Goal: Task Accomplishment & Management: Manage account settings

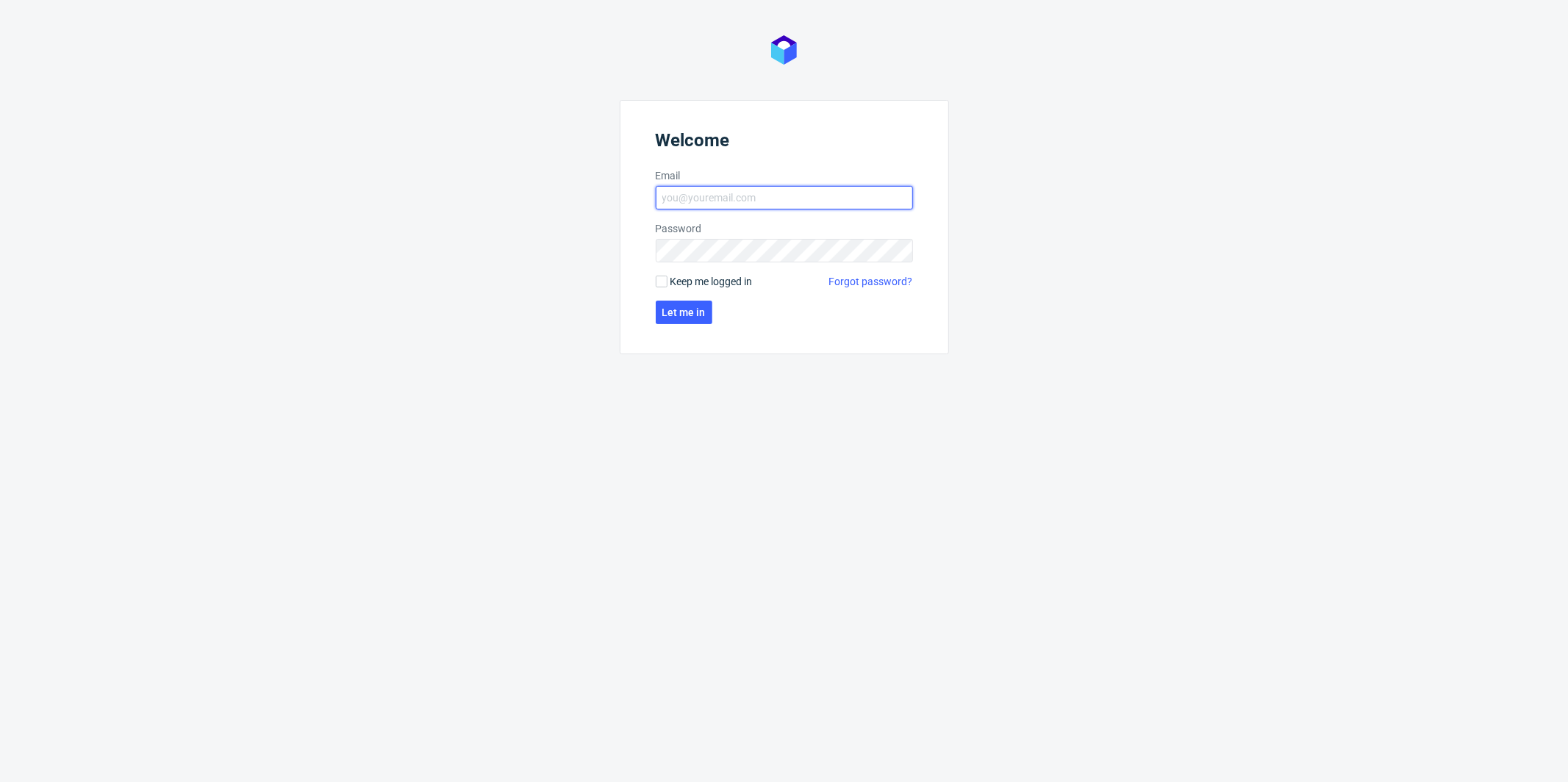
type input "michal.palasek@packhelp.com"
click at [670, 273] on form "Welcome Email michal.palasek@packhelp.com Password Keep me logged in Forgot pas…" at bounding box center [784, 227] width 329 height 255
click at [665, 282] on input "Keep me logged in" at bounding box center [661, 282] width 12 height 12
checkbox input "true"
click at [683, 309] on span "Let me in" at bounding box center [684, 312] width 43 height 10
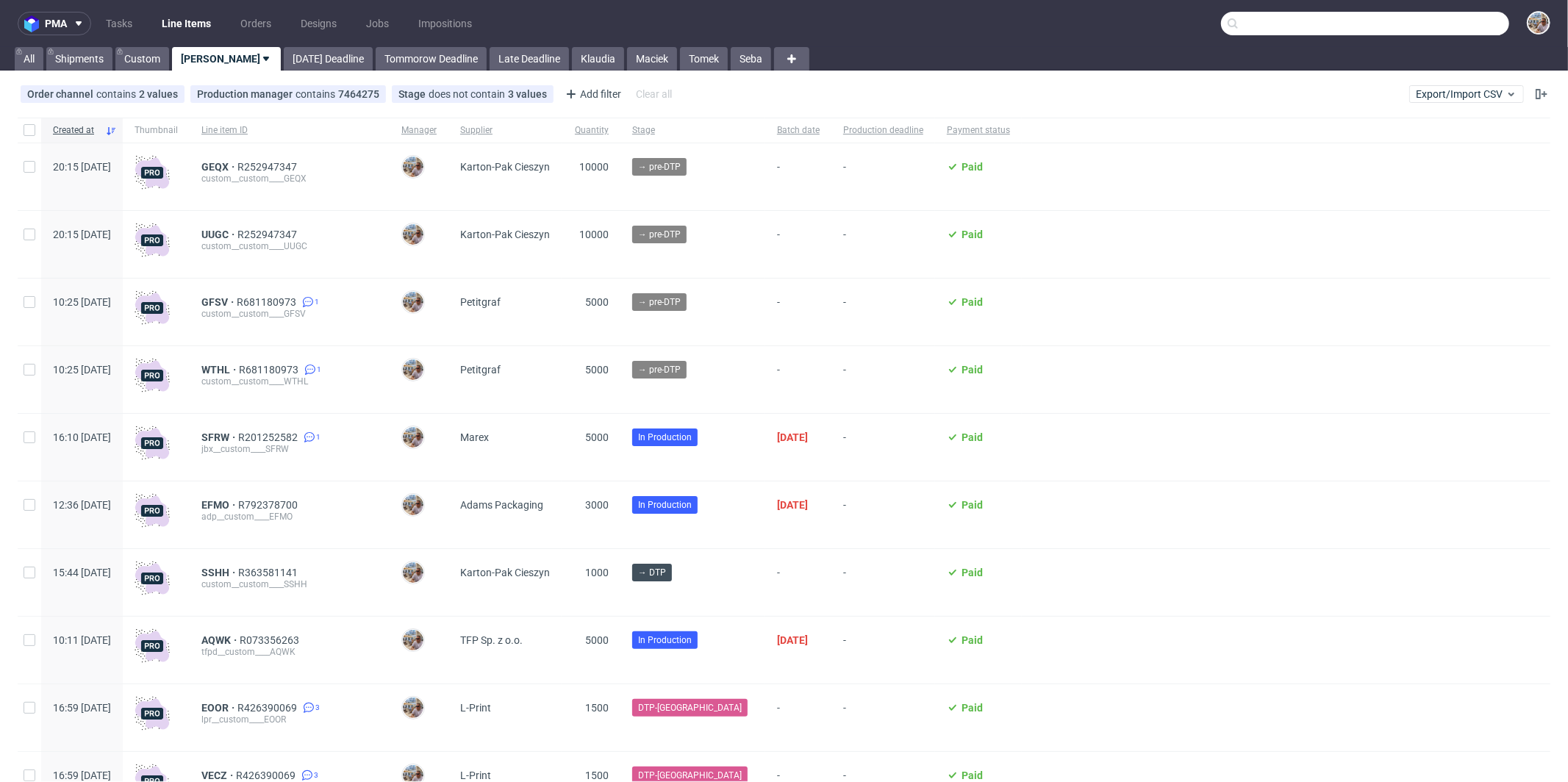
click at [1426, 22] on input "text" at bounding box center [1365, 23] width 288 height 23
paste input "ILIQ"
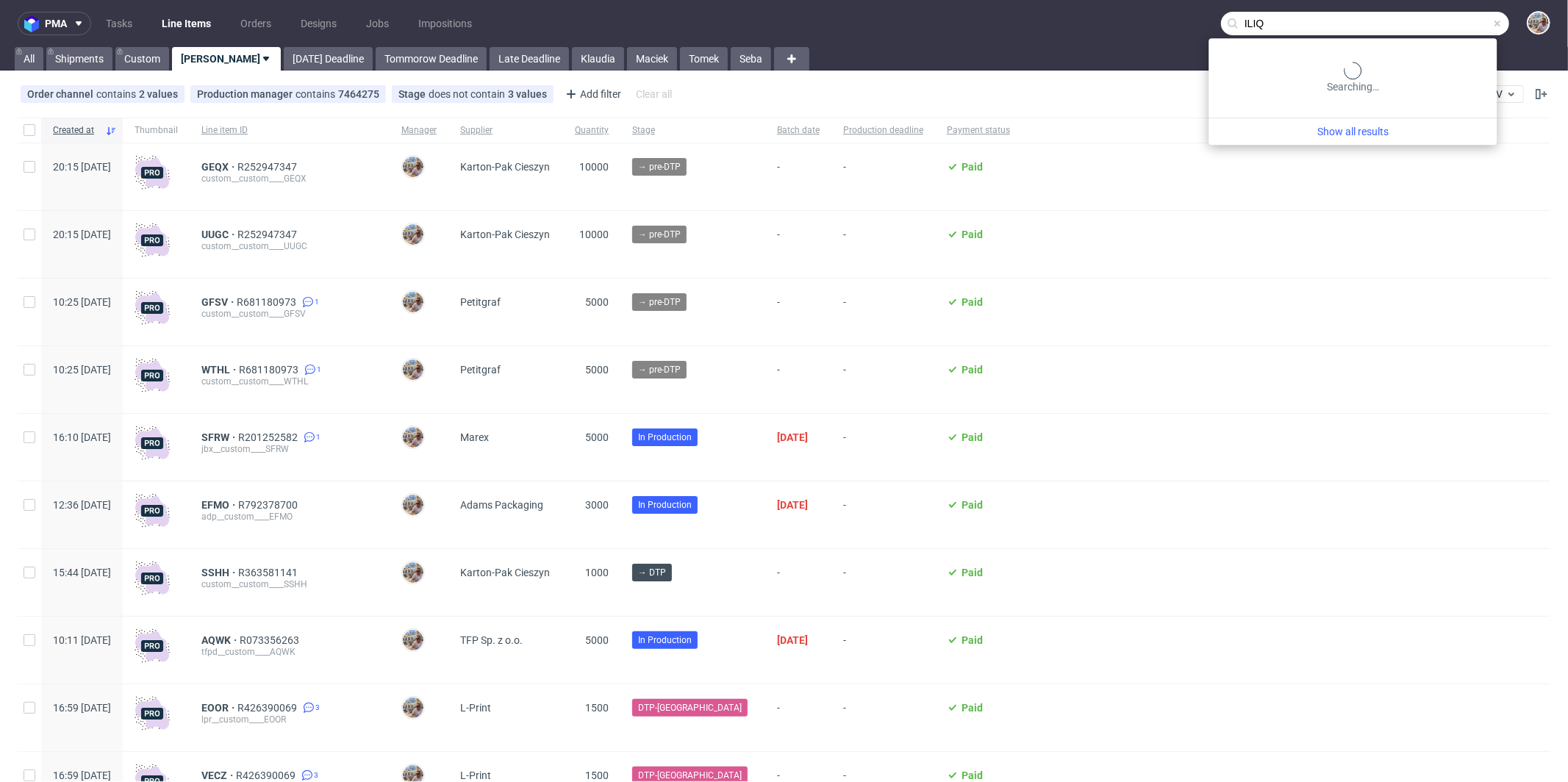
type input "ILIQ"
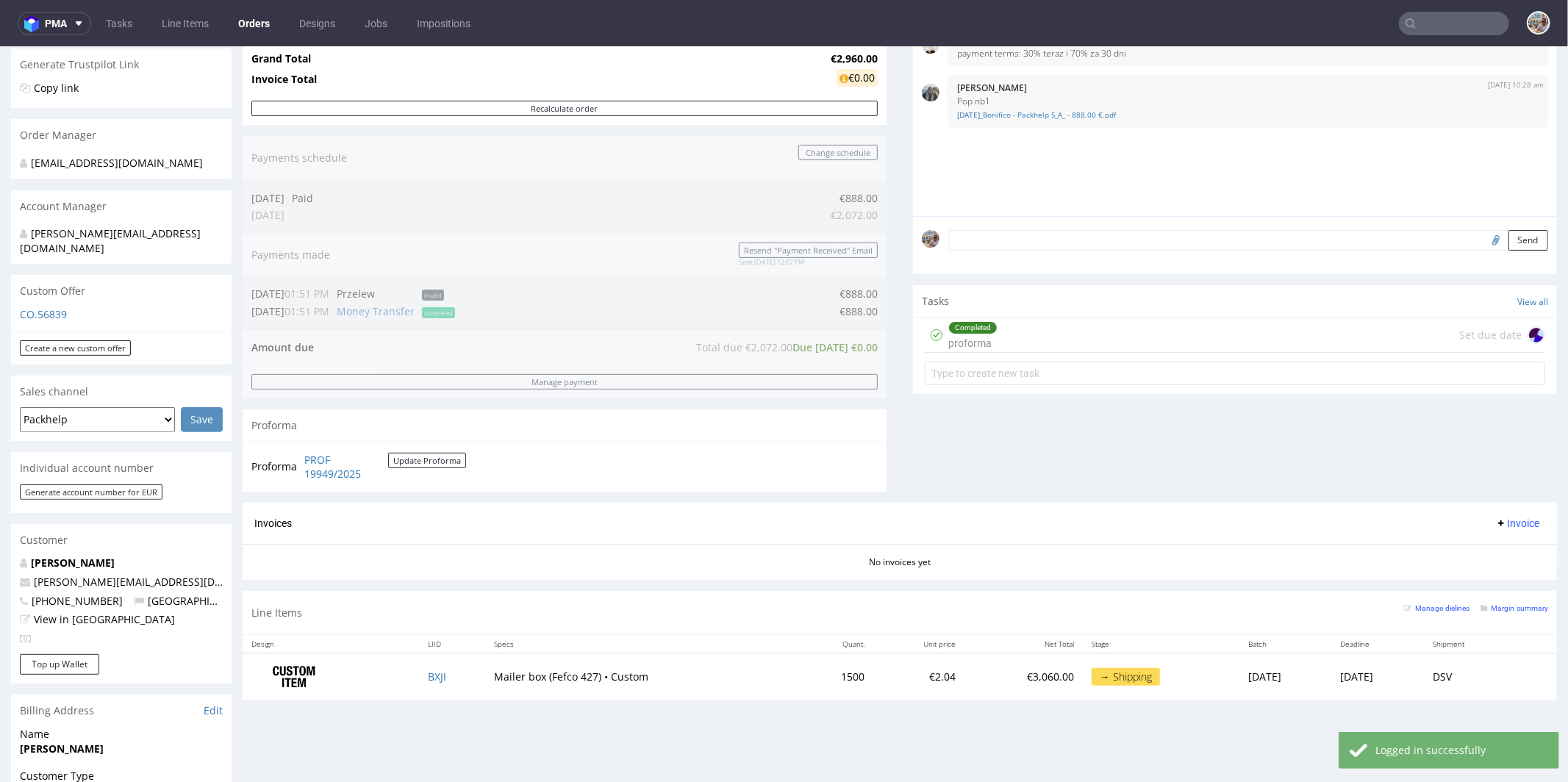
scroll to position [289, 0]
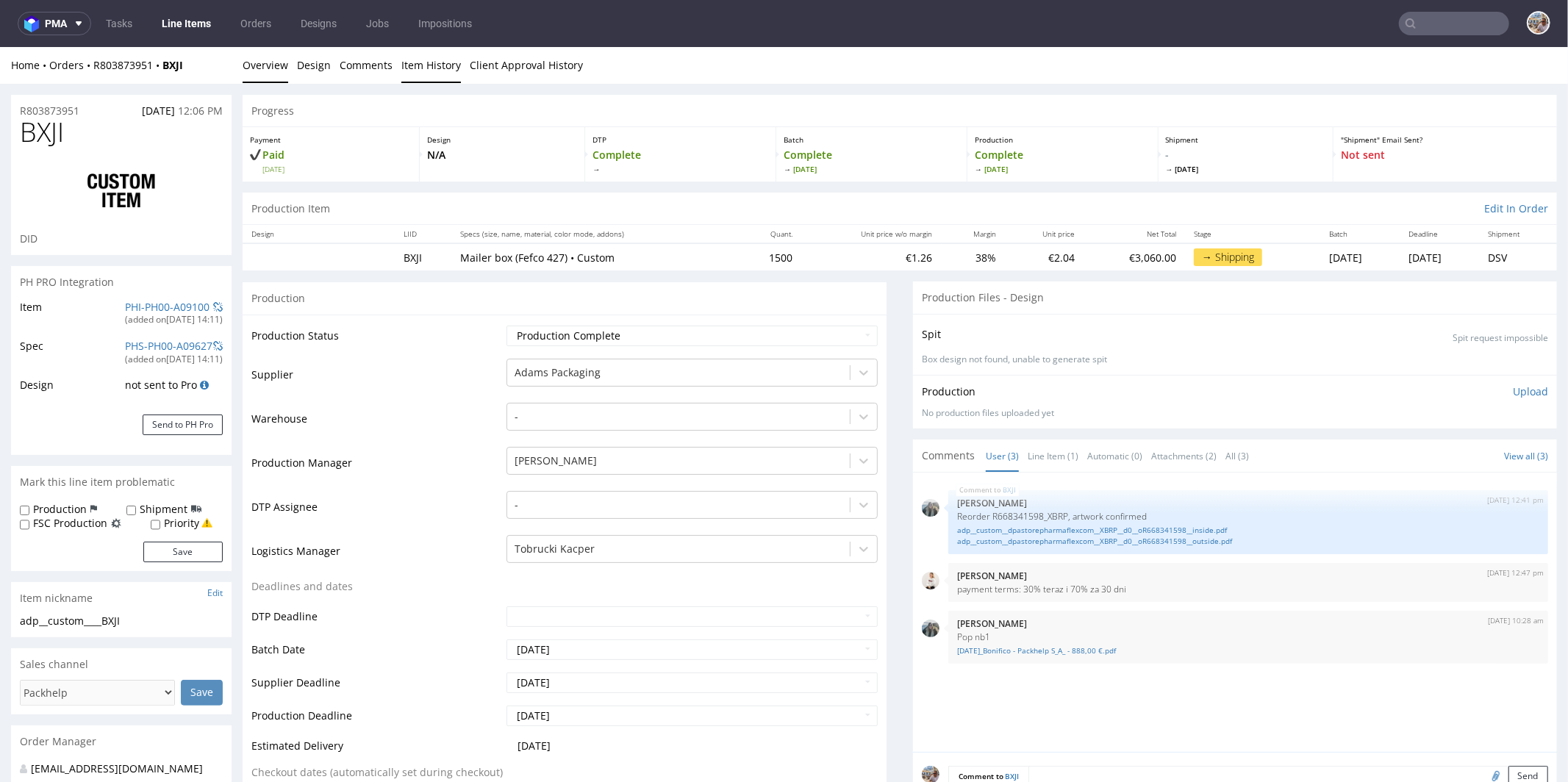
click at [418, 64] on link "Item History" at bounding box center [431, 64] width 60 height 36
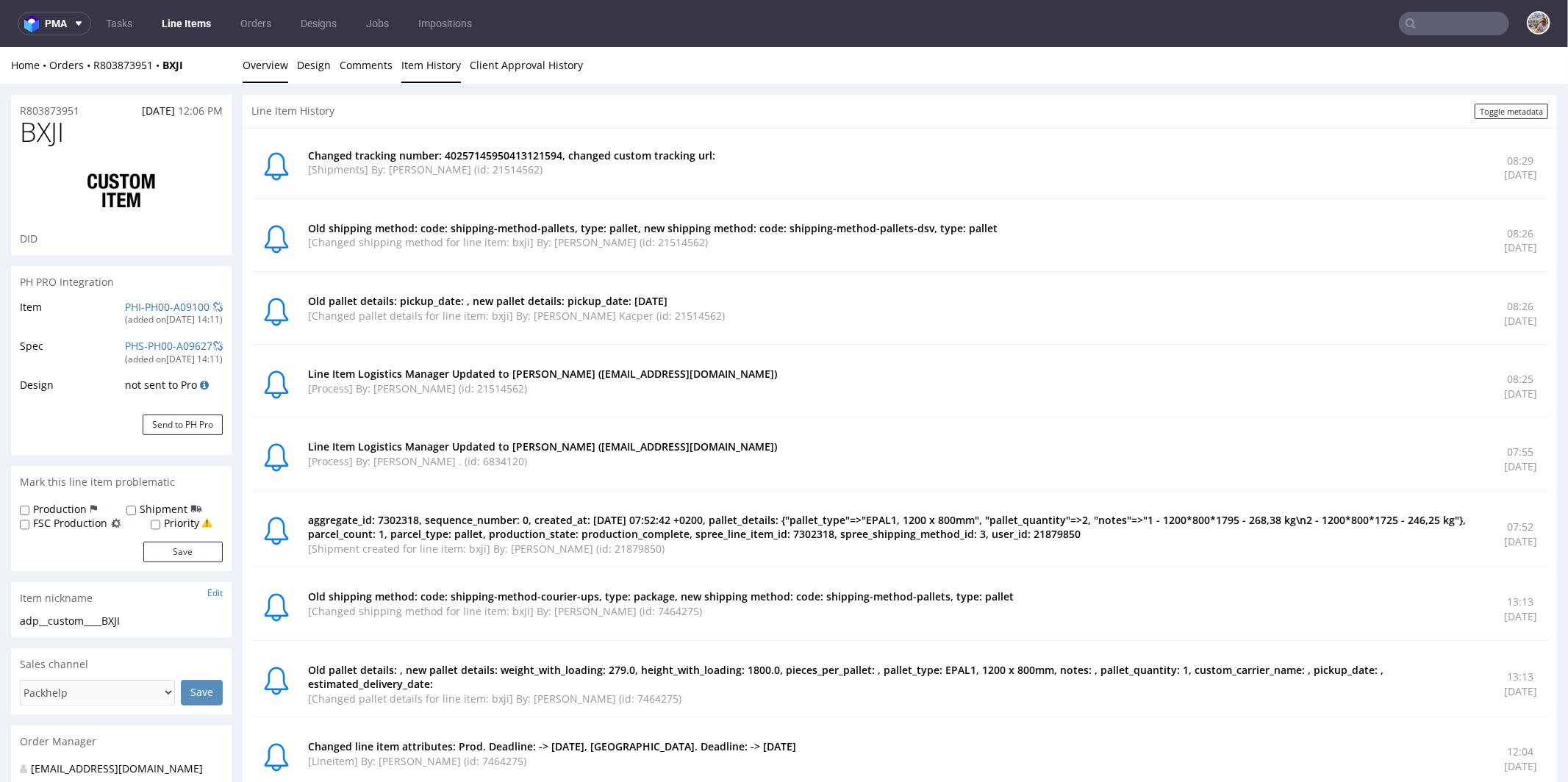
click at [276, 62] on link "Overview" at bounding box center [265, 64] width 45 height 36
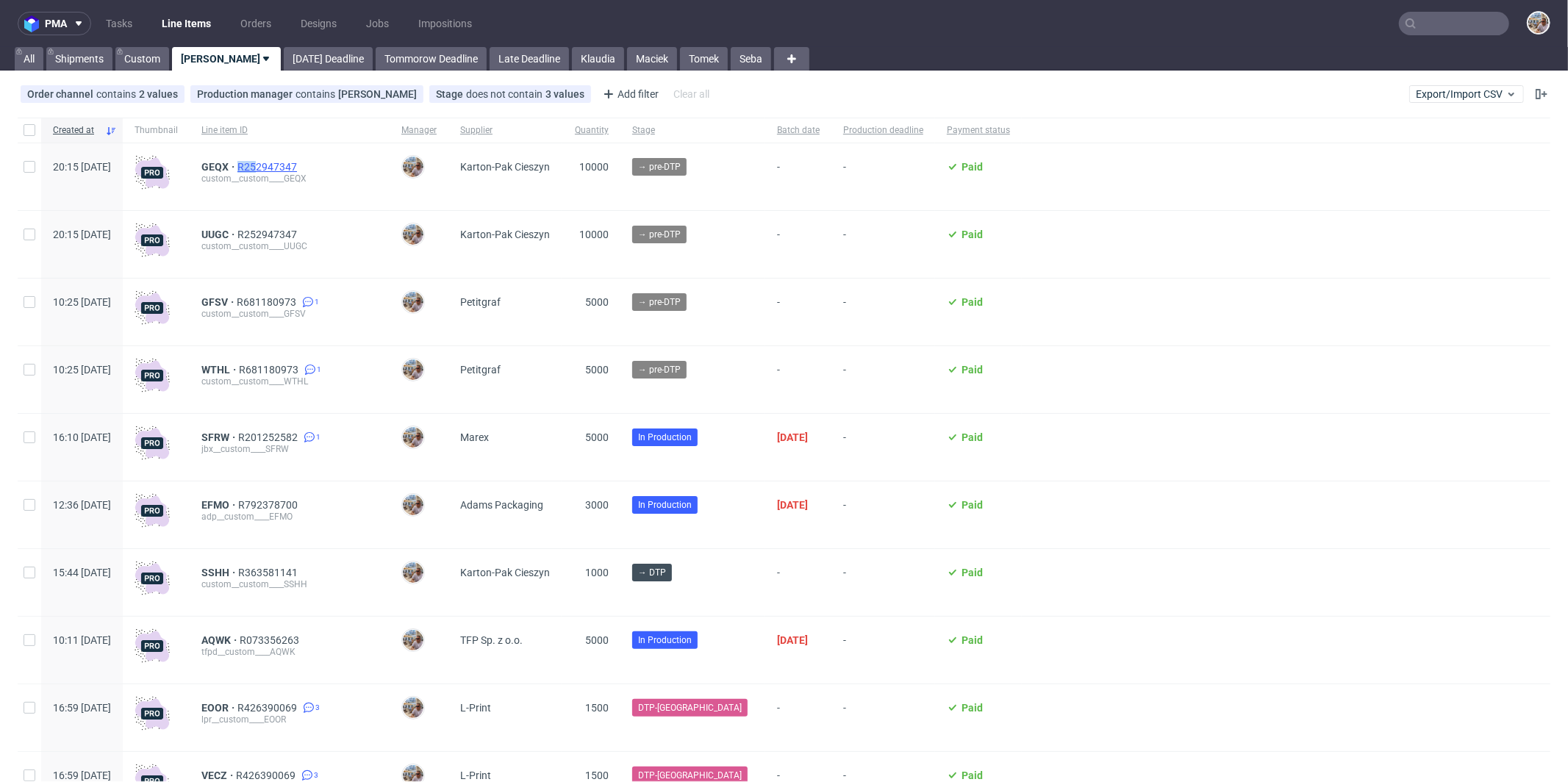
drag, startPoint x: 350, startPoint y: 159, endPoint x: 296, endPoint y: 162, distance: 54.1
click at [296, 162] on div "GEQX R252947347 custom__custom____GEQX" at bounding box center [289, 176] width 200 height 67
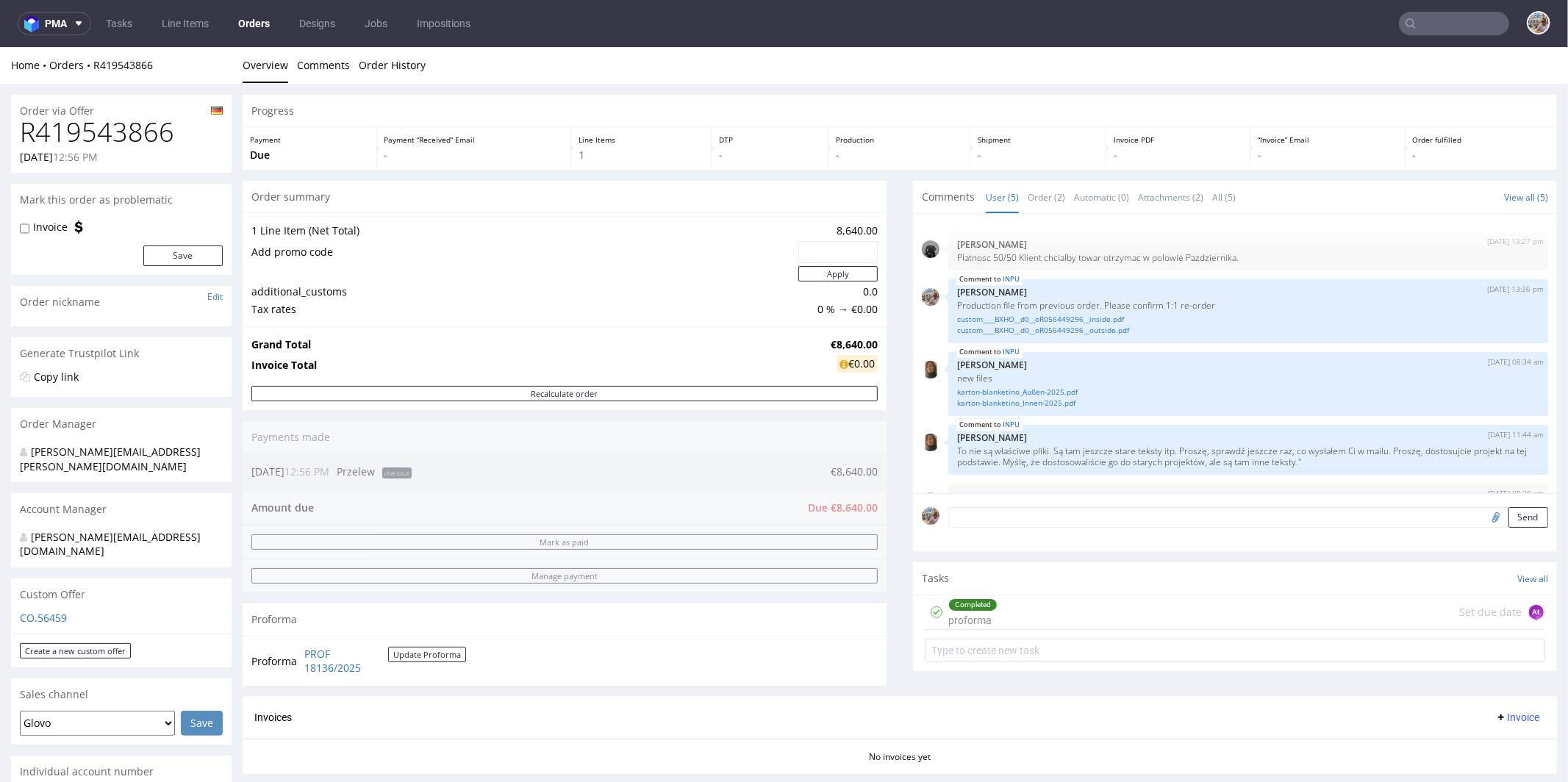
scroll to position [38, 0]
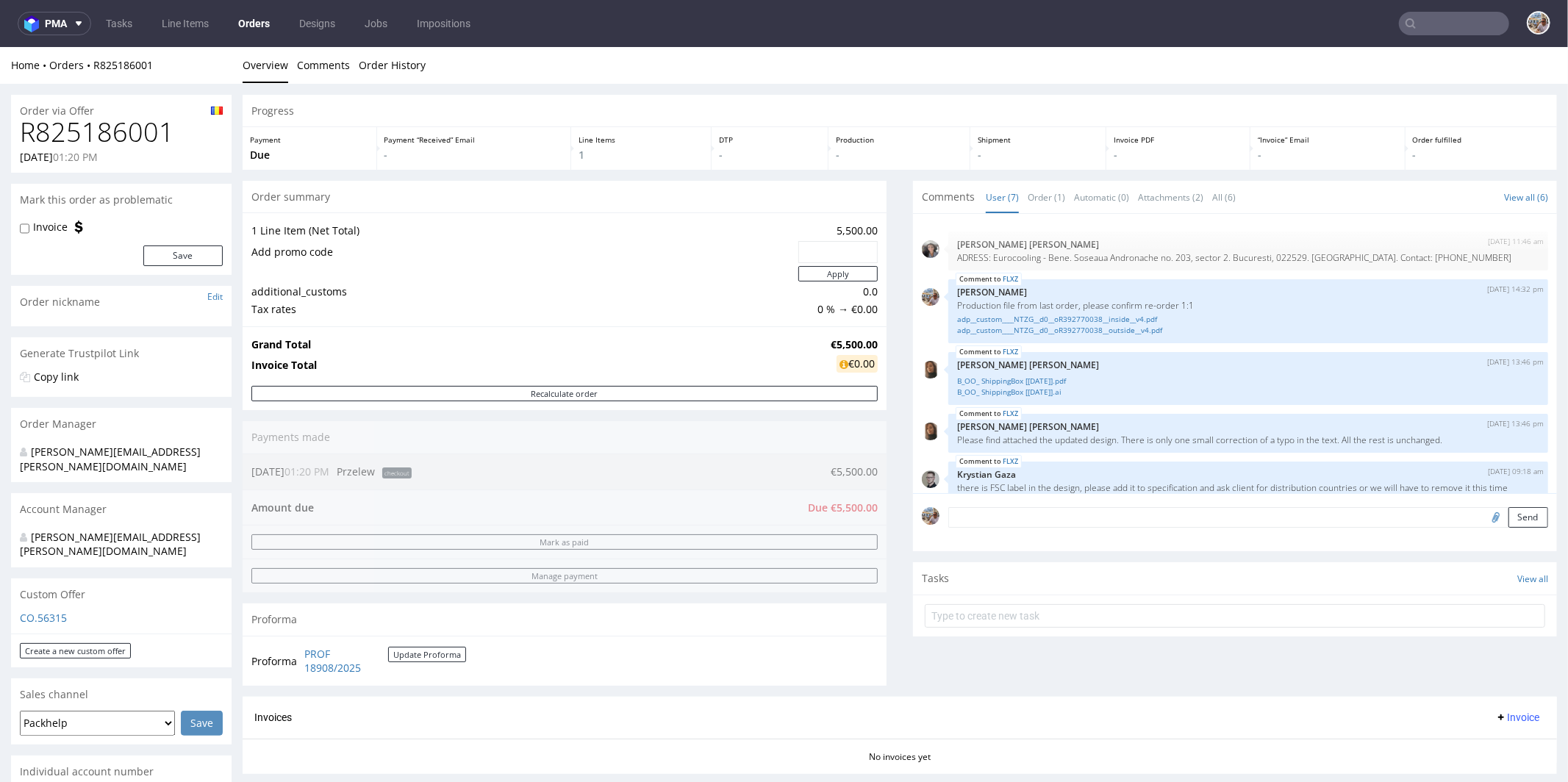
scroll to position [123, 0]
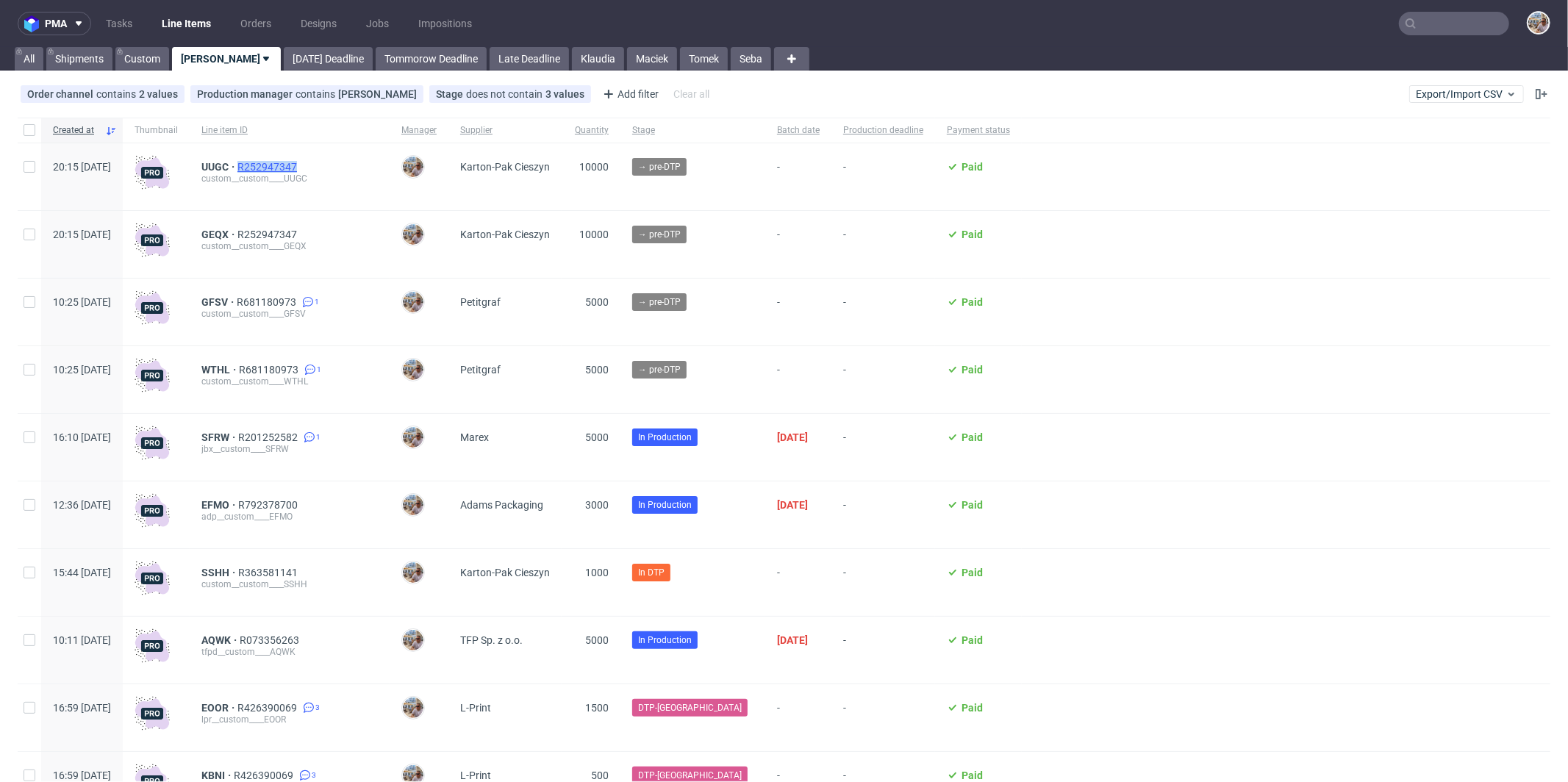
drag, startPoint x: 356, startPoint y: 165, endPoint x: 283, endPoint y: 165, distance: 73.0
click at [283, 165] on div "UUGC R252947347" at bounding box center [289, 167] width 176 height 12
copy span "R252947347"
click at [1426, 12] on input "text" at bounding box center [1454, 23] width 110 height 23
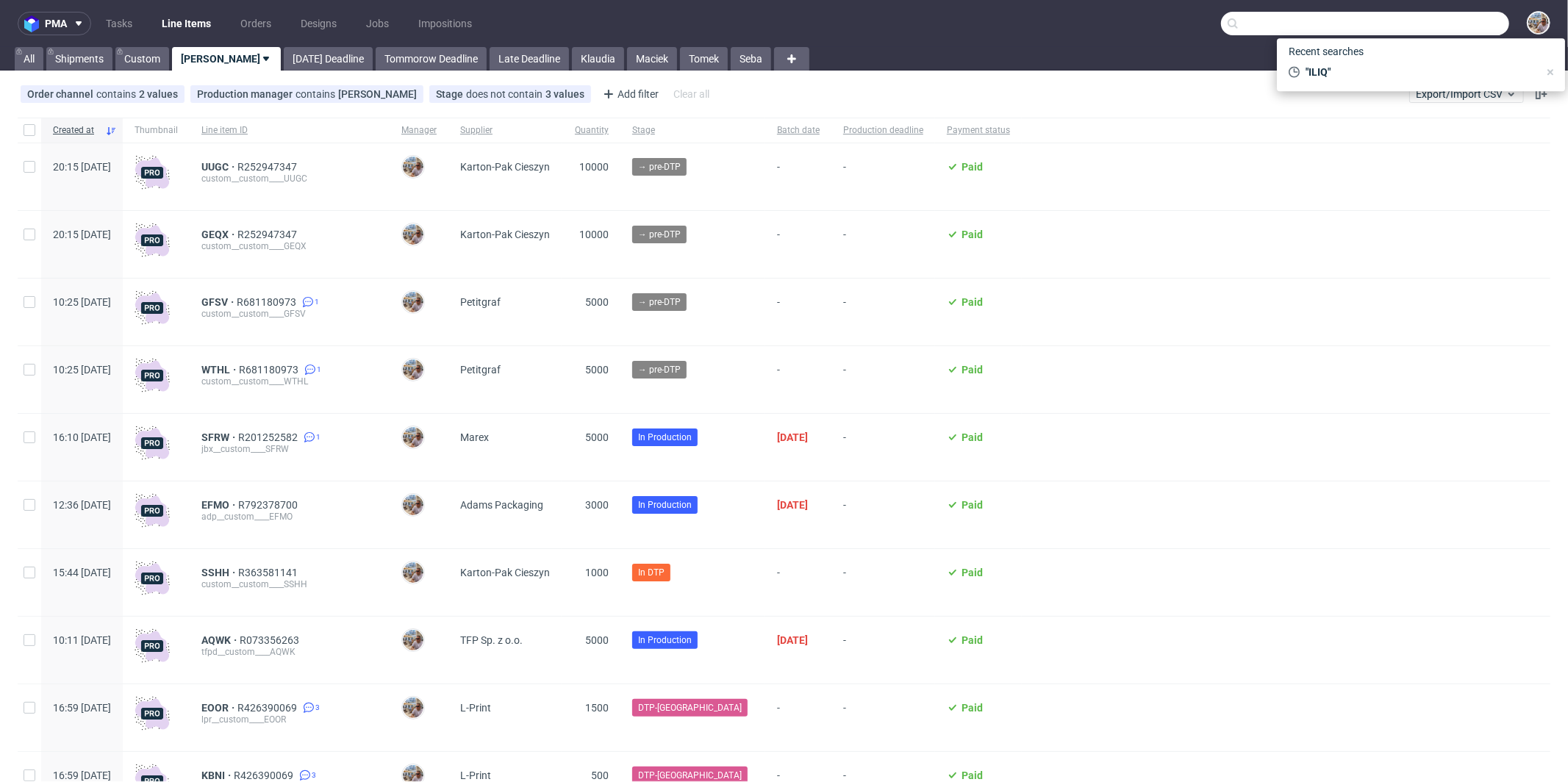
paste input "BXJI"
type input "BXJI"
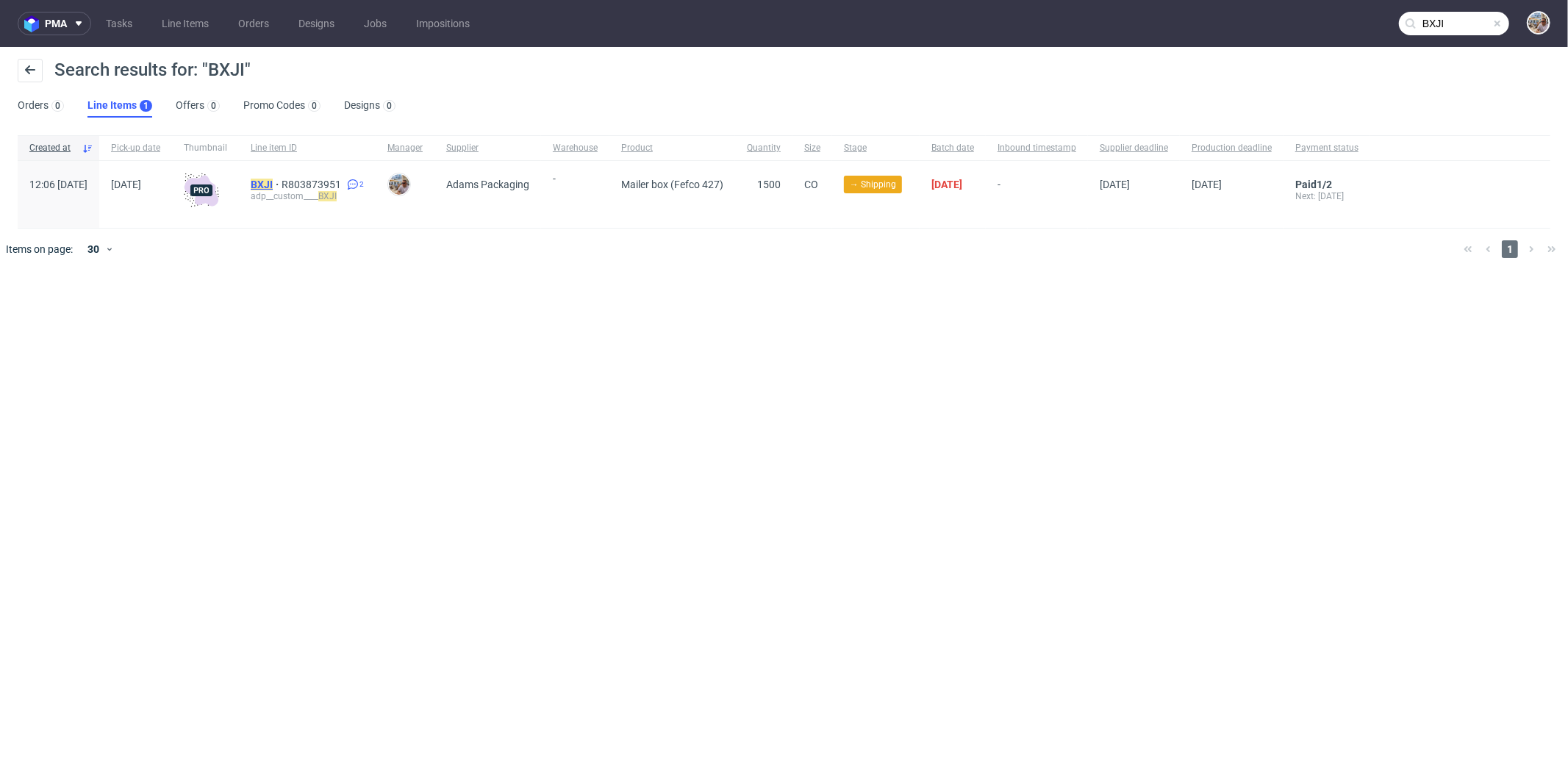
click at [273, 184] on mark "BXJI" at bounding box center [261, 184] width 22 height 12
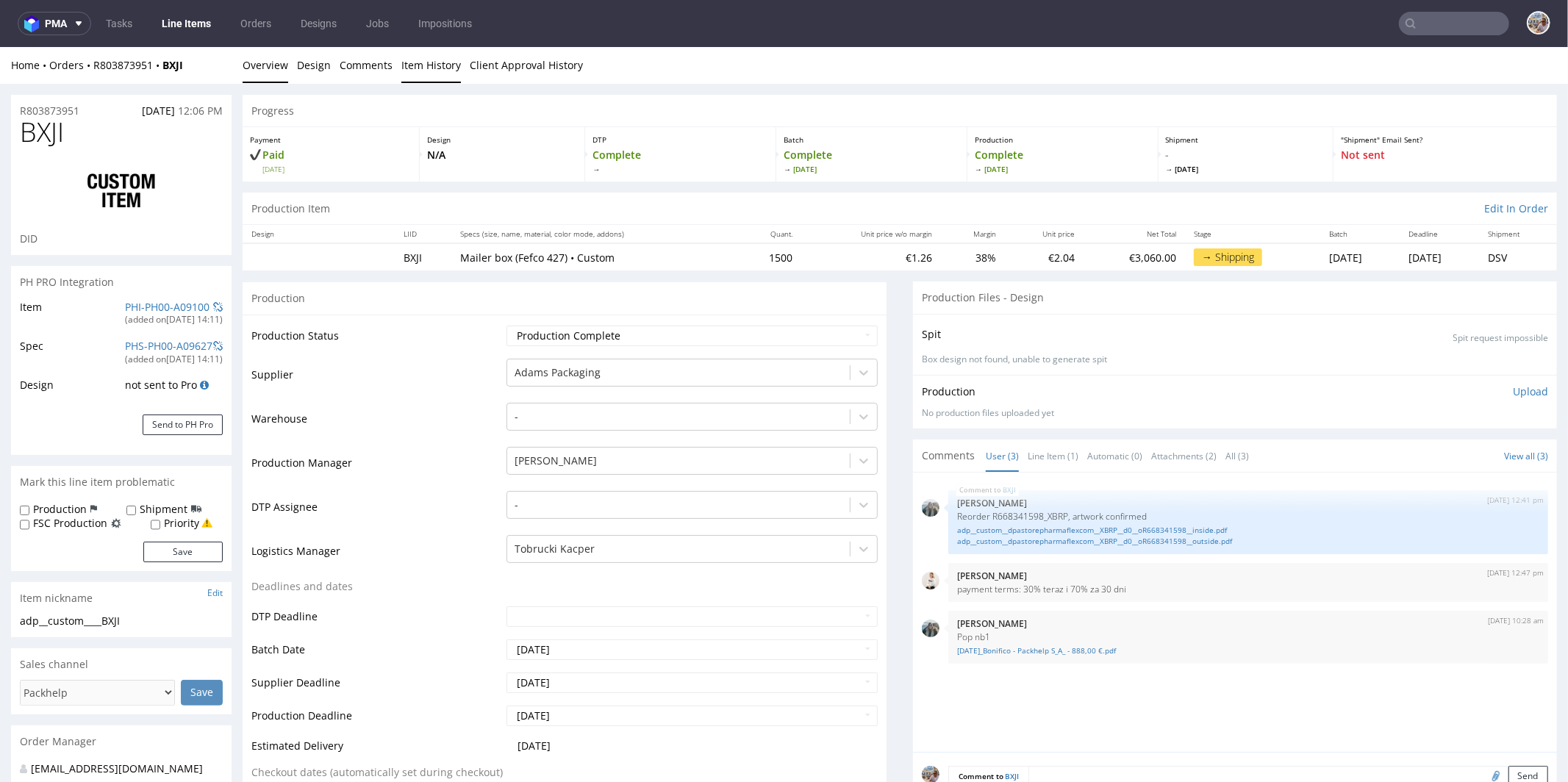
click at [427, 67] on link "Item History" at bounding box center [431, 64] width 60 height 36
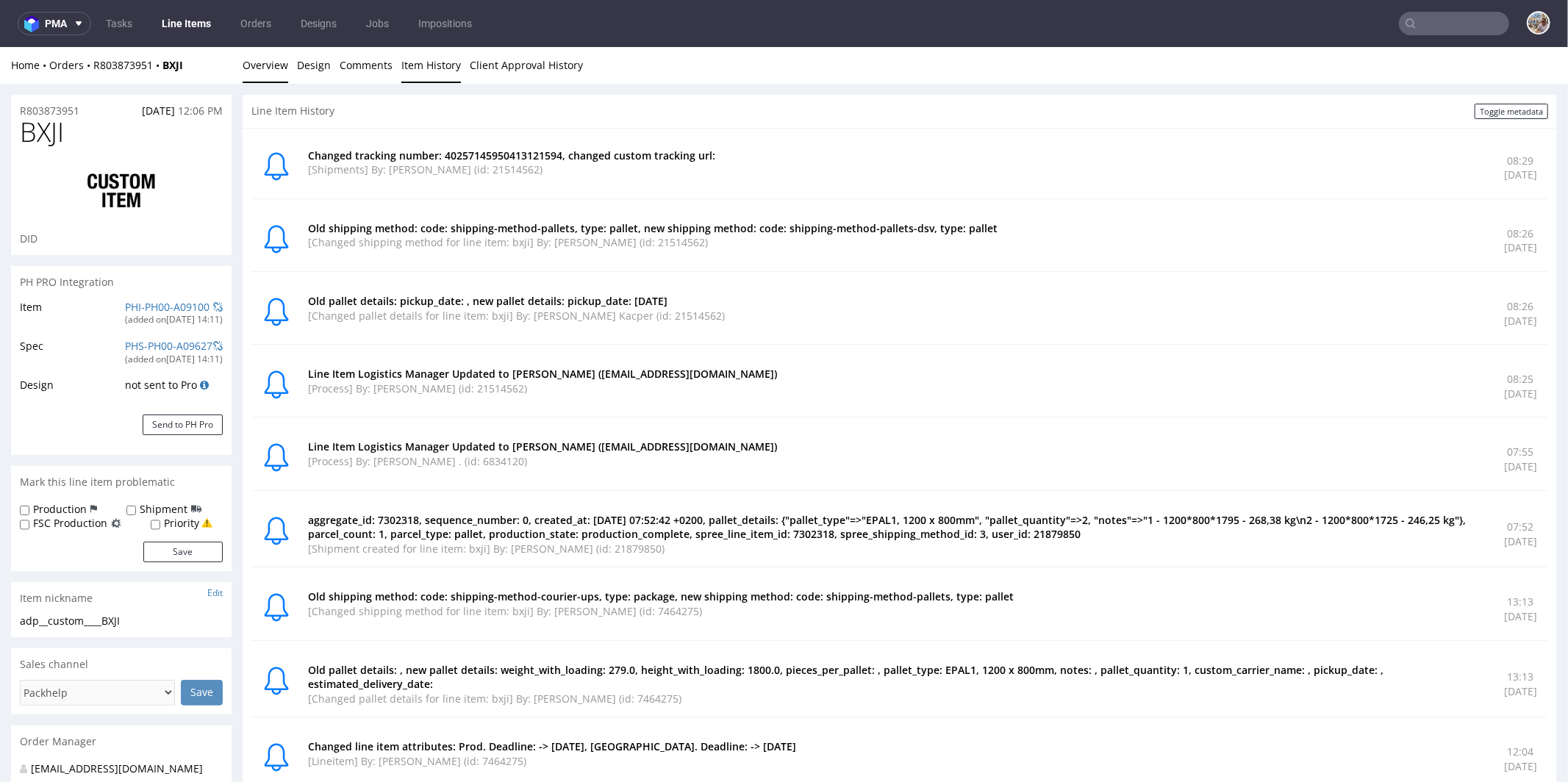
click at [244, 72] on link "Overview" at bounding box center [265, 64] width 45 height 36
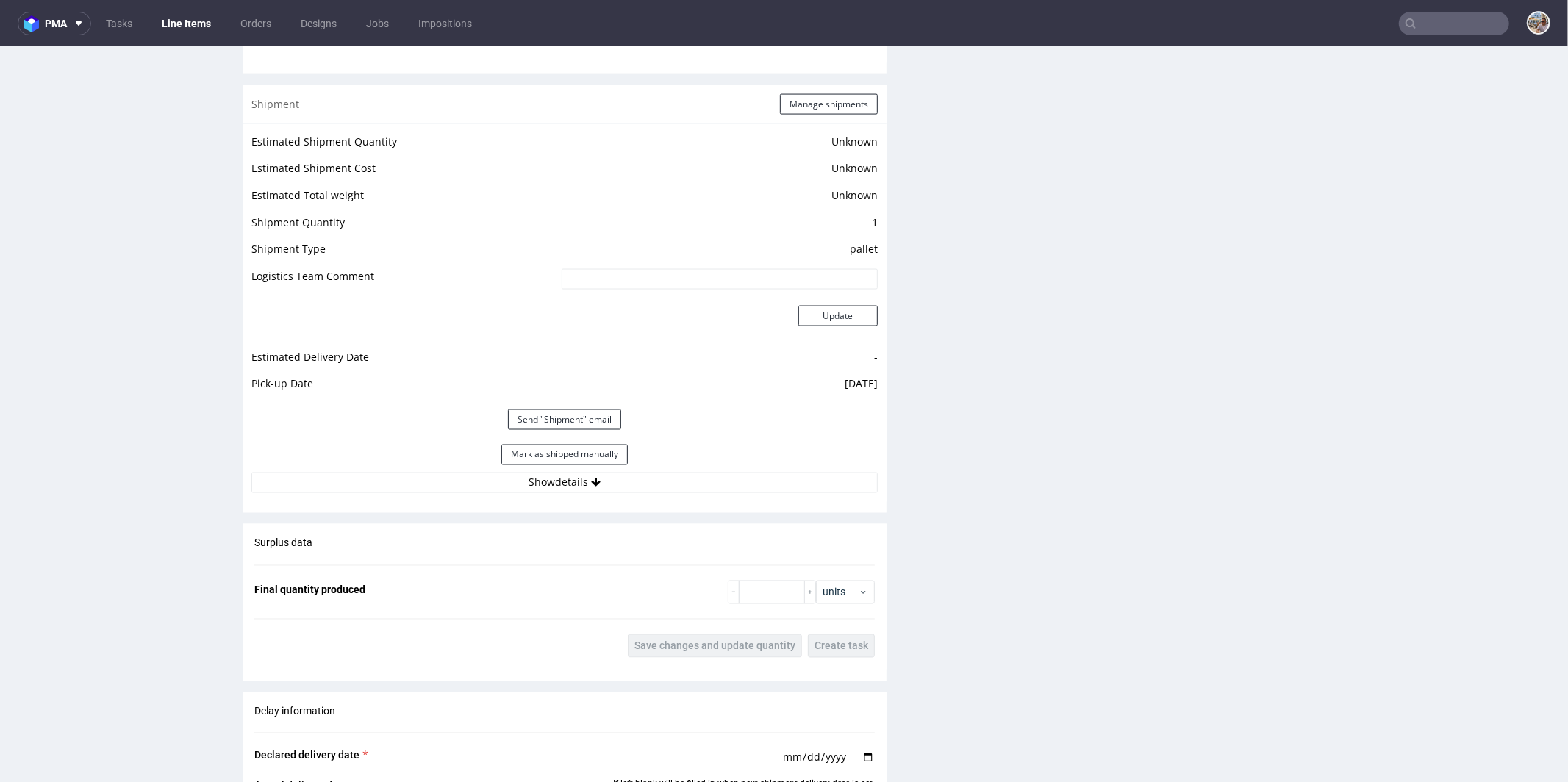
scroll to position [2042, 0]
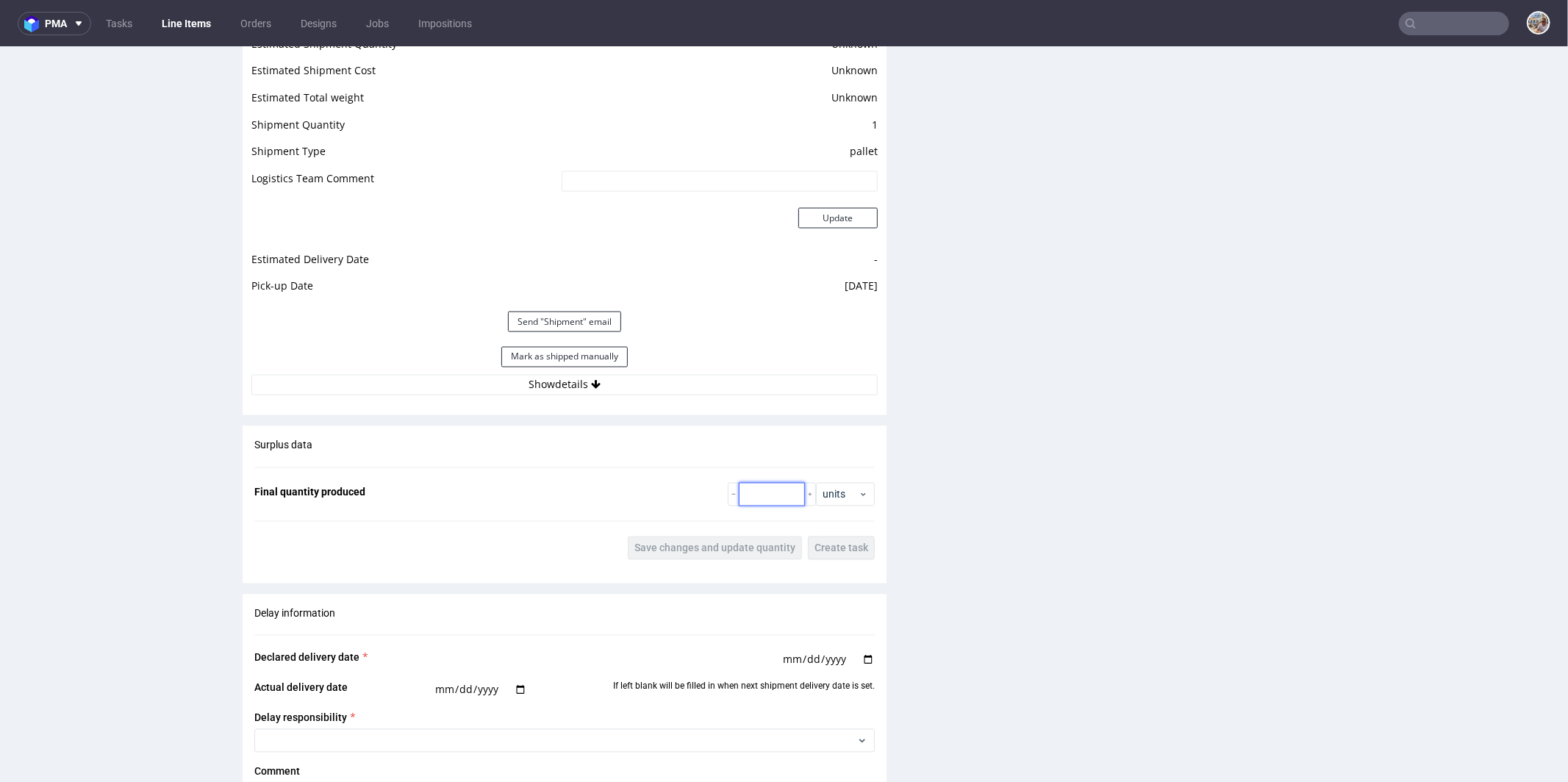
click at [756, 482] on input "number" at bounding box center [772, 494] width 66 height 23
type input "1575"
click at [686, 536] on button "Save changes and update quantity" at bounding box center [715, 547] width 174 height 23
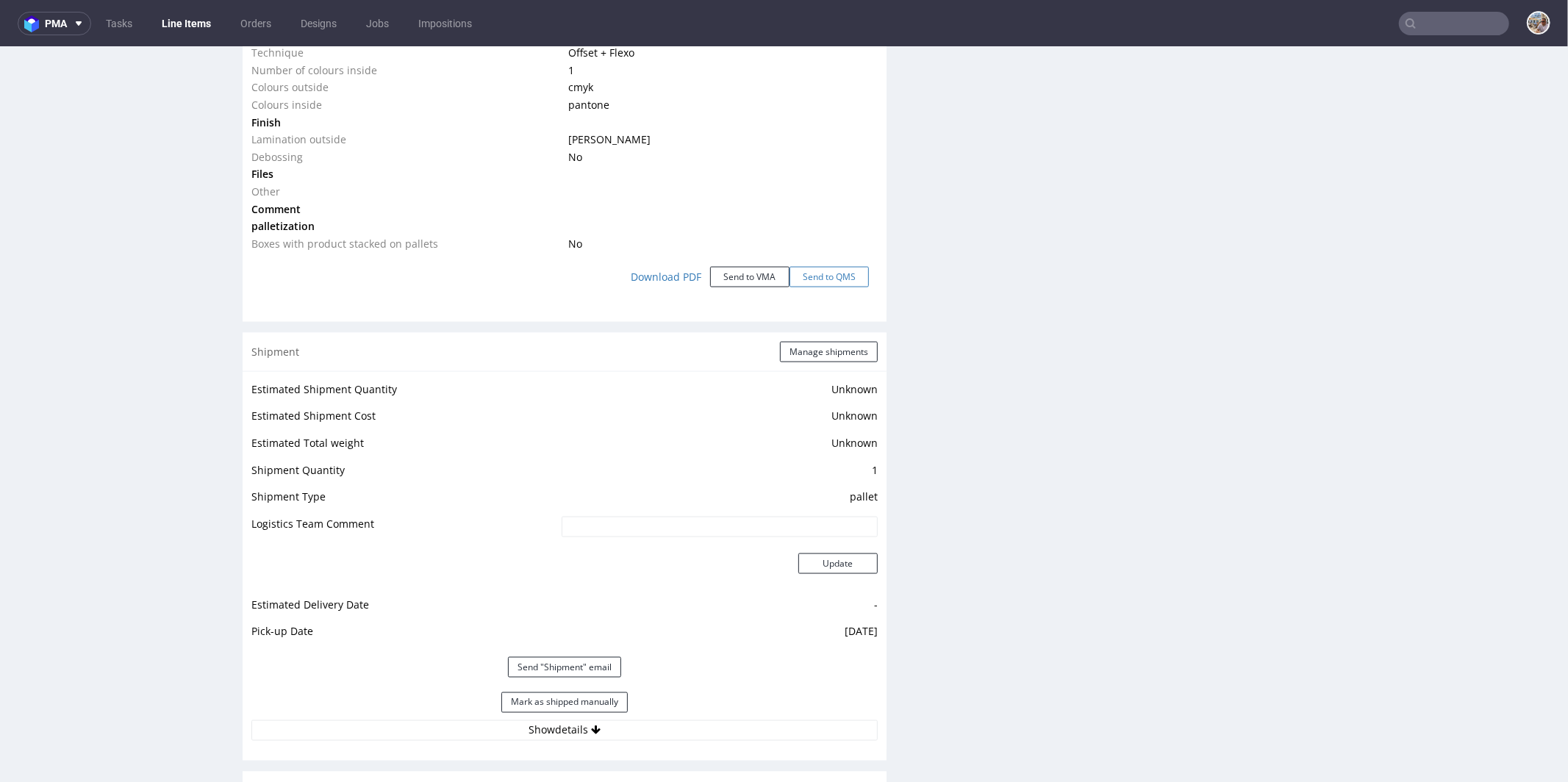
scroll to position [1589, 0]
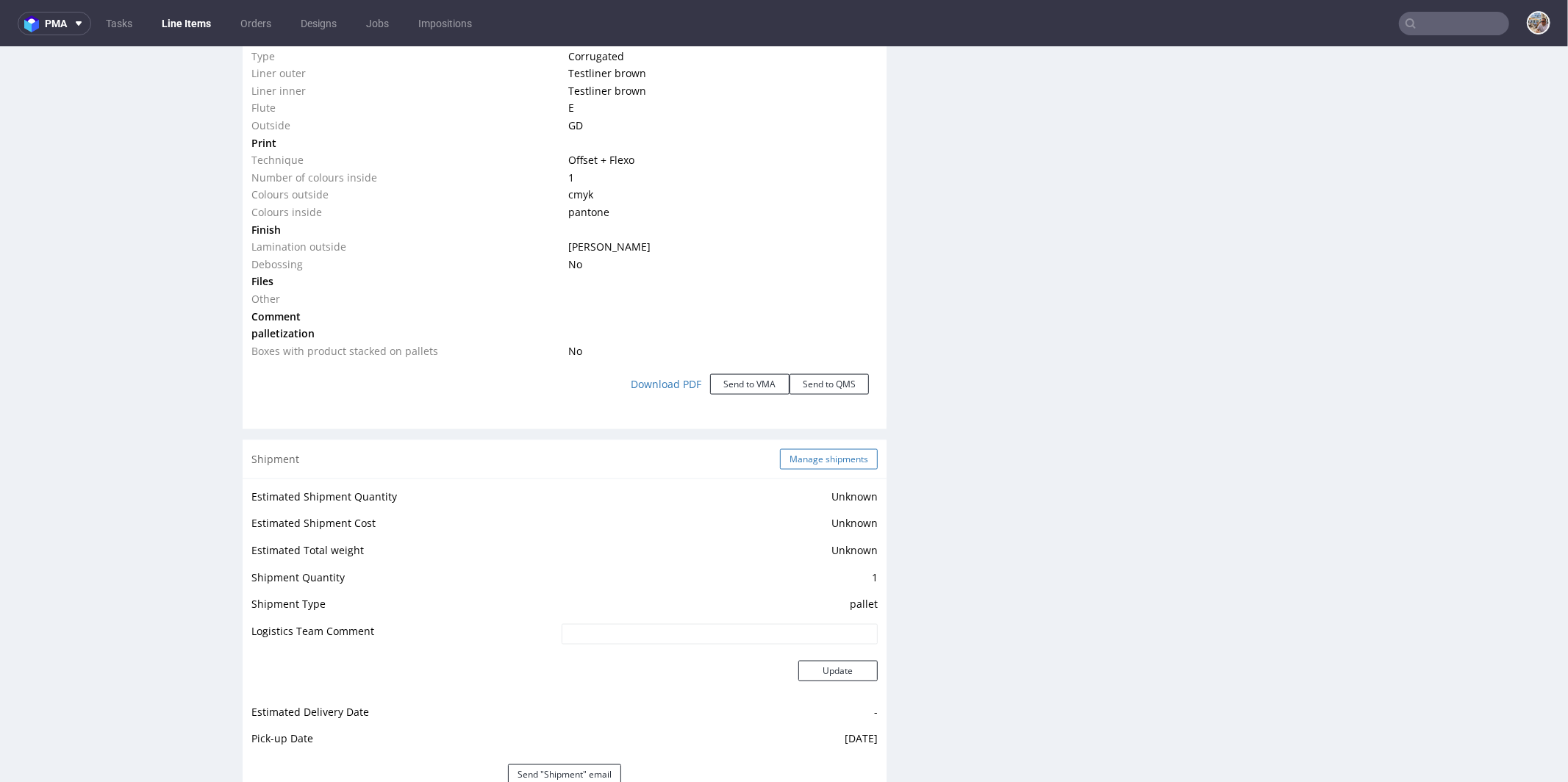
click at [816, 449] on button "Manage shipments" at bounding box center [829, 459] width 98 height 21
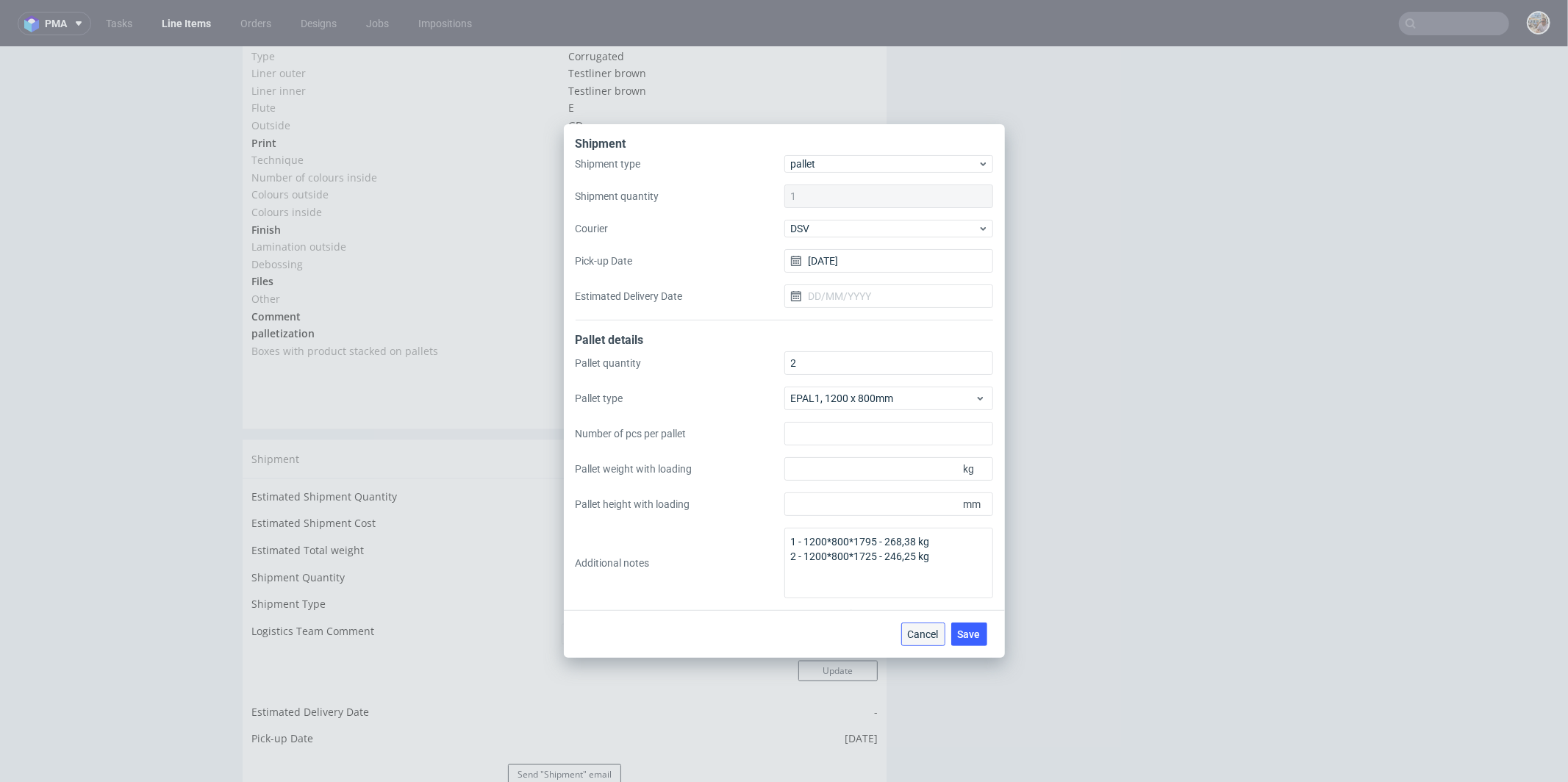
click at [924, 639] on span "Cancel" at bounding box center [922, 634] width 31 height 10
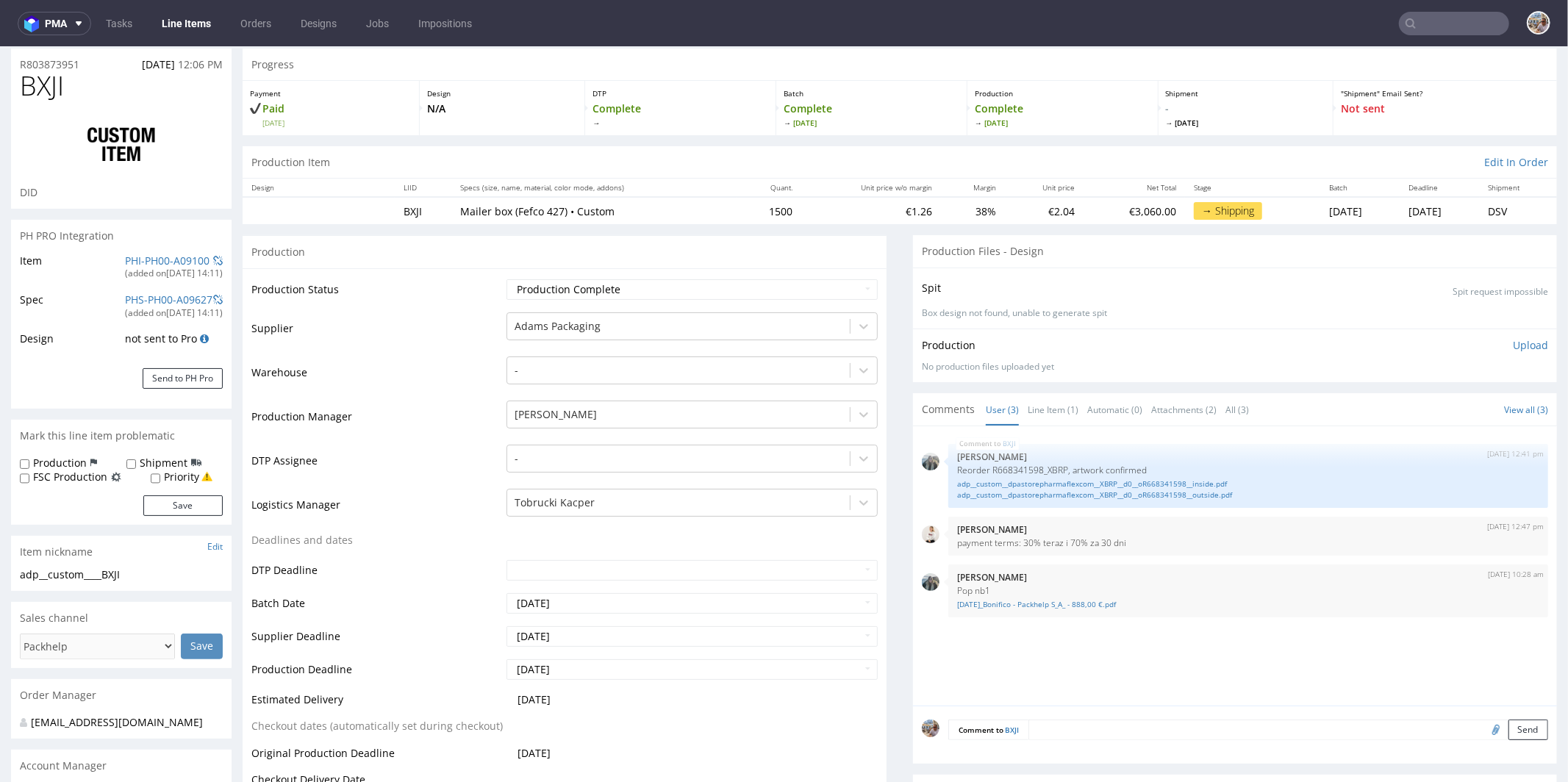
scroll to position [0, 0]
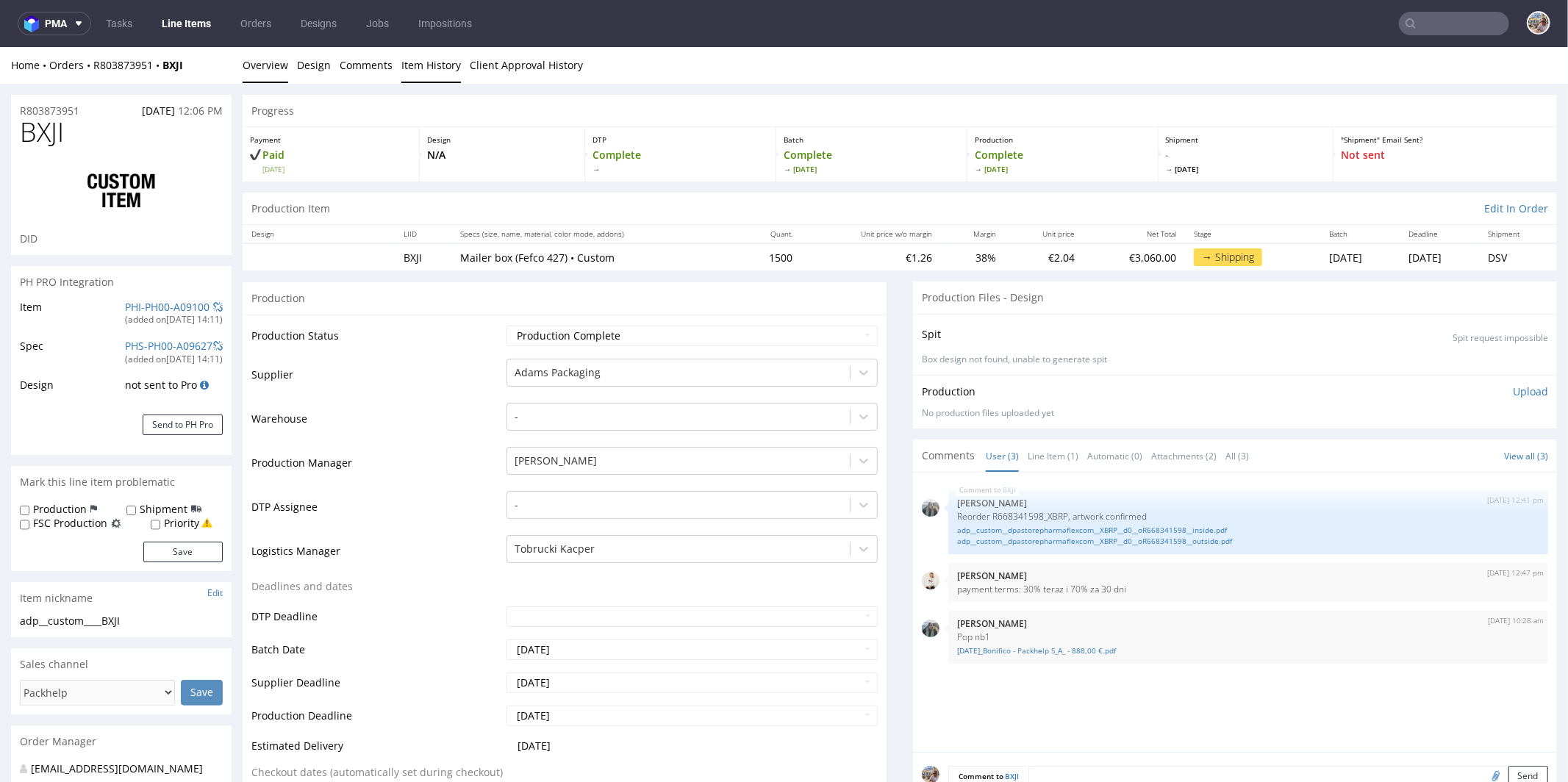
click at [421, 73] on link "Item History" at bounding box center [431, 64] width 60 height 36
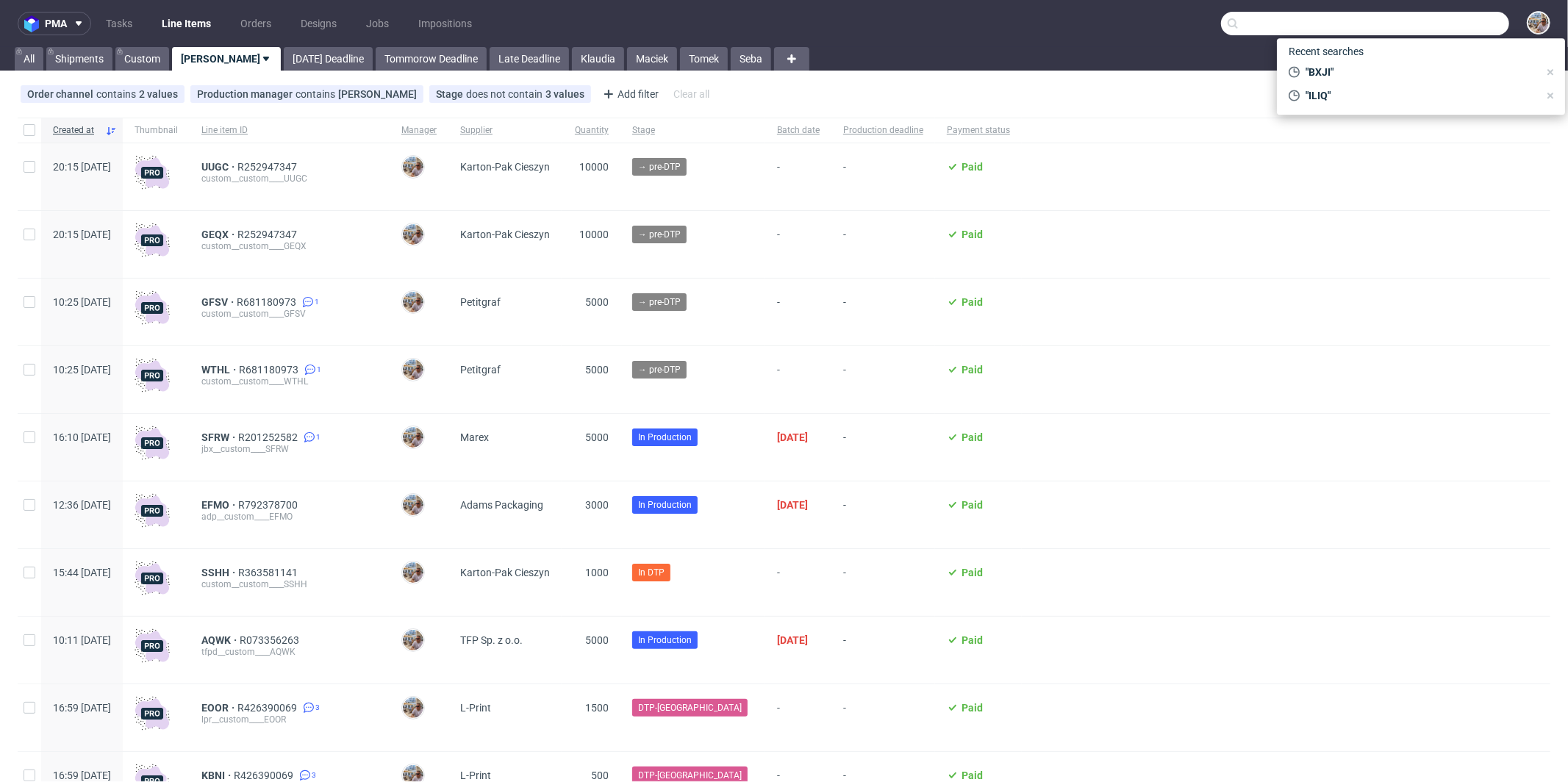
click at [1434, 22] on input "text" at bounding box center [1365, 23] width 288 height 23
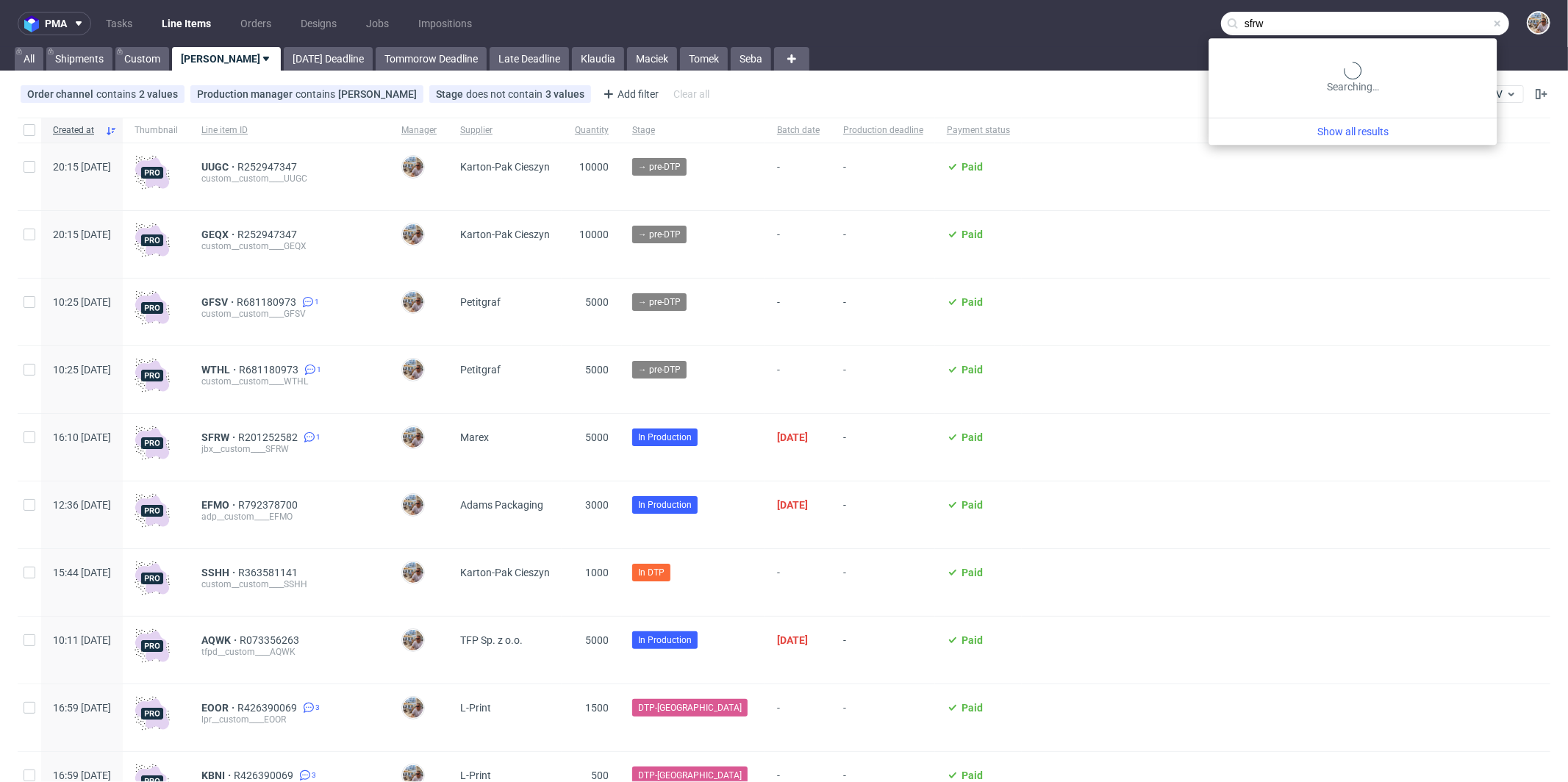
type input "sfrw"
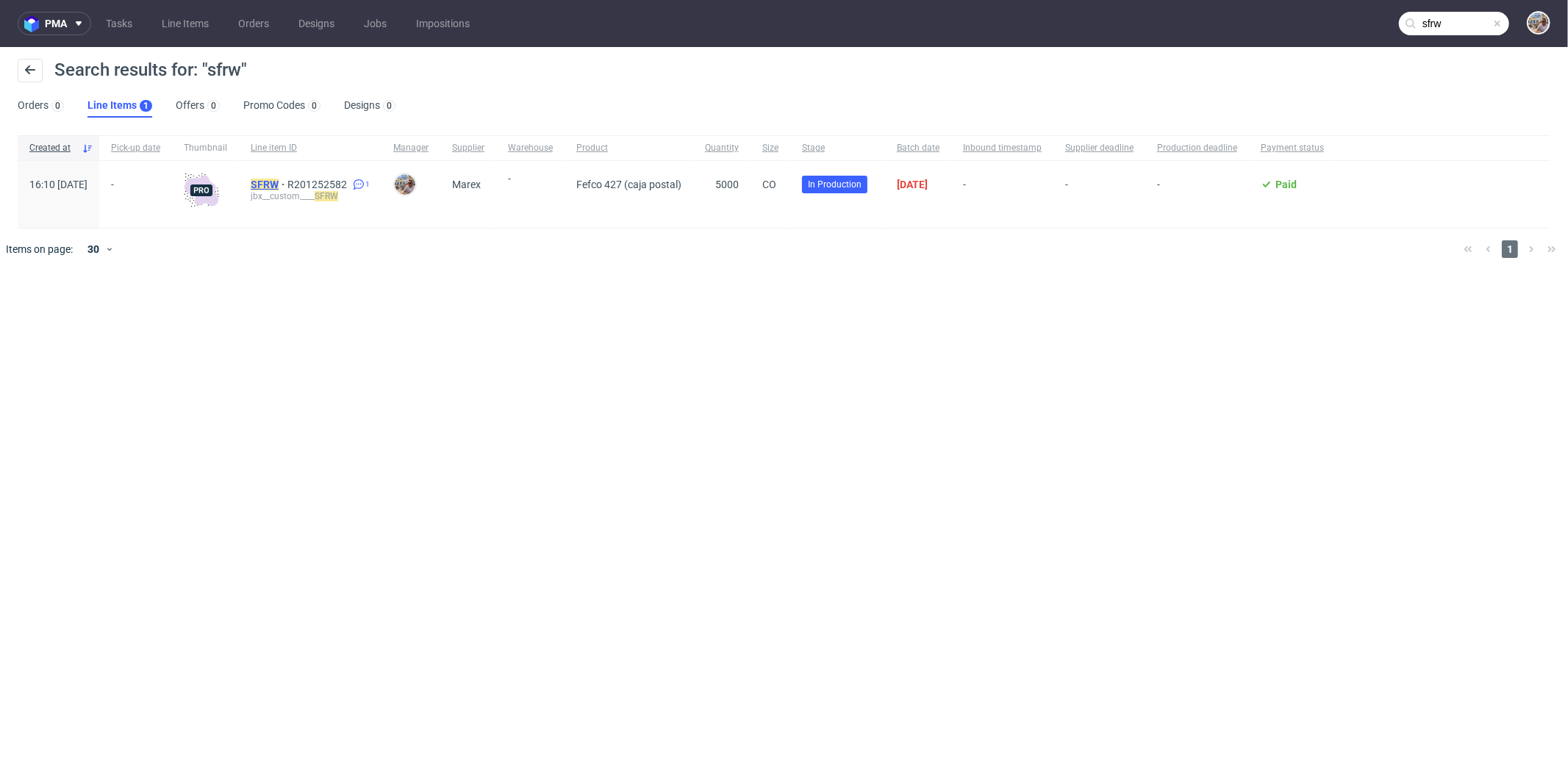
click at [279, 183] on mark "SFRW" at bounding box center [265, 184] width 28 height 12
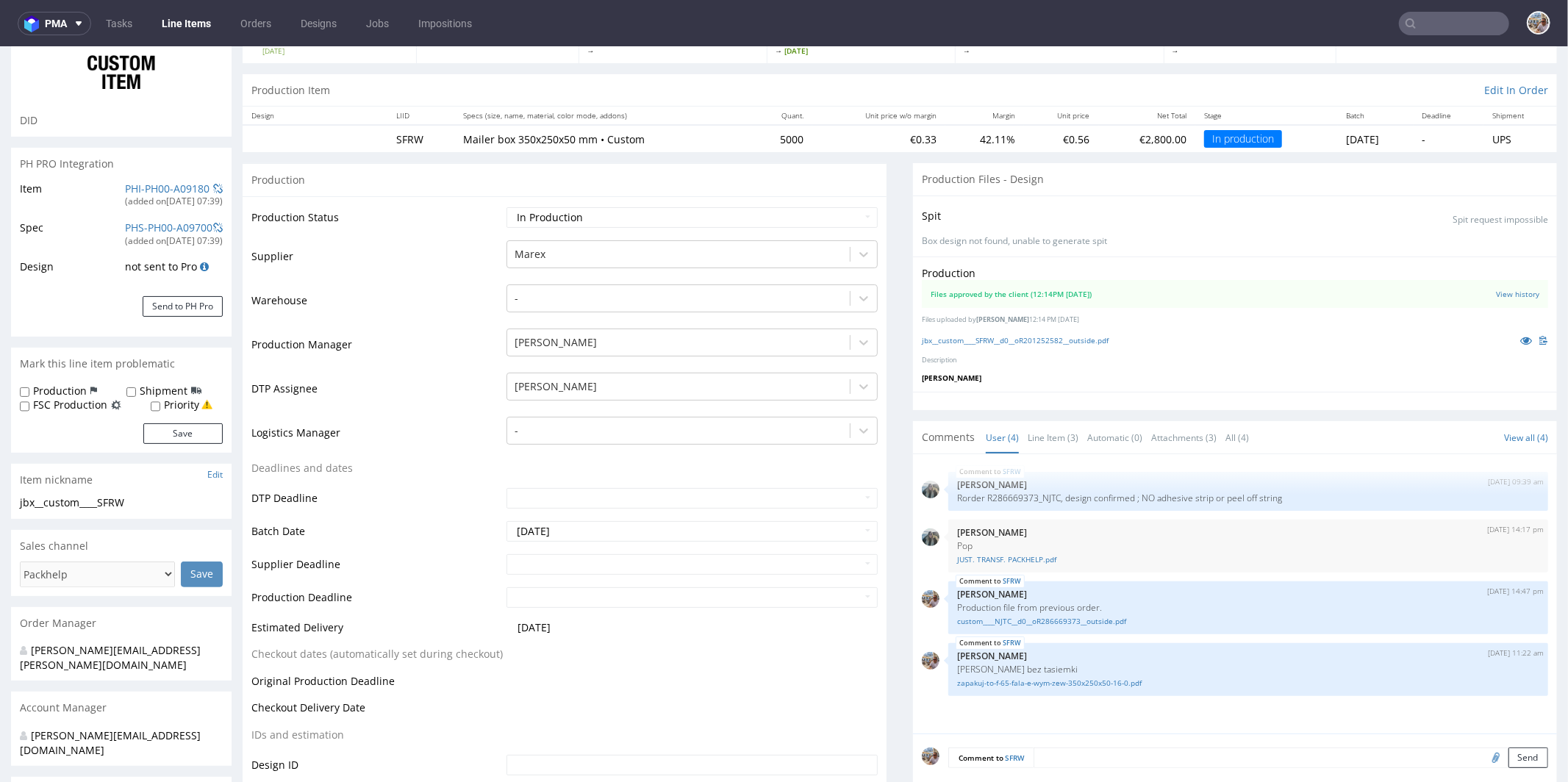
scroll to position [122, 0]
click at [547, 563] on input "text" at bounding box center [692, 560] width 371 height 21
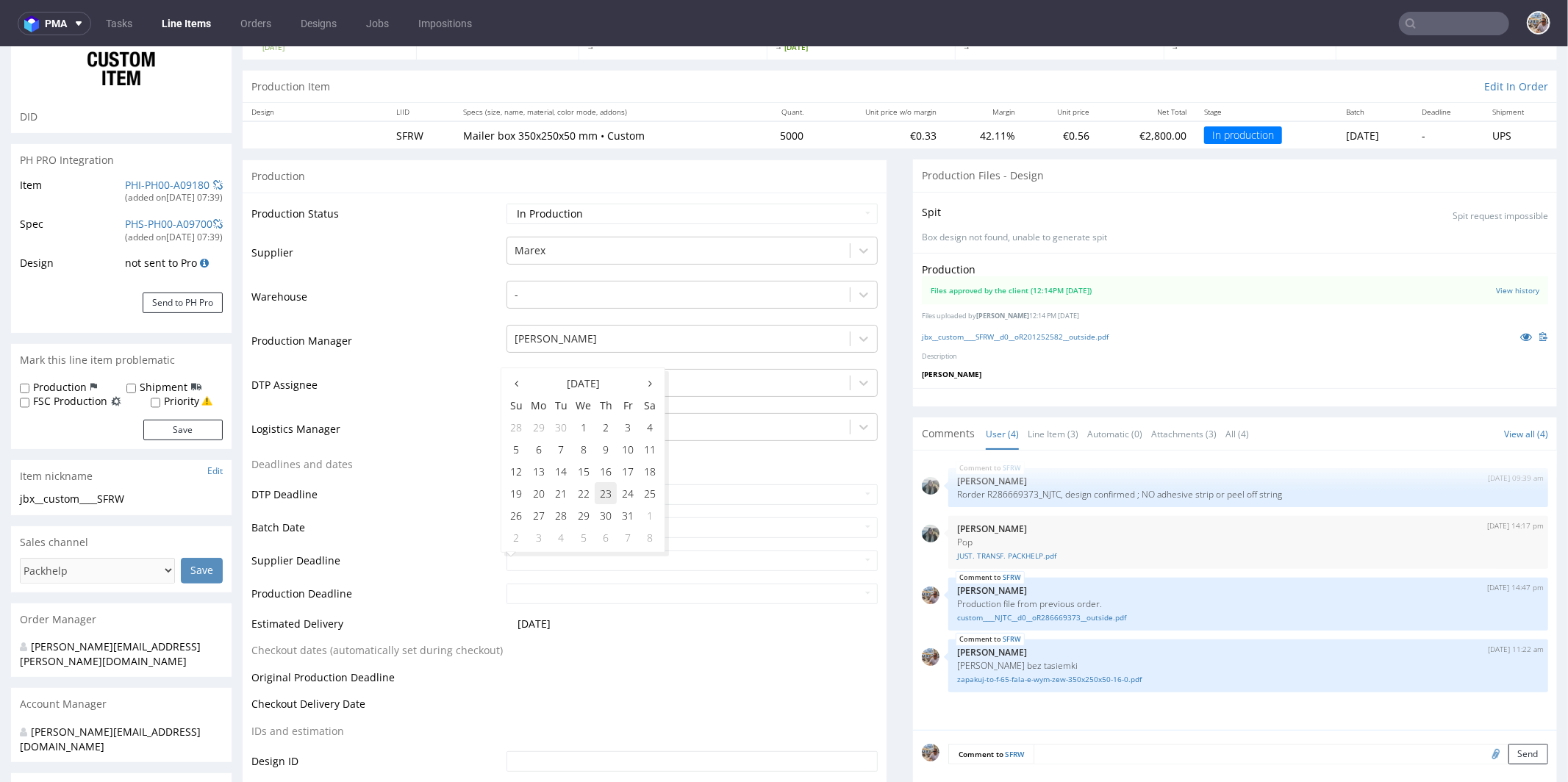
click at [602, 494] on td "23" at bounding box center [606, 493] width 22 height 22
type input "2025-10-23"
click at [572, 595] on input "text" at bounding box center [692, 593] width 371 height 21
click at [540, 548] on td "27" at bounding box center [539, 547] width 23 height 22
type input "2025-10-27"
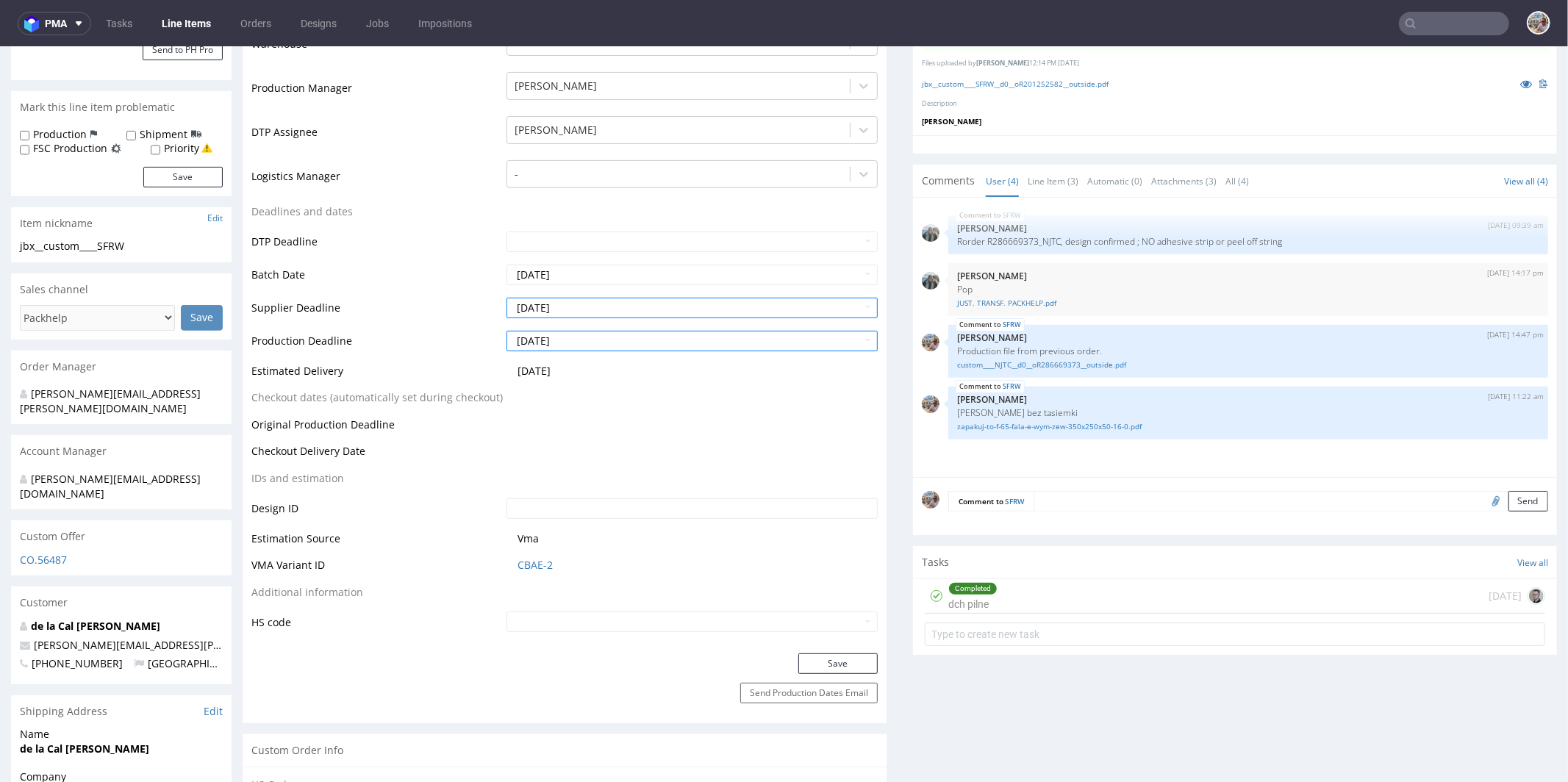
scroll to position [382, 0]
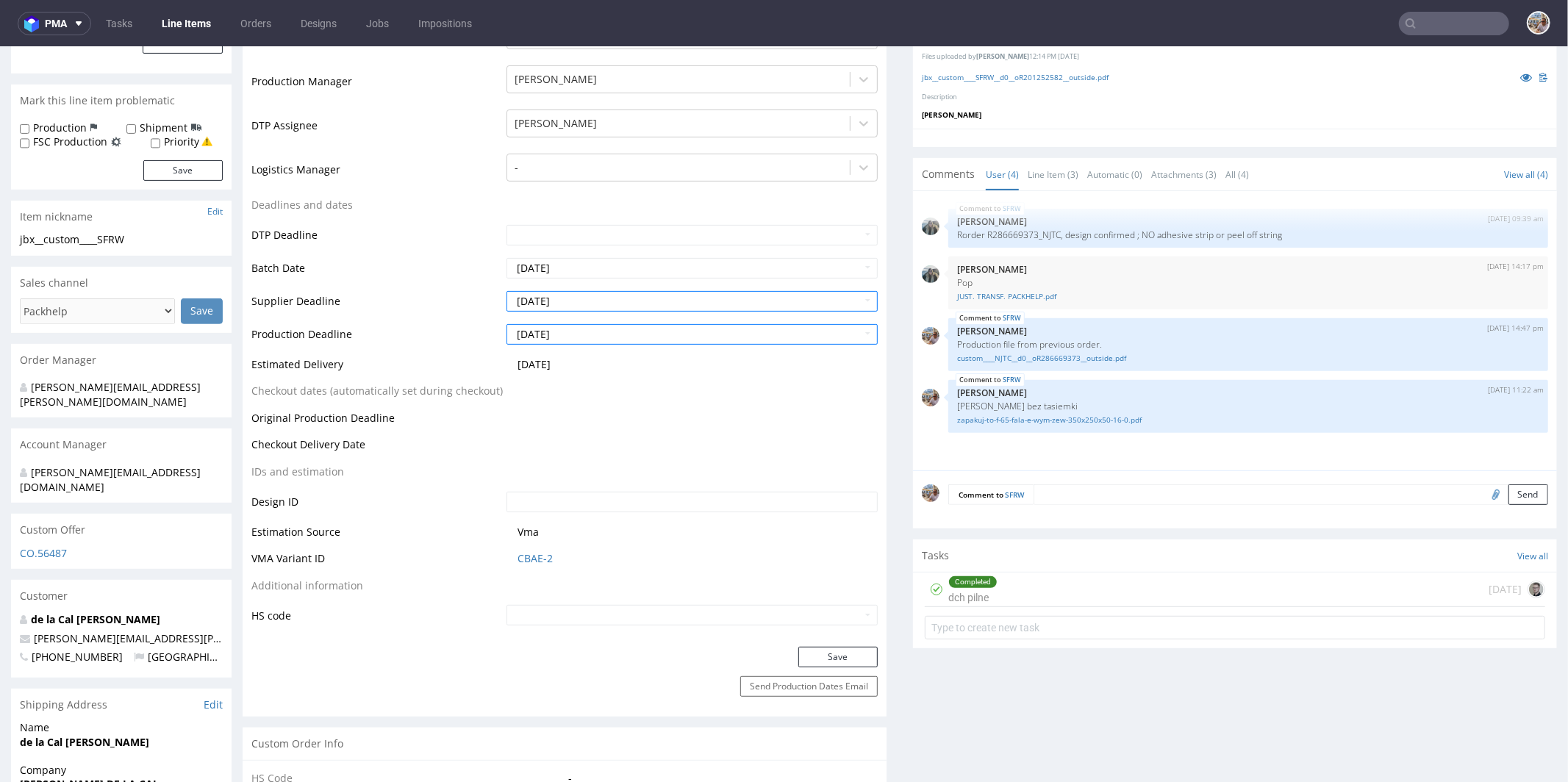
click at [795, 638] on div "Production Status Waiting for Artwork Waiting for Diecut Waiting for Mockup Wai…" at bounding box center [565, 289] width 644 height 714
click at [800, 649] on button "Save" at bounding box center [838, 656] width 79 height 21
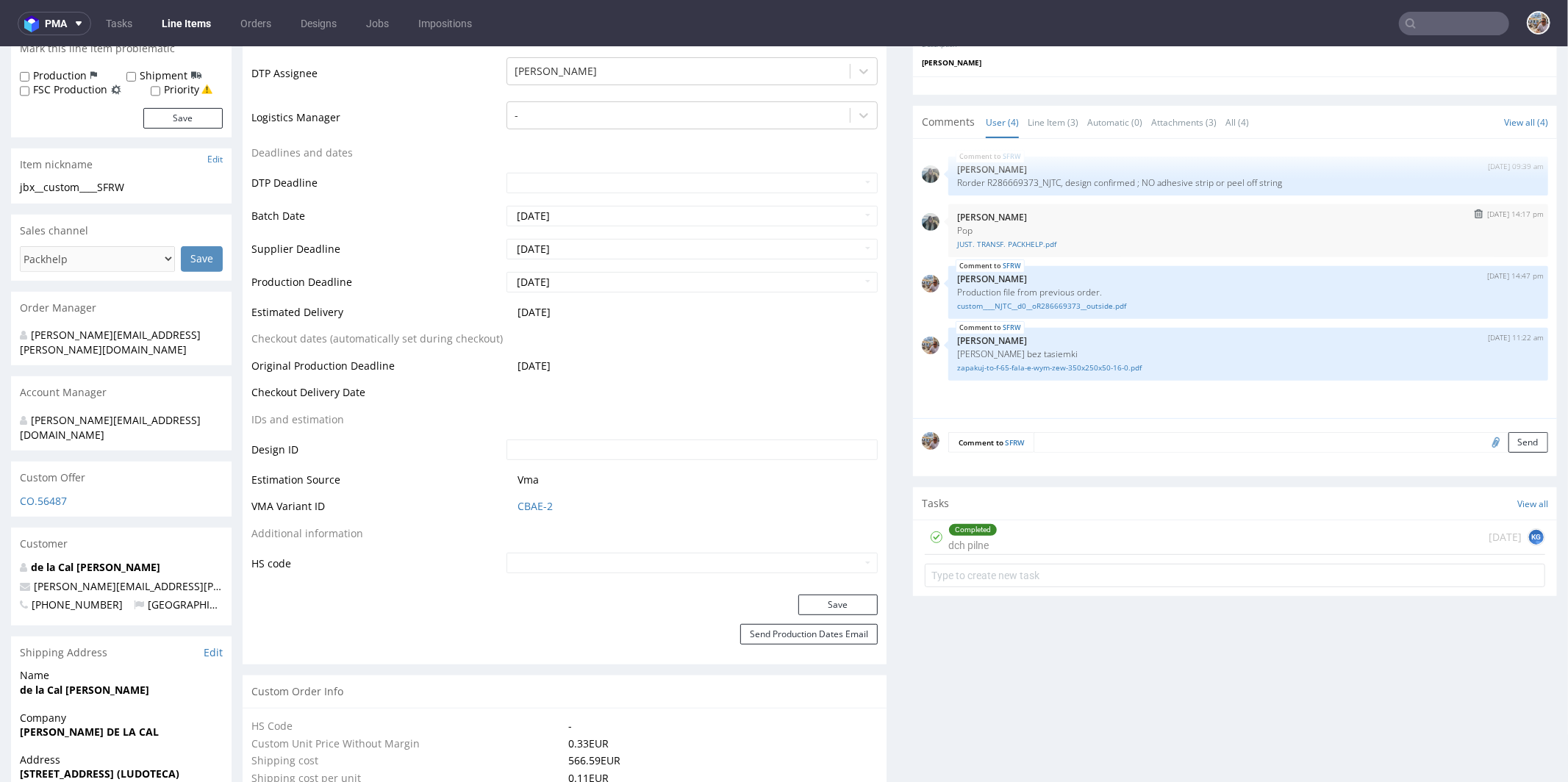
scroll to position [365, 0]
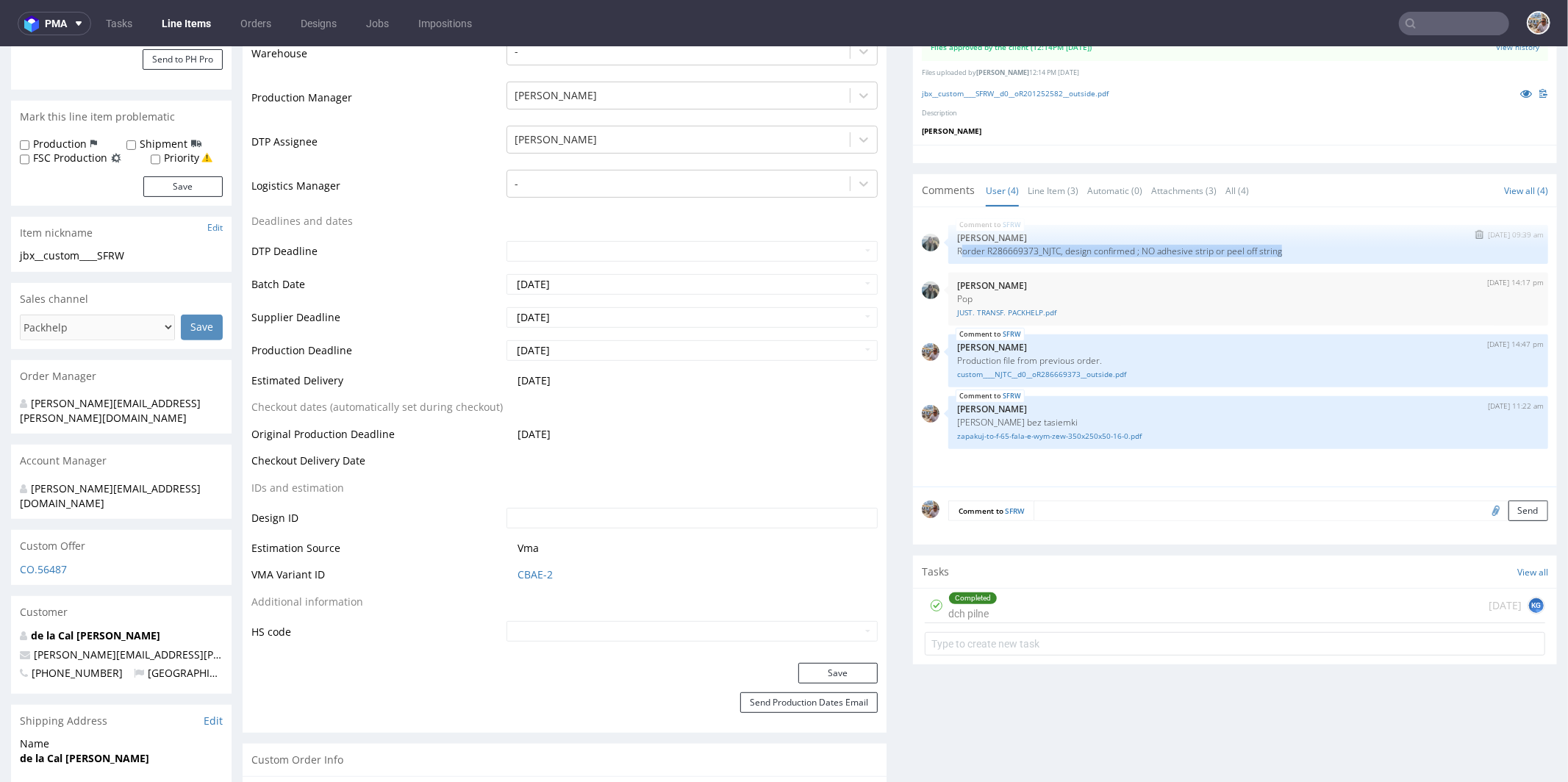
drag, startPoint x: 947, startPoint y: 250, endPoint x: 1286, endPoint y: 250, distance: 339.0
click at [1286, 250] on p "Rorder R286669373_NJTC, design confirmed ; NO adhesive strip or peel off string" at bounding box center [1248, 250] width 582 height 11
copy p "order R286669373_NJTC, design confirmed ; NO adhesive strip or peel off string"
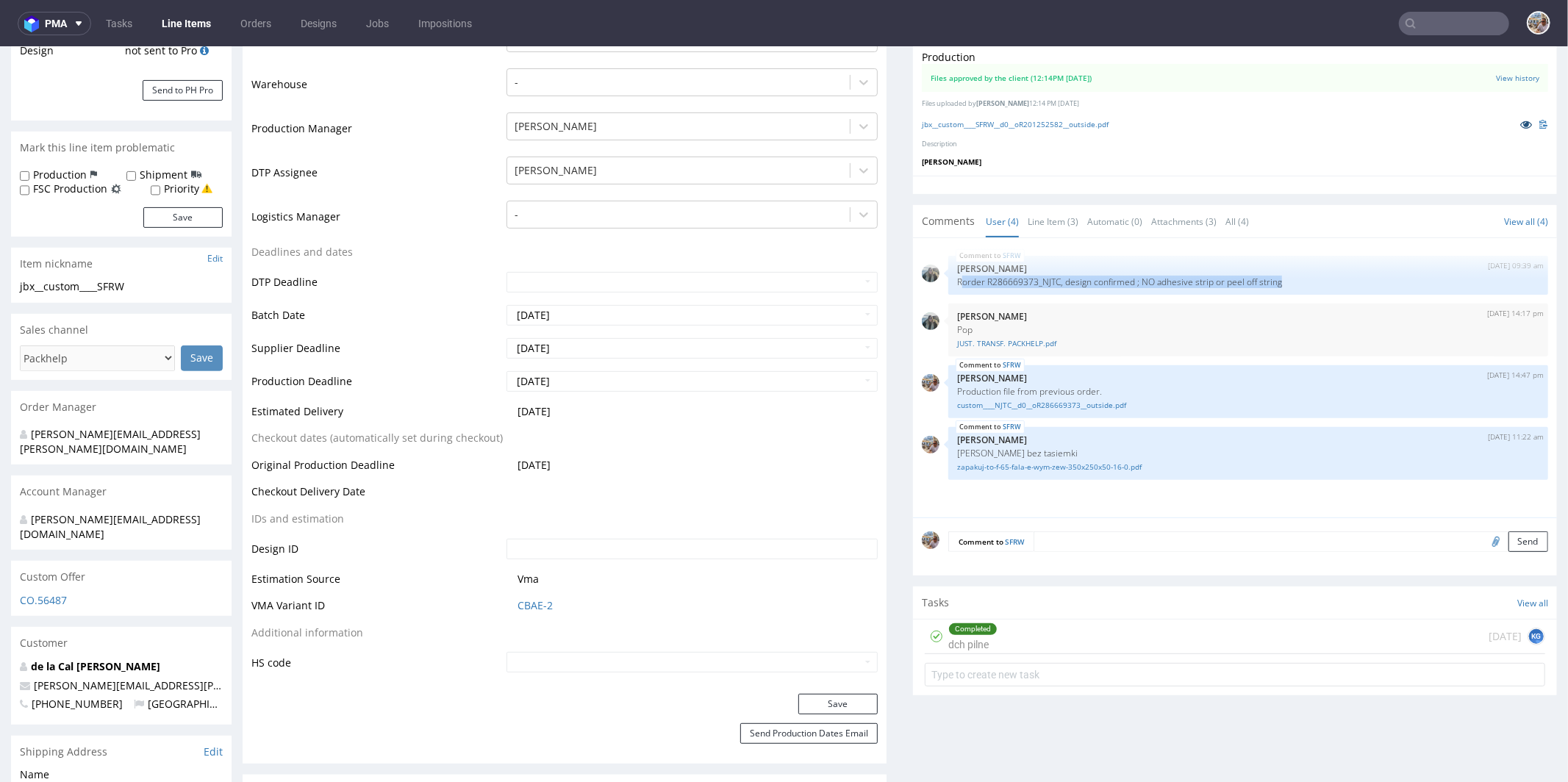
scroll to position [334, 0]
click at [1520, 120] on icon at bounding box center [1526, 124] width 12 height 10
click at [1156, 541] on textarea at bounding box center [1290, 541] width 515 height 21
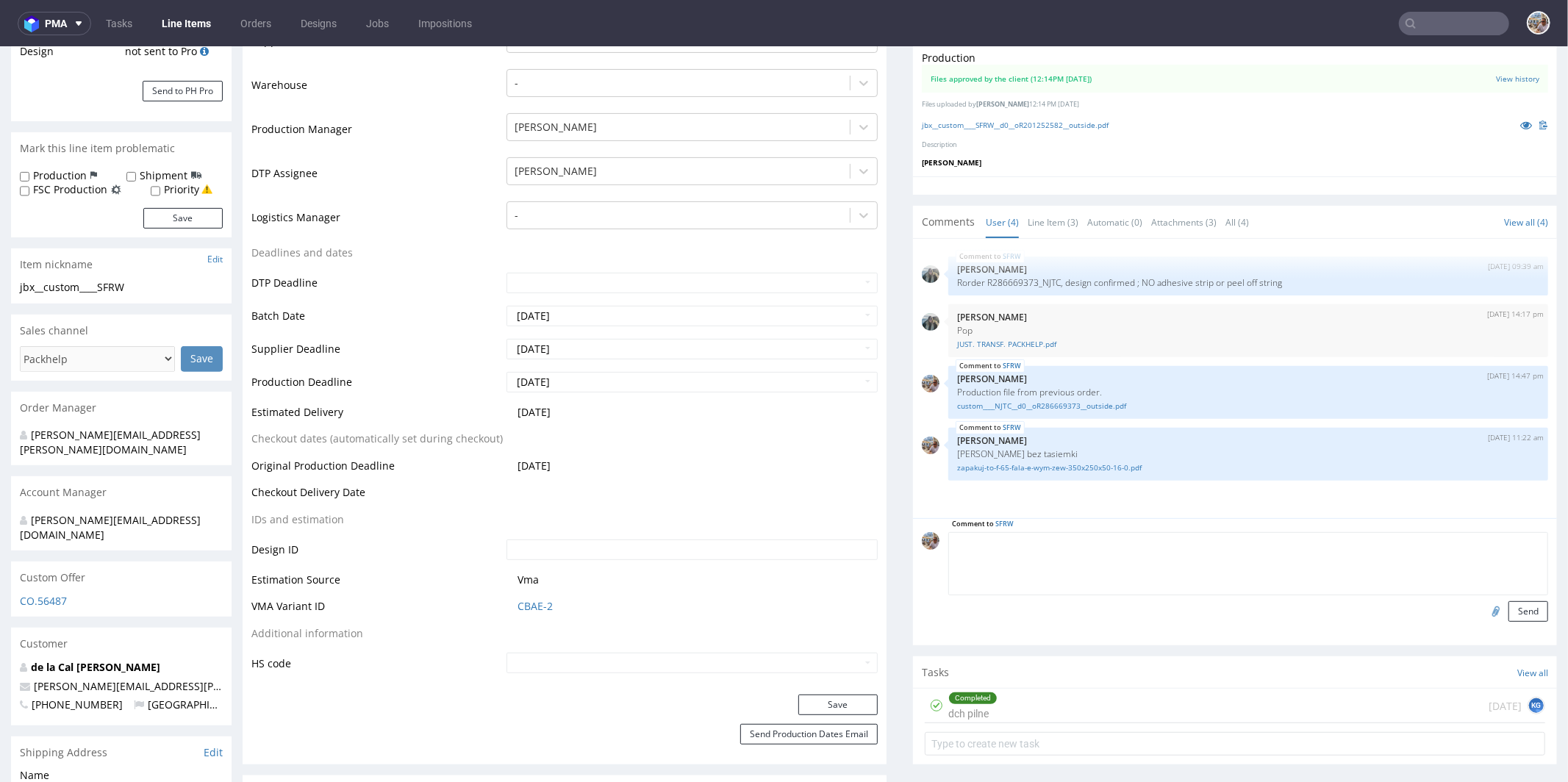
click at [1053, 497] on div "SFRW 30th Sep 25 | 09:39 am Zeniuk Magdalena Rorder R286669373_NJTC, design con…" at bounding box center [1239, 382] width 635 height 270
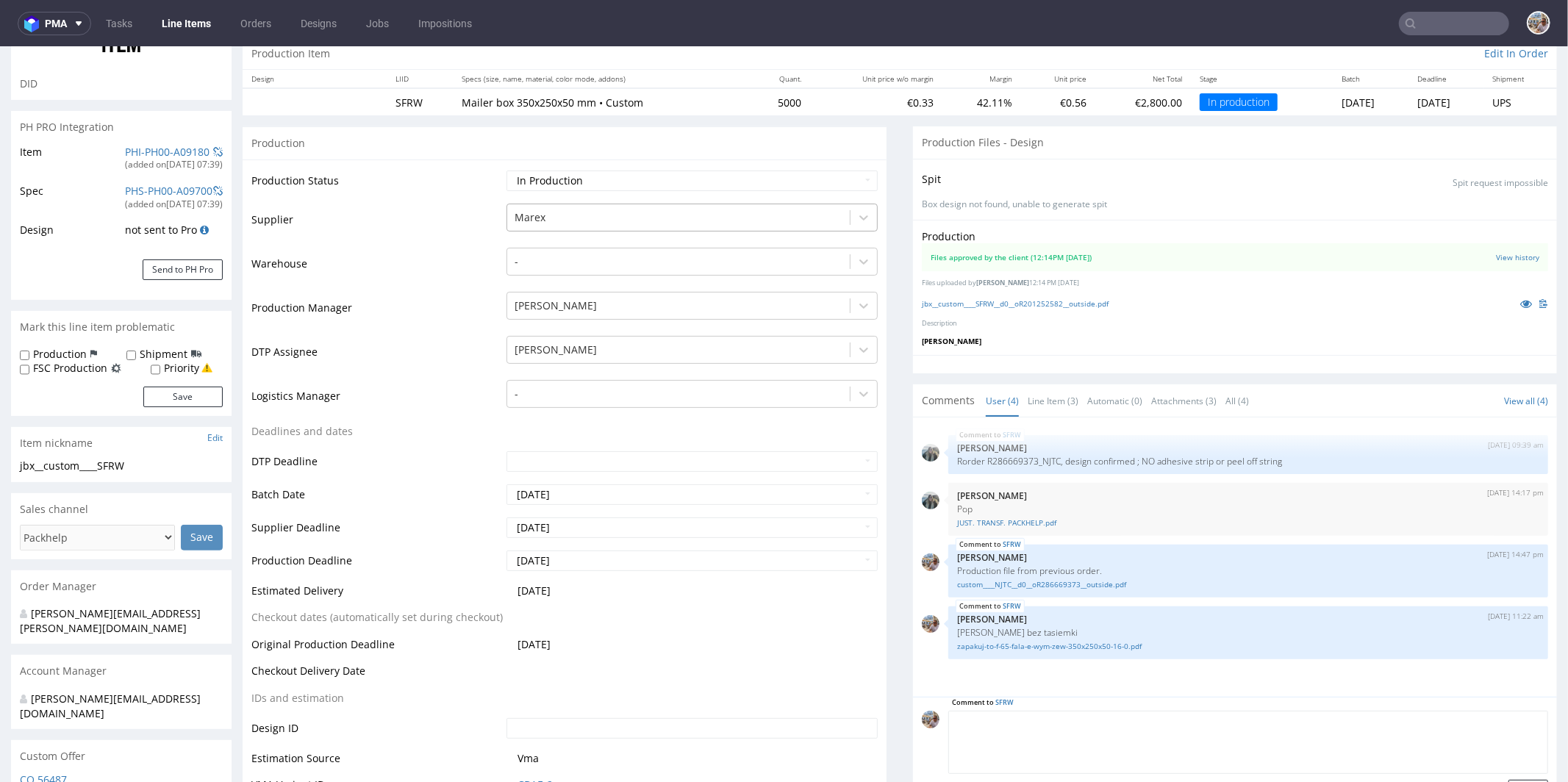
scroll to position [0, 0]
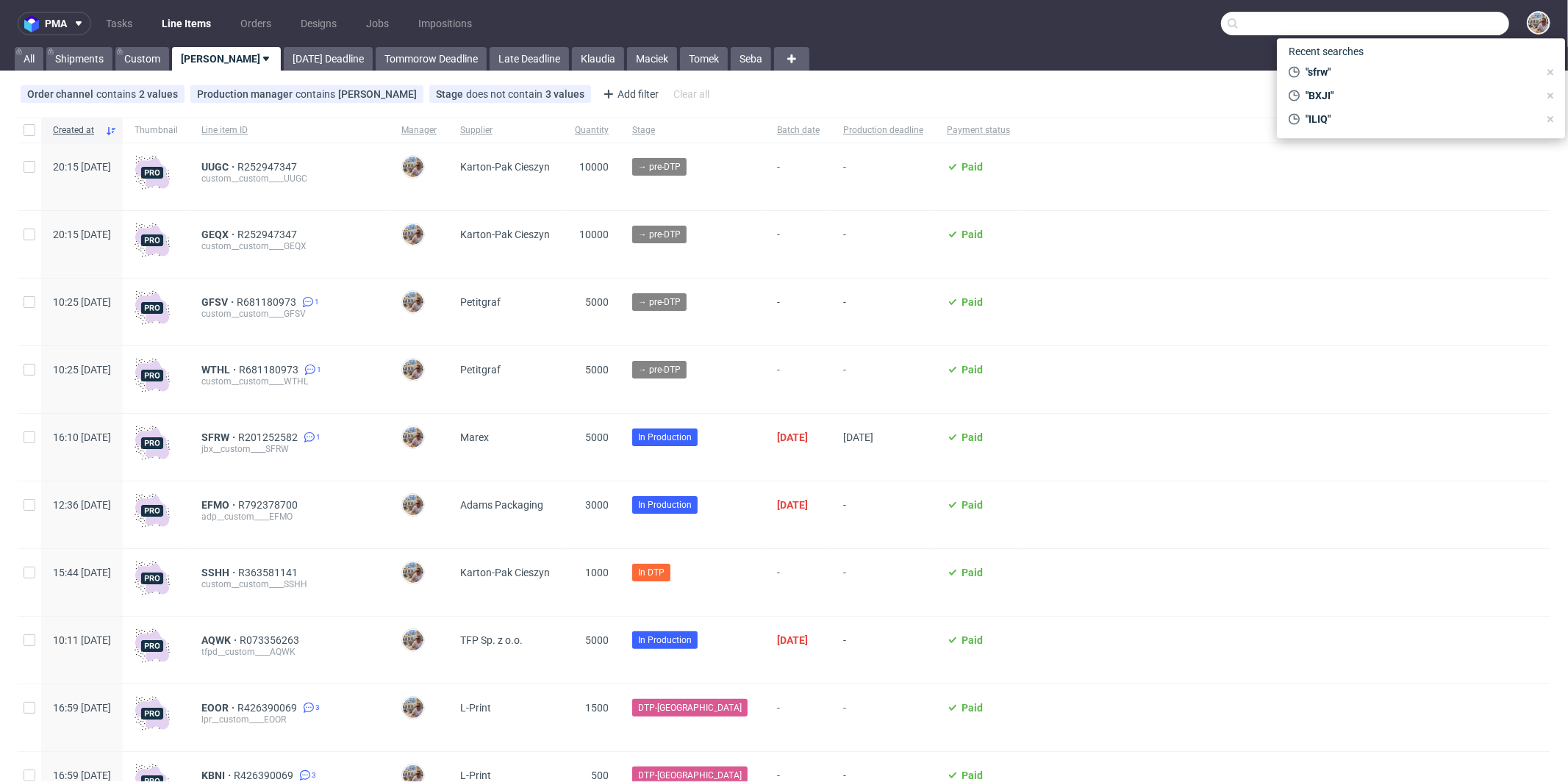
click at [1497, 23] on input "text" at bounding box center [1365, 23] width 288 height 23
paste input "RJGV"
type input "RJGV"
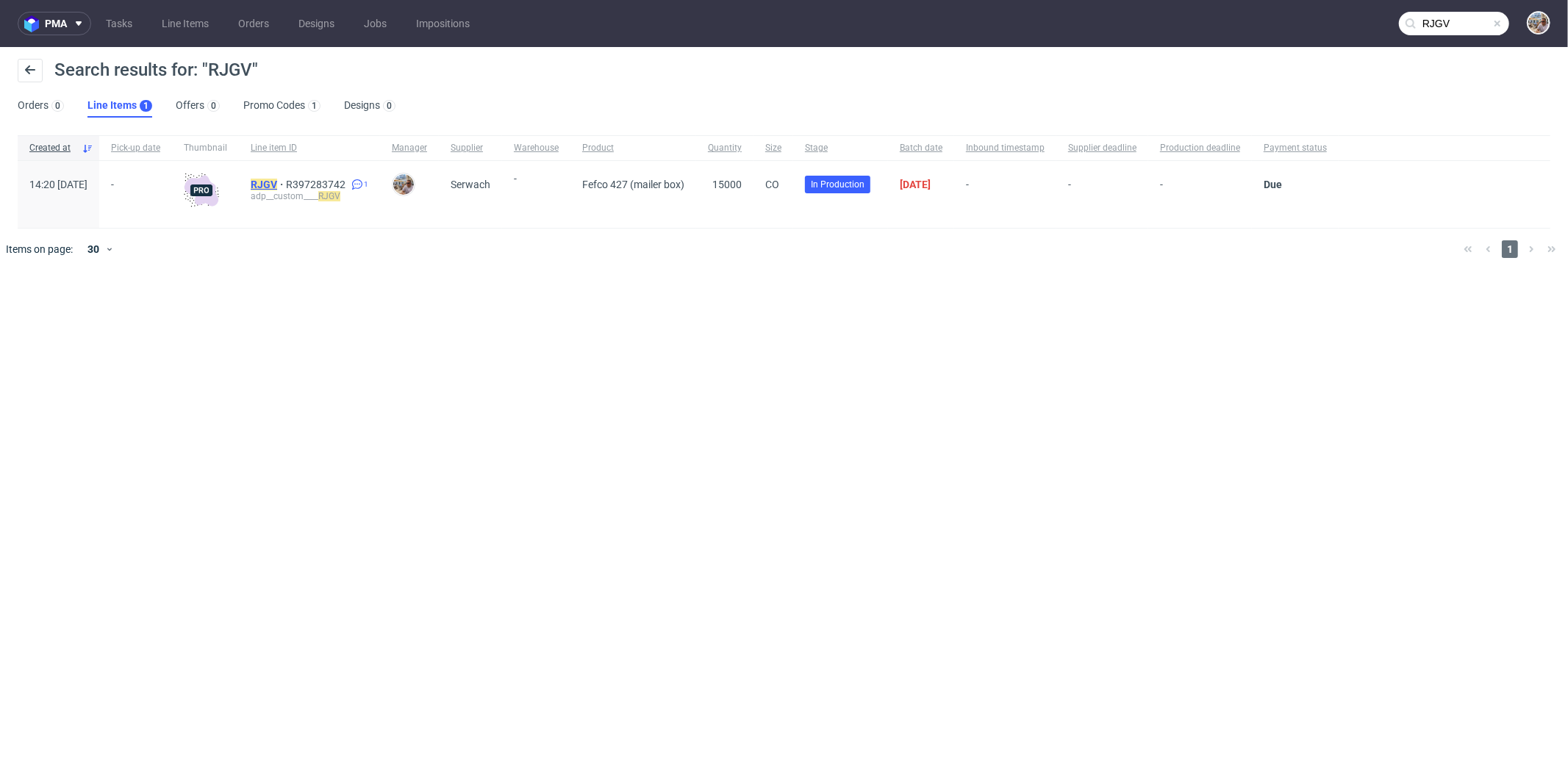
click at [277, 183] on mark "RJGV" at bounding box center [264, 184] width 26 height 12
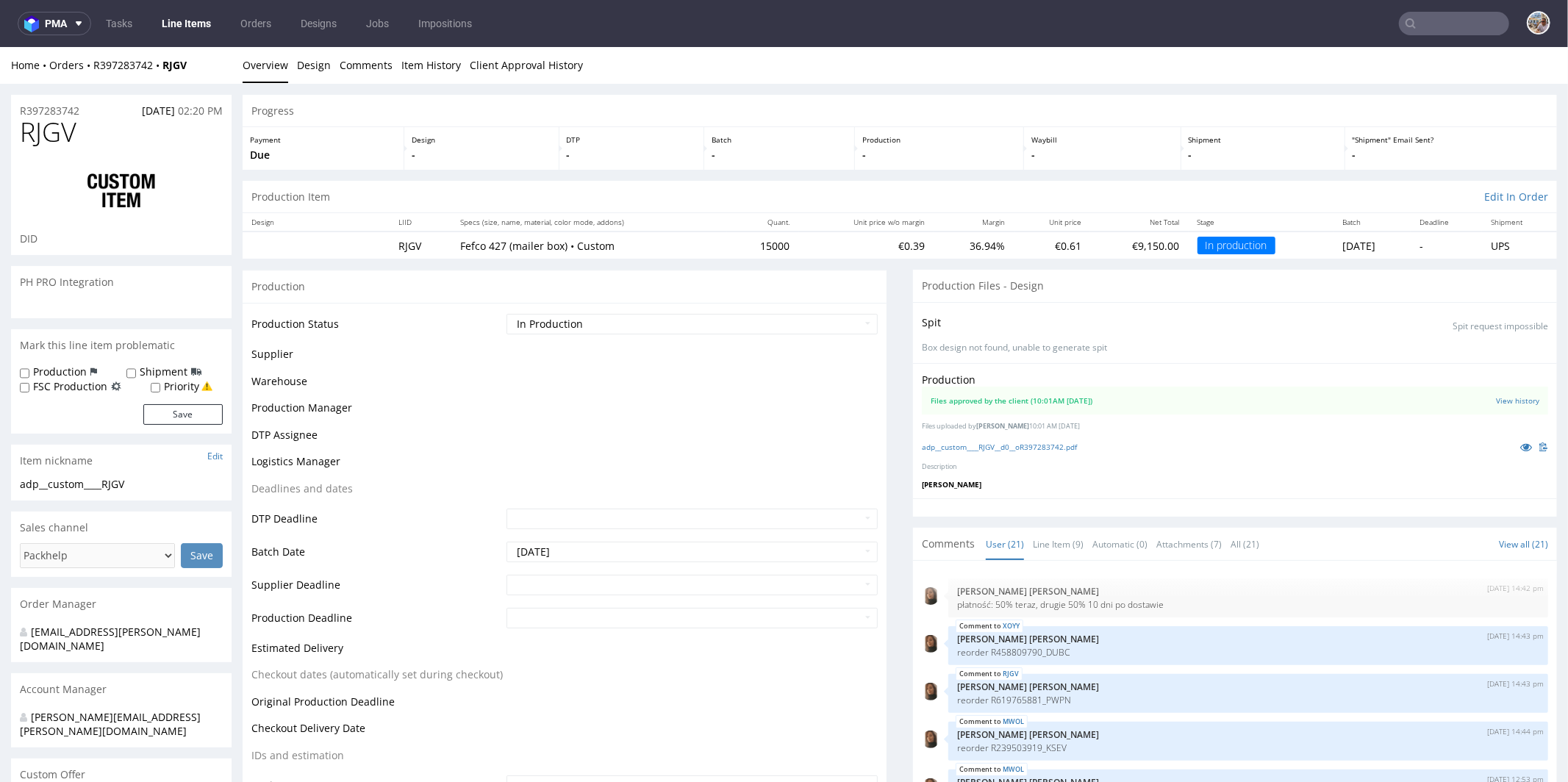
scroll to position [840, 0]
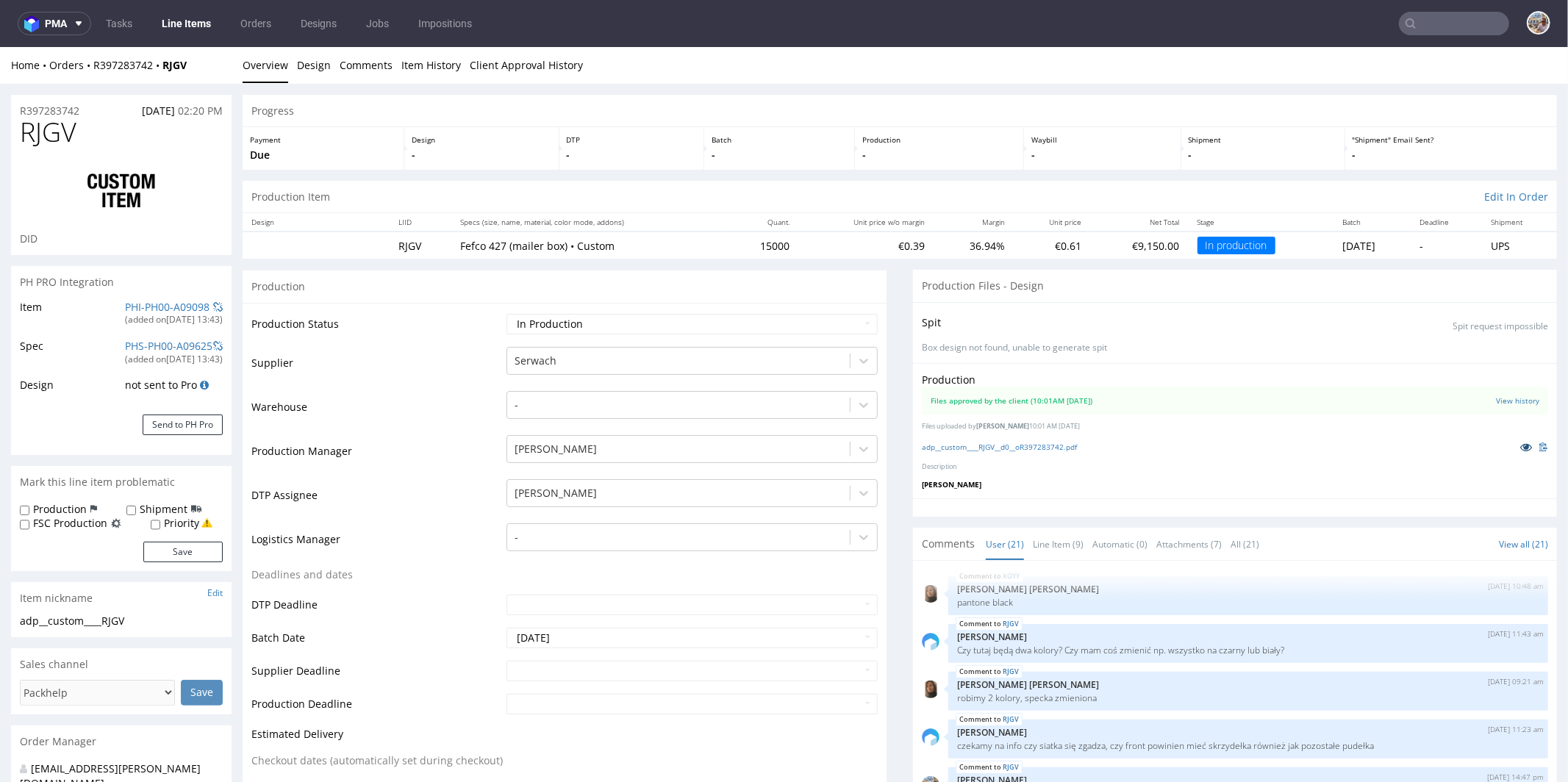
click at [1520, 441] on icon at bounding box center [1526, 446] width 12 height 10
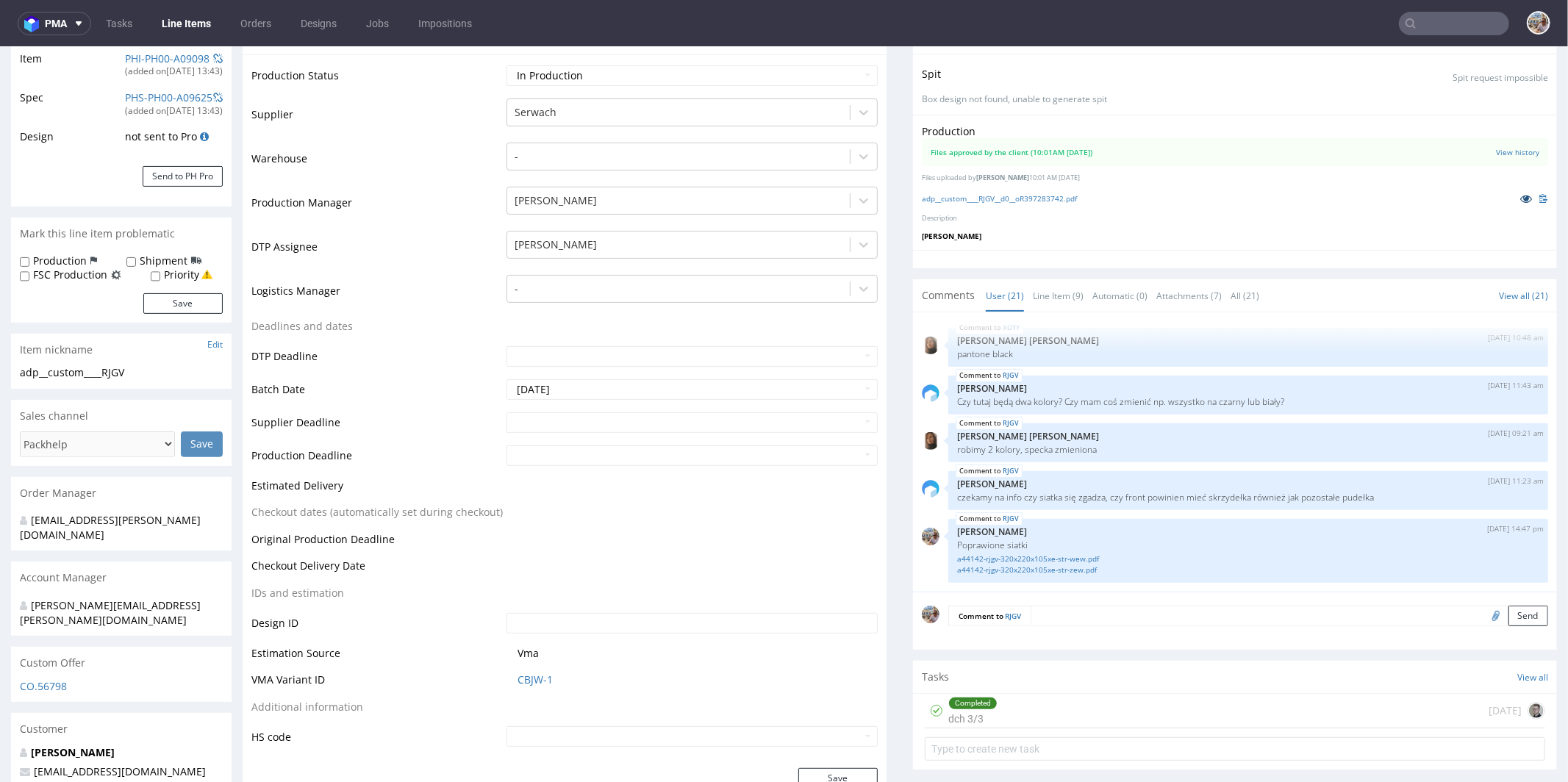
scroll to position [341, 0]
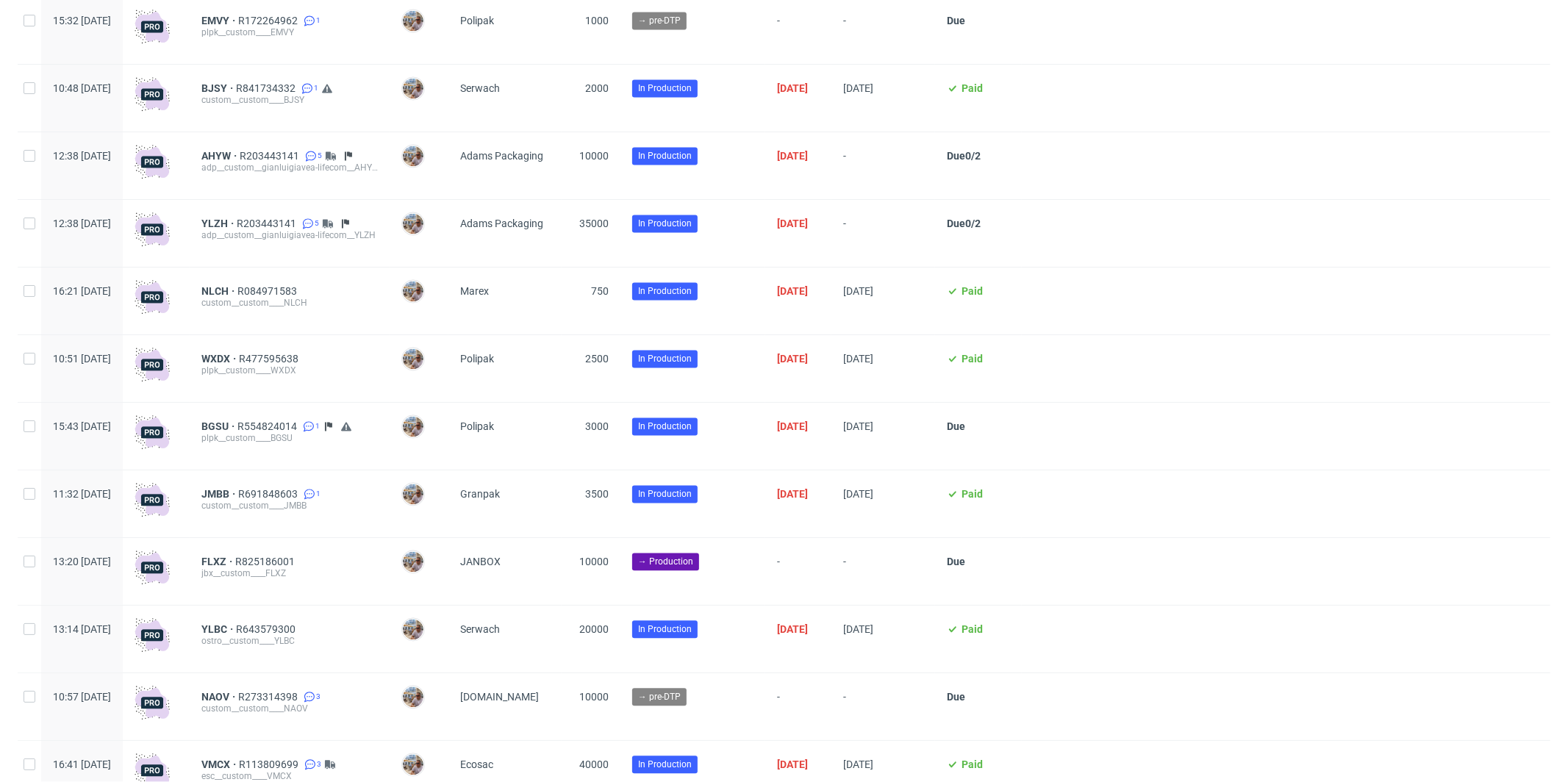
scroll to position [3751, 0]
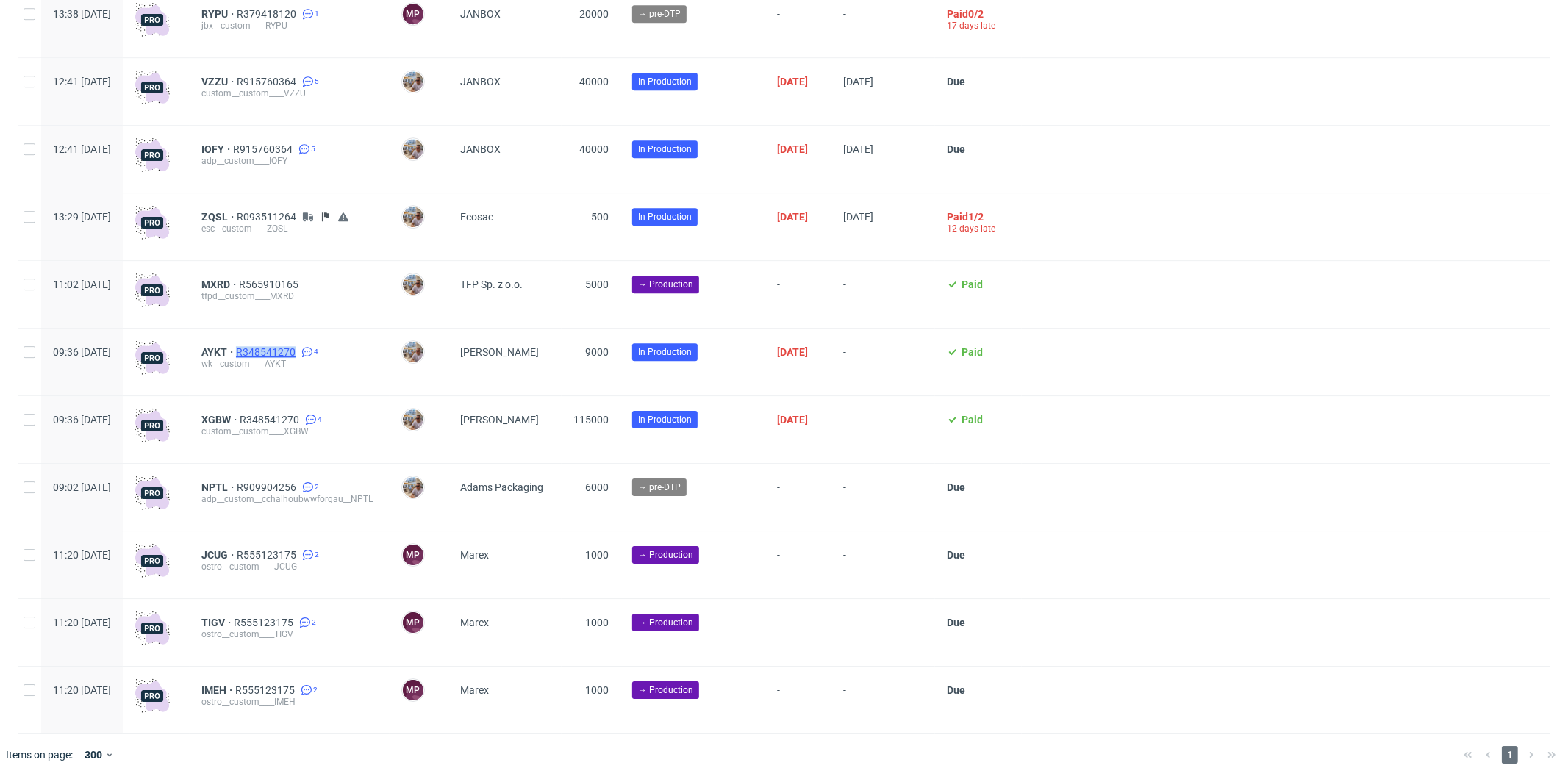
drag, startPoint x: 336, startPoint y: 338, endPoint x: 337, endPoint y: 350, distance: 12.0
click at [337, 350] on div "AYKT R348541270 4 wk__custom____AYKT" at bounding box center [289, 362] width 200 height 67
copy span "R348541270"
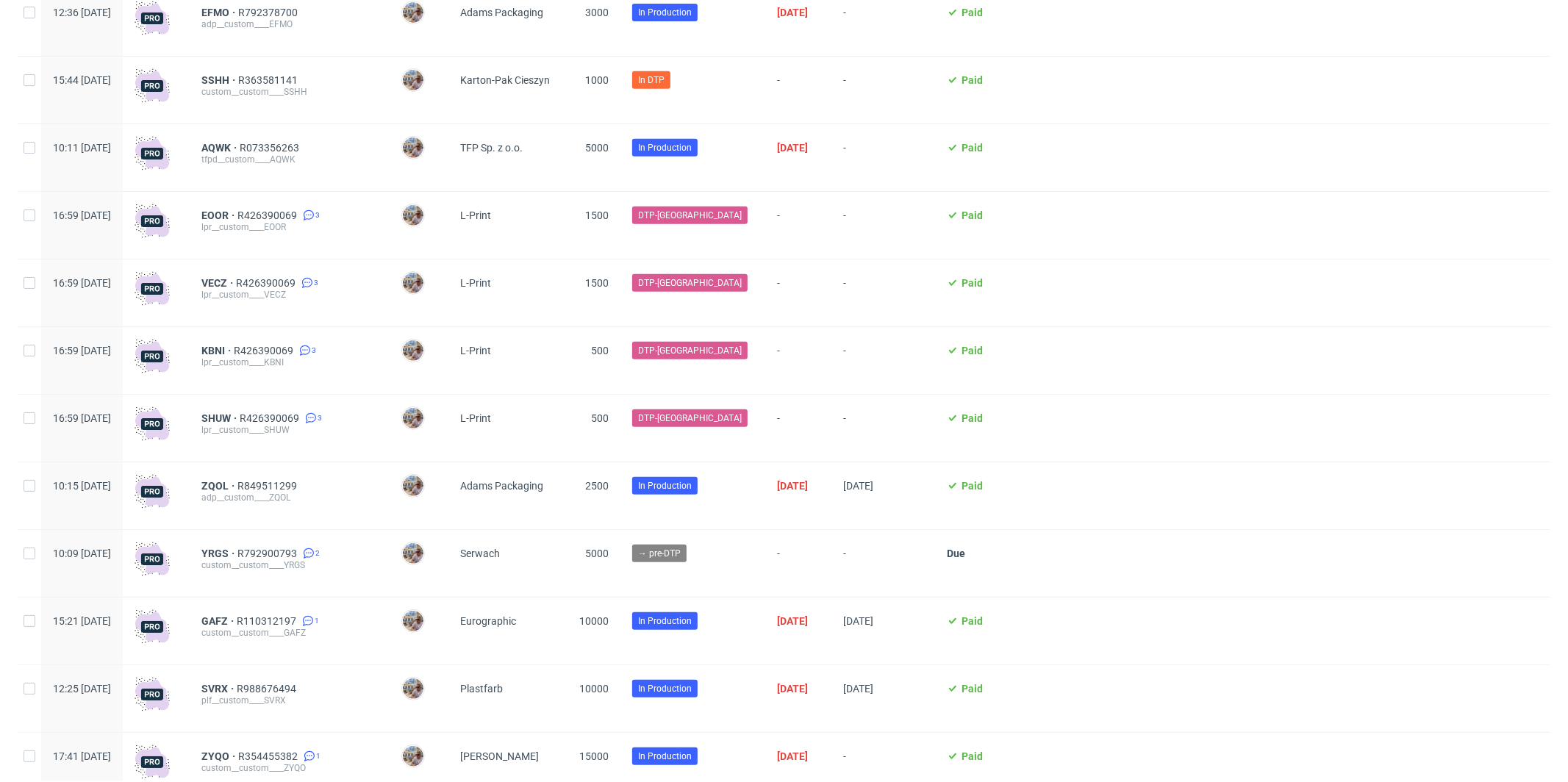
scroll to position [0, 0]
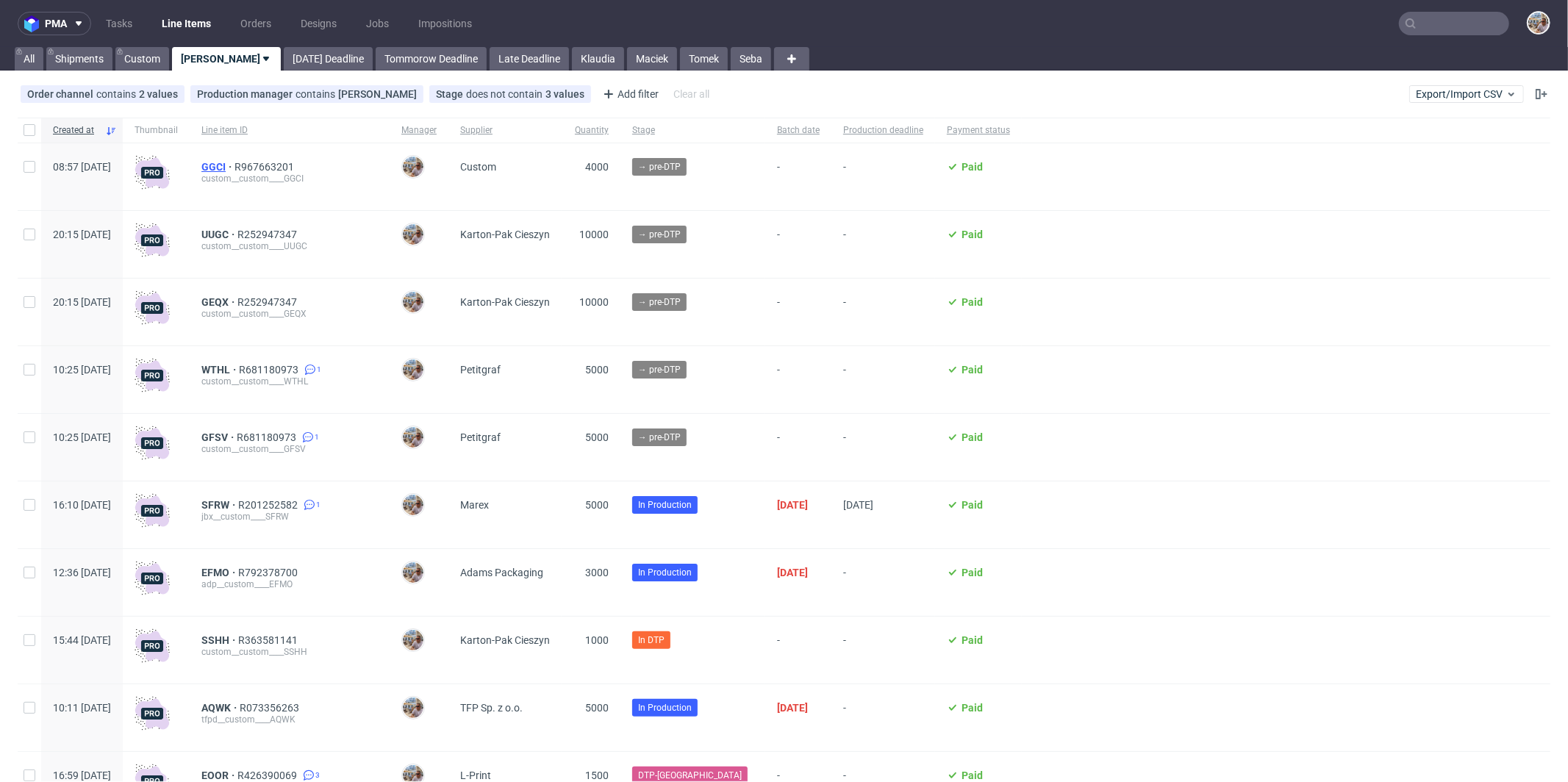
click at [235, 164] on span "GGCI" at bounding box center [218, 167] width 33 height 12
click at [1426, 25] on input "text" at bounding box center [1454, 23] width 110 height 23
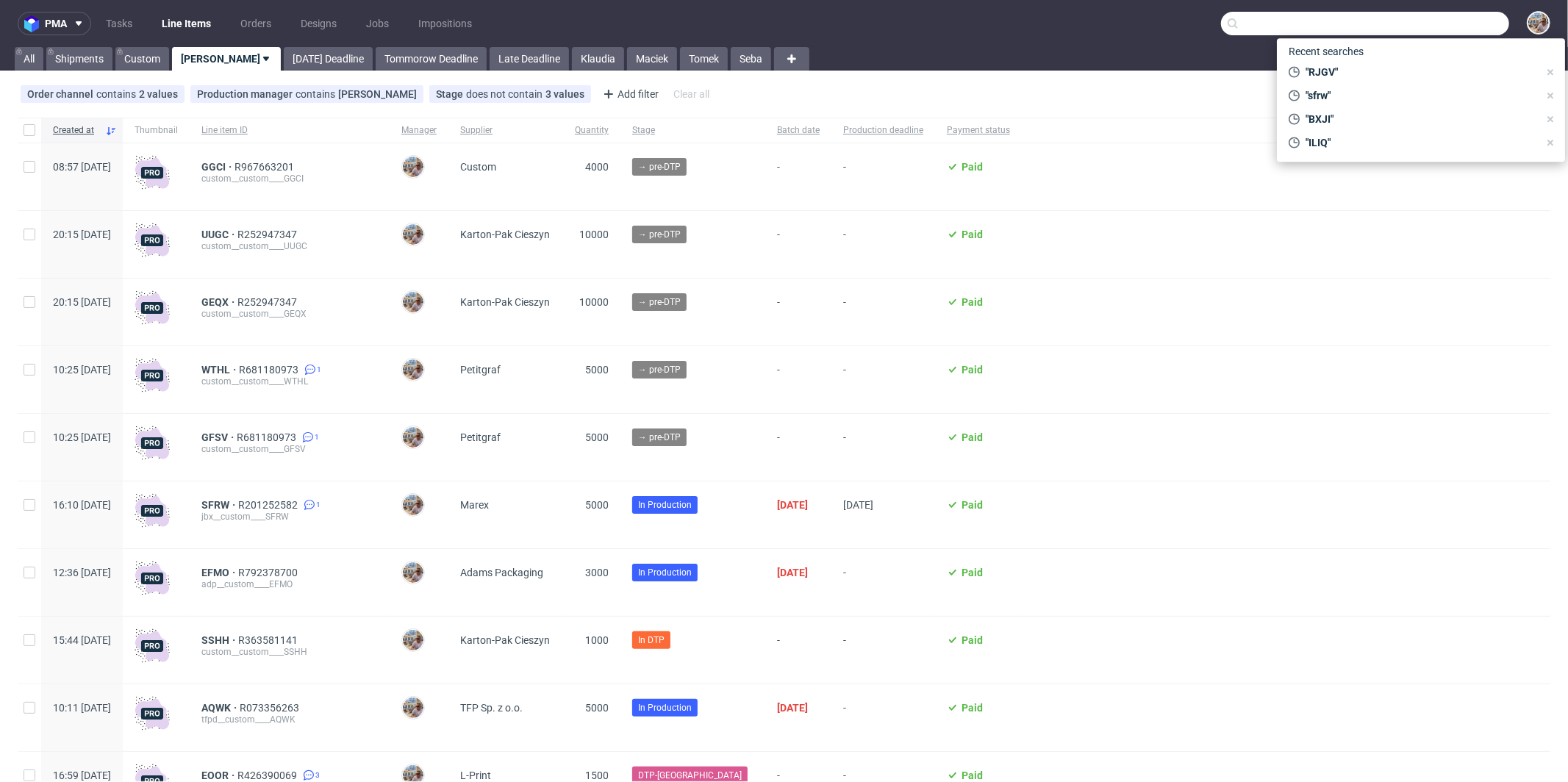
paste input "ZCSZ"
type input "ZCSZ"
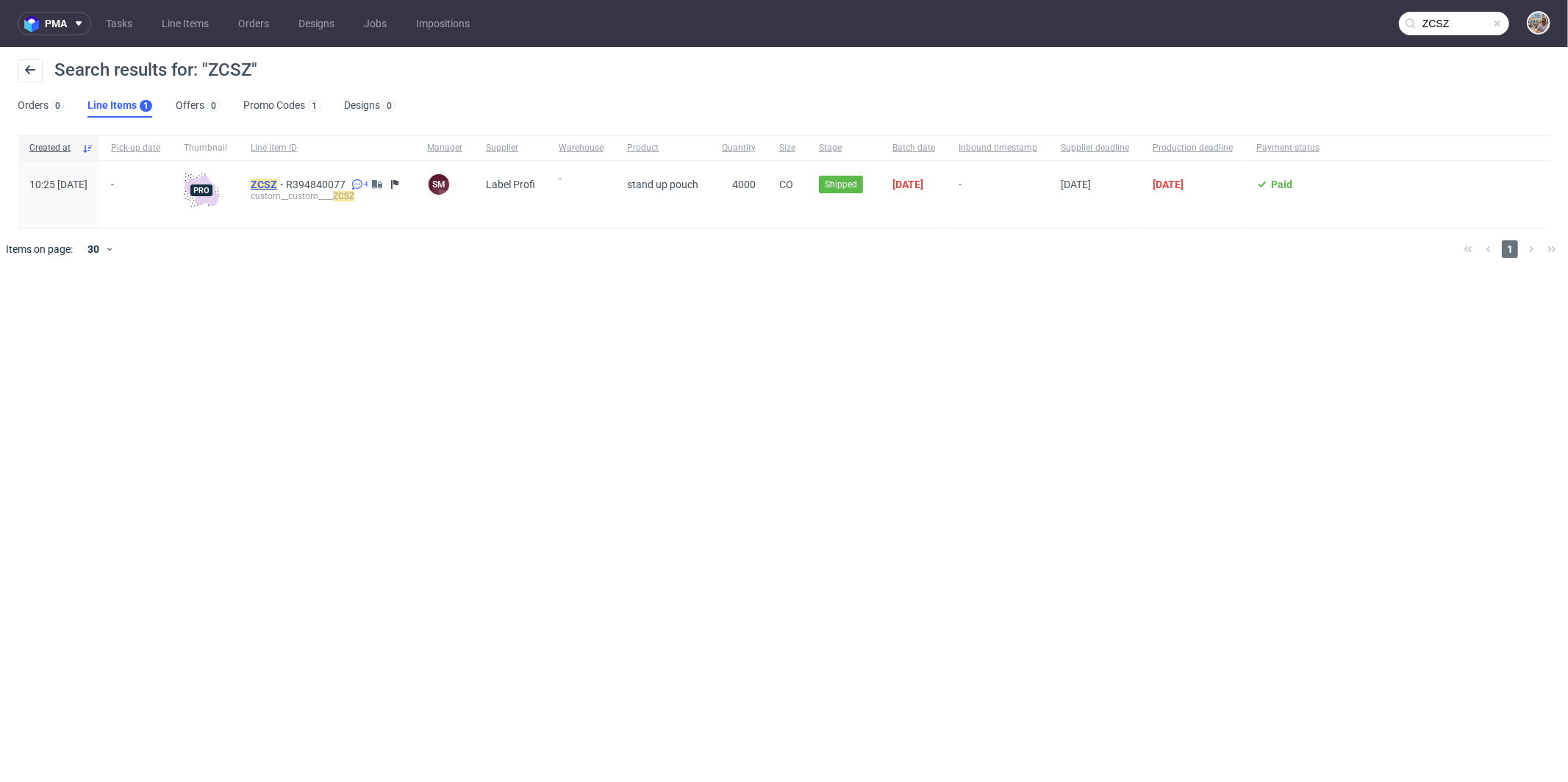
click at [277, 179] on mark "ZCSZ" at bounding box center [264, 184] width 26 height 12
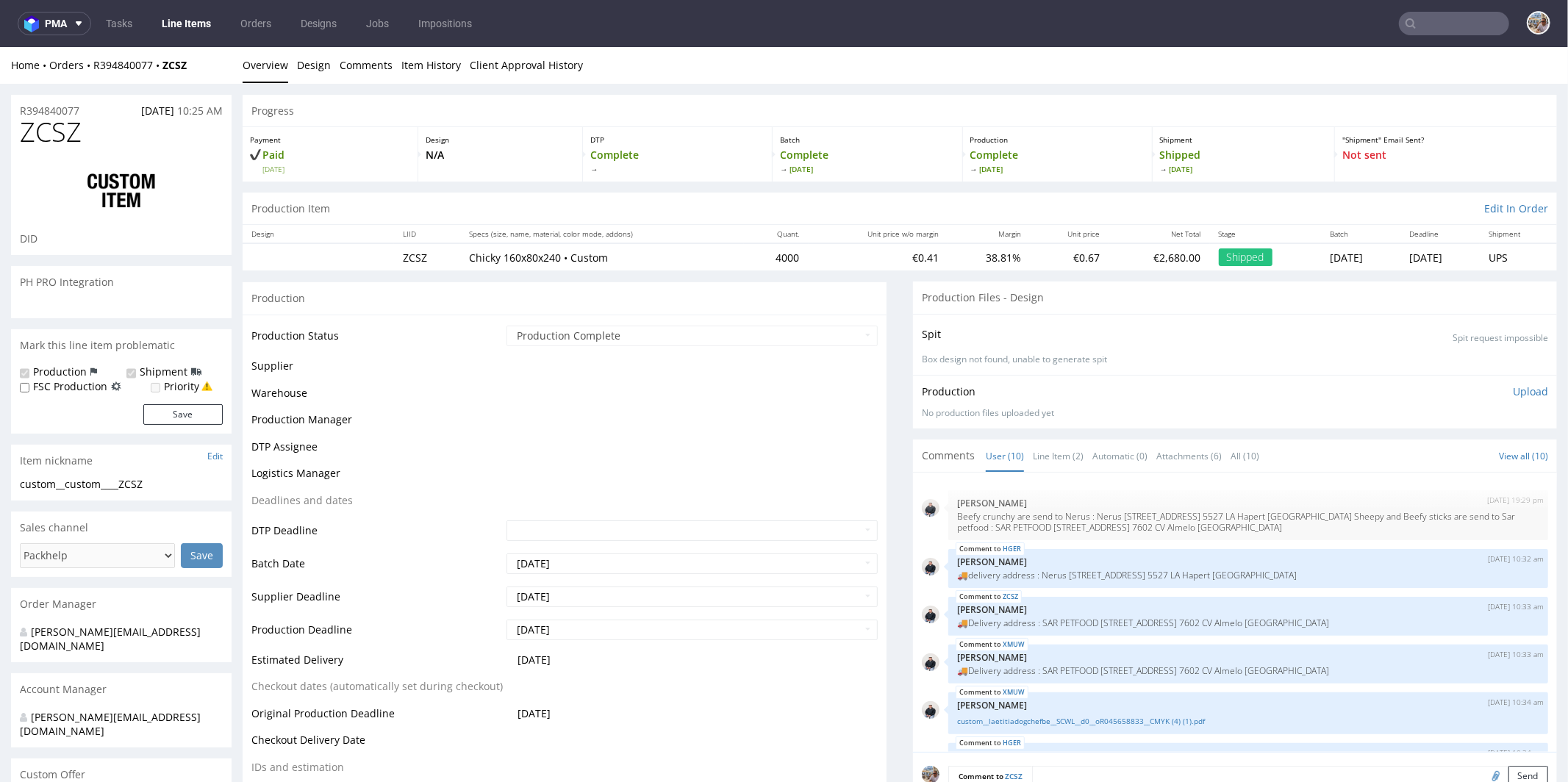
scroll to position [290, 0]
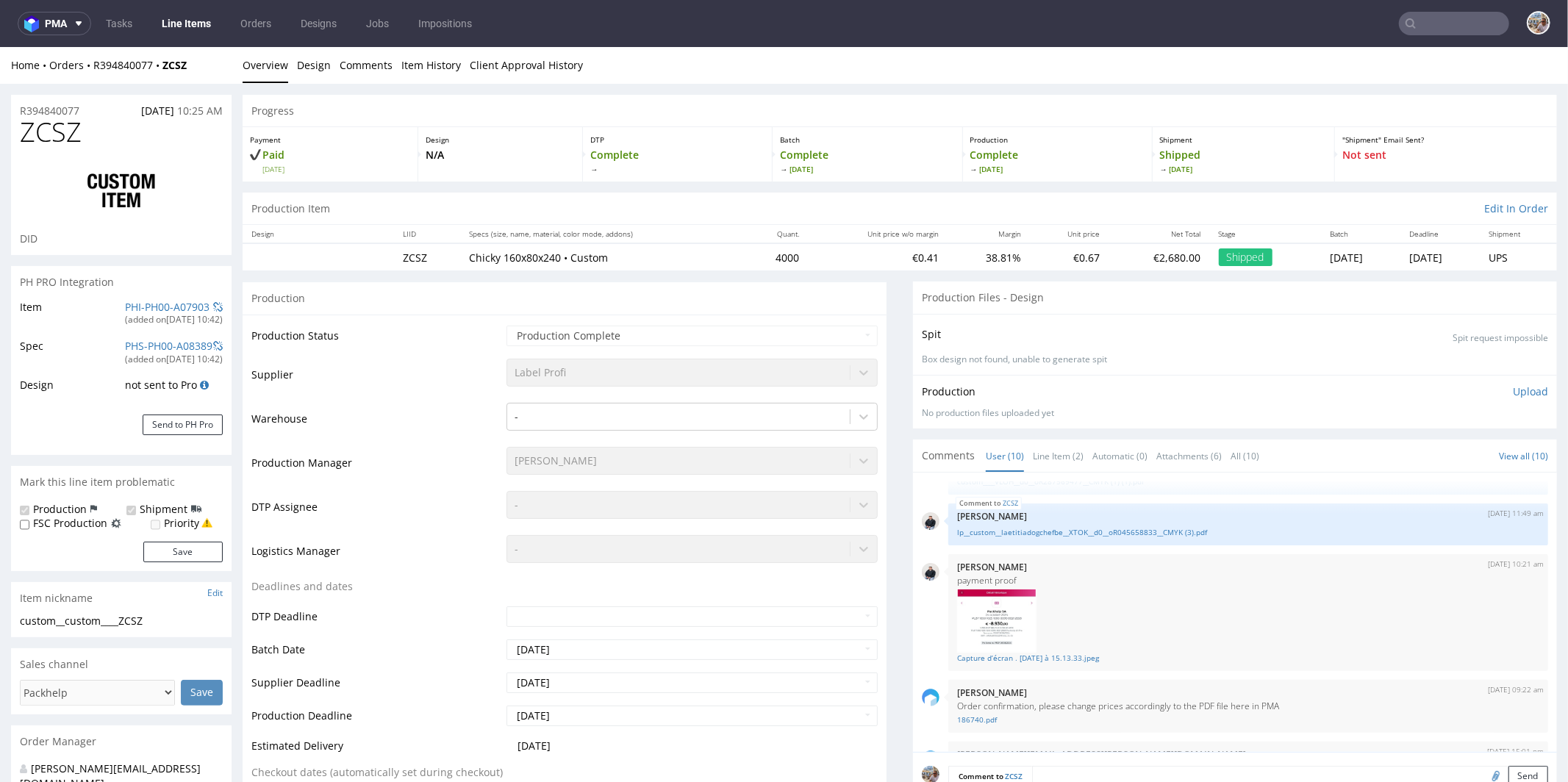
select select "in_progress"
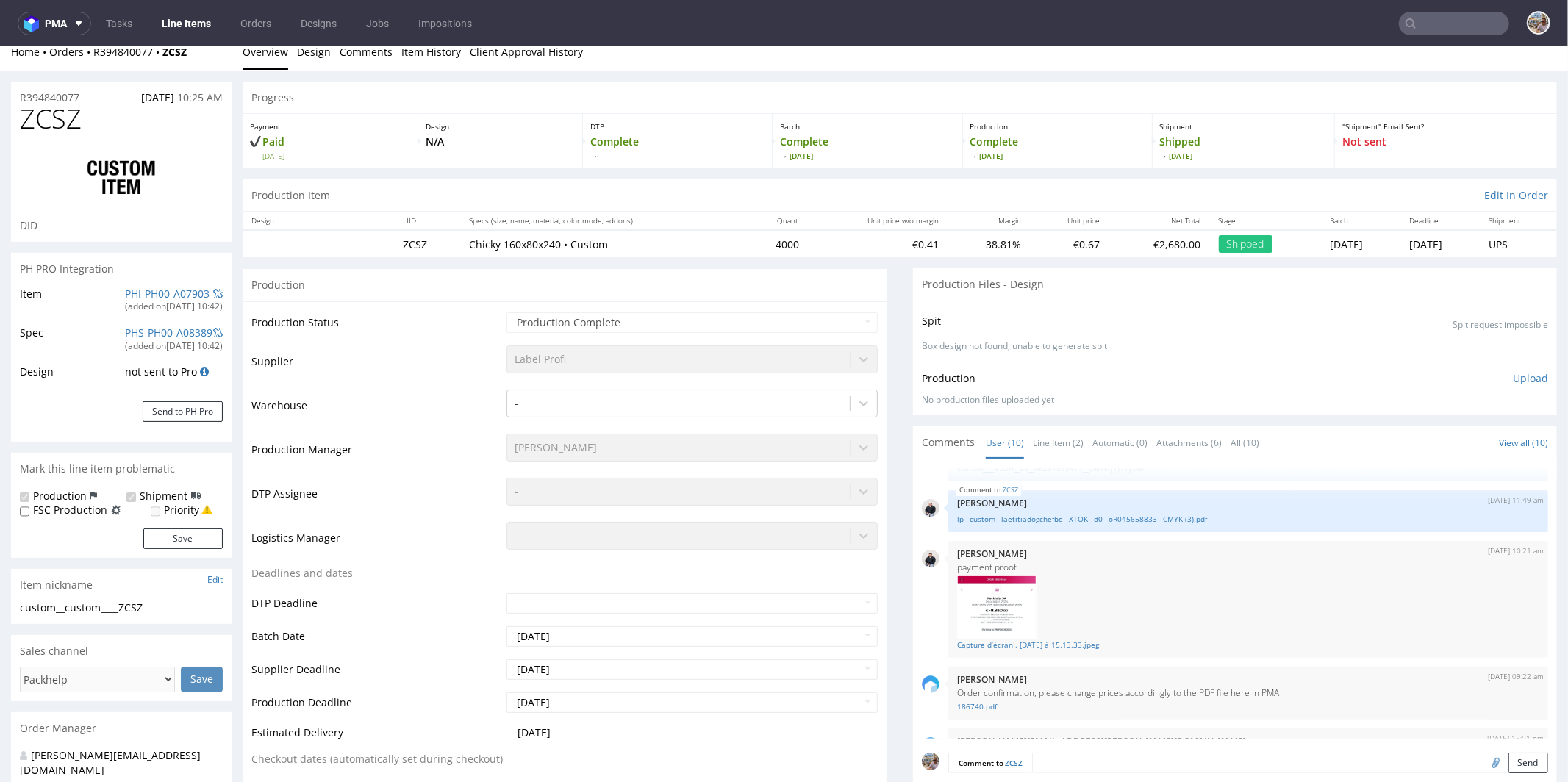
scroll to position [15, 0]
click at [1452, 21] on input "text" at bounding box center [1454, 23] width 110 height 23
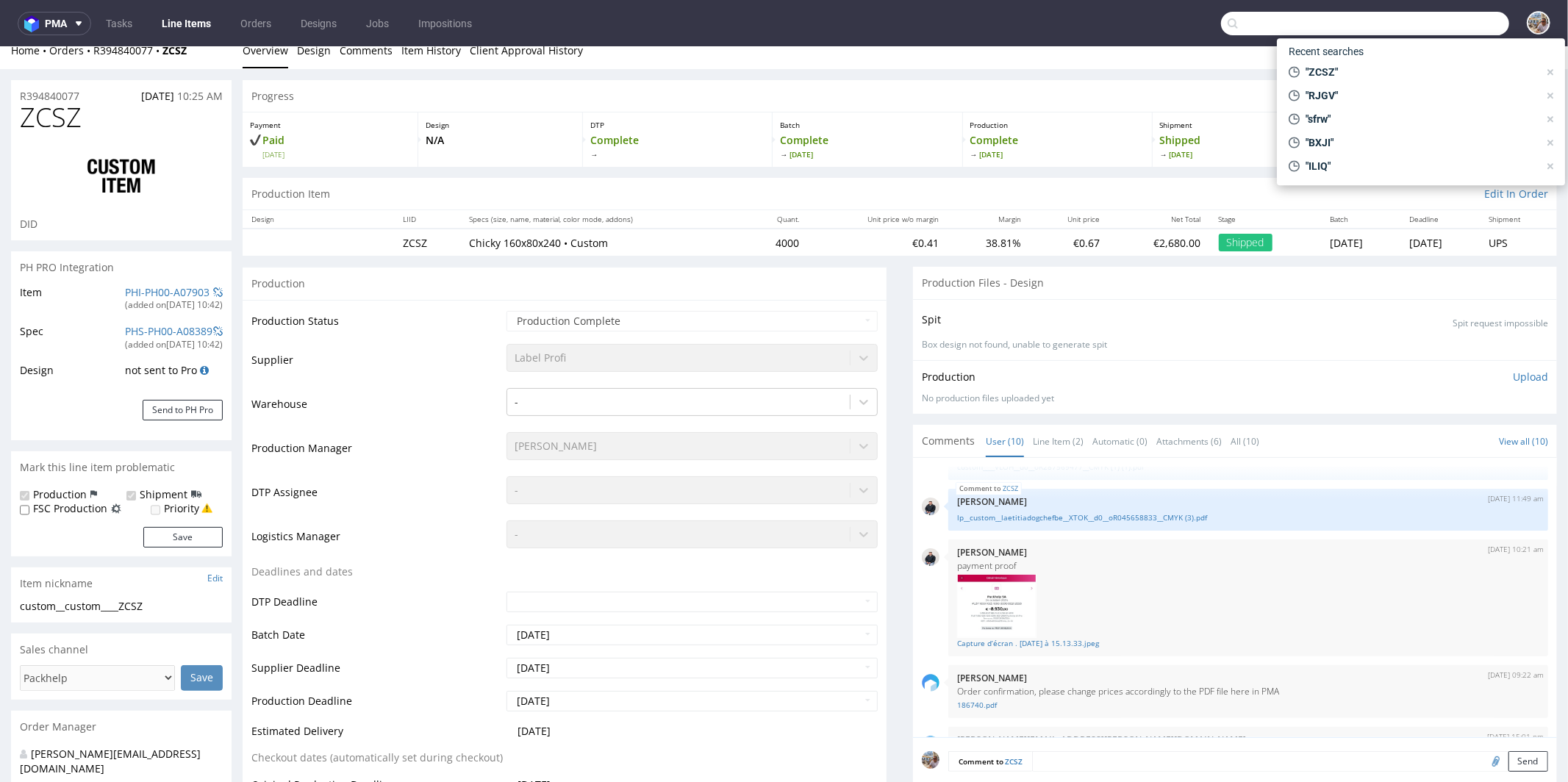
paste input "ZCSZ"
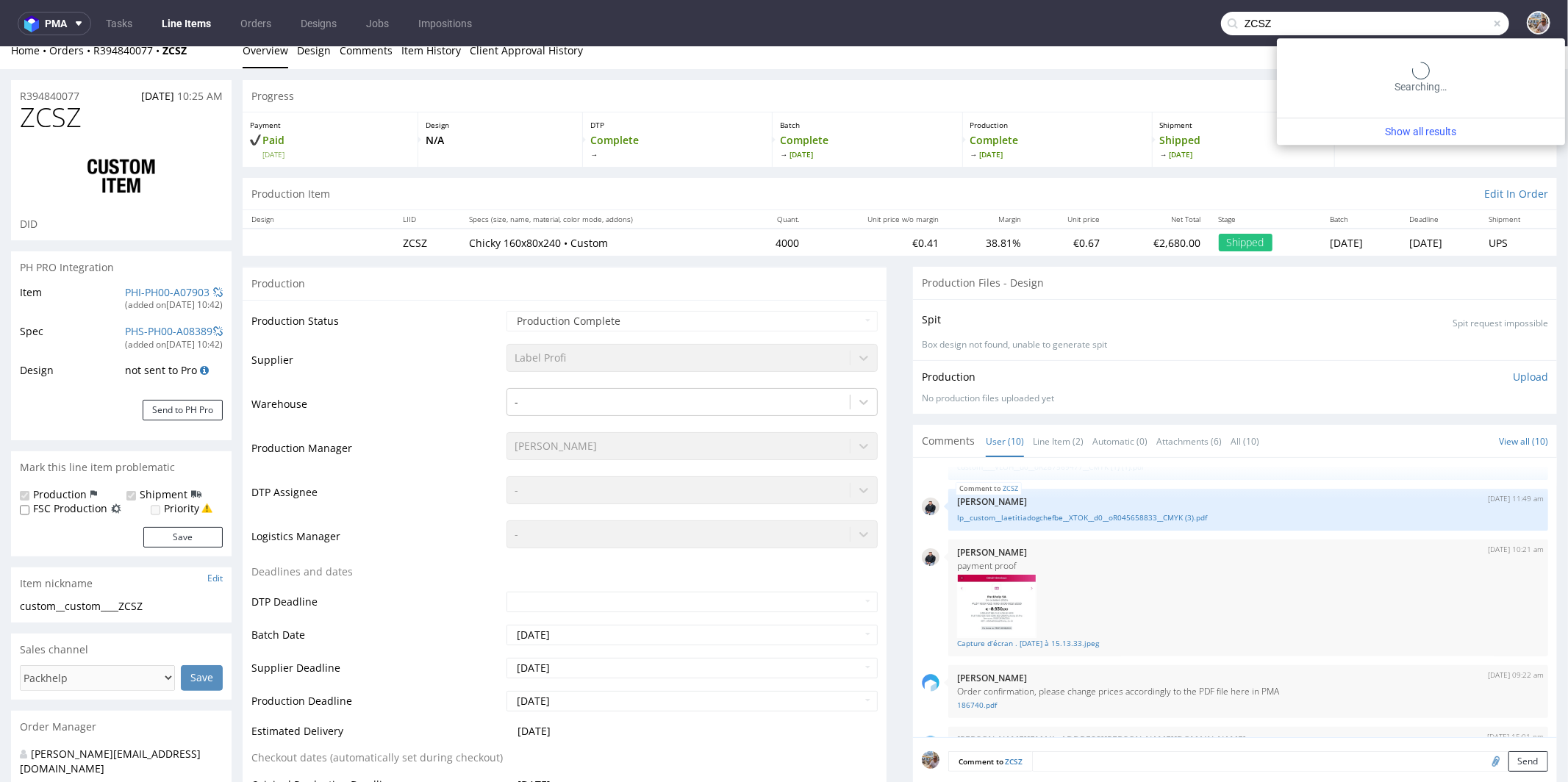
type input "ZCSZ"
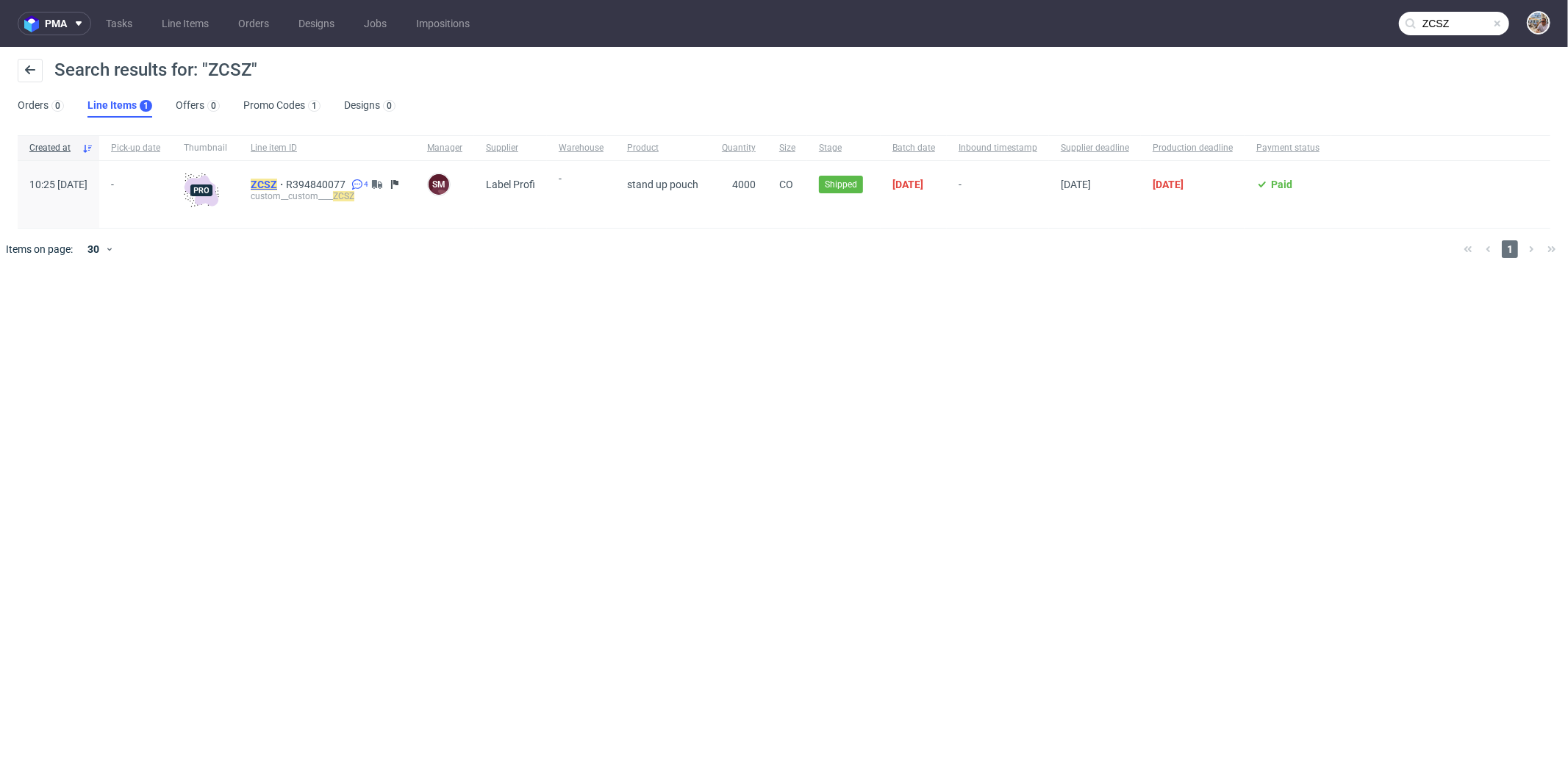
click at [277, 183] on mark "ZCSZ" at bounding box center [264, 184] width 26 height 12
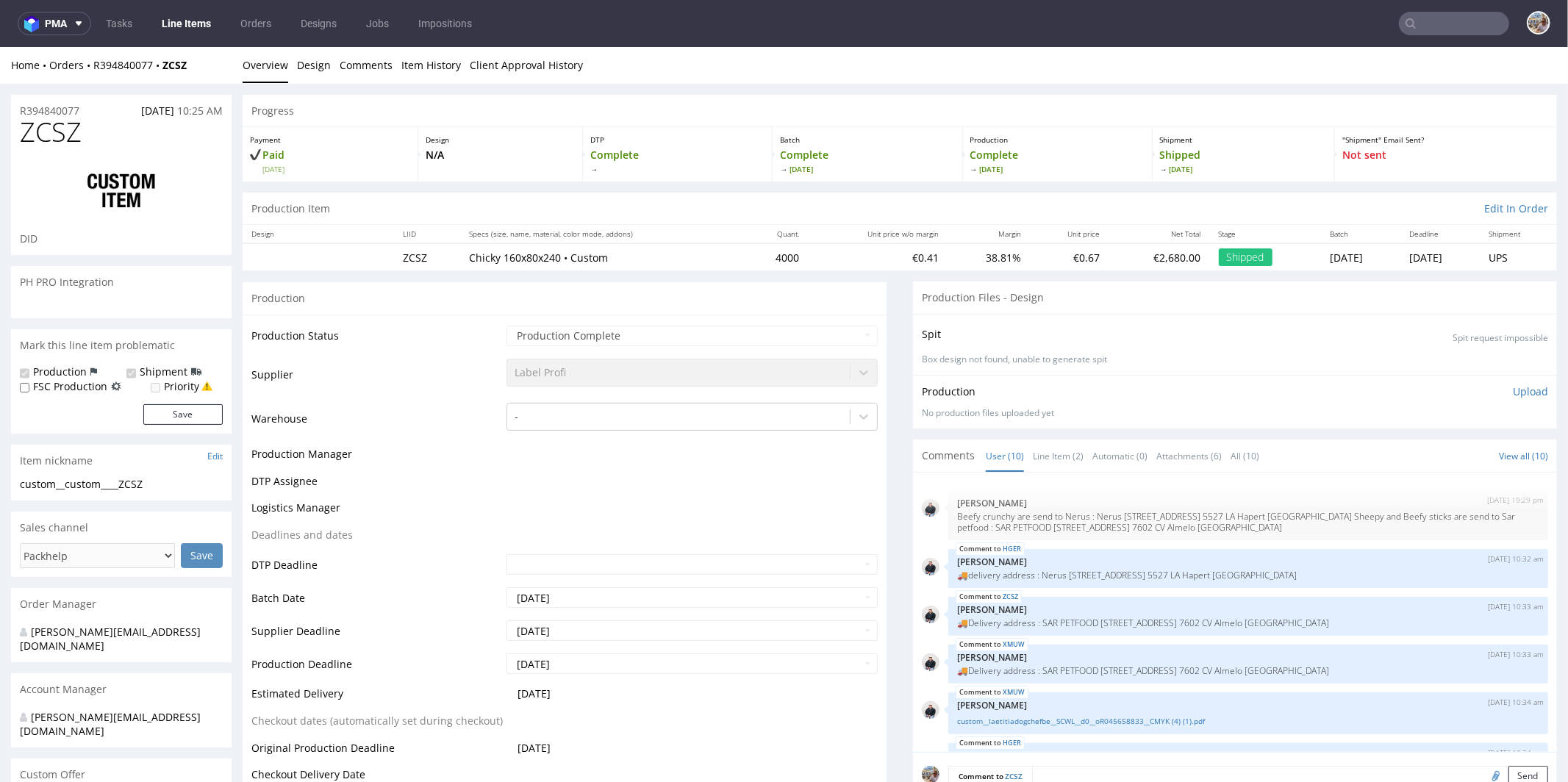
scroll to position [408, 0]
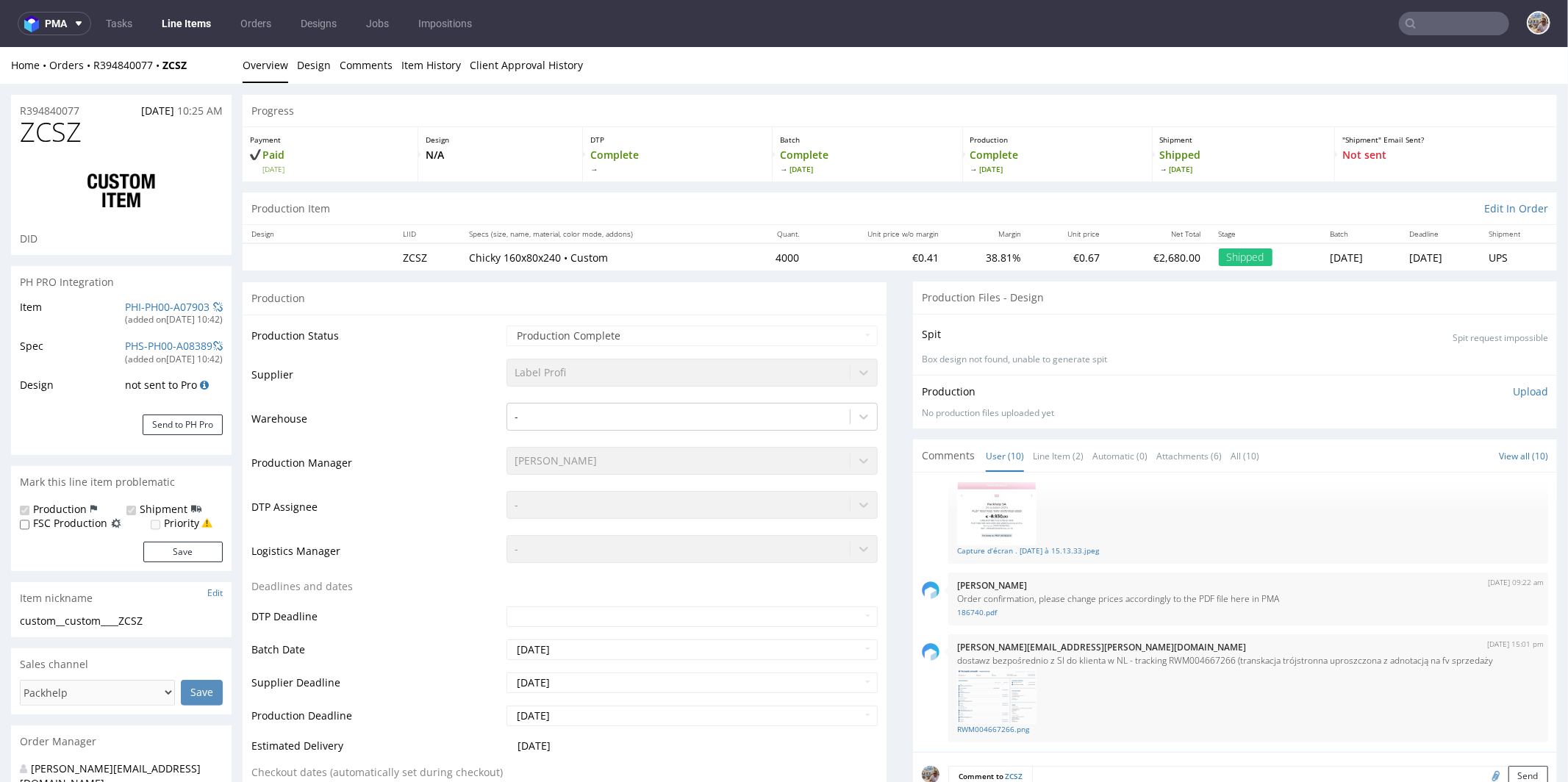
select select "in_progress"
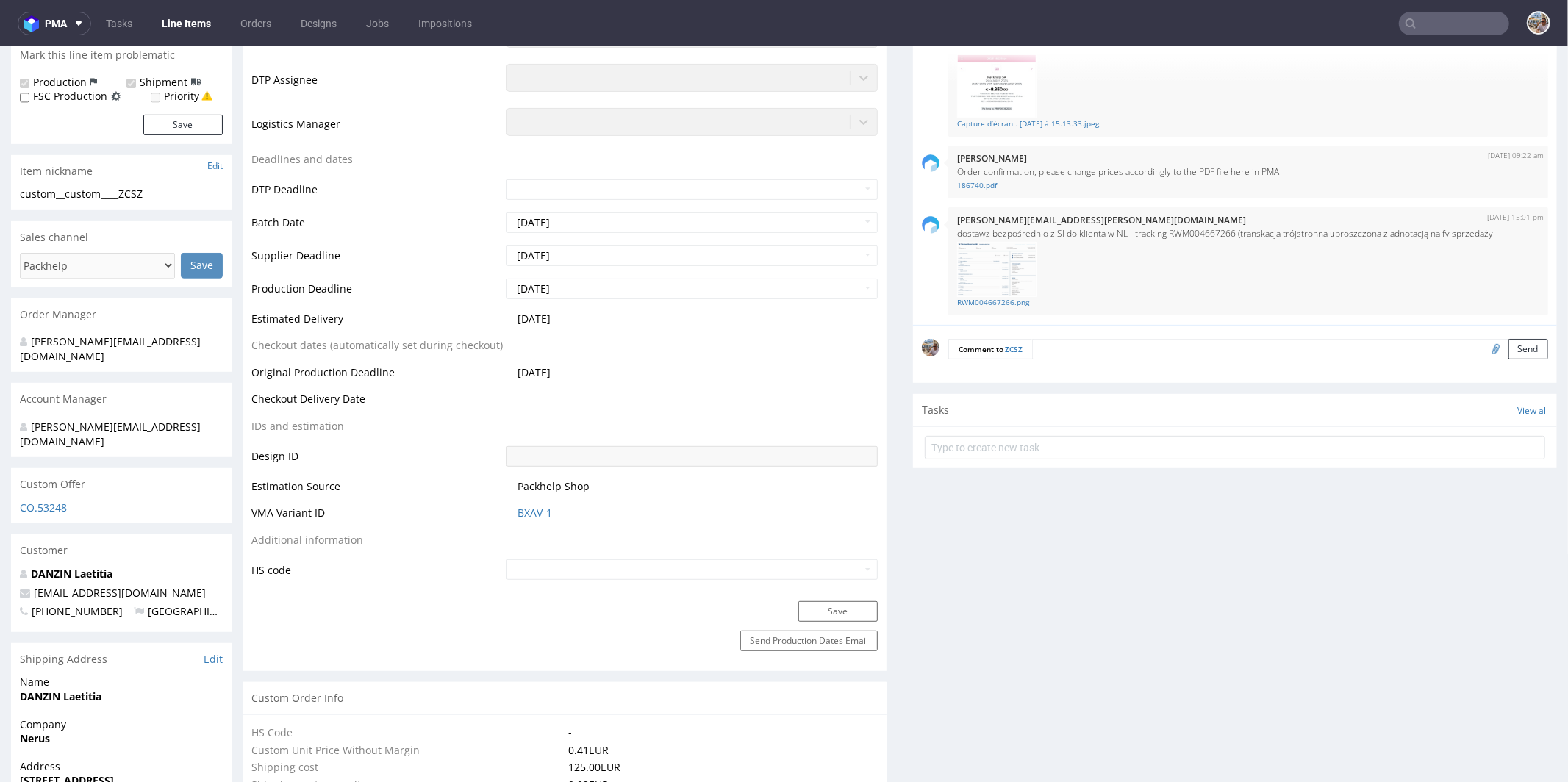
scroll to position [0, 0]
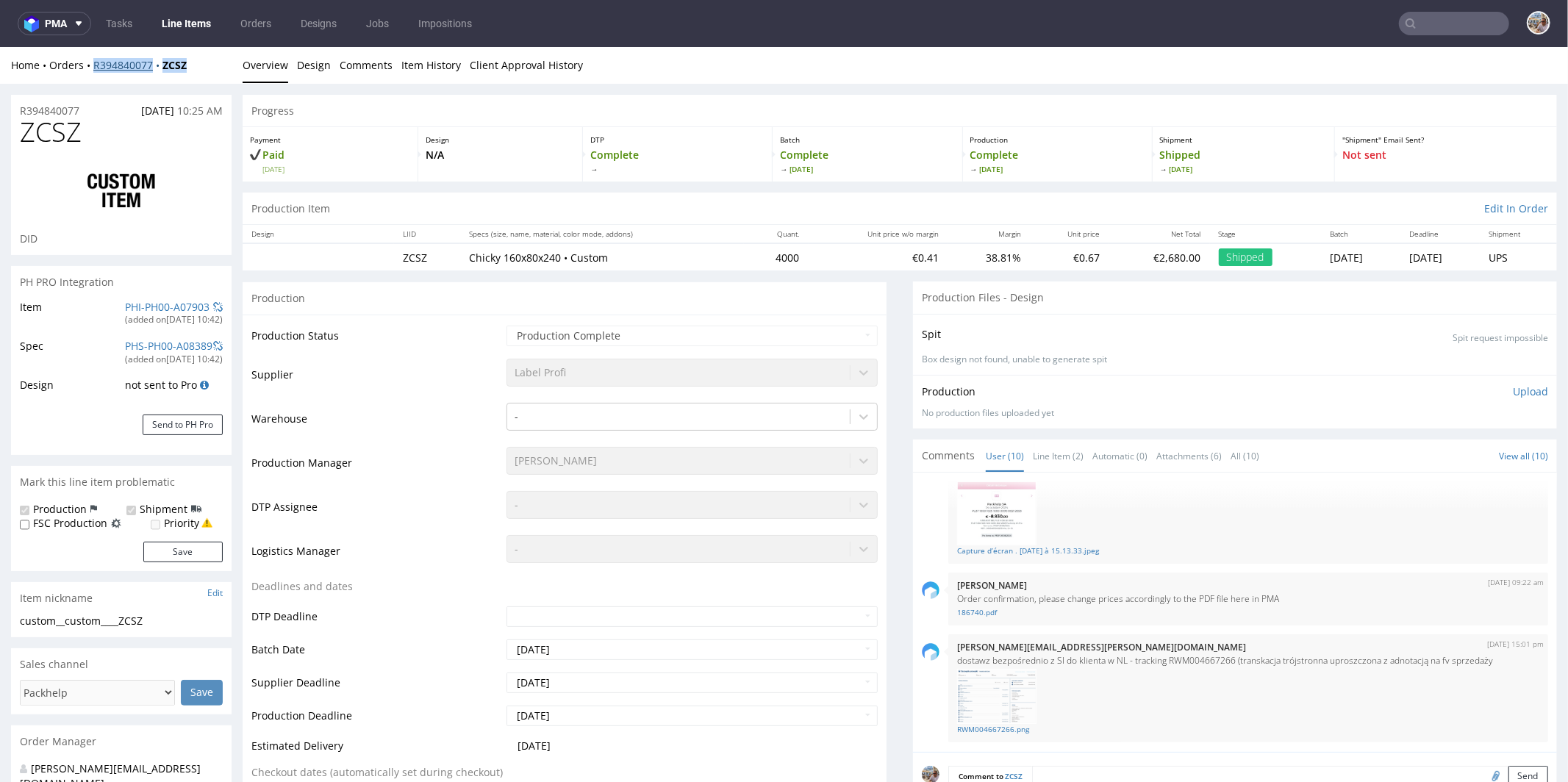
drag, startPoint x: 211, startPoint y: 60, endPoint x: 95, endPoint y: 61, distance: 116.0
click at [95, 61] on div "Home Orders R394840077 ZCSZ" at bounding box center [121, 64] width 221 height 15
copy div "R394840077 ZCSZ"
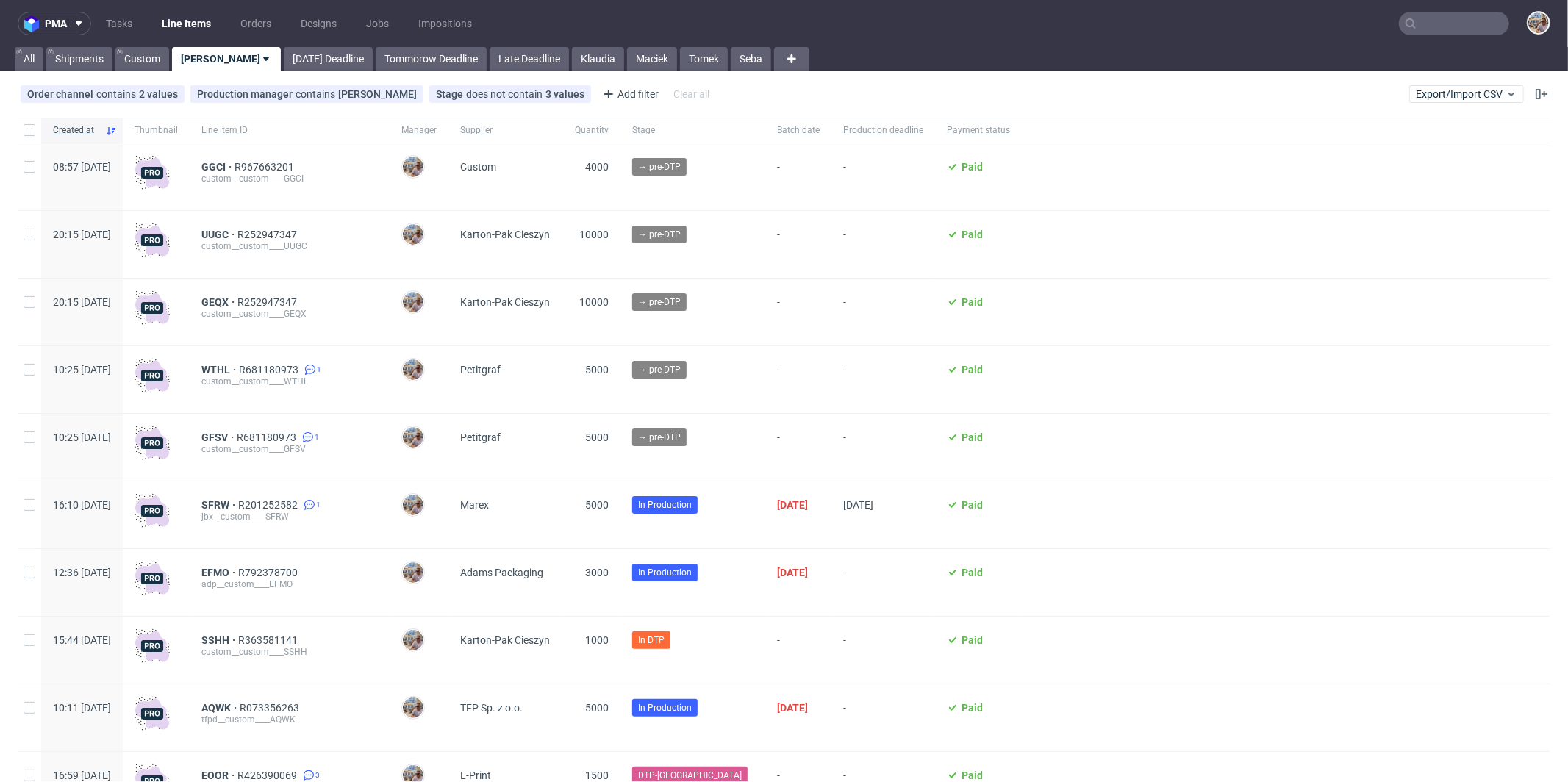
click at [1431, 28] on input "text" at bounding box center [1454, 23] width 110 height 23
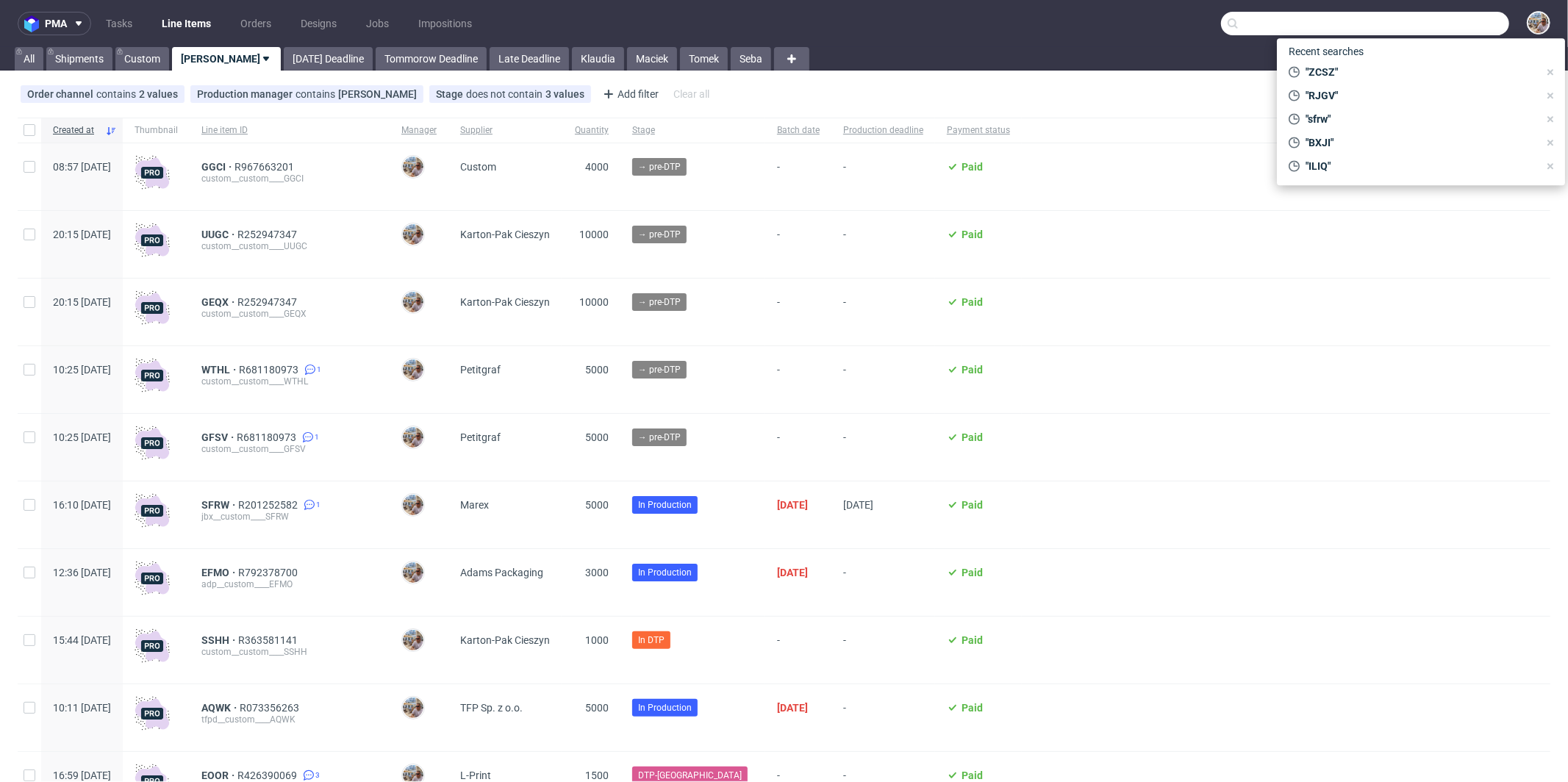
paste input "XMUW"
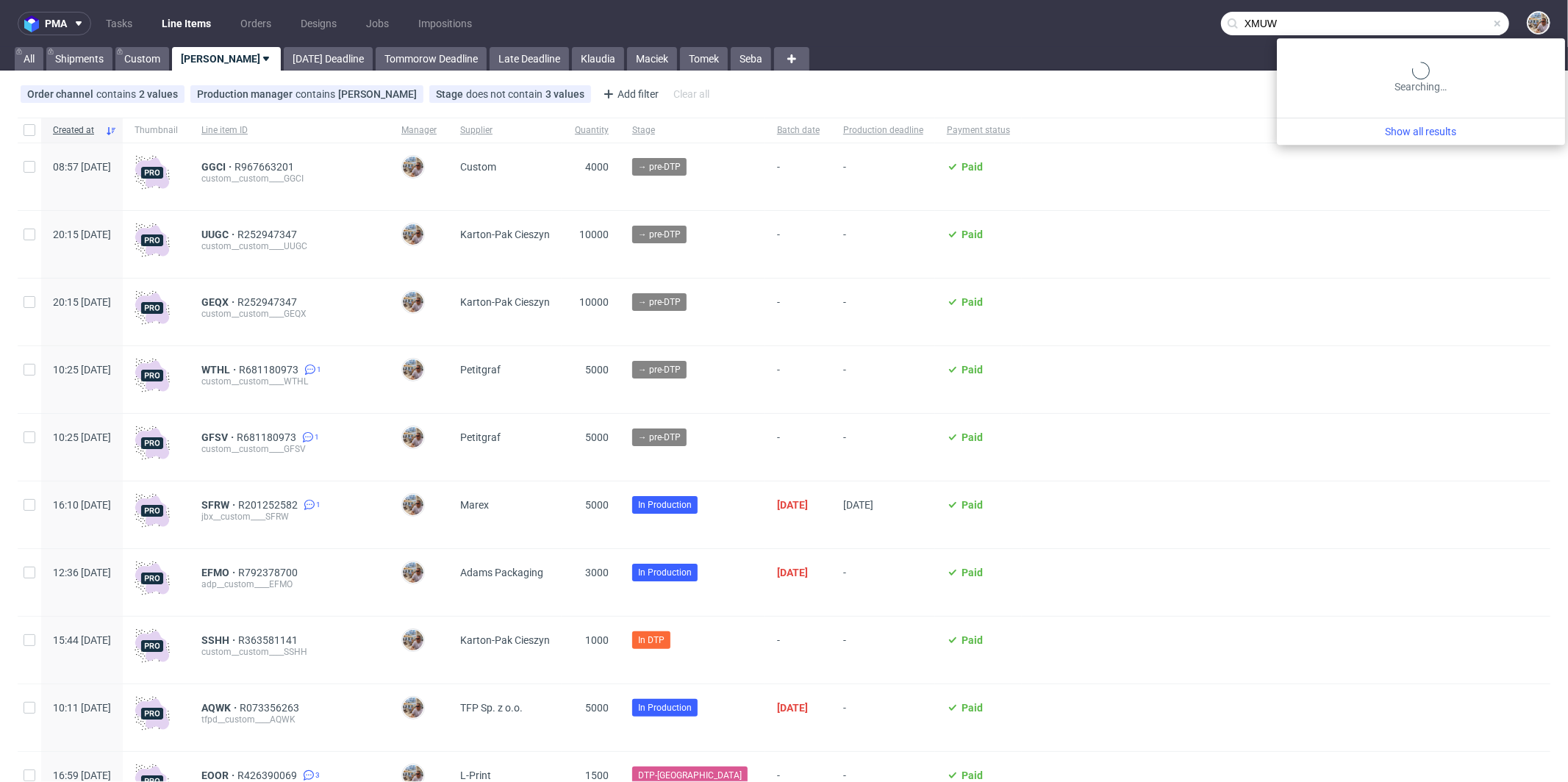
type input "XMUW"
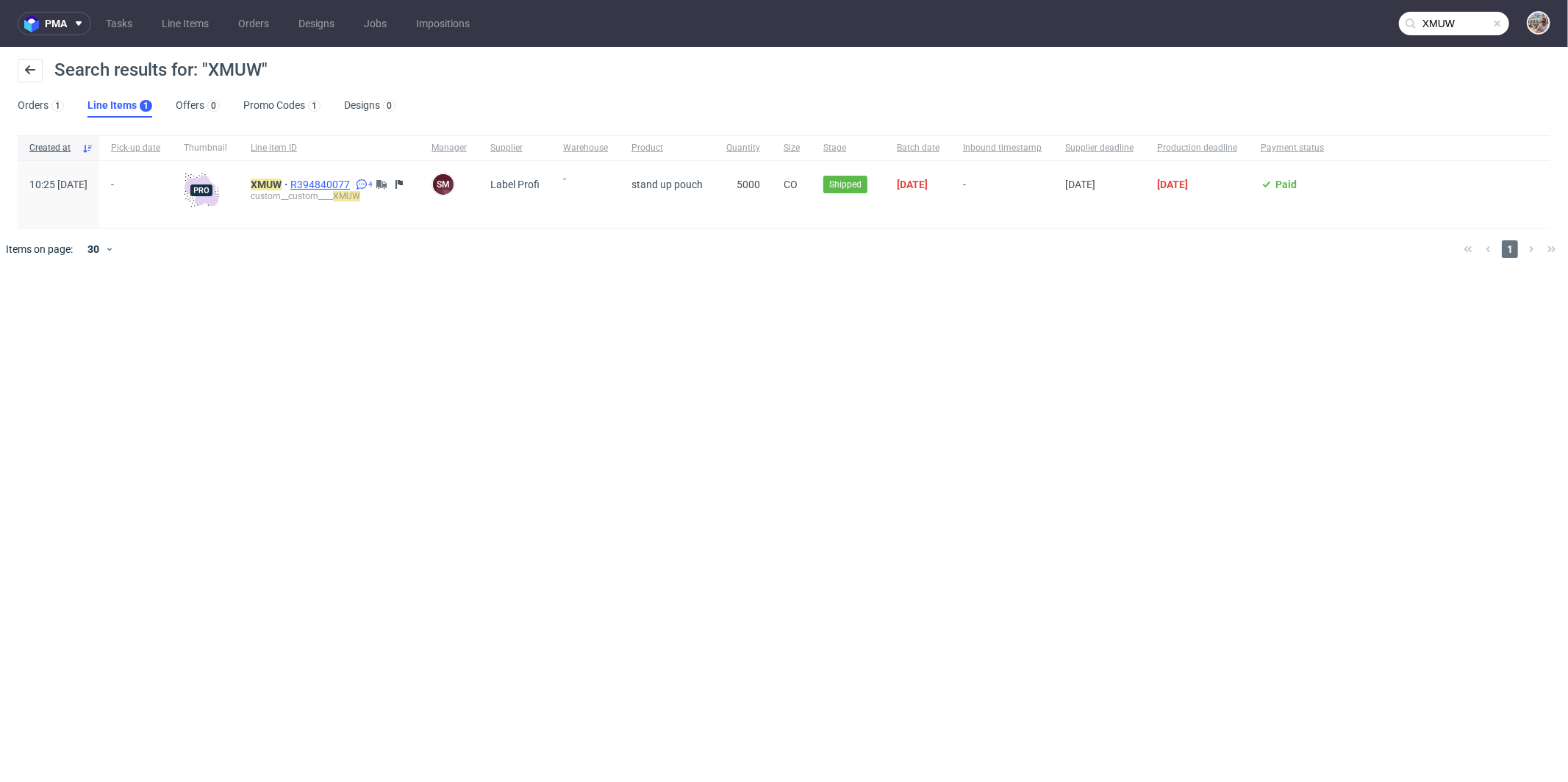
click at [353, 179] on span "R394840077" at bounding box center [322, 184] width 63 height 12
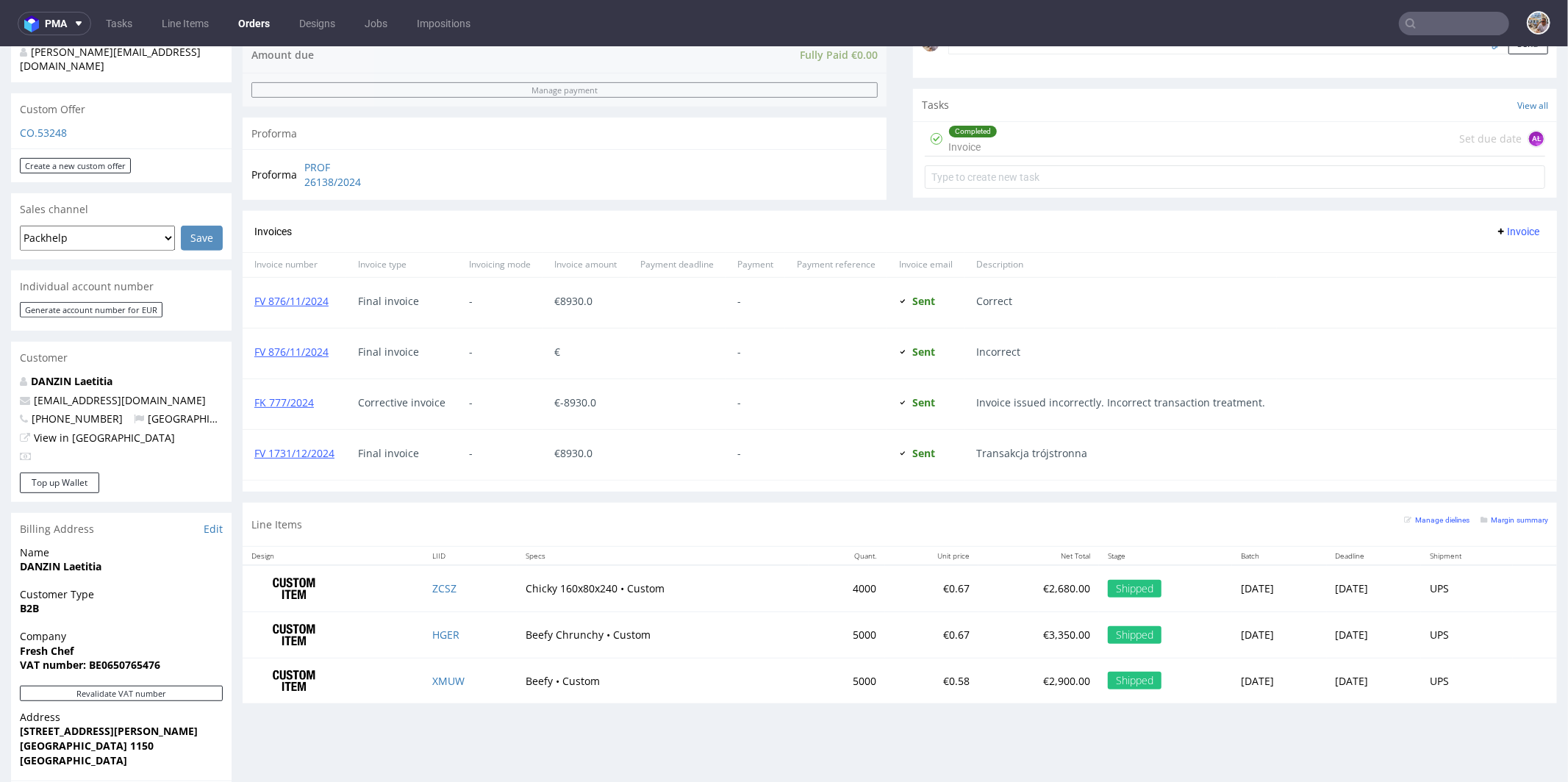
scroll to position [486, 0]
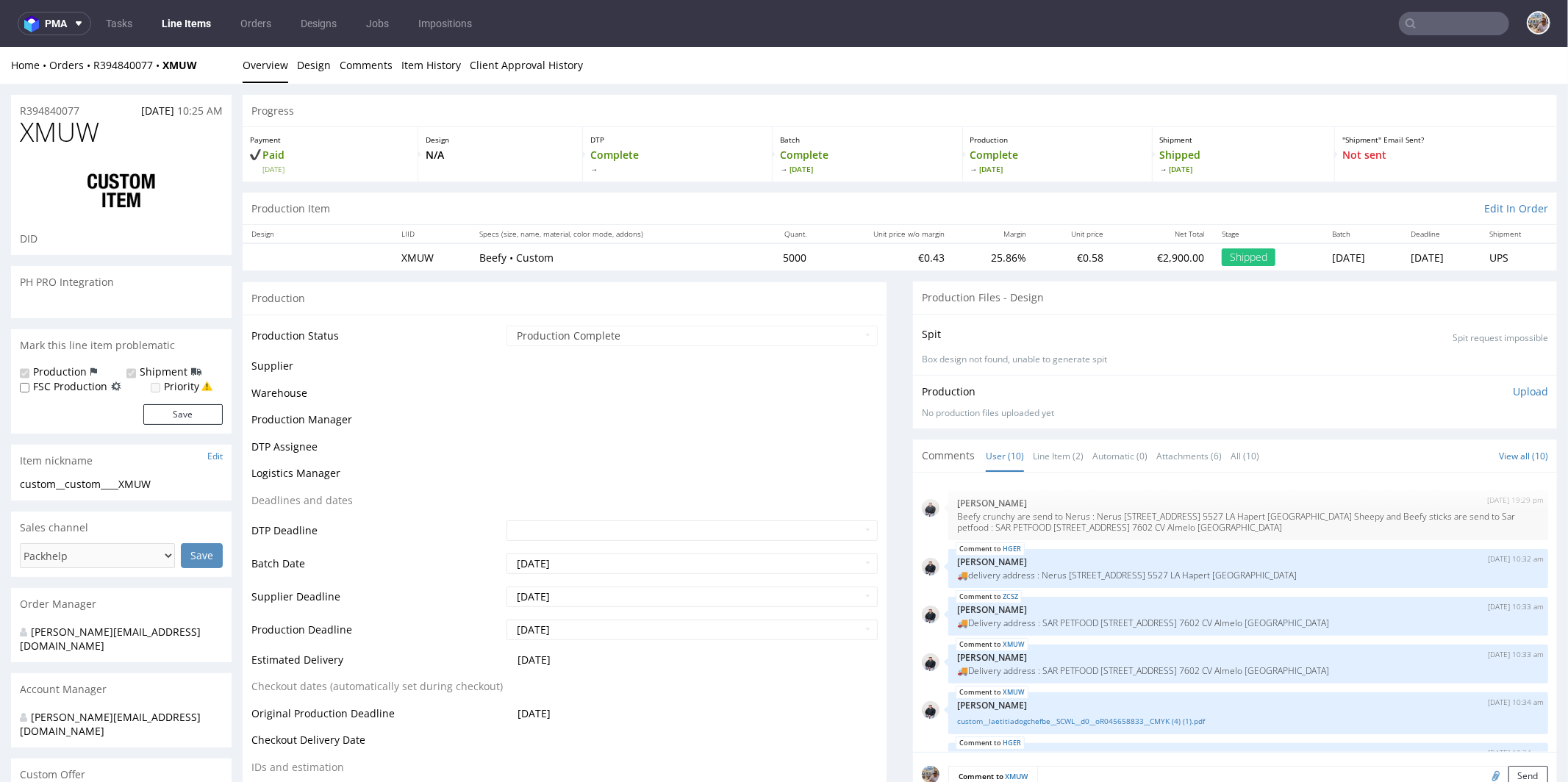
select select "in_progress"
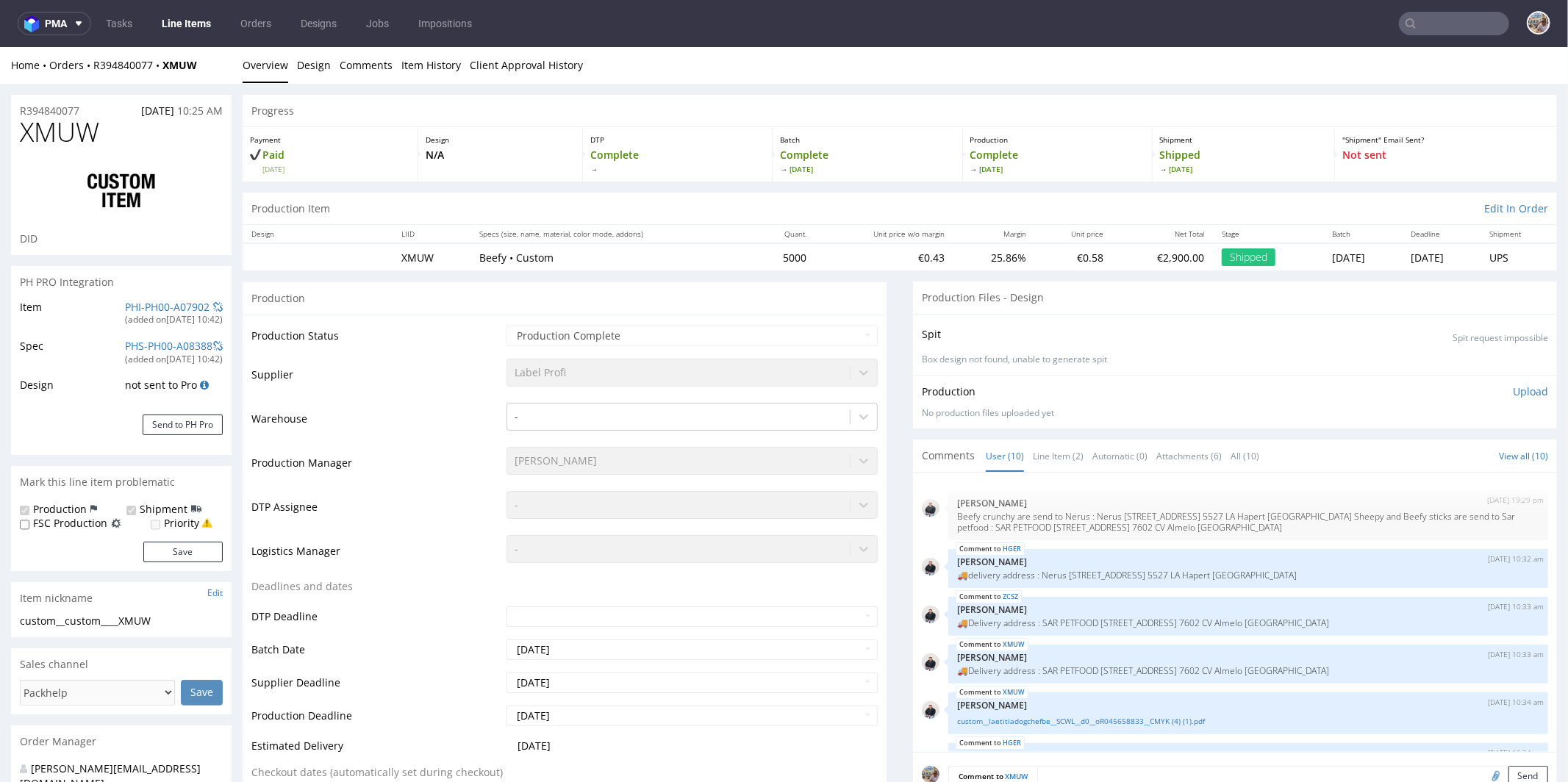
scroll to position [408, 0]
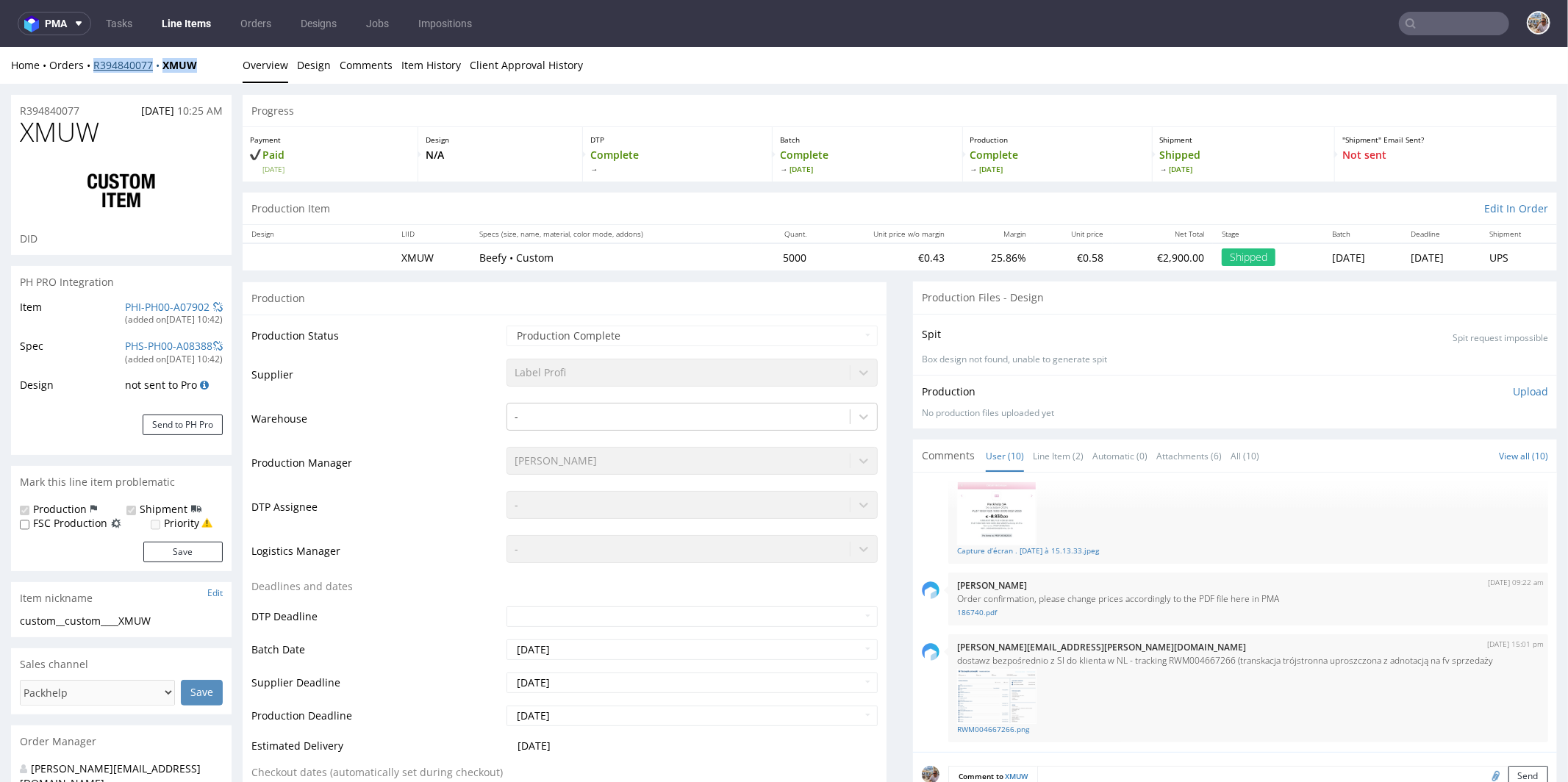
drag, startPoint x: 215, startPoint y: 62, endPoint x: 96, endPoint y: 62, distance: 119.0
click at [96, 62] on div "Home Orders R394840077 XMUW" at bounding box center [121, 64] width 221 height 15
copy div "R394840077 XMUW"
click at [1440, 28] on input "text" at bounding box center [1454, 23] width 110 height 23
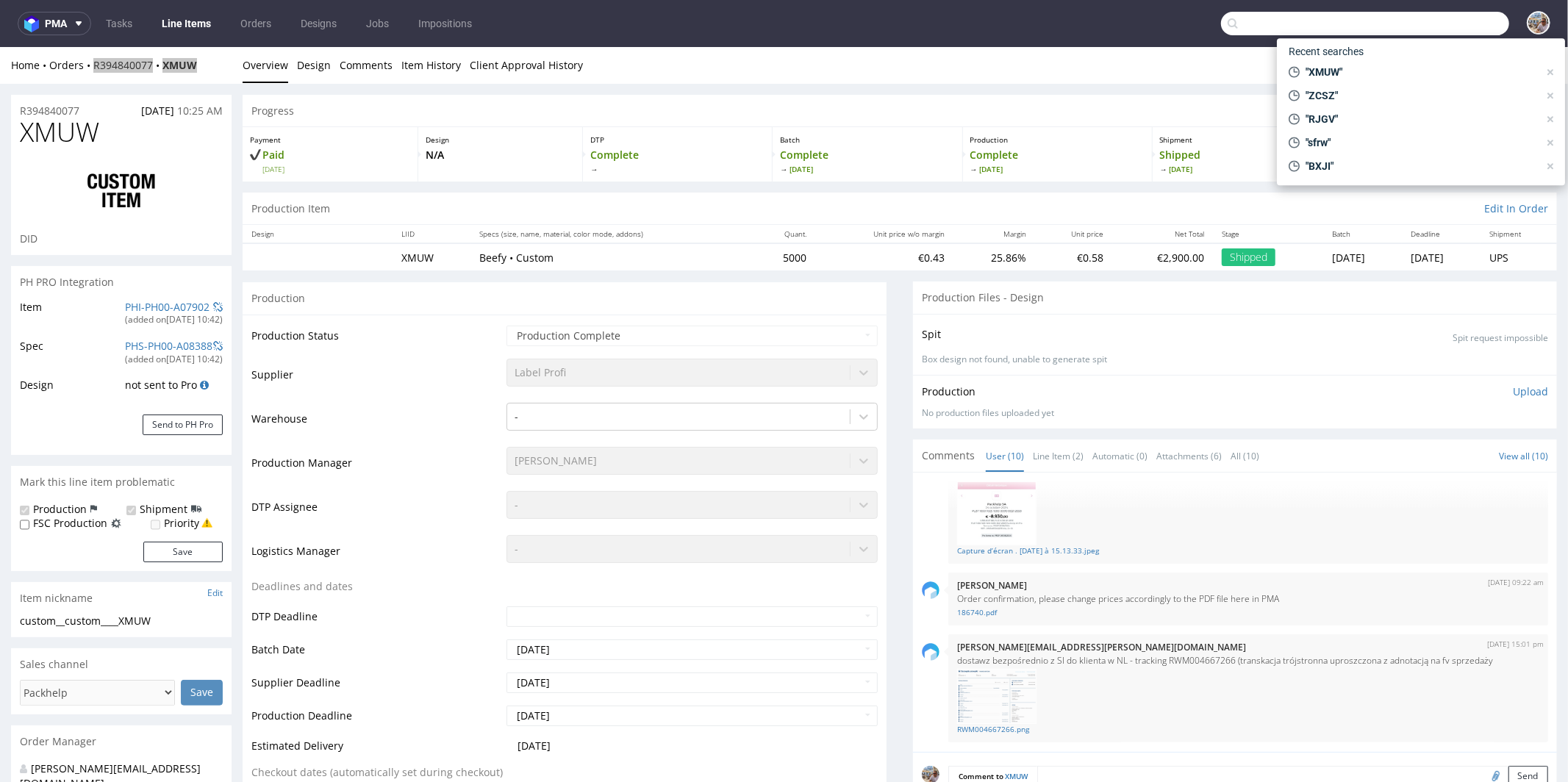
paste input "QTIS"
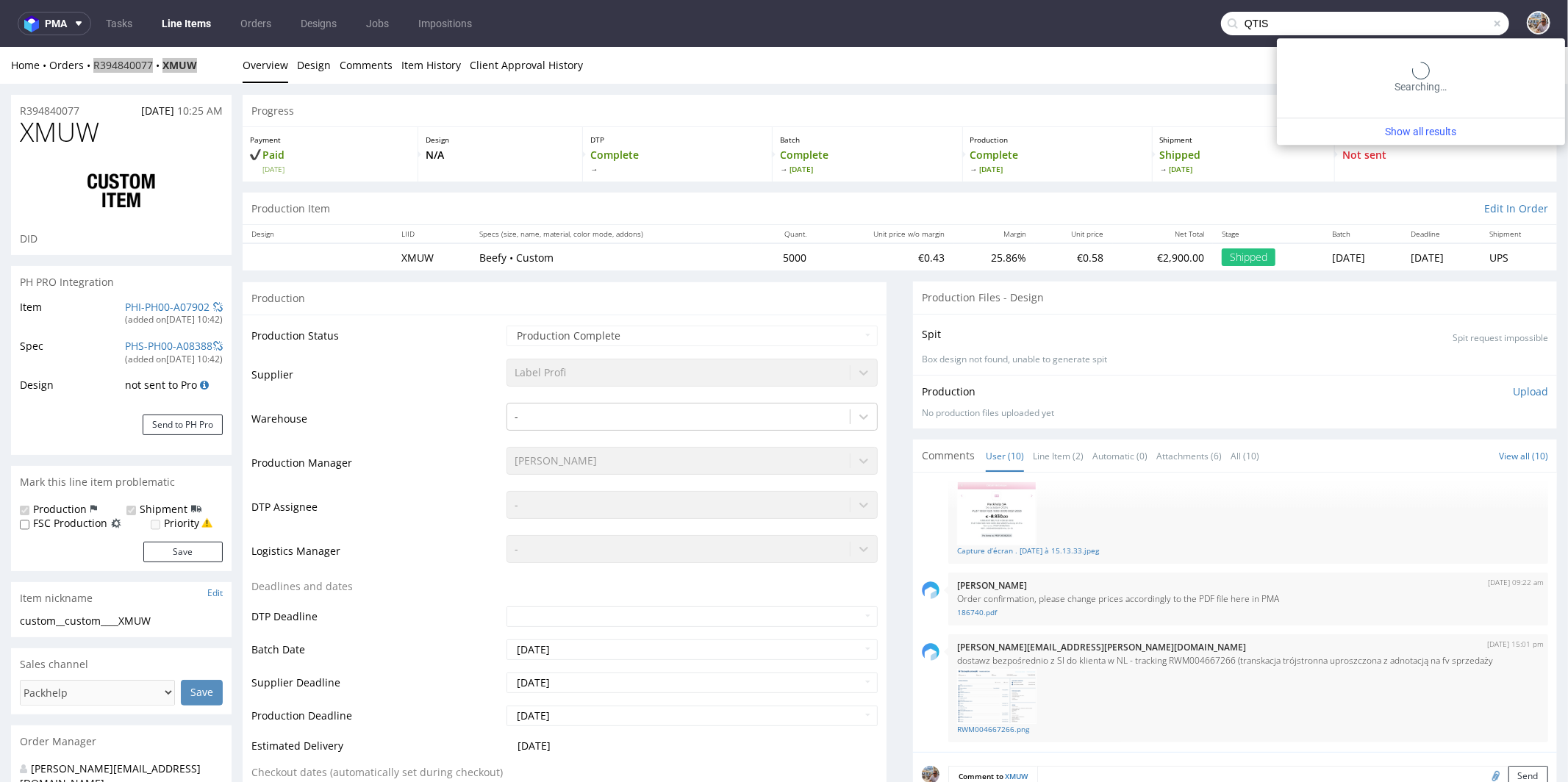
type input "QTIS"
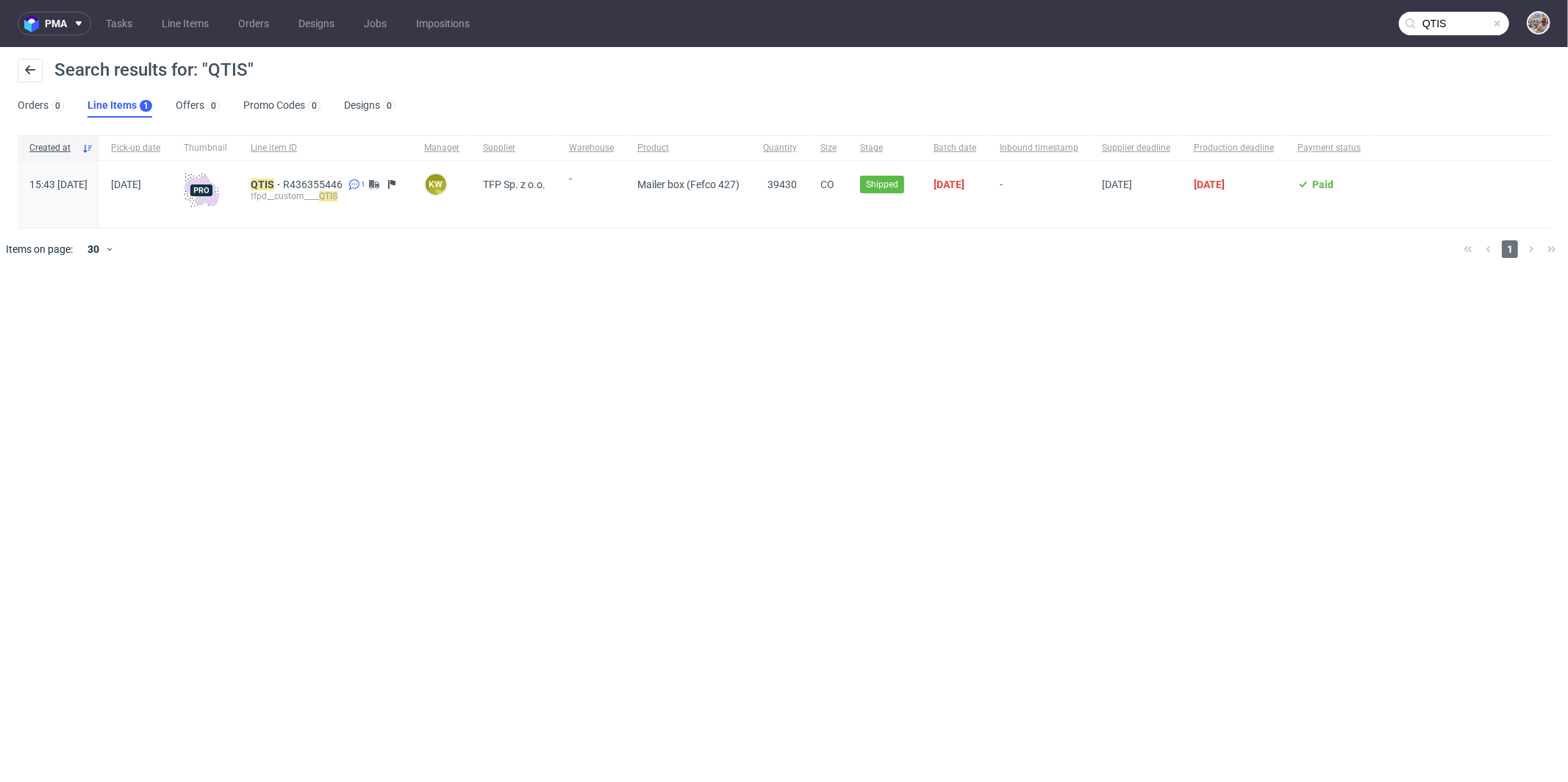
click at [309, 175] on div "QTIS R436355446 1 tfpd__custom____ QTIS" at bounding box center [326, 194] width 174 height 67
click at [274, 179] on mark "QTIS" at bounding box center [262, 184] width 23 height 12
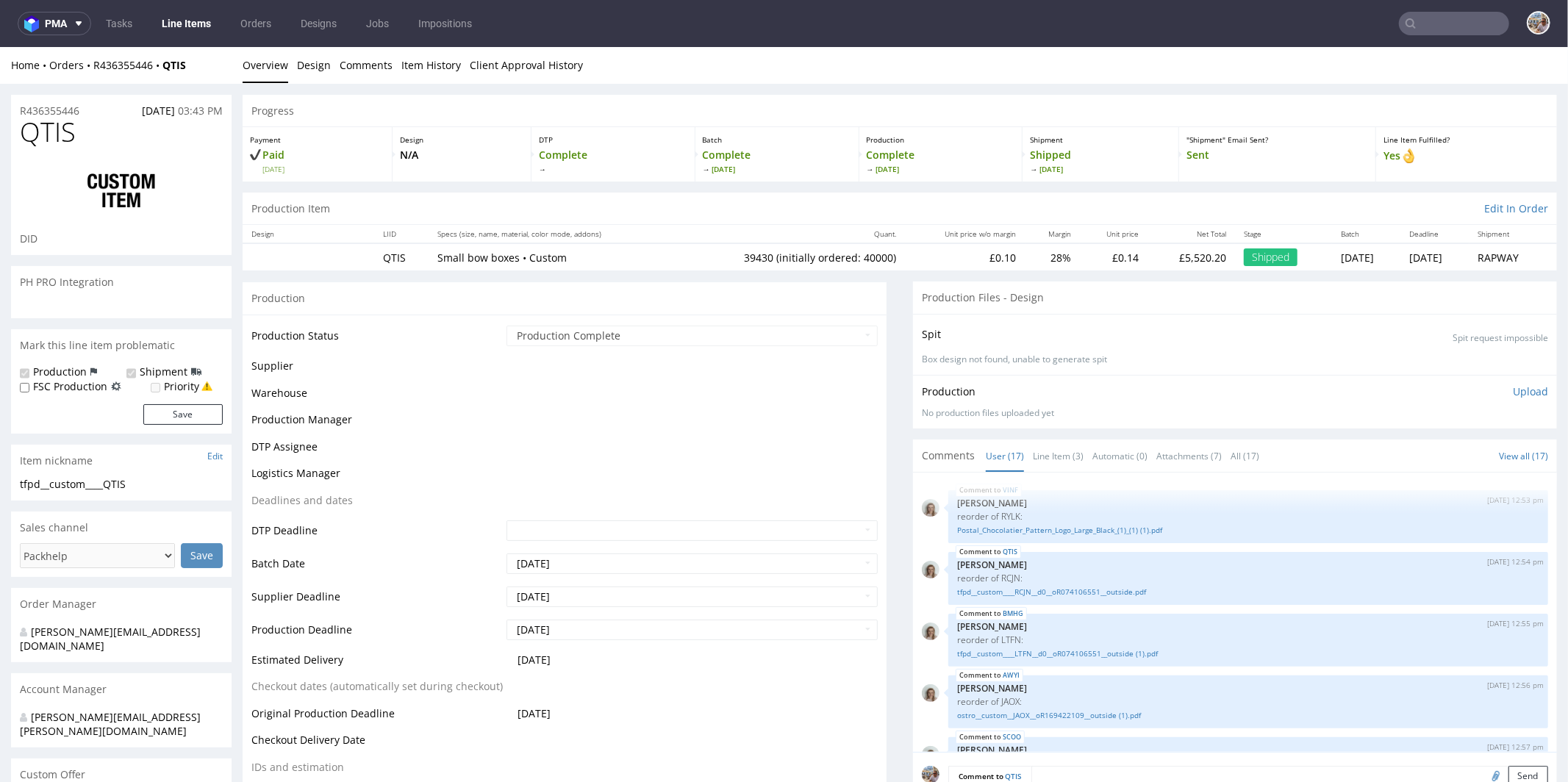
scroll to position [648, 0]
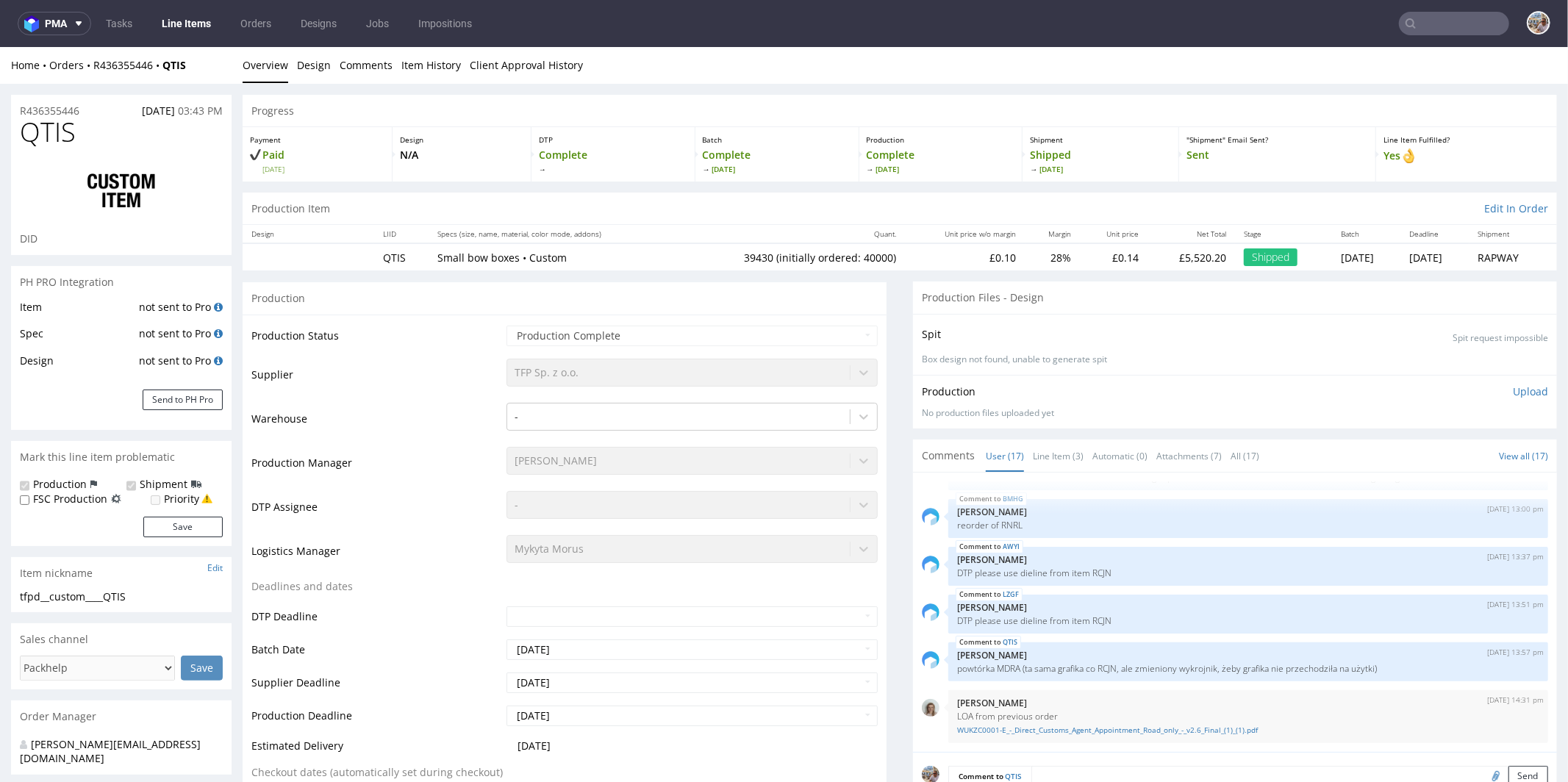
select select "in_progress"
click at [1044, 463] on link "Line Item (3)" at bounding box center [1058, 455] width 50 height 31
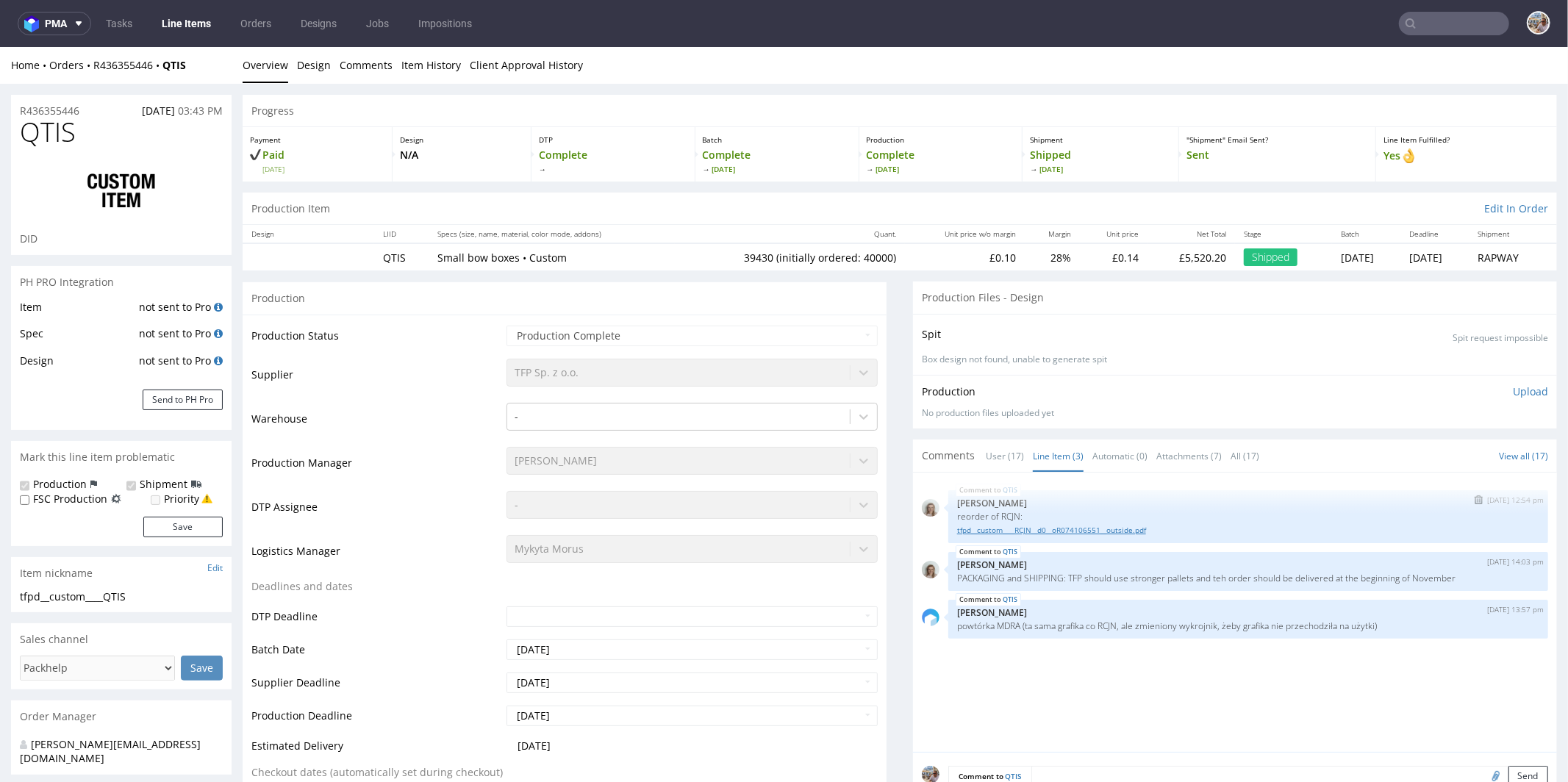
click at [1089, 524] on link "tfpd__custom____RCJN__d0__oR074106551__outside.pdf" at bounding box center [1248, 529] width 582 height 11
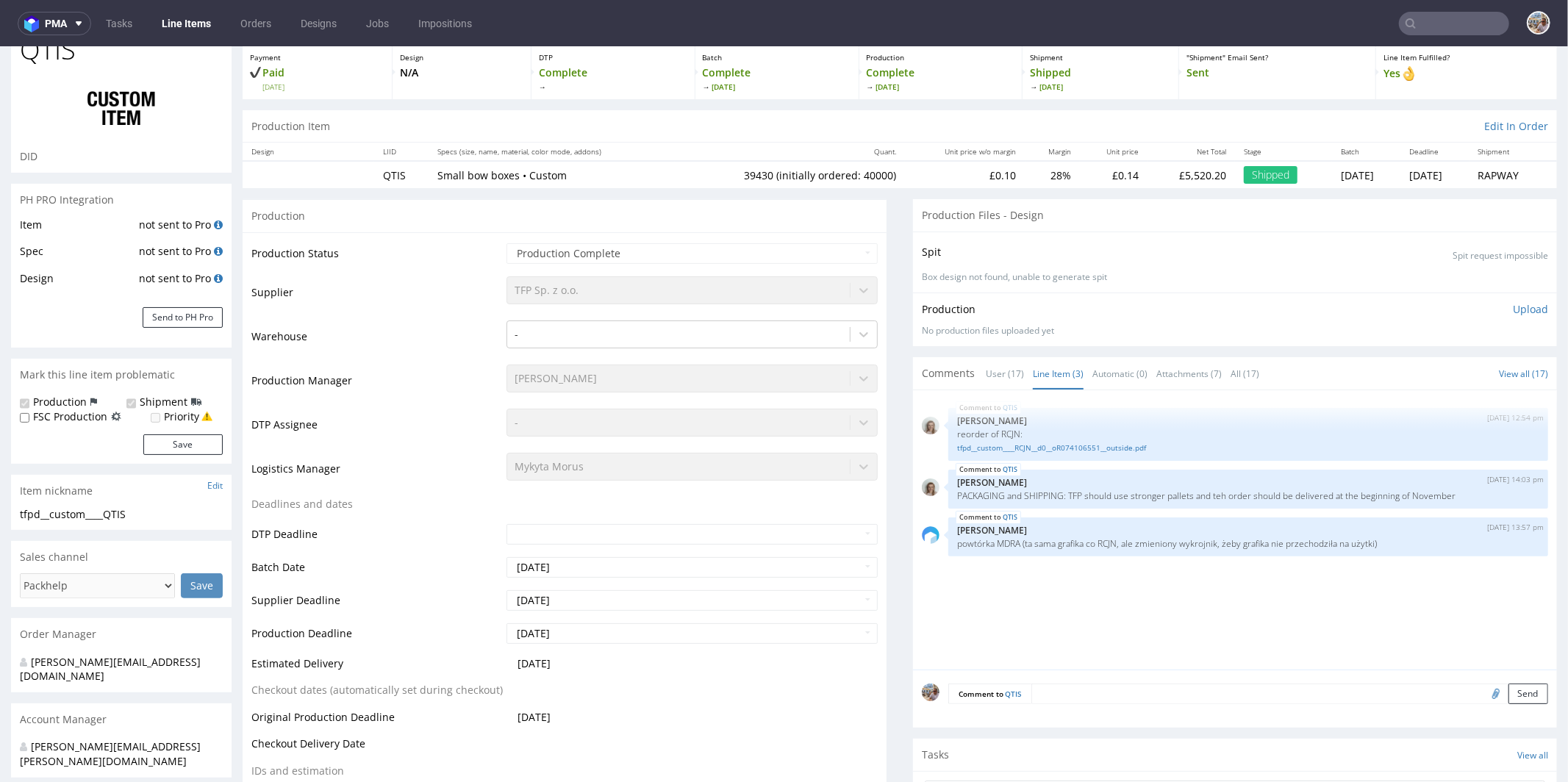
scroll to position [0, 0]
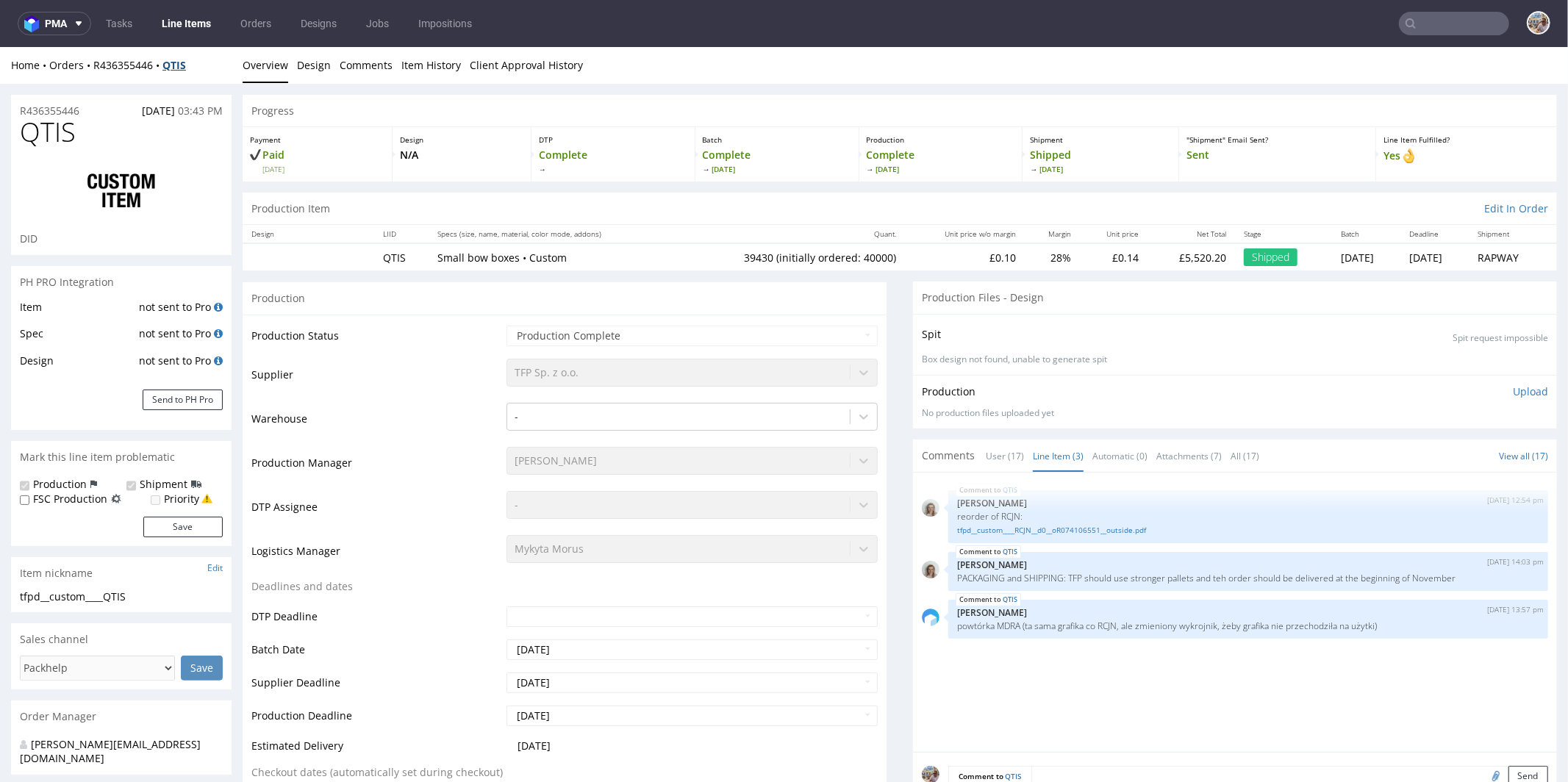
click at [186, 65] on strong "QTIS" at bounding box center [174, 64] width 23 height 14
click at [205, 66] on div "Home Orders R436355446 QTIS" at bounding box center [121, 64] width 221 height 15
drag, startPoint x: 206, startPoint y: 61, endPoint x: 96, endPoint y: 63, distance: 110.0
click at [96, 63] on div "Home Orders R436355446 QTIS" at bounding box center [121, 64] width 221 height 15
copy div "R436355446 QTIS"
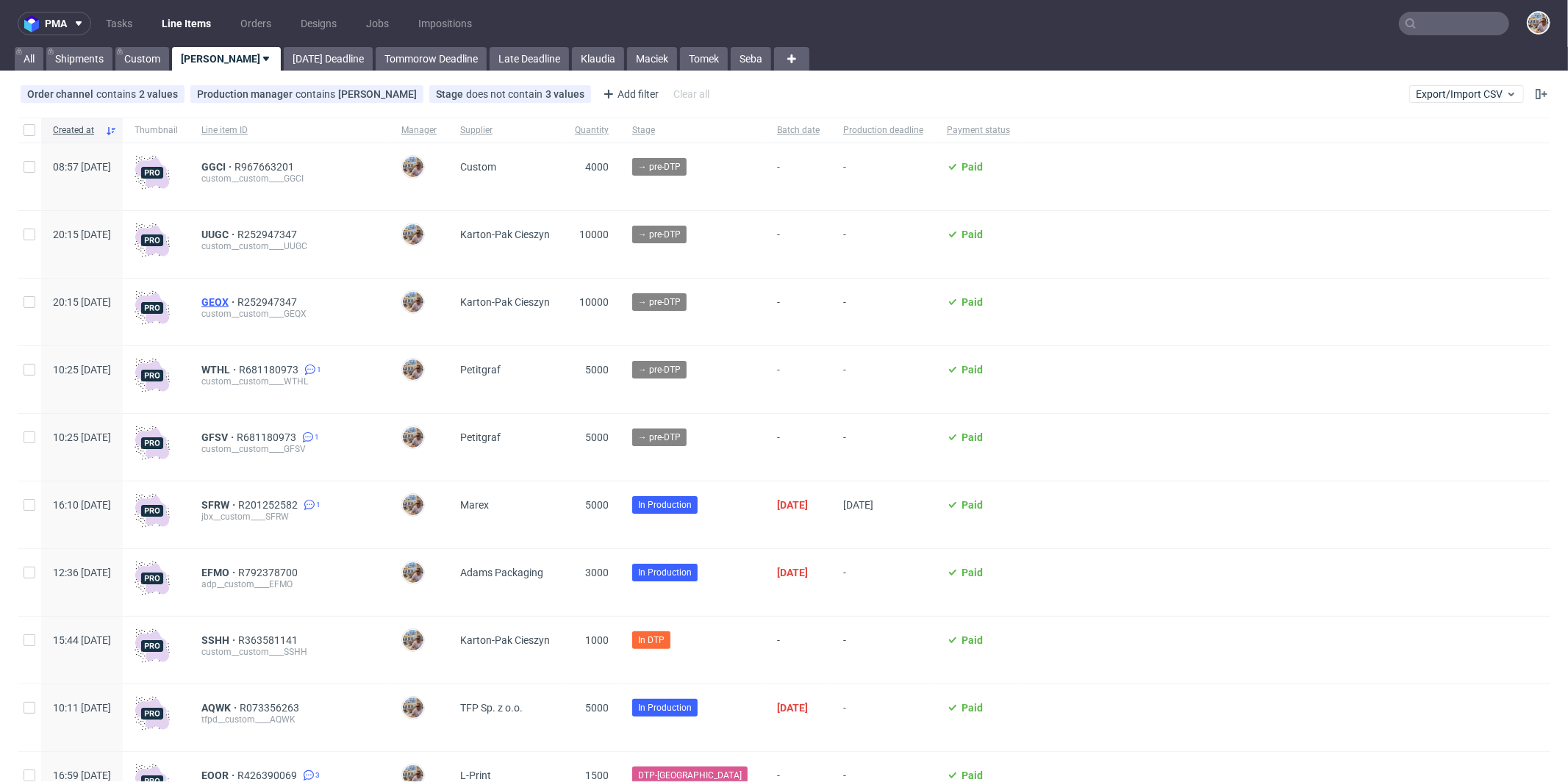
click at [237, 303] on span "GEQX" at bounding box center [220, 302] width 36 height 12
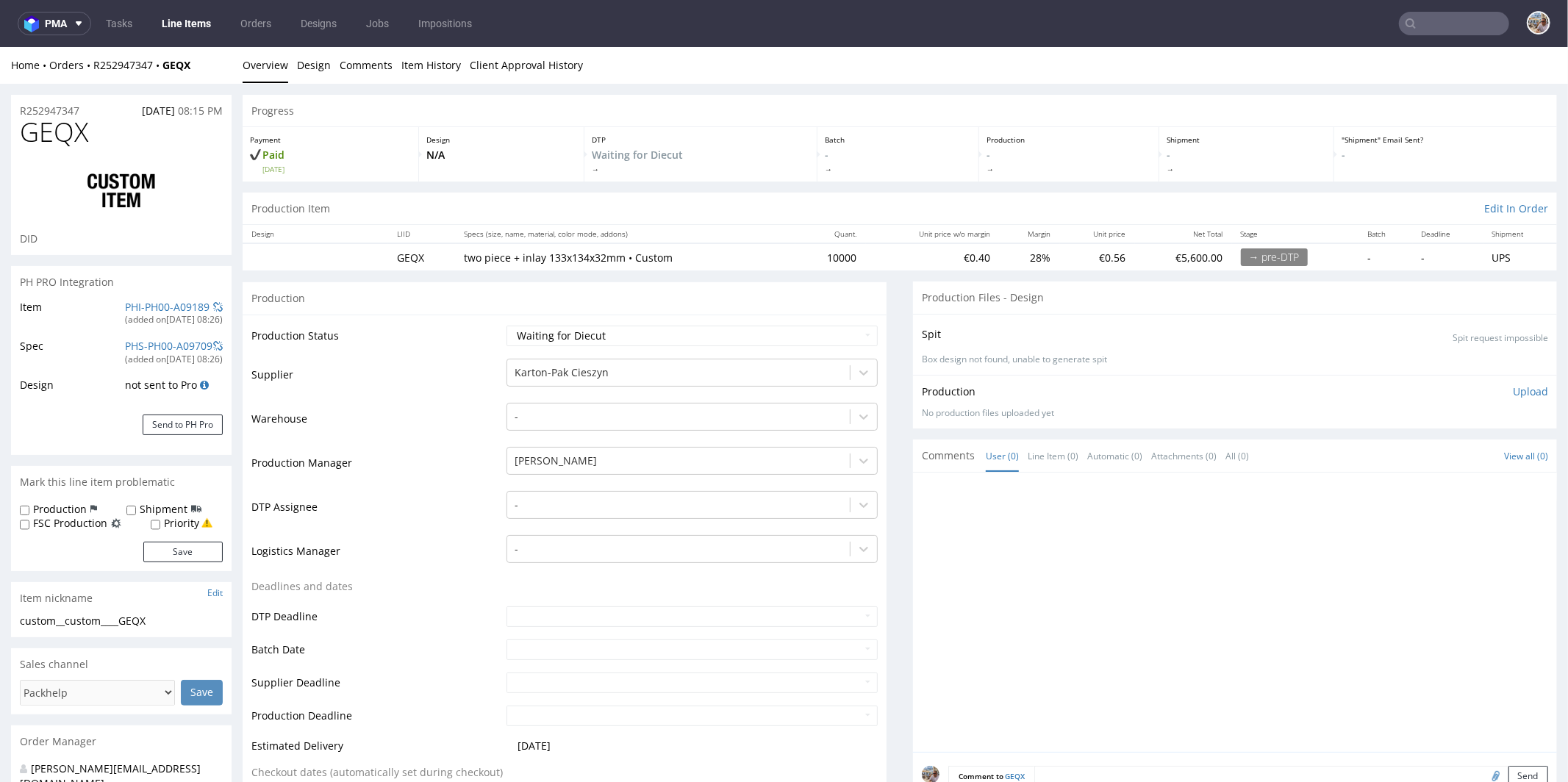
click at [1151, 509] on div at bounding box center [1239, 616] width 635 height 270
click at [1027, 442] on link "Line Item (0)" at bounding box center [1052, 455] width 50 height 31
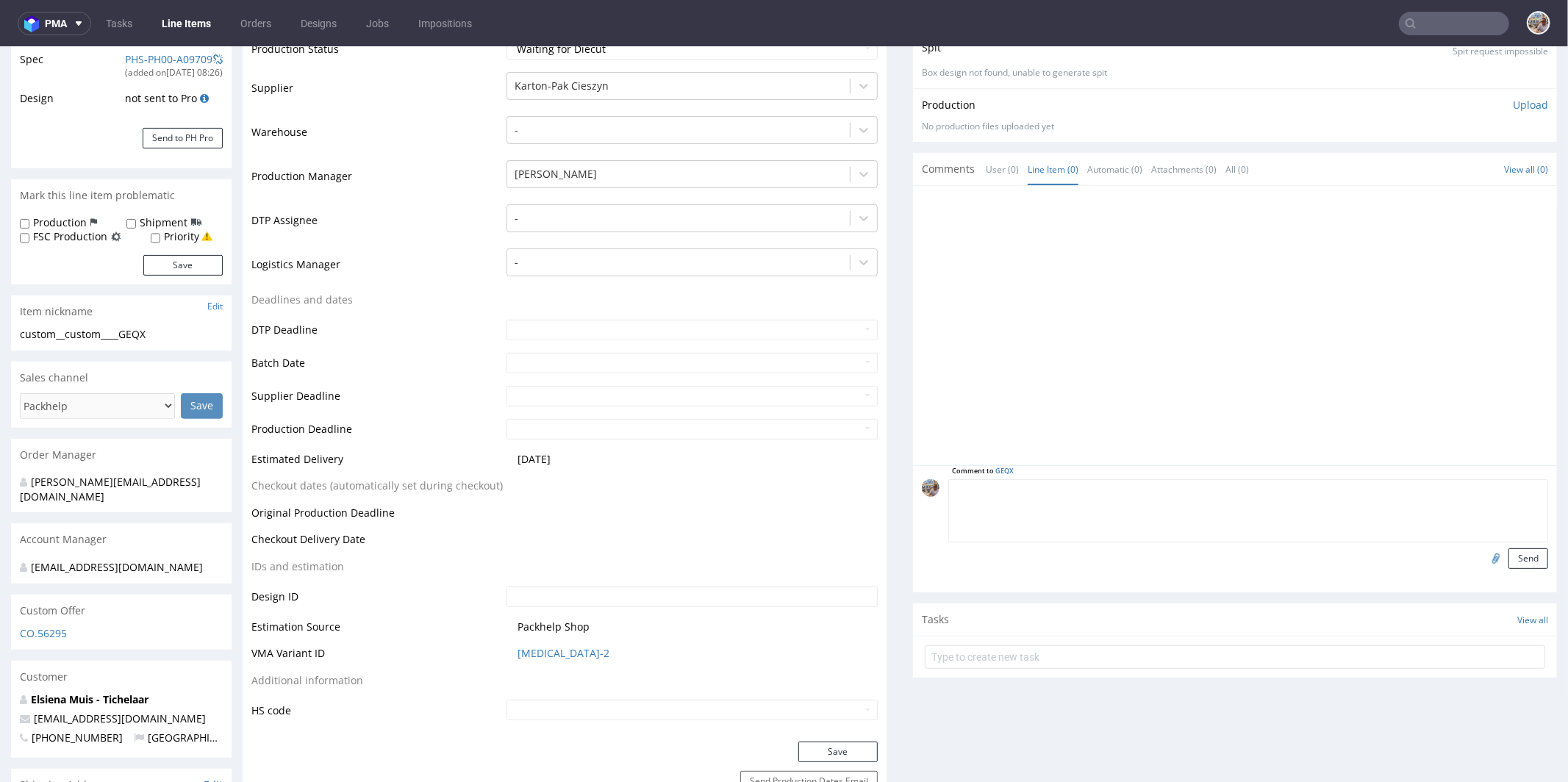
click at [1056, 491] on textarea at bounding box center [1248, 510] width 600 height 63
type textarea "Siatka vendora"
click at [1484, 554] on input "file" at bounding box center [1494, 557] width 21 height 19
type input "C:\fakepath\133x134x32-zew.pdf"
click at [1508, 552] on button "Send" at bounding box center [1528, 558] width 40 height 21
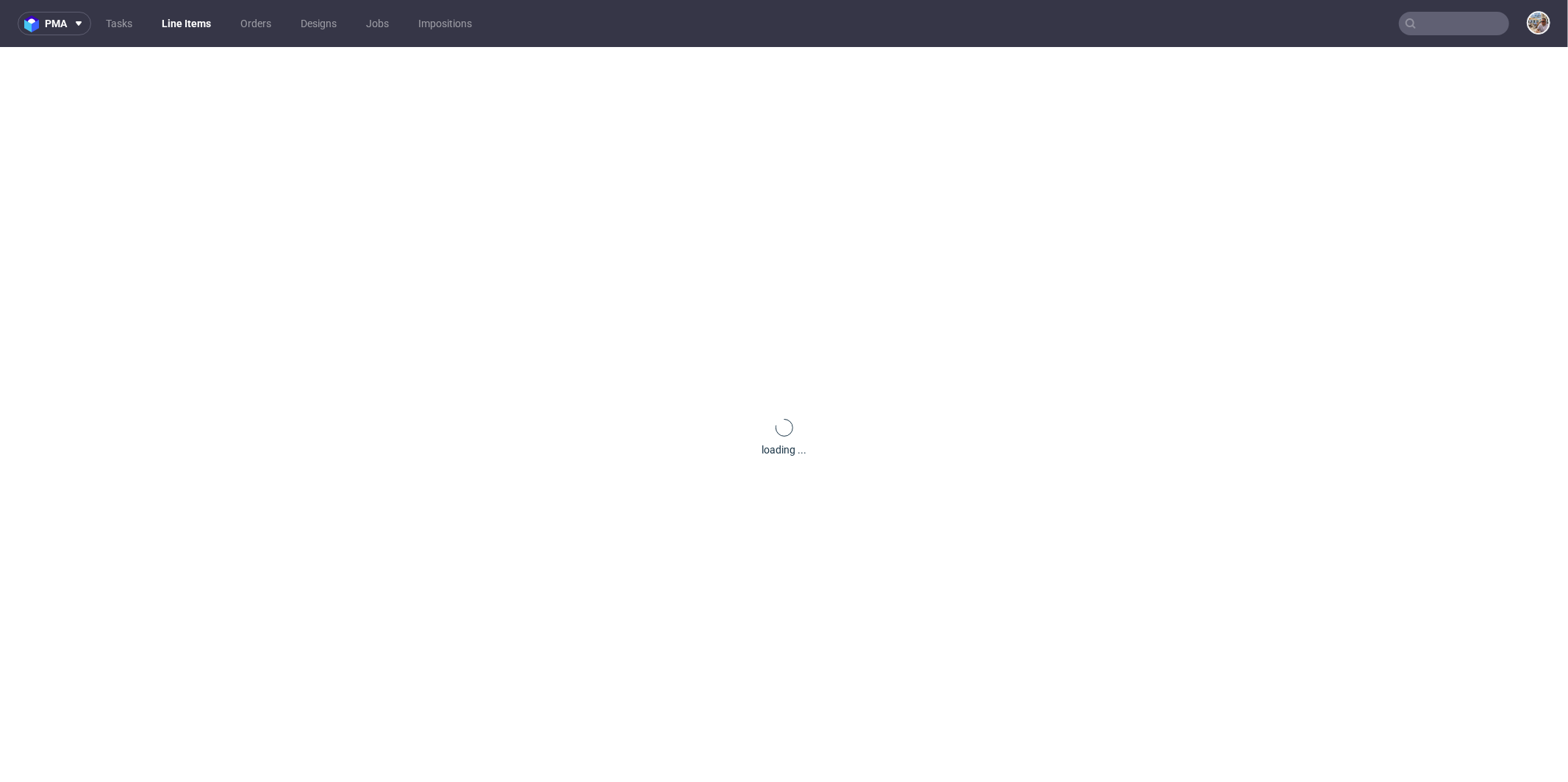
scroll to position [0, 0]
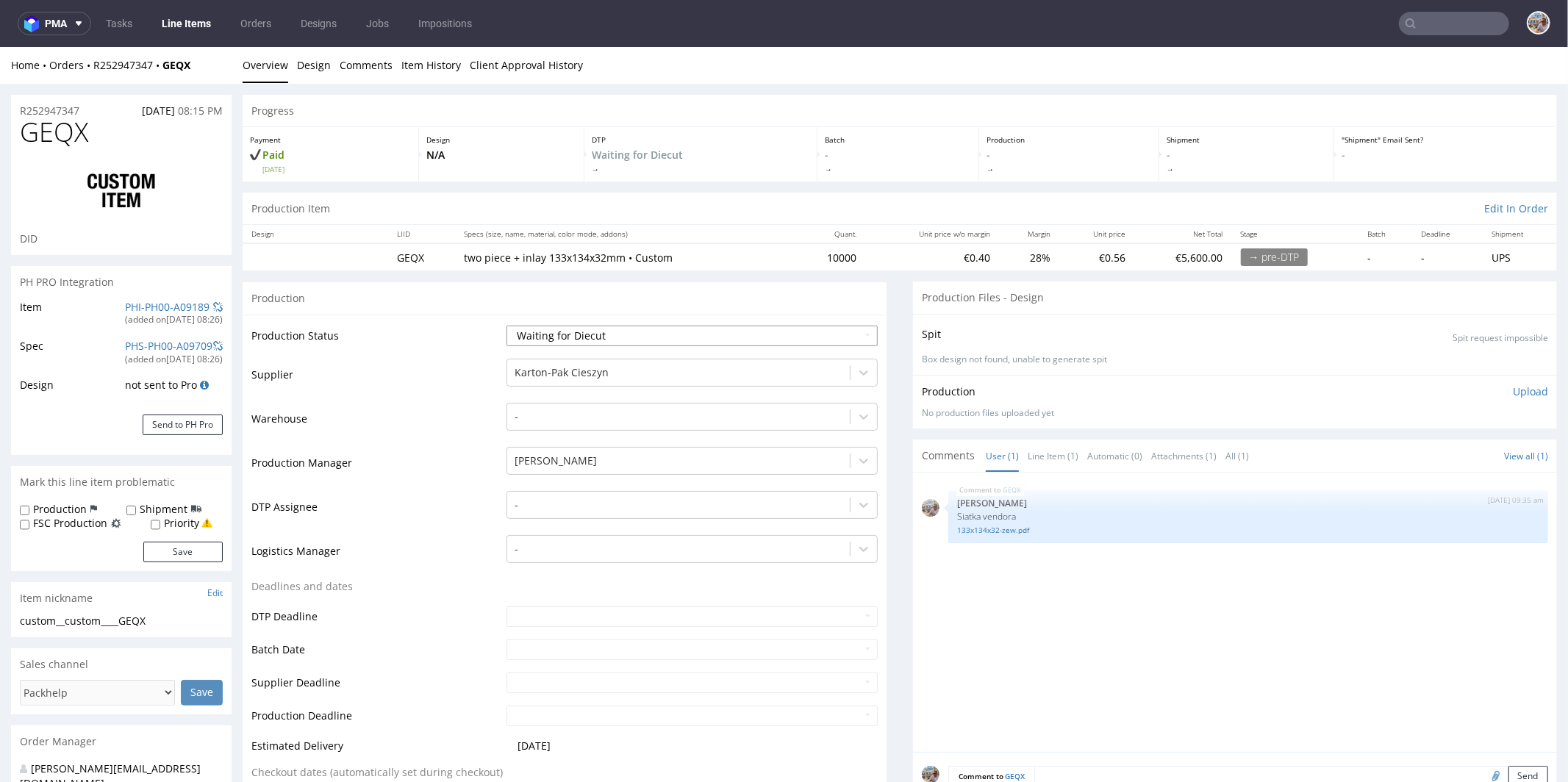
click at [616, 332] on select "Waiting for Artwork Waiting for Diecut Waiting for Mockup Waiting for DTP Waiti…" at bounding box center [692, 335] width 371 height 21
select select "pre_dtp_waiting_for_artwork"
click at [507, 325] on select "Waiting for Artwork Waiting for Diecut Waiting for Mockup Waiting for DTP Waiti…" at bounding box center [692, 335] width 371 height 21
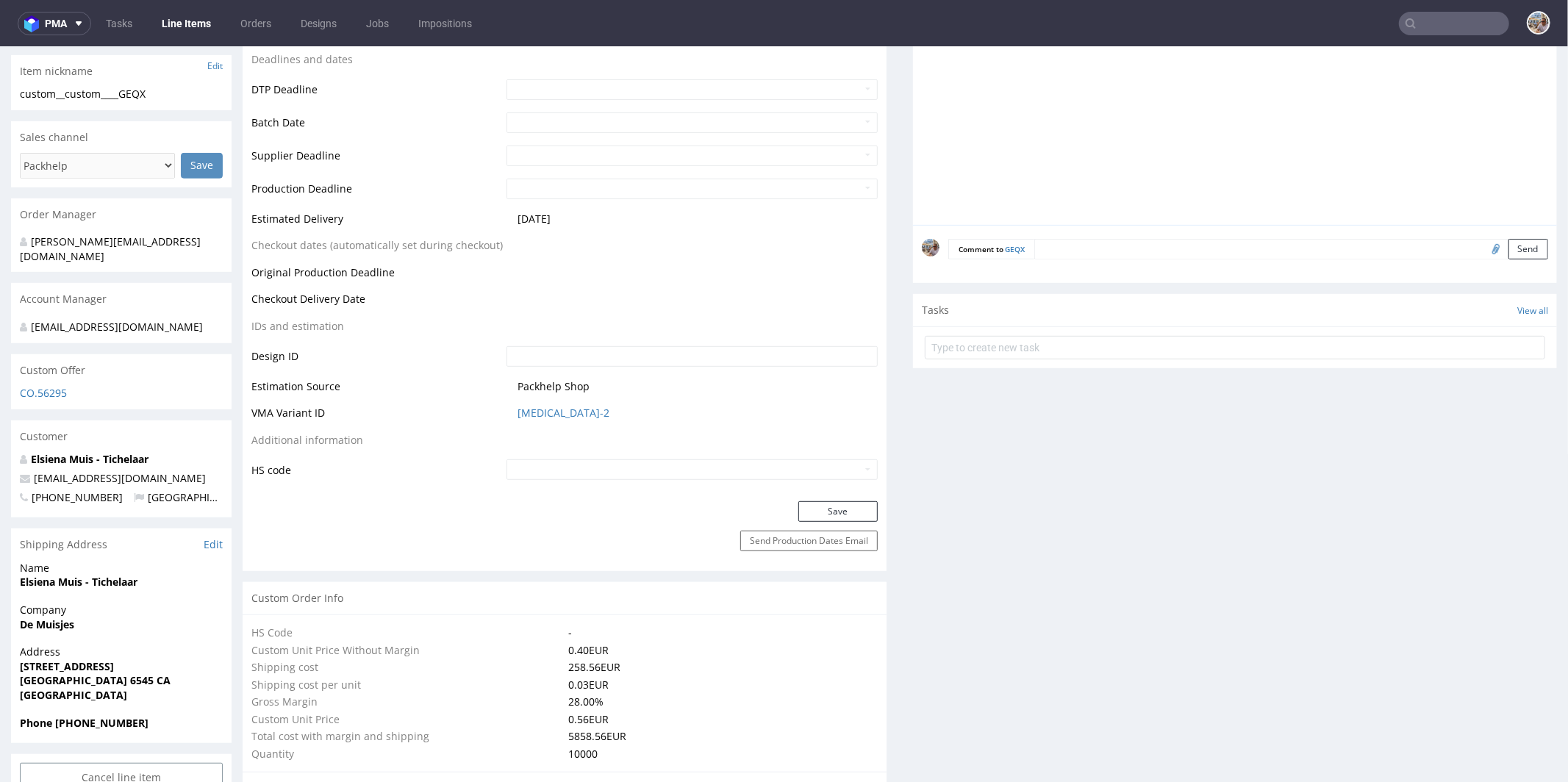
scroll to position [608, 0]
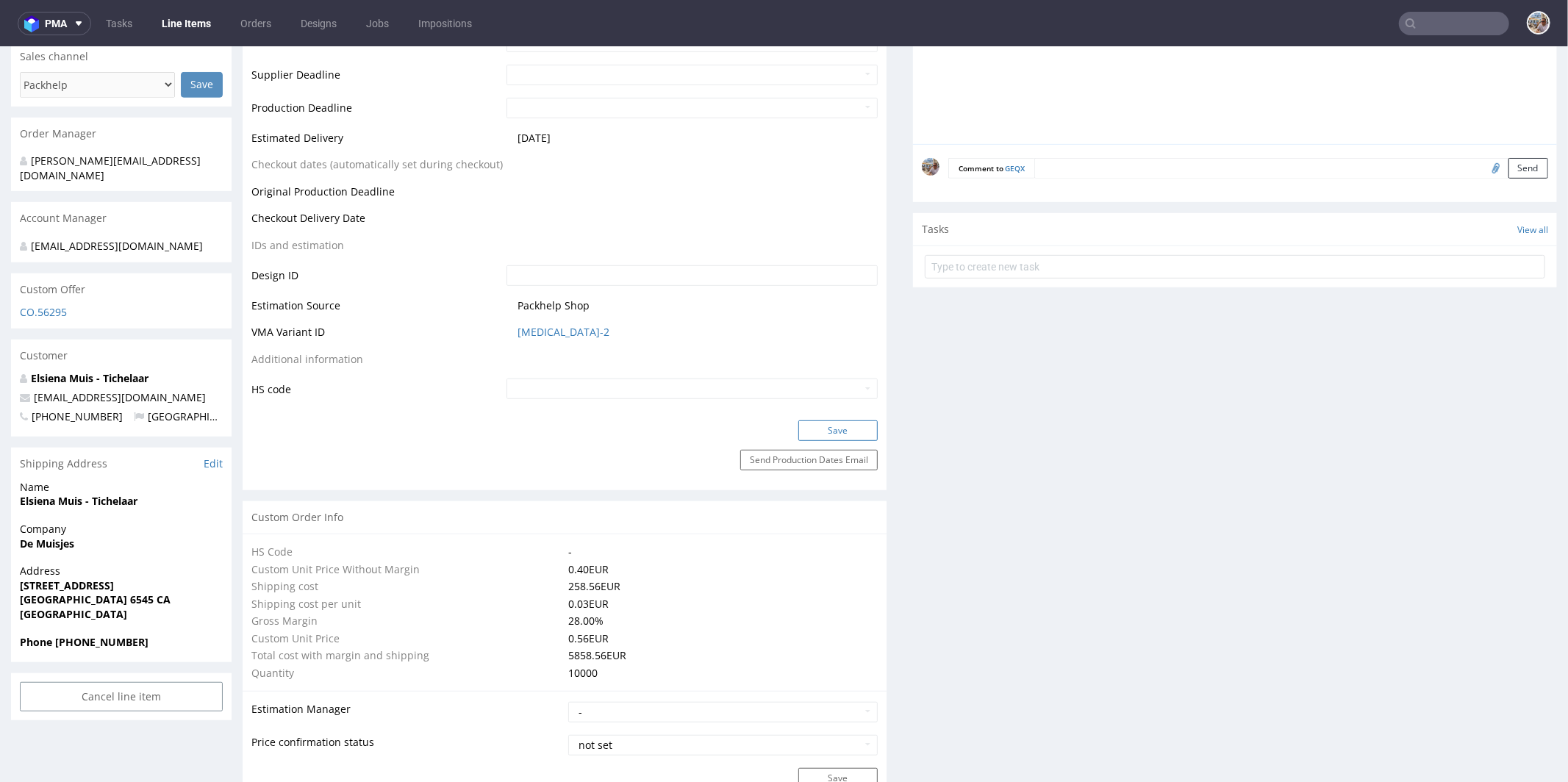
click at [832, 432] on button "Save" at bounding box center [838, 430] width 79 height 21
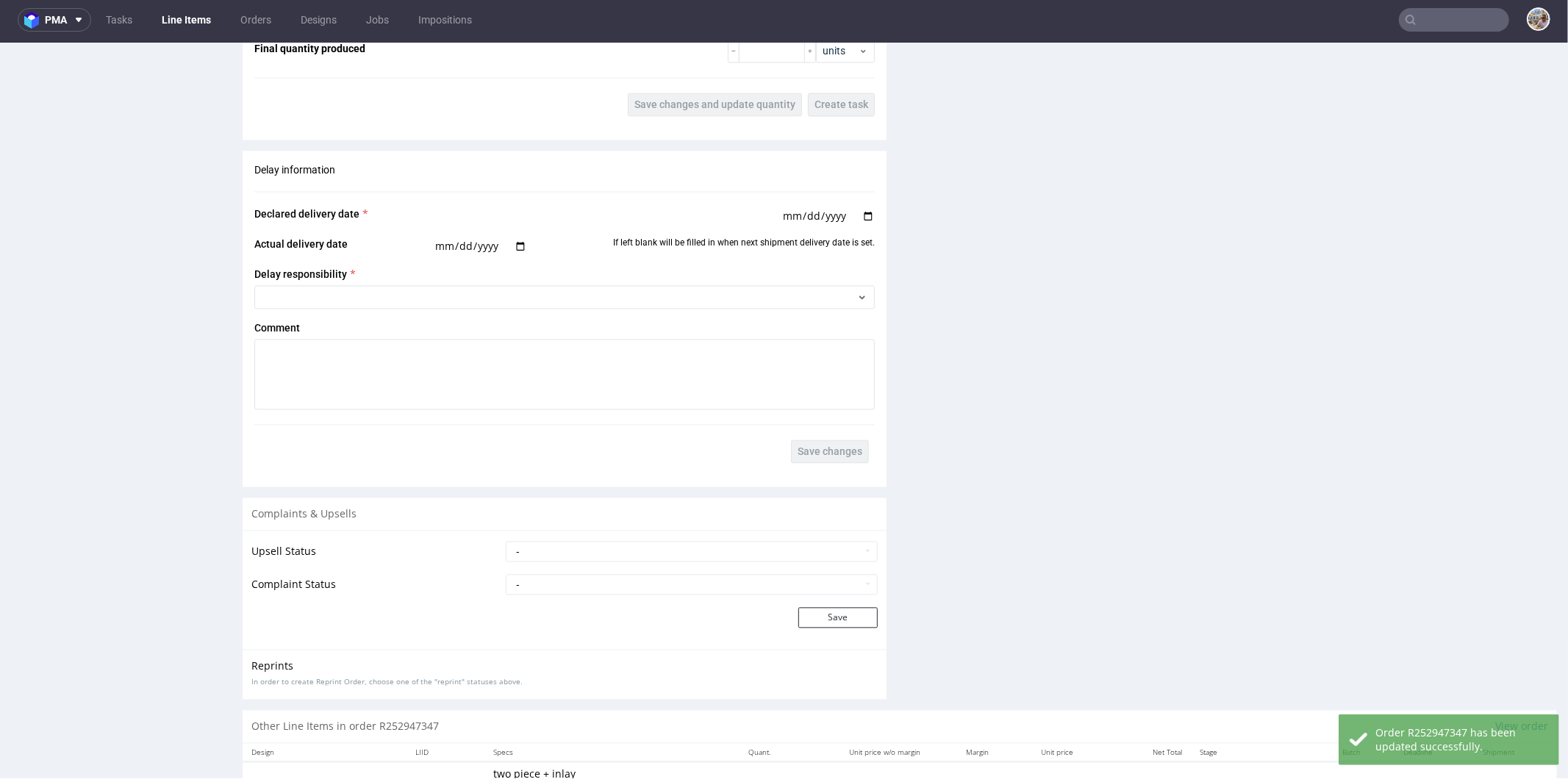
scroll to position [2468, 0]
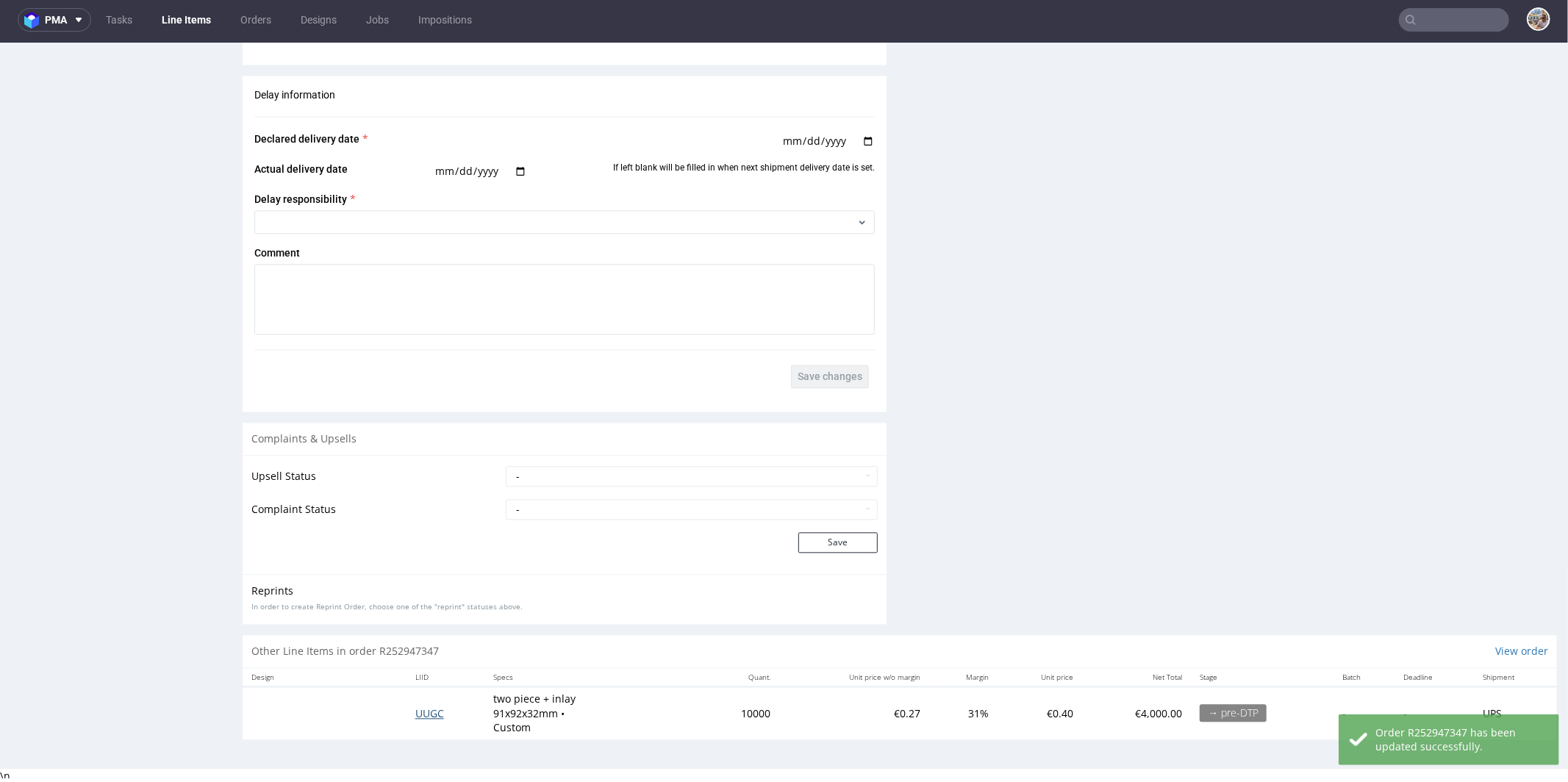
click at [429, 711] on span "UUGC" at bounding box center [430, 713] width 29 height 14
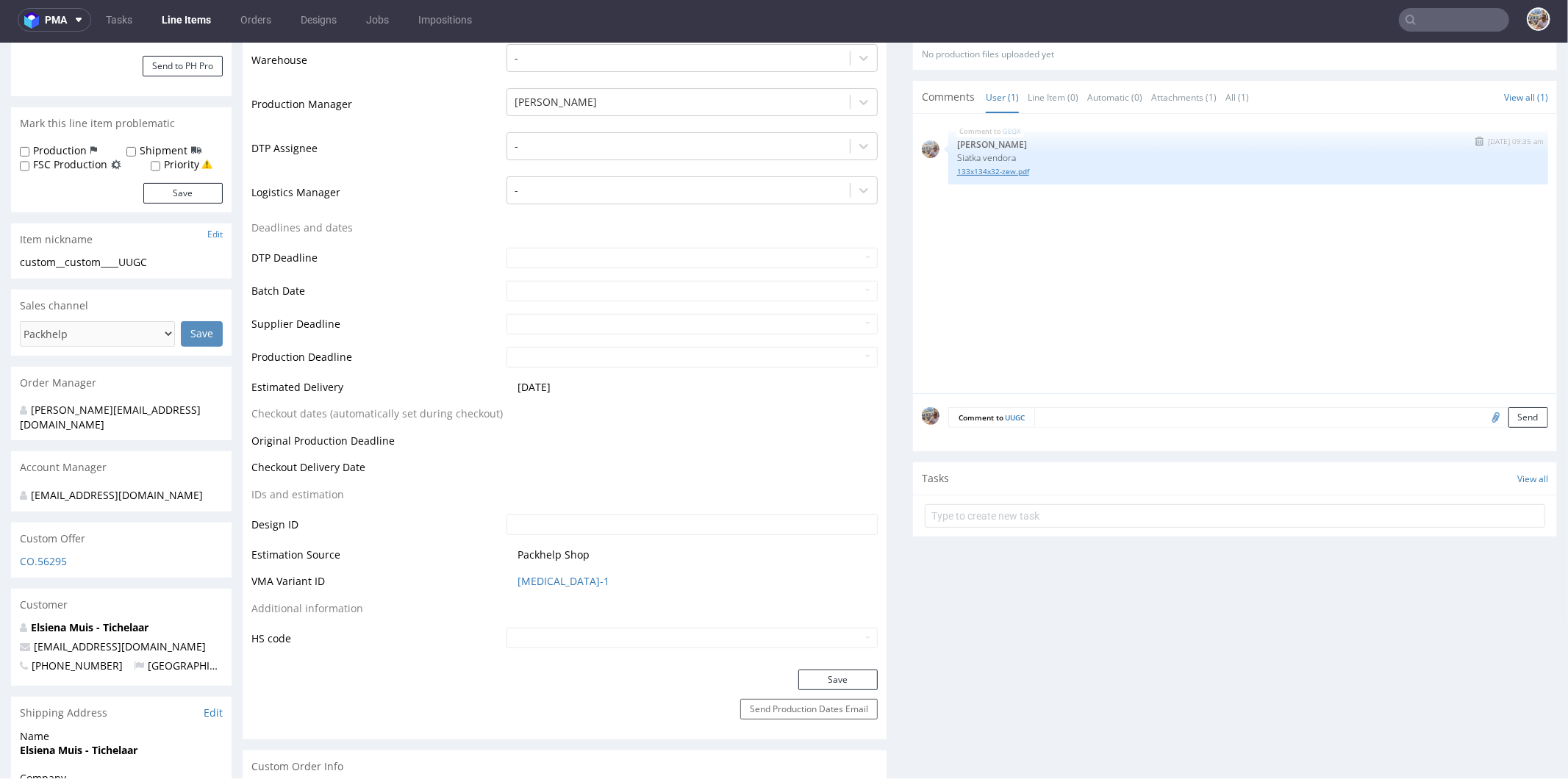
scroll to position [355, 0]
drag, startPoint x: 996, startPoint y: 152, endPoint x: 940, endPoint y: 152, distance: 56.0
click at [948, 152] on div "GEQX 2nd Oct 25 | 09:35 am Michał Palasek Siatka vendora 133x134x32-zew.pdf" at bounding box center [1248, 158] width 600 height 53
copy p "Siatka vendora"
click at [1032, 96] on link "Line Item (0)" at bounding box center [1052, 98] width 50 height 31
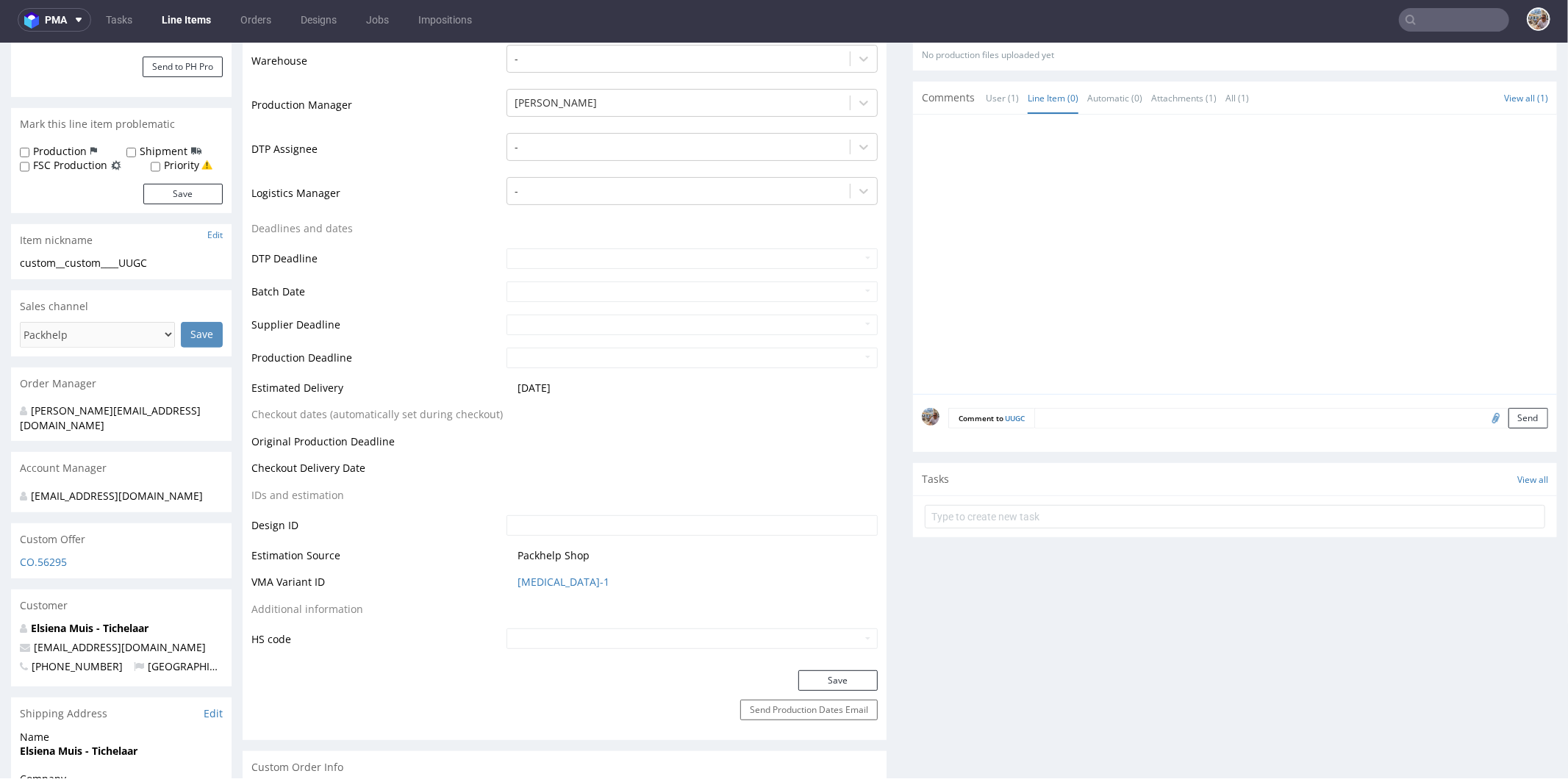
click at [1073, 412] on textarea at bounding box center [1291, 417] width 514 height 21
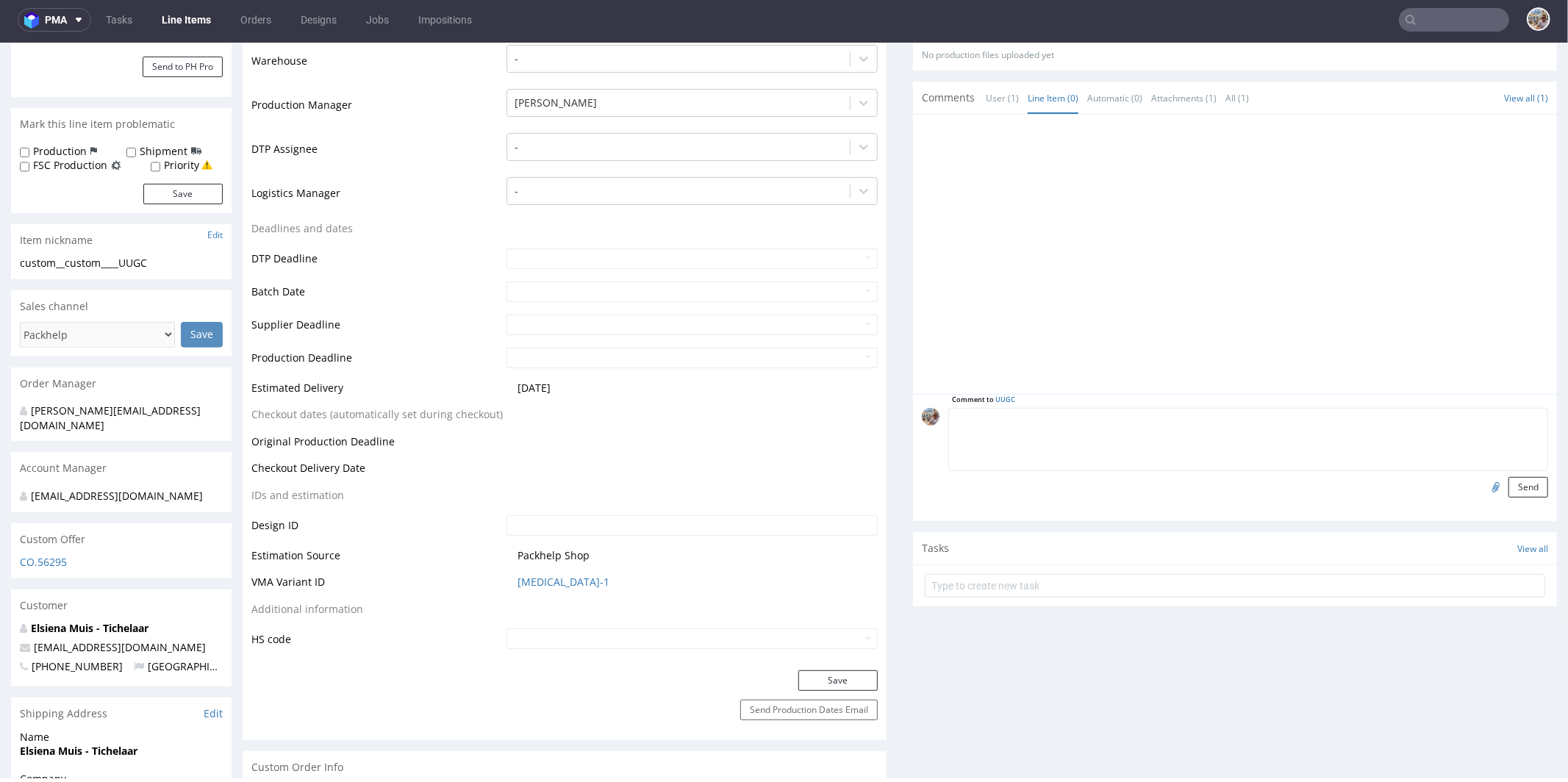
paste textarea "Siatka vendora"
type textarea "Siatka vendora"
click at [1484, 486] on input "file" at bounding box center [1494, 485] width 21 height 19
type input "C:\fakepath\91x92x32-zew.pdf"
drag, startPoint x: 1497, startPoint y: 485, endPoint x: 1493, endPoint y: 492, distance: 8.1
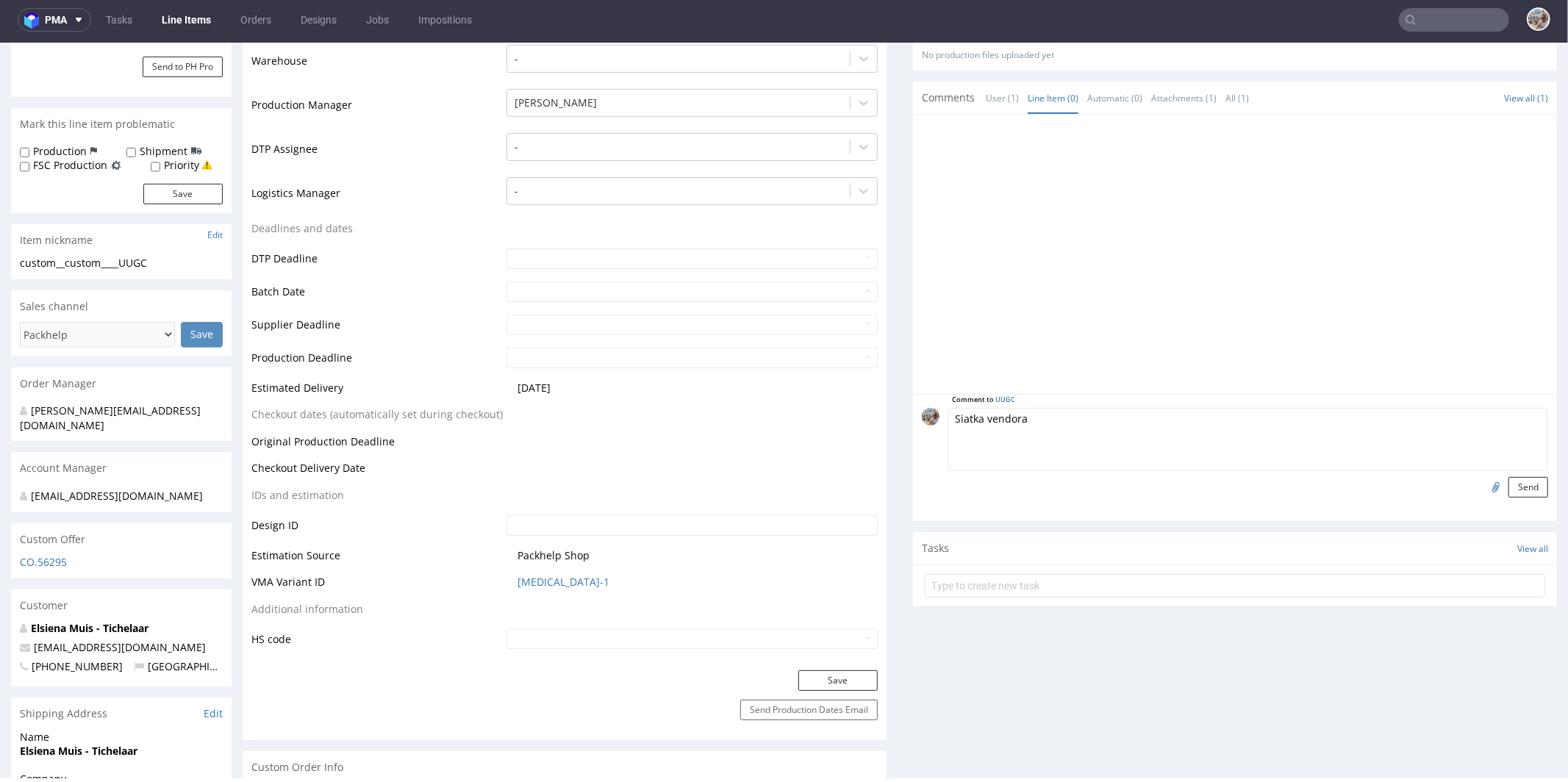
click at [1508, 485] on button "Send" at bounding box center [1528, 486] width 40 height 21
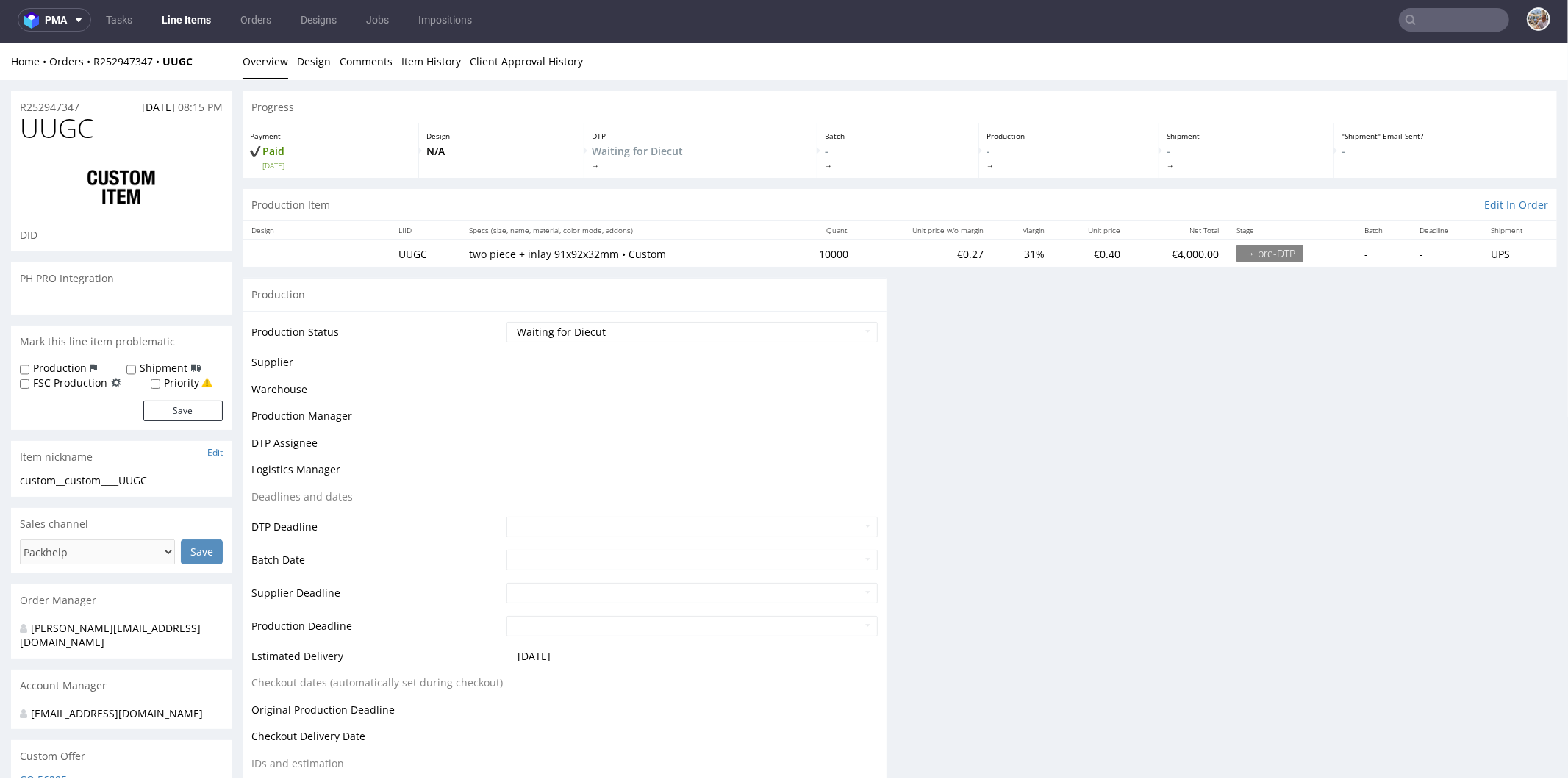
scroll to position [0, 0]
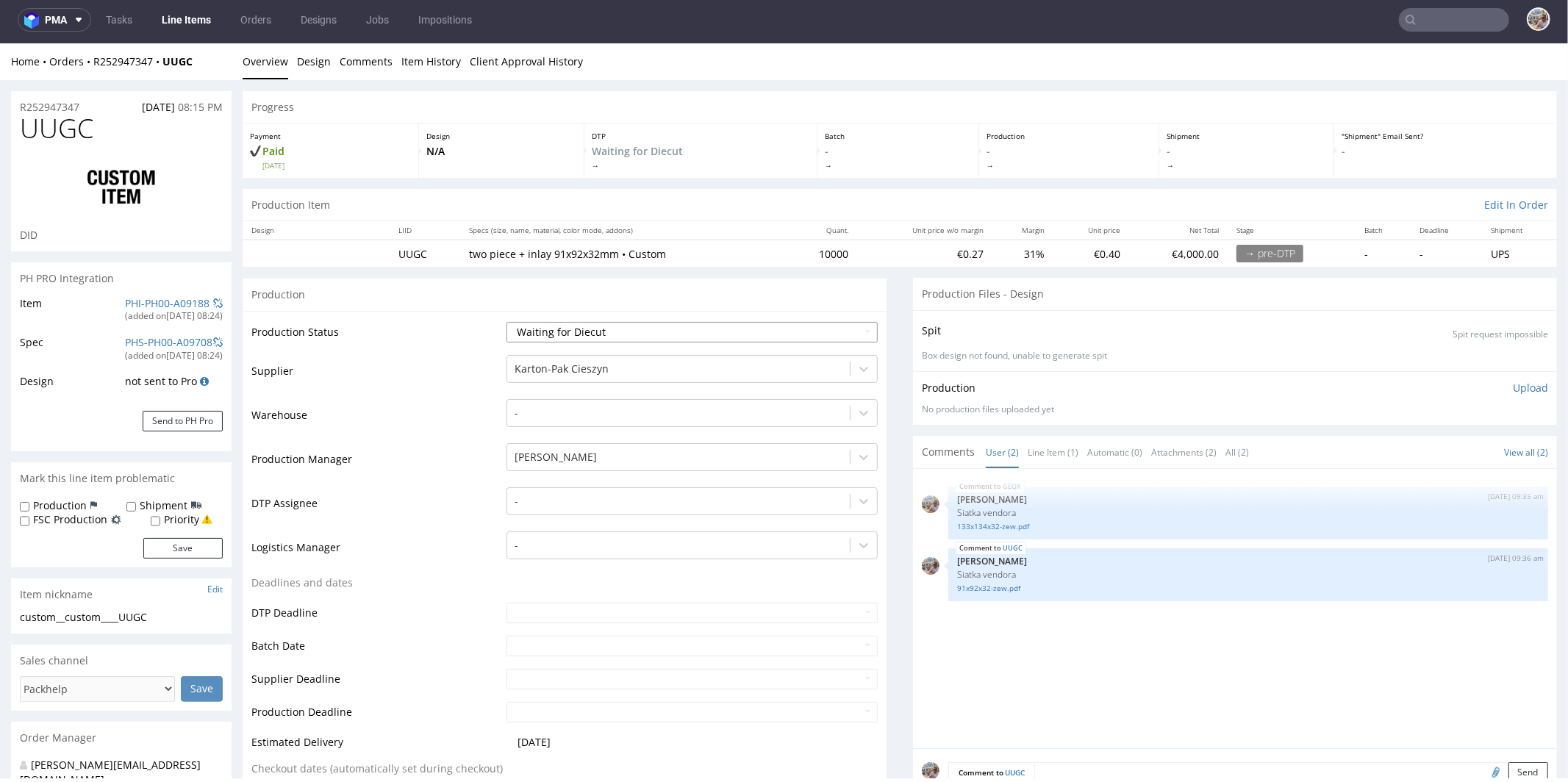
click at [598, 330] on select "Waiting for Artwork Waiting for Diecut Waiting for Mockup Waiting for DTP Waiti…" at bounding box center [692, 331] width 371 height 21
select select "pre_dtp_waiting_for_artwork"
click at [507, 322] on select "Waiting for Artwork Waiting for Diecut Waiting for Mockup Waiting for DTP Waiti…" at bounding box center [692, 331] width 371 height 21
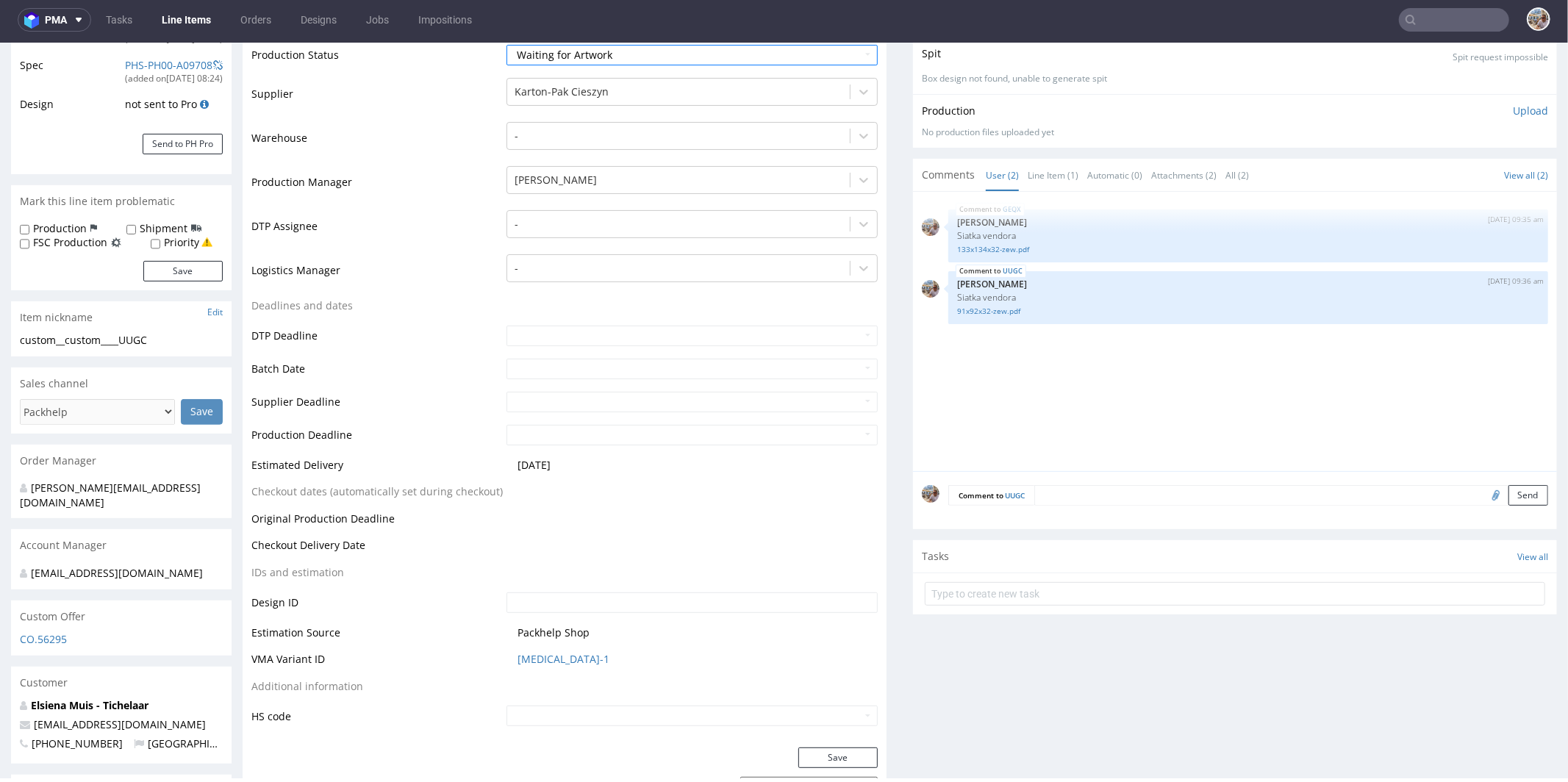
scroll to position [520, 0]
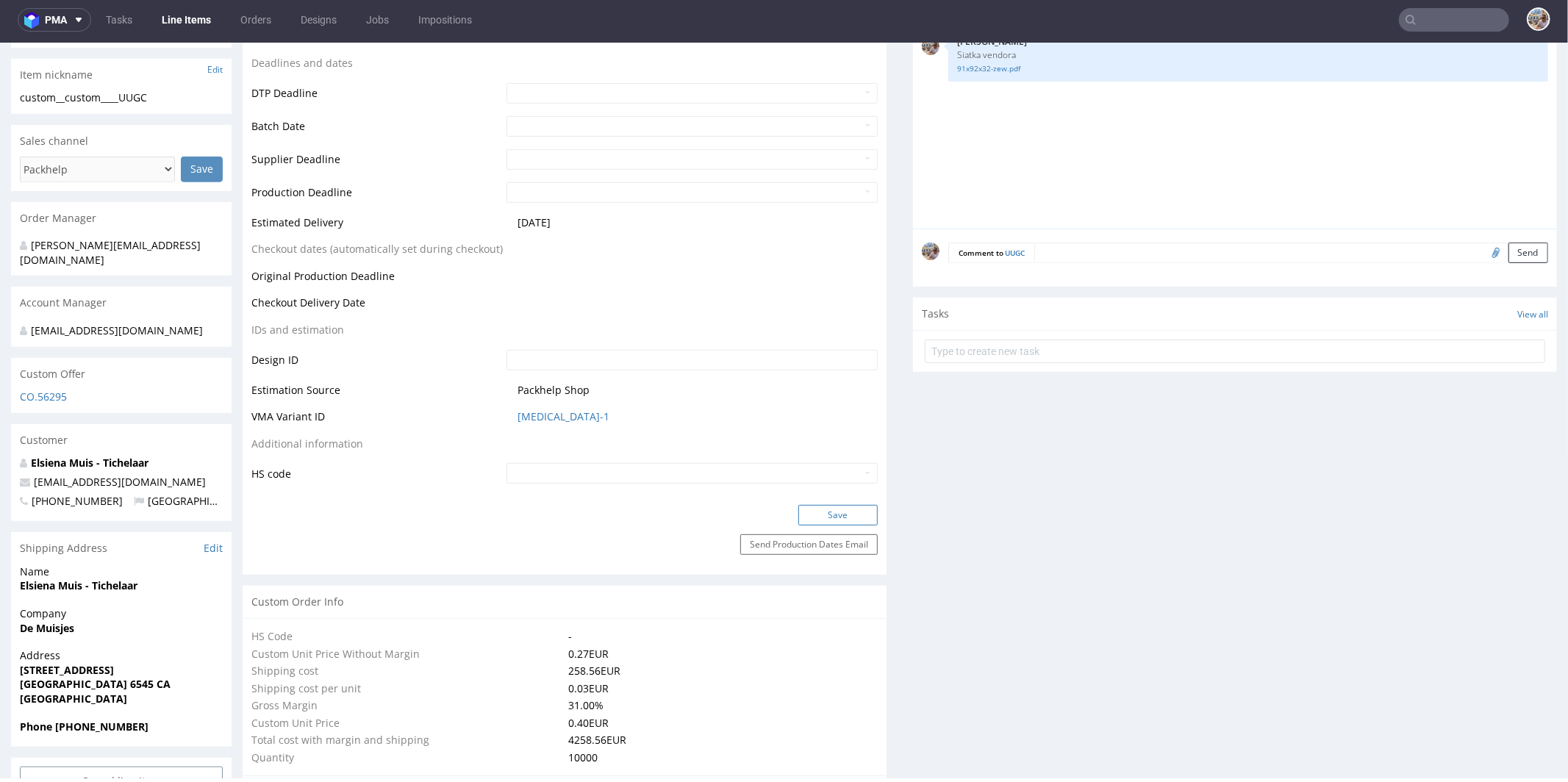
click at [813, 513] on button "Save" at bounding box center [838, 514] width 79 height 21
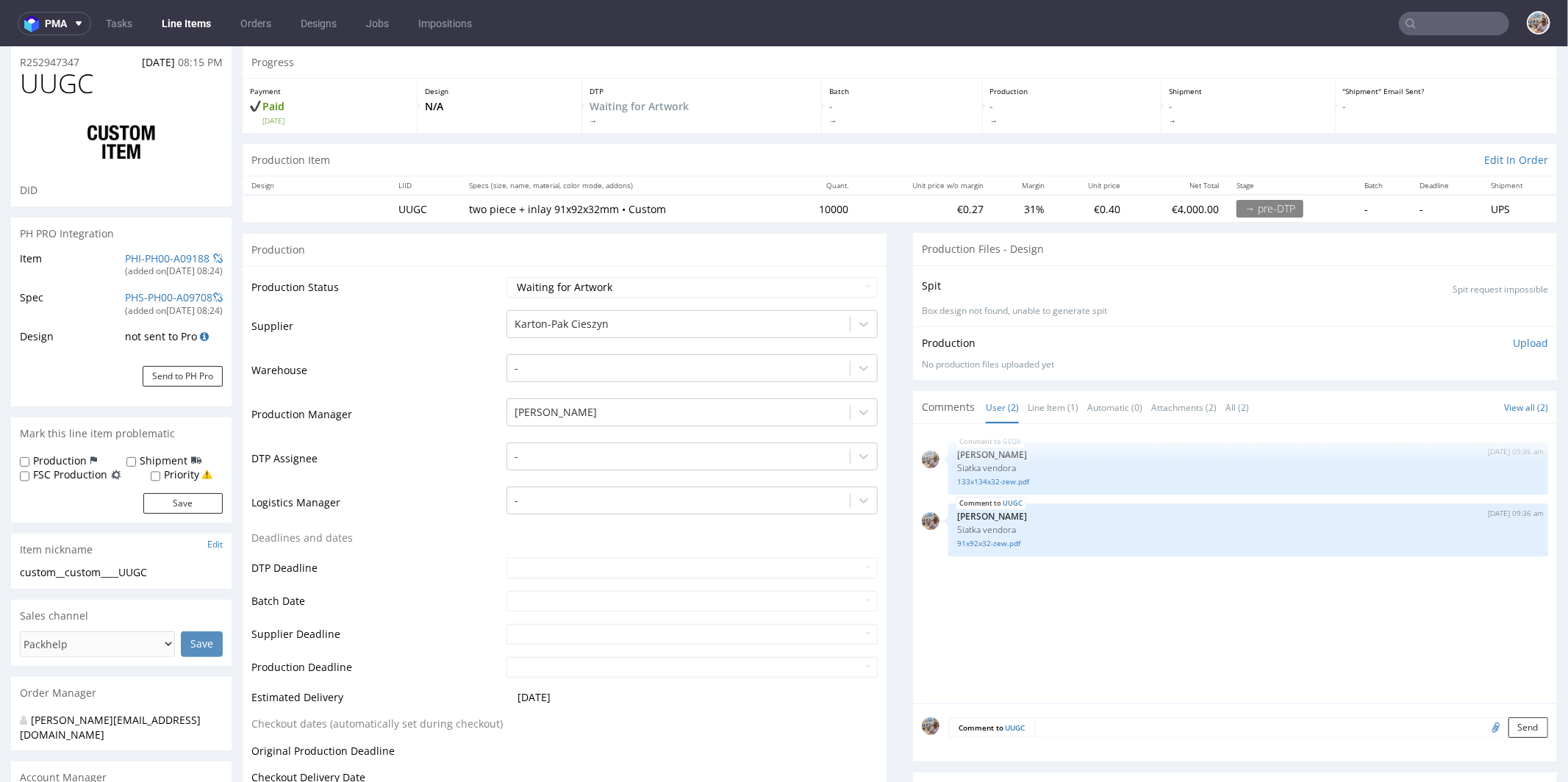
scroll to position [0, 0]
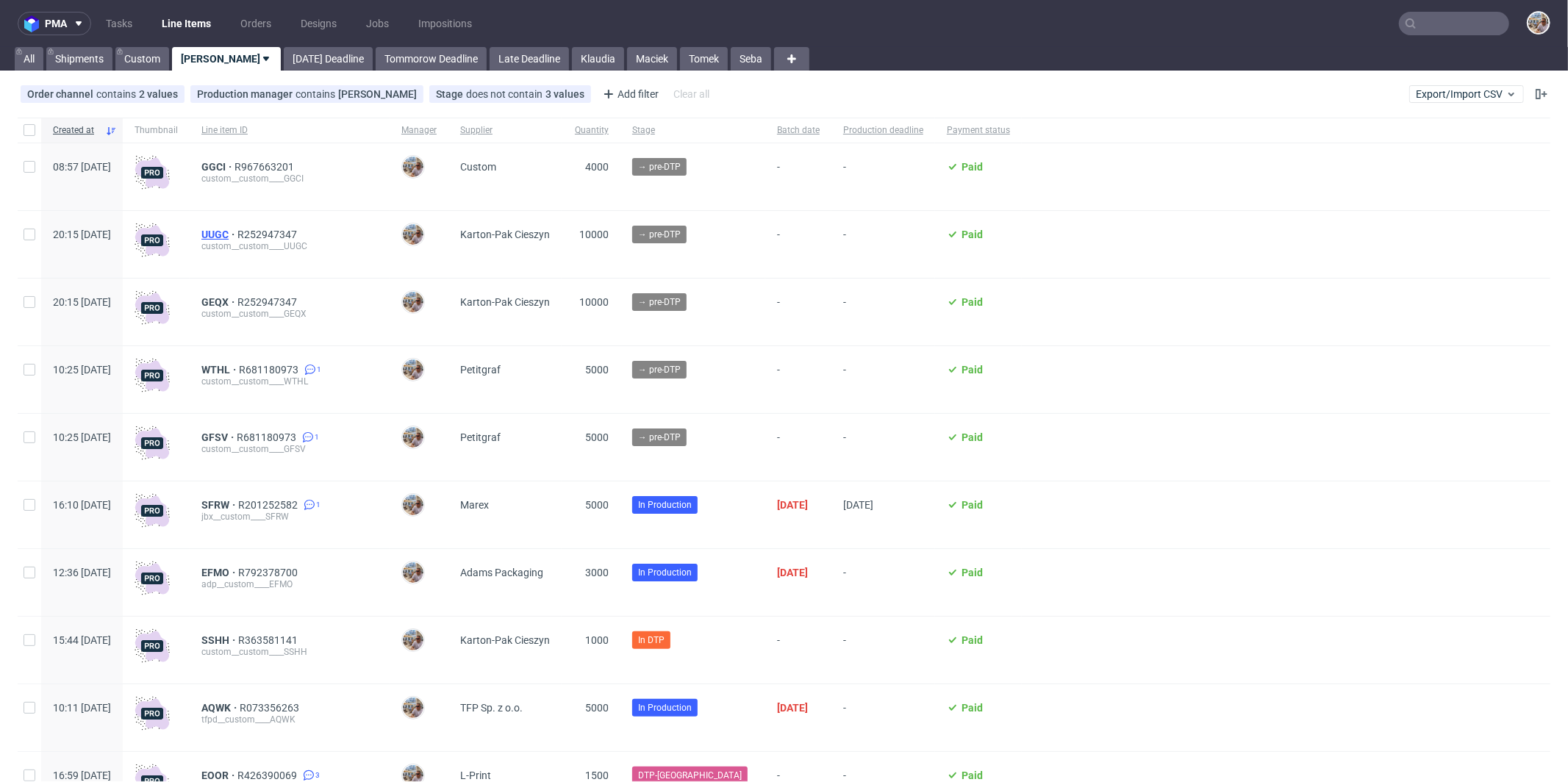
click at [237, 236] on span "UUGC" at bounding box center [220, 235] width 36 height 12
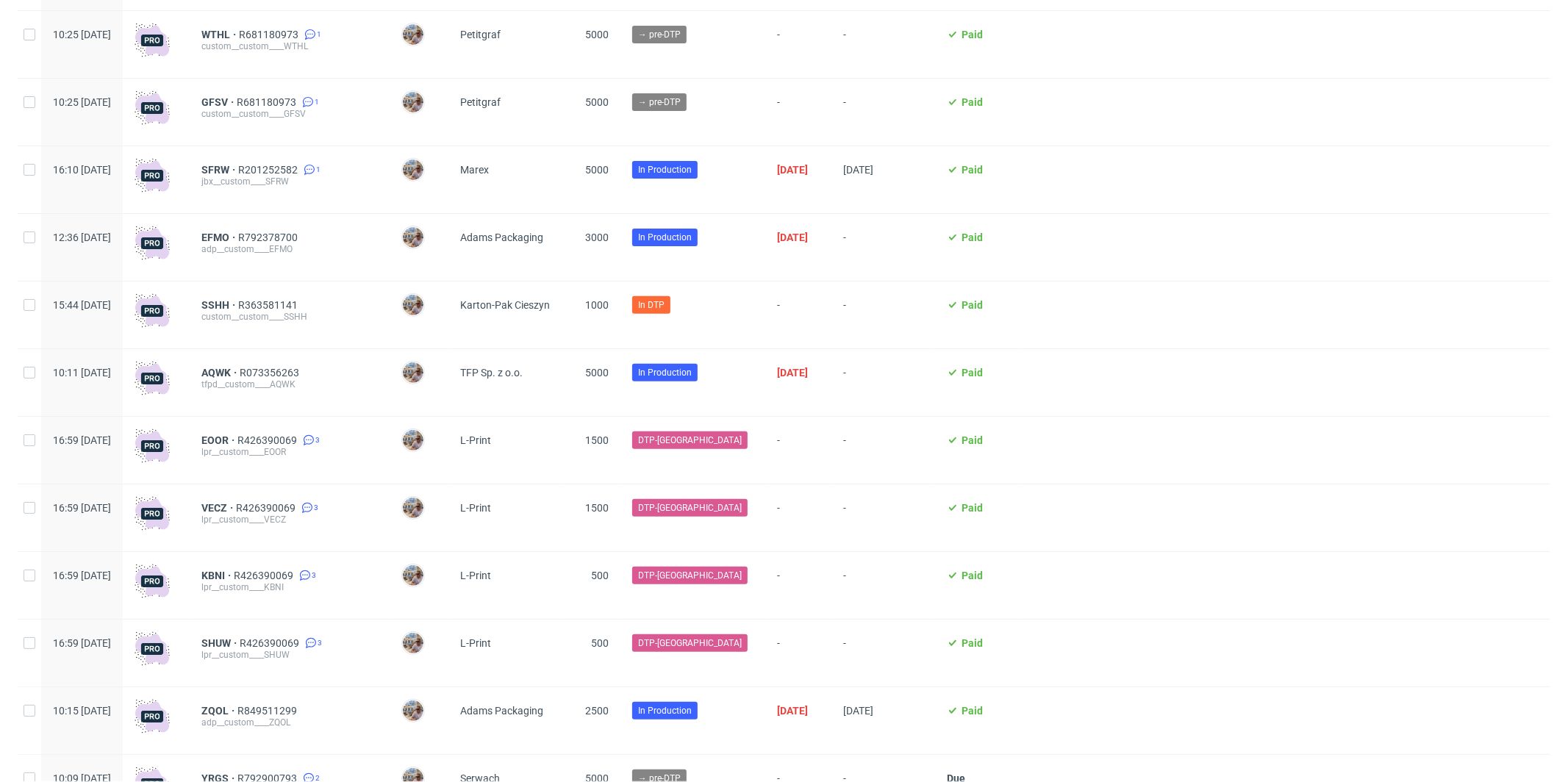
scroll to position [350, 0]
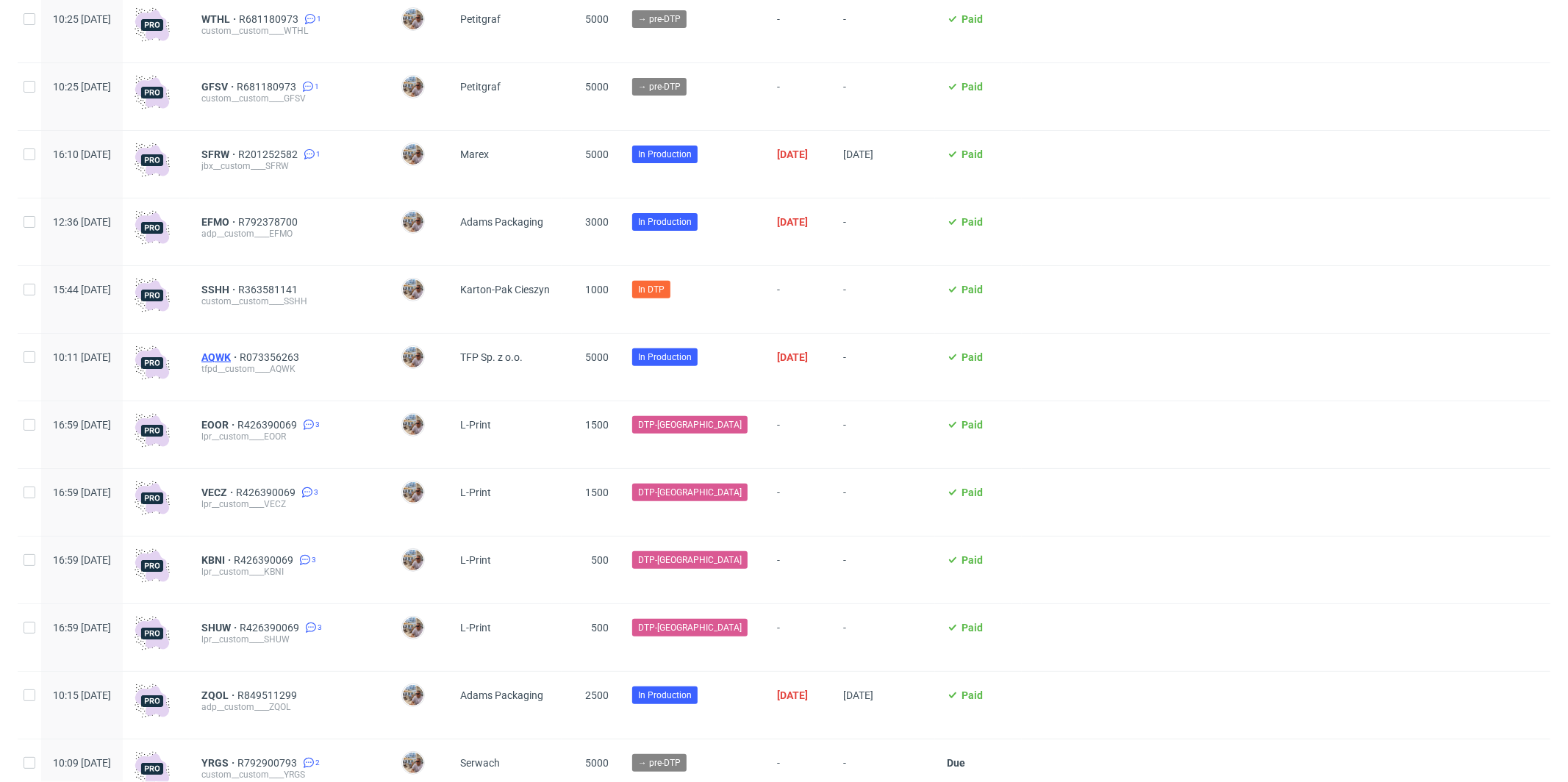
click at [240, 358] on span "AQWK" at bounding box center [221, 357] width 38 height 12
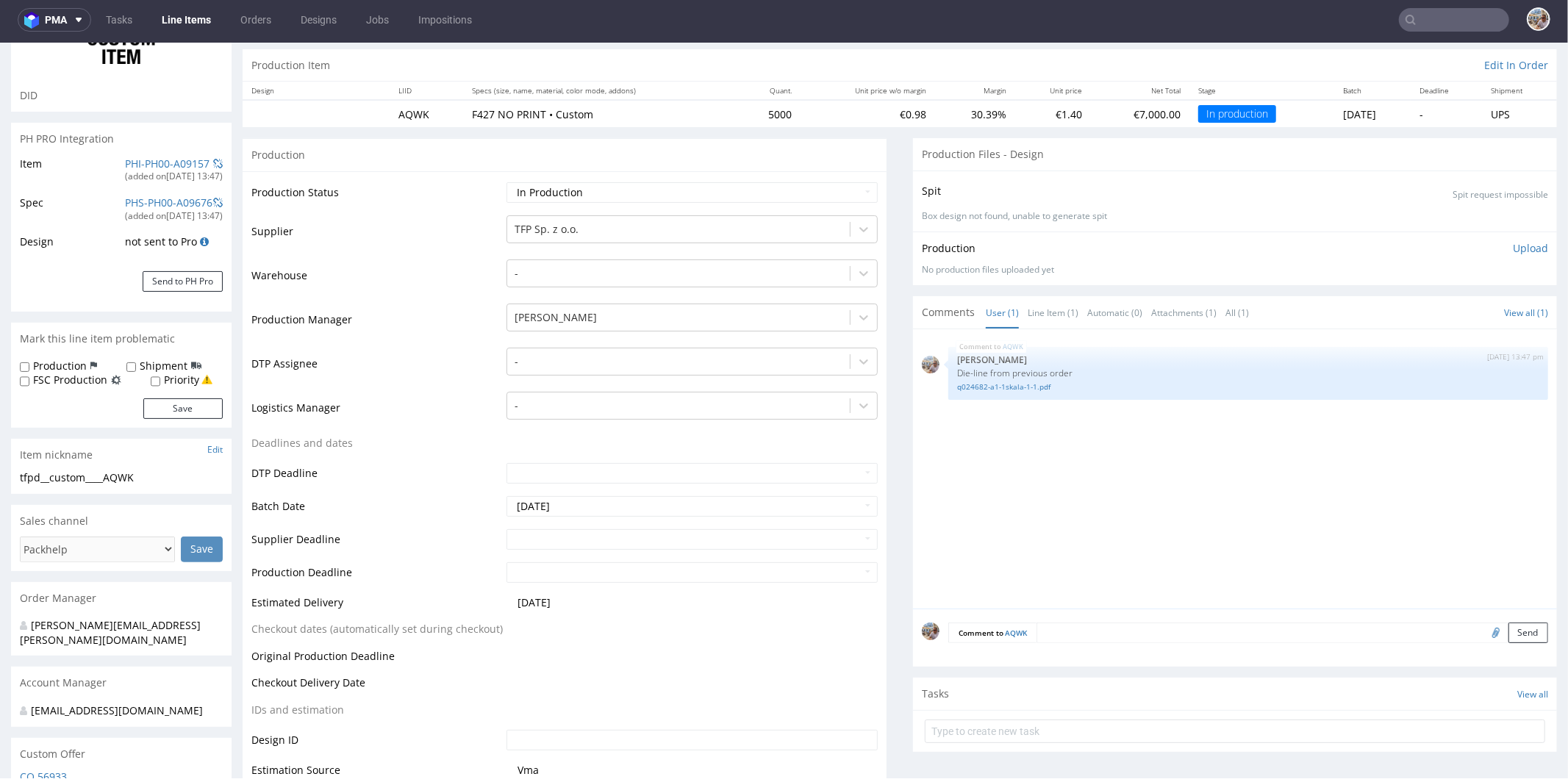
scroll to position [257, 0]
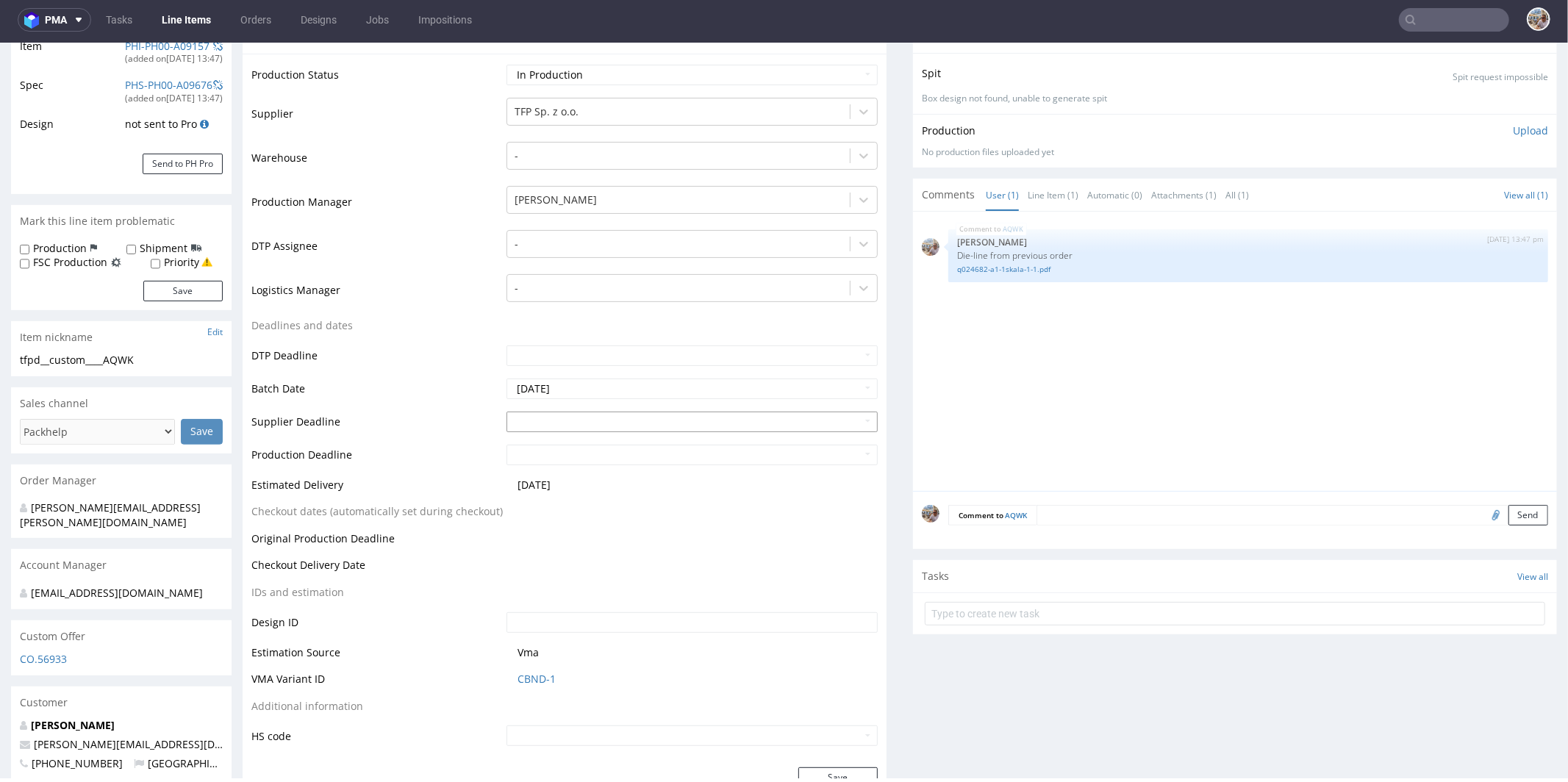
click at [531, 421] on input "text" at bounding box center [692, 421] width 371 height 21
click at [570, 331] on td "14" at bounding box center [560, 331] width 22 height 22
type input "2025-10-14"
click at [561, 456] on input "text" at bounding box center [692, 454] width 371 height 21
click at [609, 365] on td "16" at bounding box center [606, 365] width 22 height 22
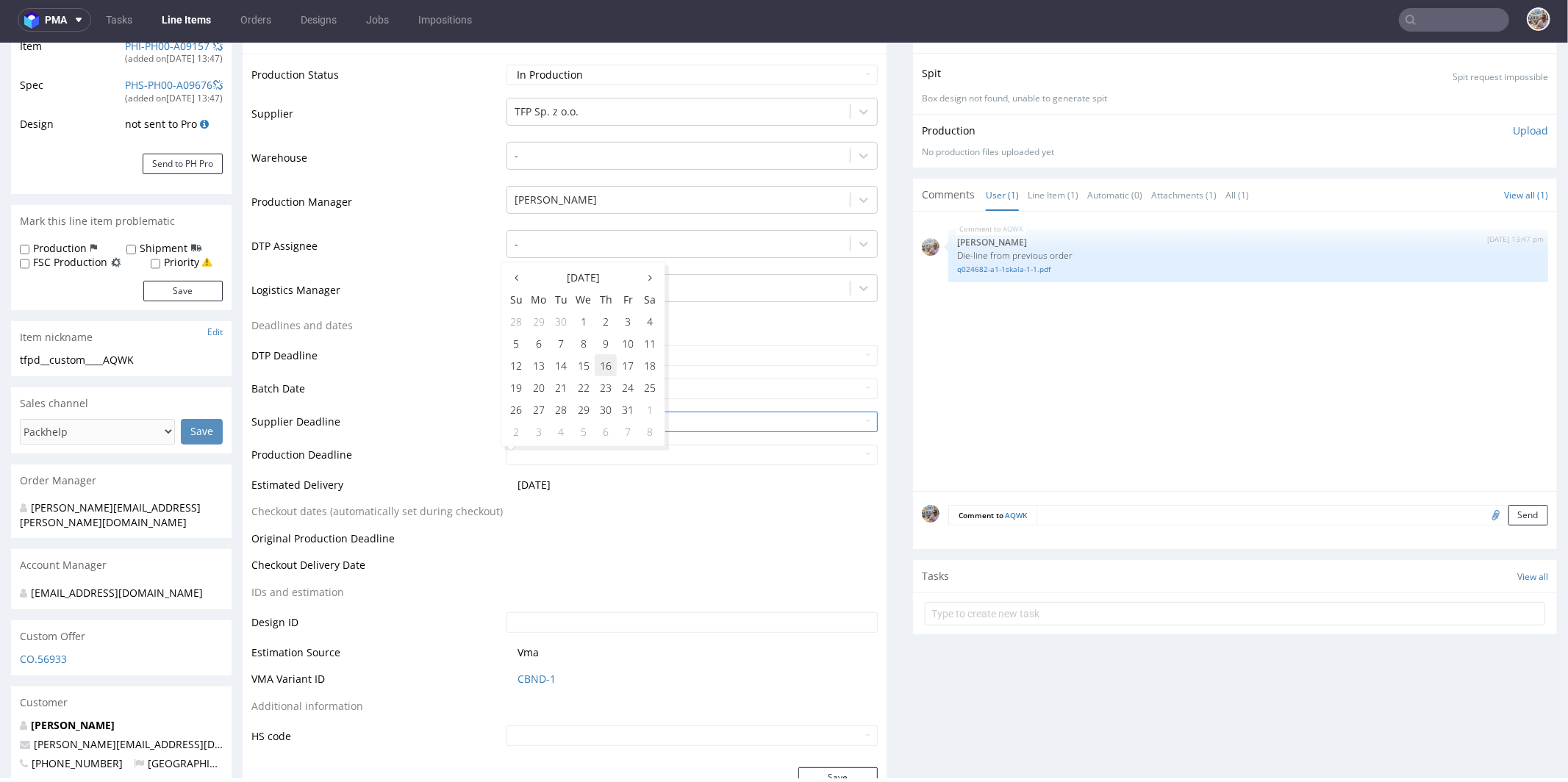
type input "2025-10-16"
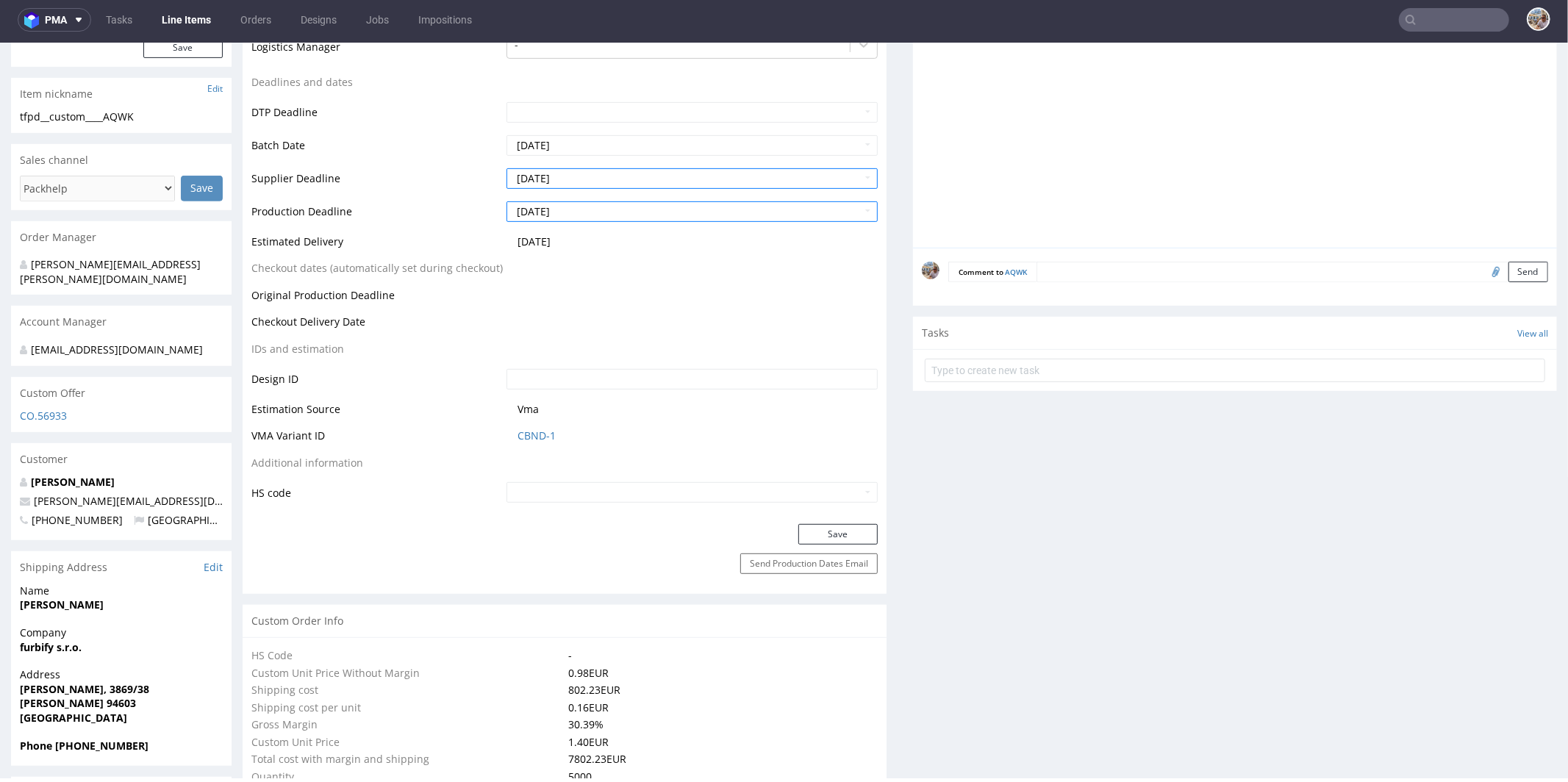
scroll to position [506, 0]
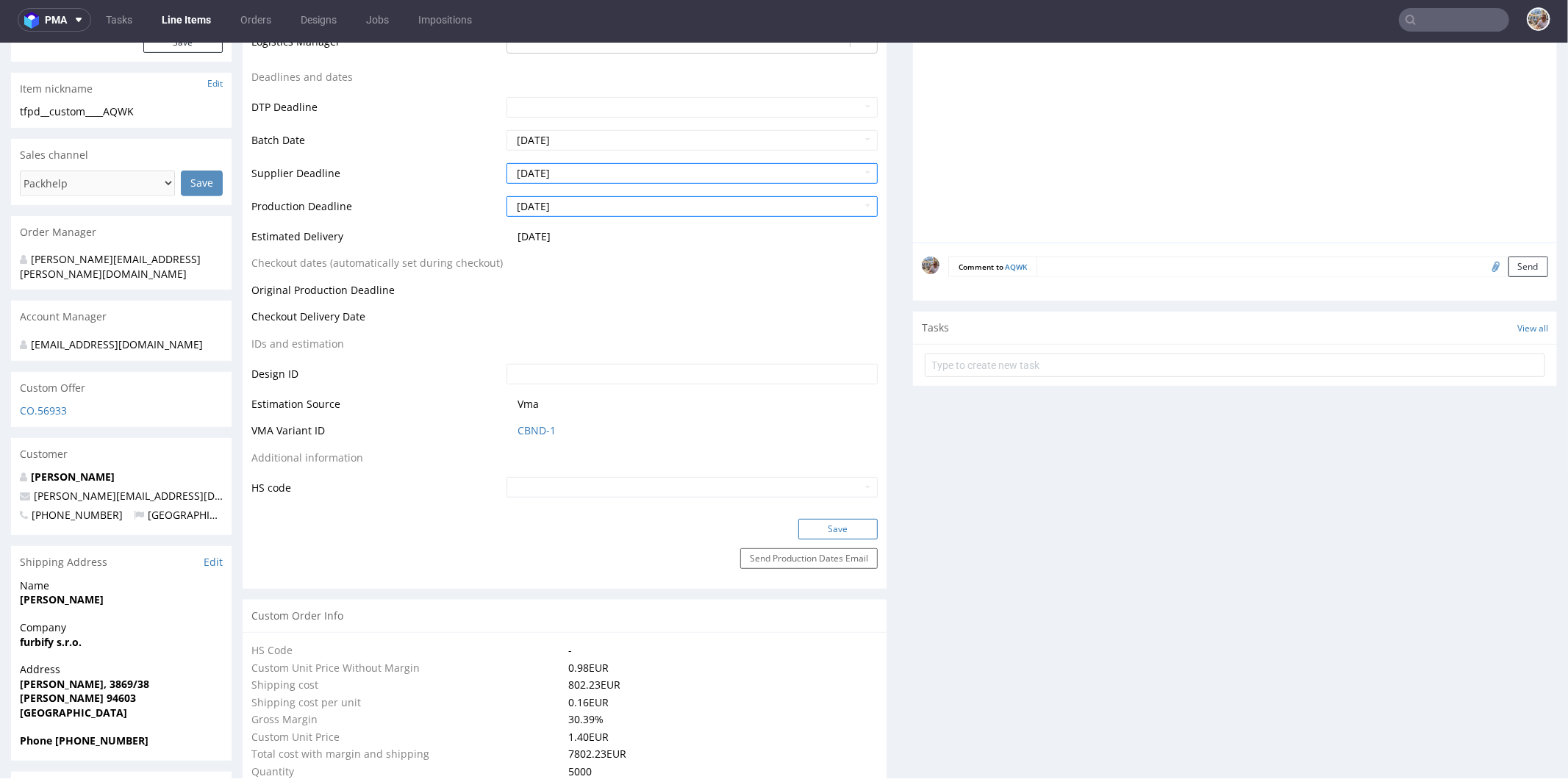
click at [821, 535] on button "Save" at bounding box center [838, 528] width 79 height 21
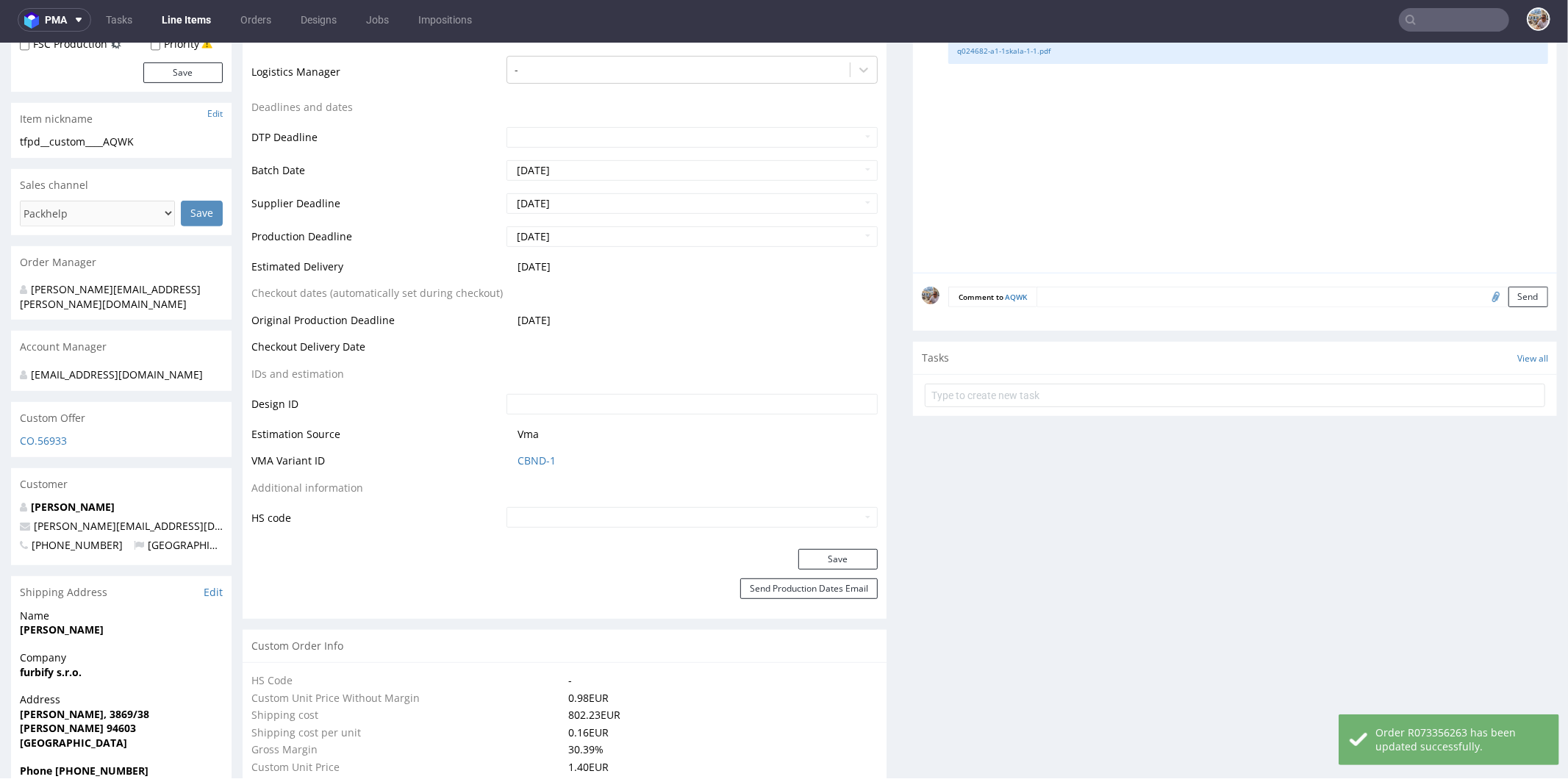
scroll to position [0, 0]
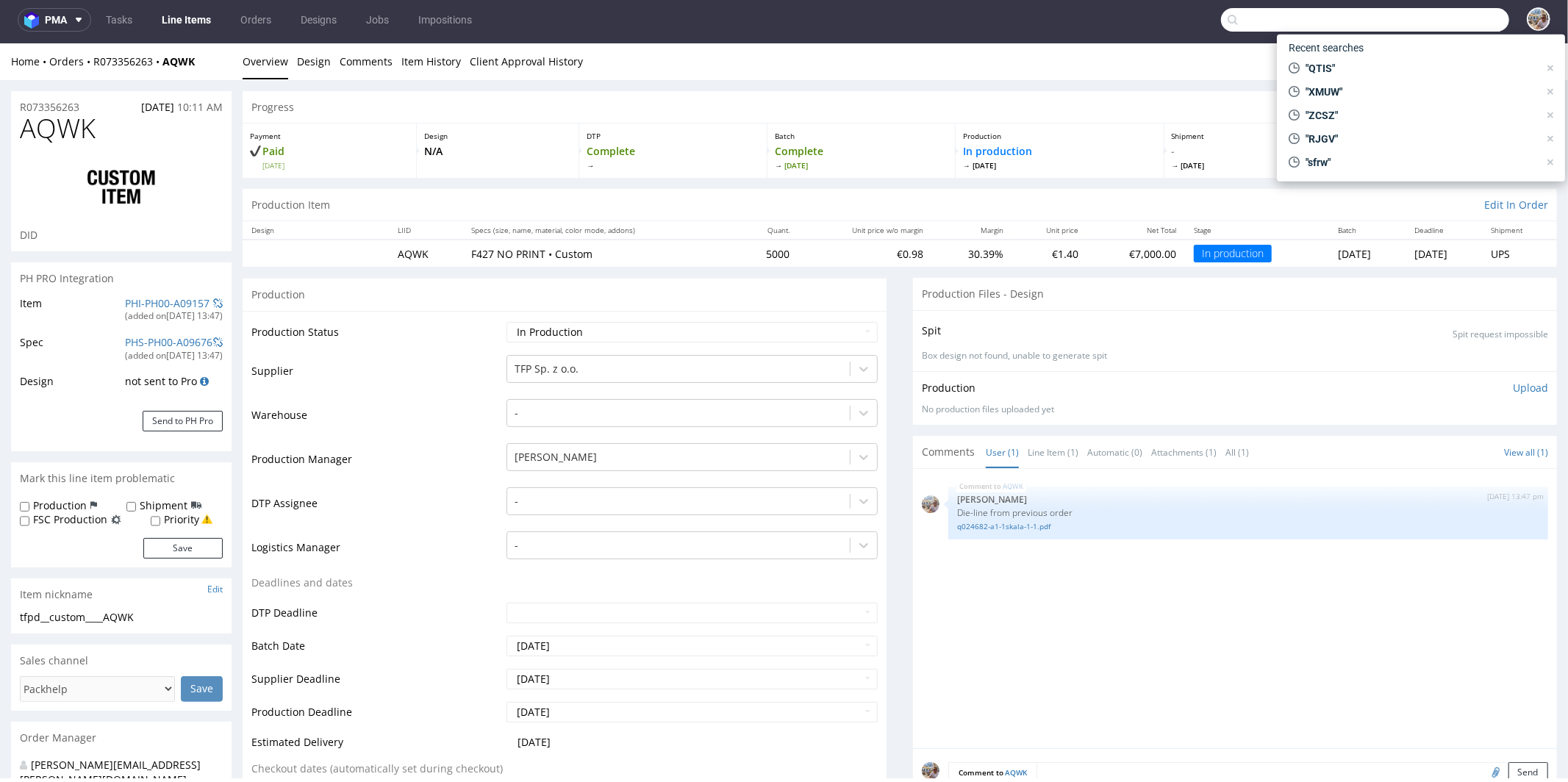
click at [1451, 19] on input "text" at bounding box center [1365, 20] width 288 height 23
paste input "ZCSZ"
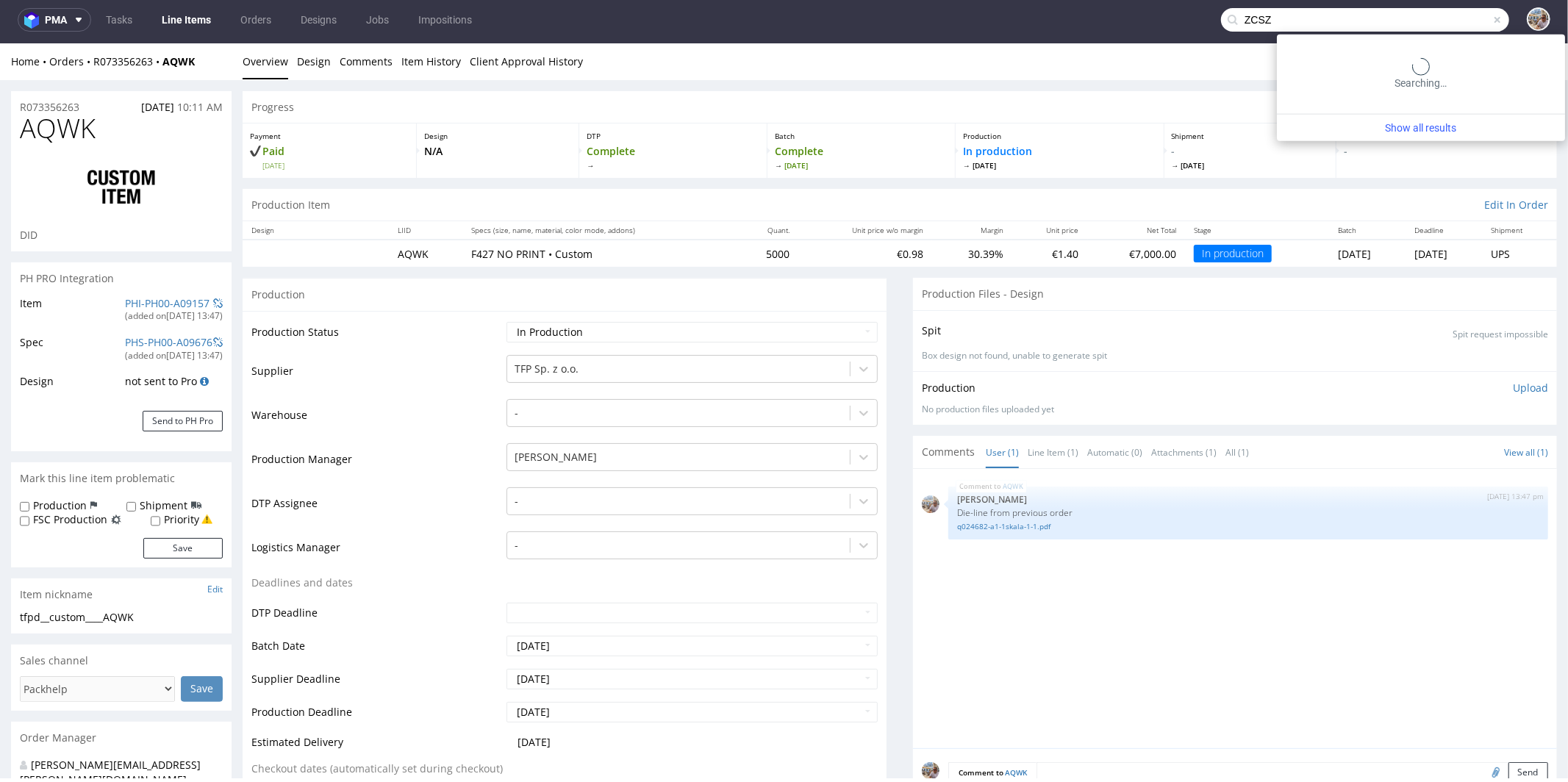
type input "ZCSZ"
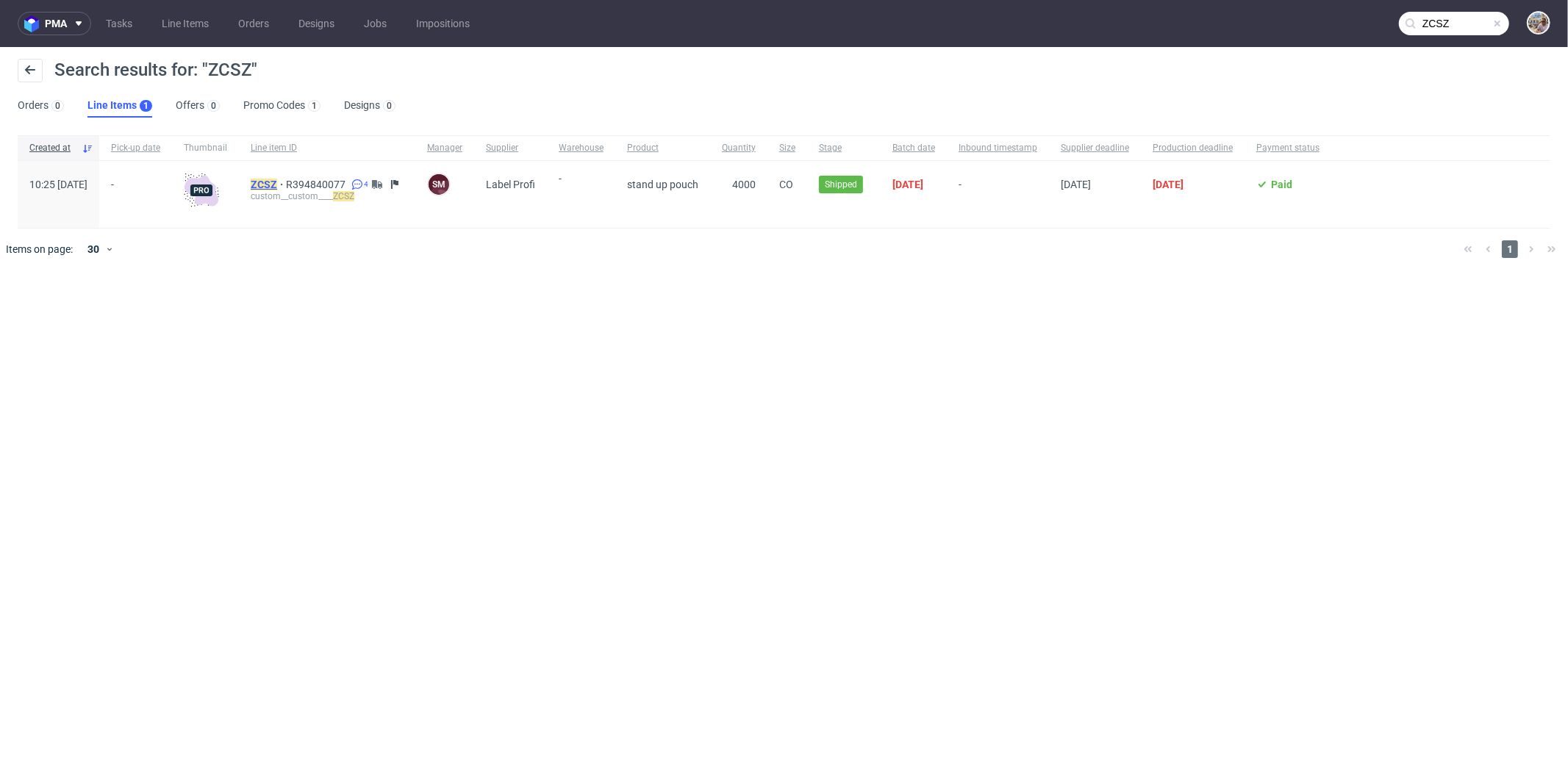
click at [277, 186] on mark "ZCSZ" at bounding box center [264, 184] width 26 height 12
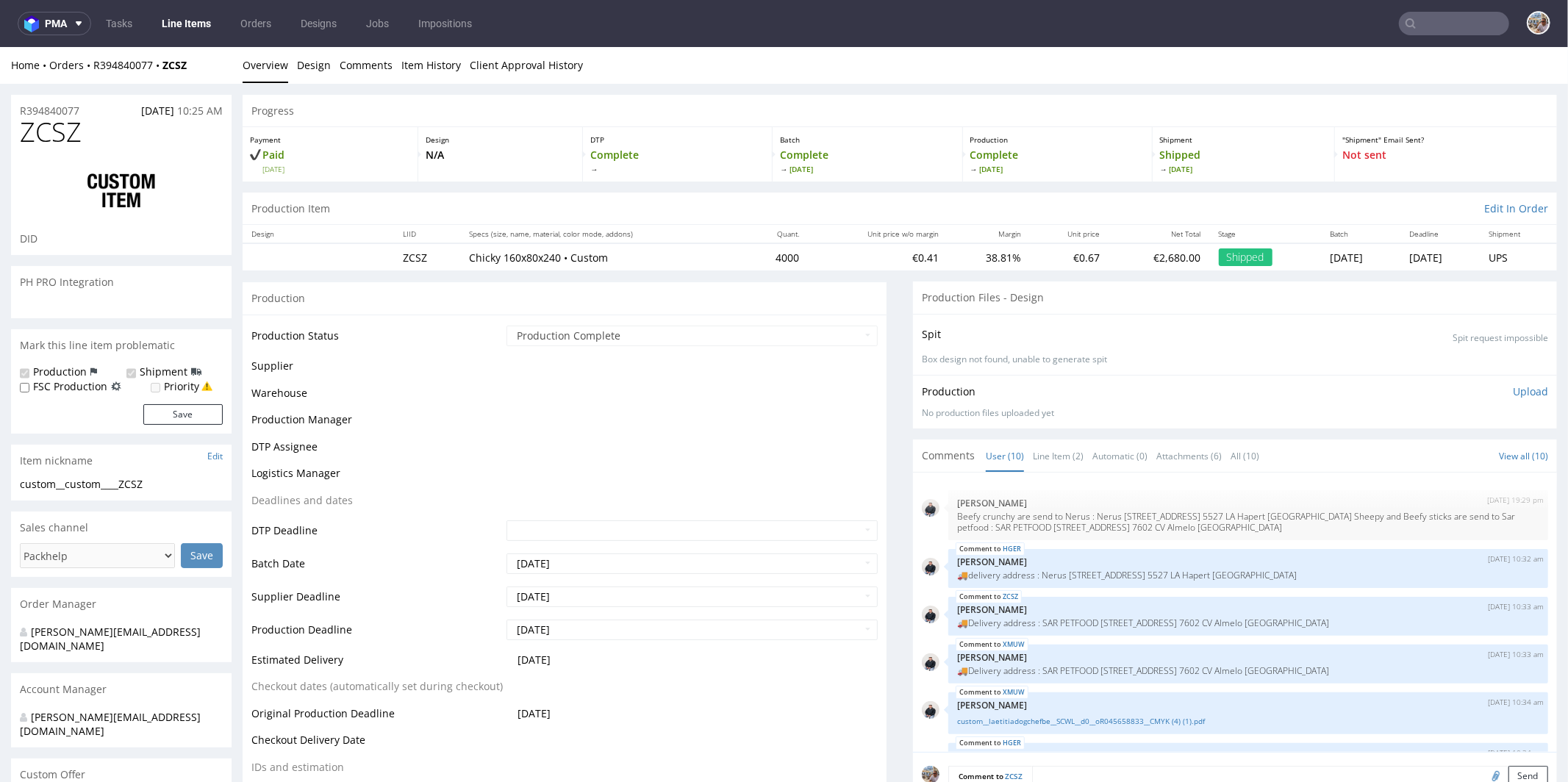
scroll to position [408, 0]
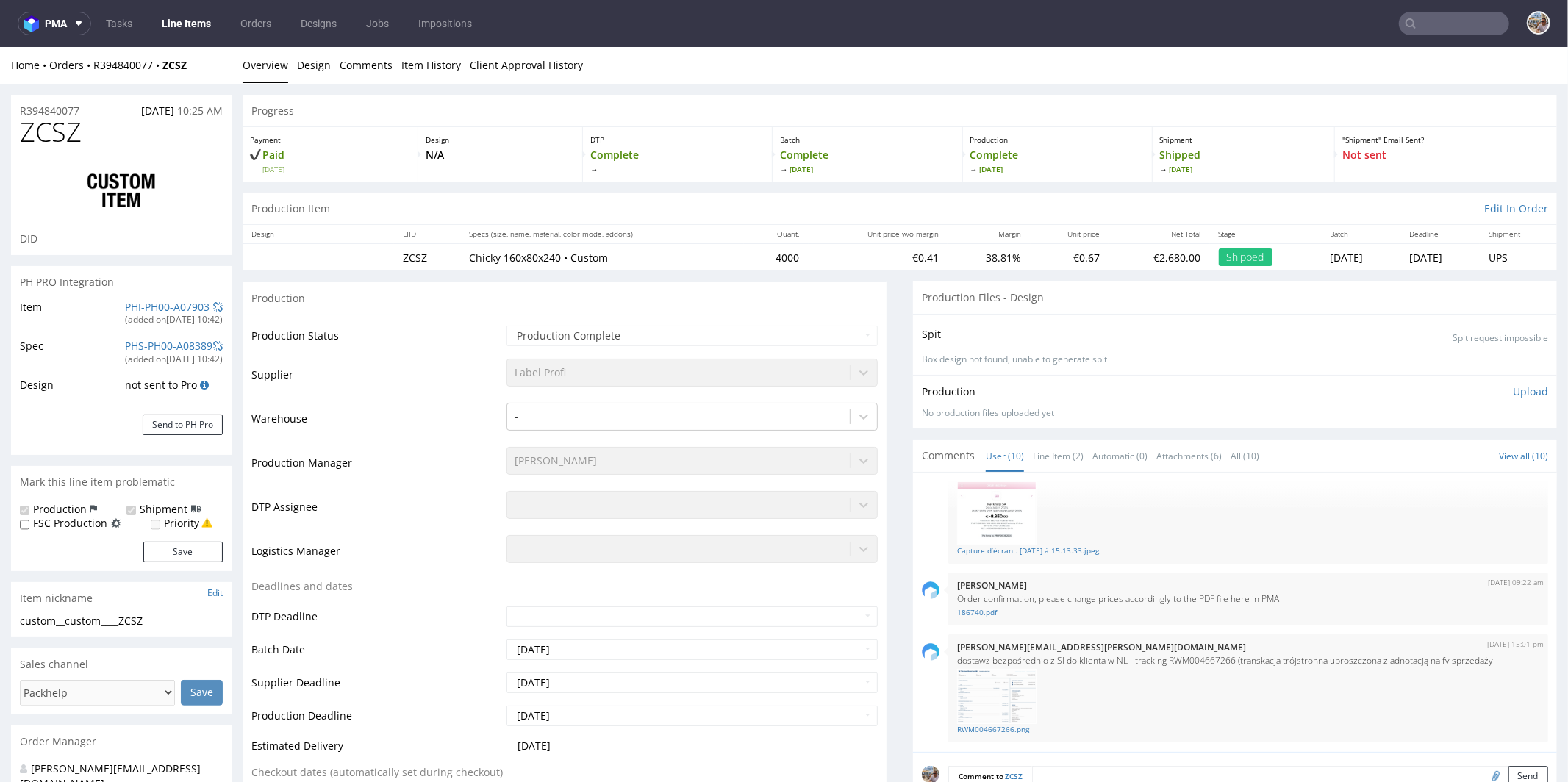
select select "in_progress"
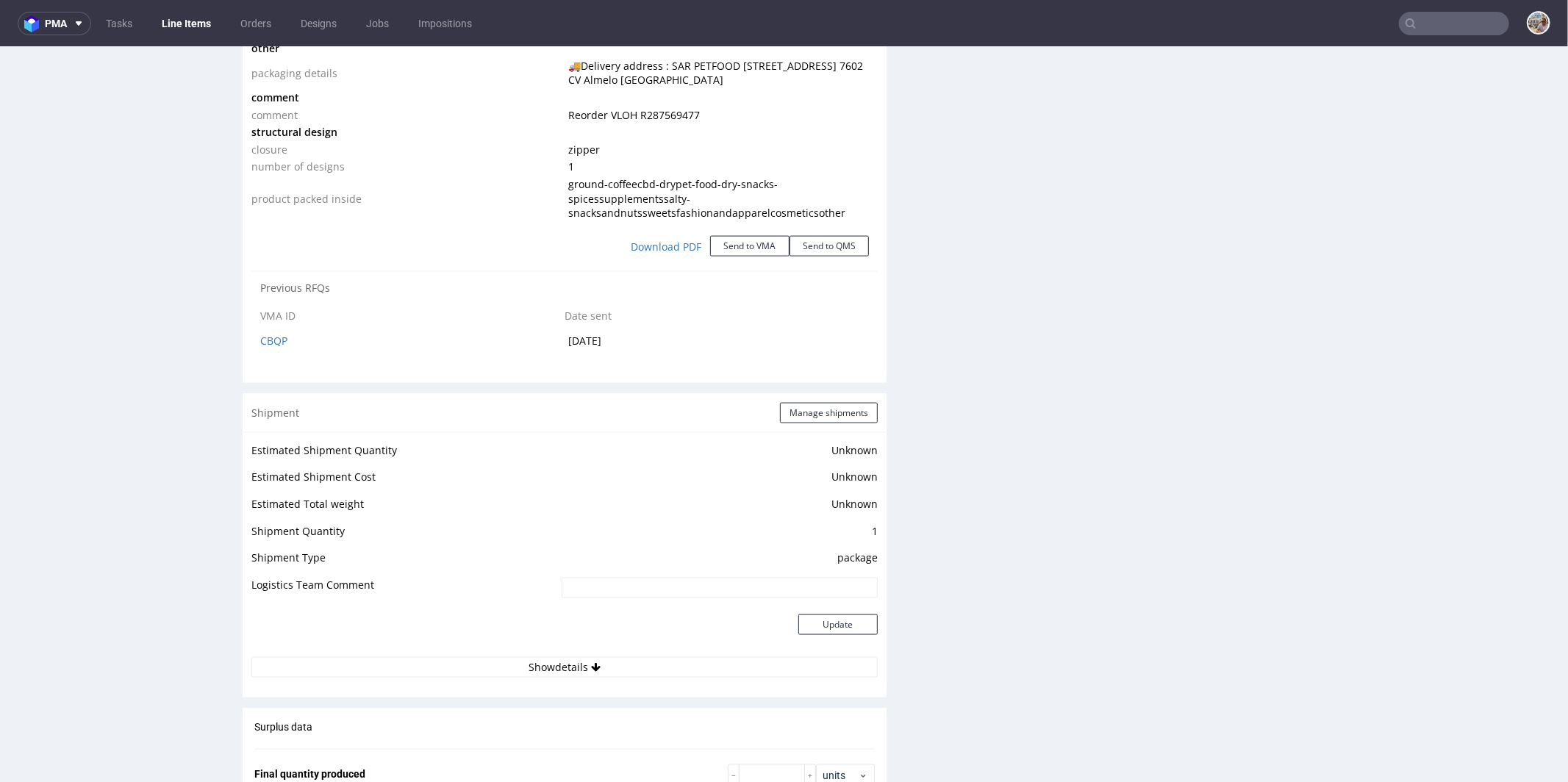
scroll to position [1905, 0]
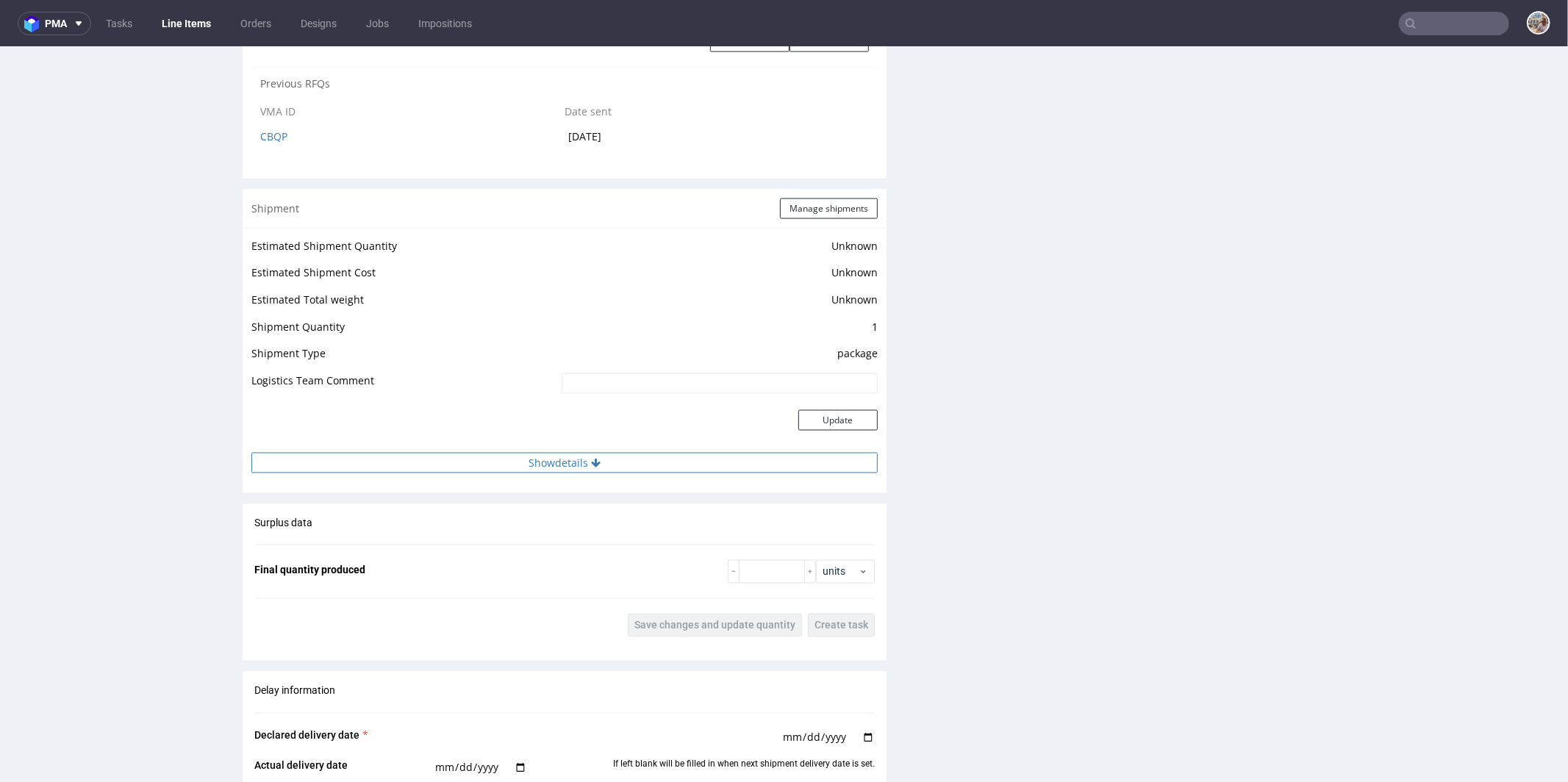
click at [622, 463] on button "Show details" at bounding box center [565, 462] width 627 height 21
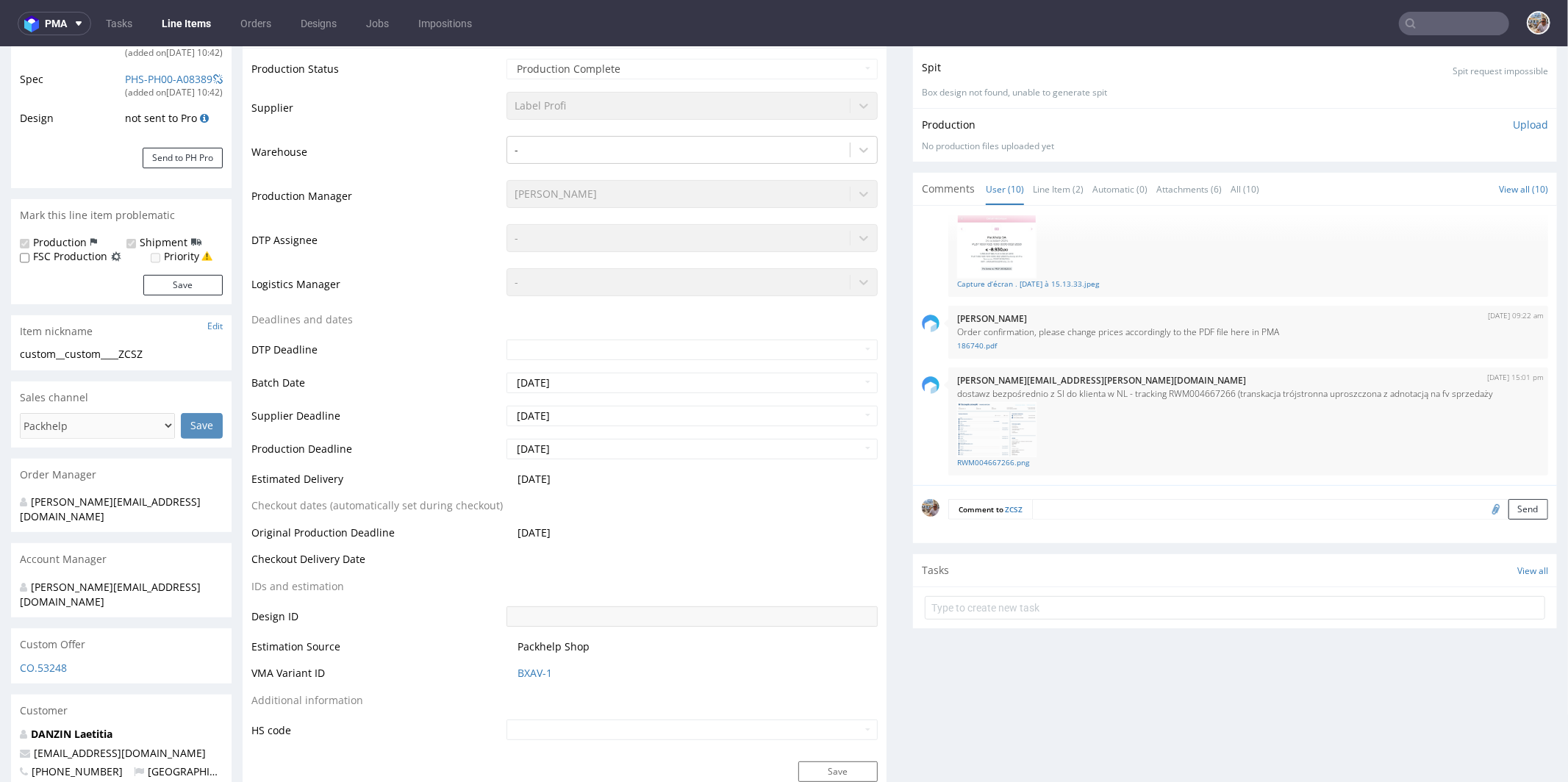
scroll to position [183, 0]
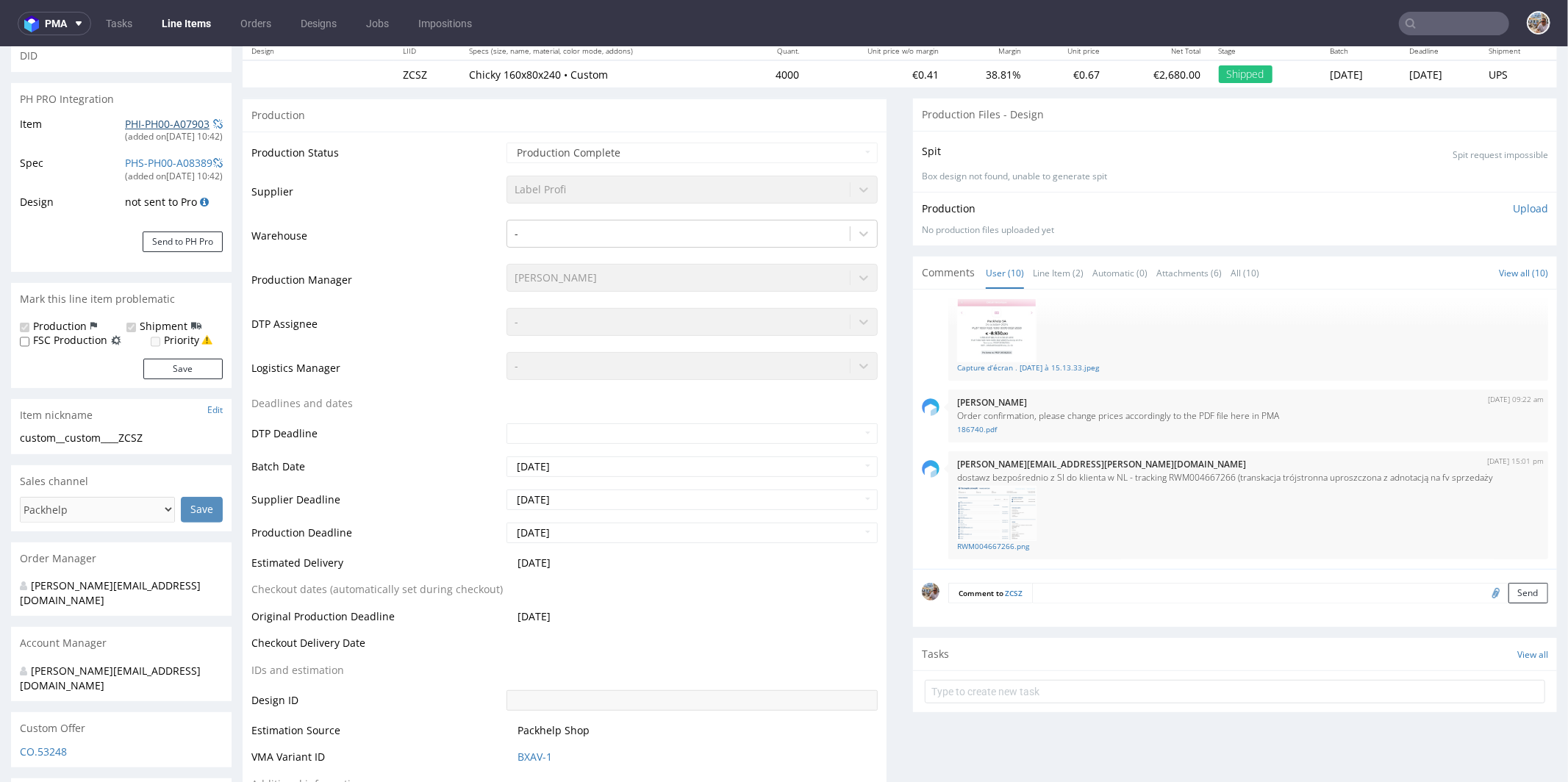
click at [163, 123] on link "PHI-PH00-A07903" at bounding box center [167, 123] width 84 height 14
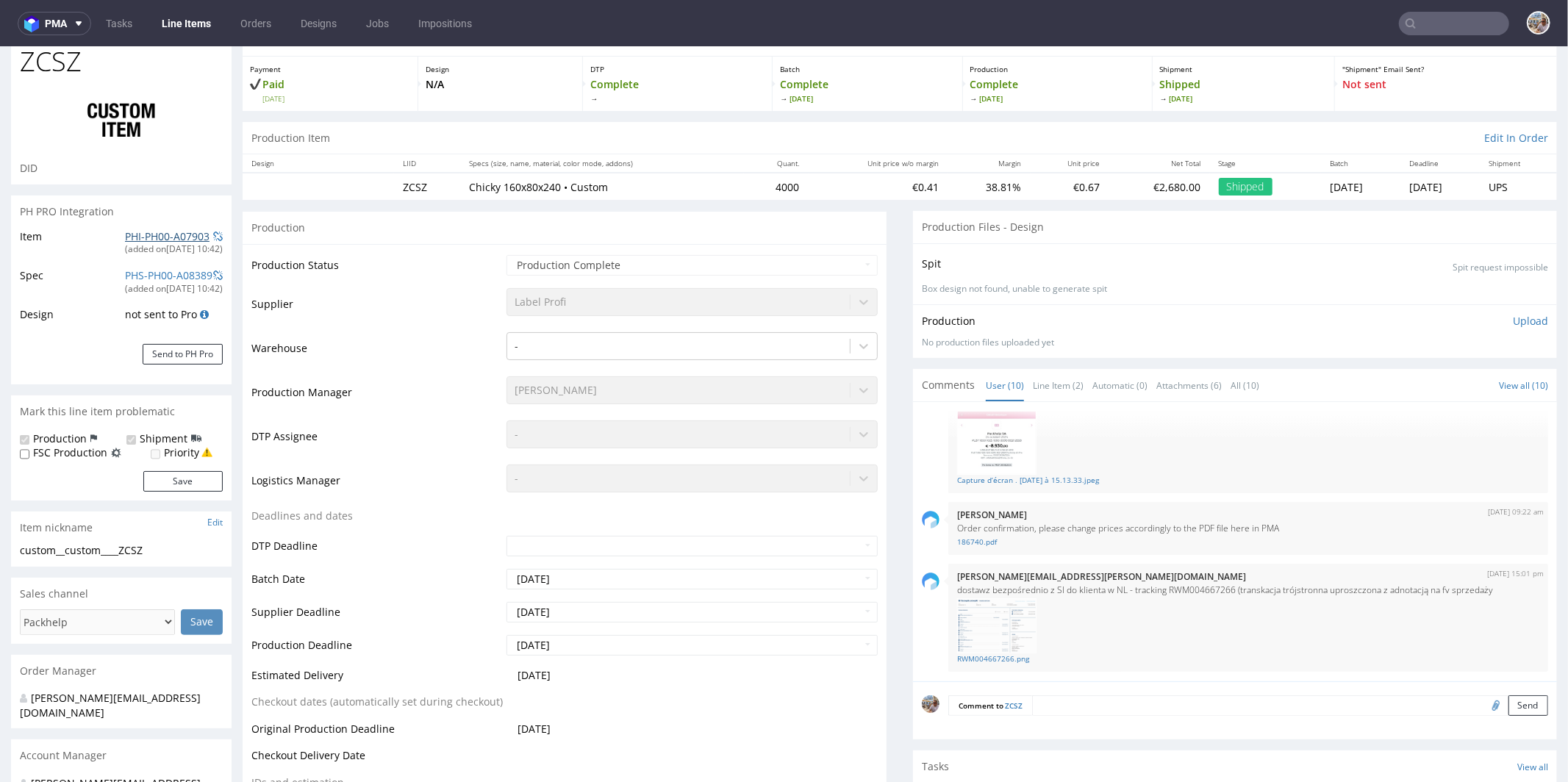
scroll to position [0, 0]
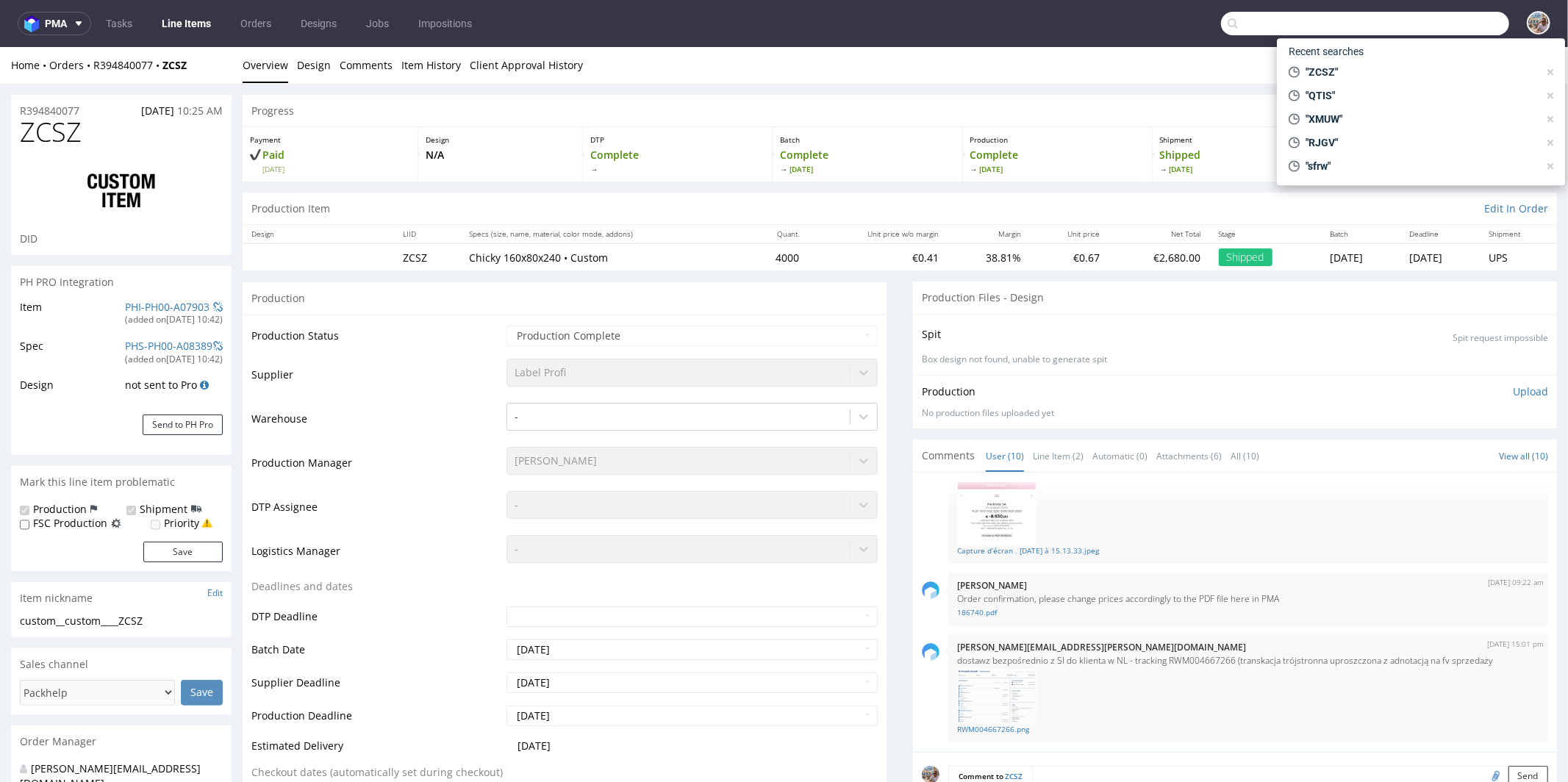
click at [1443, 21] on input "text" at bounding box center [1365, 23] width 288 height 23
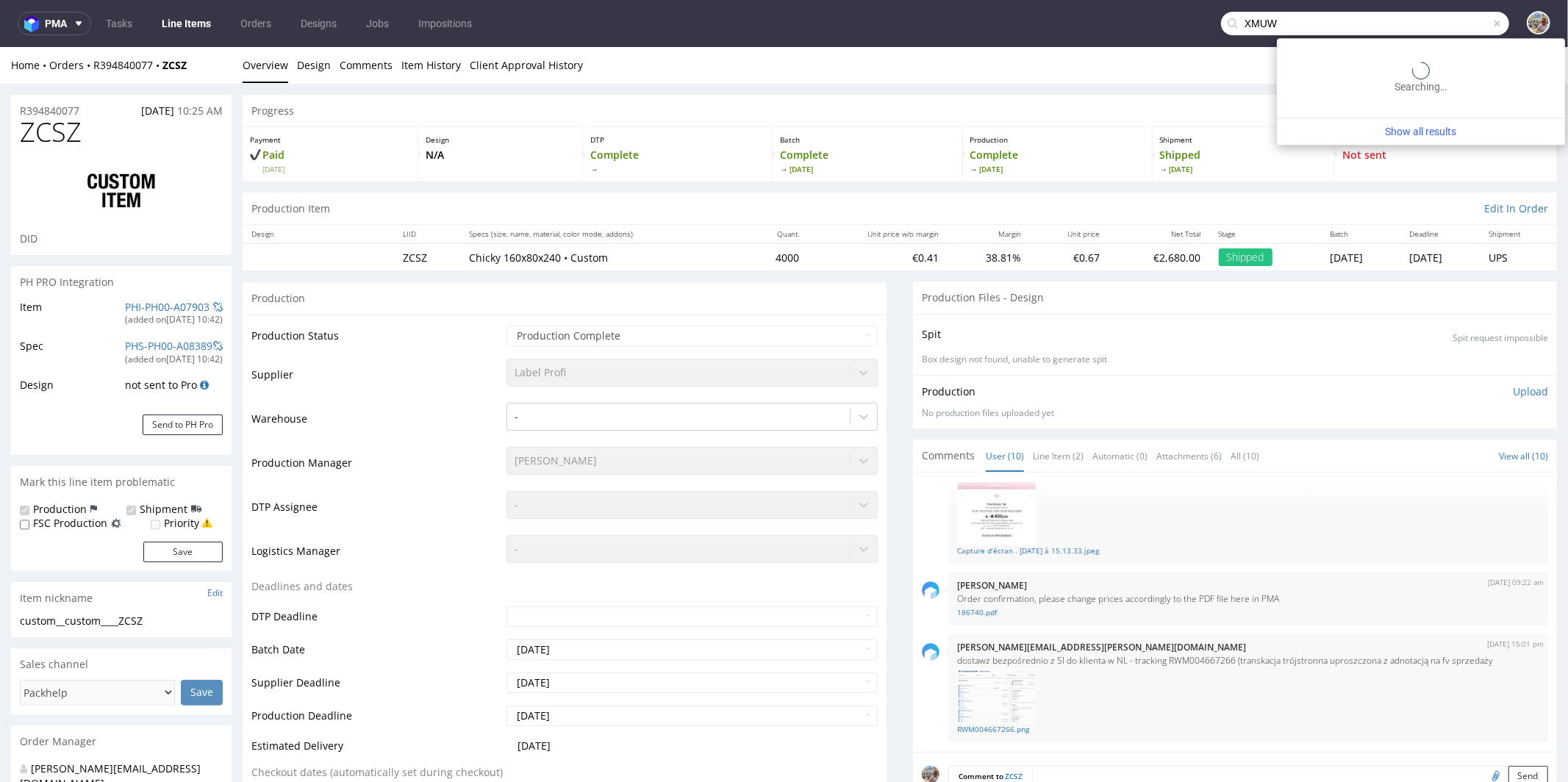
type input "XMUW"
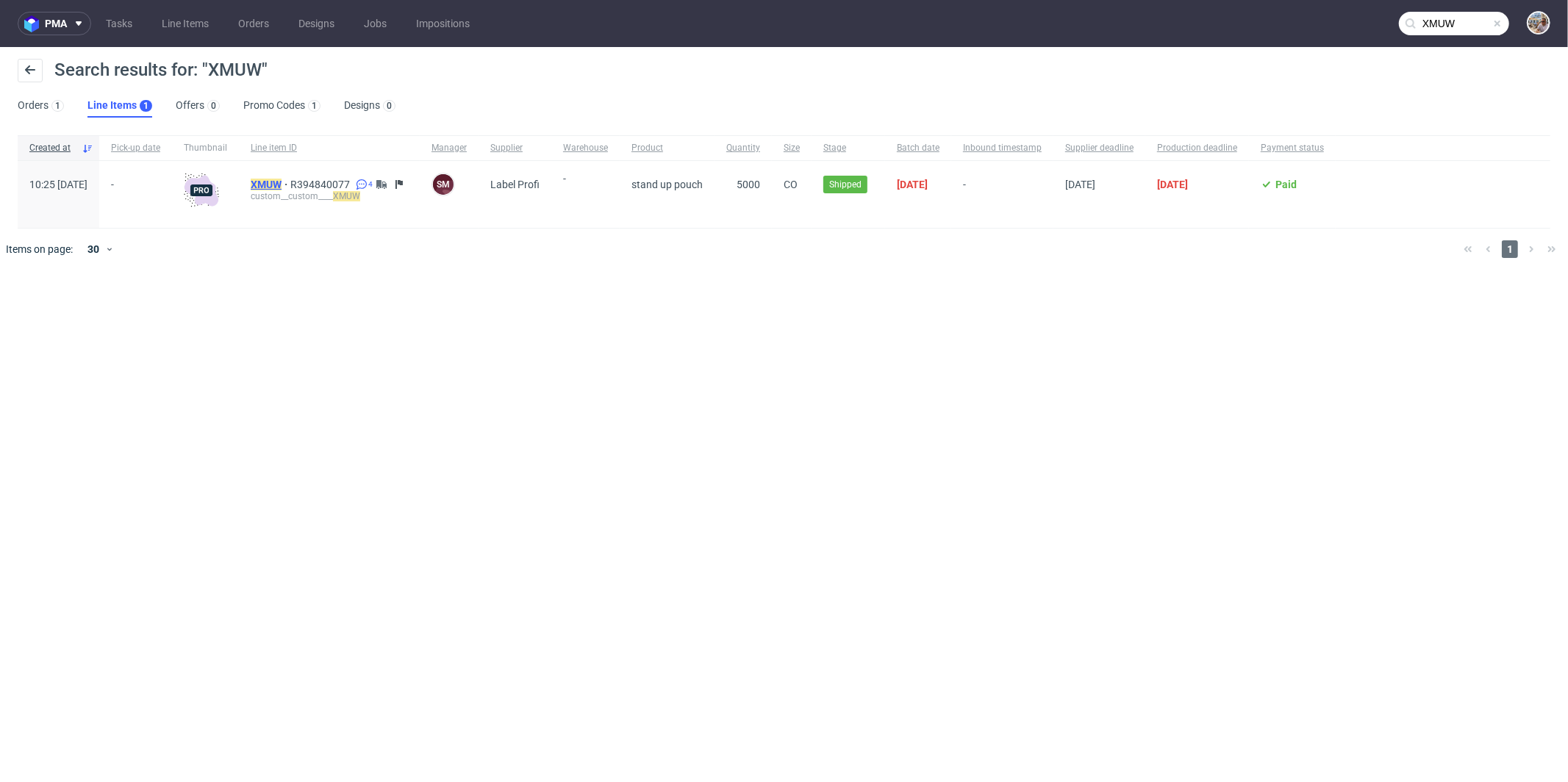
click at [282, 184] on mark "XMUW" at bounding box center [265, 184] width 31 height 12
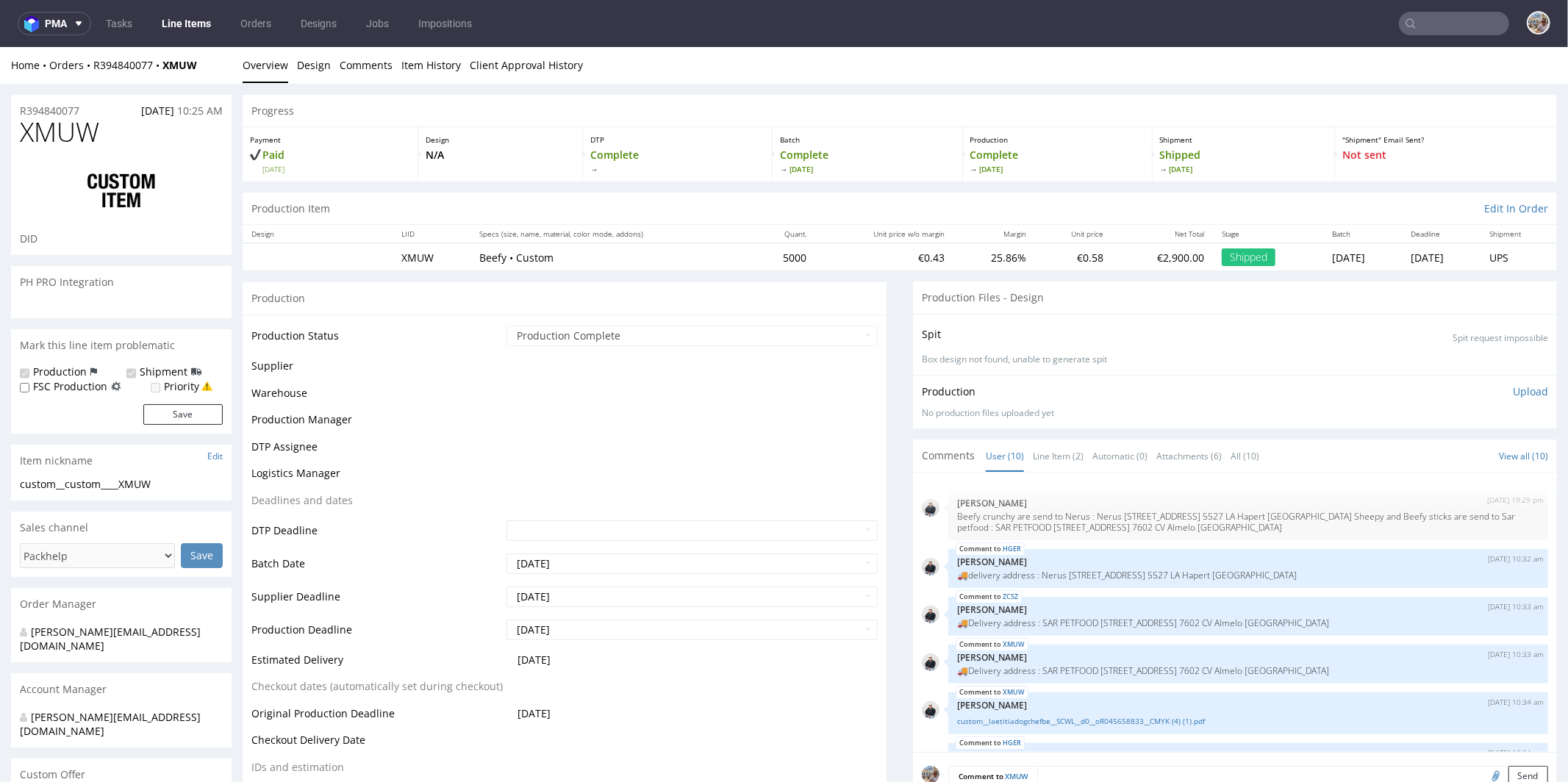
scroll to position [408, 0]
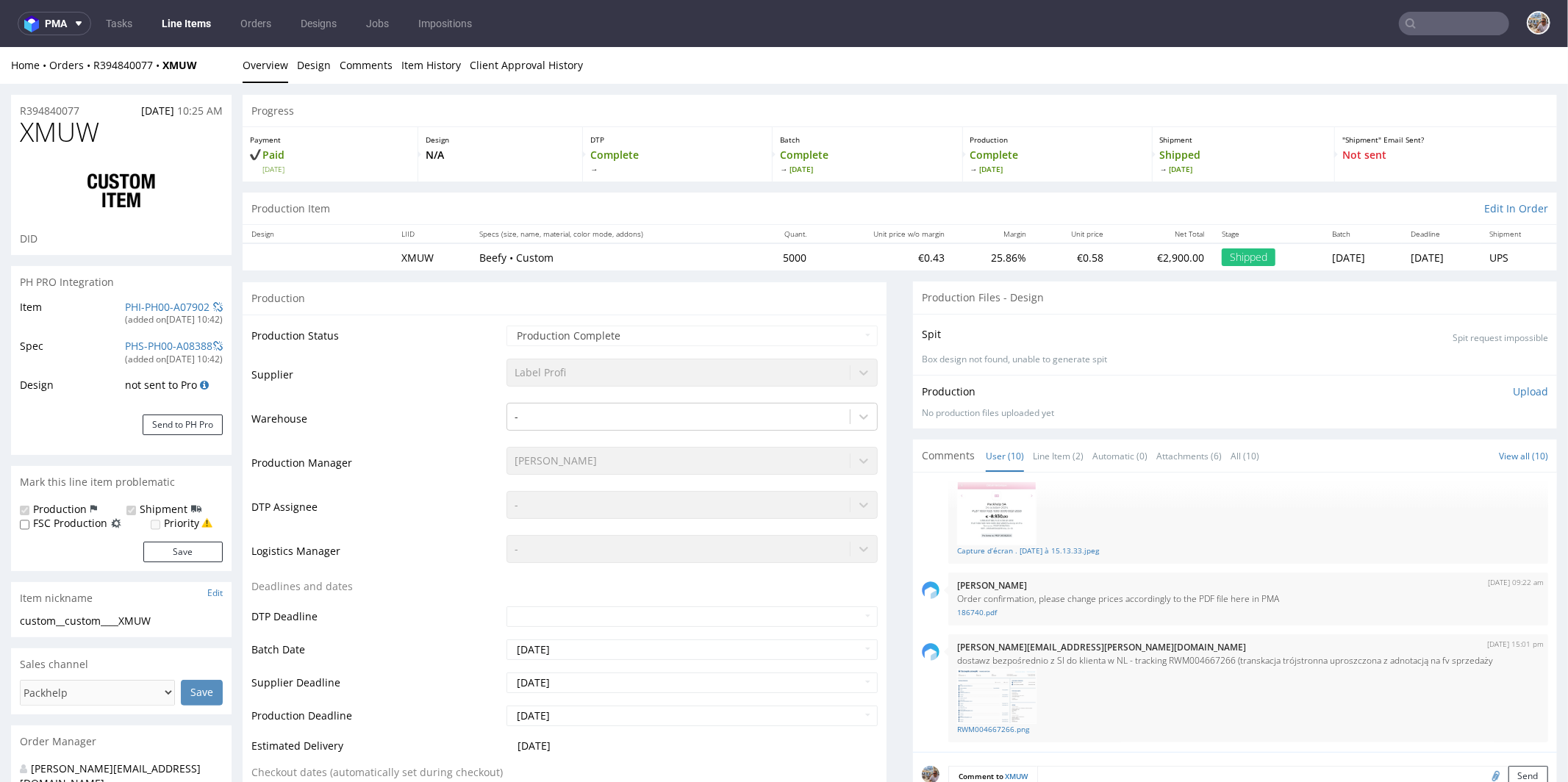
select select "in_progress"
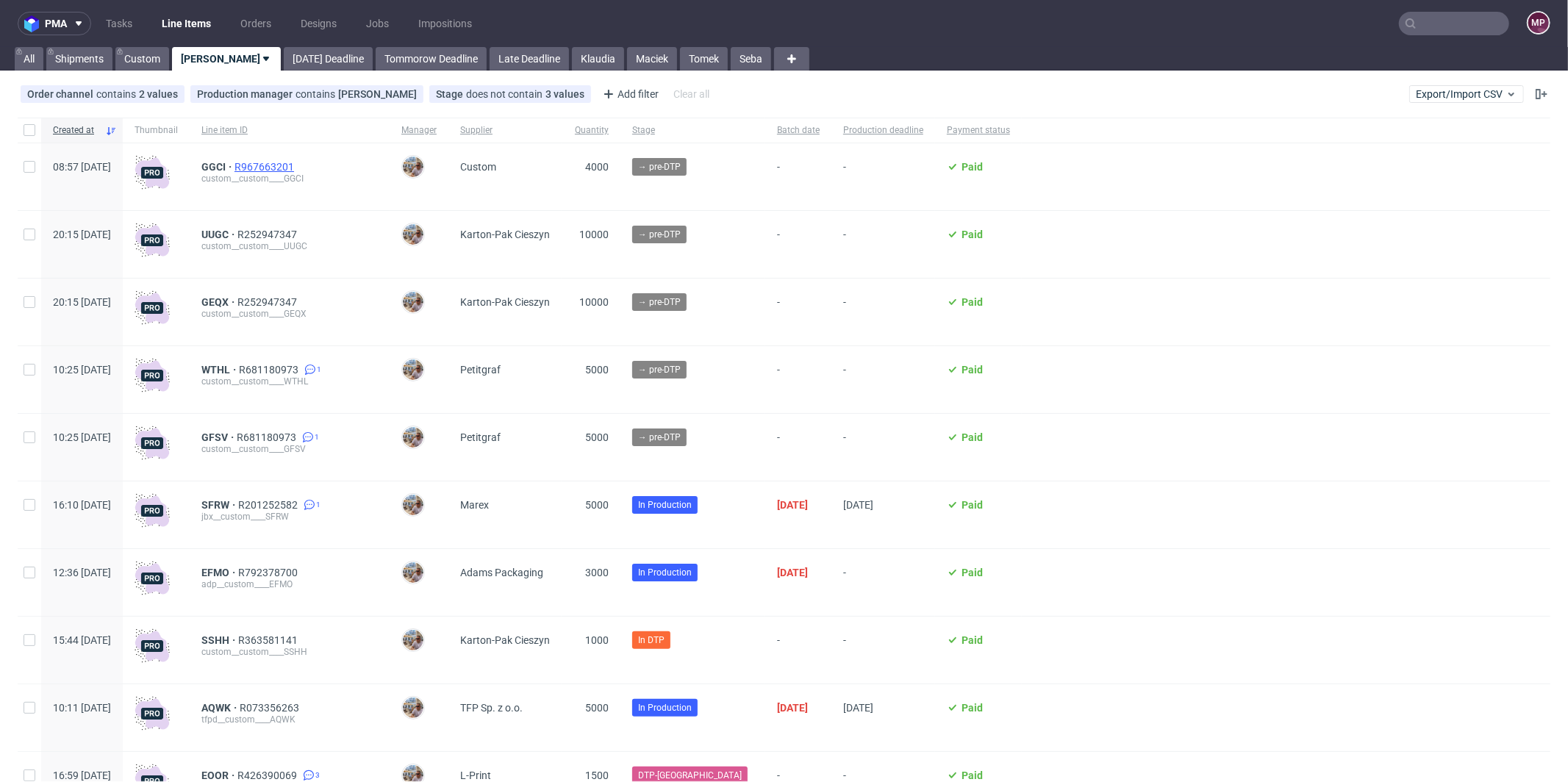
click at [297, 165] on span "R967663201" at bounding box center [266, 167] width 63 height 12
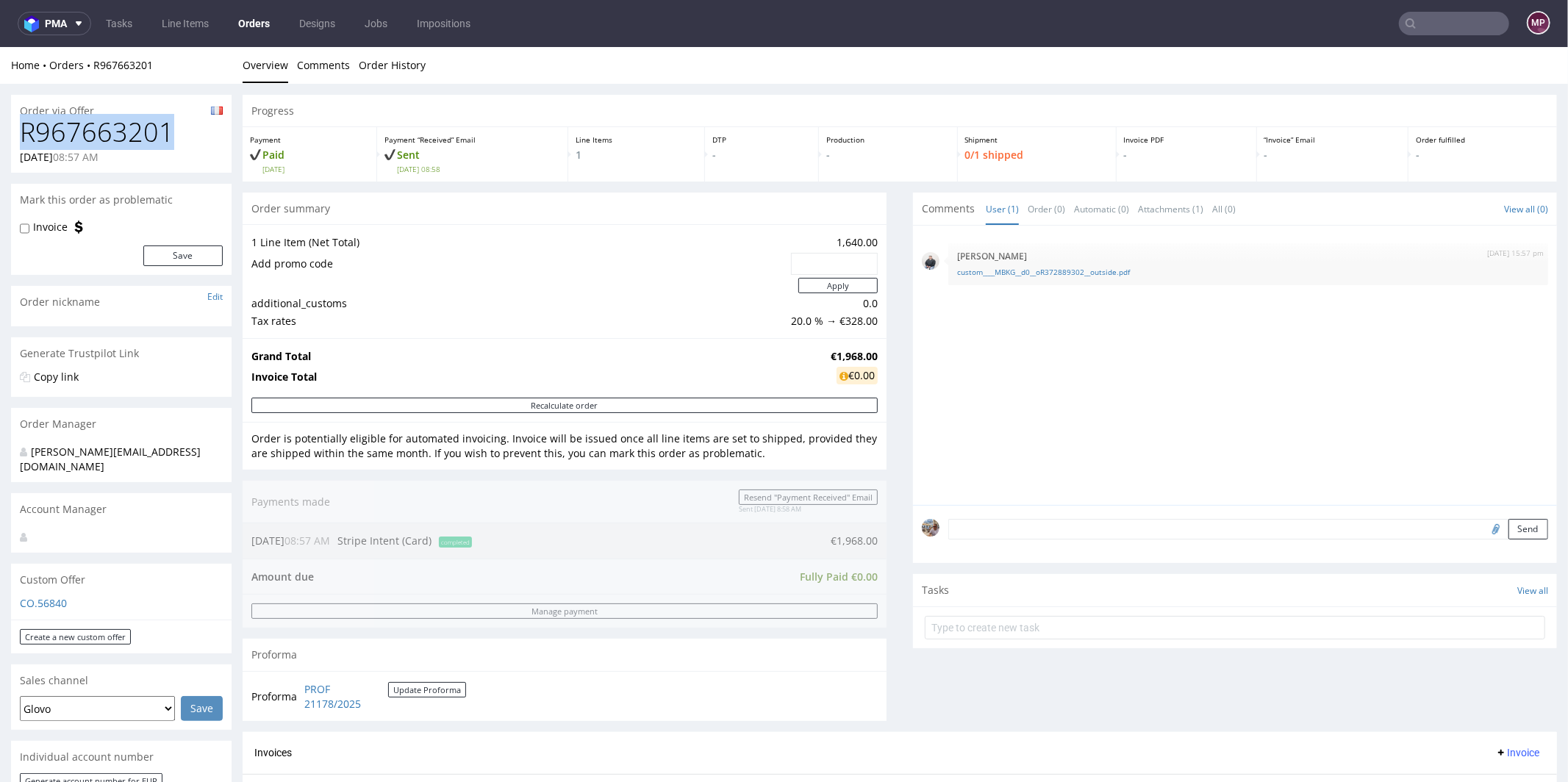
drag, startPoint x: 179, startPoint y: 137, endPoint x: 26, endPoint y: 135, distance: 153.0
click at [26, 135] on h1 "R967663201" at bounding box center [121, 131] width 203 height 30
copy h1 "R967663201"
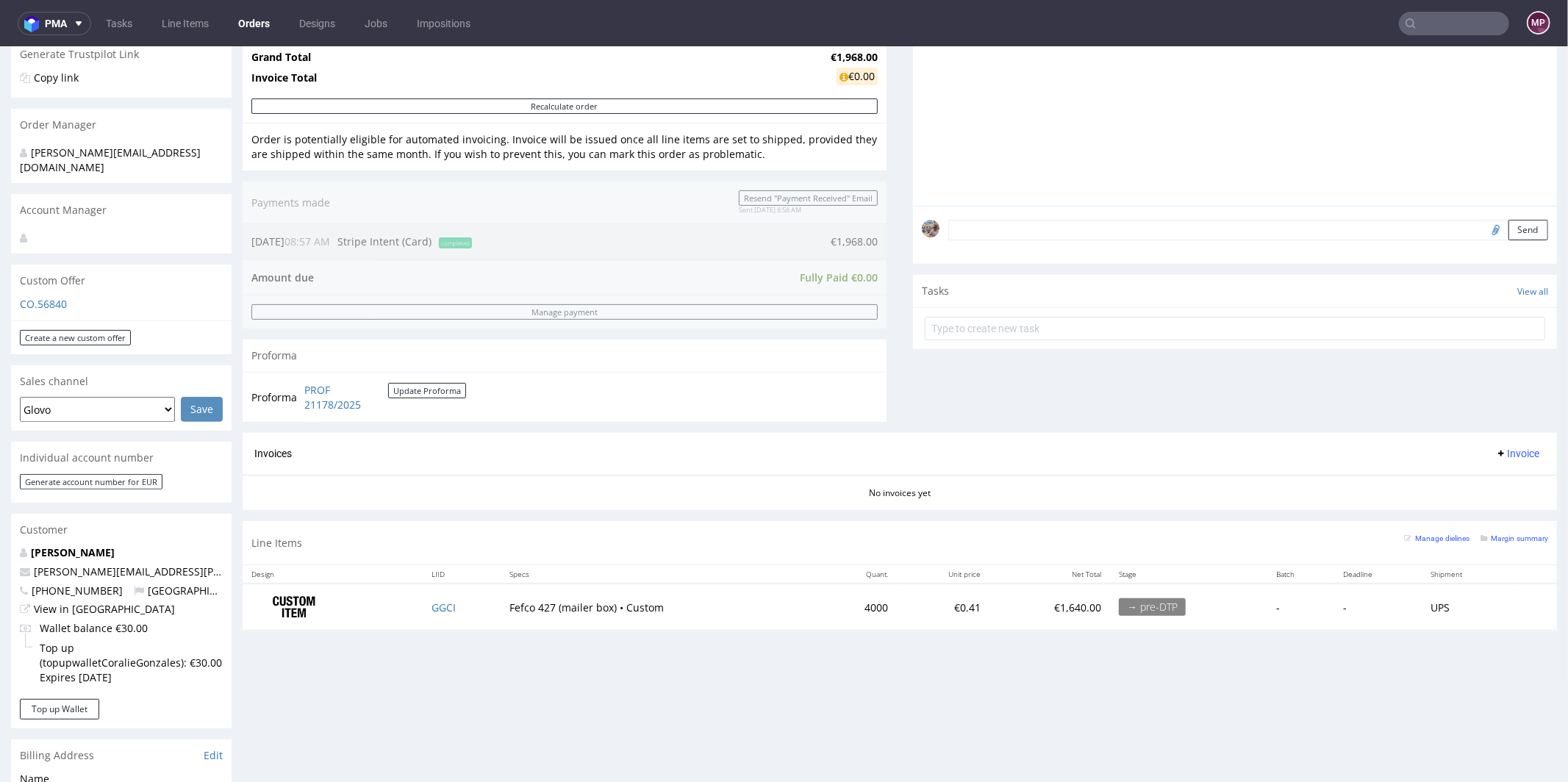
scroll to position [533, 0]
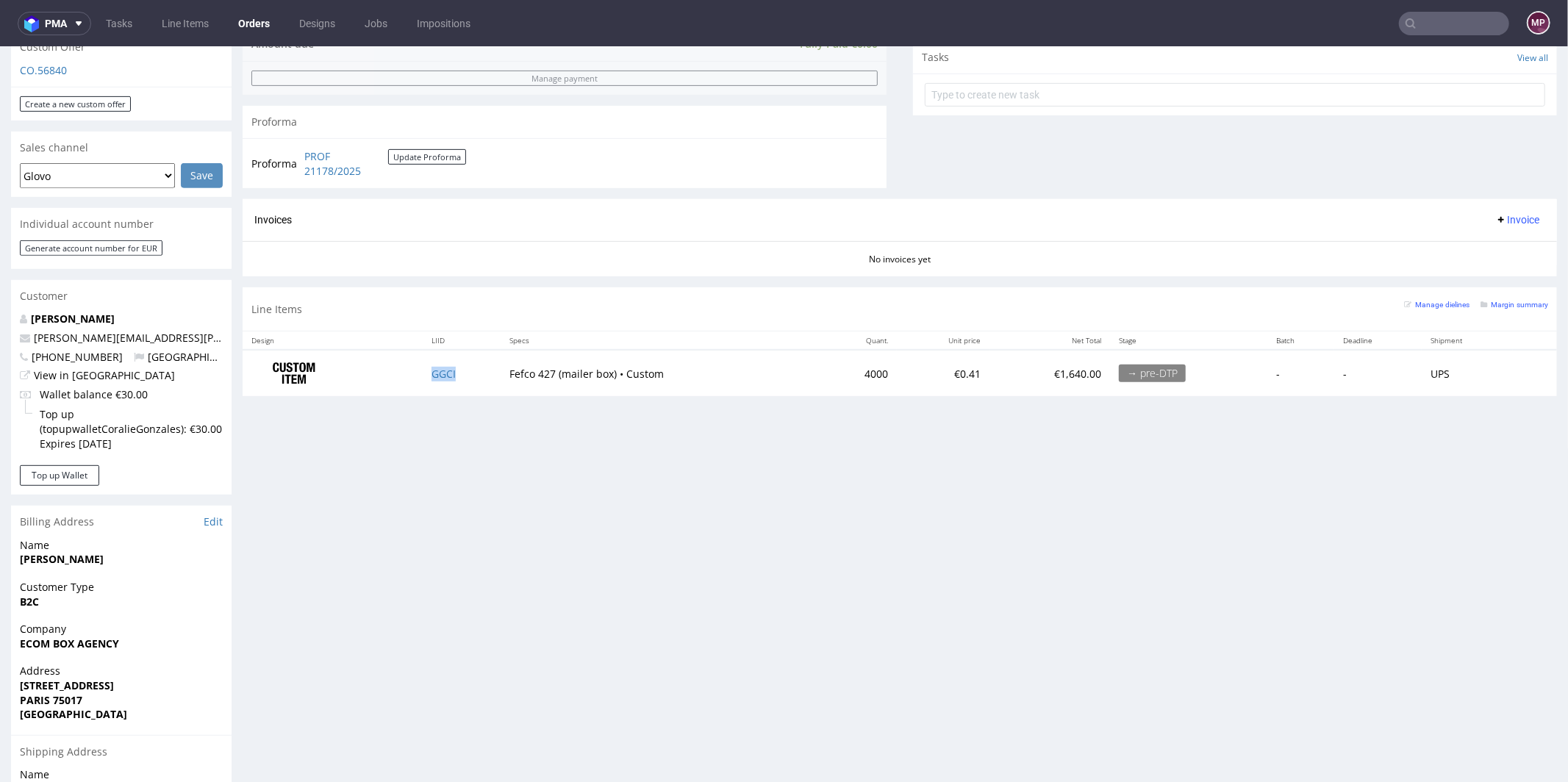
click at [461, 375] on td "GGCI" at bounding box center [461, 372] width 78 height 46
copy link "GGCI"
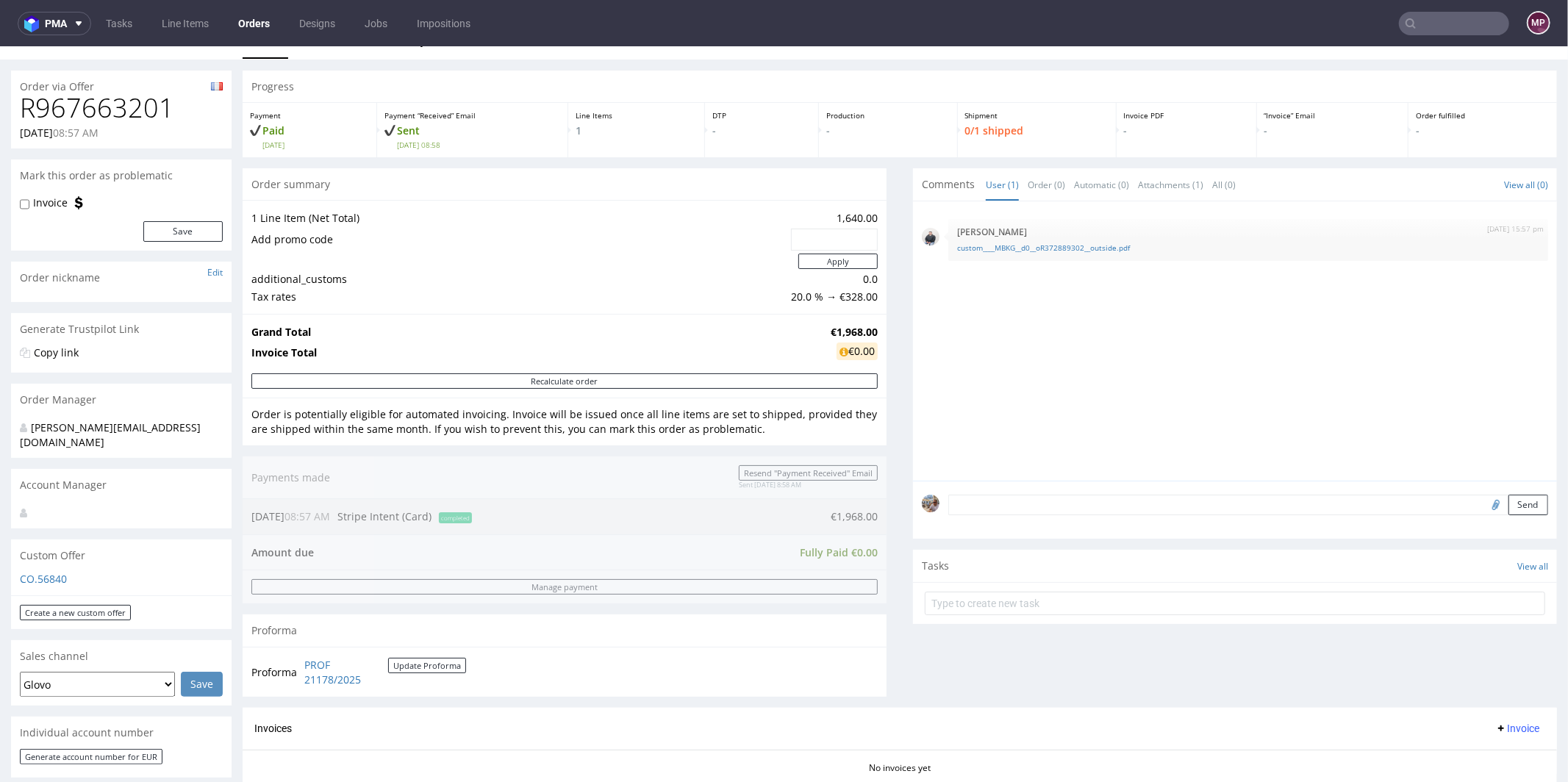
scroll to position [0, 0]
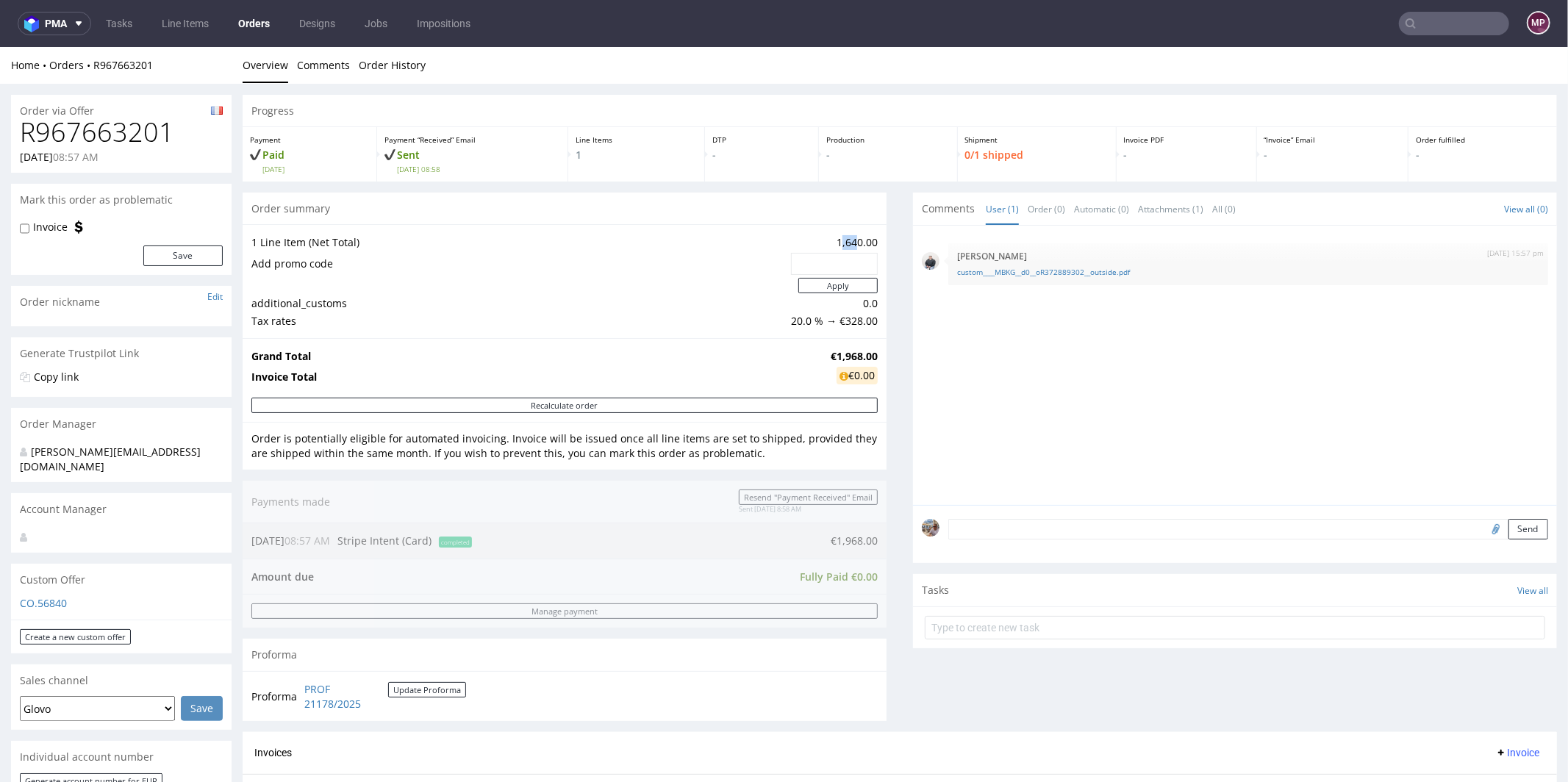
drag, startPoint x: 827, startPoint y: 238, endPoint x: 842, endPoint y: 238, distance: 15.0
click at [842, 238] on td "1,640.00" at bounding box center [832, 241] width 90 height 17
click at [820, 241] on td "1,640.00" at bounding box center [832, 241] width 90 height 17
drag, startPoint x: 827, startPoint y: 241, endPoint x: 851, endPoint y: 239, distance: 24.1
click at [851, 239] on td "1,640.00" at bounding box center [832, 241] width 90 height 17
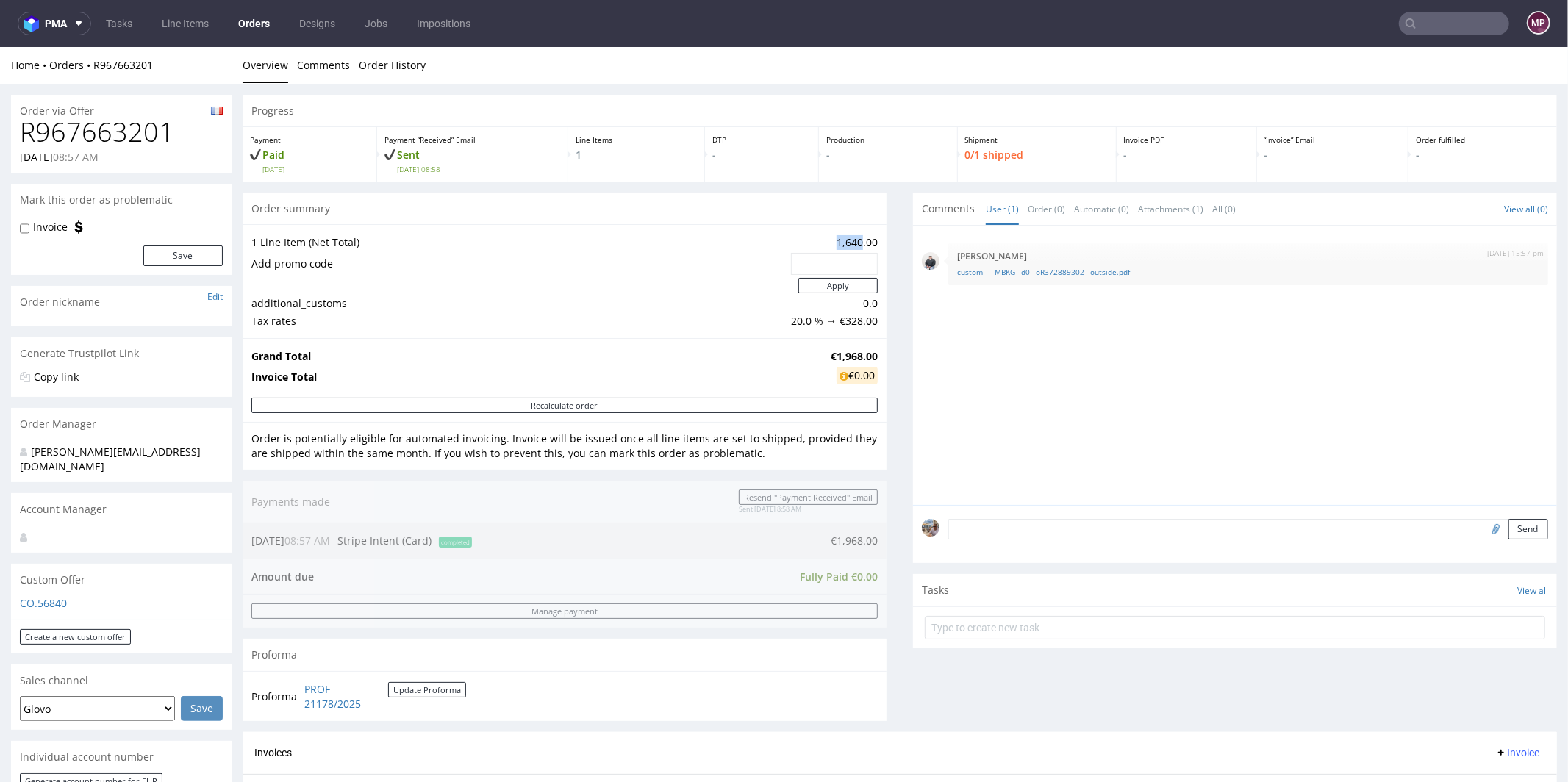
copy td "1,640"
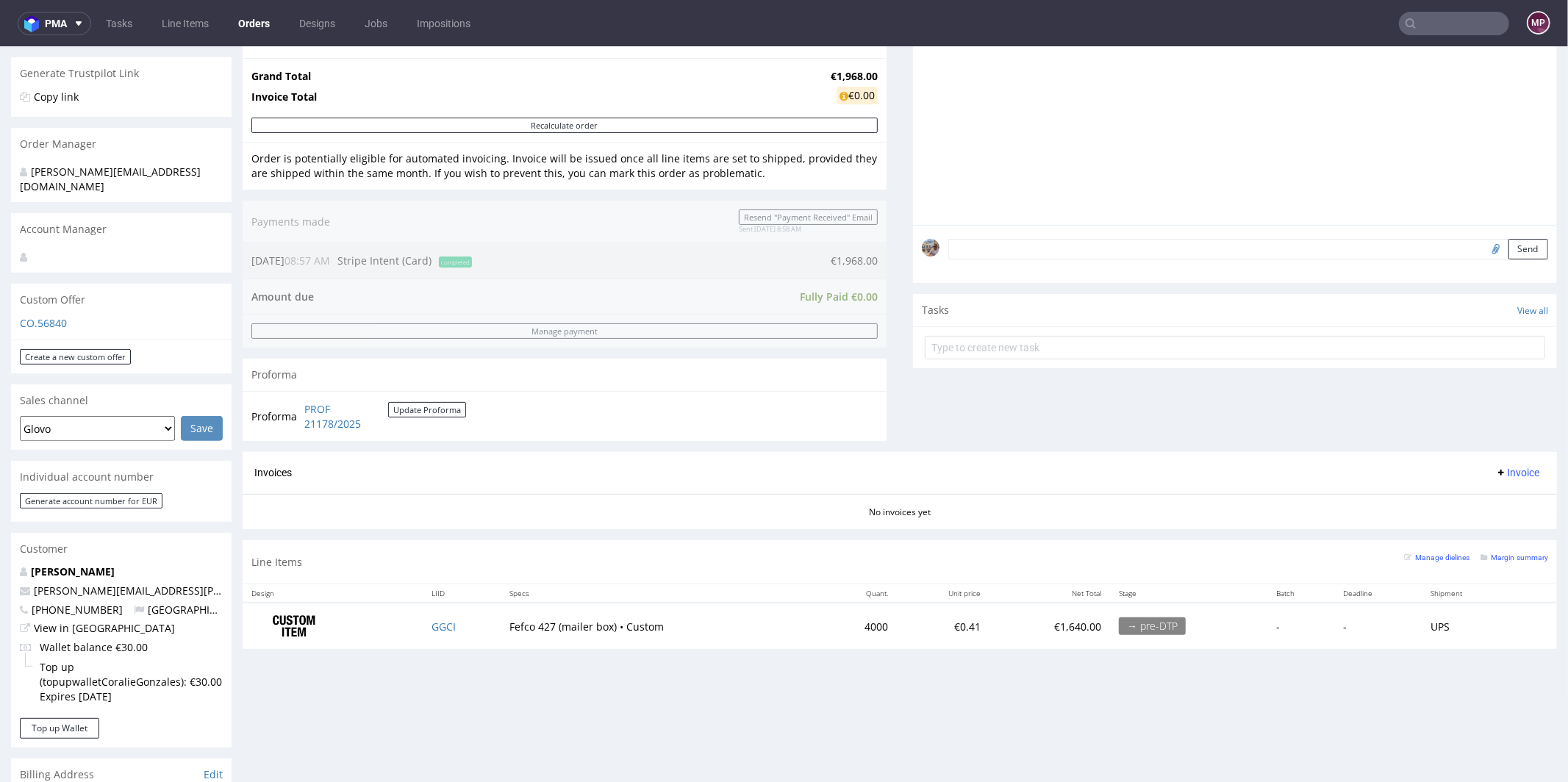
scroll to position [321, 0]
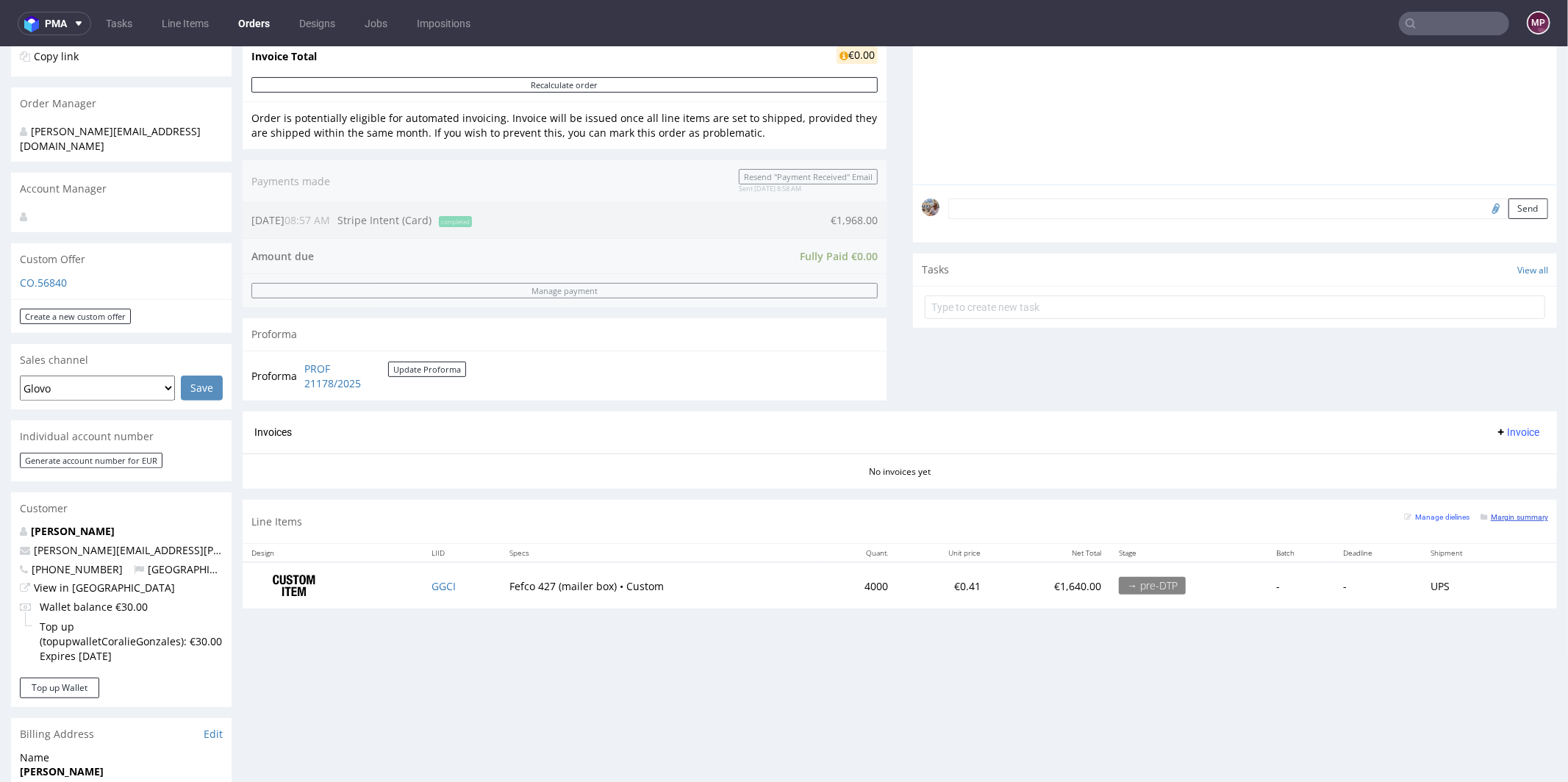
click at [1480, 513] on small "Margin summary" at bounding box center [1514, 517] width 68 height 8
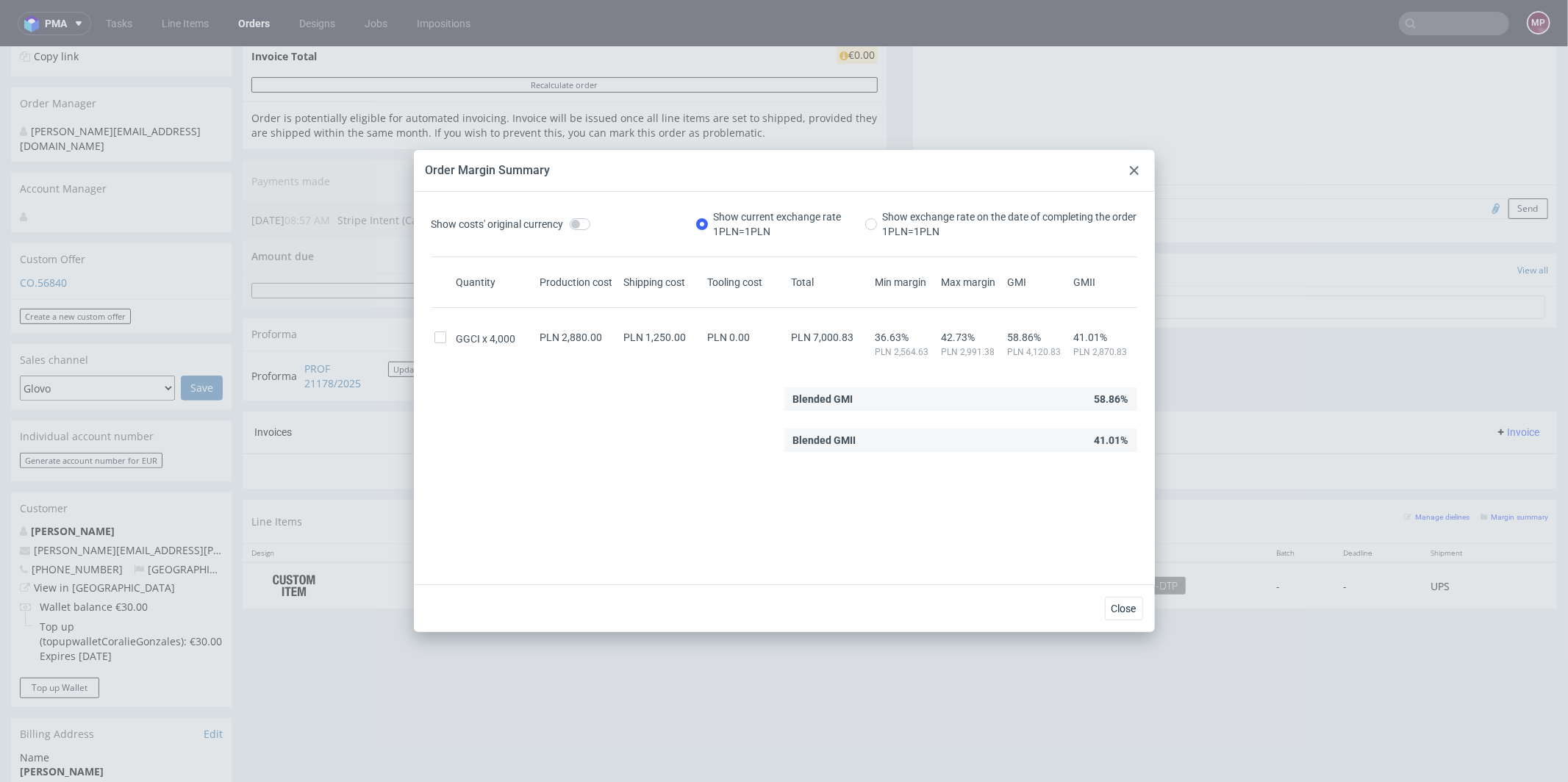
click at [1138, 176] on div at bounding box center [1134, 170] width 17 height 17
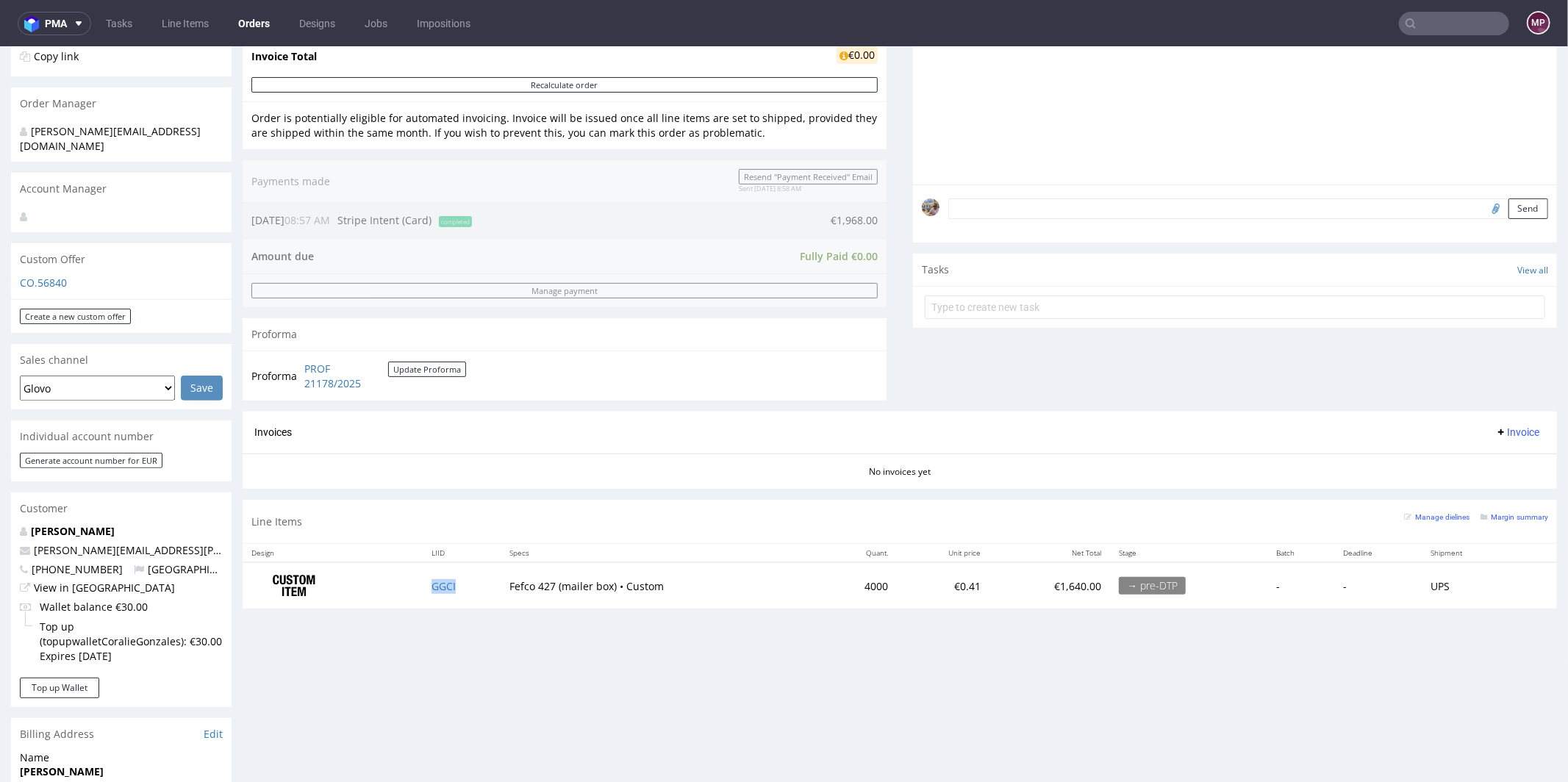
click at [439, 588] on td "GGCI" at bounding box center [461, 584] width 78 height 46
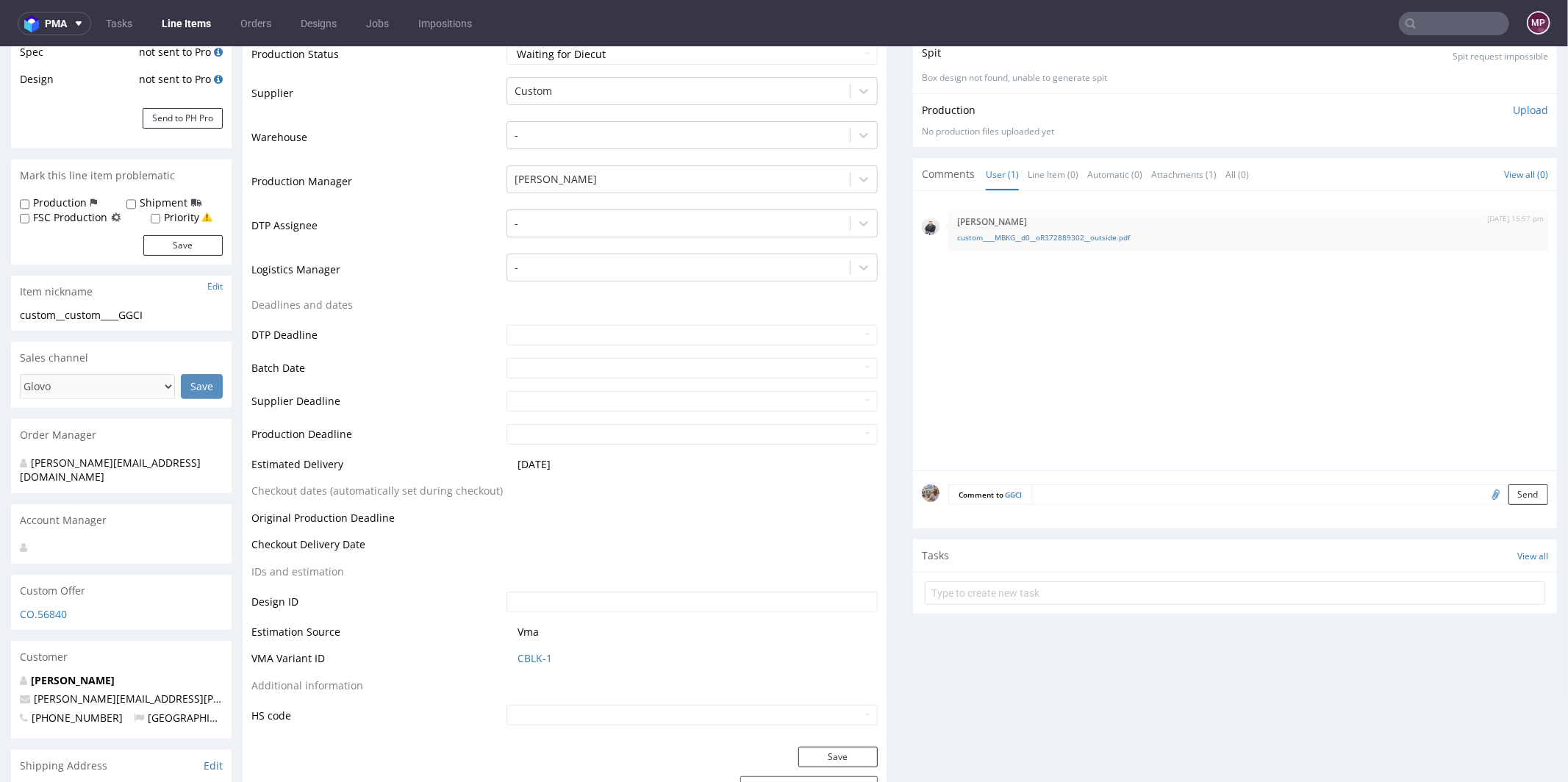
scroll to position [422, 0]
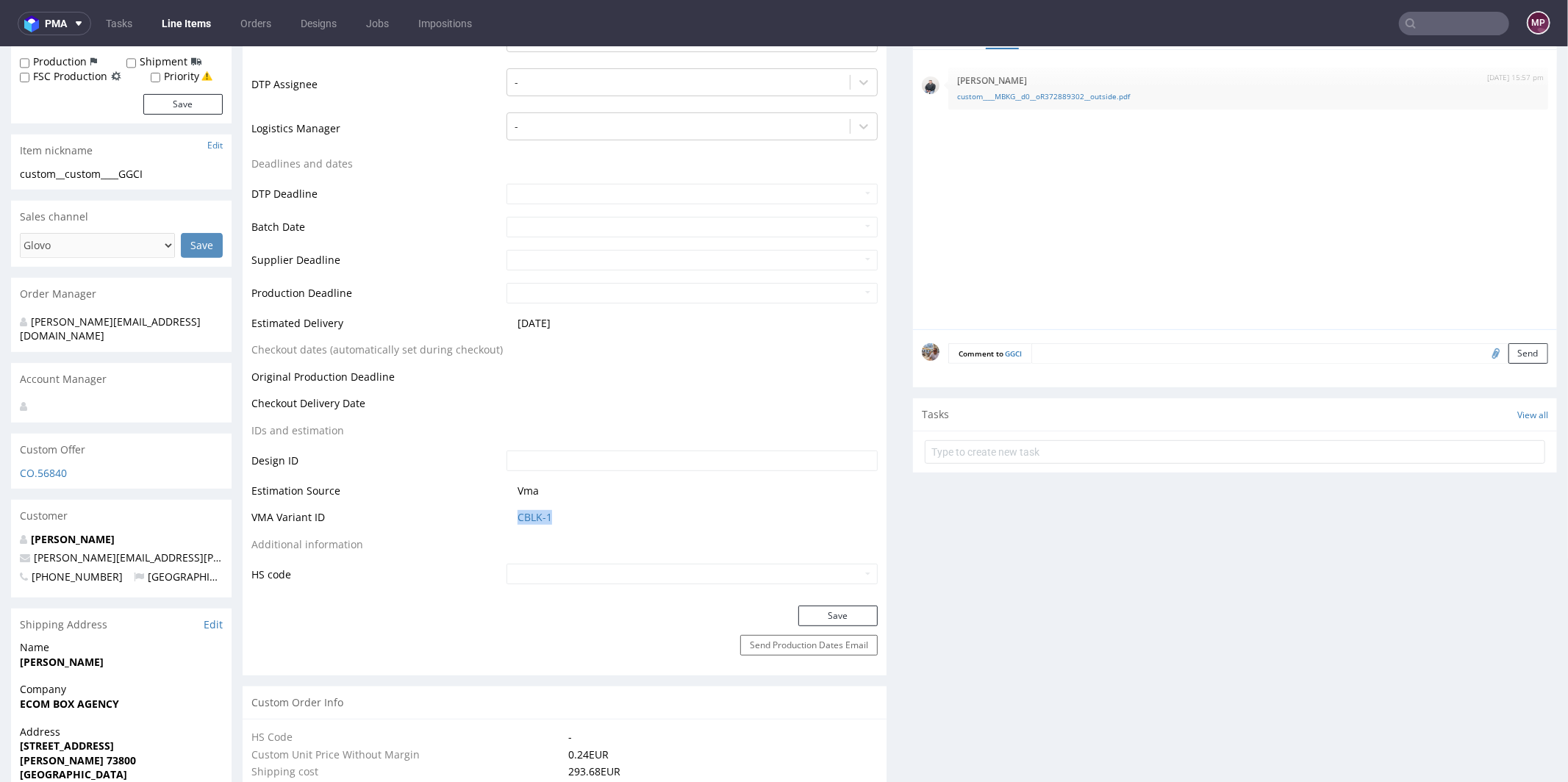
drag, startPoint x: 555, startPoint y: 520, endPoint x: 509, endPoint y: 519, distance: 46.0
click at [509, 519] on td "CBLK-1" at bounding box center [690, 522] width 375 height 27
copy link "CBLK-1"
click at [537, 518] on link "CBLK-1" at bounding box center [535, 517] width 35 height 15
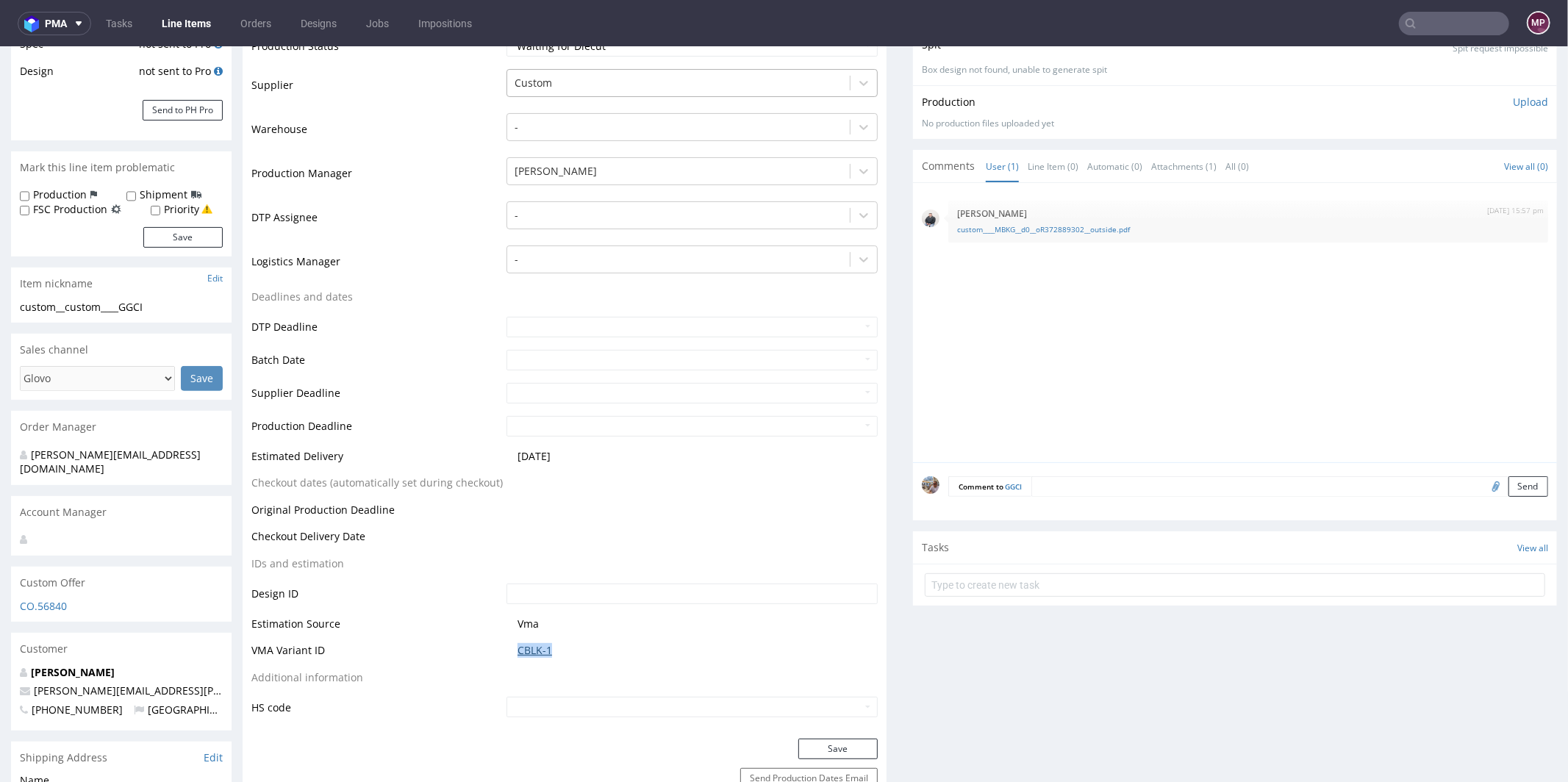
scroll to position [0, 0]
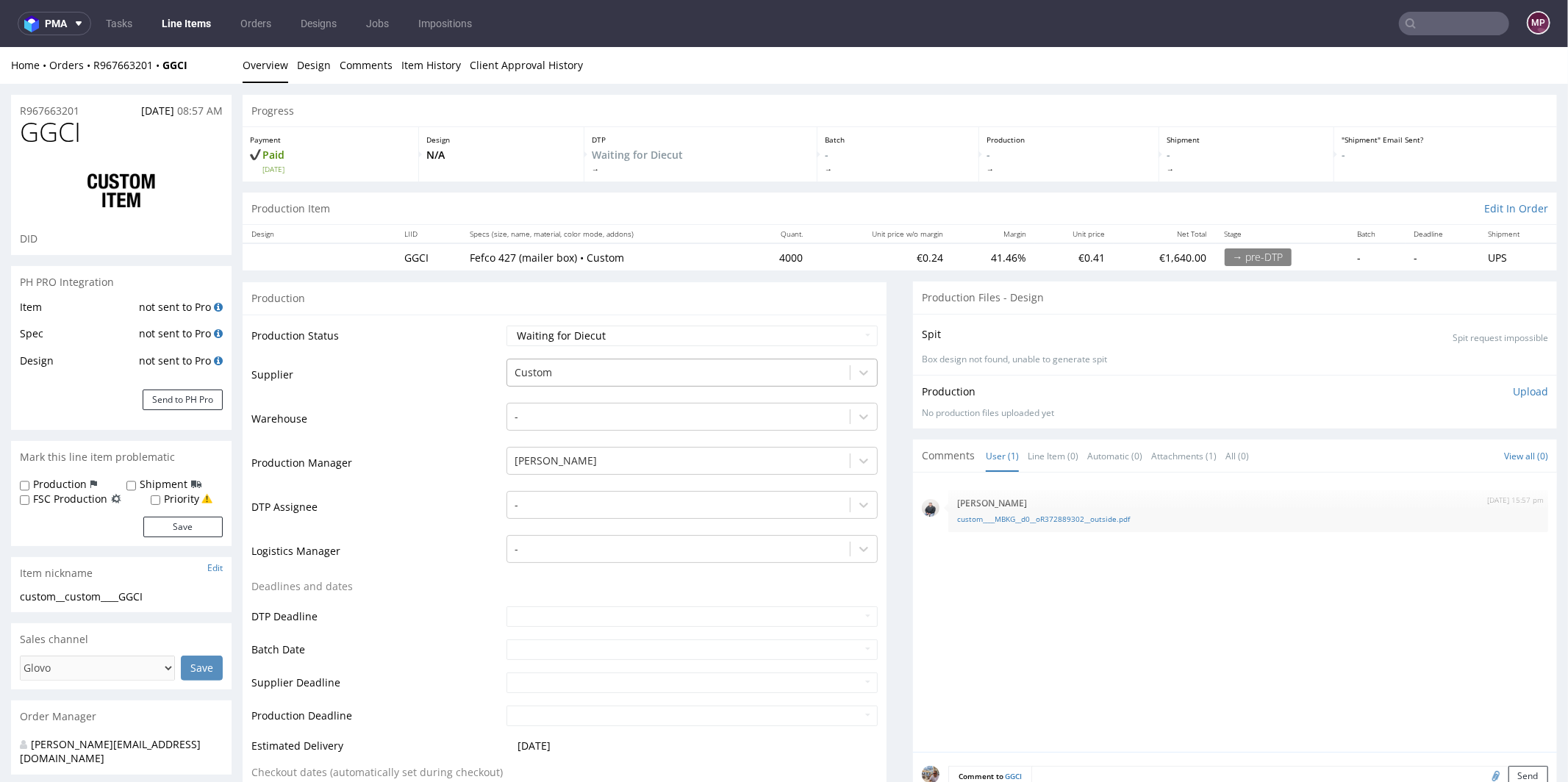
click at [556, 368] on div at bounding box center [679, 371] width 328 height 17
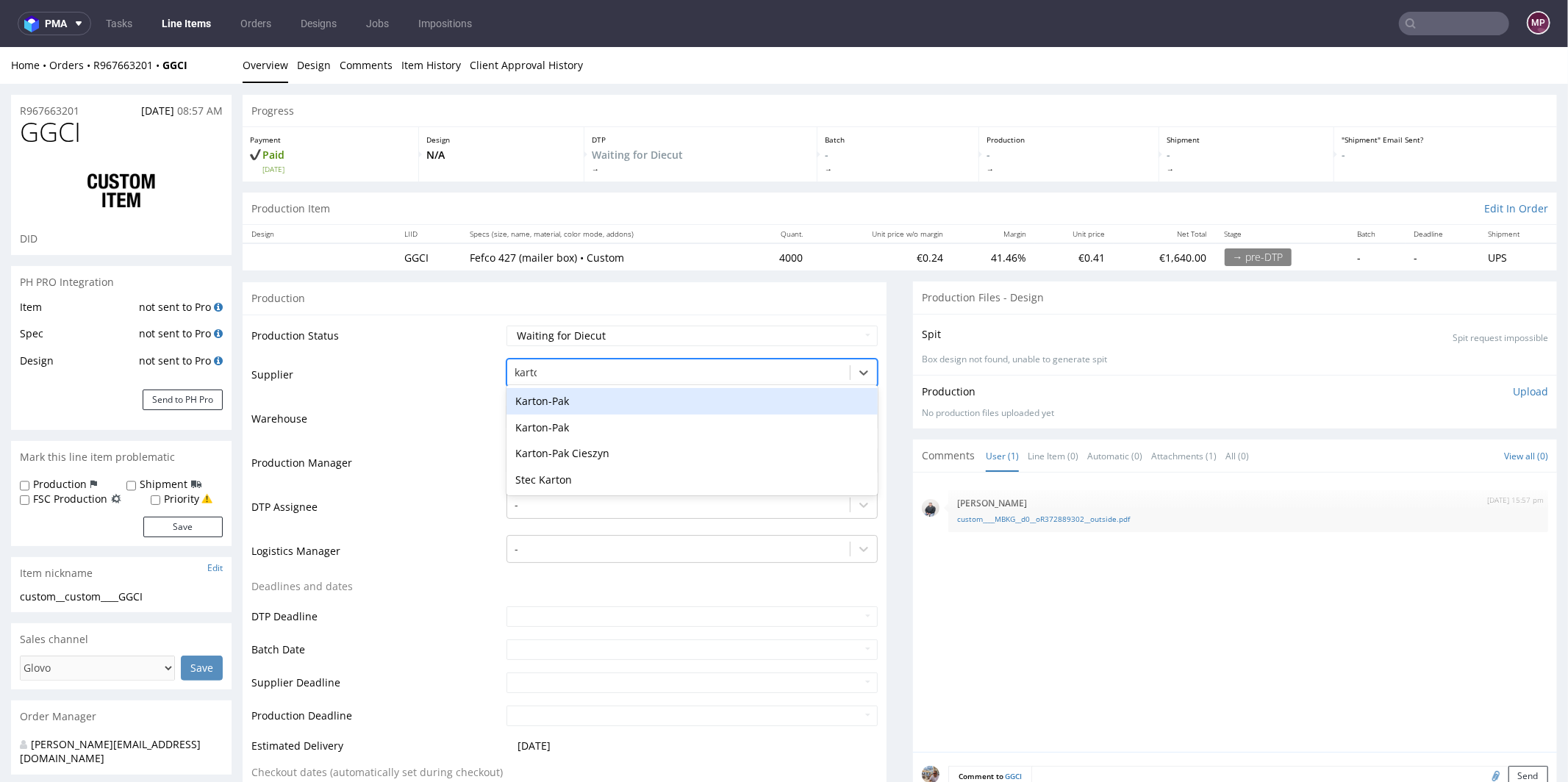
type input "karton"
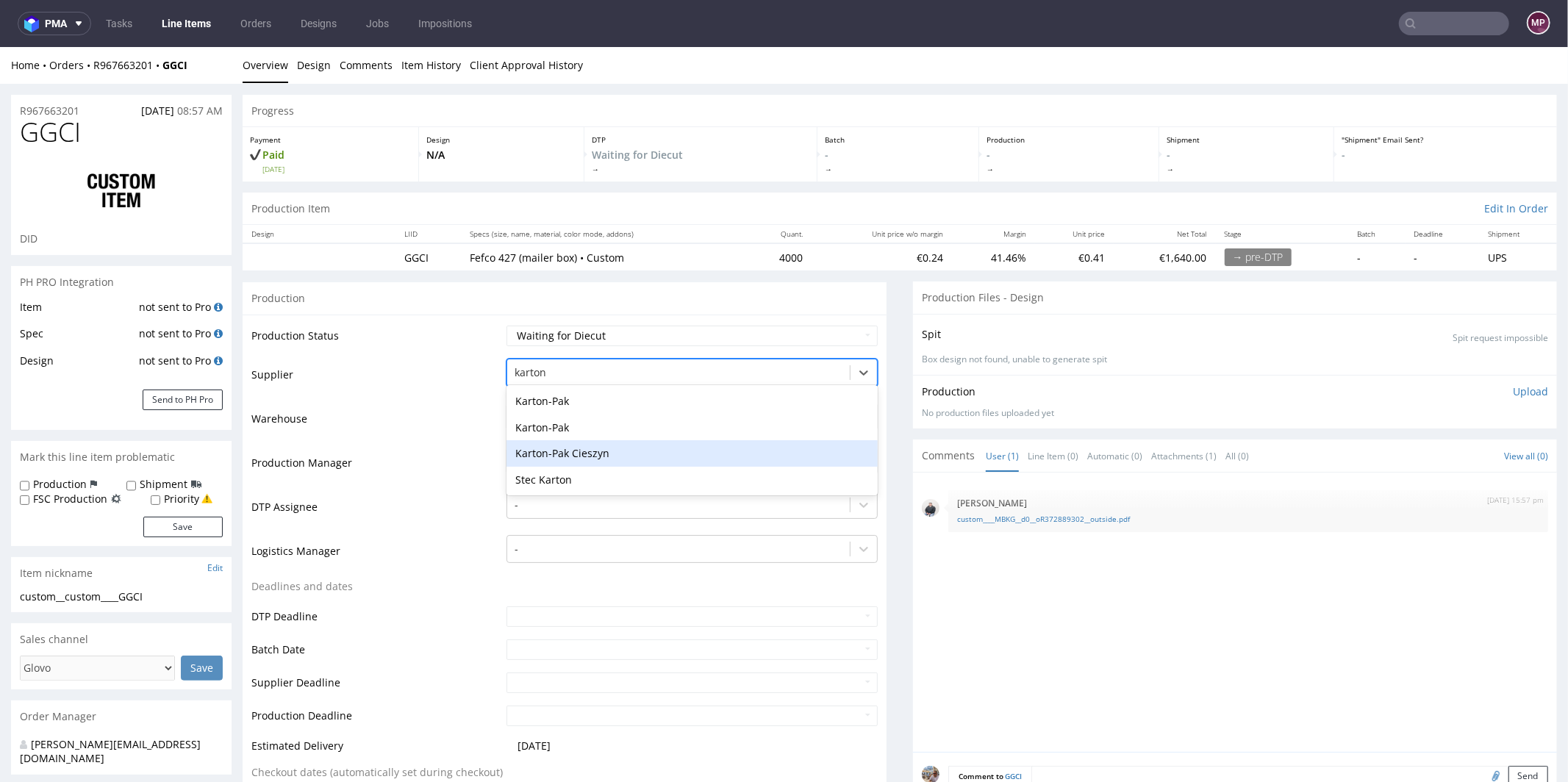
drag, startPoint x: 570, startPoint y: 455, endPoint x: 579, endPoint y: 450, distance: 10.3
click at [570, 455] on div "Karton-Pak Cieszyn" at bounding box center [692, 453] width 371 height 26
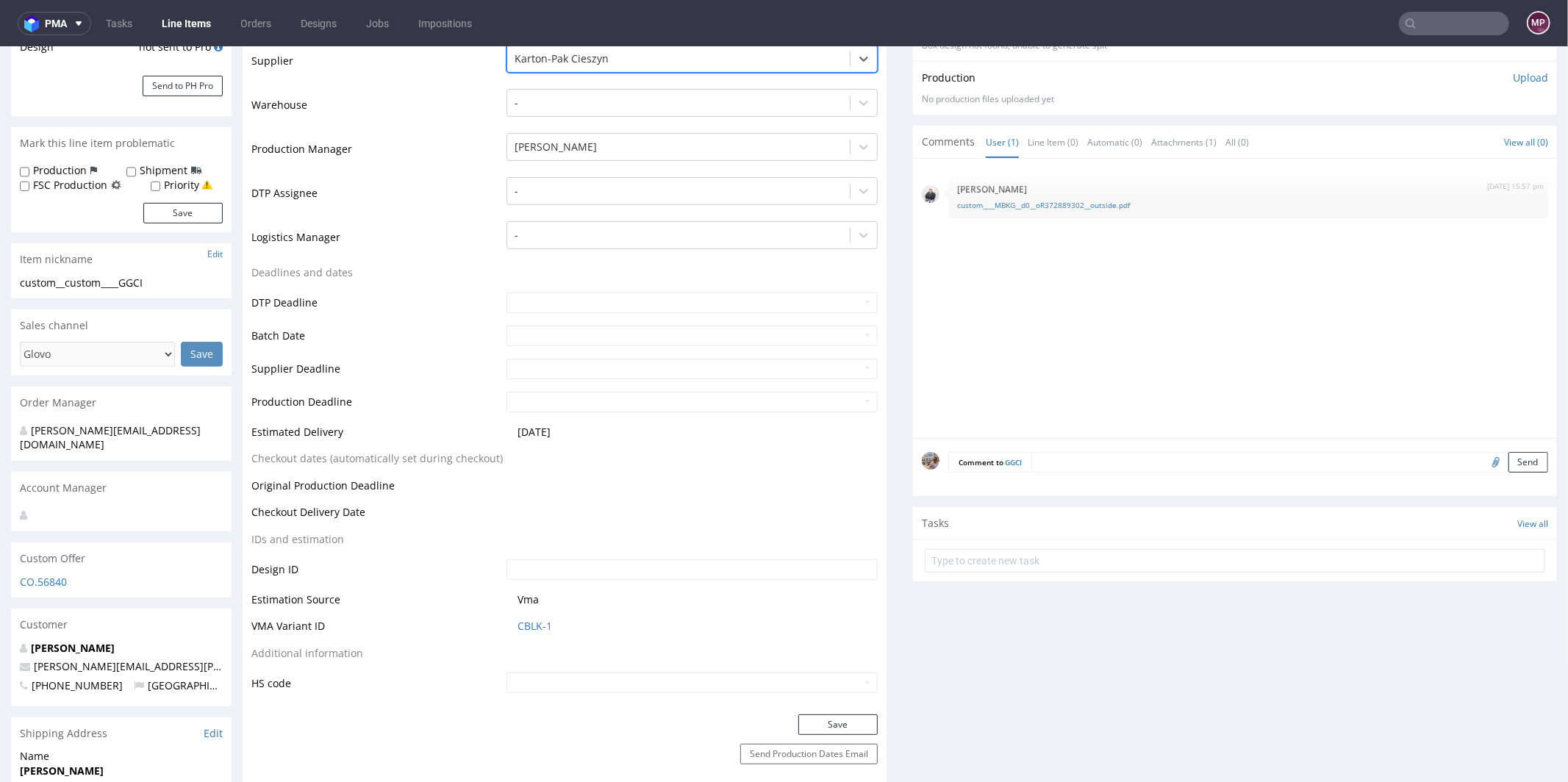
scroll to position [455, 0]
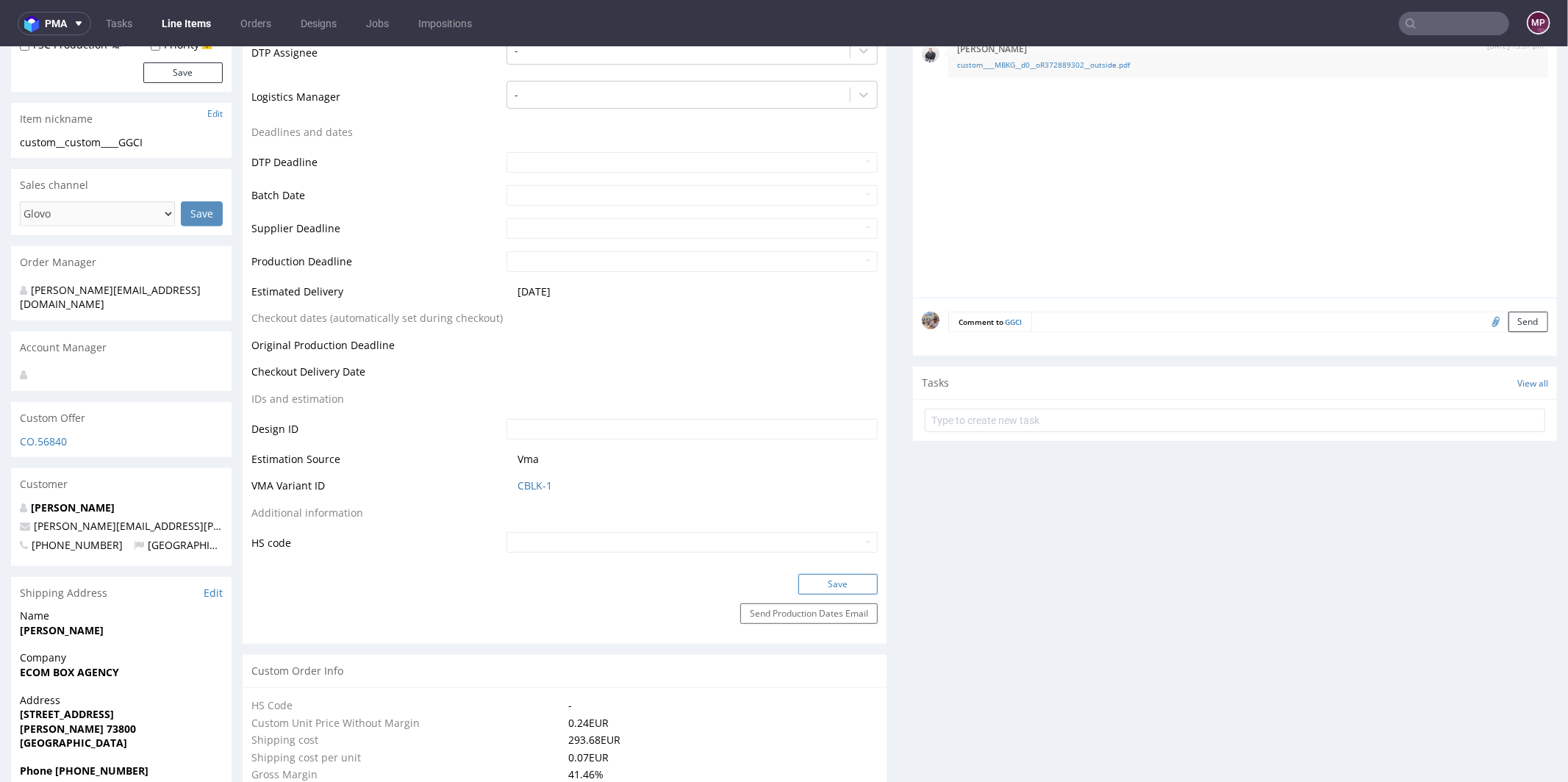
click at [807, 583] on button "Save" at bounding box center [838, 584] width 79 height 21
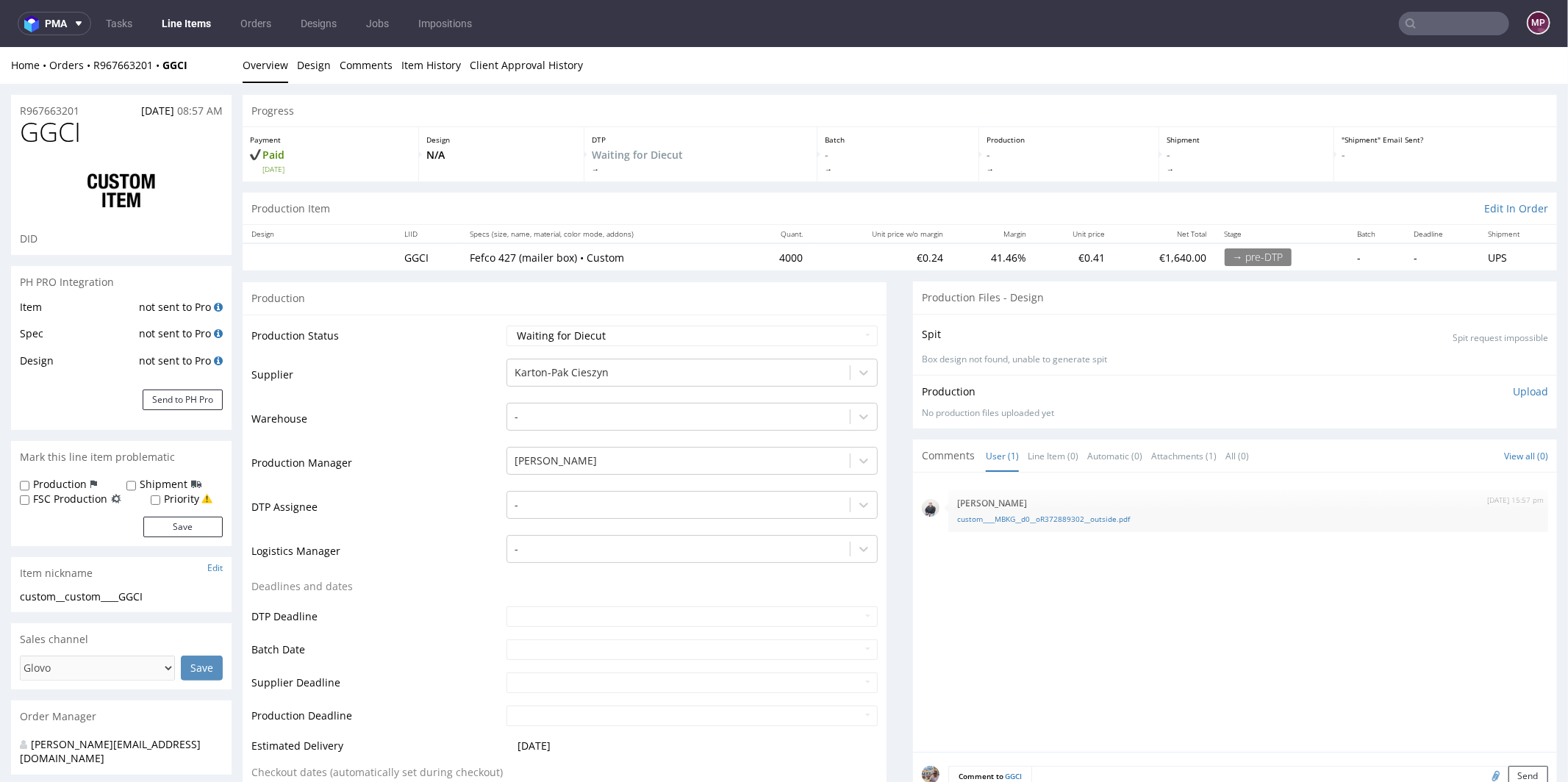
scroll to position [0, 0]
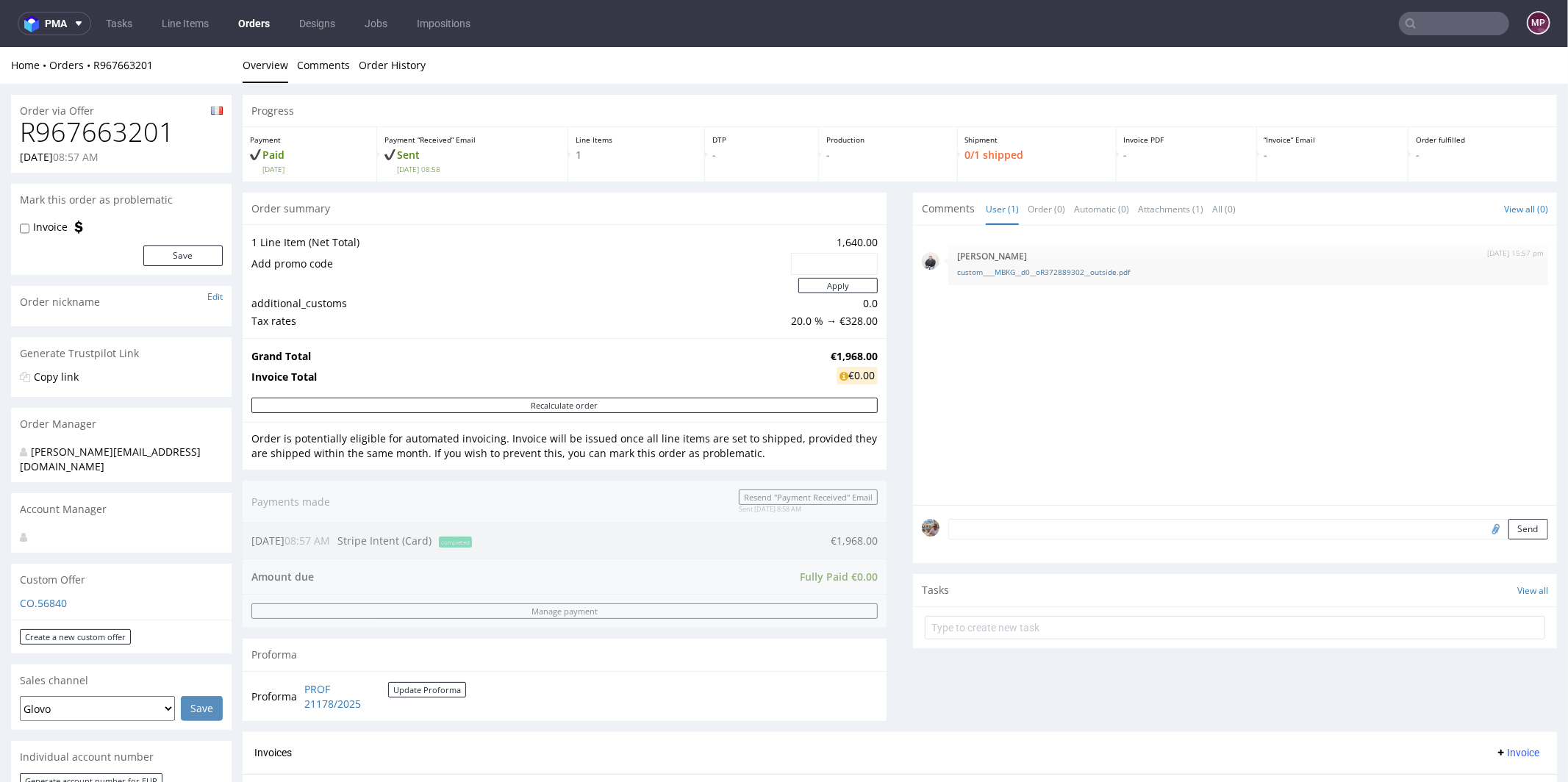
click at [164, 69] on div "Home Orders R967663201" at bounding box center [121, 64] width 221 height 15
drag, startPoint x: 183, startPoint y: 63, endPoint x: 94, endPoint y: 63, distance: 89.0
click at [94, 63] on div "Home Orders R967663201" at bounding box center [121, 64] width 221 height 15
copy link "R967663201"
click at [1446, 48] on div "Home Orders R967663201 Overview Comments Order History" at bounding box center [784, 64] width 1568 height 36
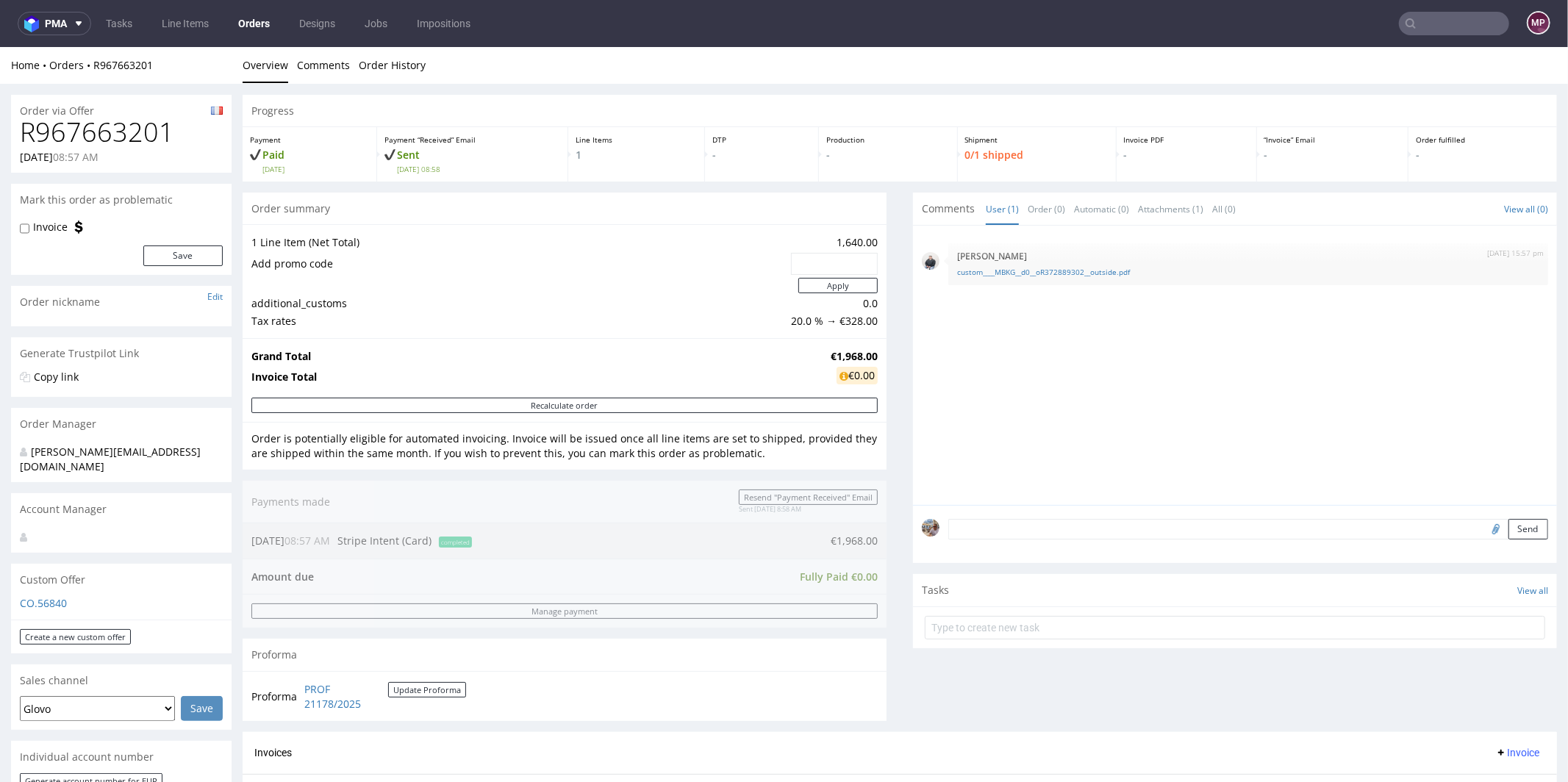
click at [1448, 30] on input "text" at bounding box center [1454, 23] width 110 height 23
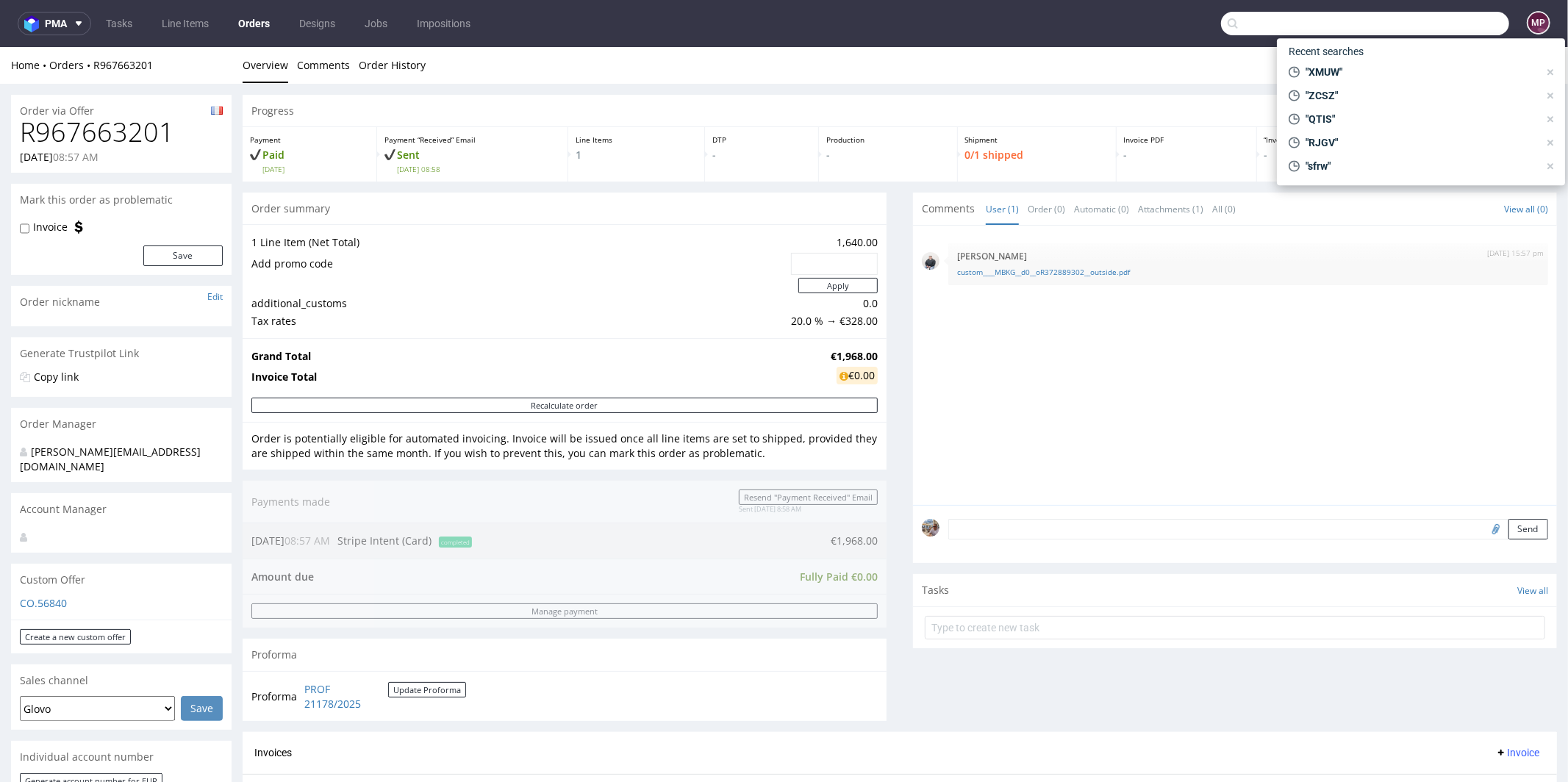
paste input "GLRE"
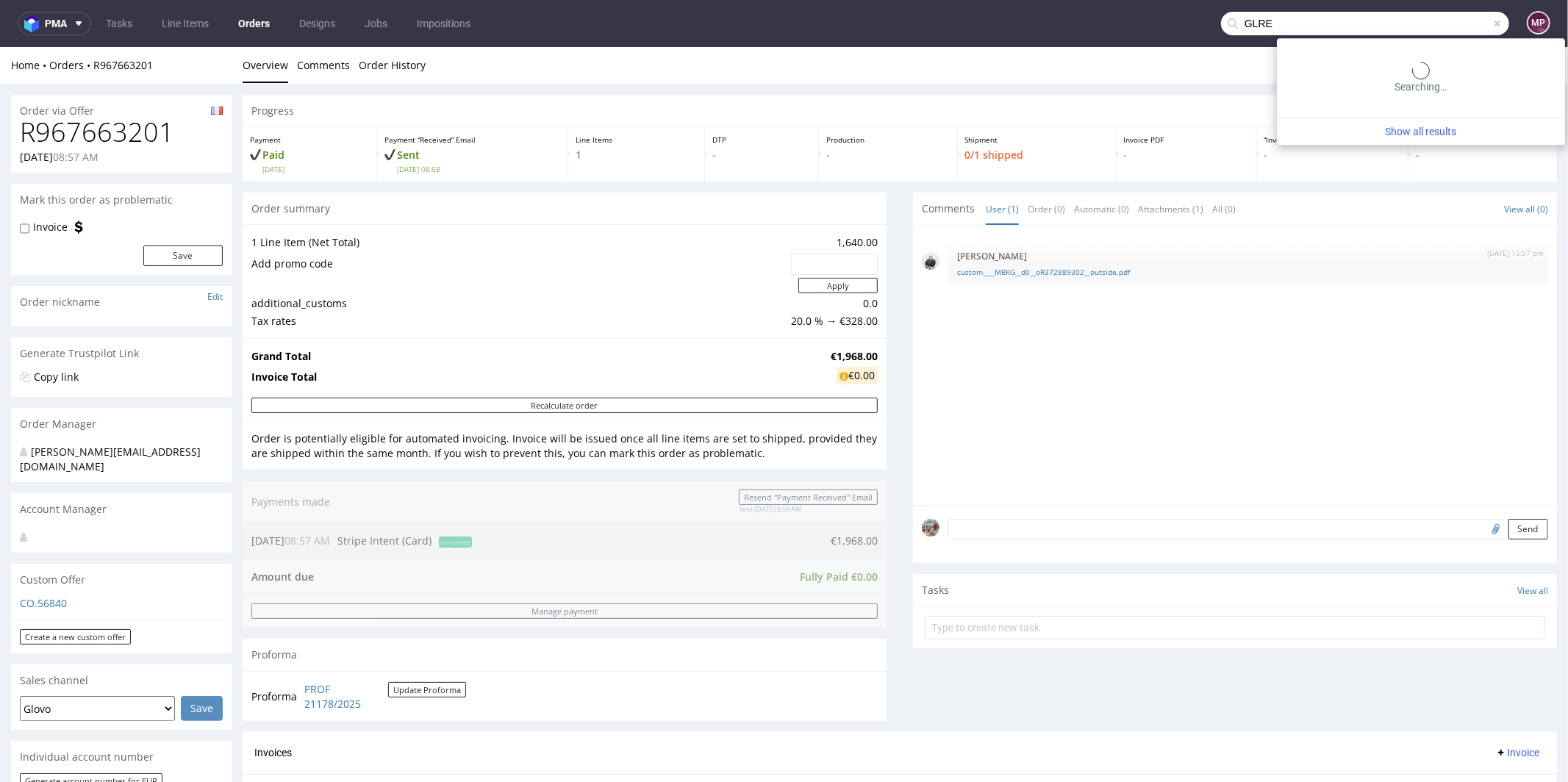
type input "GLRE"
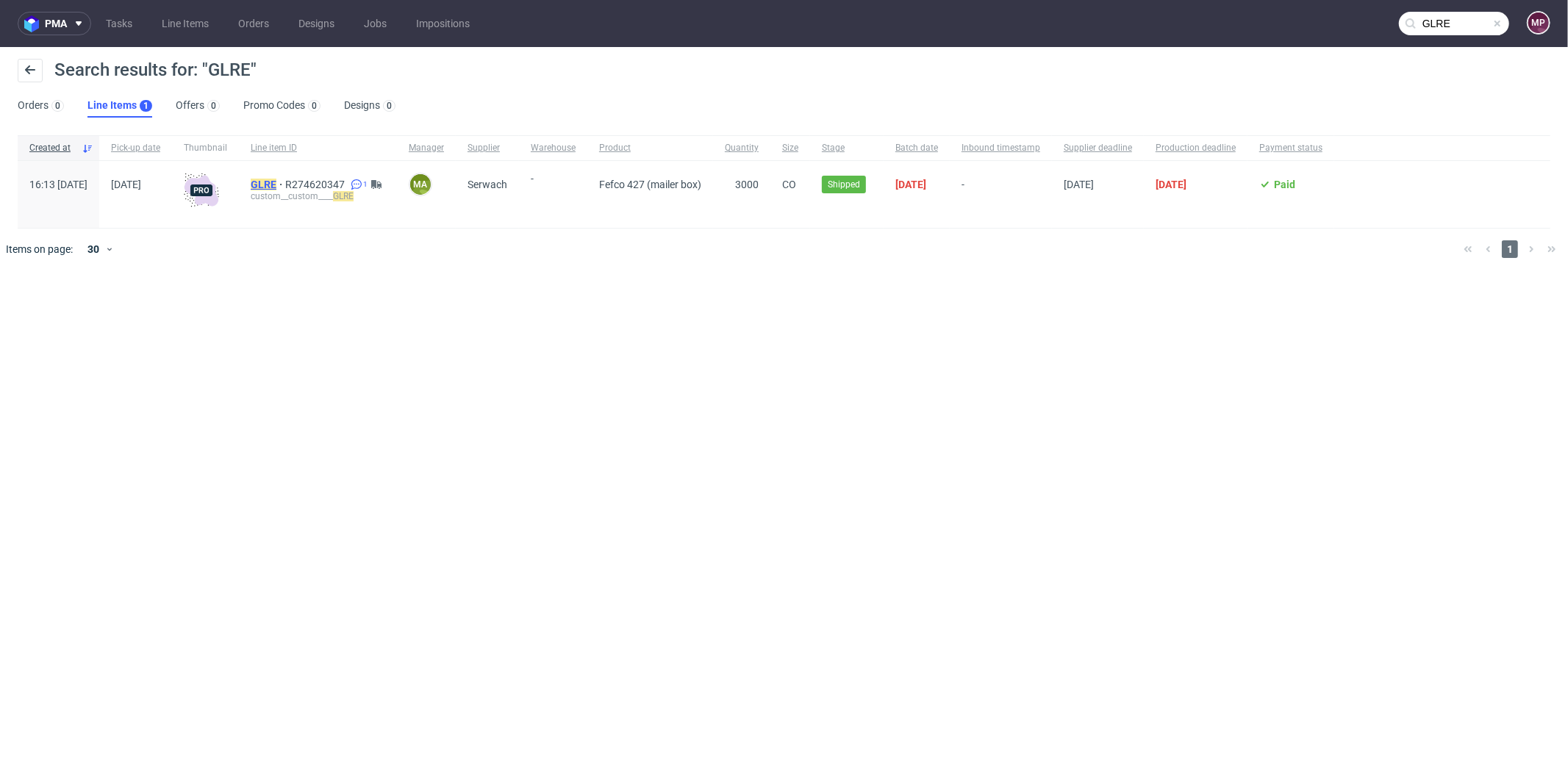
click at [276, 181] on mark "GLRE" at bounding box center [263, 184] width 26 height 12
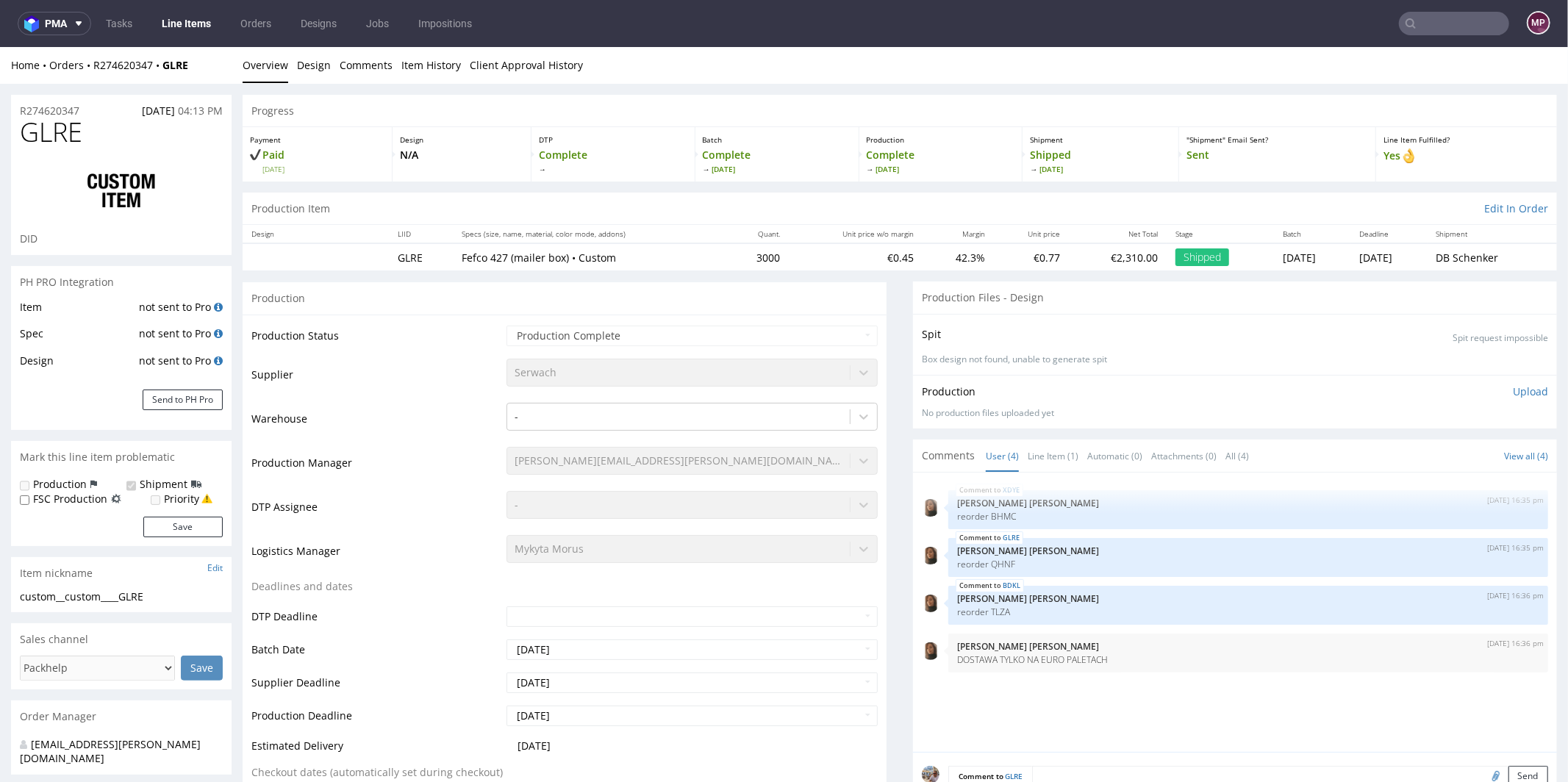
select select "in_progress"
click at [1037, 454] on link "Line Item (1)" at bounding box center [1052, 455] width 50 height 31
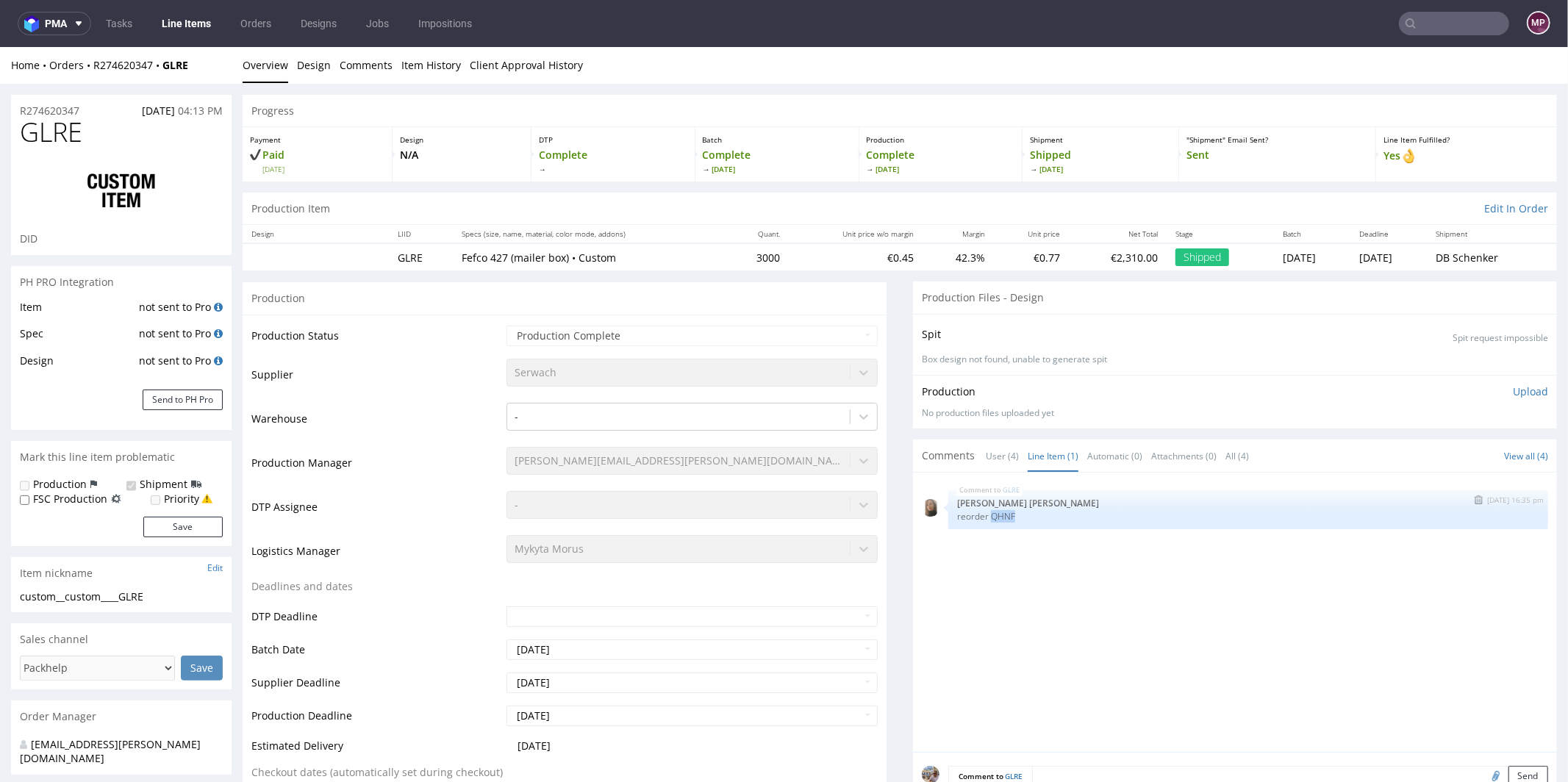
drag, startPoint x: 1002, startPoint y: 510, endPoint x: 976, endPoint y: 511, distance: 26.0
click at [976, 511] on p "reorder QHNF" at bounding box center [1248, 515] width 582 height 11
copy p "QHNF"
click at [1423, 17] on input "text" at bounding box center [1454, 23] width 110 height 23
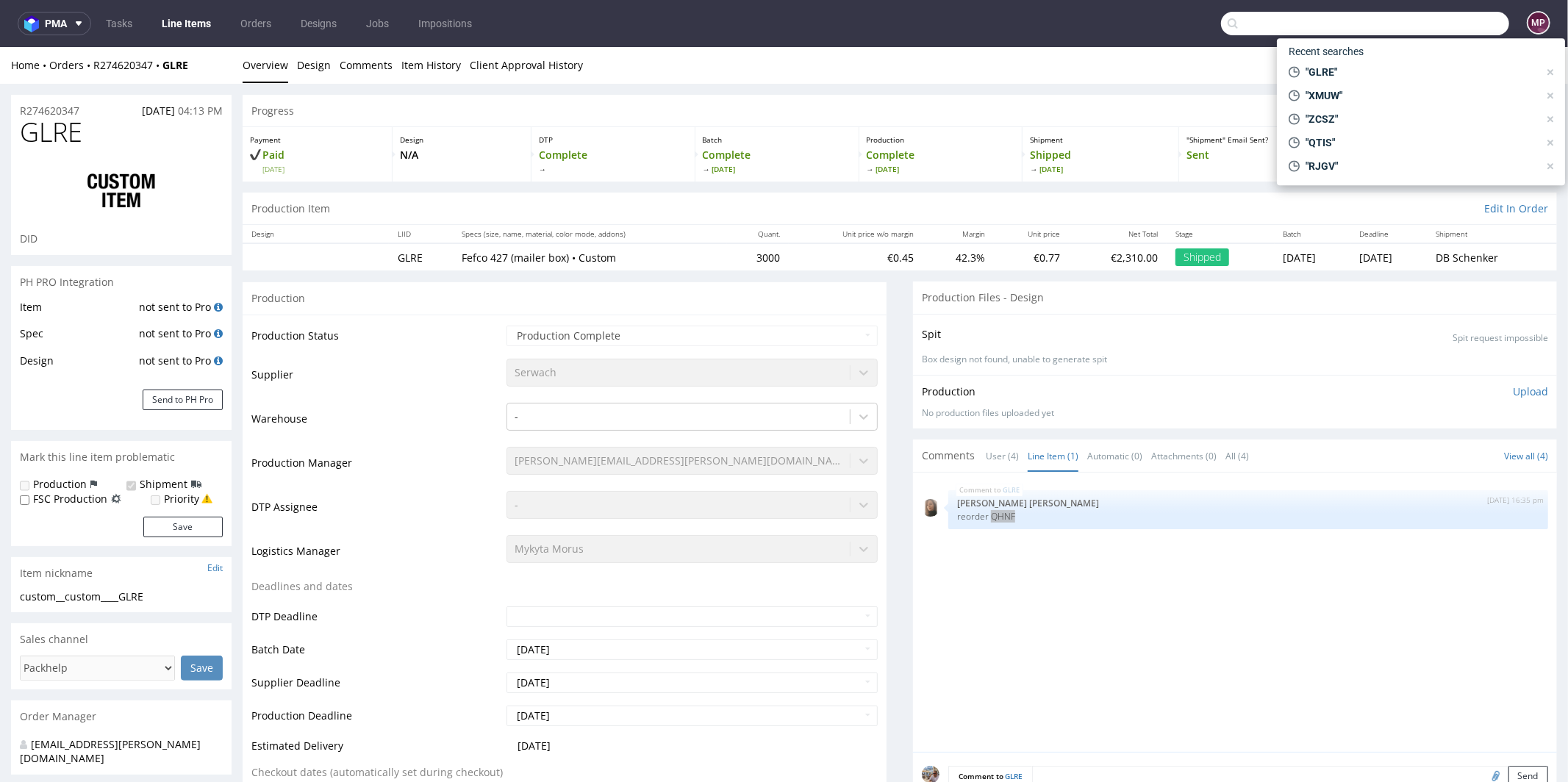
paste input "QHNF"
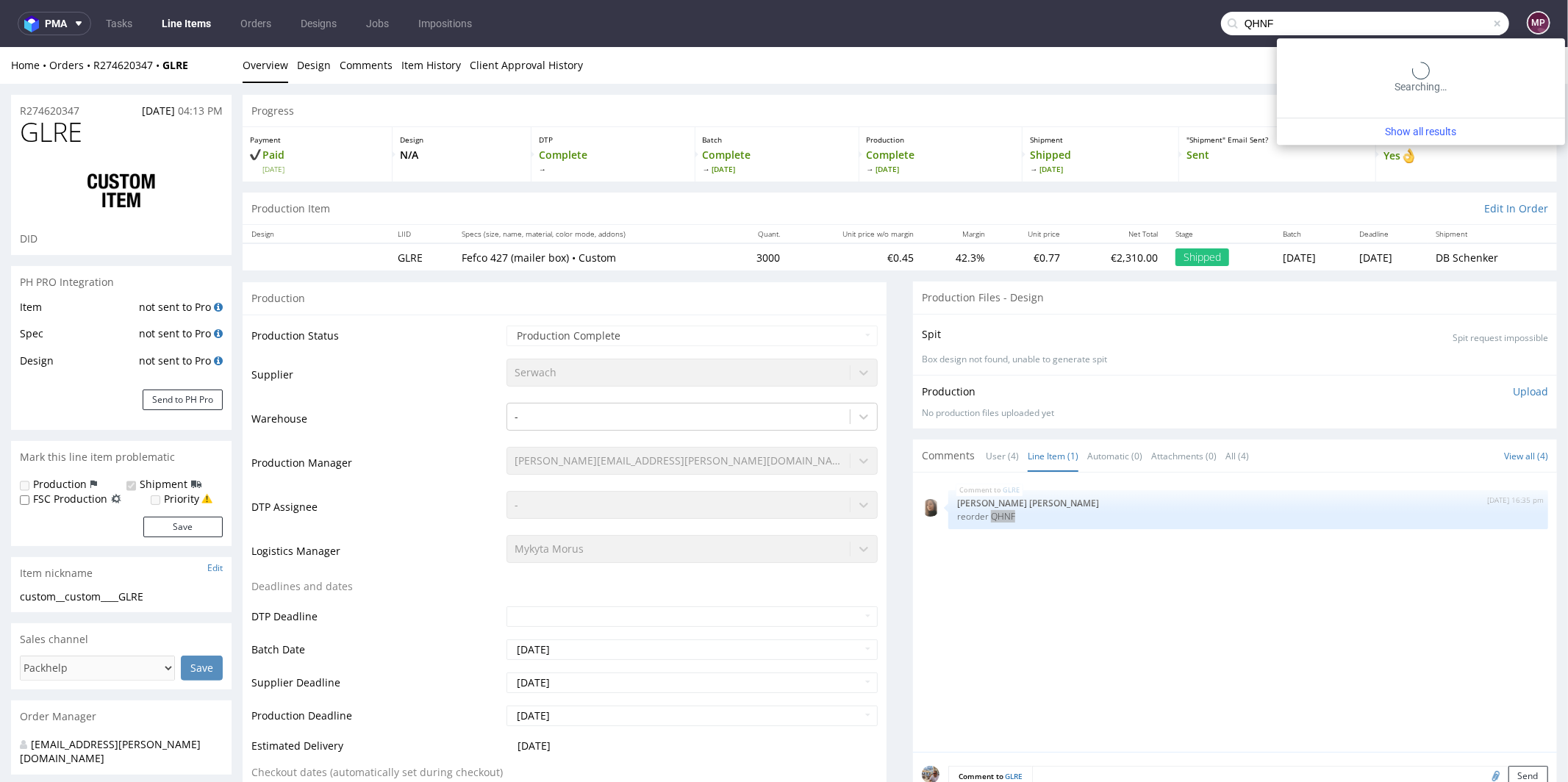
type input "QHNF"
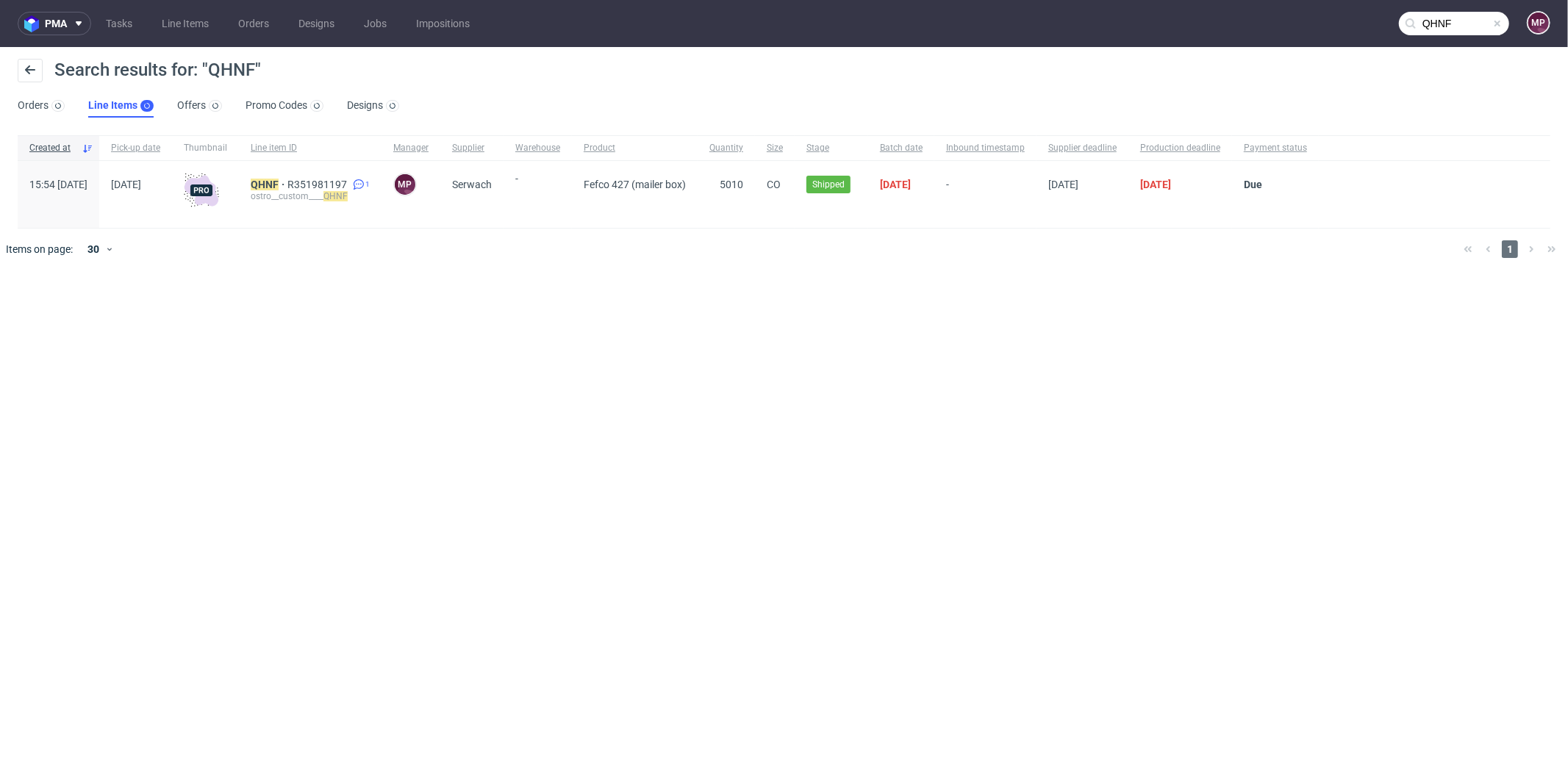
click at [291, 185] on div "QHNF R351981197 1 ostro__custom____ QHNF" at bounding box center [310, 194] width 143 height 67
click at [279, 182] on mark "QHNF" at bounding box center [265, 184] width 28 height 12
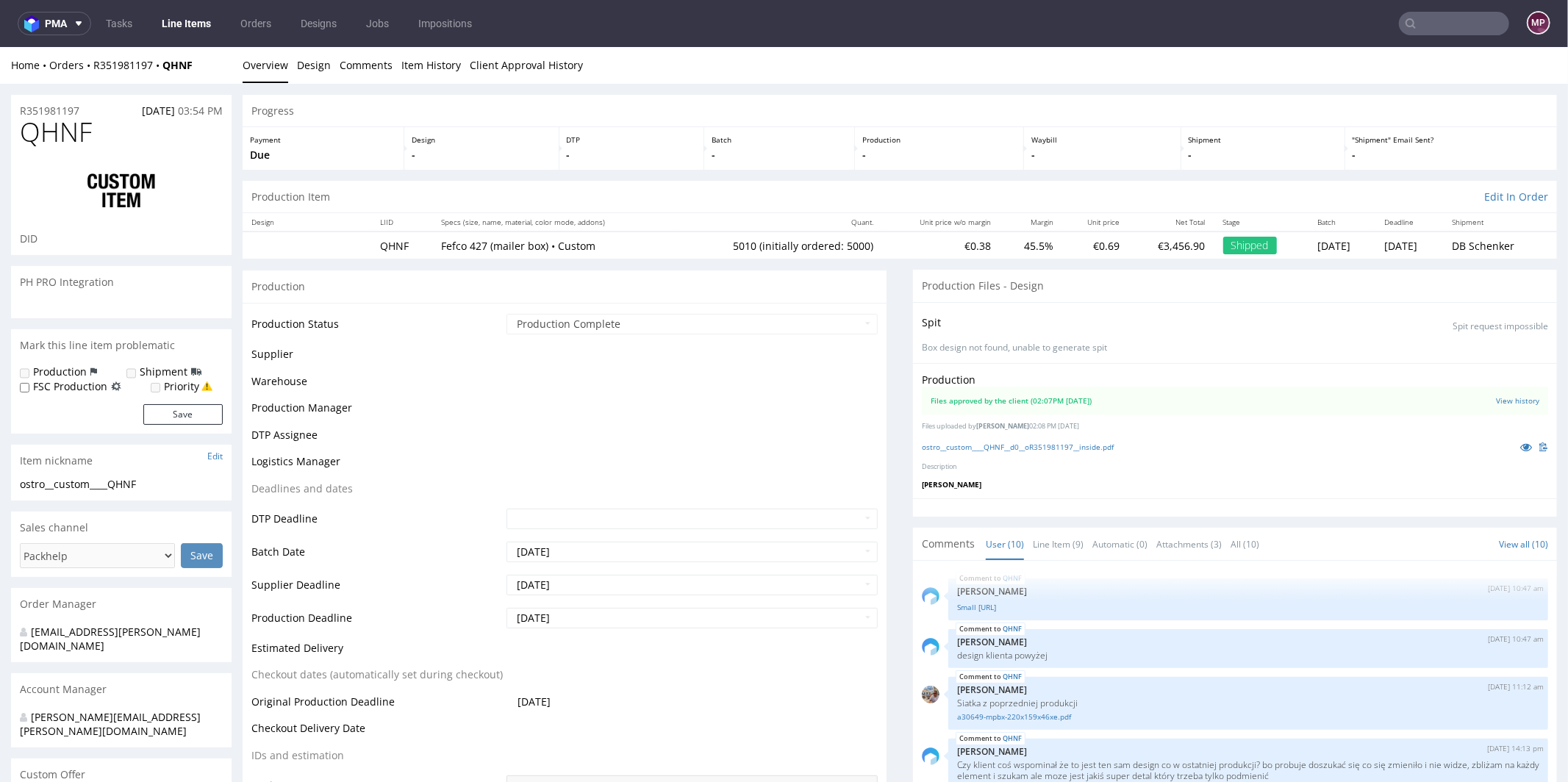
scroll to position [259, 0]
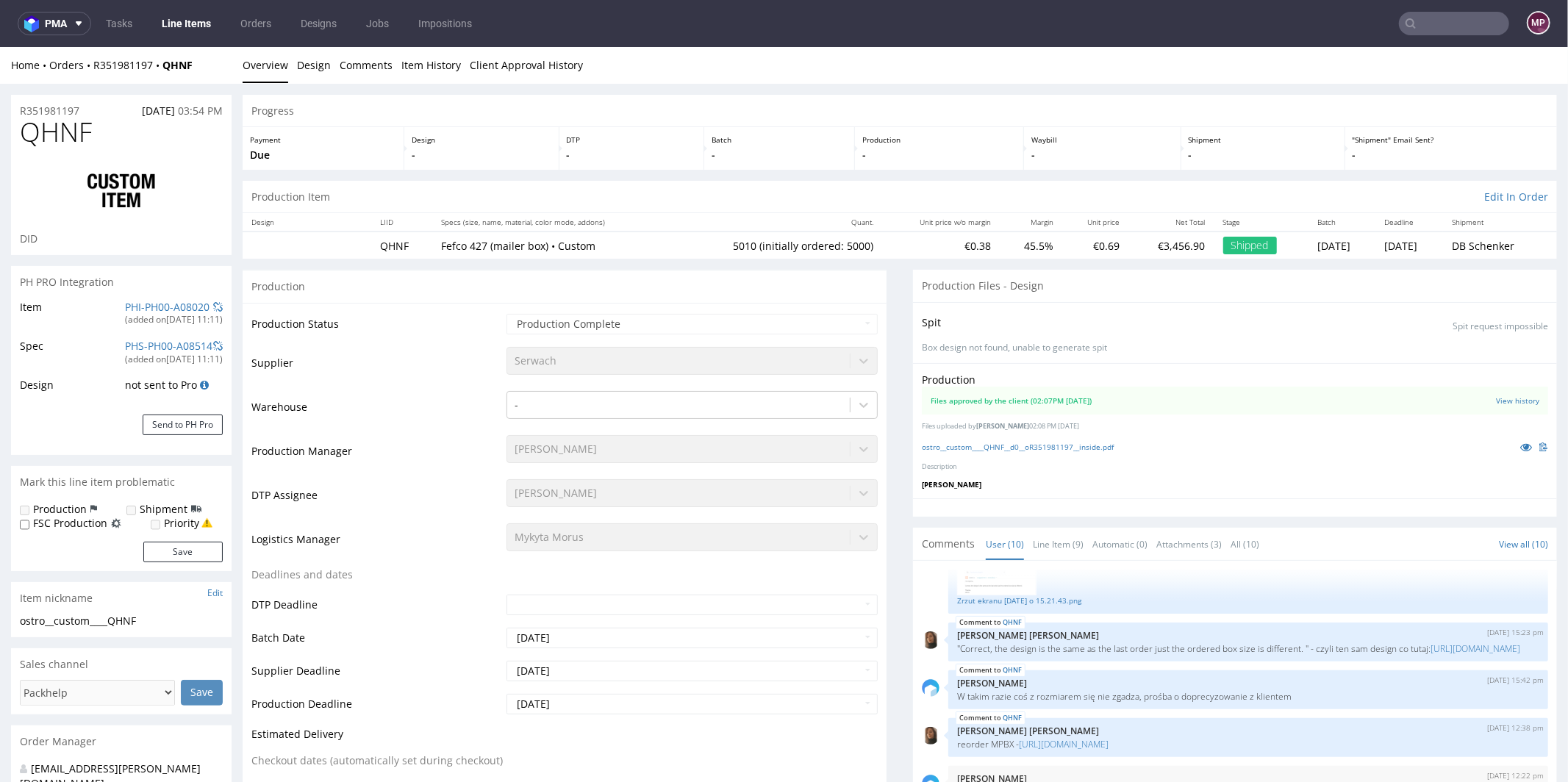
type input "5010"
select select "in_progress"
click at [1520, 444] on icon at bounding box center [1526, 446] width 12 height 10
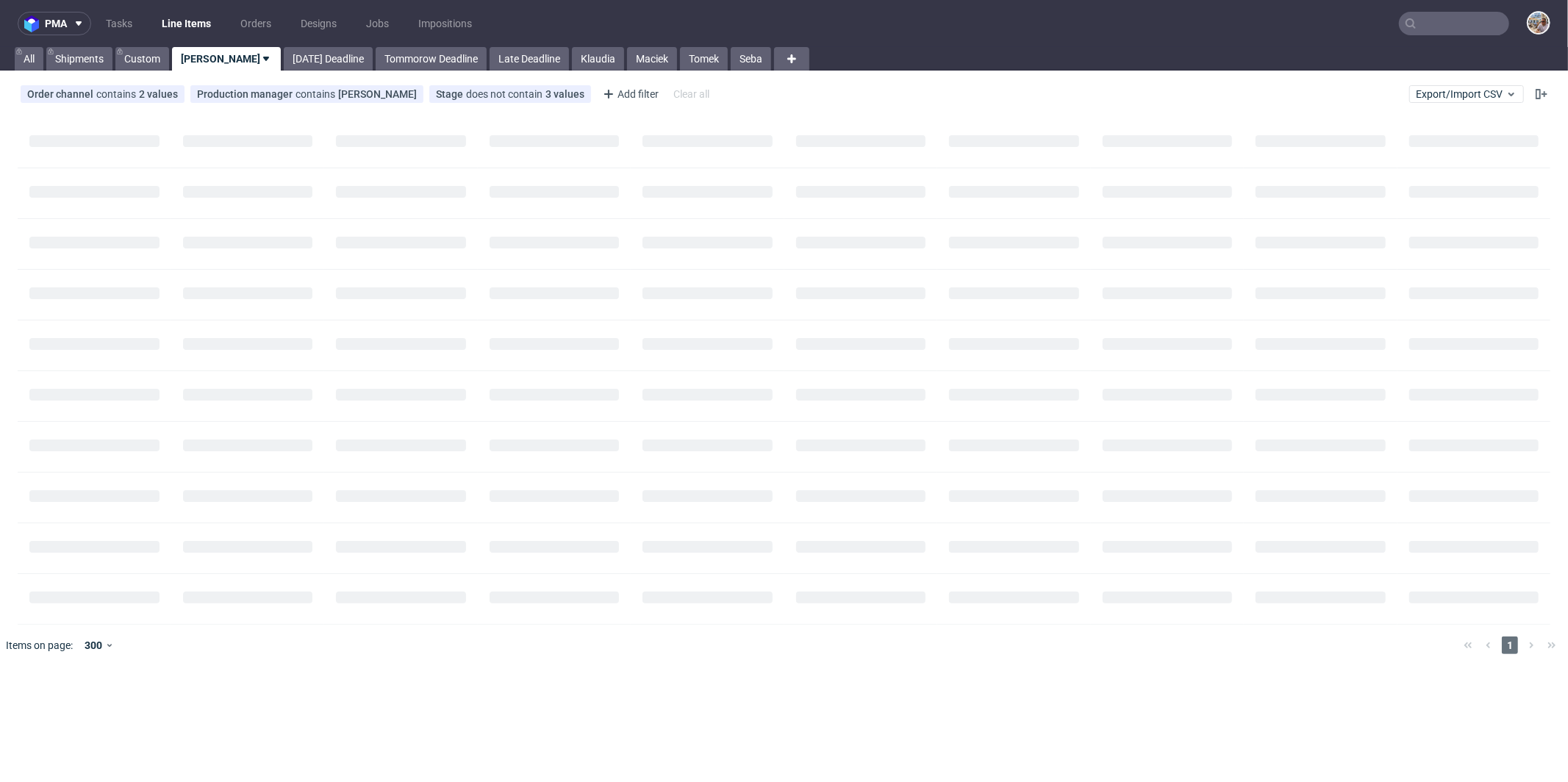
click at [1456, 36] on nav "pma Tasks Line Items Orders Designs Jobs Impositions" at bounding box center [784, 23] width 1568 height 47
click at [1456, 23] on input "text" at bounding box center [1454, 23] width 110 height 23
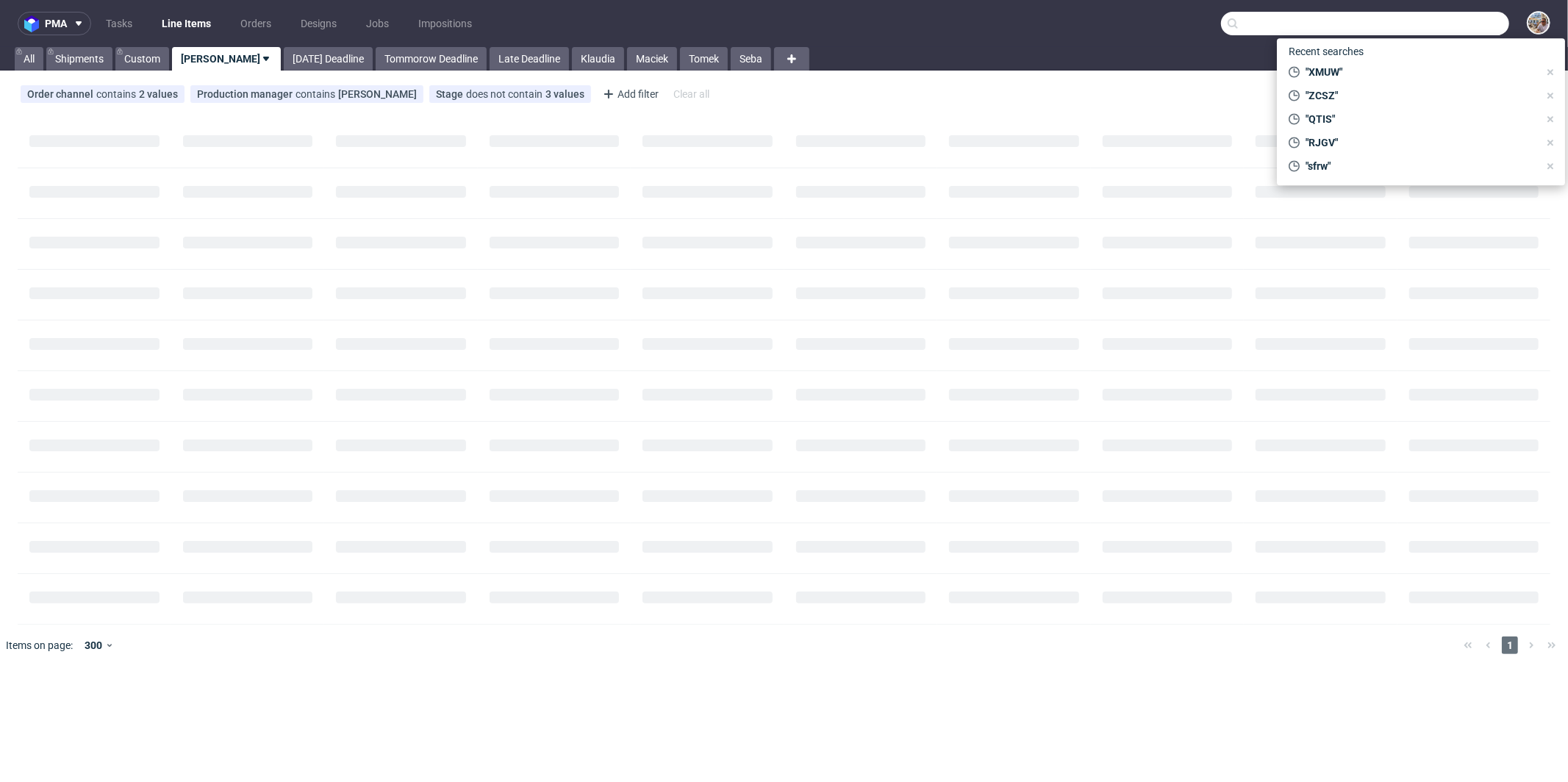
paste input "RLDB"
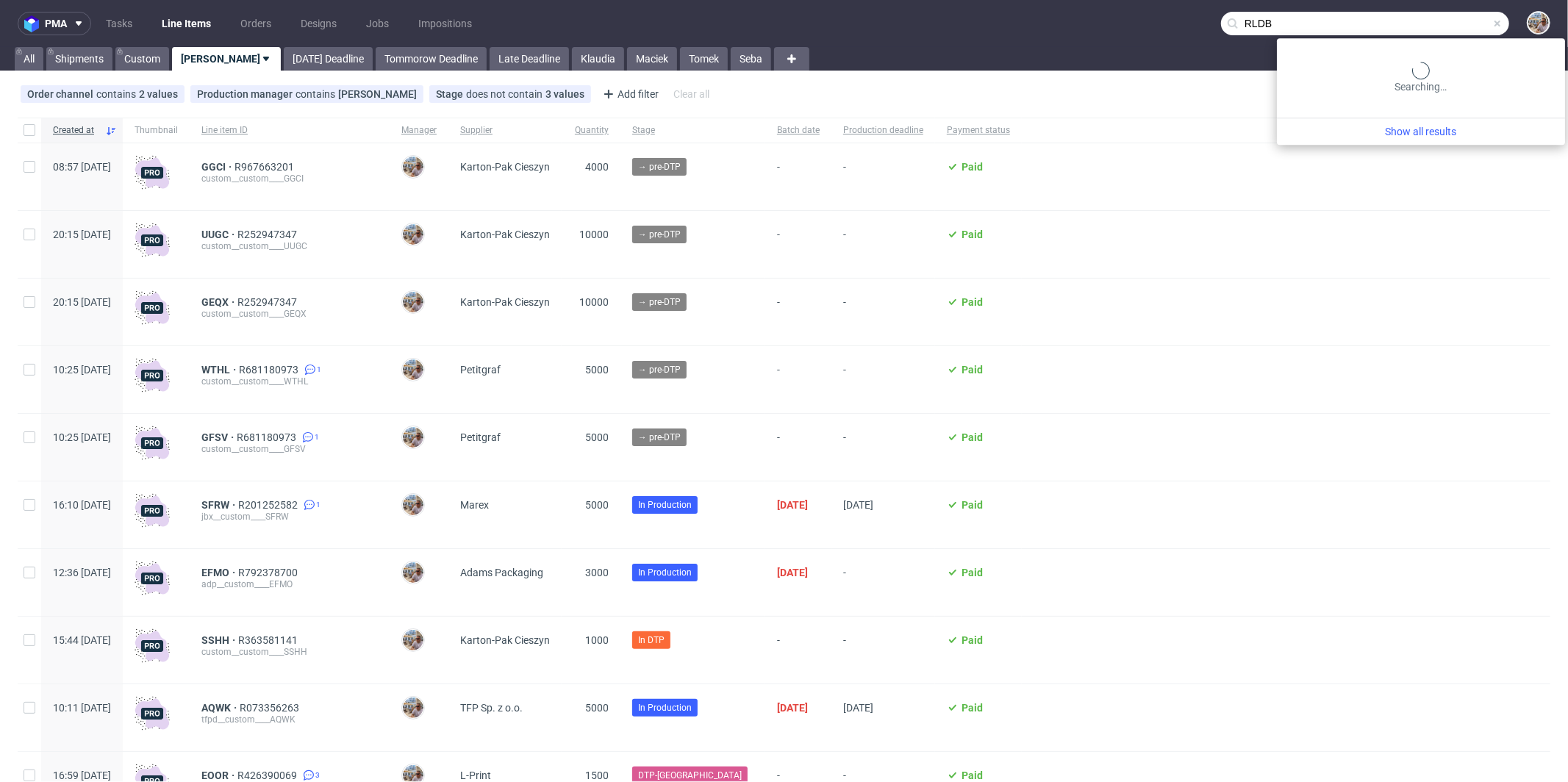
type input "RLDB"
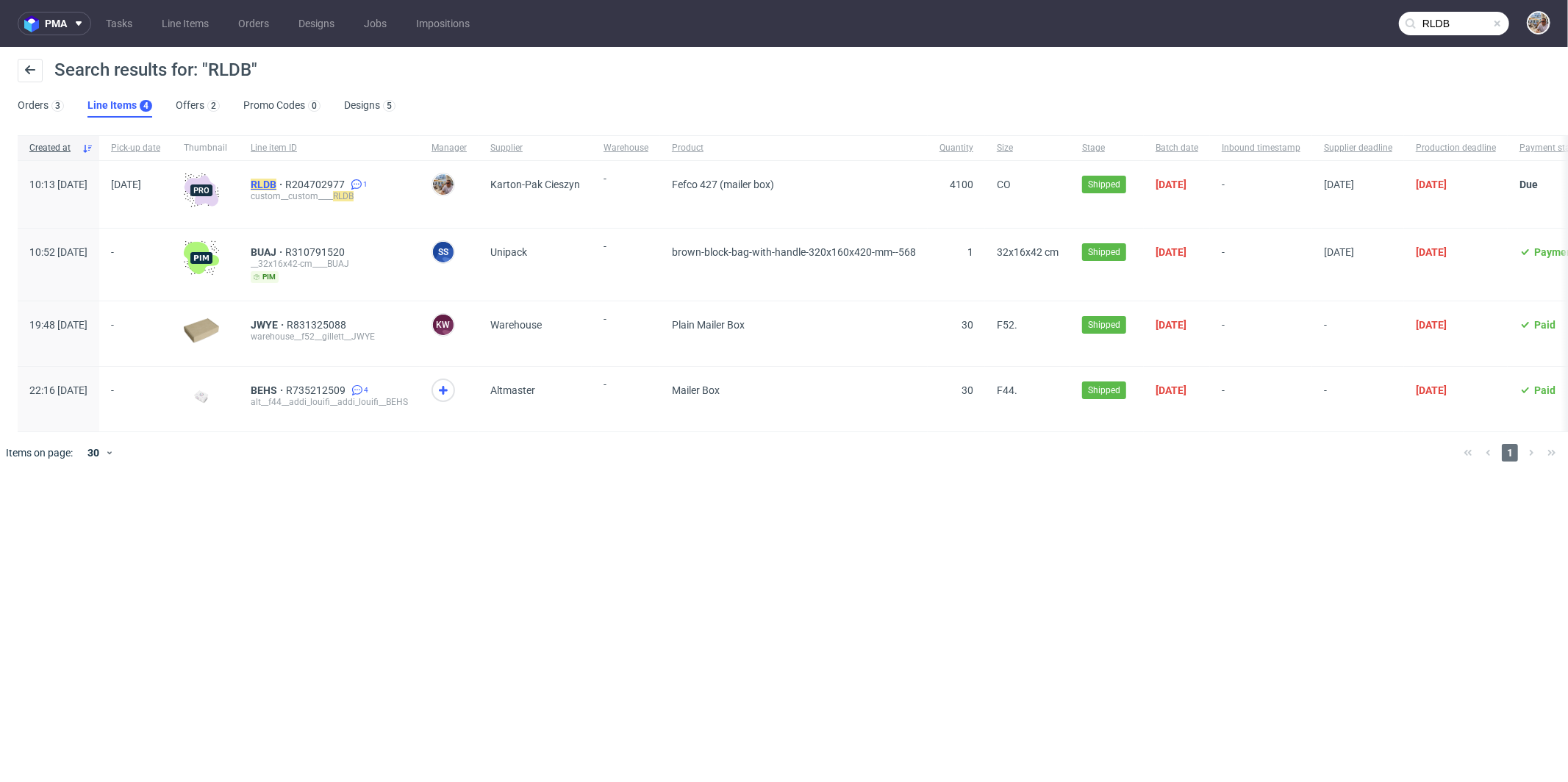
click at [276, 180] on mark "RLDB" at bounding box center [263, 184] width 26 height 12
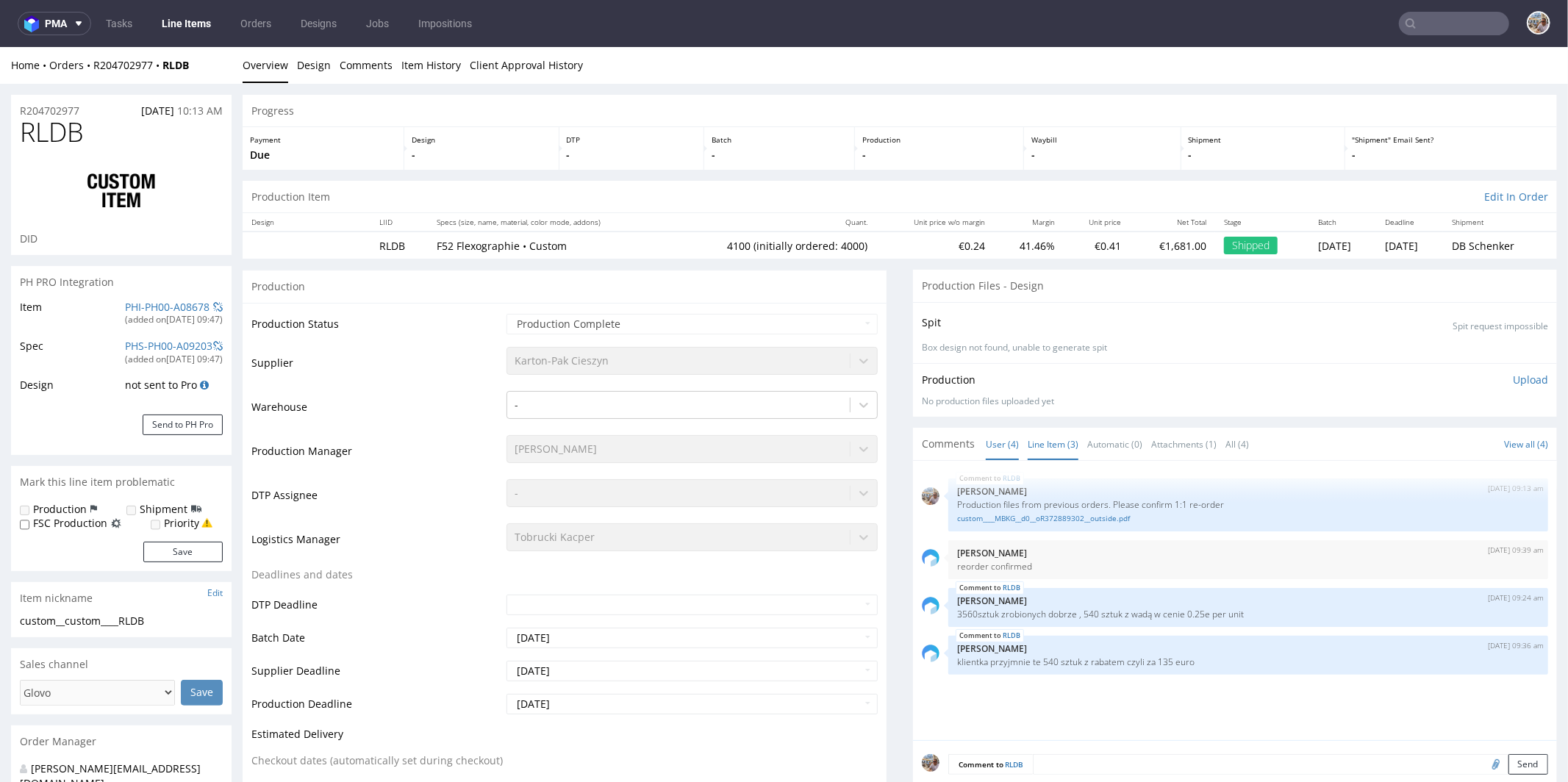
select select "in_progress"
click at [1035, 440] on link "Line Item (3)" at bounding box center [1052, 444] width 50 height 31
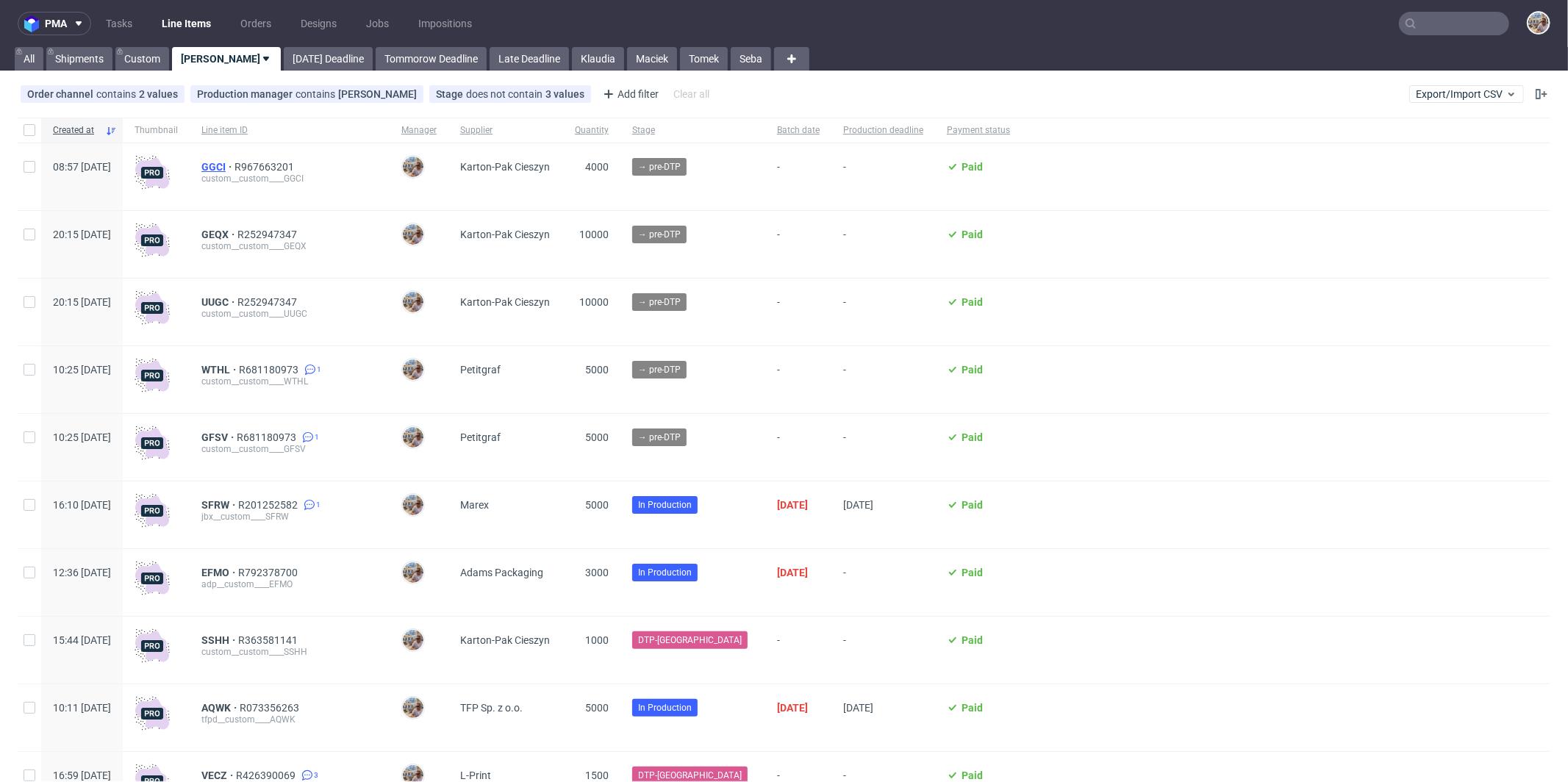
click at [235, 165] on span "GGCI" at bounding box center [218, 167] width 33 height 12
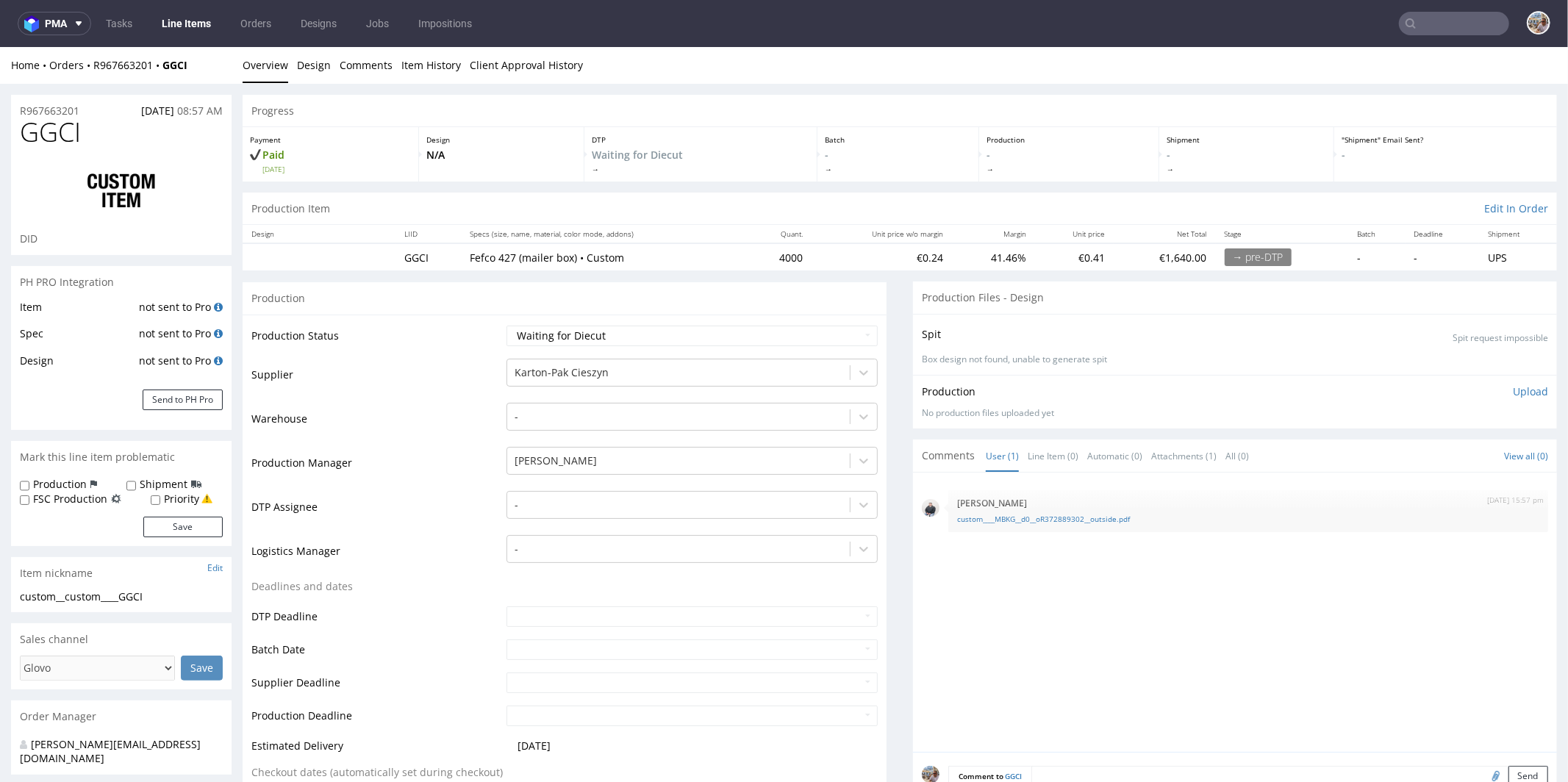
click at [1456, 36] on nav "pma Tasks Line Items Orders Designs Jobs Impositions" at bounding box center [784, 23] width 1568 height 47
click at [1452, 31] on input "text" at bounding box center [1454, 23] width 110 height 23
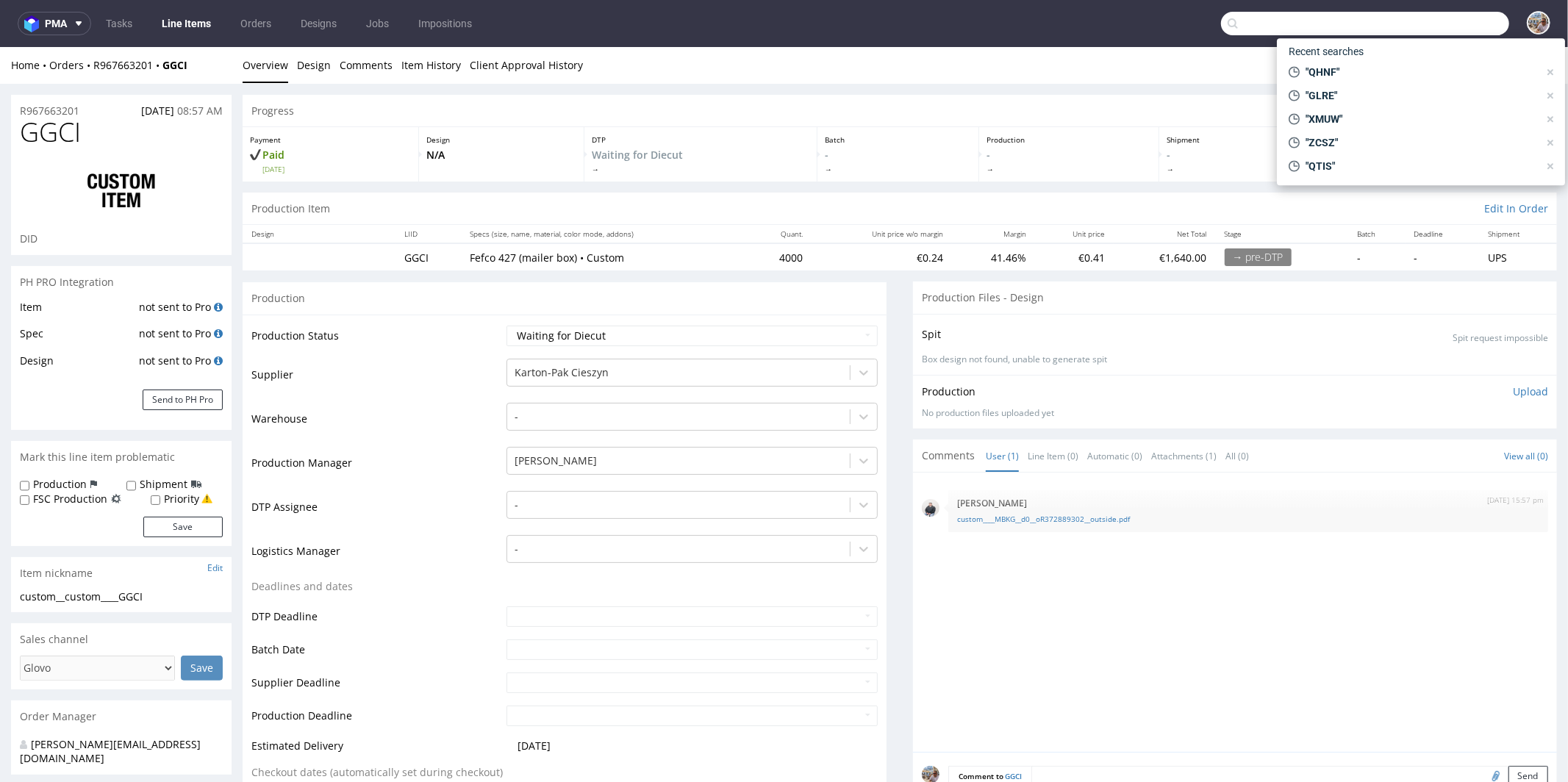
paste input "VXDW"
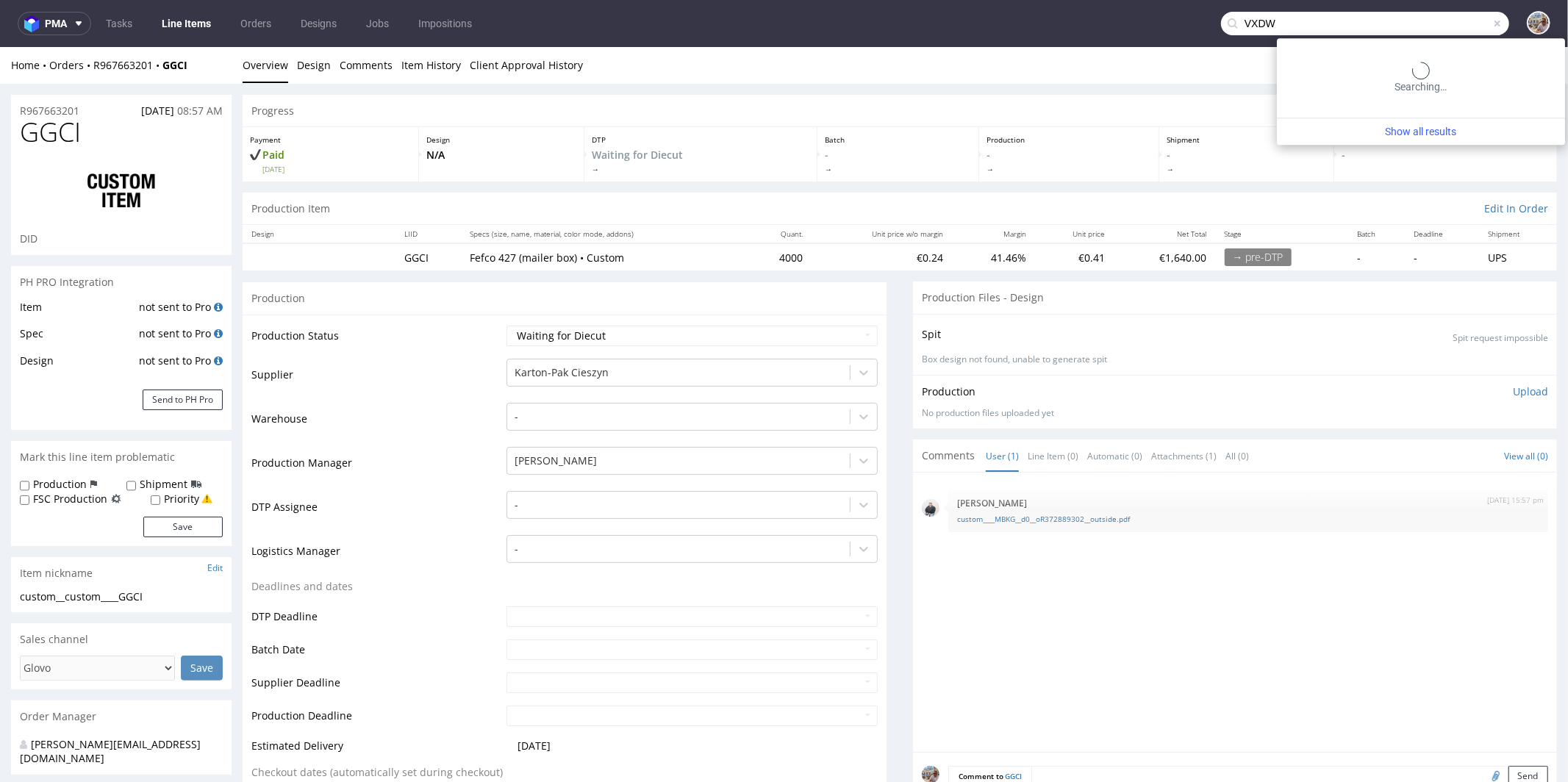
type input "VXDW"
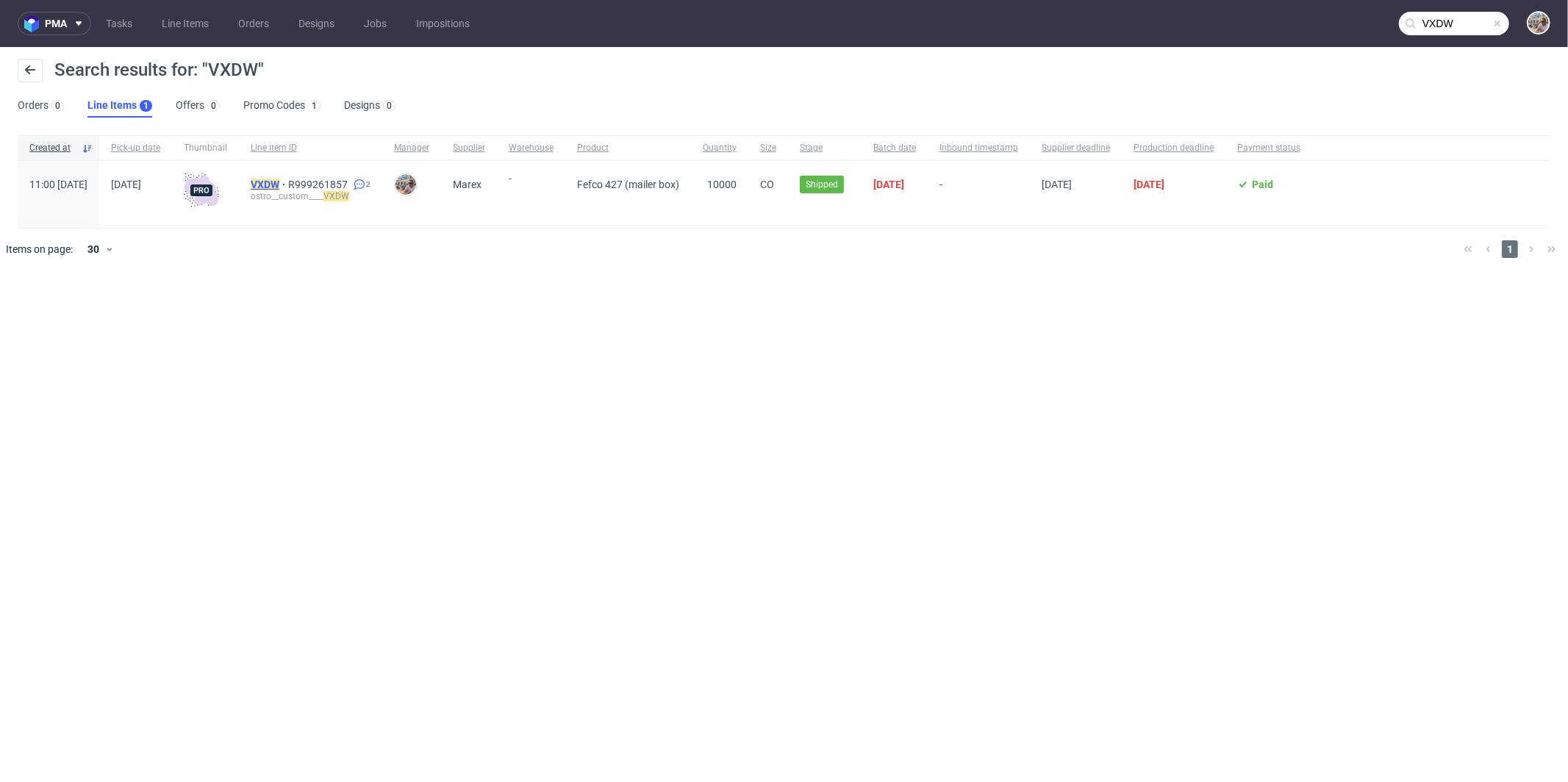
click at [279, 184] on mark "VXDW" at bounding box center [265, 184] width 29 height 12
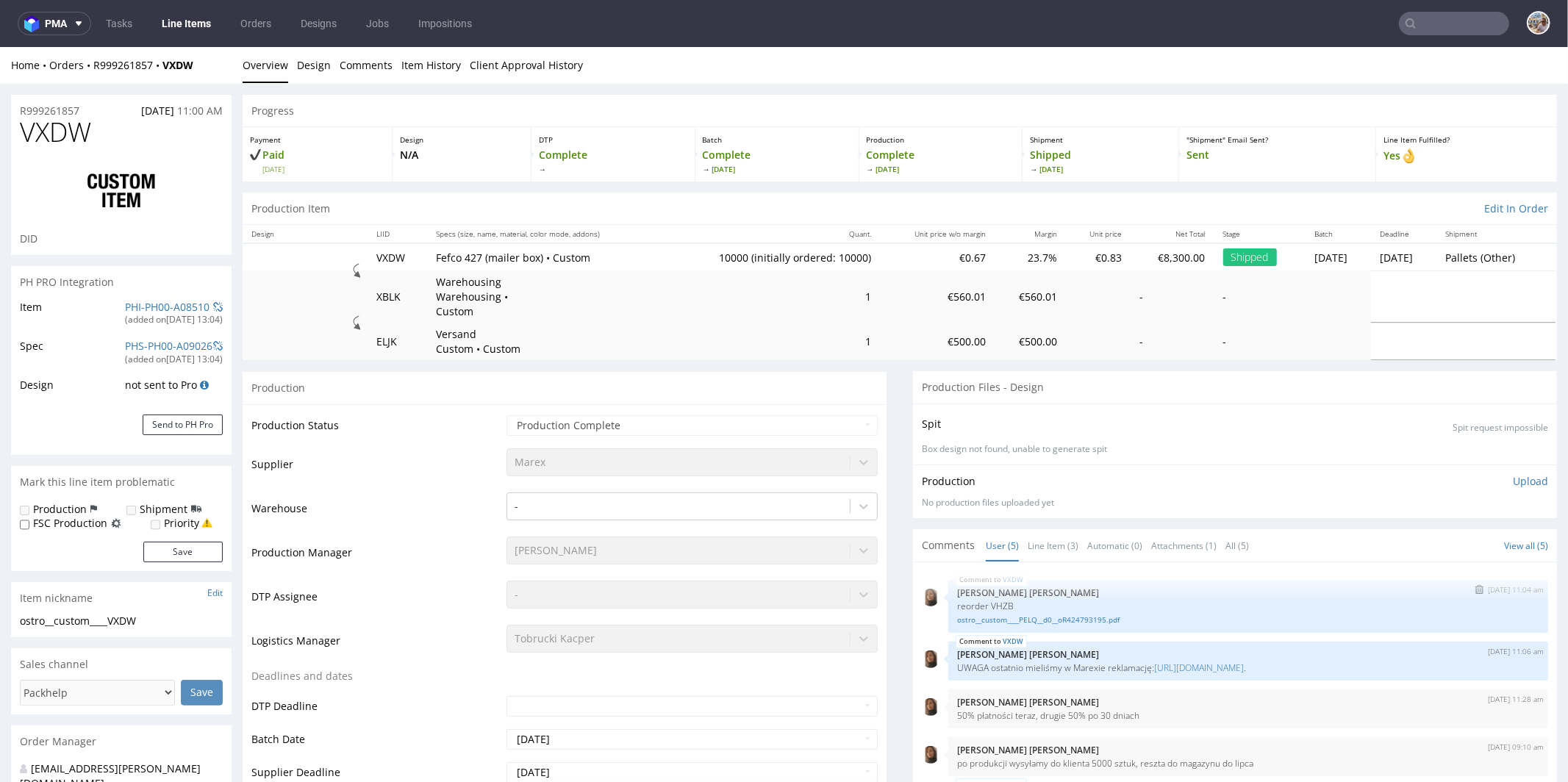
select select "in_progress"
click at [1050, 532] on link "Line Item (3)" at bounding box center [1052, 545] width 50 height 31
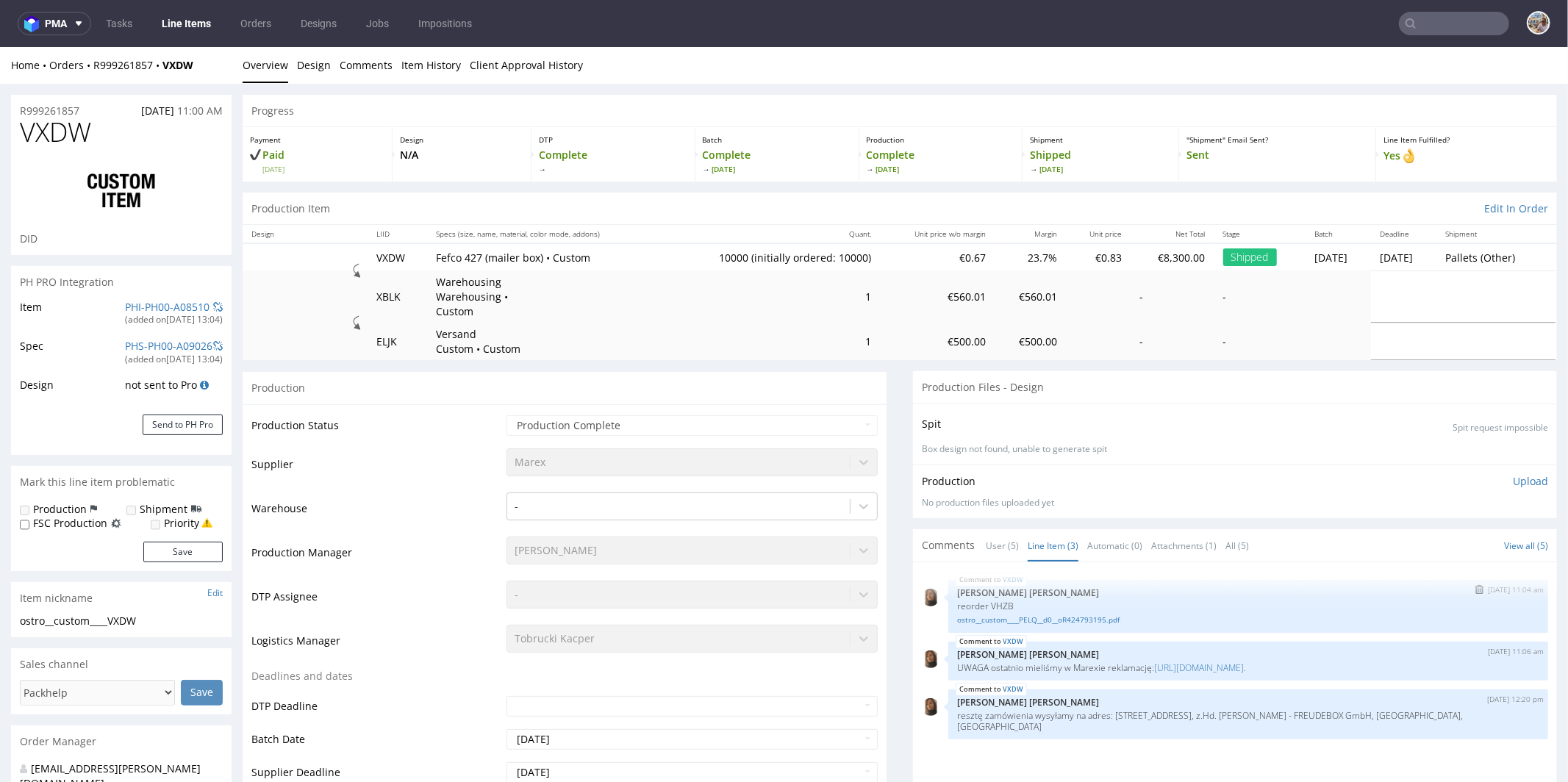
click at [1086, 610] on div "VXDW 2nd Apr 25 | 11:04 am Angelina Marć reorder VHZB ostro__custom____PELQ__d0…" at bounding box center [1248, 606] width 600 height 53
click at [1085, 614] on link "ostro__custom____PELQ__d0__oR424793195.pdf" at bounding box center [1248, 619] width 582 height 11
click at [1430, 20] on input "text" at bounding box center [1454, 23] width 110 height 23
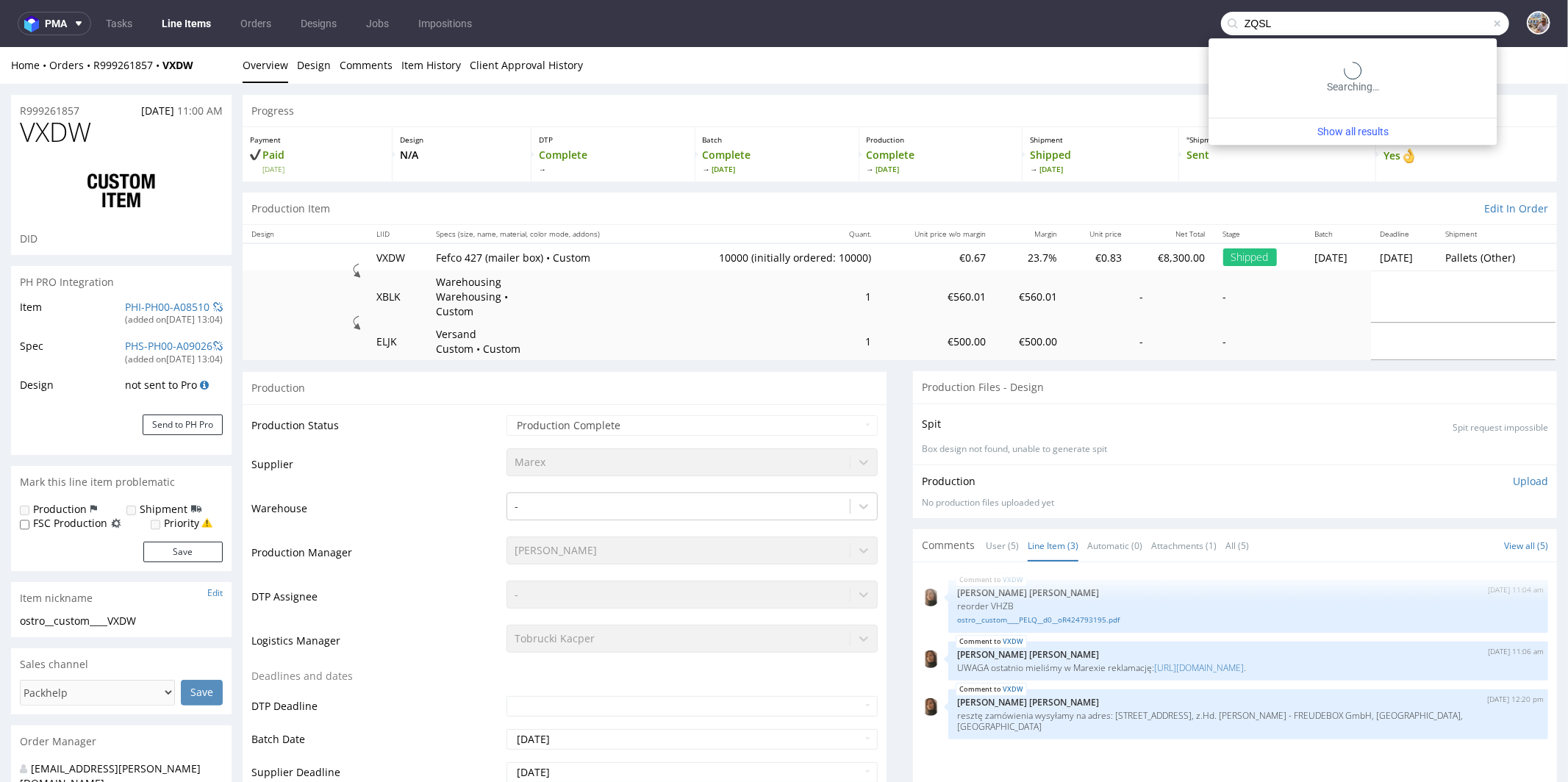
type input "ZQSL"
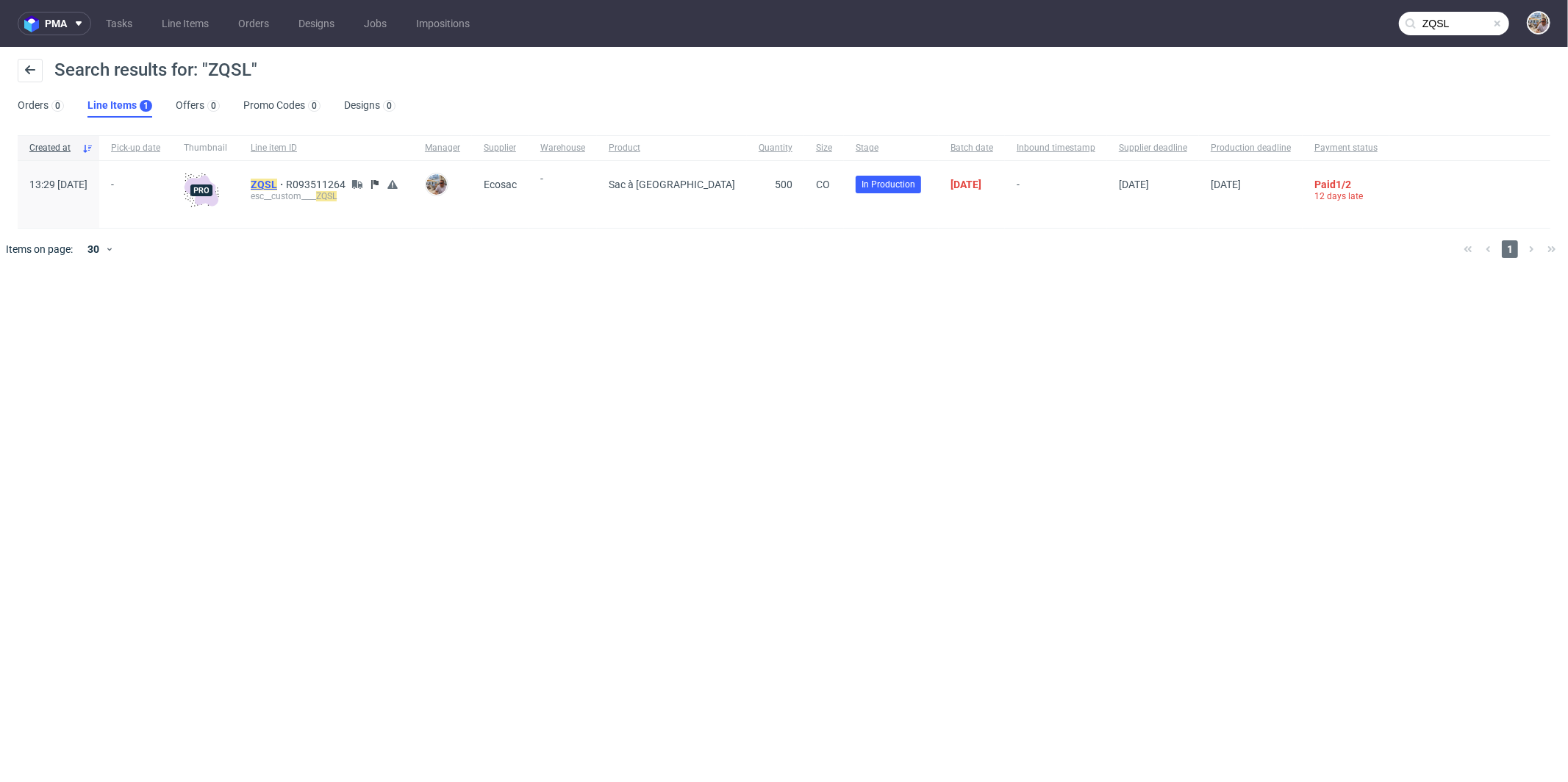
click at [277, 184] on mark "ZQSL" at bounding box center [264, 184] width 26 height 12
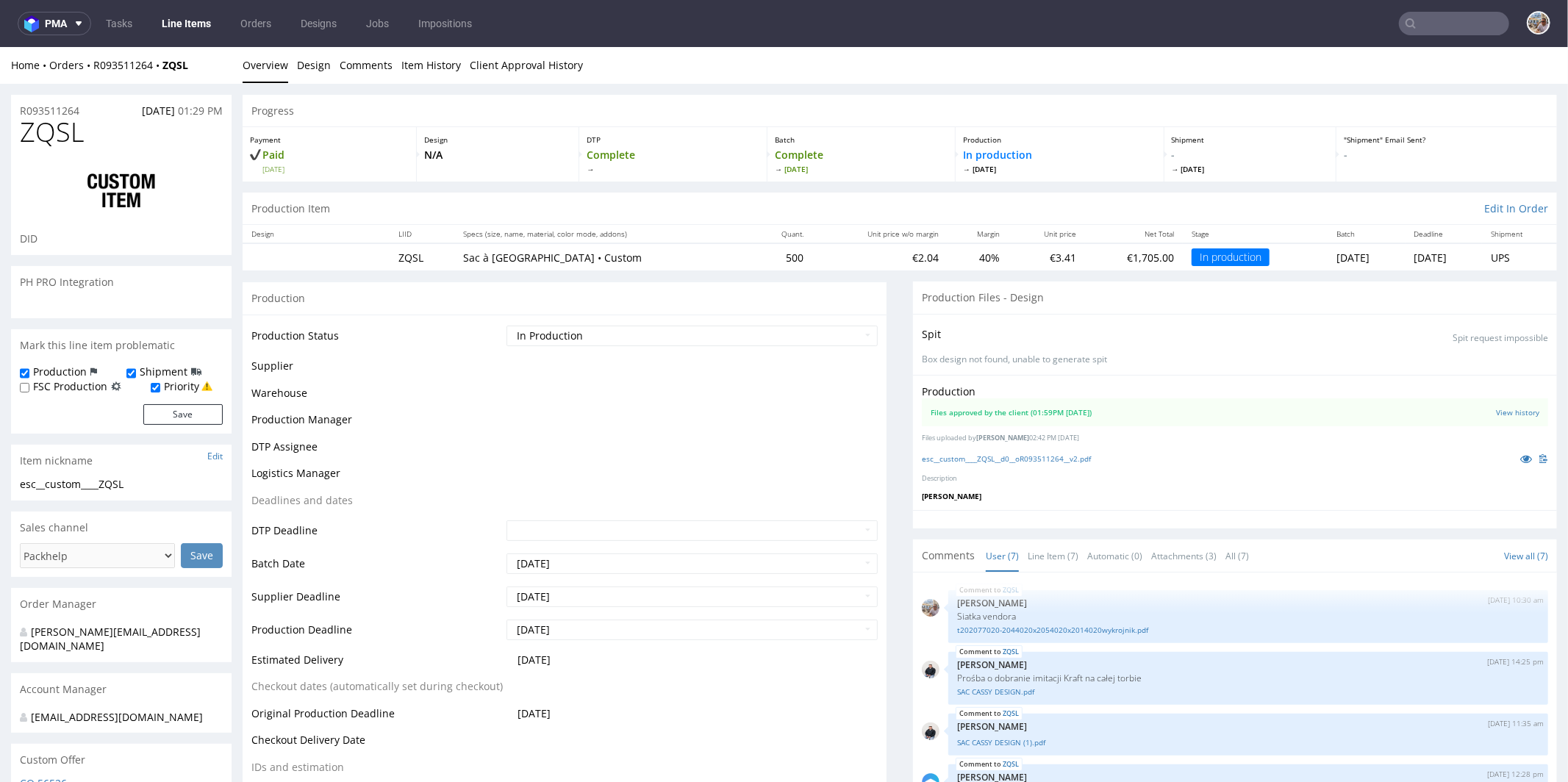
scroll to position [115, 0]
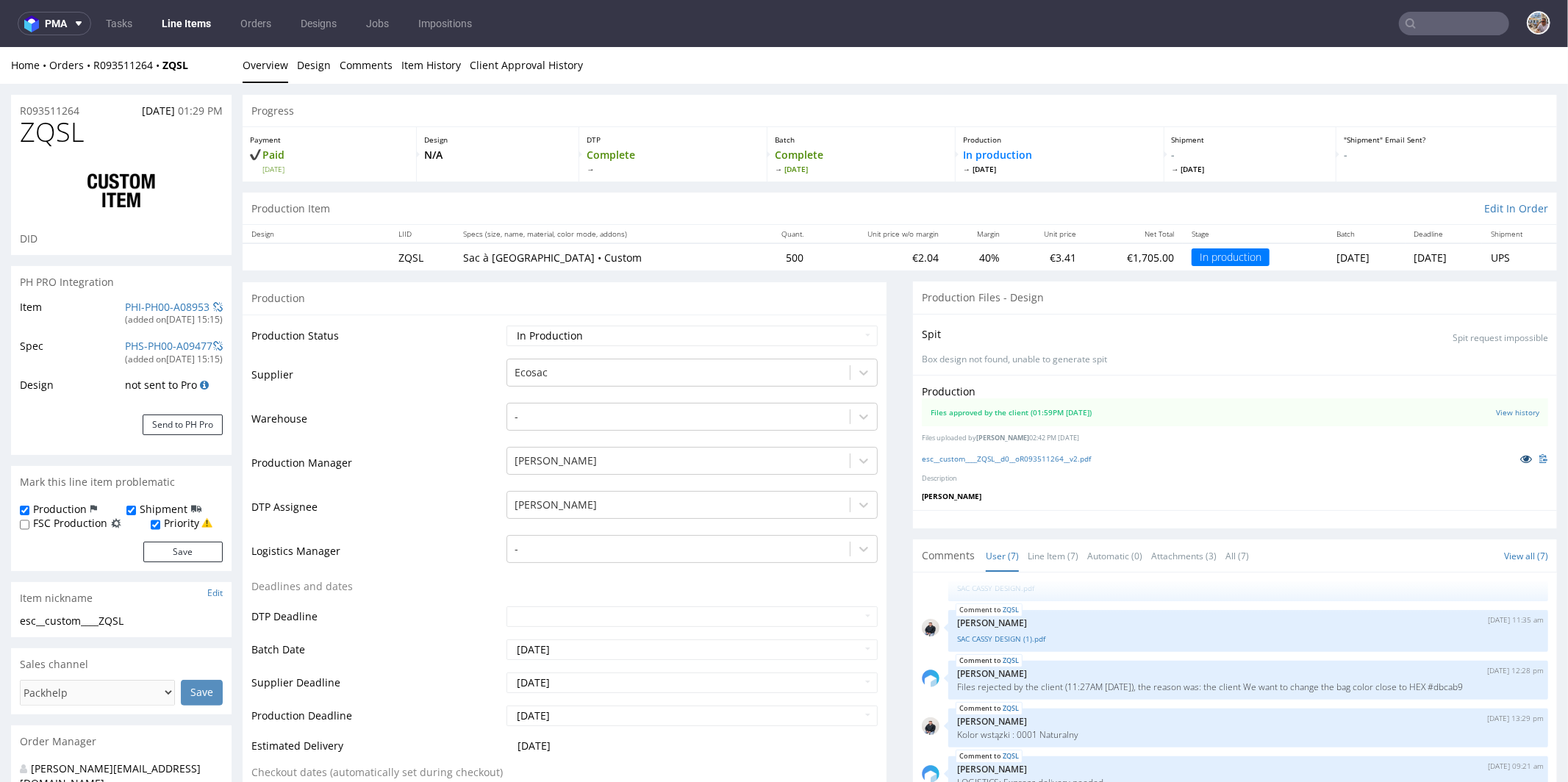
click at [1513, 455] on link at bounding box center [1526, 458] width 26 height 17
click at [148, 300] on link "PHI-PH00-A08953" at bounding box center [167, 306] width 84 height 14
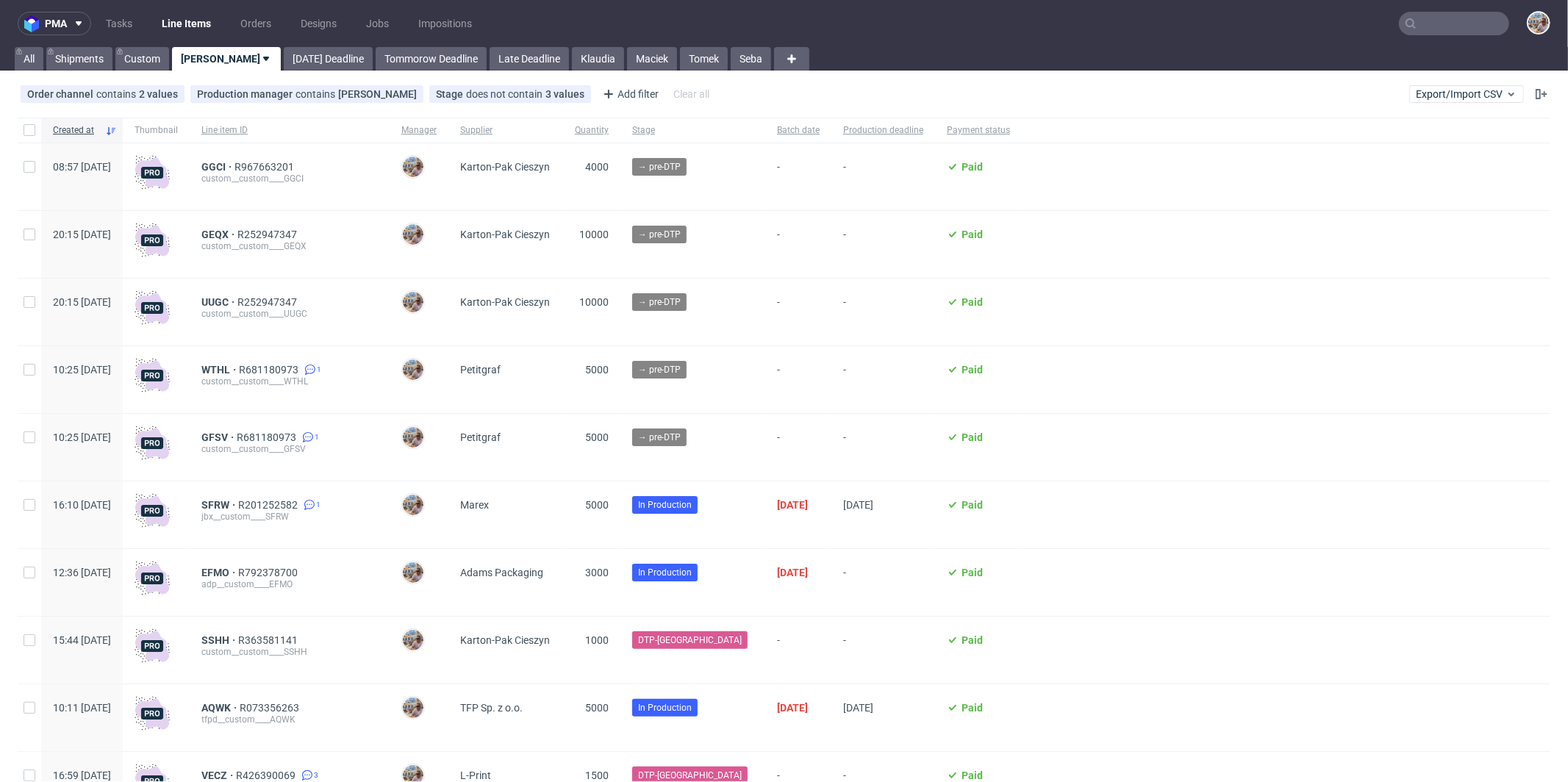
click at [1432, 30] on input "text" at bounding box center [1454, 23] width 110 height 23
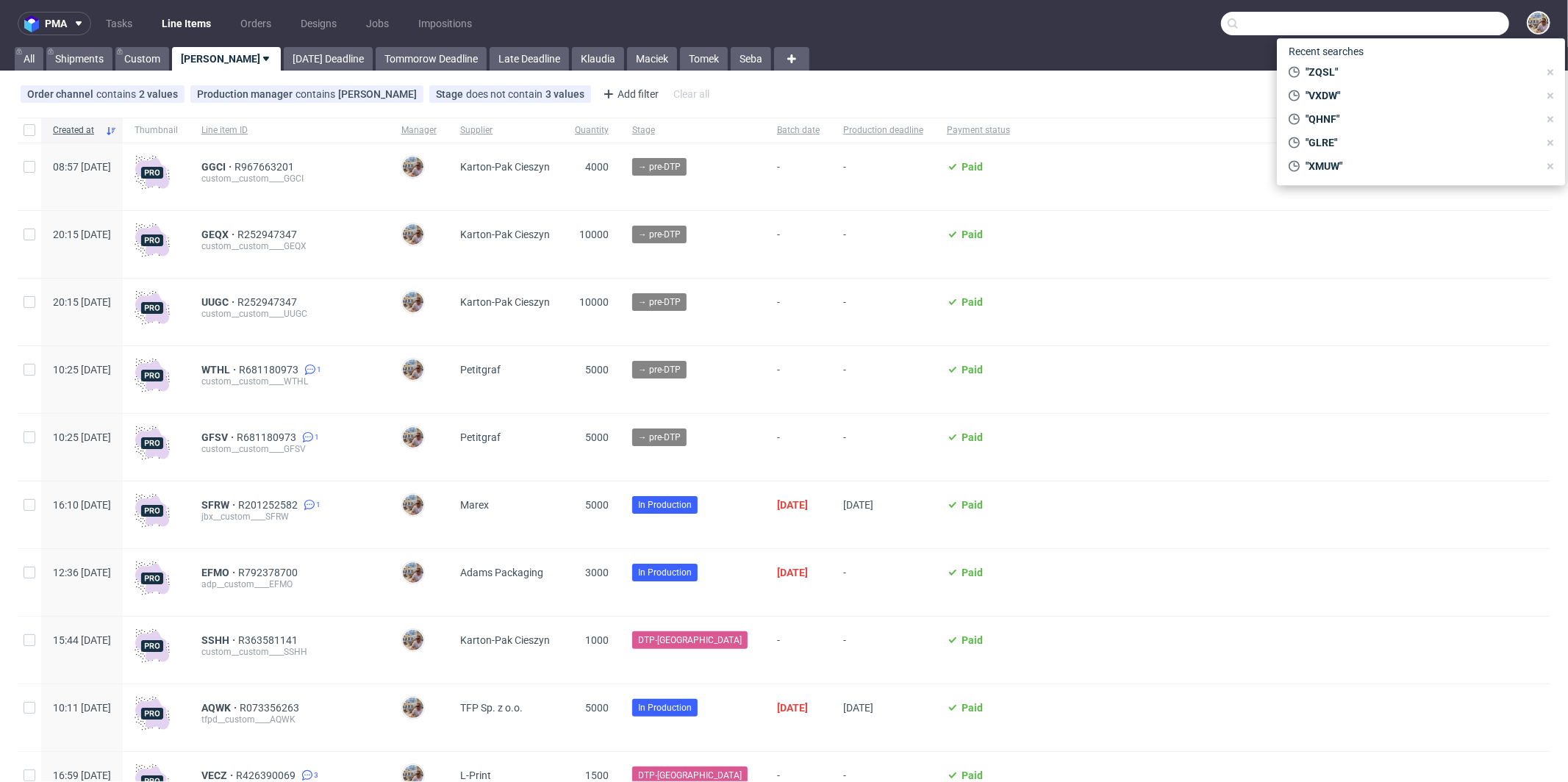
paste input "CBNV"
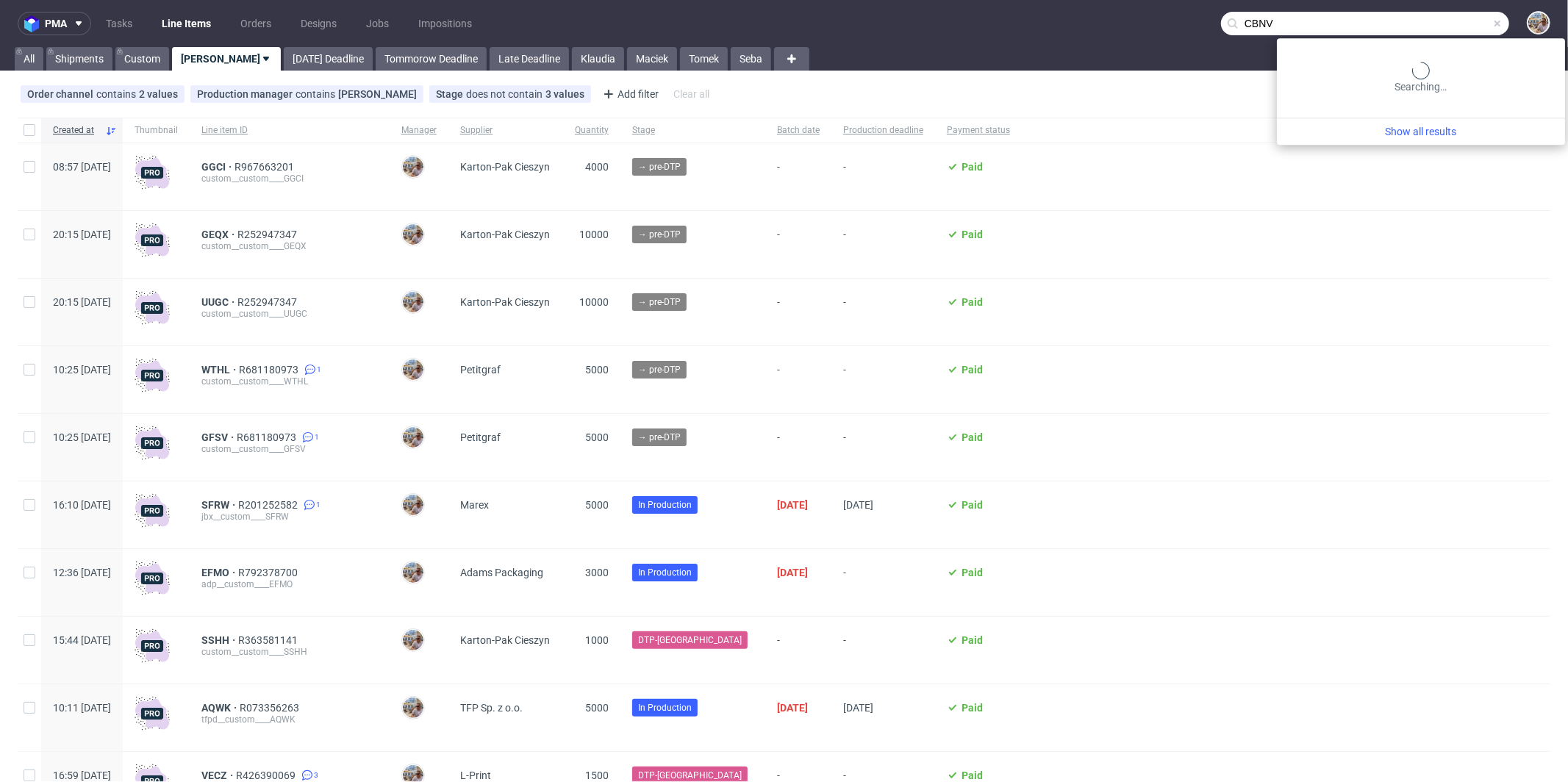
type input "CBNV"
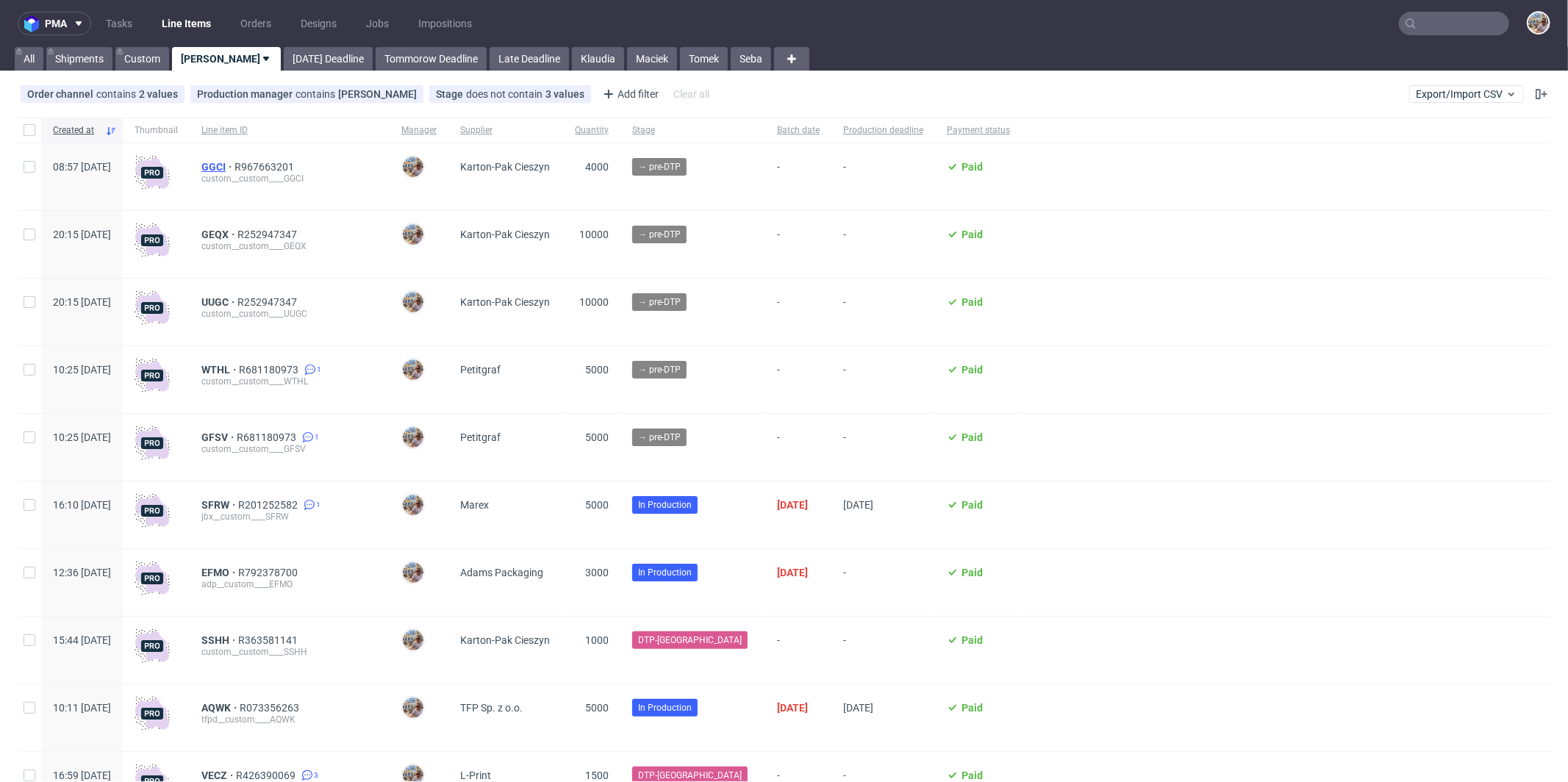
click at [235, 167] on span "GGCI" at bounding box center [218, 167] width 33 height 12
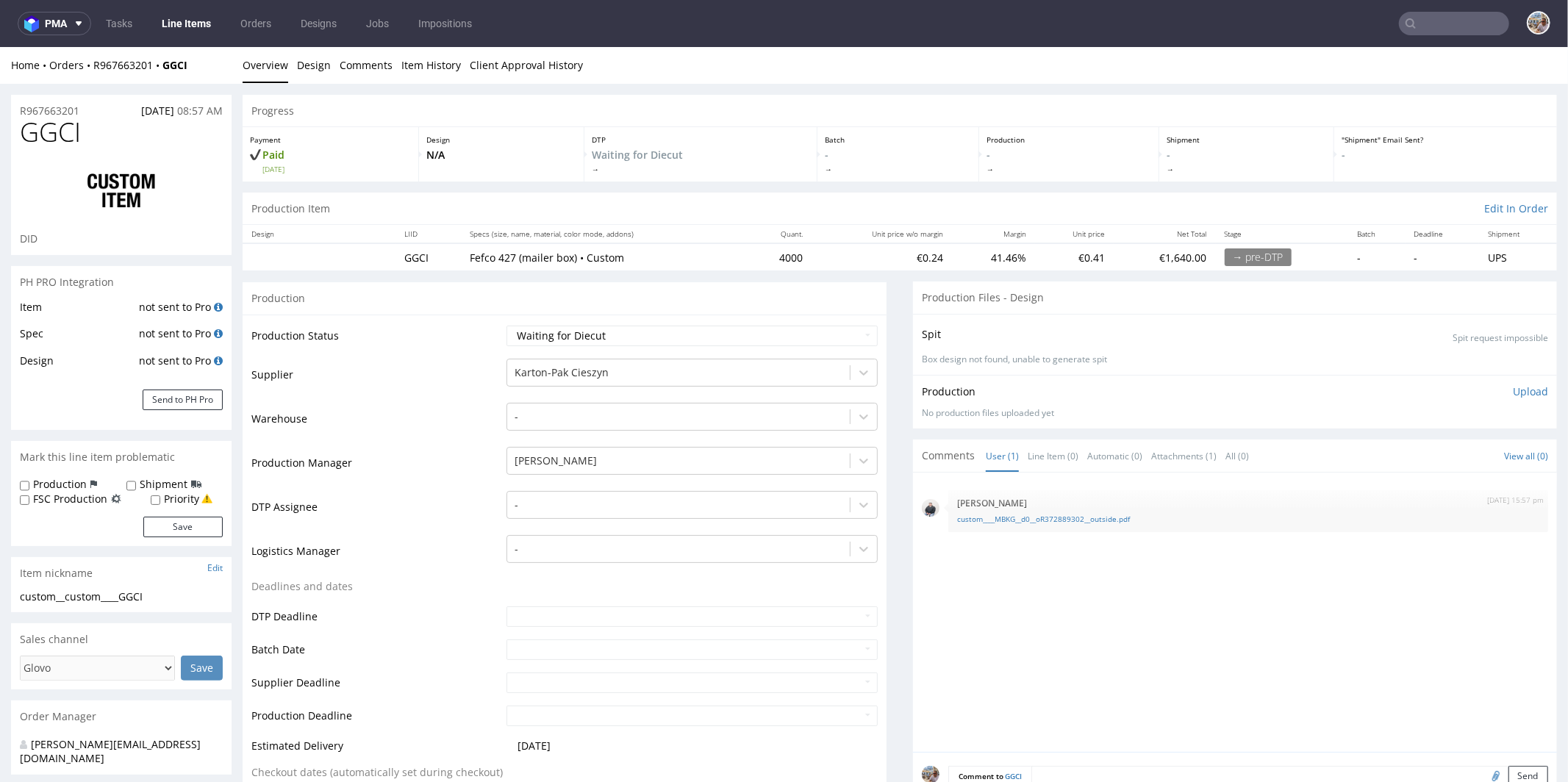
click at [403, 337] on td "Production Status" at bounding box center [377, 340] width 251 height 33
click at [193, 407] on button "Send to PH Pro" at bounding box center [183, 398] width 80 height 21
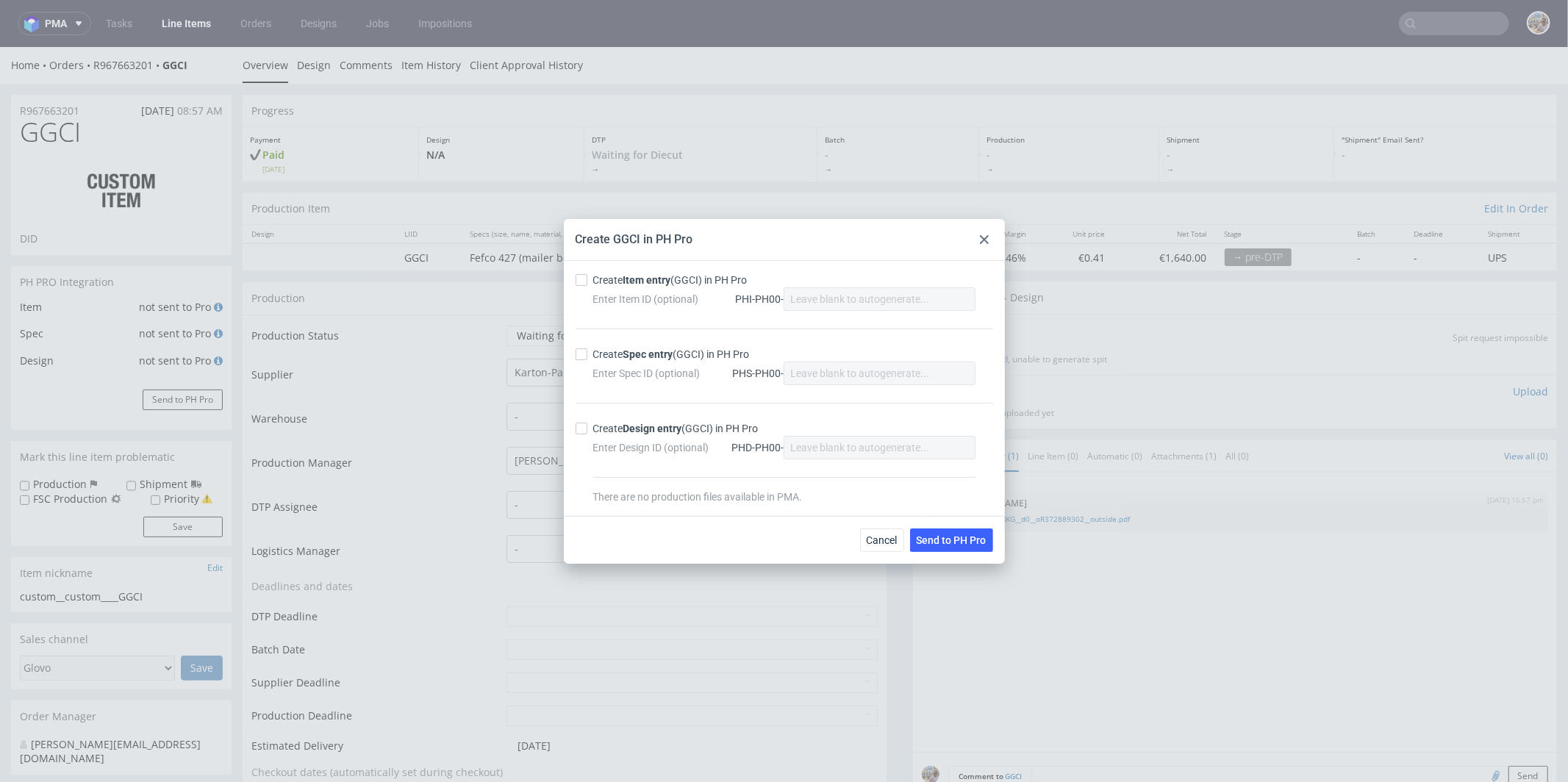
click at [662, 275] on strong "Item entry" at bounding box center [647, 280] width 48 height 12
click at [588, 275] on input "Create Item entry (GGCI) in PH Pro" at bounding box center [581, 280] width 12 height 12
checkbox input "true"
click at [631, 359] on strong "Spec entry" at bounding box center [648, 355] width 50 height 12
click at [588, 359] on input "Create Spec entry (GGCI) in PH Pro" at bounding box center [581, 355] width 12 height 12
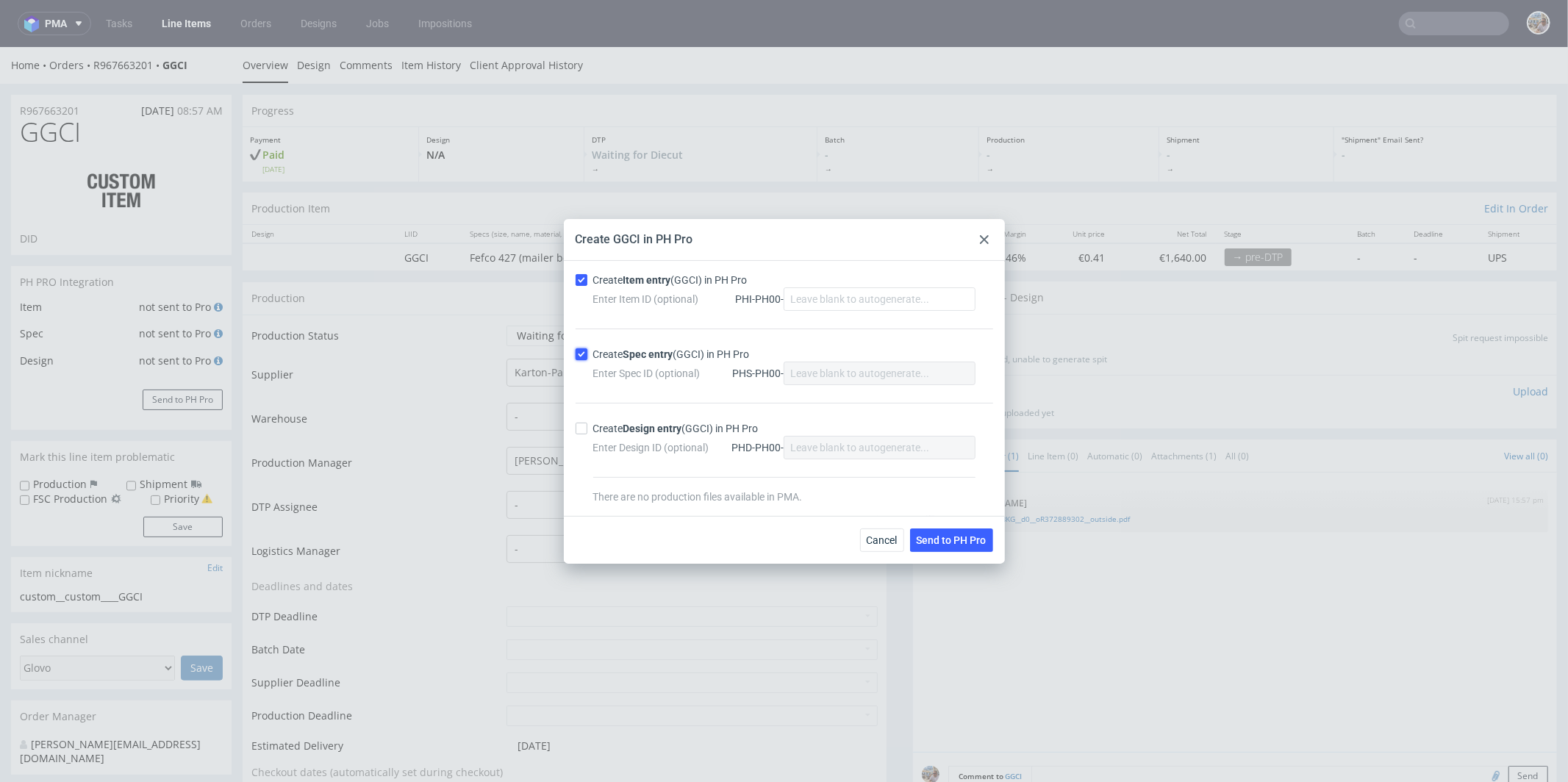
checkbox input "true"
click at [949, 544] on span "Send to PH Pro" at bounding box center [951, 540] width 69 height 10
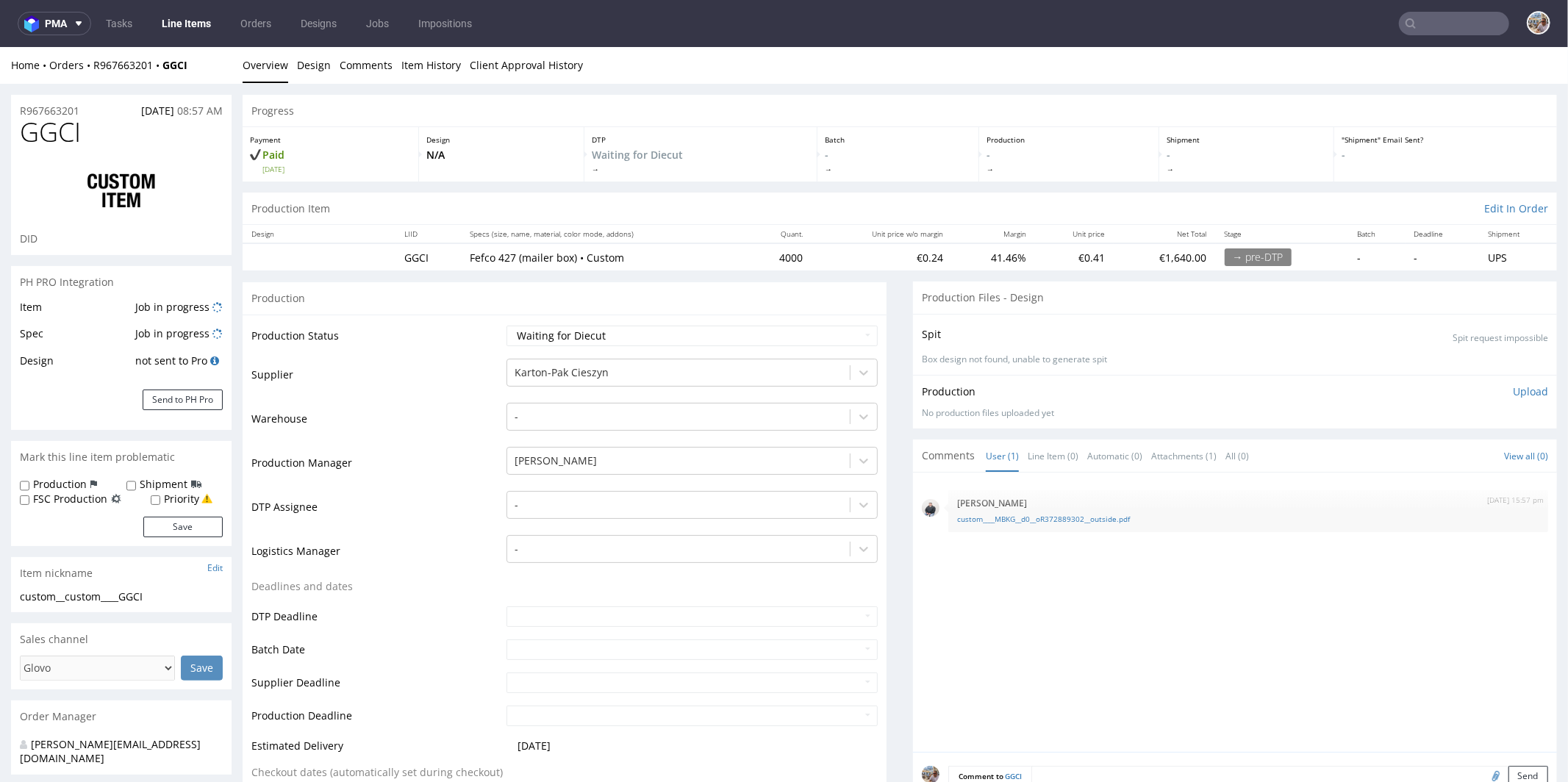
click at [404, 416] on td "Warehouse" at bounding box center [377, 422] width 251 height 44
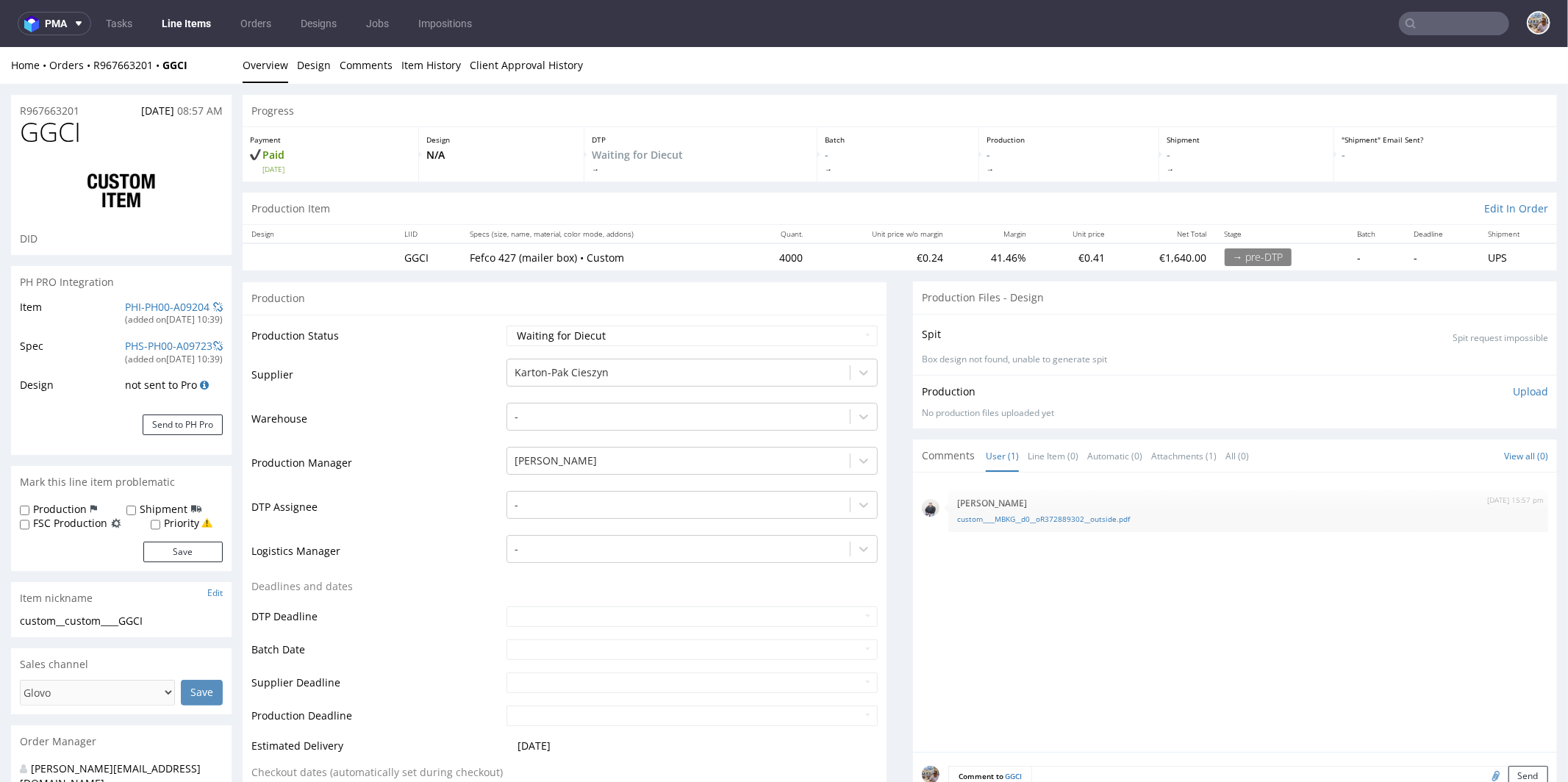
click at [419, 527] on td "DTP Assignee" at bounding box center [377, 510] width 251 height 44
click at [160, 303] on link "PHI-PH00-A09204" at bounding box center [167, 306] width 84 height 14
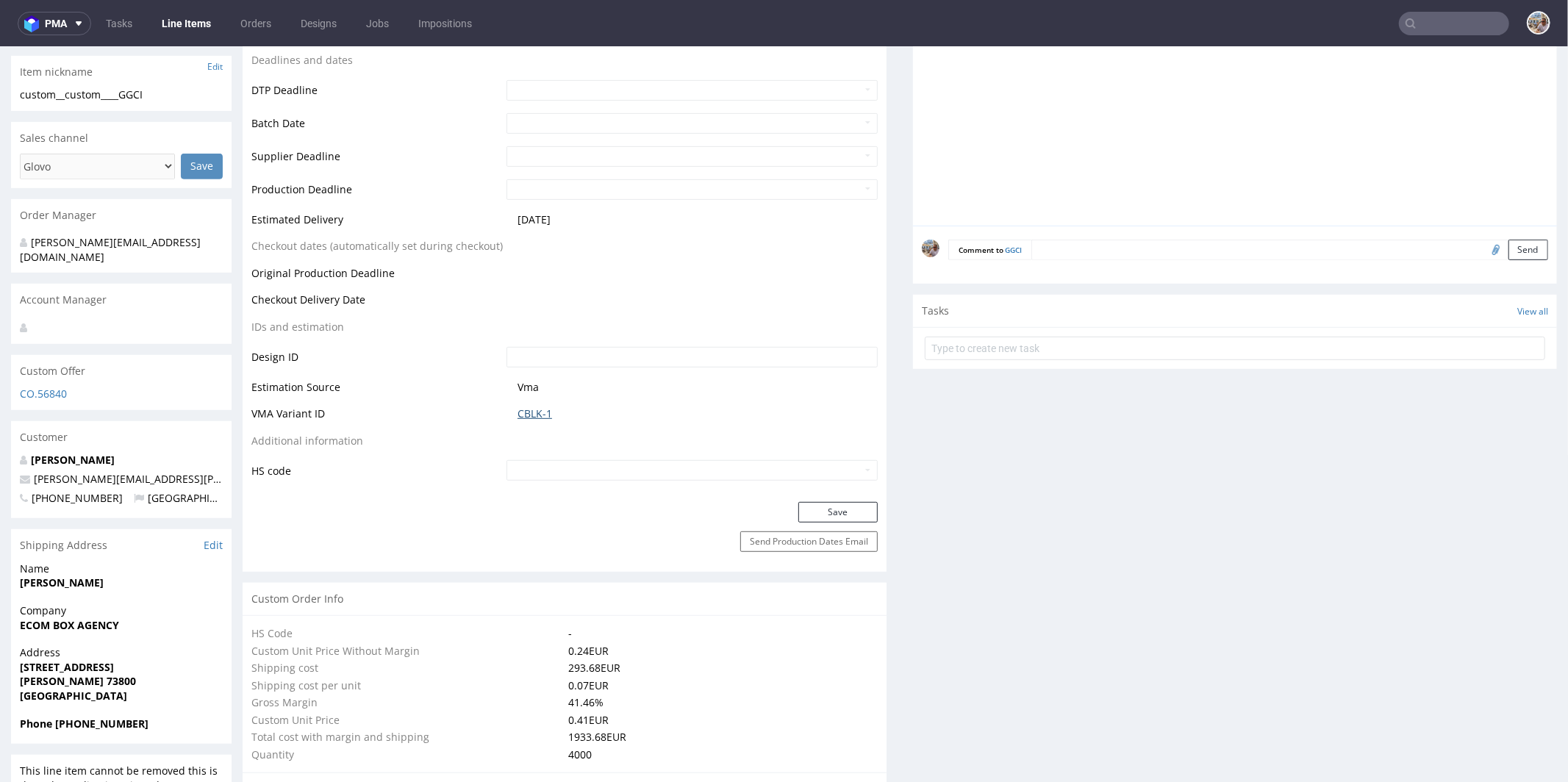
click at [535, 414] on link "CBLK-1" at bounding box center [535, 413] width 35 height 15
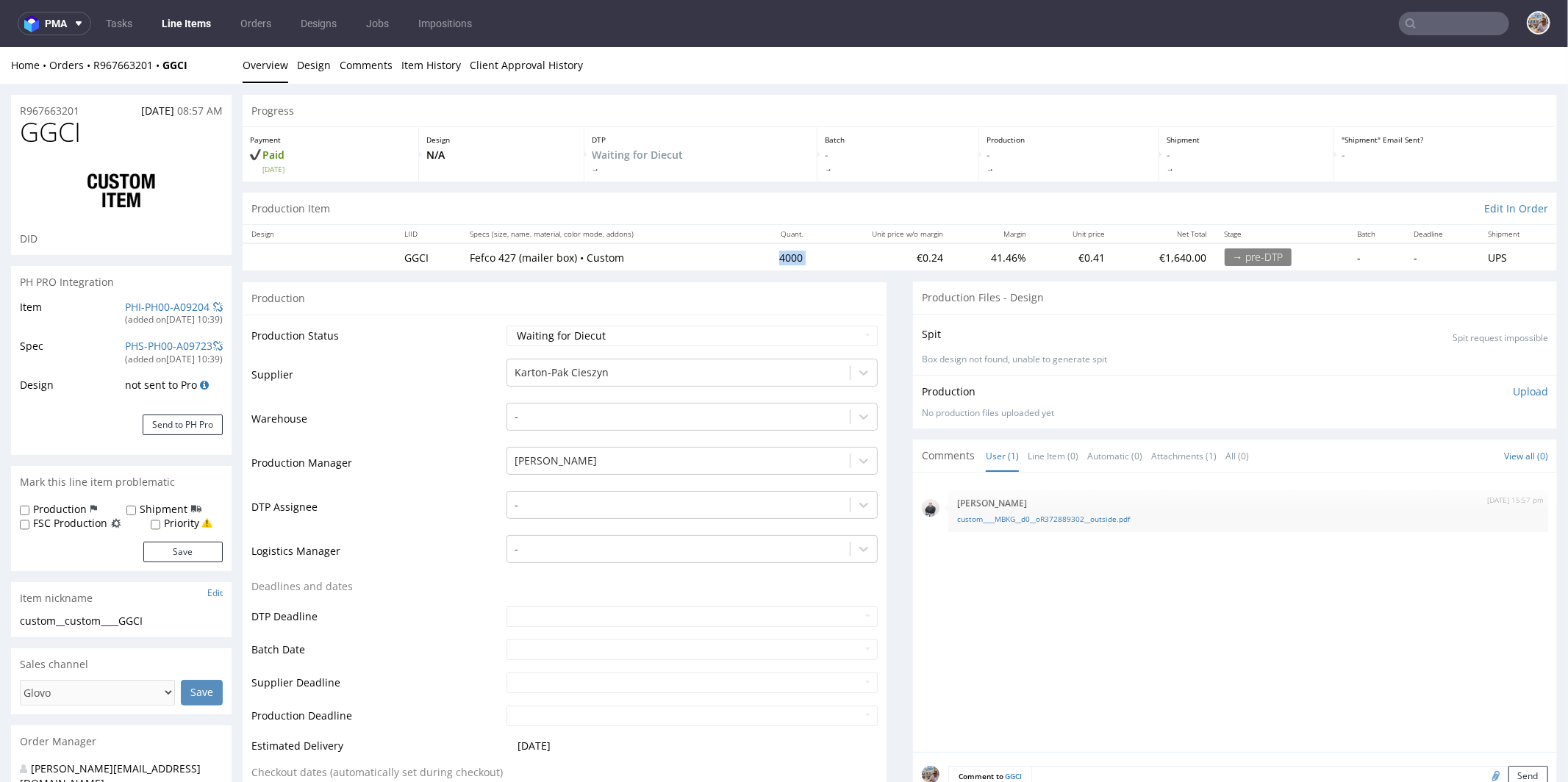
drag, startPoint x: 806, startPoint y: 260, endPoint x: 756, endPoint y: 258, distance: 50.0
click at [756, 258] on tr "GGCI Fefco 427 (mailer box) • Custom 4000 €0.24 41.46% €0.41 €1,640.00 → pre-DT…" at bounding box center [900, 256] width 1314 height 27
copy td "4000"
drag, startPoint x: 95, startPoint y: 110, endPoint x: 3, endPoint y: 103, distance: 92.3
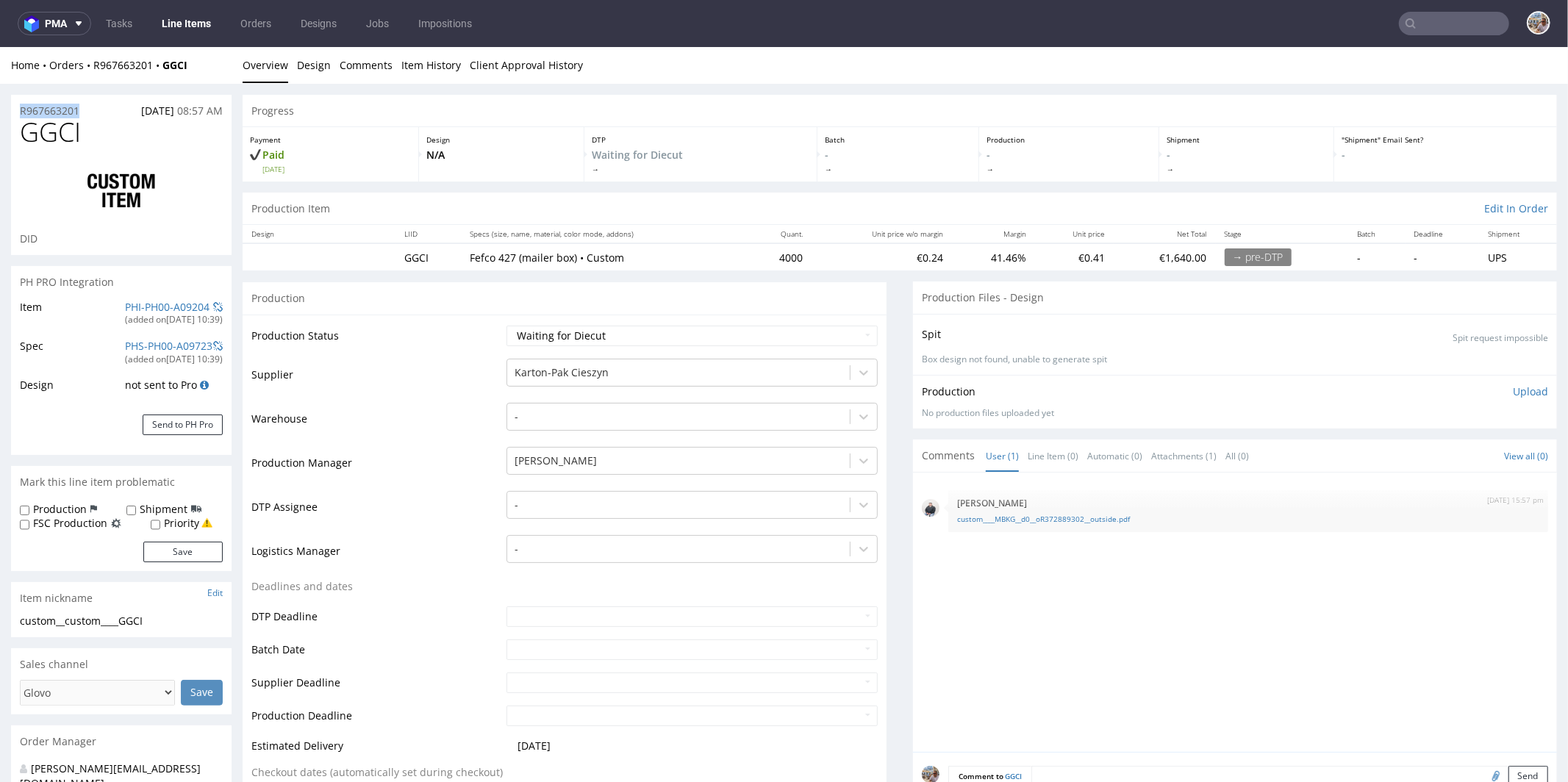
copy p "R967663201"
drag, startPoint x: 90, startPoint y: 147, endPoint x: 19, endPoint y: 137, distance: 71.7
click at [19, 137] on div "GGCI DID" at bounding box center [121, 185] width 221 height 137
copy h1 "GGCI"
click at [561, 334] on select "Waiting for Artwork Waiting for Diecut Waiting for Mockup Waiting for DTP Waiti…" at bounding box center [692, 335] width 371 height 21
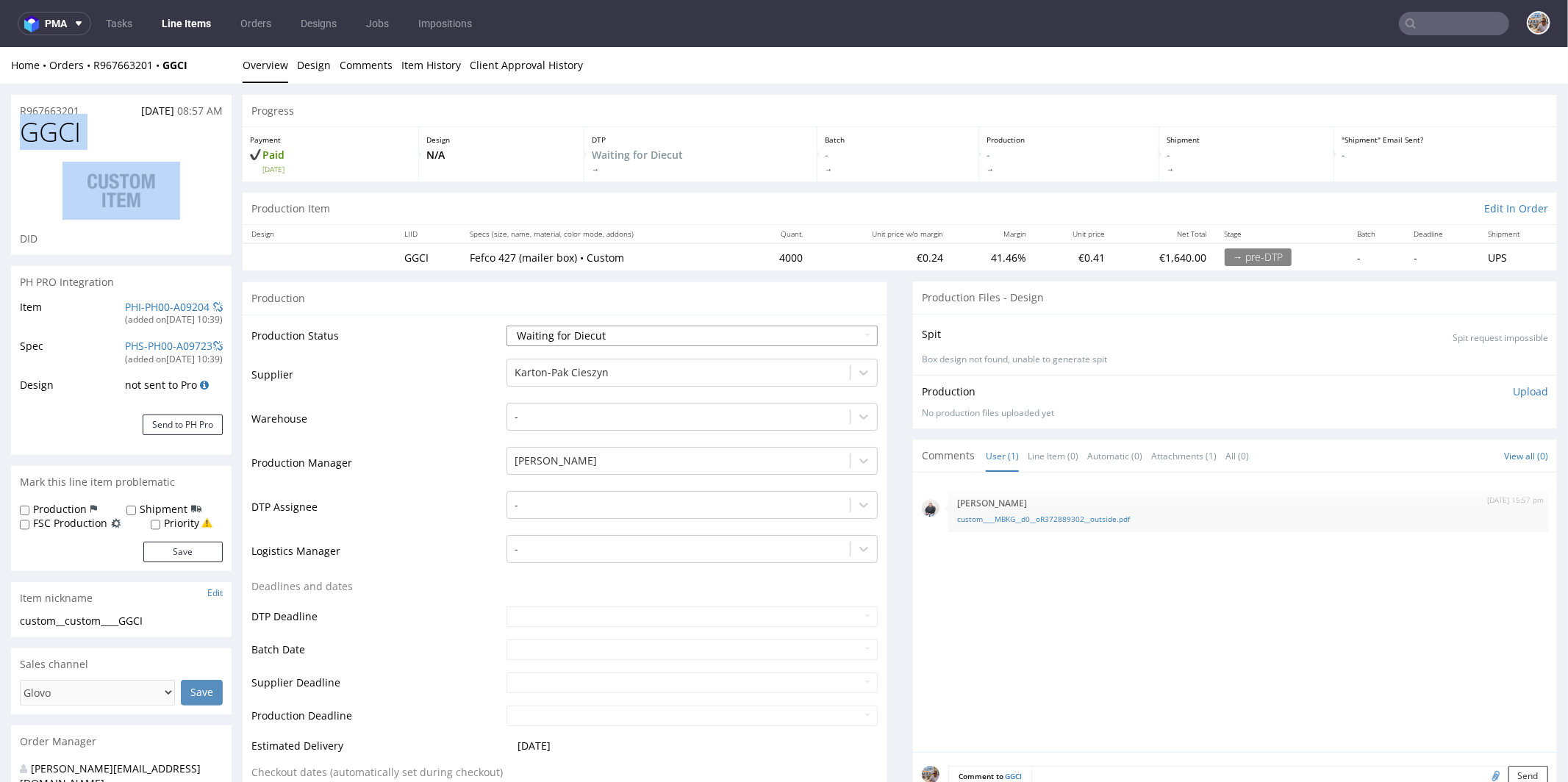
select select "production_in_process"
click at [507, 325] on select "Waiting for Artwork Waiting for Diecut Waiting for Mockup Waiting for DTP Waiti…" at bounding box center [692, 335] width 371 height 21
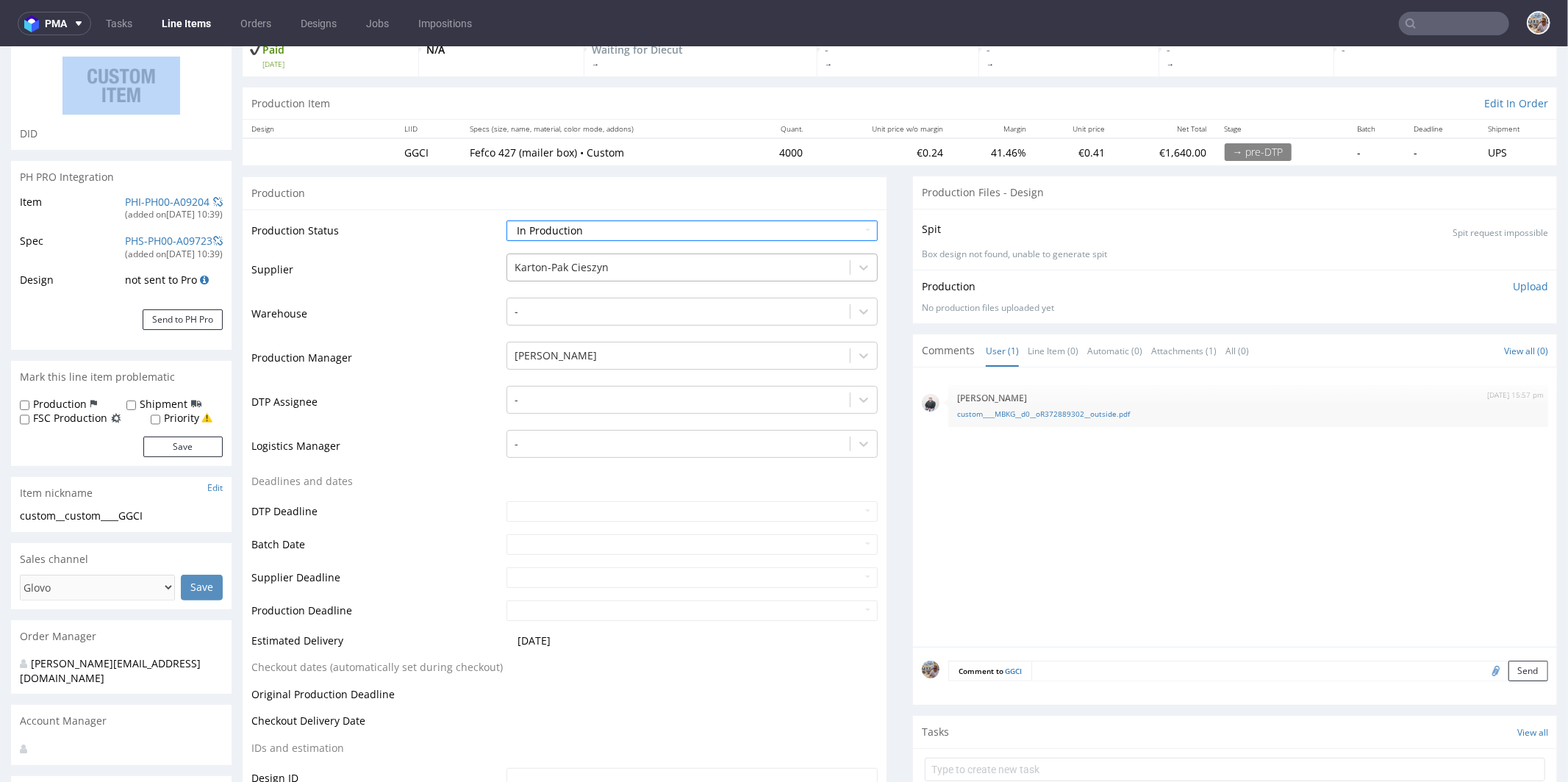
scroll to position [174, 0]
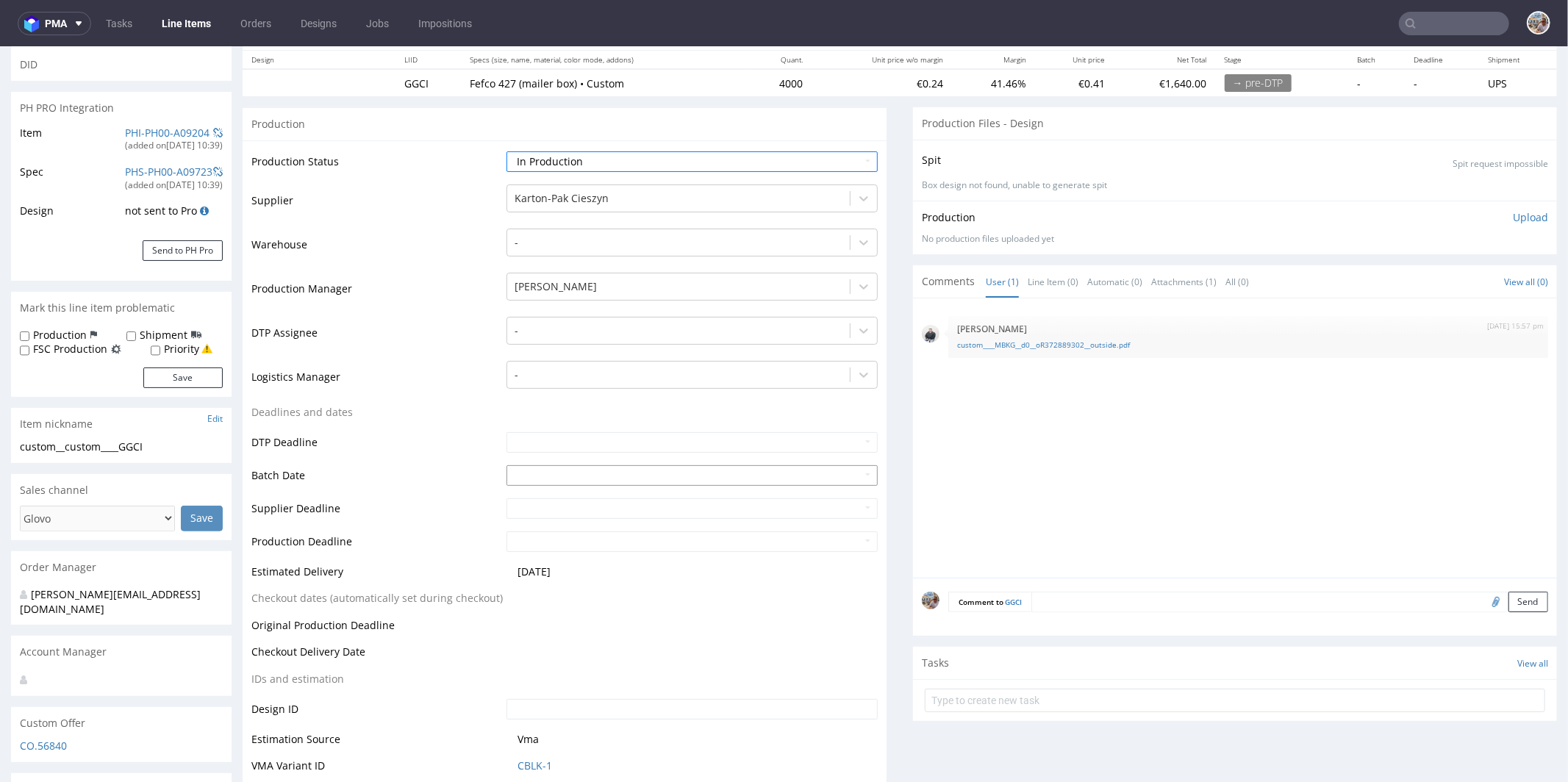
click at [537, 475] on input "text" at bounding box center [692, 474] width 371 height 21
click at [602, 341] on td "2" at bounding box center [606, 341] width 22 height 22
type input "2025-10-02"
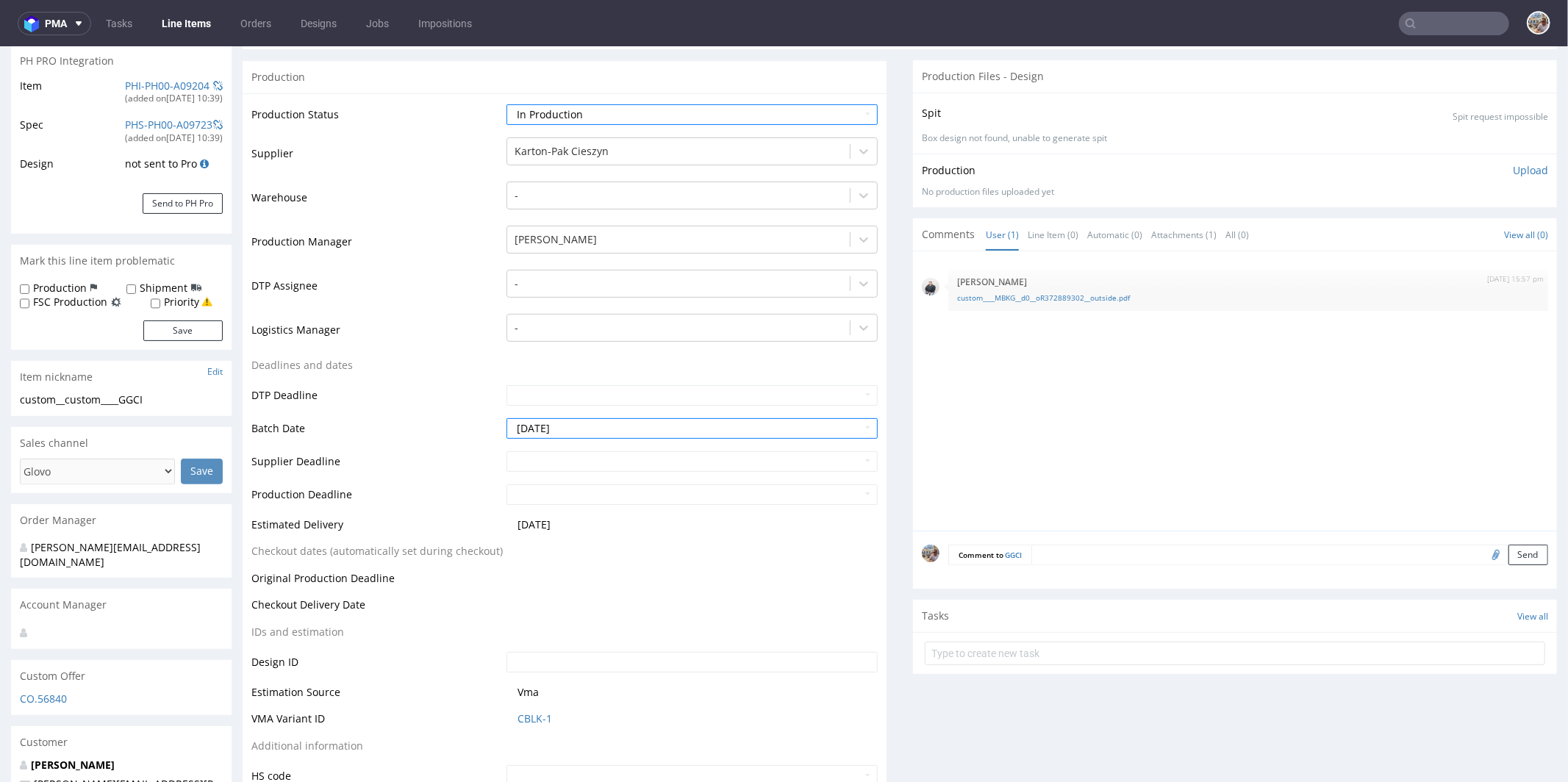
scroll to position [446, 0]
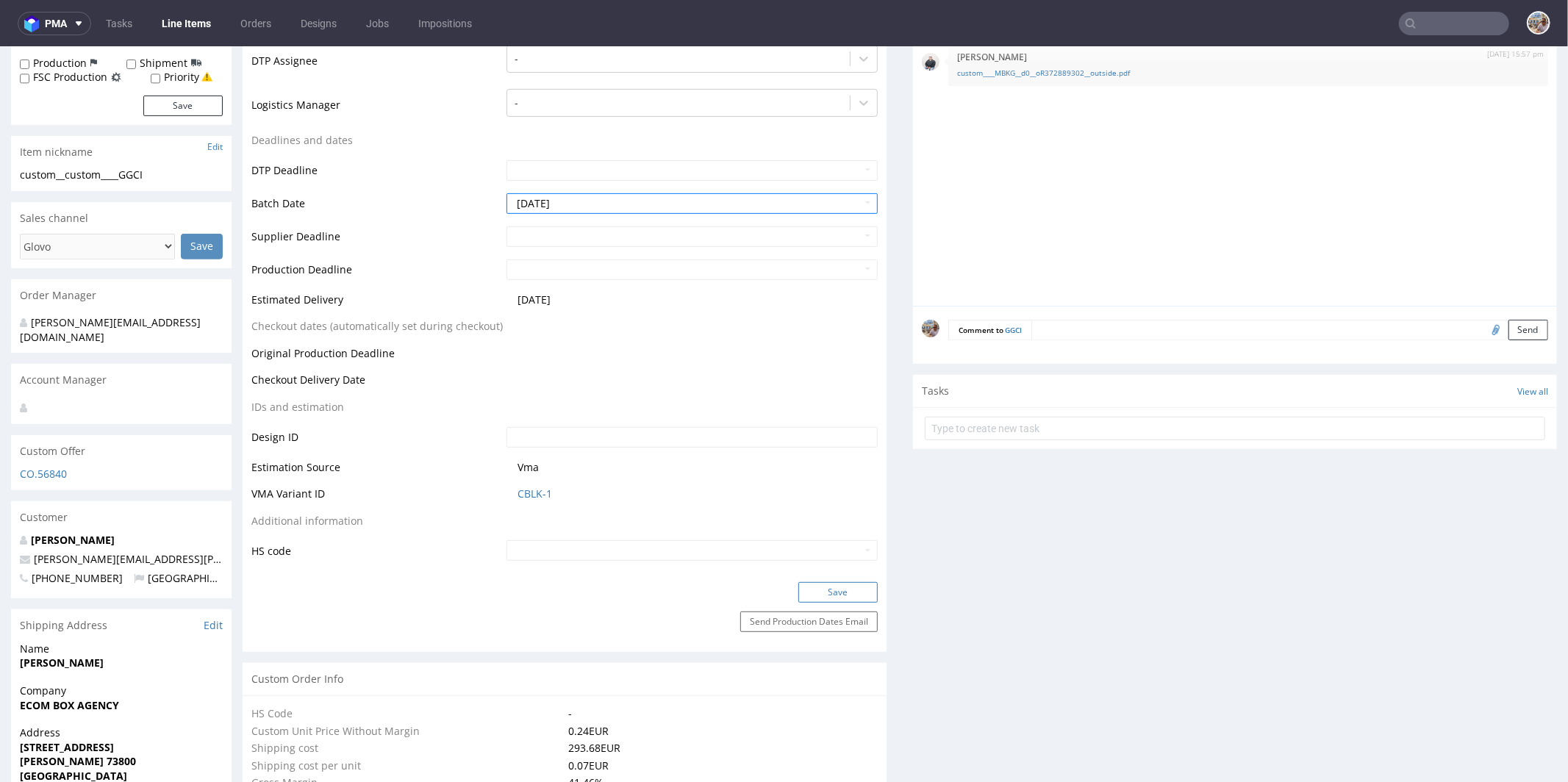
click at [835, 582] on button "Save" at bounding box center [838, 592] width 79 height 21
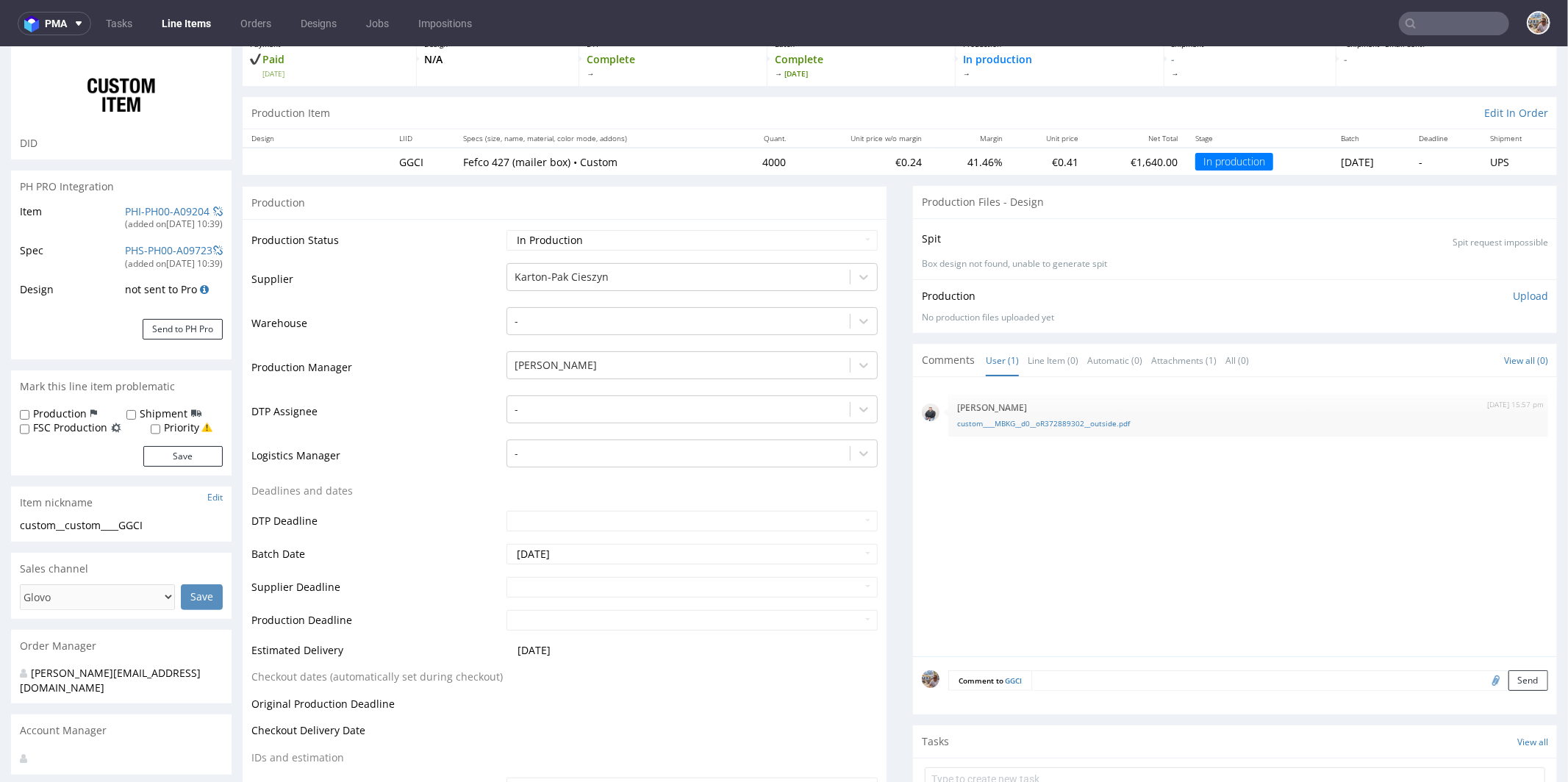
scroll to position [0, 0]
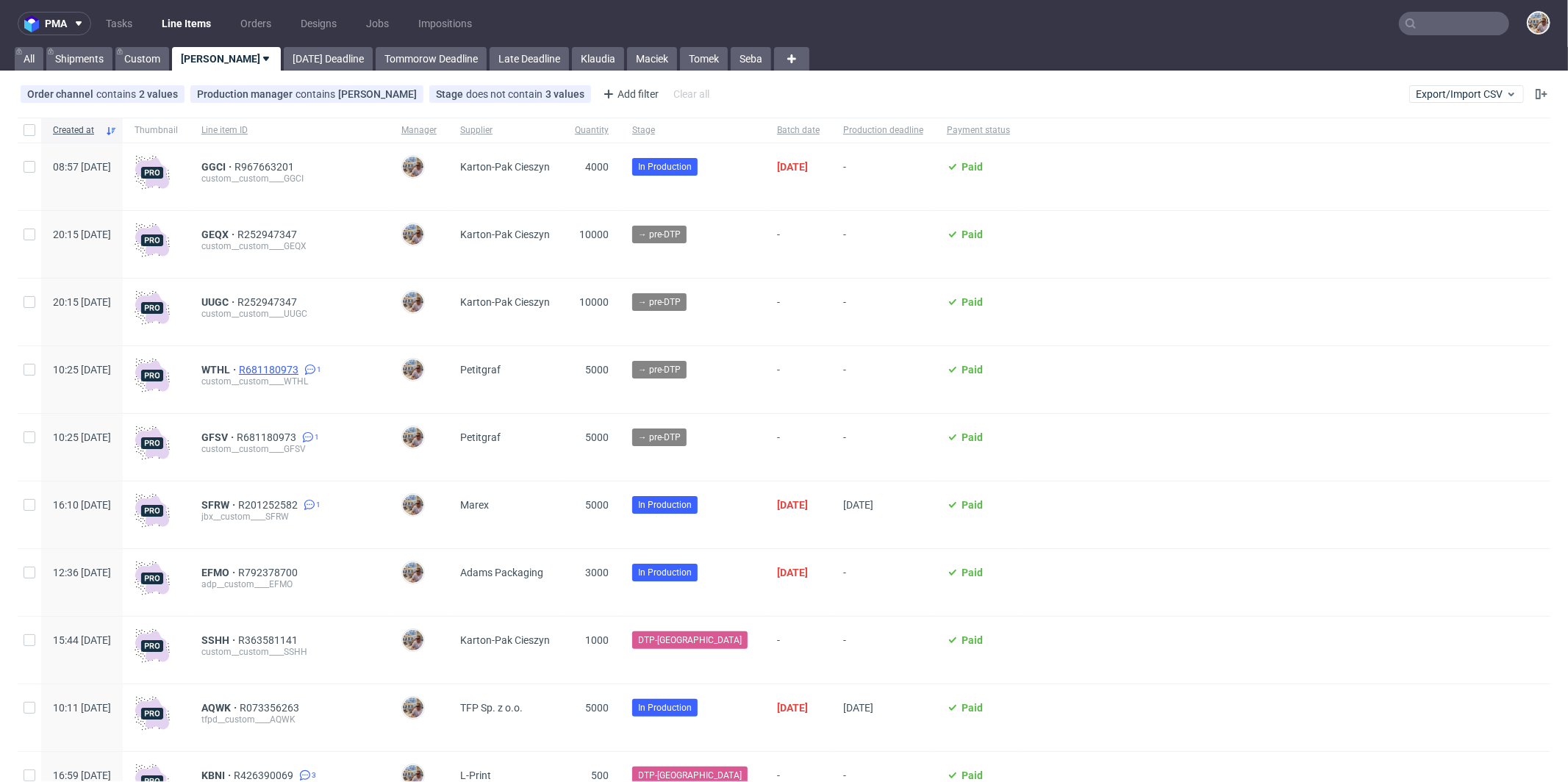
click at [302, 371] on span "R681180973" at bounding box center [270, 370] width 63 height 12
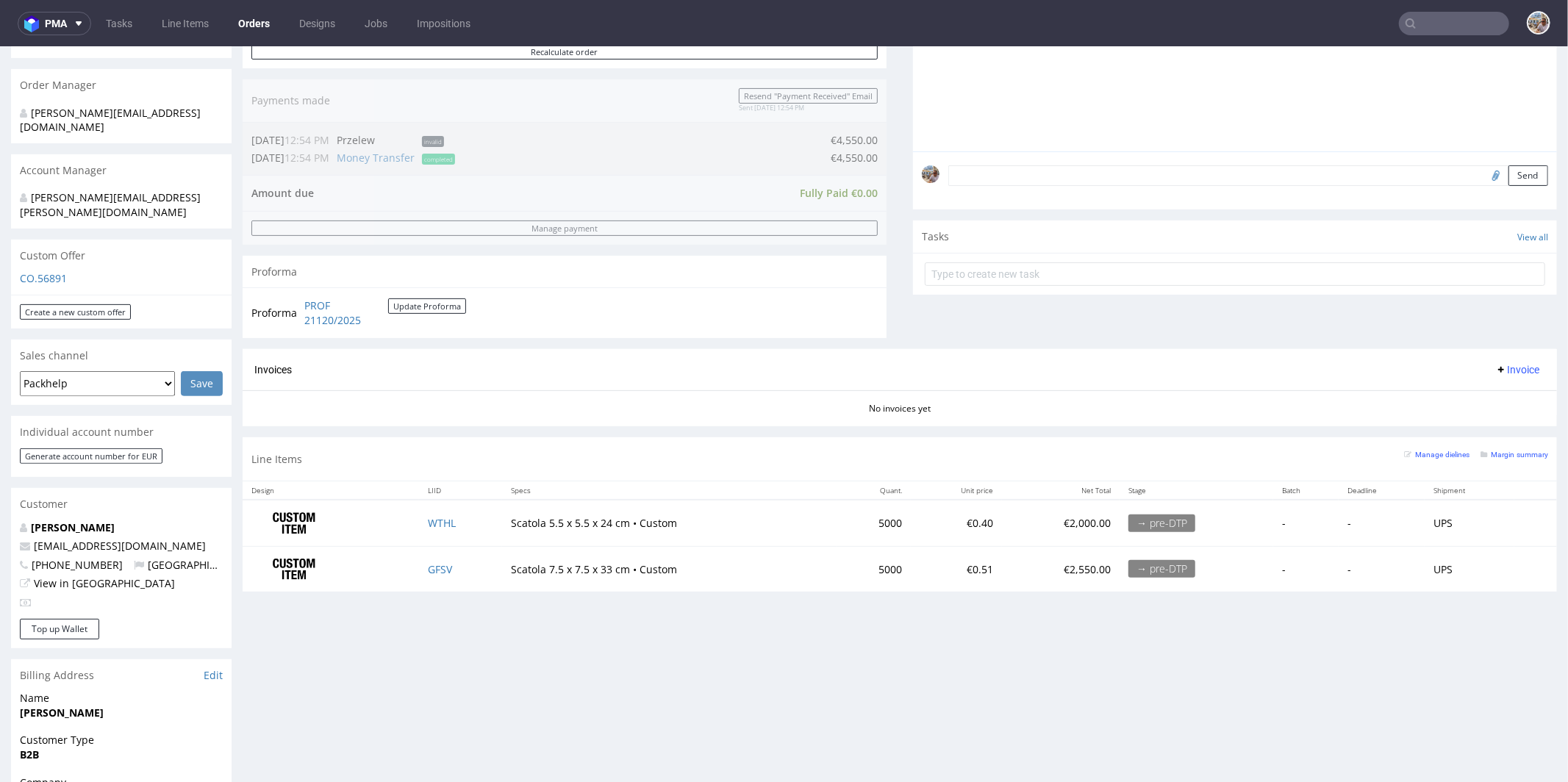
scroll to position [387, 0]
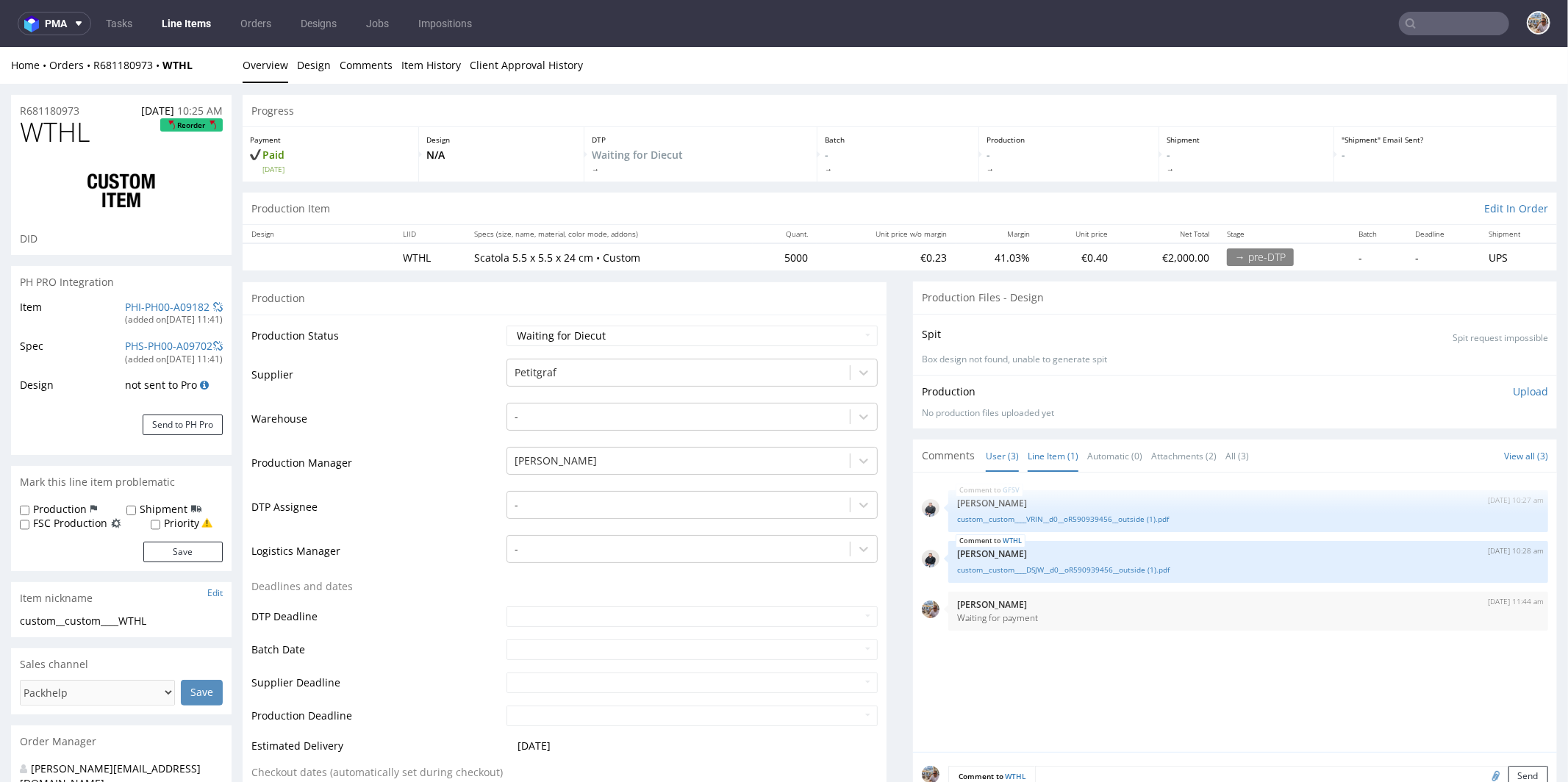
click at [1040, 458] on link "Line Item (1)" at bounding box center [1052, 455] width 50 height 31
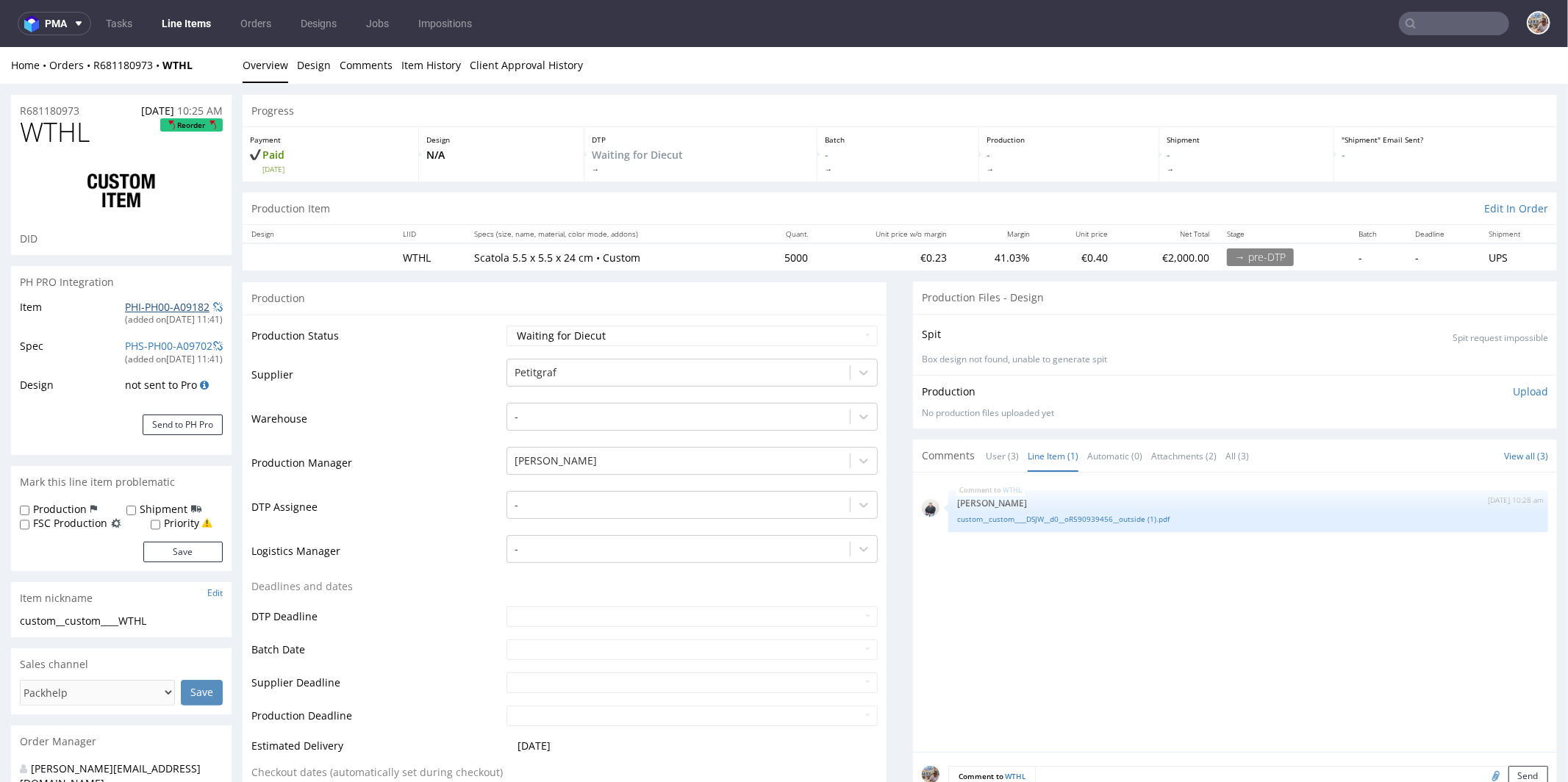
click at [164, 304] on link "PHI-PH00-A09182" at bounding box center [167, 306] width 84 height 14
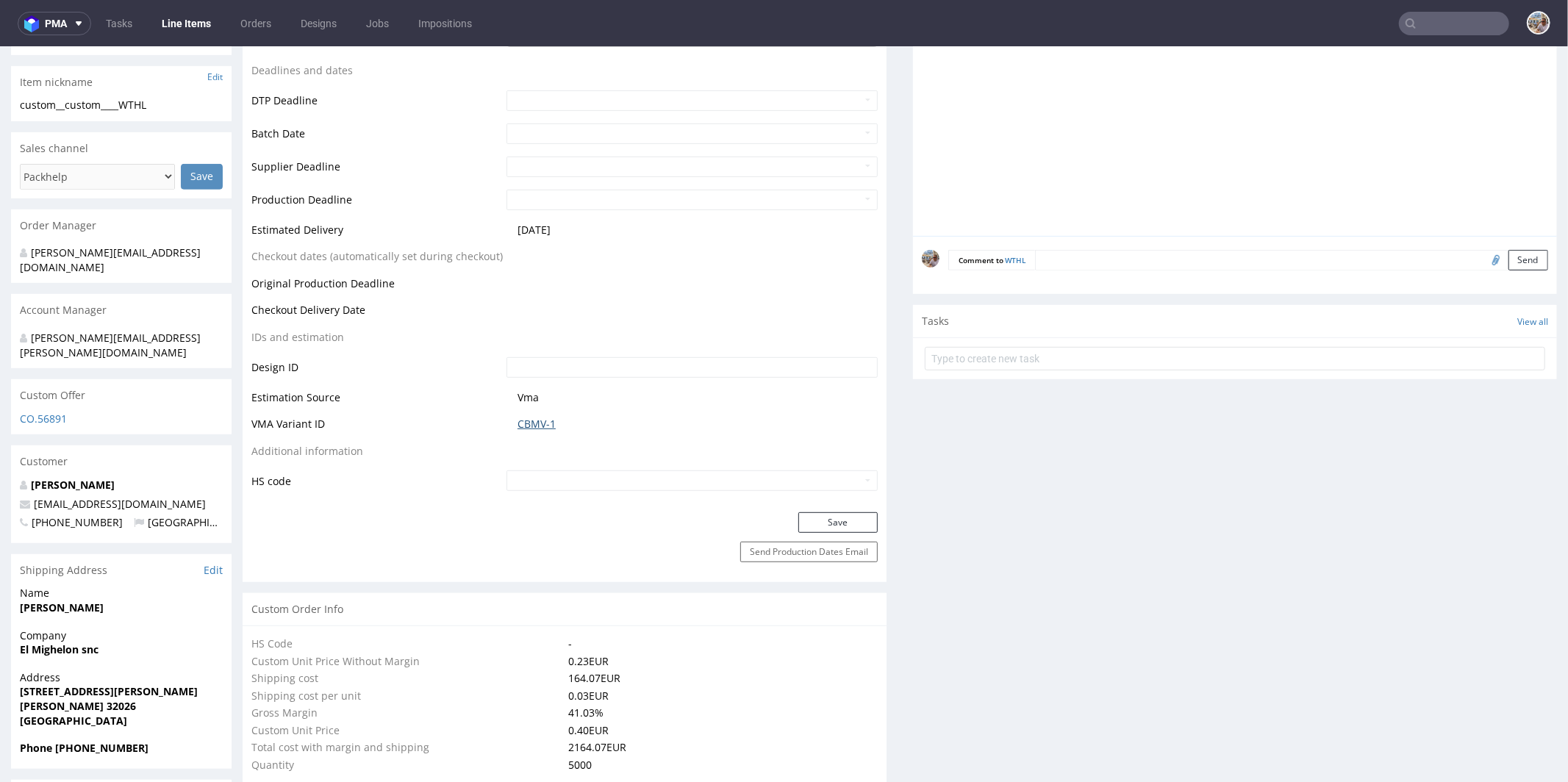
click at [533, 424] on link "CBMV-1" at bounding box center [536, 423] width 38 height 15
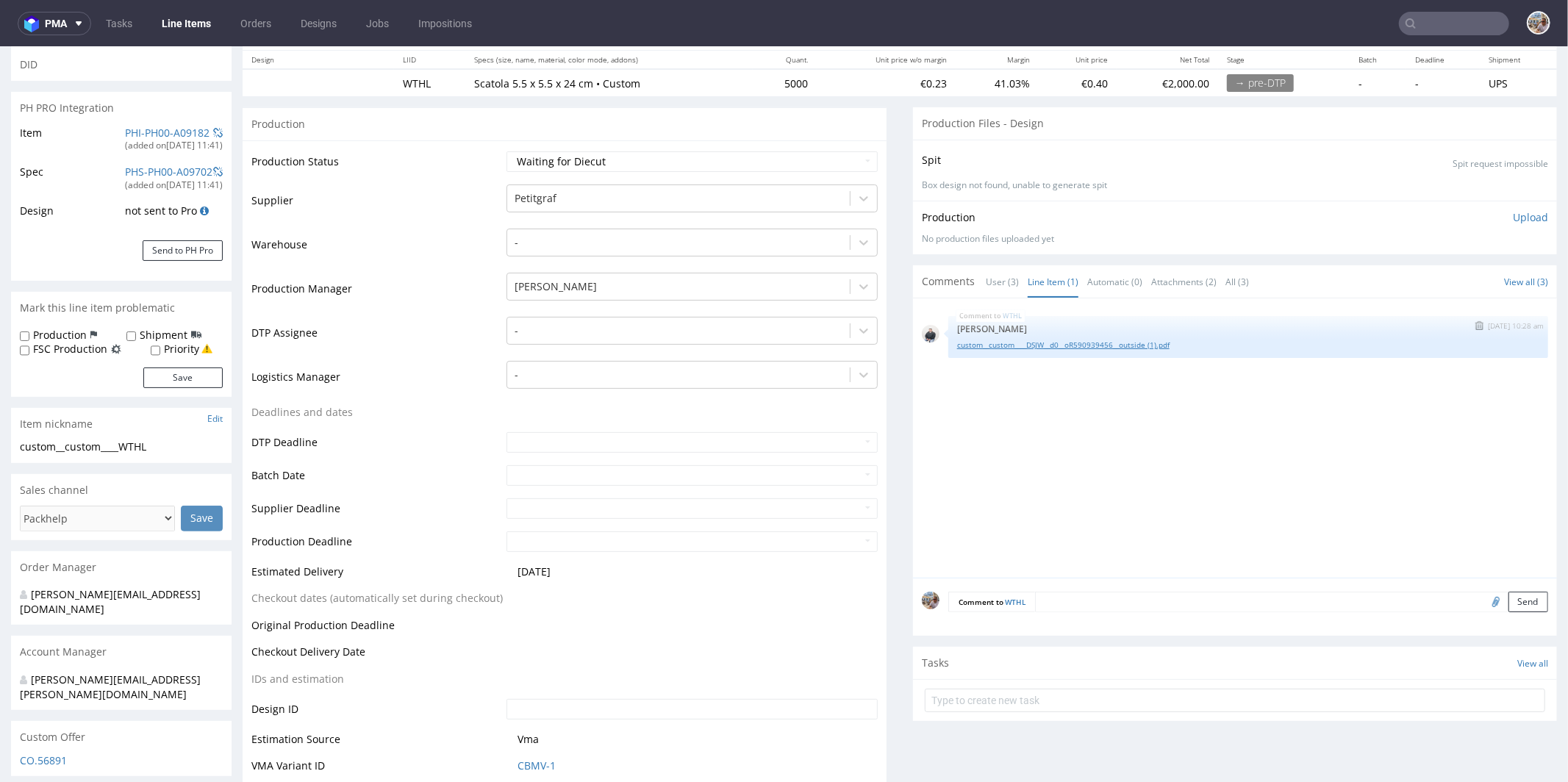
click at [1057, 341] on link "custom__custom____DSJW__d0__oR590939456__outside (1).pdf" at bounding box center [1248, 344] width 582 height 11
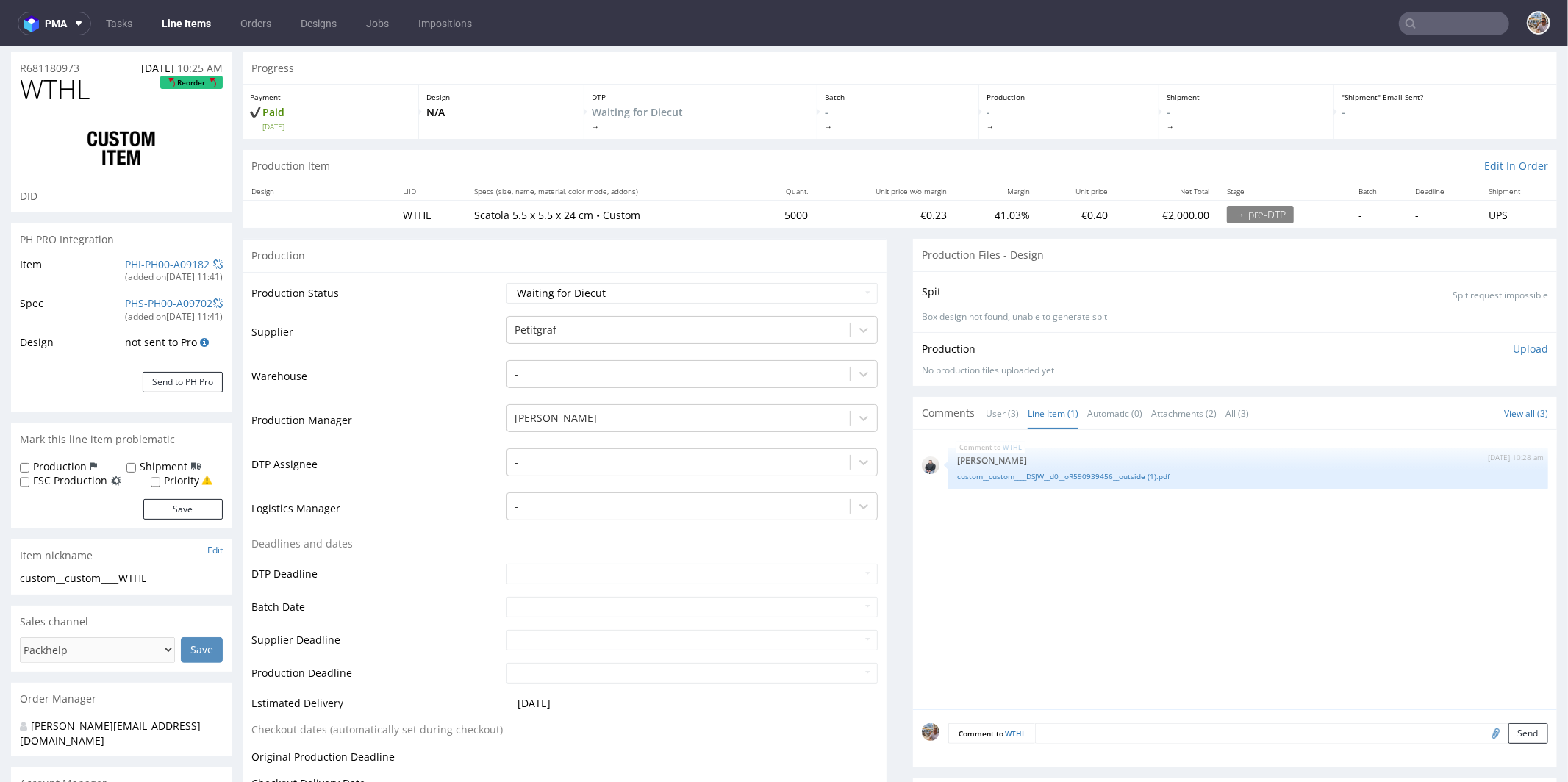
scroll to position [0, 0]
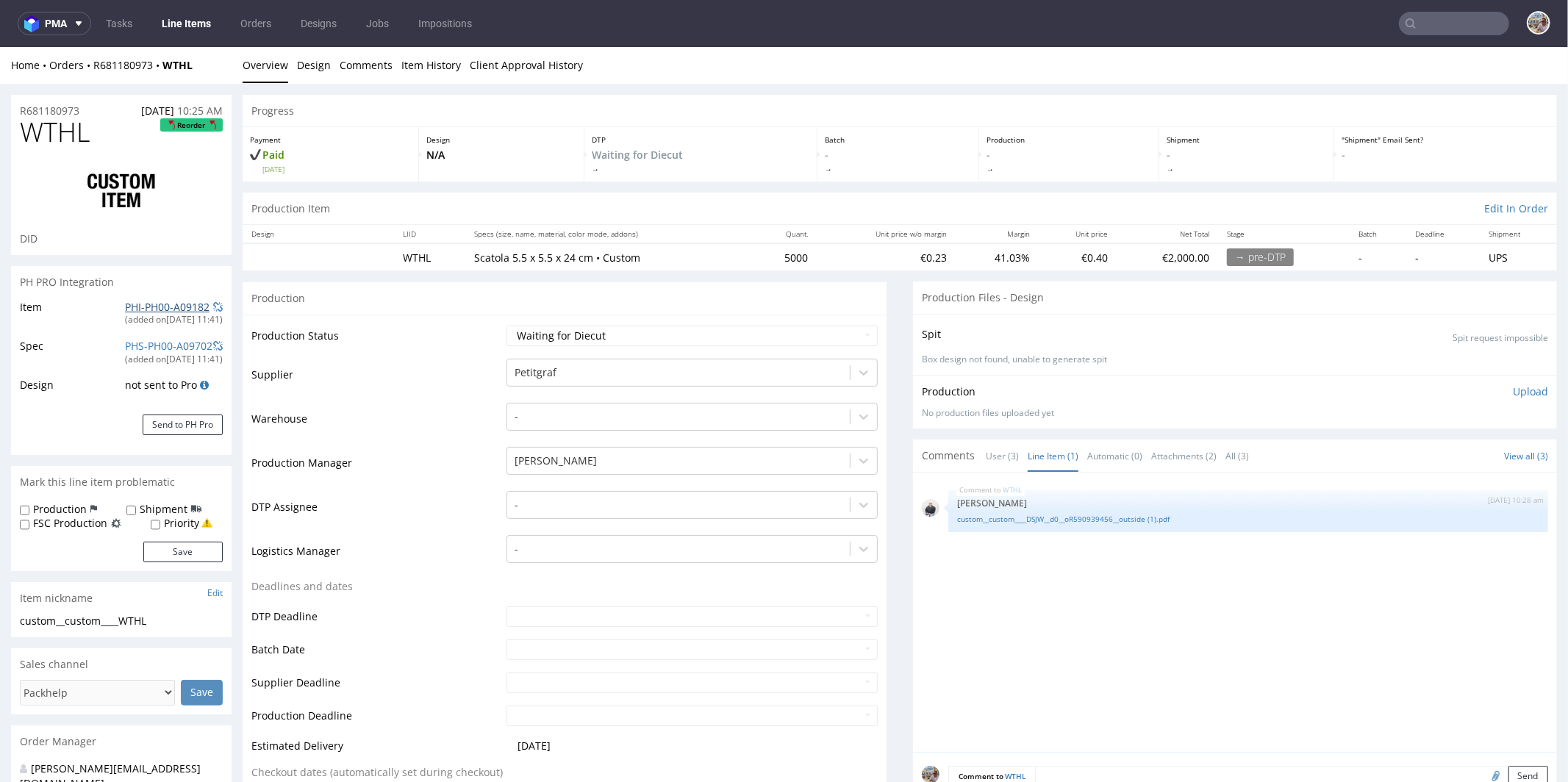
click at [156, 302] on link "PHI-PH00-A09182" at bounding box center [167, 306] width 84 height 14
drag, startPoint x: 112, startPoint y: 141, endPoint x: 7, endPoint y: 136, distance: 105.1
copy span "WTHL"
drag, startPoint x: 805, startPoint y: 255, endPoint x: 772, endPoint y: 257, distance: 33.1
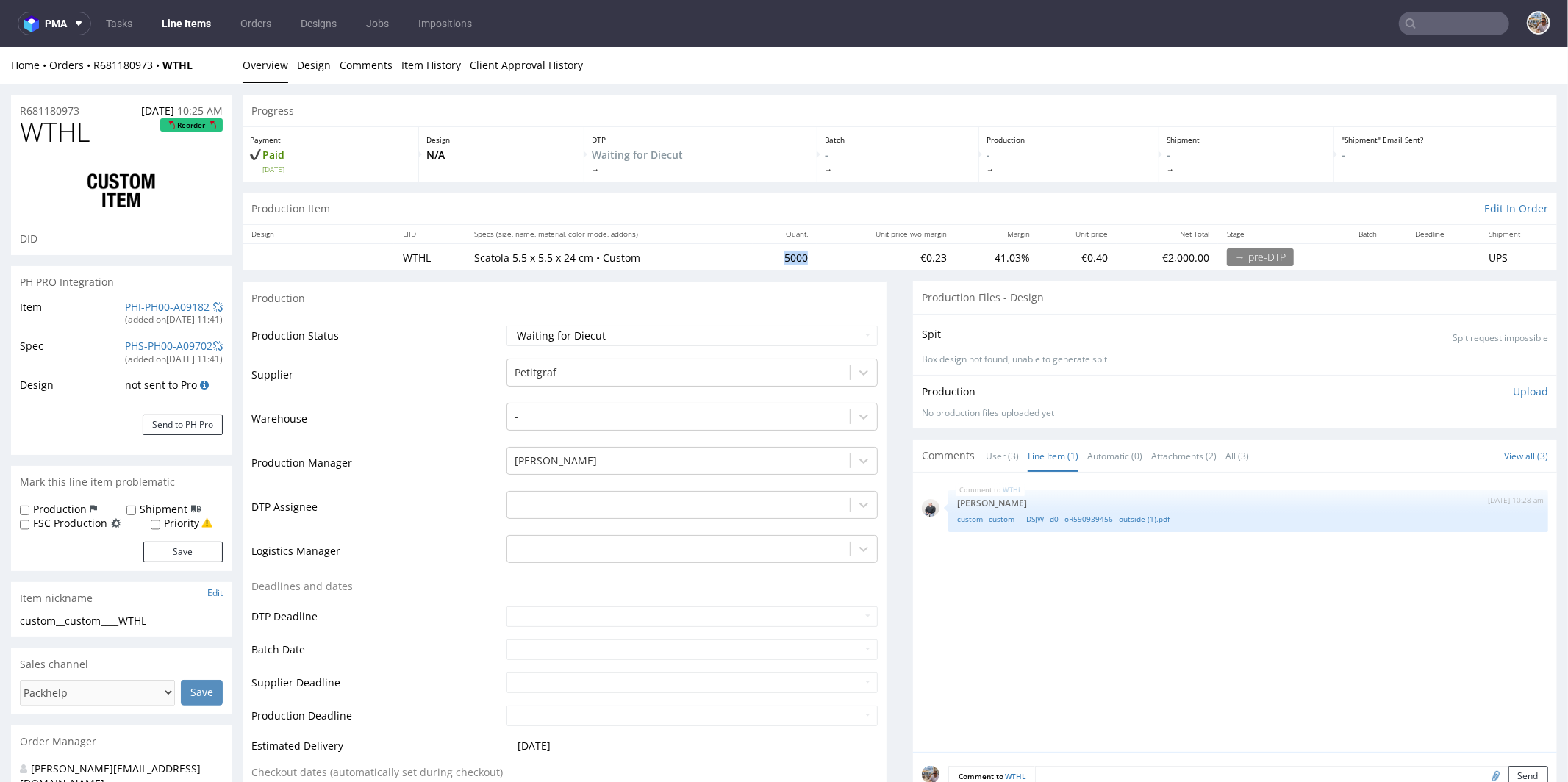
click at [772, 257] on td "5000" at bounding box center [785, 256] width 64 height 27
copy td "5000"
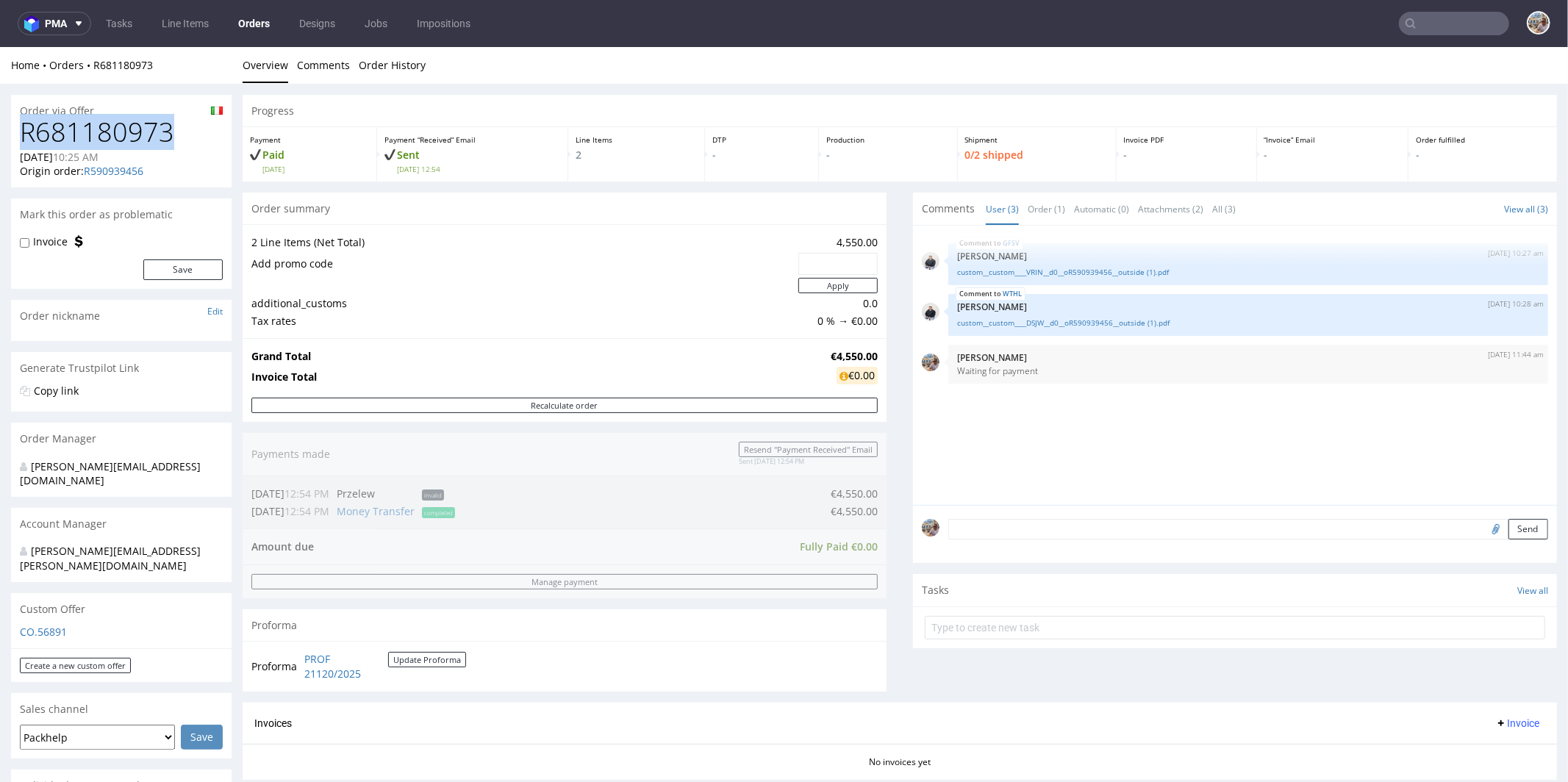
drag, startPoint x: 170, startPoint y: 131, endPoint x: 9, endPoint y: 130, distance: 161.0
click at [9, 130] on div "Order via Offer R681180973 30.09.2025 10:25 AM Origin order: R590939456 Reorder…" at bounding box center [784, 795] width 1568 height 1423
copy h1 "R681180973"
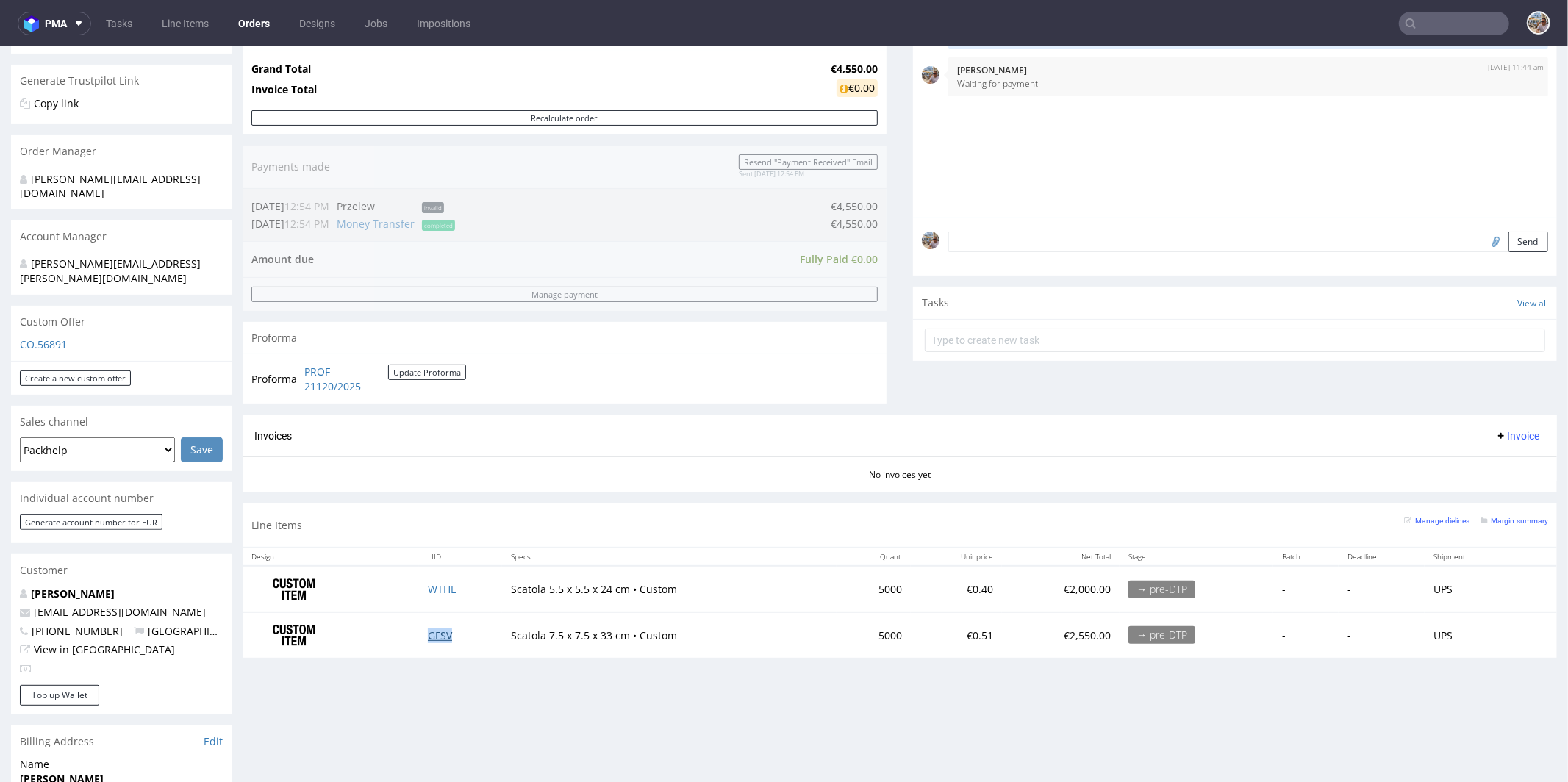
scroll to position [342, 0]
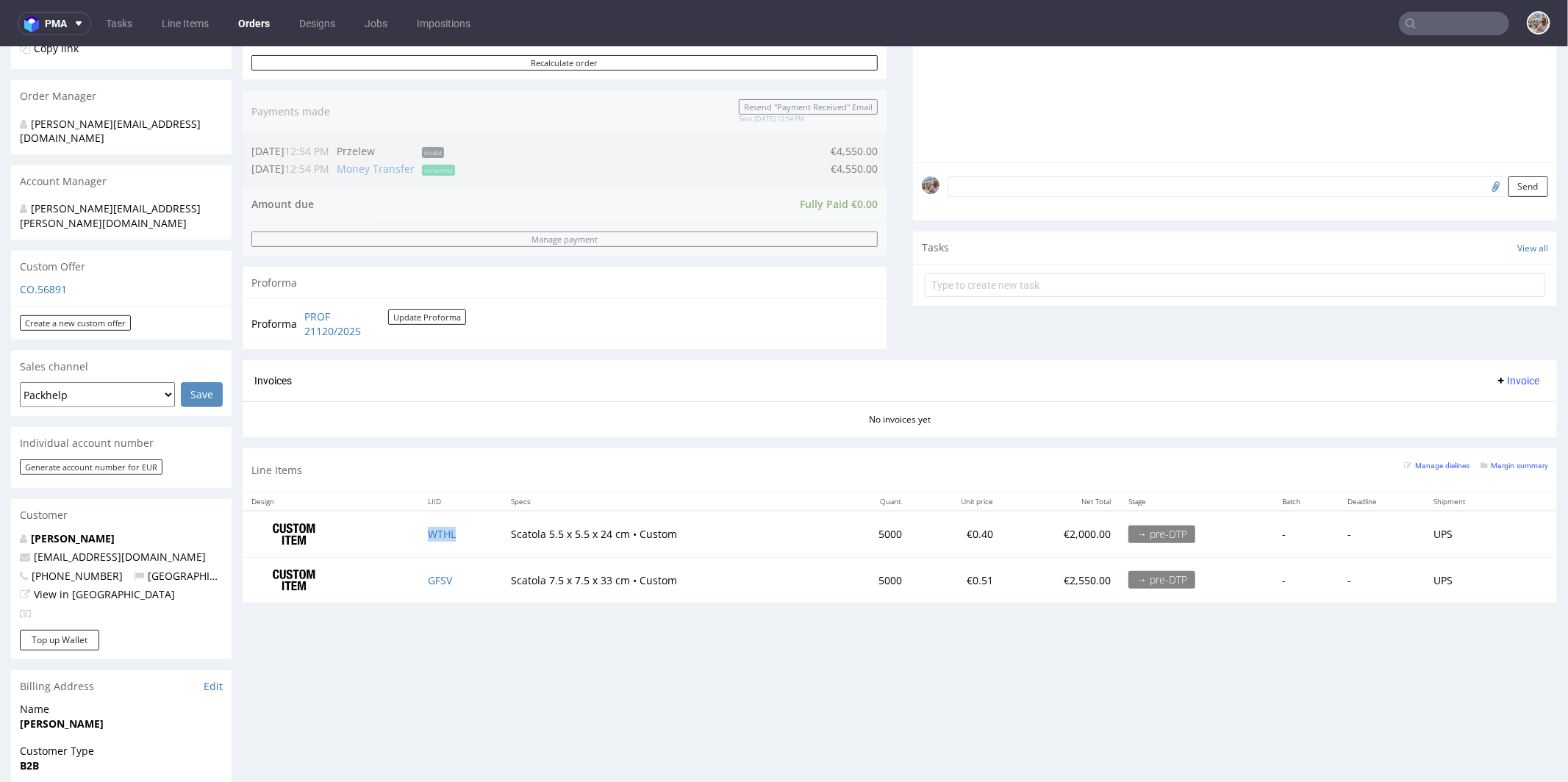
click at [454, 533] on td "WTHL" at bounding box center [460, 533] width 83 height 46
copy link "WTHL"
click at [460, 580] on td "GFSV" at bounding box center [460, 579] width 83 height 45
copy link "GFSV"
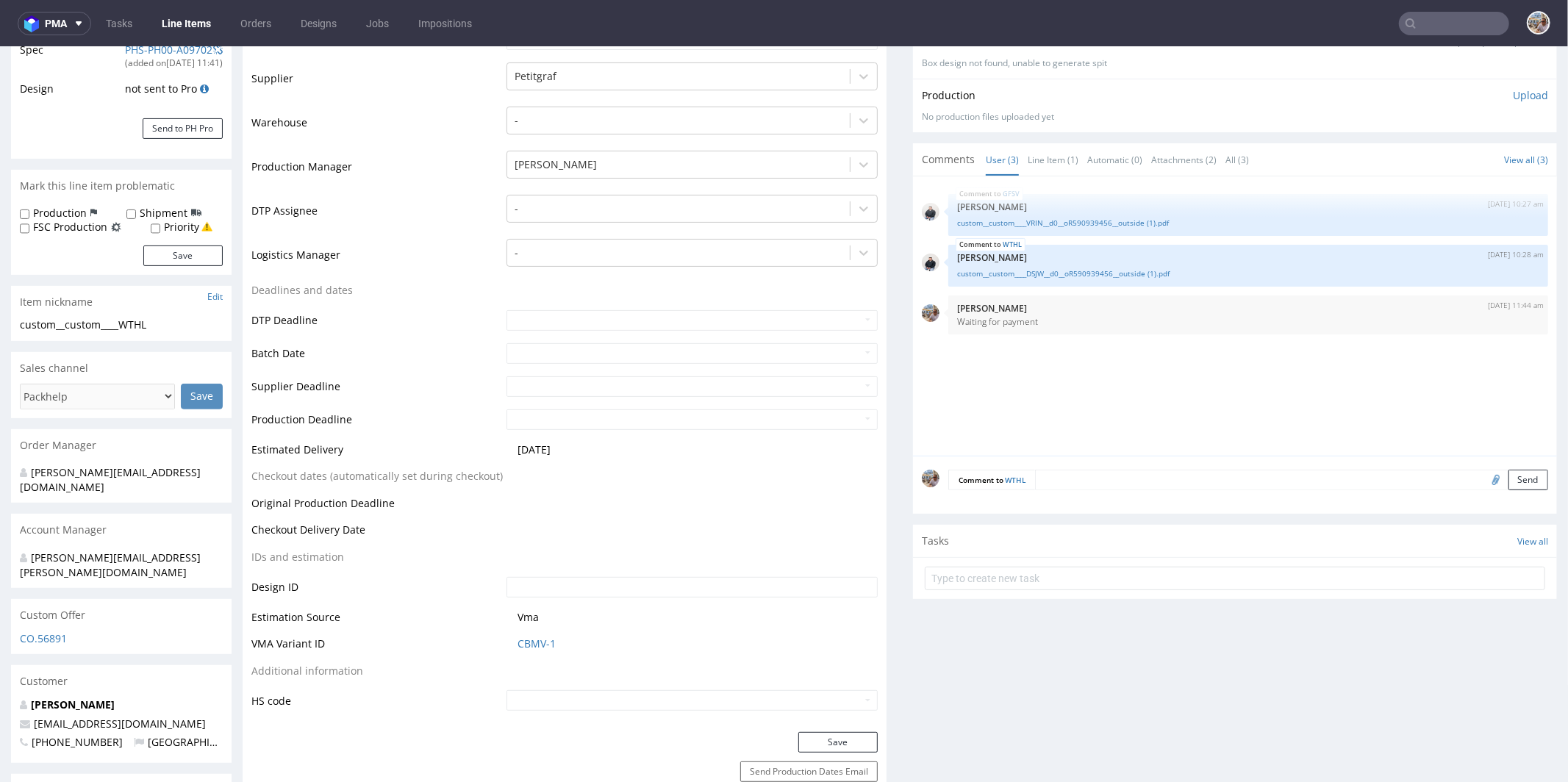
scroll to position [310, 0]
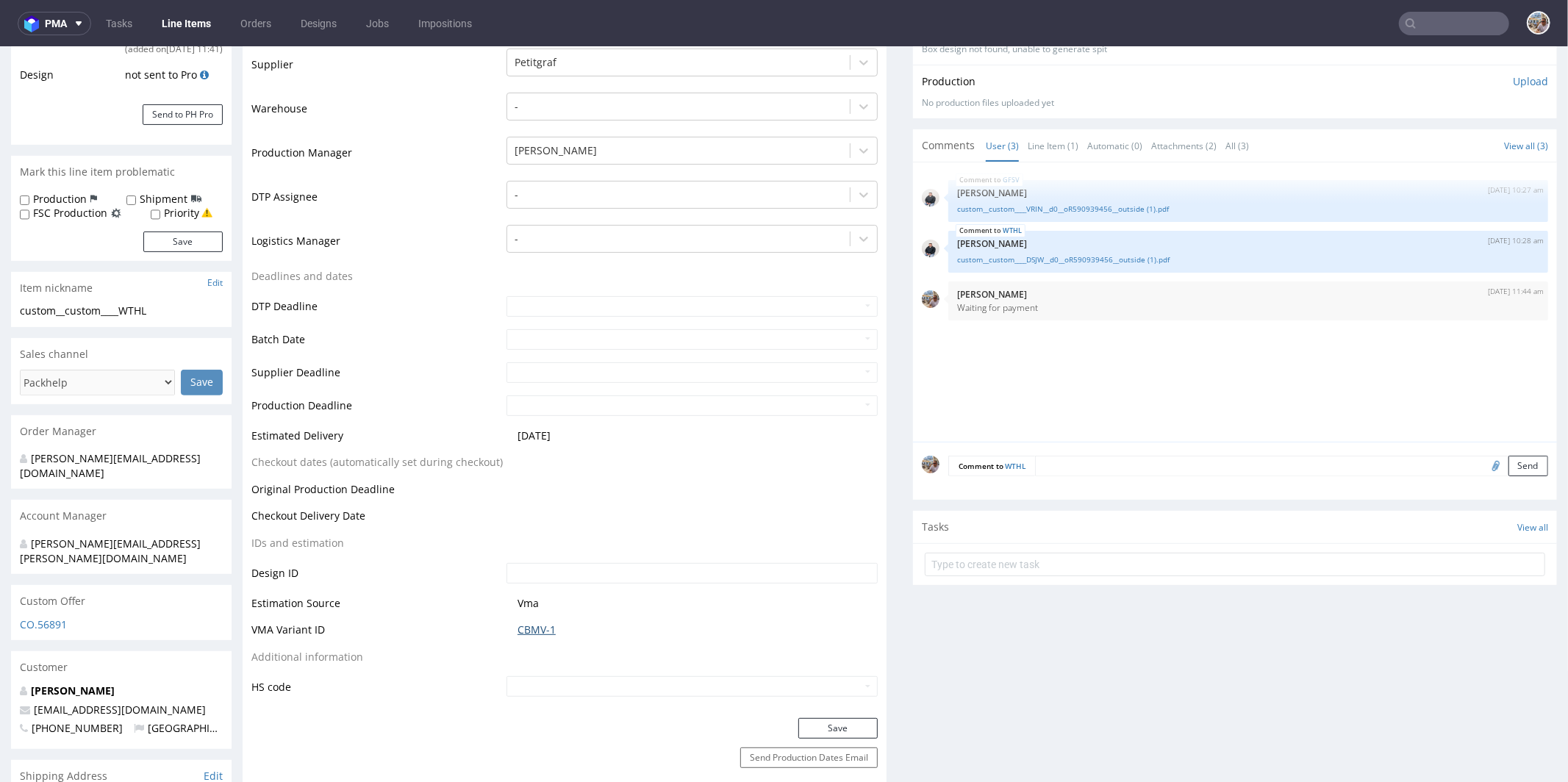
click at [529, 622] on link "CBMV-1" at bounding box center [536, 629] width 38 height 15
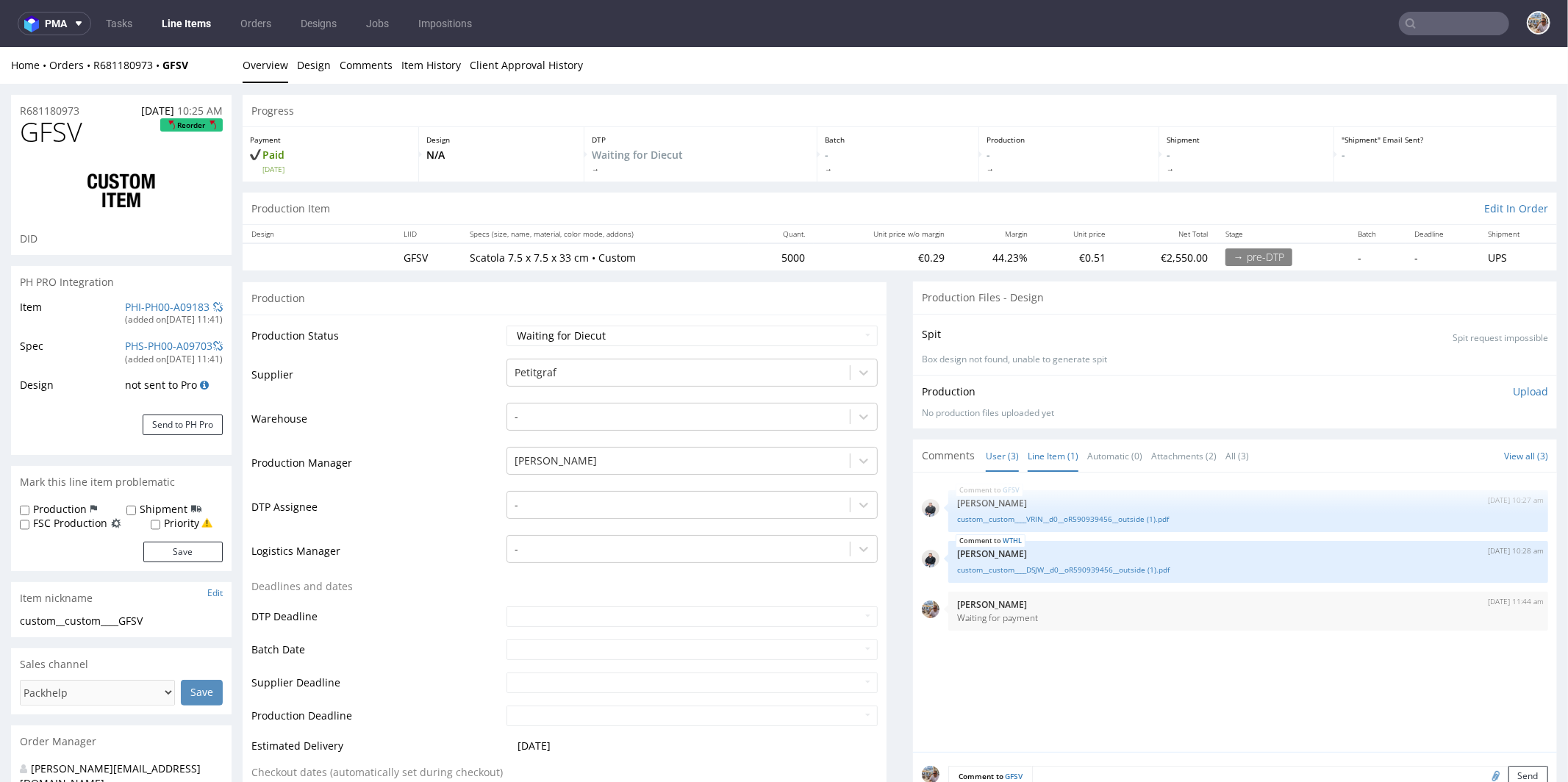
click at [1048, 457] on link "Line Item (1)" at bounding box center [1052, 455] width 50 height 31
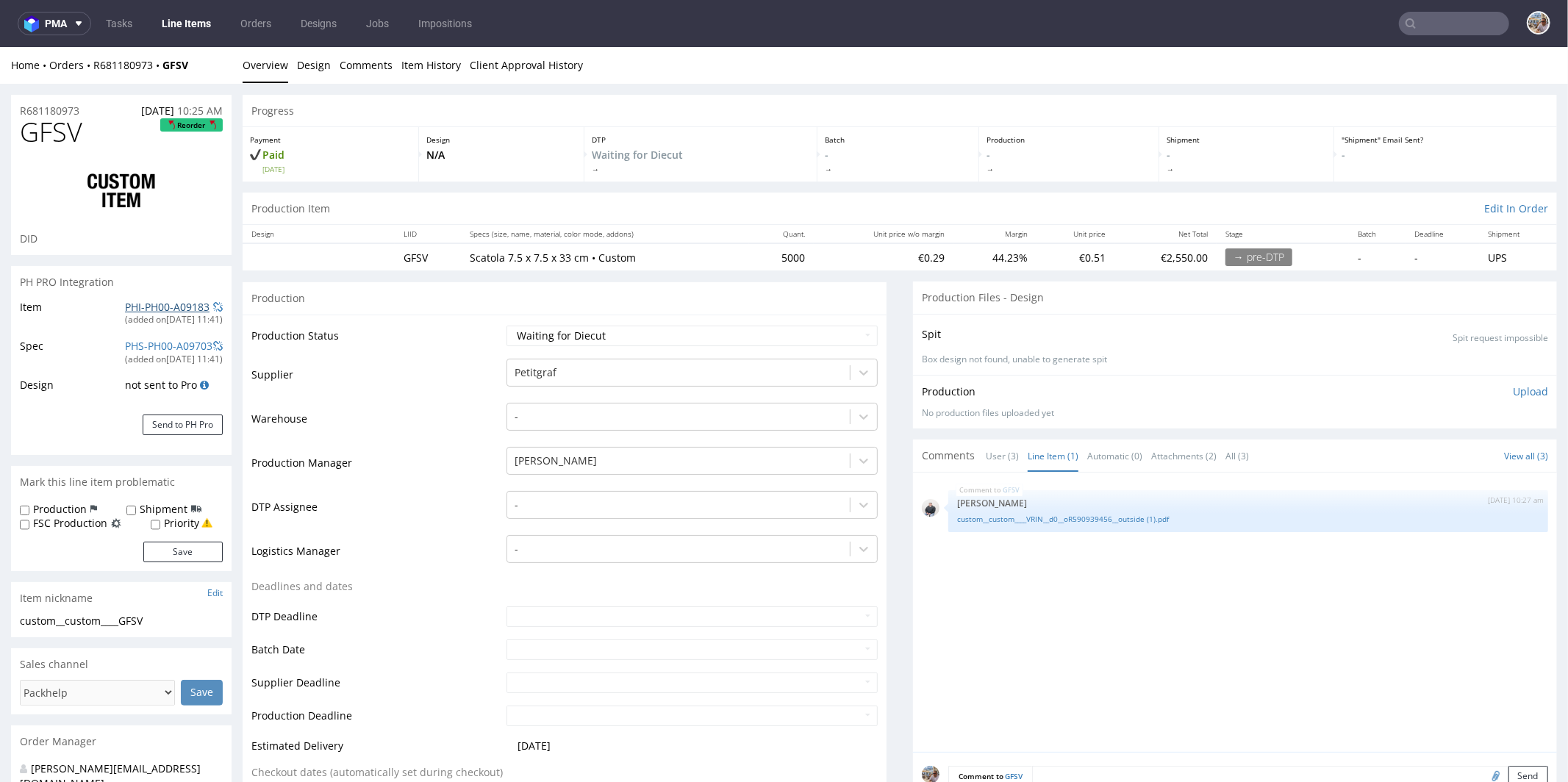
click at [174, 303] on link "PHI-PH00-A09183" at bounding box center [167, 306] width 84 height 14
drag, startPoint x: 108, startPoint y: 132, endPoint x: 7, endPoint y: 134, distance: 101.0
copy span "GFSV"
drag, startPoint x: 803, startPoint y: 258, endPoint x: 761, endPoint y: 260, distance: 42.0
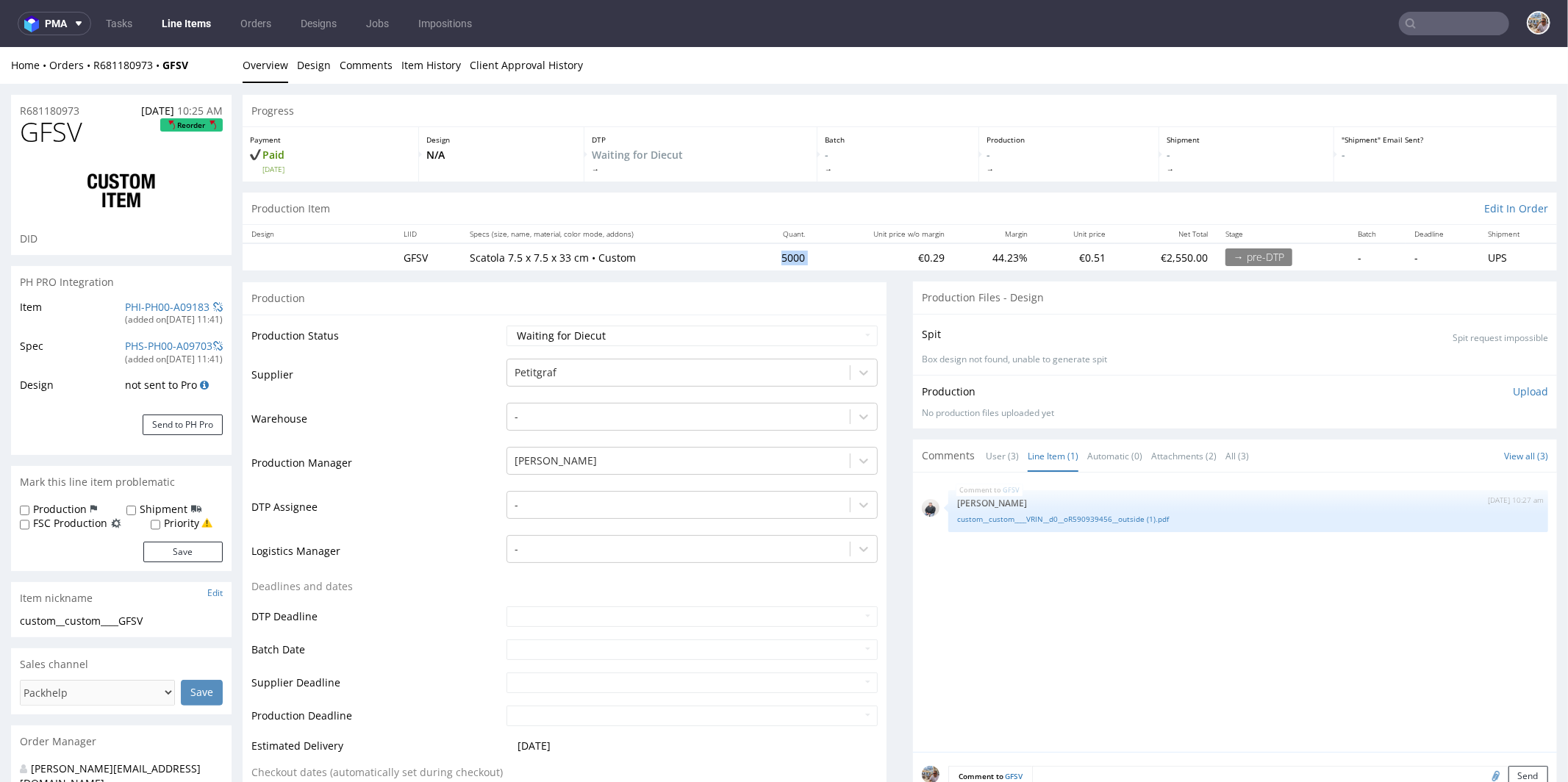
click at [761, 260] on tr "GFSV Scatola 7.5 x 7.5 x 33 cm • Custom 5000 €0.29 44.23% €0.51 €2,550.00 → pre…" at bounding box center [900, 256] width 1314 height 27
copy td "5000"
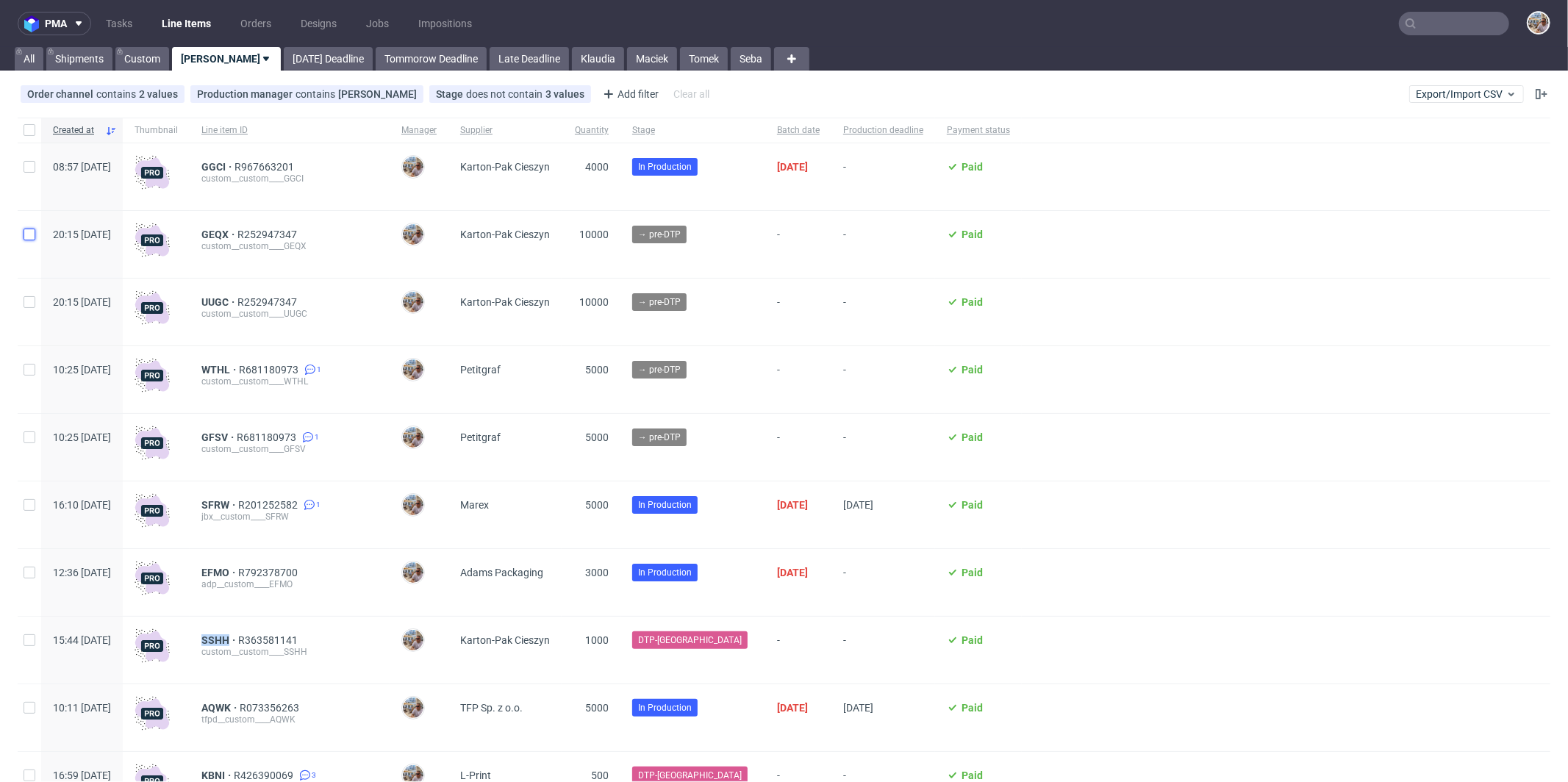
click at [25, 235] on input "checkbox" at bounding box center [29, 235] width 12 height 12
checkbox input "true"
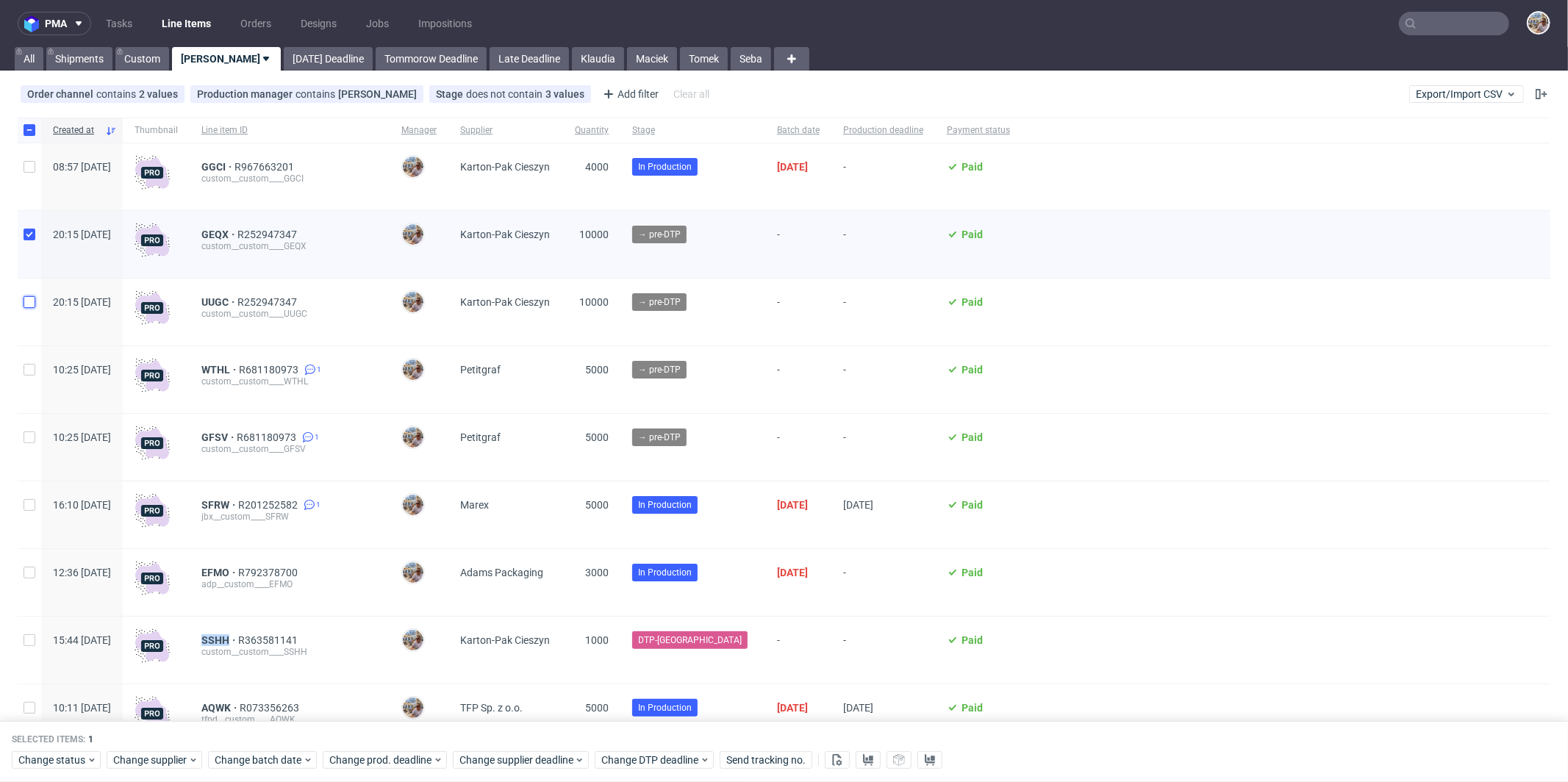
click at [31, 302] on input "checkbox" at bounding box center [29, 302] width 12 height 12
click at [83, 758] on span "Change status" at bounding box center [52, 761] width 69 height 15
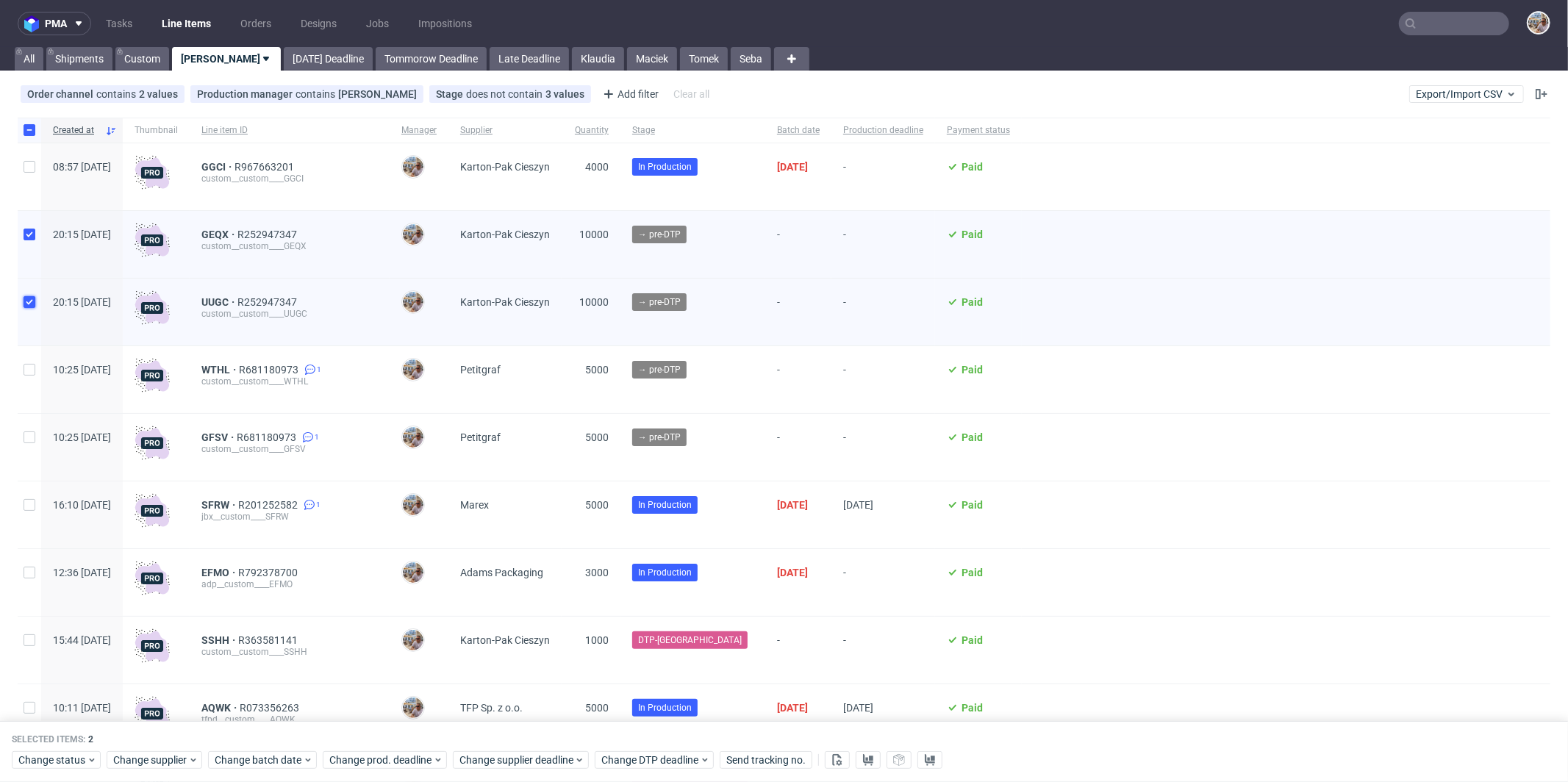
click at [25, 301] on input "checkbox" at bounding box center [29, 302] width 12 height 12
checkbox input "false"
click at [31, 235] on input "checkbox" at bounding box center [29, 235] width 12 height 12
checkbox input "false"
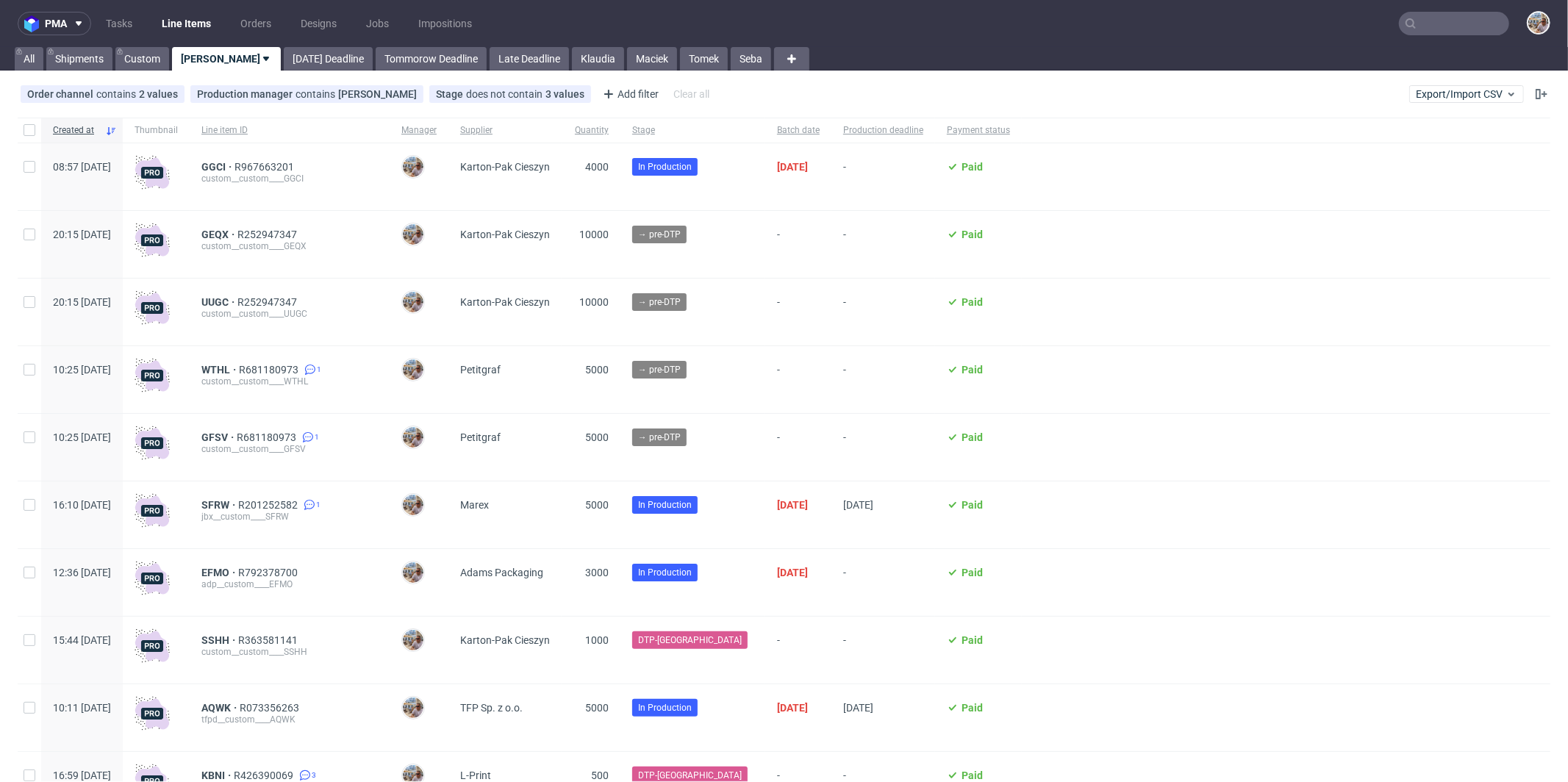
click at [308, 375] on div "custom__custom____WTHL" at bounding box center [289, 381] width 176 height 12
click at [302, 370] on span "R681180973" at bounding box center [270, 370] width 63 height 12
click at [300, 234] on span "R252947347" at bounding box center [269, 235] width 63 height 12
click at [29, 370] on input "checkbox" at bounding box center [29, 370] width 12 height 12
checkbox input "true"
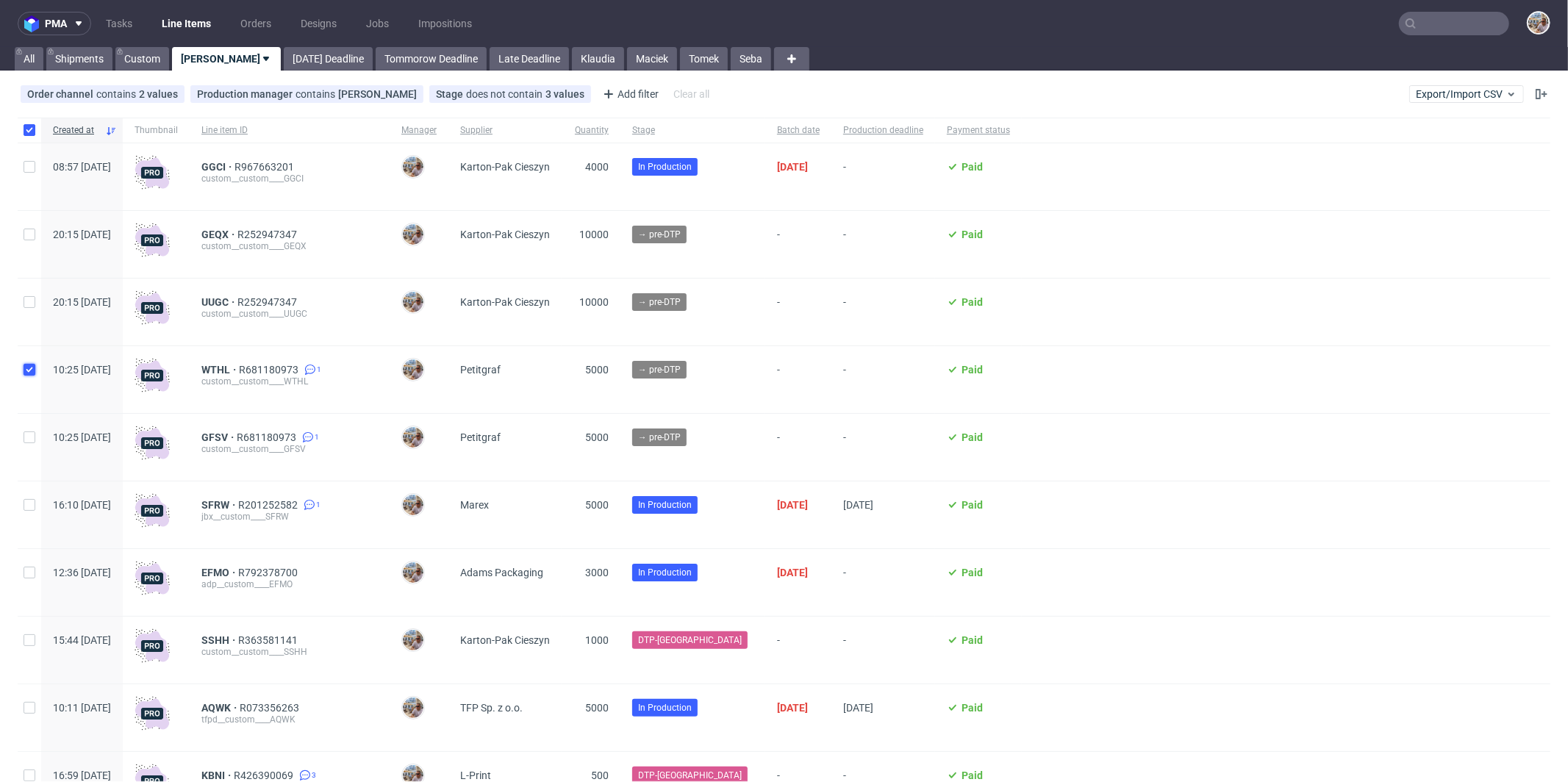
checkbox input "true"
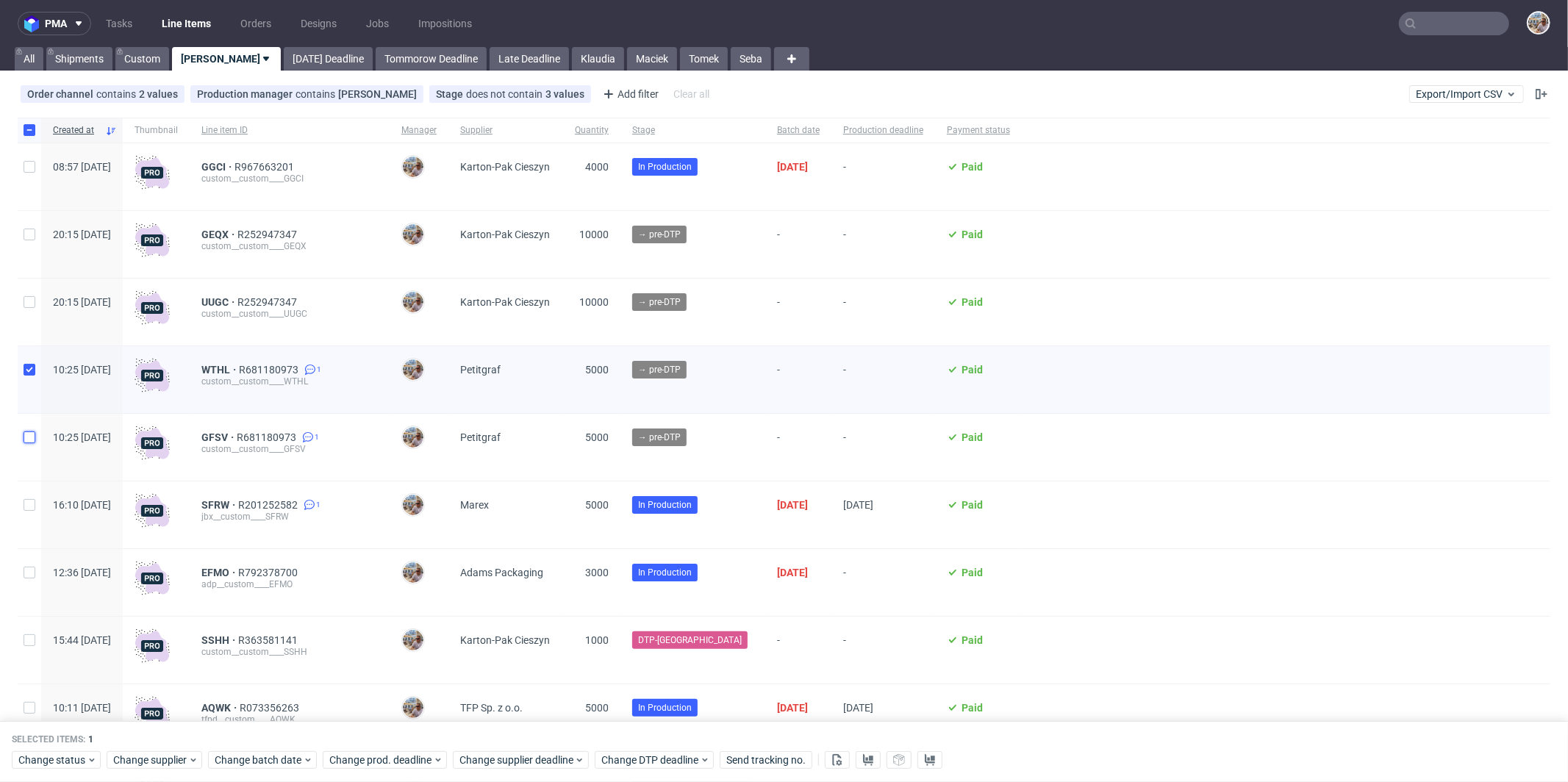
click at [26, 438] on input "checkbox" at bounding box center [29, 437] width 12 height 12
checkbox input "true"
click at [61, 765] on span "Change status" at bounding box center [52, 761] width 69 height 15
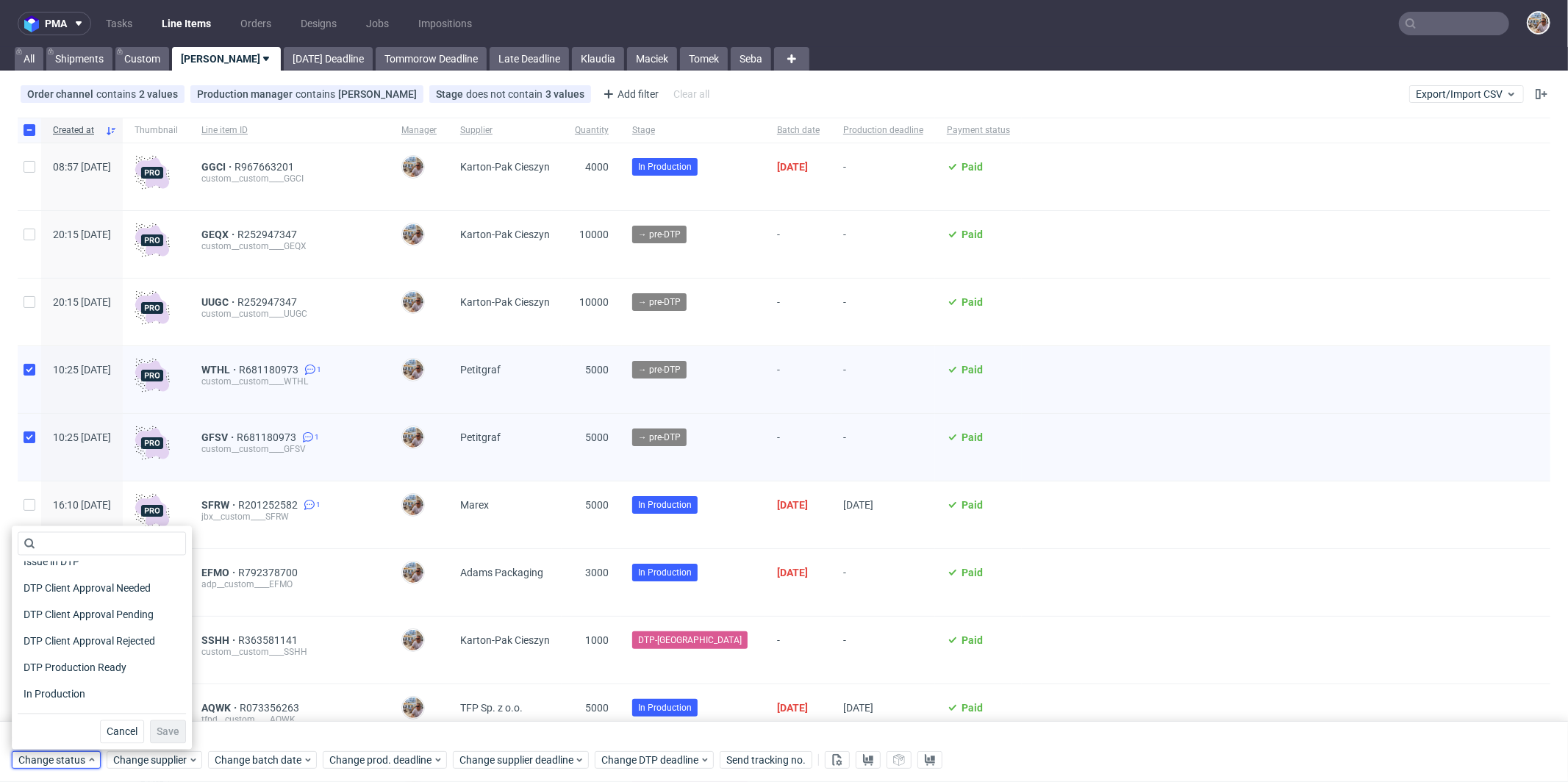
scroll to position [96, 0]
click at [74, 685] on span "In Production" at bounding box center [55, 691] width 74 height 21
click at [162, 732] on span "Save" at bounding box center [168, 732] width 23 height 10
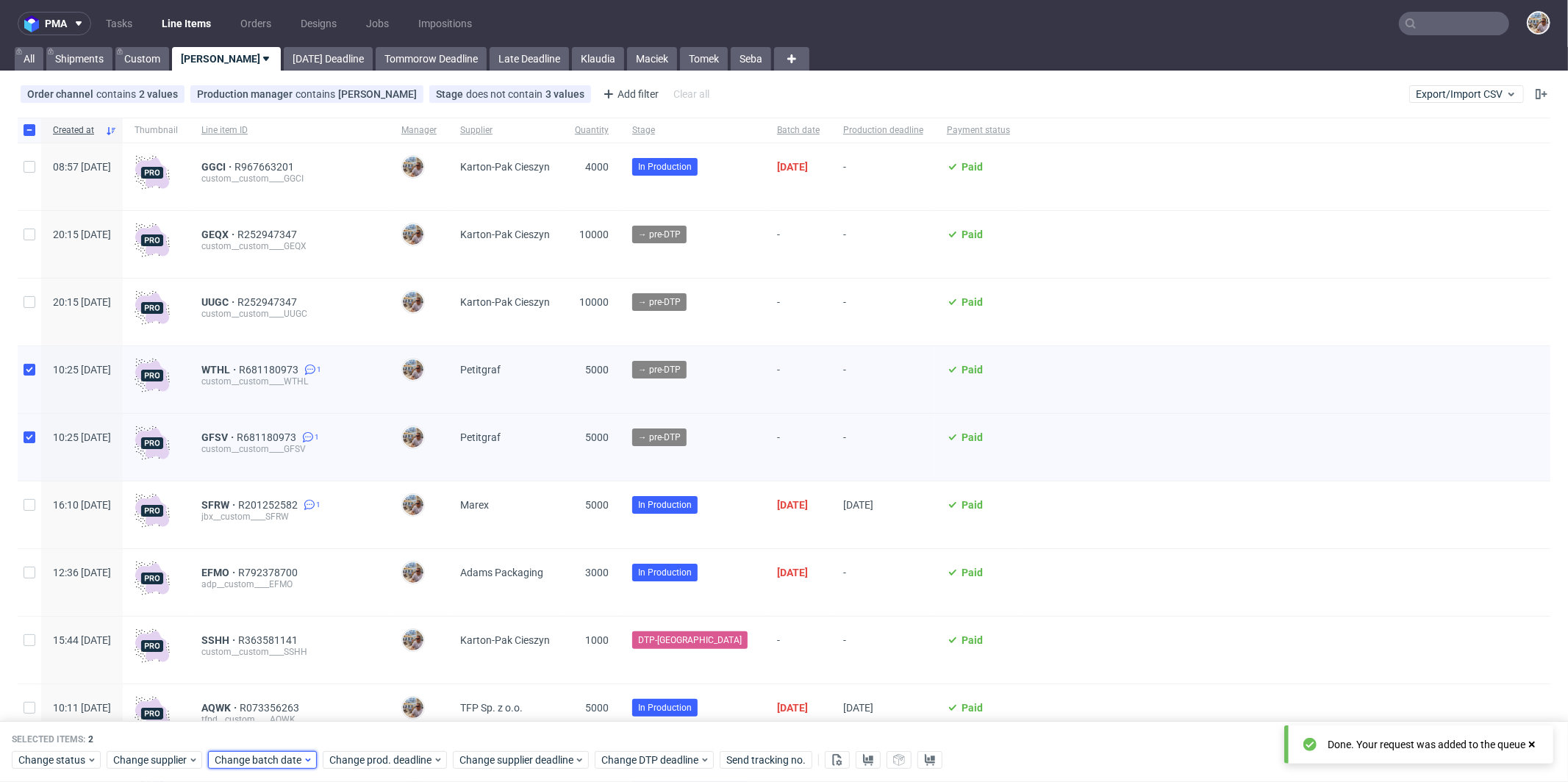
click at [273, 759] on span "Change batch date" at bounding box center [259, 761] width 88 height 15
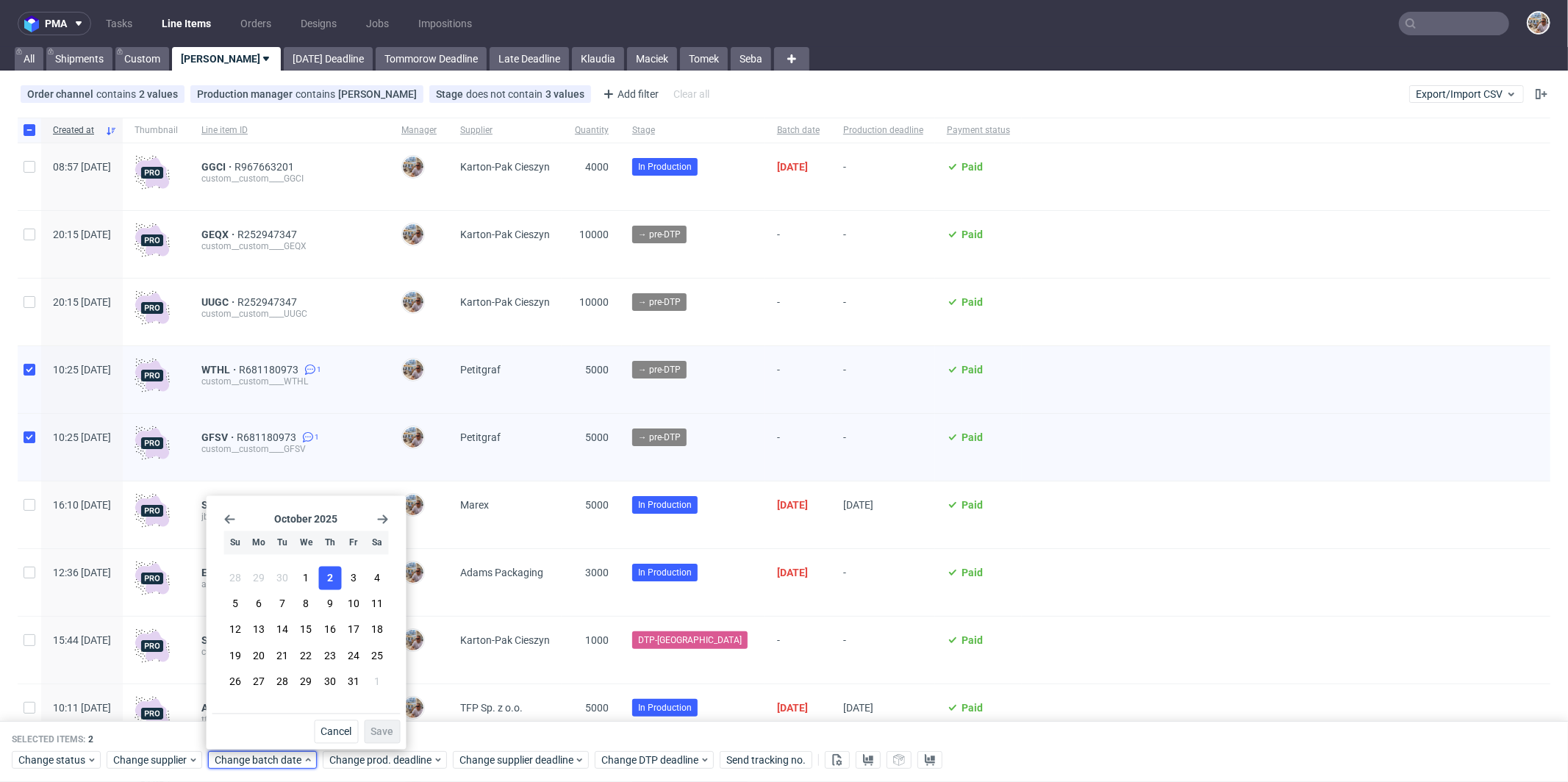
click at [329, 579] on span "2" at bounding box center [330, 579] width 6 height 15
click at [380, 727] on span "Save" at bounding box center [383, 732] width 23 height 10
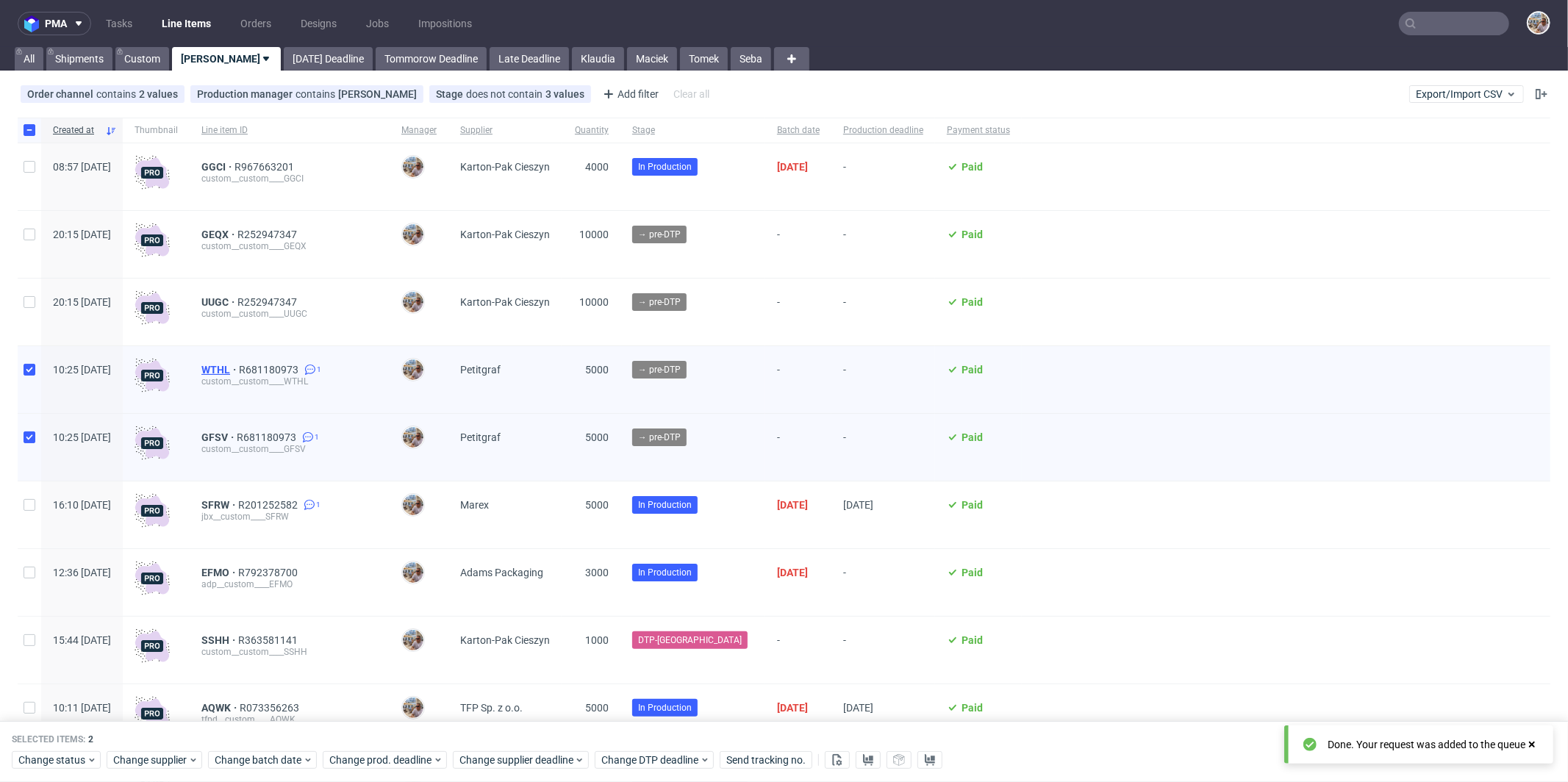
click at [239, 367] on span "WTHL" at bounding box center [220, 370] width 37 height 12
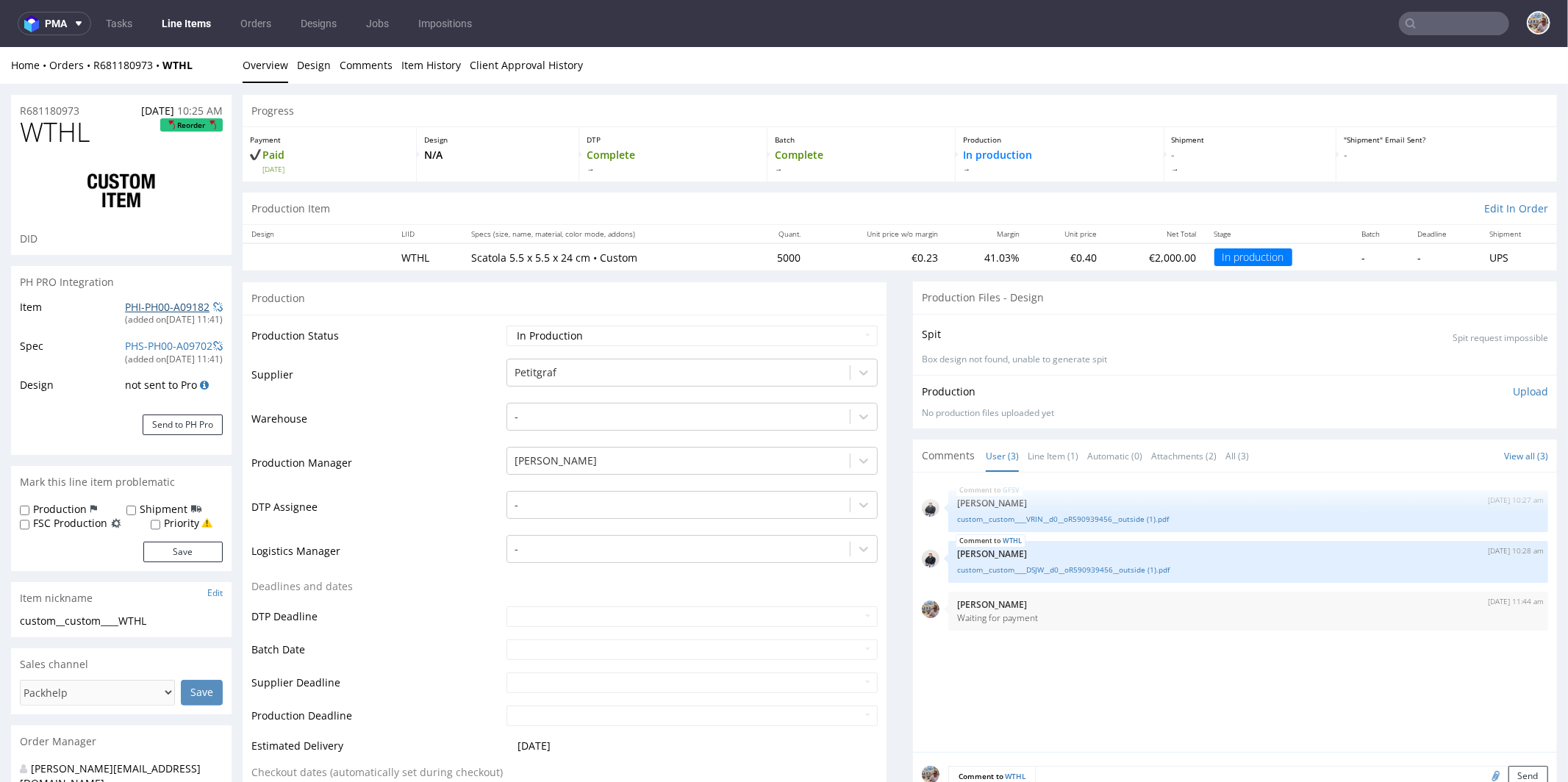
click at [176, 303] on link "PHI-PH00-A09182" at bounding box center [167, 306] width 84 height 14
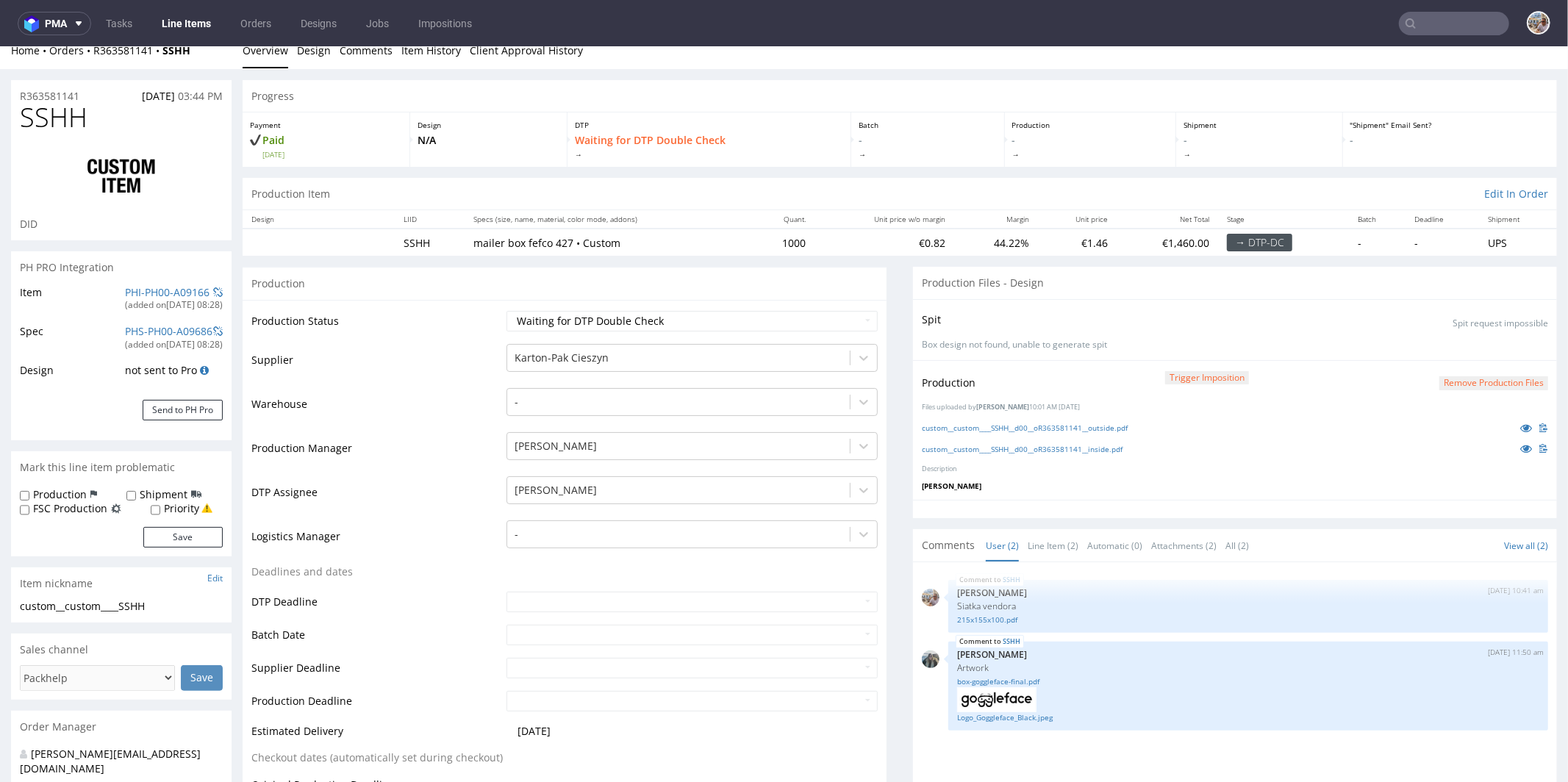
scroll to position [33, 0]
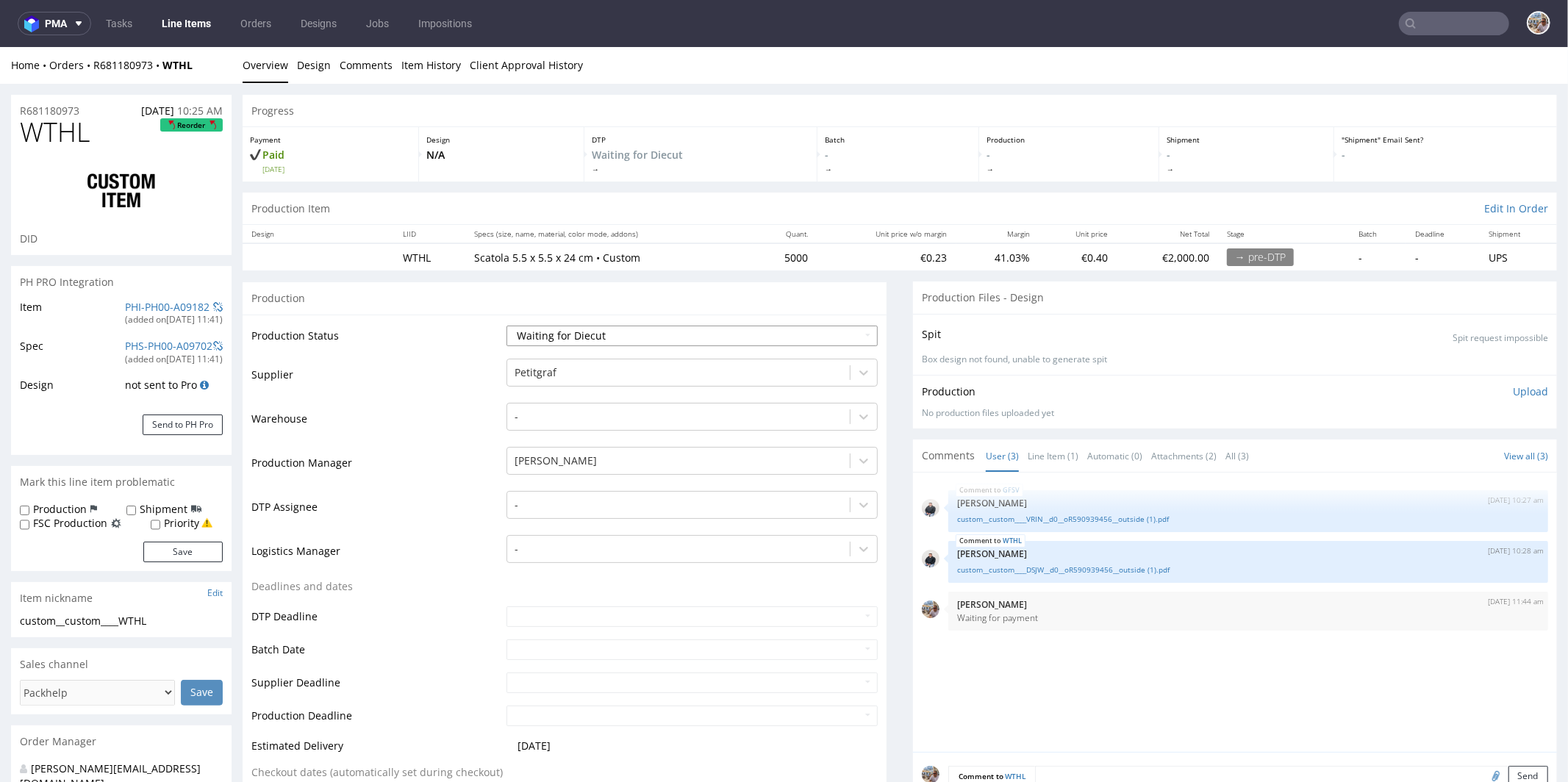
scroll to position [349, 0]
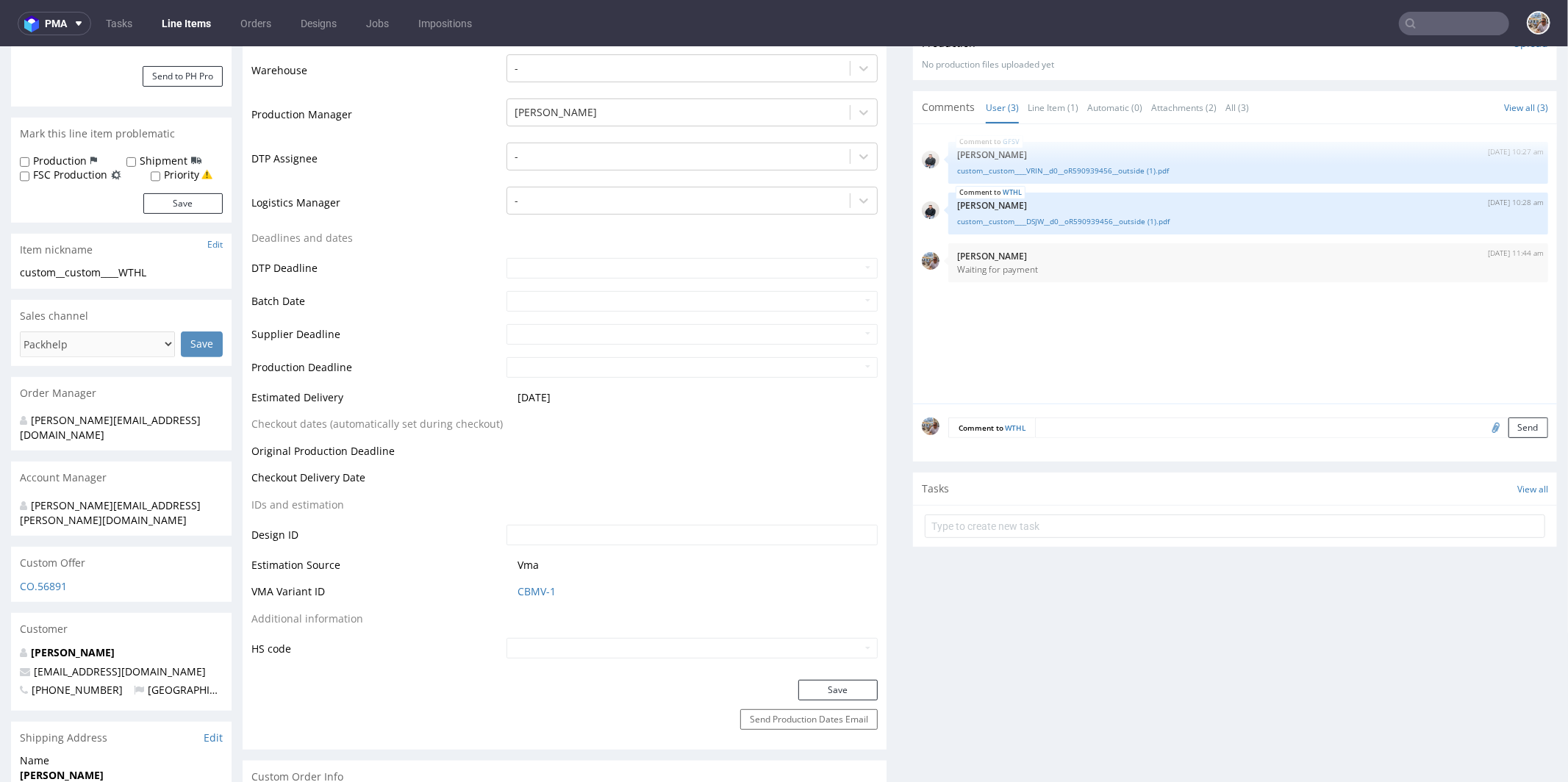
click at [532, 598] on td "CBMV-1" at bounding box center [690, 595] width 375 height 27
click at [531, 587] on link "CBMV-1" at bounding box center [536, 591] width 38 height 15
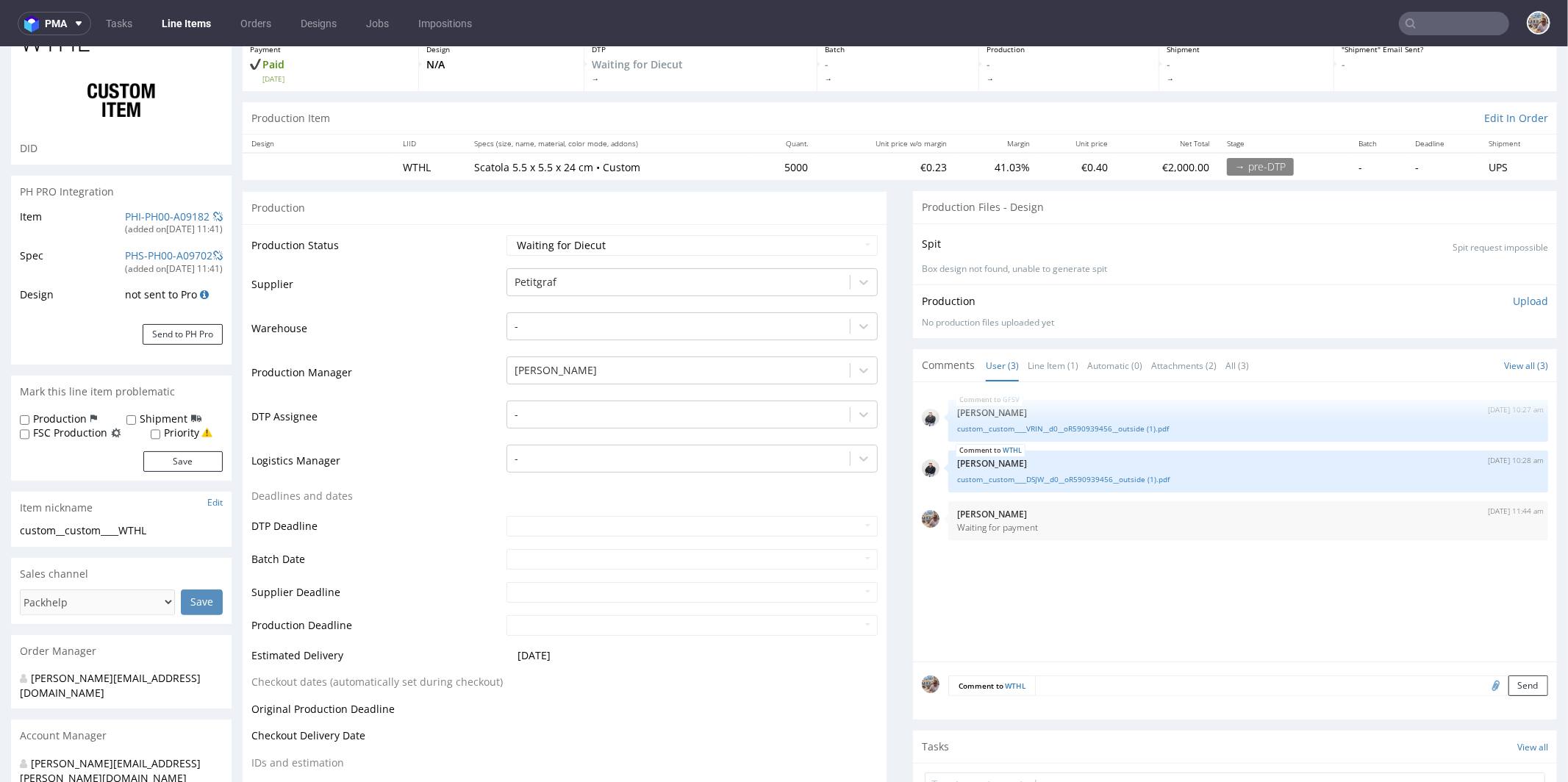
scroll to position [0, 0]
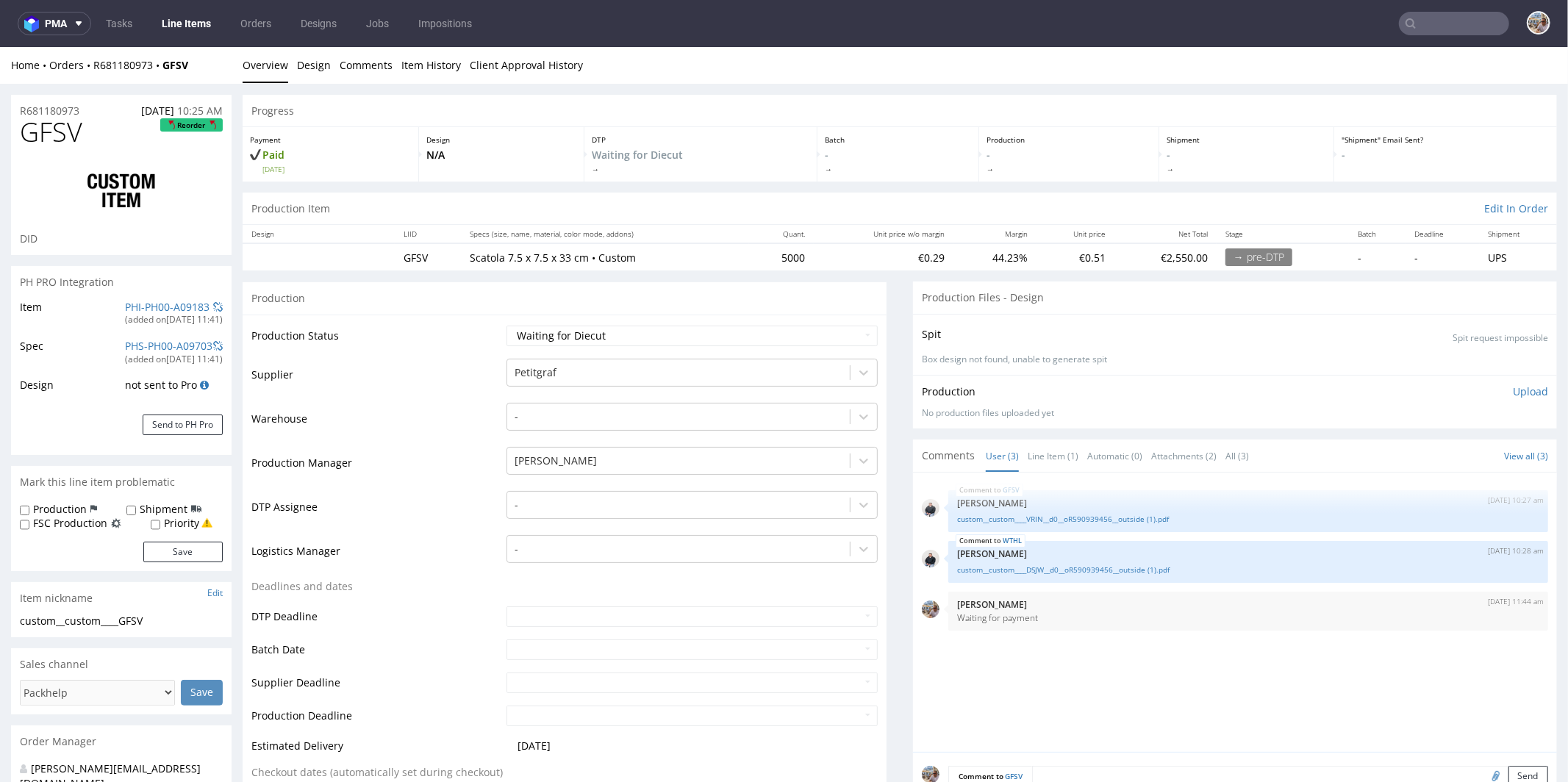
scroll to position [756, 0]
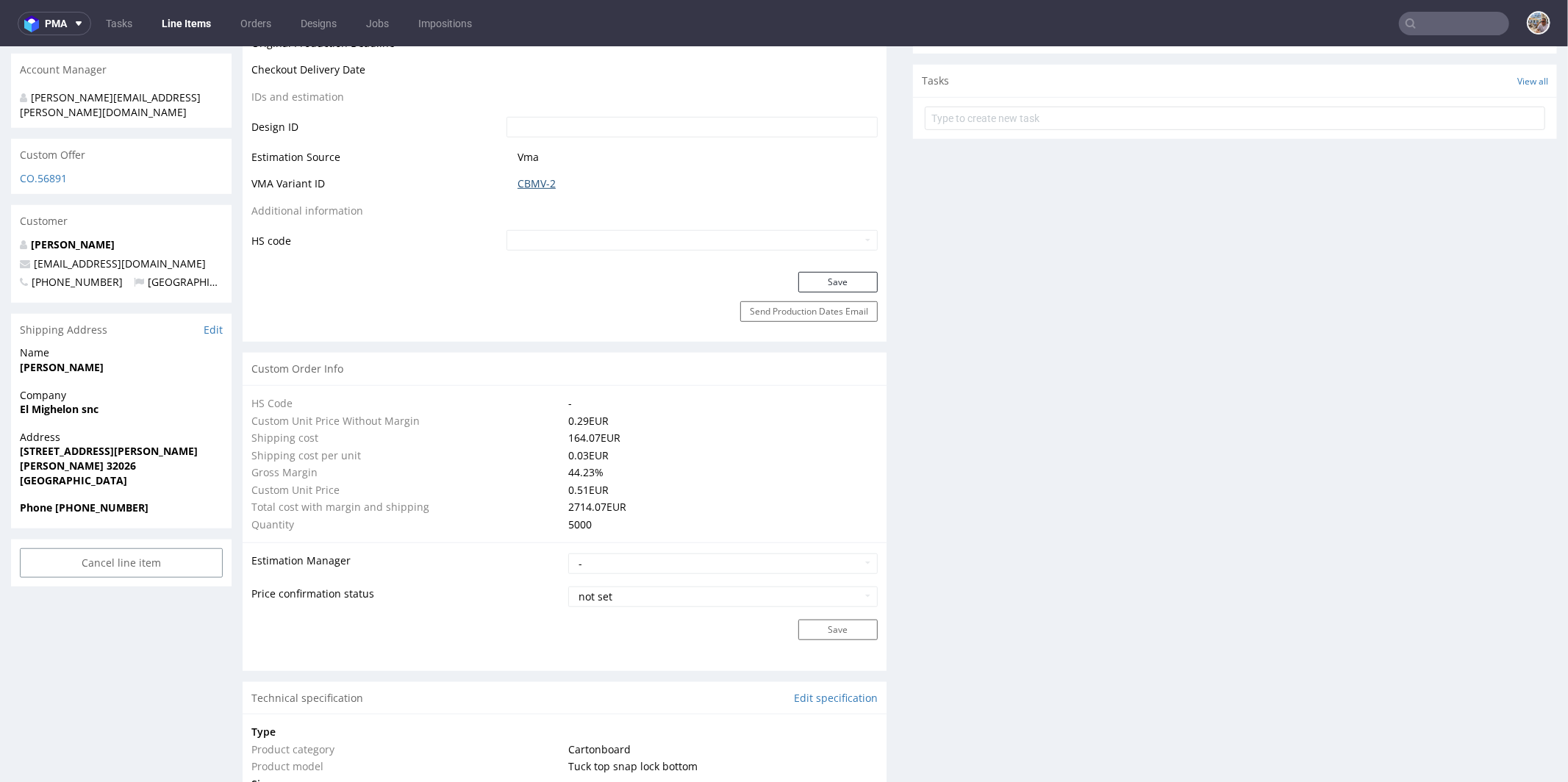
click at [531, 181] on link "CBMV-2" at bounding box center [536, 184] width 38 height 15
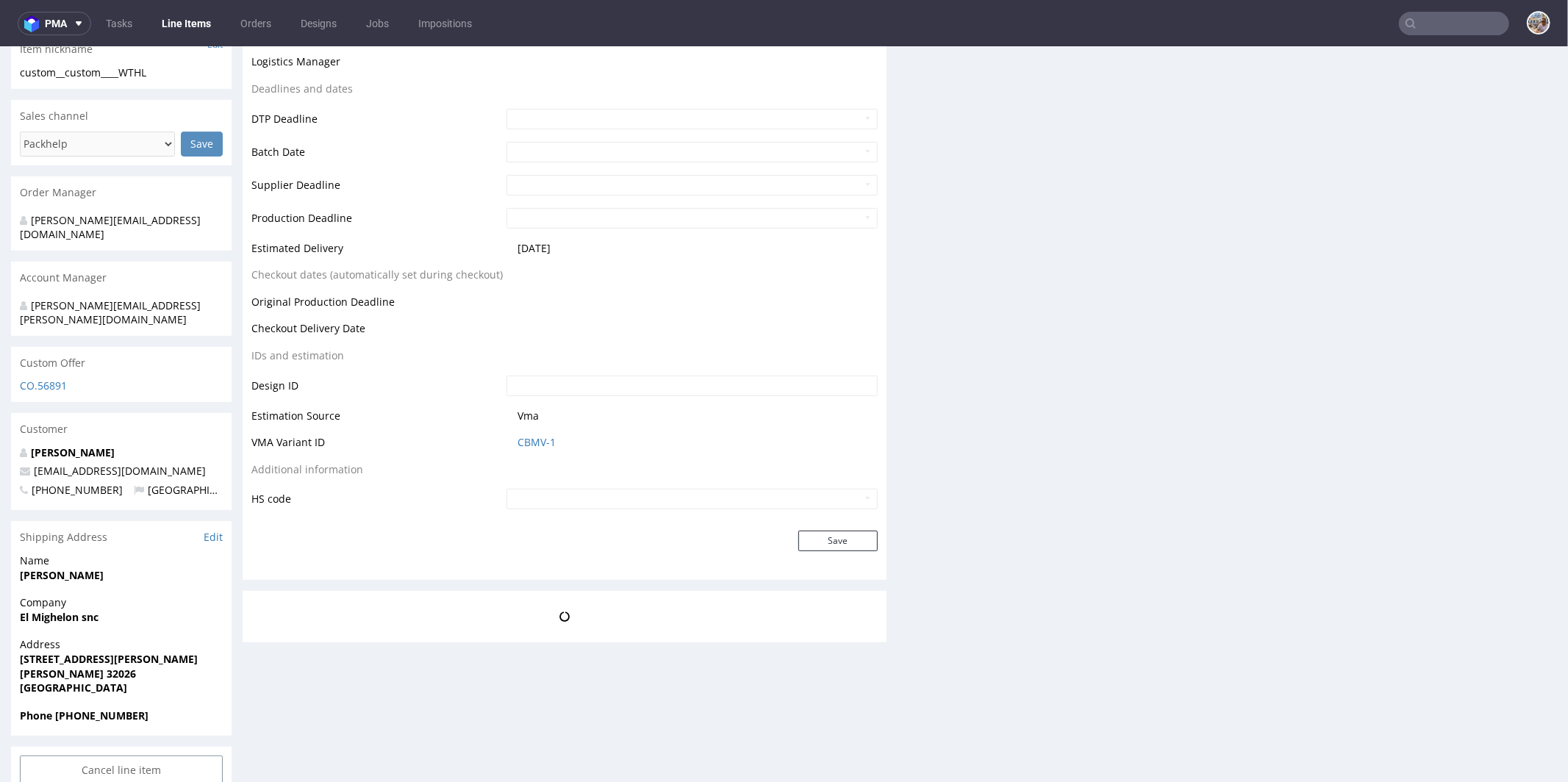
scroll to position [3, 0]
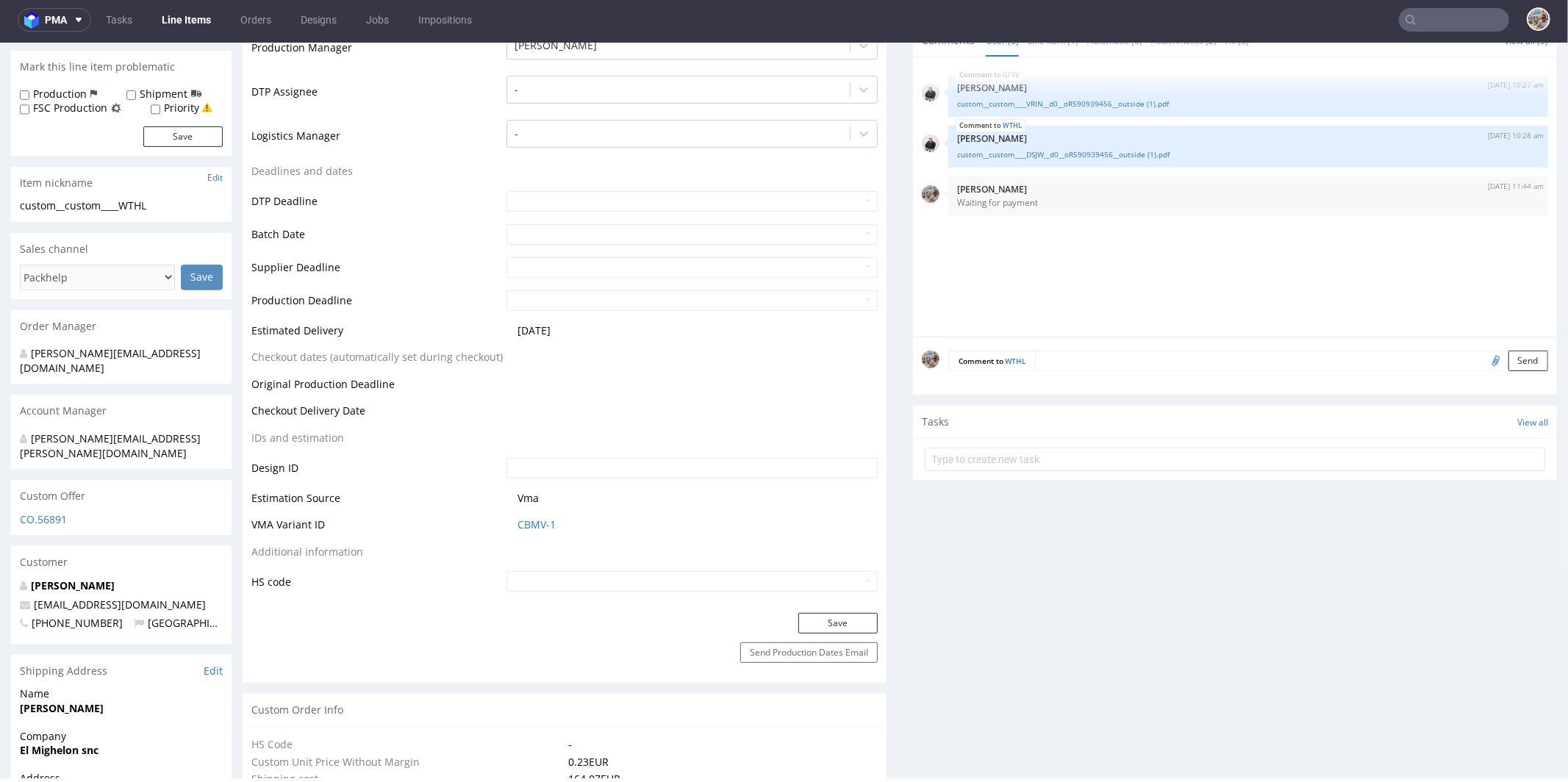
click at [528, 570] on input "text" at bounding box center [692, 580] width 371 height 21
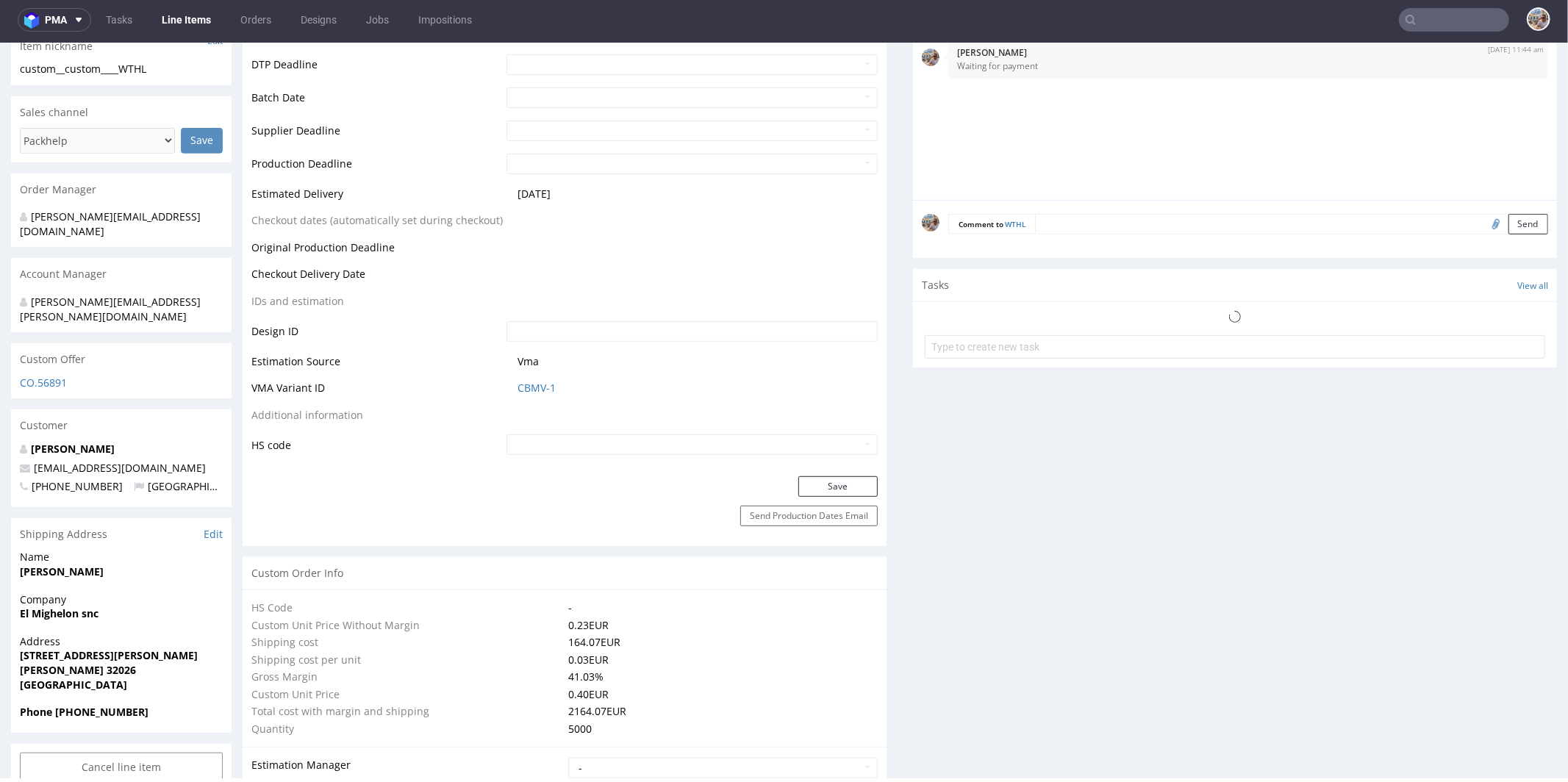
click at [522, 467] on div "Production Status Waiting for Artwork Waiting for Diecut Waiting for Mockup Wai…" at bounding box center [565, 119] width 644 height 714
click at [530, 384] on link "CBMV-1" at bounding box center [536, 388] width 38 height 15
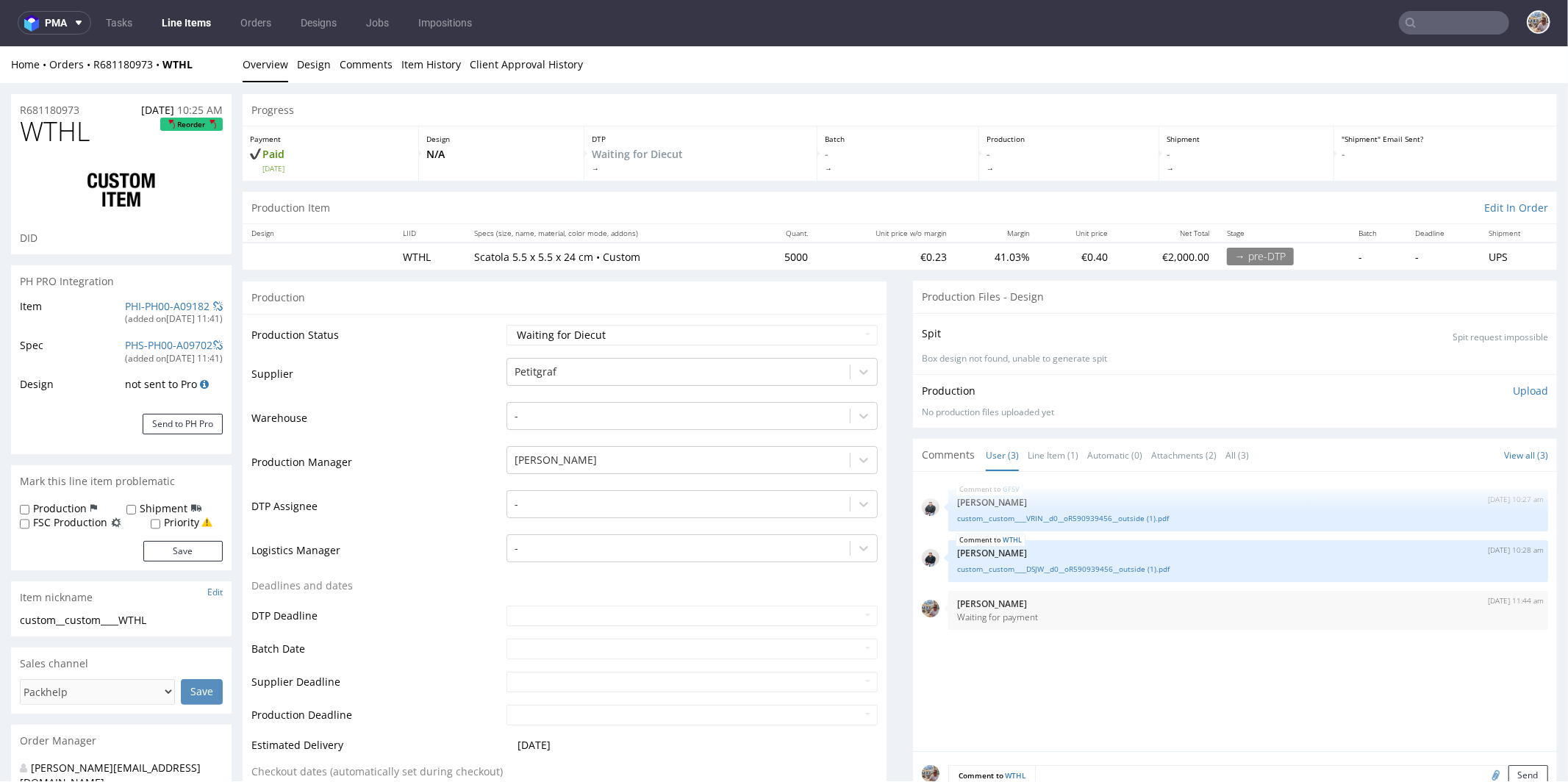
scroll to position [0, 0]
drag, startPoint x: 86, startPoint y: 136, endPoint x: 30, endPoint y: 133, distance: 56.1
click at [30, 133] on h1 "WTHL Reorder" at bounding box center [121, 131] width 203 height 30
copy span "WTHL"
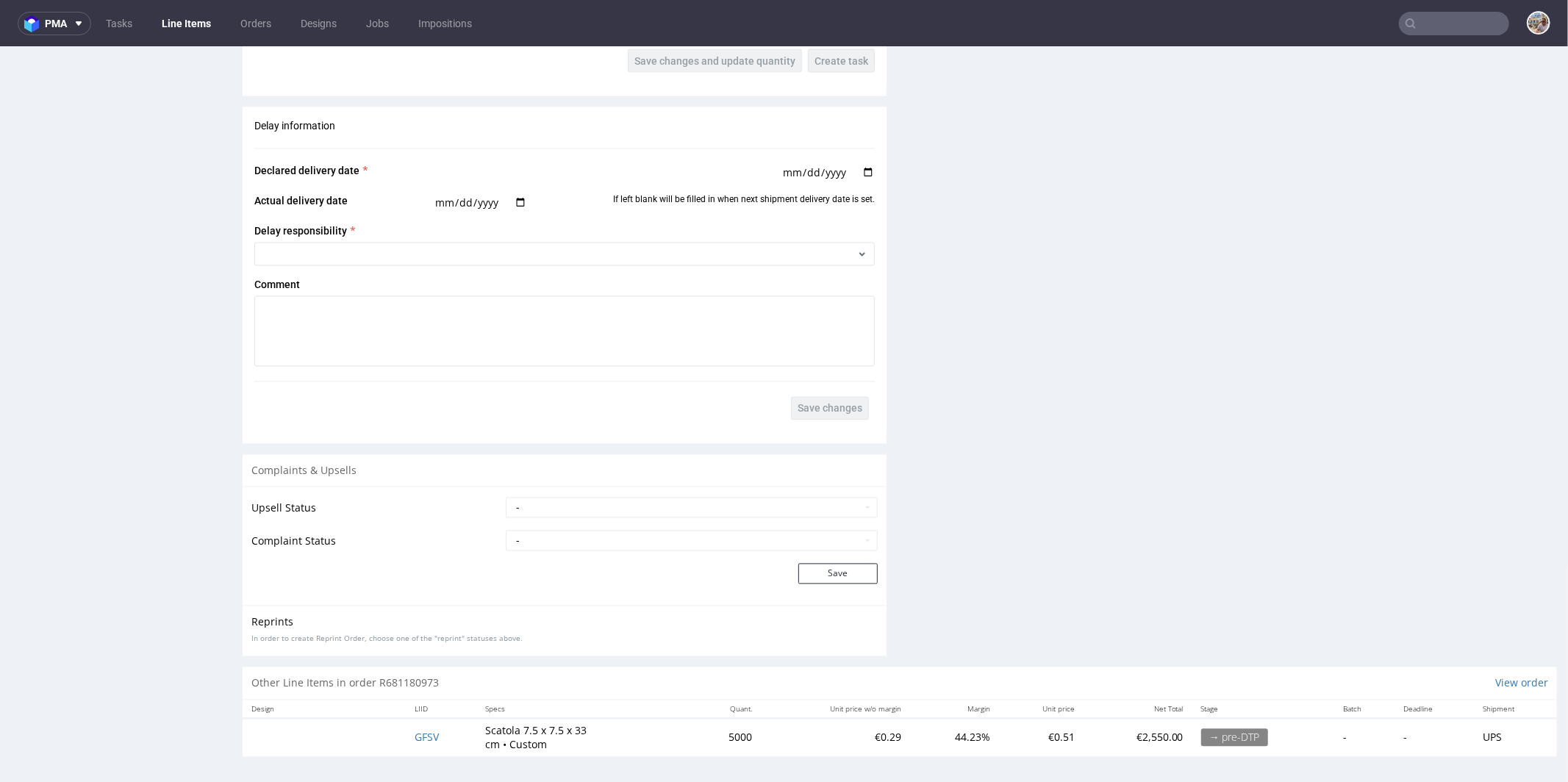
scroll to position [3, 0]
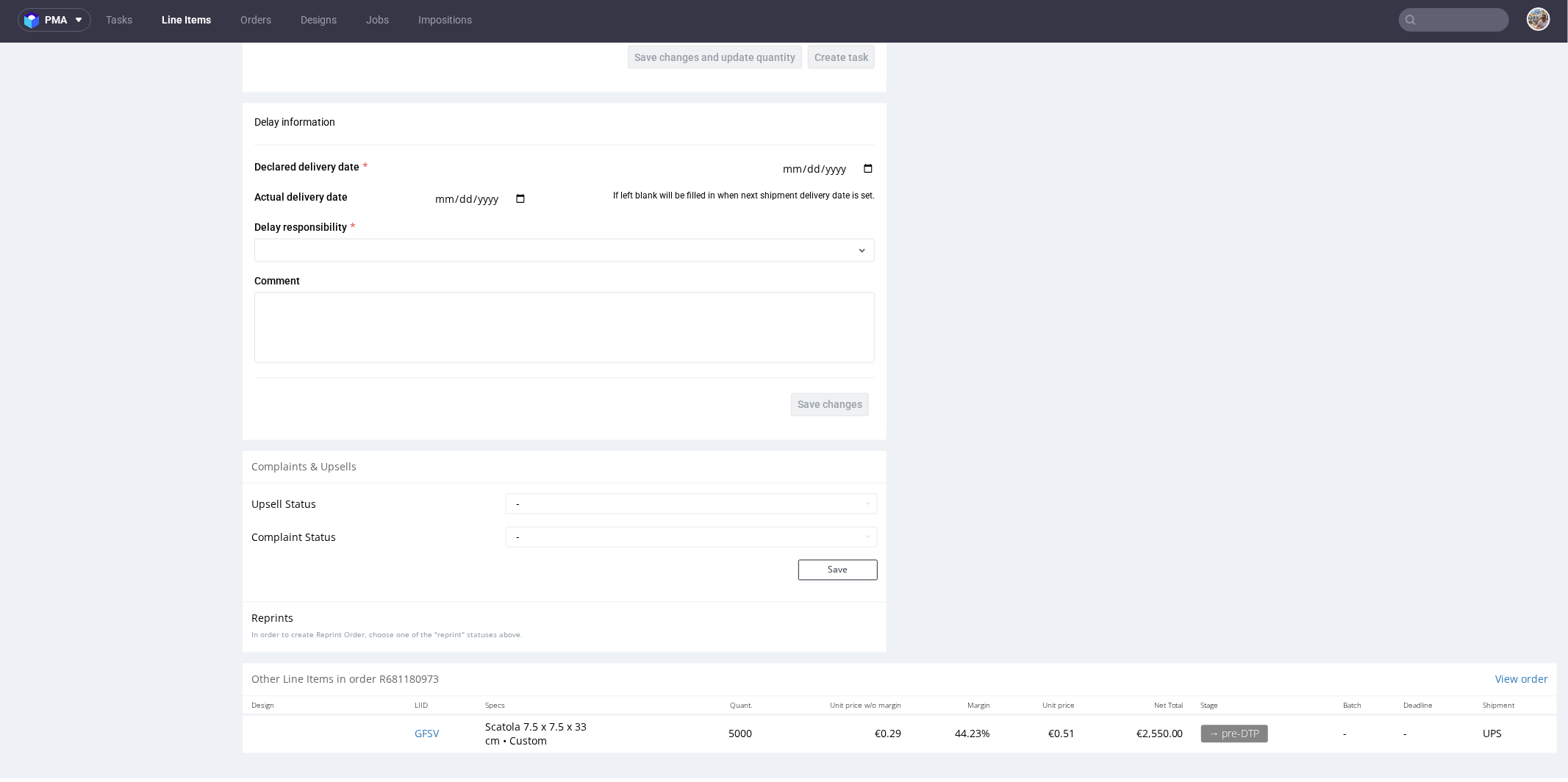
click at [441, 727] on td "GFSV" at bounding box center [441, 733] width 70 height 38
click at [438, 732] on td "GFSV" at bounding box center [441, 733] width 70 height 38
drag, startPoint x: 438, startPoint y: 732, endPoint x: 402, endPoint y: 736, distance: 36.2
click at [406, 736] on td "GFSV" at bounding box center [441, 733] width 70 height 38
copy span "GFSV"
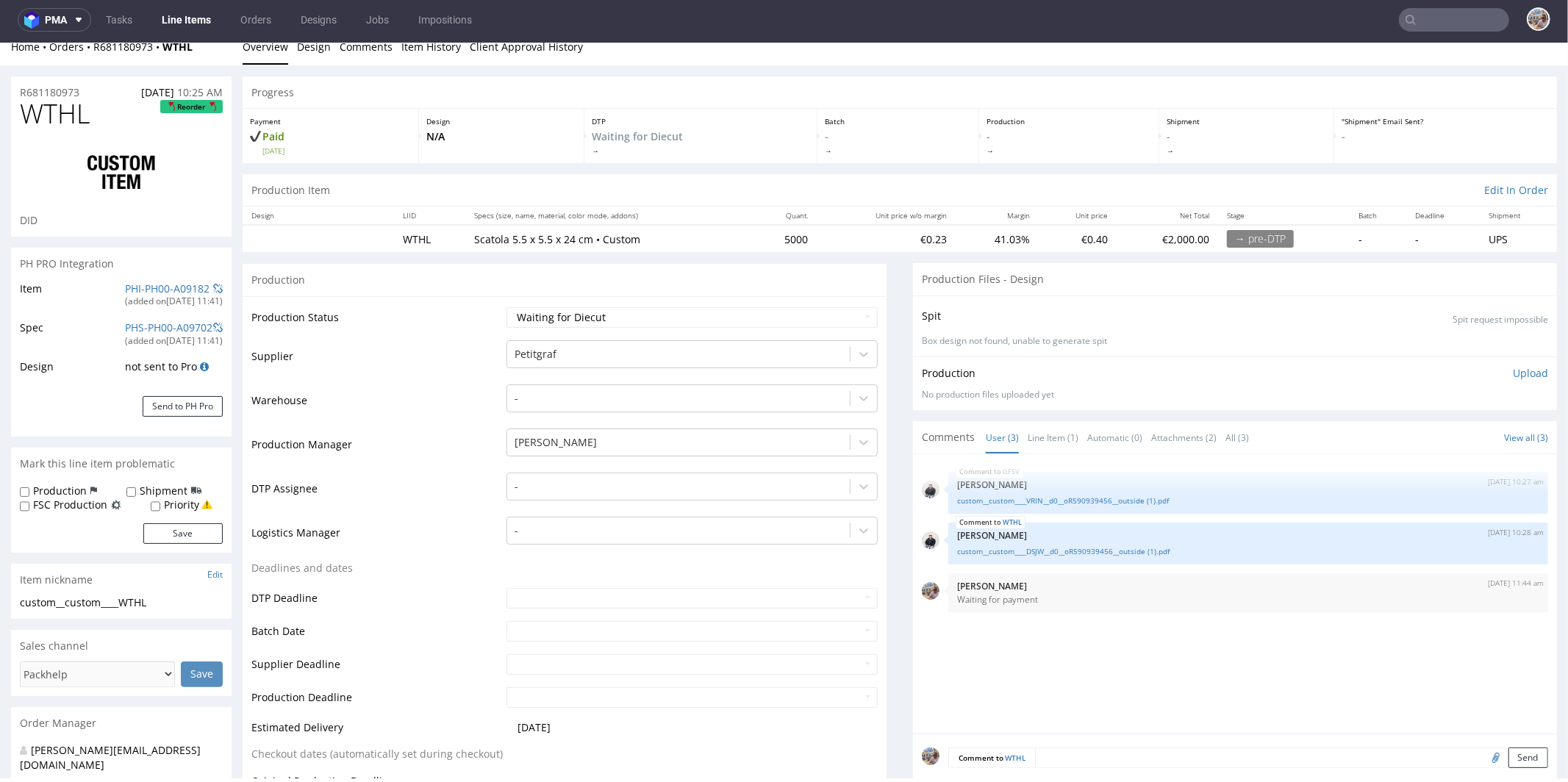
scroll to position [0, 0]
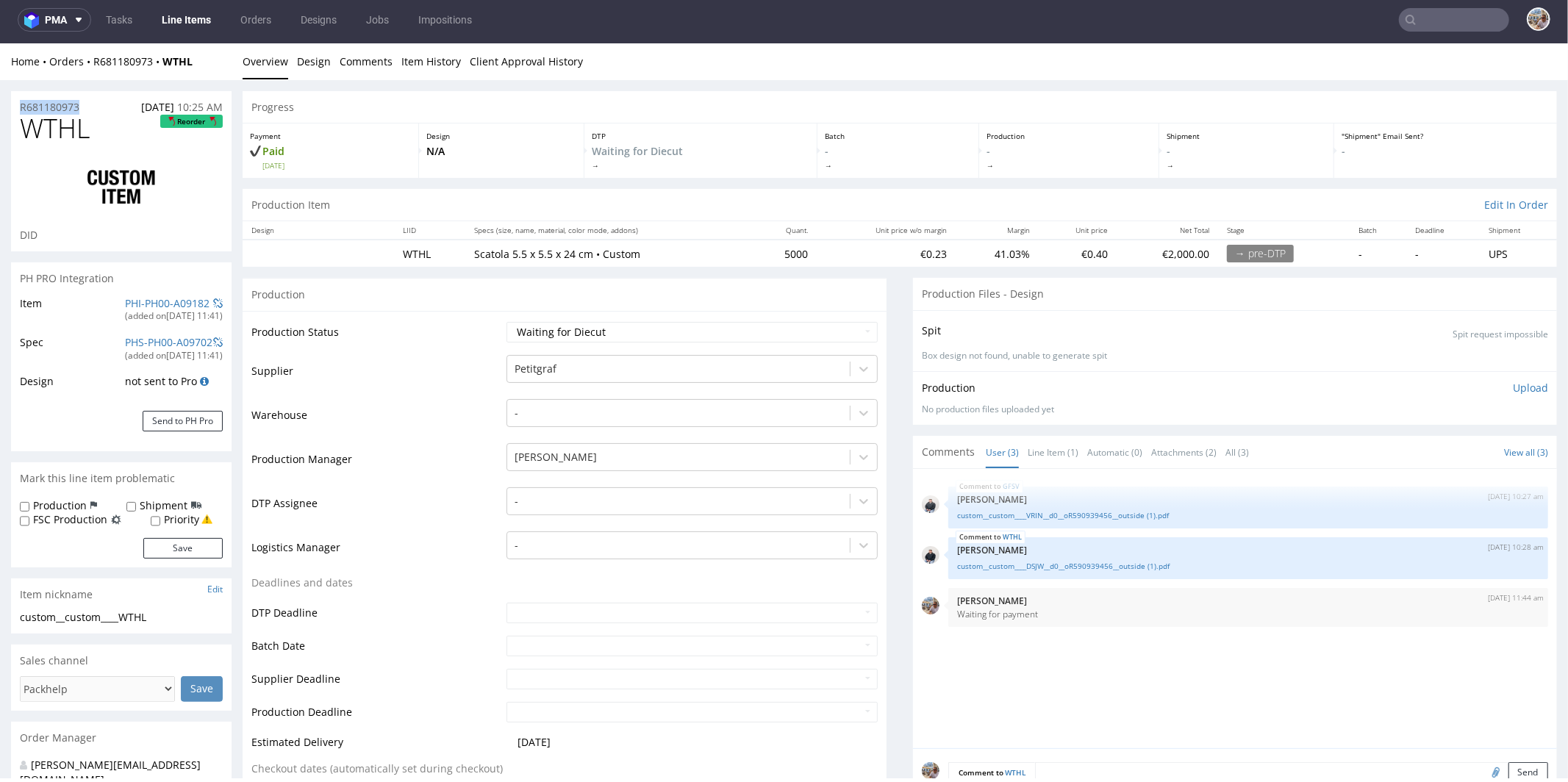
drag, startPoint x: 93, startPoint y: 103, endPoint x: 0, endPoint y: 98, distance: 93.1
copy p "R681180973"
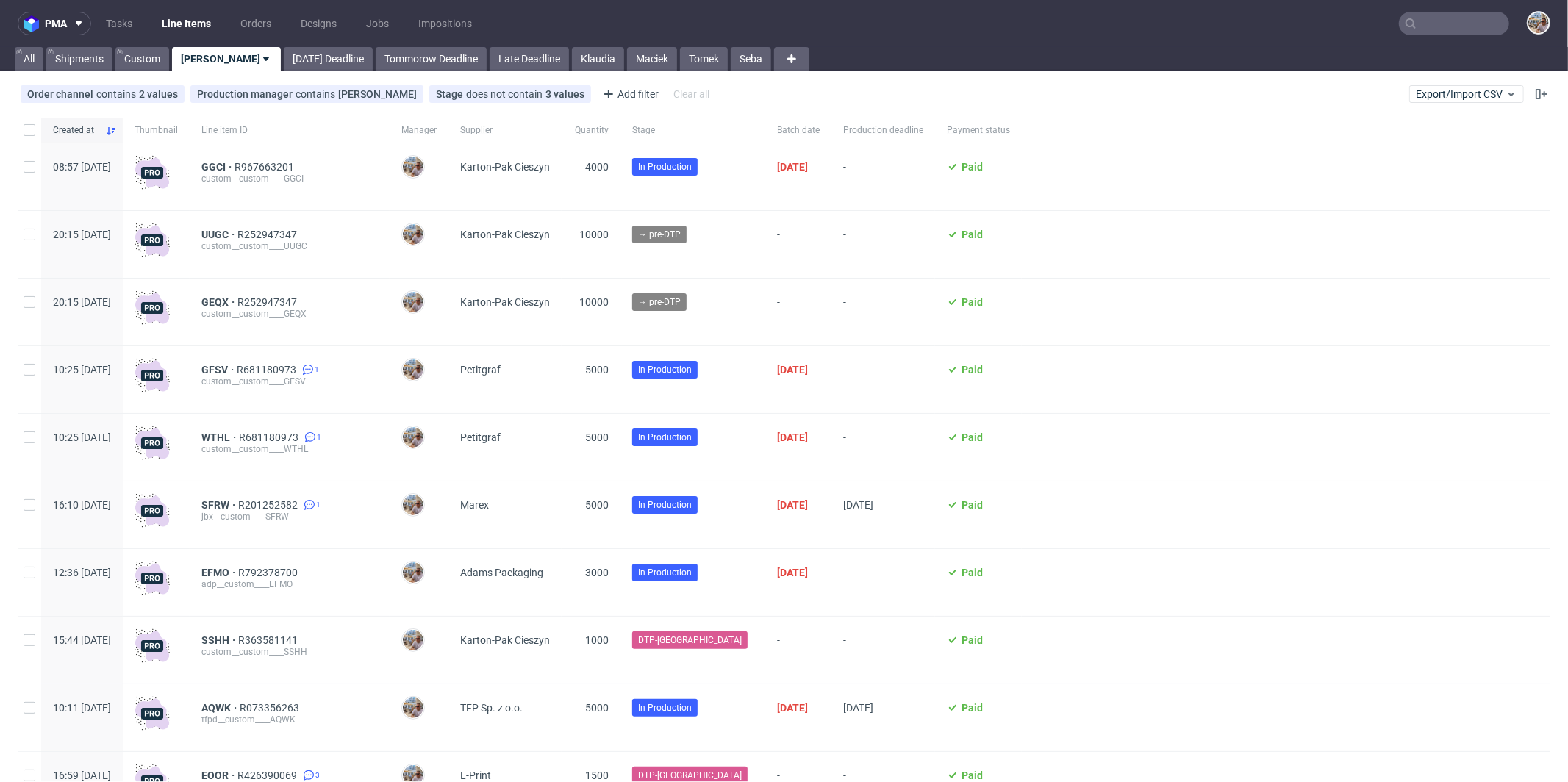
click at [1417, 41] on nav "pma Tasks Line Items Orders Designs Jobs Impositions" at bounding box center [784, 23] width 1568 height 47
click at [1438, 25] on input "text" at bounding box center [1454, 23] width 110 height 23
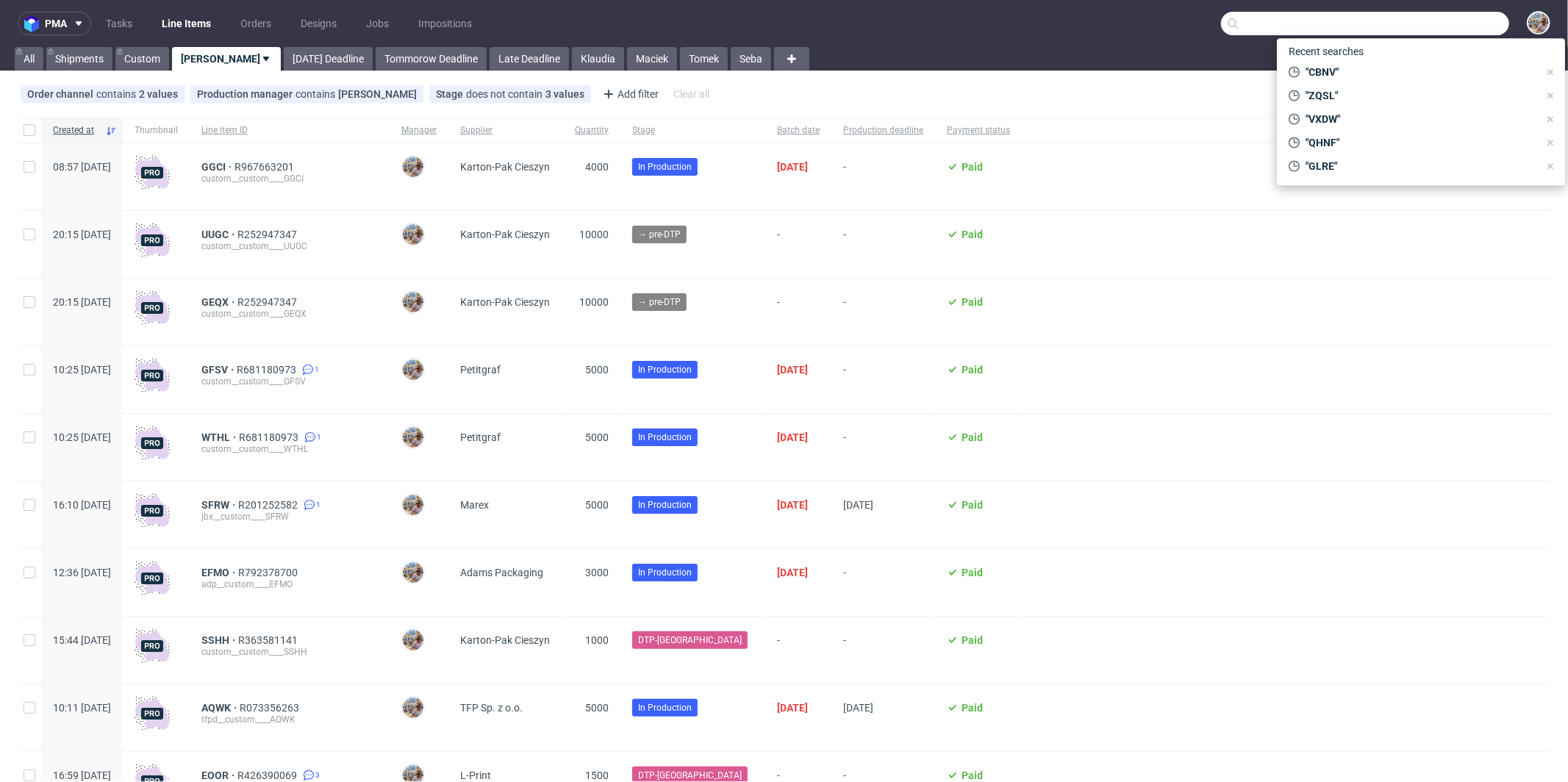
paste input "BUVN"
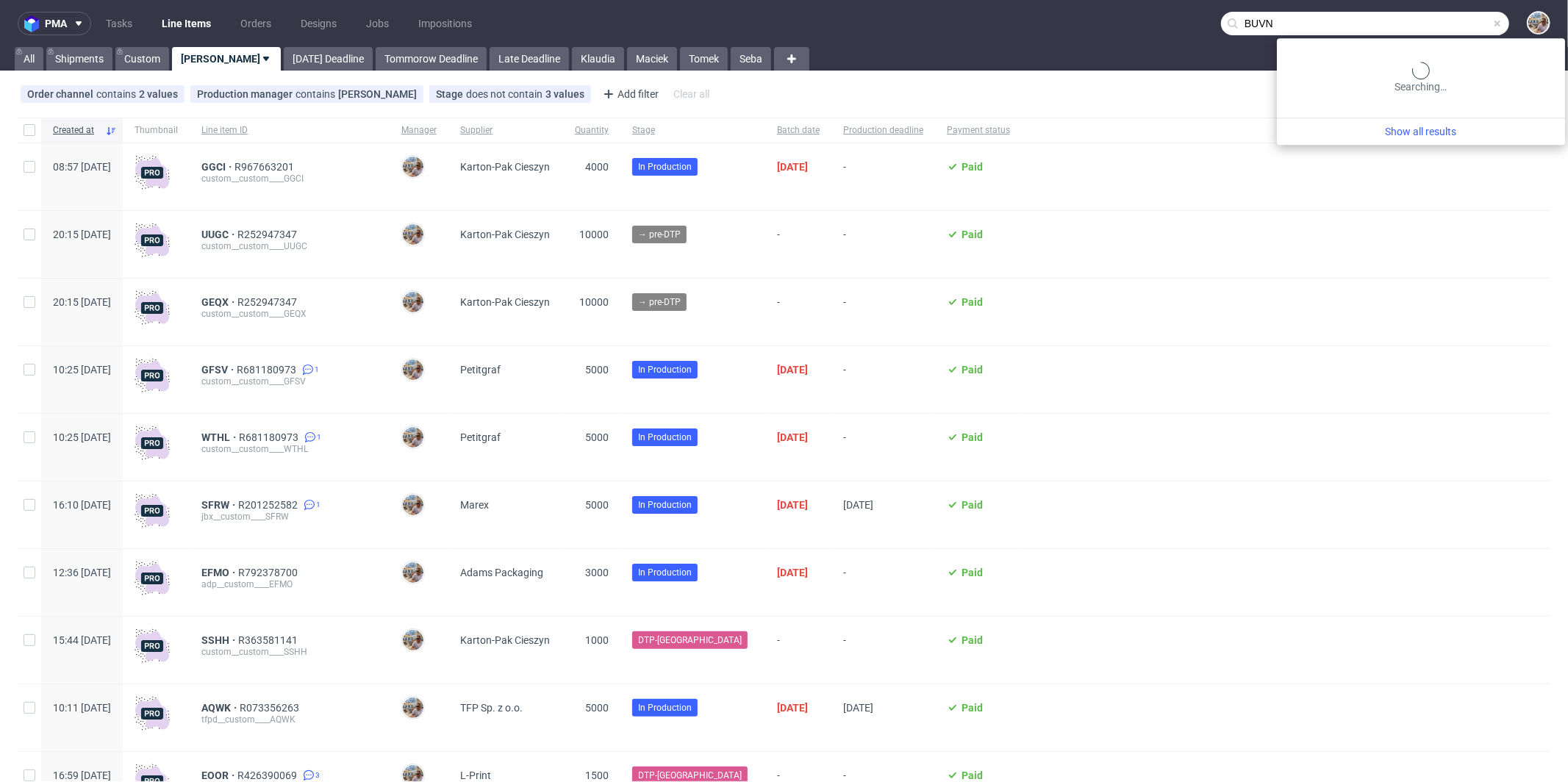
type input "BUVN"
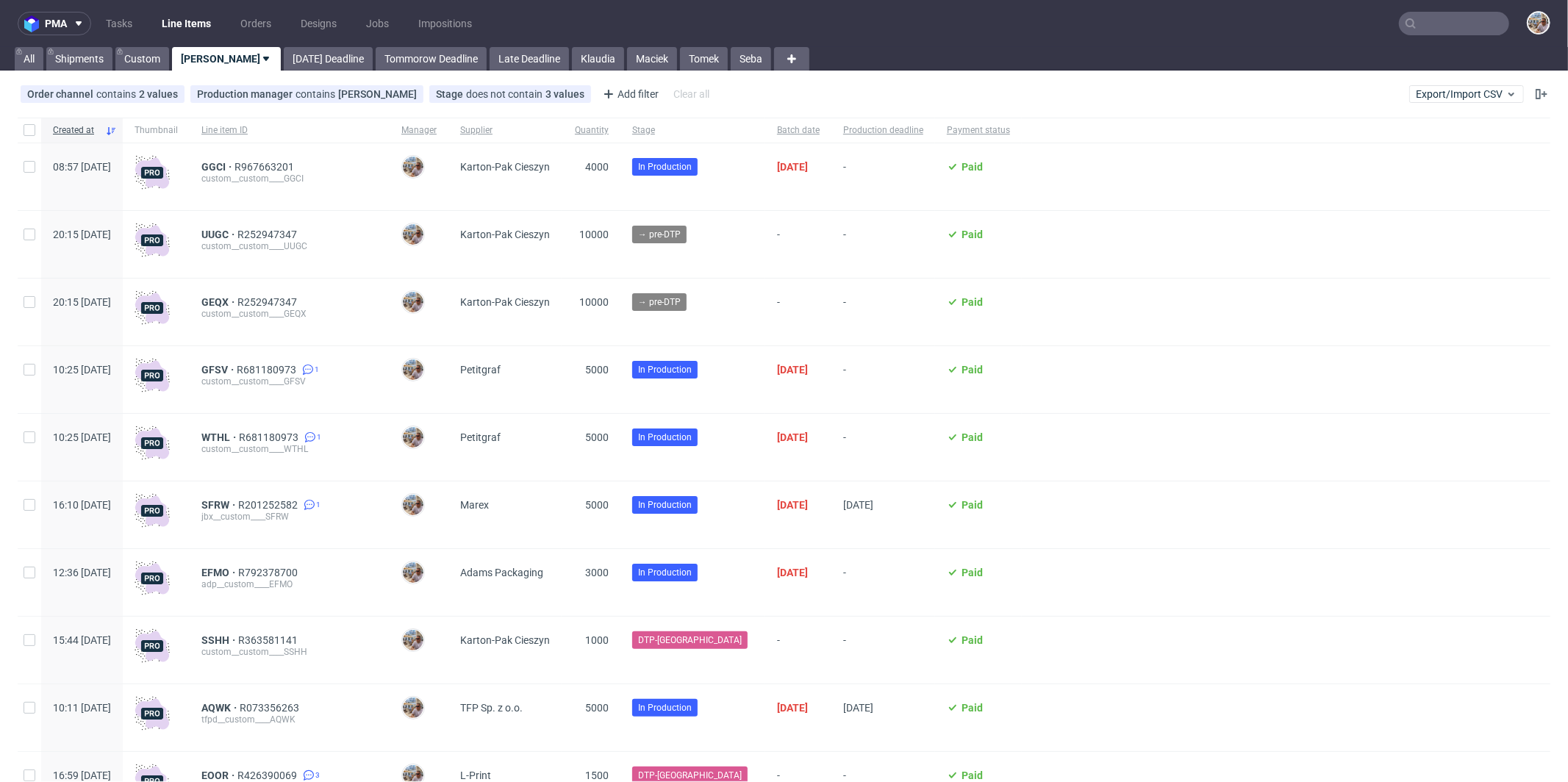
click at [1412, 7] on nav "pma Tasks Line Items Orders Designs Jobs Impositions" at bounding box center [784, 23] width 1568 height 47
click at [1433, 23] on input "text" at bounding box center [1454, 23] width 110 height 23
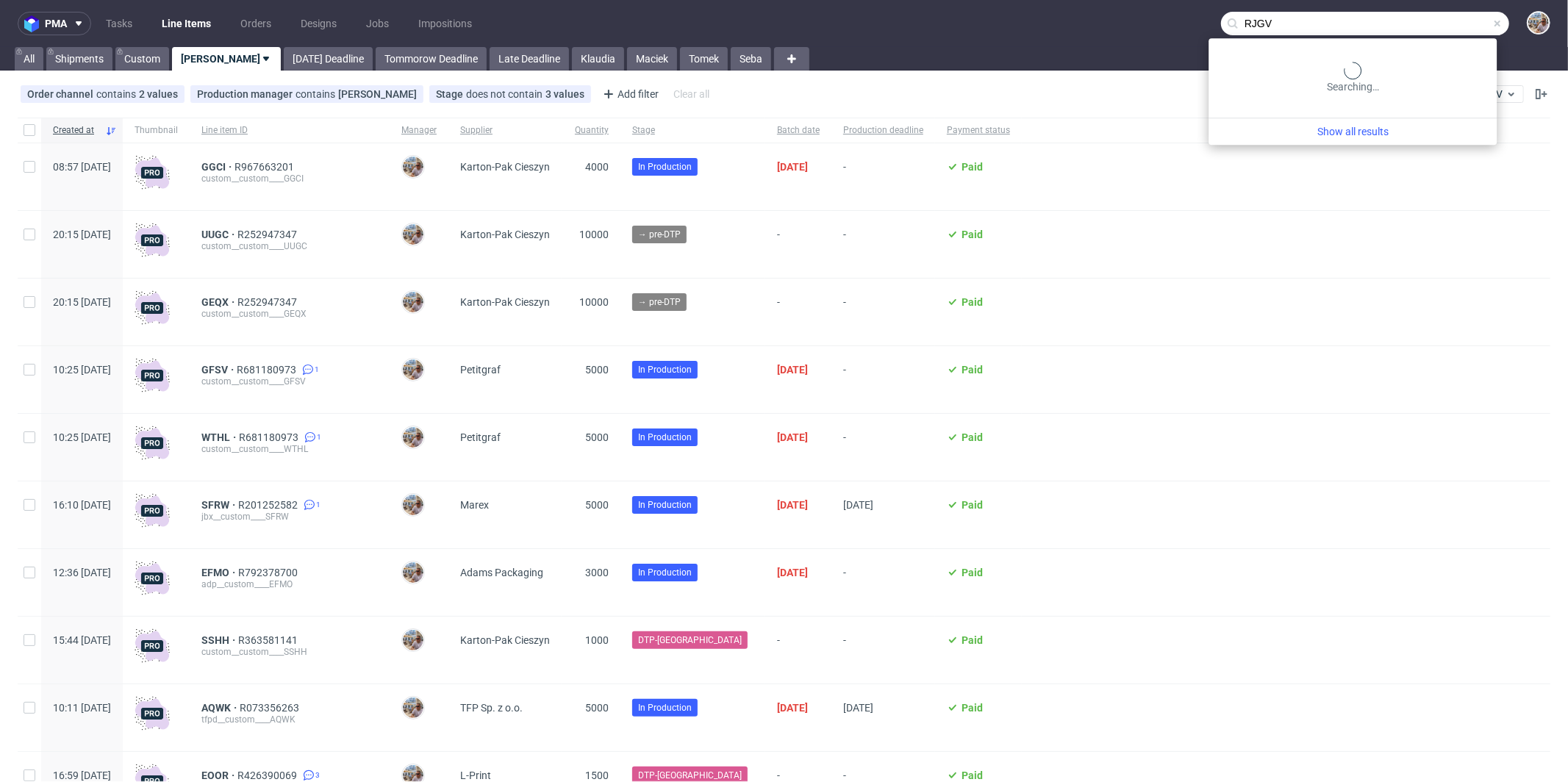
type input "RJGV"
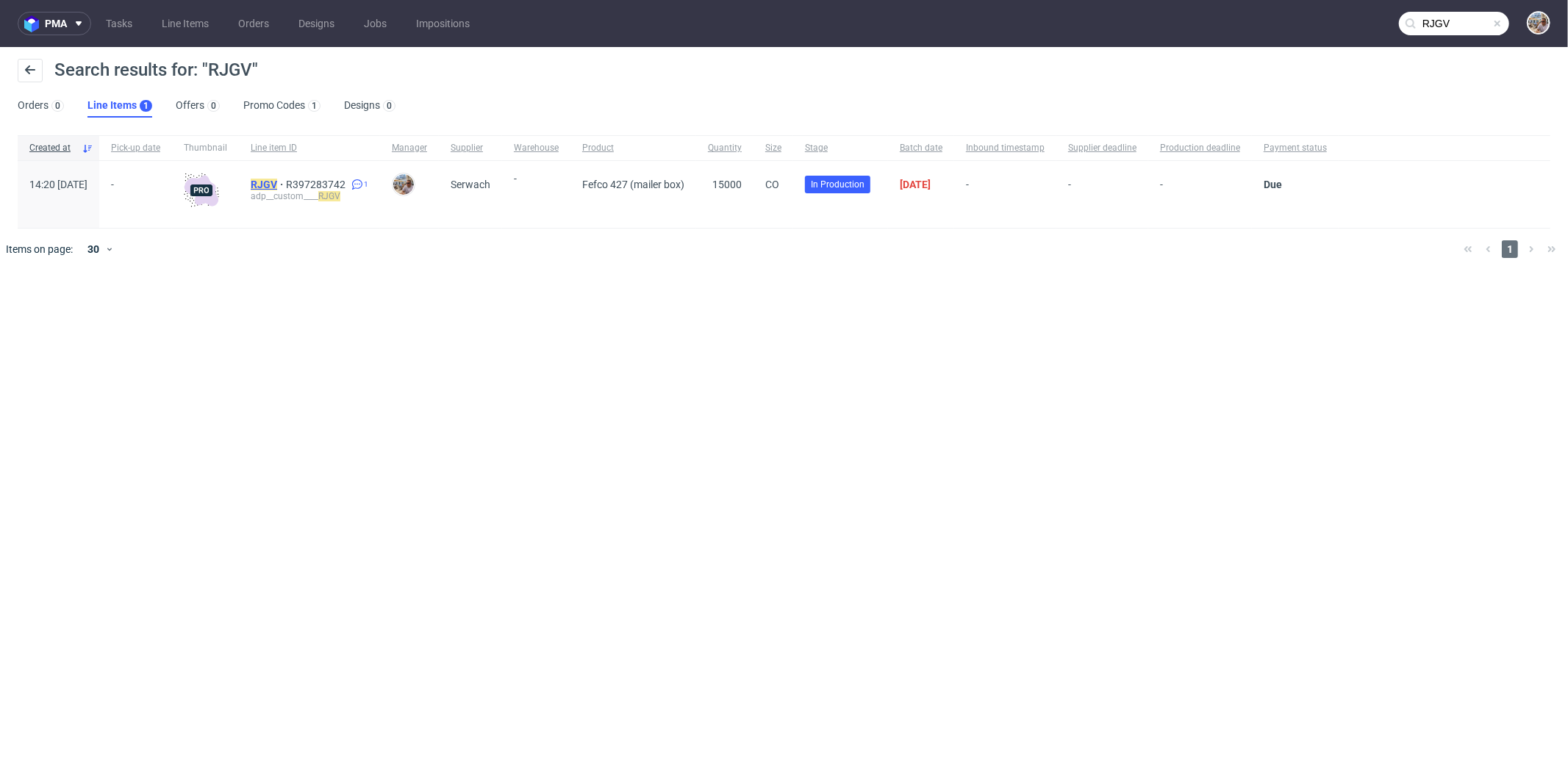
click at [277, 182] on mark "RJGV" at bounding box center [264, 184] width 26 height 12
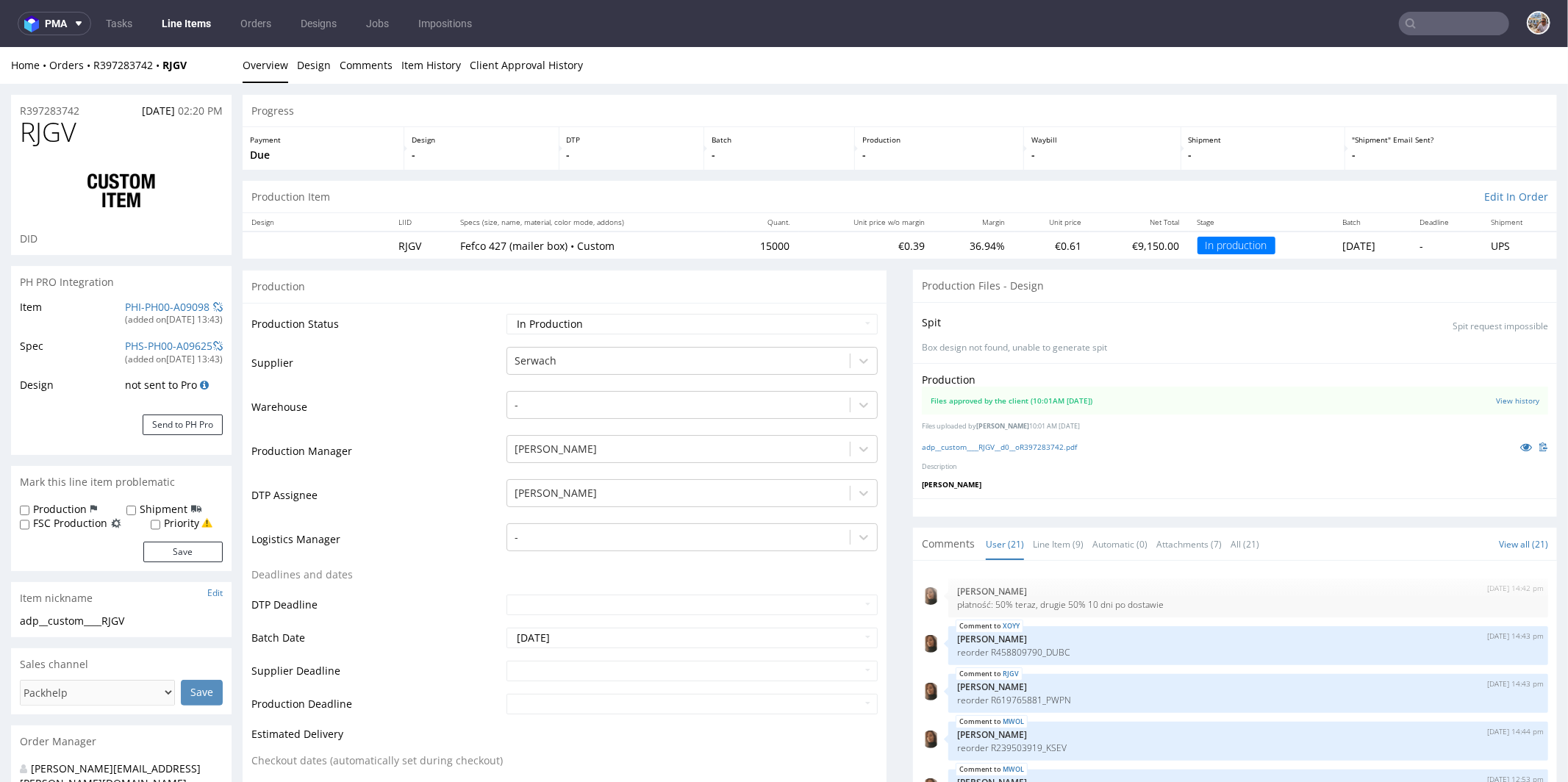
scroll to position [840, 0]
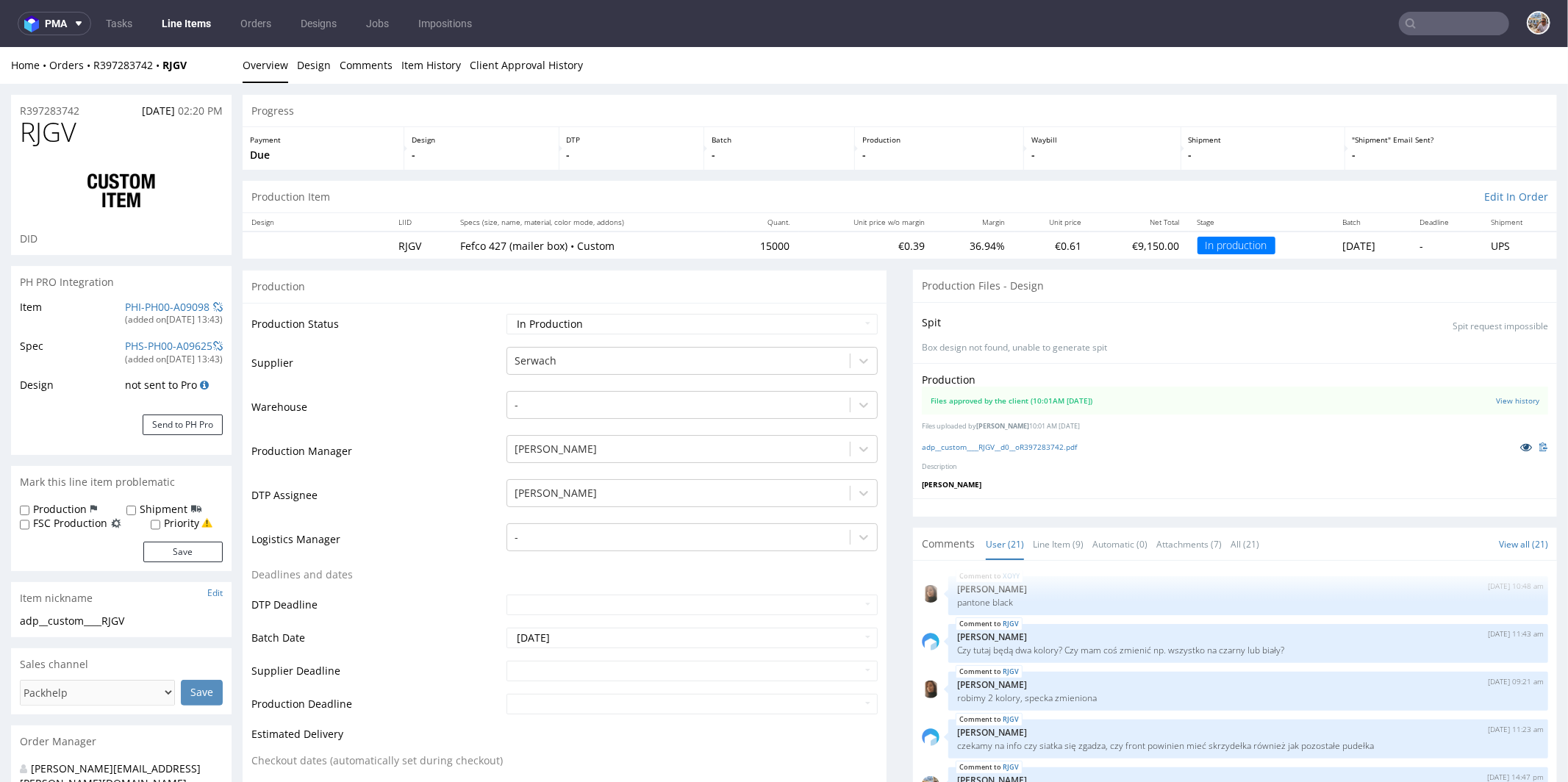
click at [1520, 445] on icon at bounding box center [1526, 446] width 12 height 10
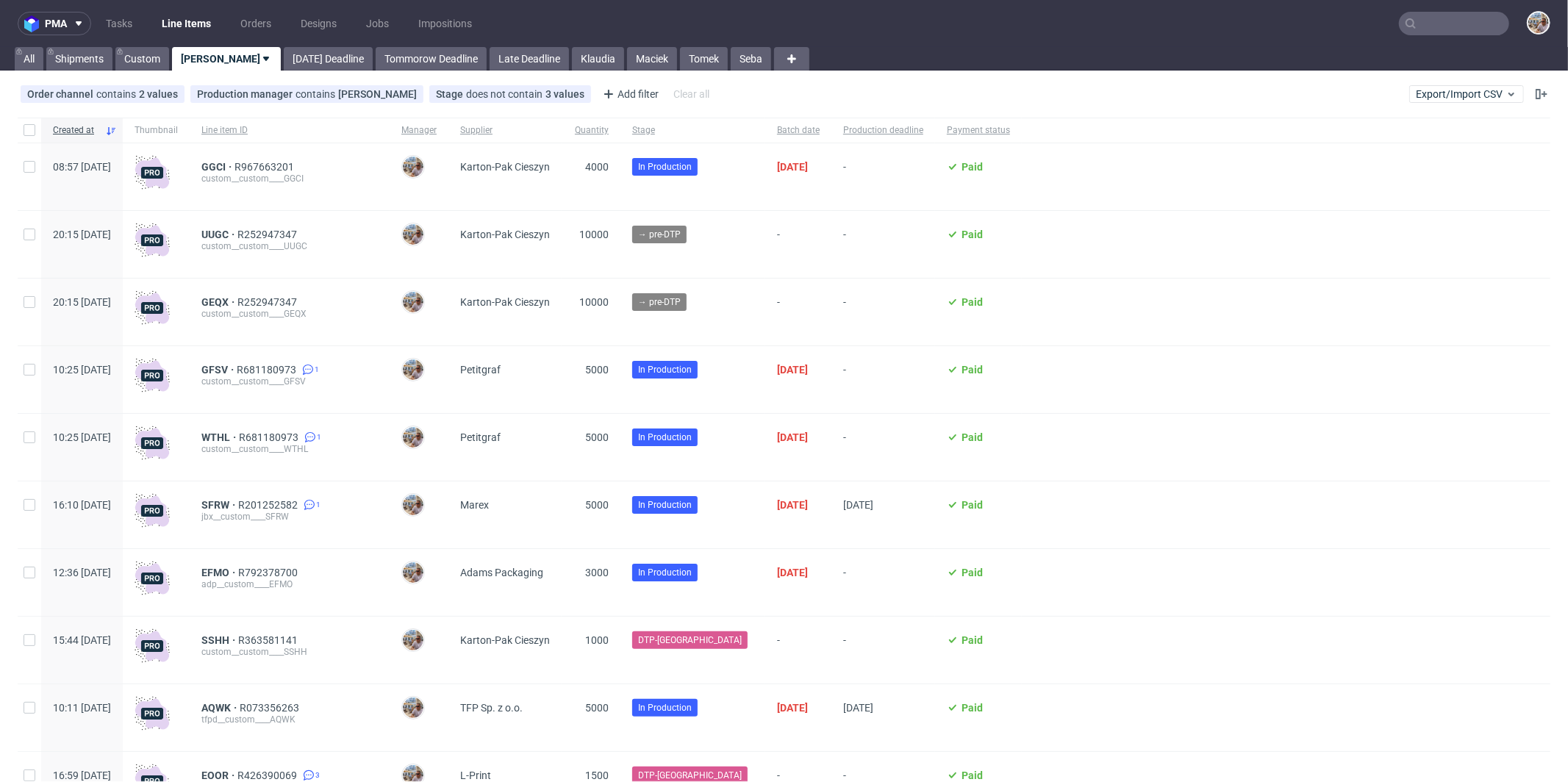
click at [1413, 23] on input "text" at bounding box center [1454, 23] width 110 height 23
type input "z"
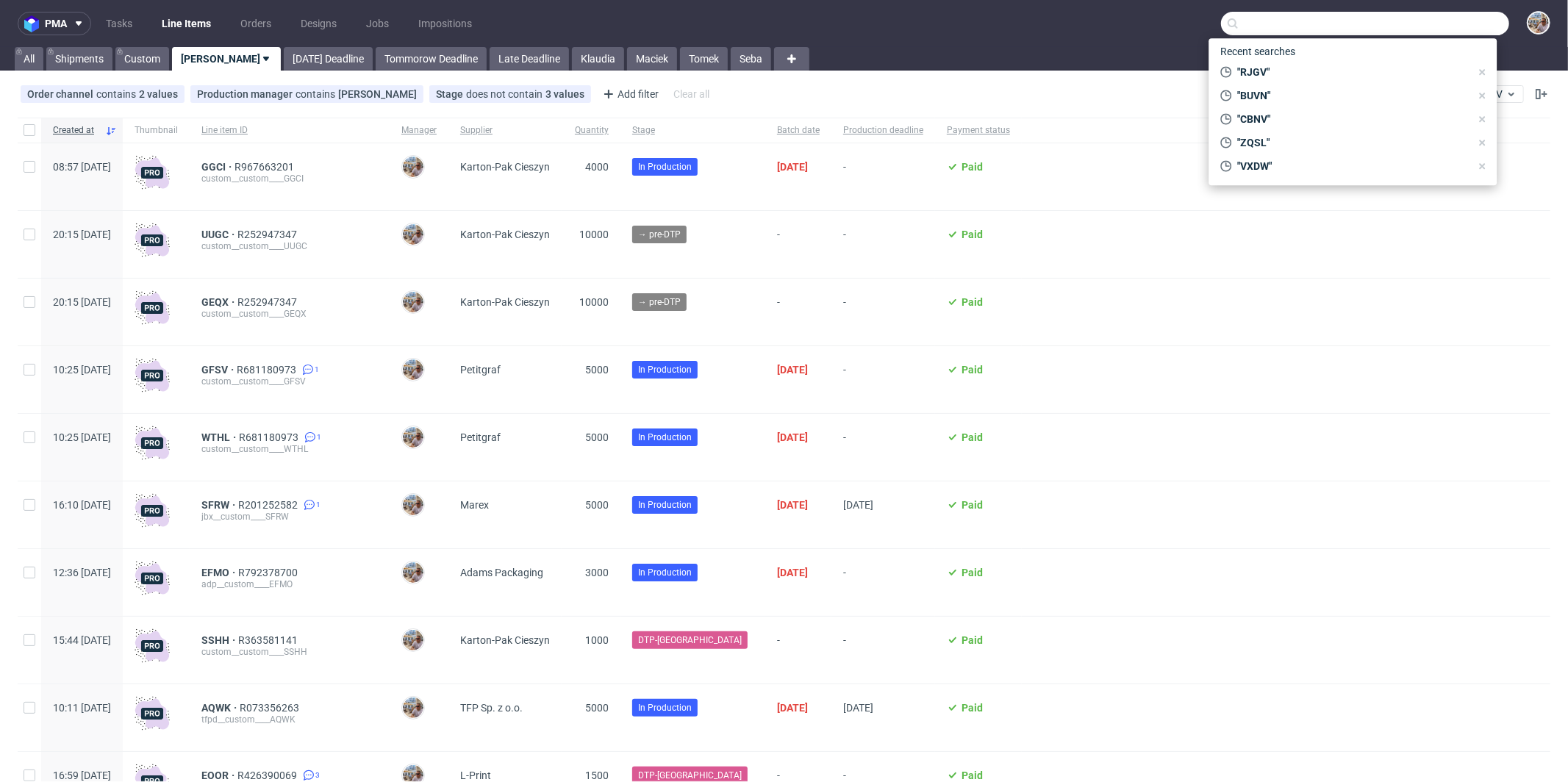
click at [1100, 334] on div at bounding box center [1285, 312] width 528 height 67
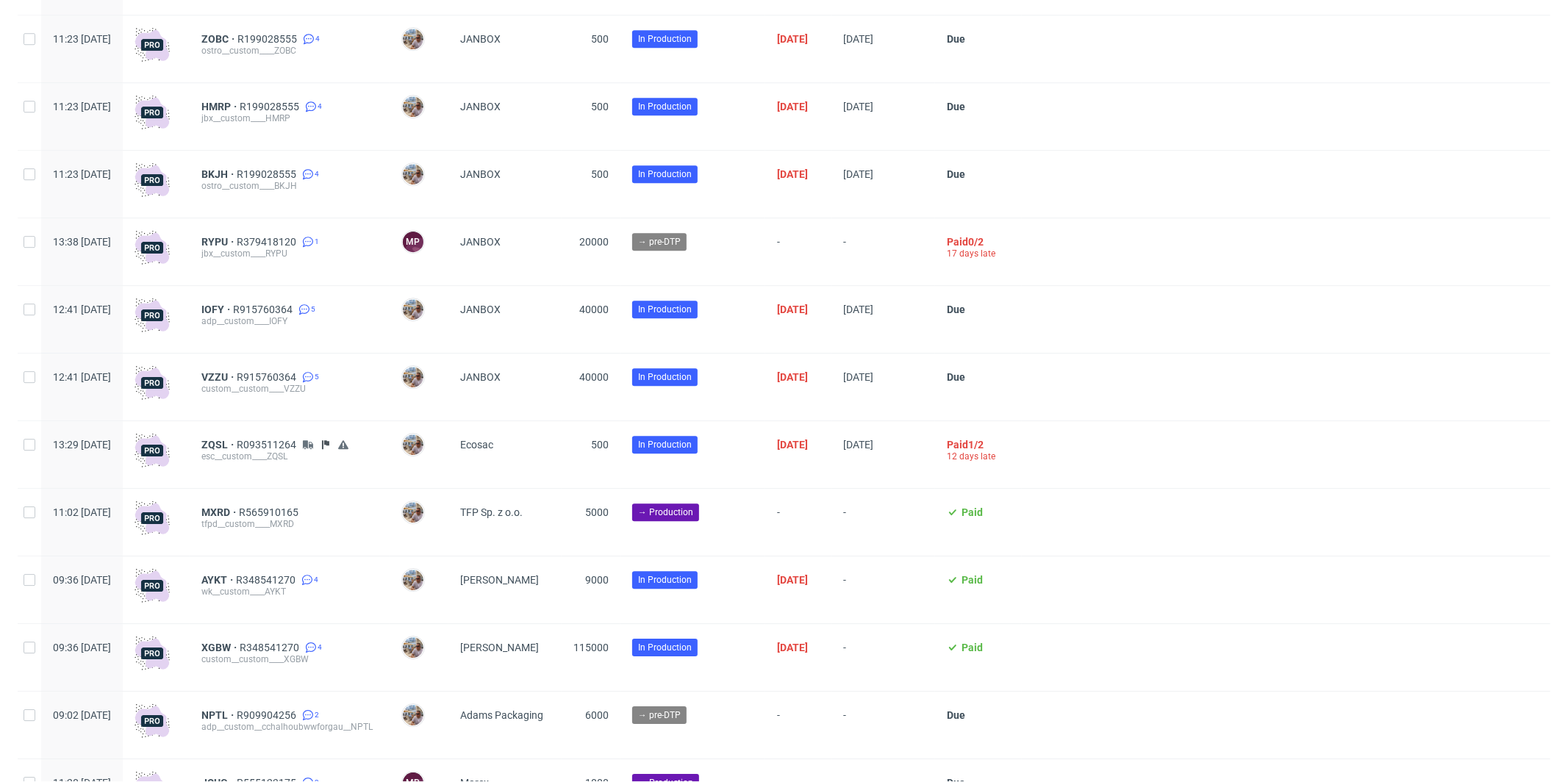
scroll to position [3509, 0]
click at [236, 451] on span "ZQSL" at bounding box center [219, 446] width 36 height 12
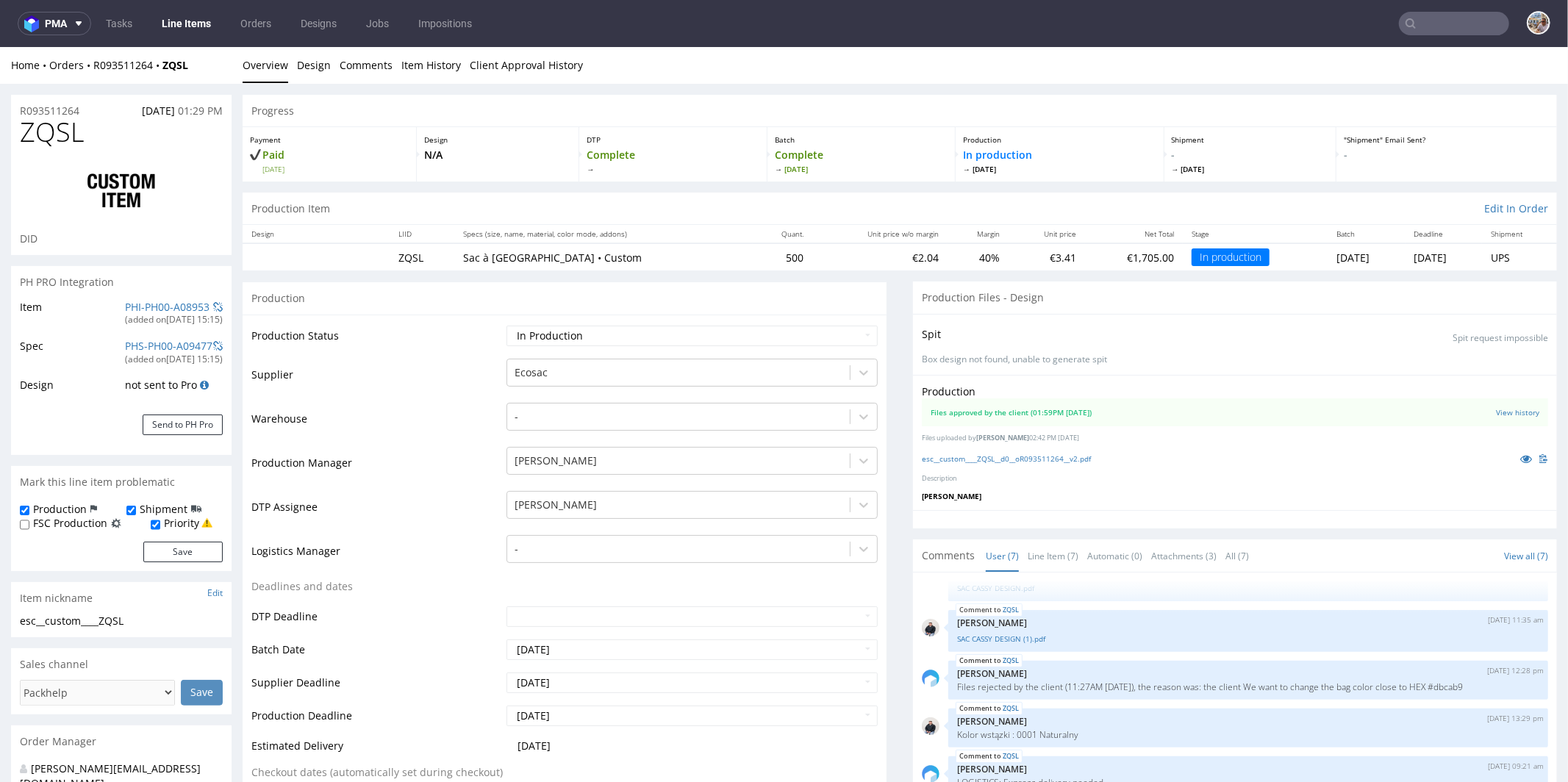
scroll to position [114, 0]
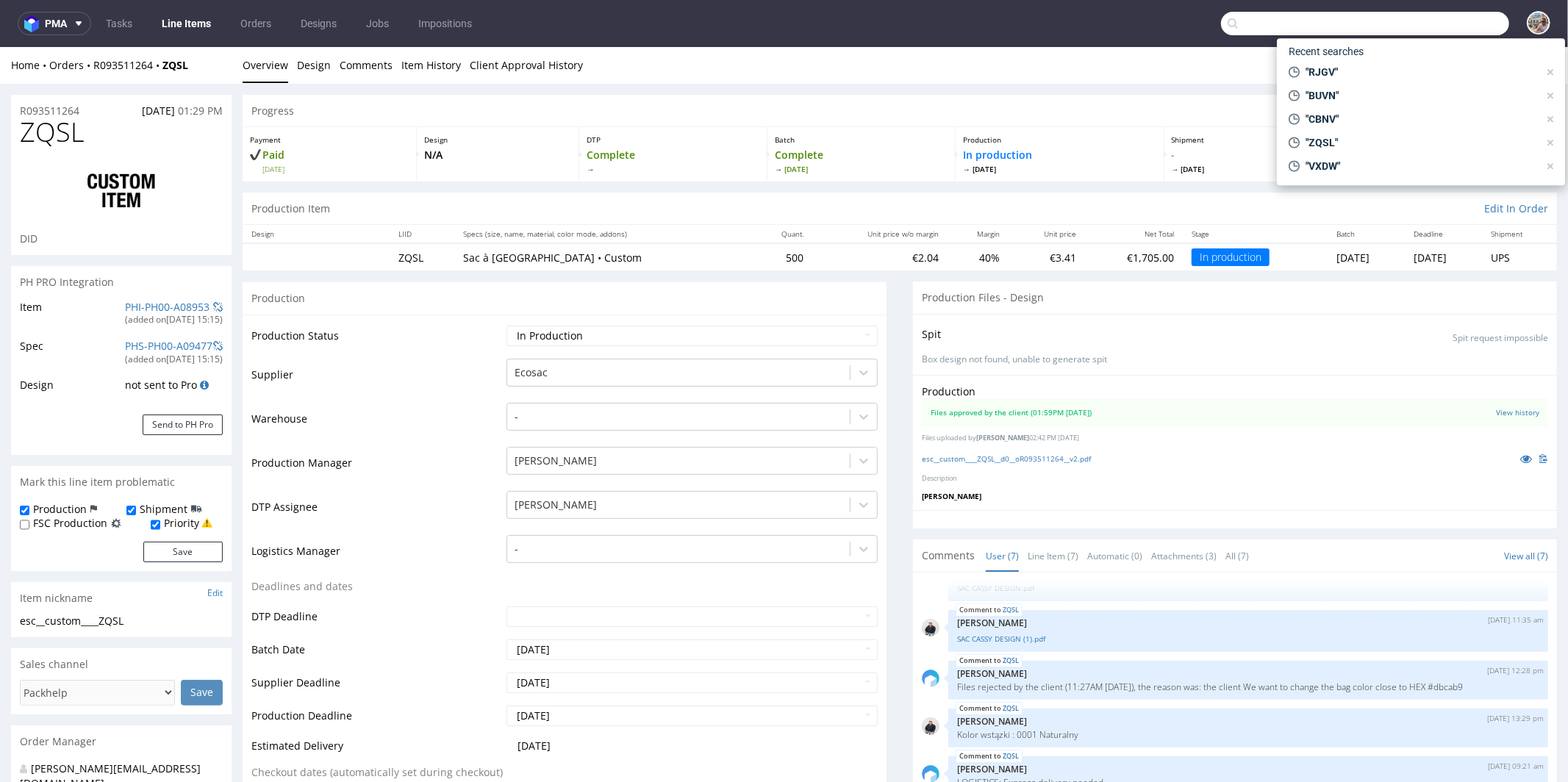
click at [1466, 26] on input "text" at bounding box center [1365, 23] width 288 height 23
paste input "MWOL"
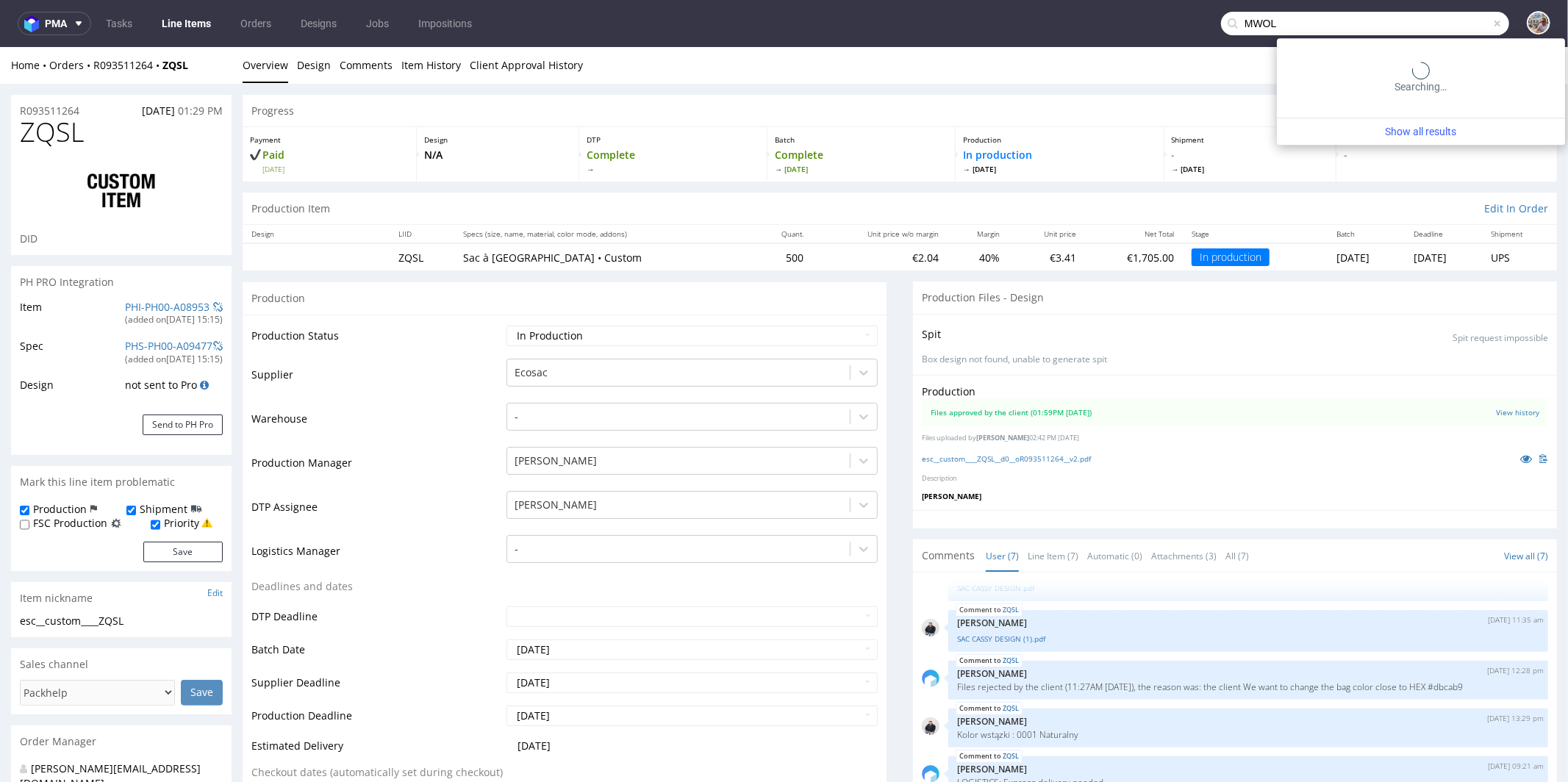
type input "MWOL"
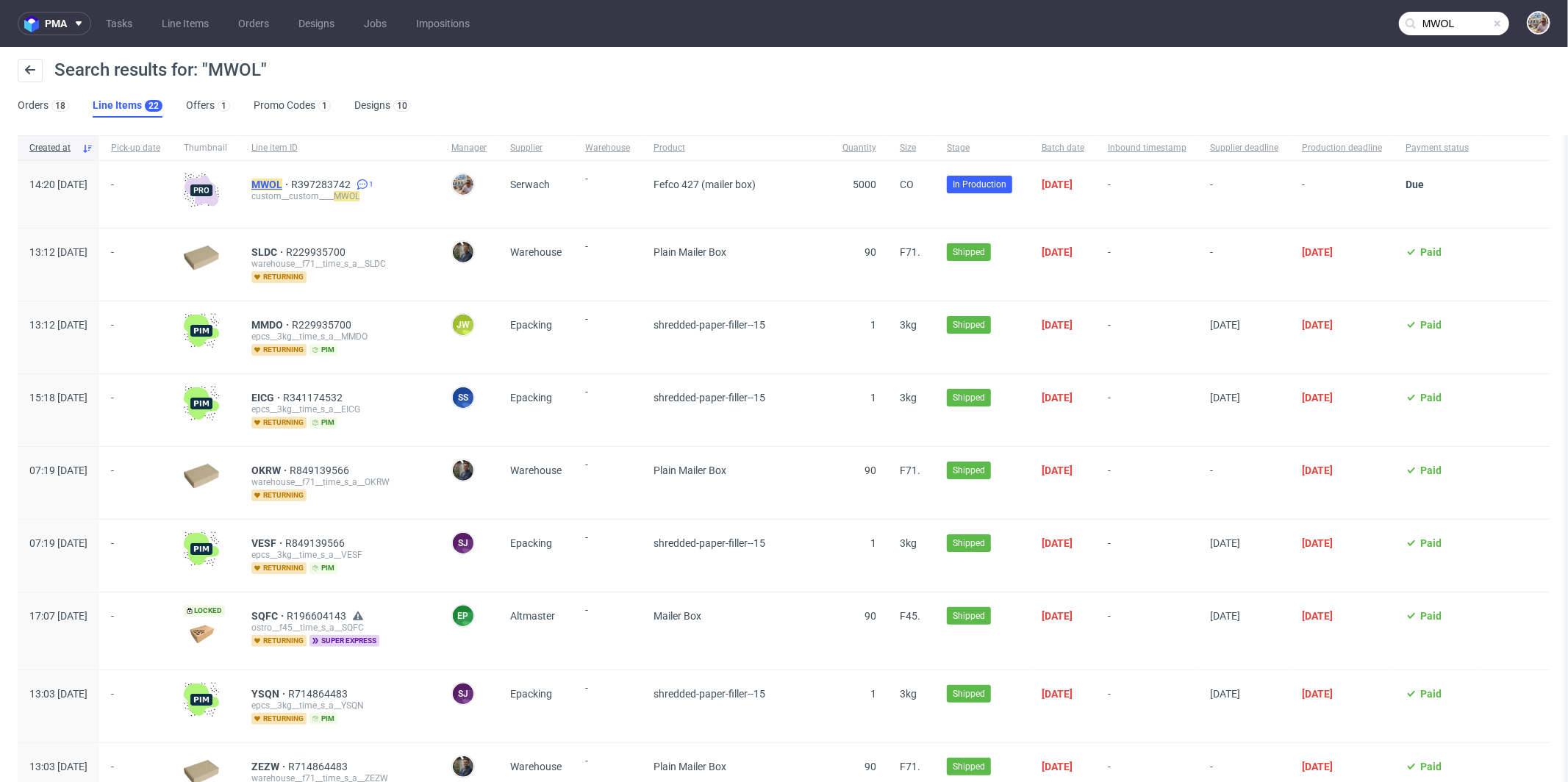
click at [283, 186] on mark "MWOL" at bounding box center [266, 184] width 31 height 12
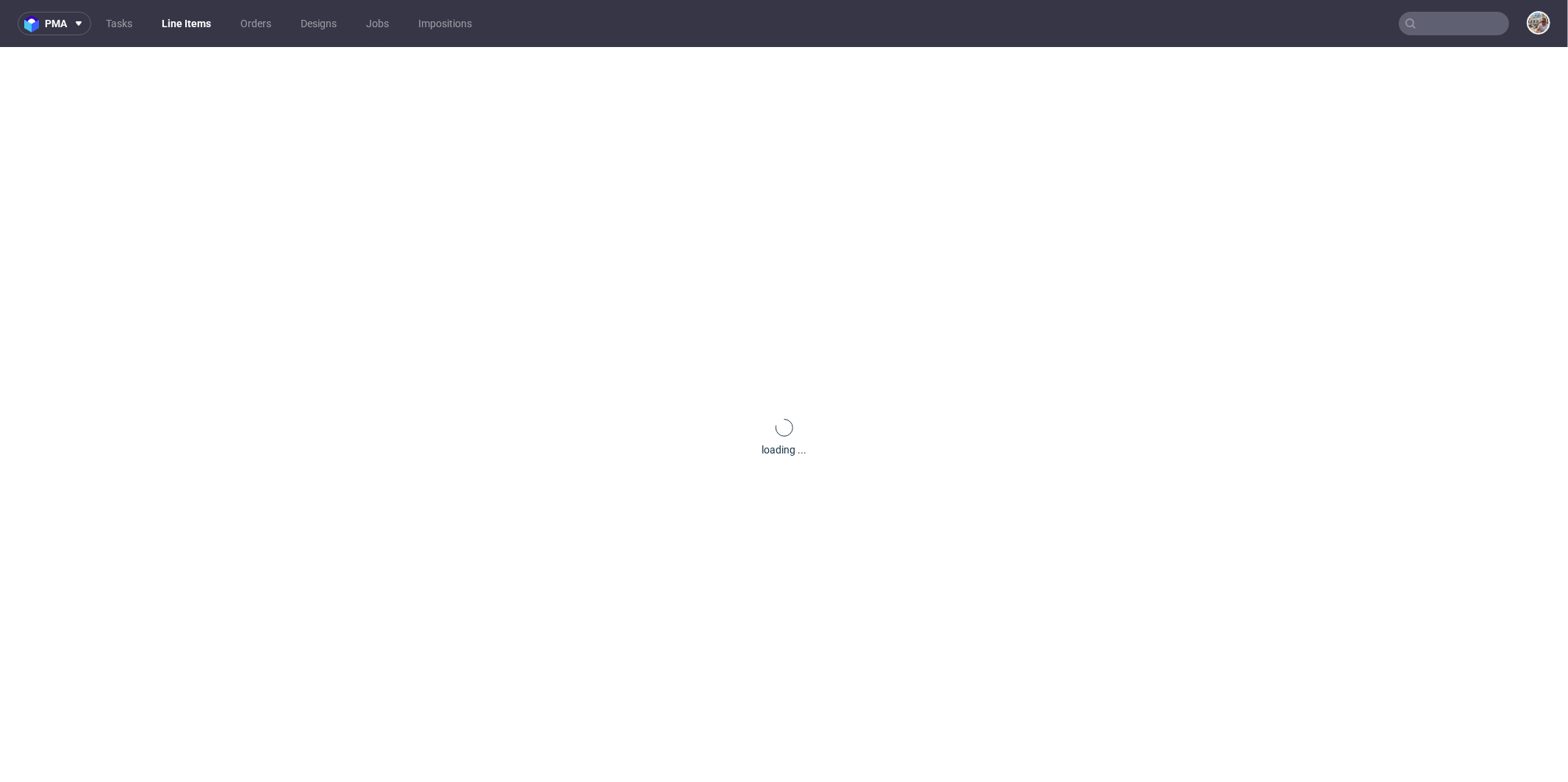
click at [303, 186] on div "loading ..." at bounding box center [784, 438] width 1568 height 782
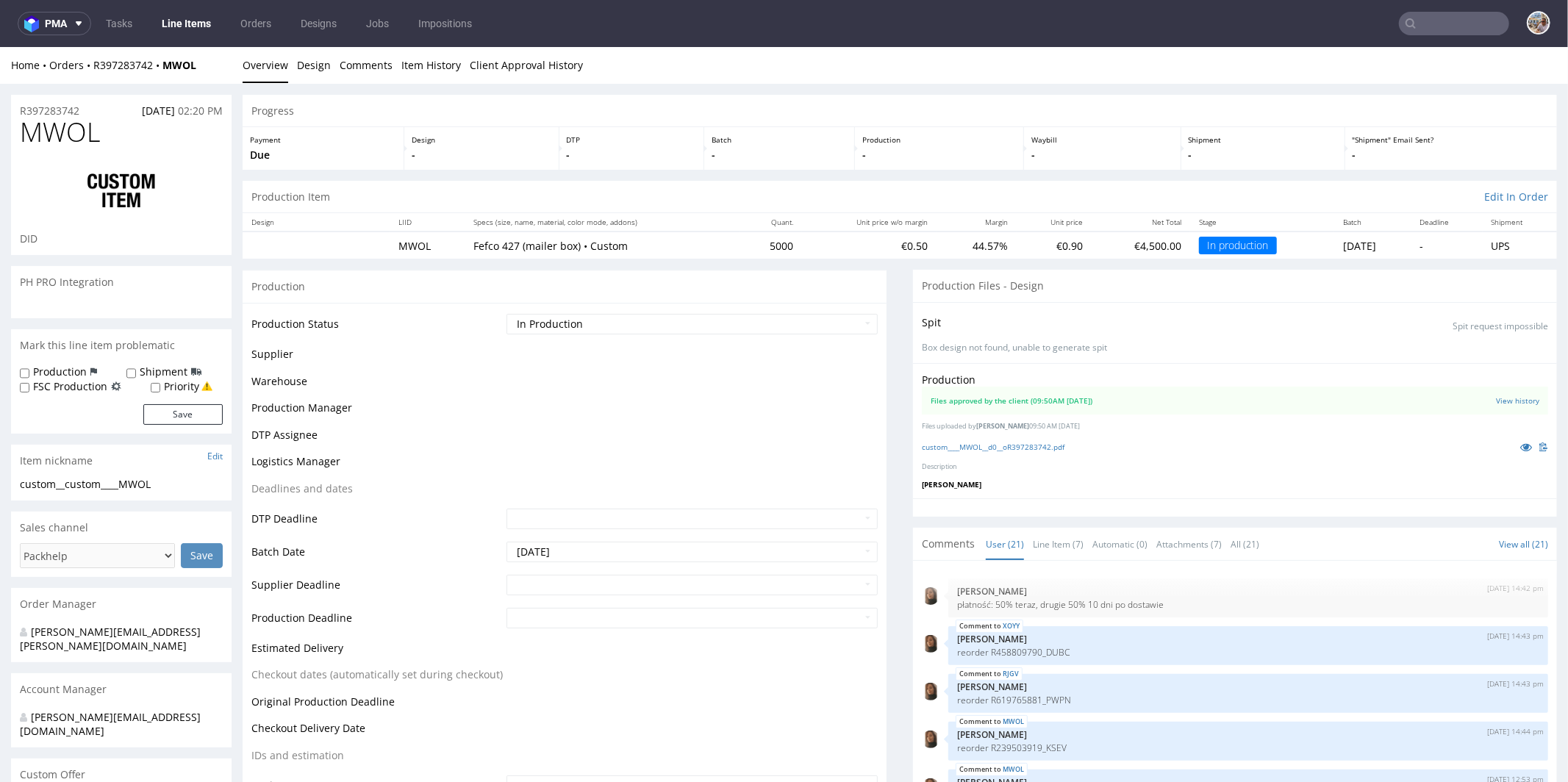
scroll to position [840, 0]
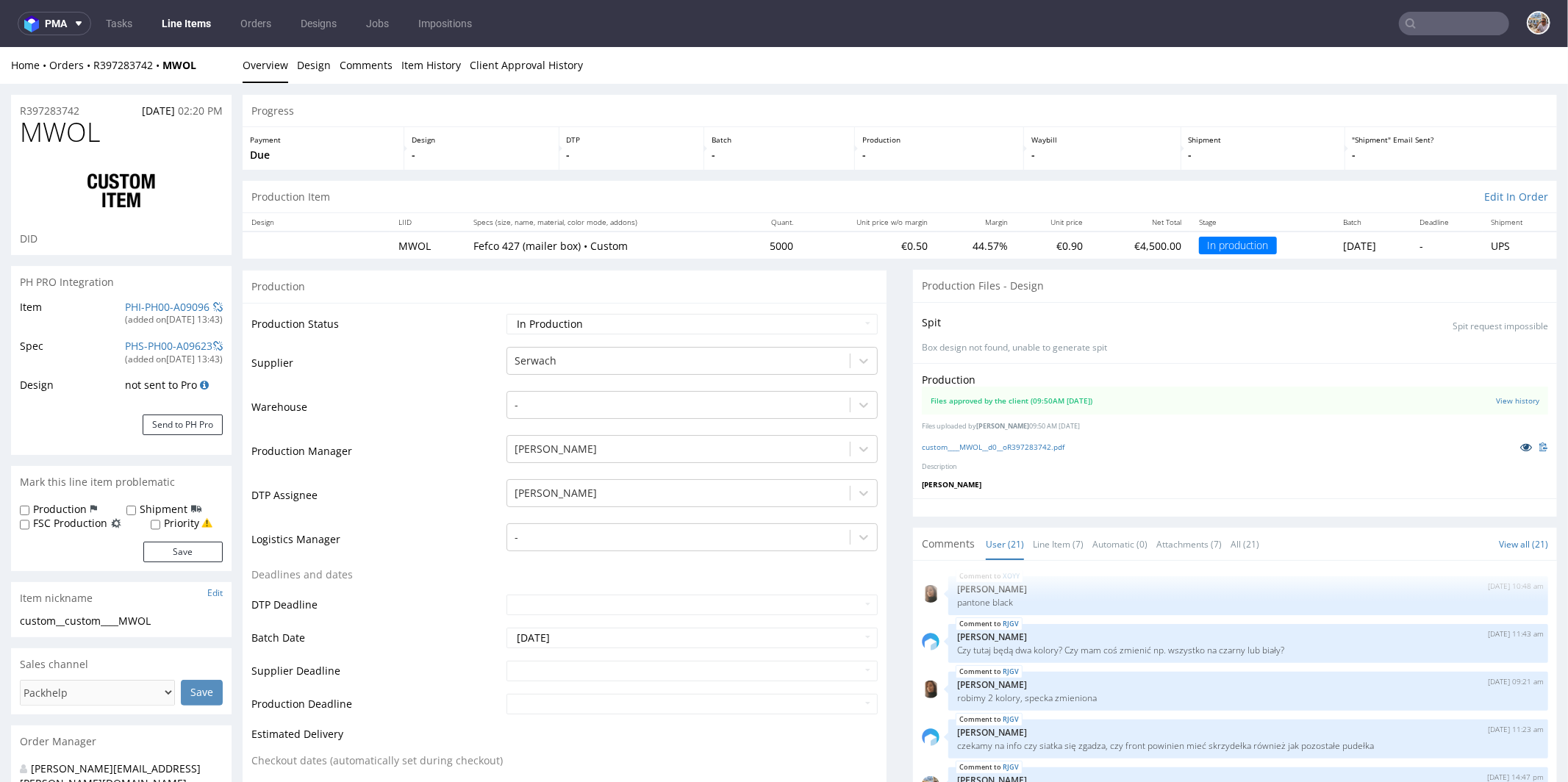
click at [1520, 443] on icon at bounding box center [1526, 446] width 12 height 10
click at [1462, 27] on input "text" at bounding box center [1454, 23] width 110 height 23
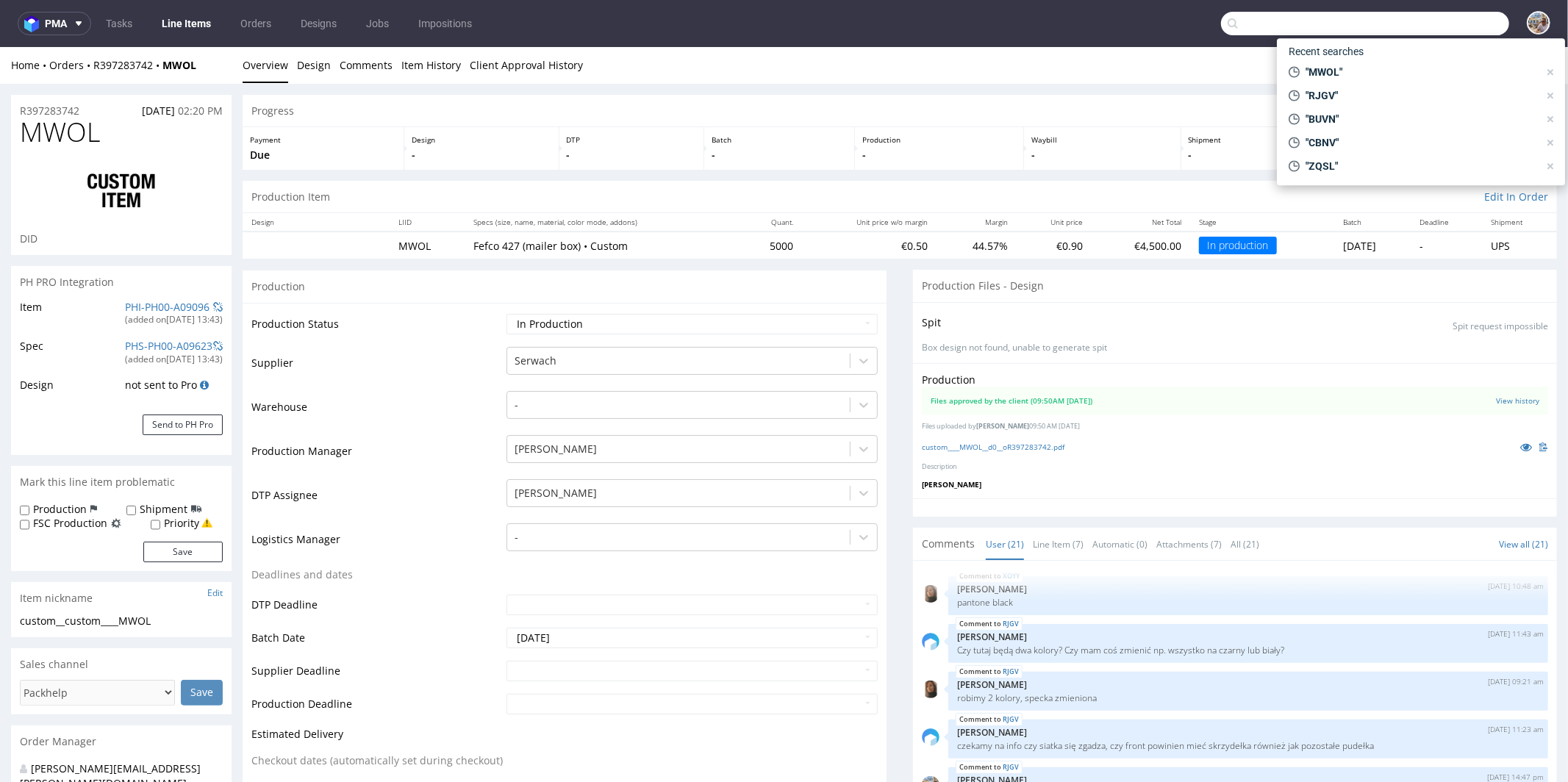
paste input "EIKL"
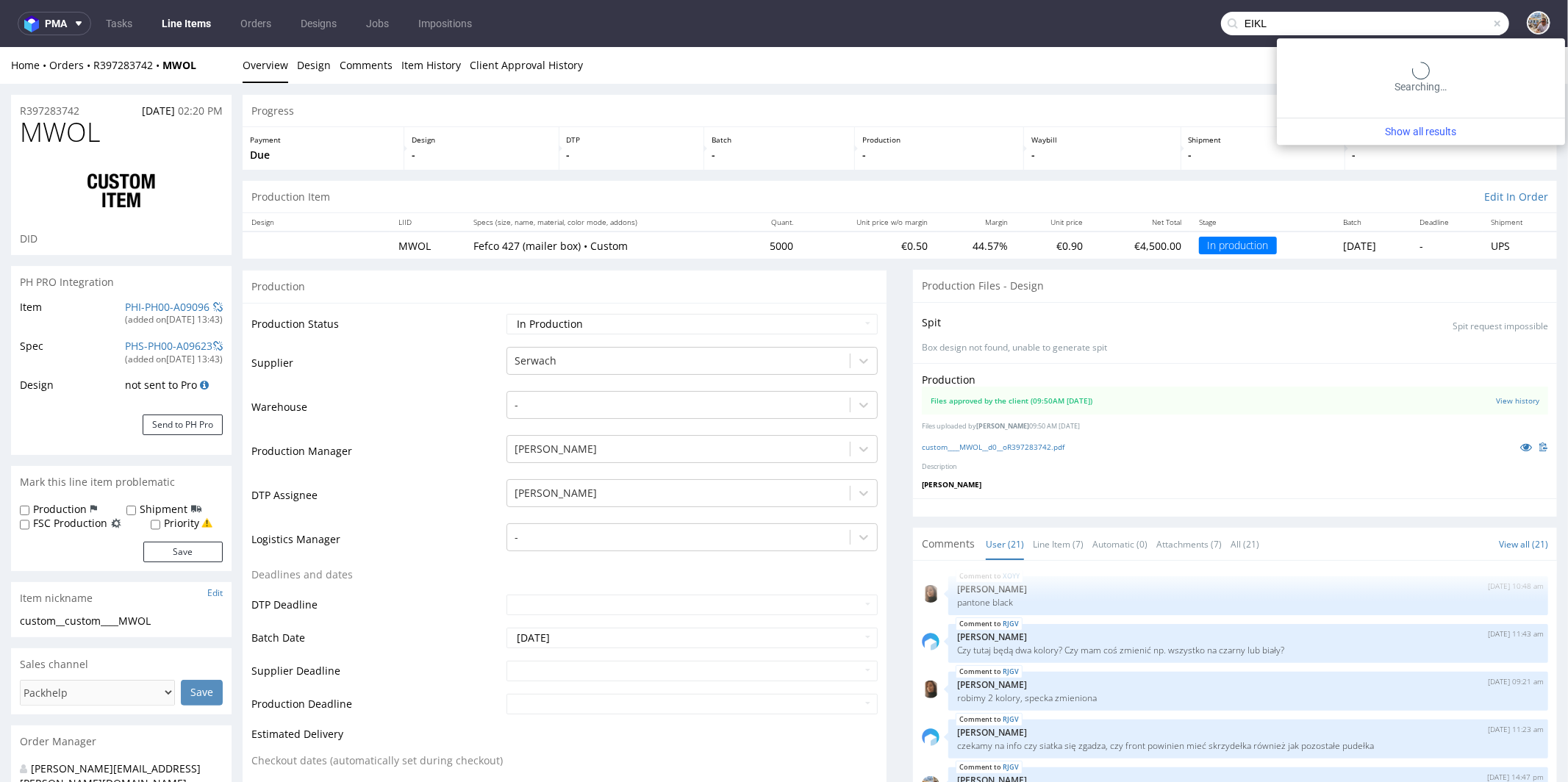
type input "EIKL"
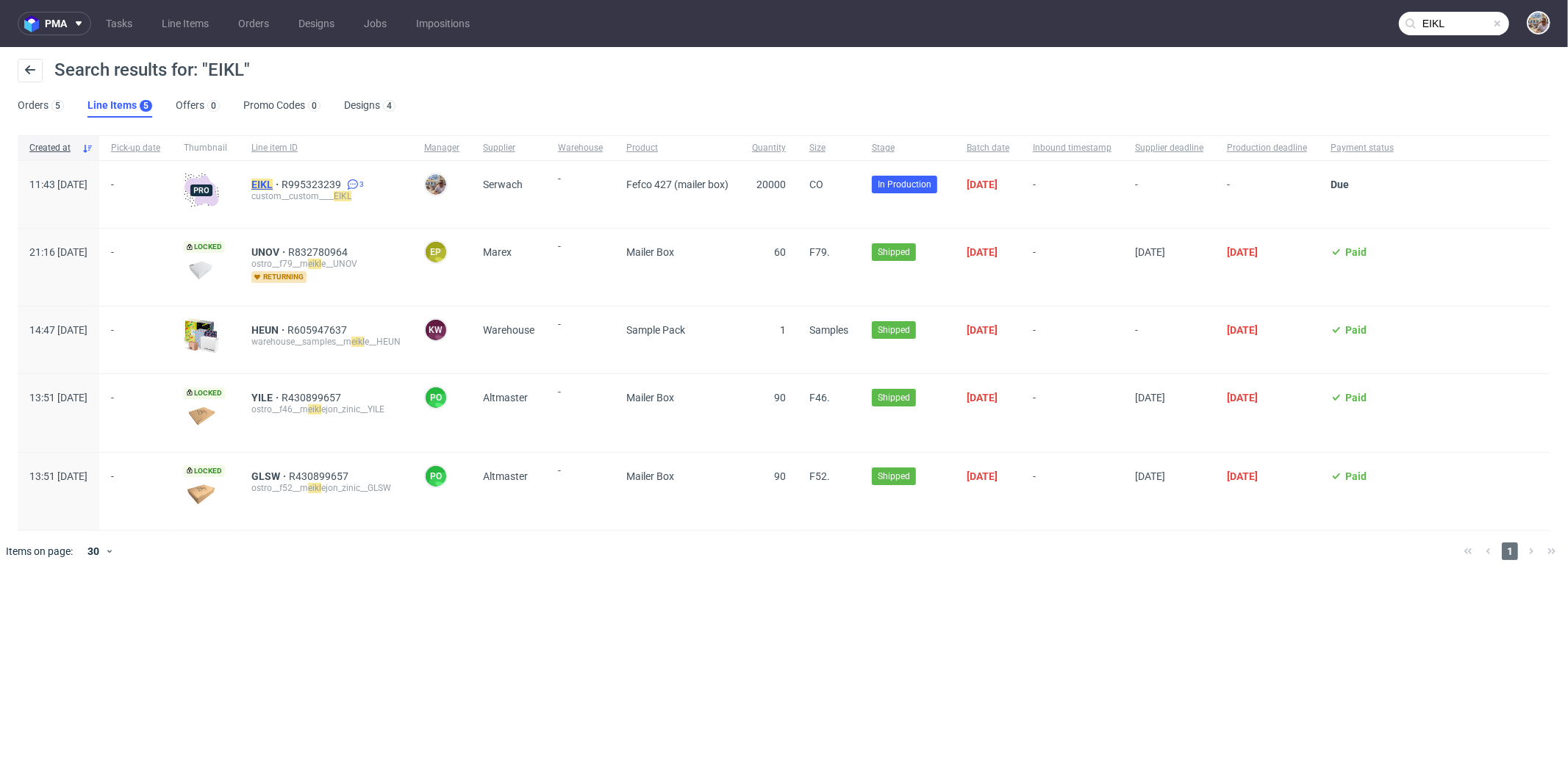
click at [273, 186] on mark "EIKL" at bounding box center [262, 184] width 21 height 12
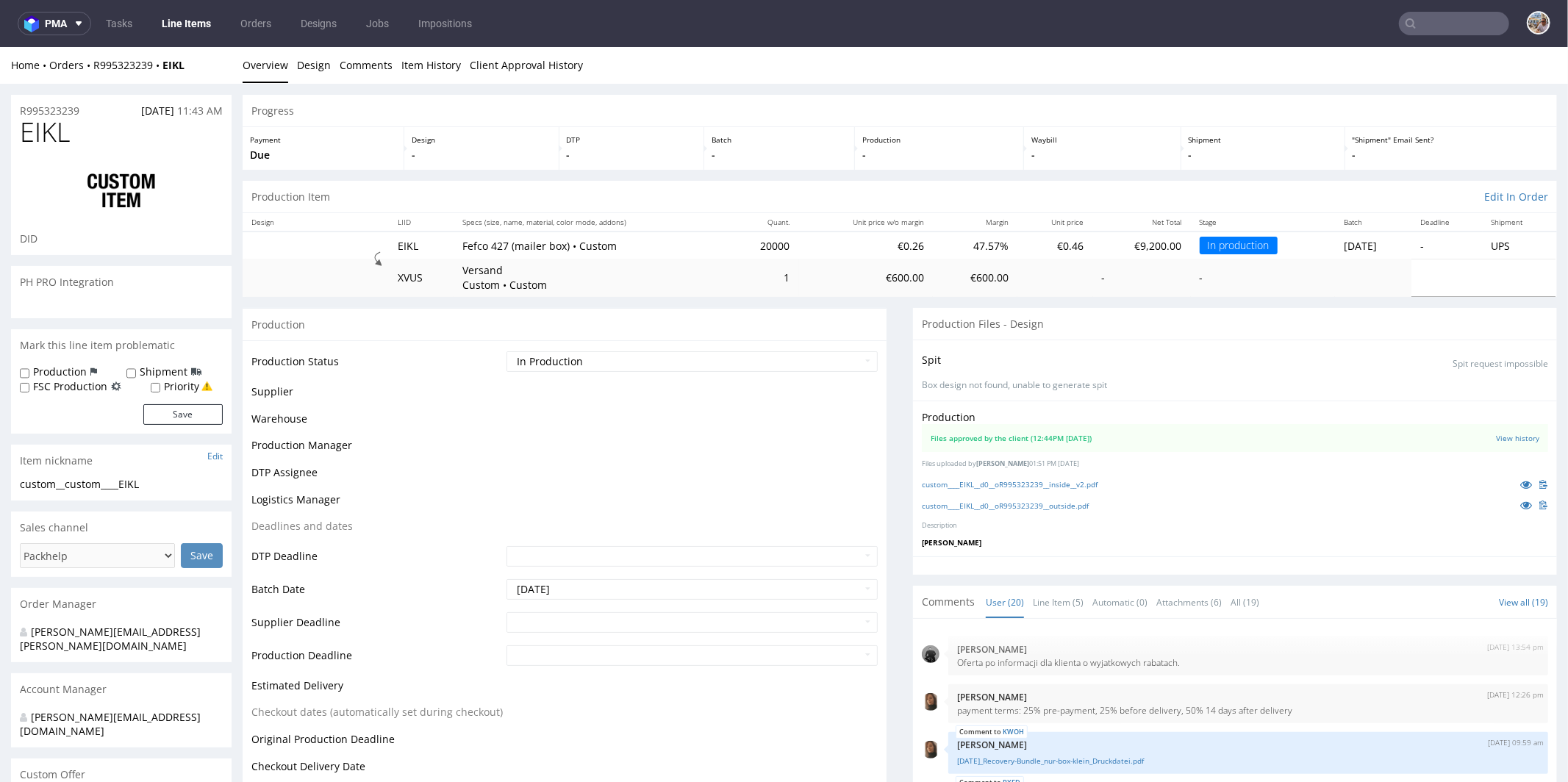
scroll to position [810, 0]
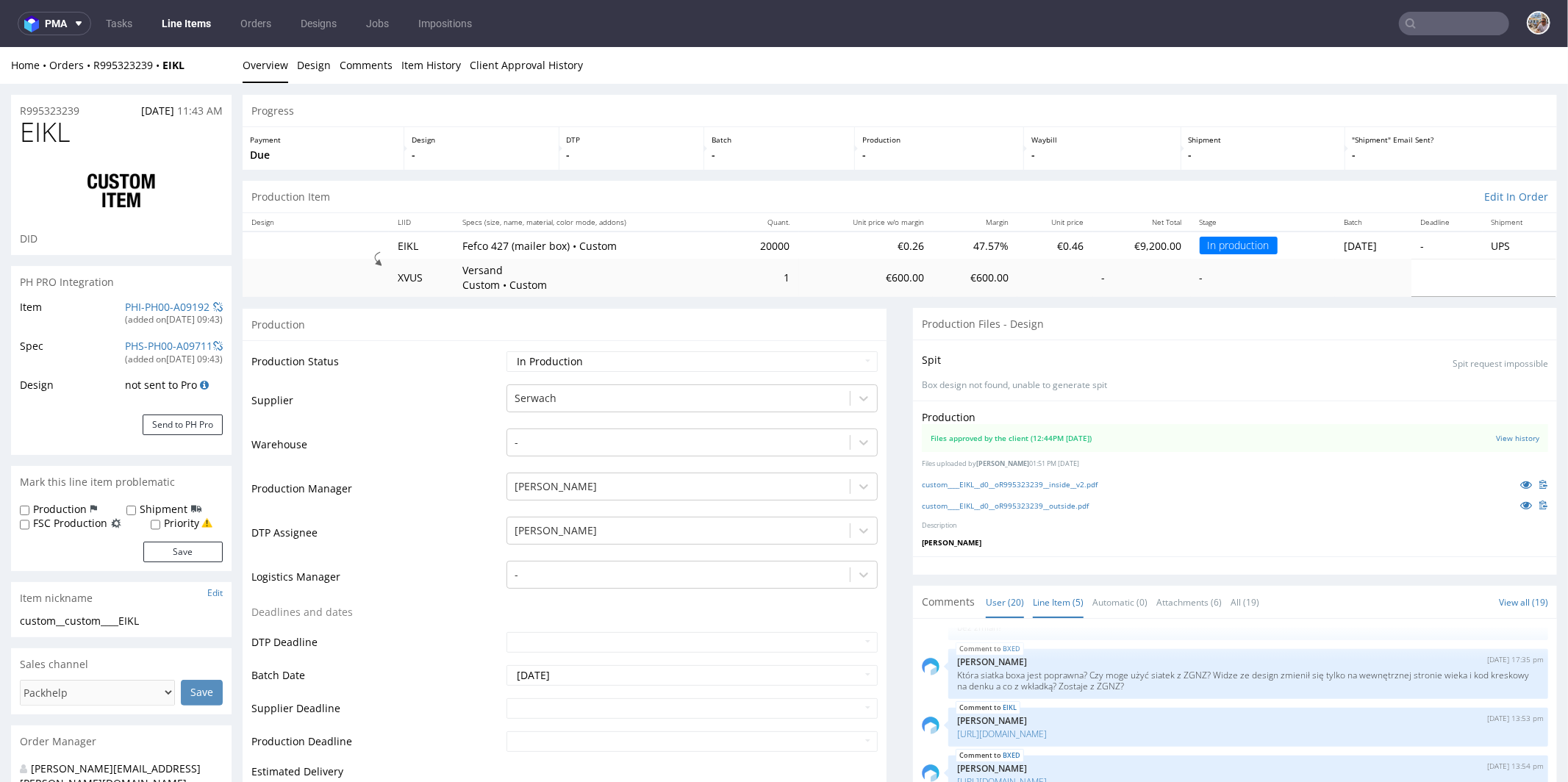
click at [1065, 602] on link "Line Item (5)" at bounding box center [1058, 602] width 50 height 31
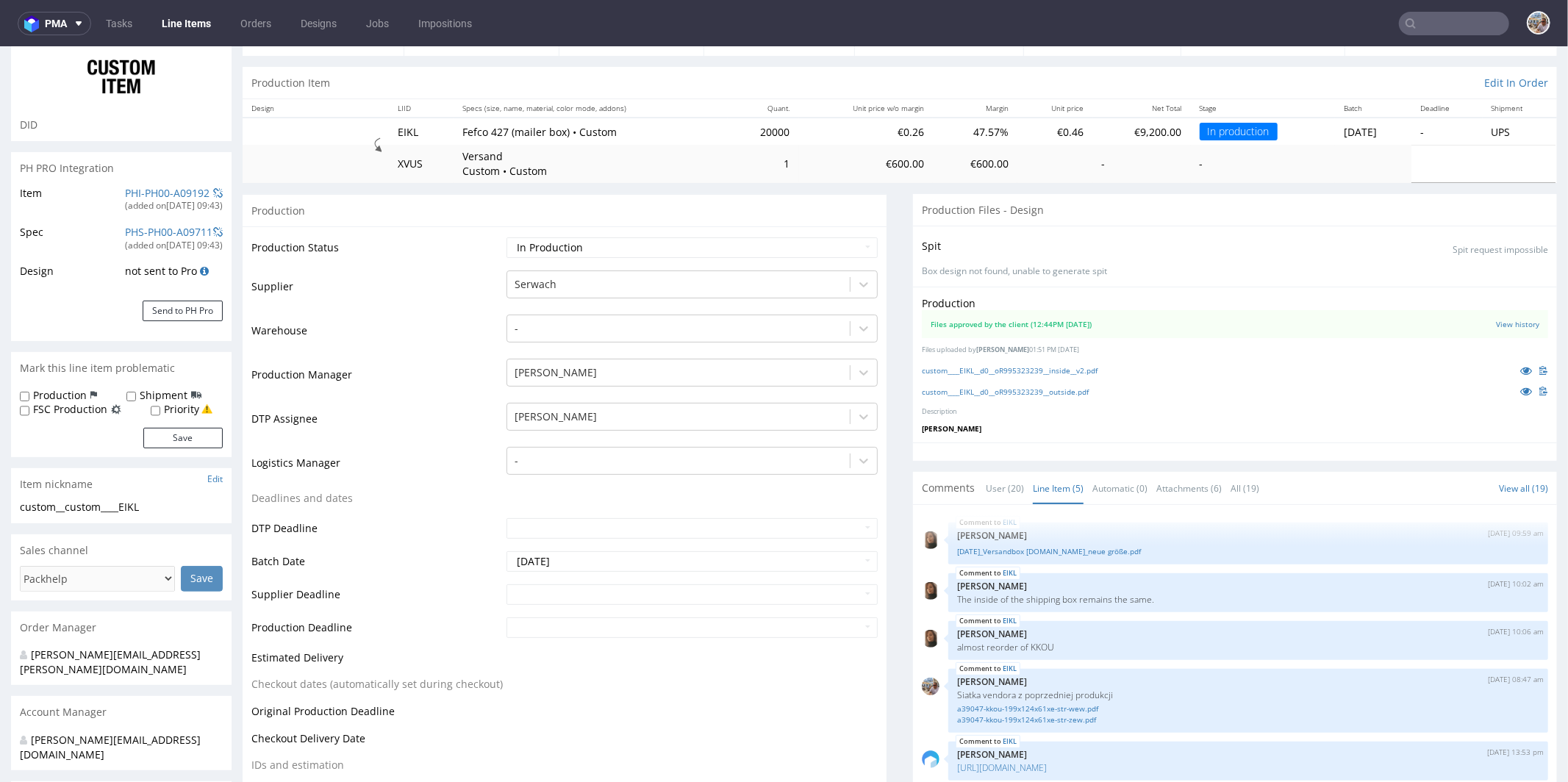
scroll to position [0, 0]
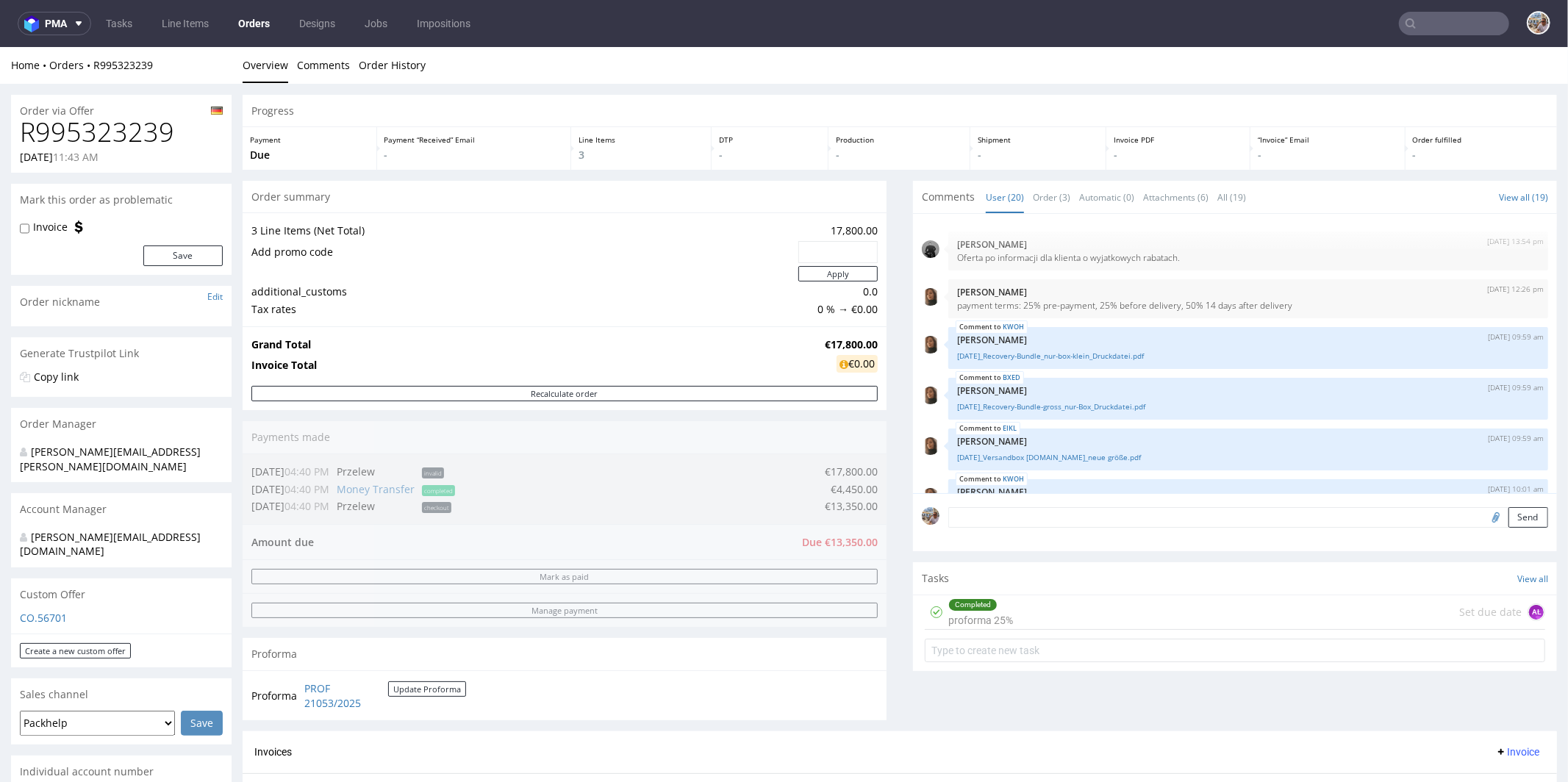
click at [166, 67] on div "Home Orders R995323239" at bounding box center [121, 64] width 221 height 15
drag, startPoint x: 163, startPoint y: 63, endPoint x: 96, endPoint y: 61, distance: 67.0
click at [96, 61] on div "Home Orders R995323239" at bounding box center [121, 64] width 221 height 15
copy link "R995323239"
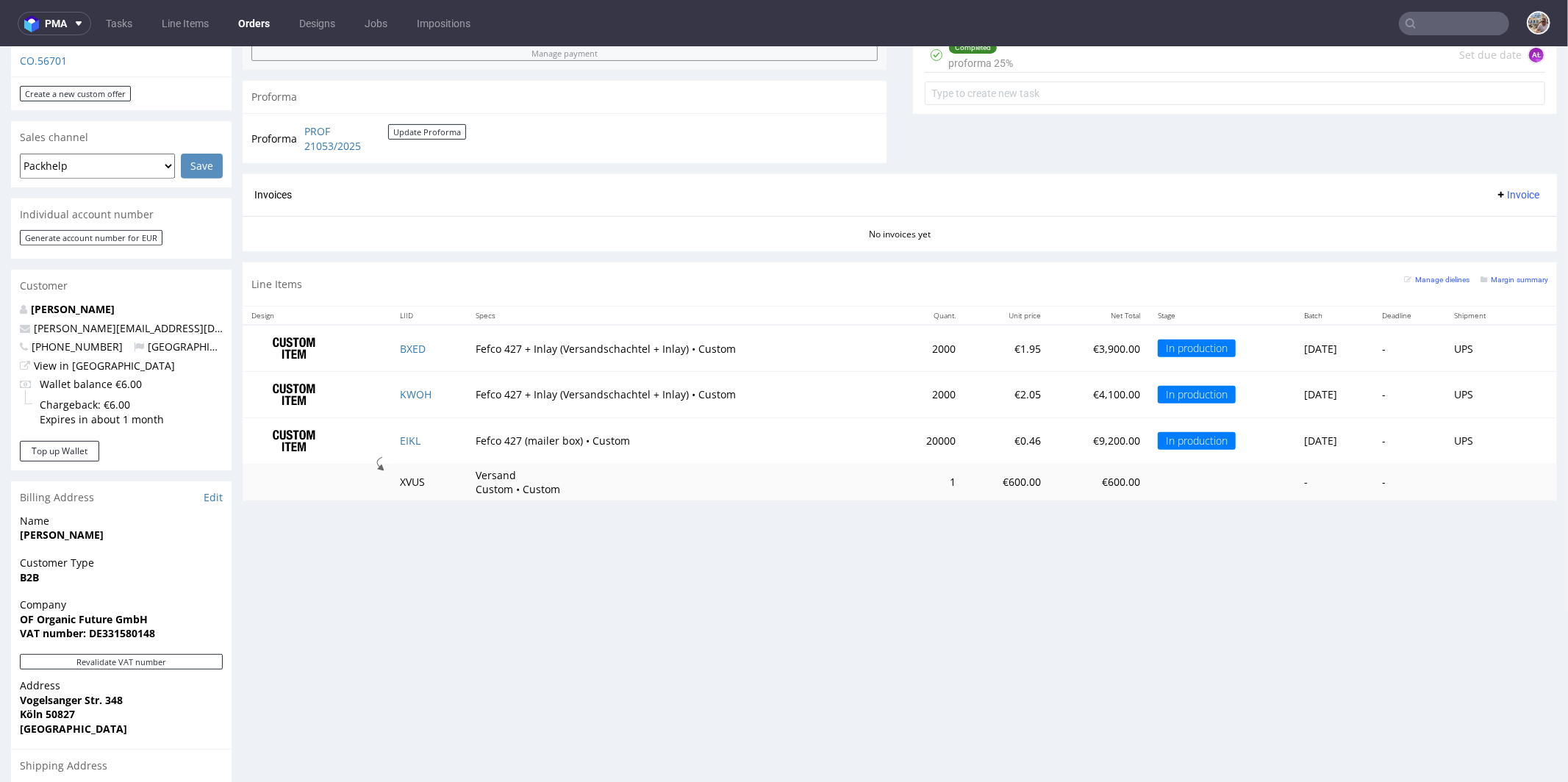
scroll to position [684, 0]
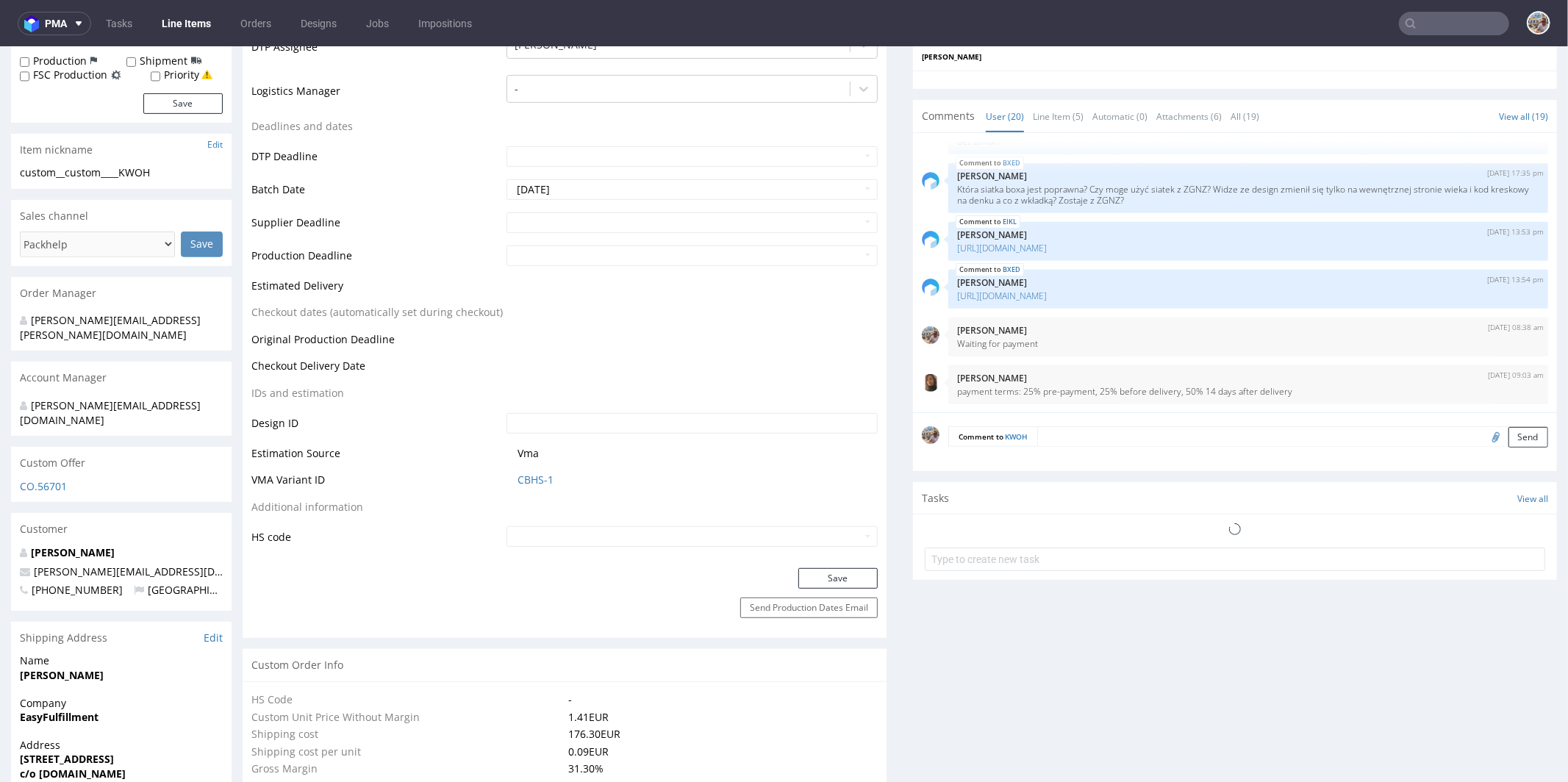
scroll to position [456, 0]
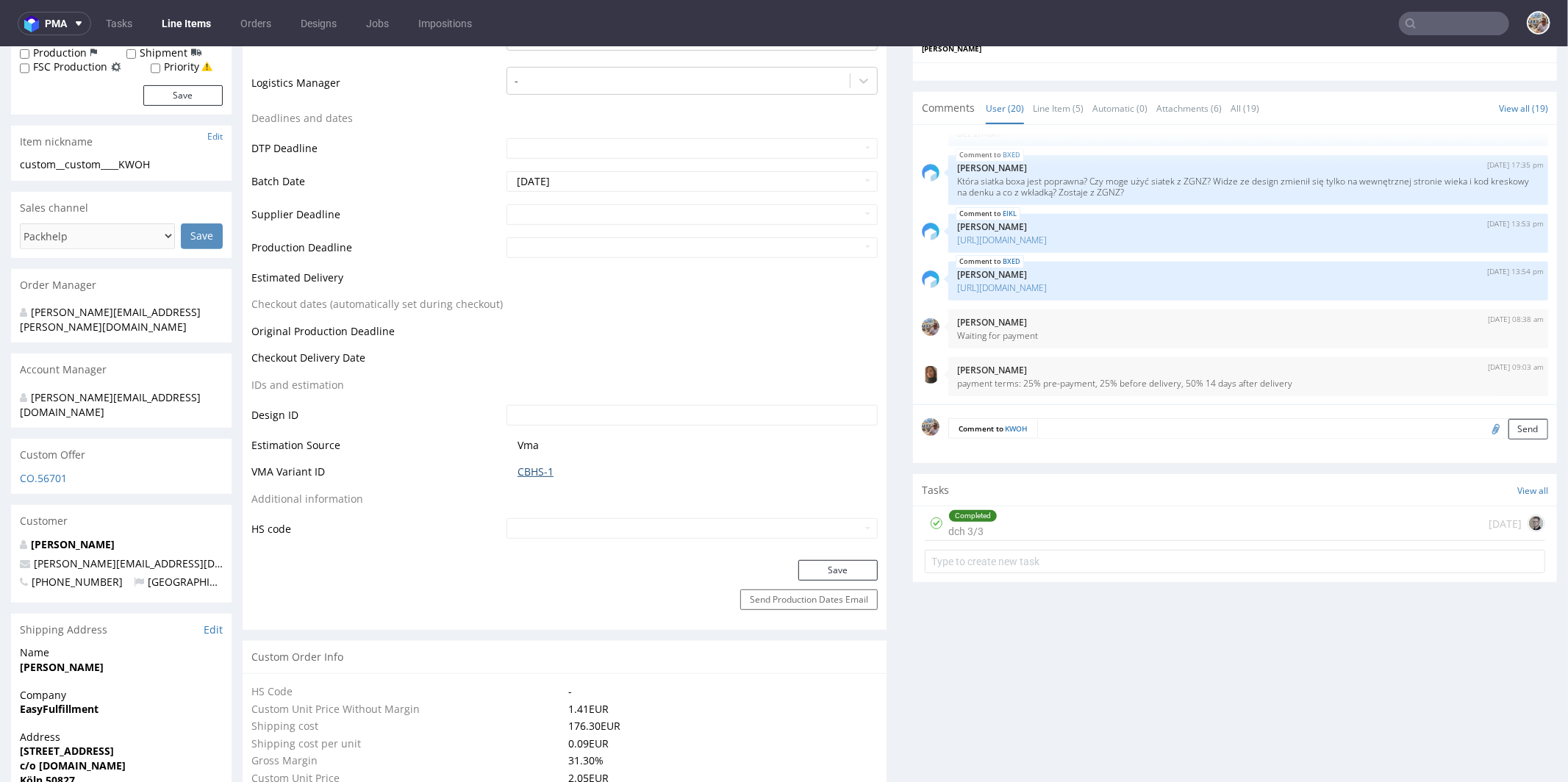
click at [529, 472] on link "CBHS-1" at bounding box center [536, 471] width 36 height 15
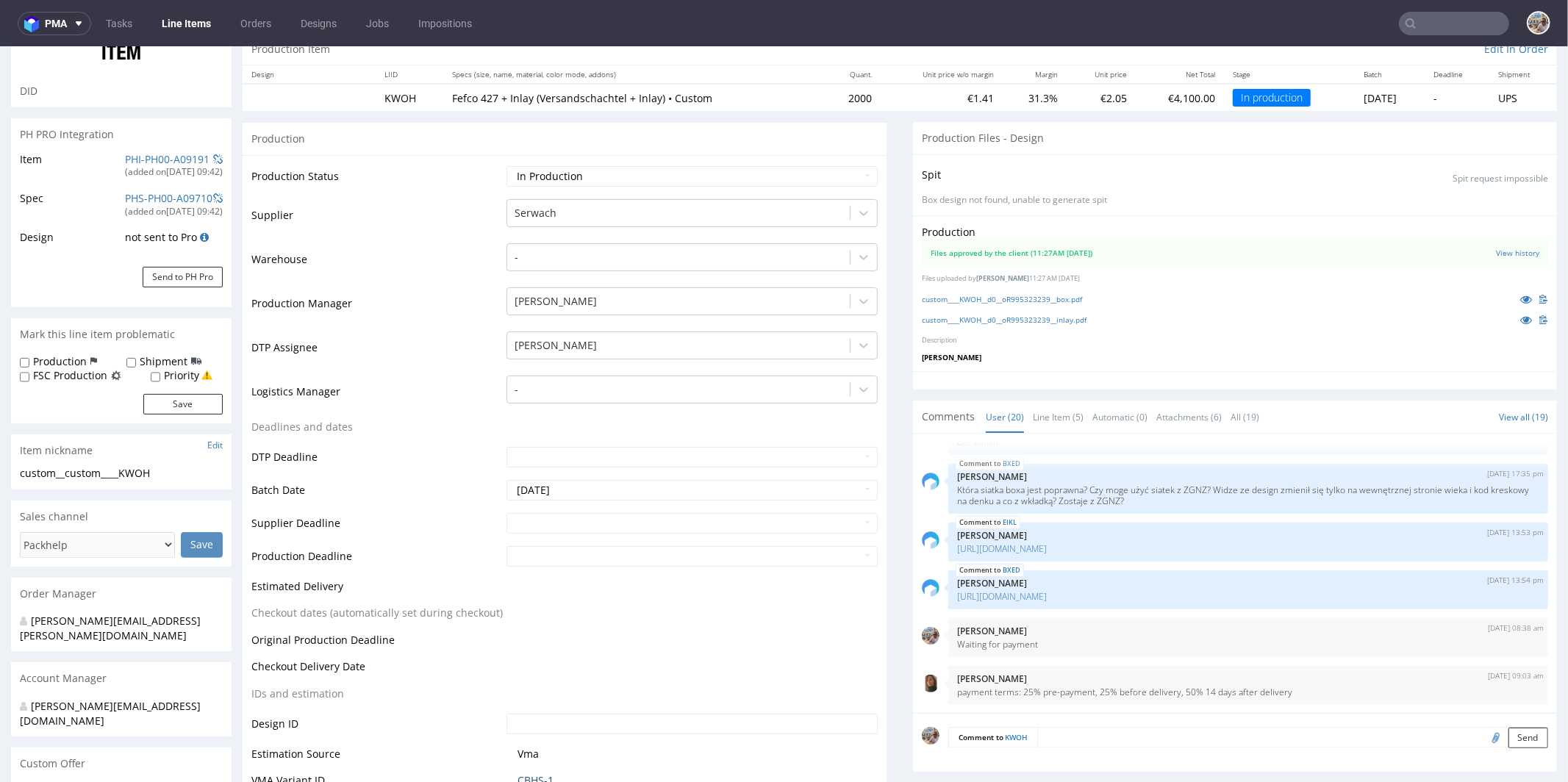
scroll to position [0, 0]
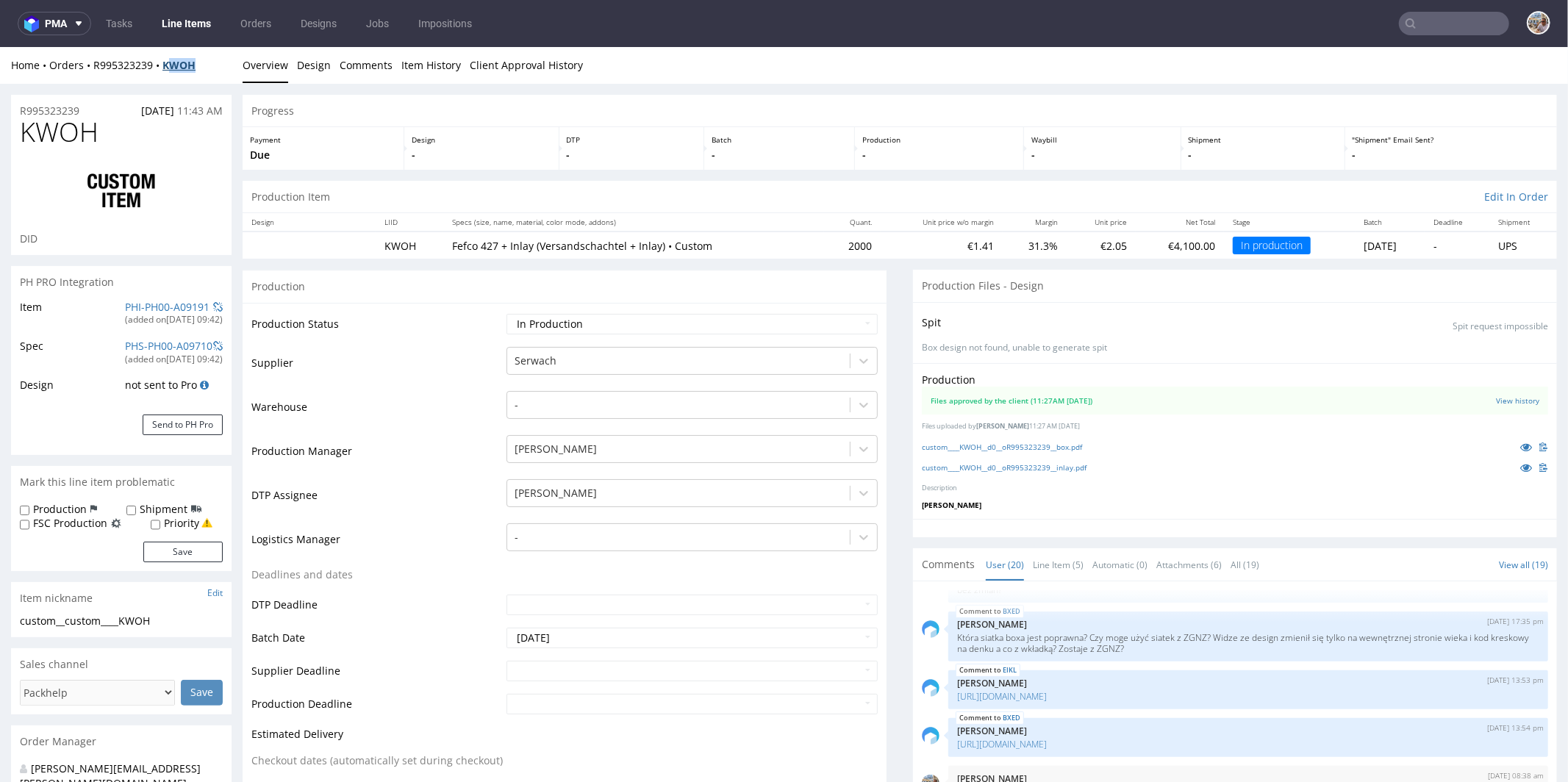
drag, startPoint x: 209, startPoint y: 63, endPoint x: 170, endPoint y: 63, distance: 39.0
click at [170, 63] on div "Home Orders R995323239 KWOH" at bounding box center [121, 64] width 221 height 15
click at [100, 154] on div at bounding box center [121, 191] width 203 height 83
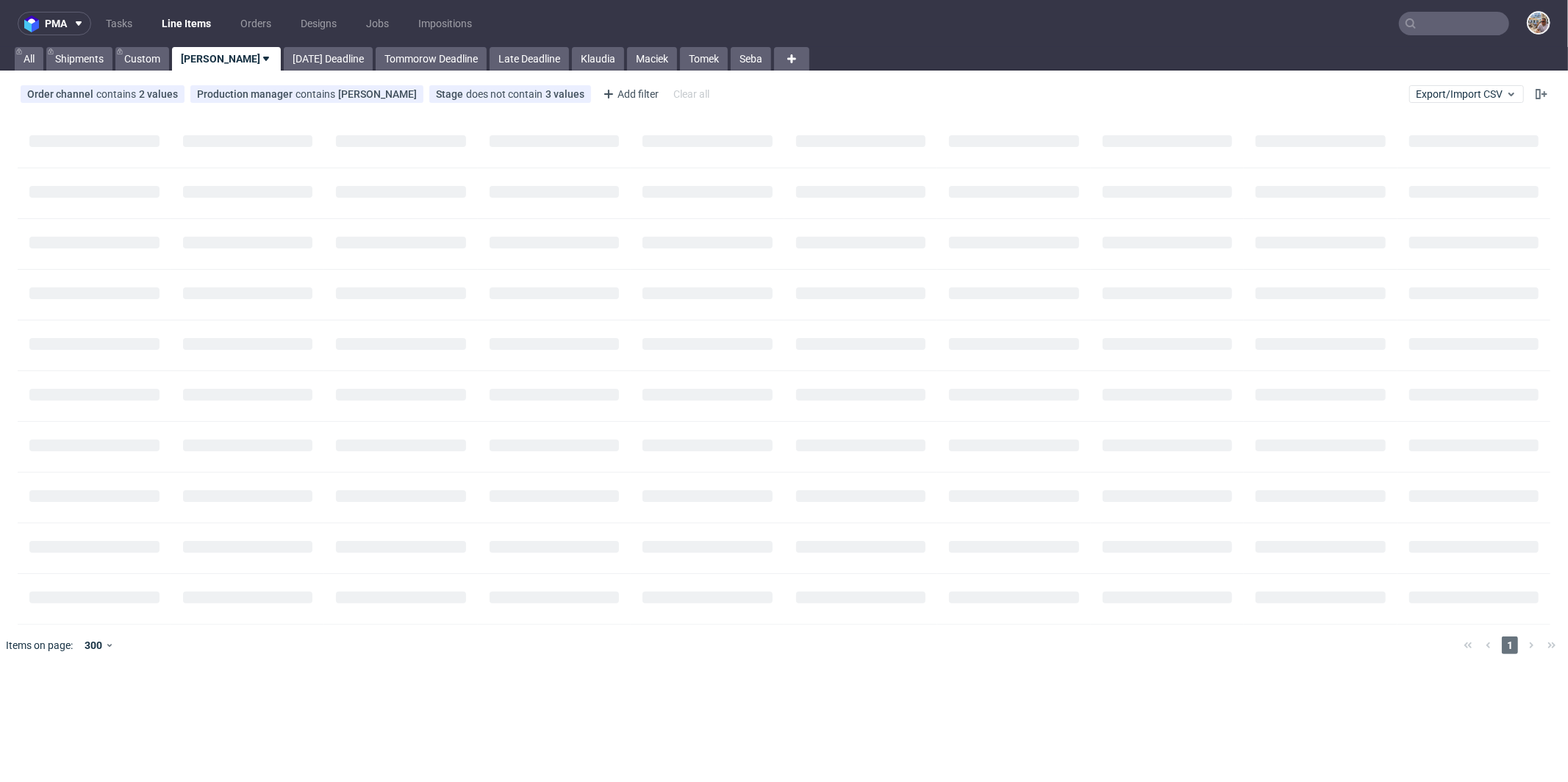
click at [1461, 30] on input "text" at bounding box center [1454, 23] width 110 height 23
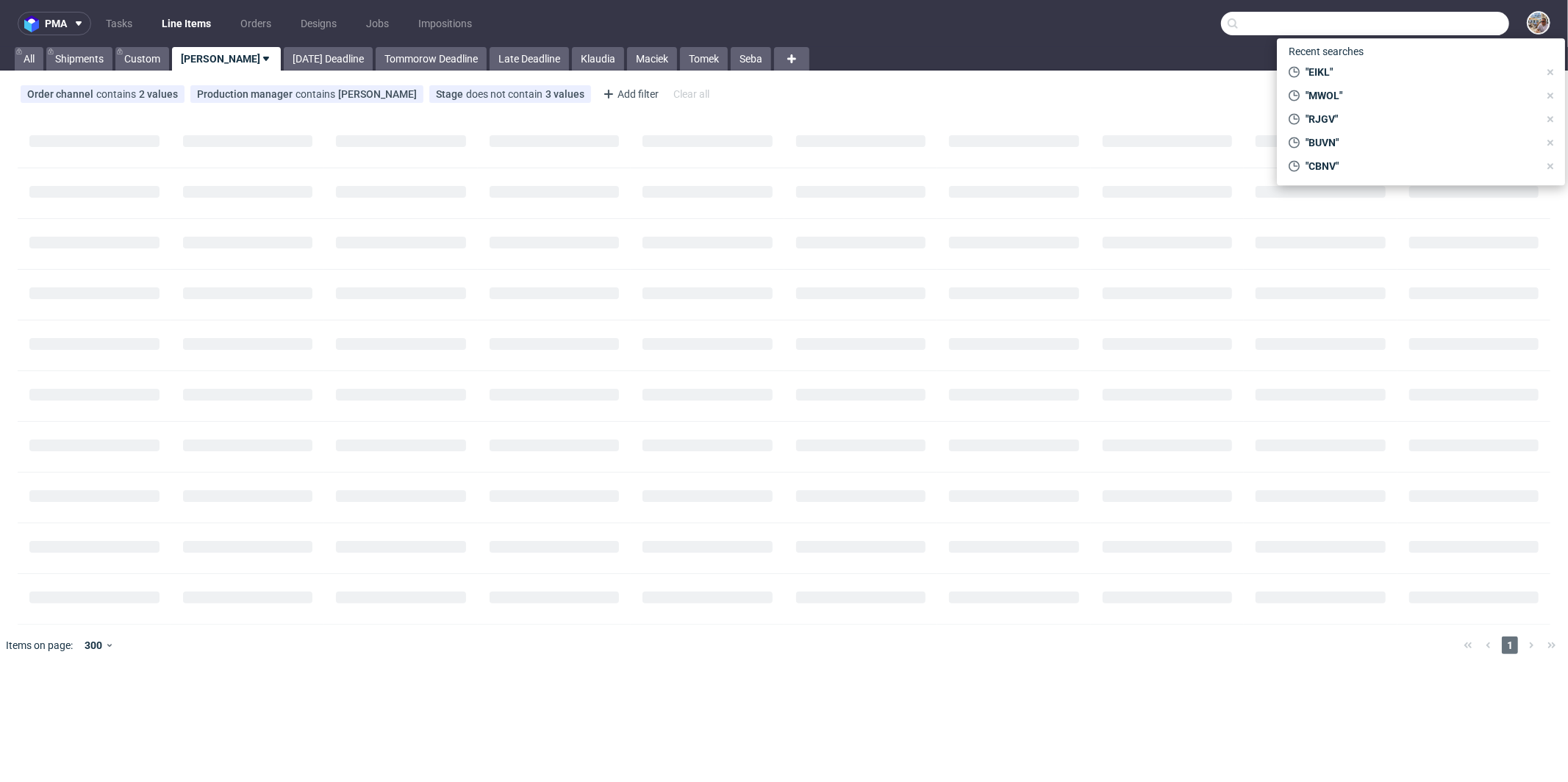
paste input "KKOU"
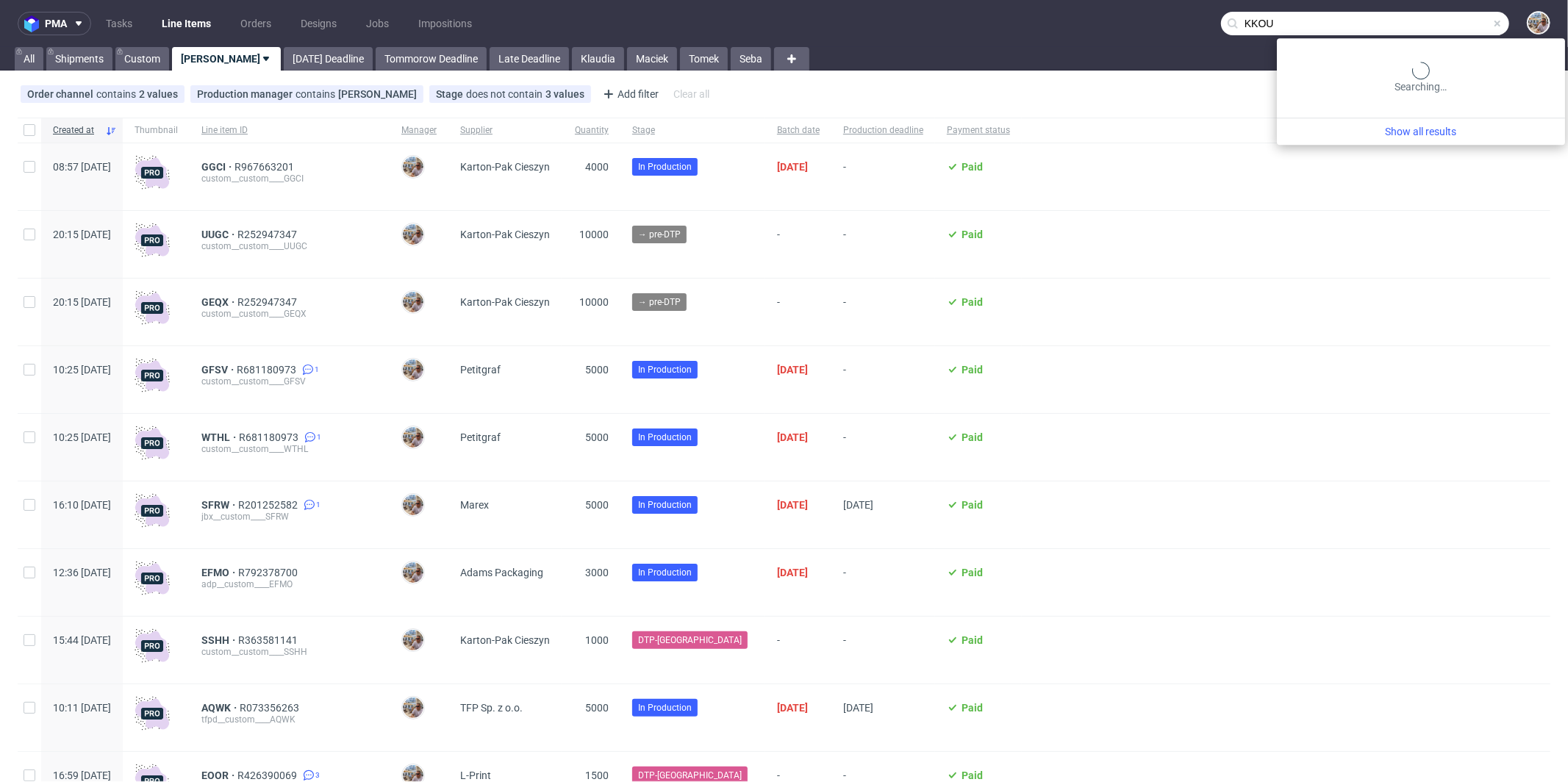
type input "KKOU"
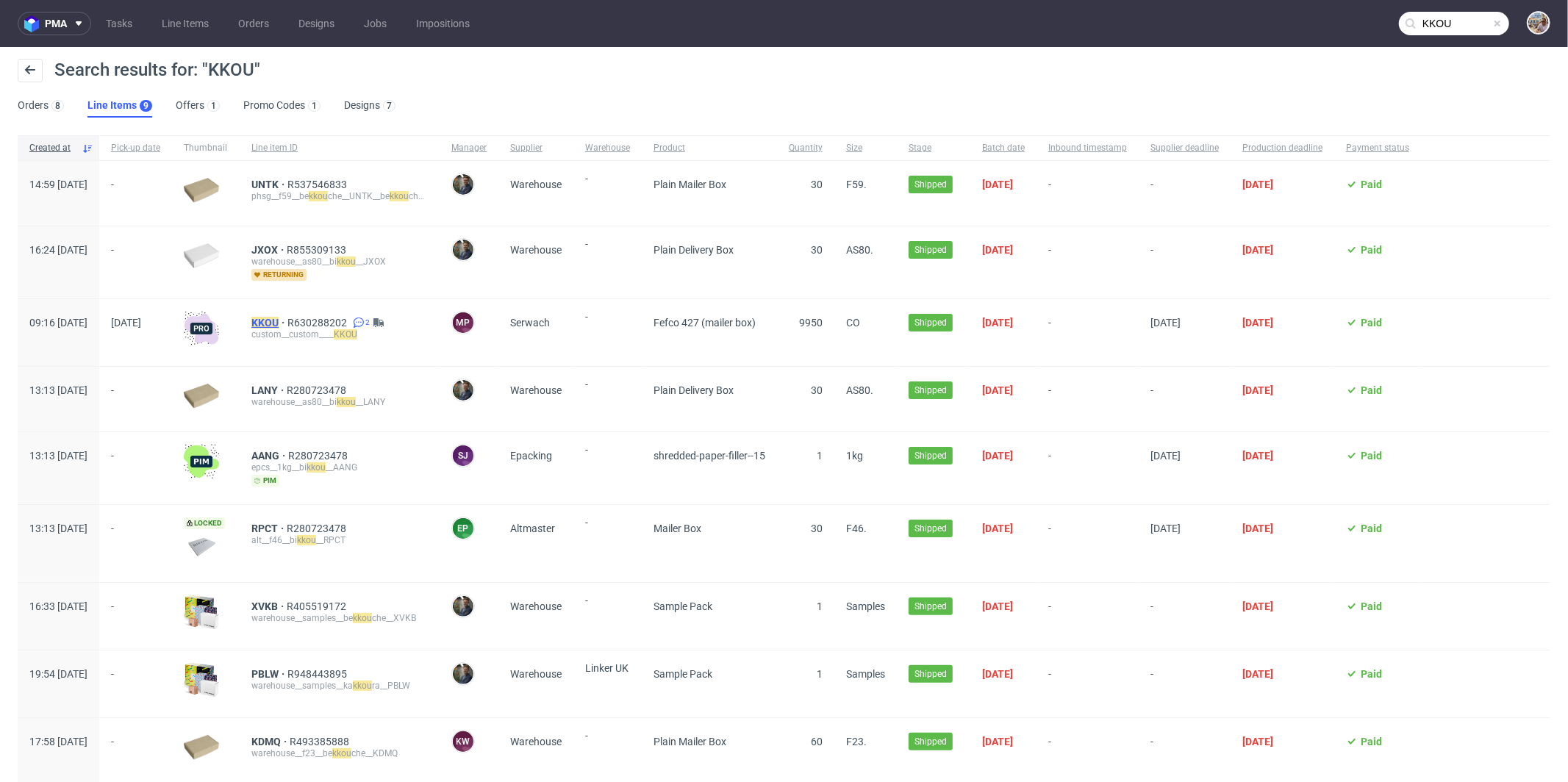
click at [279, 322] on mark "KKOU" at bounding box center [265, 322] width 27 height 12
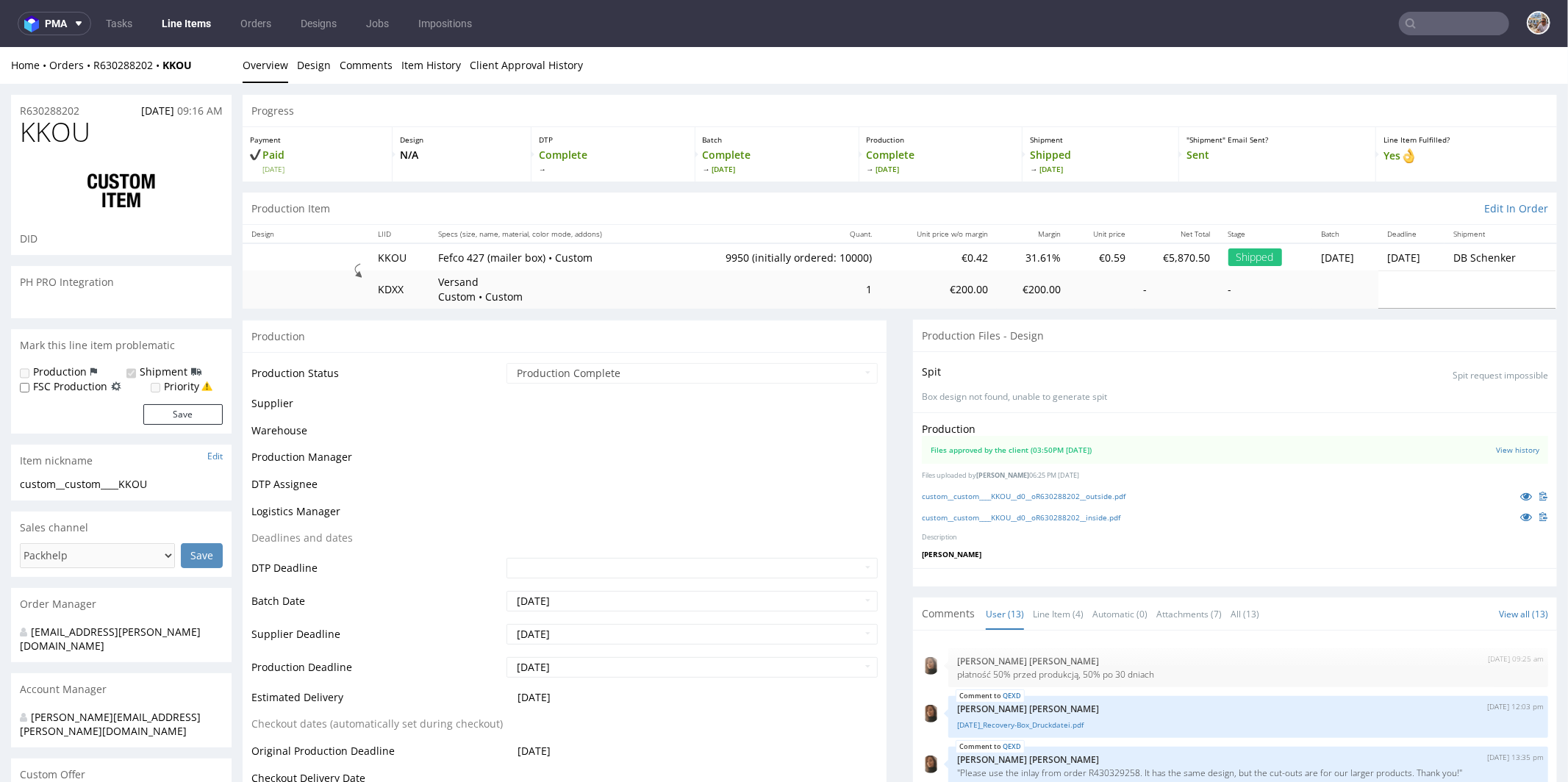
scroll to position [728, 0]
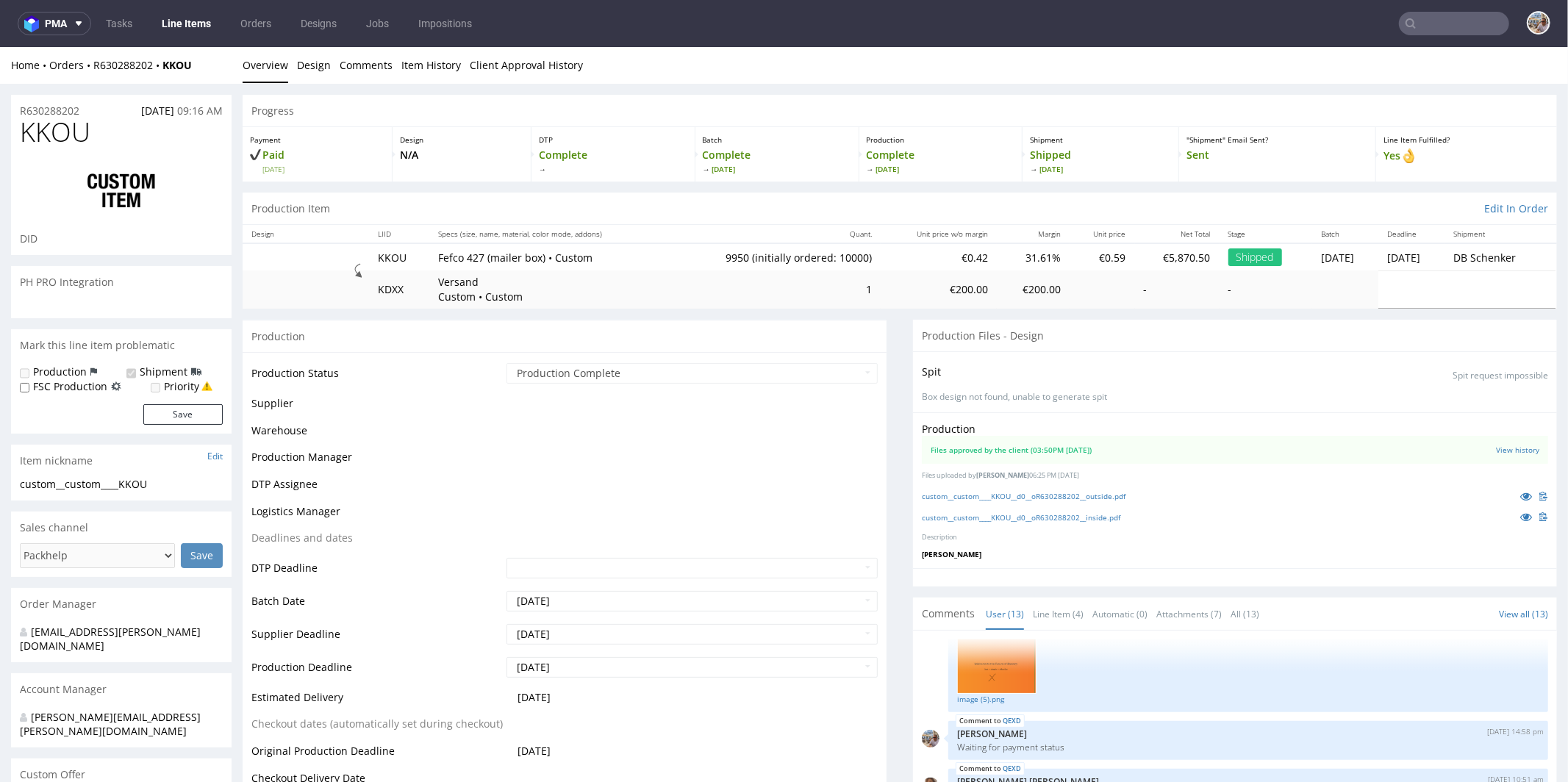
select select "in_progress"
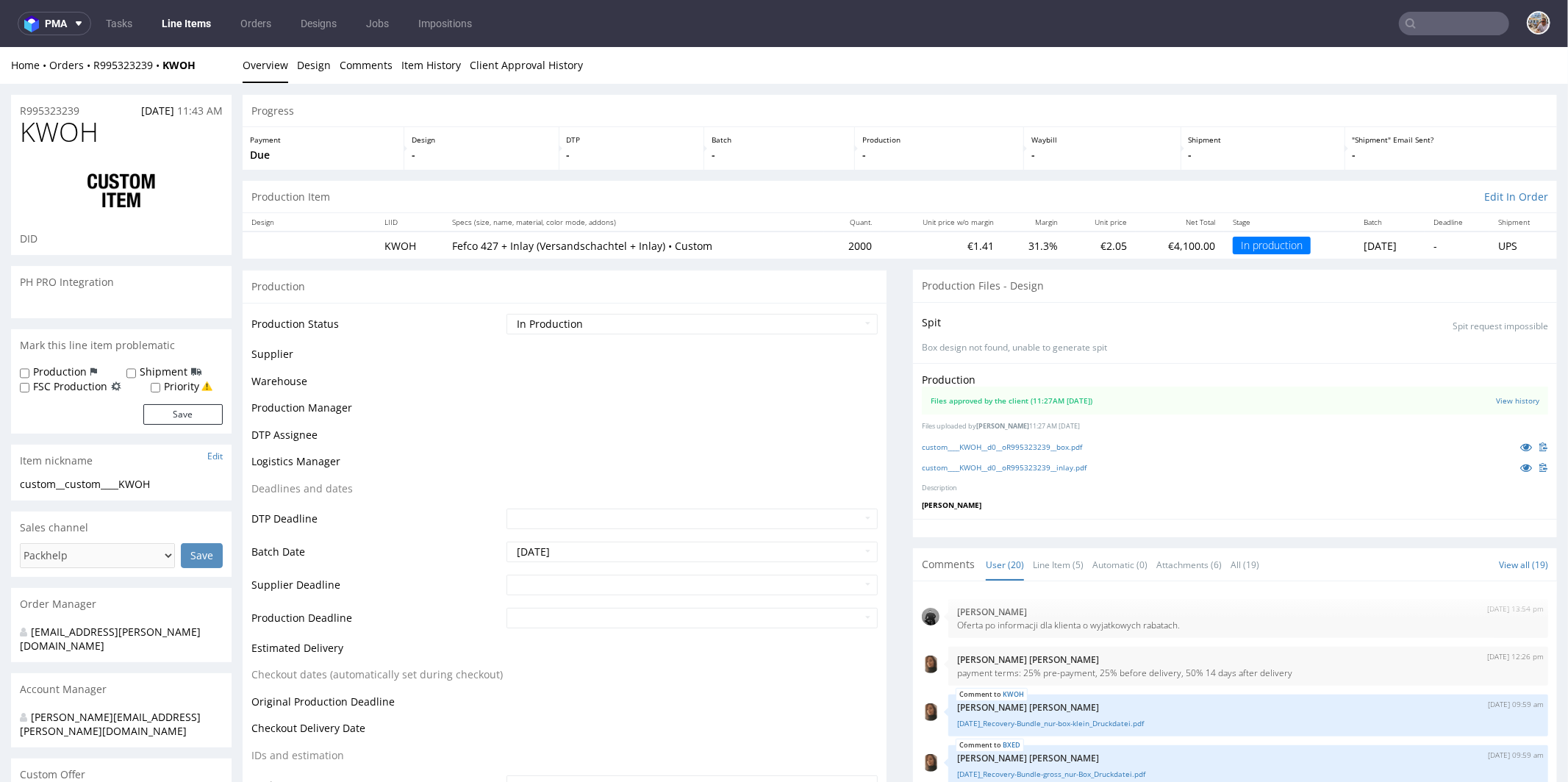
scroll to position [810, 0]
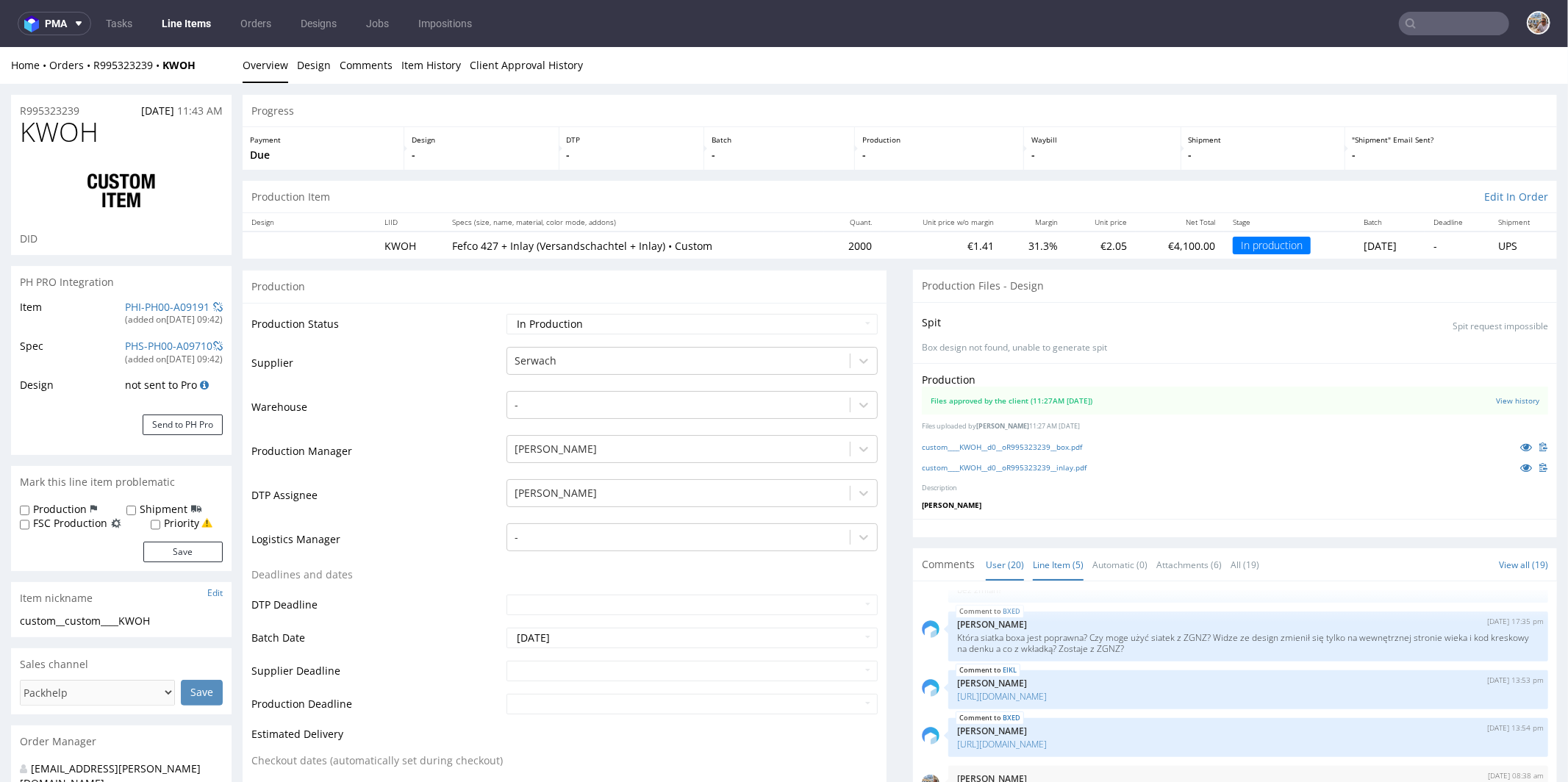
click at [1036, 561] on link "Line Item (5)" at bounding box center [1058, 564] width 50 height 31
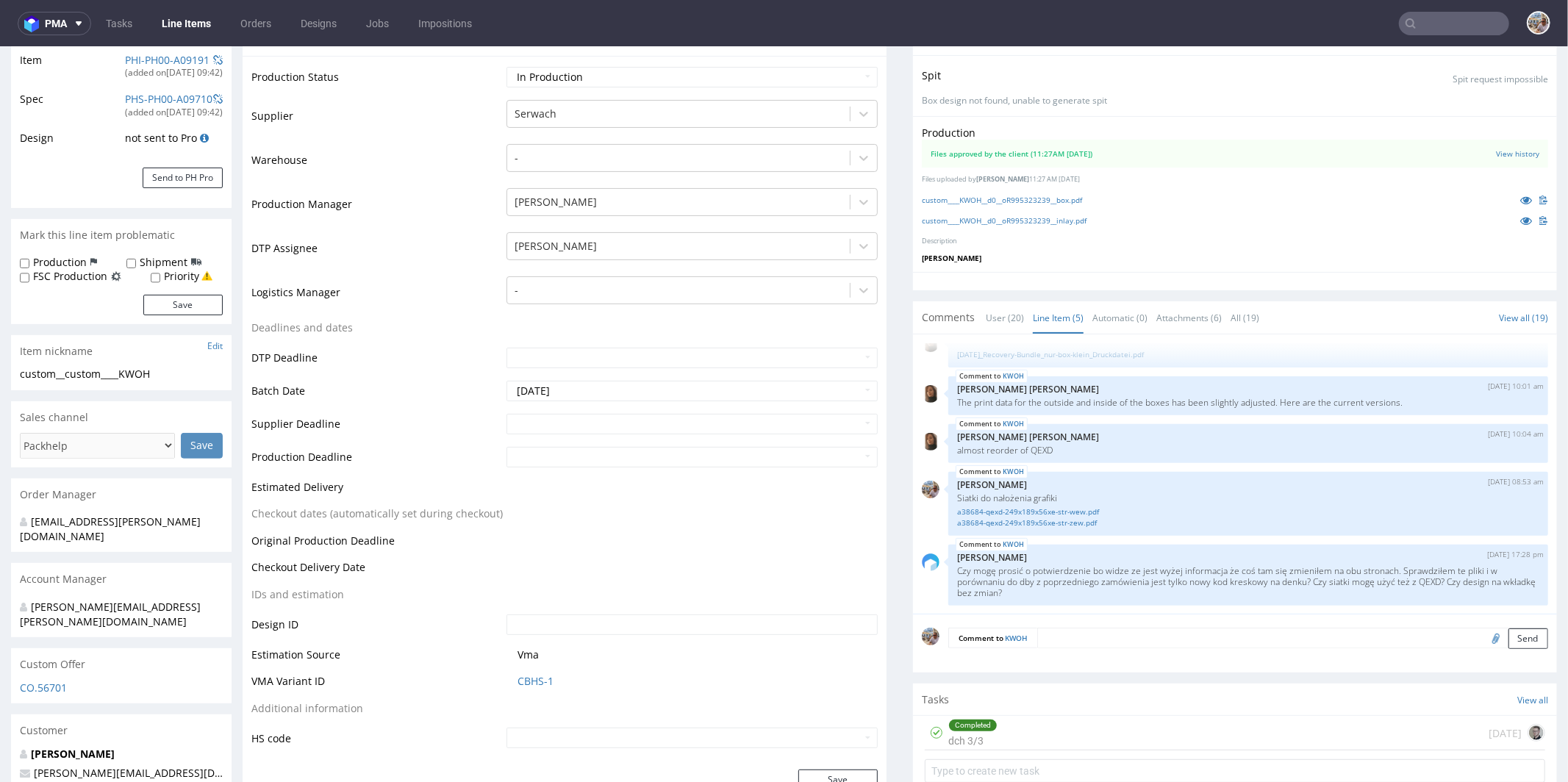
scroll to position [0, 0]
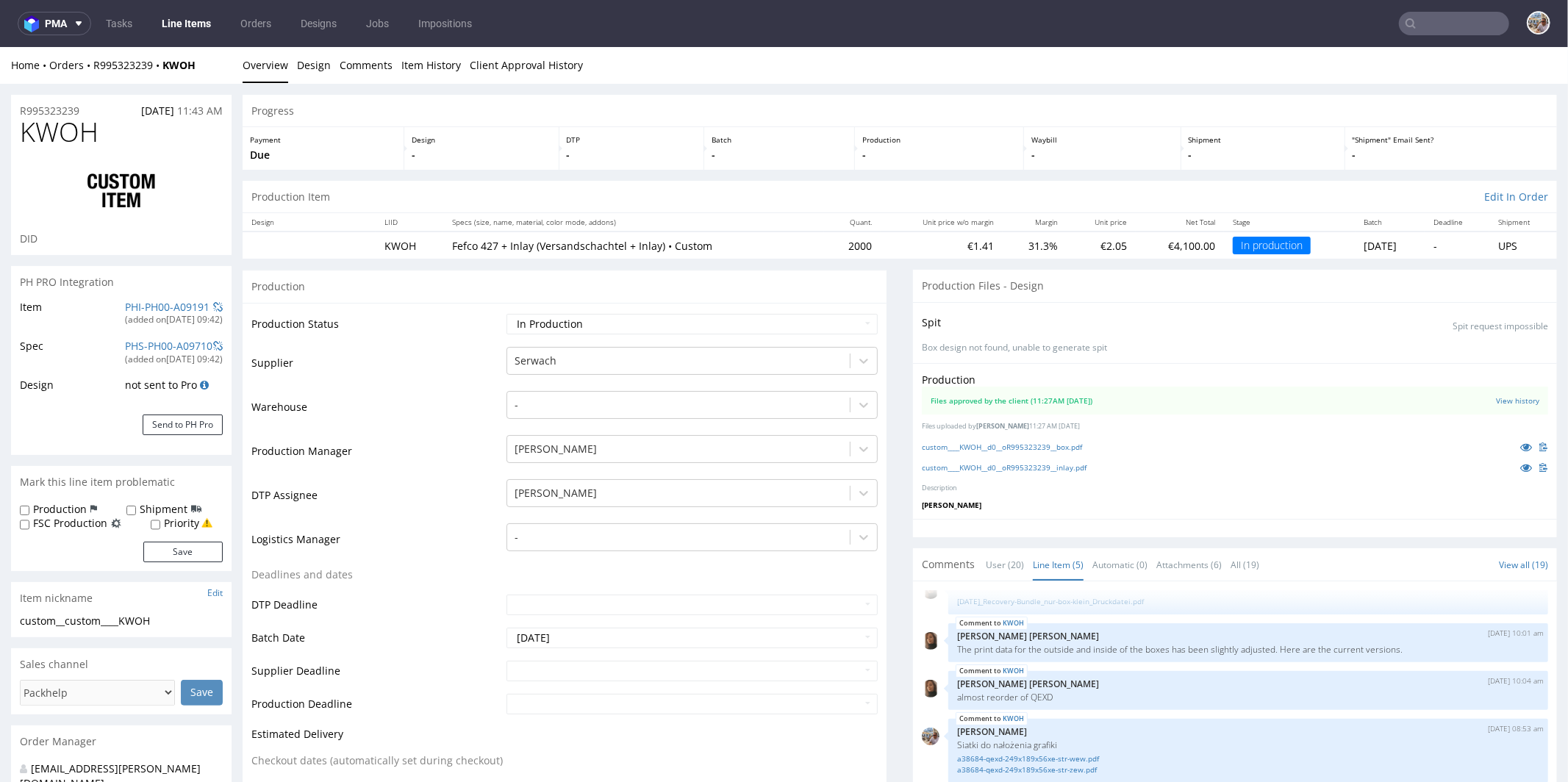
click at [95, 109] on div "R995323239 15.09.2025 11:43 AM" at bounding box center [121, 106] width 221 height 23
drag, startPoint x: 95, startPoint y: 109, endPoint x: 41, endPoint y: 105, distance: 54.1
click at [41, 105] on div "R995323239 15.09.2025 11:43 AM" at bounding box center [121, 106] width 221 height 23
copy p "R995323239"
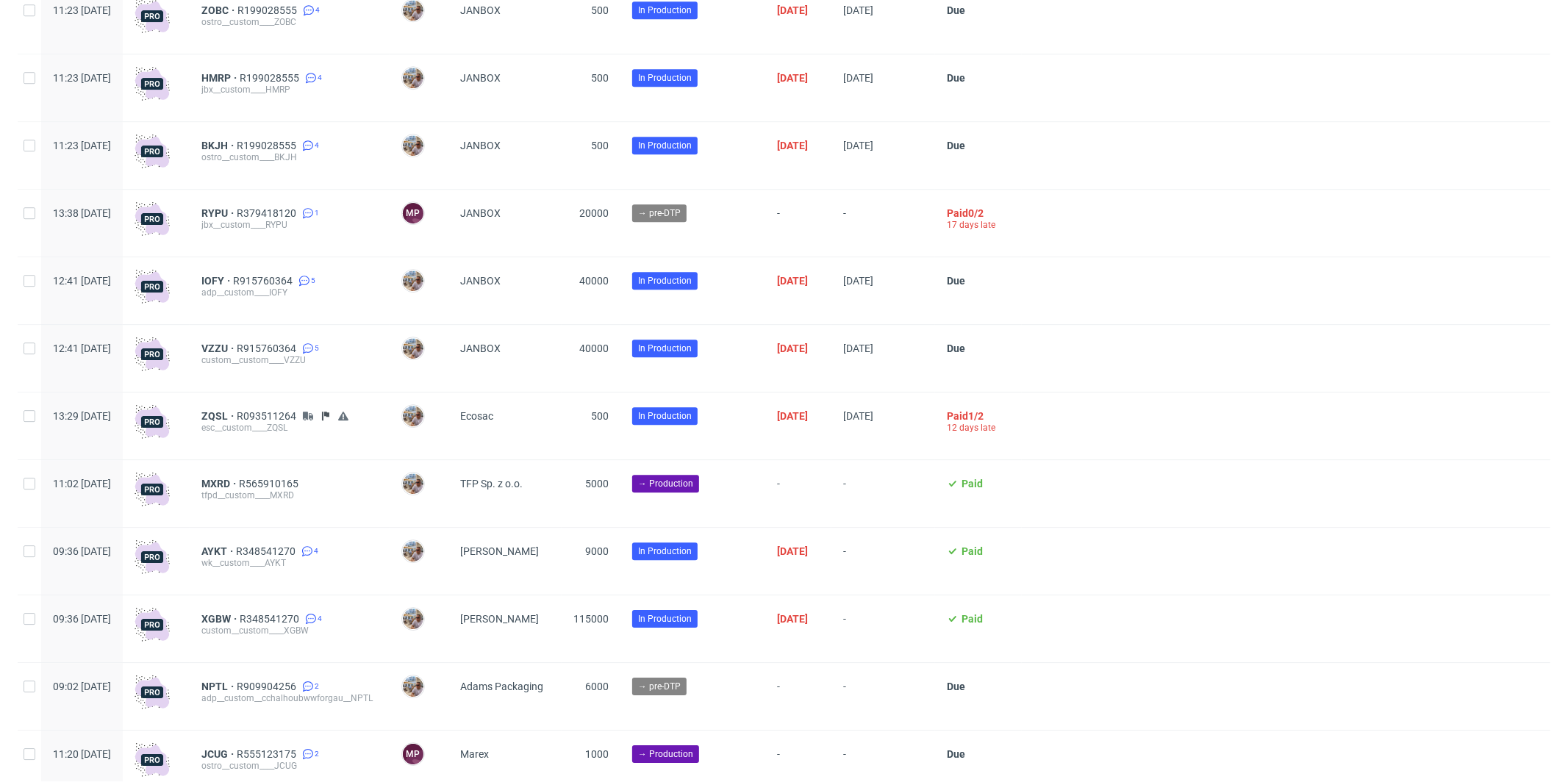
scroll to position [3751, 0]
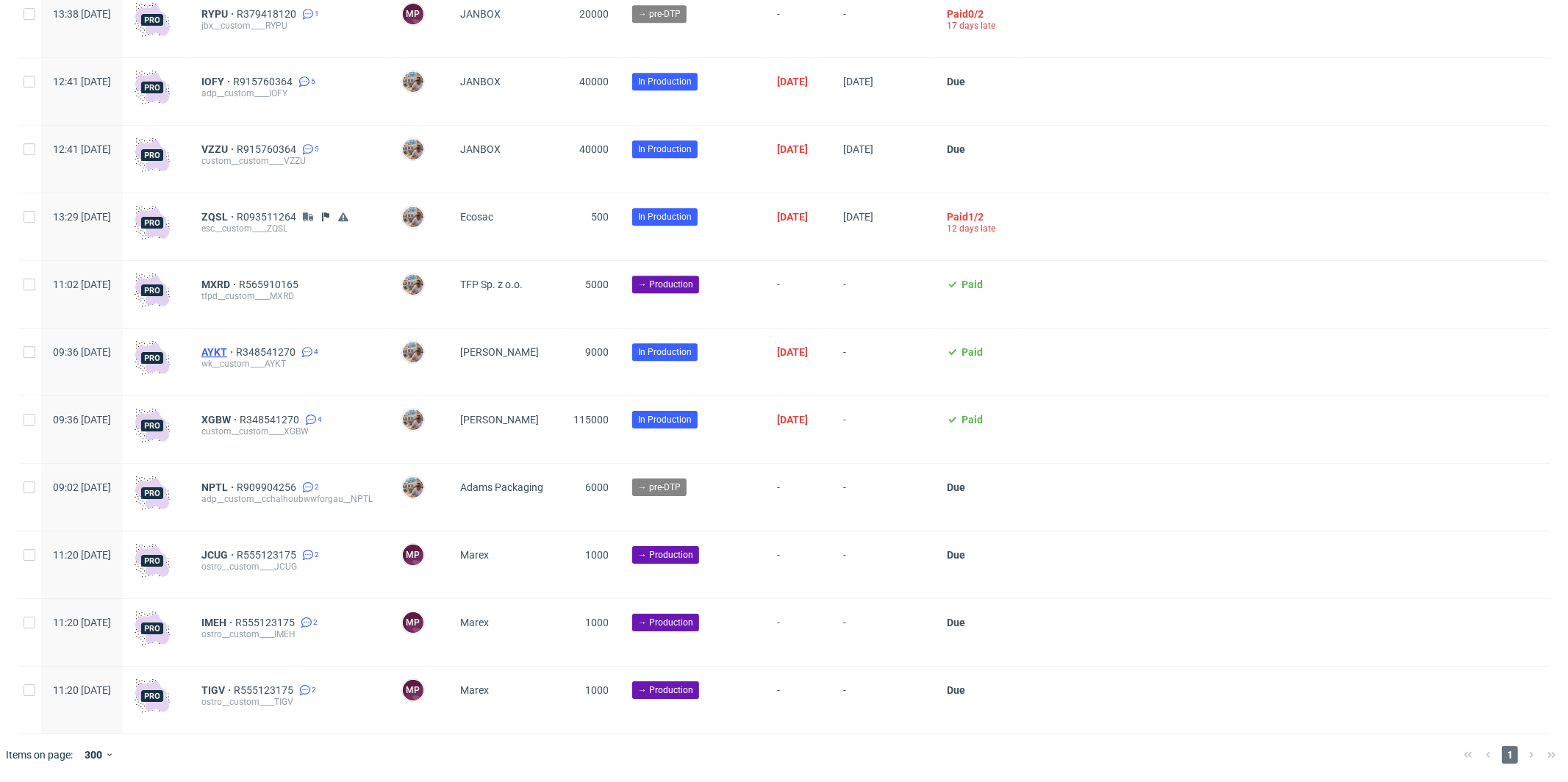
click at [236, 353] on span "AYKT" at bounding box center [219, 352] width 35 height 12
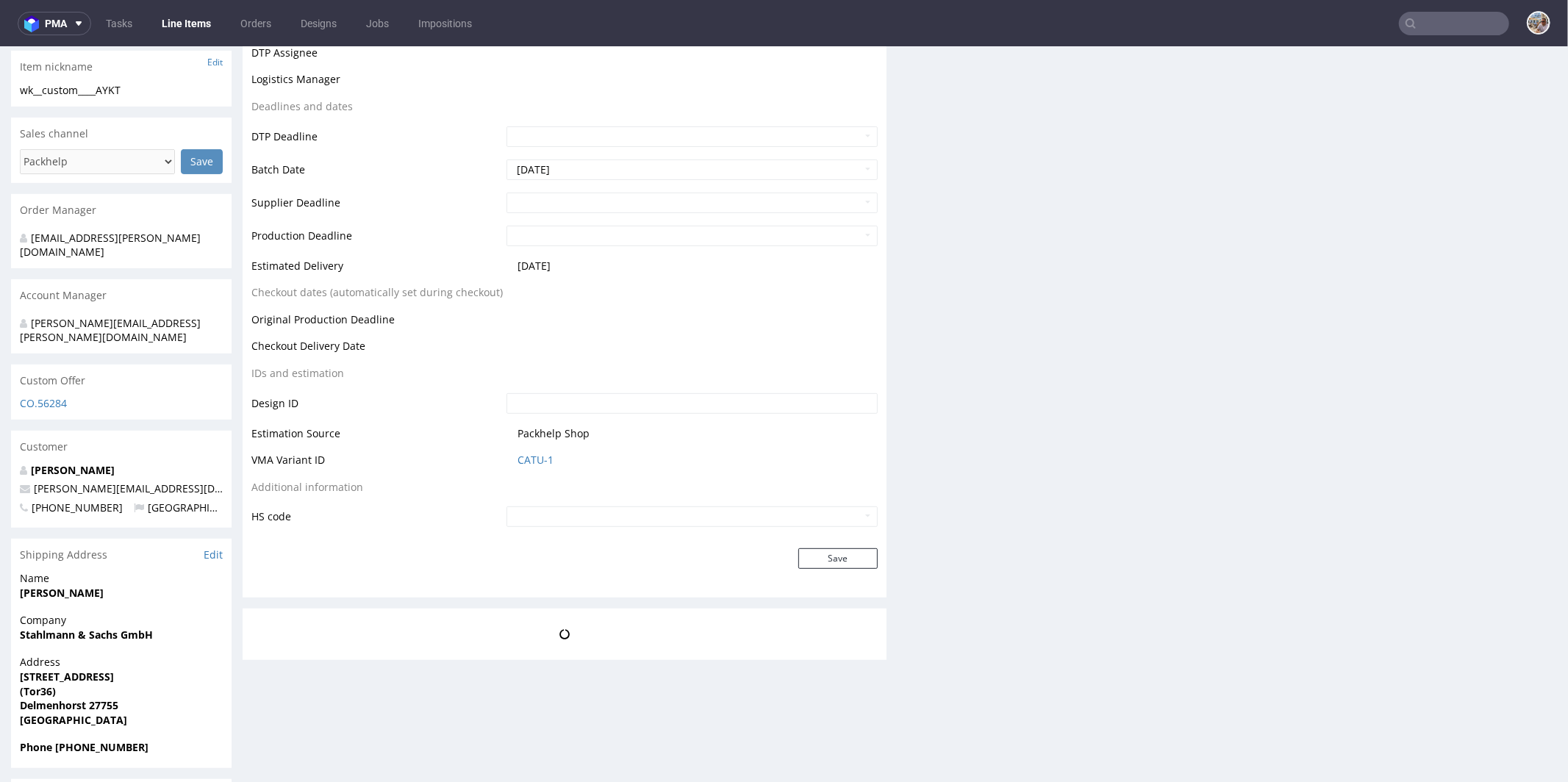
scroll to position [423, 0]
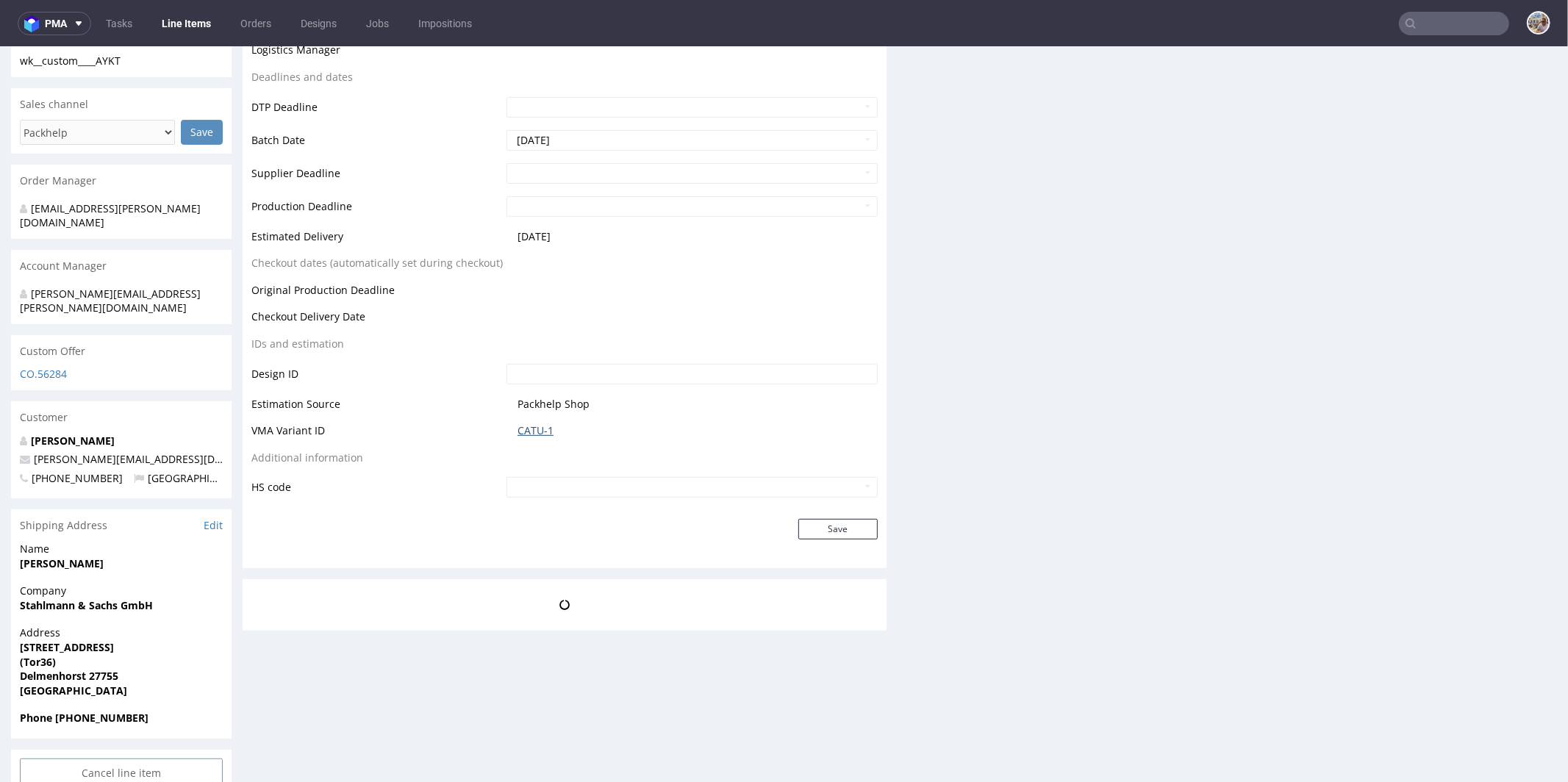
click at [535, 427] on link "CATU-1" at bounding box center [536, 430] width 36 height 15
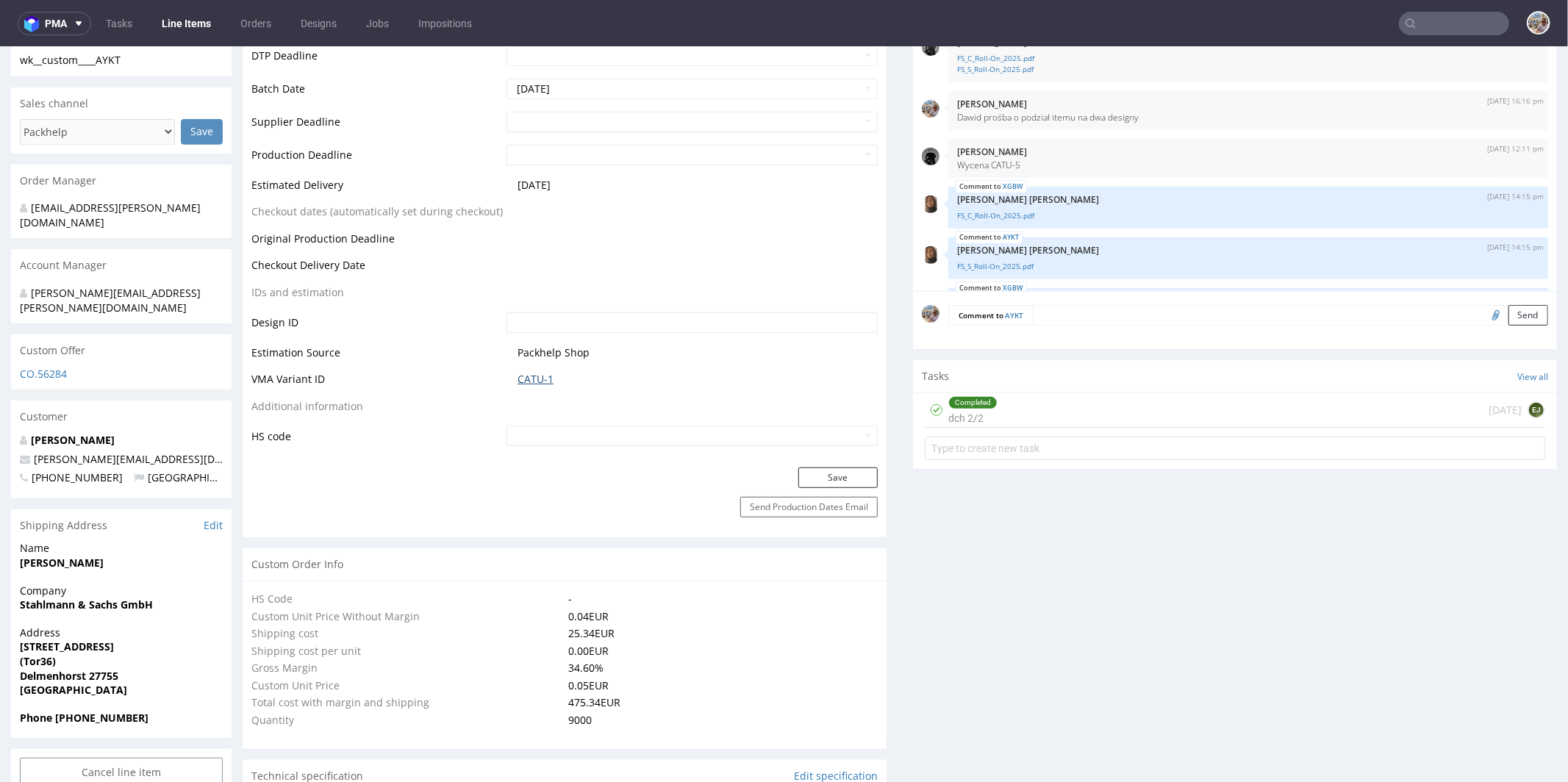
scroll to position [430, 0]
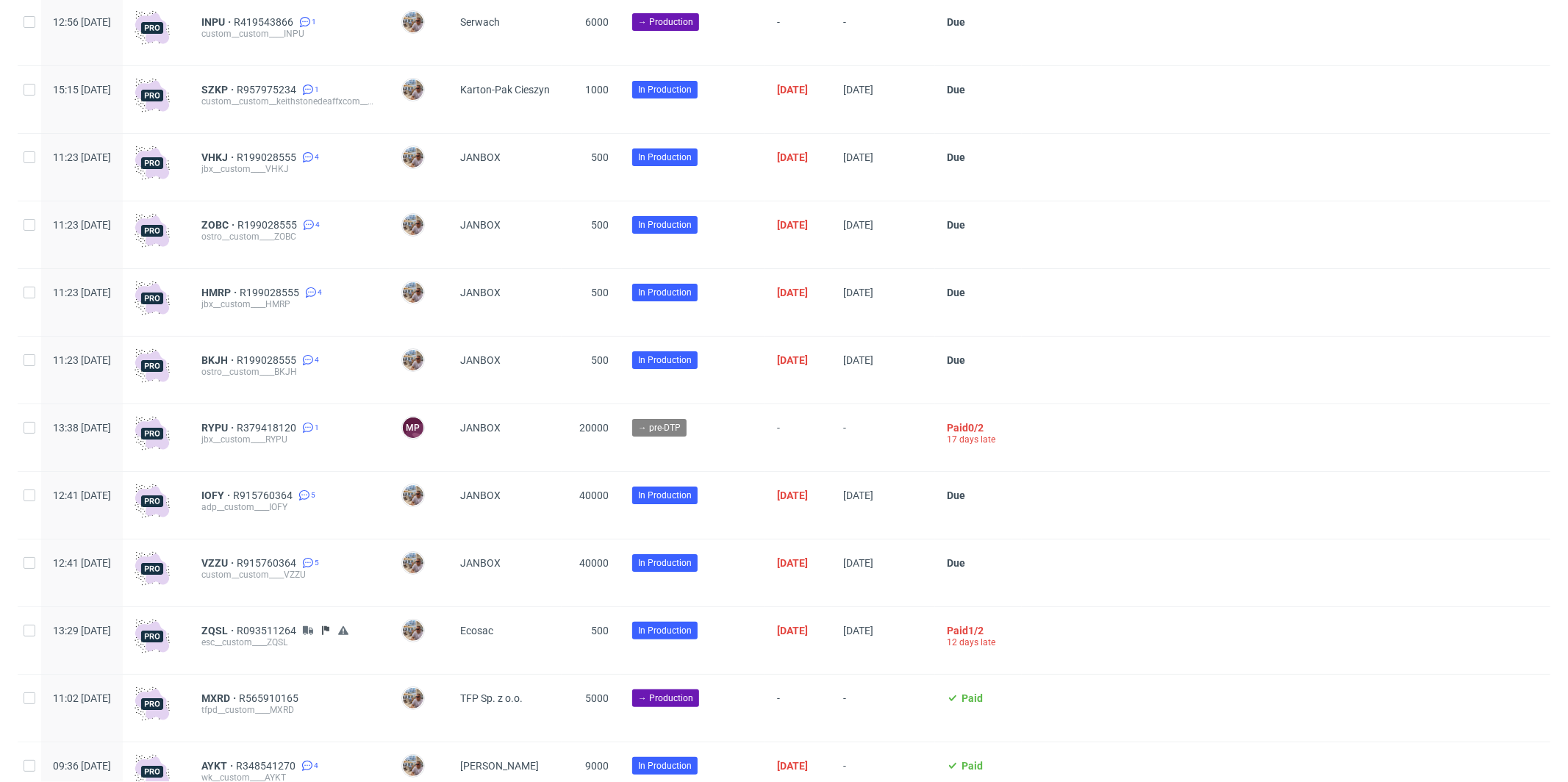
scroll to position [3751, 0]
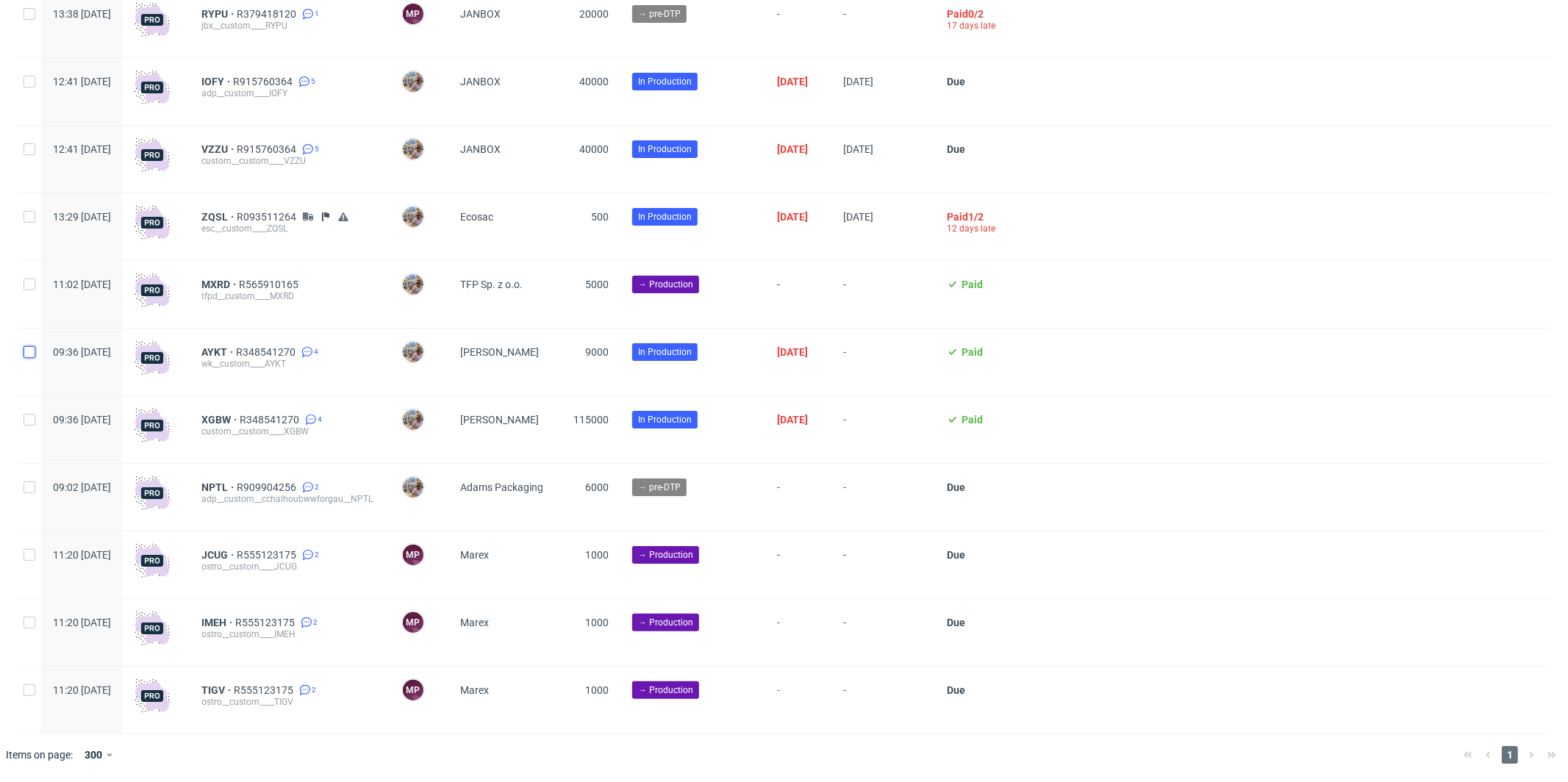
click at [30, 353] on input "checkbox" at bounding box center [29, 352] width 12 height 12
checkbox input "true"
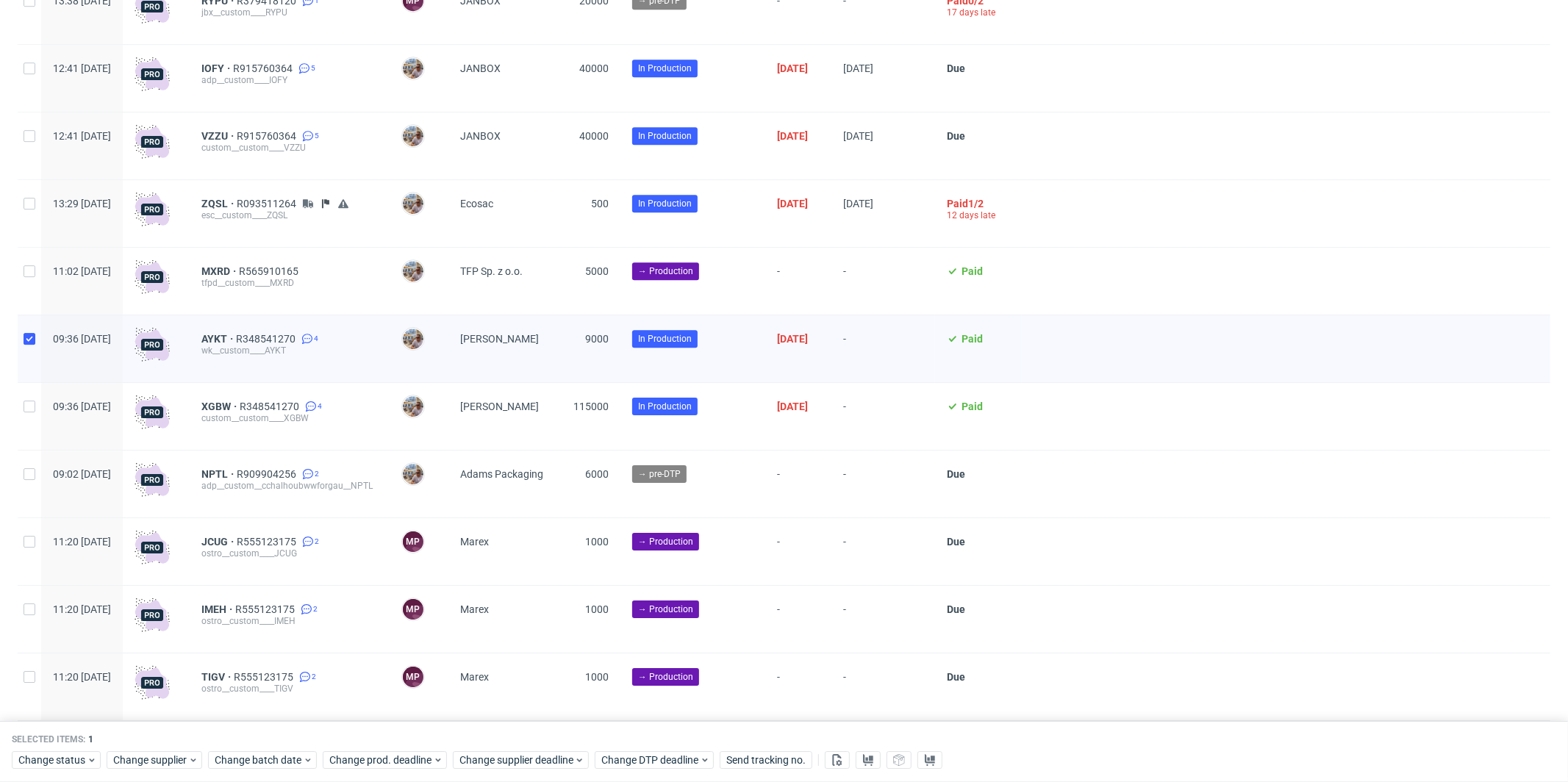
click at [28, 426] on div at bounding box center [29, 416] width 23 height 67
checkbox input "true"
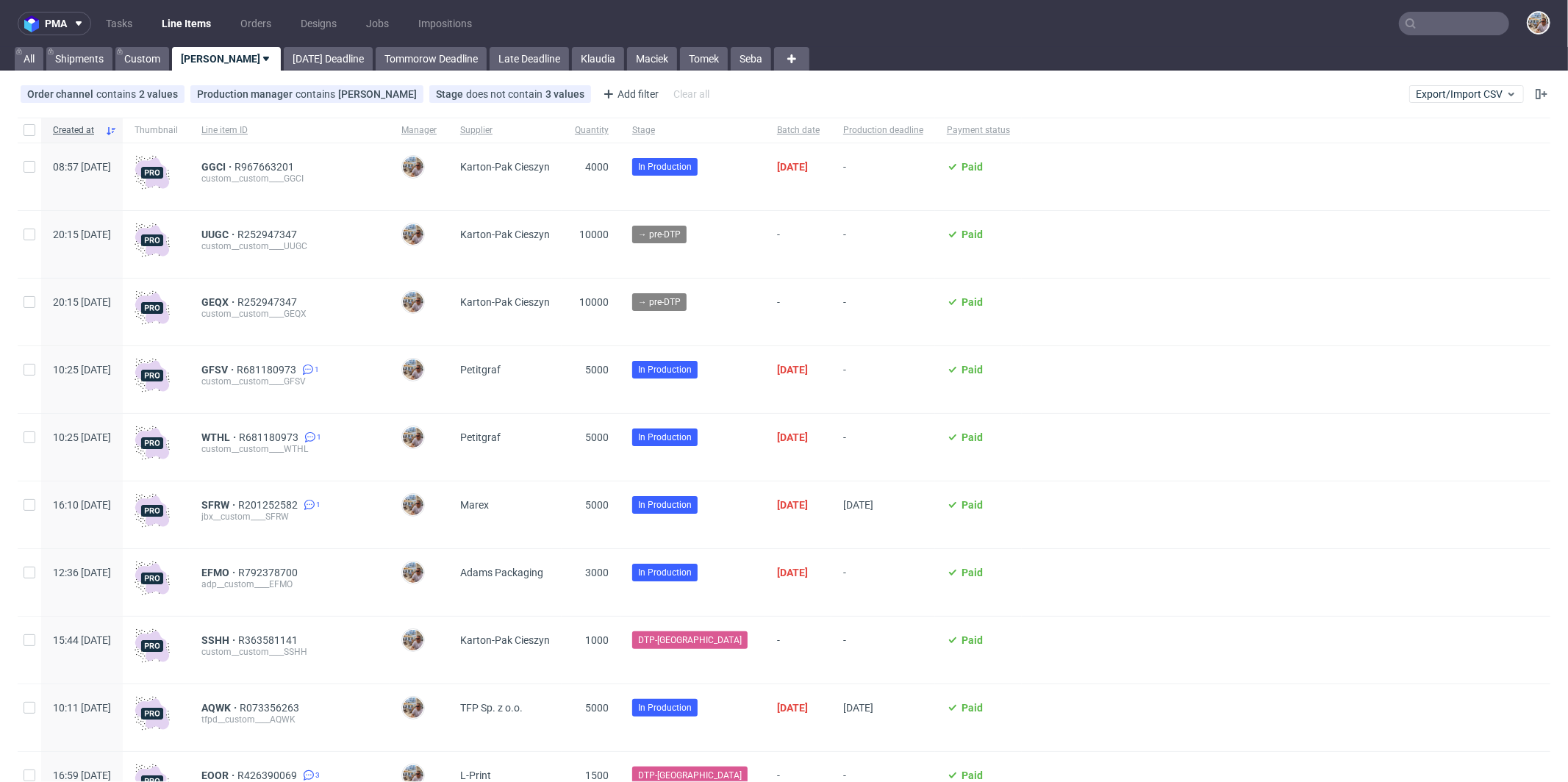
click at [1428, 18] on input "text" at bounding box center [1454, 23] width 110 height 23
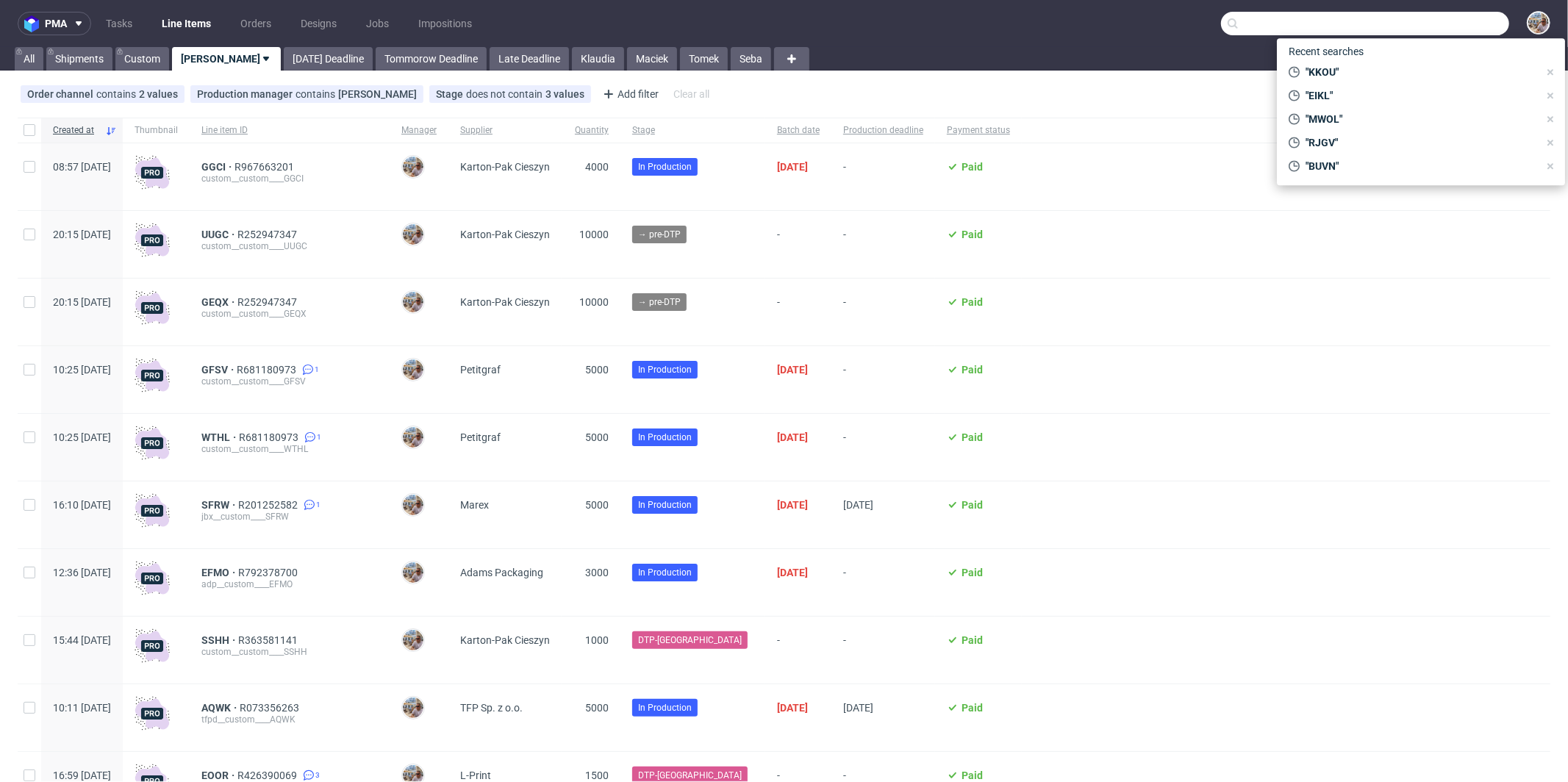
paste input "KDUQ"
type input "KDUQ"
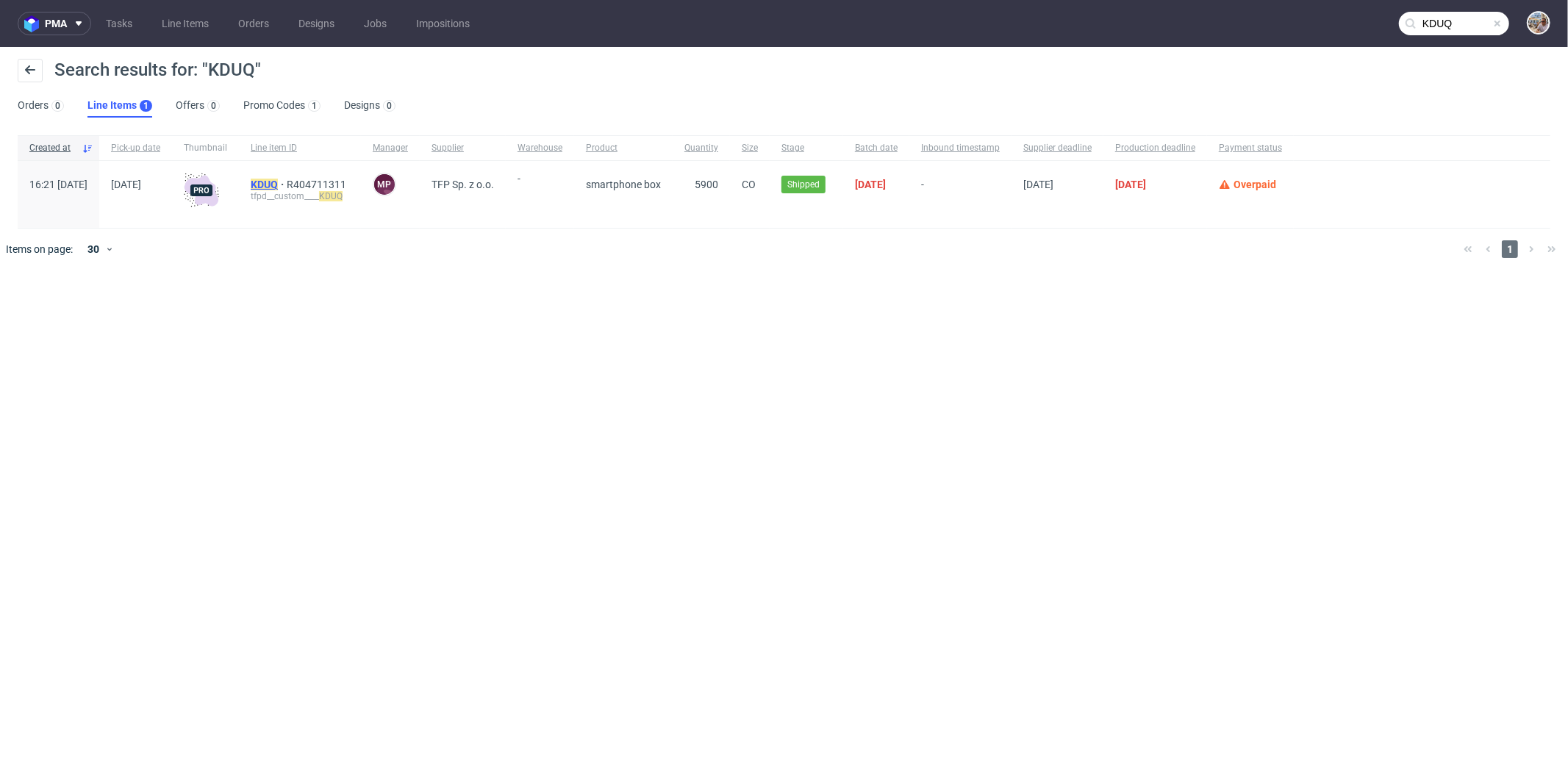
click at [278, 179] on mark "KDUQ" at bounding box center [264, 184] width 27 height 12
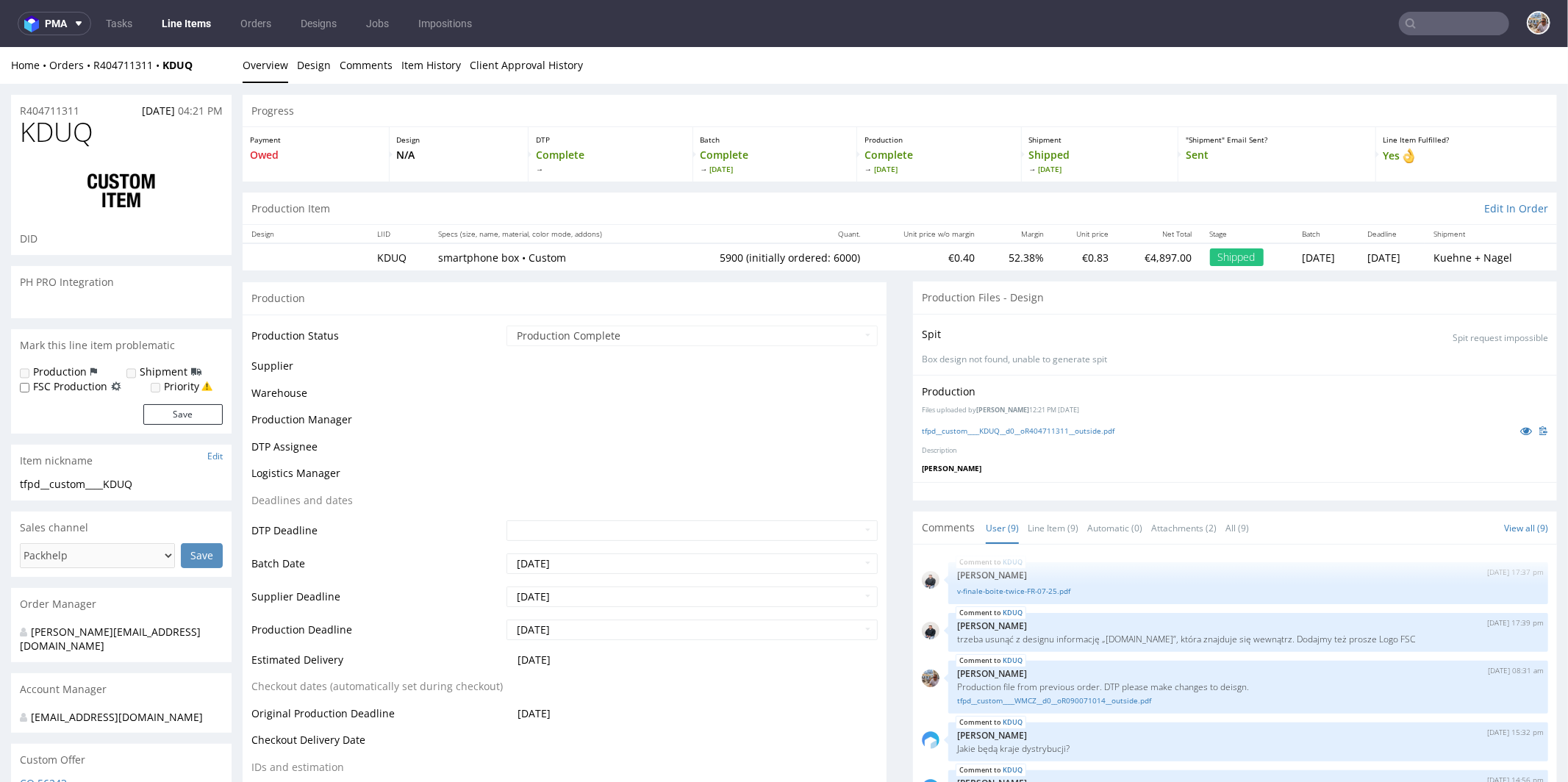
scroll to position [196, 0]
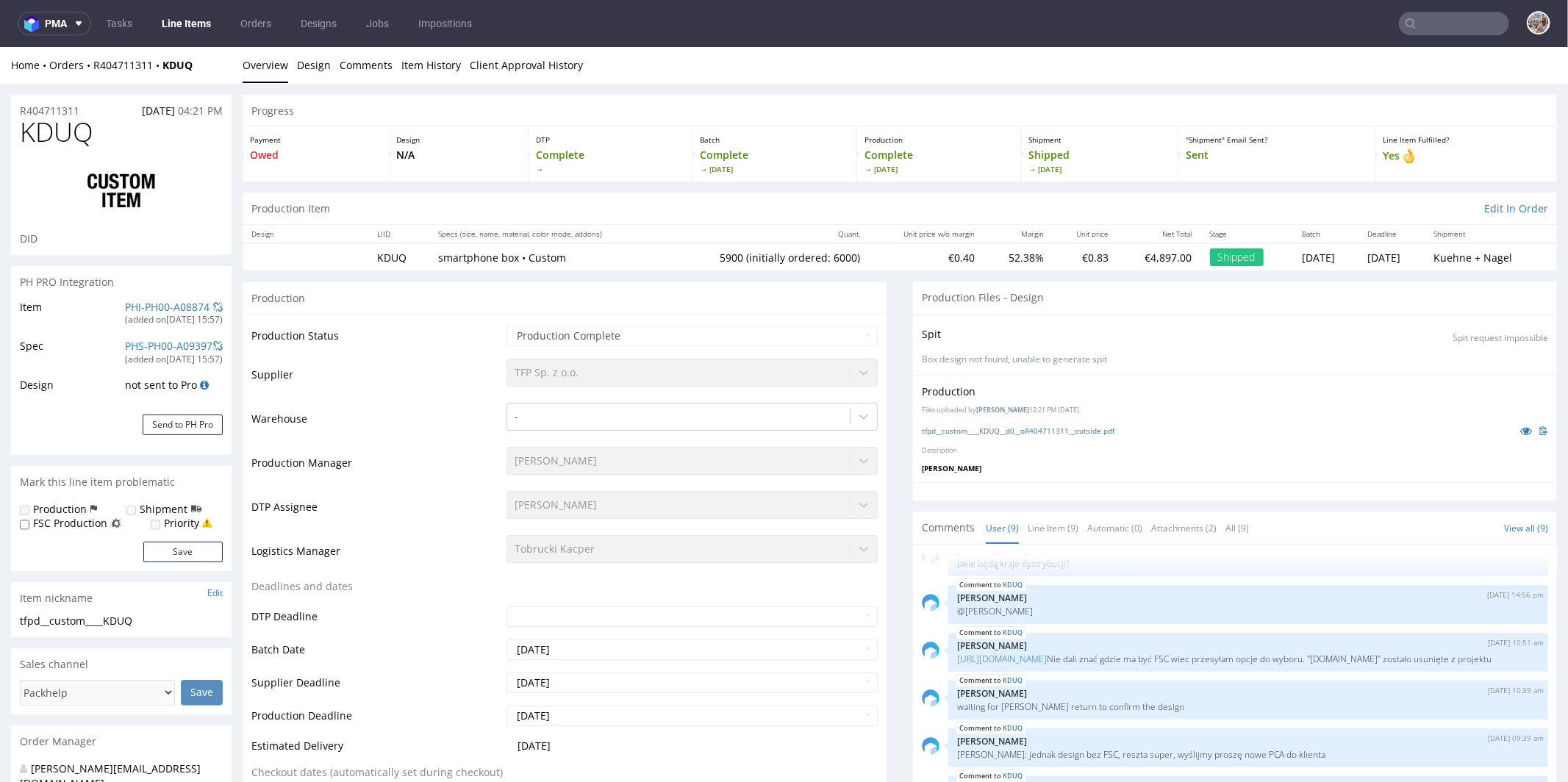
select select "in_progress"
click at [163, 306] on link "PHI-PH00-A08874" at bounding box center [167, 306] width 84 height 14
click at [1062, 531] on link "Line Item (9)" at bounding box center [1052, 527] width 50 height 31
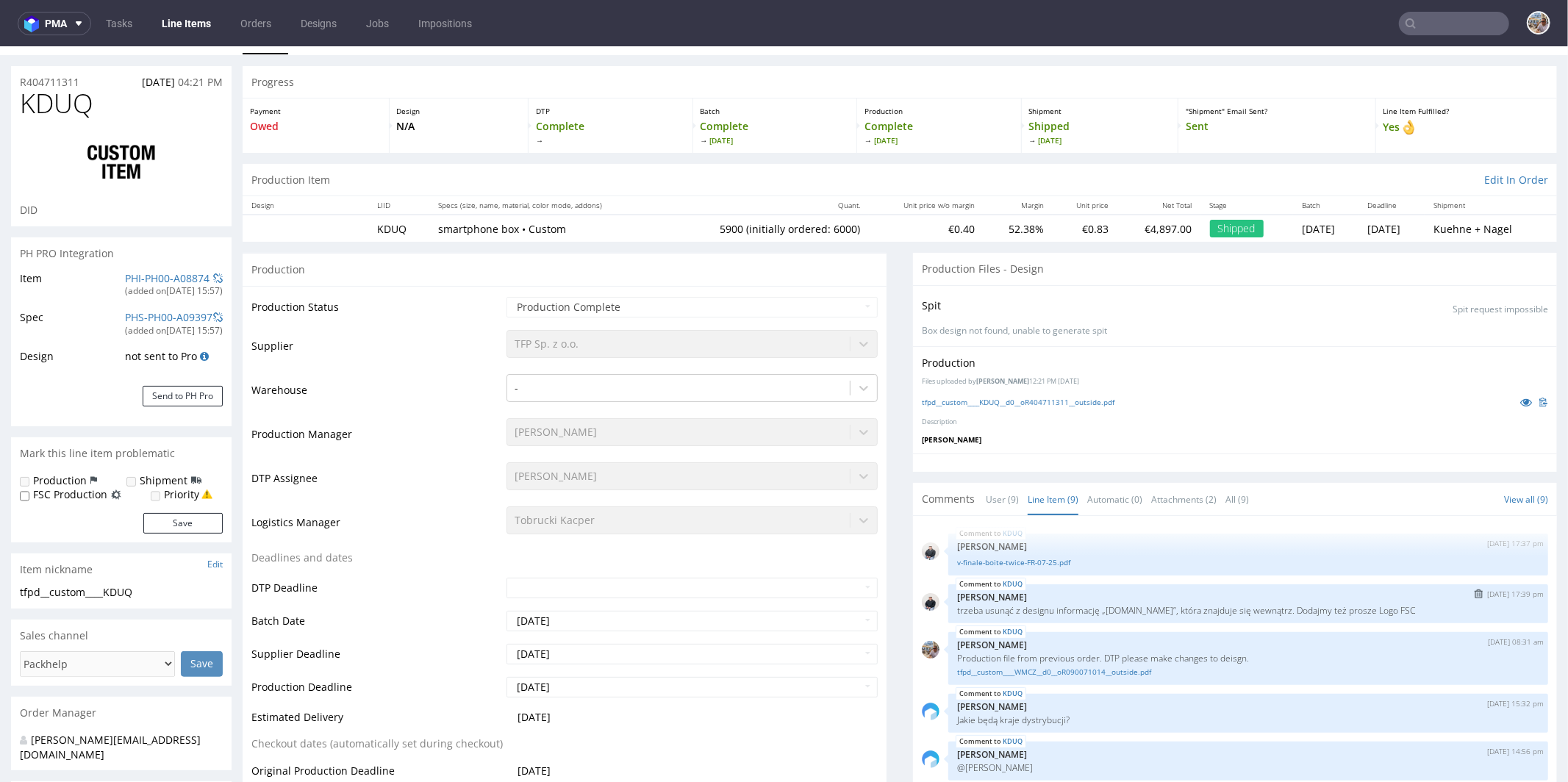
scroll to position [30, 0]
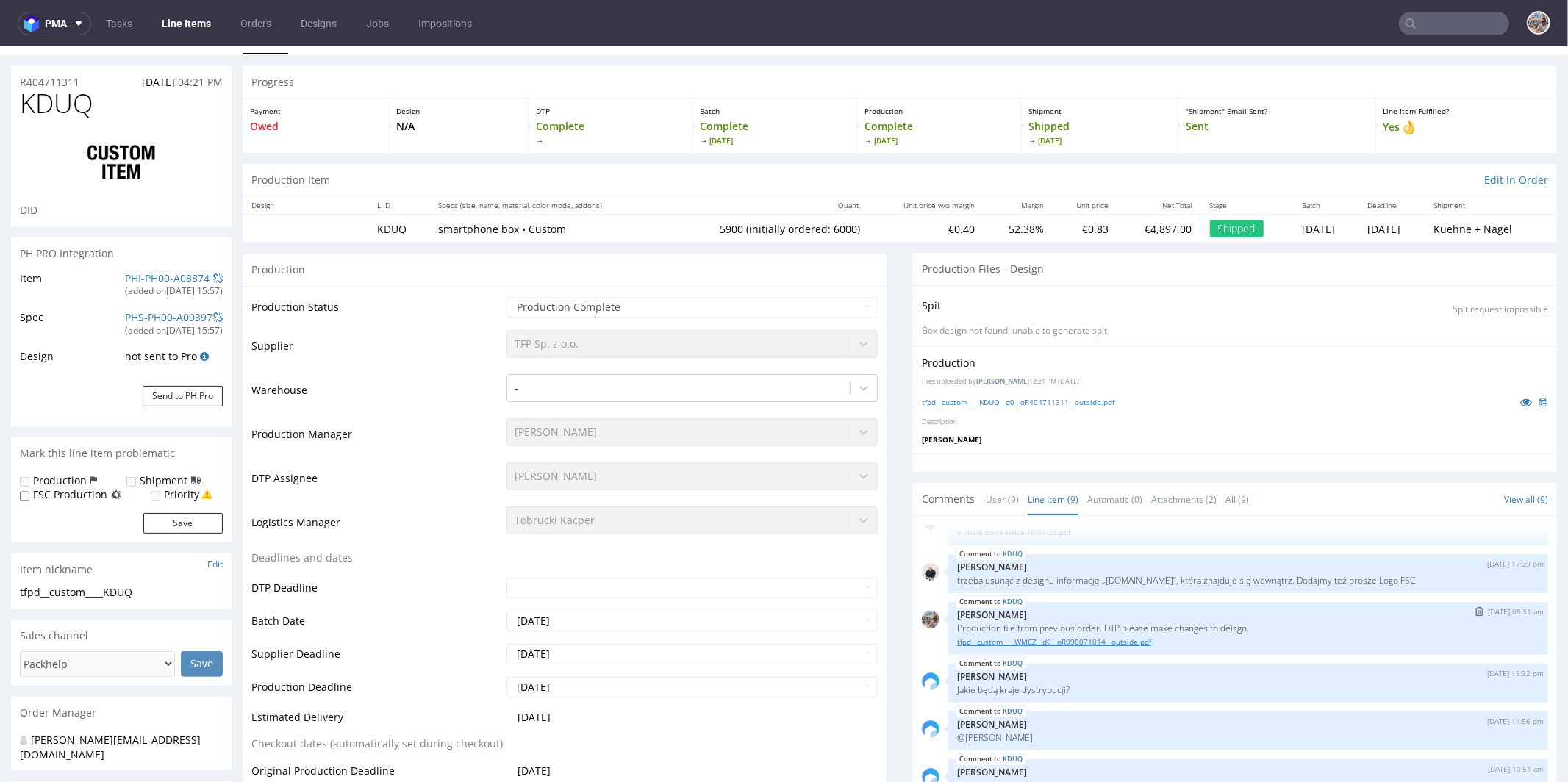
click at [1119, 638] on link "tfpd__custom____WMCZ__d0__oR090071014__outside.pdf" at bounding box center [1248, 641] width 582 height 11
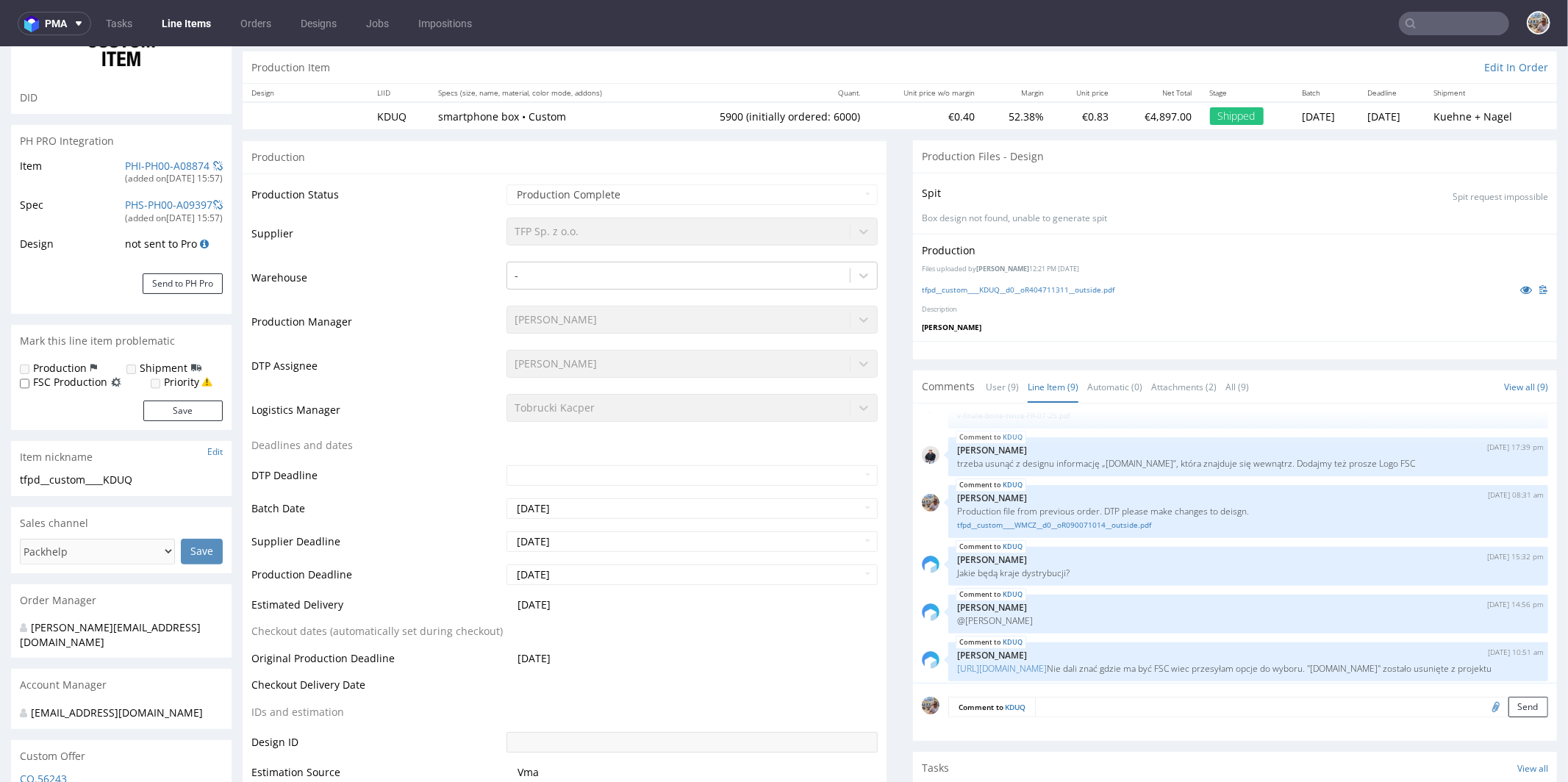
scroll to position [0, 0]
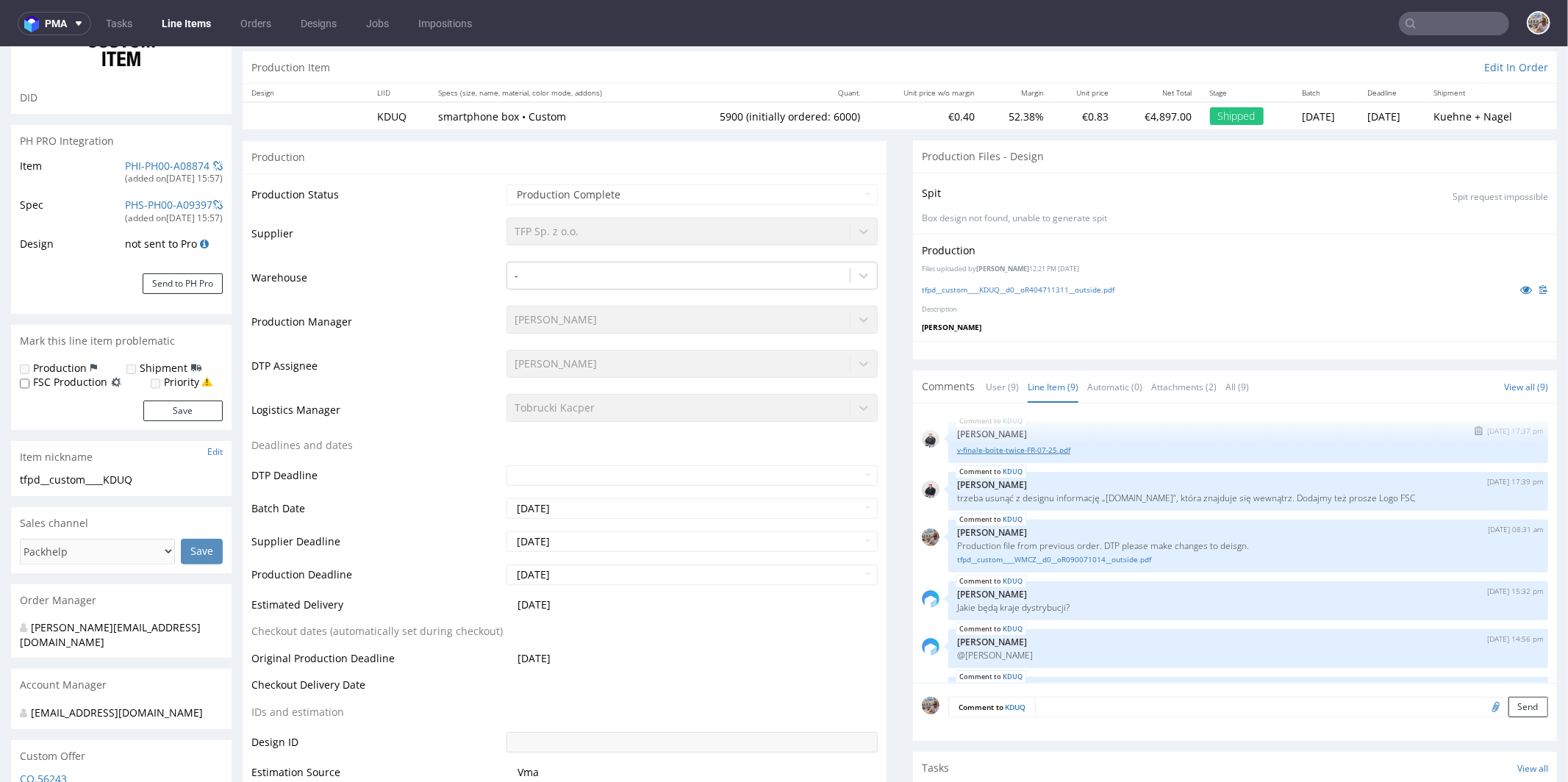
click at [1054, 445] on link "v-finale-boite-twice-FR-07-25.pdf" at bounding box center [1248, 449] width 582 height 11
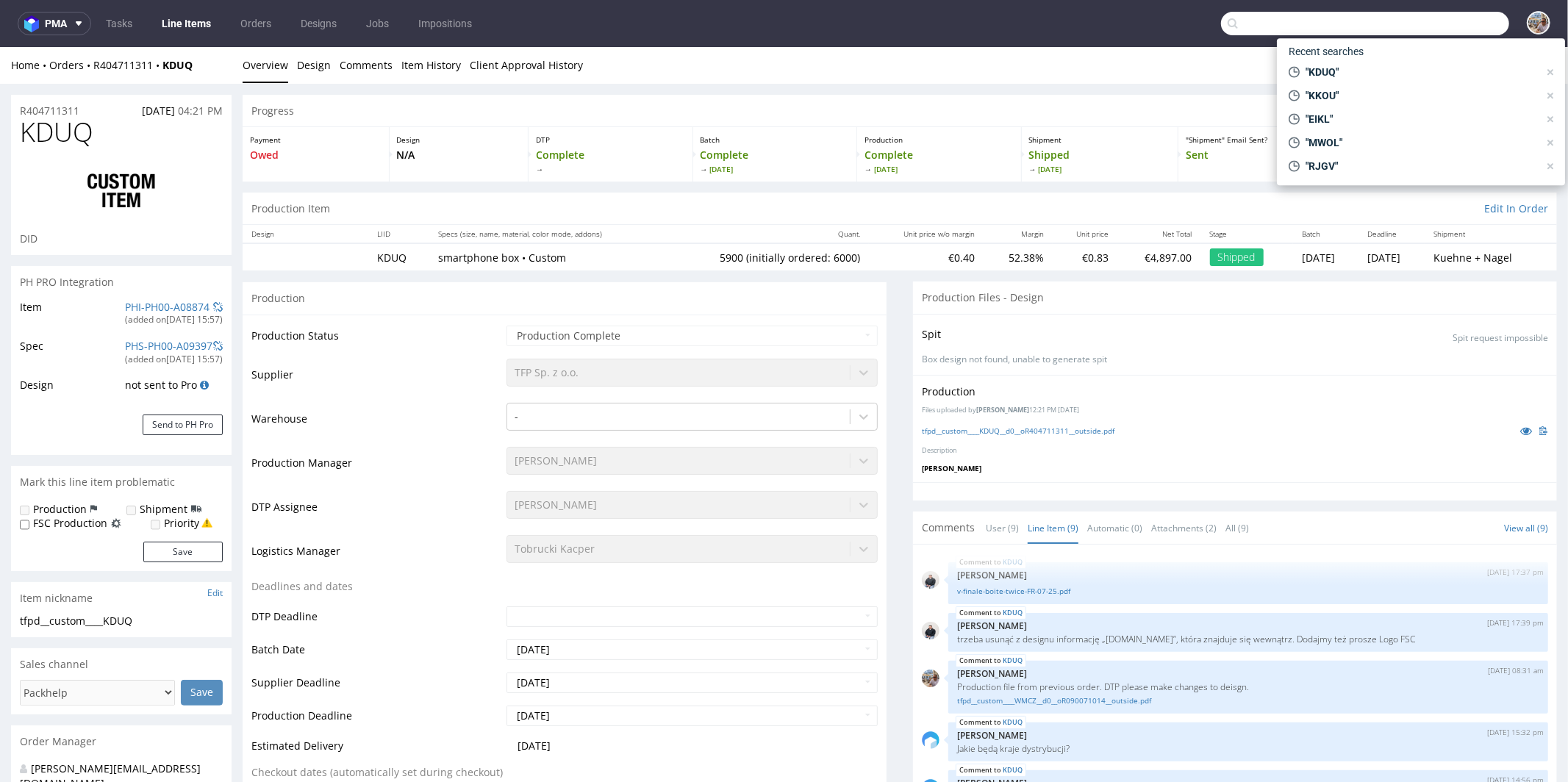
click at [1460, 17] on input "text" at bounding box center [1365, 23] width 288 height 23
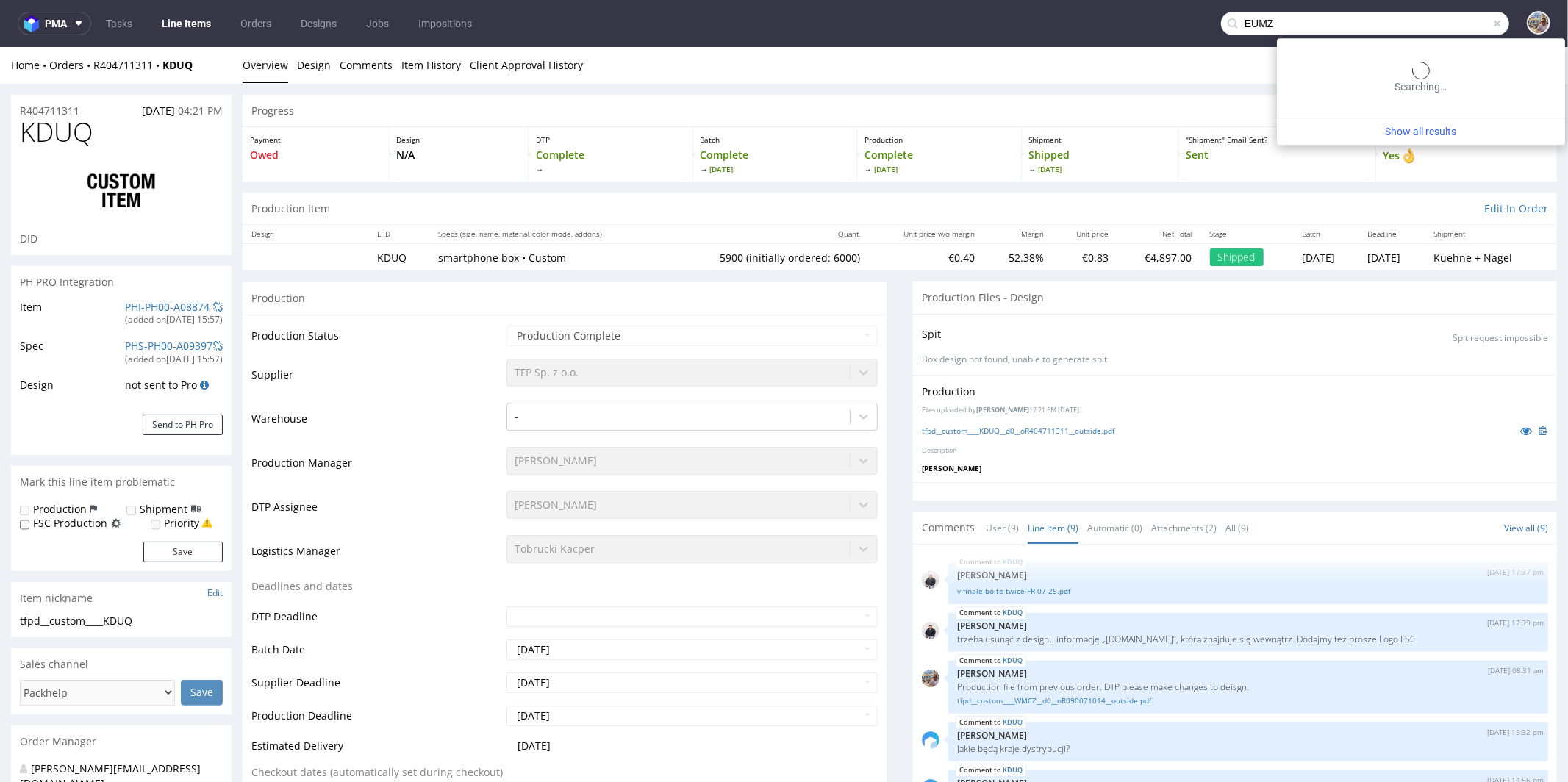
type input "EUMZ"
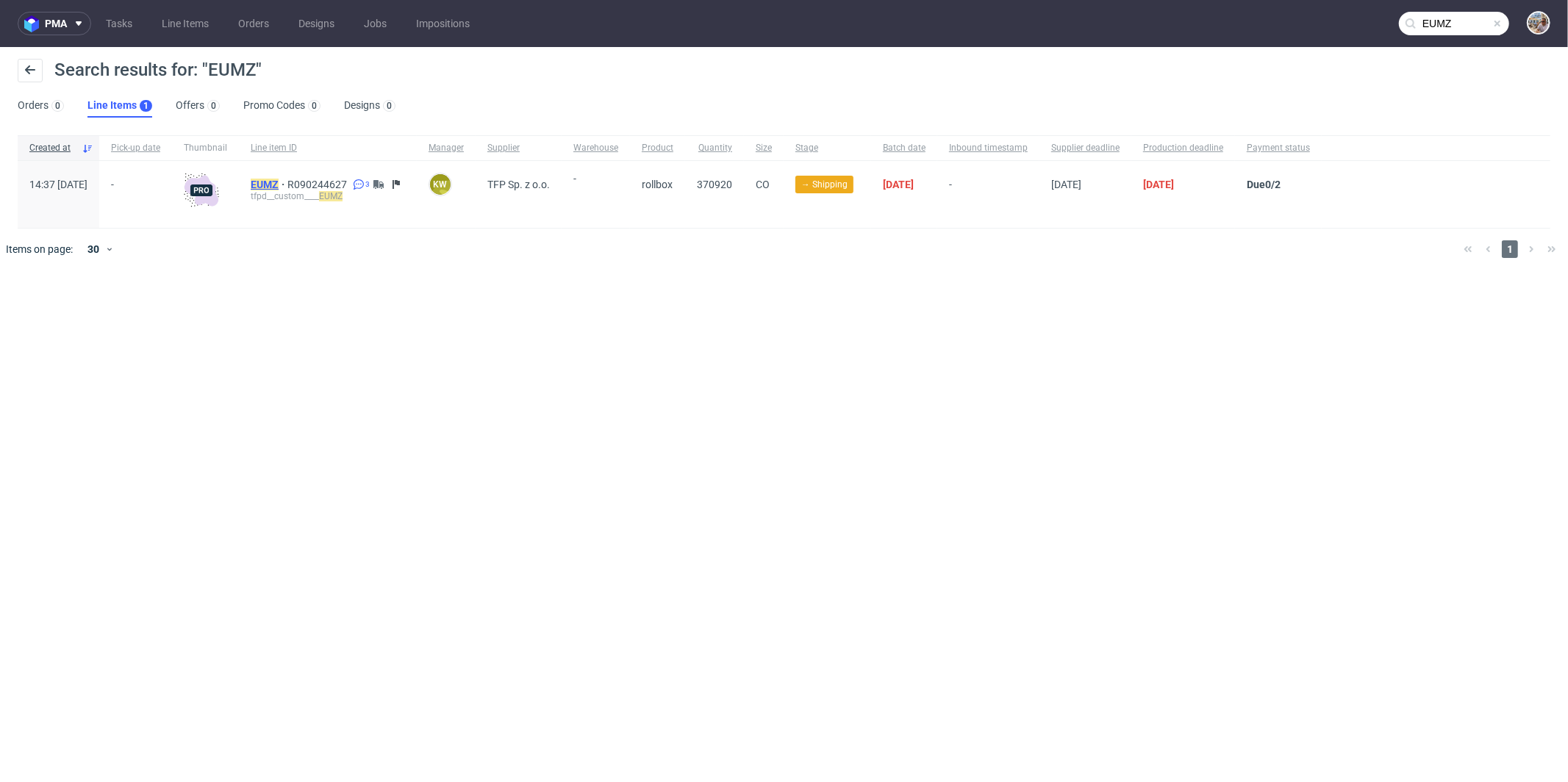
click at [288, 180] on span "EUMZ" at bounding box center [269, 184] width 36 height 12
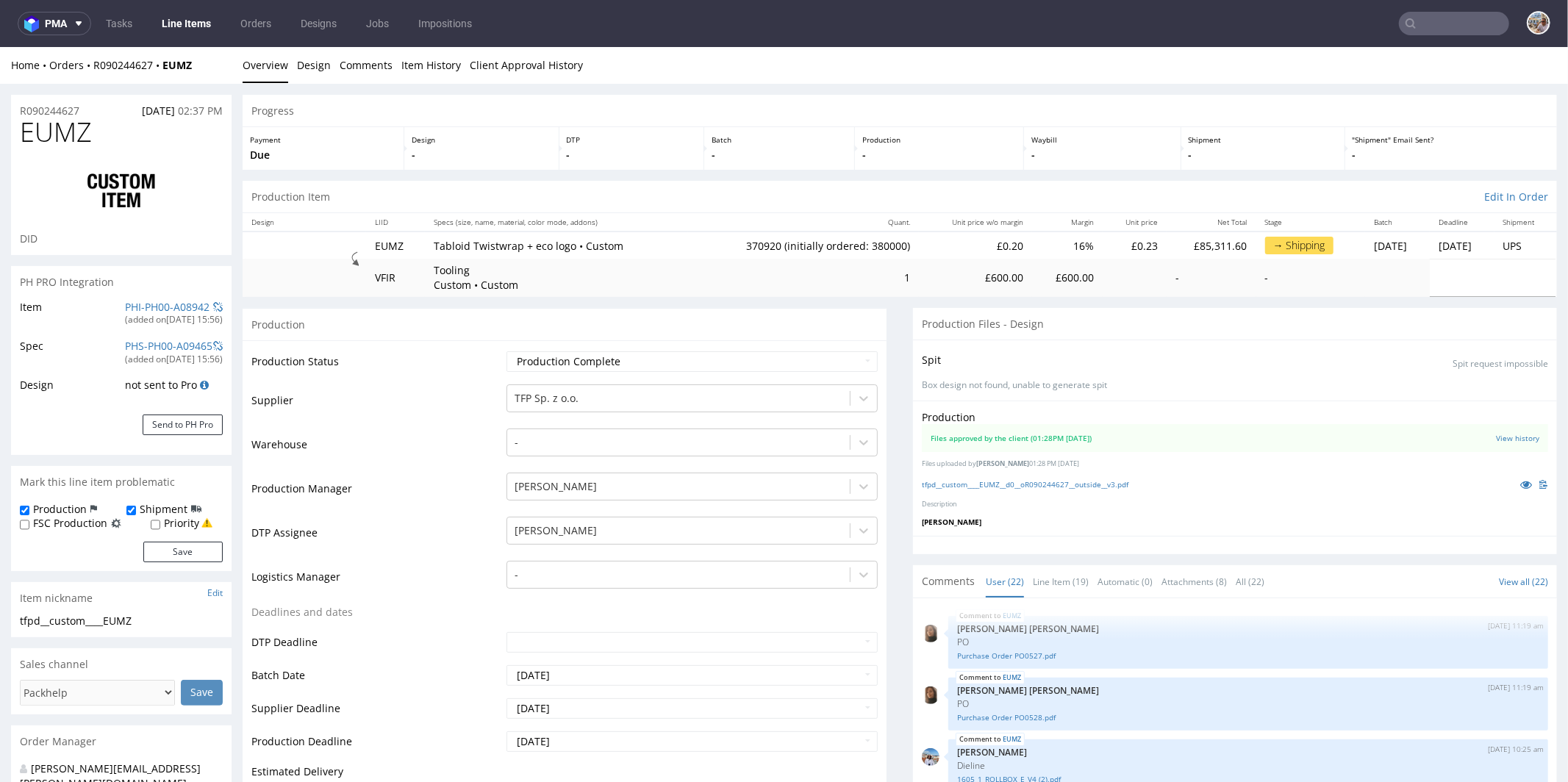
scroll to position [1028, 0]
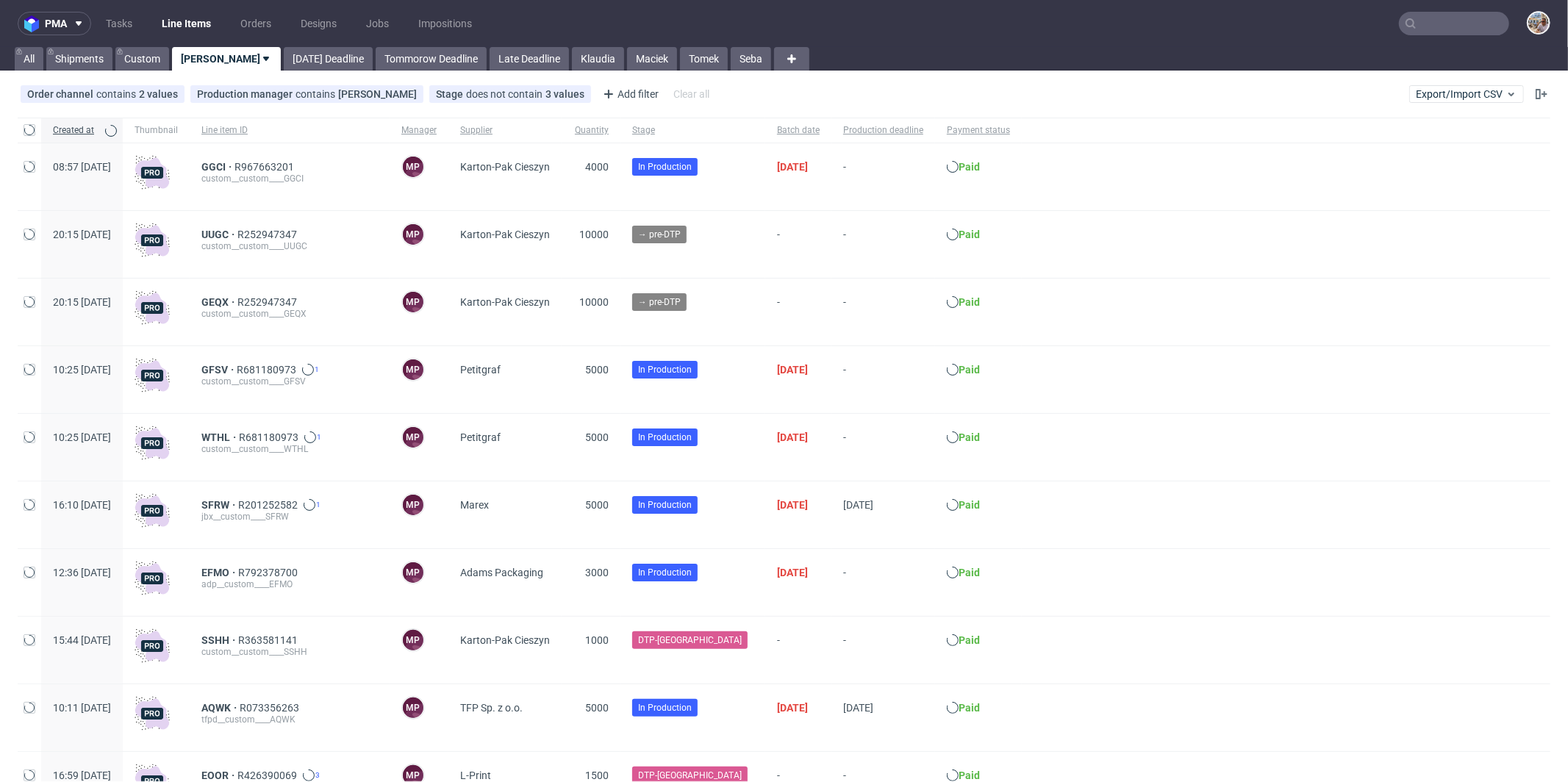
click at [1474, 37] on nav "pma Tasks Line Items Orders Designs Jobs Impositions" at bounding box center [784, 23] width 1568 height 47
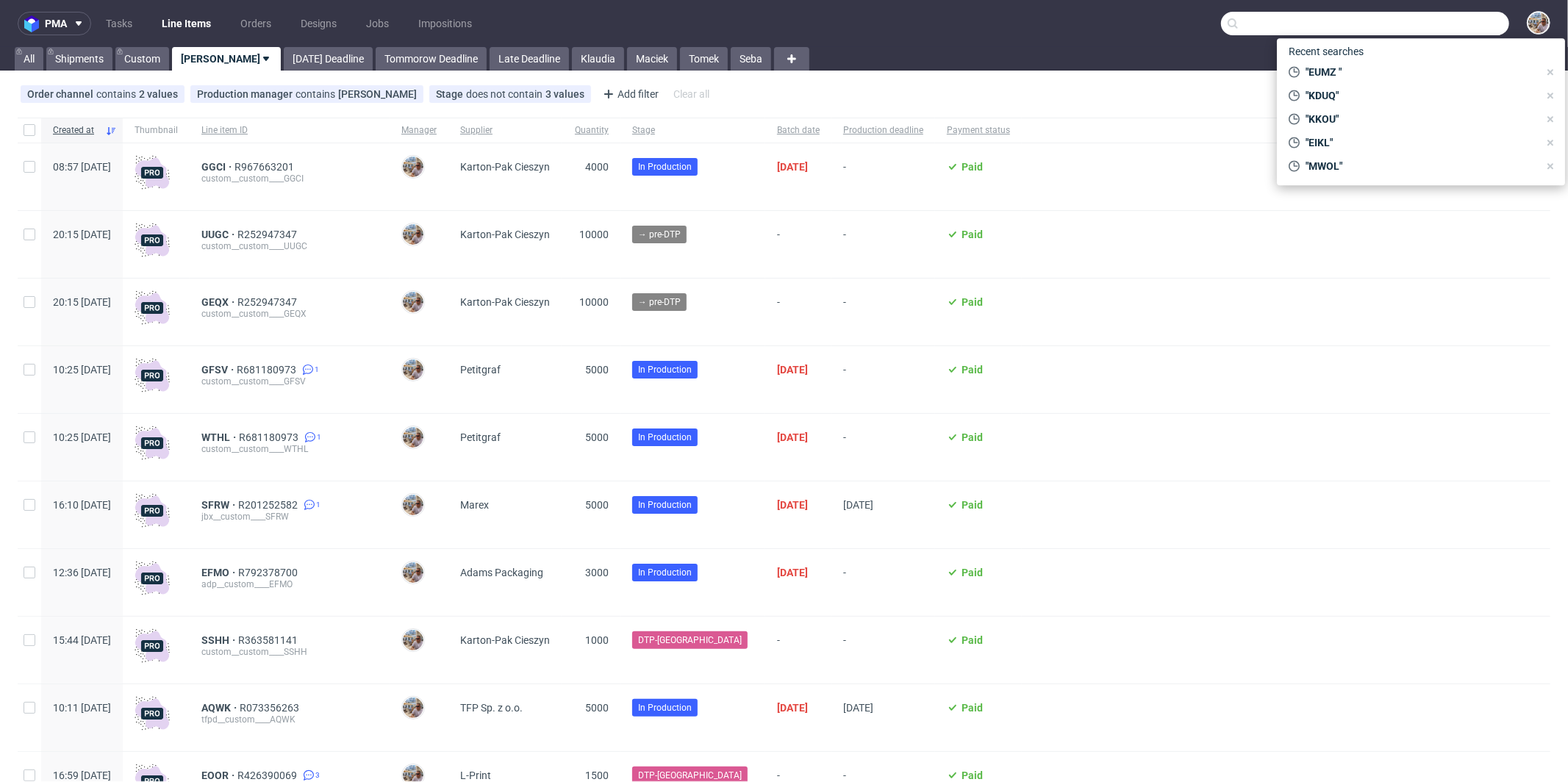
click at [1475, 23] on input "text" at bounding box center [1365, 23] width 288 height 23
paste input "QTIS"
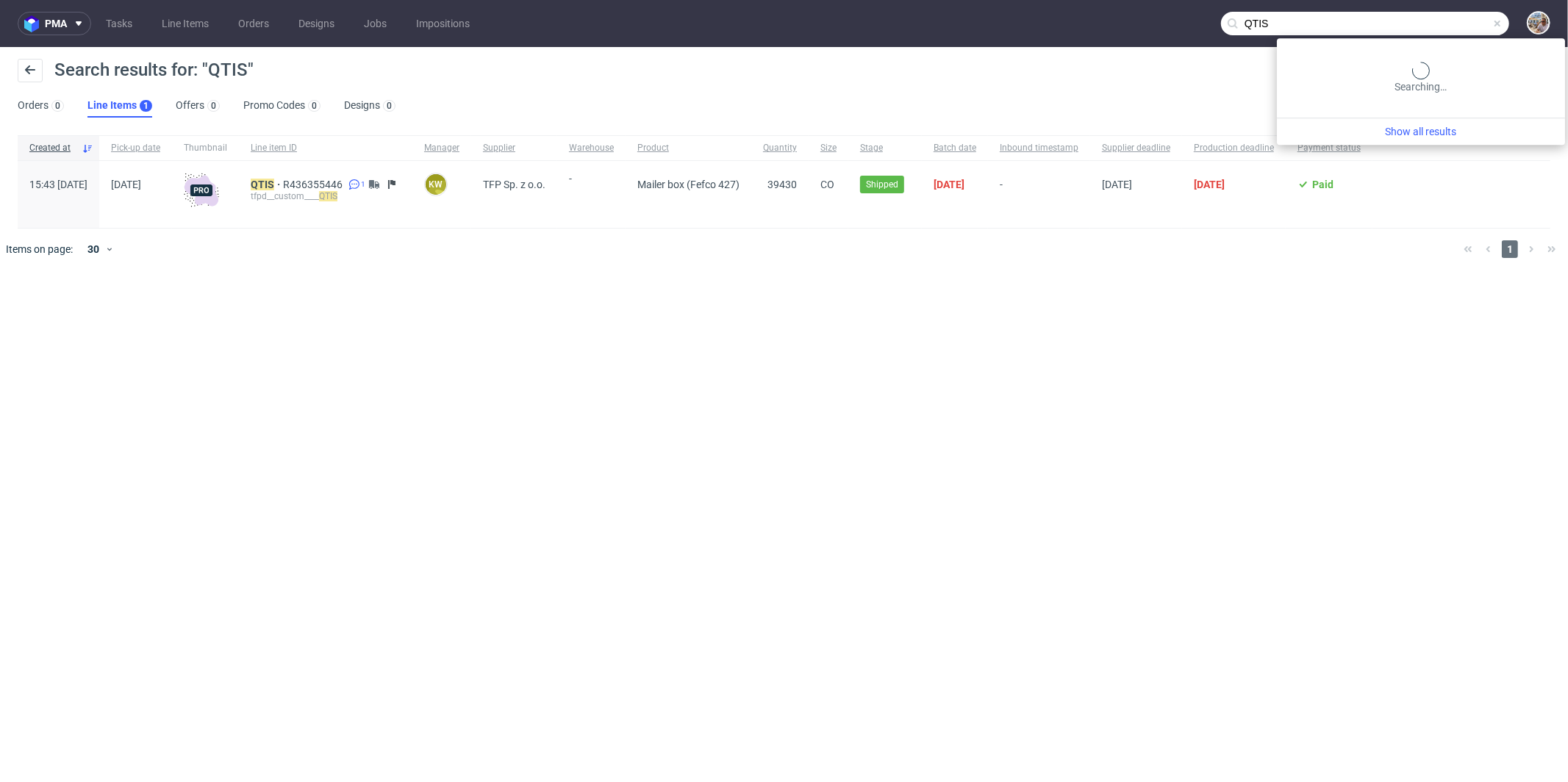
drag, startPoint x: 1490, startPoint y: 23, endPoint x: 1218, endPoint y: 5, distance: 272.6
click at [1217, 7] on nav "pma Tasks Line Items Orders Designs Jobs Impositions QTIS" at bounding box center [784, 23] width 1568 height 47
paste input "BMHG"
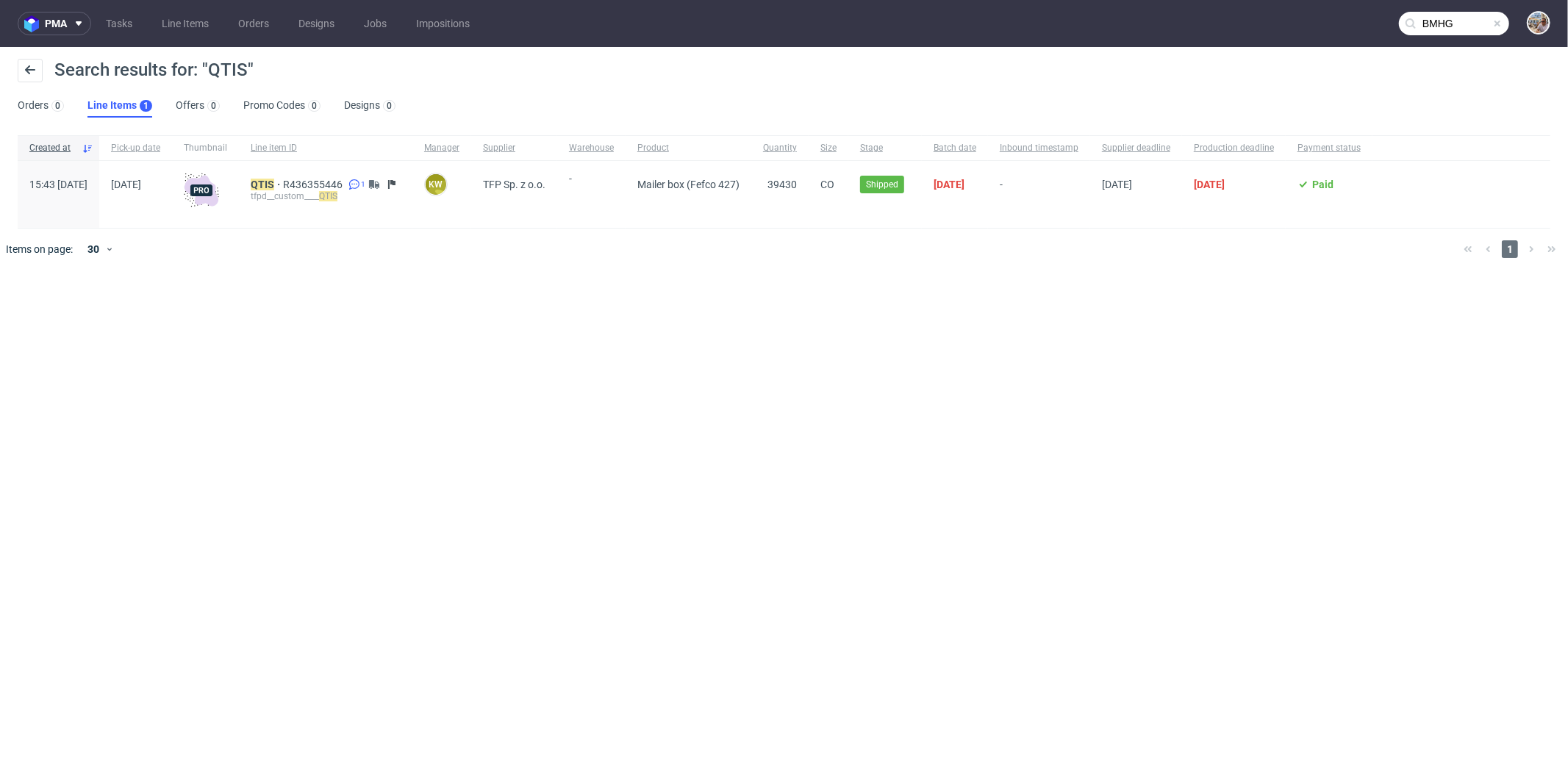
type input "BMHG"
click at [281, 184] on mark "BMHG" at bounding box center [265, 184] width 30 height 12
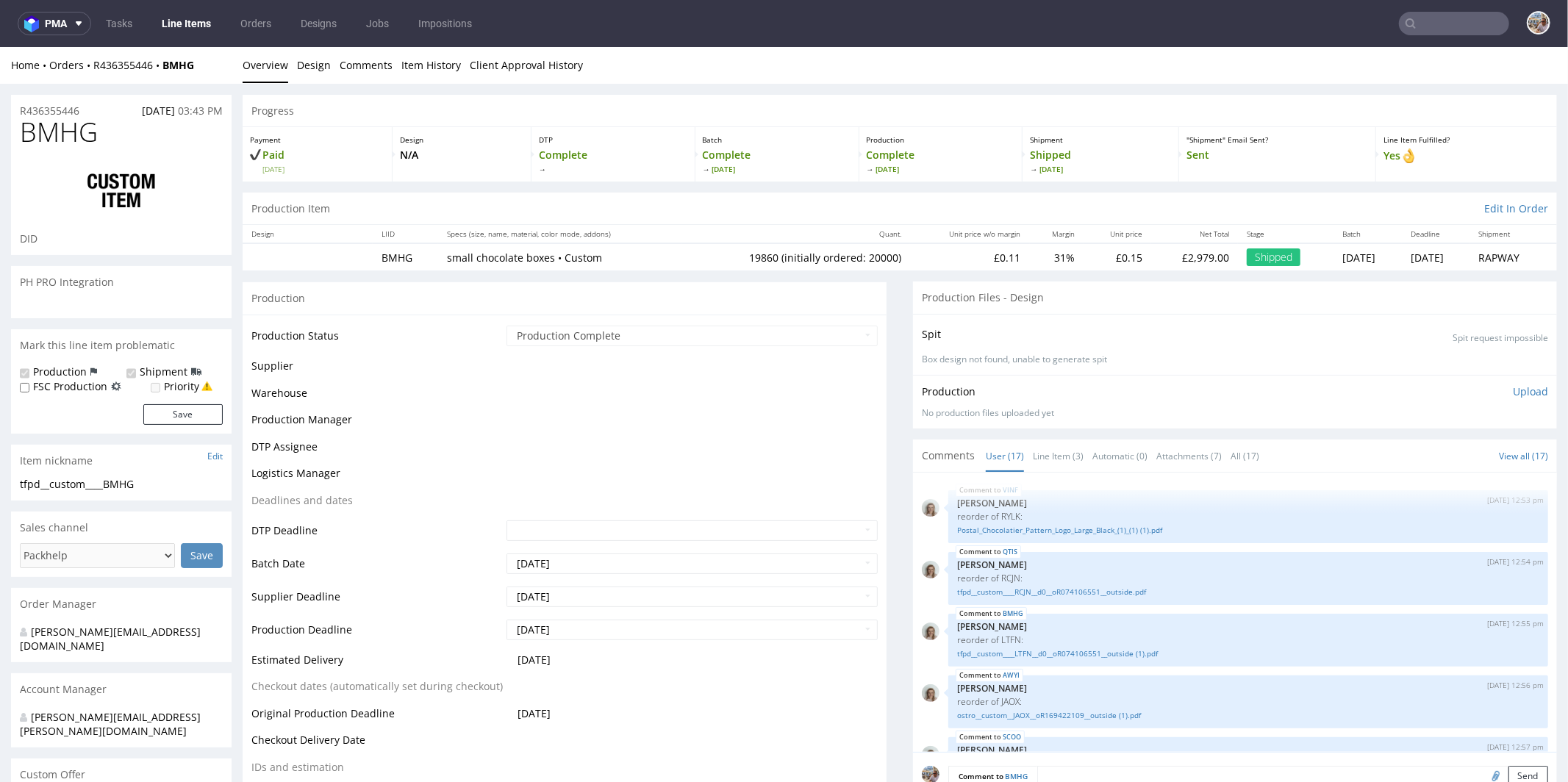
scroll to position [648, 0]
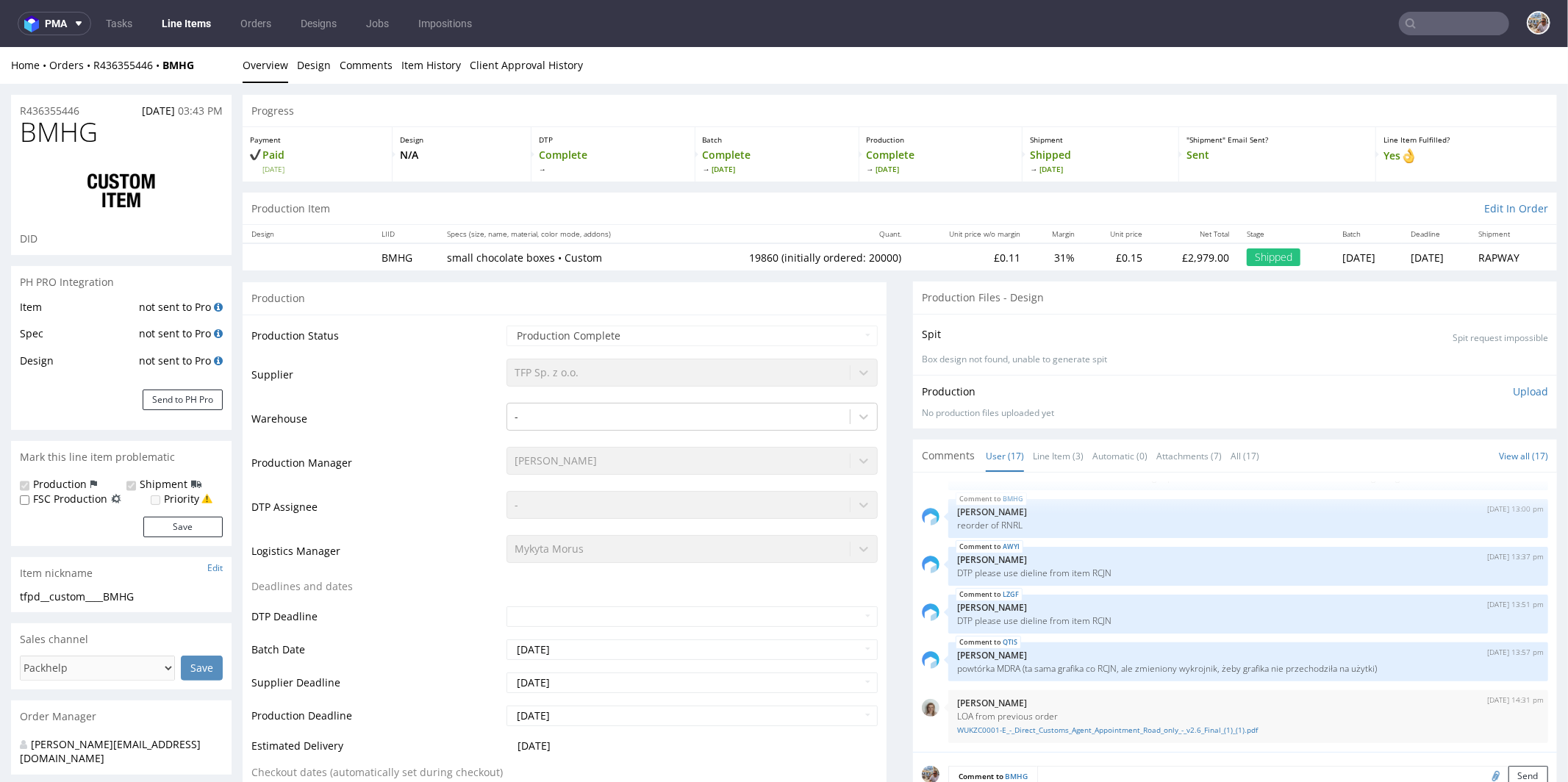
select select "in_progress"
click at [1033, 450] on link "Line Item (3)" at bounding box center [1058, 455] width 50 height 31
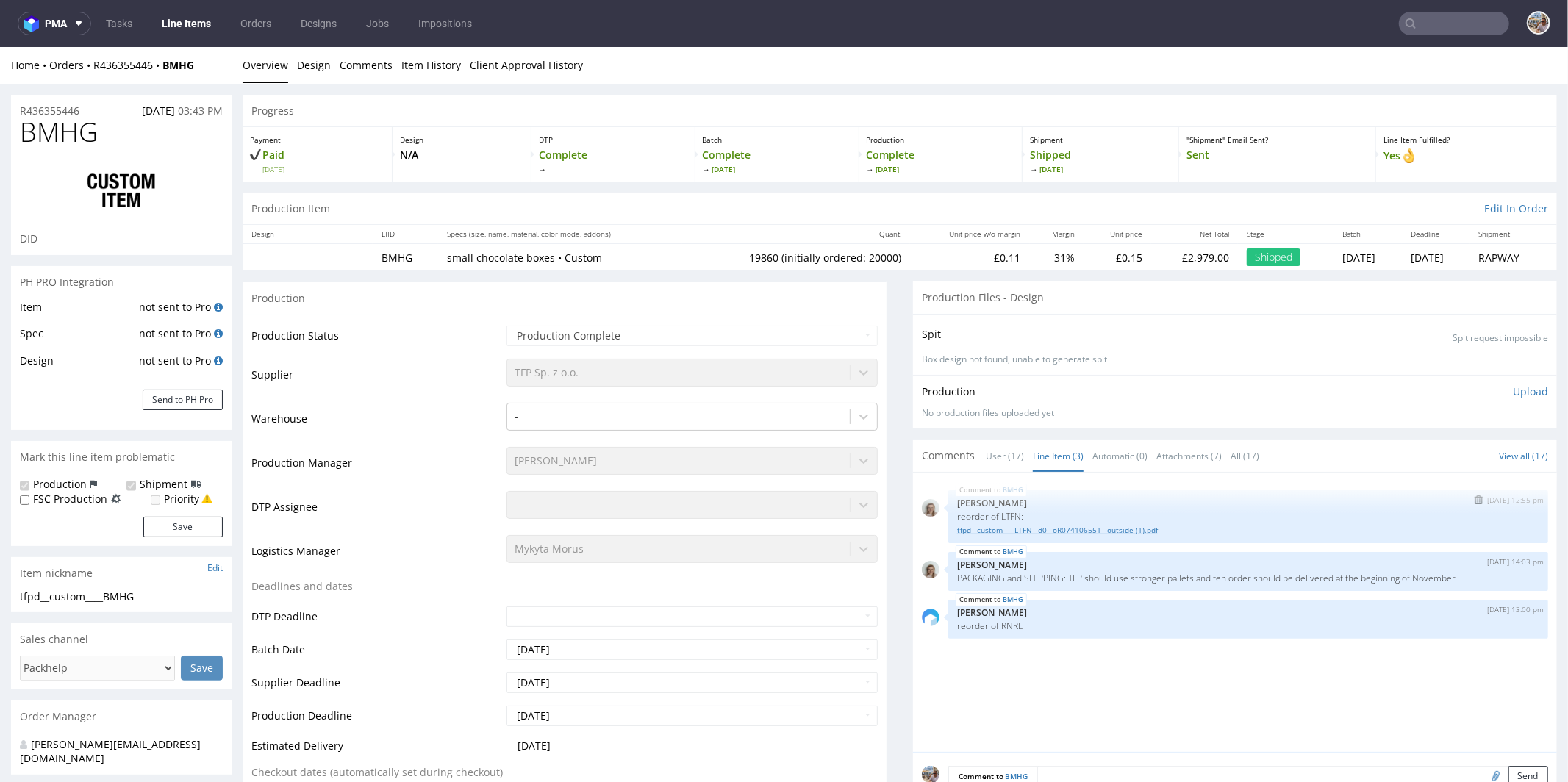
click at [1064, 529] on link "tfpd__custom____LTFN__d0__oR074106551__outside (1).pdf" at bounding box center [1248, 529] width 582 height 11
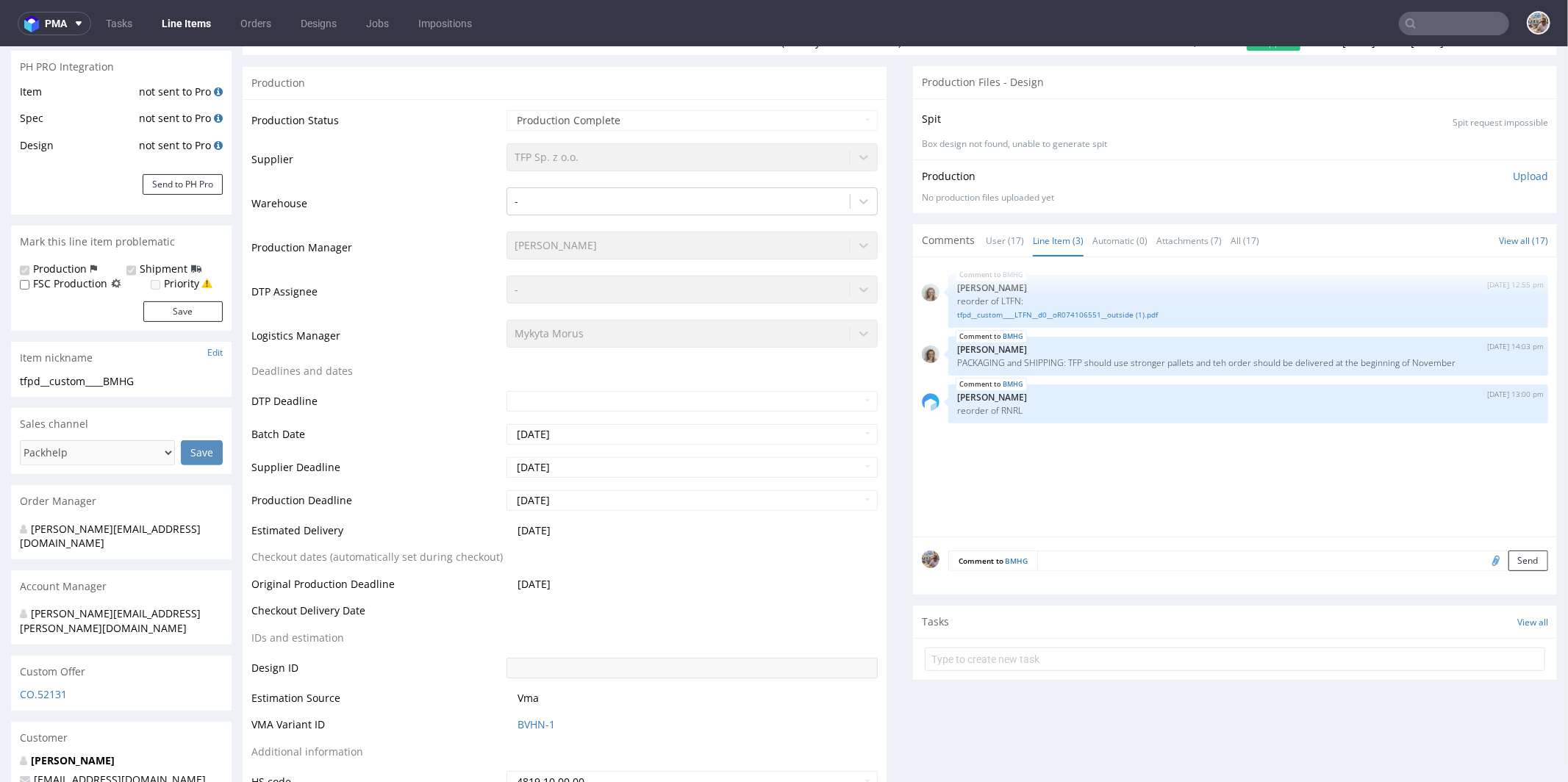
scroll to position [0, 0]
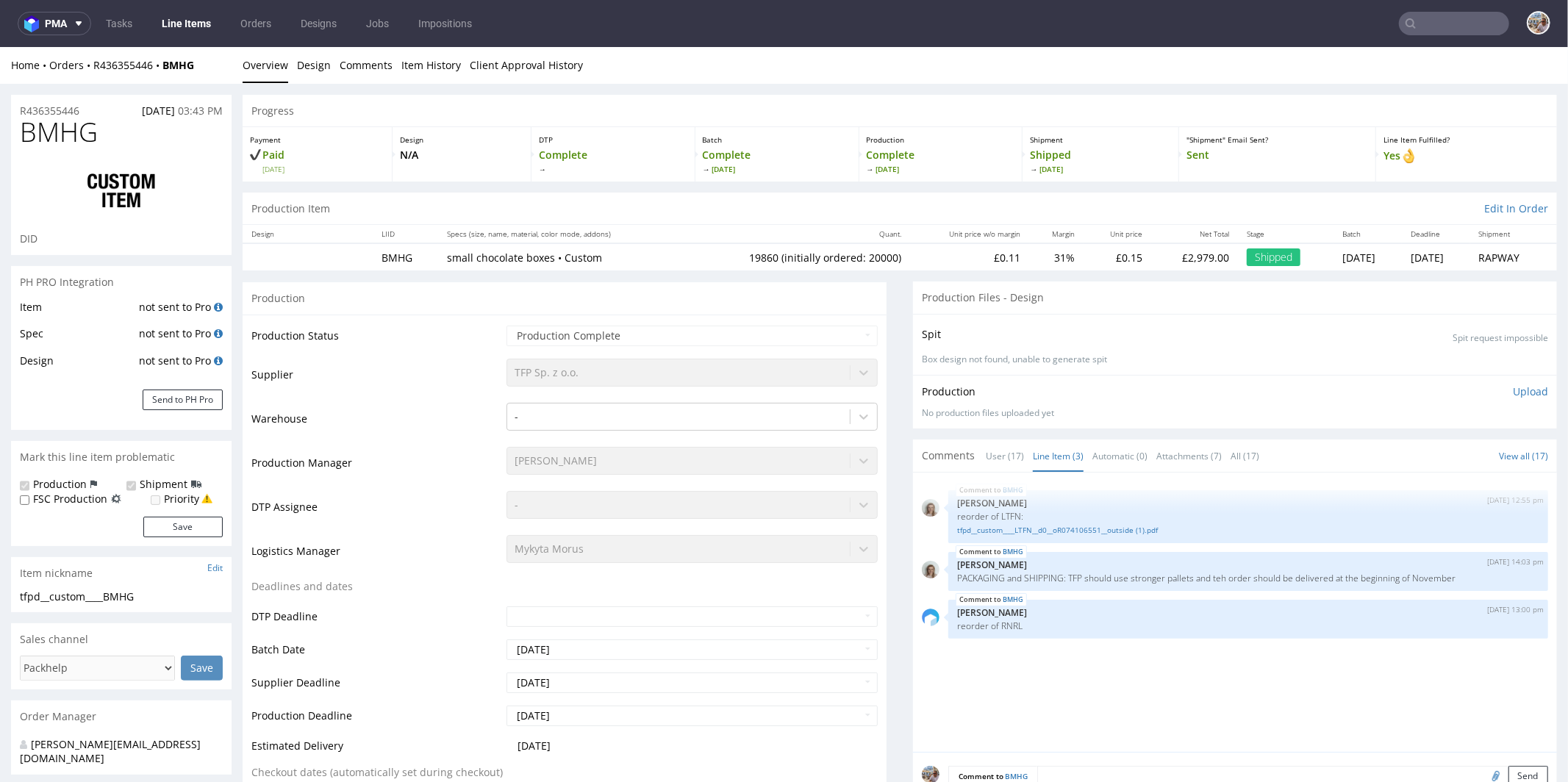
click at [1454, 22] on input "text" at bounding box center [1454, 23] width 110 height 23
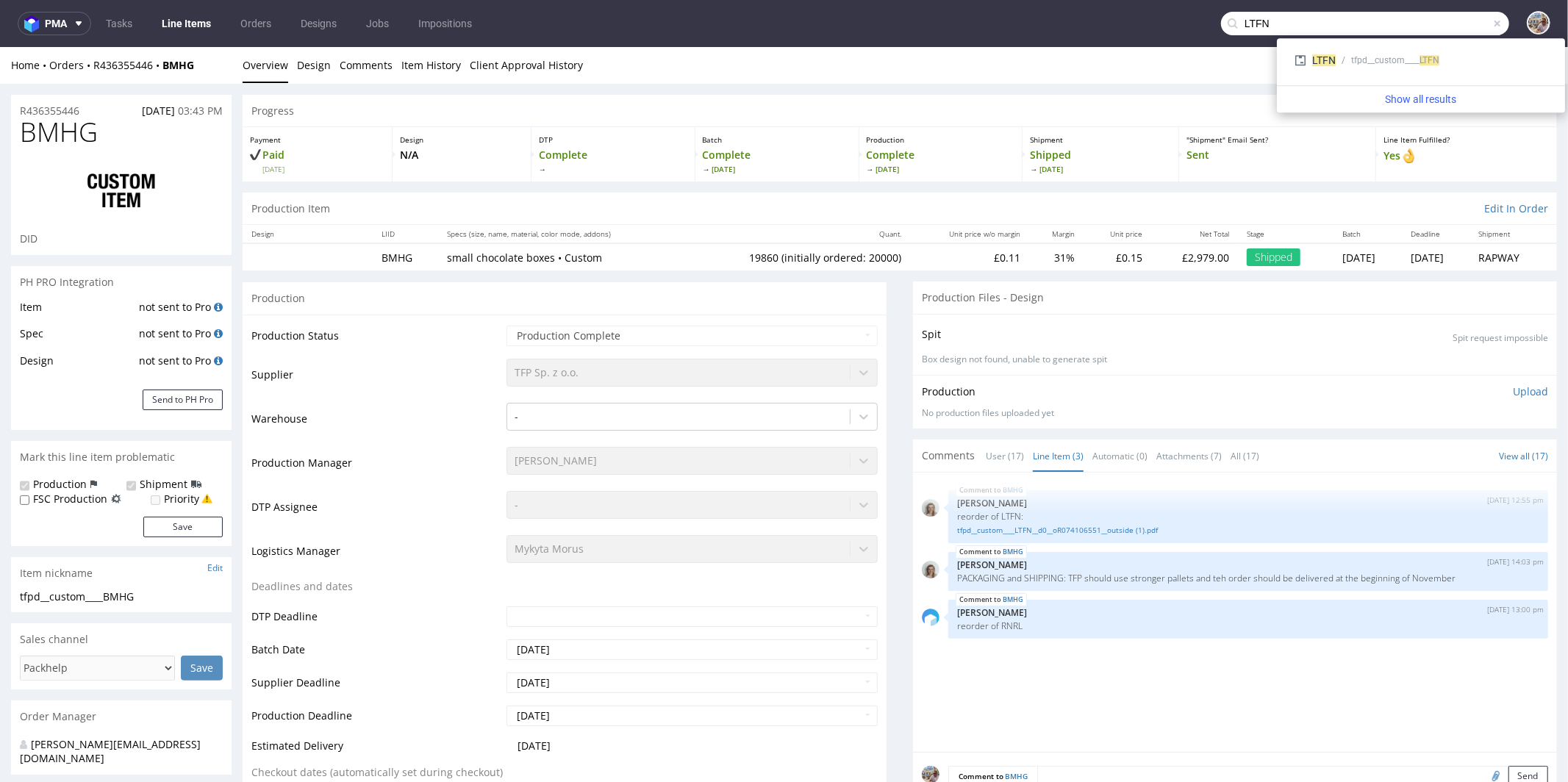
type input "LTFN"
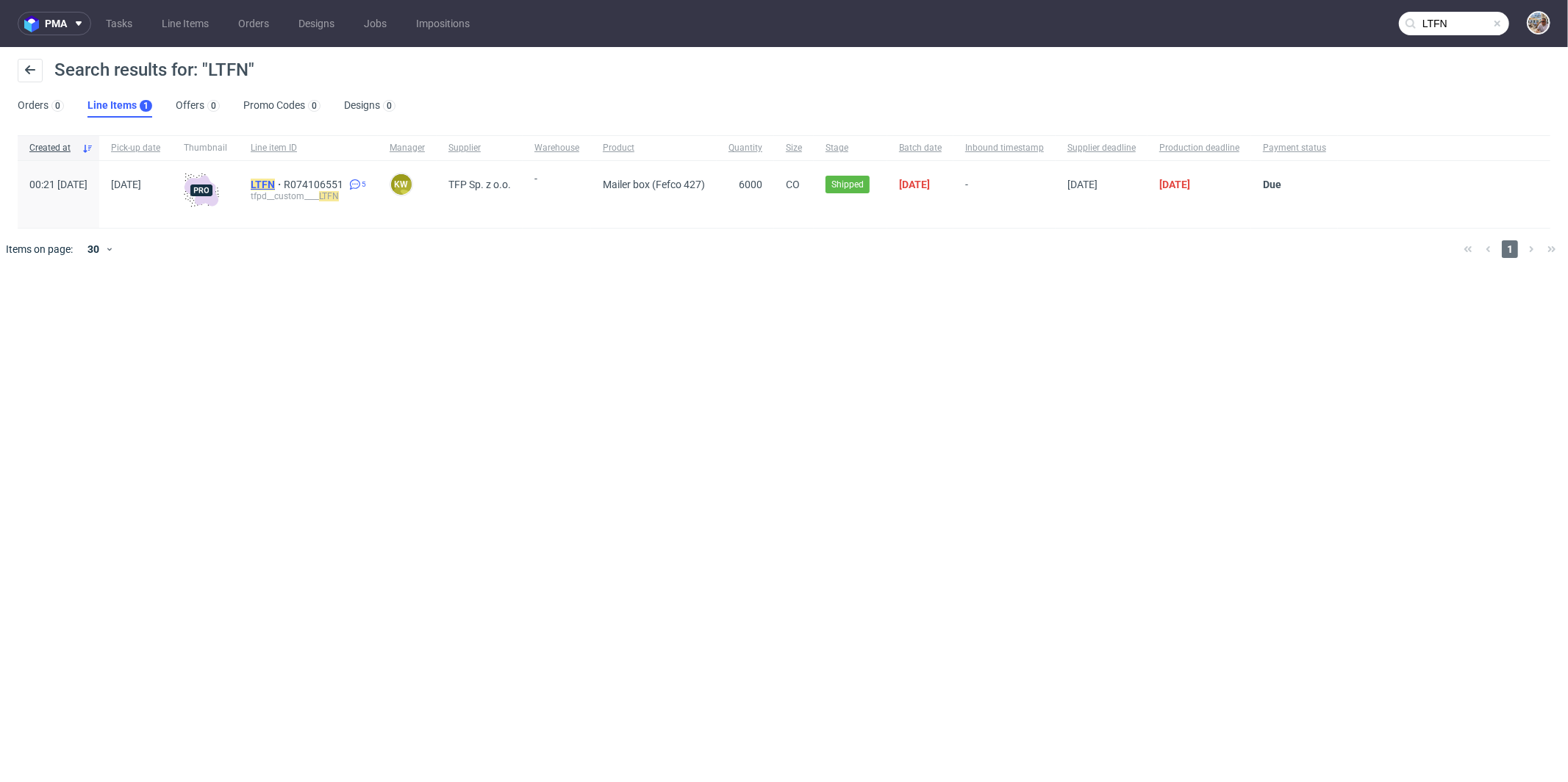
click at [275, 181] on mark "LTFN" at bounding box center [262, 184] width 24 height 12
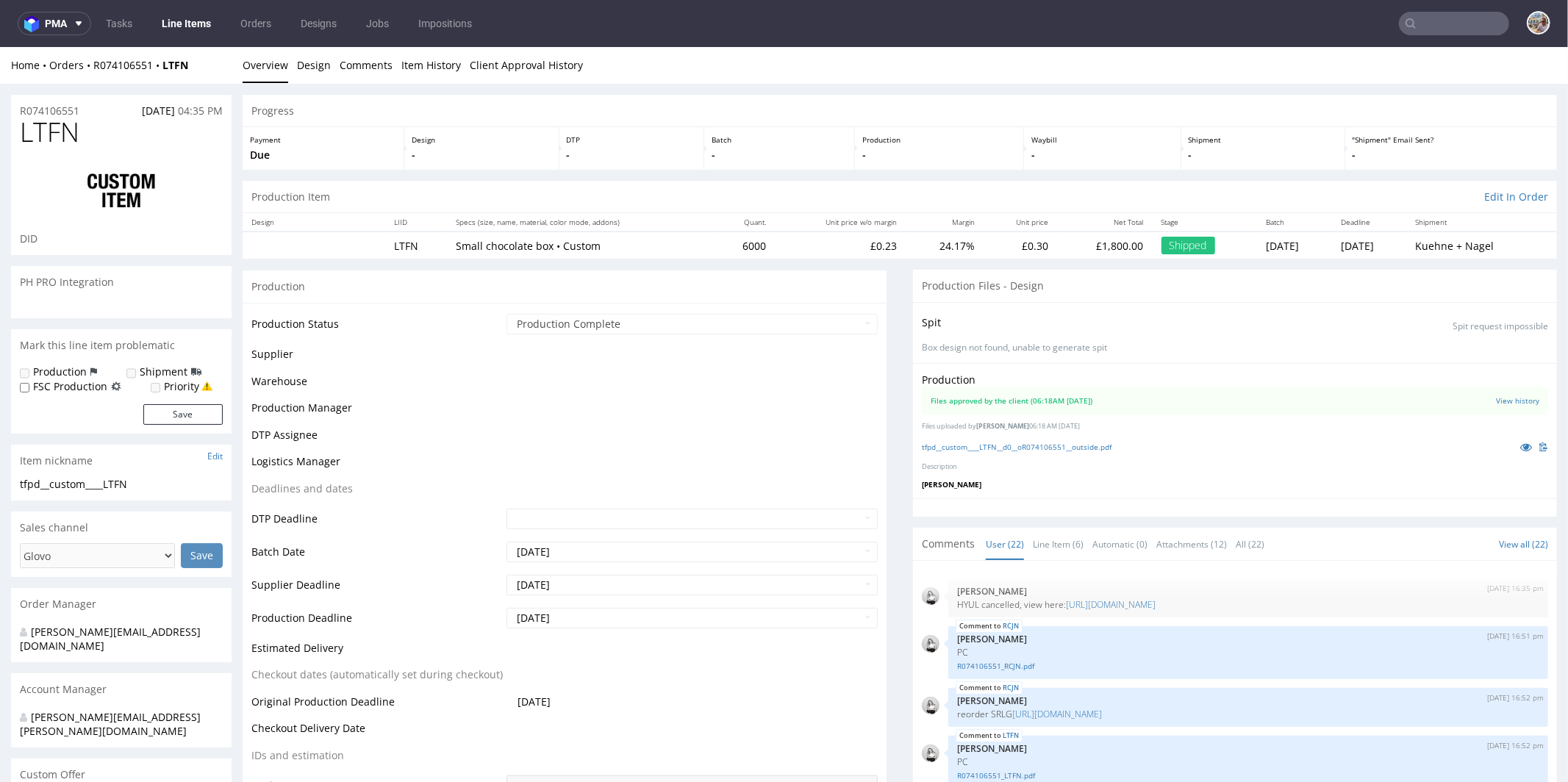
scroll to position [1436, 0]
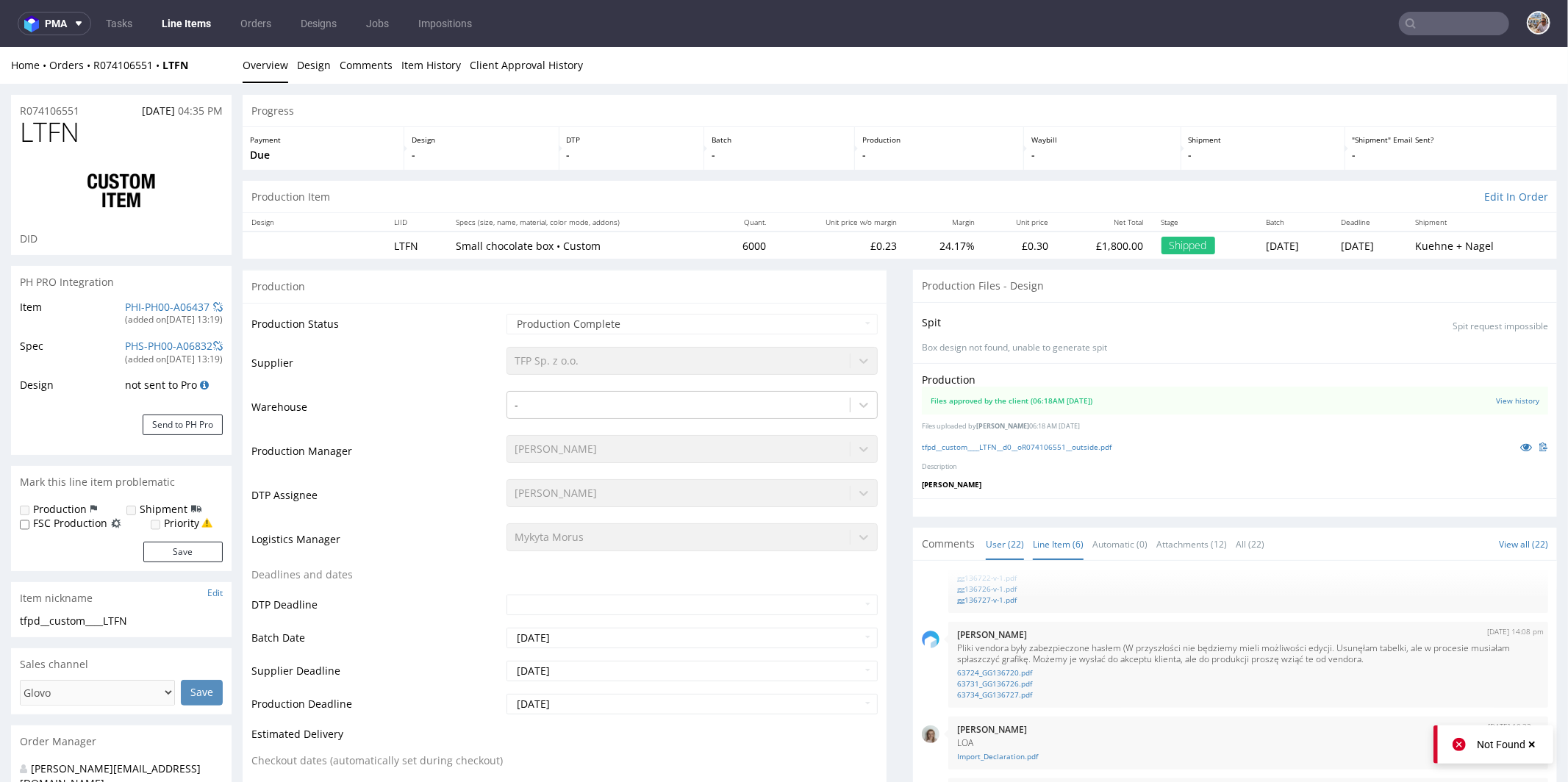
click at [1037, 534] on link "Line Item (6)" at bounding box center [1058, 544] width 50 height 31
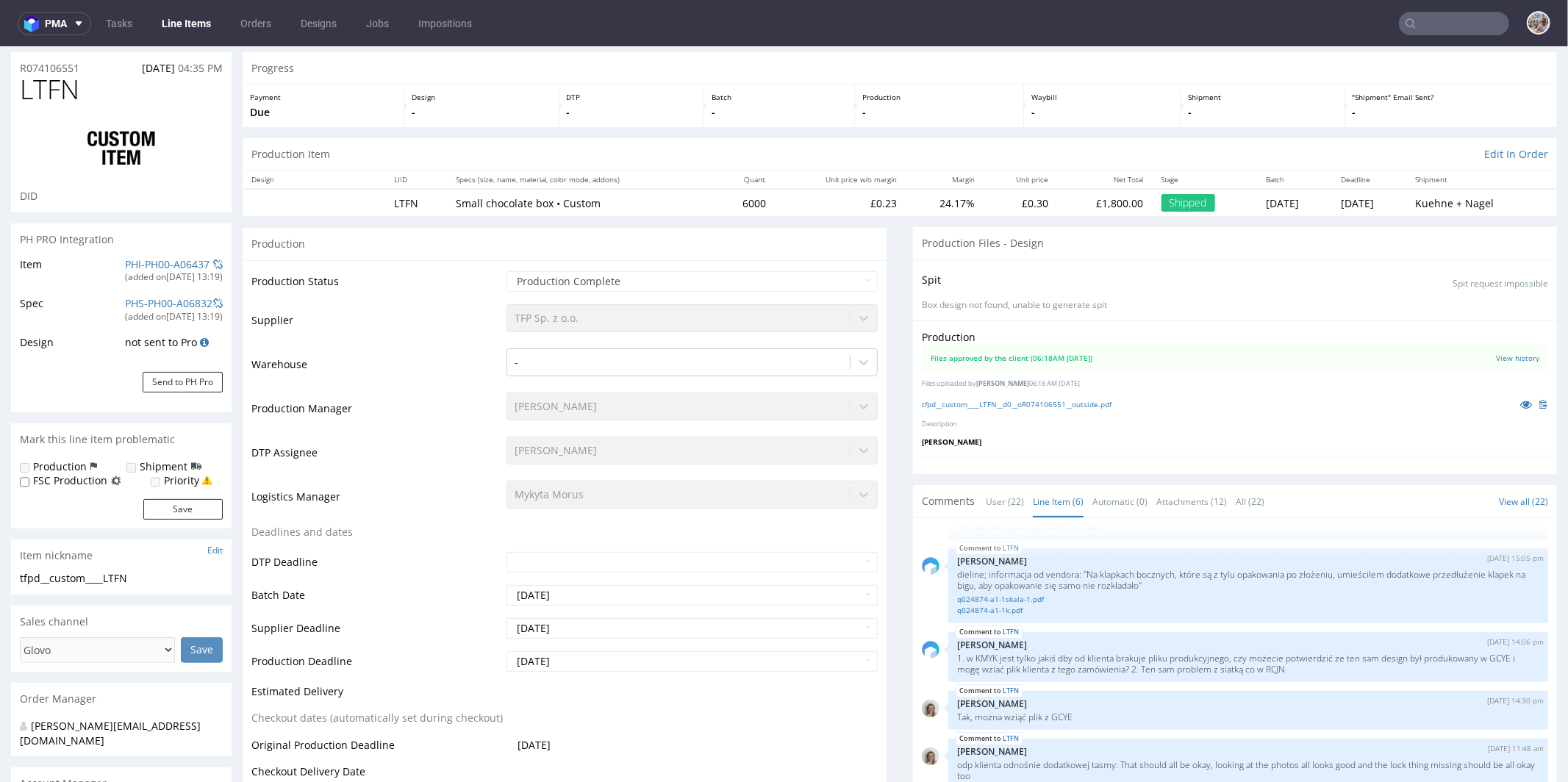
scroll to position [0, 0]
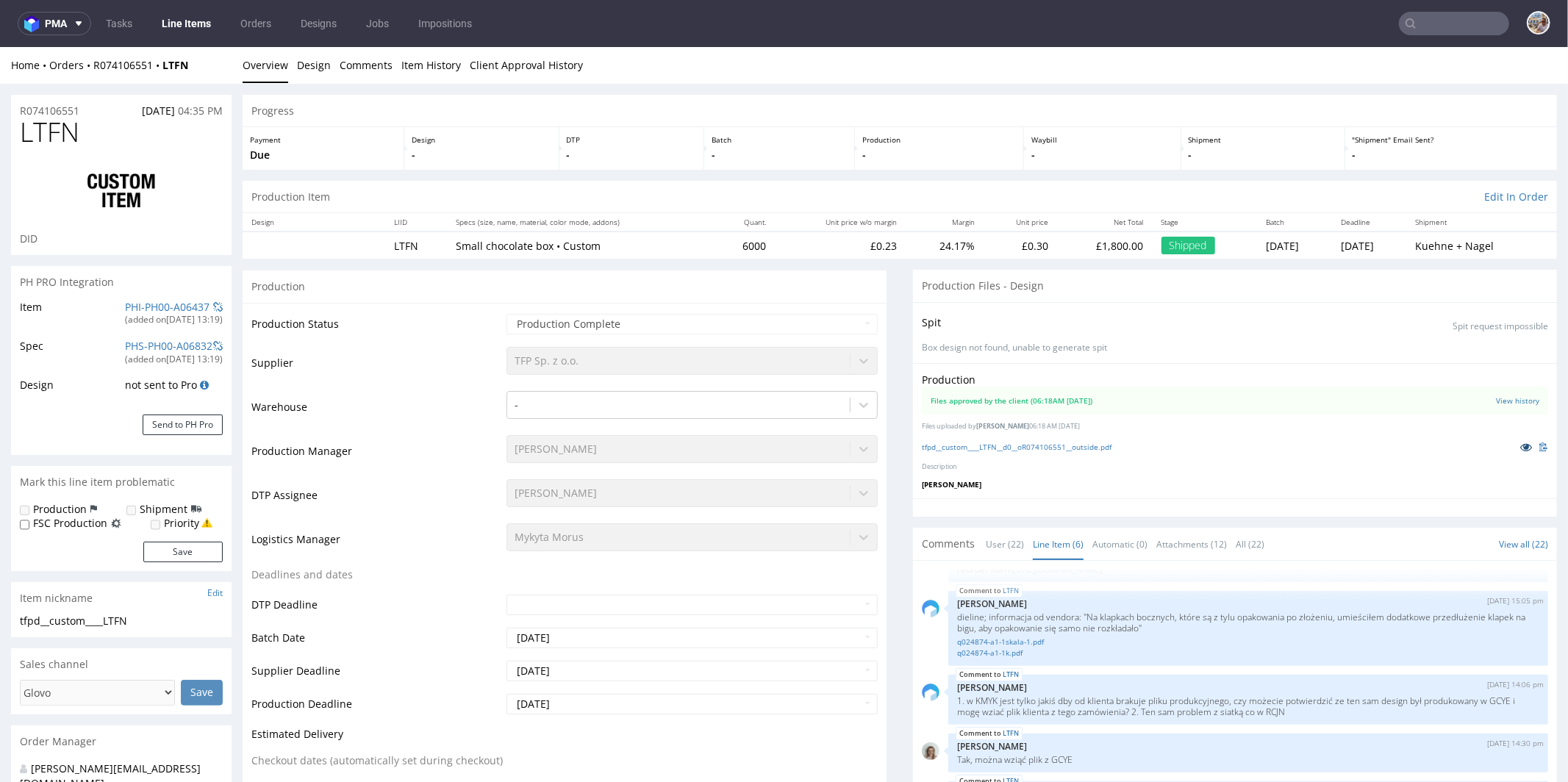
click at [1520, 446] on icon at bounding box center [1526, 446] width 12 height 10
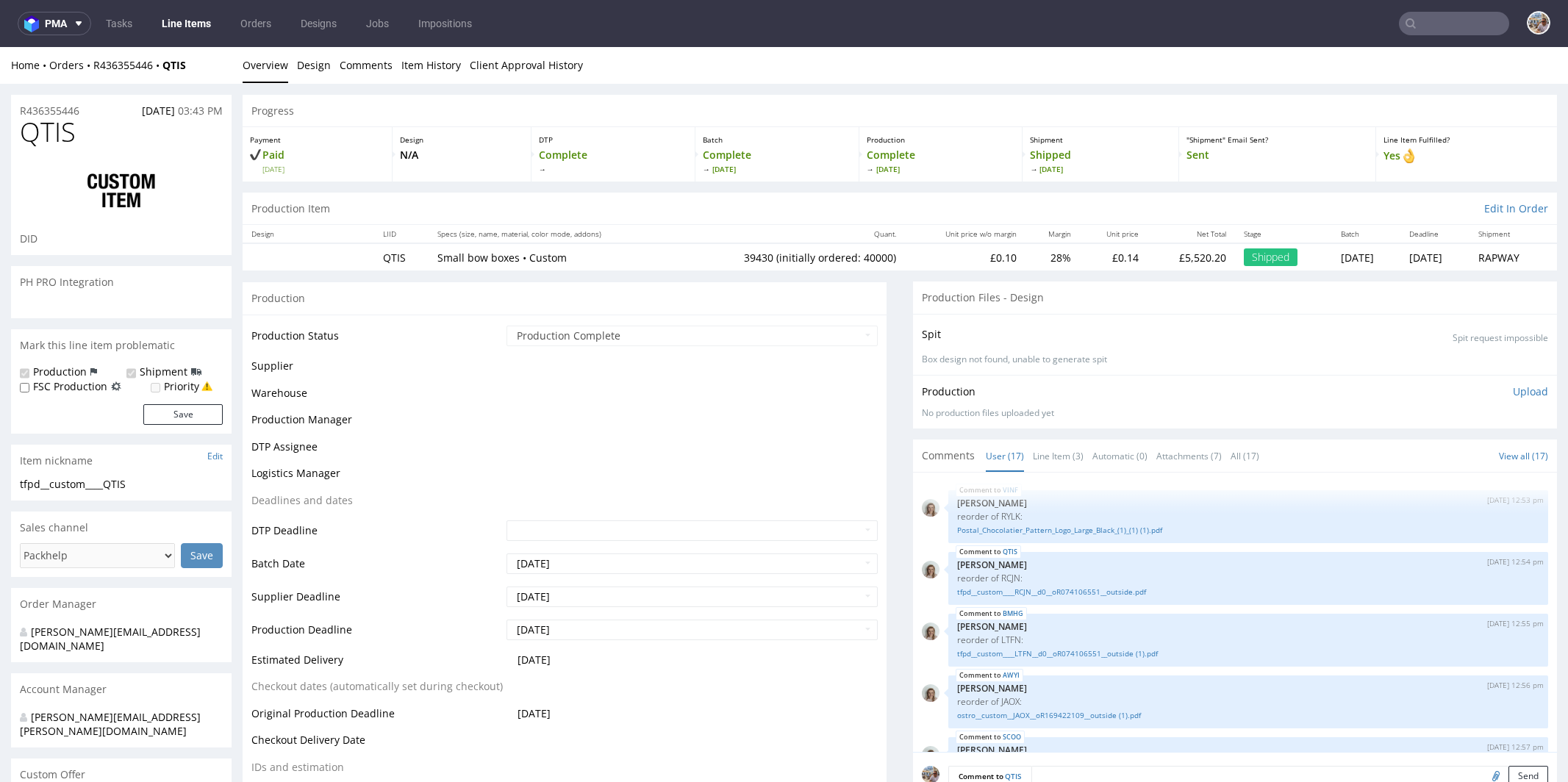
select select "in_progress"
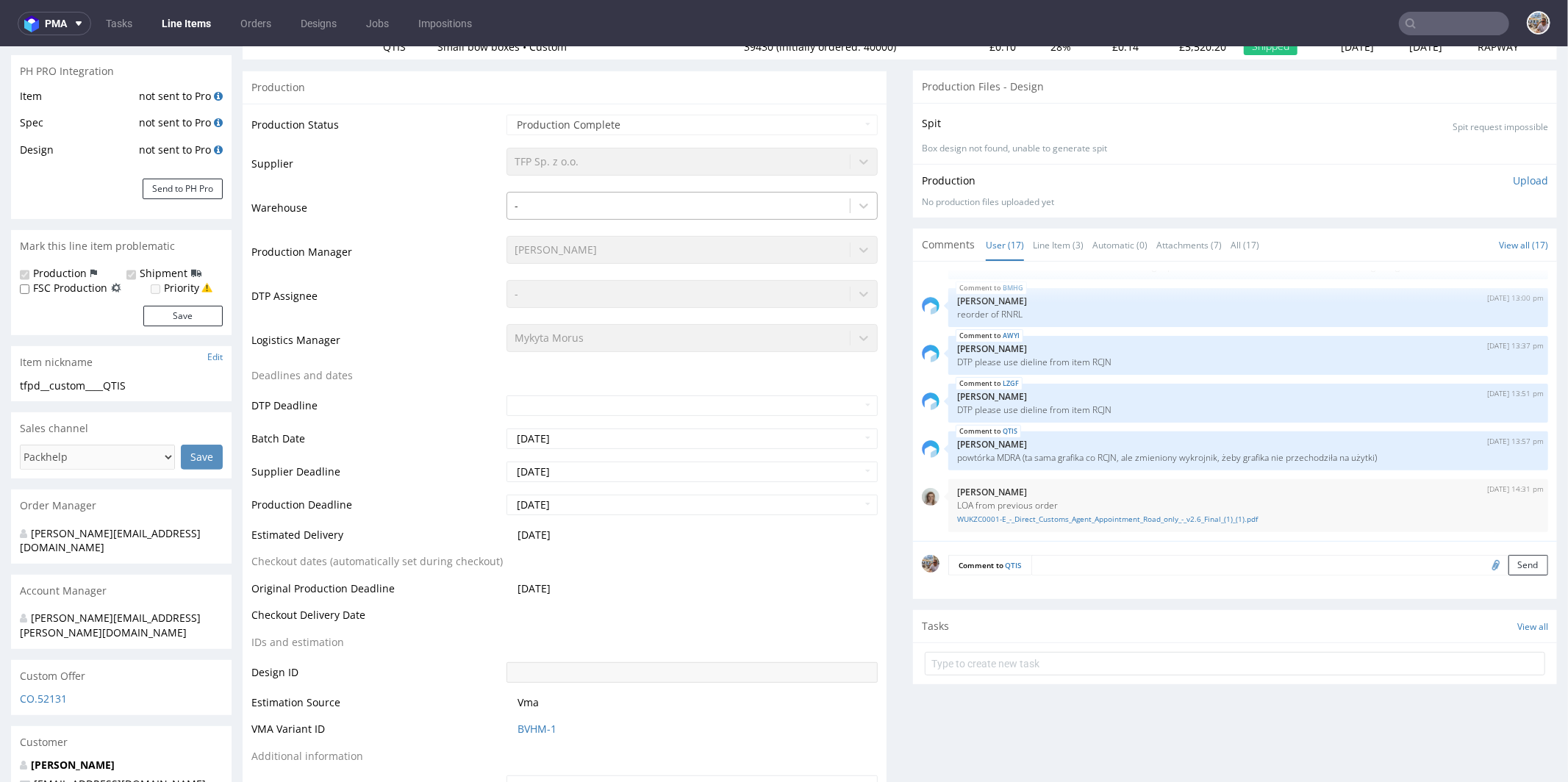
scroll to position [155, 0]
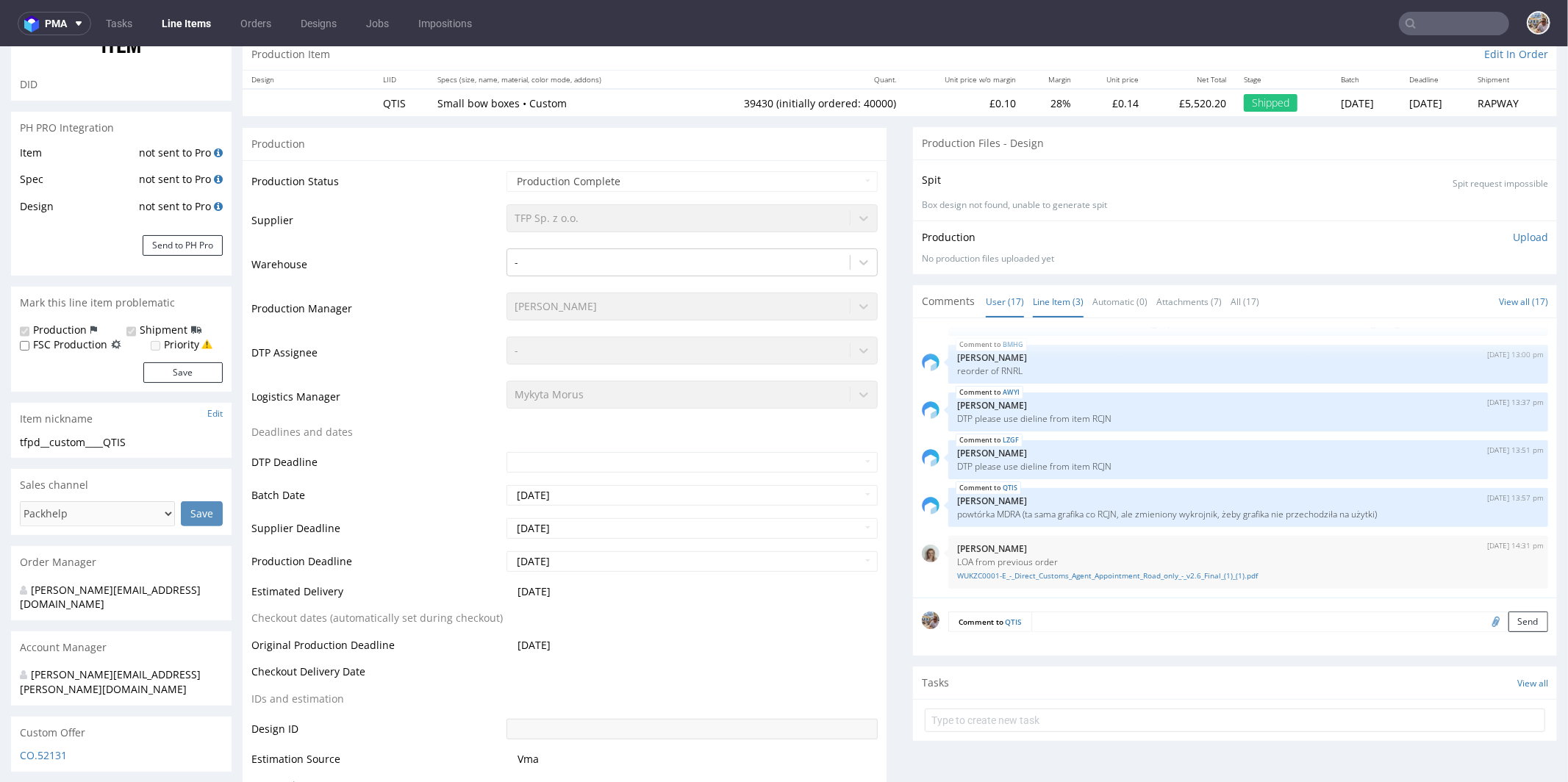
click at [1054, 306] on link "Line Item (3)" at bounding box center [1058, 301] width 50 height 31
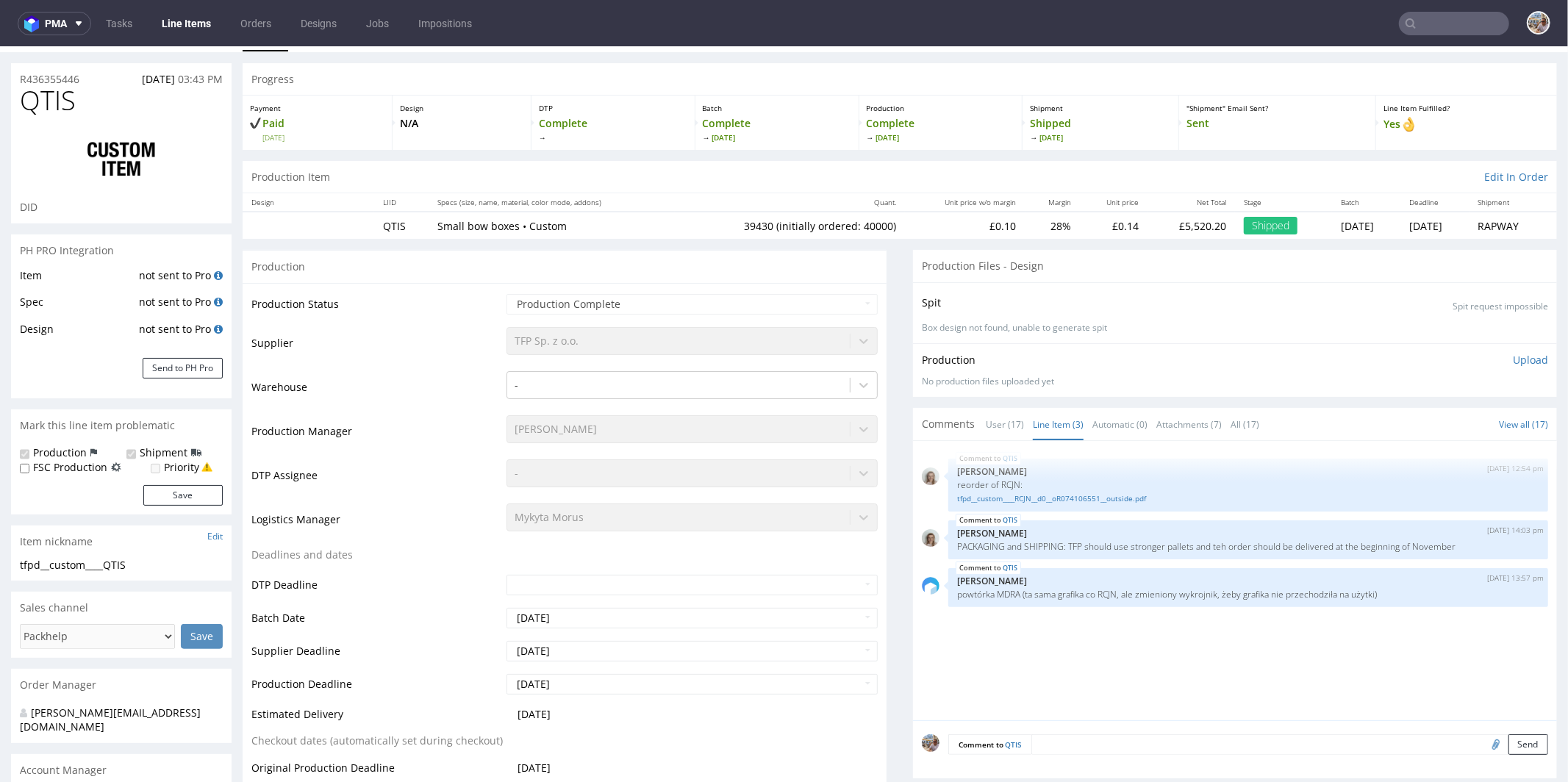
scroll to position [0, 0]
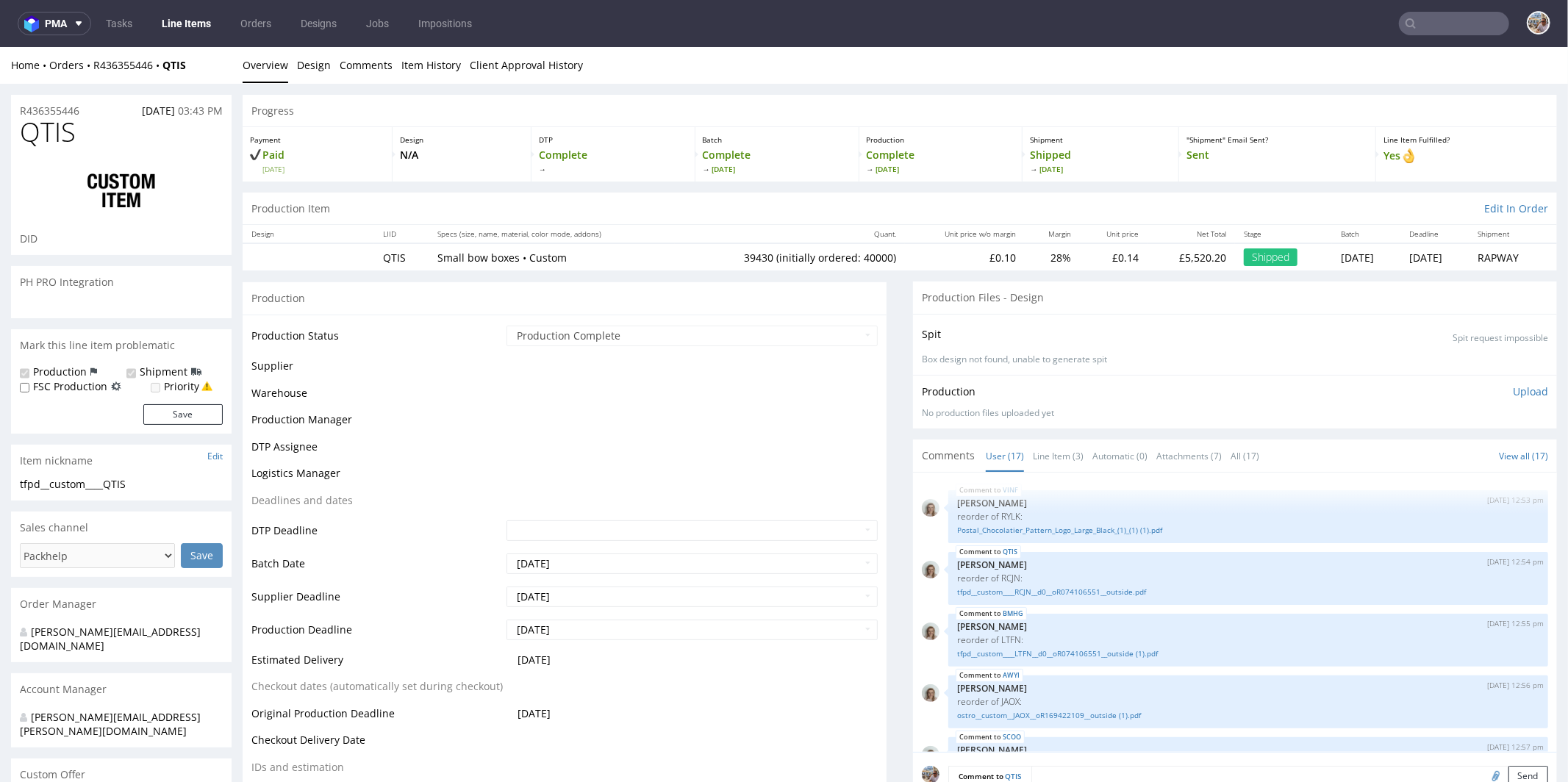
scroll to position [648, 0]
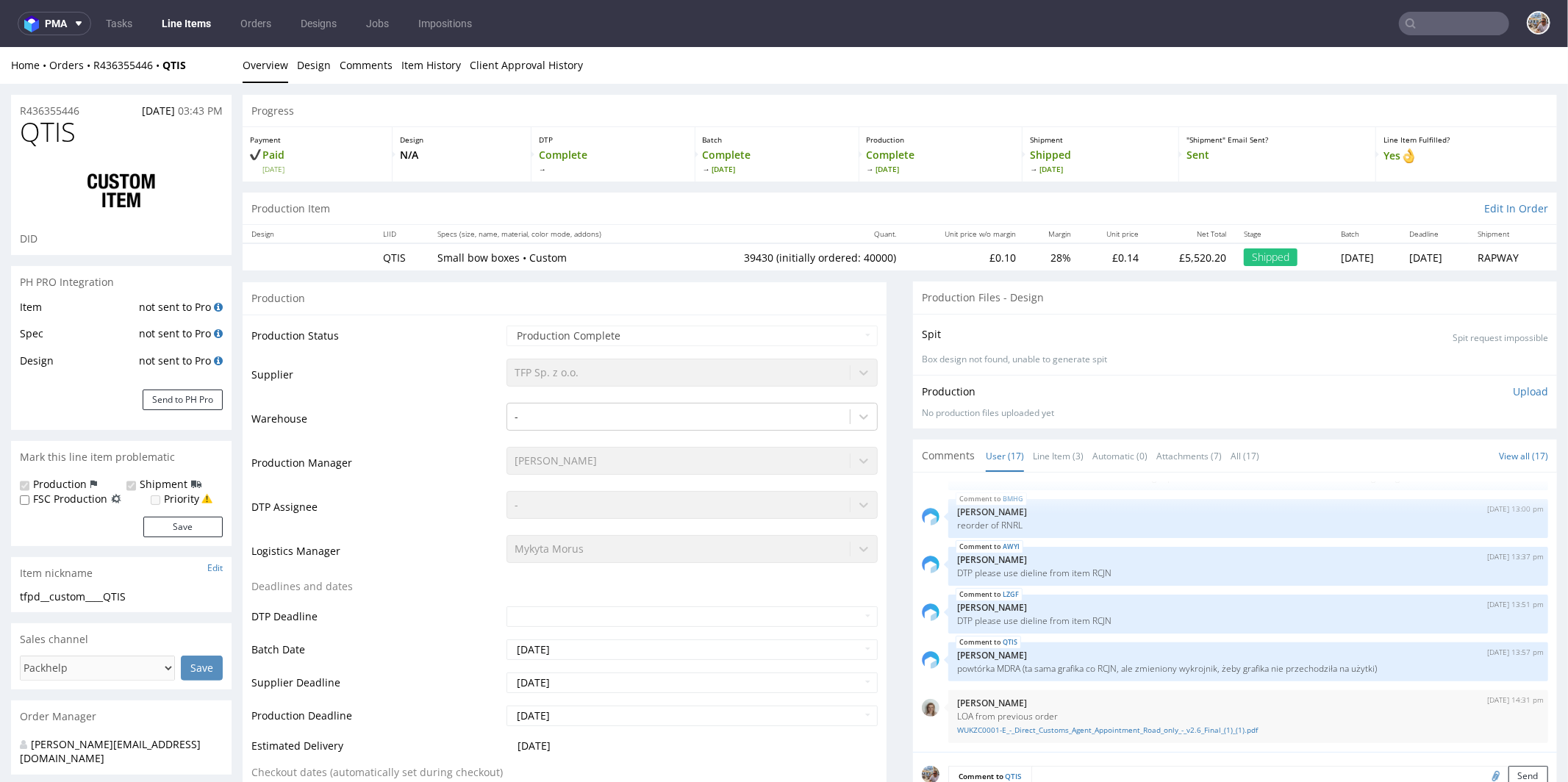
select select "in_progress"
drag, startPoint x: 97, startPoint y: 110, endPoint x: 17, endPoint y: 111, distance: 80.0
click at [17, 111] on div "R436355446 06.08.2024 03:43 PM" at bounding box center [121, 106] width 221 height 23
copy p "R436355446"
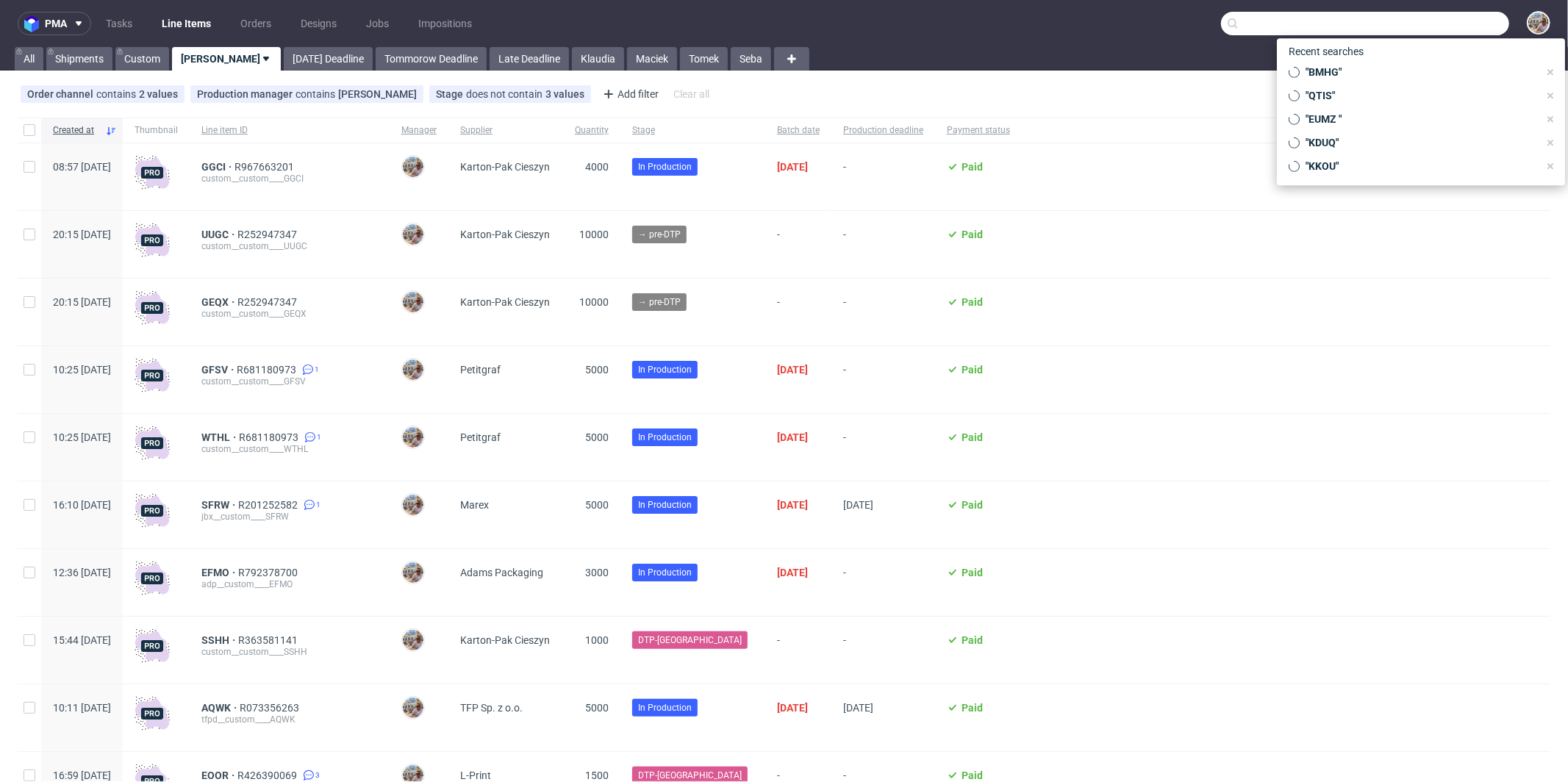
click at [1450, 28] on input "text" at bounding box center [1365, 23] width 288 height 23
paste input "QTIS"
type input "QTIS"
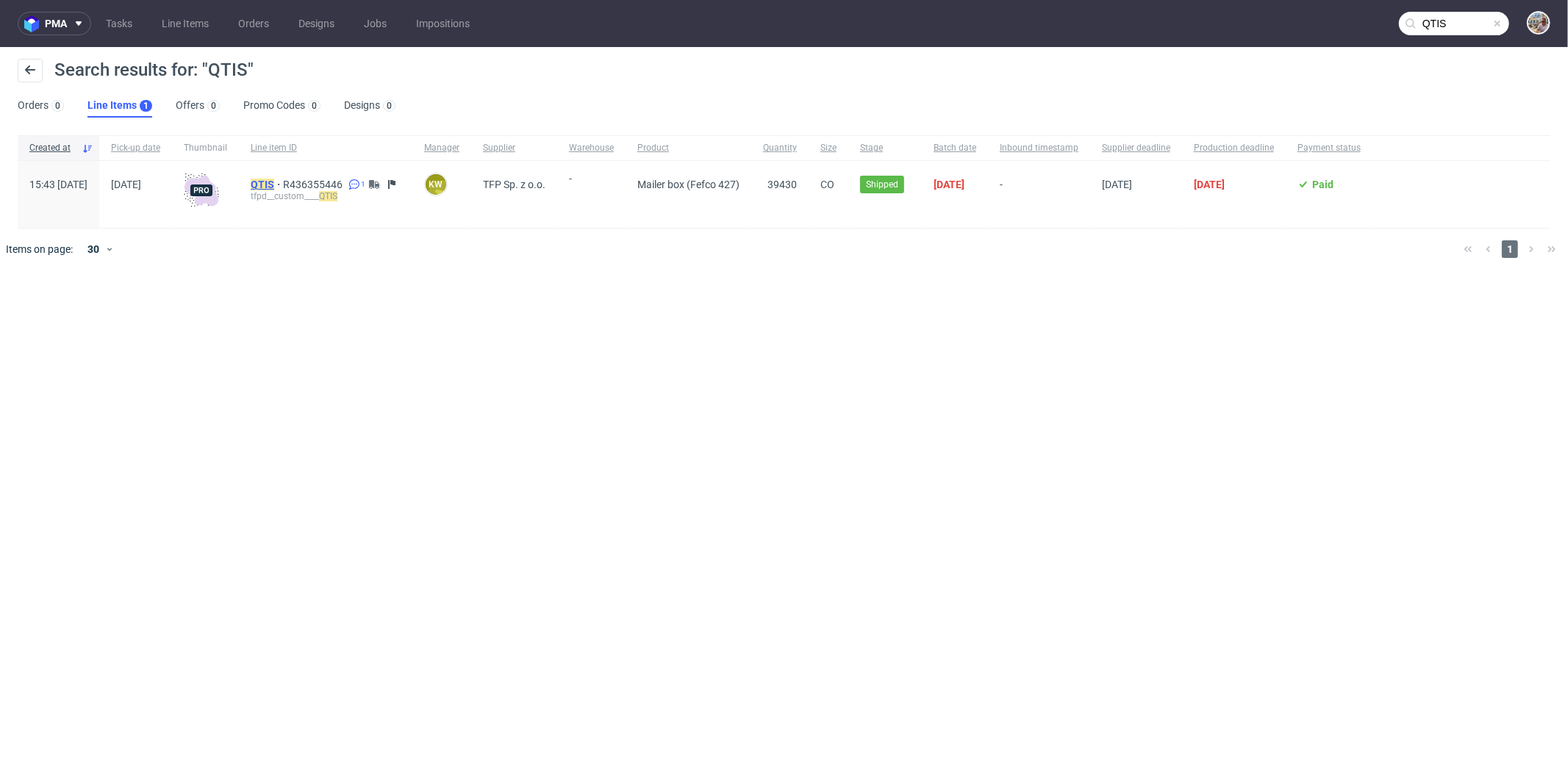
click at [274, 179] on mark "QTIS" at bounding box center [262, 184] width 23 height 12
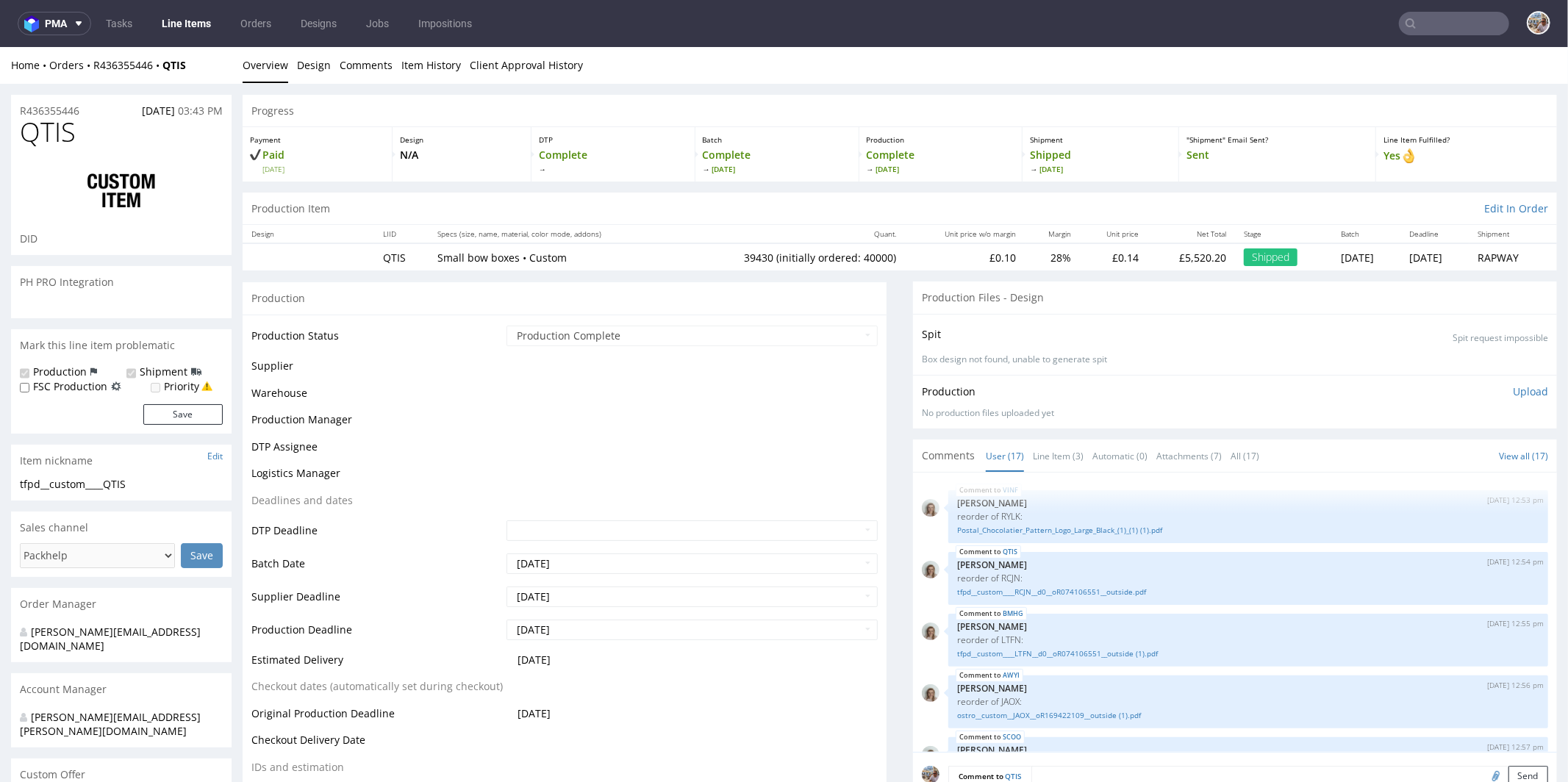
select select "in_progress"
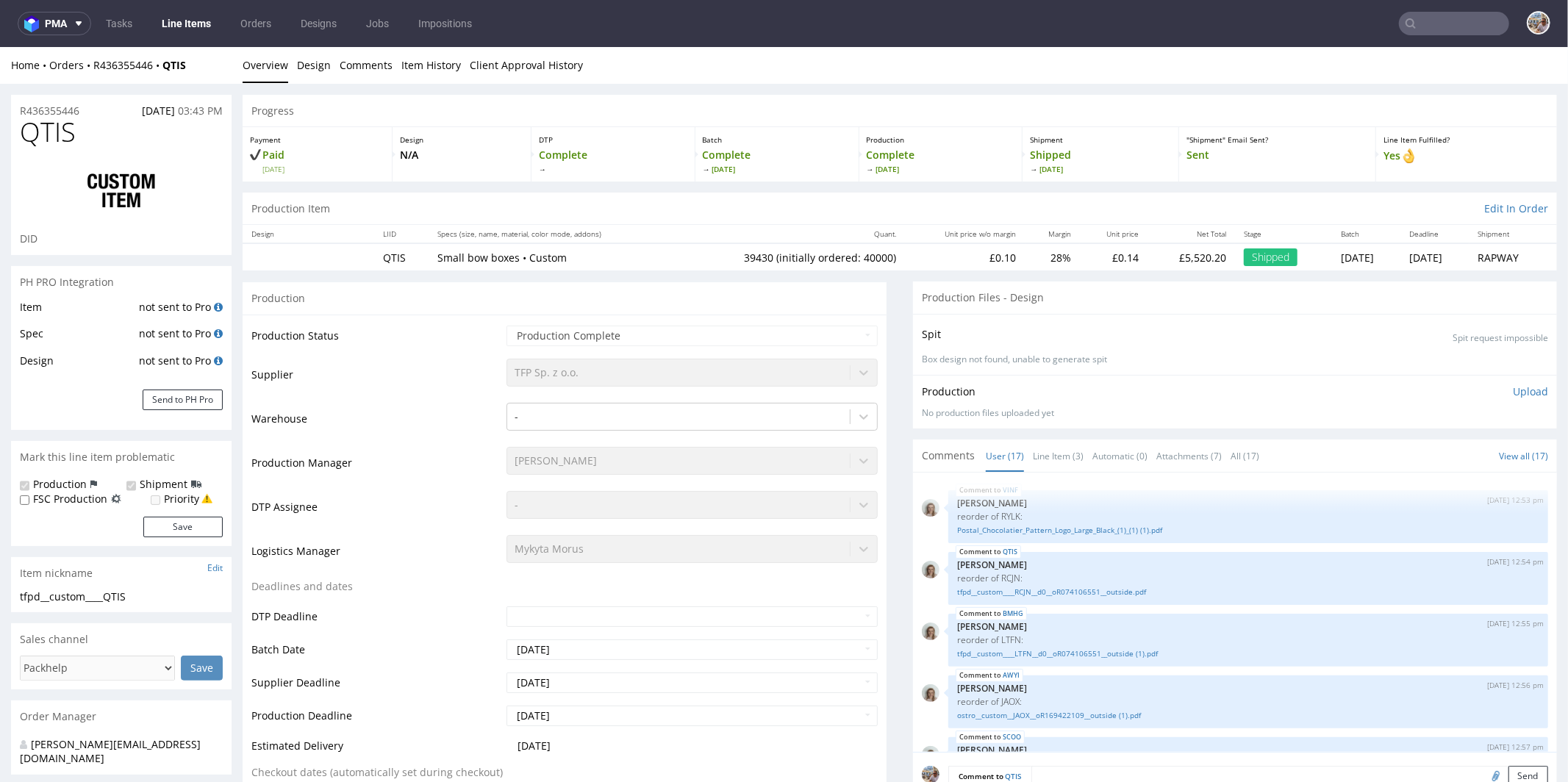
scroll to position [648, 0]
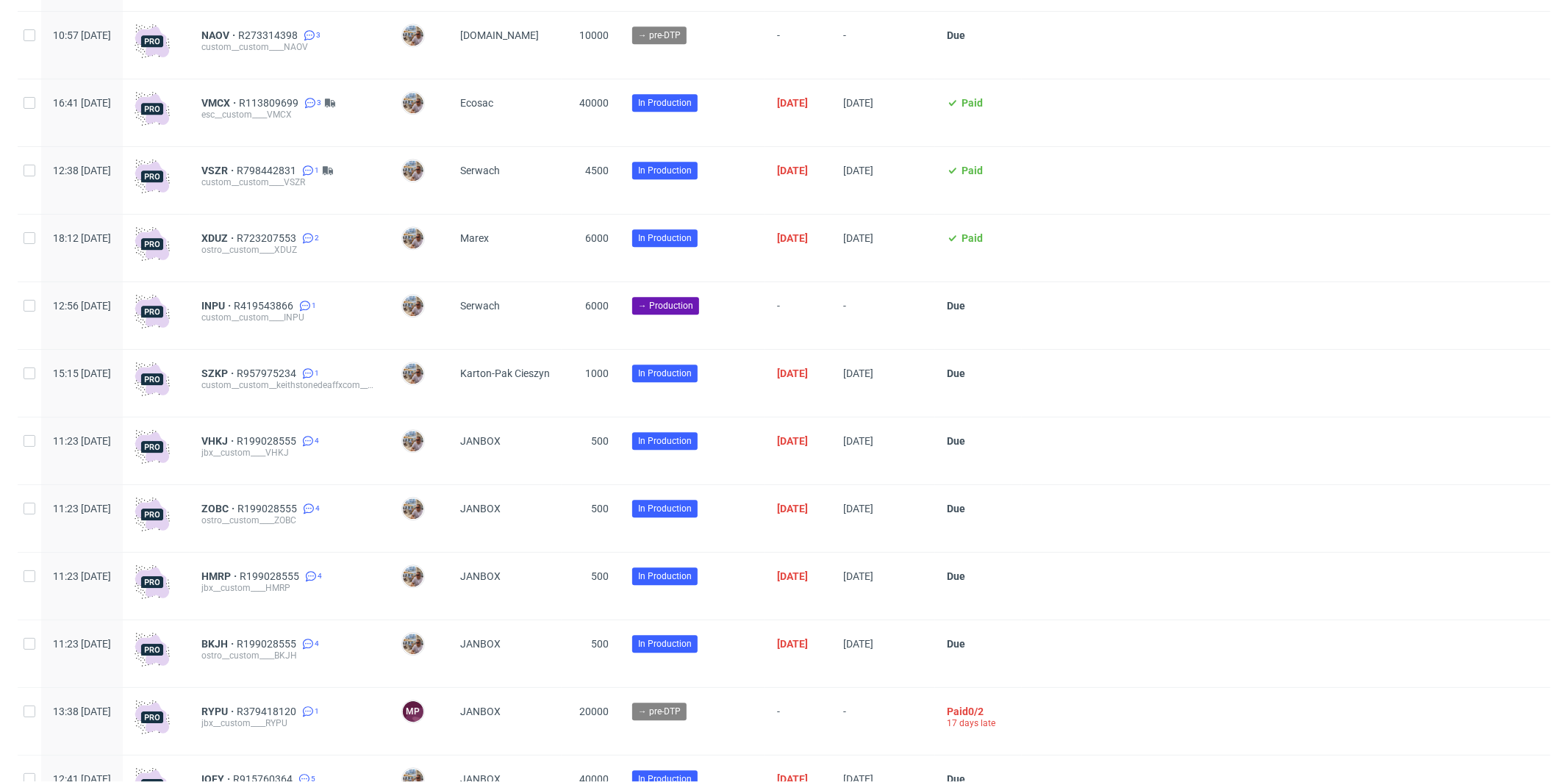
scroll to position [3751, 0]
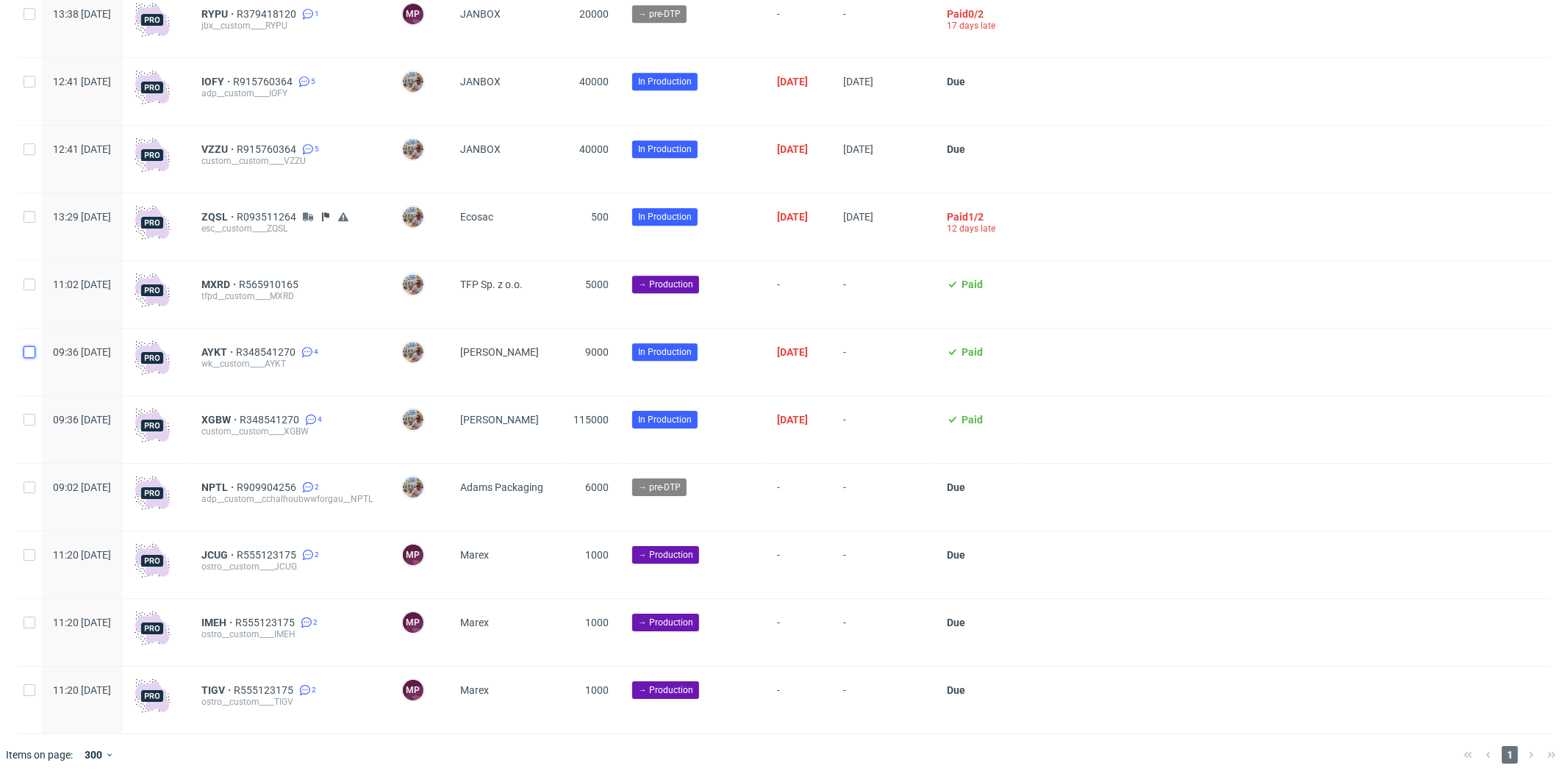
click at [33, 354] on input "checkbox" at bounding box center [29, 352] width 12 height 12
checkbox input "true"
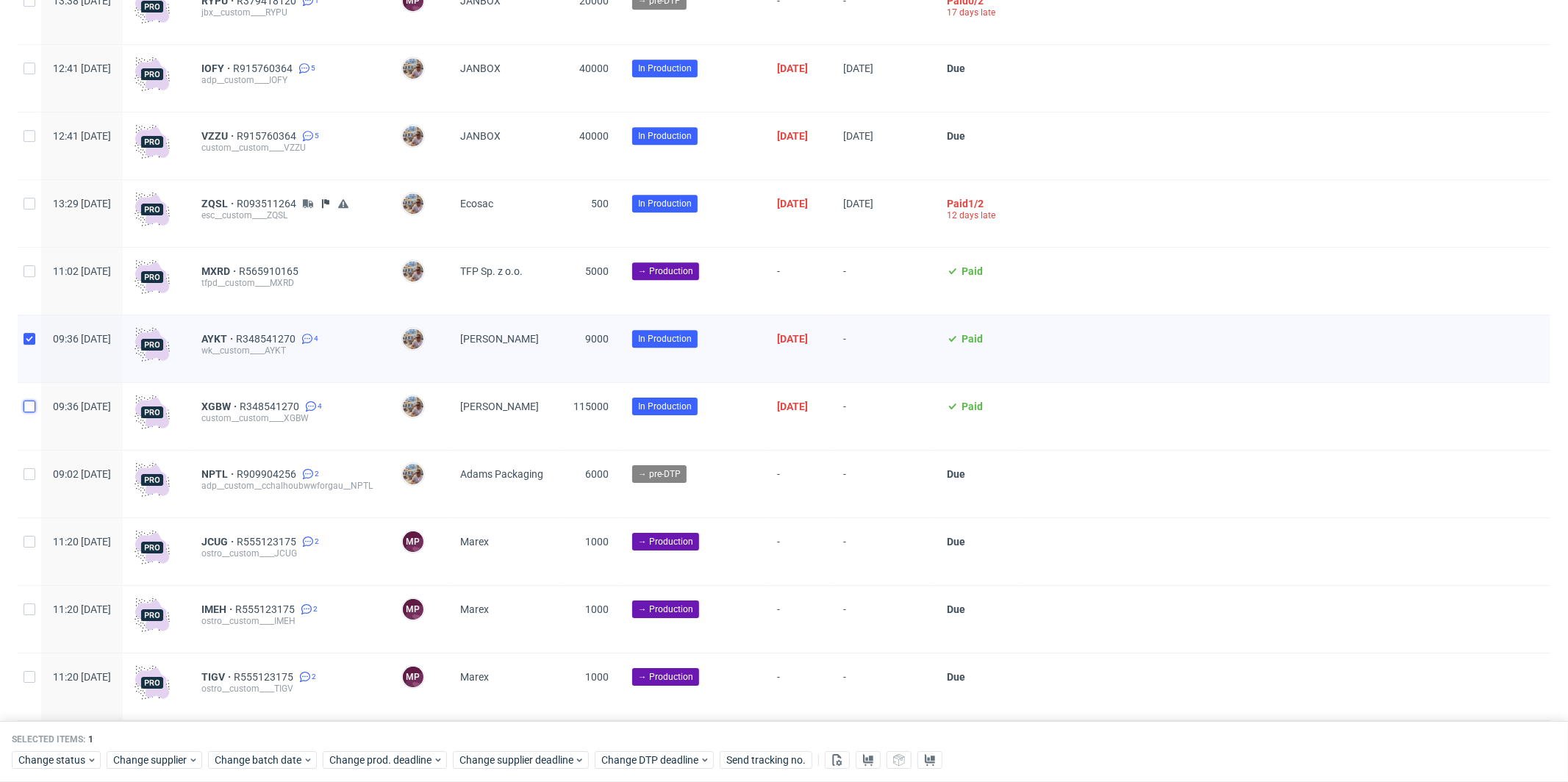
click at [28, 412] on input "checkbox" at bounding box center [29, 407] width 12 height 12
checkbox input "true"
click at [244, 760] on span "Change batch date" at bounding box center [259, 761] width 88 height 15
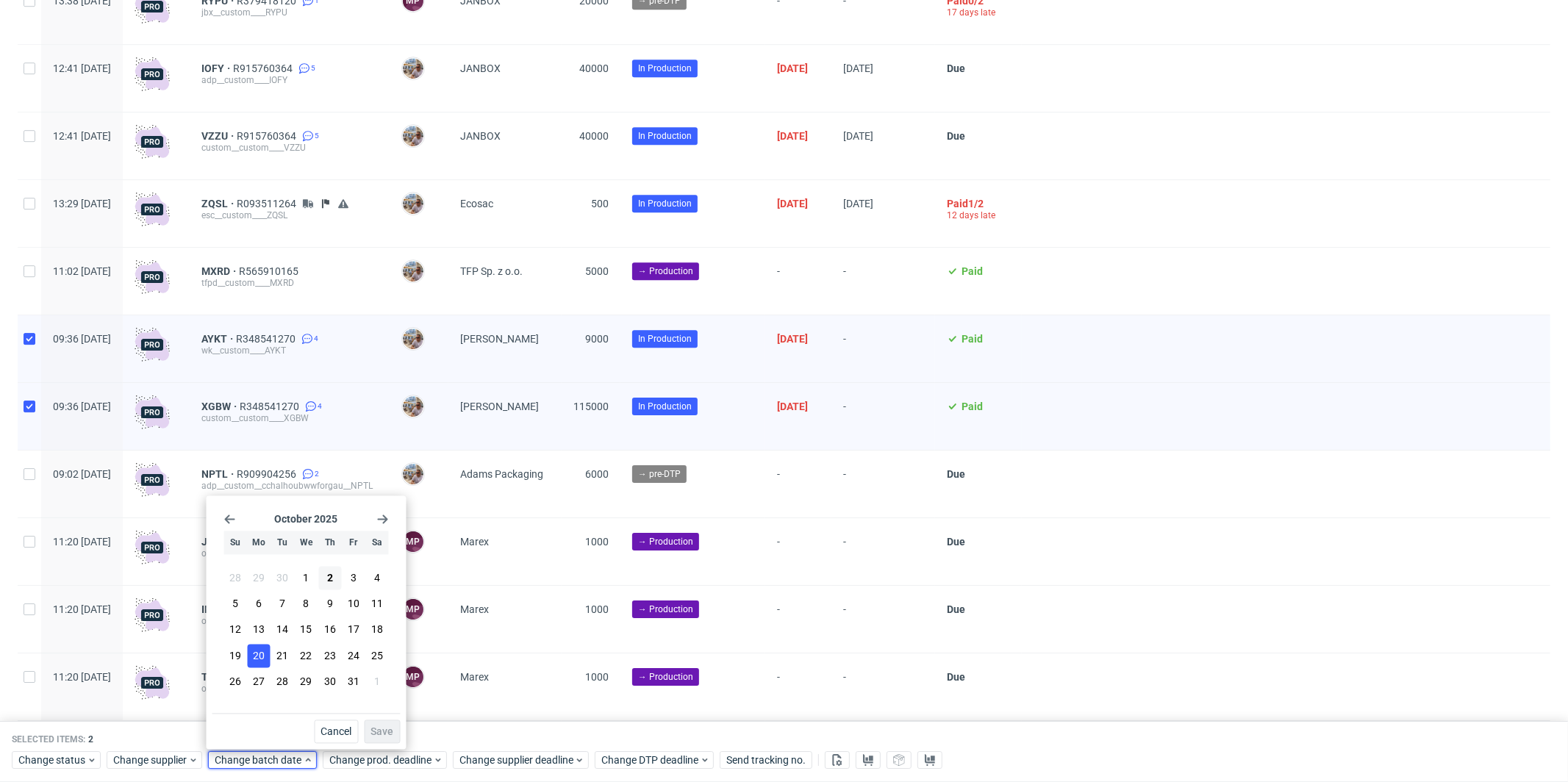
click at [256, 655] on span "20" at bounding box center [259, 656] width 12 height 15
click at [375, 724] on button "Save" at bounding box center [383, 732] width 36 height 23
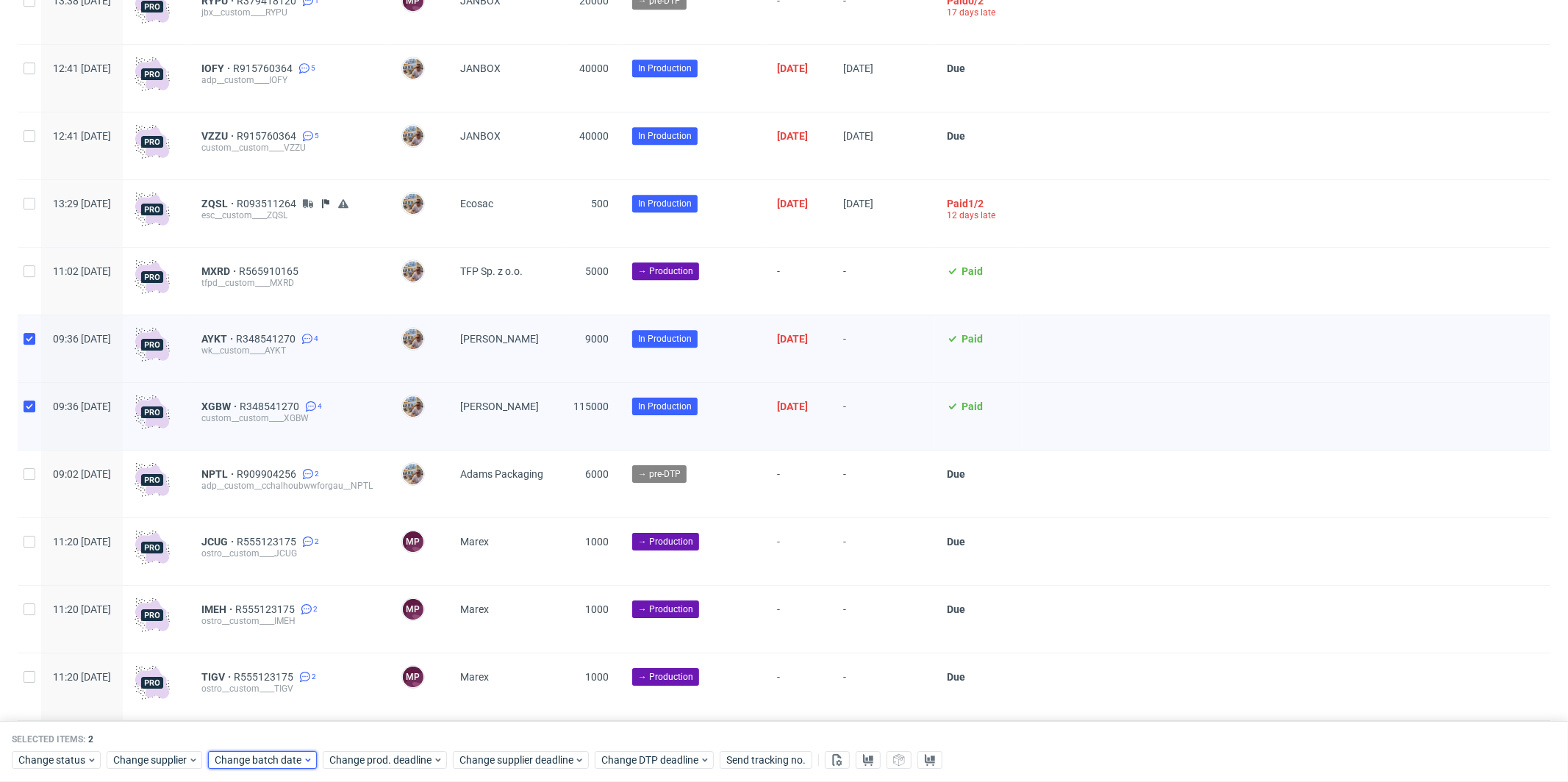
click at [283, 755] on span "Change batch date" at bounding box center [259, 761] width 88 height 15
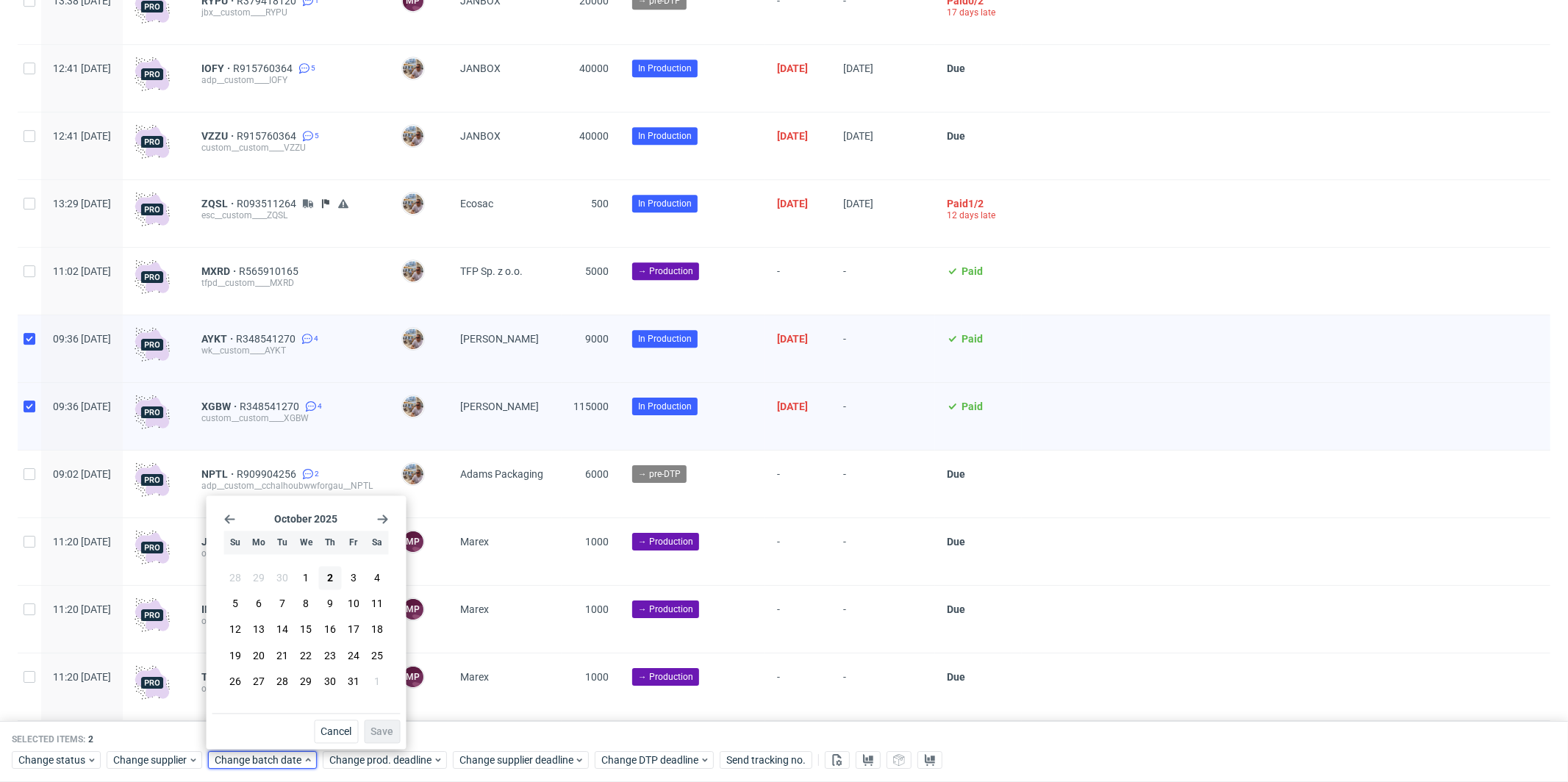
click at [229, 520] on use "Go back 1 month" at bounding box center [230, 519] width 10 height 9
click at [349, 647] on button "26" at bounding box center [354, 656] width 23 height 23
click at [384, 728] on span "Save" at bounding box center [383, 732] width 23 height 10
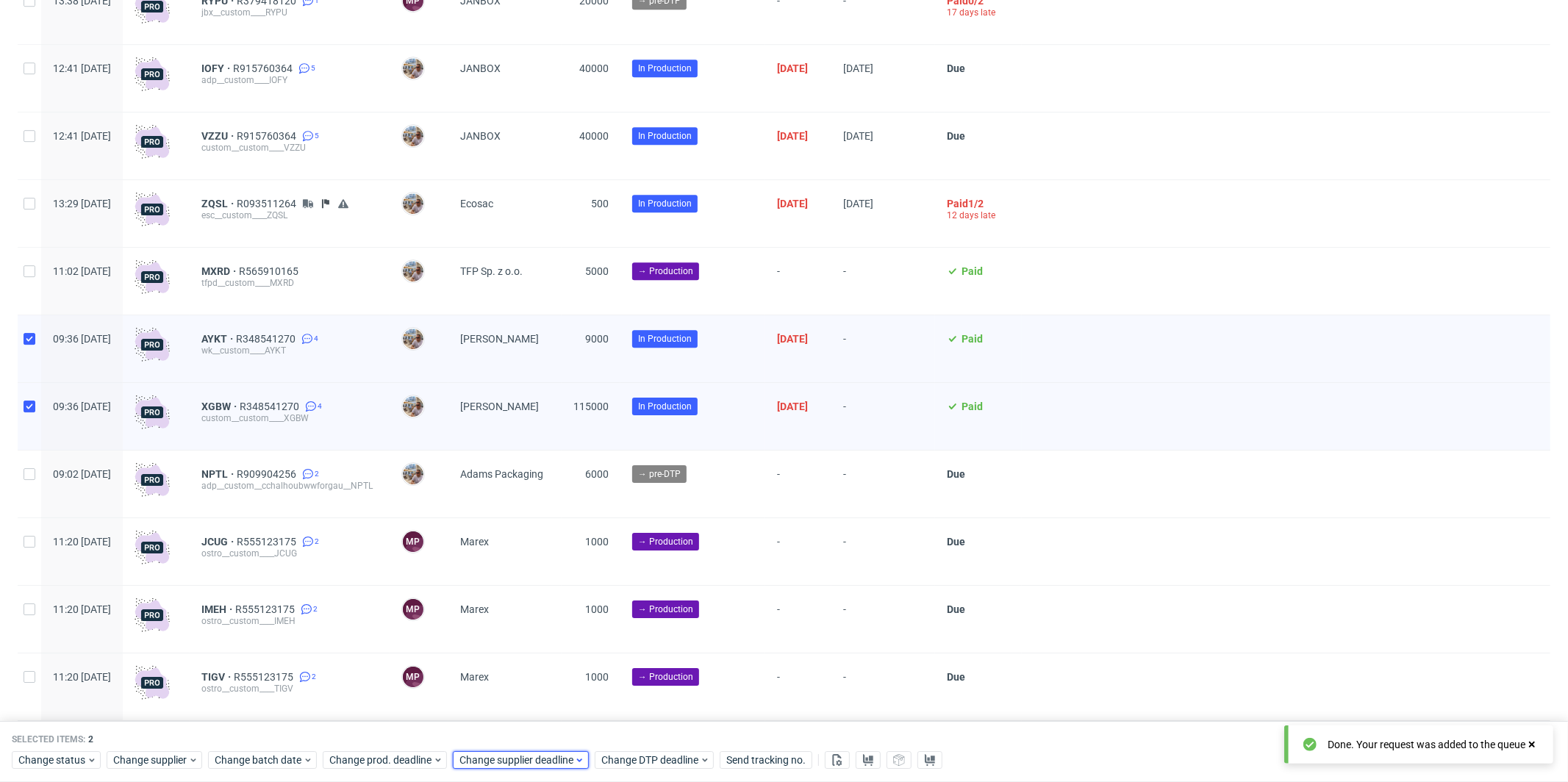
click at [471, 757] on span "Change supplier deadline" at bounding box center [517, 761] width 115 height 15
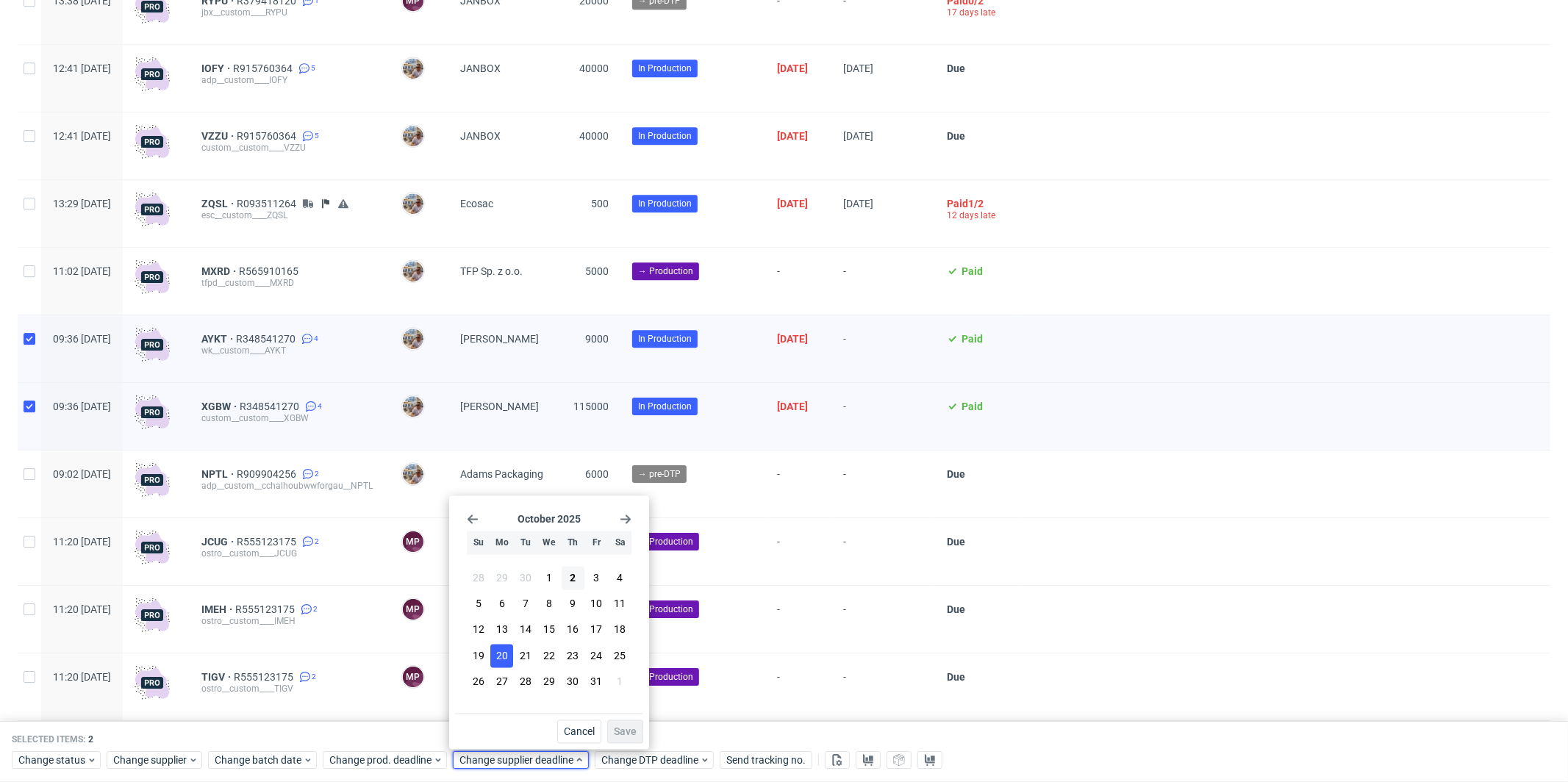
click at [507, 654] on span "20" at bounding box center [502, 656] width 12 height 15
click at [628, 728] on span "Save" at bounding box center [626, 732] width 23 height 10
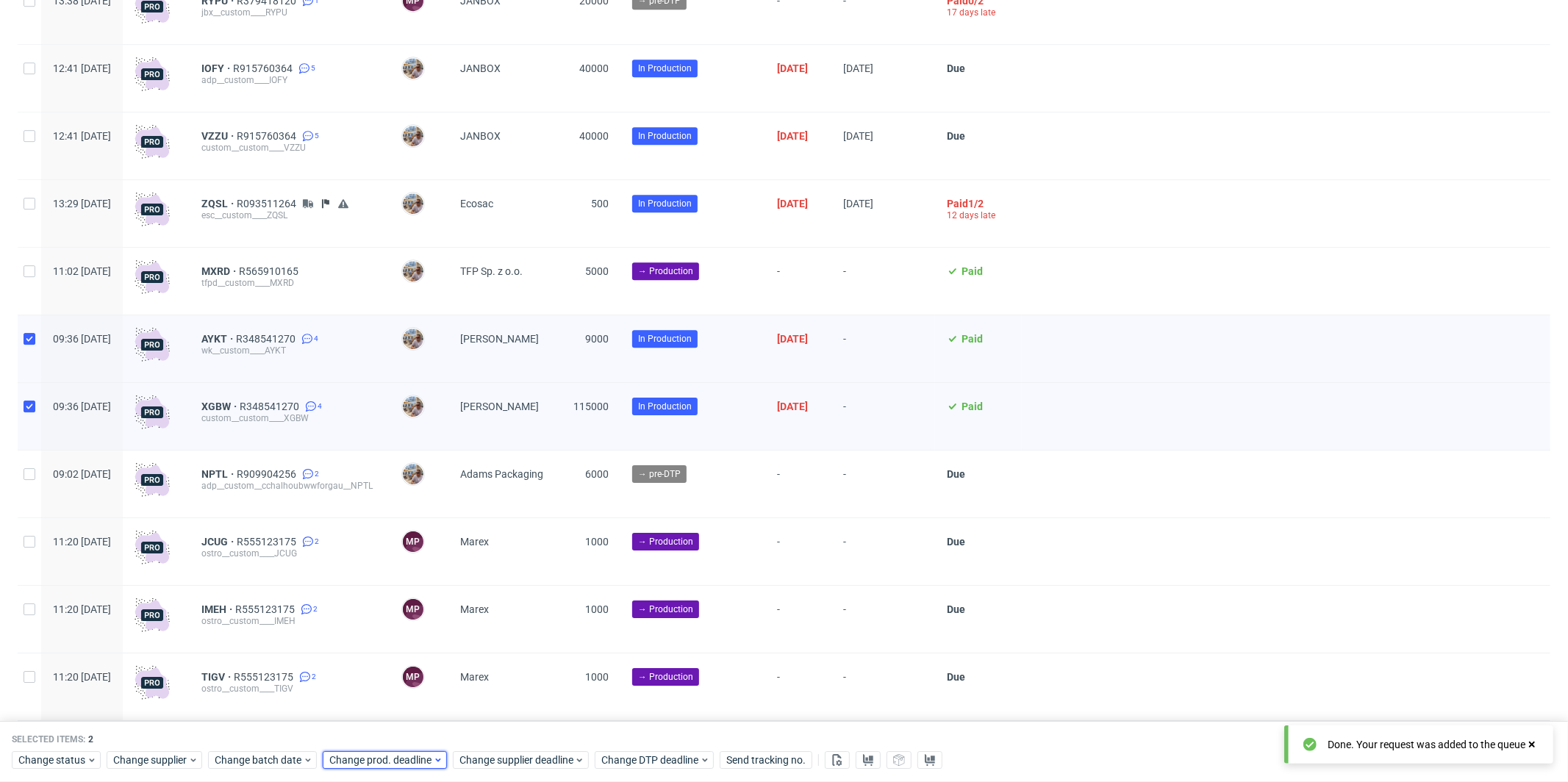
click at [422, 758] on span "Change prod. deadline" at bounding box center [380, 761] width 103 height 15
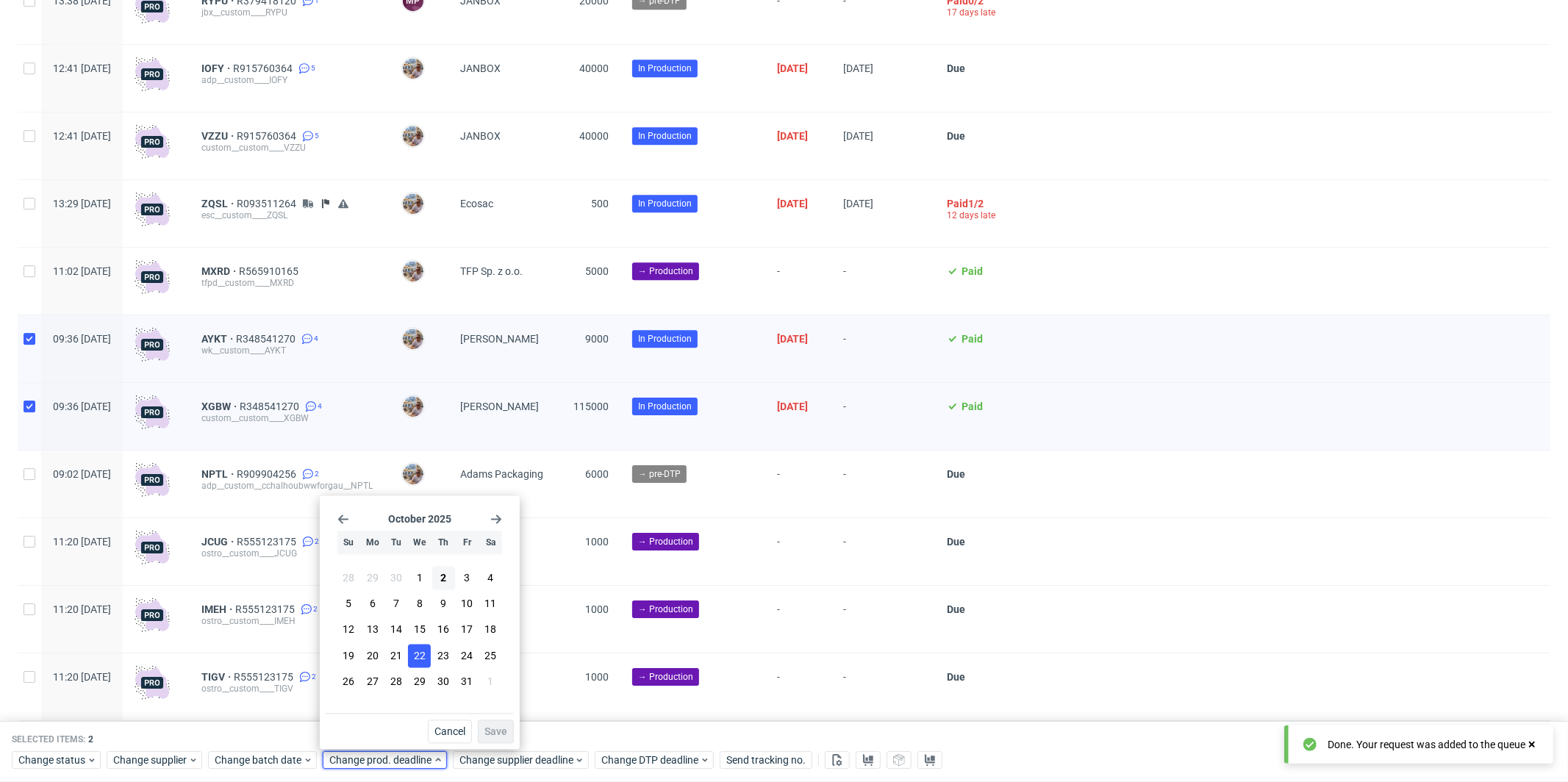
click at [422, 655] on span "22" at bounding box center [420, 656] width 12 height 15
click at [498, 734] on span "Save" at bounding box center [496, 732] width 23 height 10
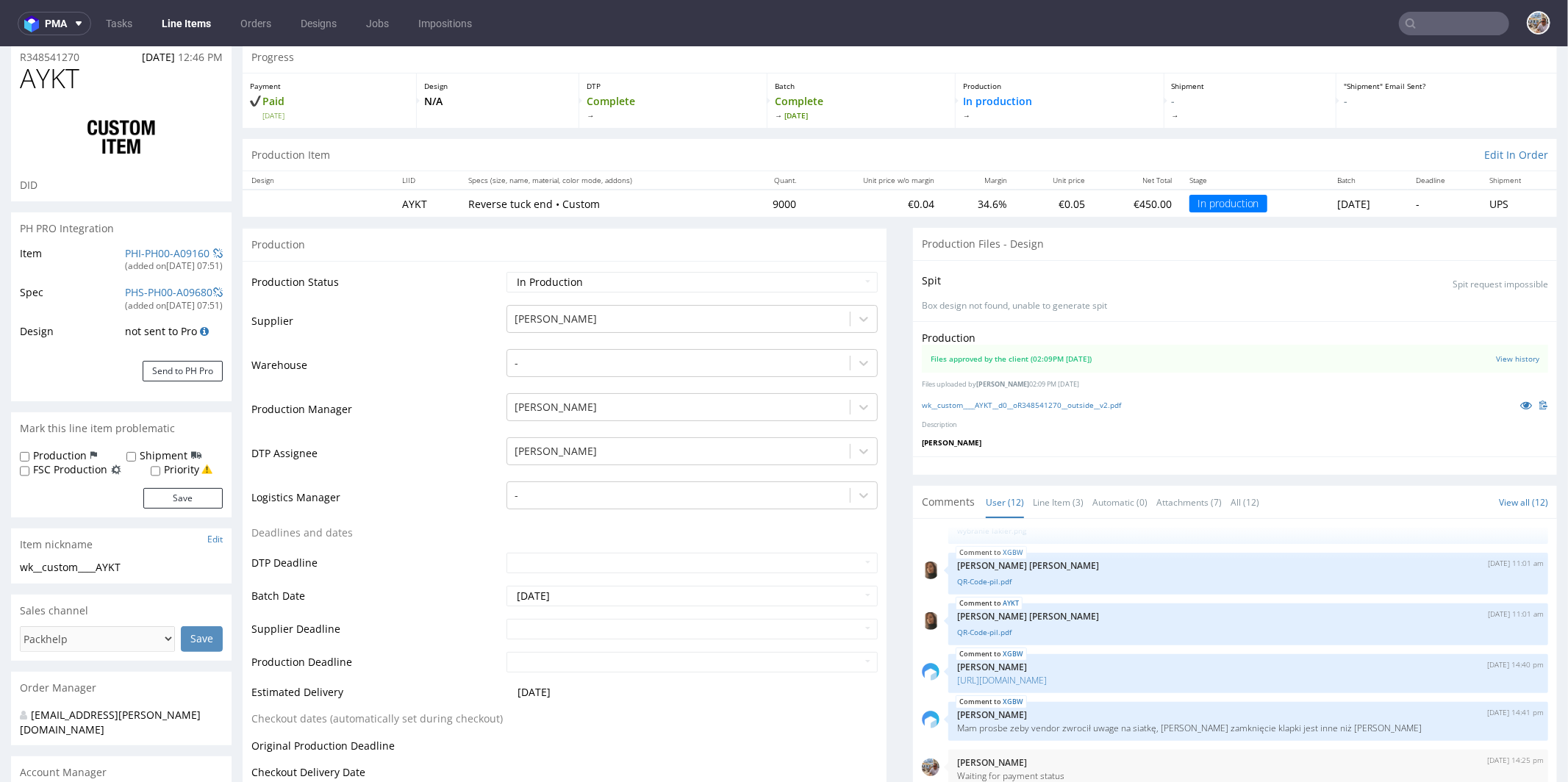
scroll to position [250, 0]
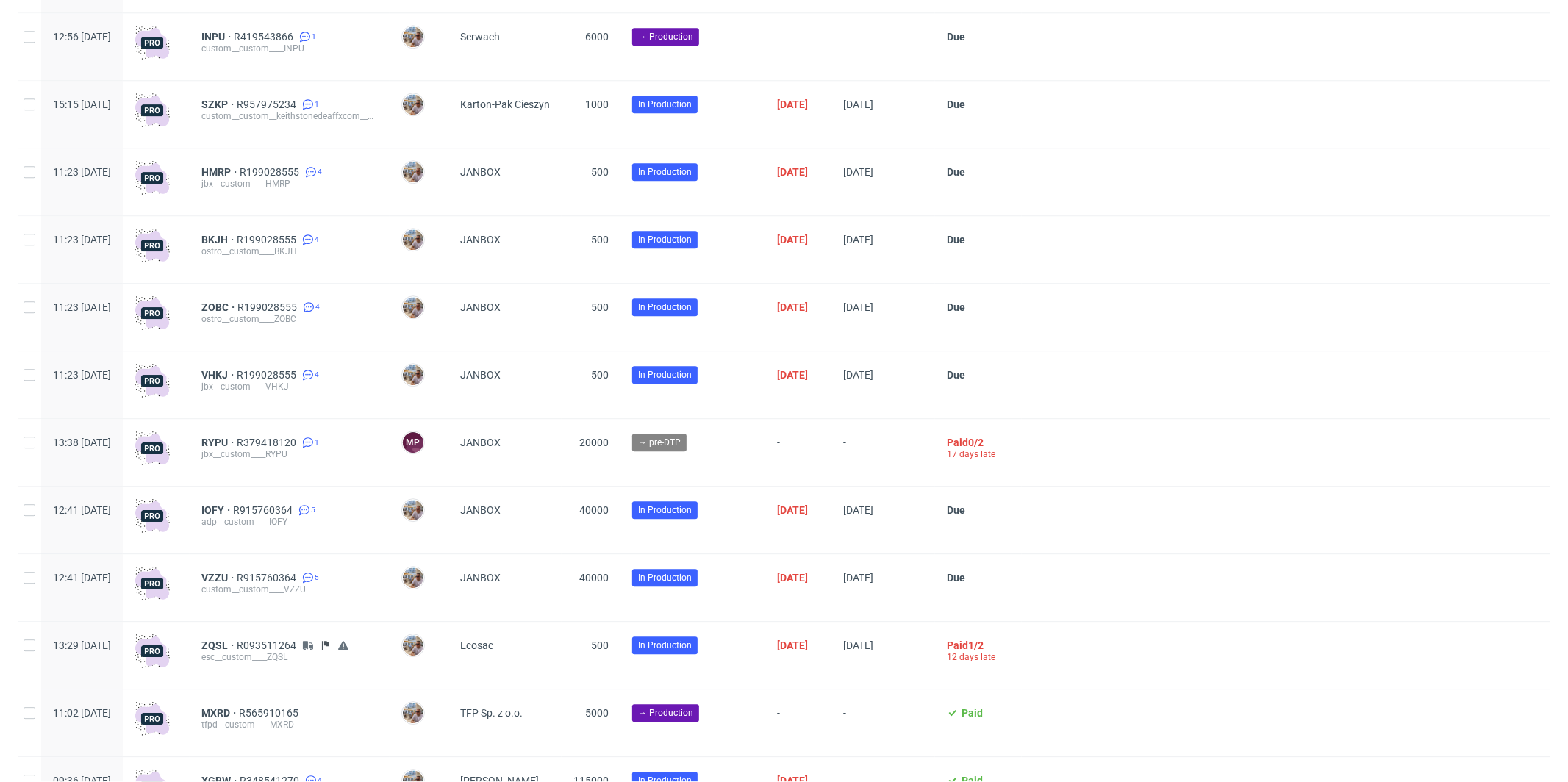
scroll to position [3751, 0]
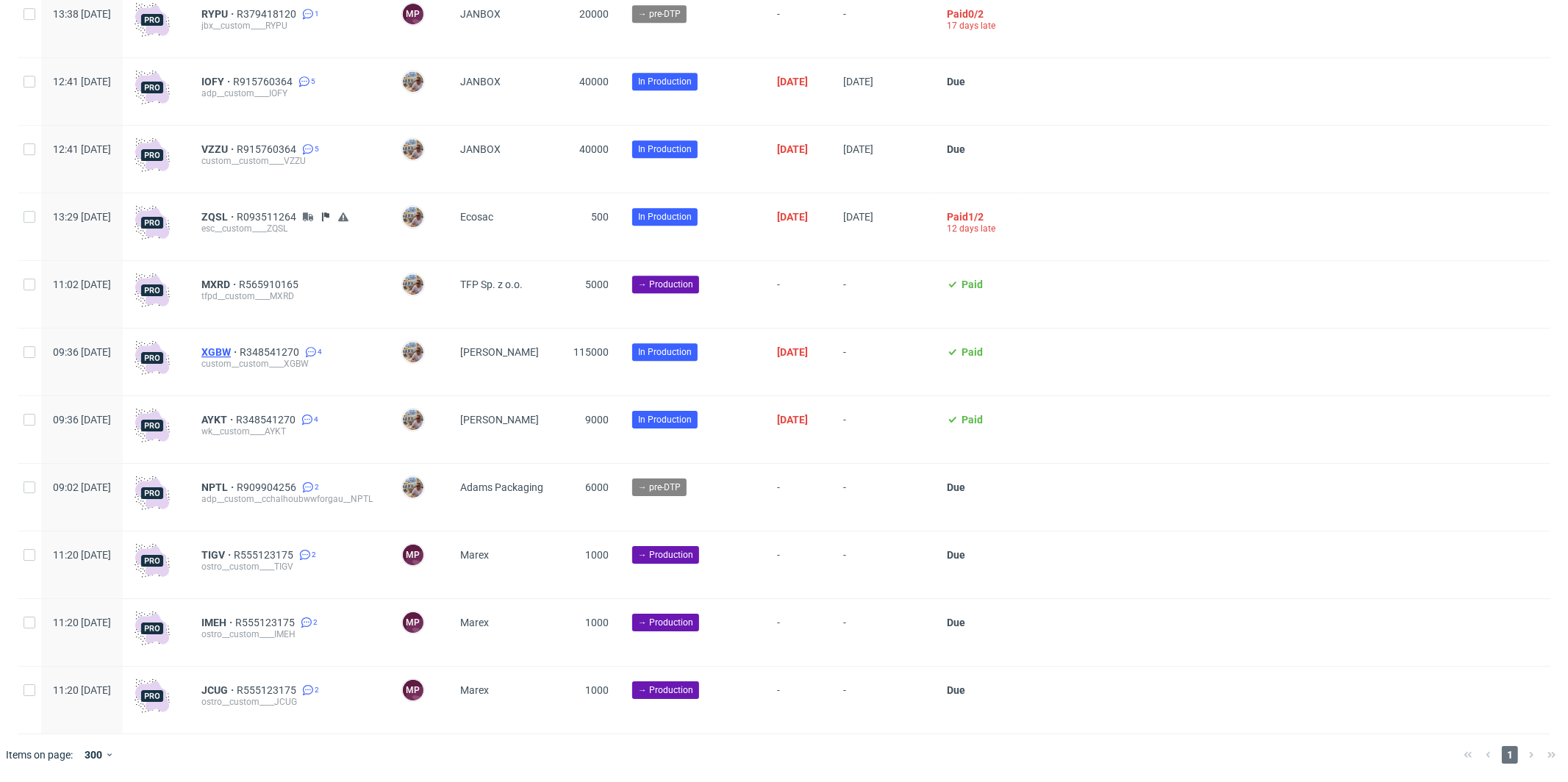
click at [240, 351] on span "XGBW" at bounding box center [221, 352] width 38 height 12
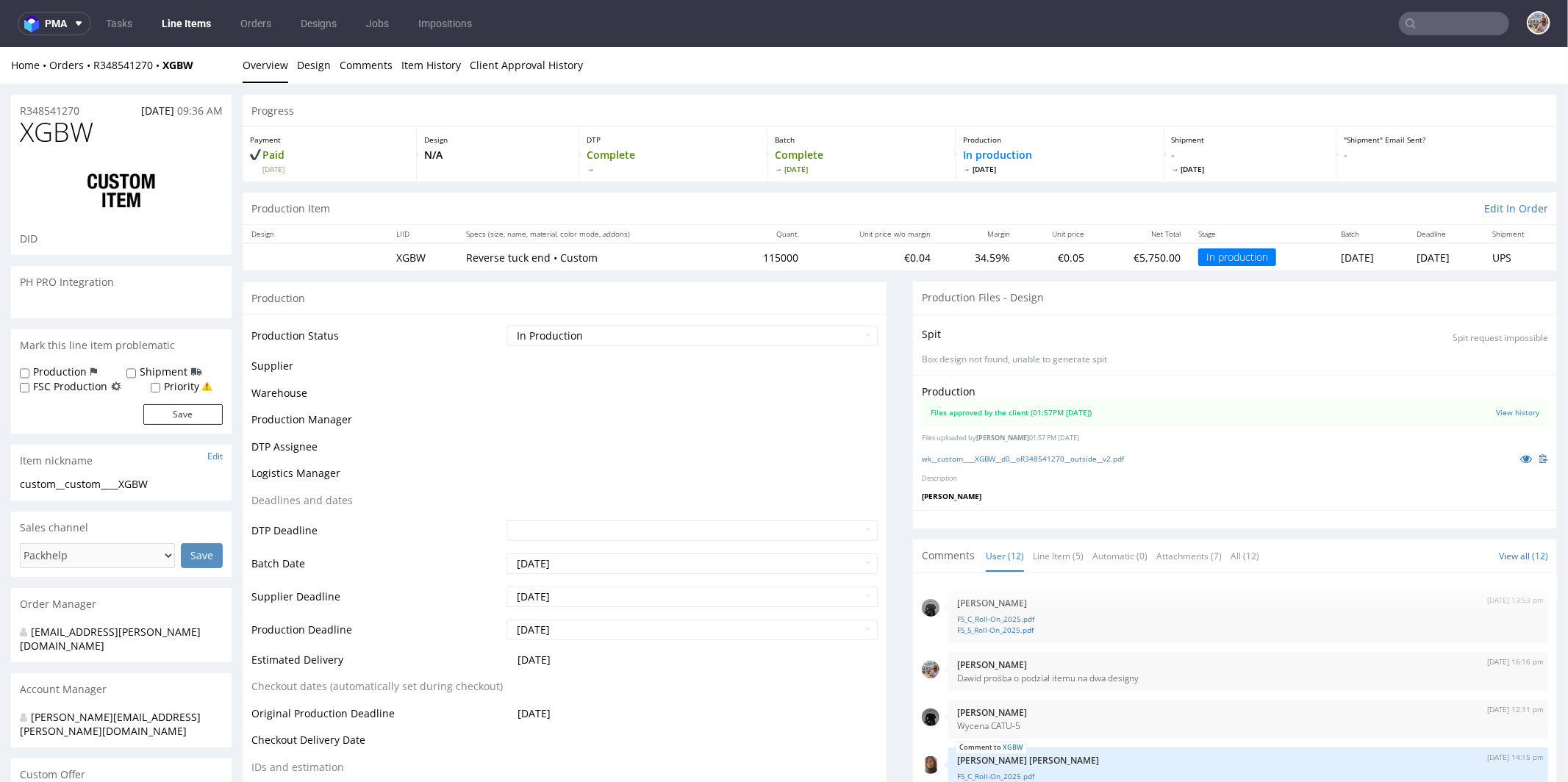
scroll to position [430, 0]
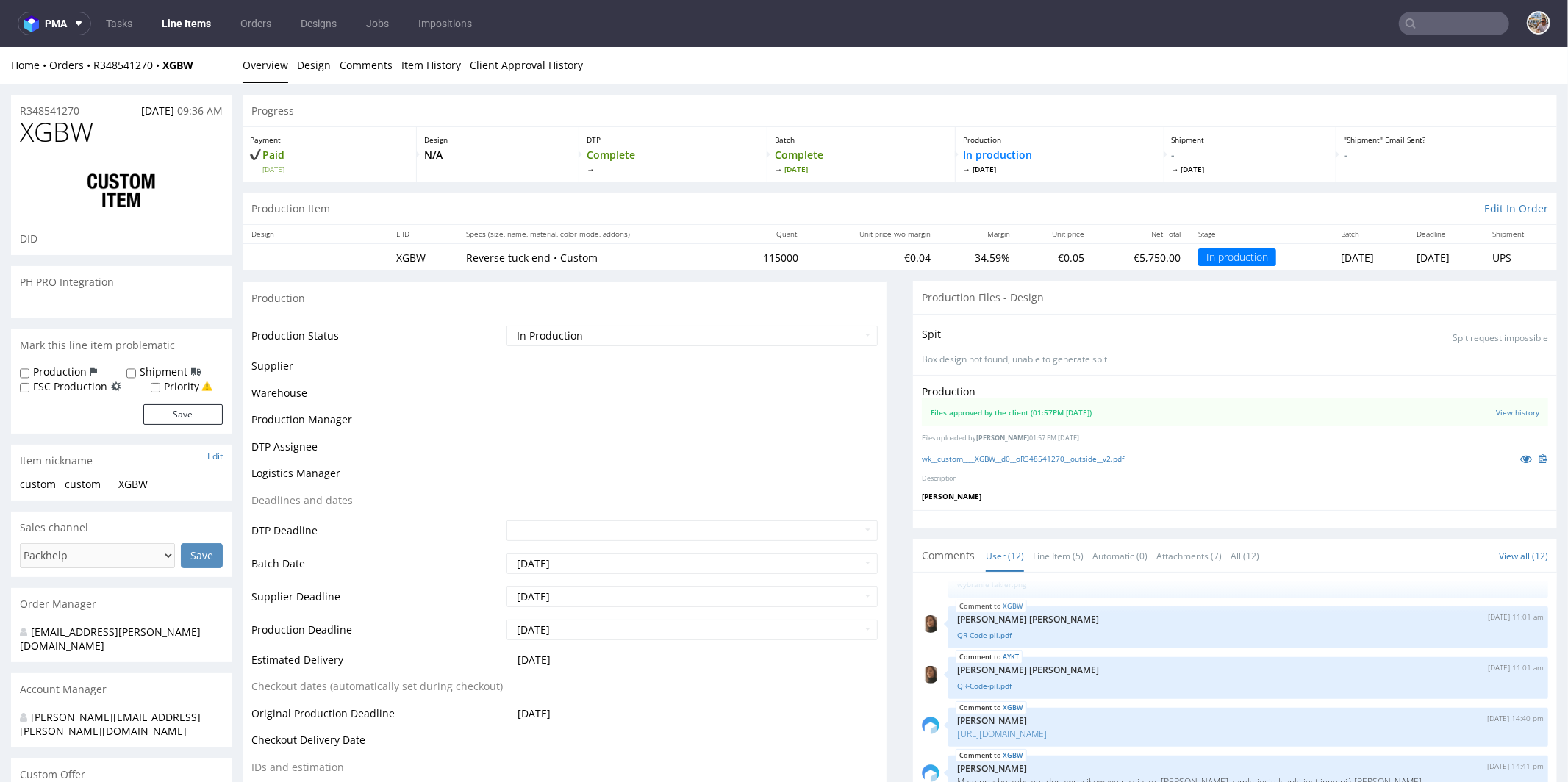
select select "in_progress"
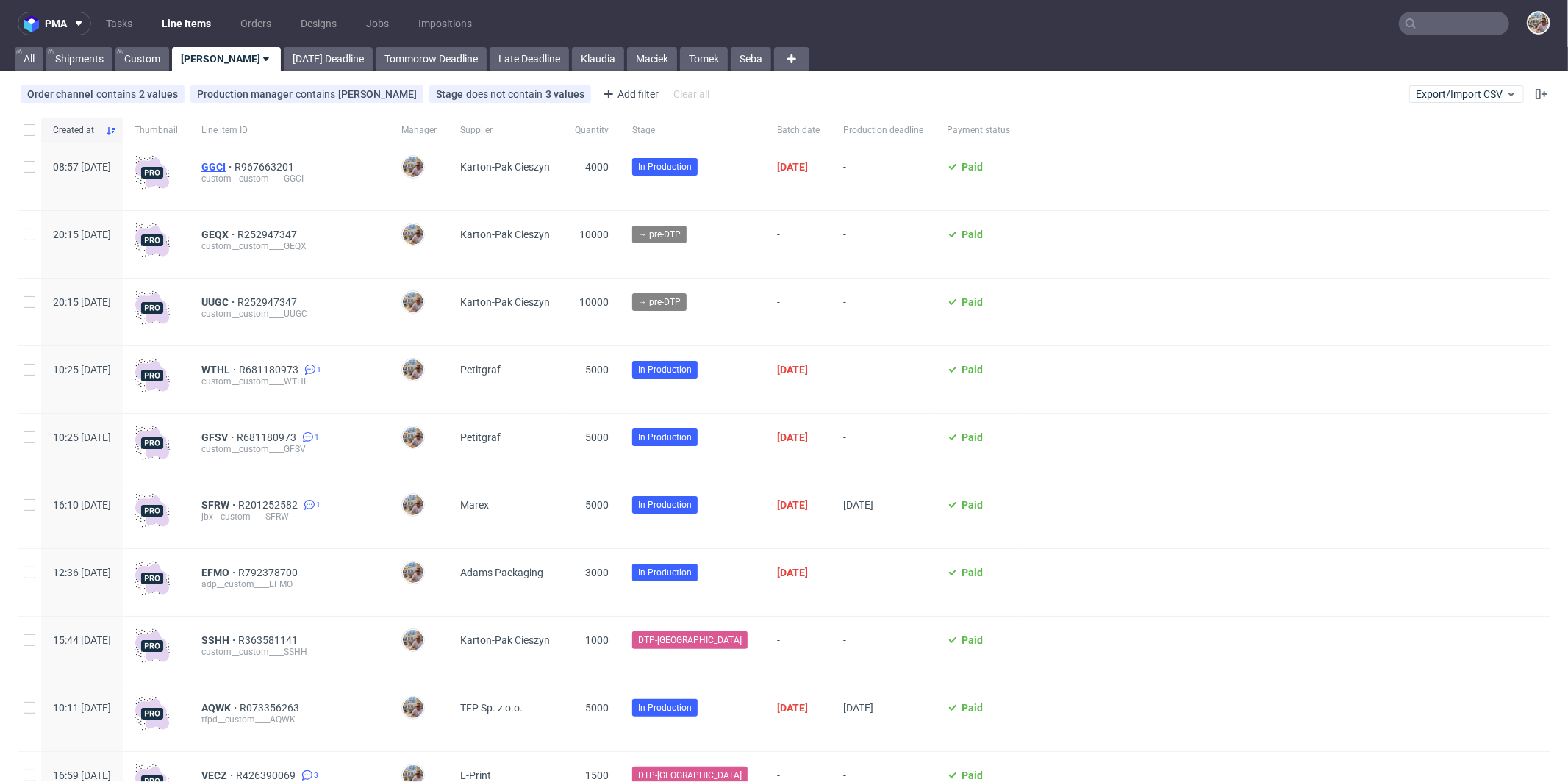
click at [235, 165] on span "GGCI" at bounding box center [218, 167] width 33 height 12
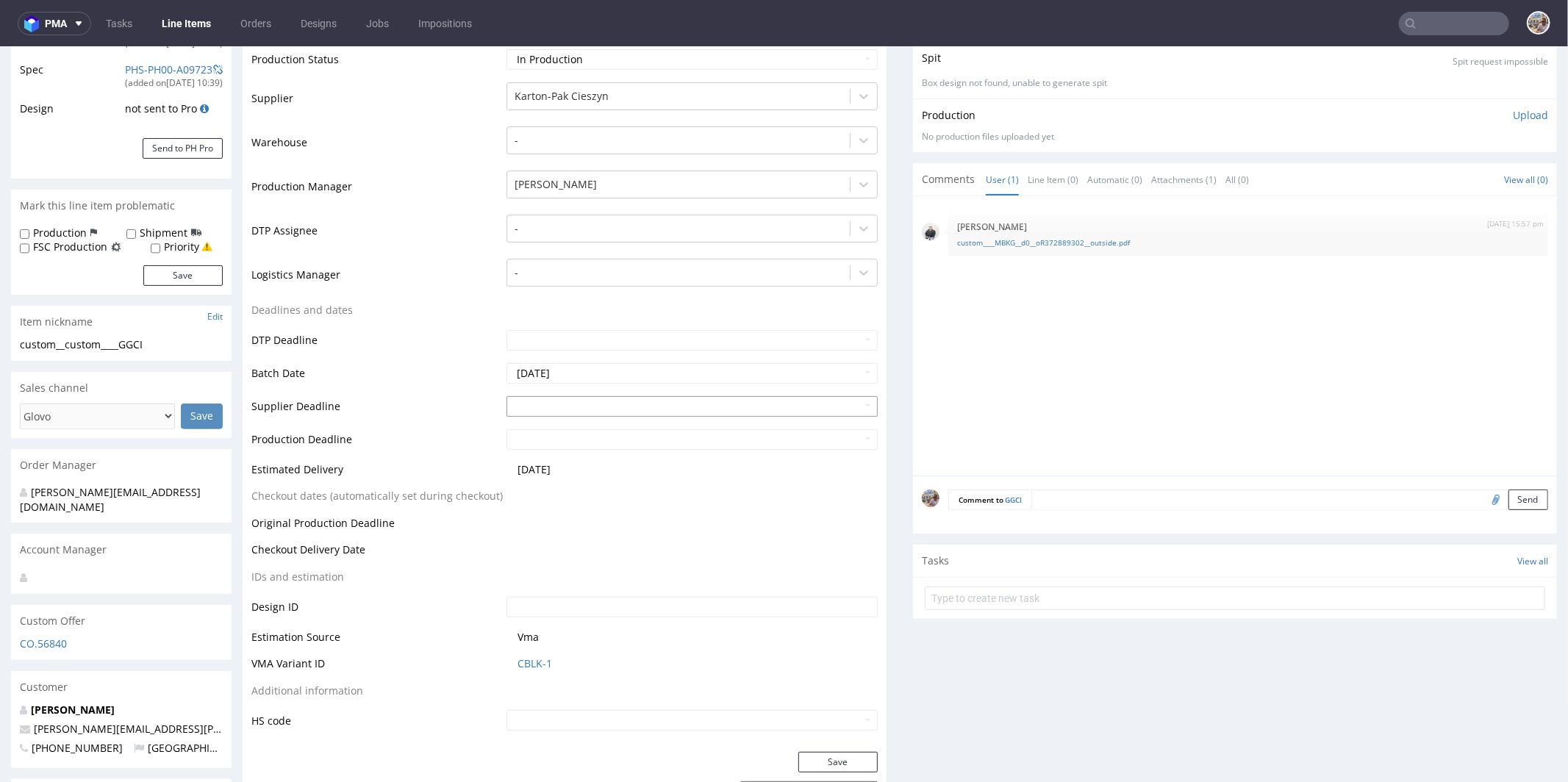
scroll to position [413, 0]
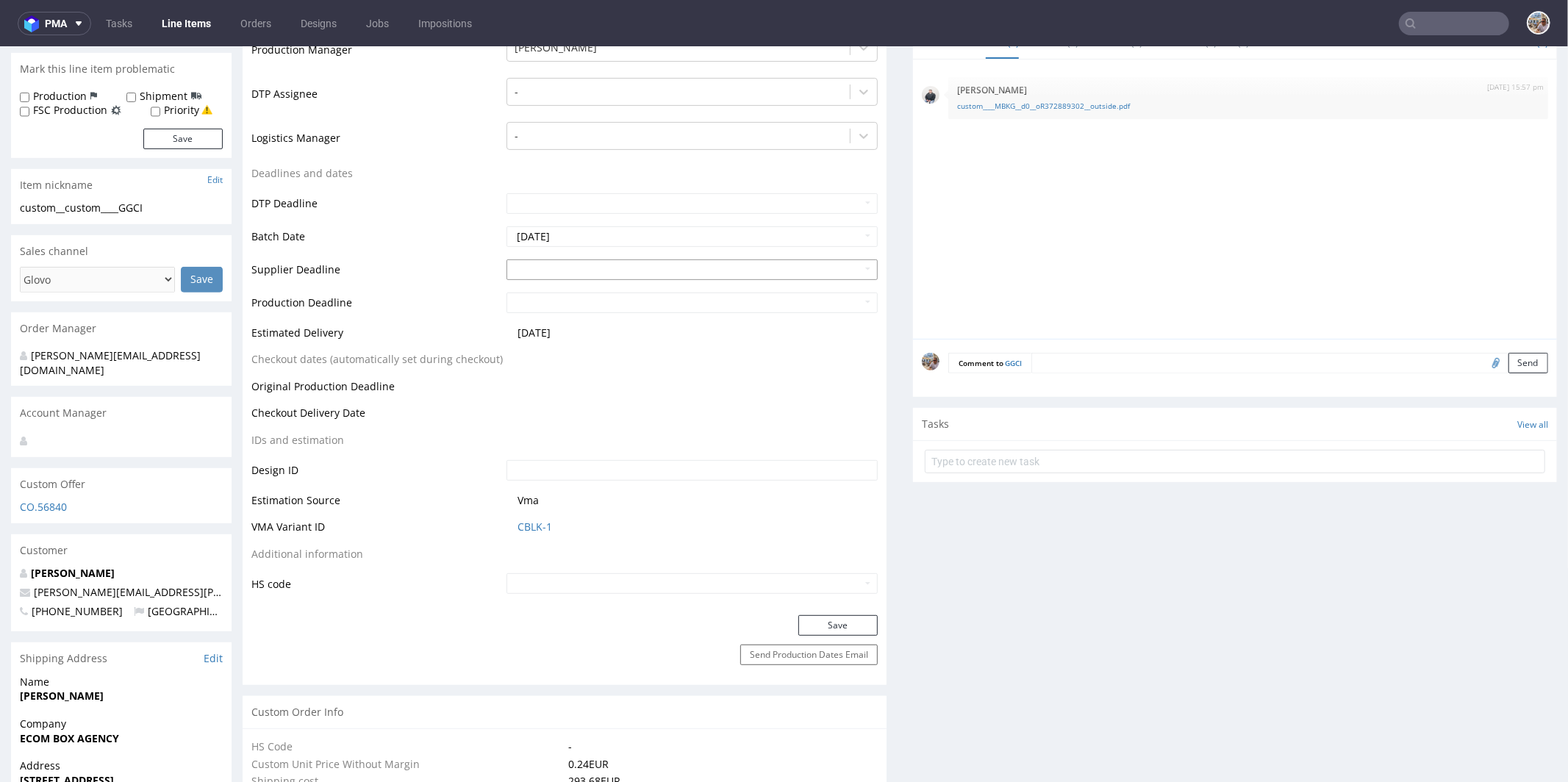
click at [556, 323] on td "2025-10-08" at bounding box center [690, 336] width 375 height 27
click at [553, 270] on input "text" at bounding box center [692, 269] width 371 height 21
click at [538, 198] on td "20" at bounding box center [539, 201] width 23 height 22
type input "2025-10-20"
click at [569, 303] on input "text" at bounding box center [692, 302] width 371 height 21
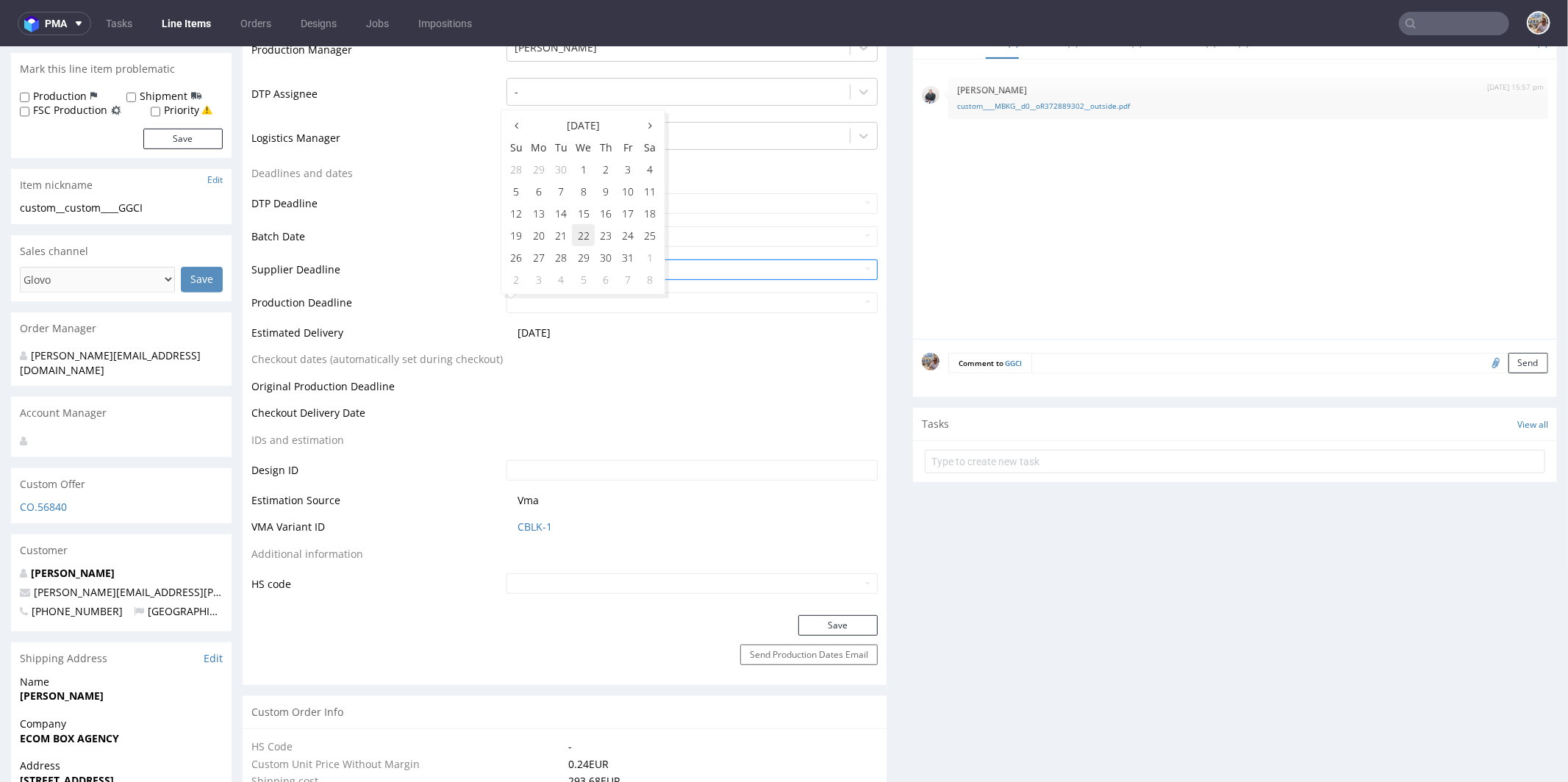
click at [580, 234] on td "22" at bounding box center [584, 234] width 23 height 22
type input "2025-10-22"
click at [838, 620] on button "Save" at bounding box center [838, 625] width 79 height 21
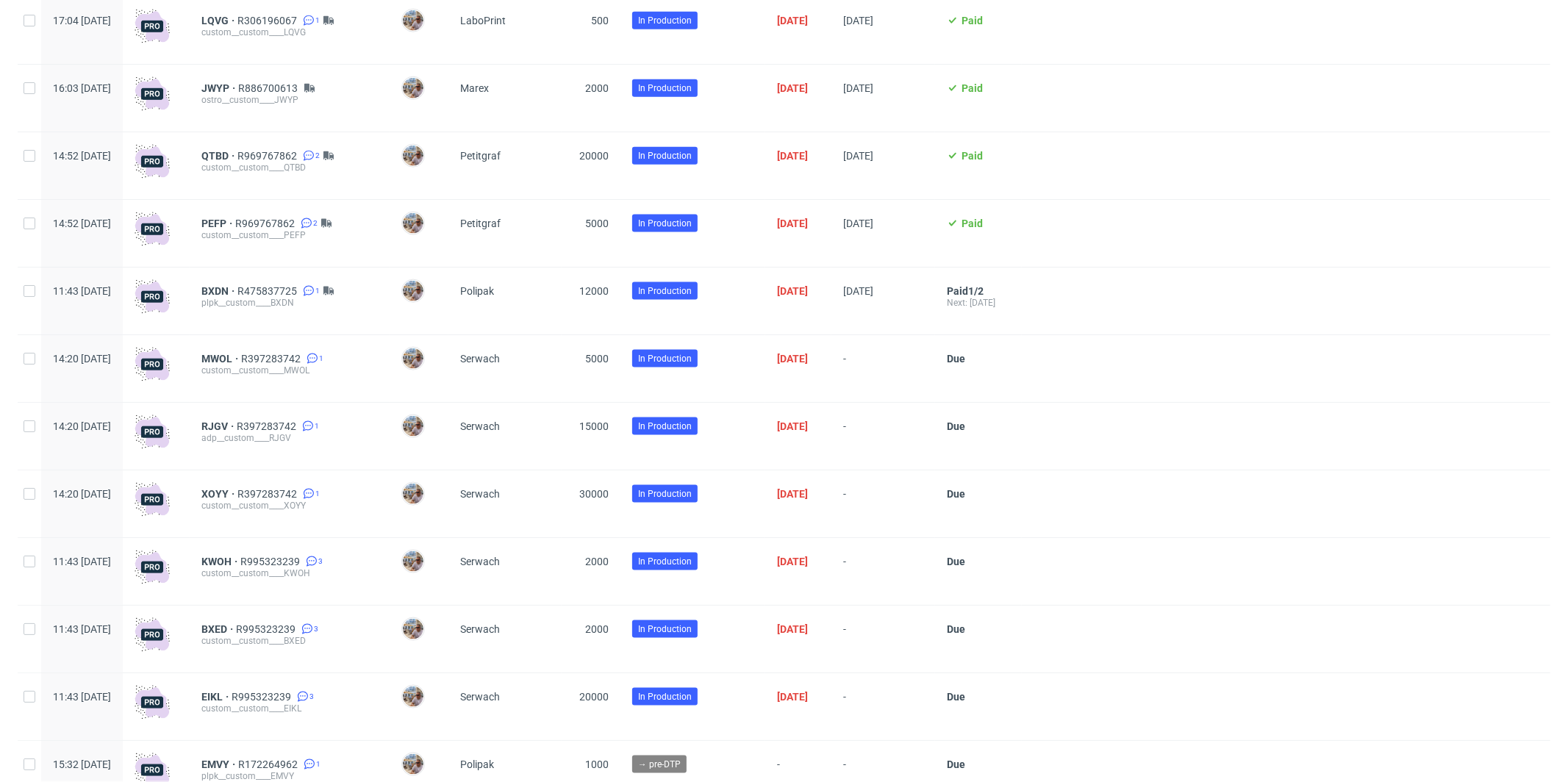
scroll to position [1599, 0]
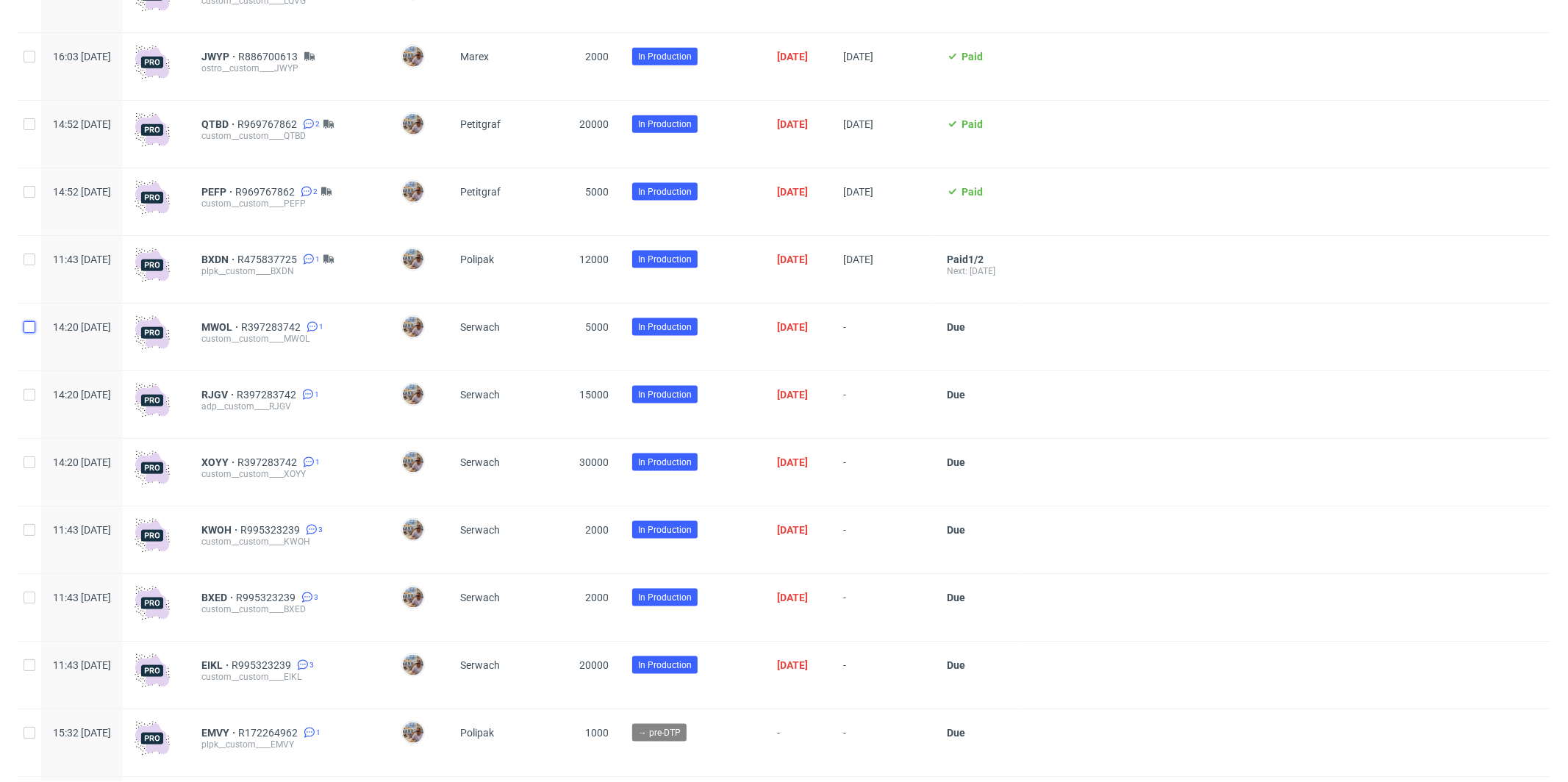
click at [31, 331] on input "checkbox" at bounding box center [29, 327] width 12 height 12
checkbox input "true"
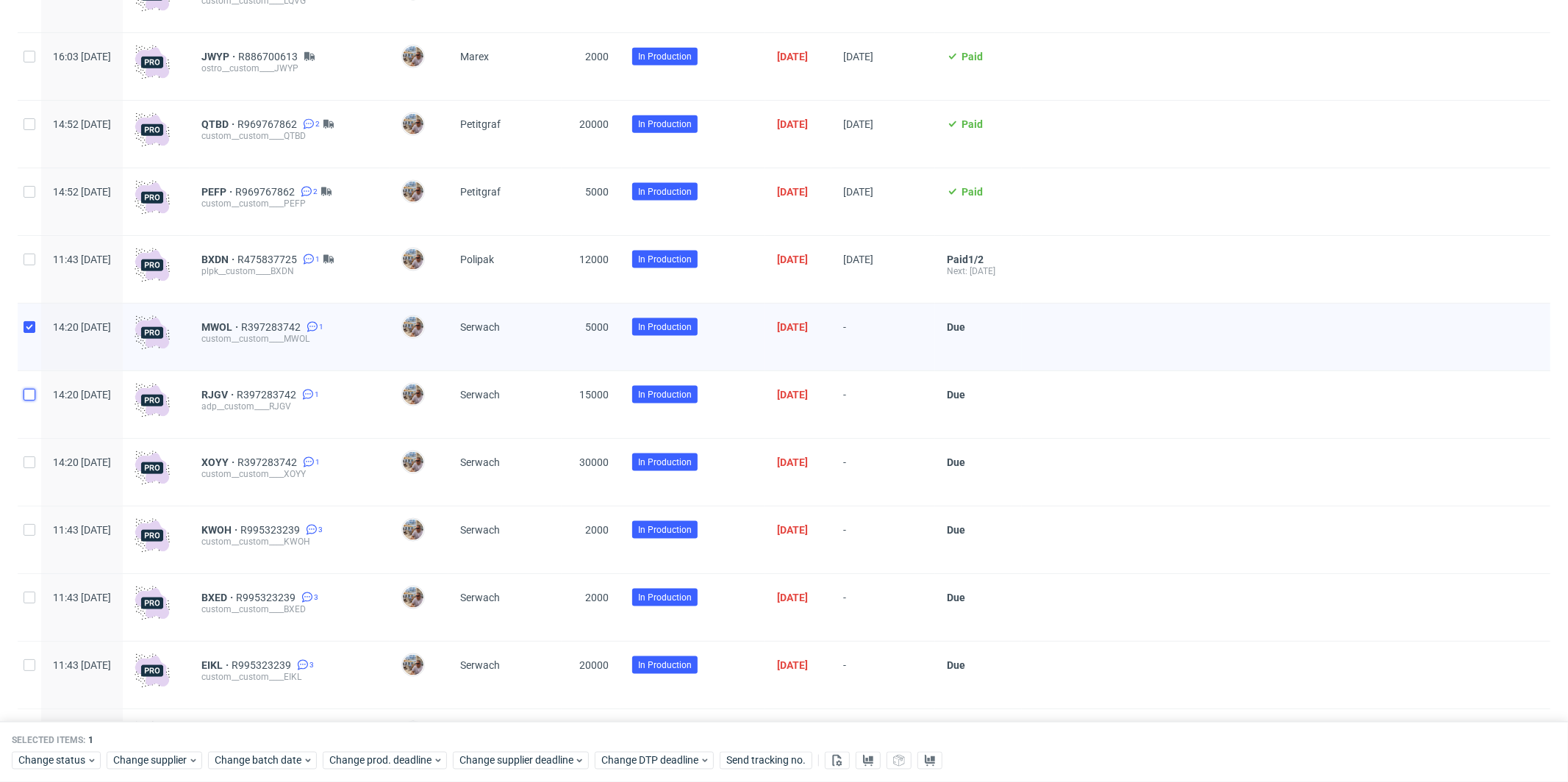
click at [32, 401] on input "checkbox" at bounding box center [29, 394] width 12 height 12
checkbox input "true"
click at [36, 472] on div at bounding box center [29, 472] width 23 height 67
click at [523, 755] on span "Change supplier deadline" at bounding box center [517, 761] width 115 height 15
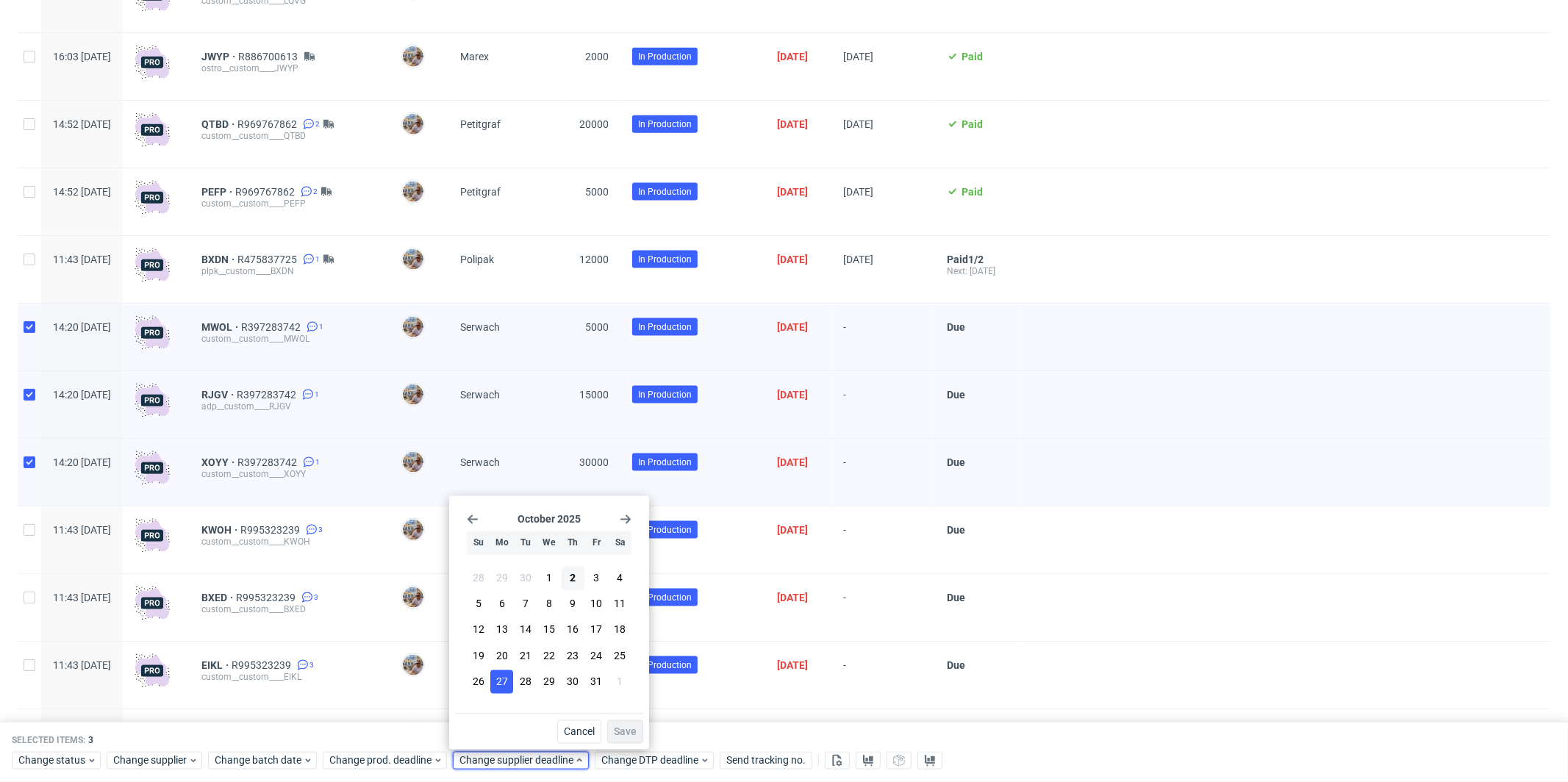
click at [500, 681] on span "27" at bounding box center [502, 682] width 12 height 15
click at [628, 733] on span "Save" at bounding box center [626, 732] width 23 height 10
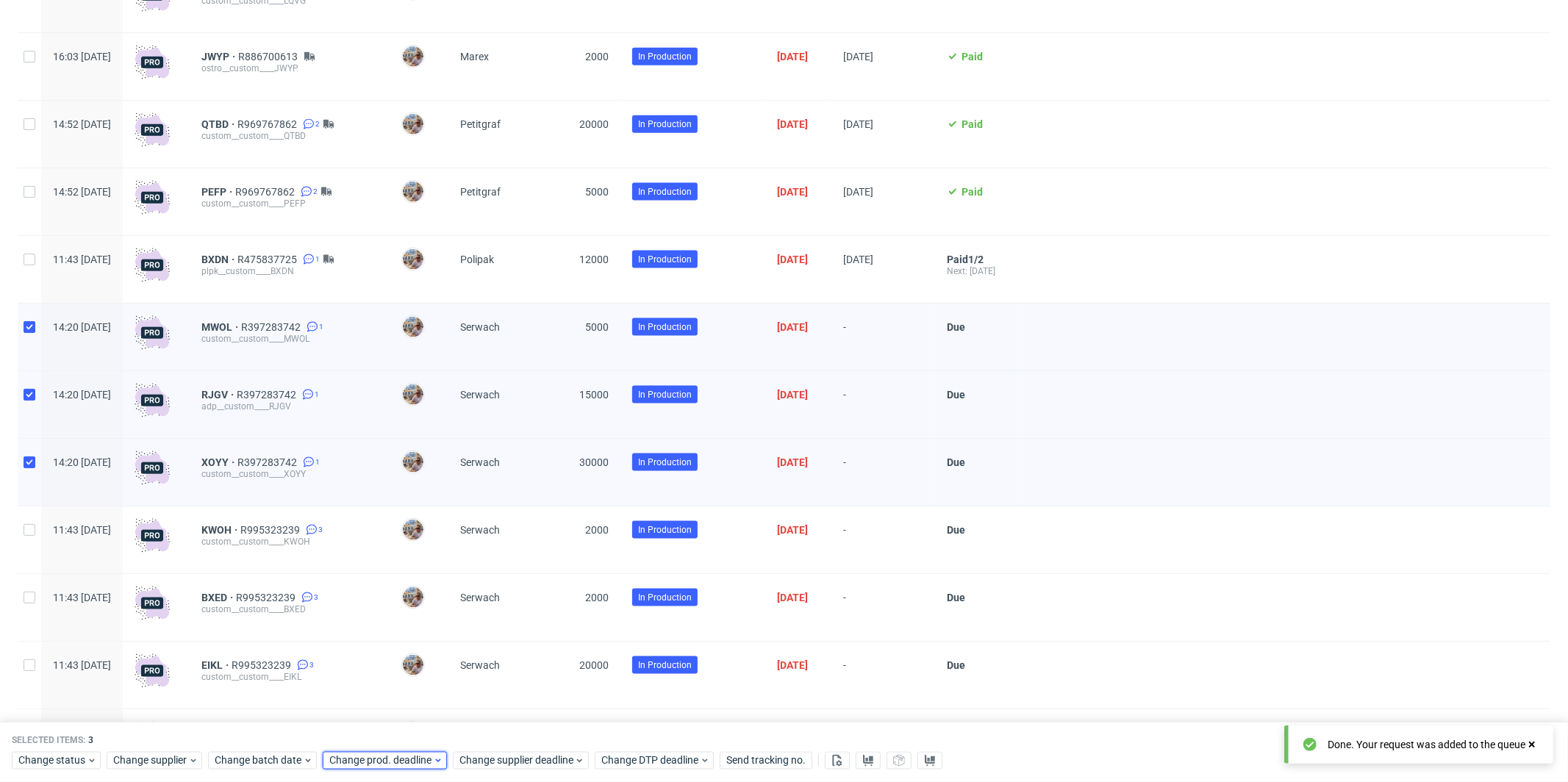
click at [422, 755] on span "Change prod. deadline" at bounding box center [380, 761] width 103 height 15
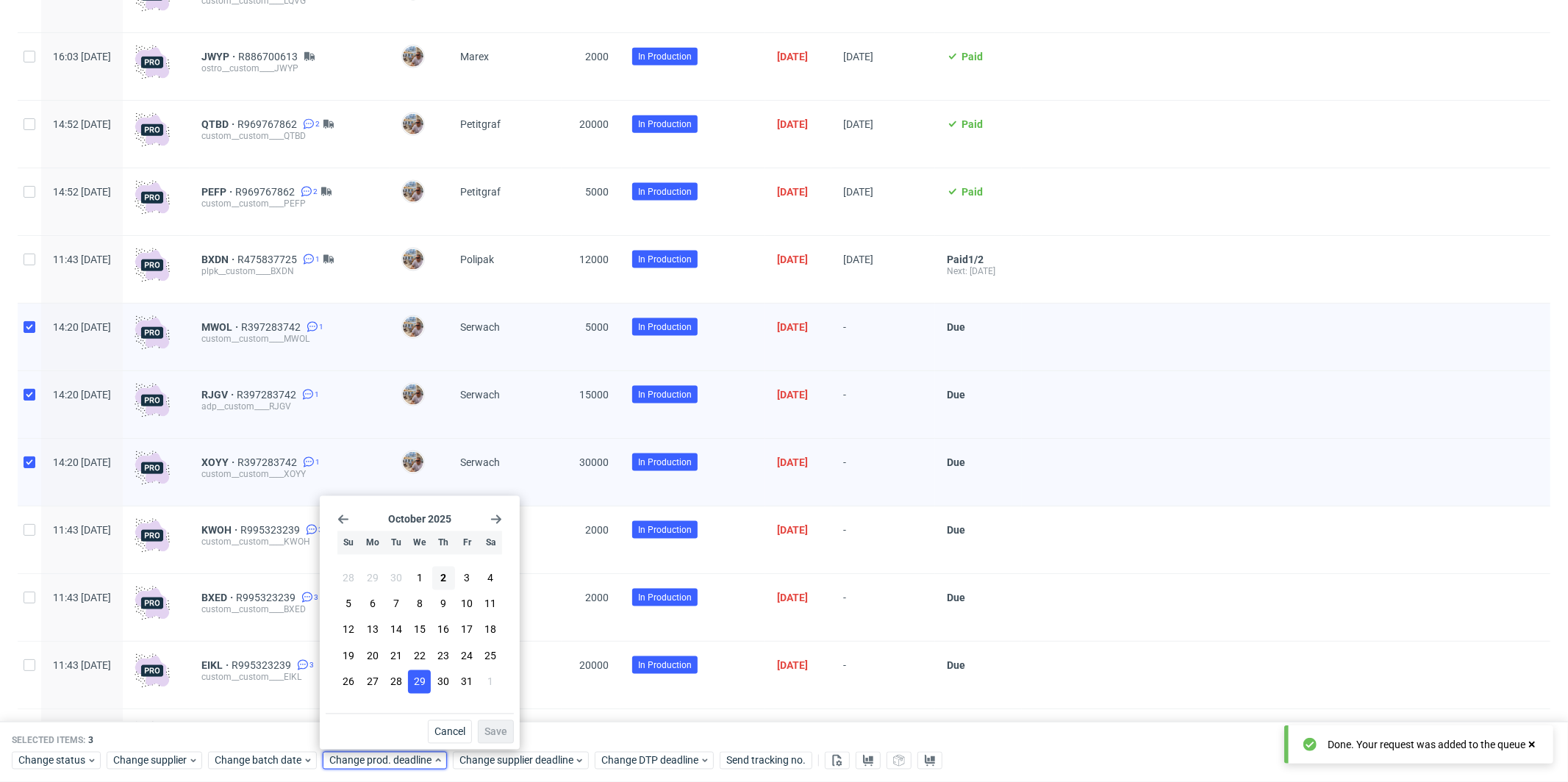
click at [417, 682] on span "29" at bounding box center [420, 682] width 12 height 15
click at [489, 722] on button "Save" at bounding box center [496, 732] width 36 height 23
click at [489, 722] on div "Selected items: 3 Change status Change supplier Change batch date Change prod. …" at bounding box center [784, 752] width 1568 height 61
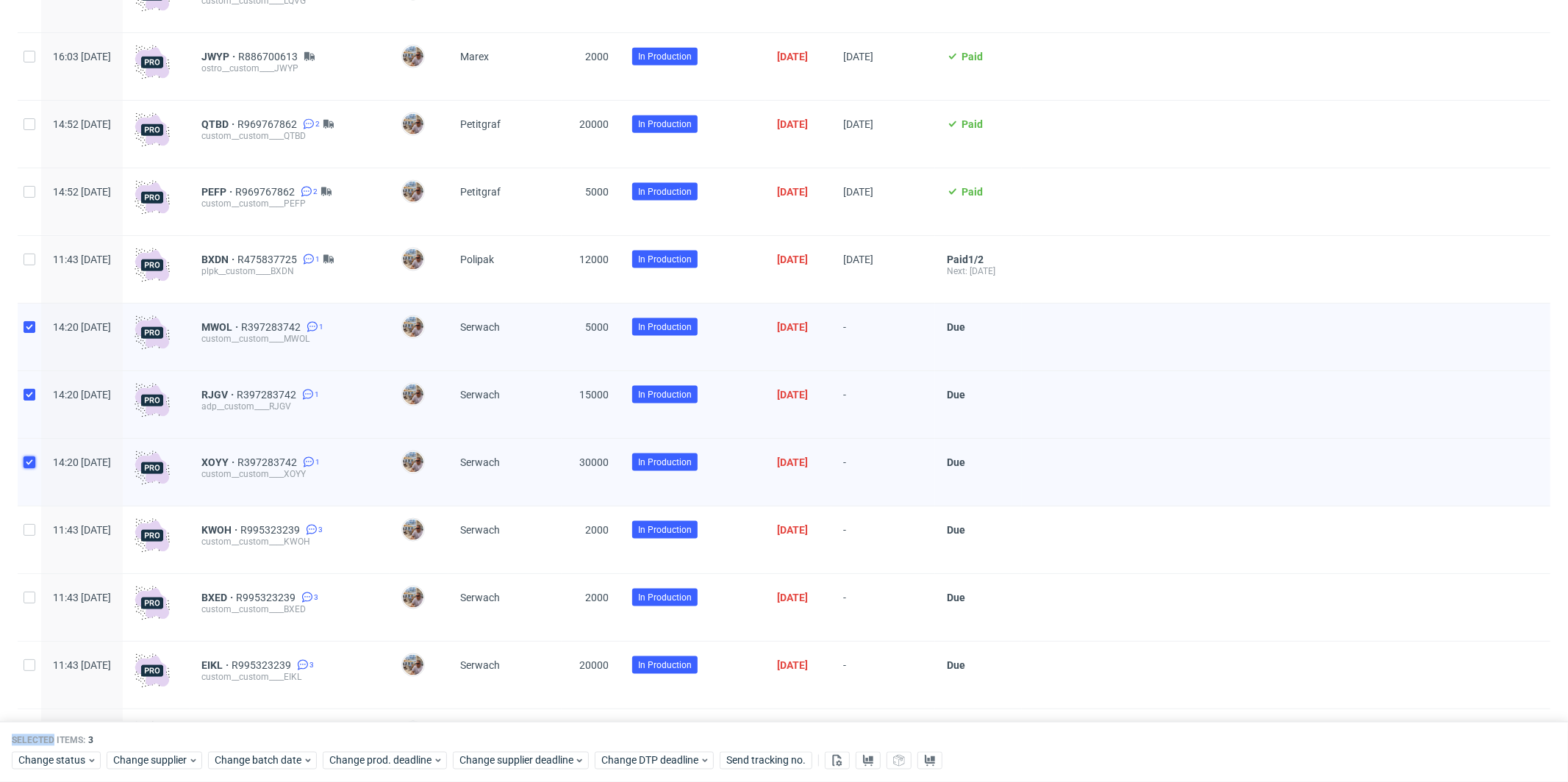
click at [31, 463] on input "checkbox" at bounding box center [29, 462] width 12 height 12
checkbox input "false"
click at [30, 401] on input "checkbox" at bounding box center [29, 394] width 12 height 12
checkbox input "false"
click at [28, 332] on input "checkbox" at bounding box center [29, 327] width 12 height 12
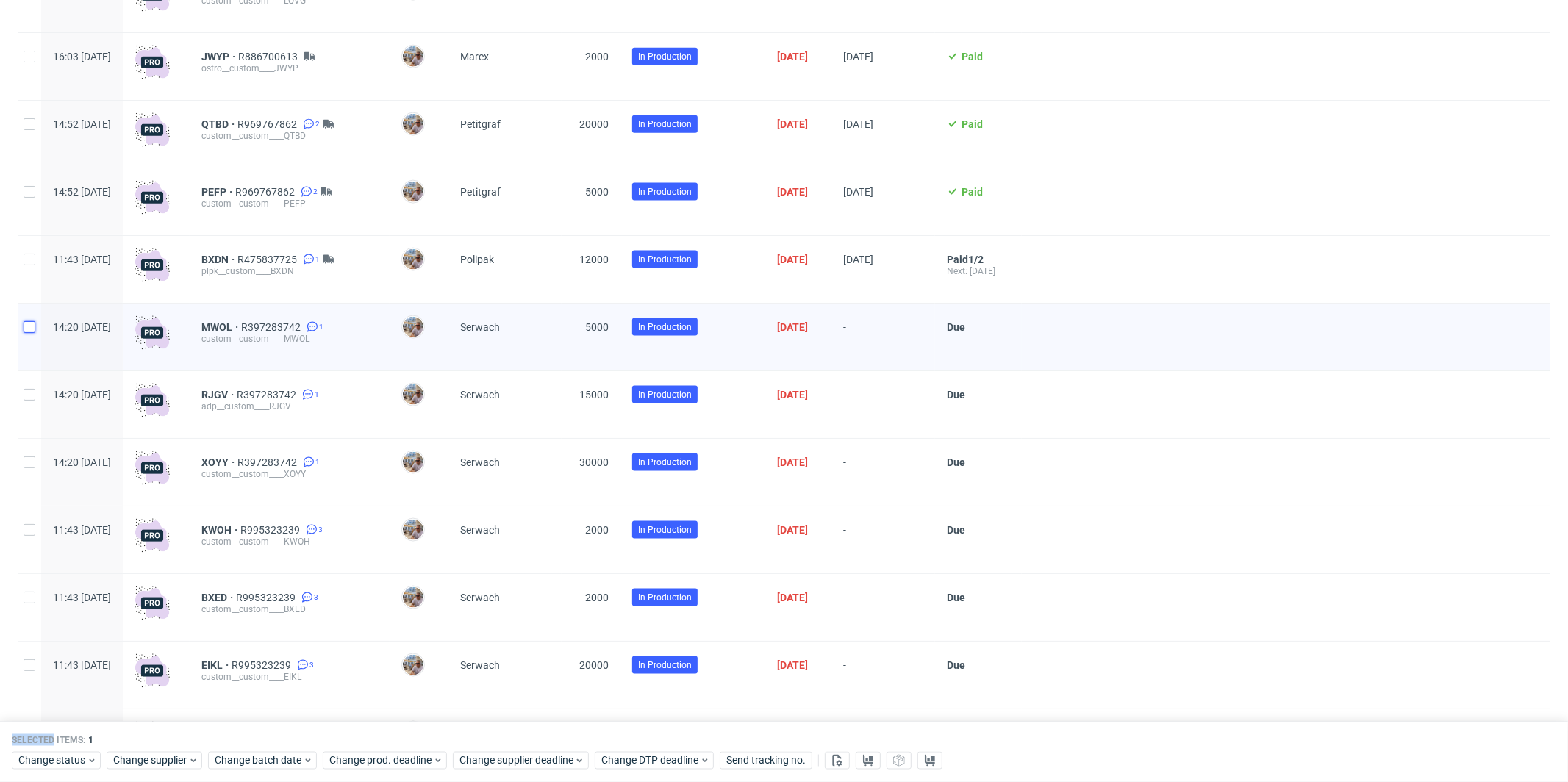
checkbox input "false"
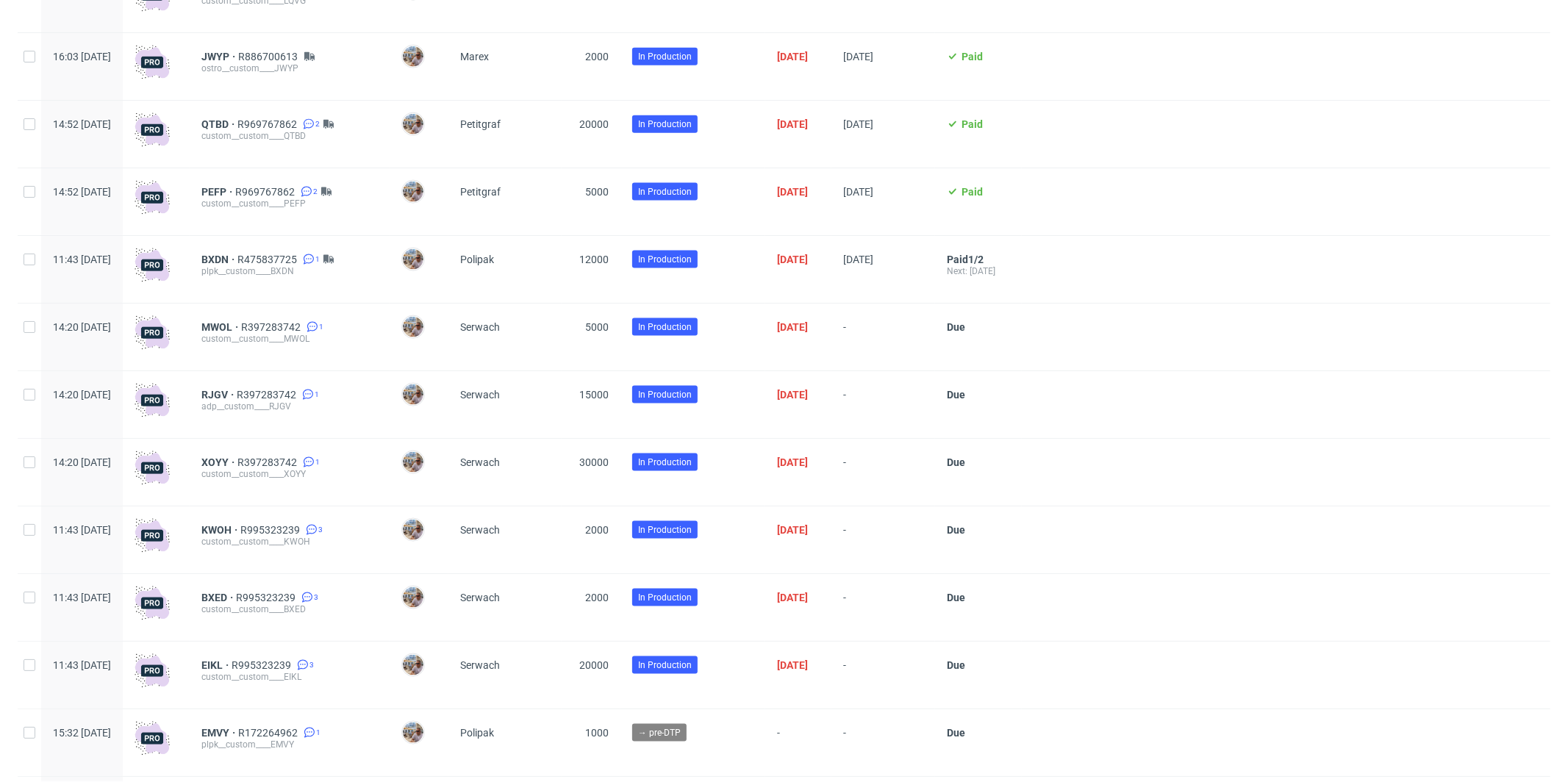
click at [6, 349] on div "Created at Thumbnail Line item ID Manager Supplier Quantity Stage Batch date Pr…" at bounding box center [784, 697] width 1568 height 4355
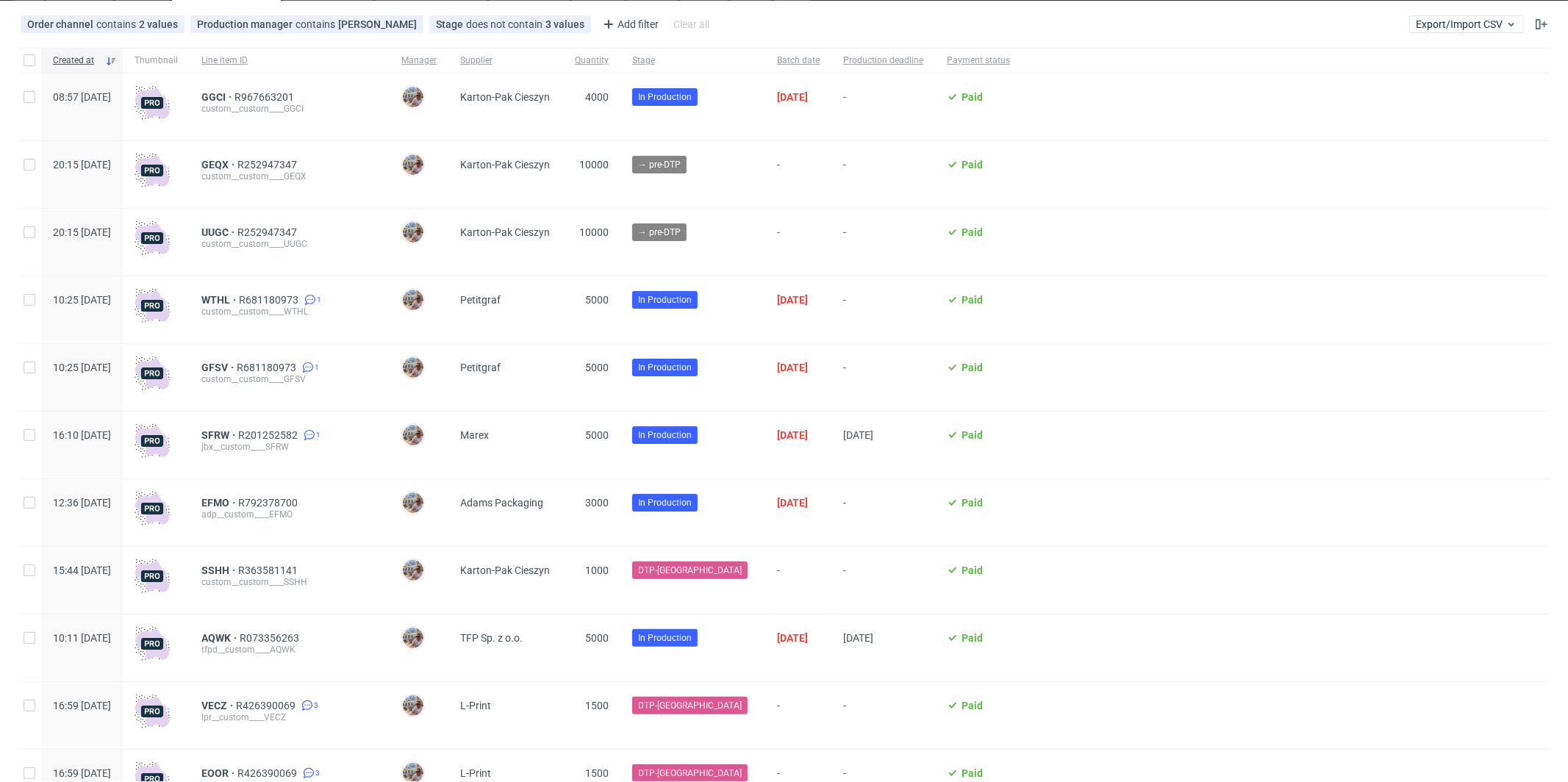
scroll to position [81, 0]
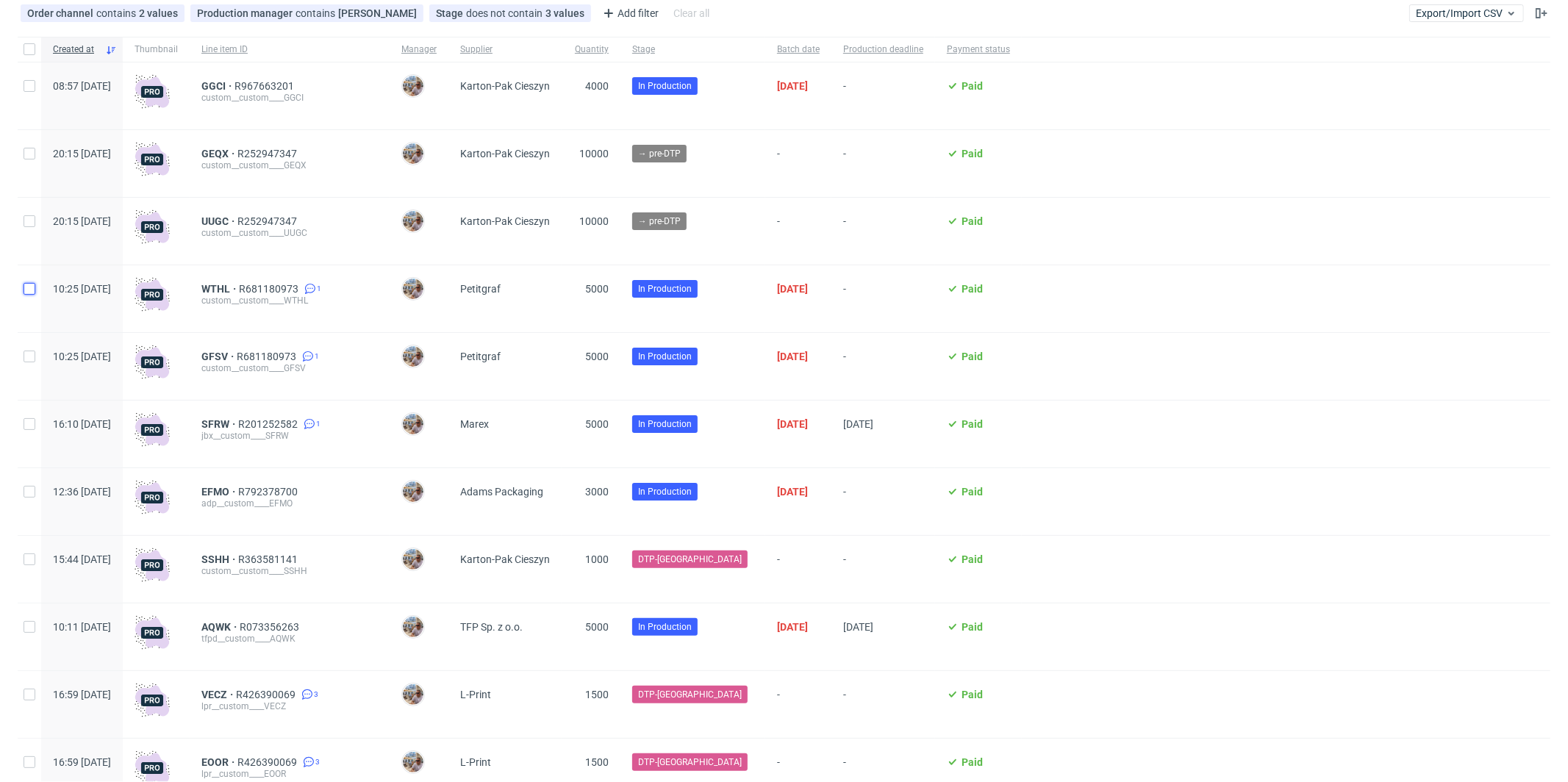
click at [30, 291] on input "checkbox" at bounding box center [29, 288] width 12 height 12
checkbox input "true"
click at [30, 291] on input "checkbox" at bounding box center [29, 288] width 12 height 12
checkbox input "false"
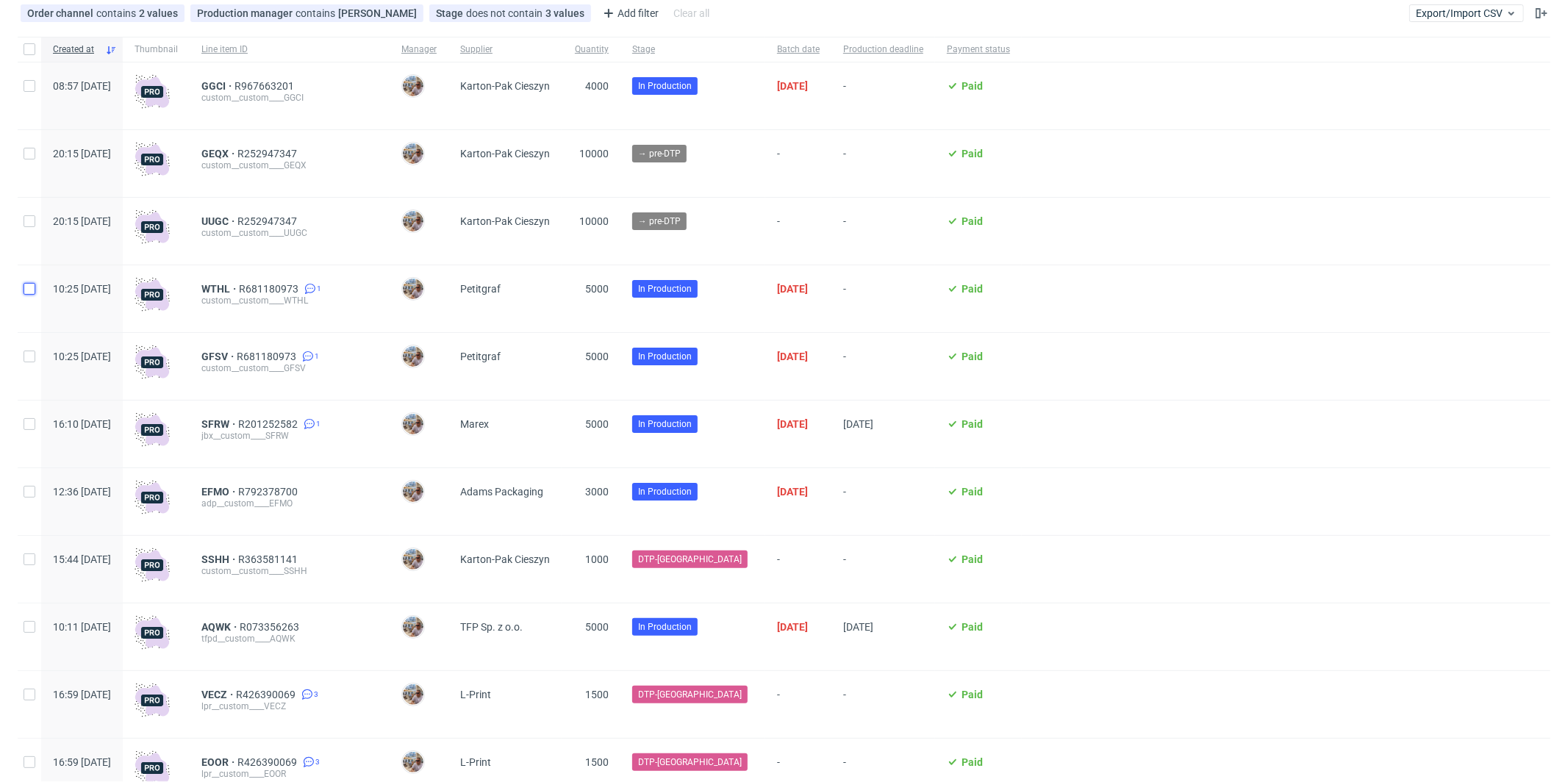
checkbox input "false"
click at [30, 289] on input "checkbox" at bounding box center [29, 288] width 12 height 12
checkbox input "true"
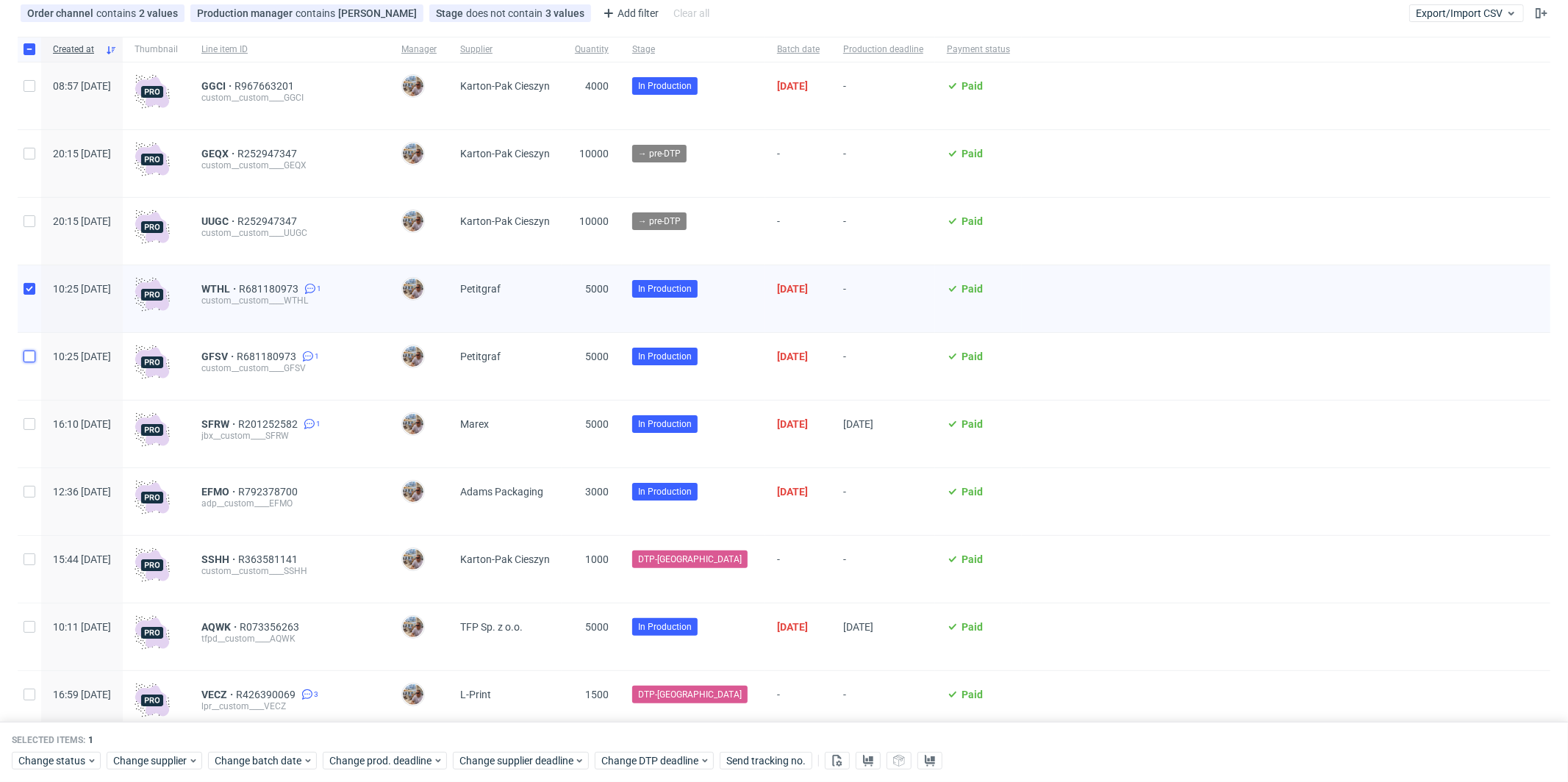
click at [28, 353] on input "checkbox" at bounding box center [29, 356] width 12 height 12
checkbox input "true"
click at [492, 762] on span "Change supplier deadline" at bounding box center [517, 761] width 115 height 15
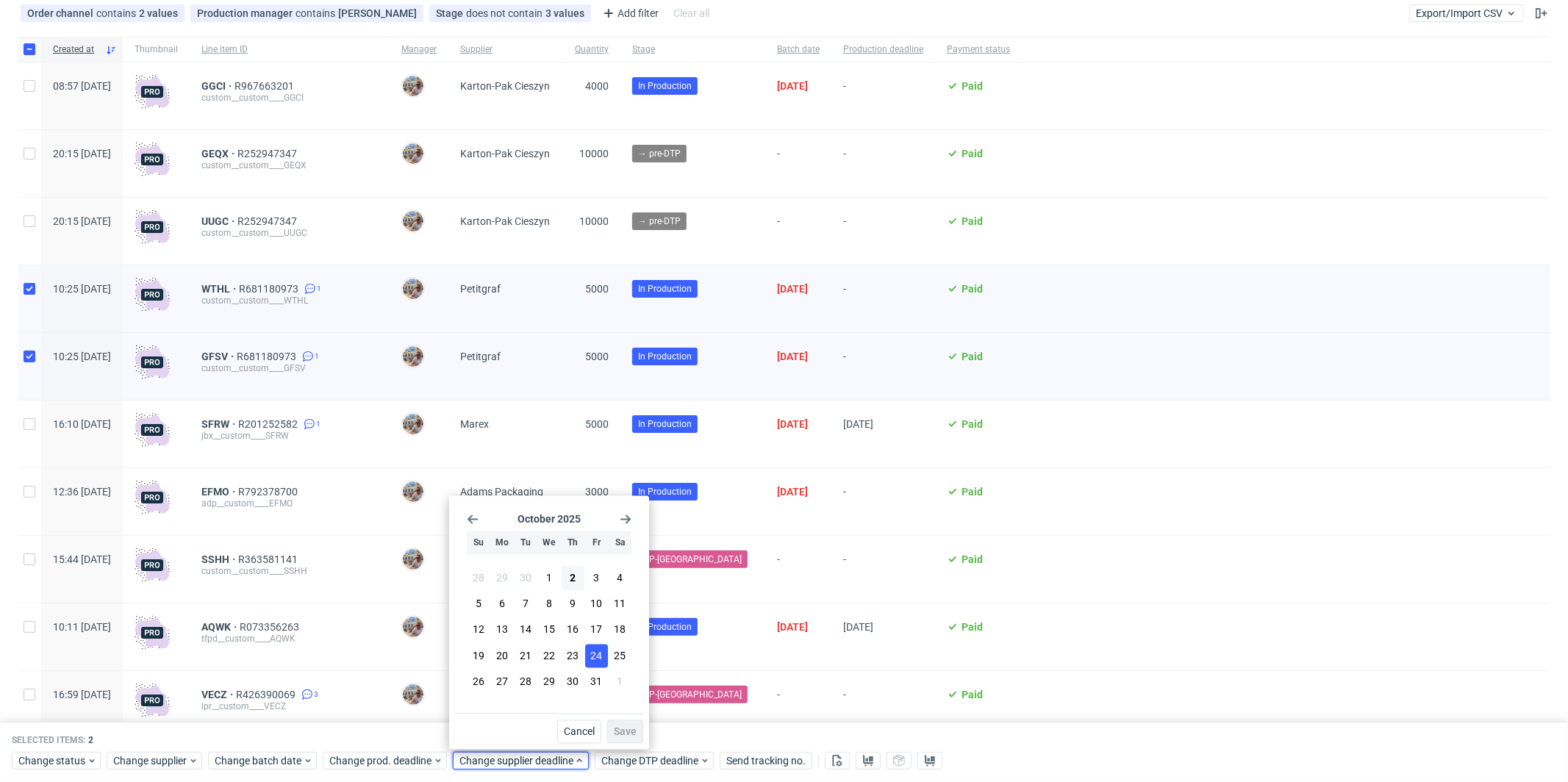
click at [593, 655] on span "24" at bounding box center [596, 656] width 12 height 15
click at [625, 727] on span "Save" at bounding box center [626, 732] width 23 height 10
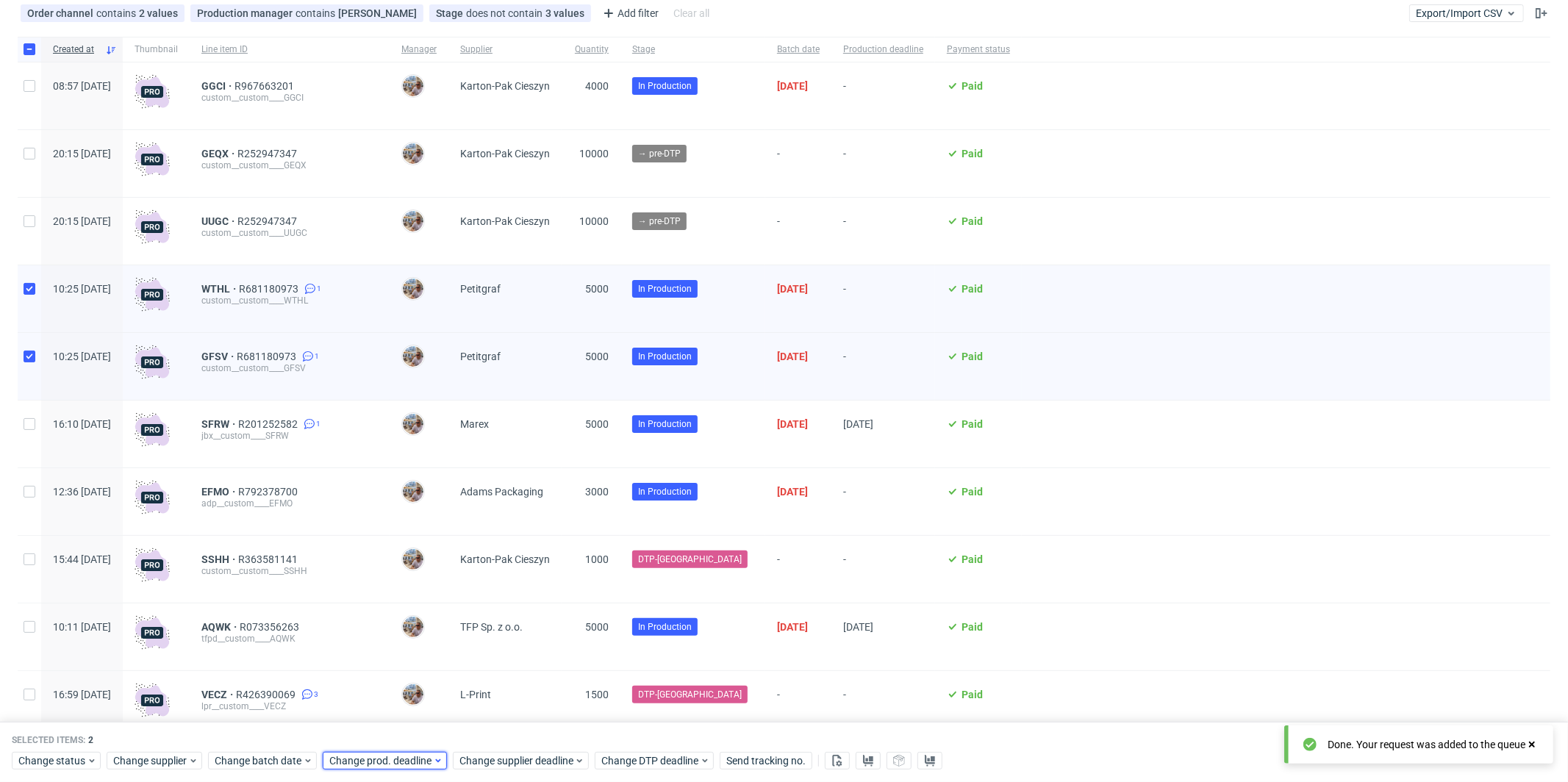
click at [422, 761] on span "Change prod. deadline" at bounding box center [380, 761] width 103 height 15
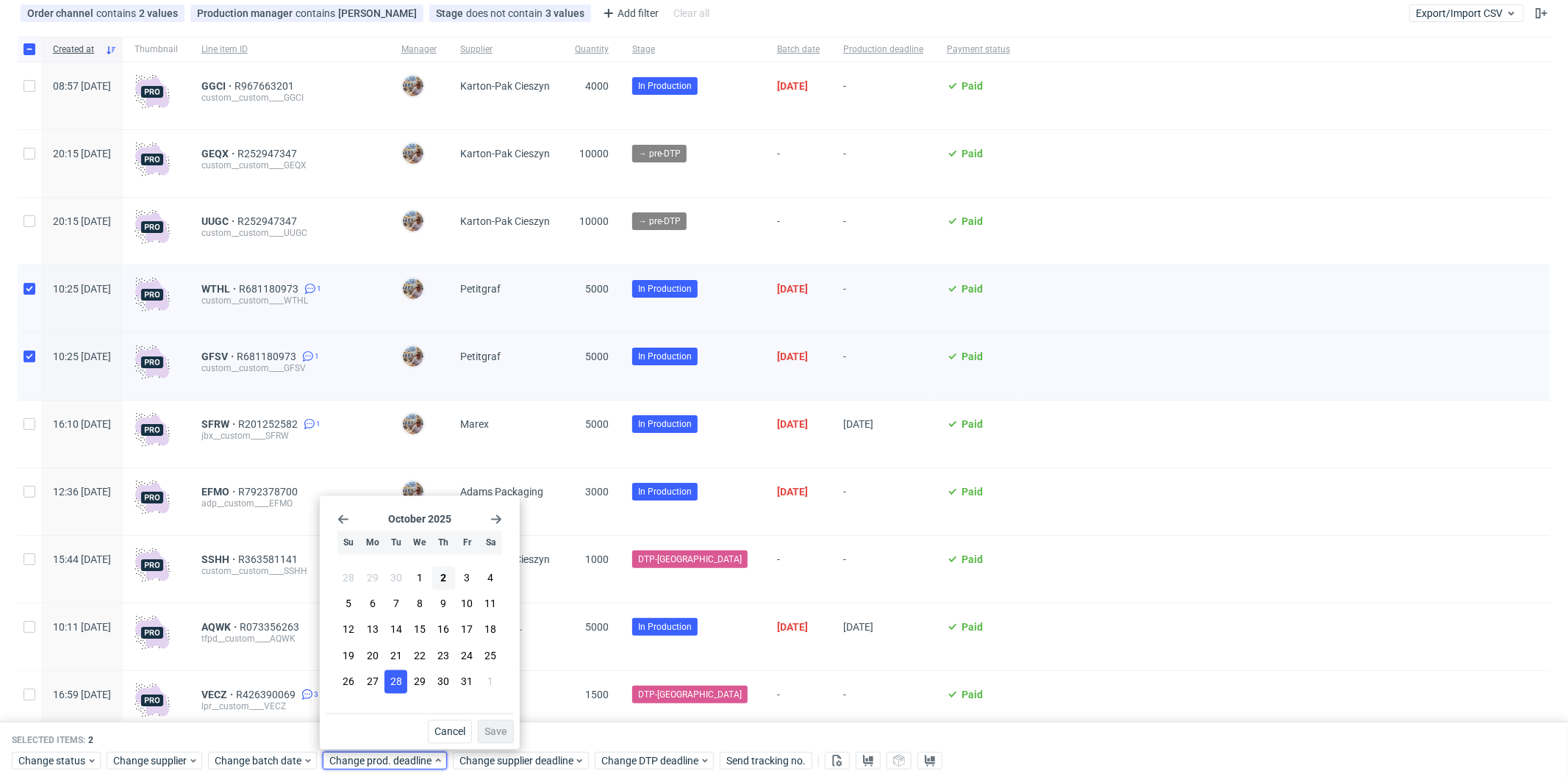
click at [404, 677] on button "28" at bounding box center [396, 681] width 23 height 23
click at [491, 725] on button "Save" at bounding box center [496, 732] width 36 height 23
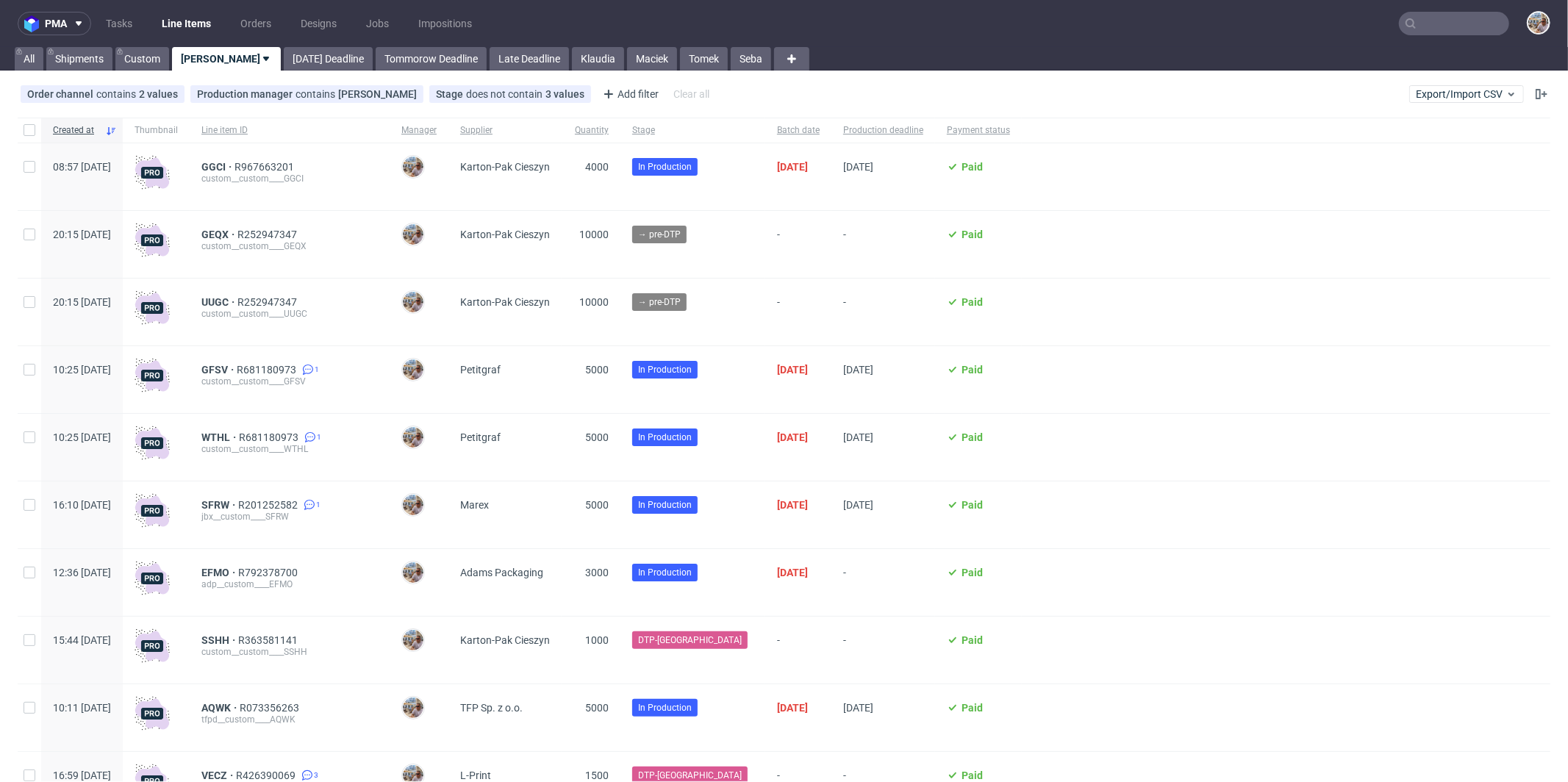
click at [1434, 26] on input "text" at bounding box center [1454, 23] width 110 height 23
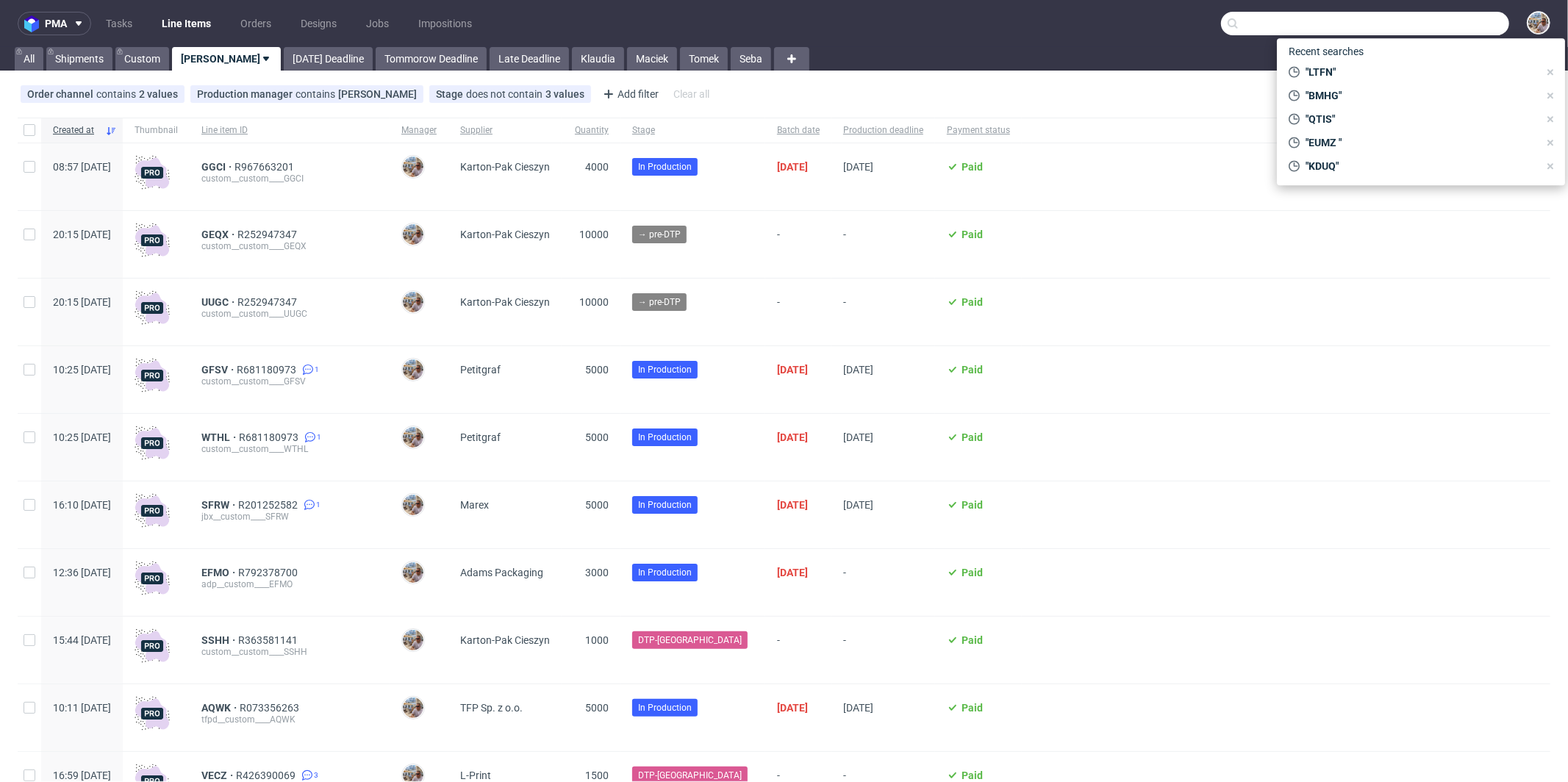
paste input "AQWK"
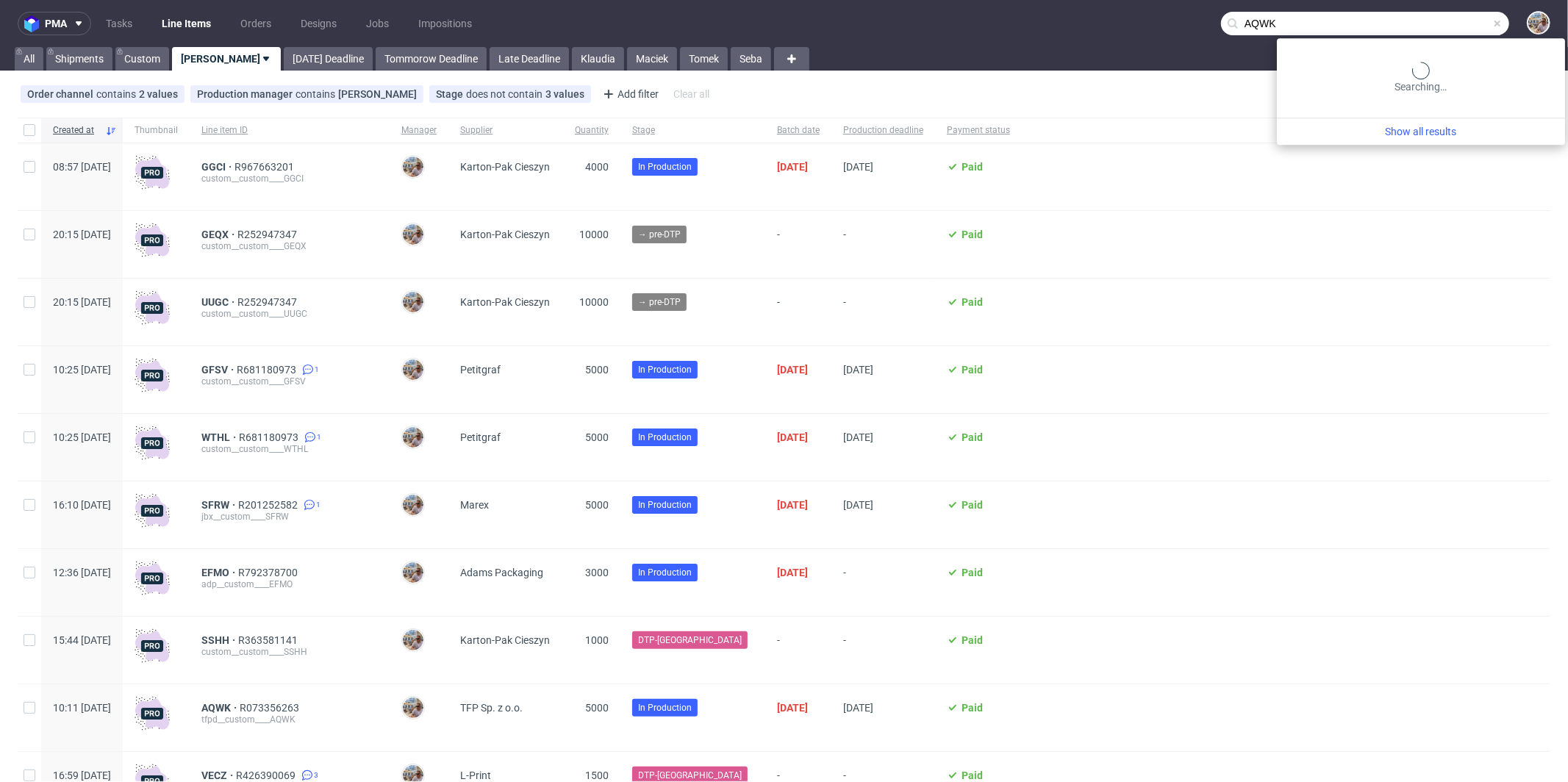
type input "AQWK"
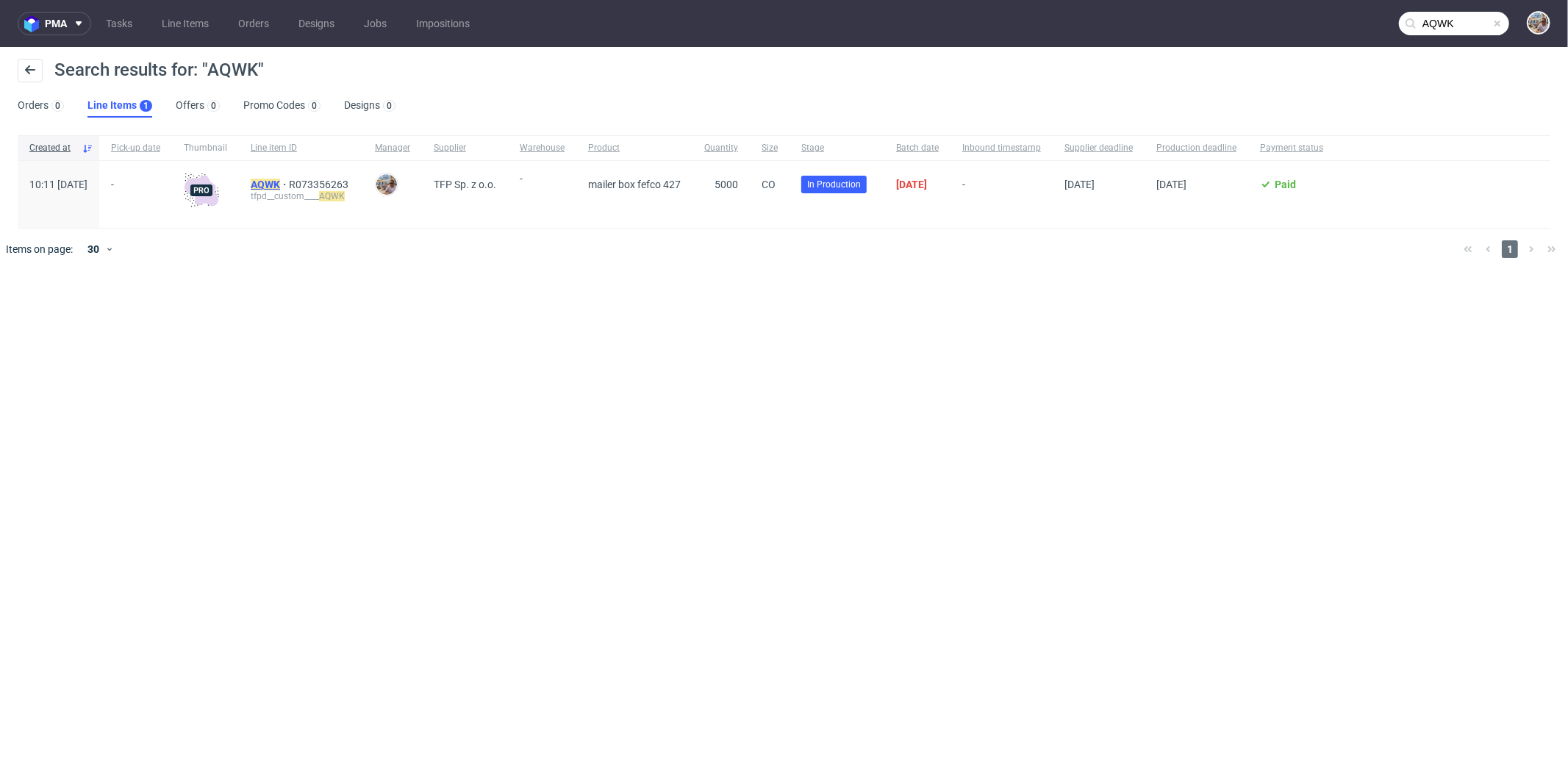
click at [280, 186] on mark "AQWK" at bounding box center [265, 184] width 30 height 12
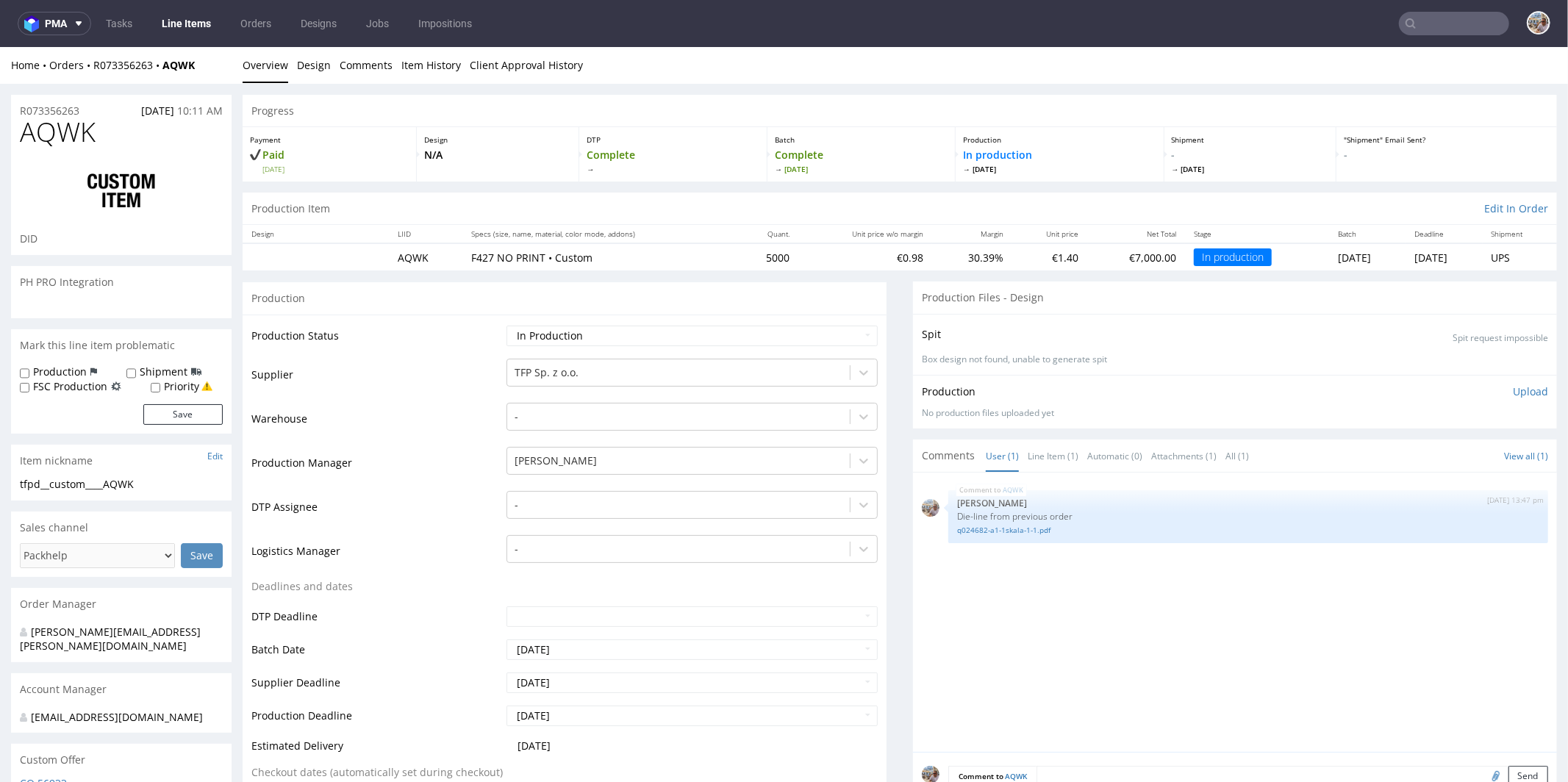
select select "in_progress"
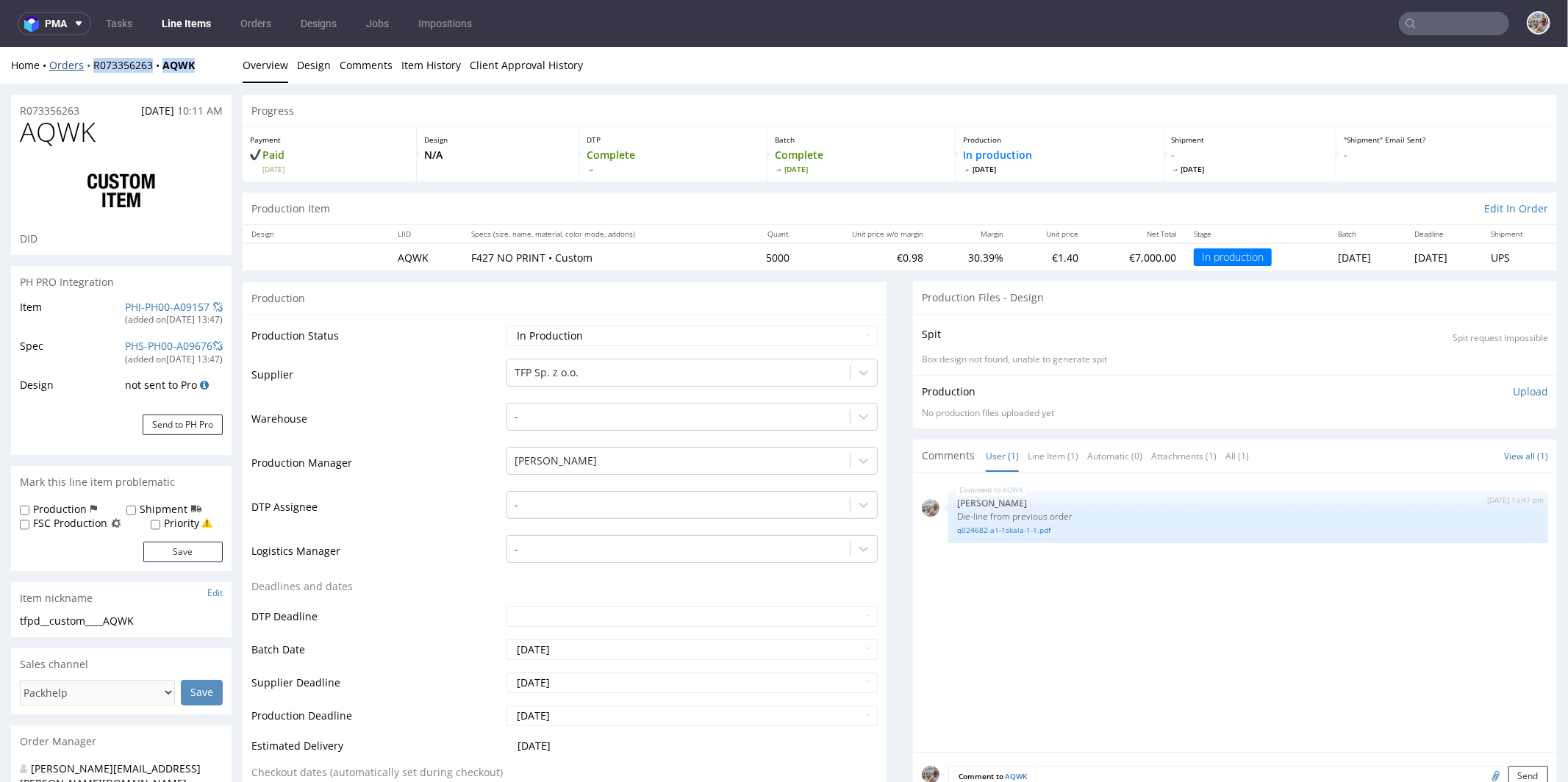
drag, startPoint x: 209, startPoint y: 64, endPoint x: 90, endPoint y: 63, distance: 119.0
click at [90, 63] on div "Home Orders R073356263 AQWK" at bounding box center [121, 64] width 221 height 15
copy div "R073356263 AQWK"
click at [216, 64] on div "Home Orders R073356263 AQWK" at bounding box center [121, 64] width 221 height 15
drag, startPoint x: 211, startPoint y: 61, endPoint x: 91, endPoint y: 63, distance: 120.0
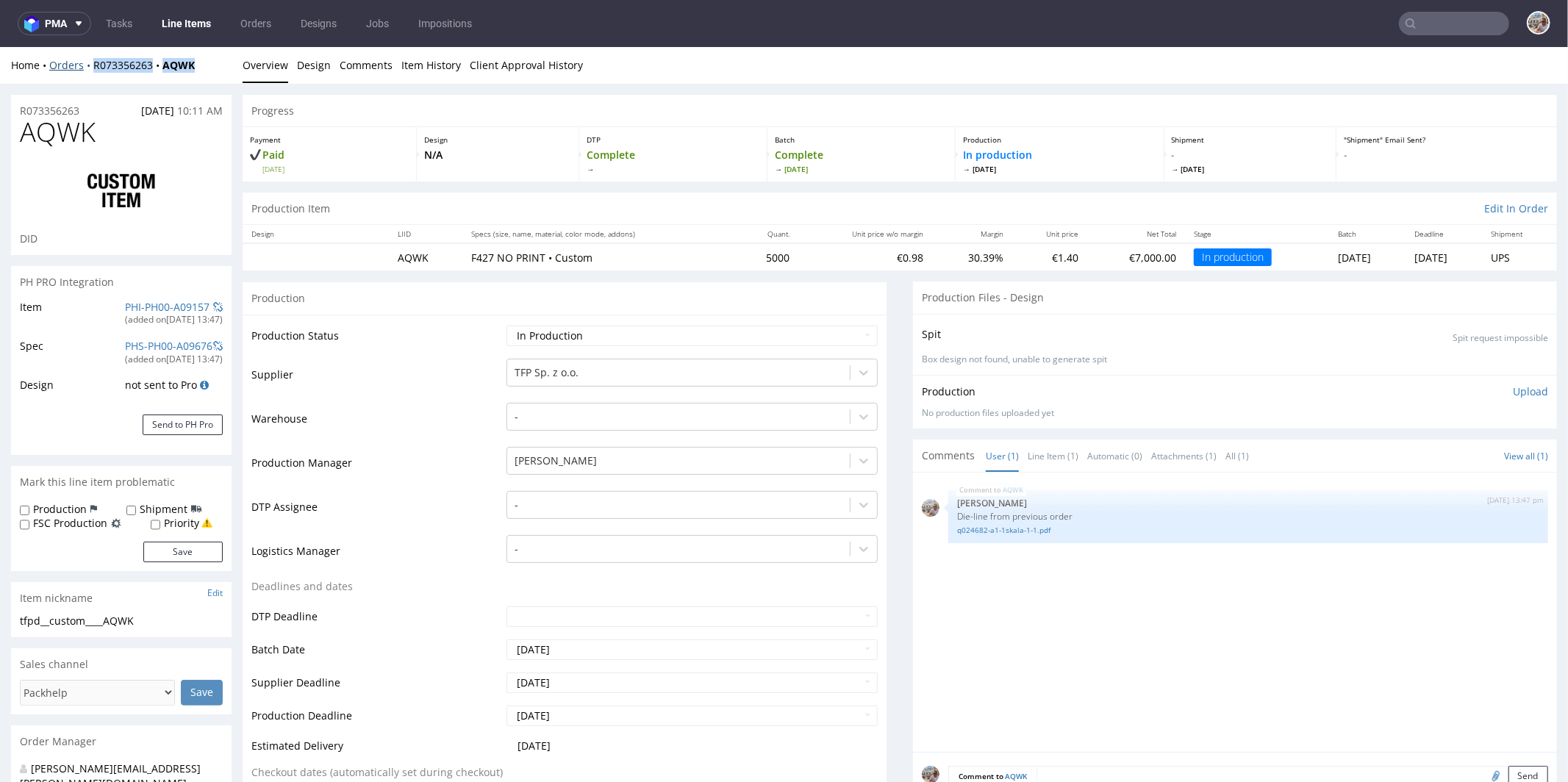
click at [91, 63] on div "Home Orders R073356263 AQWK" at bounding box center [121, 64] width 221 height 15
copy div "R073356263 AQWK"
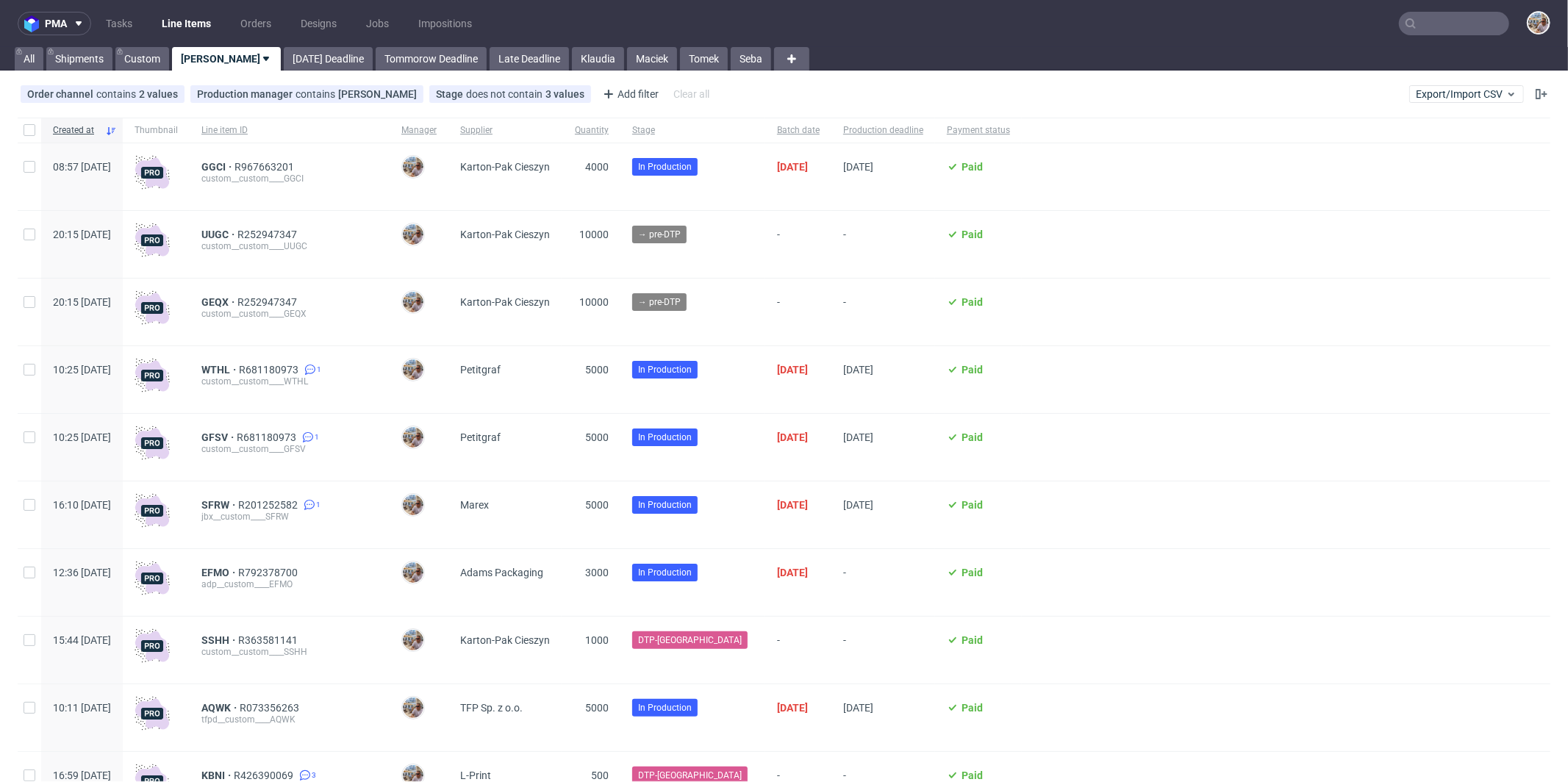
click at [1416, 38] on nav "pma Tasks Line Items Orders Designs Jobs Impositions" at bounding box center [784, 23] width 1568 height 47
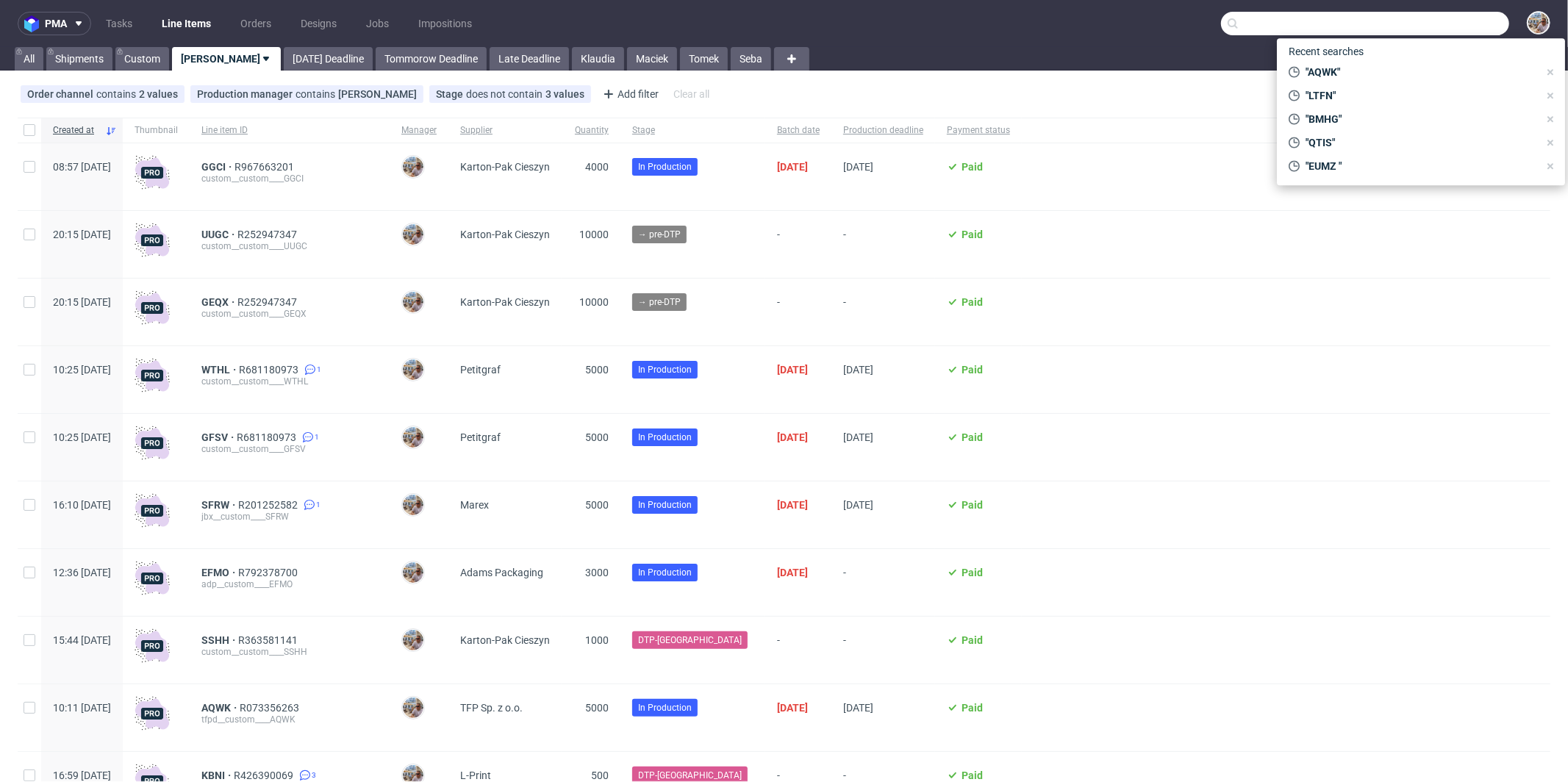
click at [1419, 30] on input "text" at bounding box center [1365, 23] width 288 height 23
paste input "EFMO"
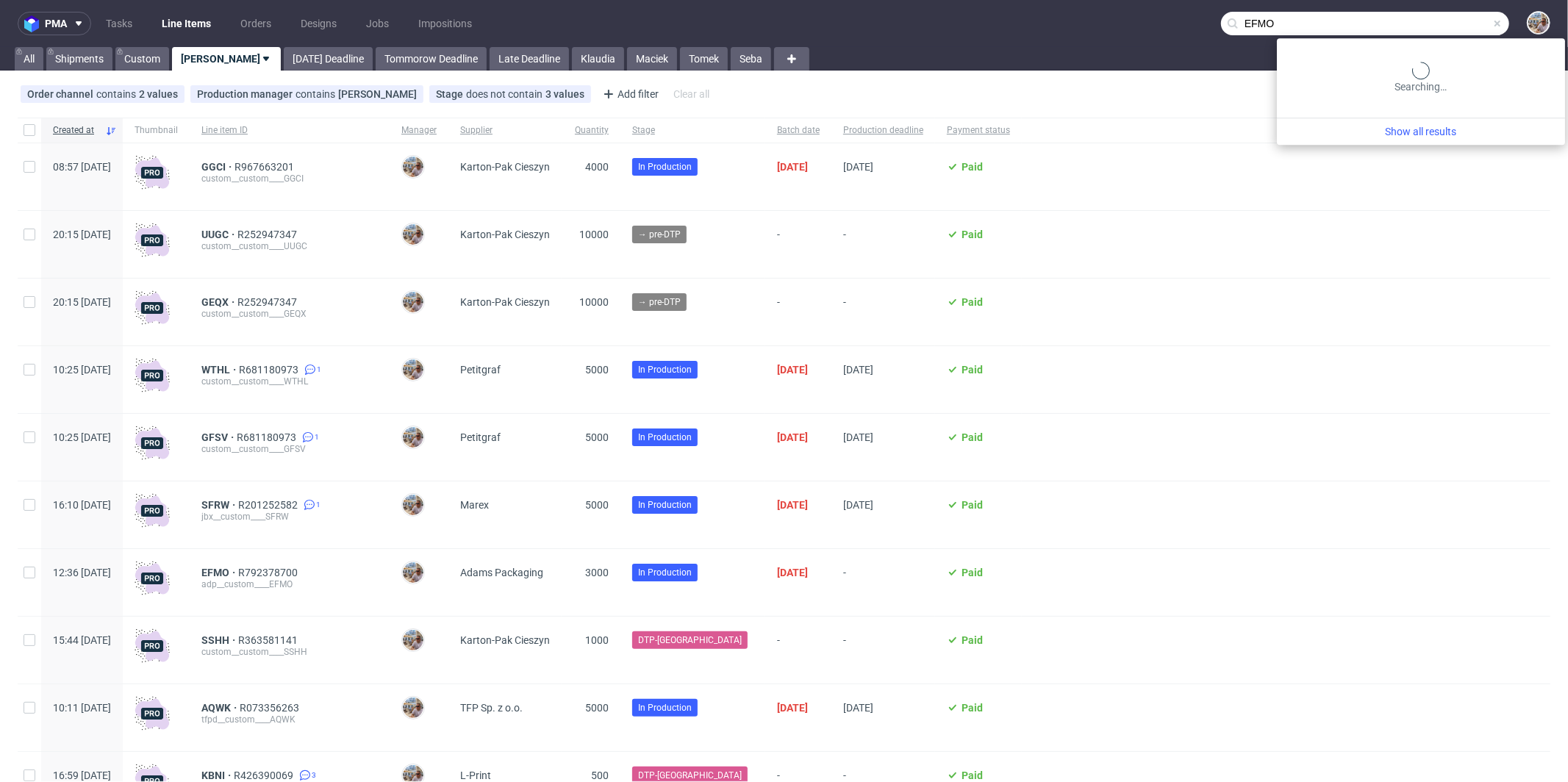
type input "EFMO"
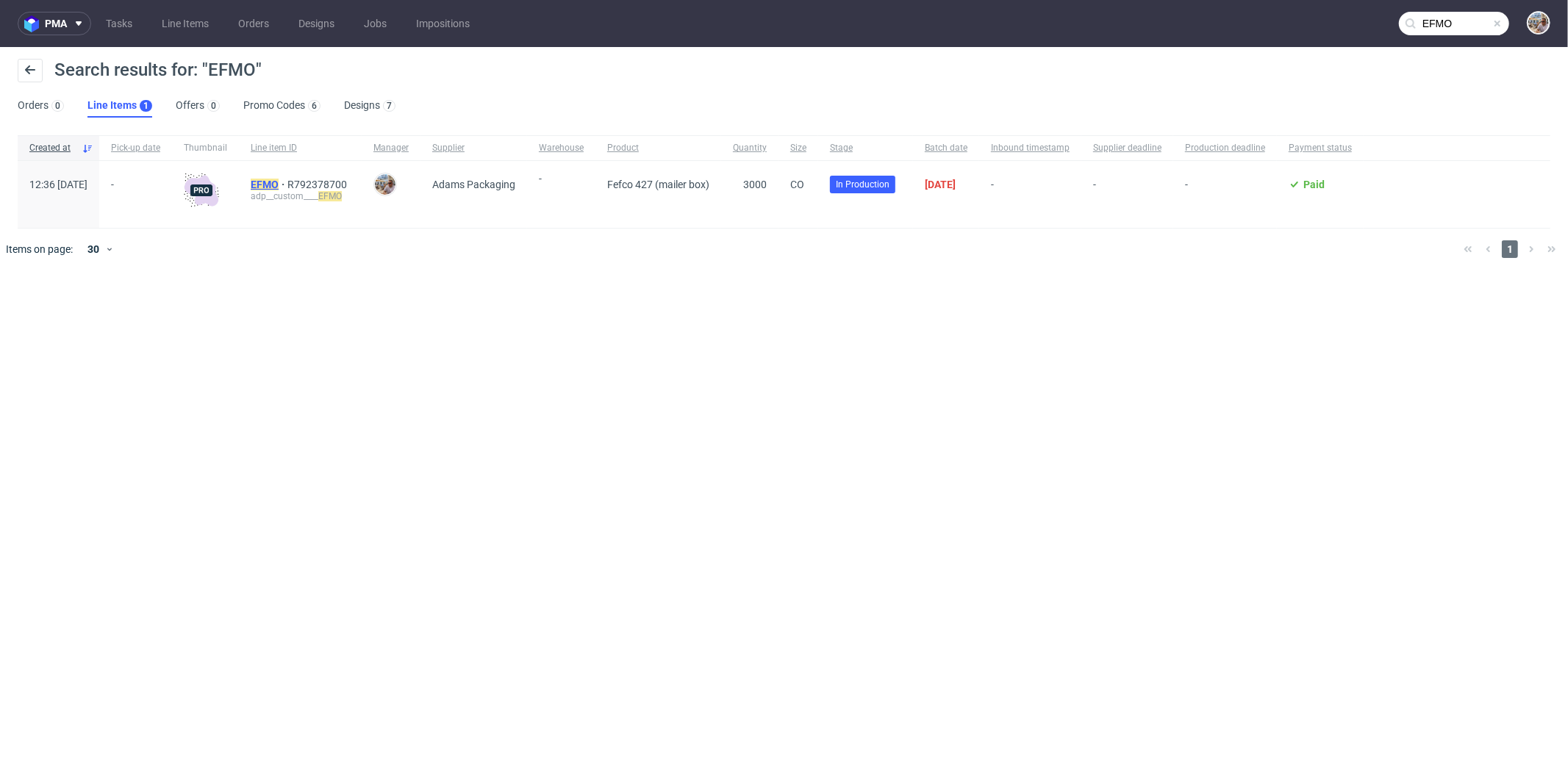
click at [279, 184] on mark "EFMO" at bounding box center [265, 184] width 28 height 12
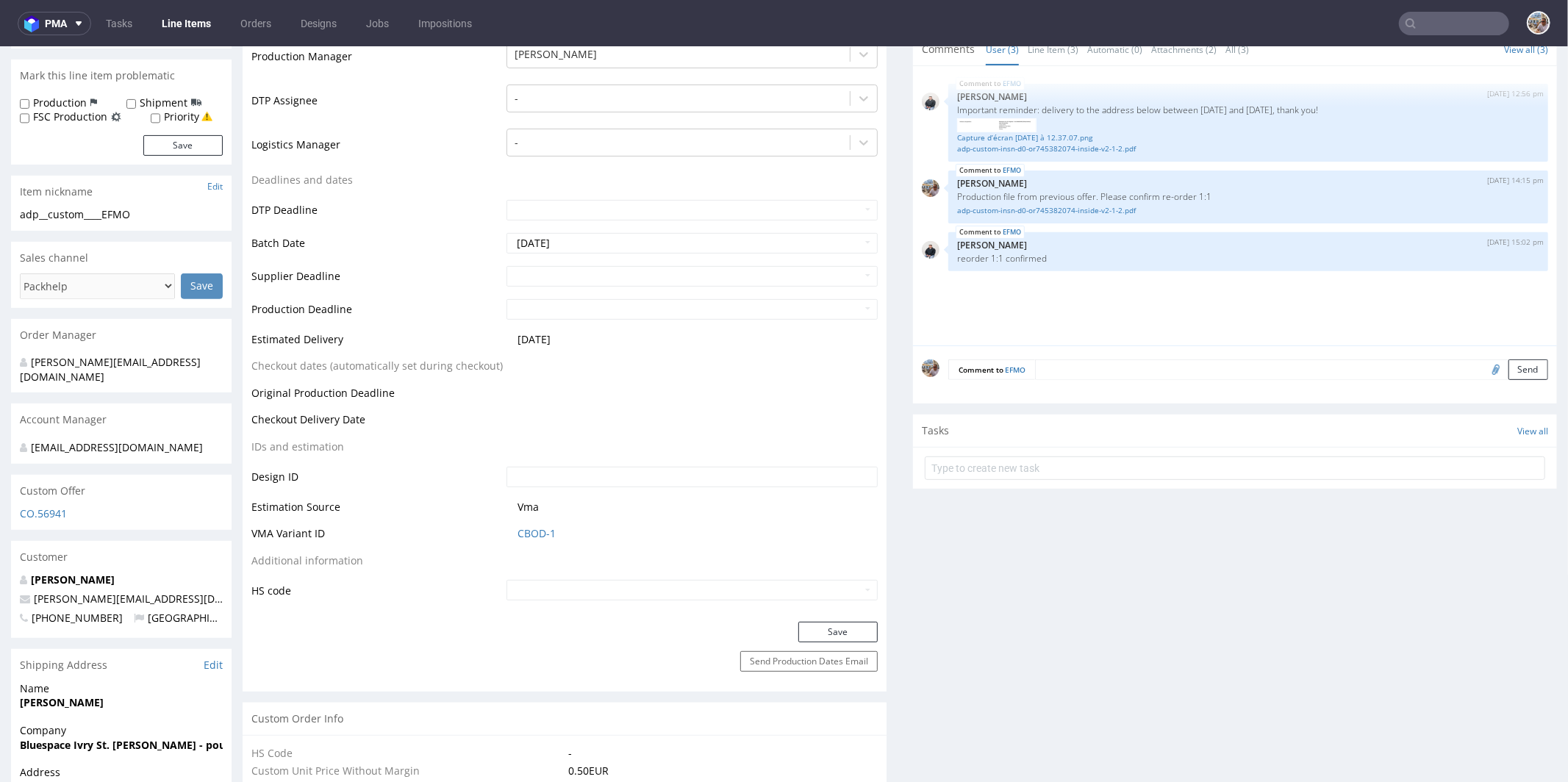
scroll to position [422, 0]
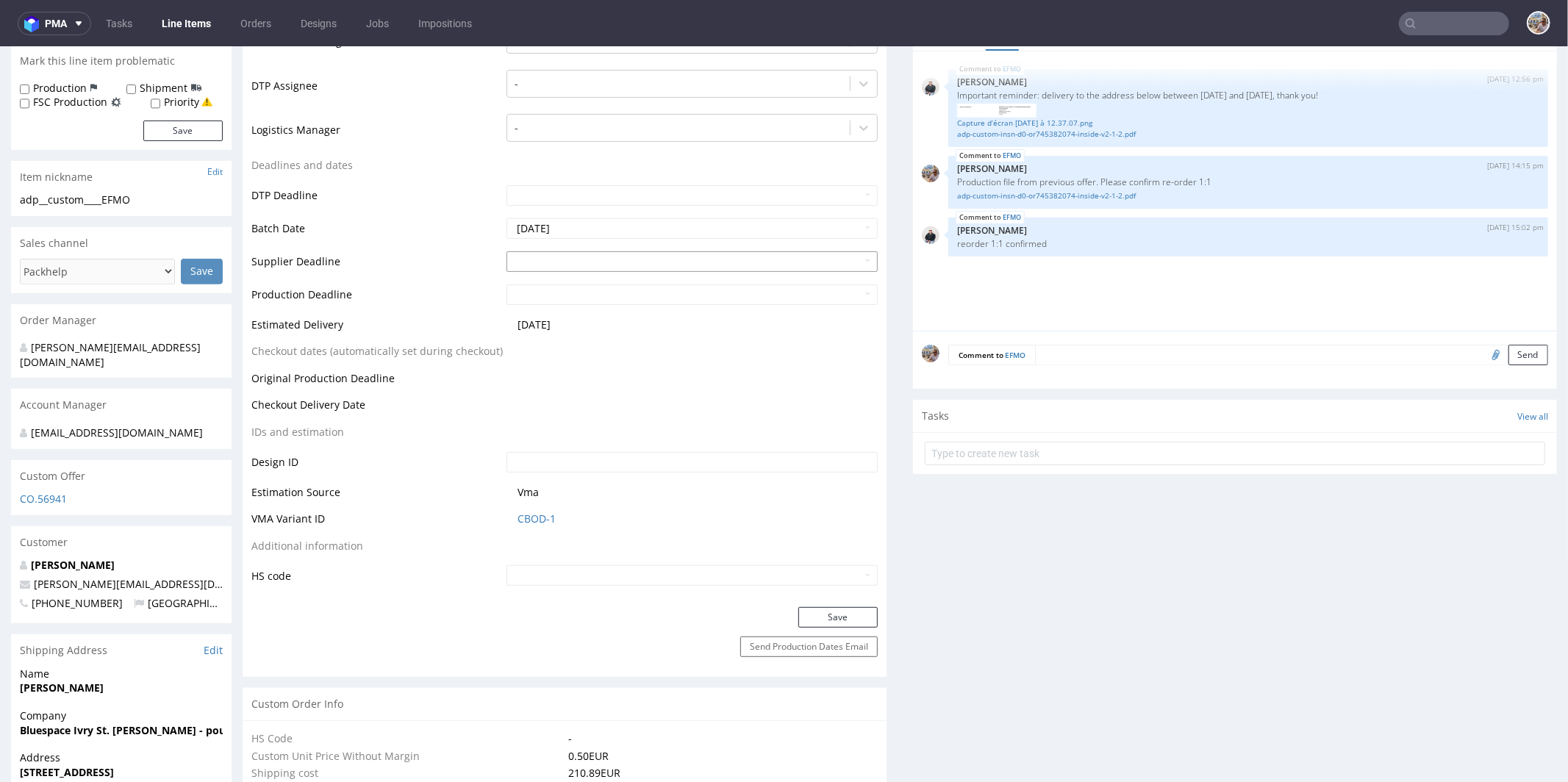
click at [569, 263] on input "text" at bounding box center [692, 260] width 371 height 21
click at [586, 169] on td "15" at bounding box center [584, 171] width 23 height 22
type input "2025-10-15"
click at [552, 299] on input "text" at bounding box center [692, 293] width 371 height 21
click at [623, 203] on td "17" at bounding box center [627, 204] width 22 height 22
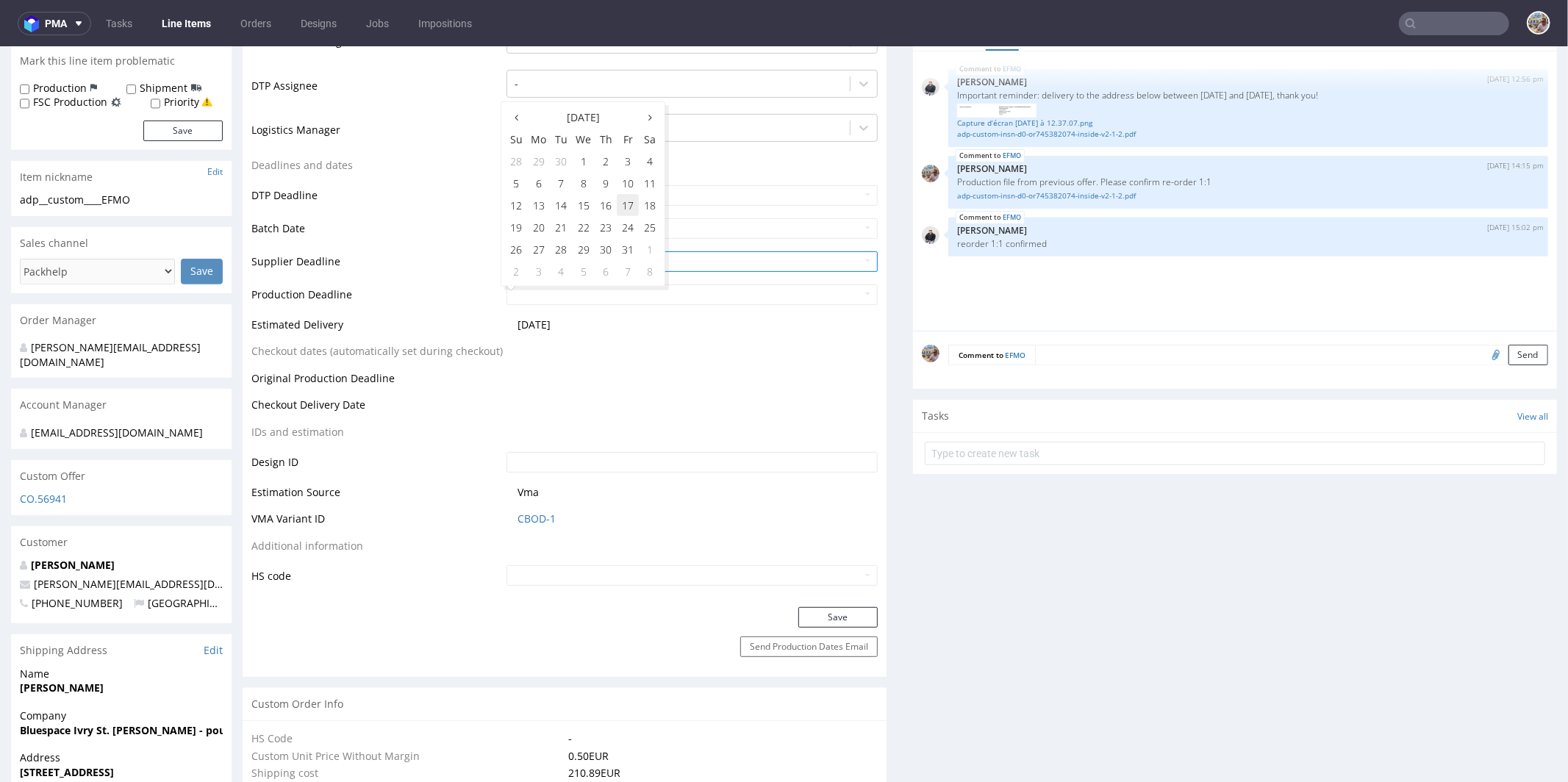
type input "2025-10-17"
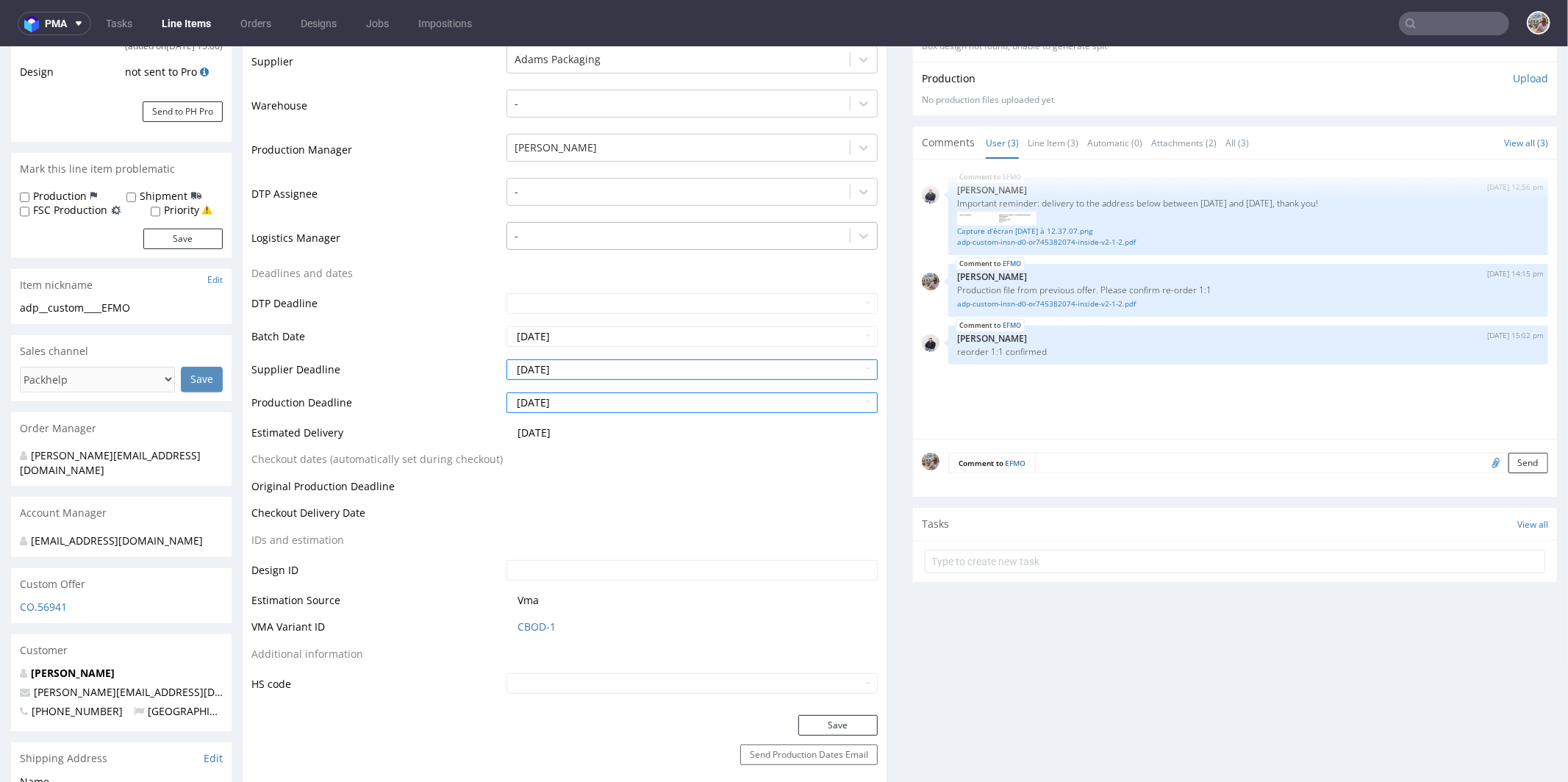
scroll to position [366, 0]
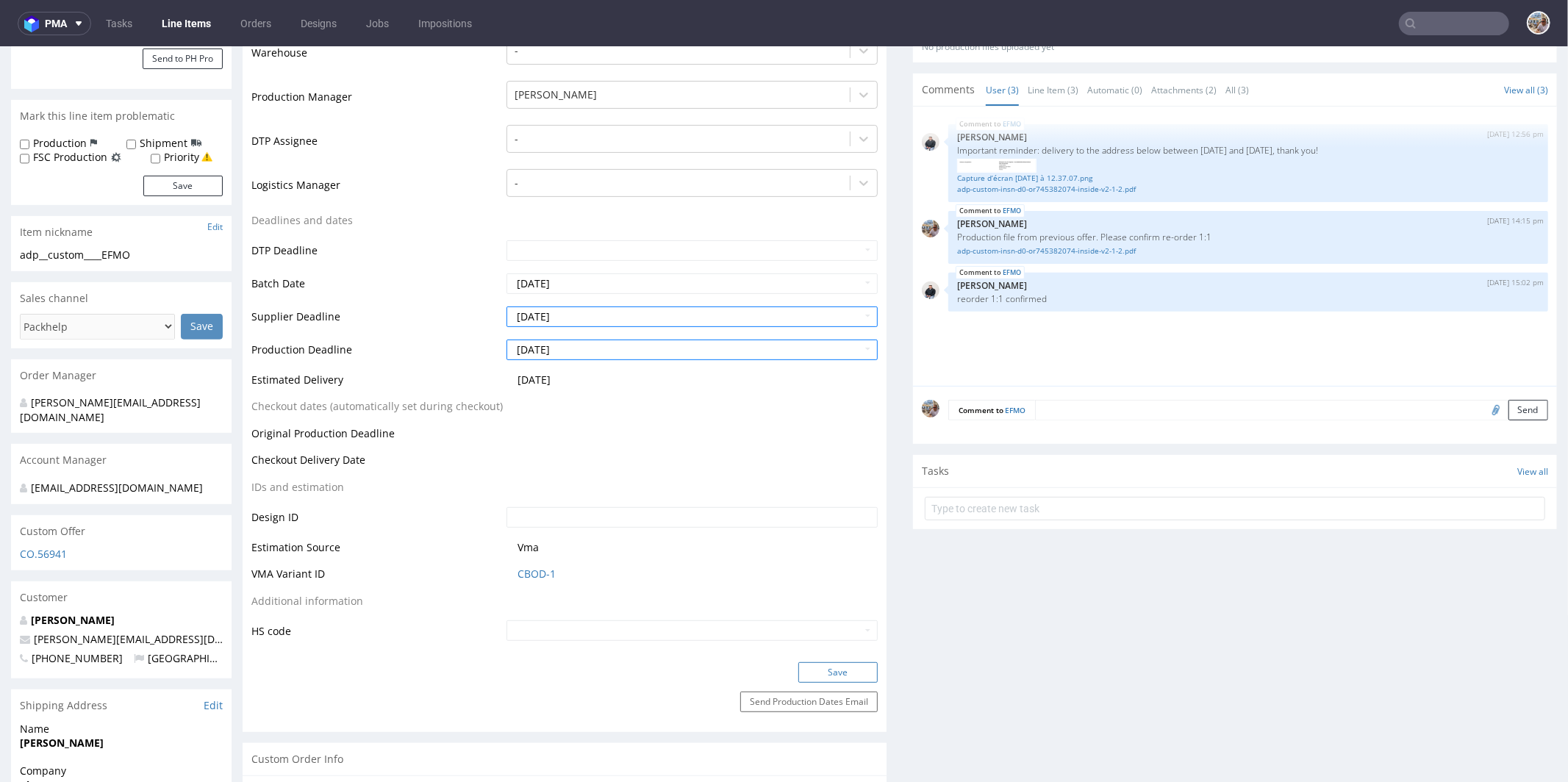
click at [826, 665] on button "Save" at bounding box center [838, 671] width 79 height 21
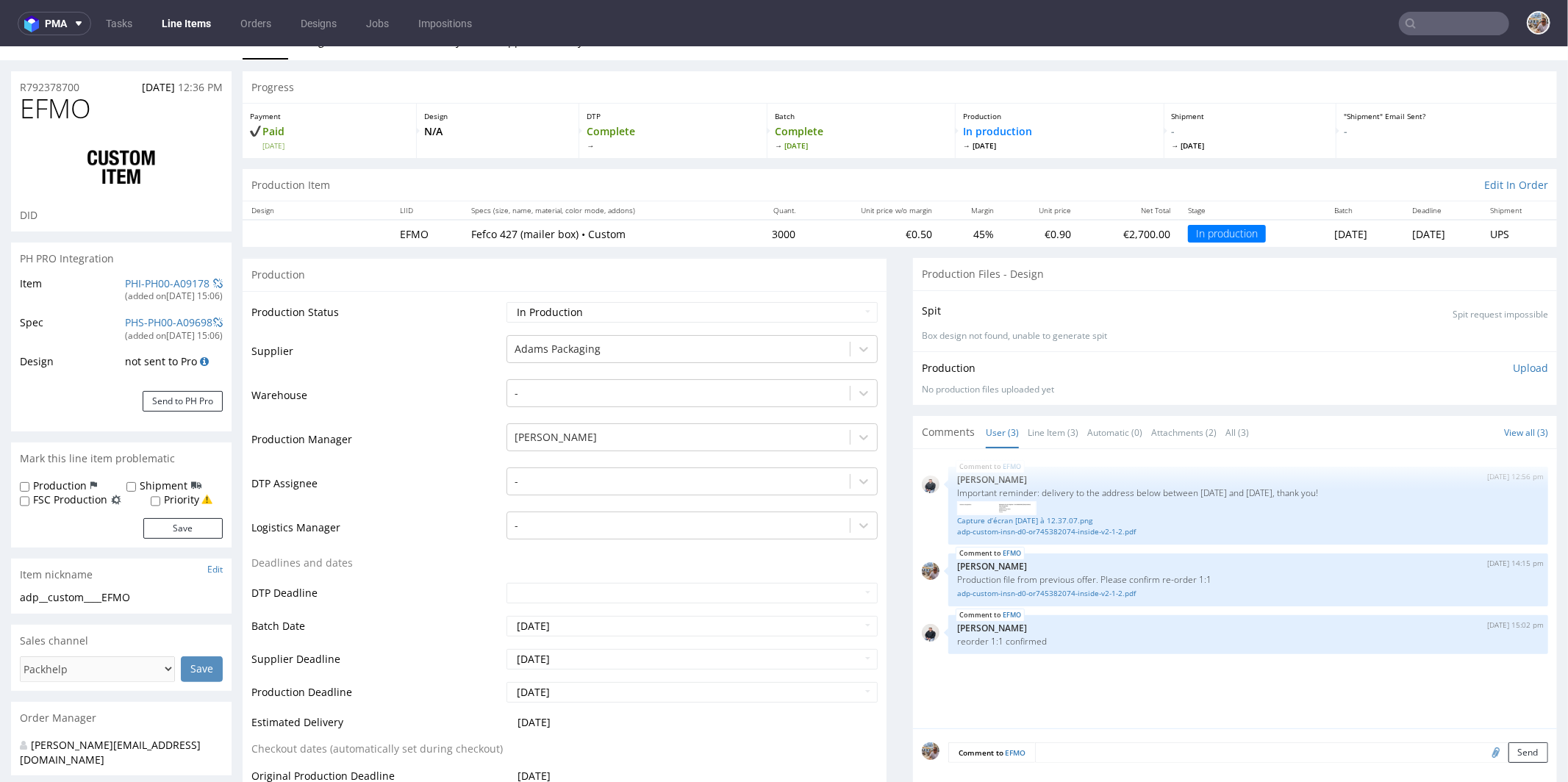
scroll to position [0, 0]
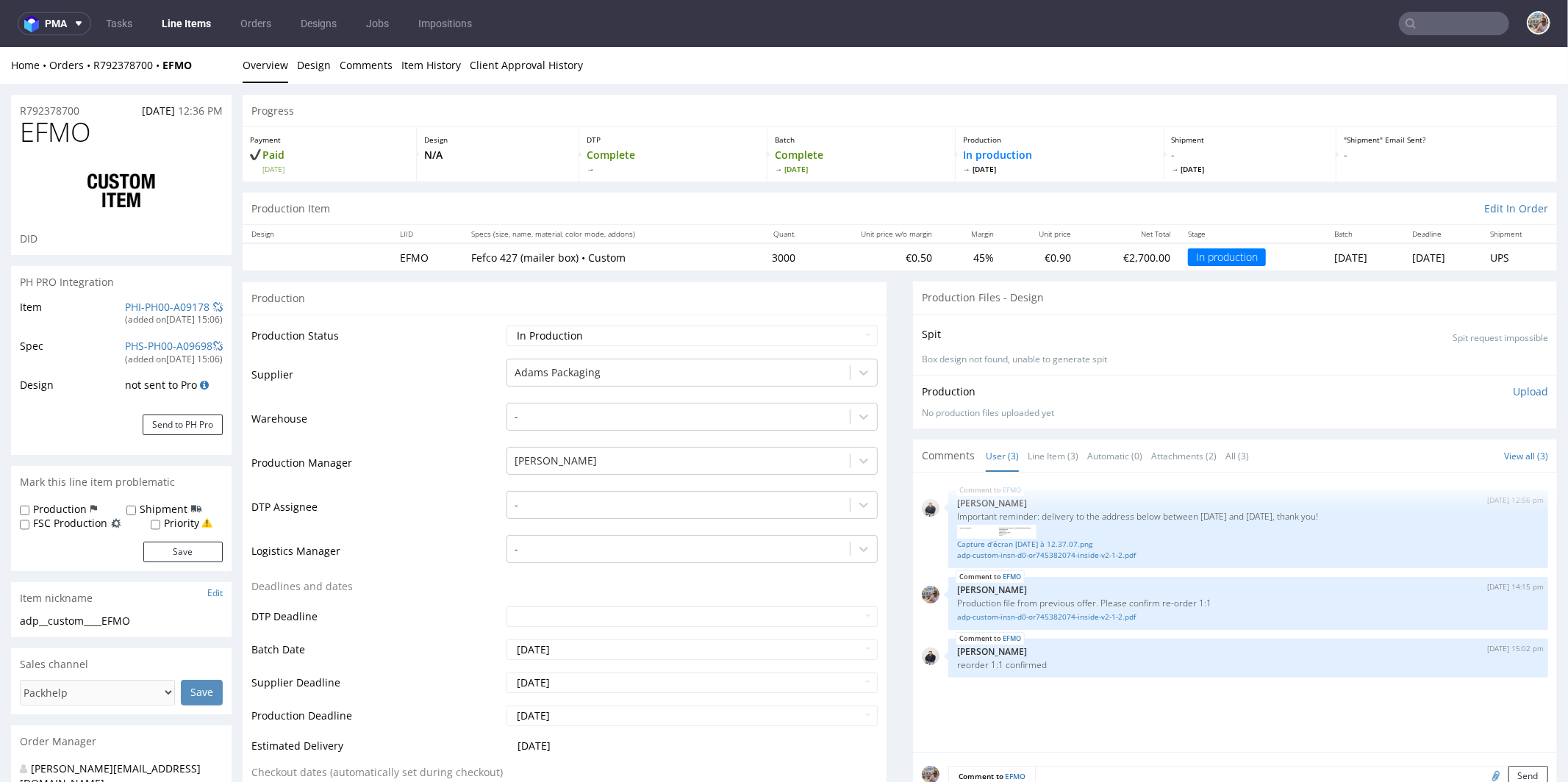
click at [1446, 25] on input "text" at bounding box center [1454, 23] width 110 height 23
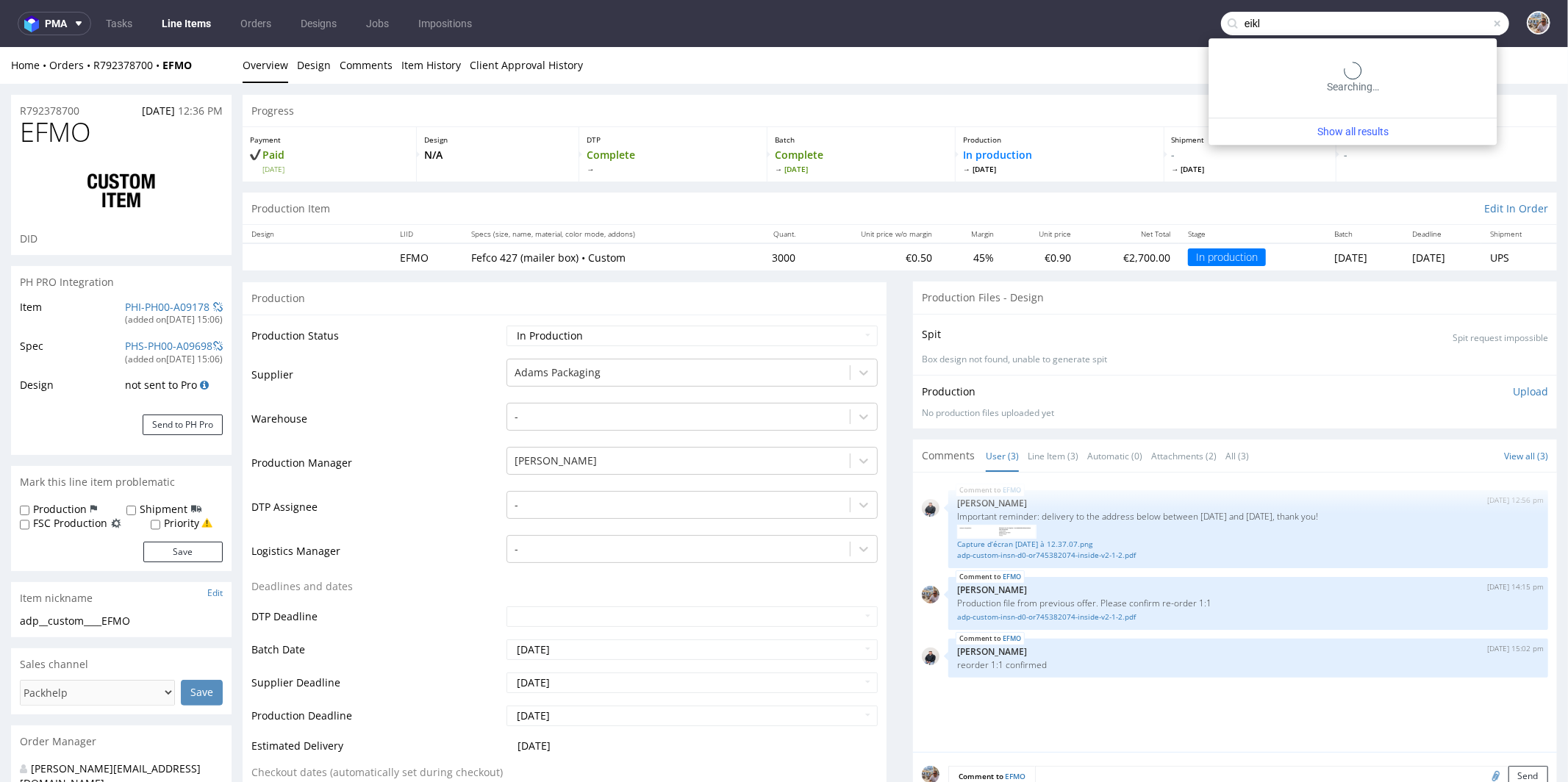
type input "eikl"
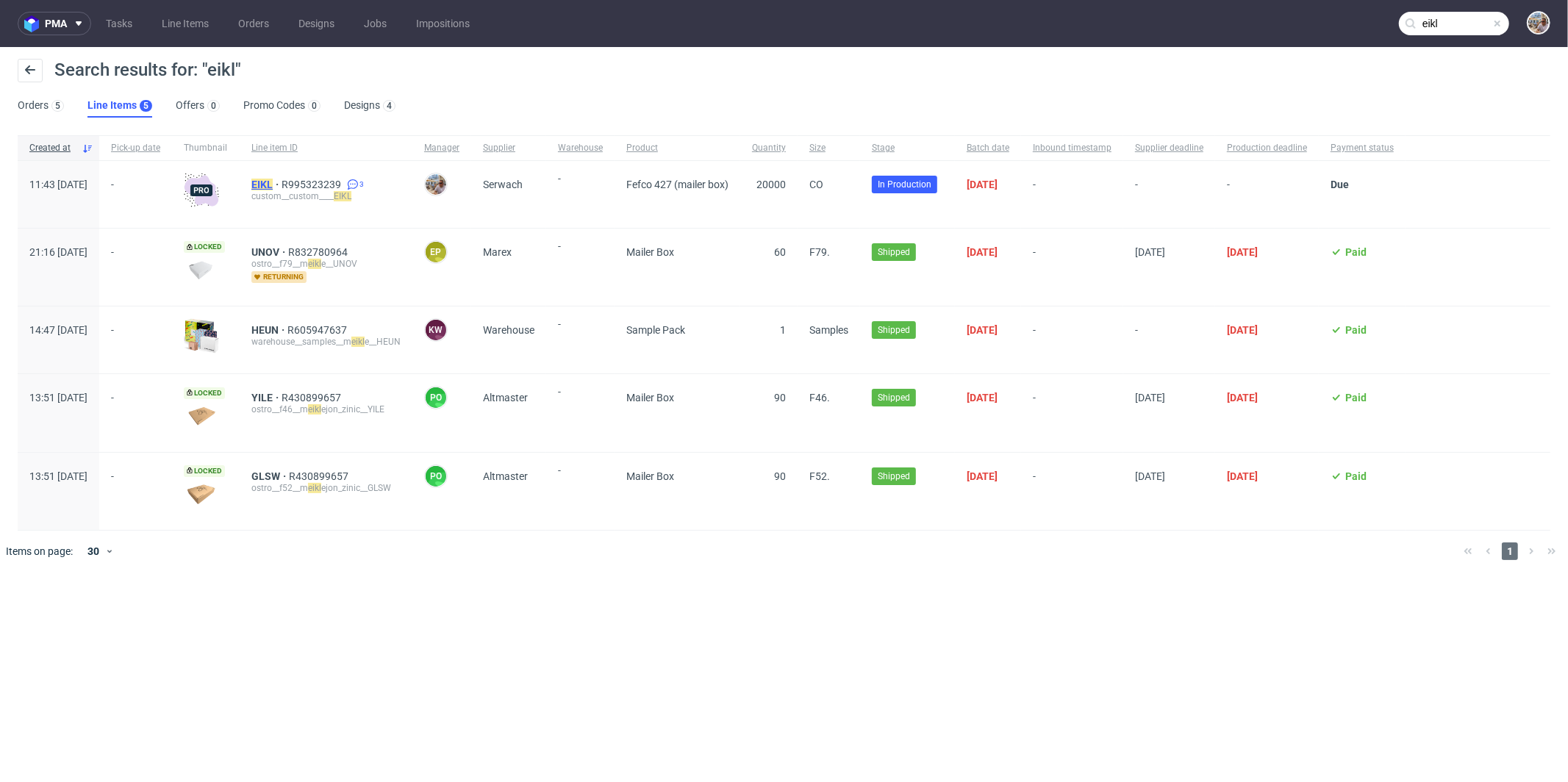
click at [273, 184] on mark "EIKL" at bounding box center [262, 184] width 21 height 12
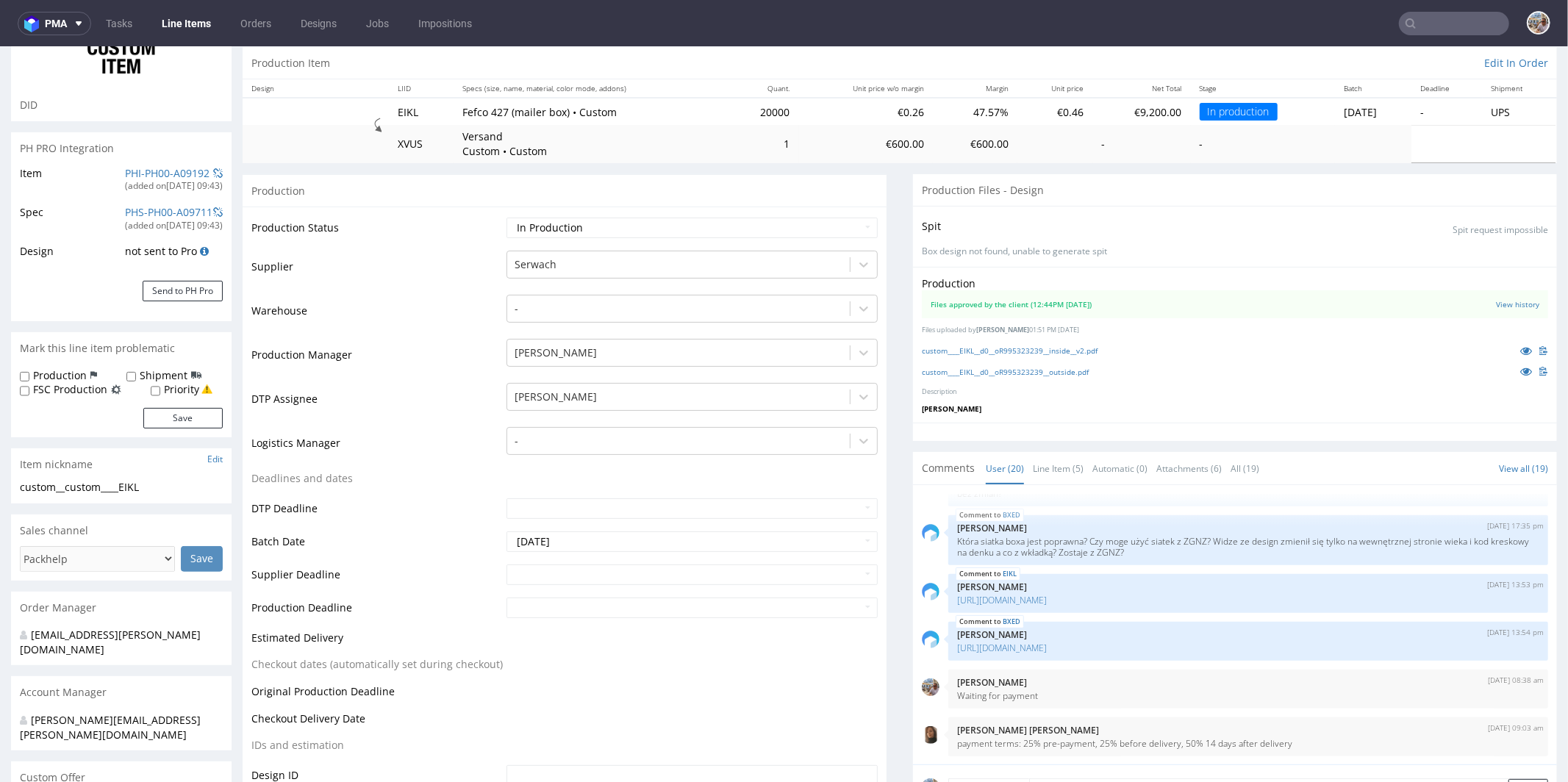
scroll to position [140, 0]
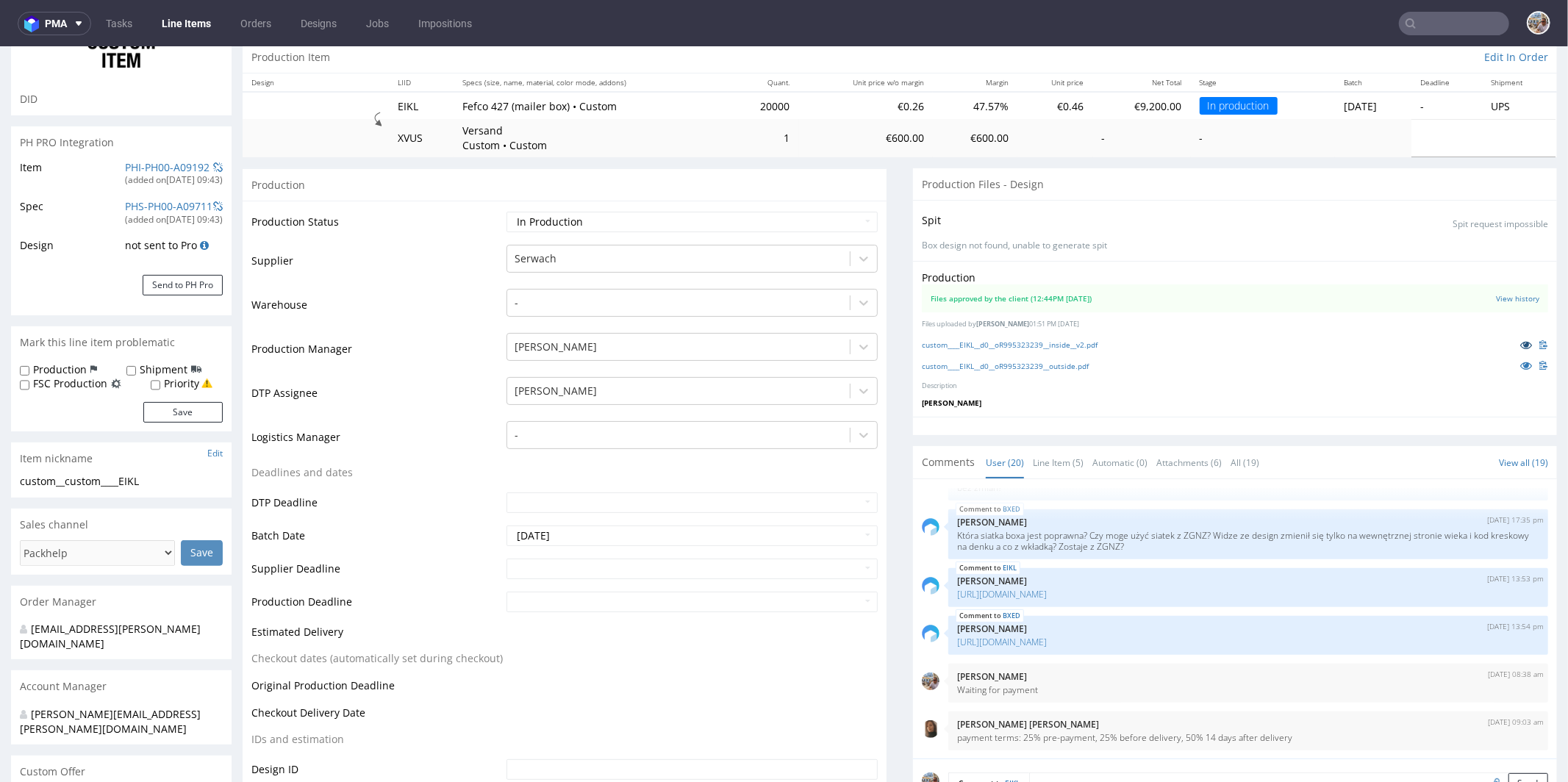
click at [1520, 342] on icon at bounding box center [1526, 344] width 12 height 10
click at [1520, 361] on icon at bounding box center [1526, 365] width 12 height 10
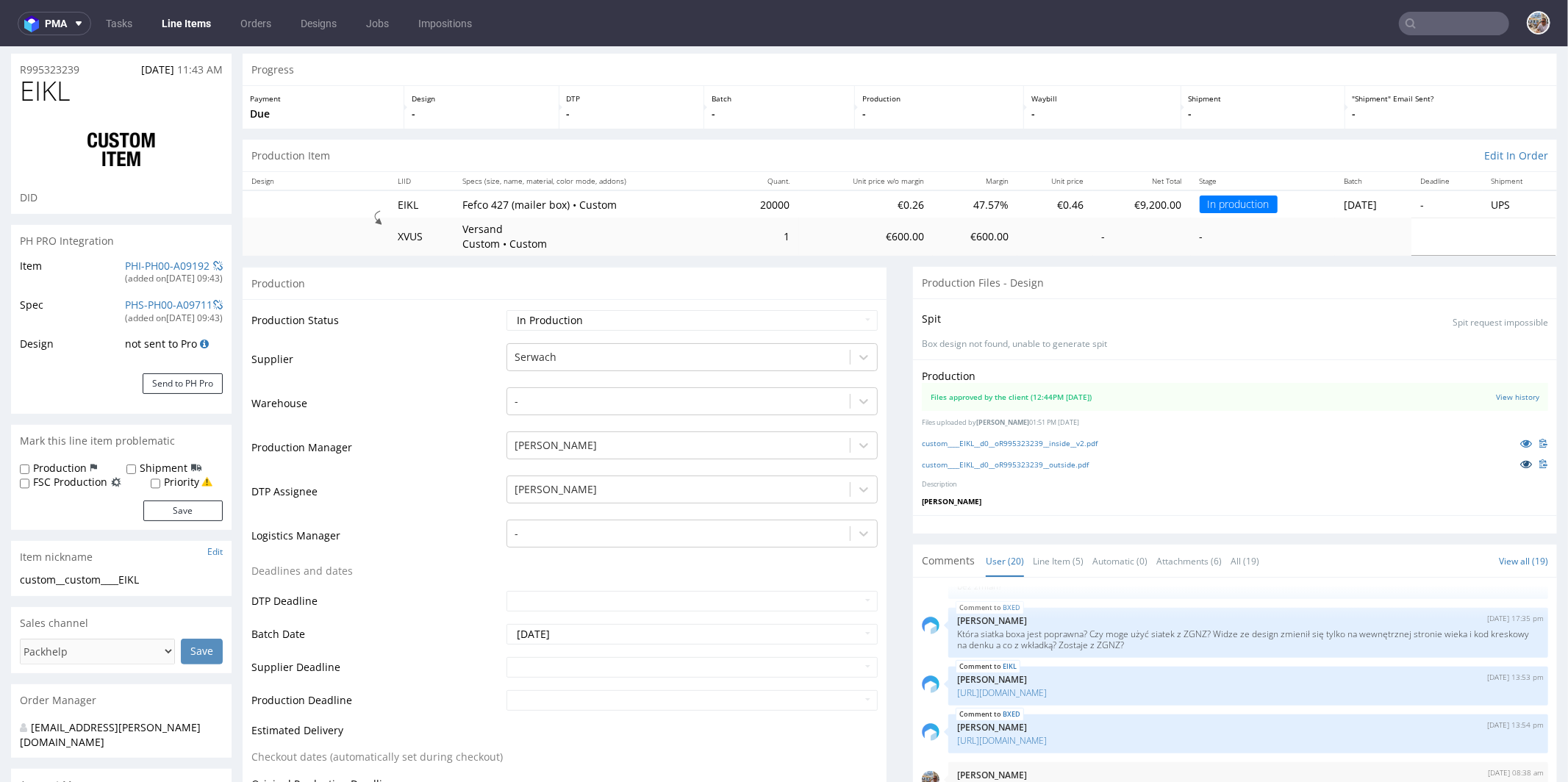
scroll to position [0, 0]
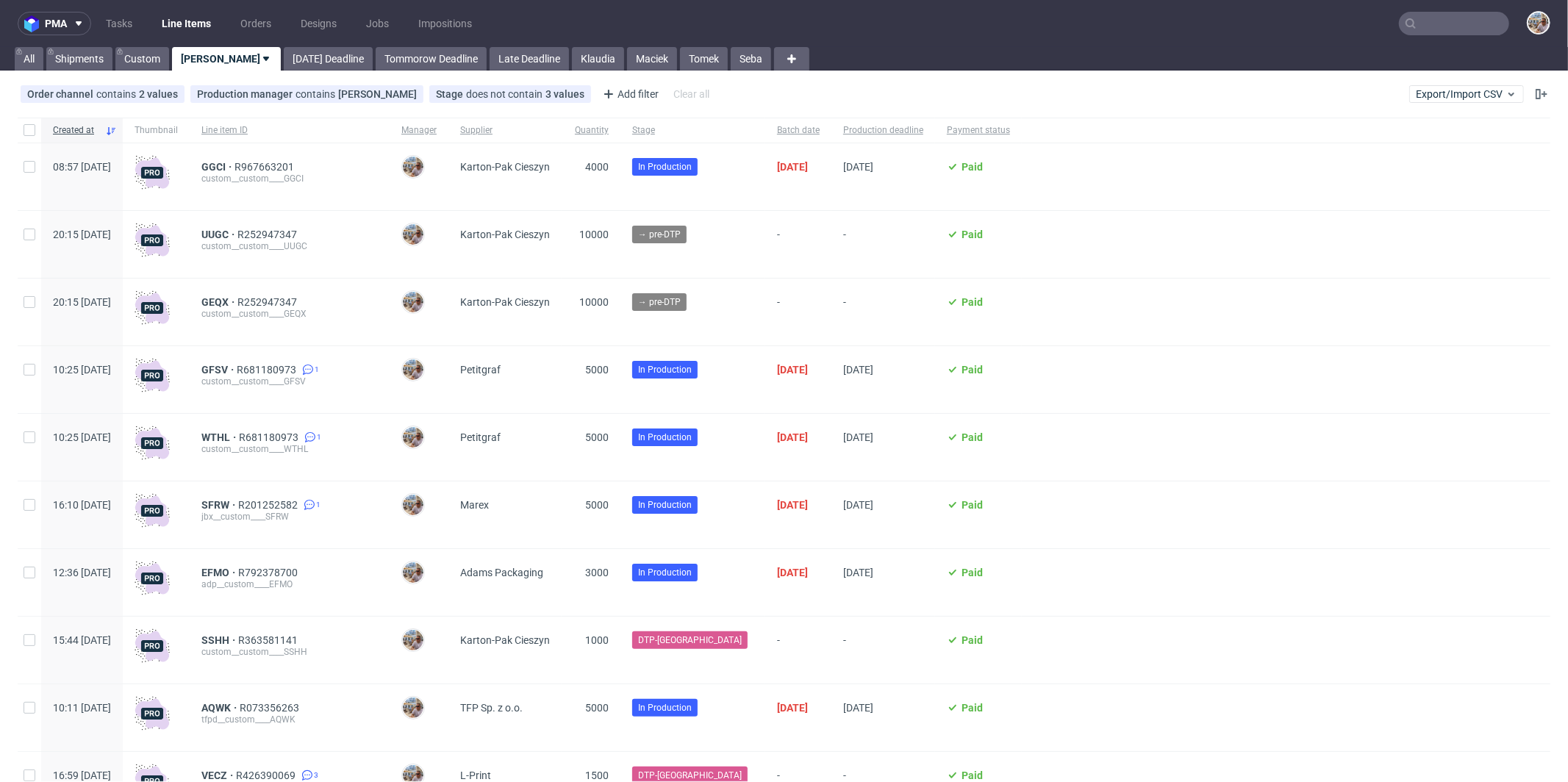
click at [1456, 26] on input "text" at bounding box center [1454, 23] width 110 height 23
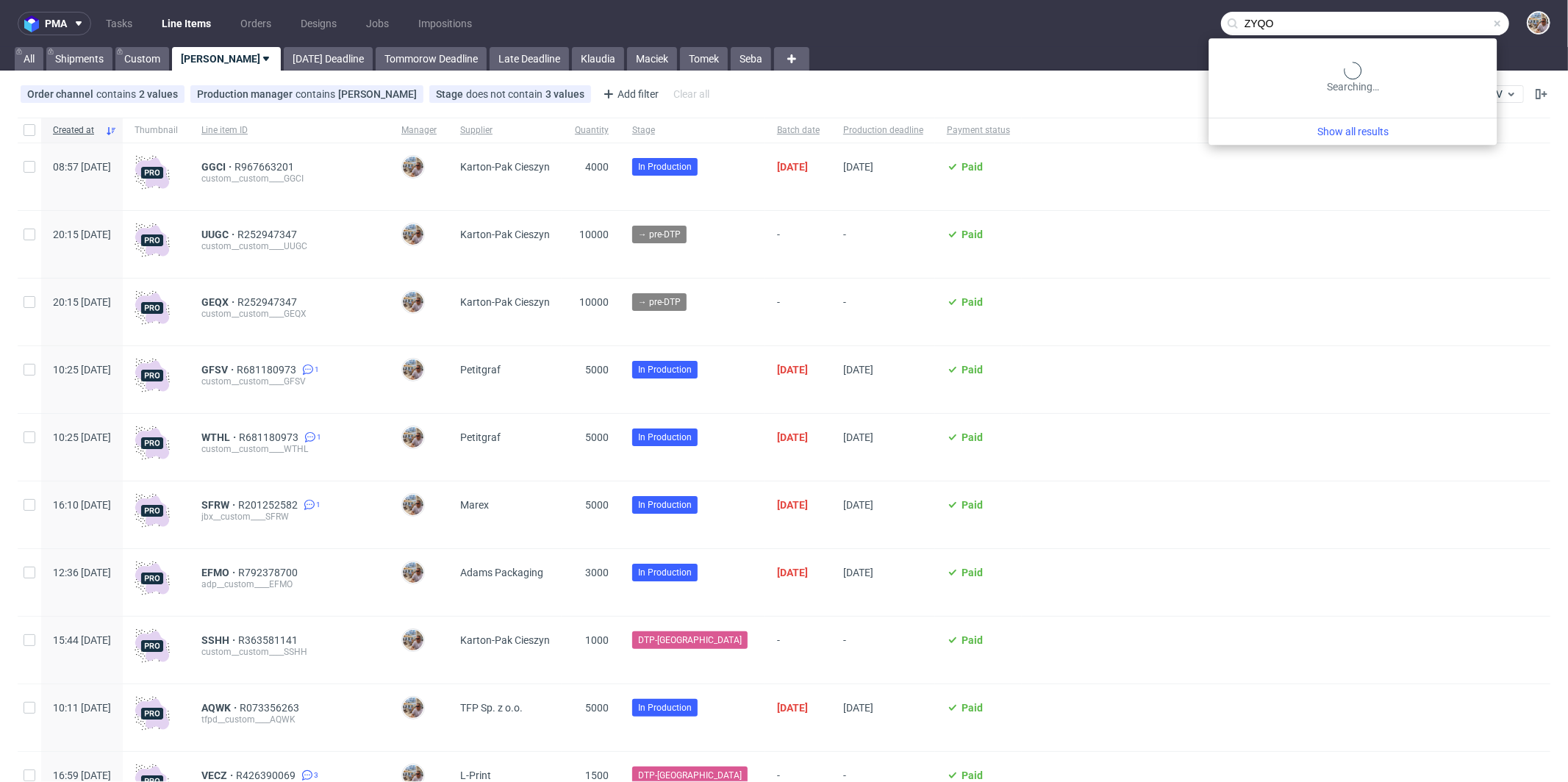
type input "ZYQO"
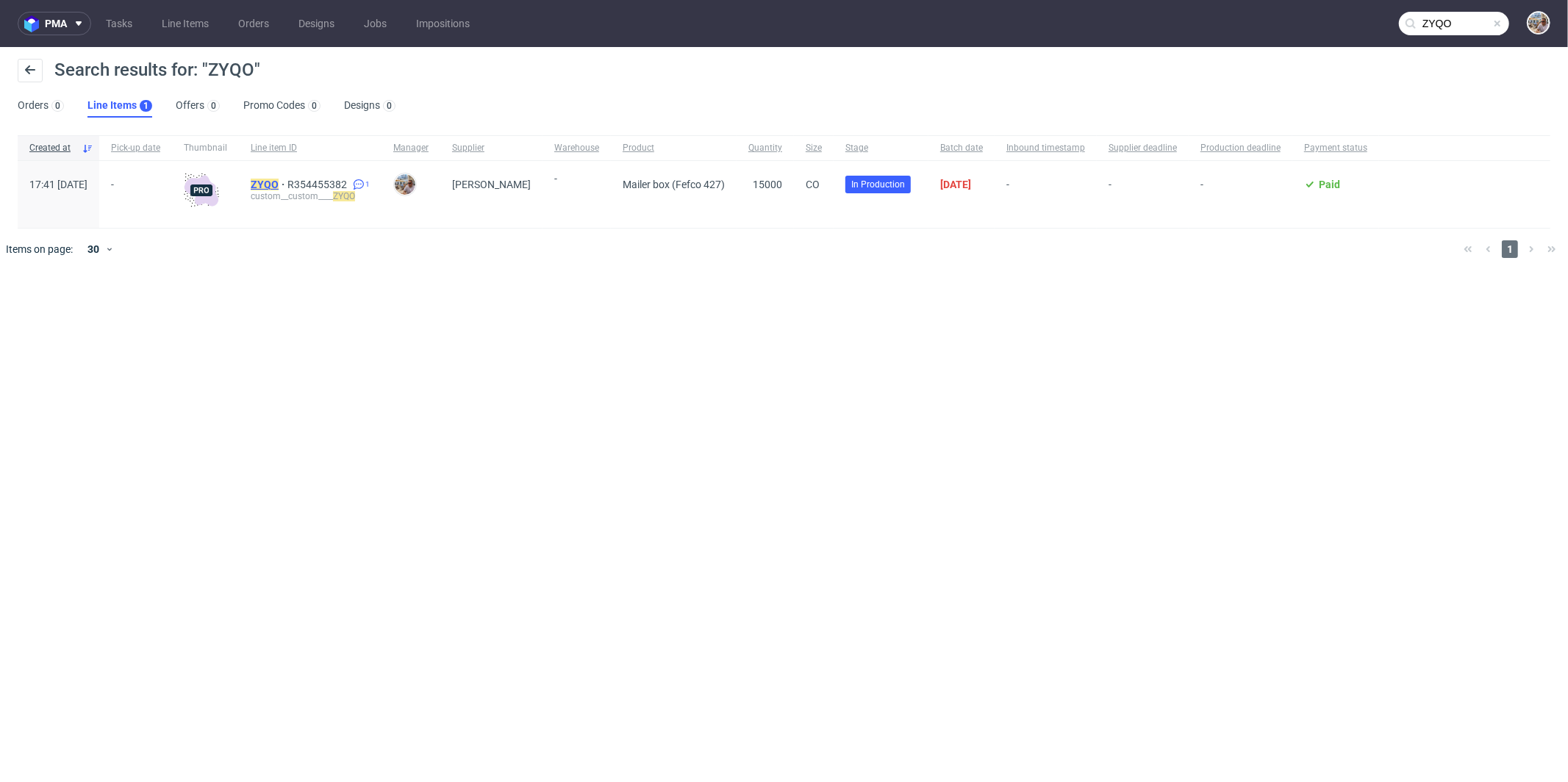
click at [279, 184] on mark "ZYQO" at bounding box center [265, 184] width 28 height 12
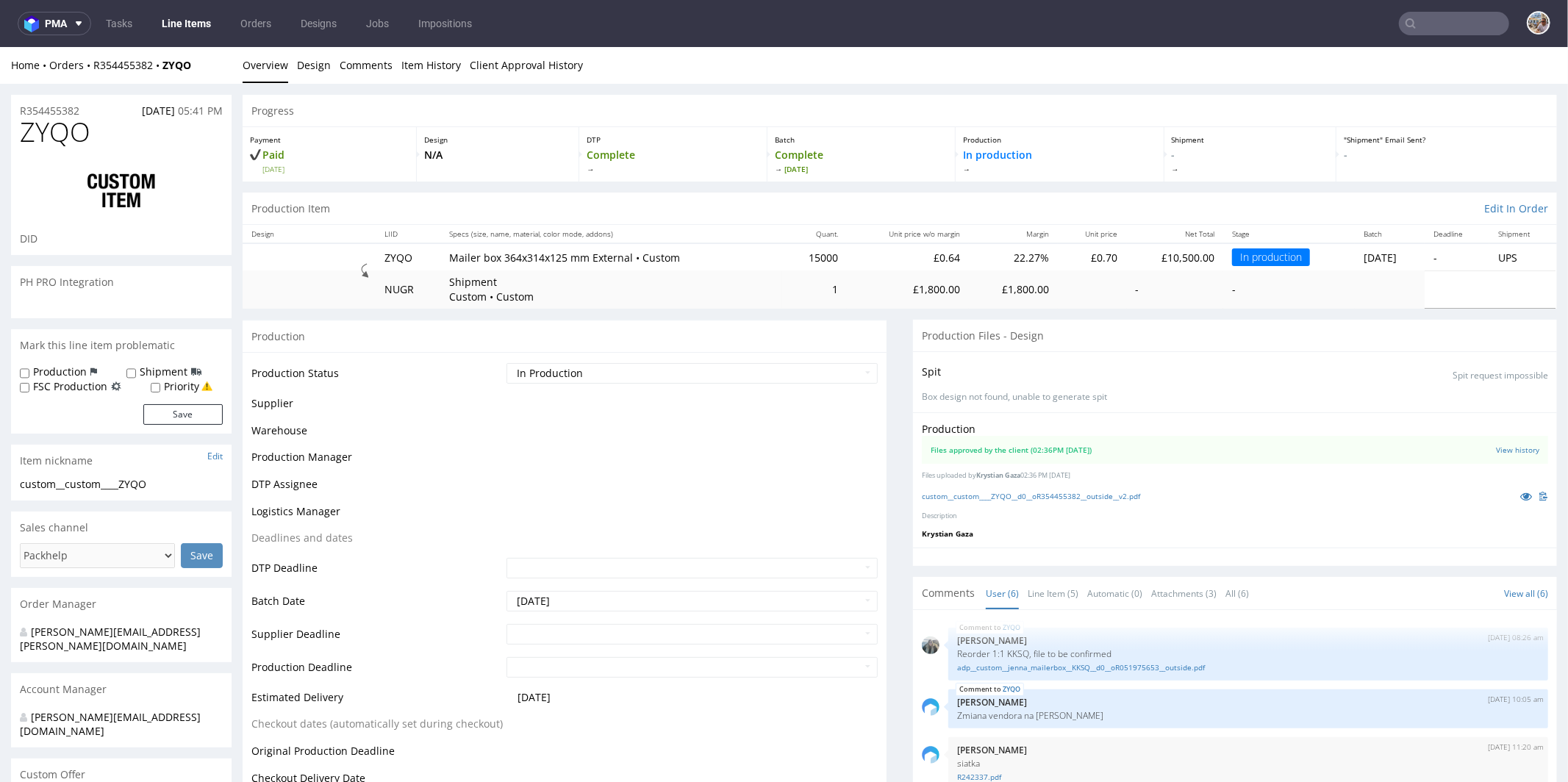
scroll to position [67, 0]
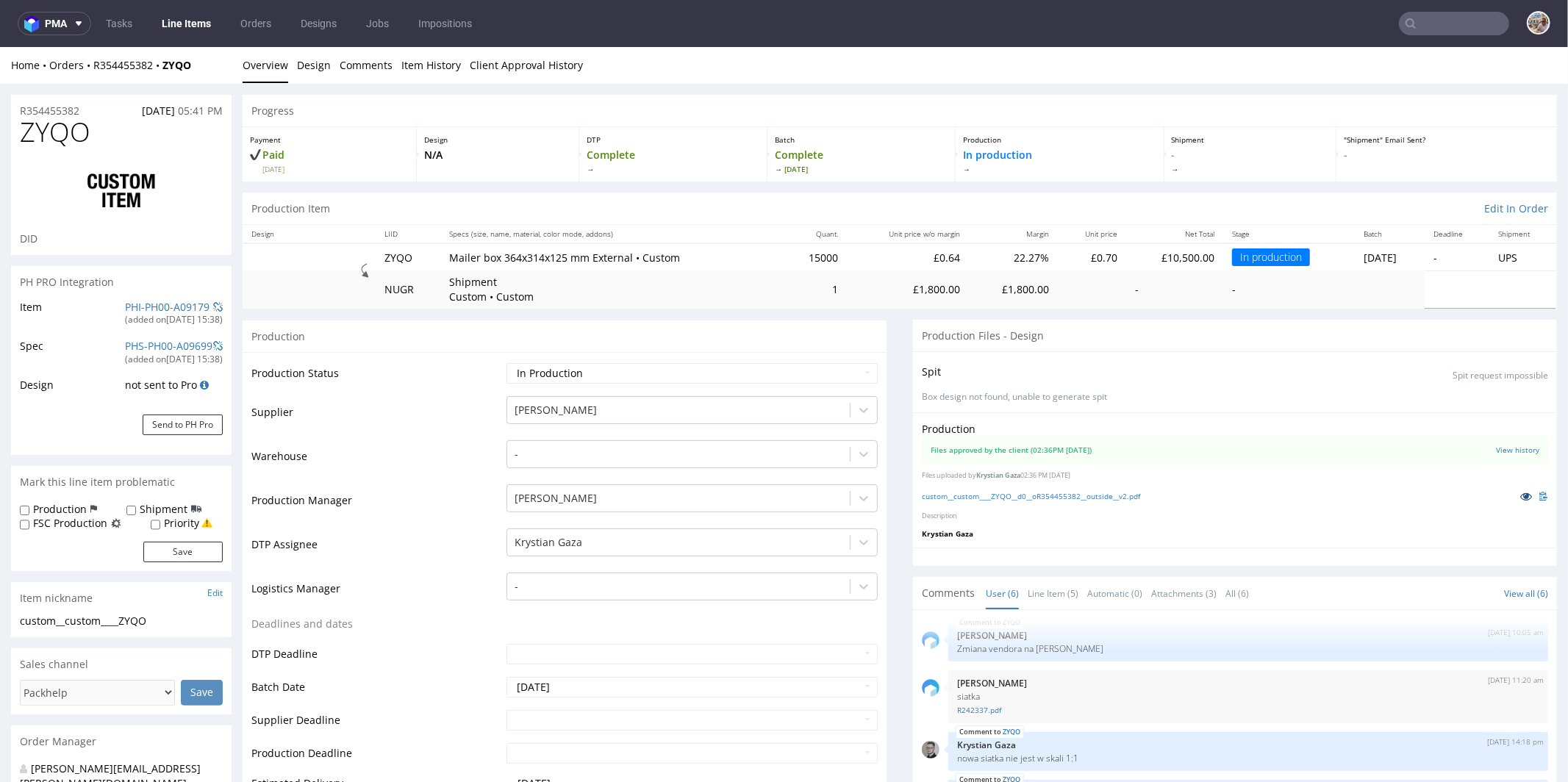
click at [1520, 494] on icon at bounding box center [1526, 495] width 12 height 10
click at [99, 134] on h1 "ZYQO" at bounding box center [121, 131] width 203 height 30
drag, startPoint x: 99, startPoint y: 134, endPoint x: 30, endPoint y: 137, distance: 69.1
click at [30, 137] on h1 "ZYQO" at bounding box center [121, 131] width 203 height 30
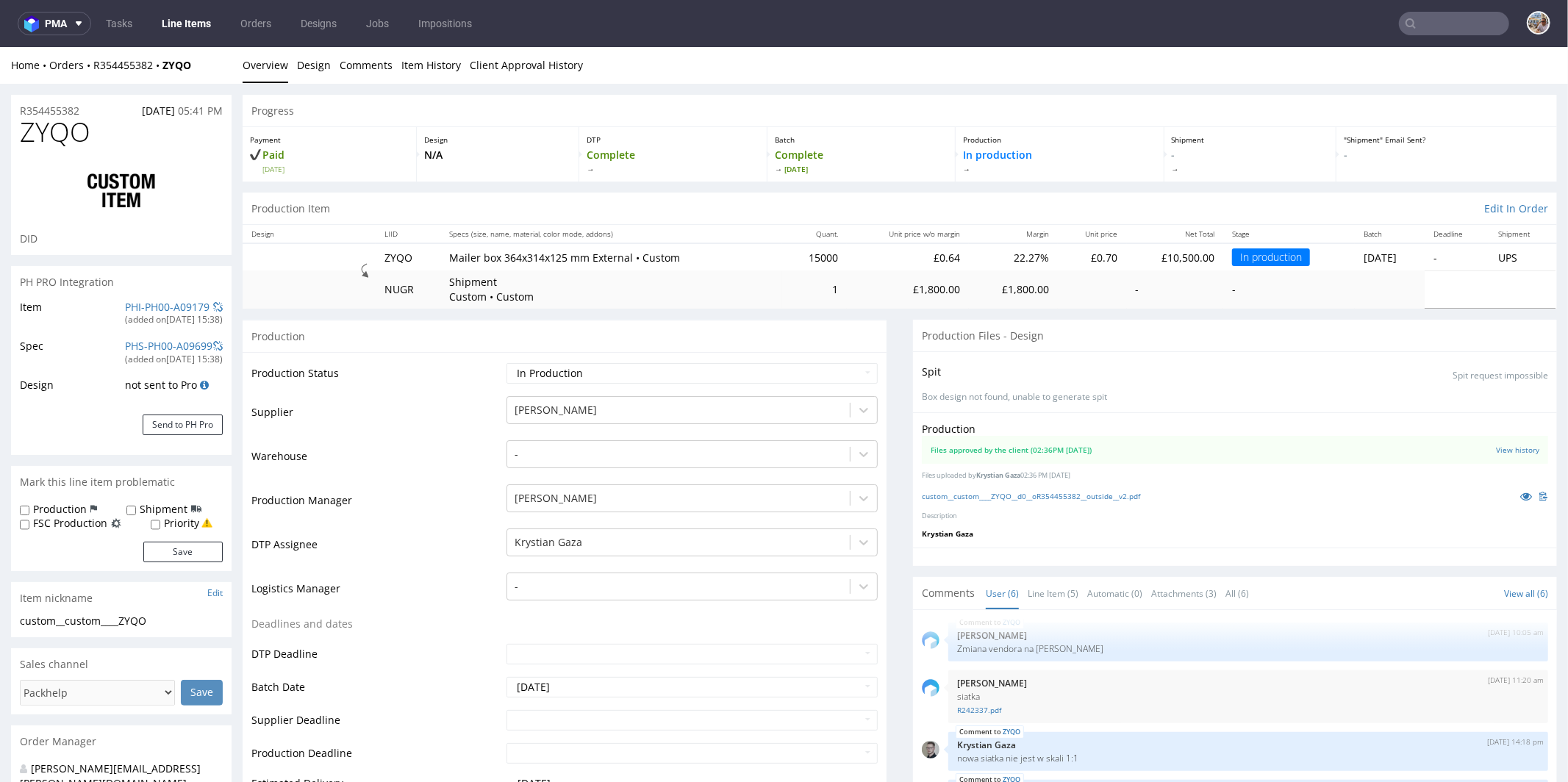
click at [216, 62] on div "Home Orders R354455382 ZYQO" at bounding box center [121, 64] width 221 height 15
drag, startPoint x: 209, startPoint y: 63, endPoint x: 168, endPoint y: 66, distance: 41.1
click at [168, 66] on div "Home Orders R354455382 ZYQO" at bounding box center [121, 64] width 221 height 15
copy strong "ZYQO"
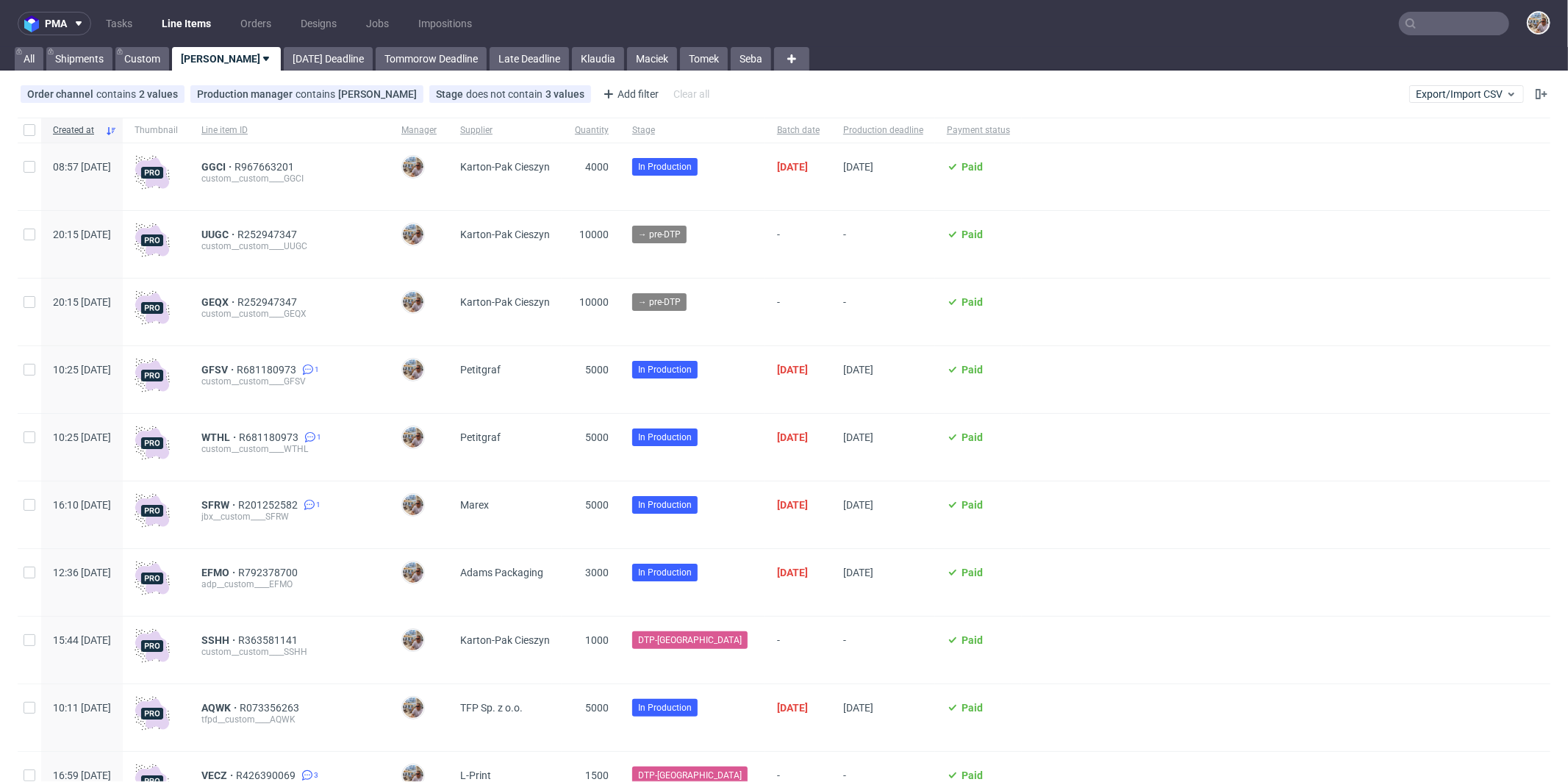
click at [1425, 23] on input "text" at bounding box center [1454, 23] width 110 height 23
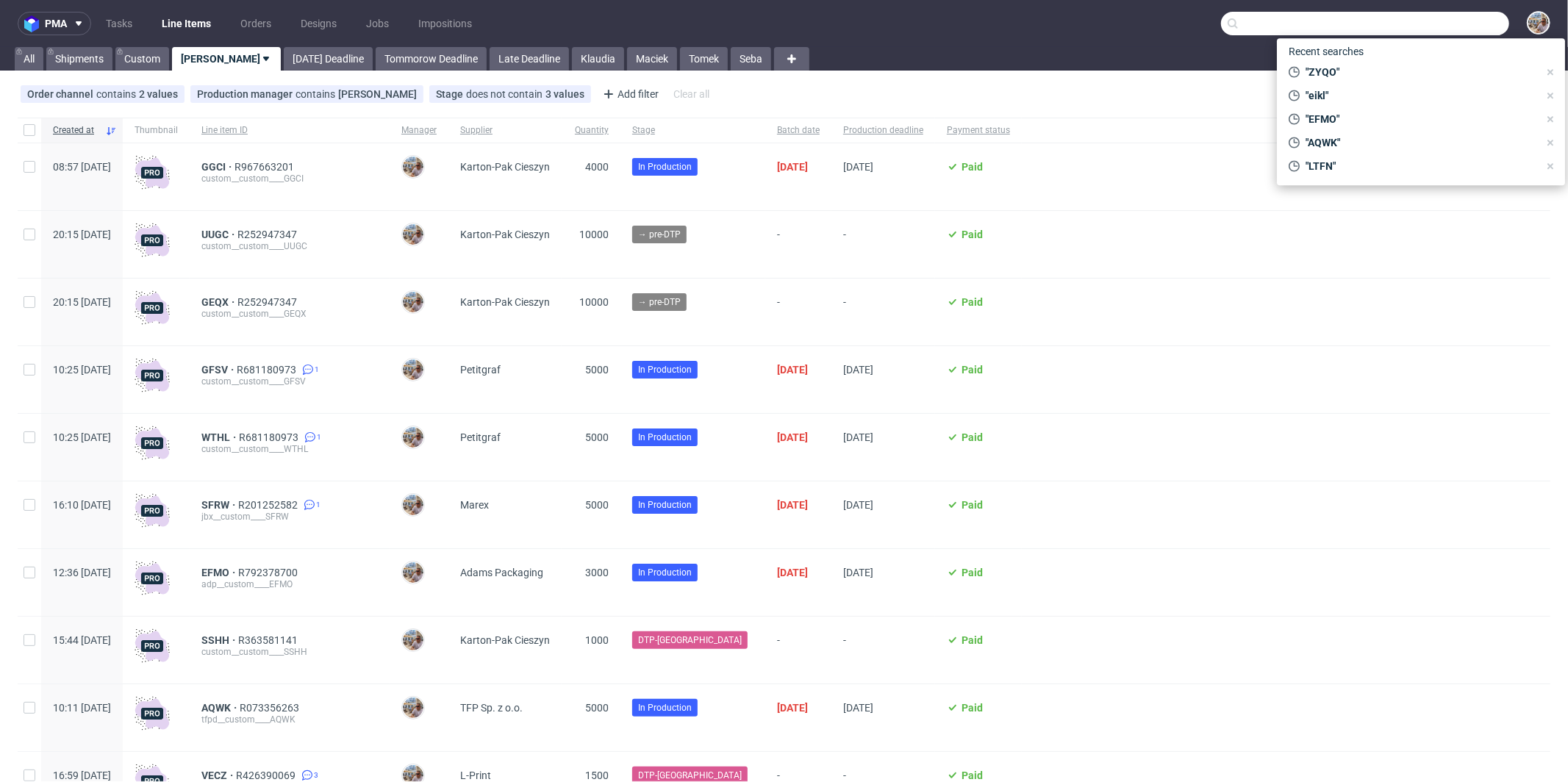
paste input "BKHJ"
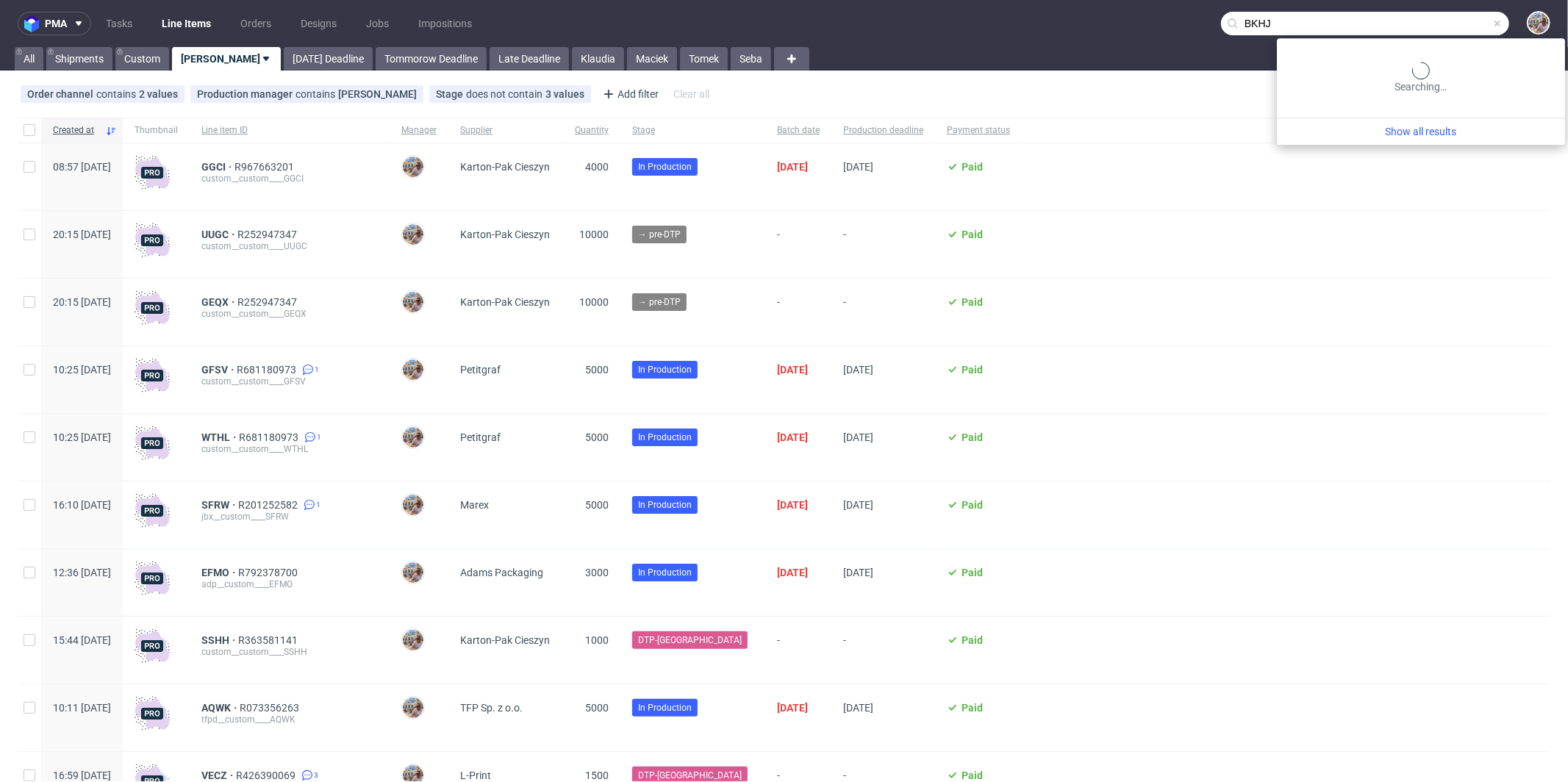
type input "BKHJ"
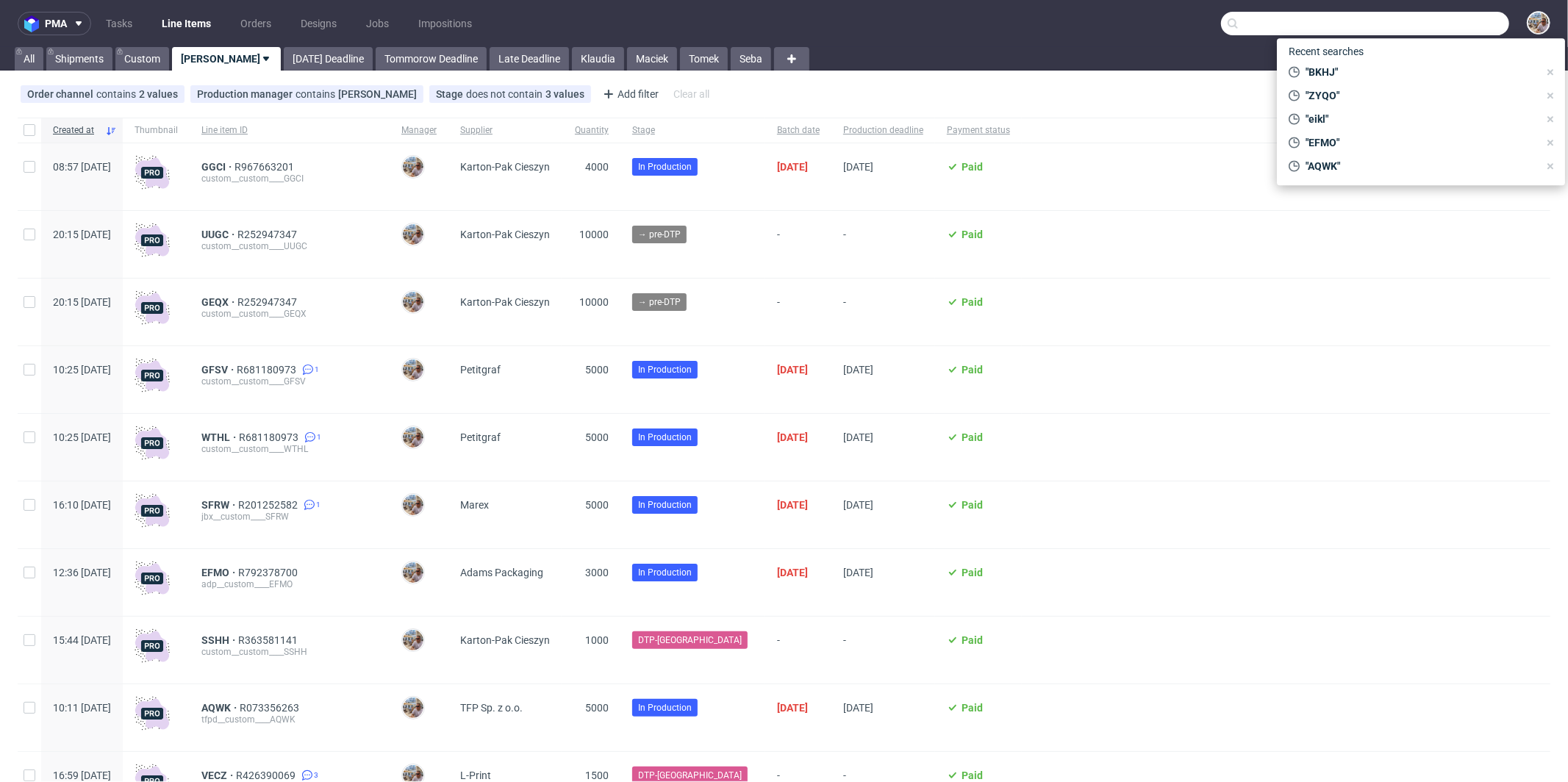
click at [1451, 17] on input "text" at bounding box center [1365, 23] width 288 height 23
paste input "BKHJ"
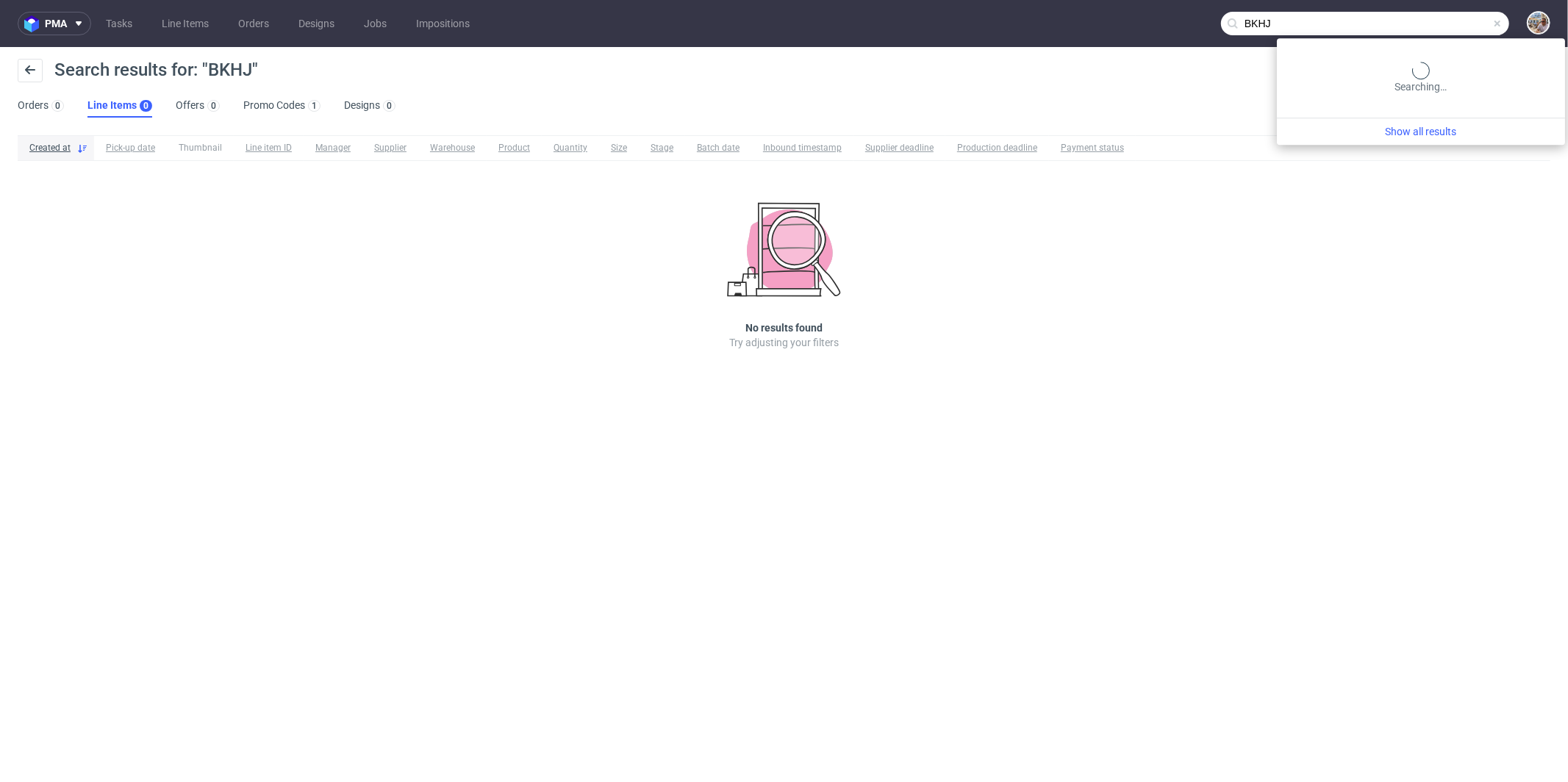
click at [1462, 31] on input "BKHJ" at bounding box center [1365, 23] width 288 height 23
type input "BKJH"
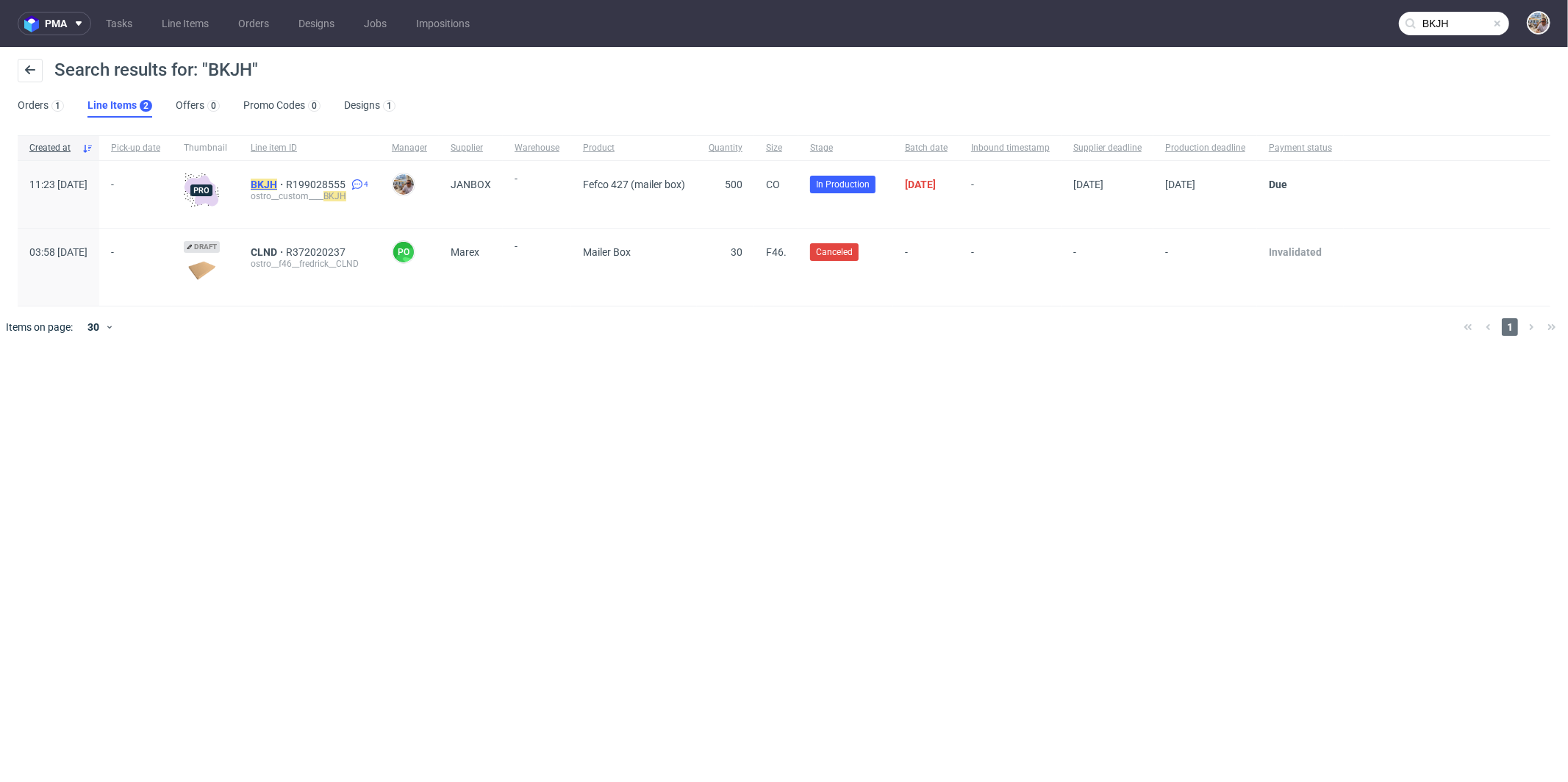
click at [277, 183] on mark "BKJH" at bounding box center [264, 184] width 26 height 12
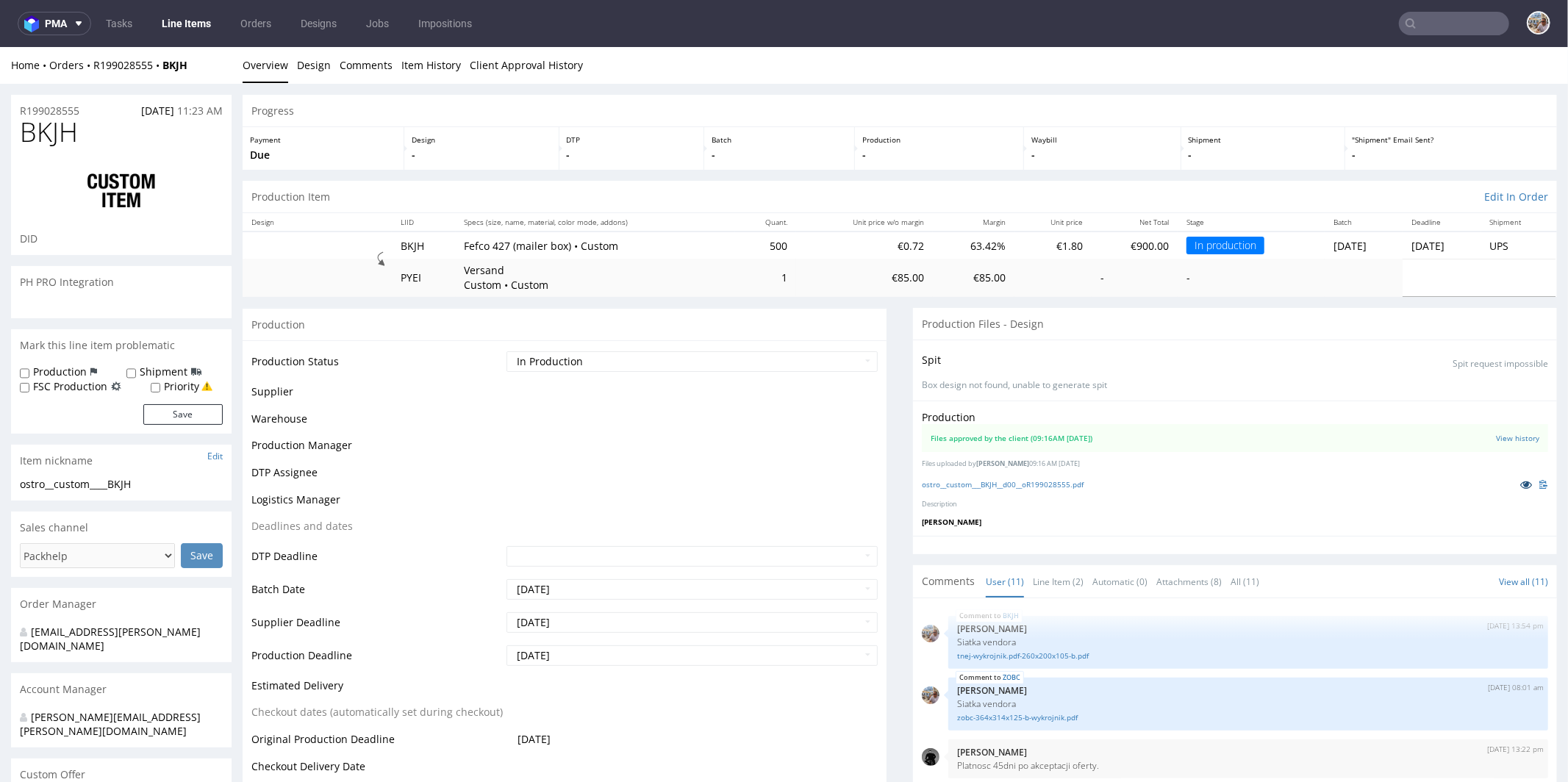
click at [1520, 484] on icon at bounding box center [1526, 484] width 12 height 10
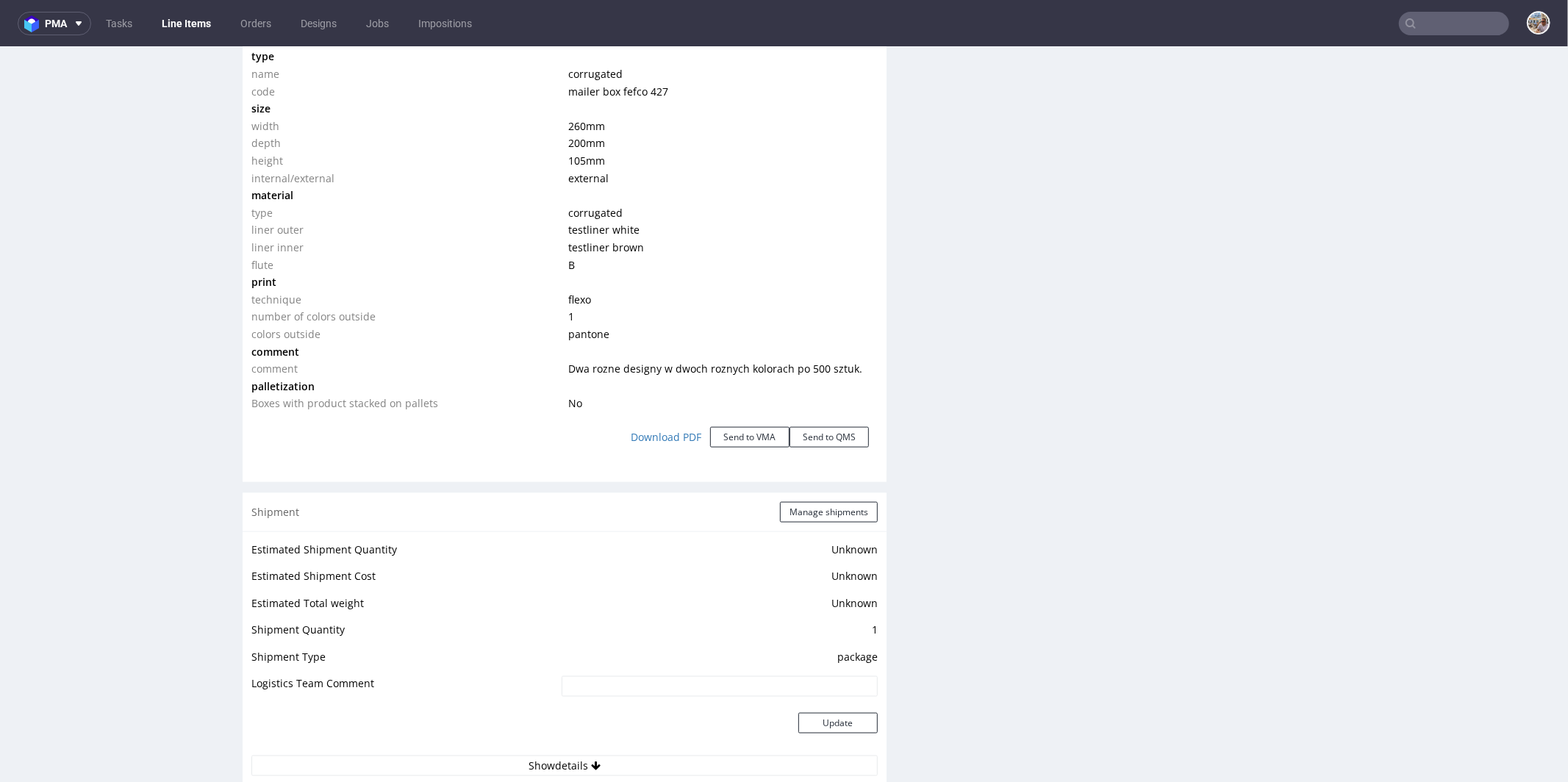
scroll to position [1704, 0]
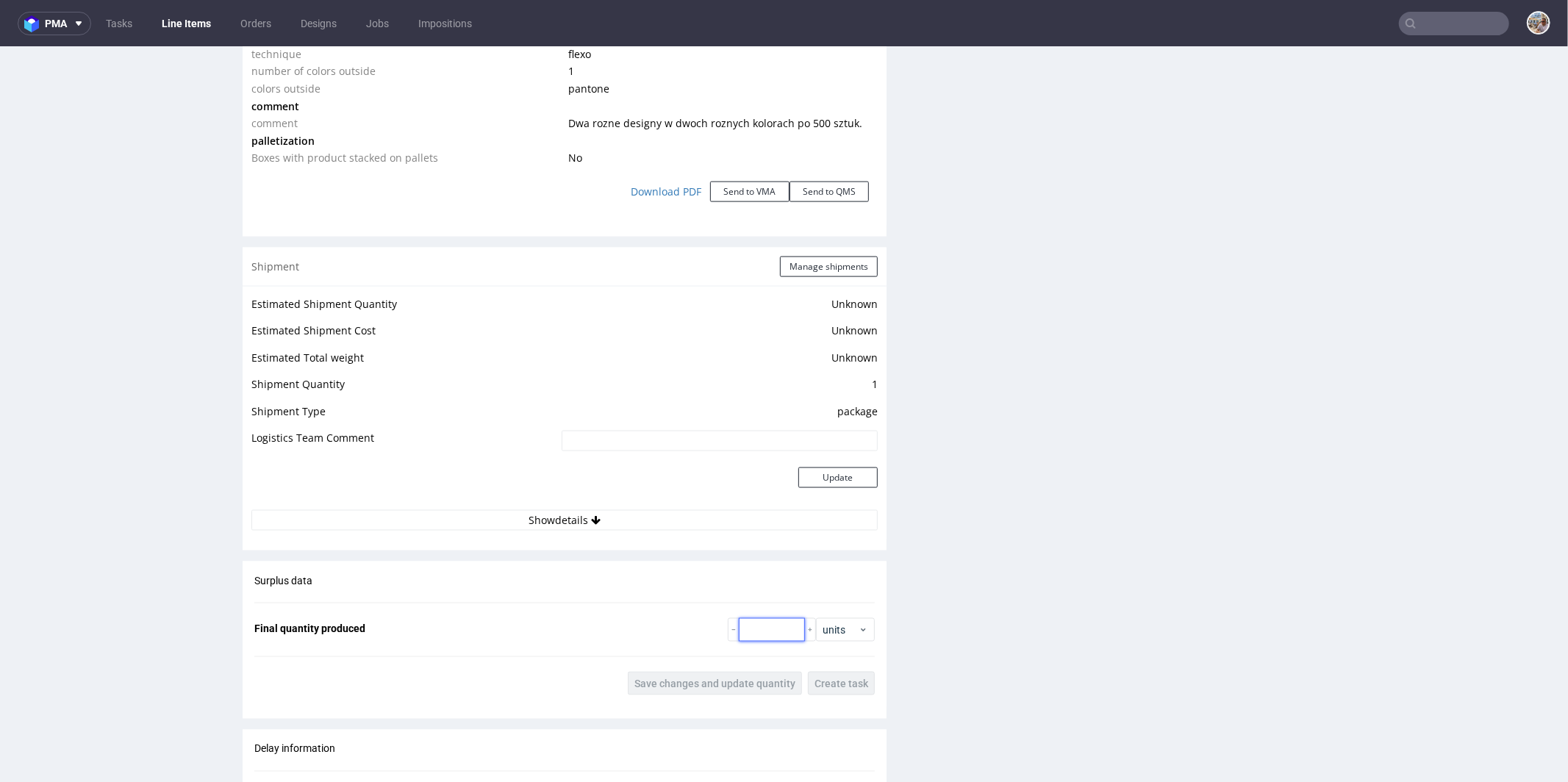
click at [760, 623] on input "number" at bounding box center [772, 629] width 66 height 23
type input "490"
click at [708, 689] on button "Save changes and update quantity" at bounding box center [715, 683] width 174 height 23
click at [827, 258] on button "Manage shipments" at bounding box center [829, 266] width 98 height 21
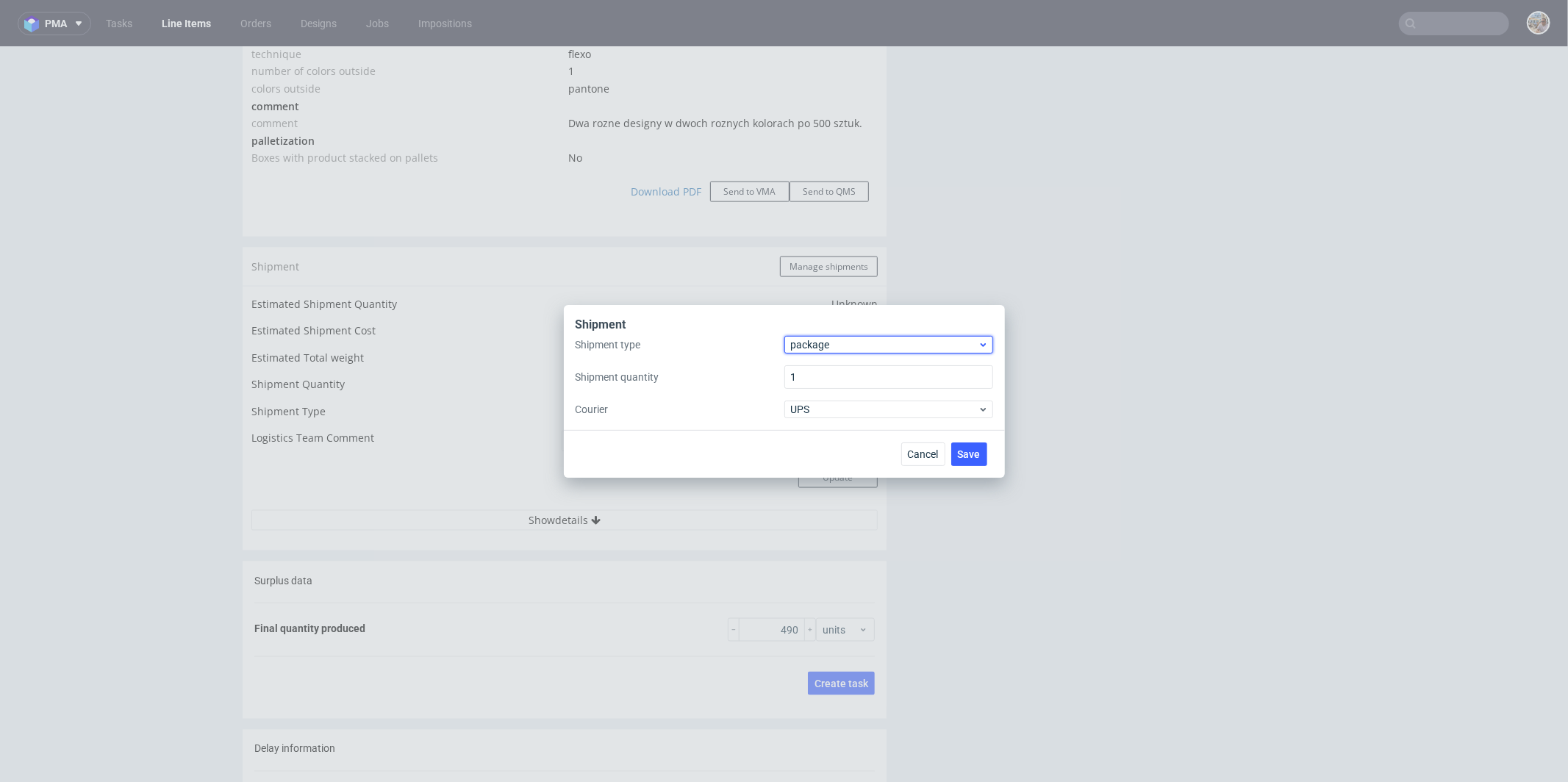
click at [827, 340] on span "package" at bounding box center [884, 345] width 188 height 15
click at [822, 364] on div "pallet" at bounding box center [889, 375] width 197 height 26
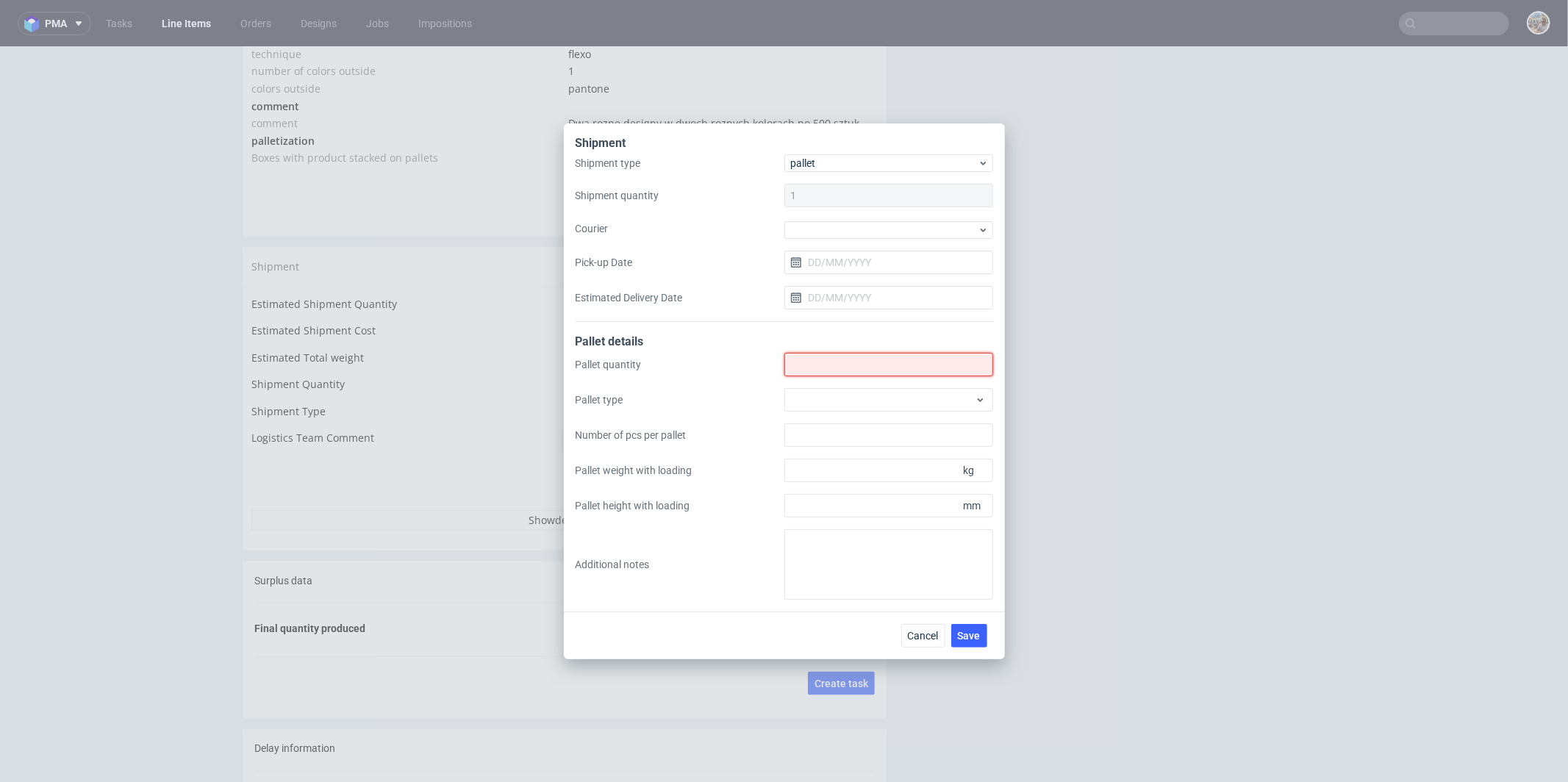
click at [822, 364] on input "Shipment type" at bounding box center [889, 365] width 209 height 23
type input "1"
click at [879, 399] on div at bounding box center [889, 400] width 209 height 23
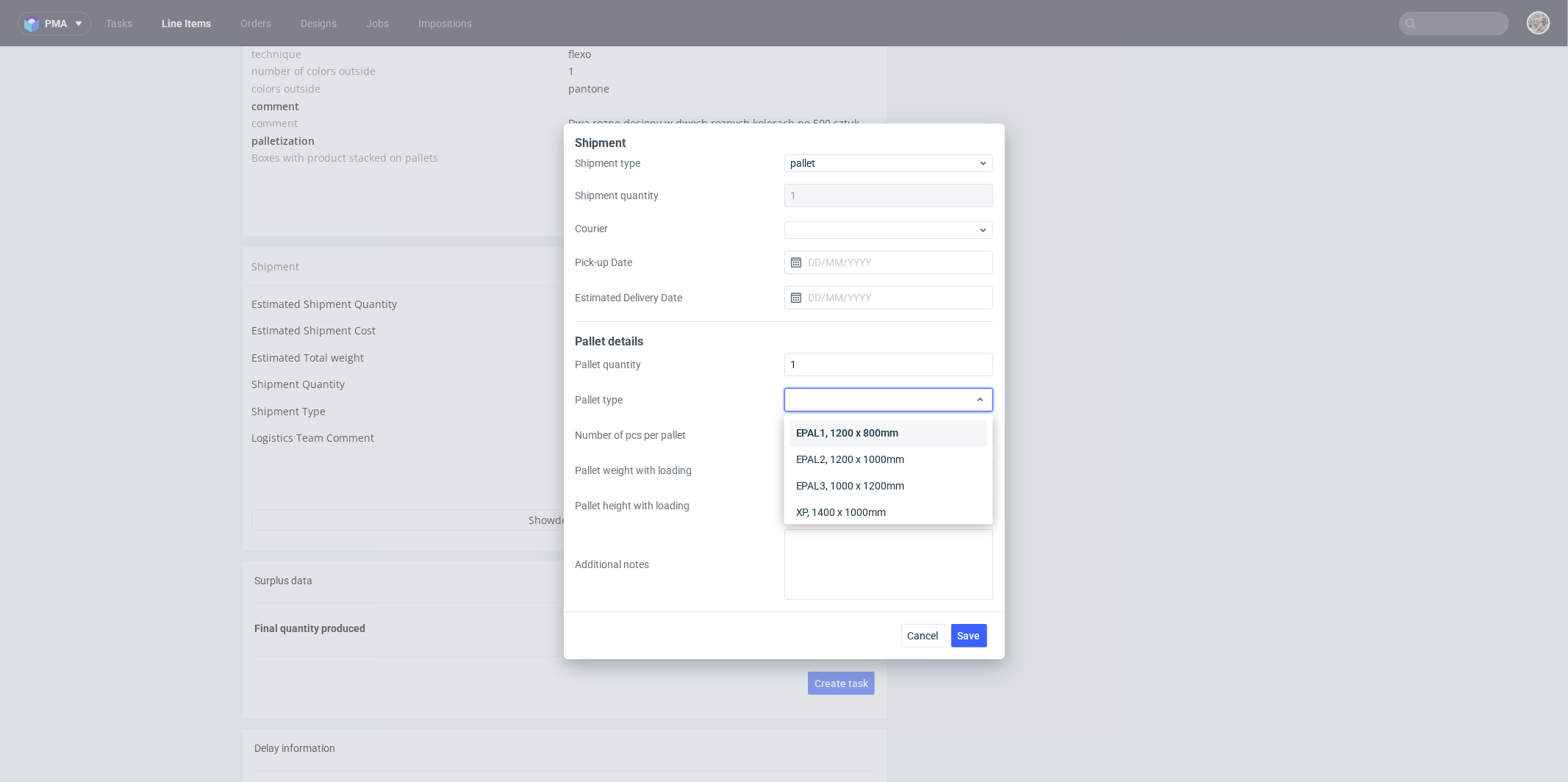
click at [871, 431] on div "EPAL1, 1200 x 800mm" at bounding box center [889, 433] width 197 height 26
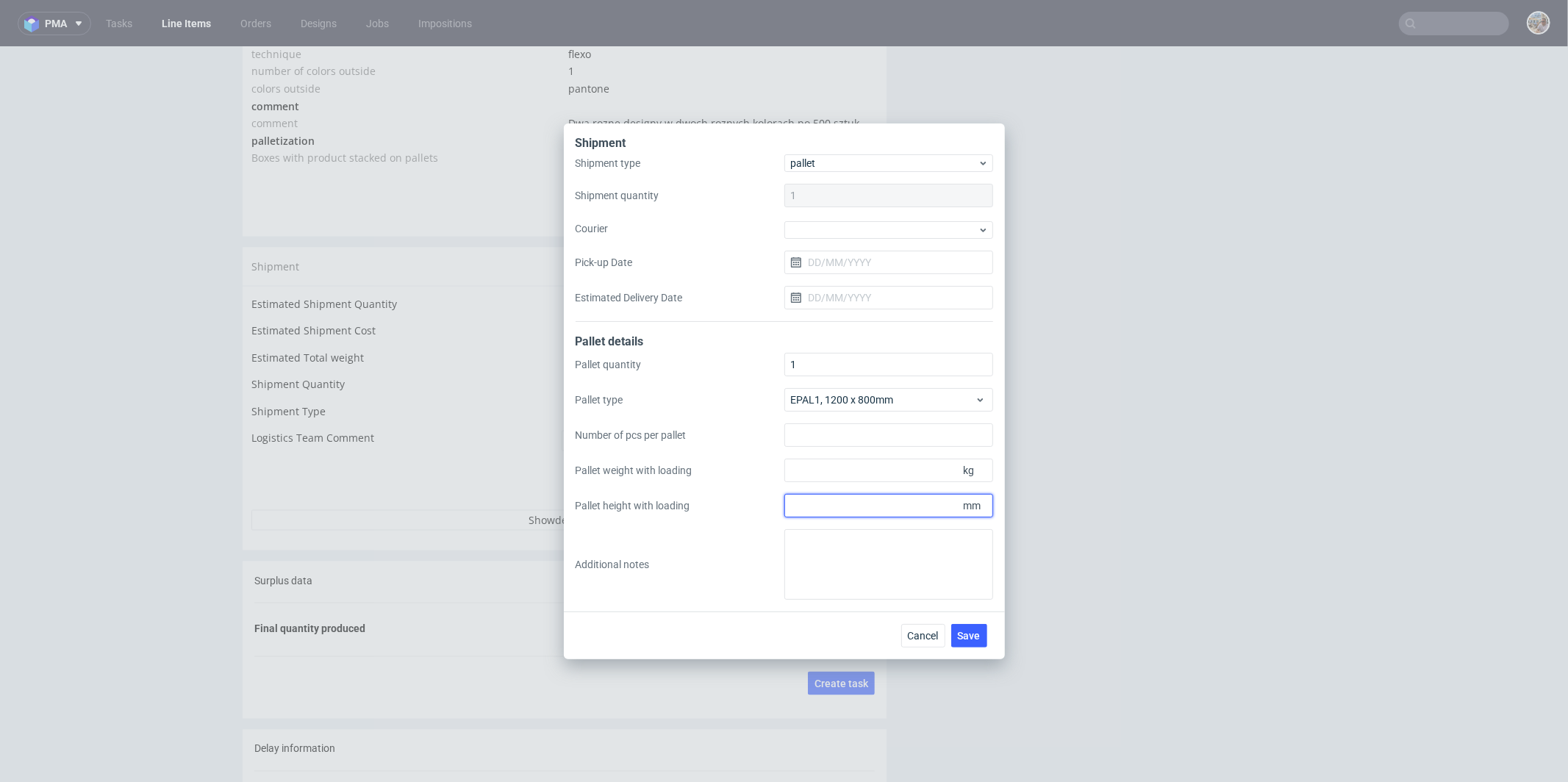
click at [855, 503] on input "Pallet height with loading" at bounding box center [889, 506] width 209 height 23
type input "1500"
click at [832, 472] on input "Pallet weight with loading" at bounding box center [889, 470] width 209 height 23
type input "90"
click at [979, 650] on div "Cancel Save" at bounding box center [784, 636] width 441 height 48
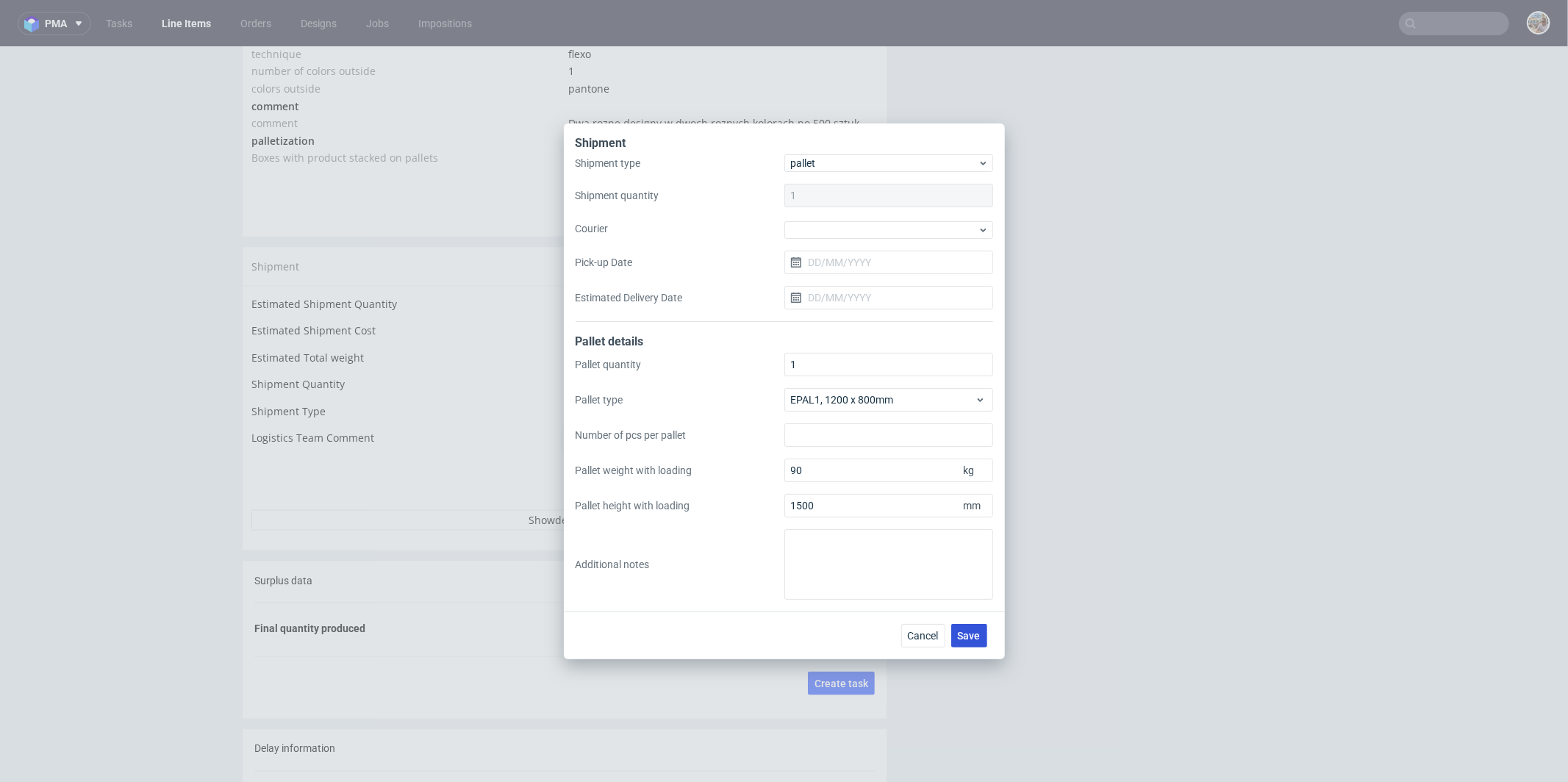
click at [974, 639] on span "Save" at bounding box center [970, 636] width 23 height 10
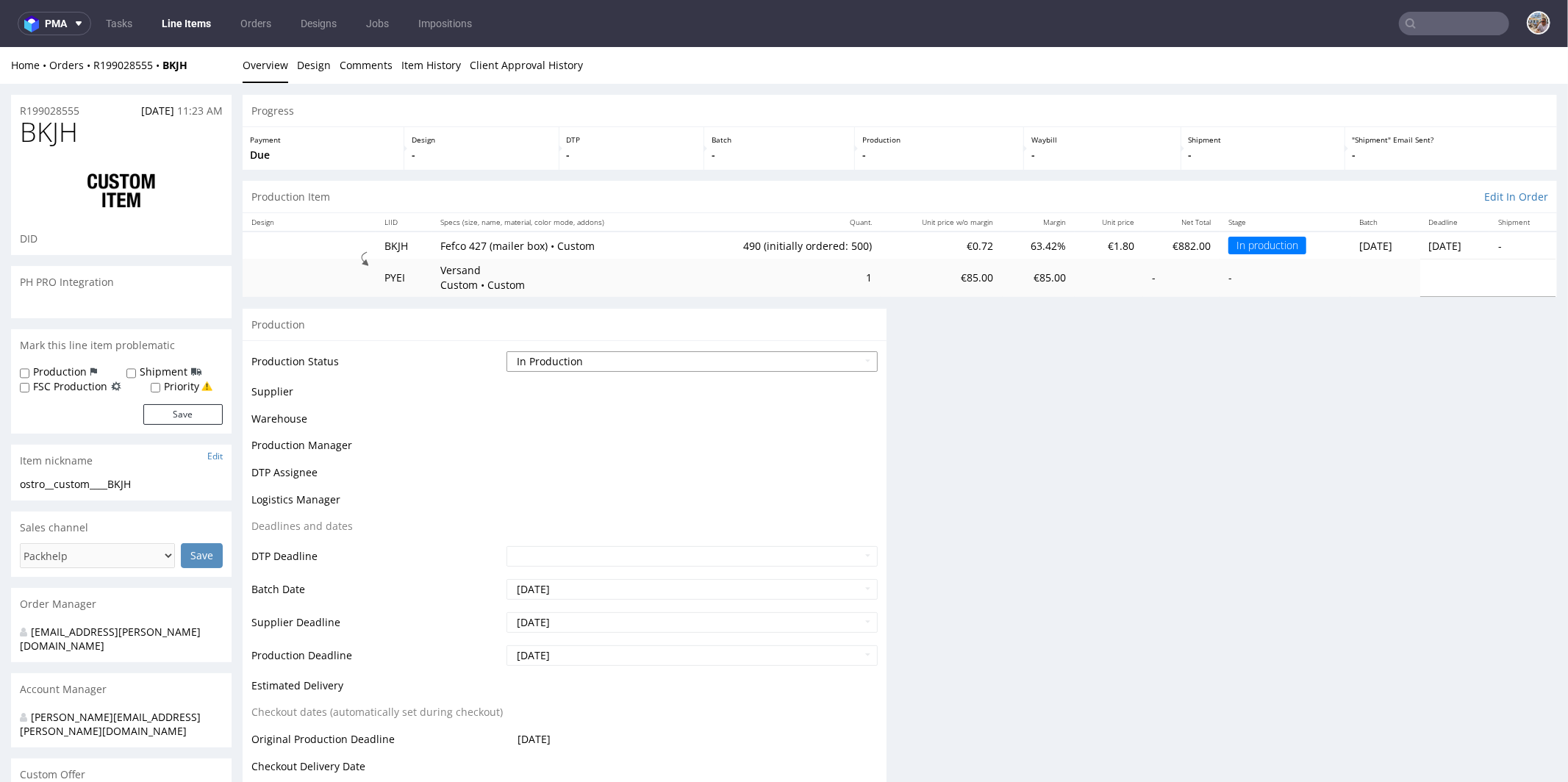
click at [586, 361] on select "Waiting for Artwork Waiting for Diecut Waiting for Mockup Waiting for DTP Waiti…" at bounding box center [692, 360] width 371 height 21
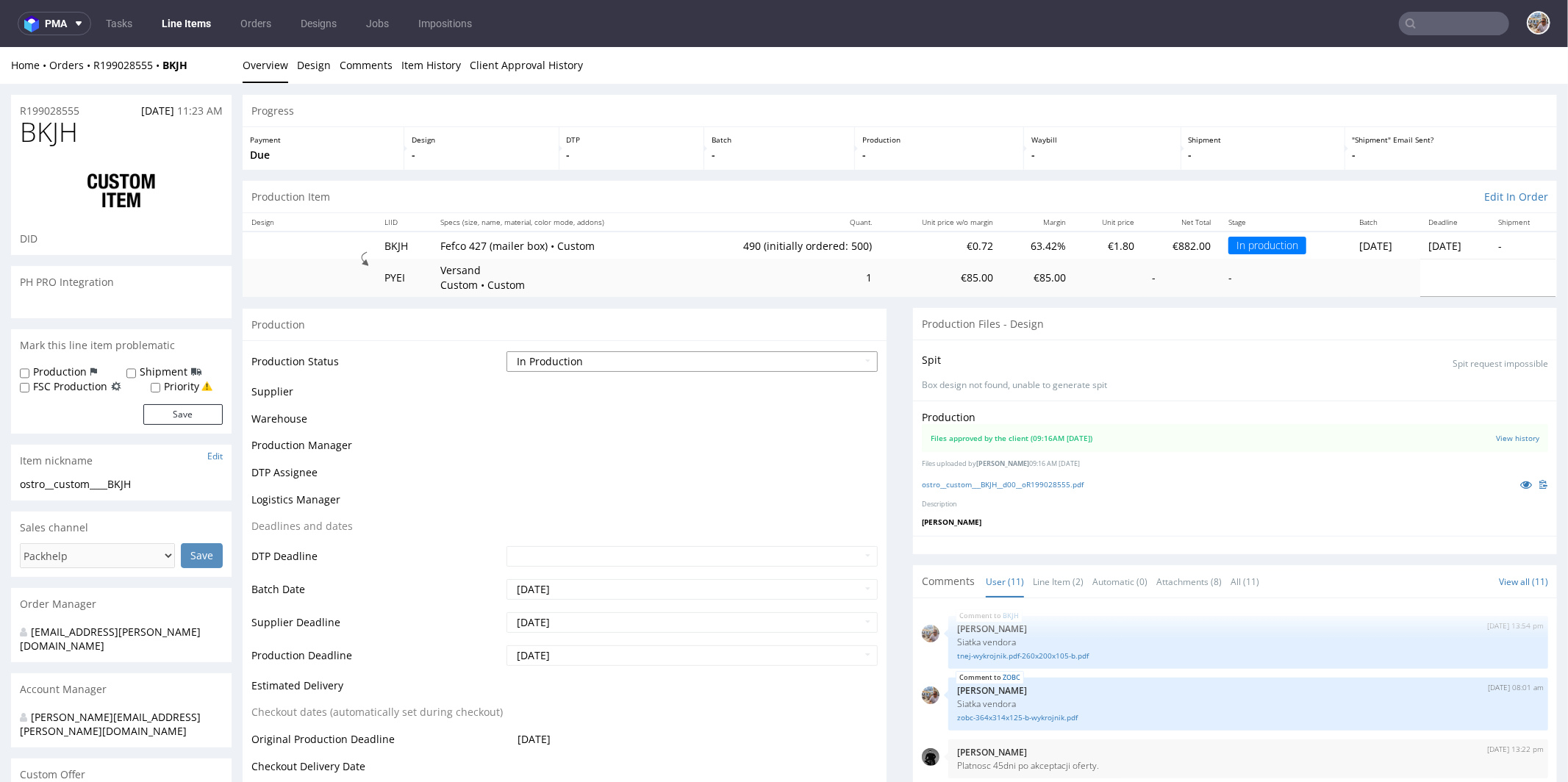
select select "production_complete"
click at [507, 350] on select "Waiting for Artwork Waiting for Diecut Waiting for Mockup Waiting for DTP Waiti…" at bounding box center [692, 360] width 371 height 21
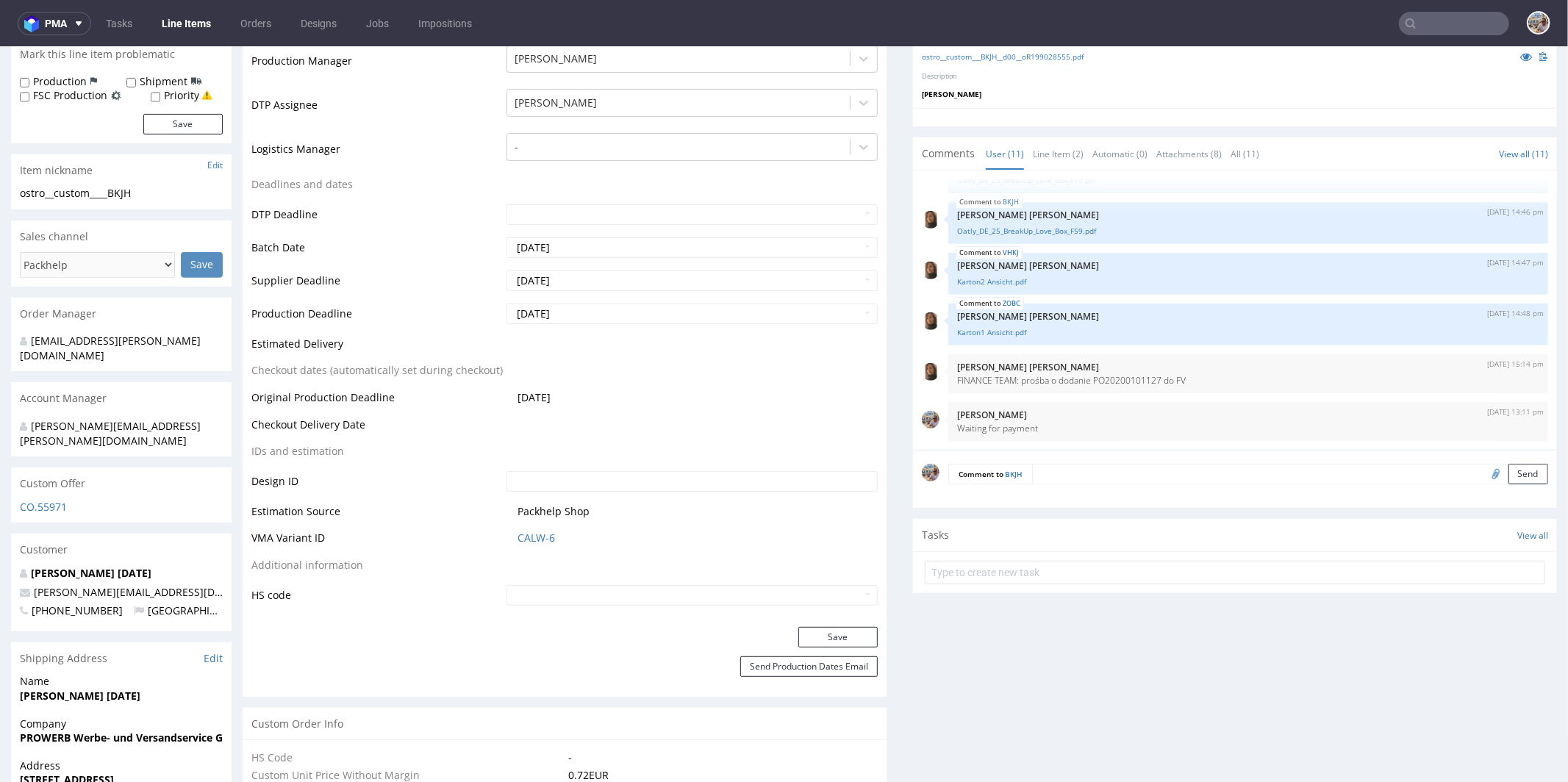
scroll to position [451, 0]
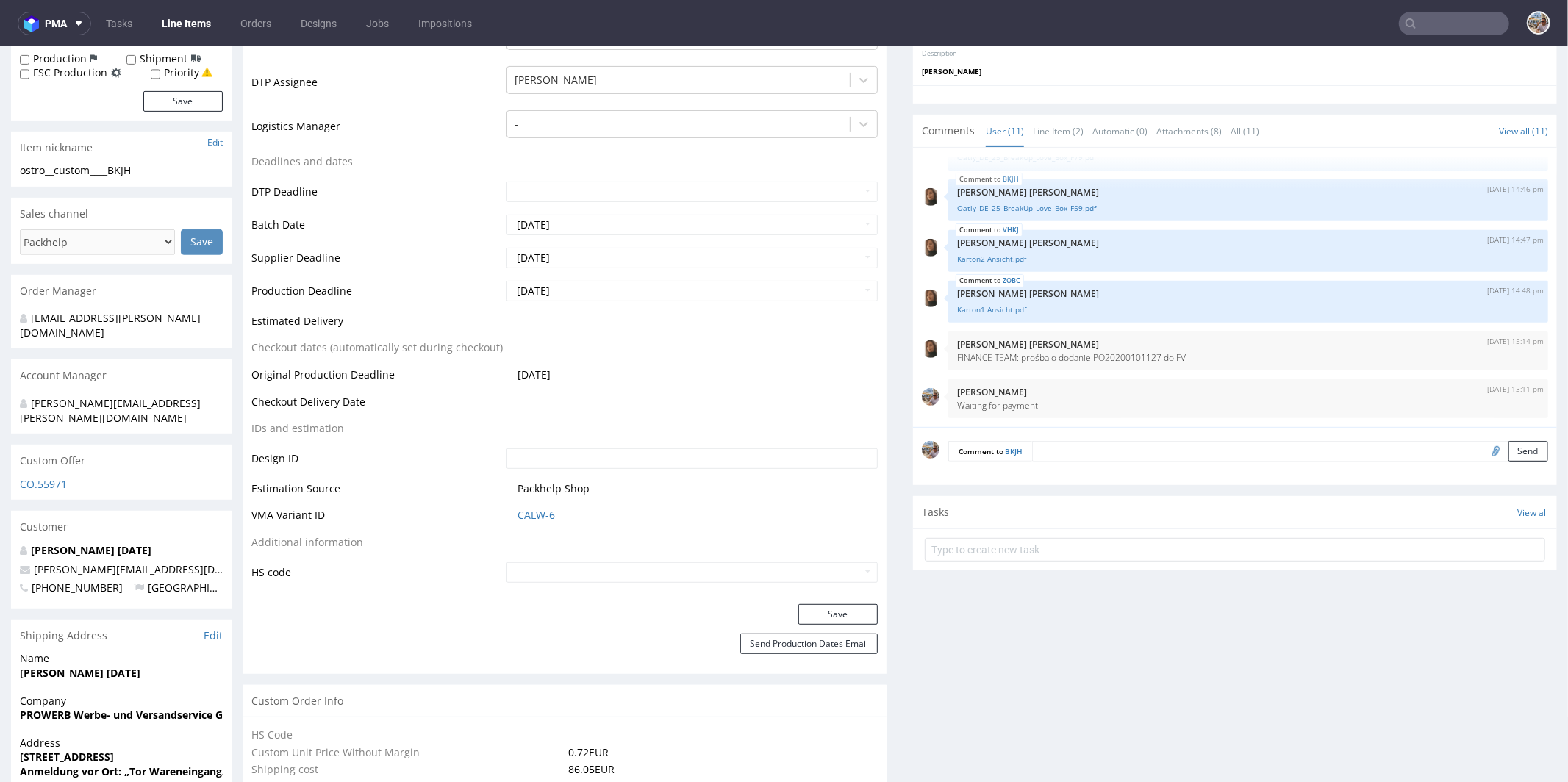
type input "490"
click at [823, 604] on button "Save" at bounding box center [838, 613] width 79 height 21
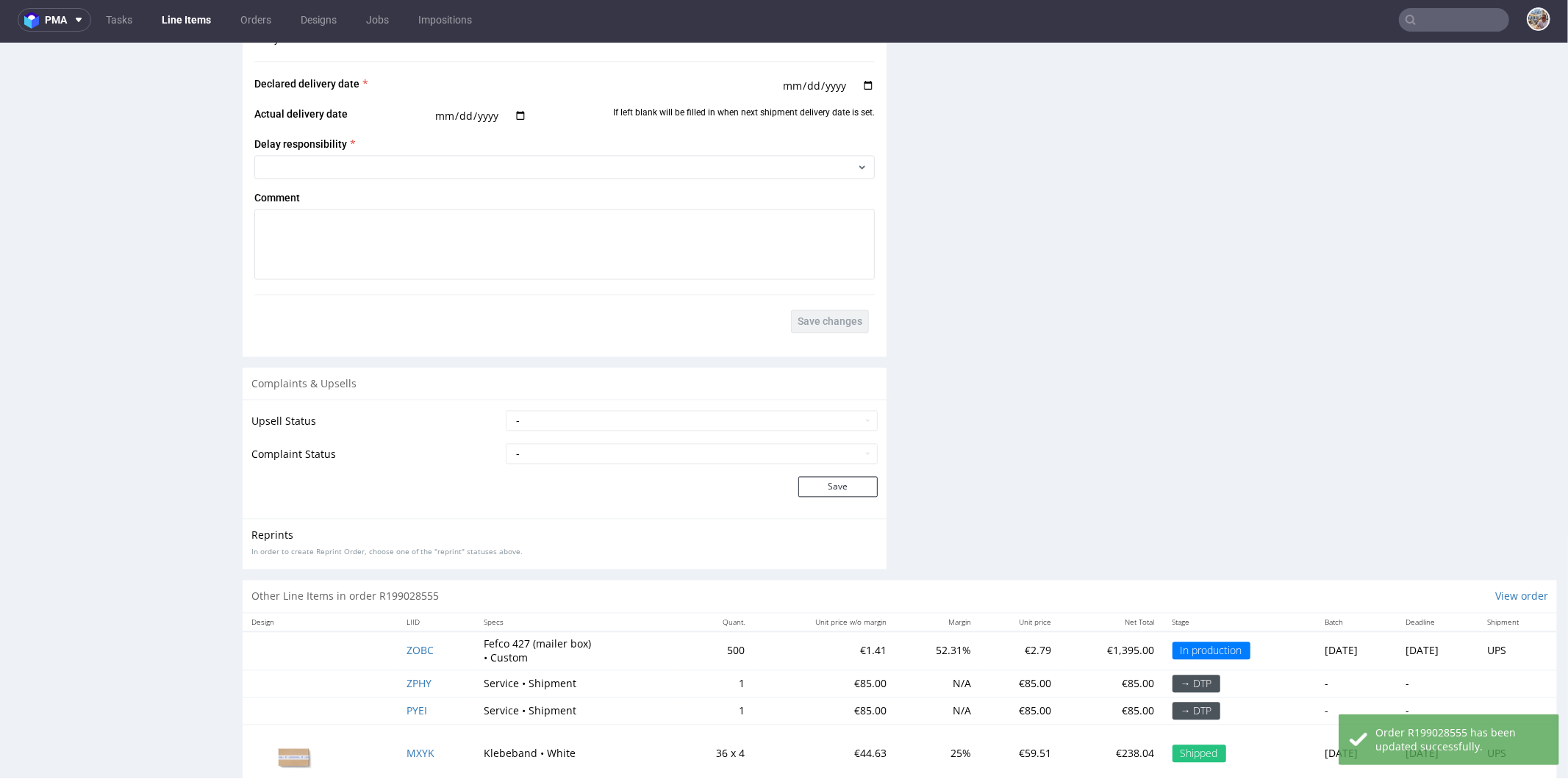
scroll to position [2671, 0]
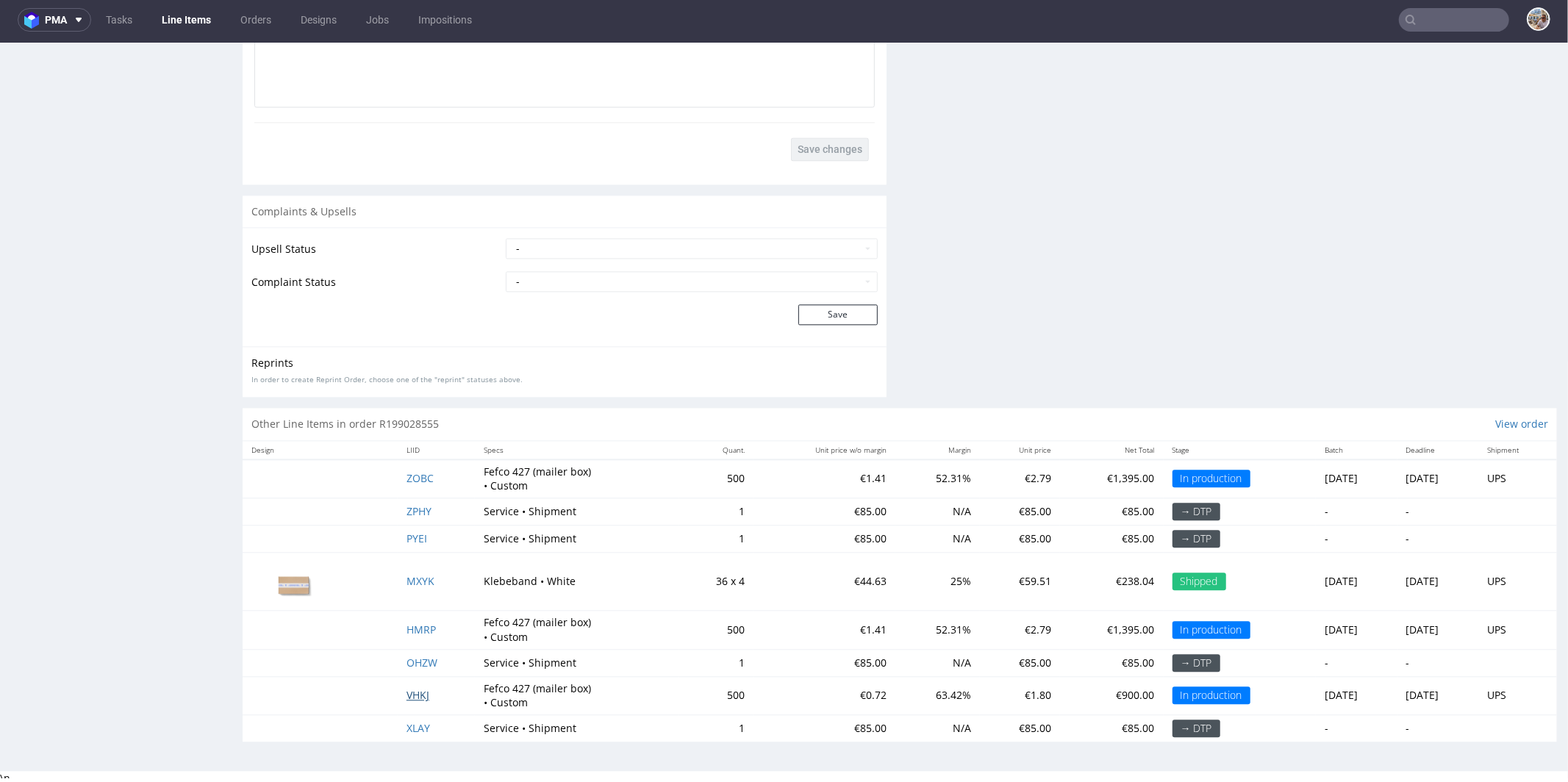
click at [407, 688] on span "VHKJ" at bounding box center [418, 694] width 23 height 14
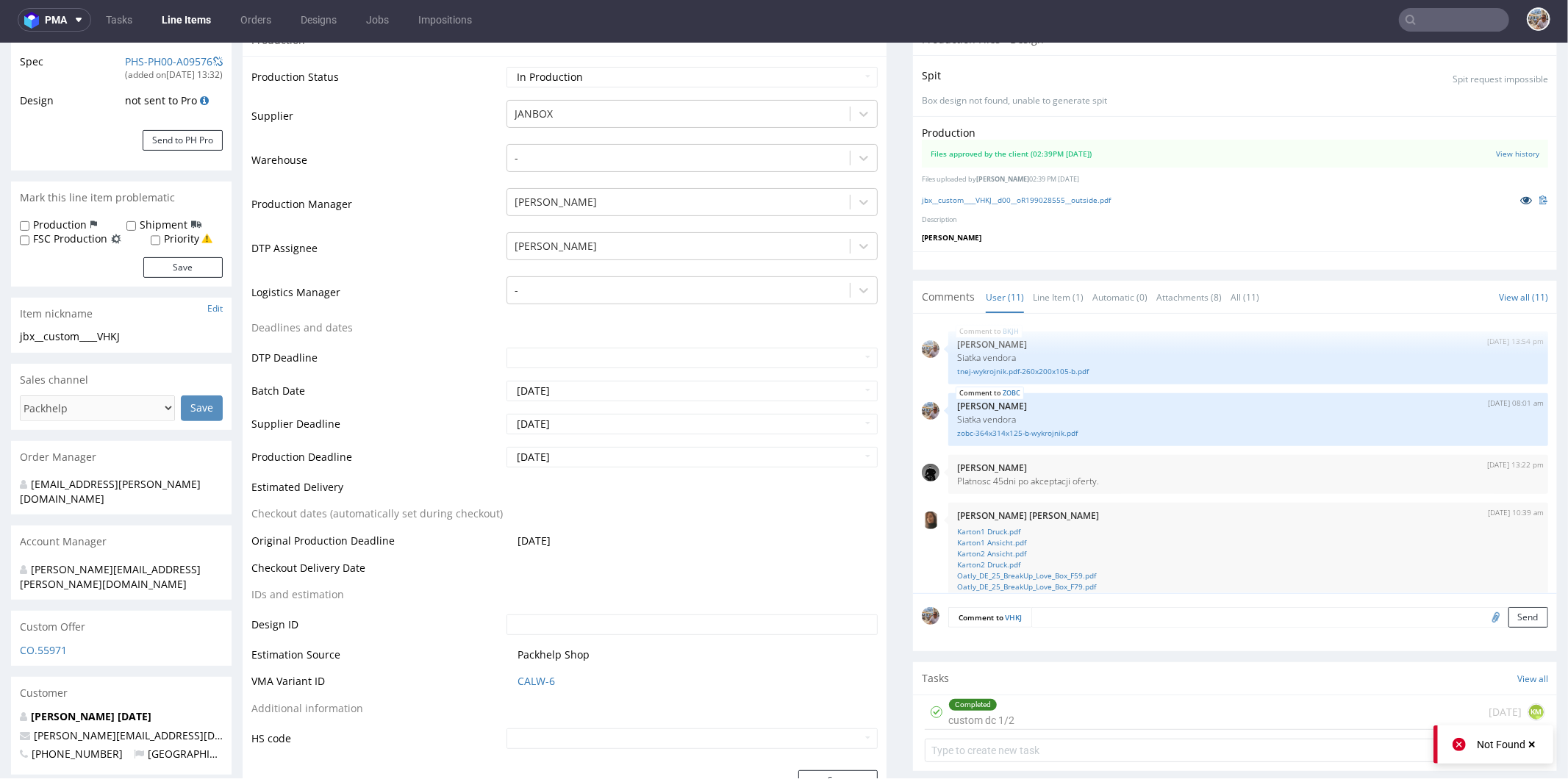
click at [1520, 198] on icon at bounding box center [1526, 199] width 12 height 10
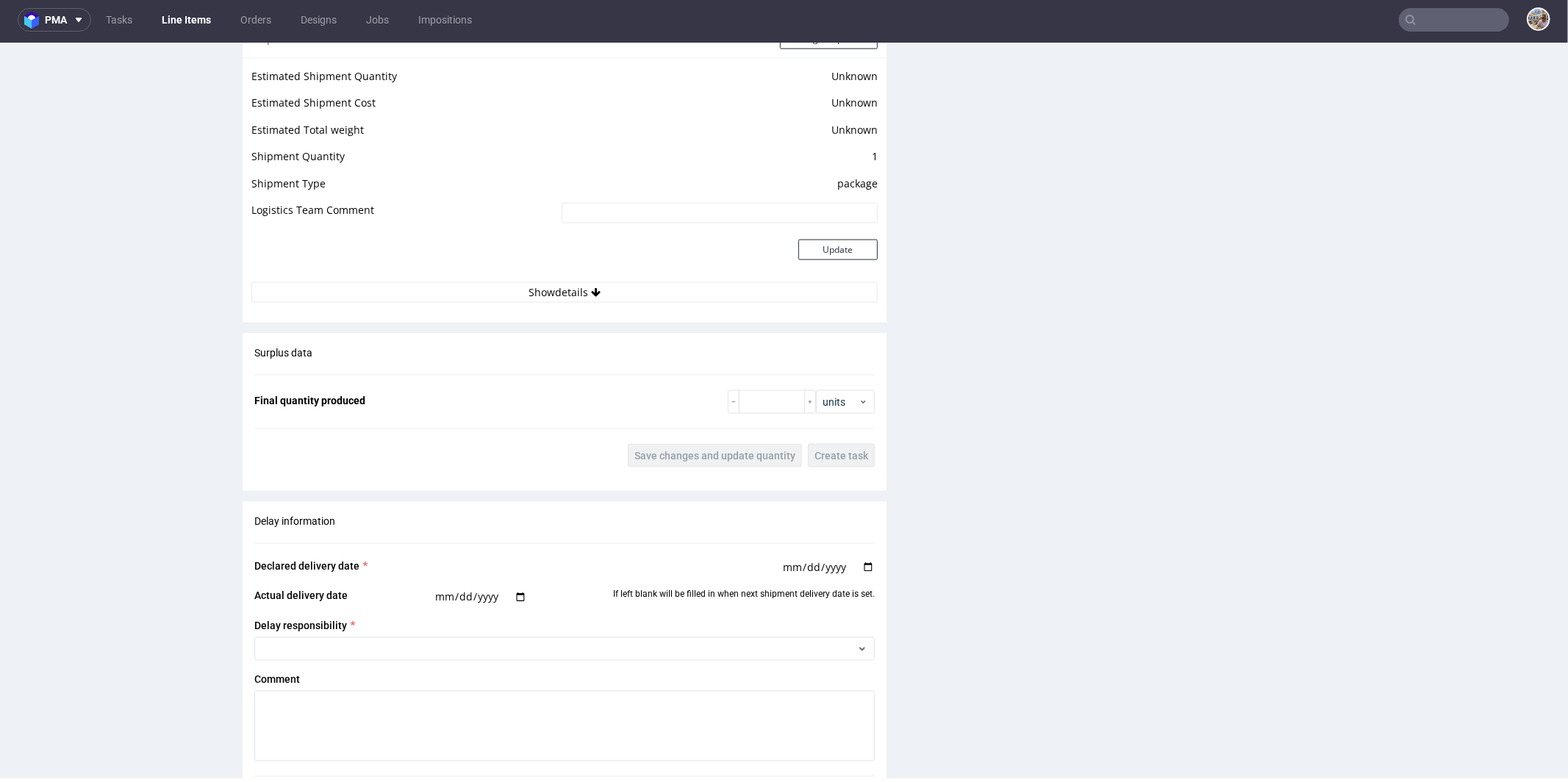
scroll to position [1735, 0]
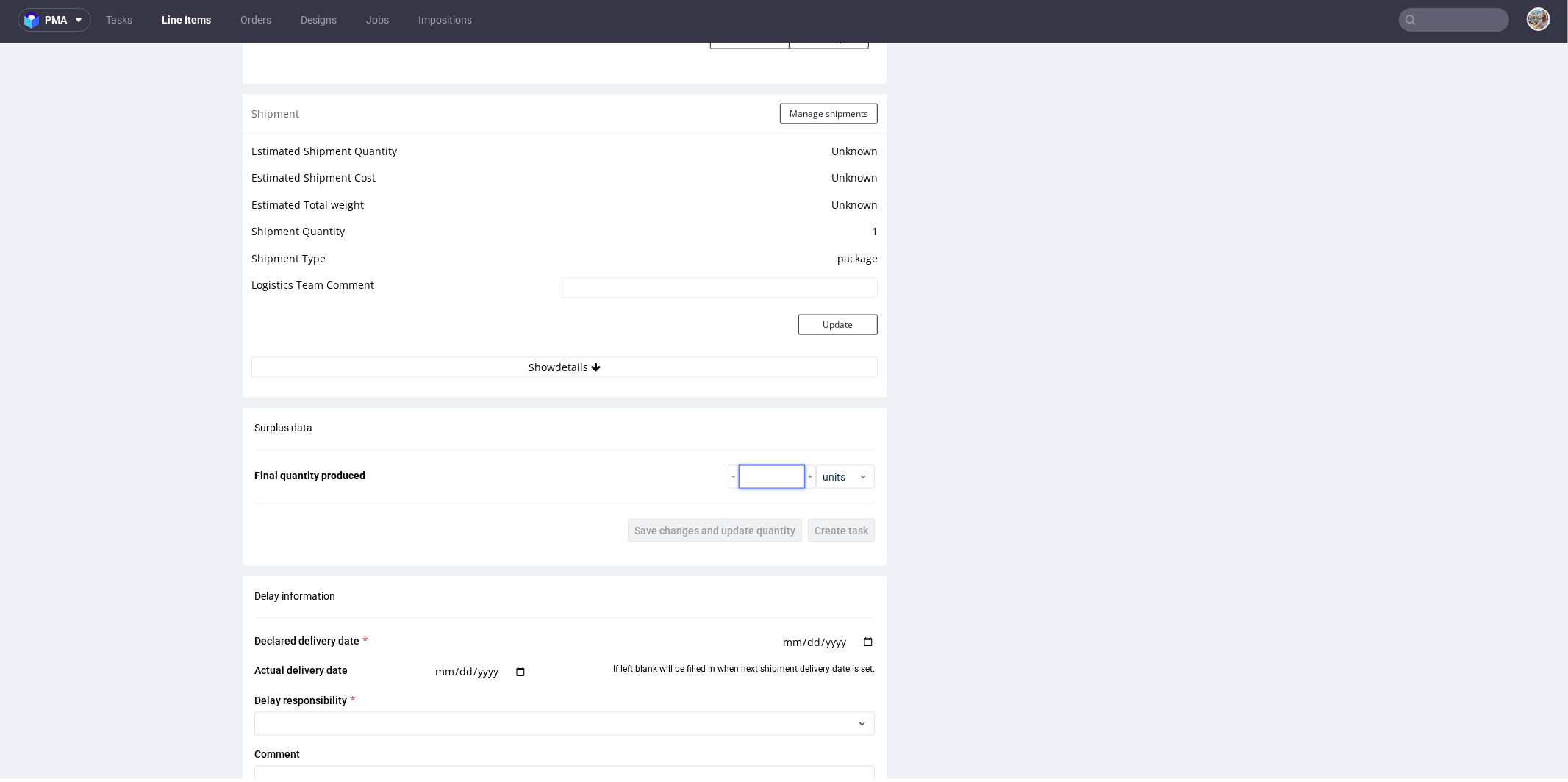
click at [760, 470] on input "number" at bounding box center [772, 476] width 66 height 23
type input "501"
click at [701, 540] on div "Surplus data Final quantity produced 501 units Save changes and update quantity…" at bounding box center [565, 481] width 644 height 145
click at [705, 529] on span "Save changes and update quantity" at bounding box center [715, 530] width 161 height 10
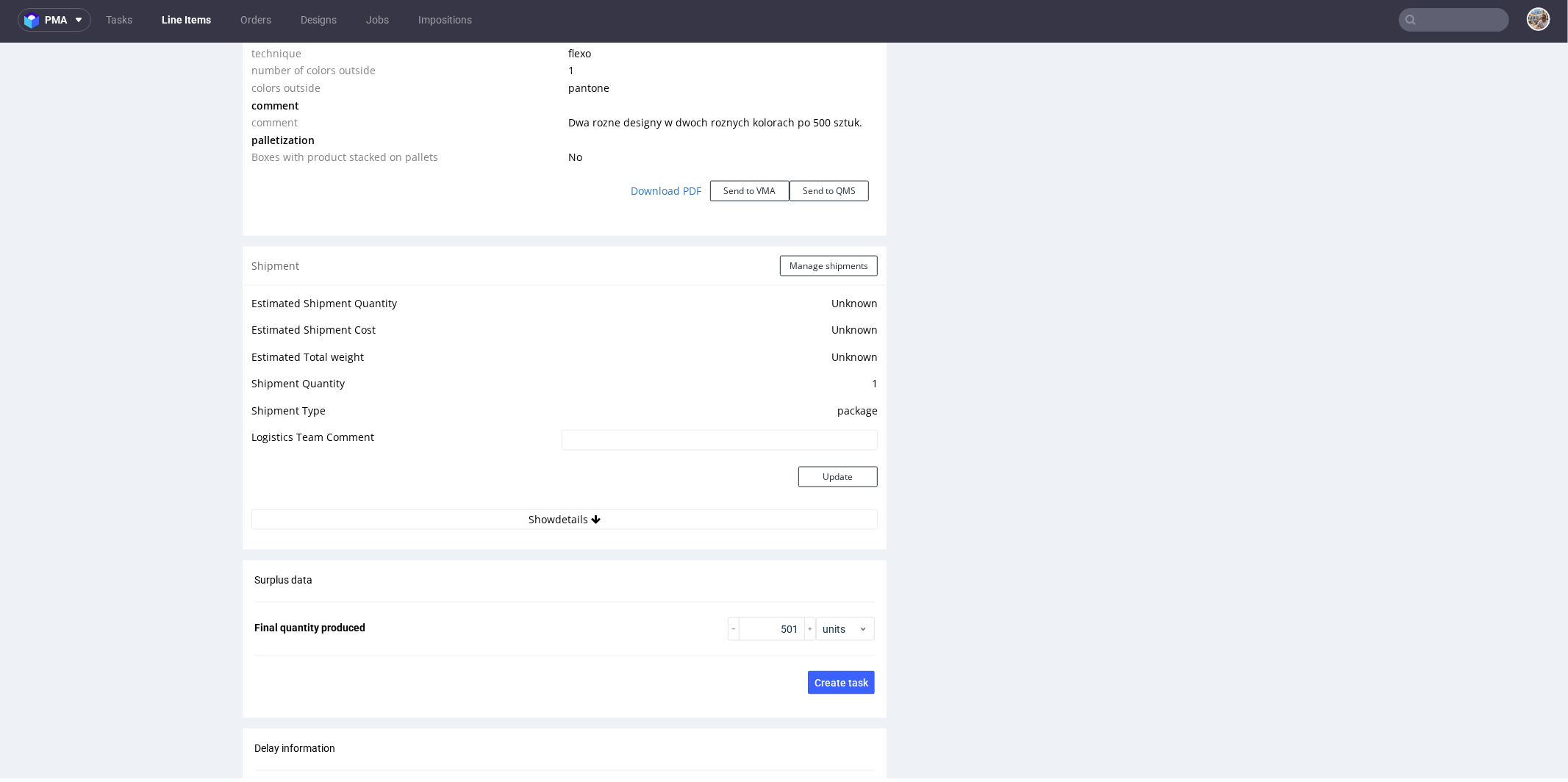
scroll to position [1445, 0]
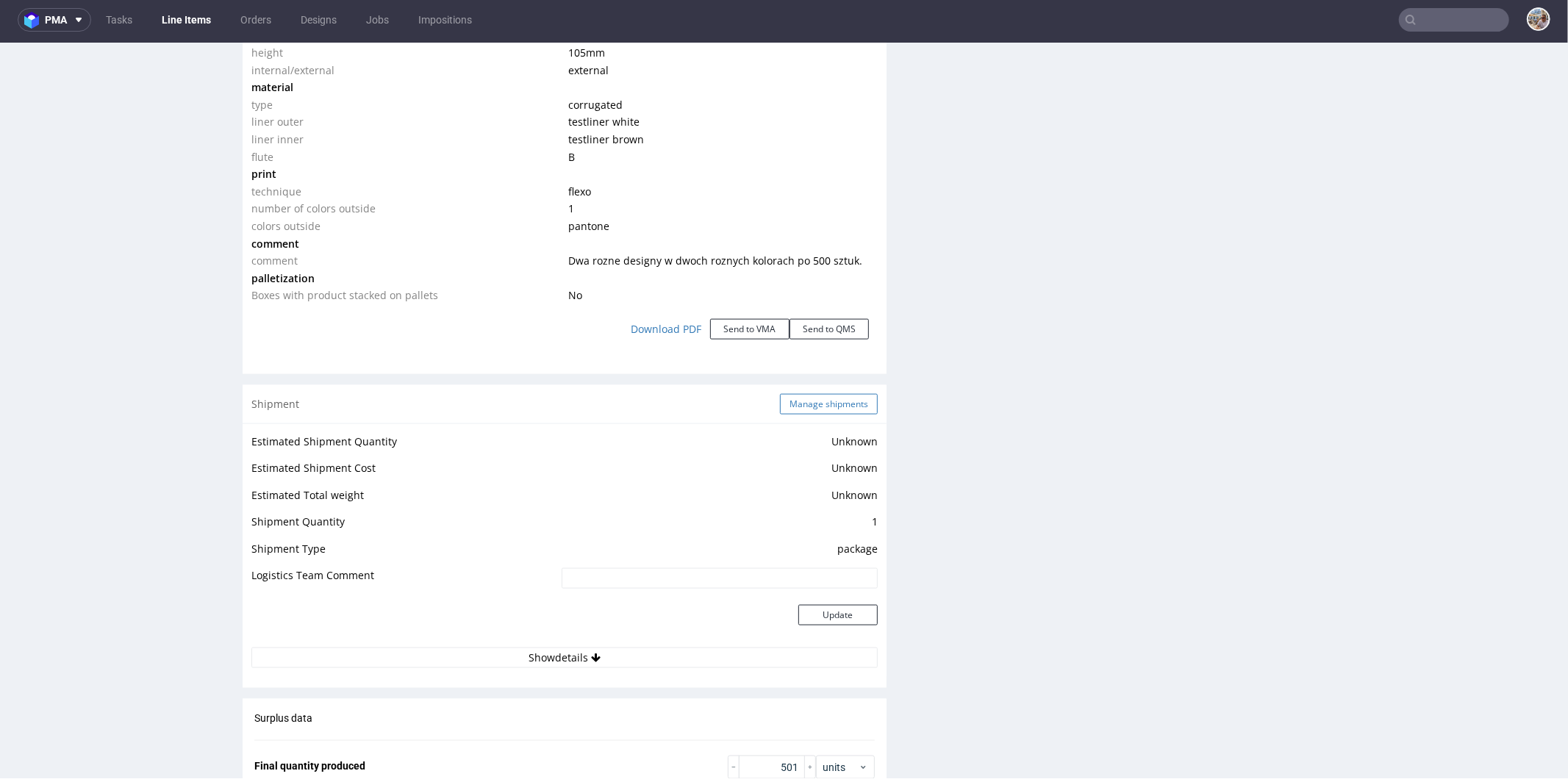
click at [811, 398] on button "Manage shipments" at bounding box center [829, 403] width 98 height 21
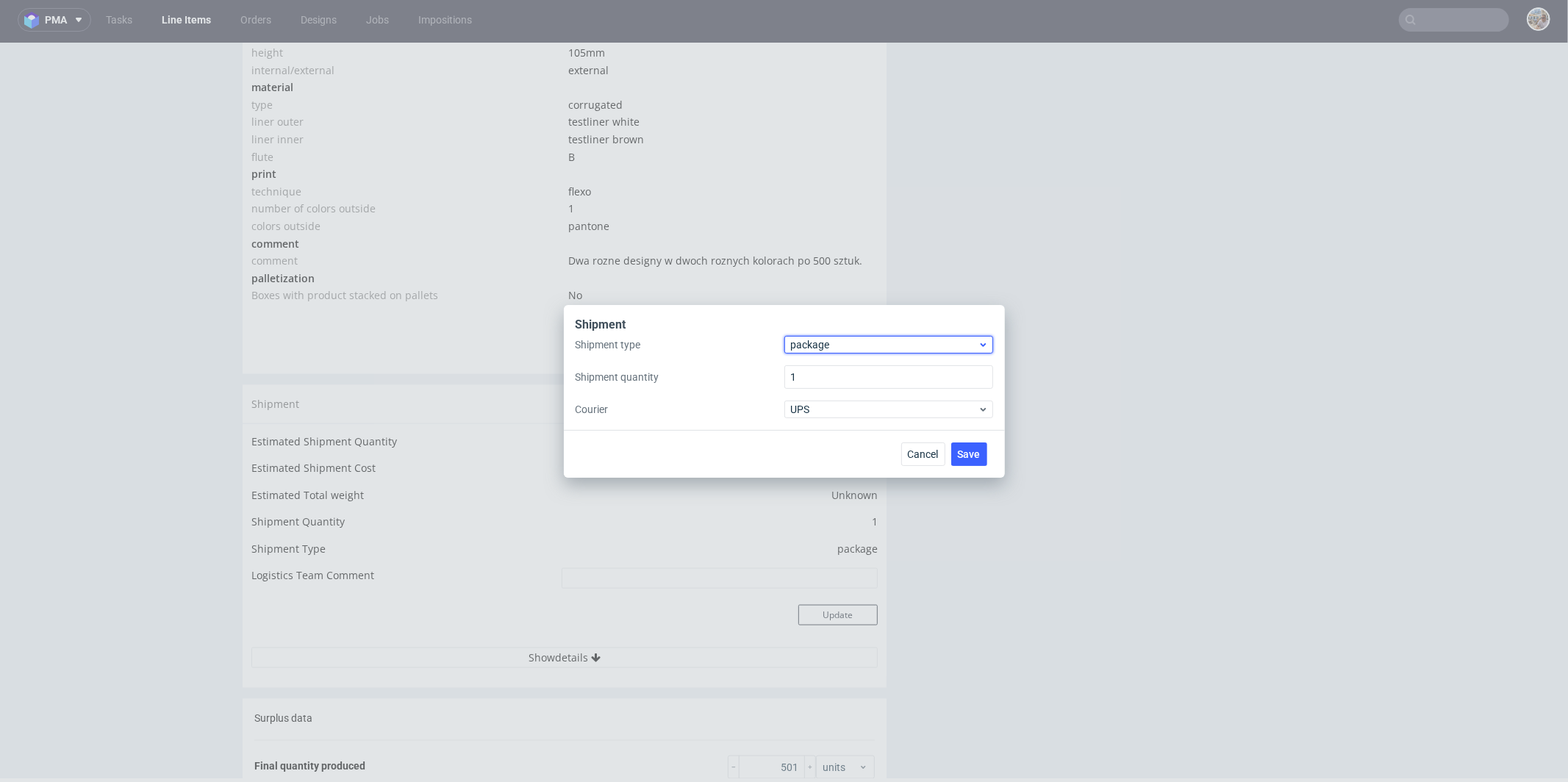
click at [817, 350] on span "package" at bounding box center [884, 345] width 188 height 15
click at [821, 375] on div "pallet" at bounding box center [889, 375] width 197 height 26
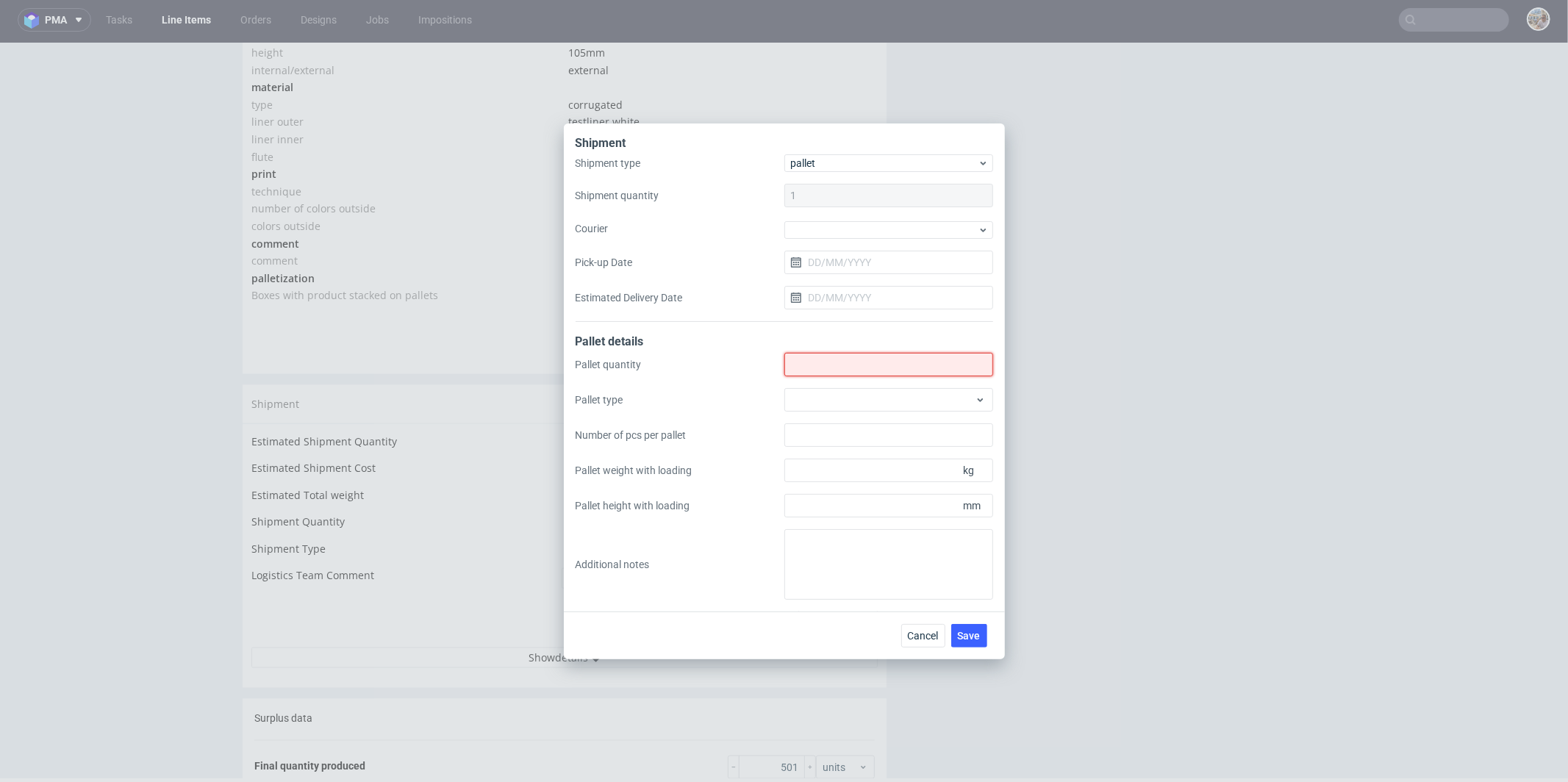
click at [820, 361] on input "Shipment type" at bounding box center [889, 365] width 209 height 23
type input "1"
click at [834, 401] on div at bounding box center [889, 400] width 209 height 23
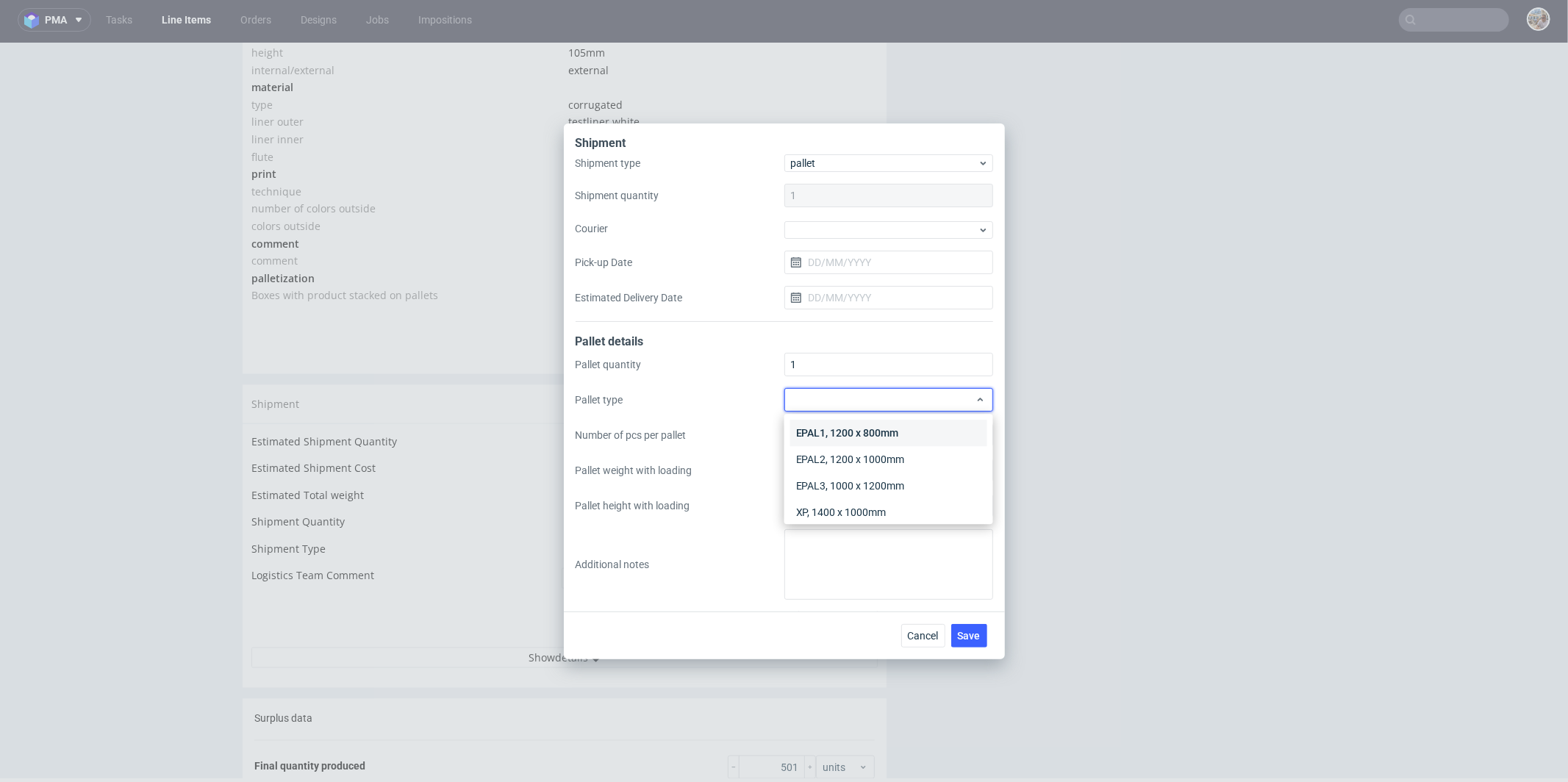
click at [842, 435] on div "EPAL1, 1200 x 800mm" at bounding box center [889, 433] width 197 height 26
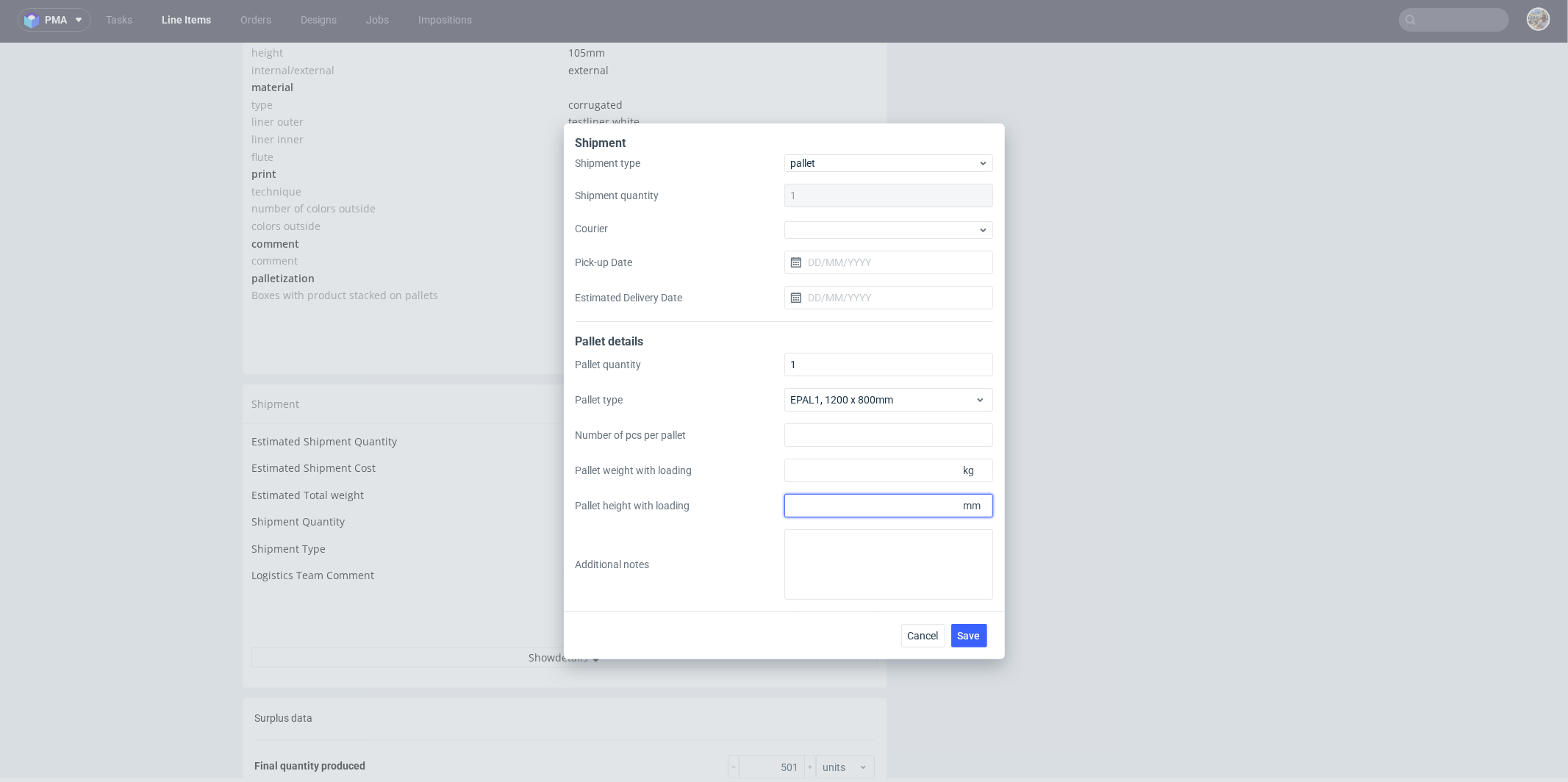
click at [886, 509] on input "Pallet height with loading" at bounding box center [889, 506] width 209 height 23
type input "1550"
click at [899, 475] on input "Pallet weight with loading" at bounding box center [889, 470] width 209 height 23
type input "90"
click at [972, 643] on button "Save" at bounding box center [970, 636] width 36 height 23
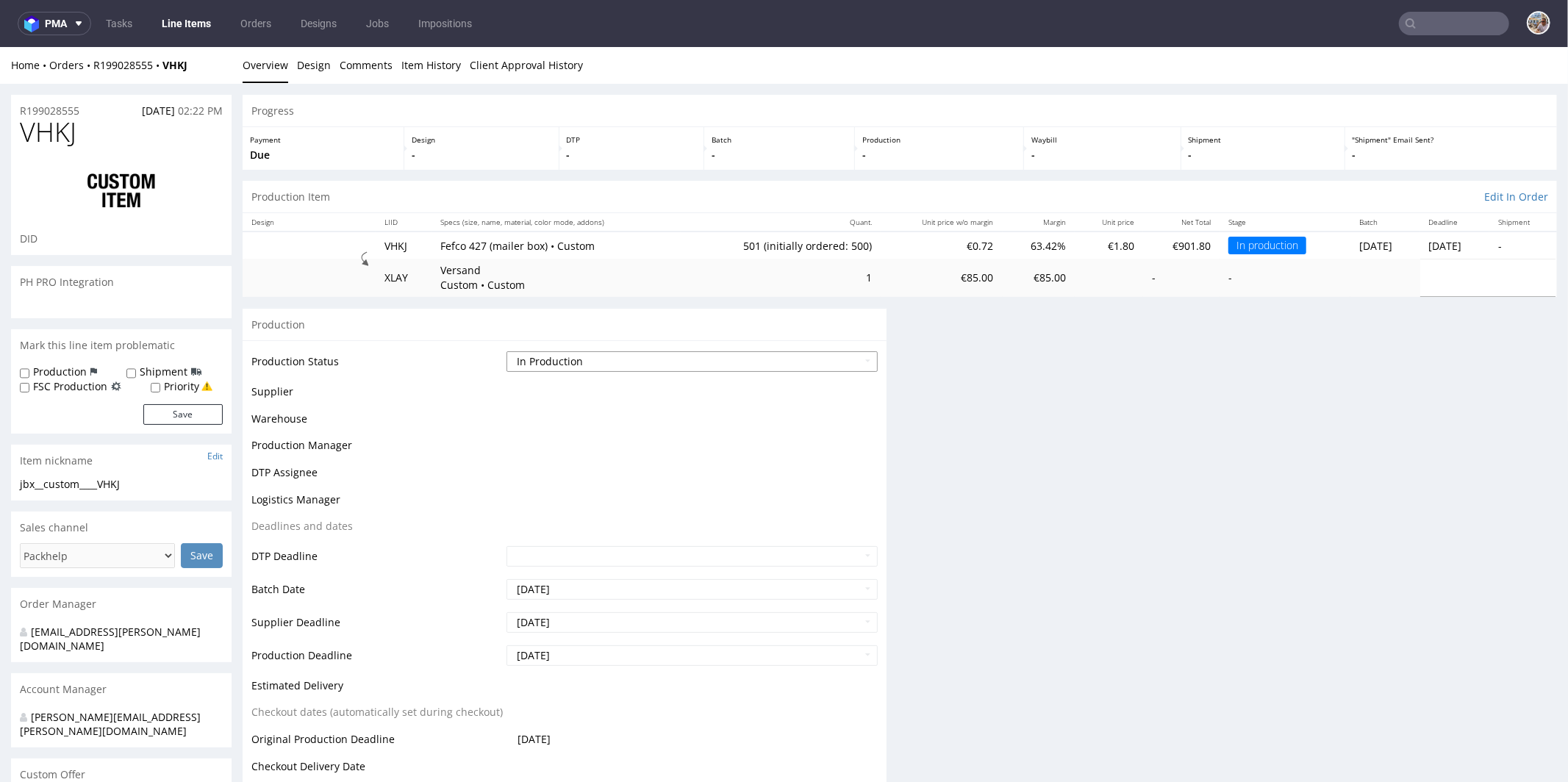
click at [544, 356] on select "Waiting for Artwork Waiting for Diecut Waiting for Mockup Waiting for DTP Waiti…" at bounding box center [692, 360] width 371 height 21
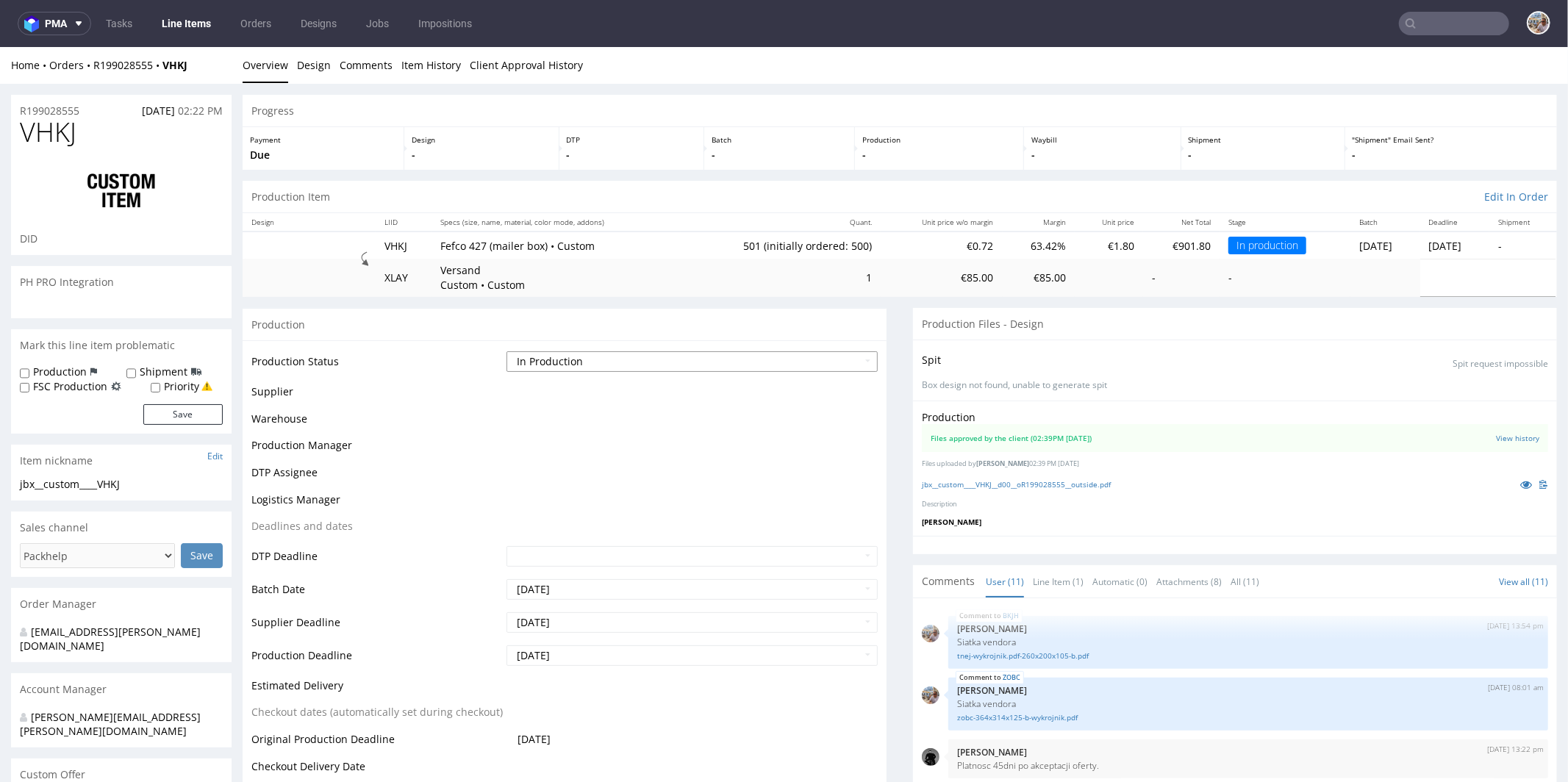
scroll to position [365, 0]
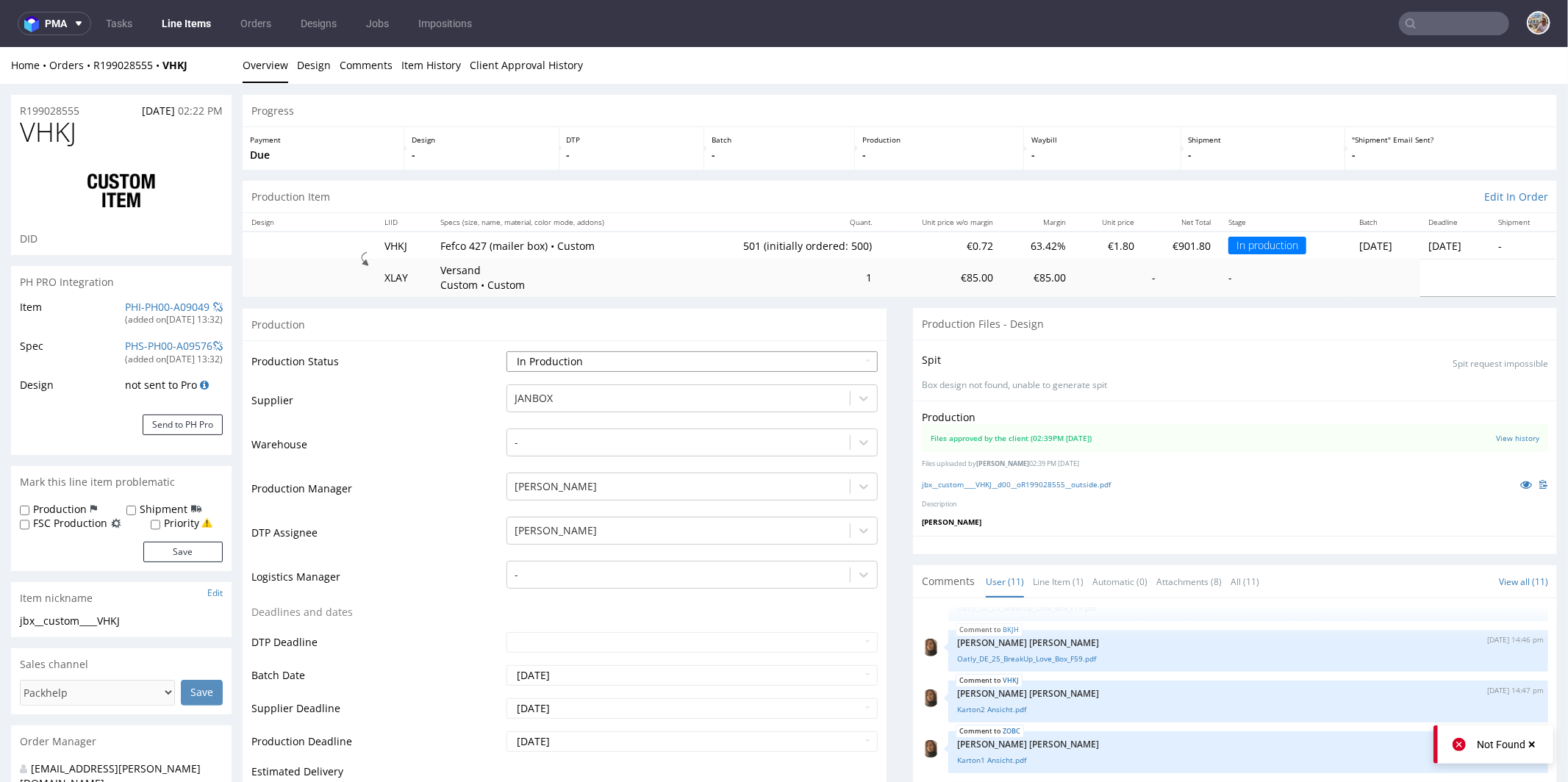
select select "production_complete"
click at [507, 350] on select "Waiting for Artwork Waiting for Diecut Waiting for Mockup Waiting for DTP Waiti…" at bounding box center [692, 360] width 371 height 21
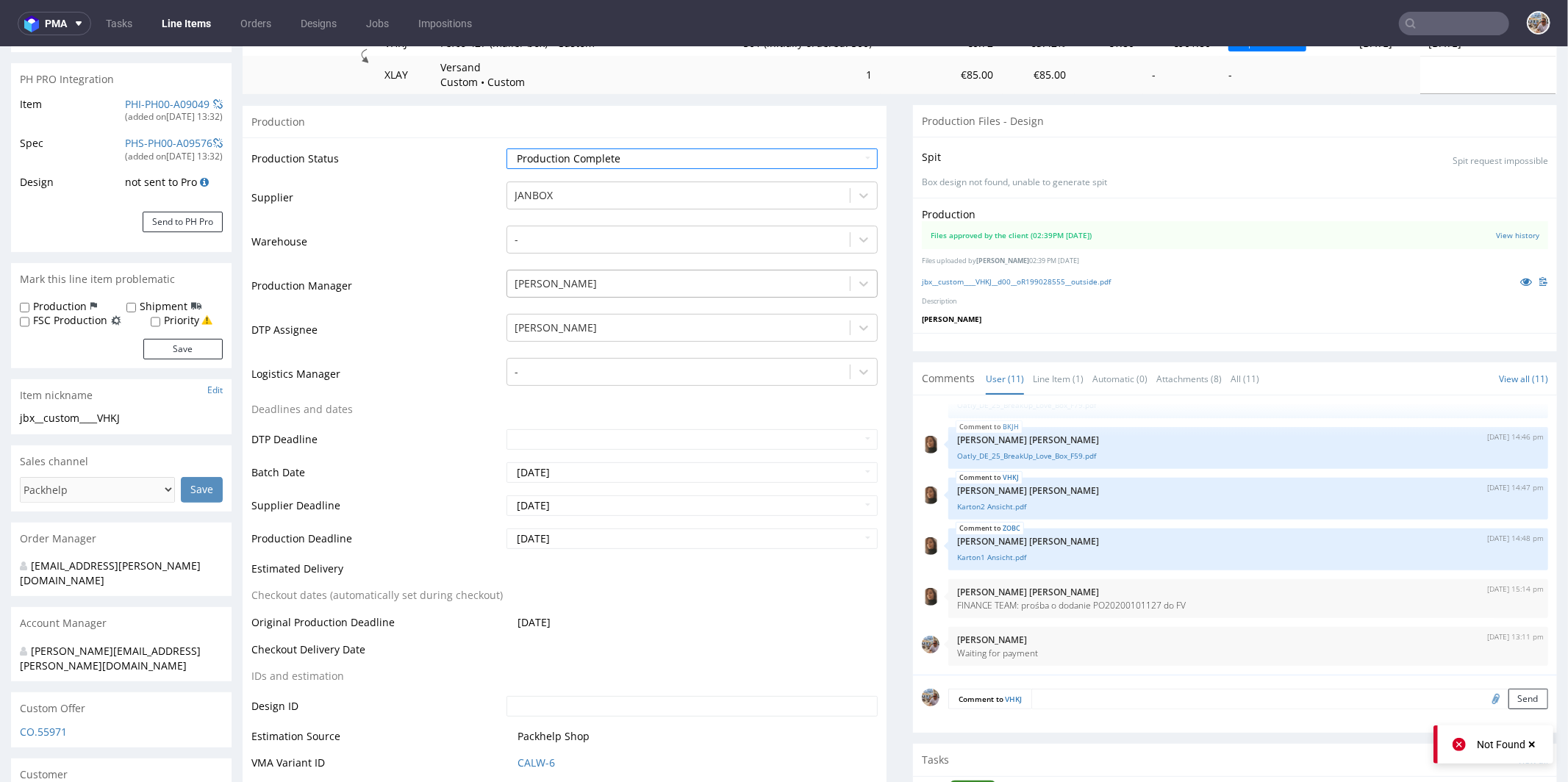
scroll to position [482, 0]
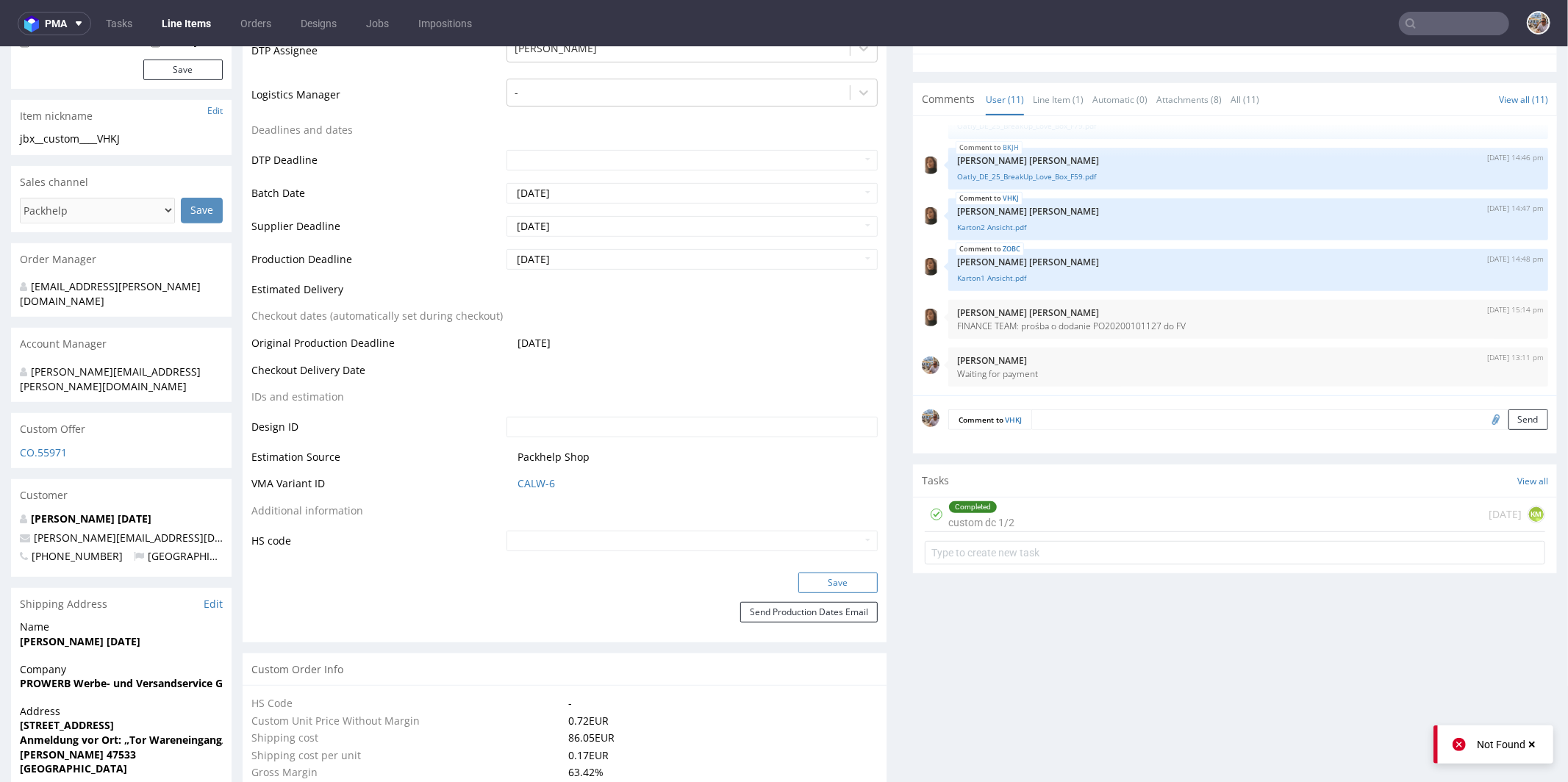
click at [814, 575] on button "Save" at bounding box center [838, 582] width 79 height 21
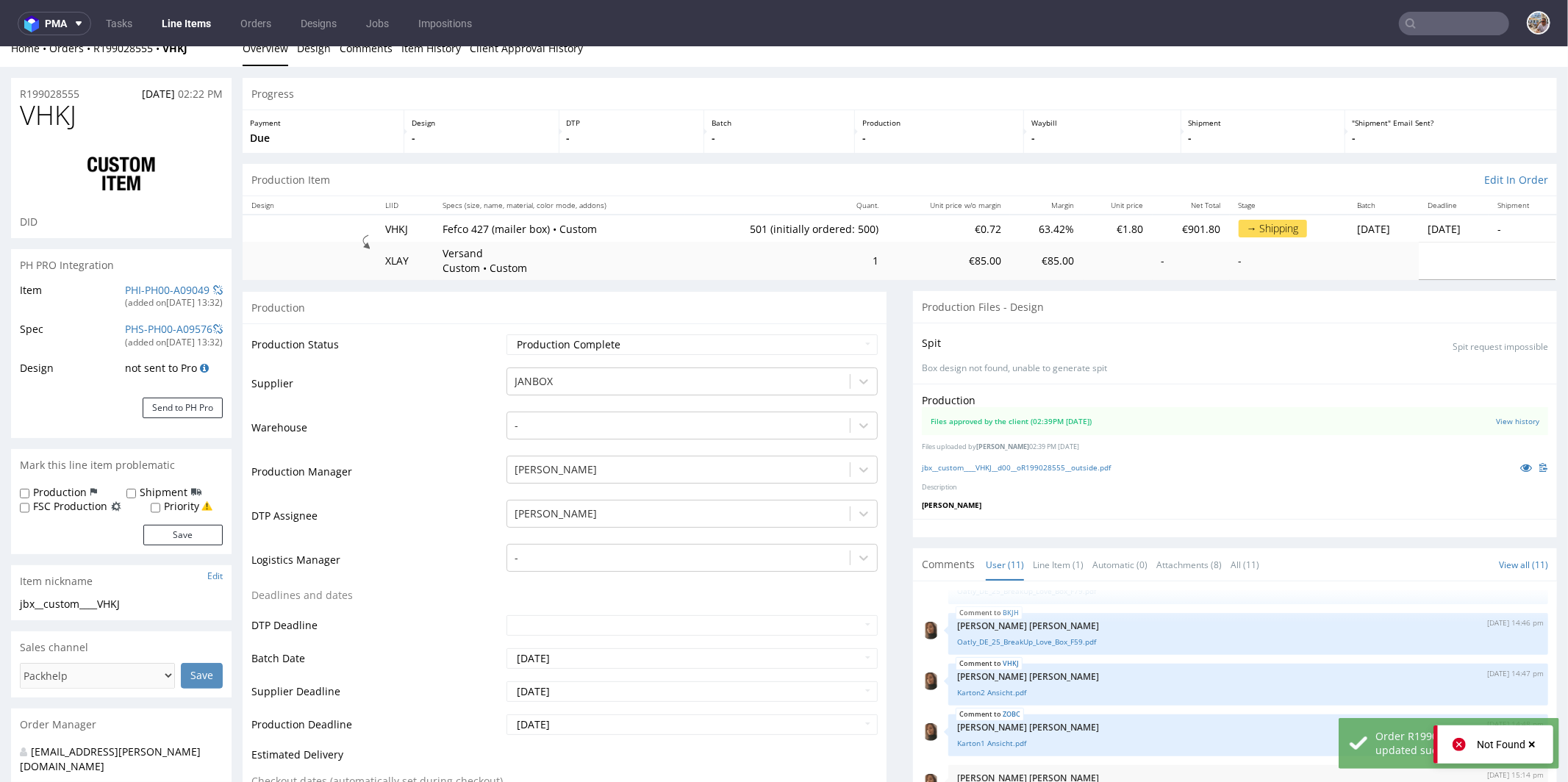
scroll to position [0, 0]
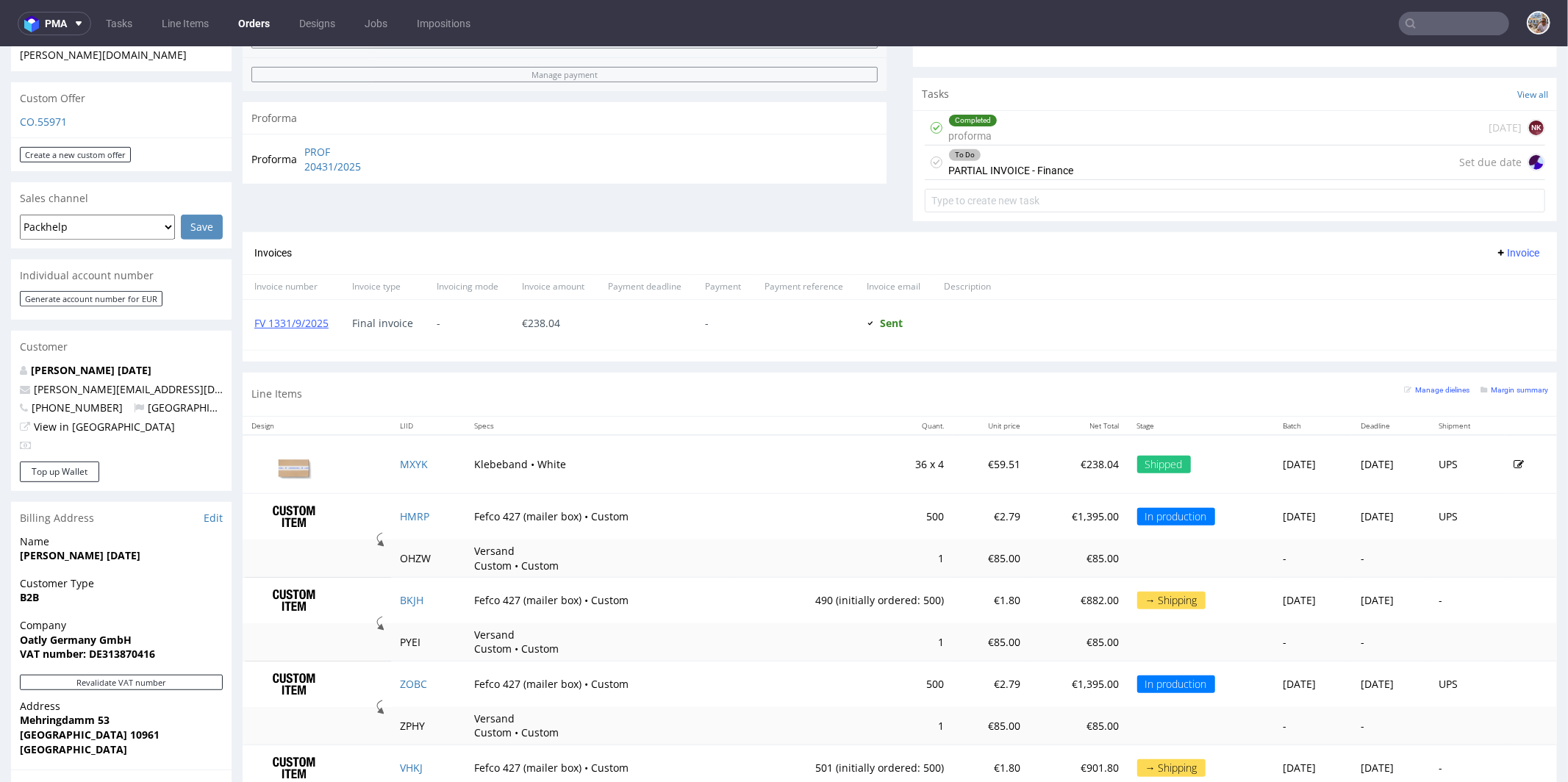
scroll to position [363, 0]
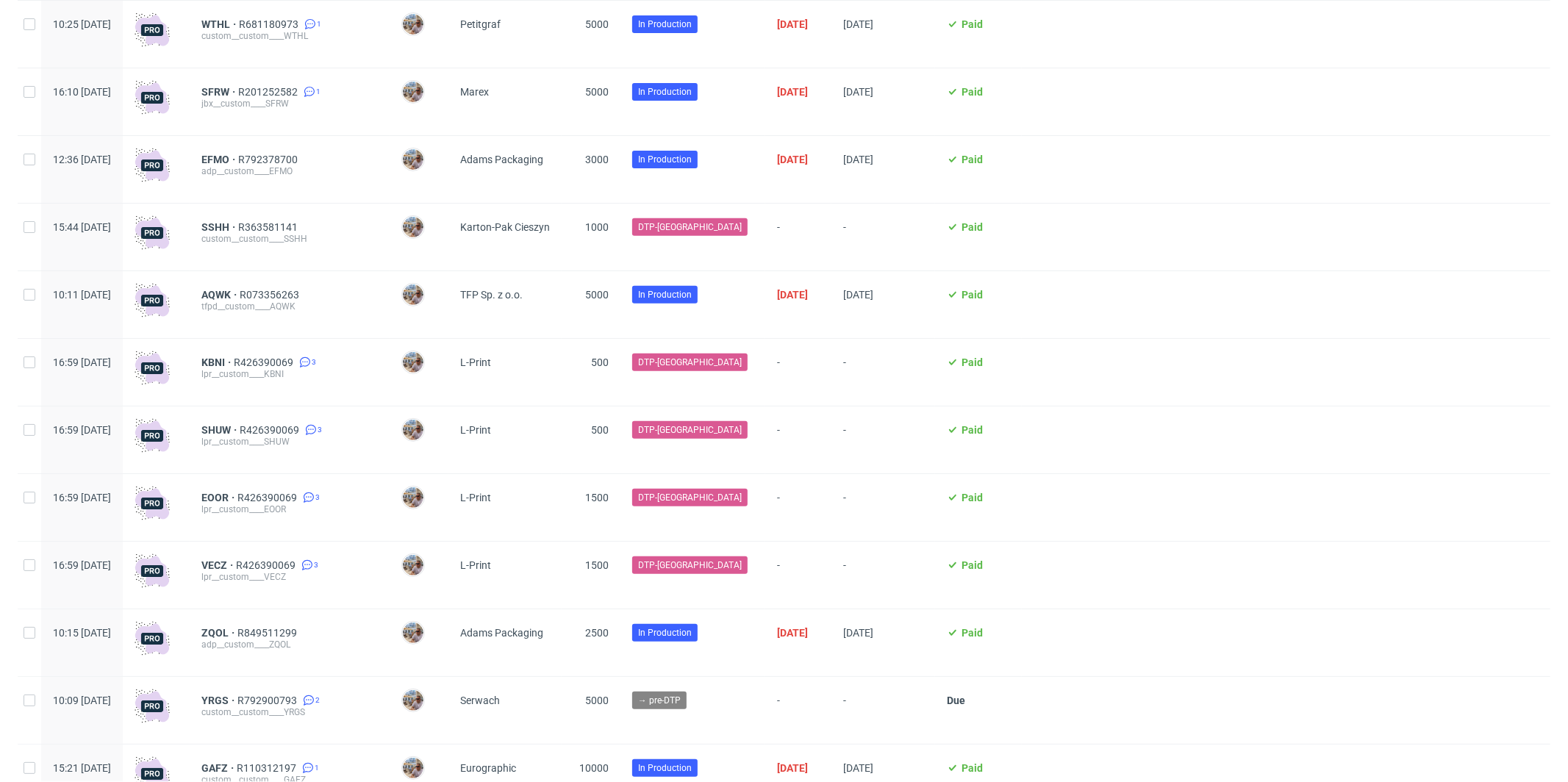
scroll to position [429, 0]
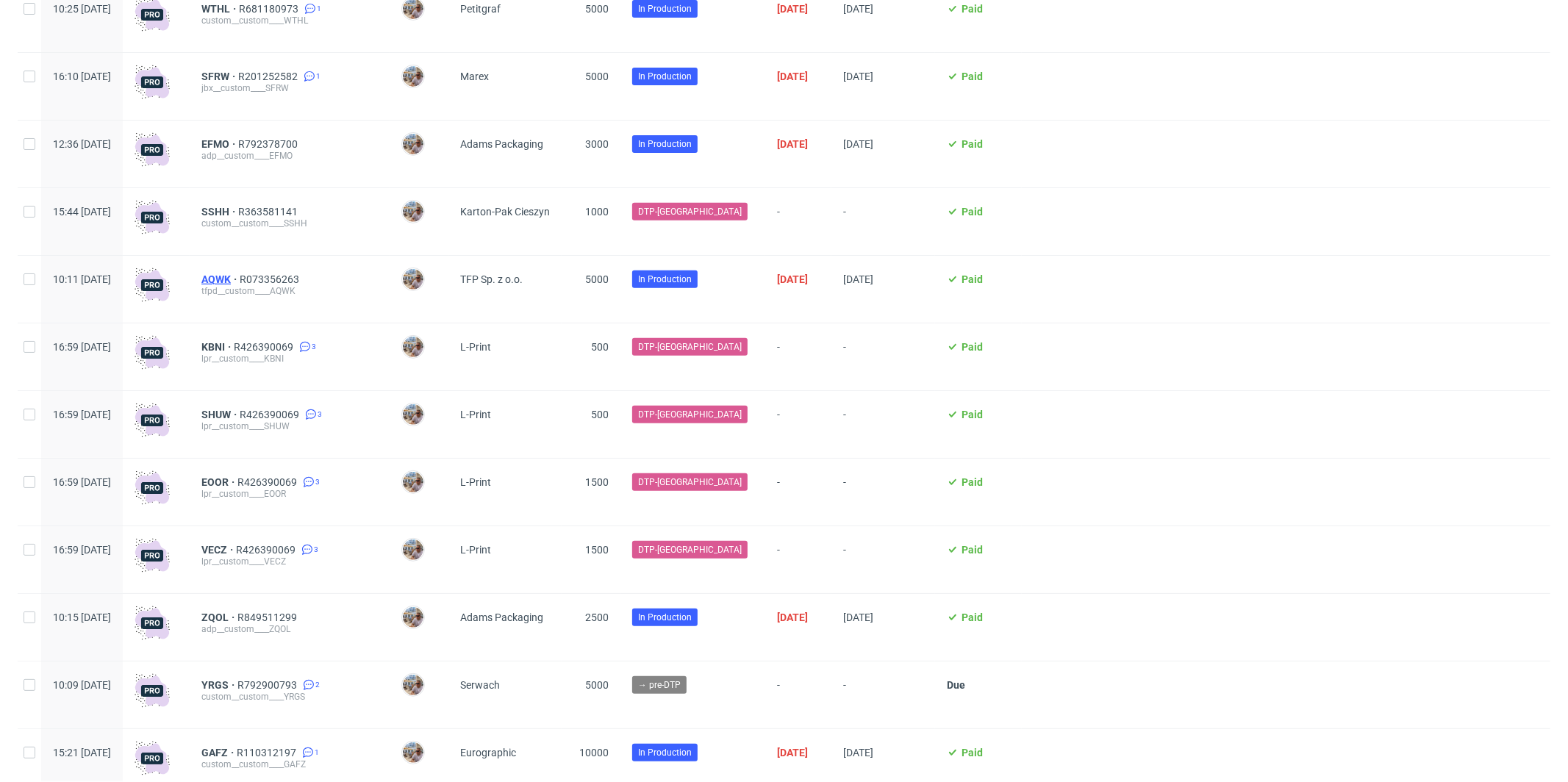
click at [240, 281] on span "AQWK" at bounding box center [221, 279] width 38 height 12
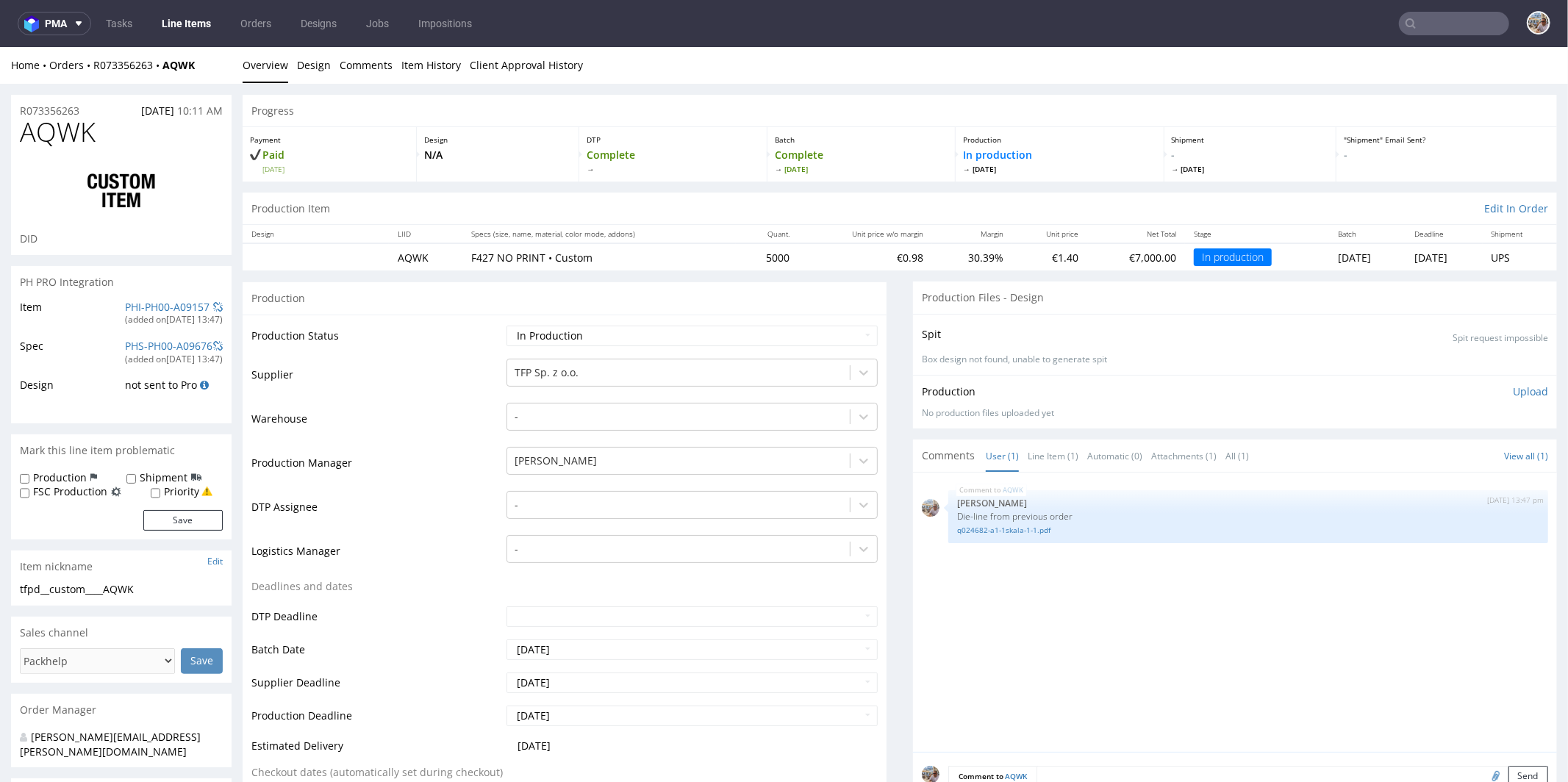
select select "in_progress"
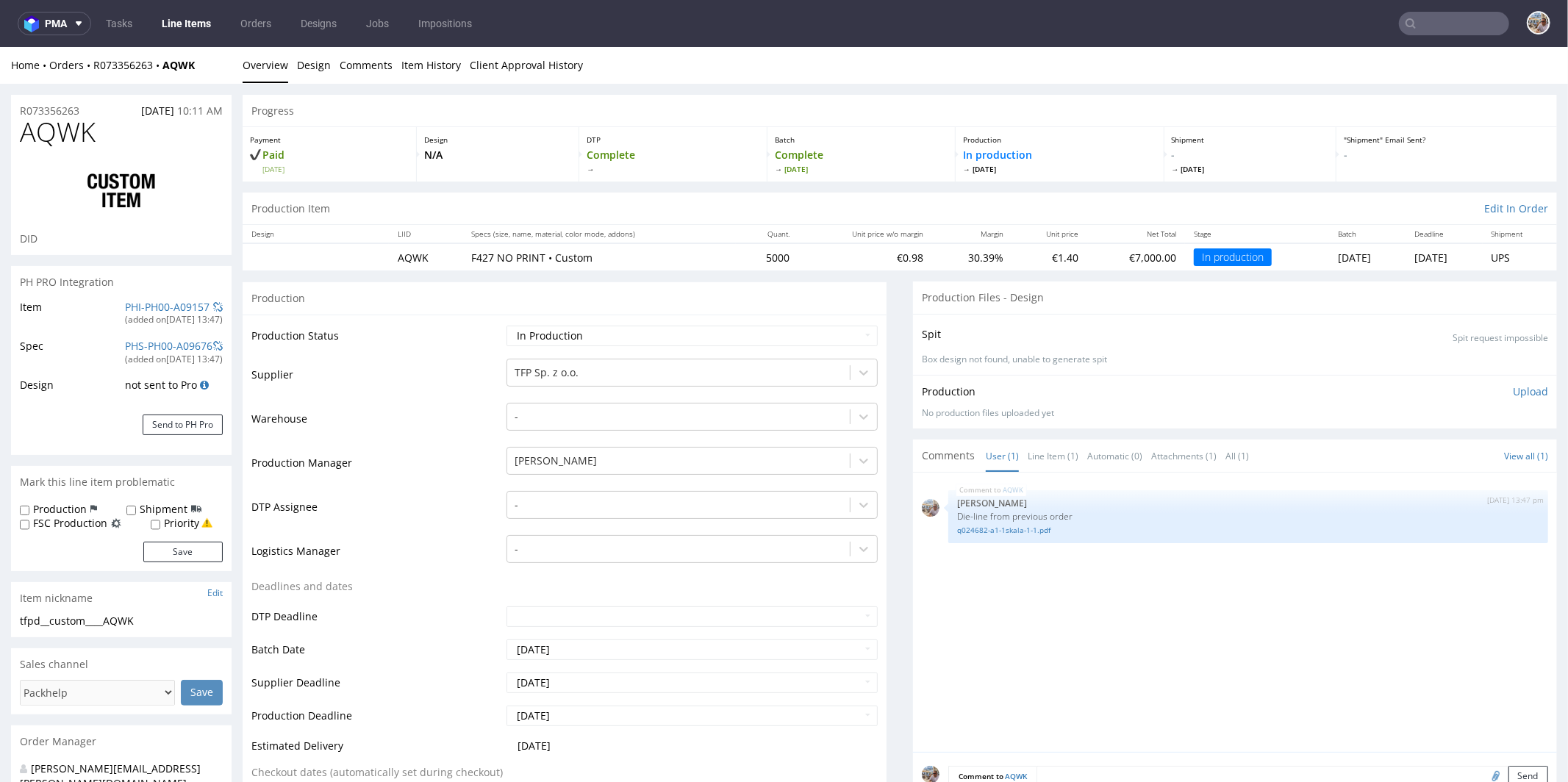
click at [105, 131] on h1 "AQWK" at bounding box center [121, 131] width 203 height 30
drag, startPoint x: 88, startPoint y: 110, endPoint x: 22, endPoint y: 114, distance: 66.1
click at [22, 114] on div "R073356263 25.09.2025 10:11 AM" at bounding box center [121, 106] width 221 height 23
copy p "R073356263"
click at [155, 308] on link "PHI-PH00-A09157" at bounding box center [167, 306] width 84 height 14
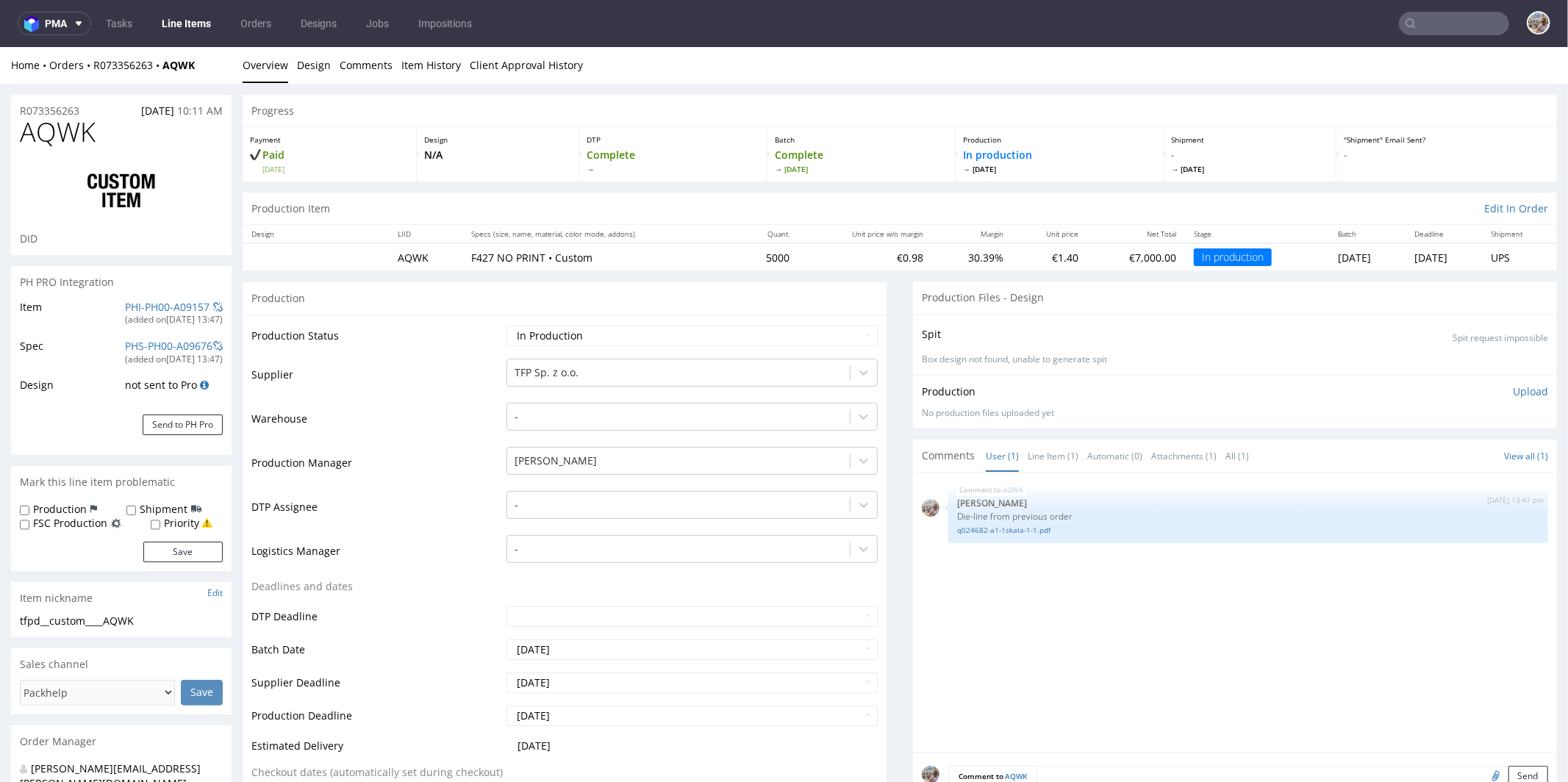
click at [144, 298] on td "PHI-PH00-A09157 (added on 25.09.2025, 13:47 )" at bounding box center [172, 317] width 102 height 39
click at [150, 305] on link "PHI-PH00-A09157" at bounding box center [167, 306] width 84 height 14
drag, startPoint x: 90, startPoint y: 112, endPoint x: 20, endPoint y: 110, distance: 70.0
click at [20, 110] on div "R073356263 25.09.2025 10:11 AM" at bounding box center [121, 106] width 221 height 23
copy p "R073356263"
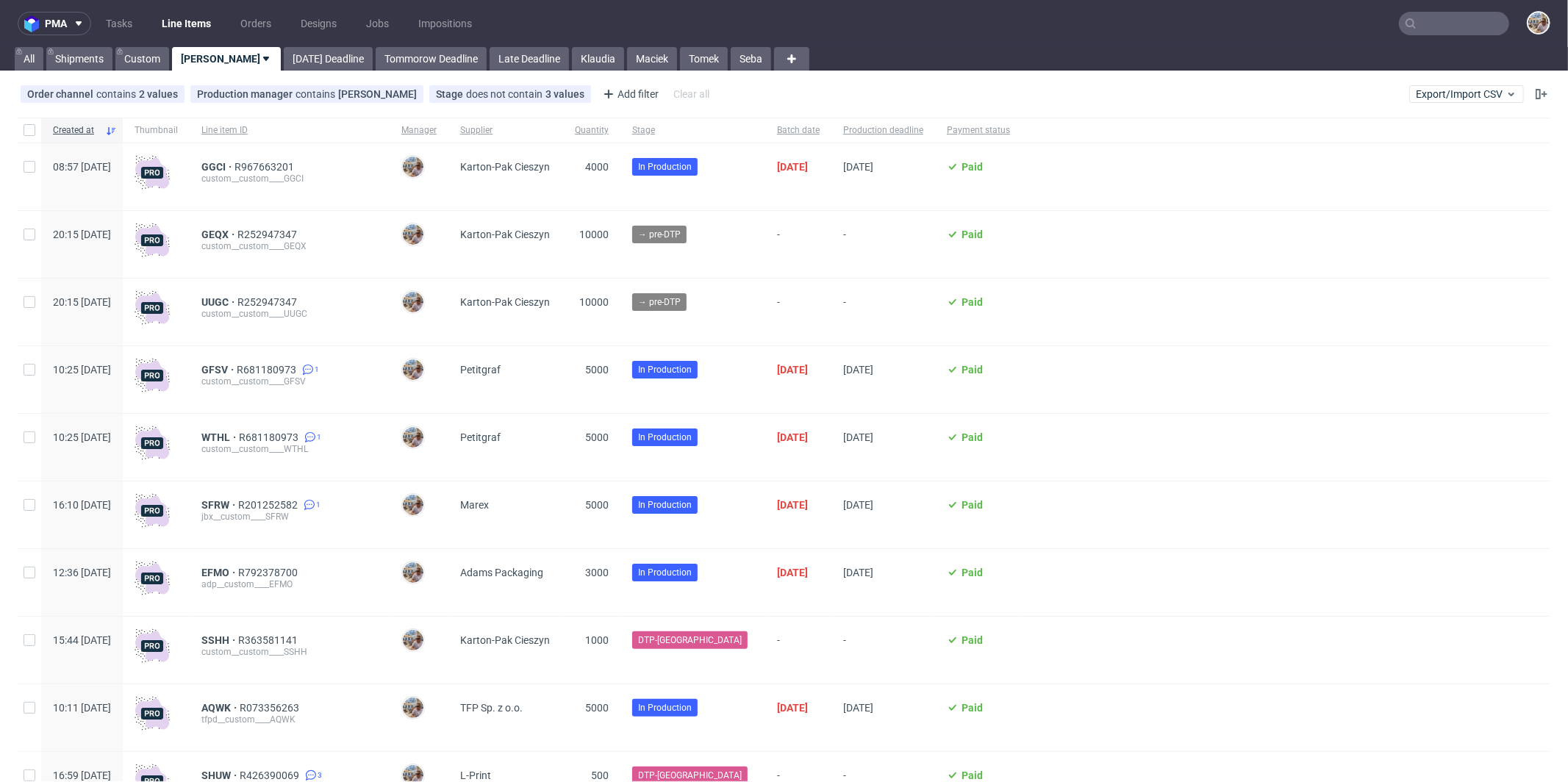
click at [1420, 19] on input "text" at bounding box center [1454, 23] width 110 height 23
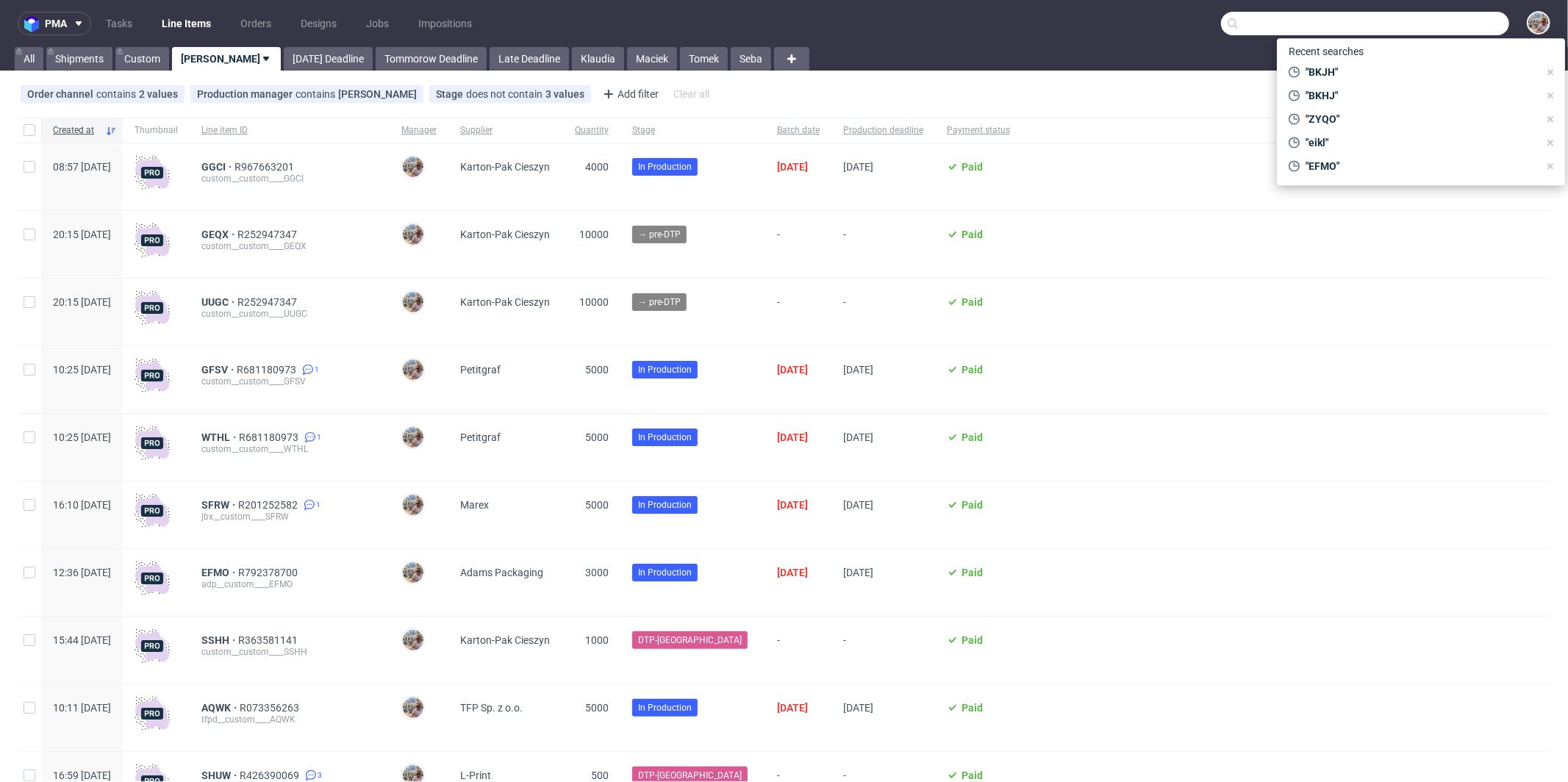
paste input "EUMZ"
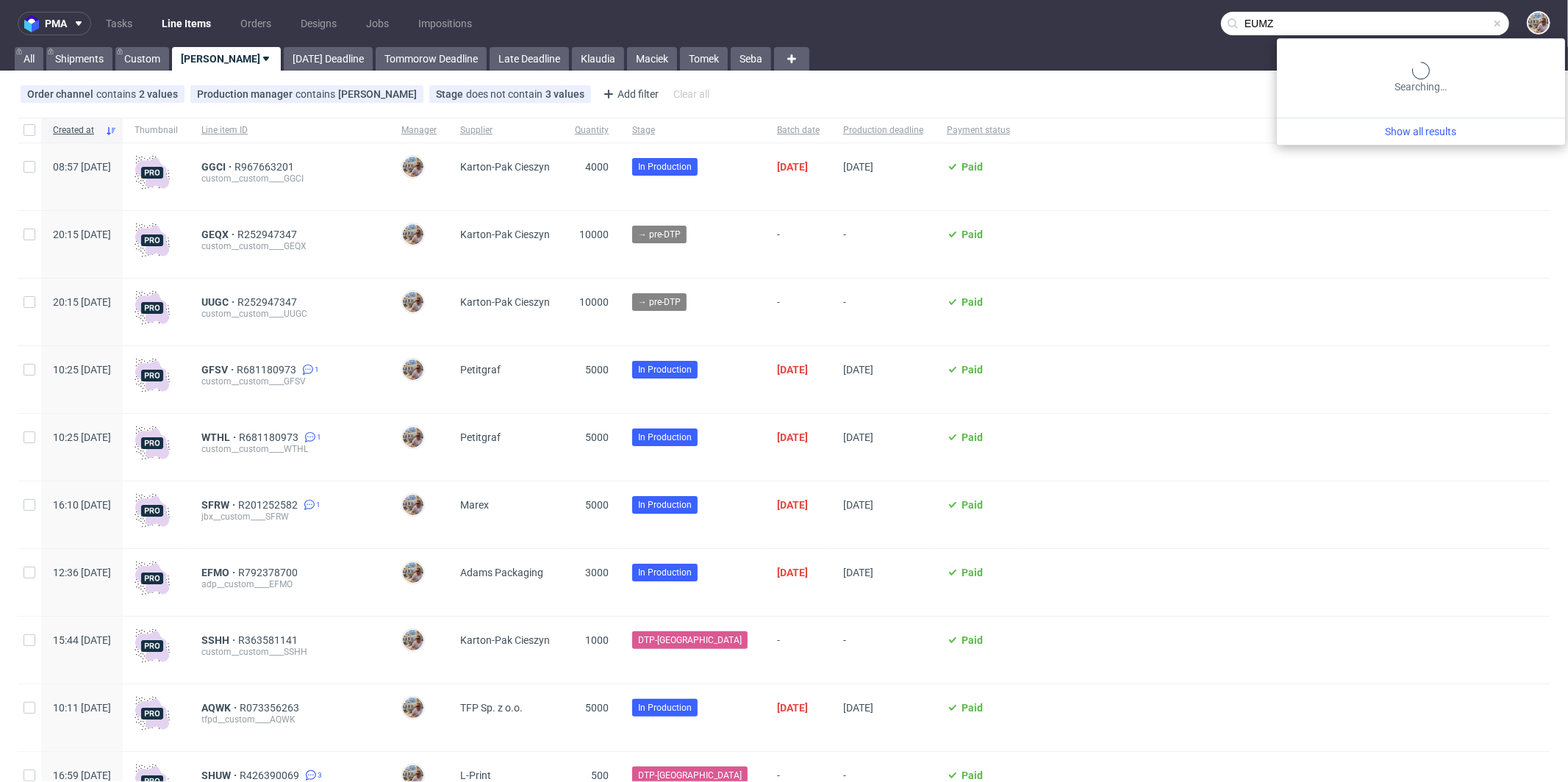
type input "EUMZ"
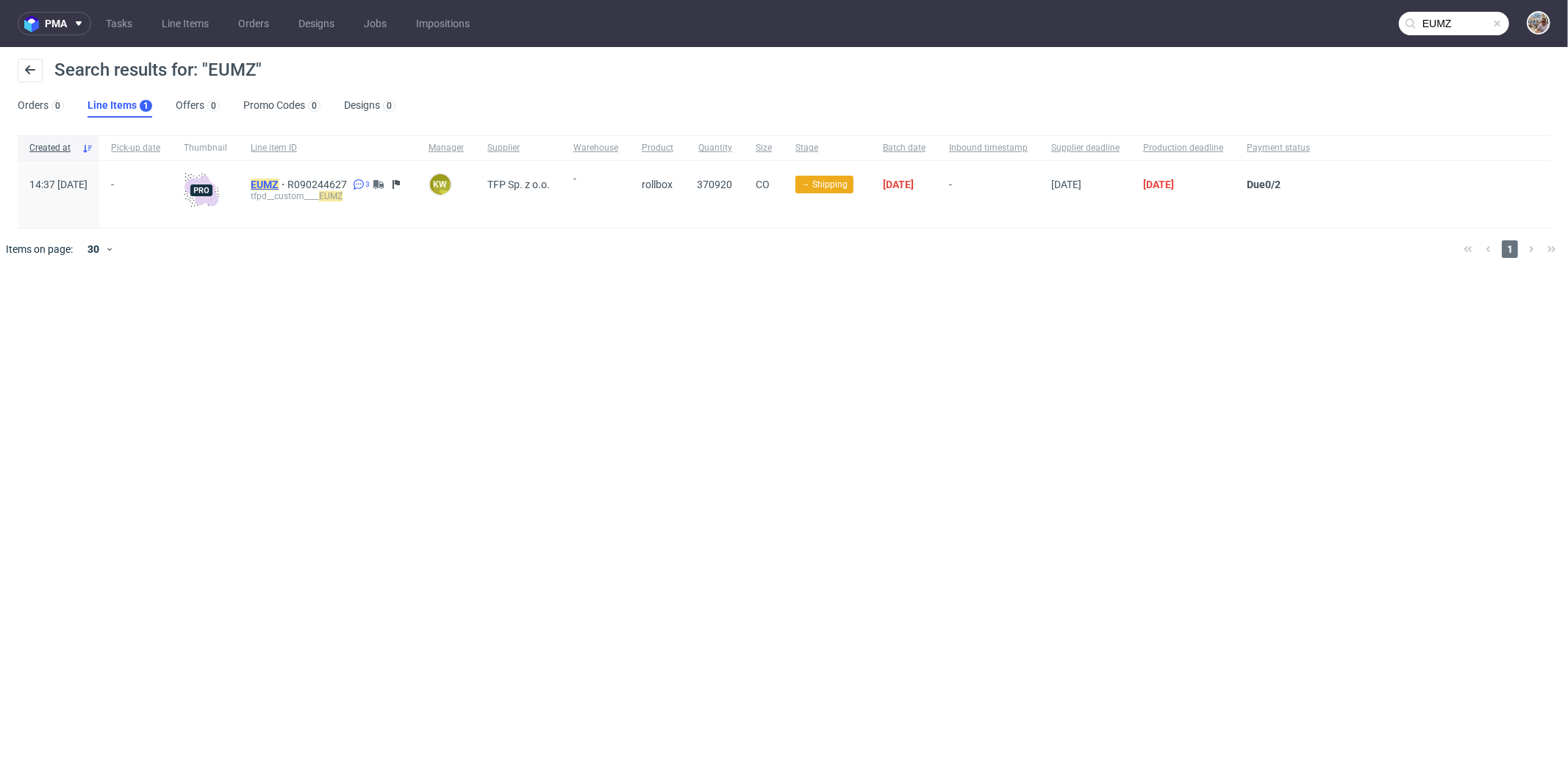
click at [279, 187] on mark "EUMZ" at bounding box center [265, 184] width 28 height 12
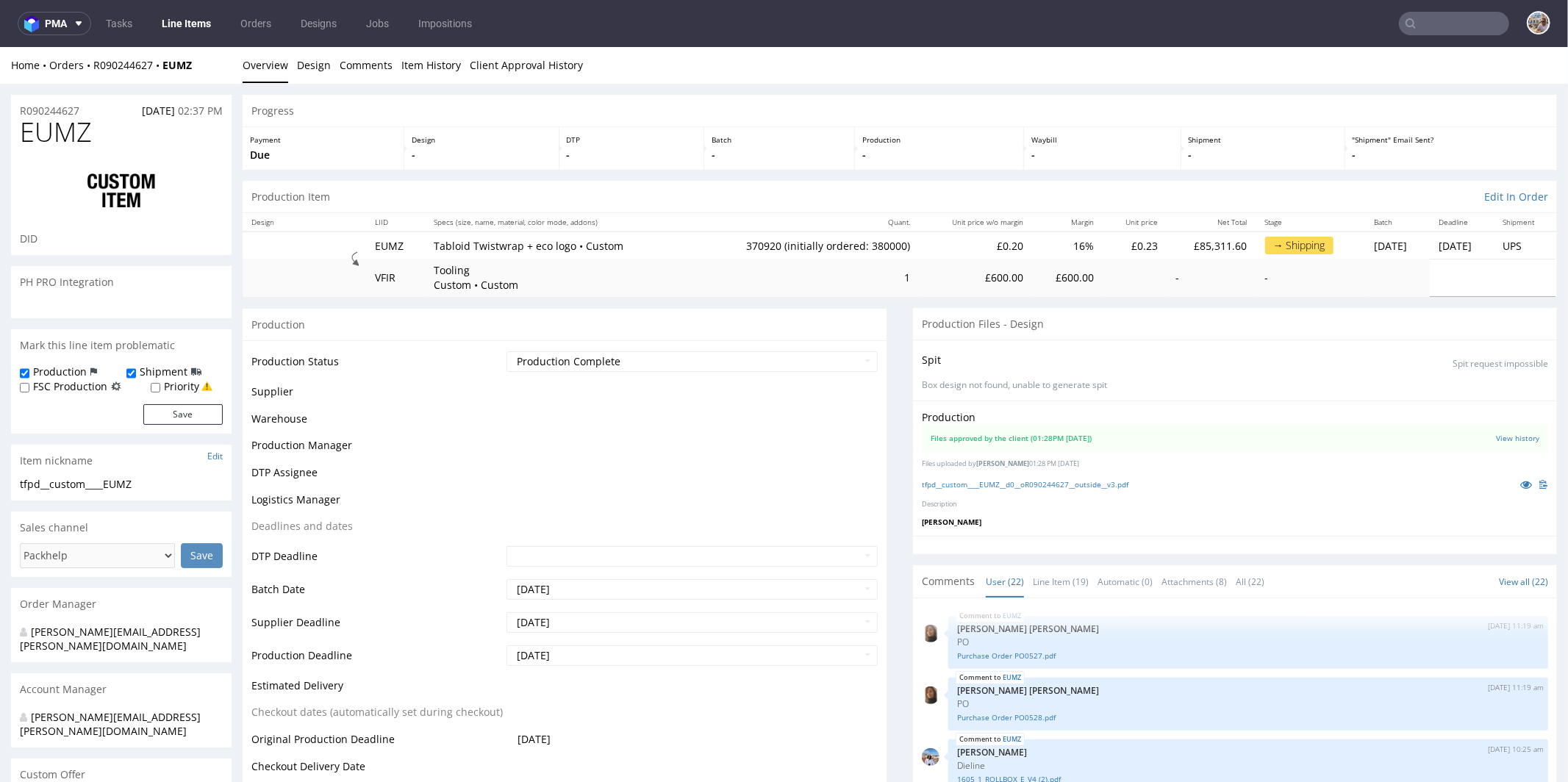
scroll to position [1028, 0]
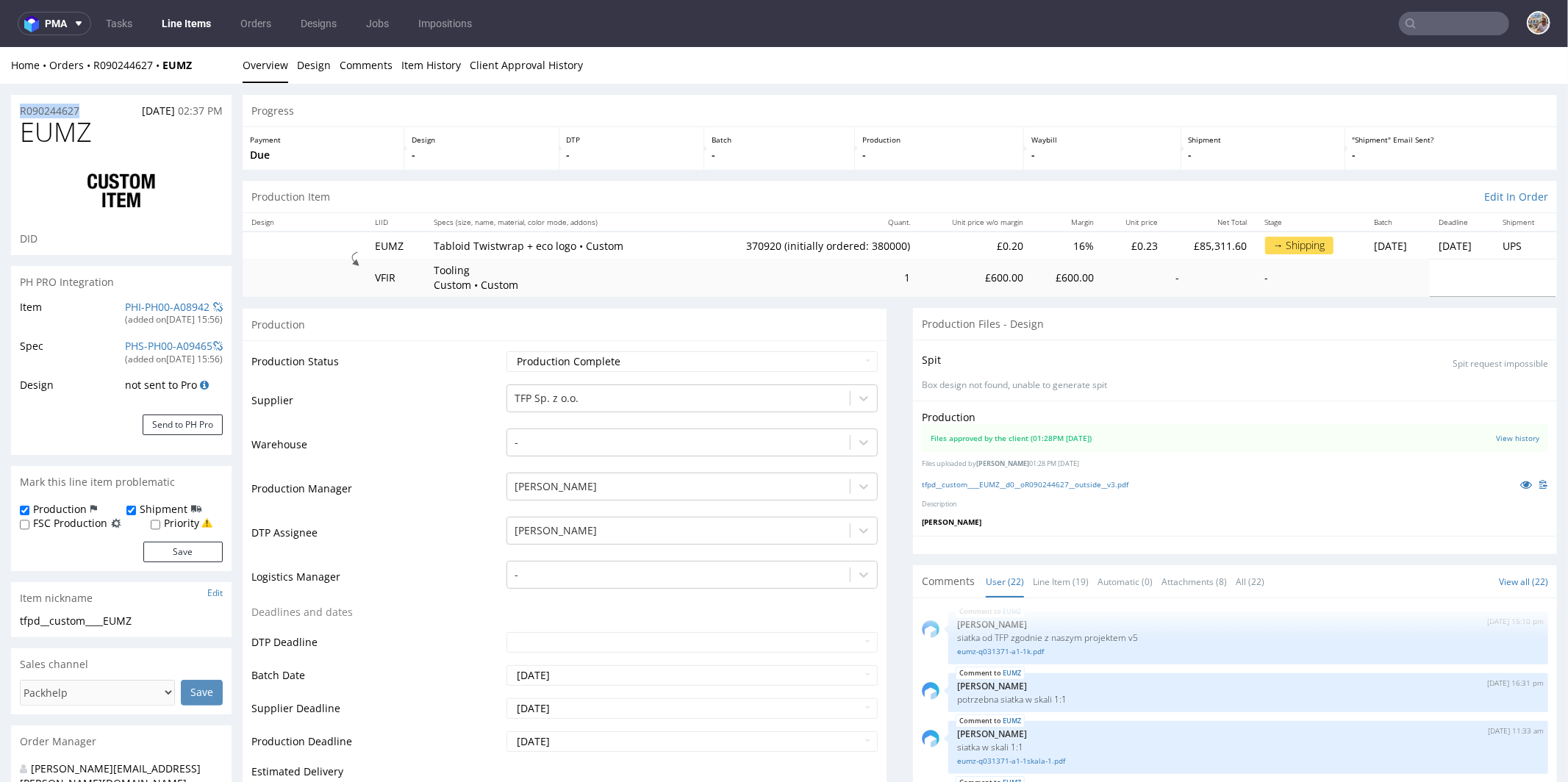
drag, startPoint x: 95, startPoint y: 109, endPoint x: 0, endPoint y: 108, distance: 95.0
copy p "R090244627"
drag, startPoint x: 102, startPoint y: 136, endPoint x: 29, endPoint y: 136, distance: 73.0
click at [29, 136] on h1 "EUMZ" at bounding box center [121, 131] width 203 height 30
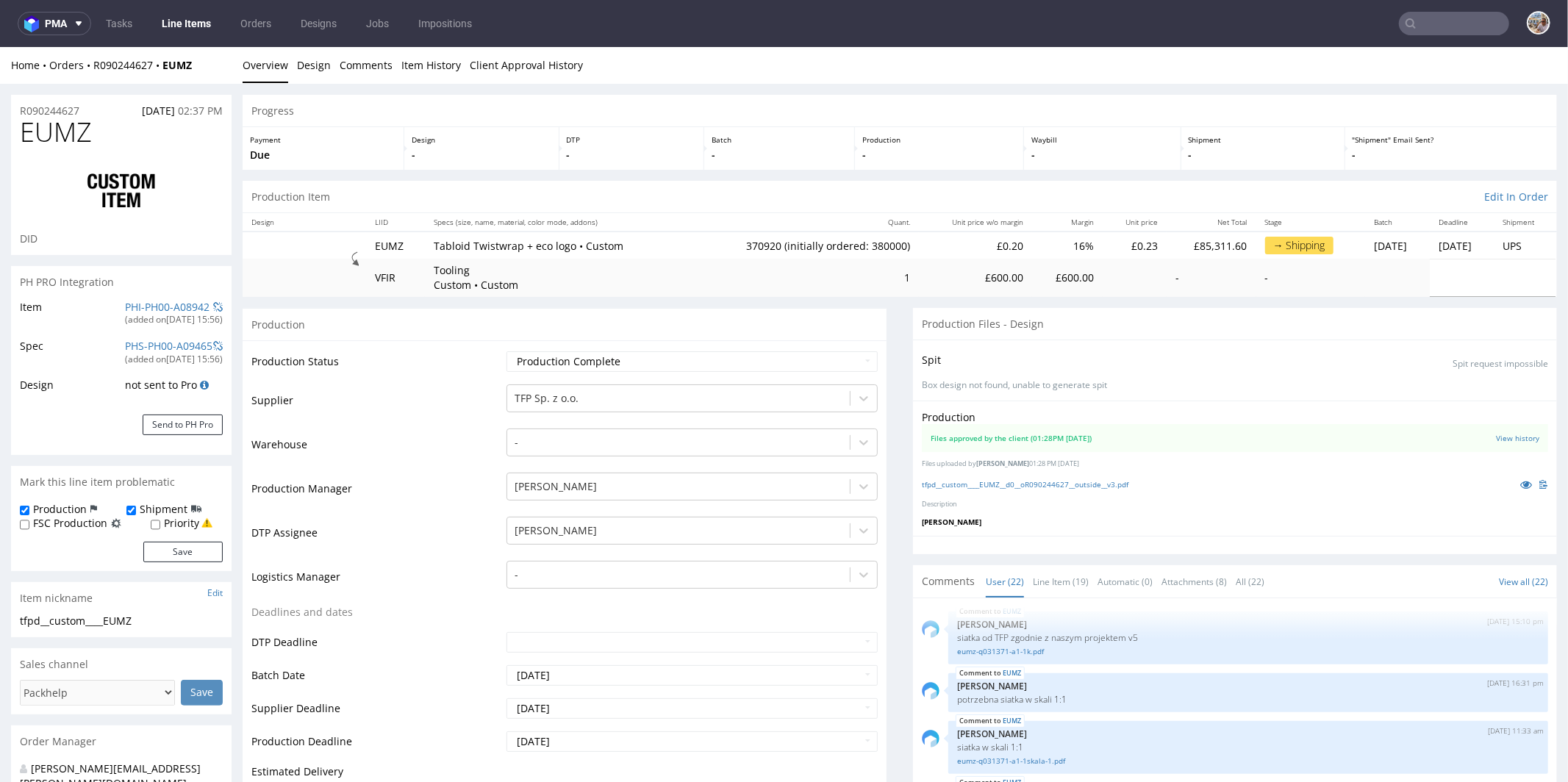
click at [68, 150] on div at bounding box center [121, 191] width 203 height 83
drag, startPoint x: 110, startPoint y: 130, endPoint x: 26, endPoint y: 132, distance: 84.0
click at [26, 132] on h1 "EUMZ" at bounding box center [121, 131] width 203 height 30
copy span "EUMZ"
click at [703, 245] on td "370920 (initially ordered: 380000)" at bounding box center [803, 244] width 231 height 27
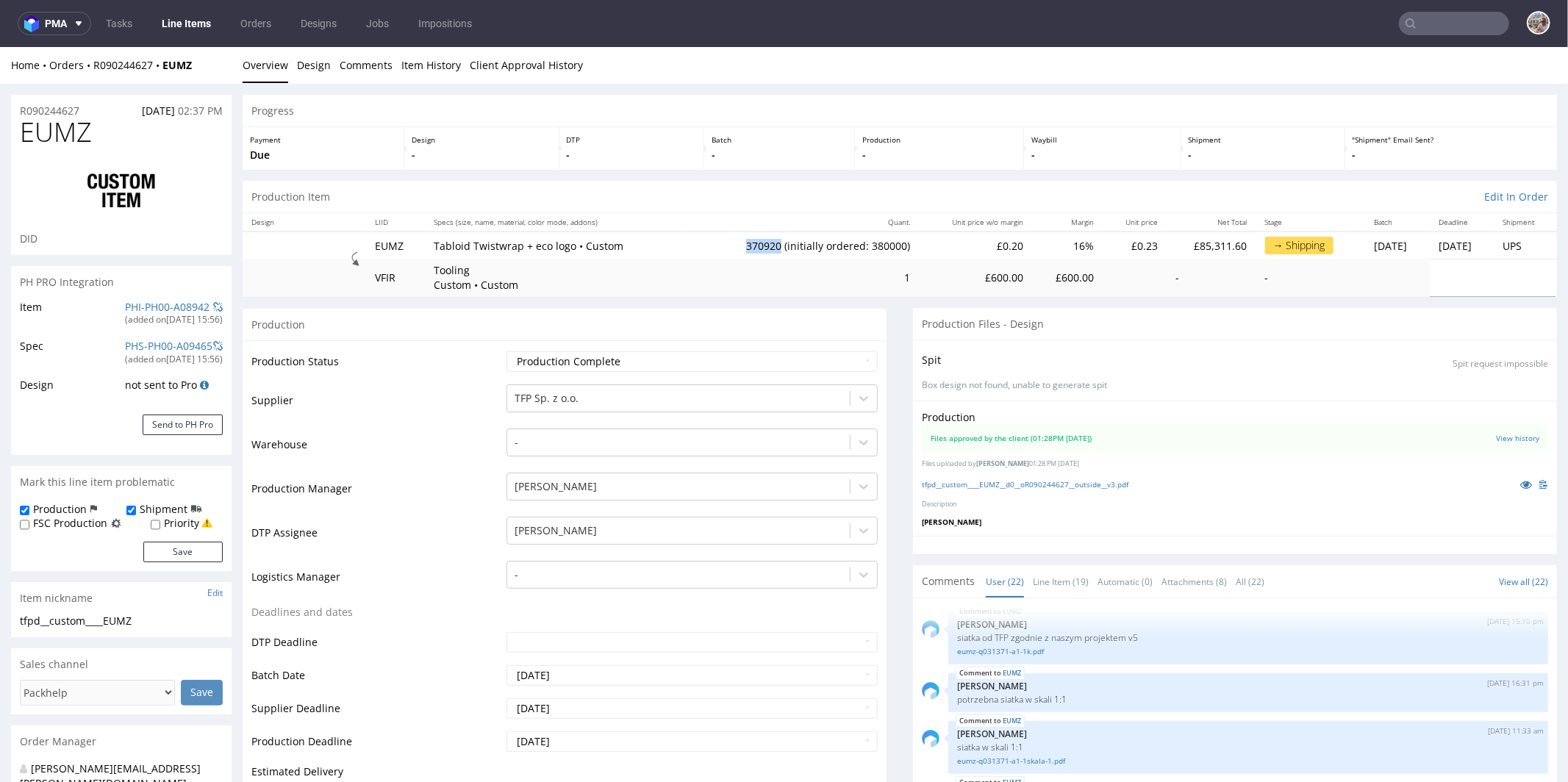
drag, startPoint x: 701, startPoint y: 245, endPoint x: 738, endPoint y: 246, distance: 37.0
click at [738, 246] on td "370920 (initially ordered: 380000)" at bounding box center [803, 244] width 231 height 27
copy td "370920"
drag, startPoint x: 86, startPoint y: 110, endPoint x: 20, endPoint y: 110, distance: 66.0
click at [20, 110] on div "R090244627 25.07.2025 02:37 PM" at bounding box center [121, 106] width 221 height 23
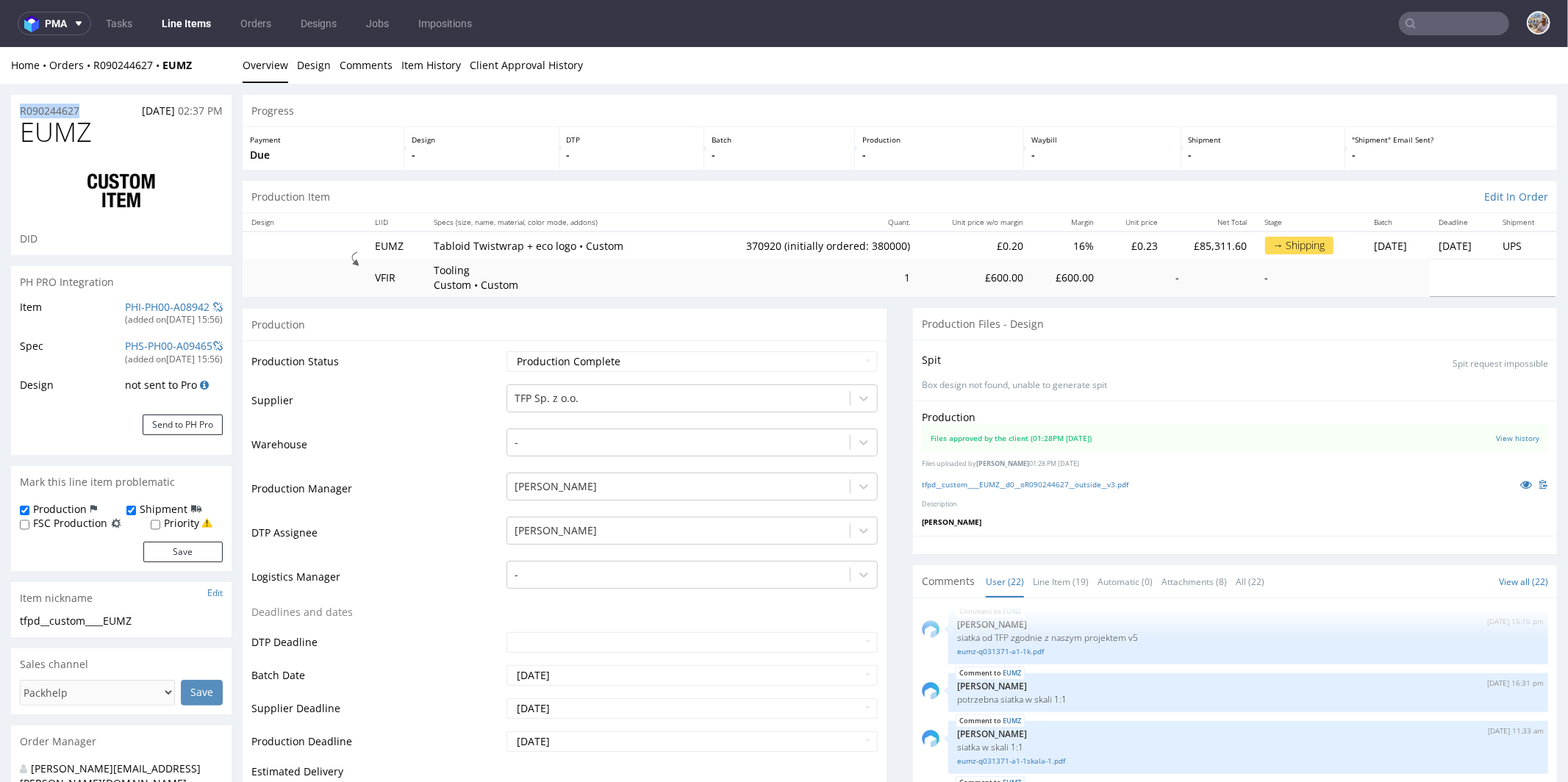
copy p "R090244627"
drag, startPoint x: 109, startPoint y: 127, endPoint x: 10, endPoint y: 136, distance: 99.4
copy span "EUMZ"
click at [107, 120] on h1 "EUMZ" at bounding box center [121, 131] width 203 height 30
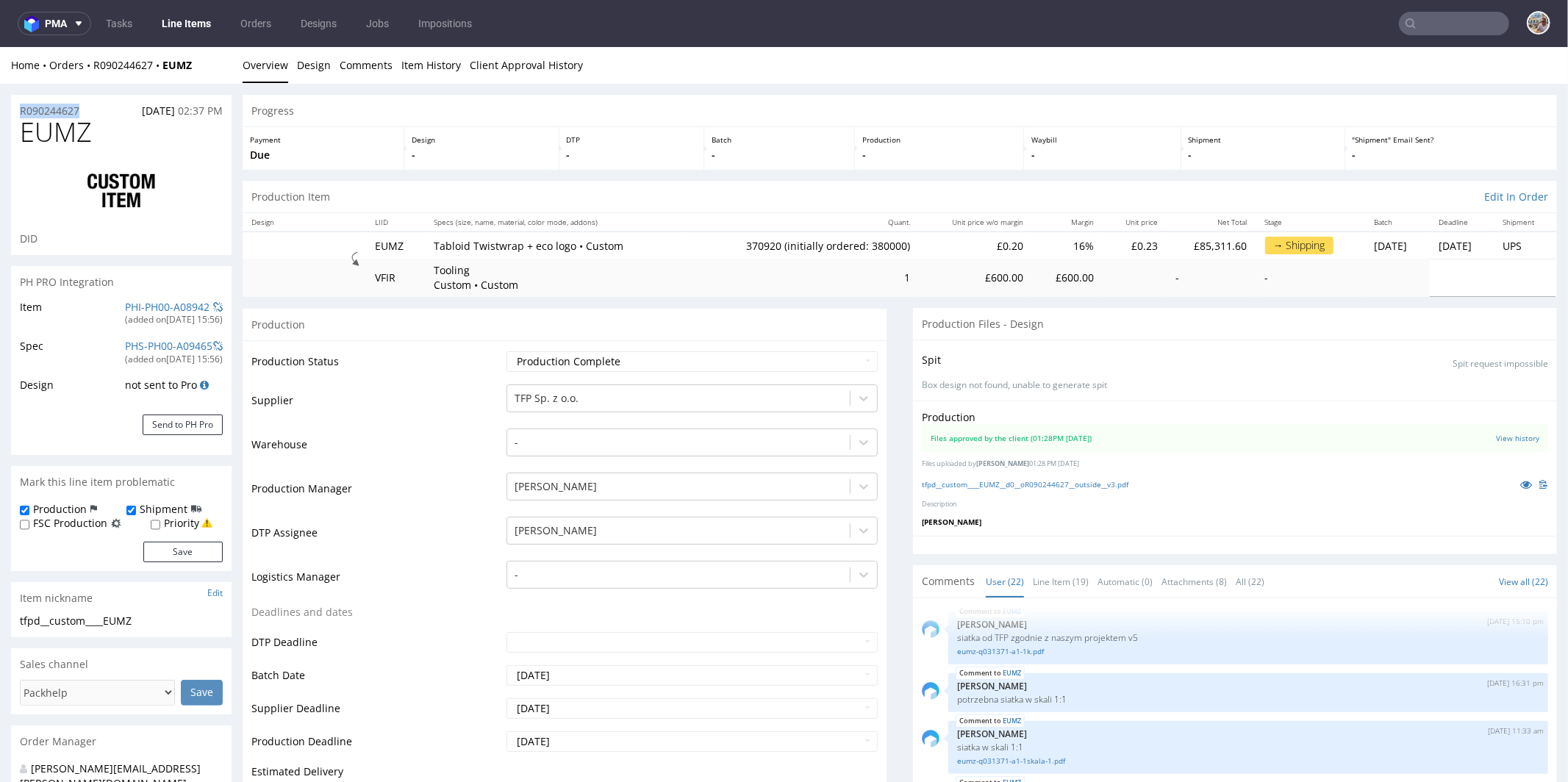
drag, startPoint x: 69, startPoint y: 112, endPoint x: 17, endPoint y: 111, distance: 52.0
click at [17, 111] on div "R090244627 25.07.2025 02:37 PM" at bounding box center [121, 106] width 221 height 23
copy p "R090244627"
click at [100, 131] on h1 "EUMZ" at bounding box center [121, 131] width 203 height 30
drag, startPoint x: 100, startPoint y: 131, endPoint x: 44, endPoint y: 136, distance: 56.2
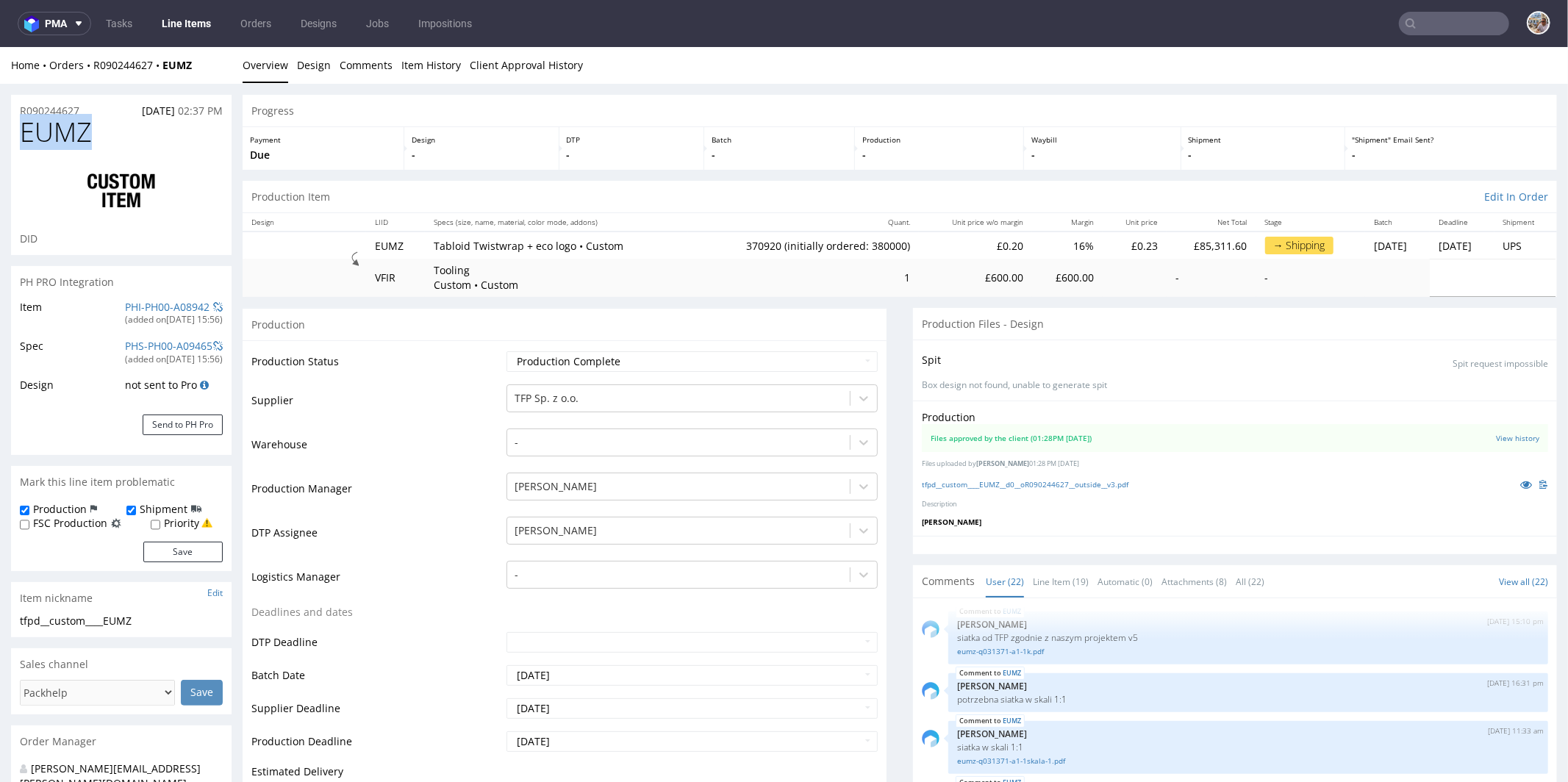
click at [44, 136] on h1 "EUMZ" at bounding box center [121, 131] width 203 height 30
copy span "EUMZ"
click at [1425, 41] on nav "pma Tasks Line Items Orders Designs Jobs Impositions" at bounding box center [784, 23] width 1568 height 47
click at [1434, 26] on input "text" at bounding box center [1454, 23] width 110 height 23
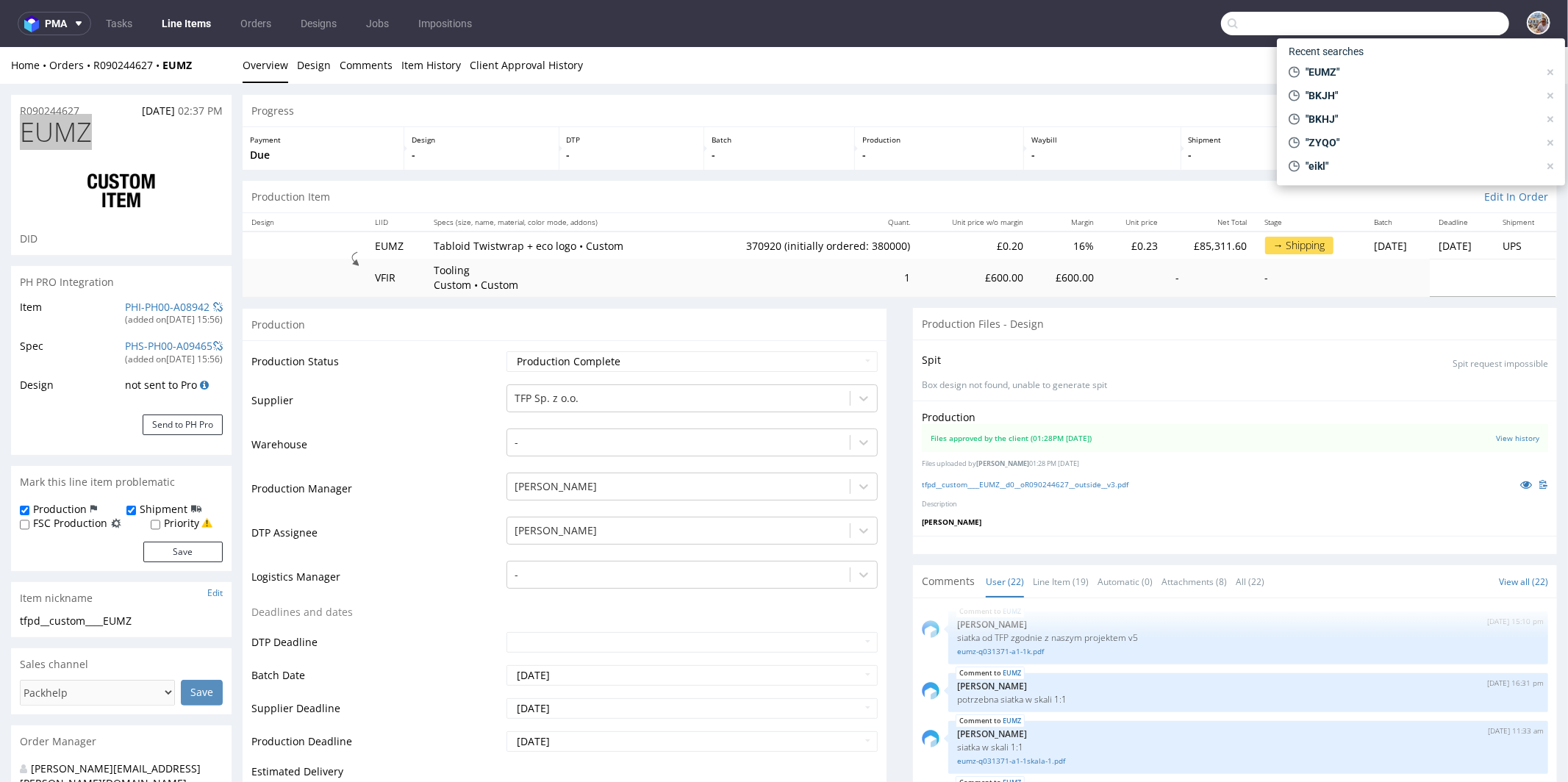
paste input "R145520657"
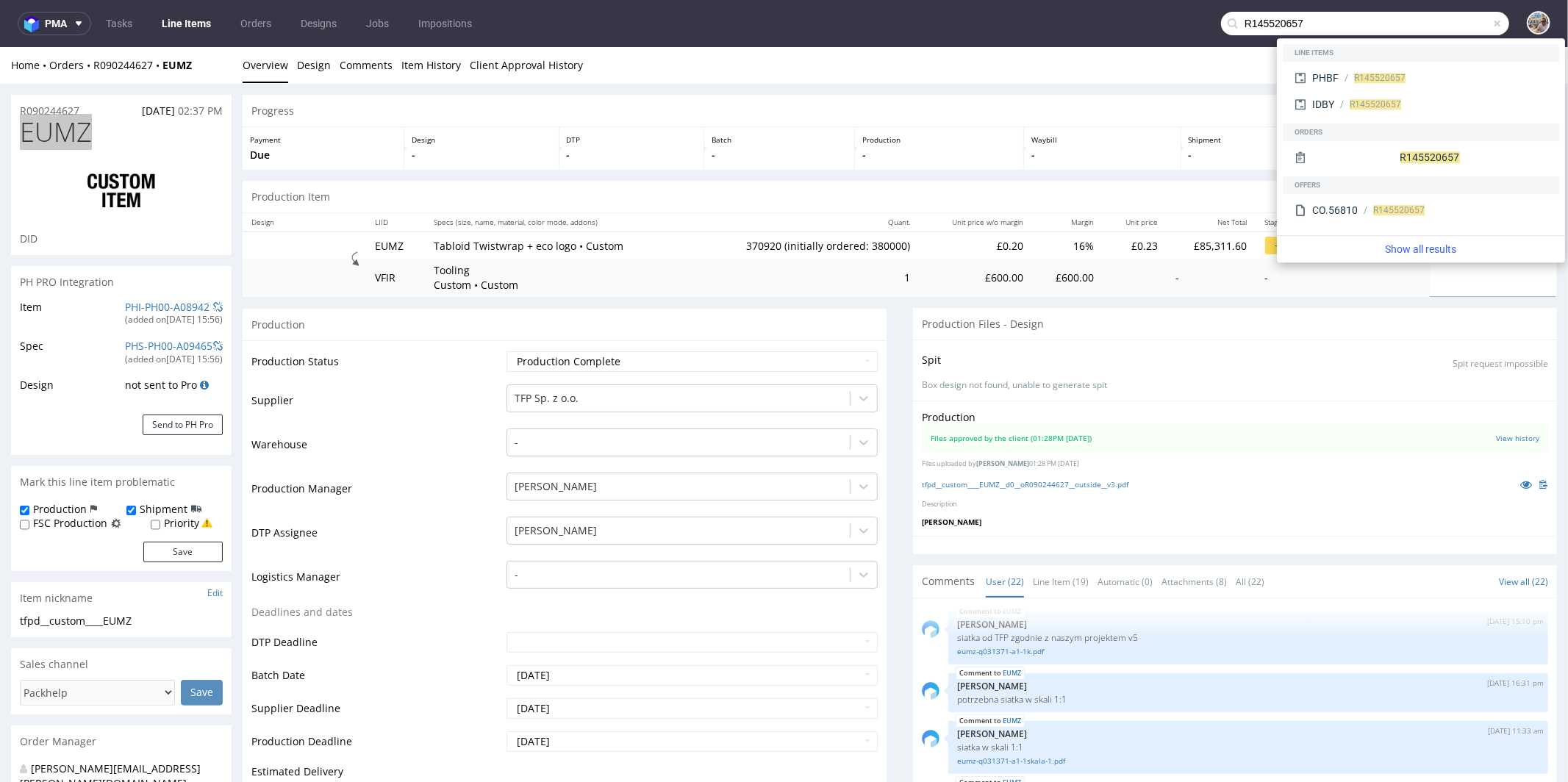
type input "R145520657"
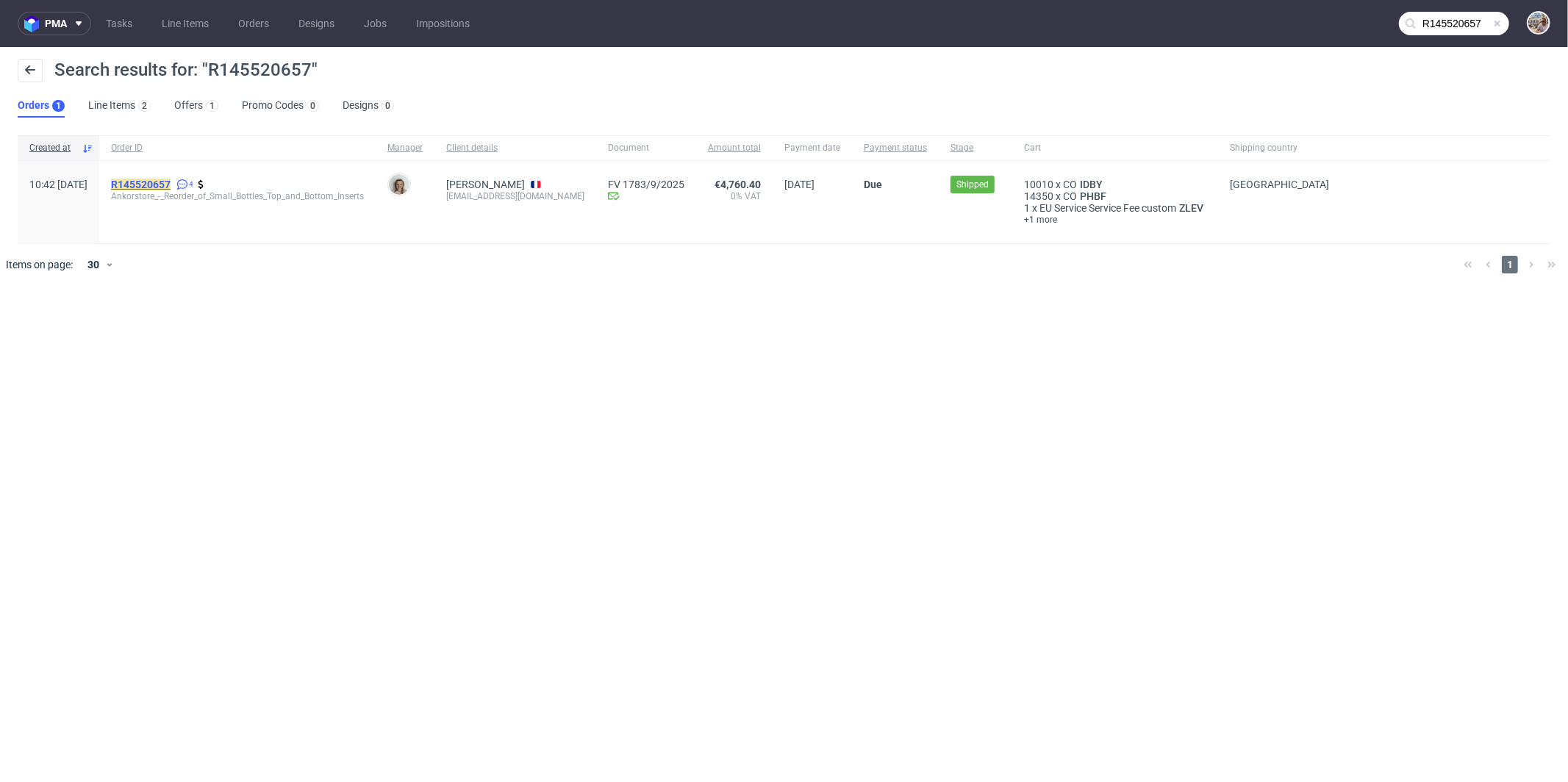
click at [170, 184] on mark "R145520657" at bounding box center [141, 184] width 60 height 12
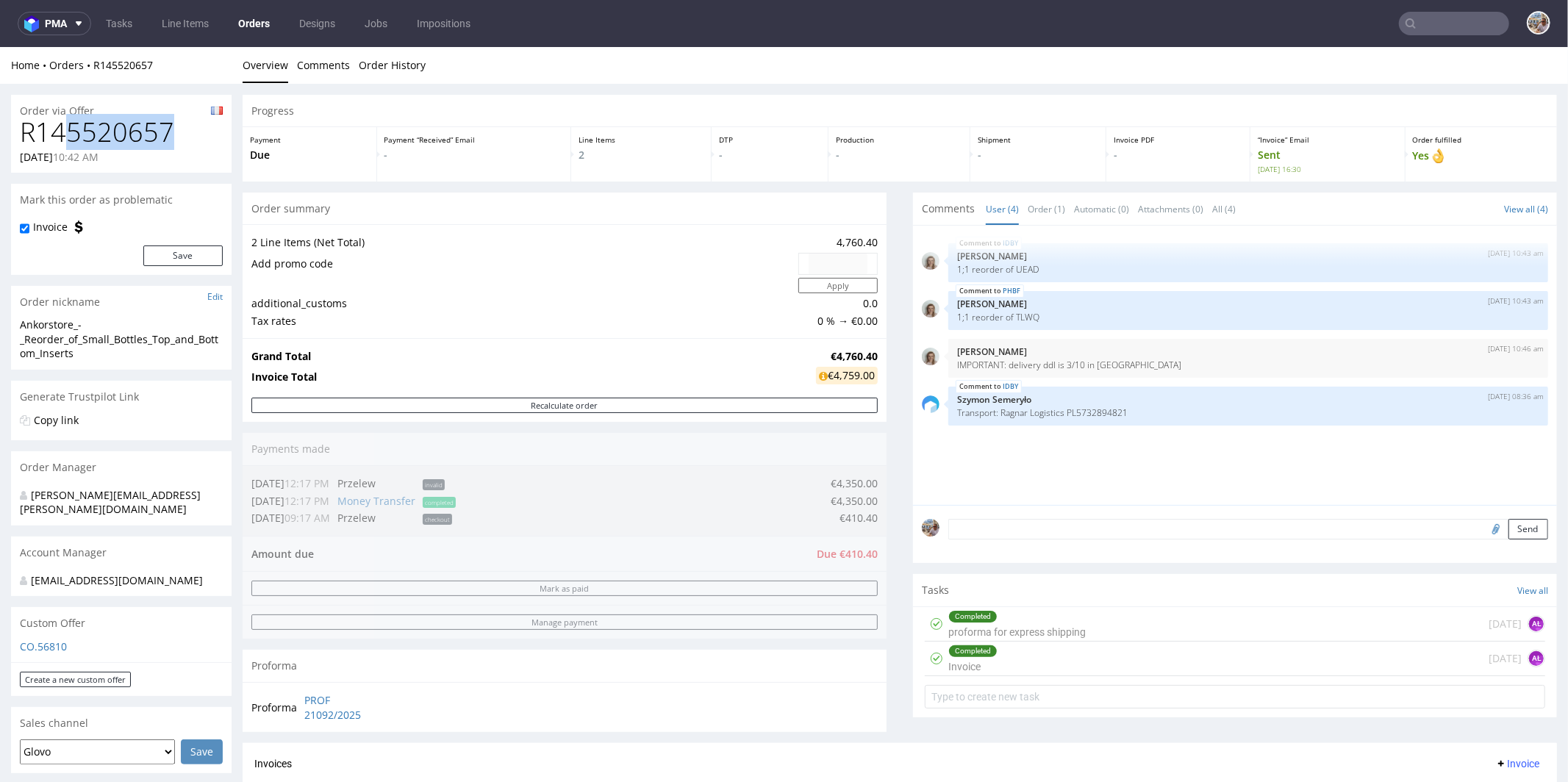
drag, startPoint x: 181, startPoint y: 129, endPoint x: 59, endPoint y: 136, distance: 122.2
click at [59, 136] on h1 "R145520657" at bounding box center [121, 131] width 203 height 30
click at [192, 122] on h1 "R145520657" at bounding box center [121, 131] width 203 height 30
drag, startPoint x: 179, startPoint y: 131, endPoint x: 22, endPoint y: 131, distance: 157.0
click at [22, 131] on h1 "R145520657" at bounding box center [121, 131] width 203 height 30
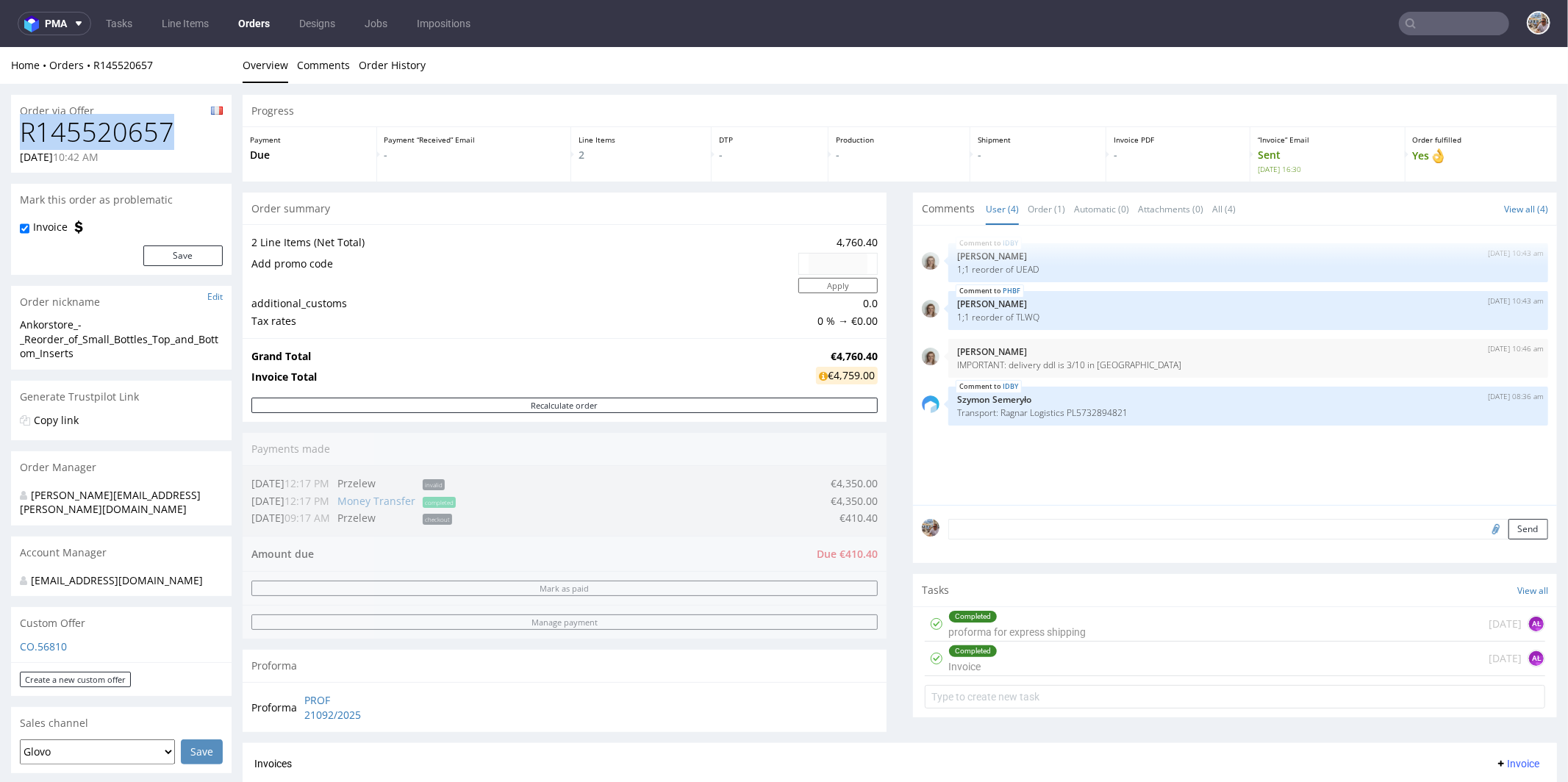
copy h1 "R145520657"
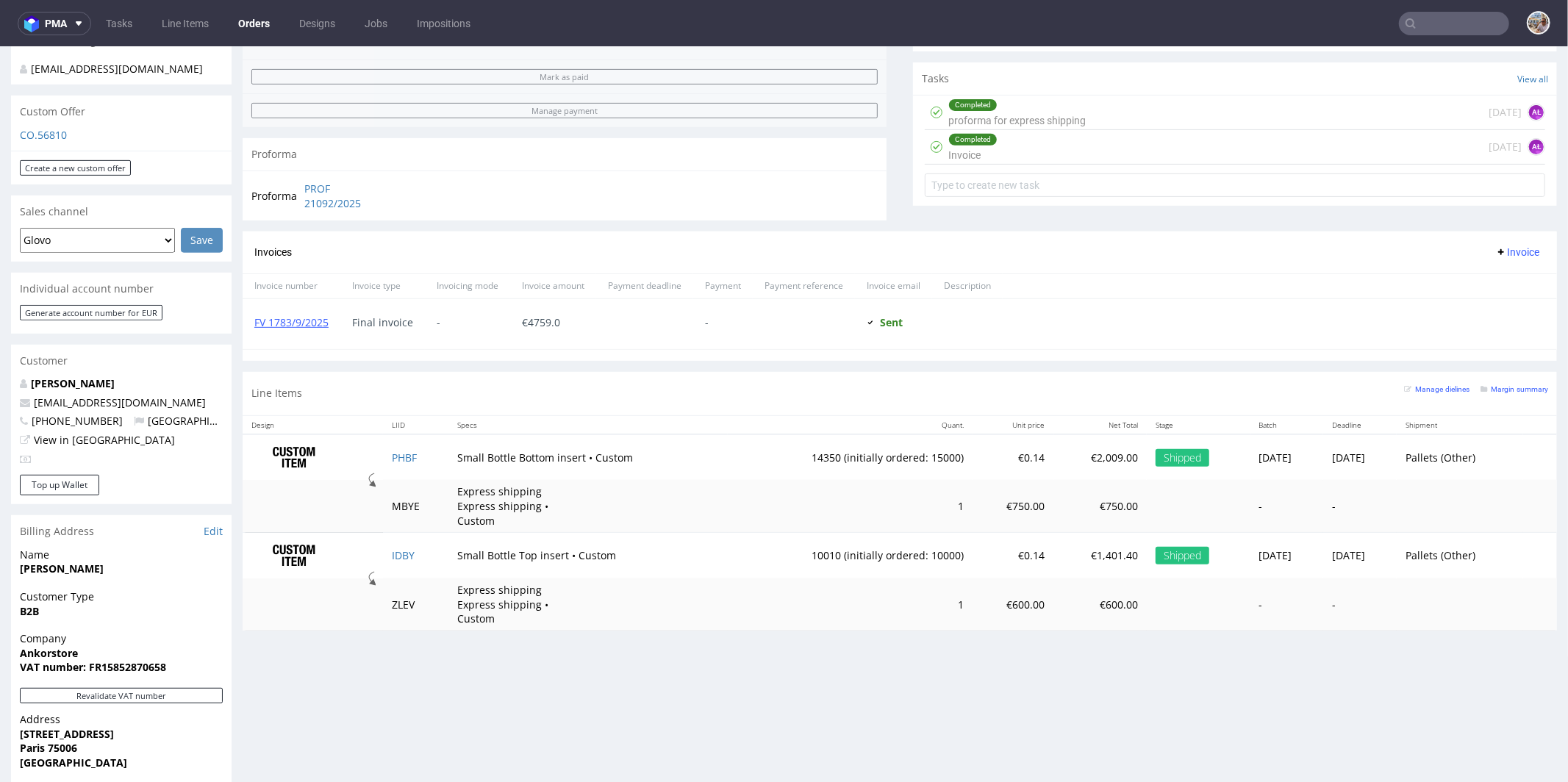
scroll to position [515, 0]
click at [417, 548] on td "IDBY" at bounding box center [416, 551] width 66 height 45
copy link "IDBY"
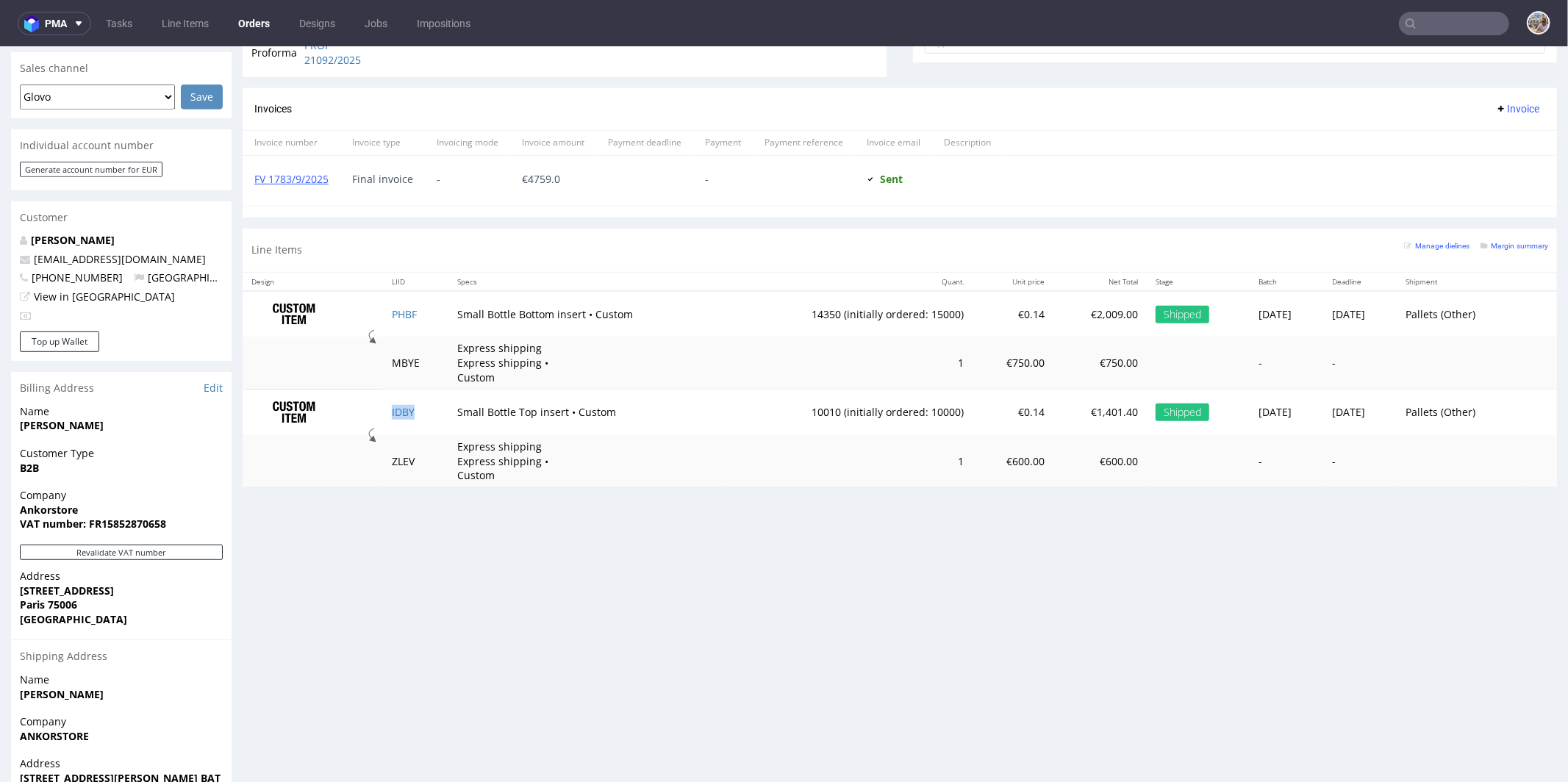
scroll to position [732, 0]
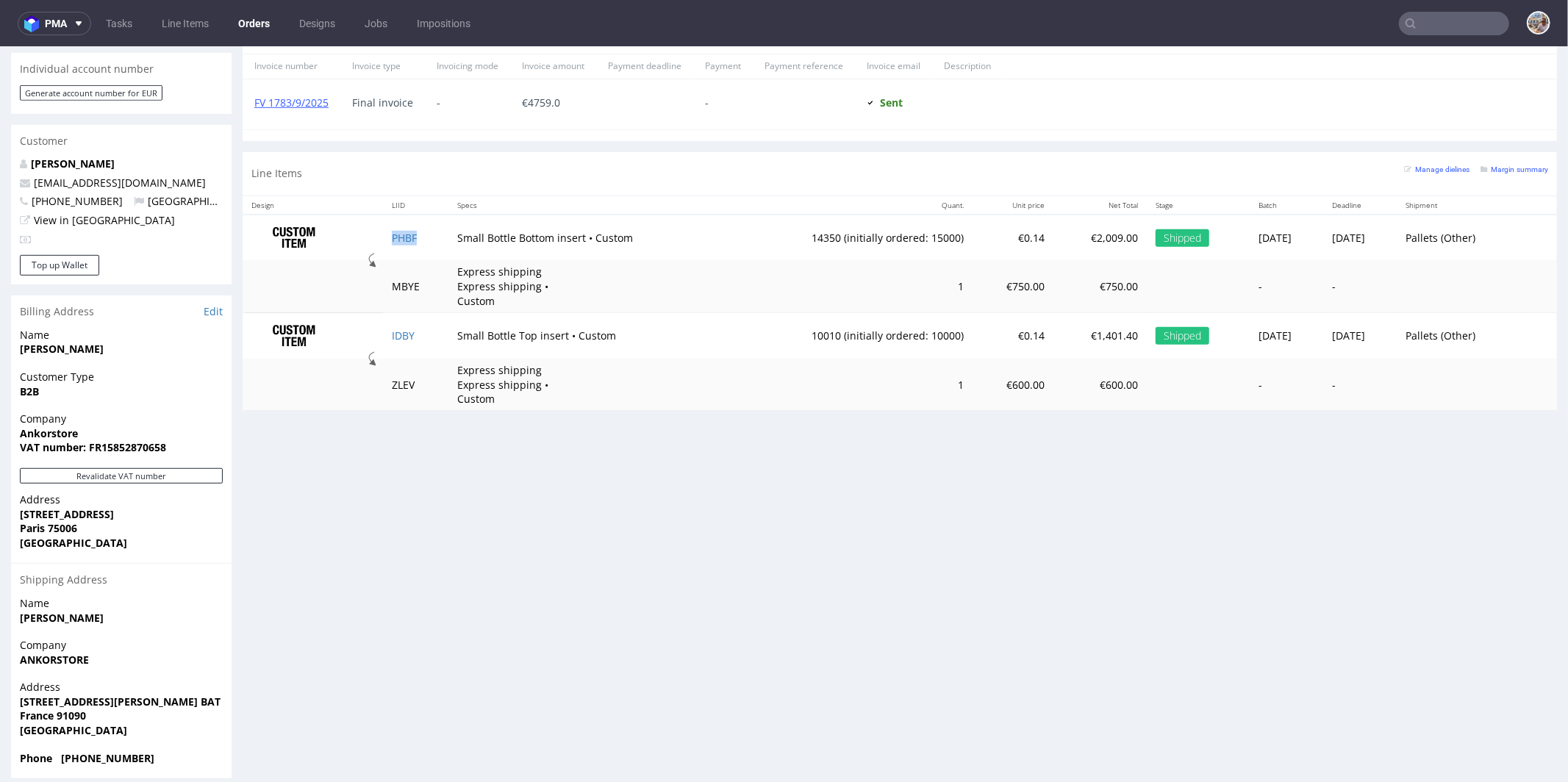
click at [411, 238] on td "PHBF" at bounding box center [416, 237] width 66 height 46
copy link "PHBF"
click at [1512, 21] on div at bounding box center [1530, 23] width 41 height 26
click at [1420, 21] on input "text" at bounding box center [1454, 23] width 110 height 23
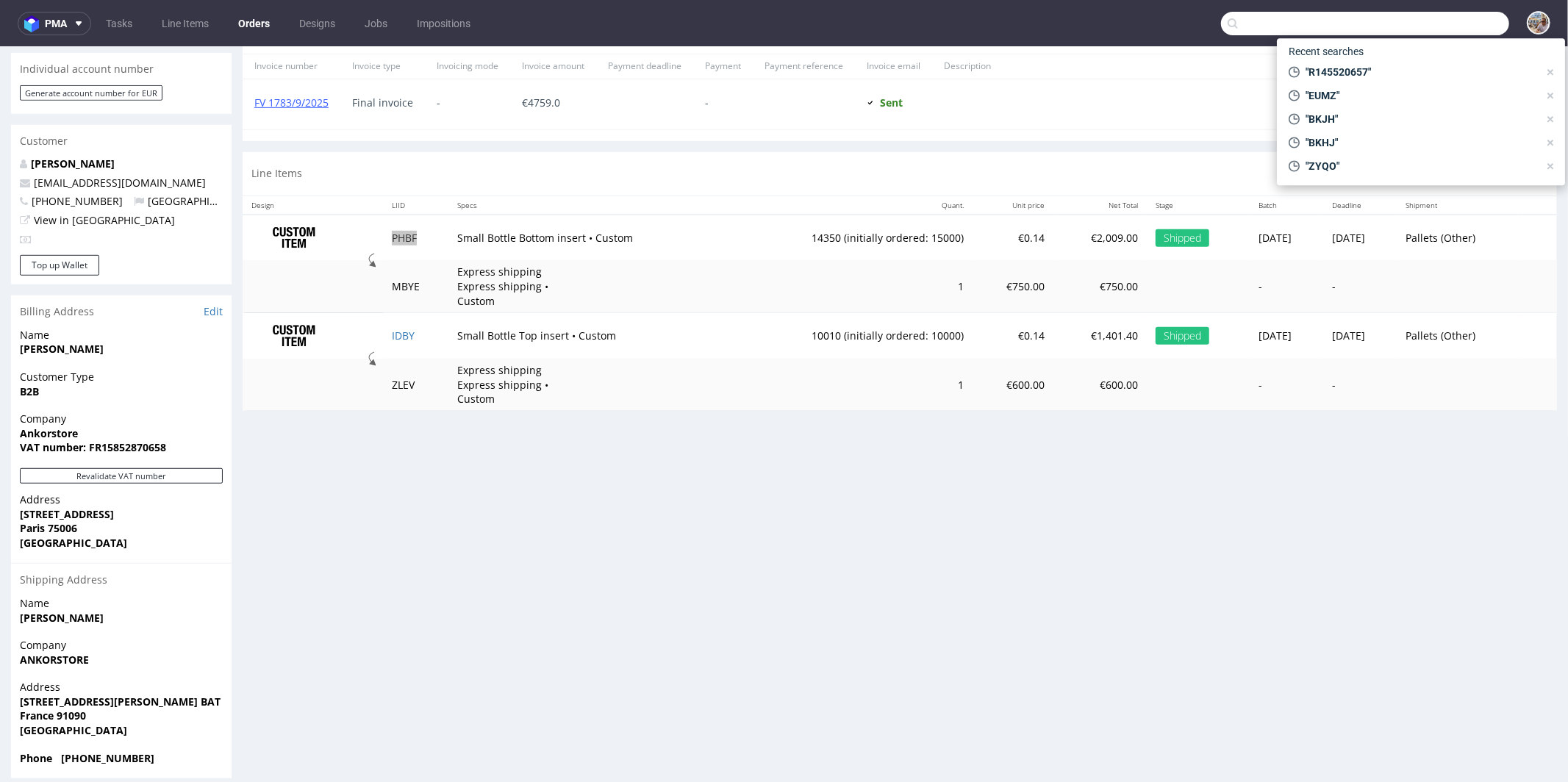
paste input "ENKC"
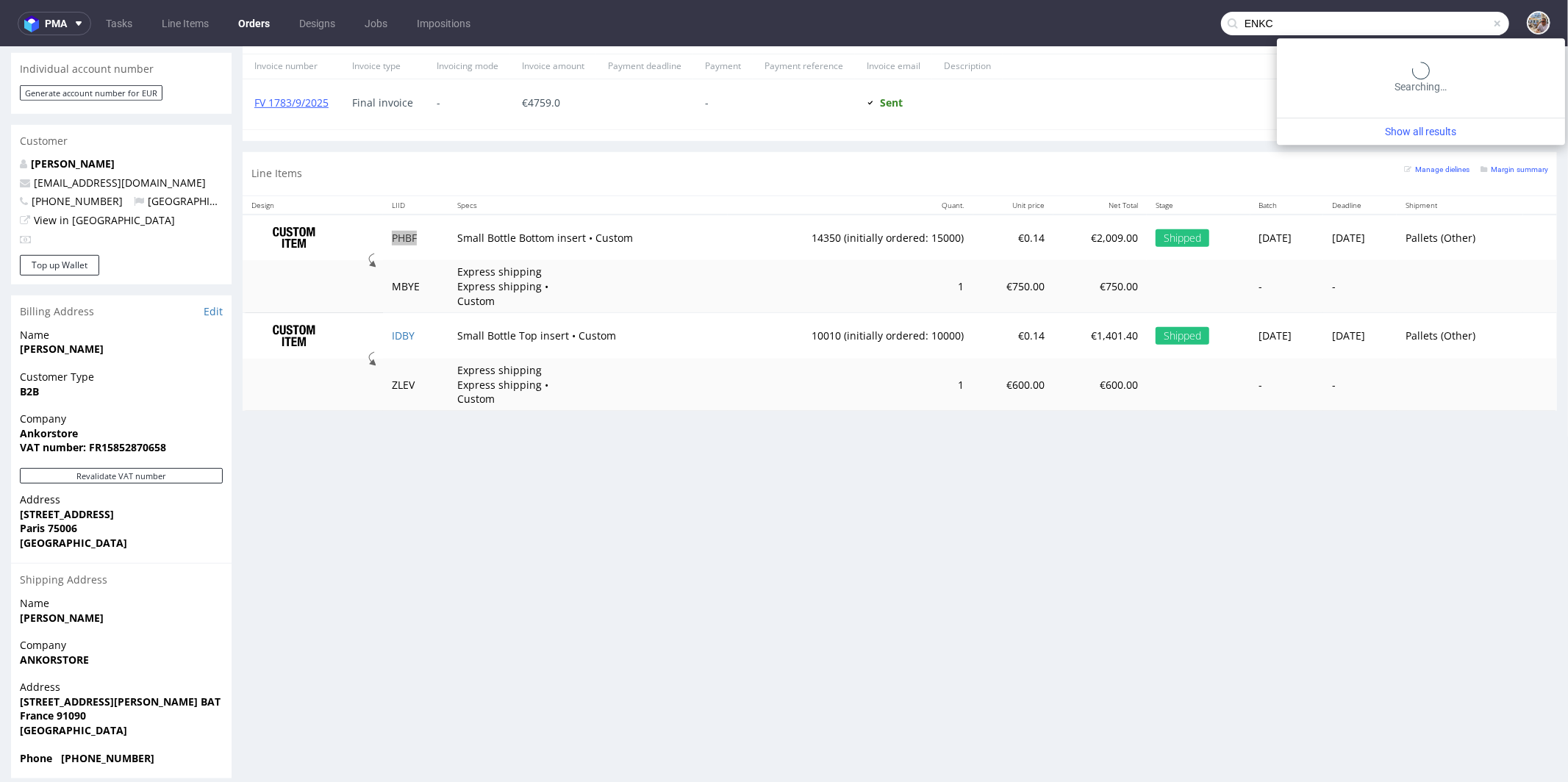
type input "ENKC"
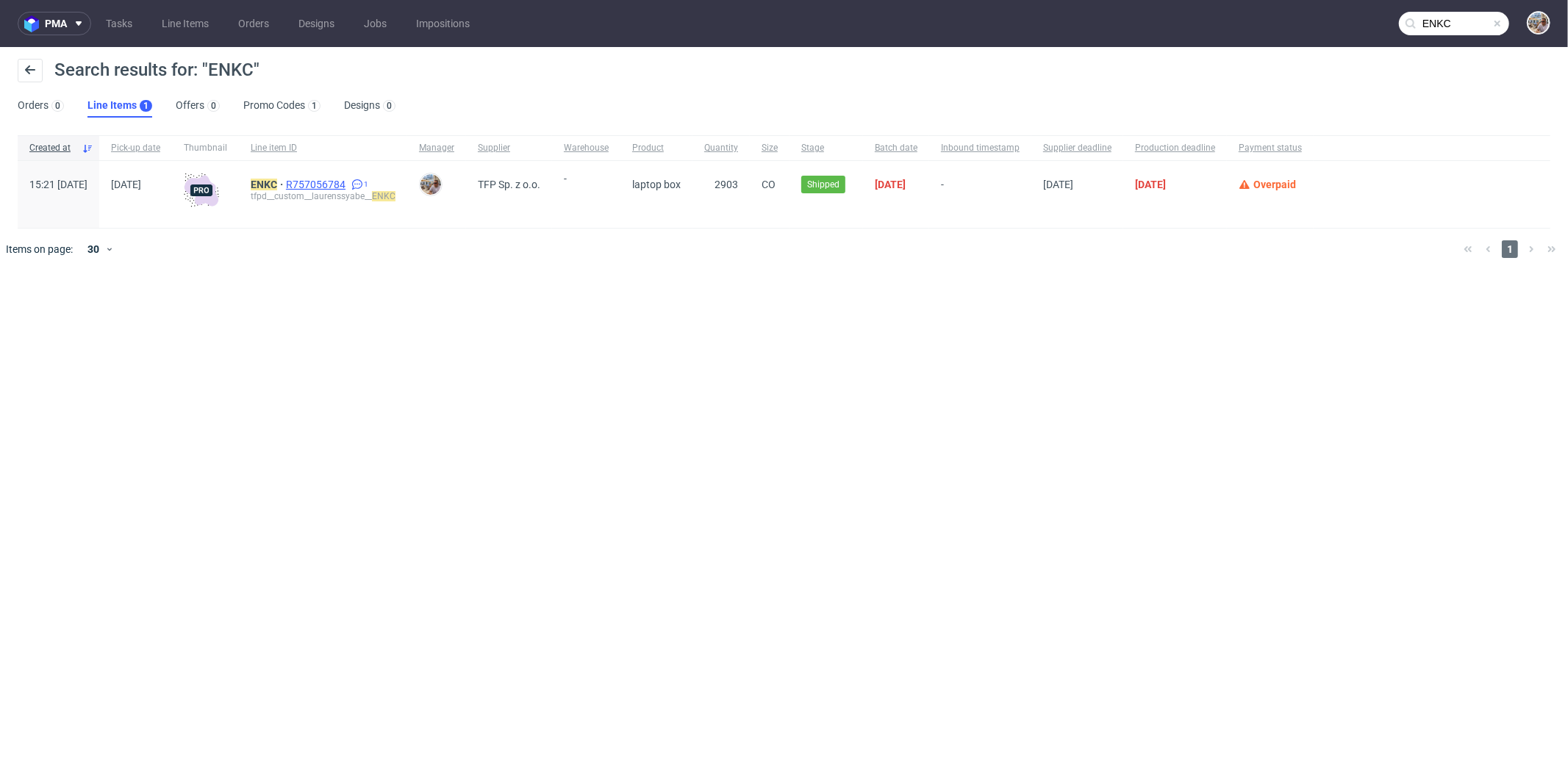
click at [349, 184] on span "R757056784" at bounding box center [317, 184] width 63 height 12
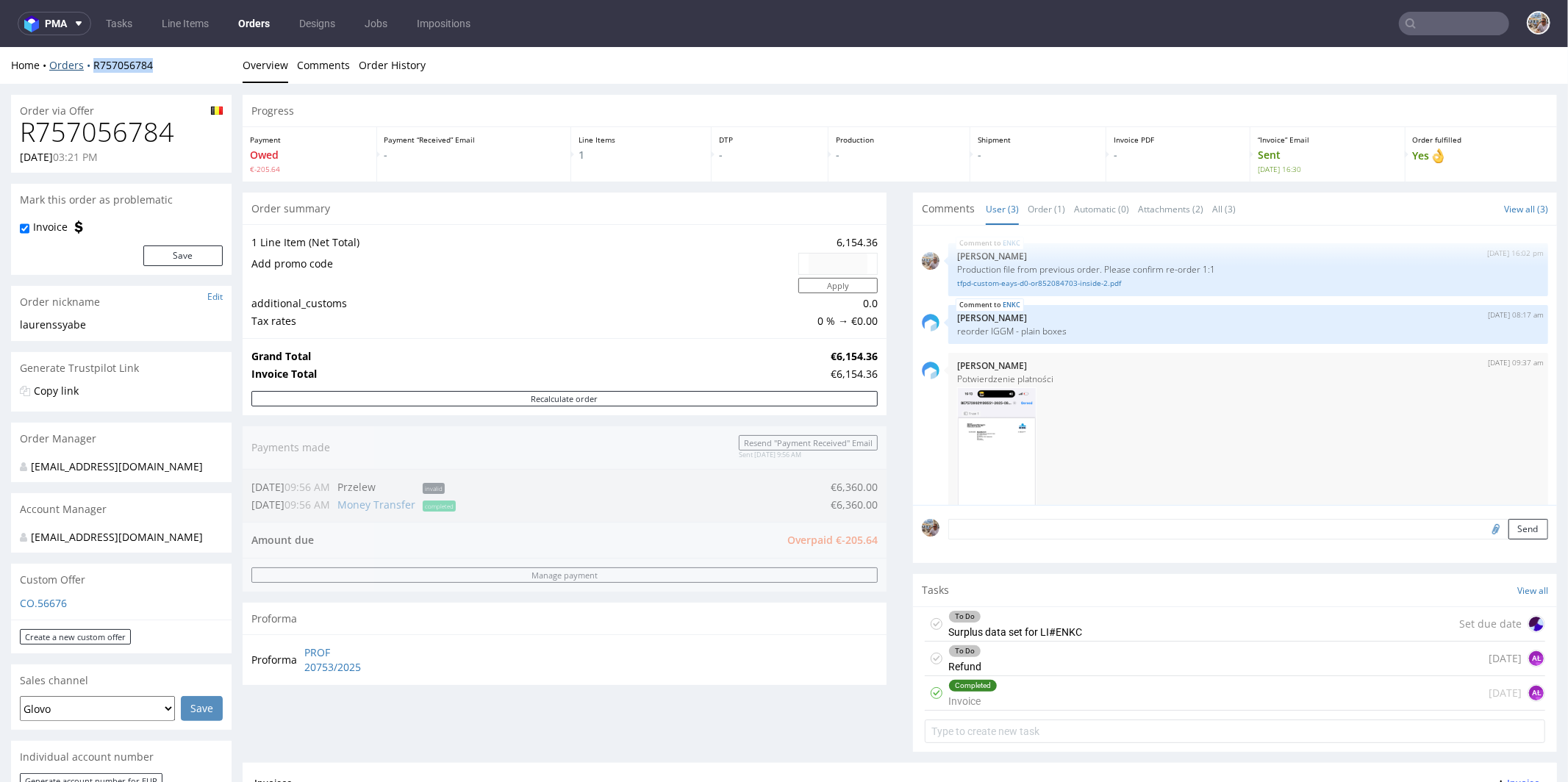
drag, startPoint x: 160, startPoint y: 60, endPoint x: 90, endPoint y: 63, distance: 70.1
click at [90, 63] on div "Home Orders R757056784" at bounding box center [121, 64] width 221 height 15
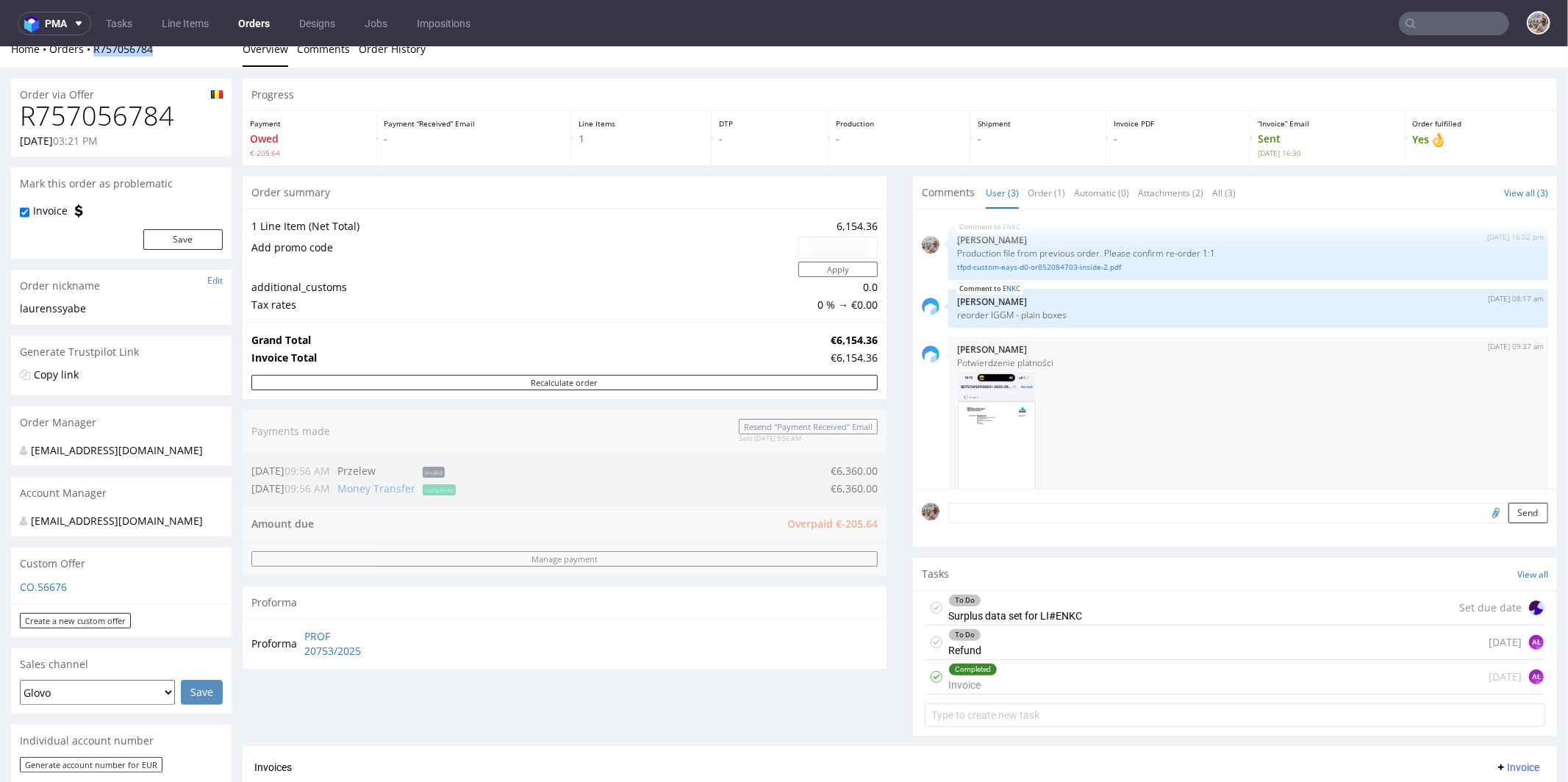
scroll to position [717, 0]
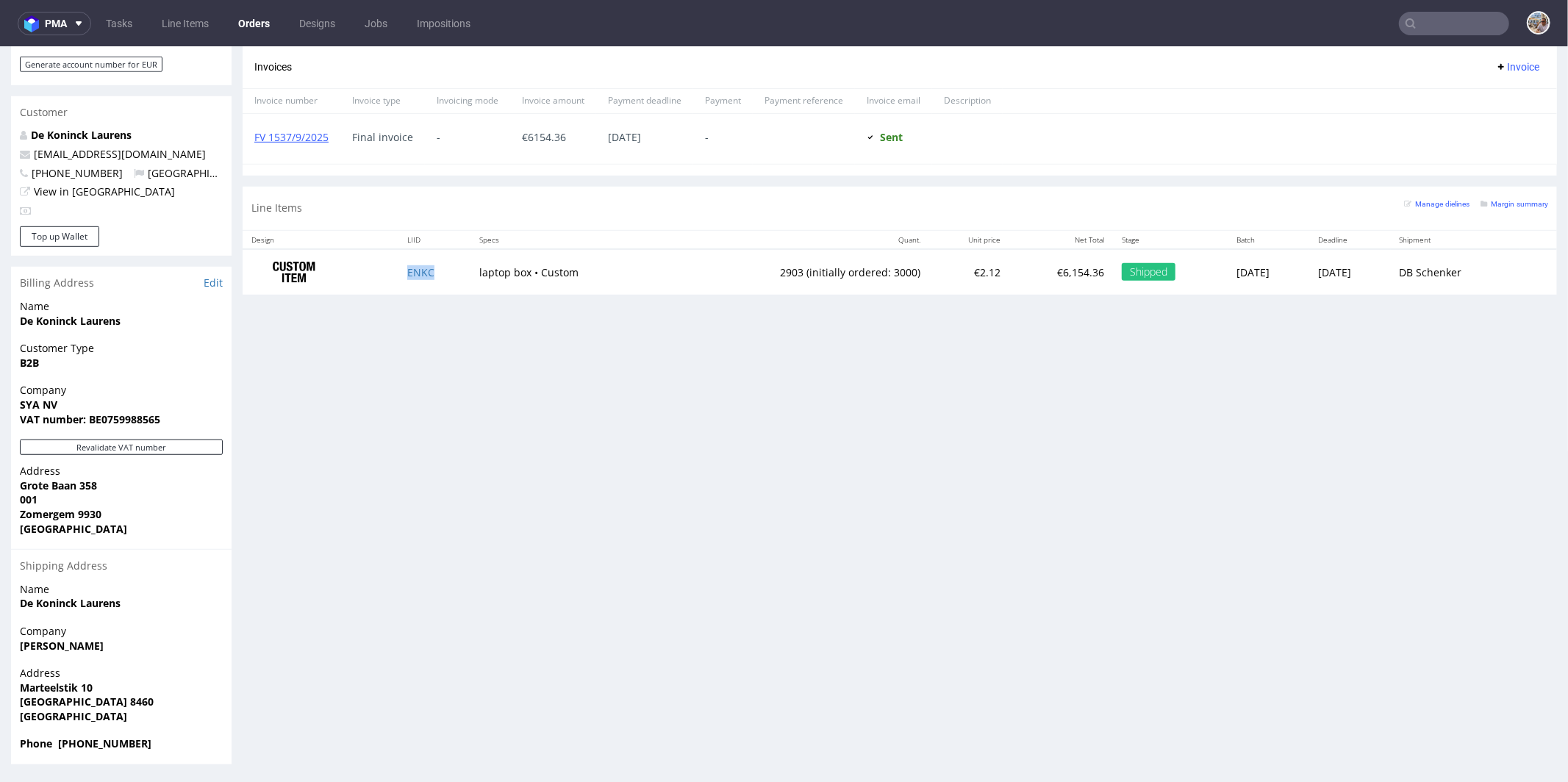
click at [450, 262] on td "ENKC" at bounding box center [434, 272] width 72 height 46
click at [449, 269] on td "ENKC" at bounding box center [434, 272] width 72 height 46
click at [441, 269] on td "ENKC" at bounding box center [434, 272] width 72 height 46
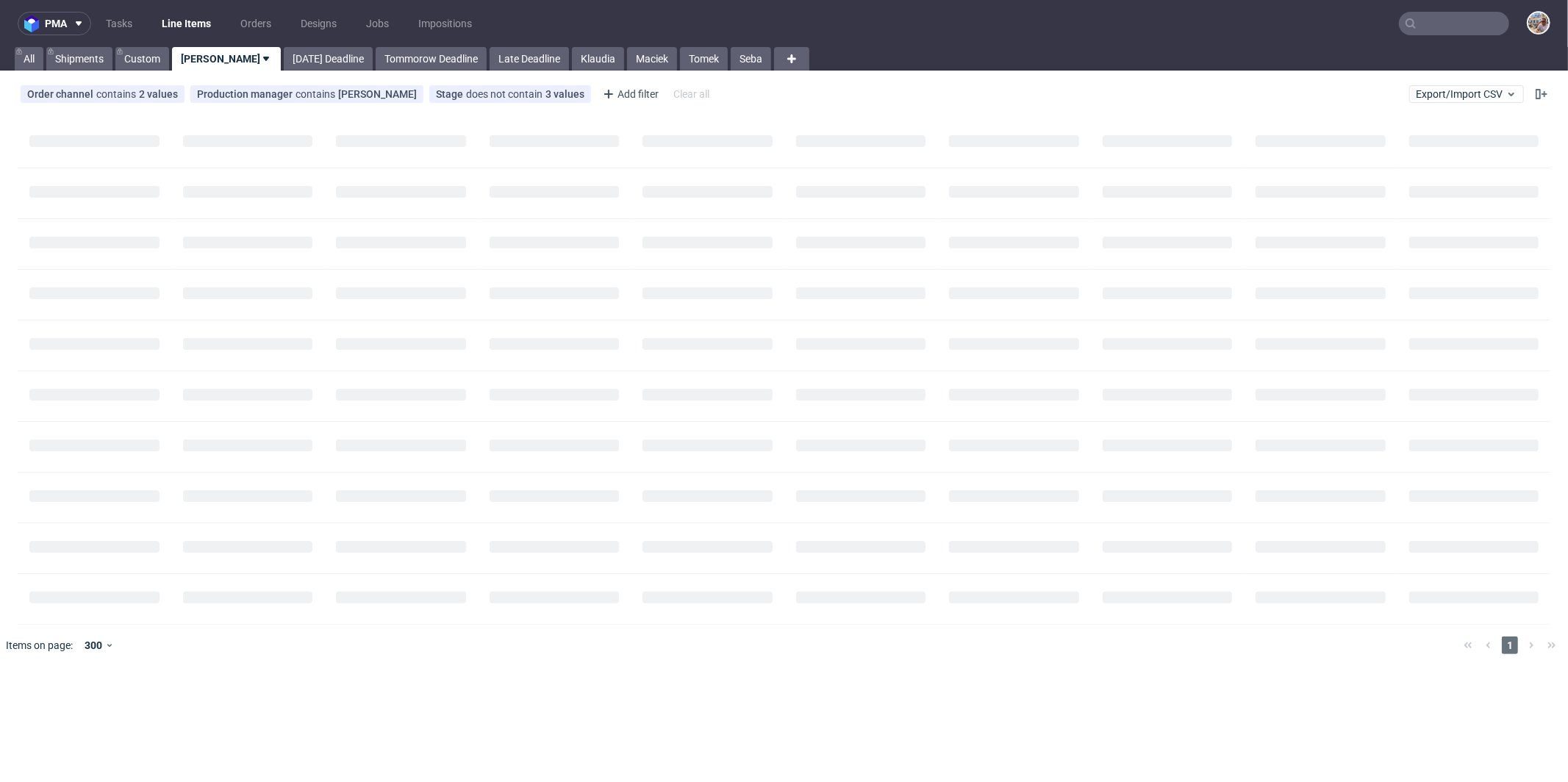
click at [1446, 30] on input "text" at bounding box center [1454, 23] width 110 height 23
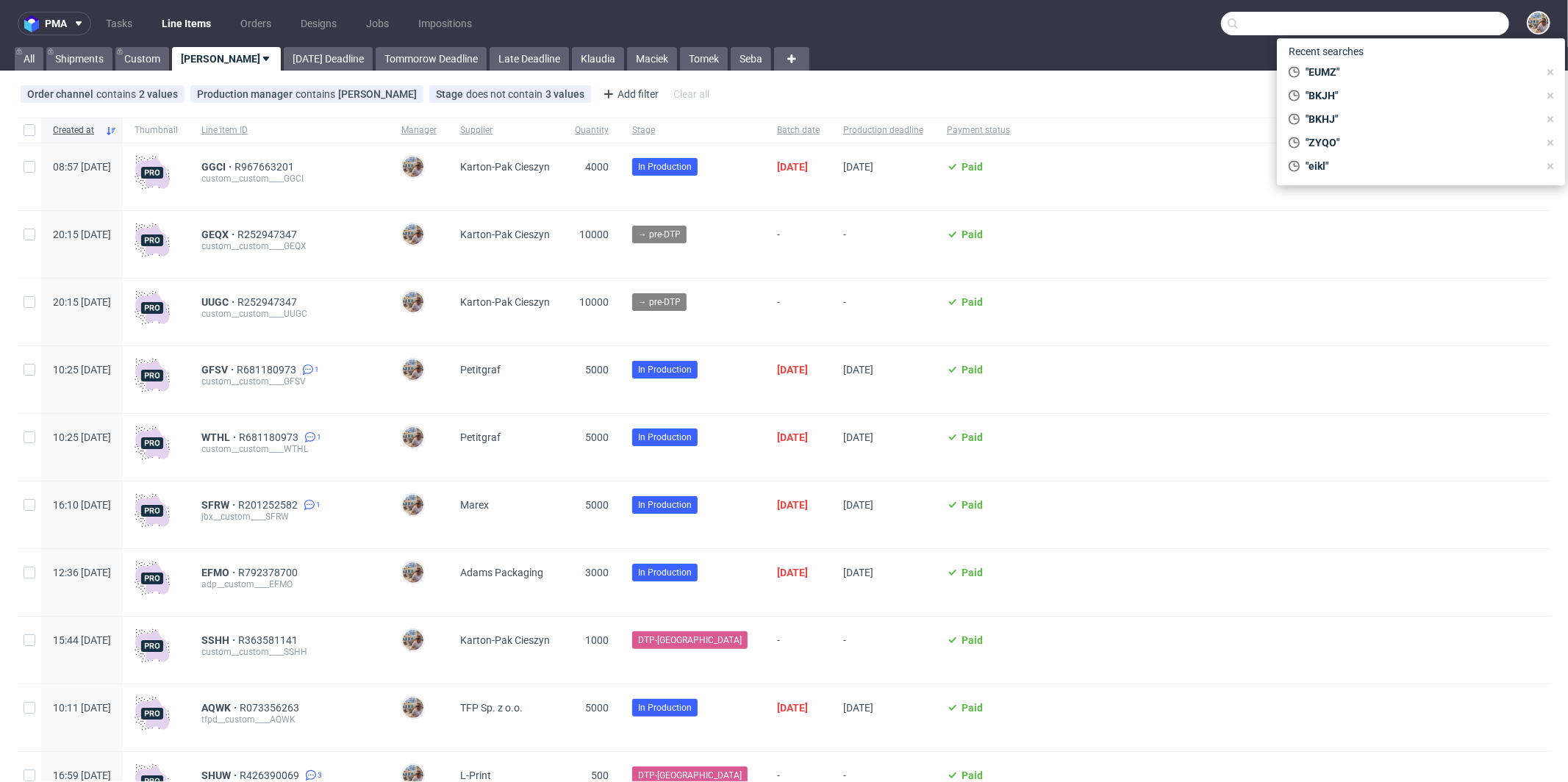
type input "o"
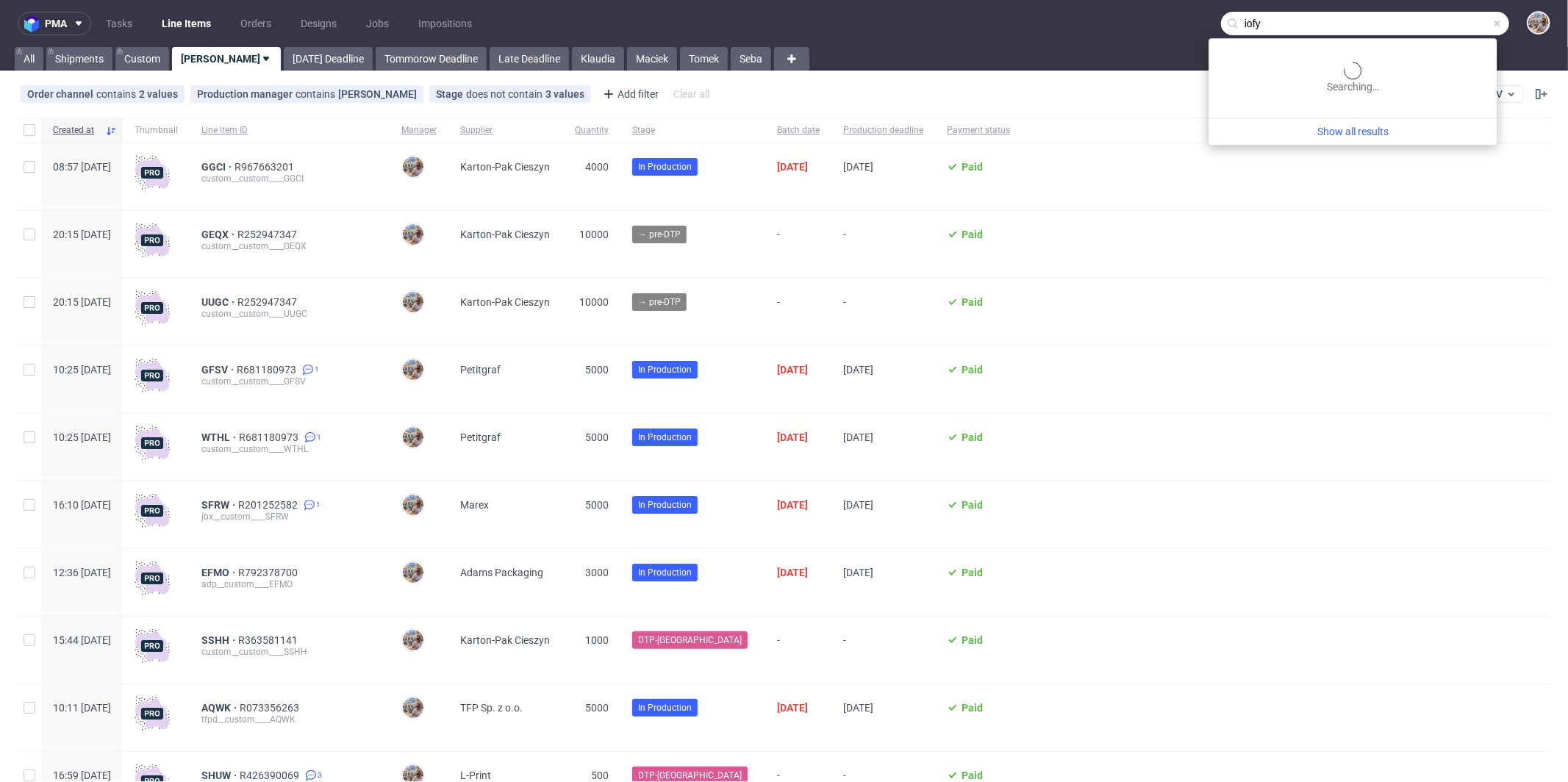
type input "iofy"
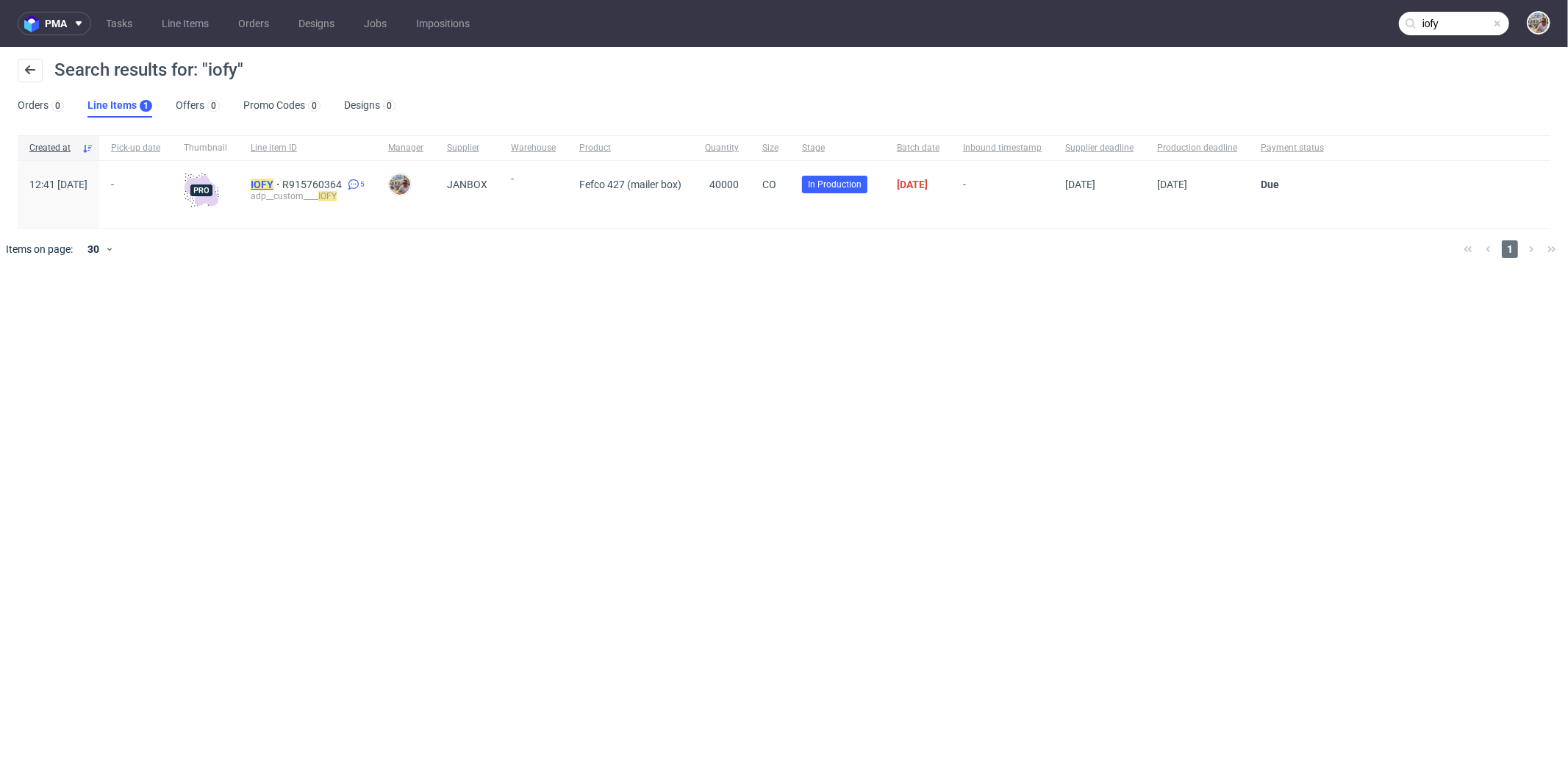
click at [274, 184] on mark "IOFY" at bounding box center [262, 184] width 23 height 12
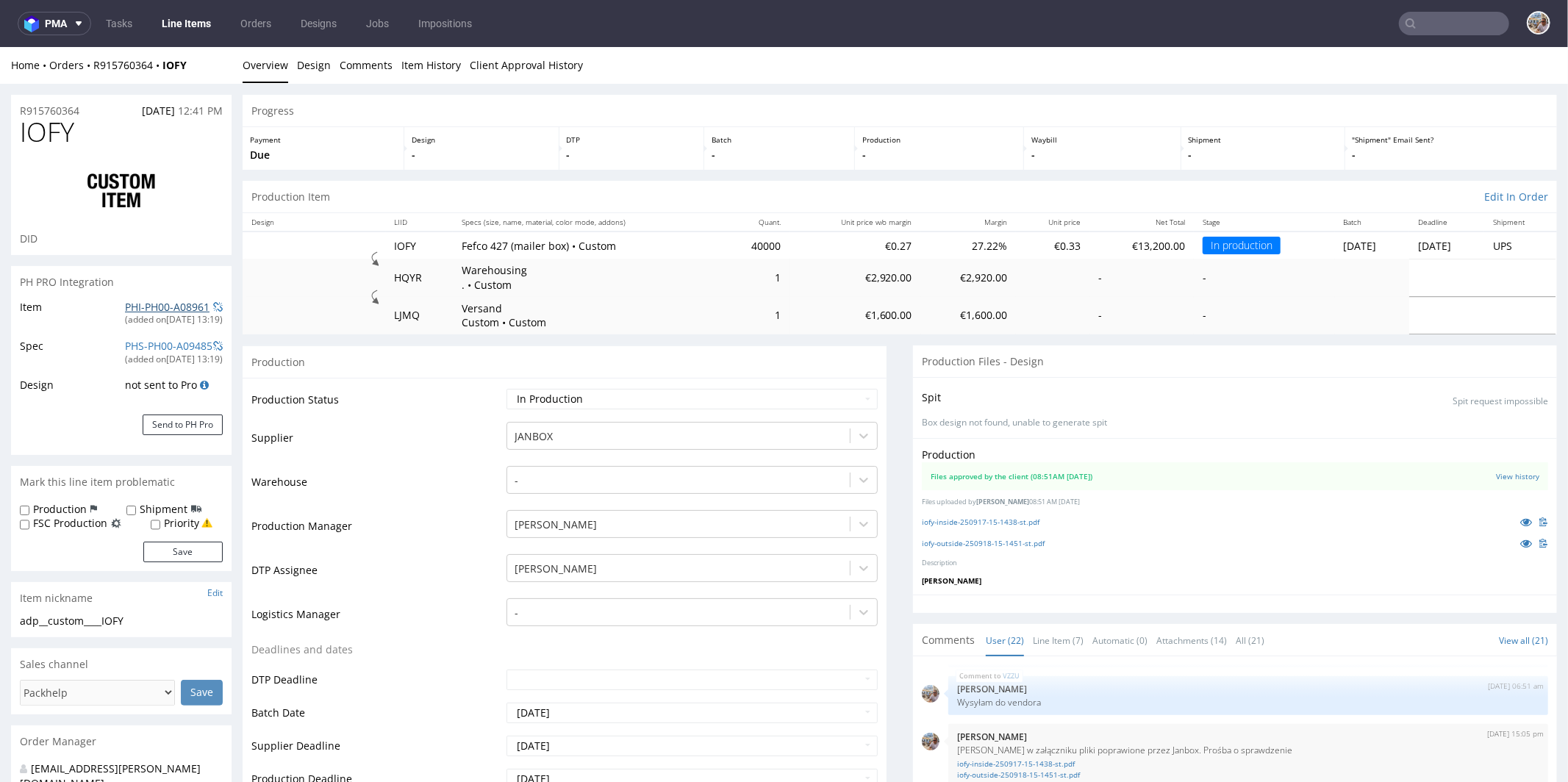
click at [129, 305] on link "PHI-PH00-A08961" at bounding box center [167, 306] width 84 height 14
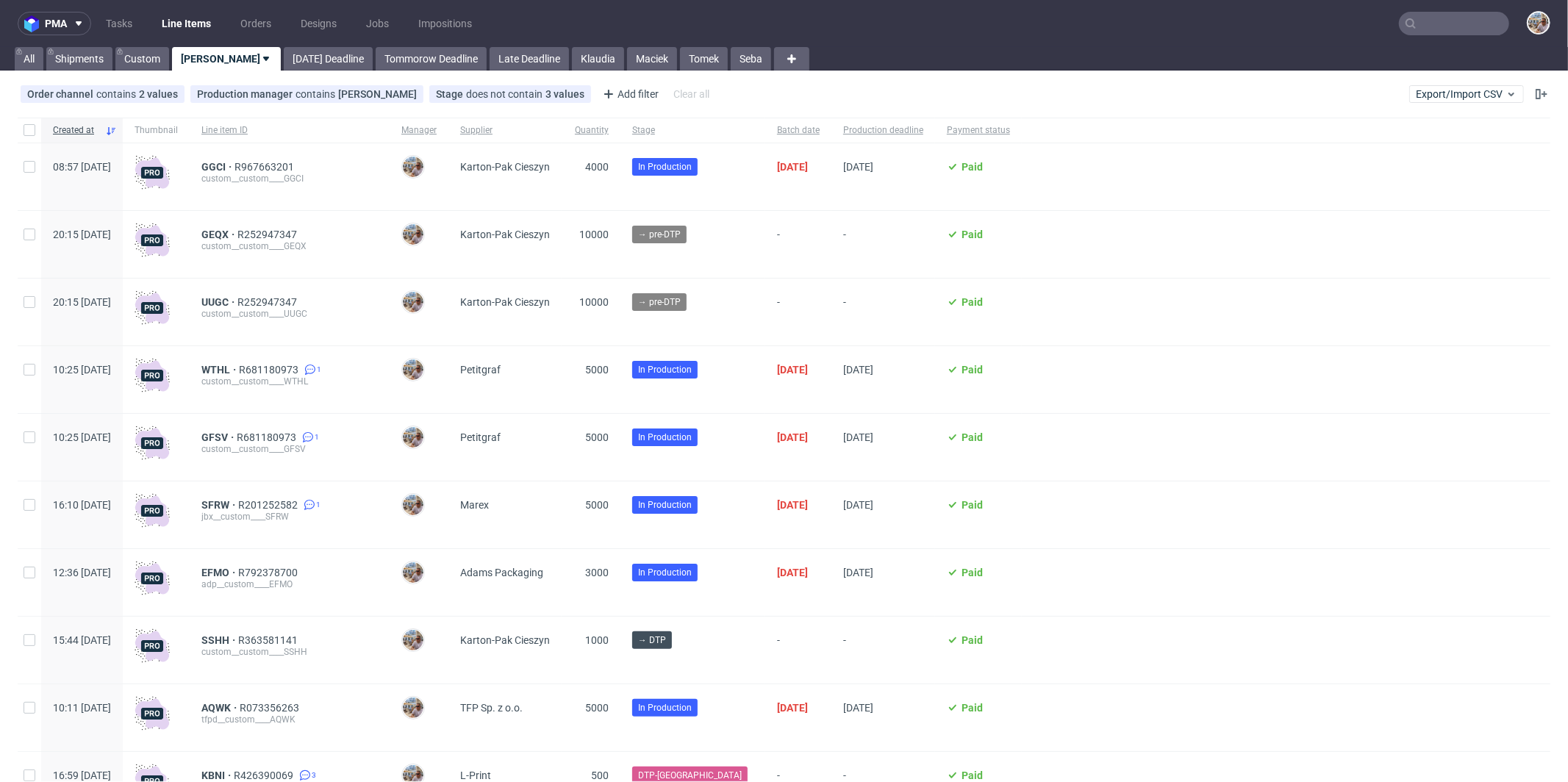
click at [1433, 30] on input "text" at bounding box center [1454, 23] width 110 height 23
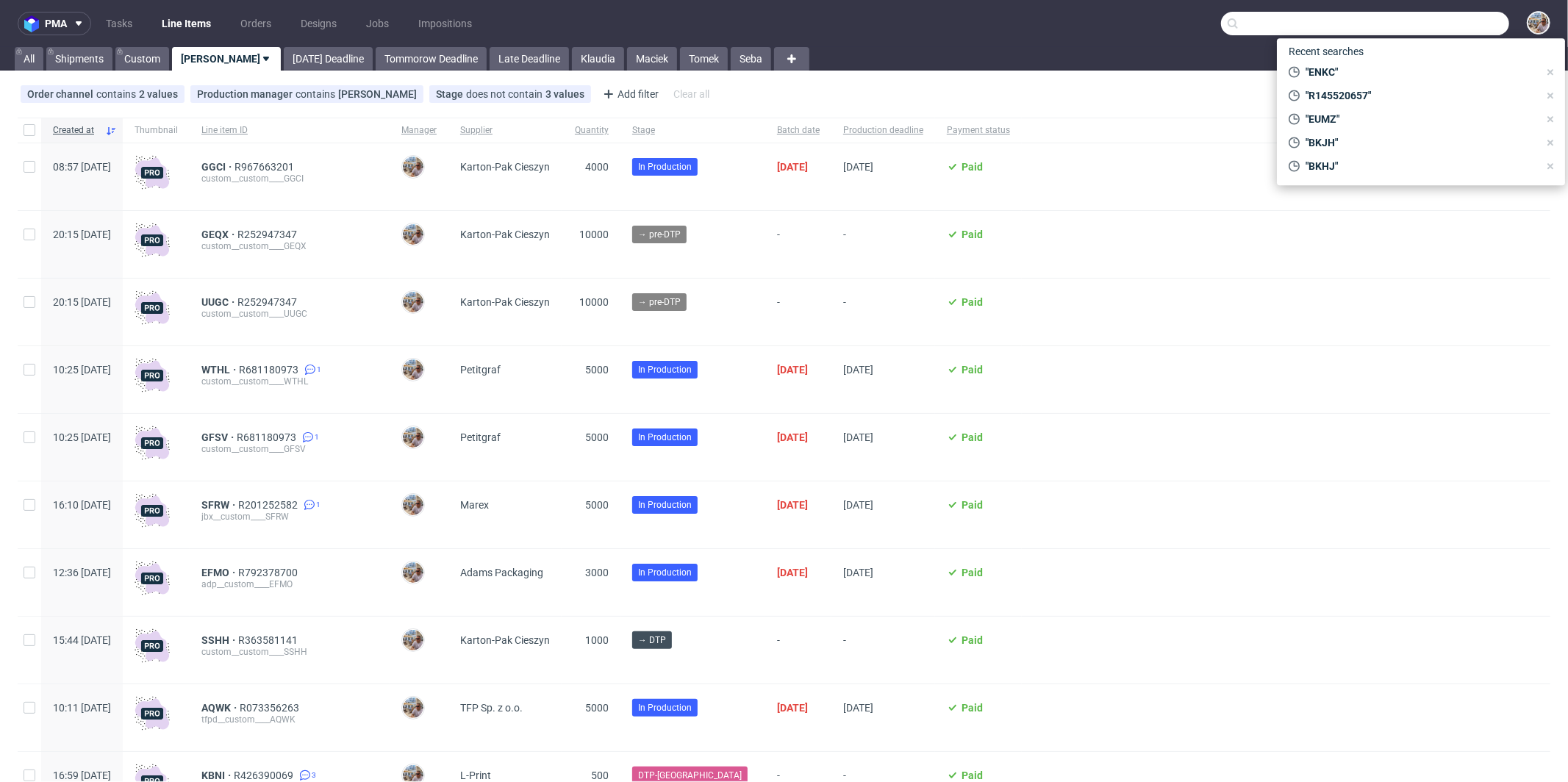
paste input "LQVG"
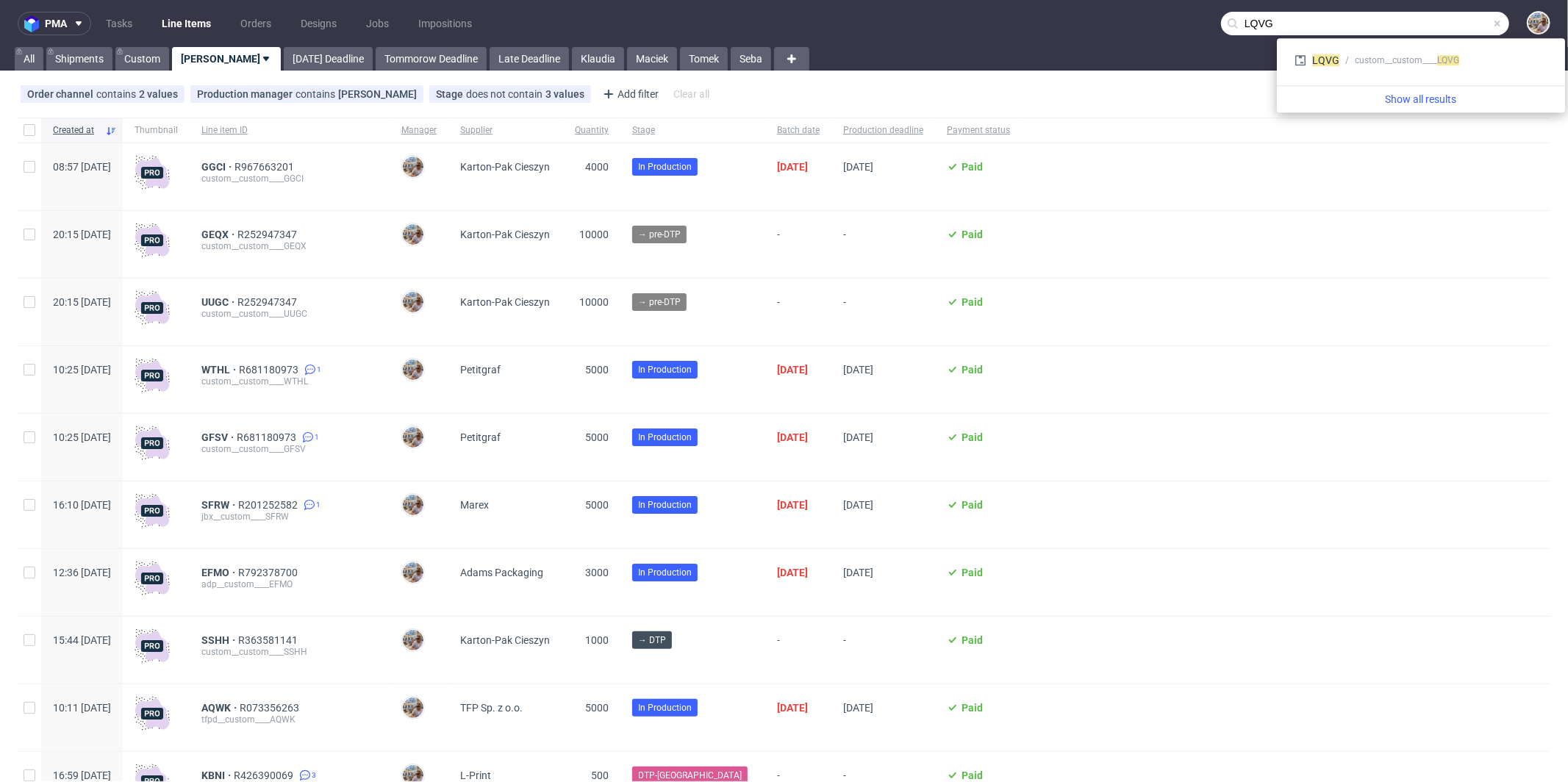
type input "LQVG"
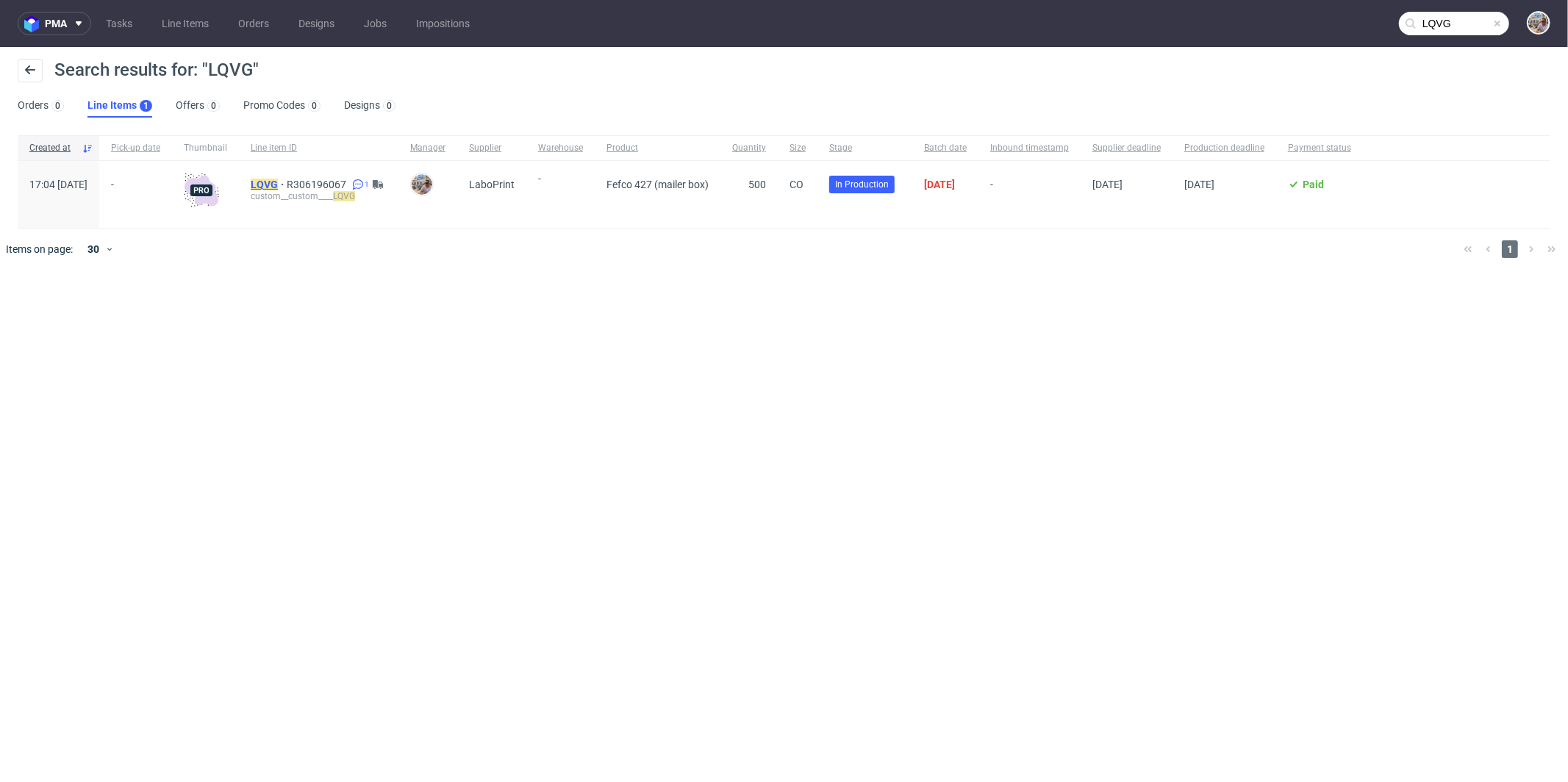
click at [278, 180] on mark "LQVG" at bounding box center [264, 184] width 27 height 12
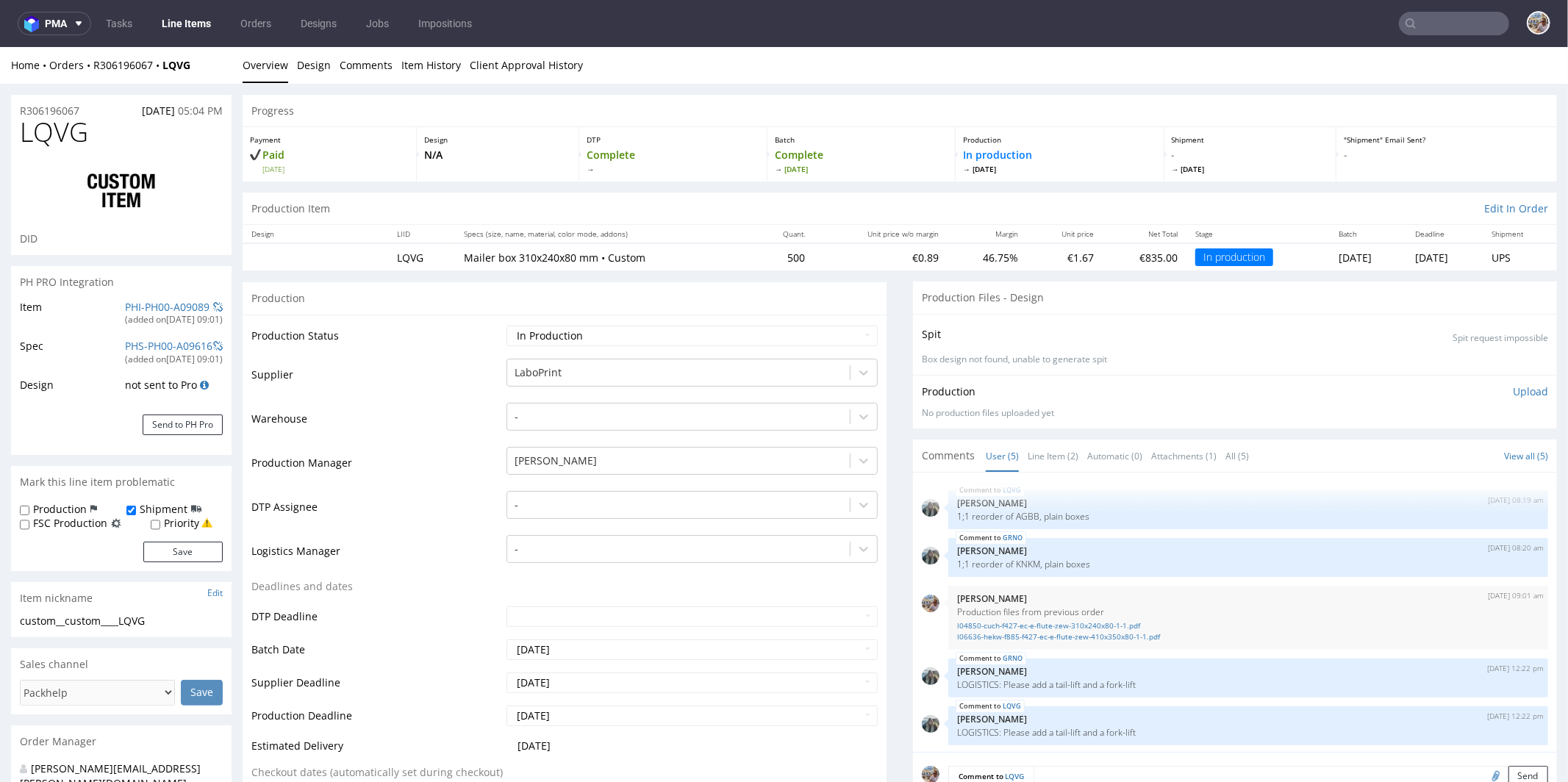
scroll to position [2, 0]
click at [1027, 449] on link "Line Item (2)" at bounding box center [1052, 455] width 50 height 31
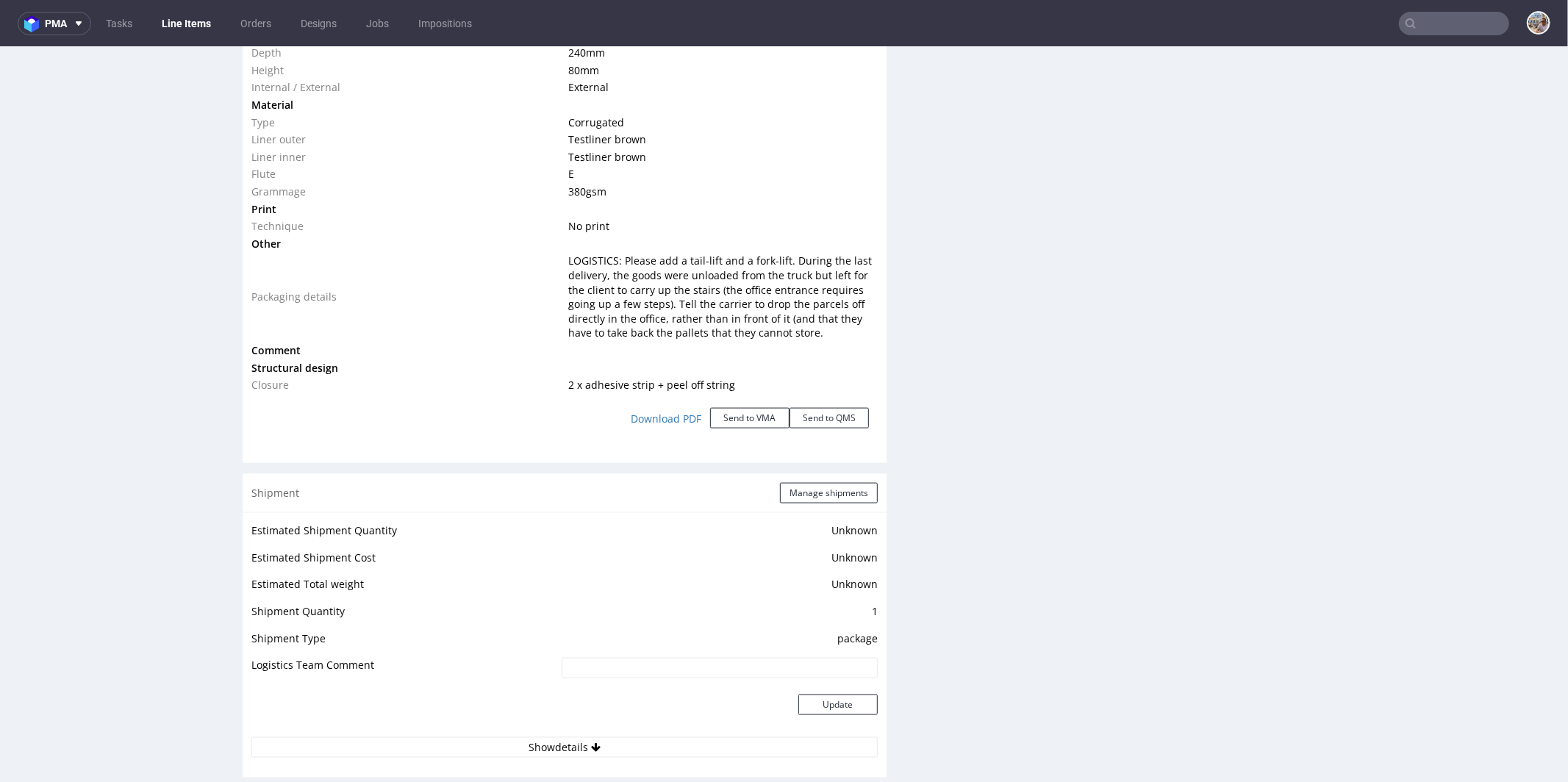
scroll to position [1852, 0]
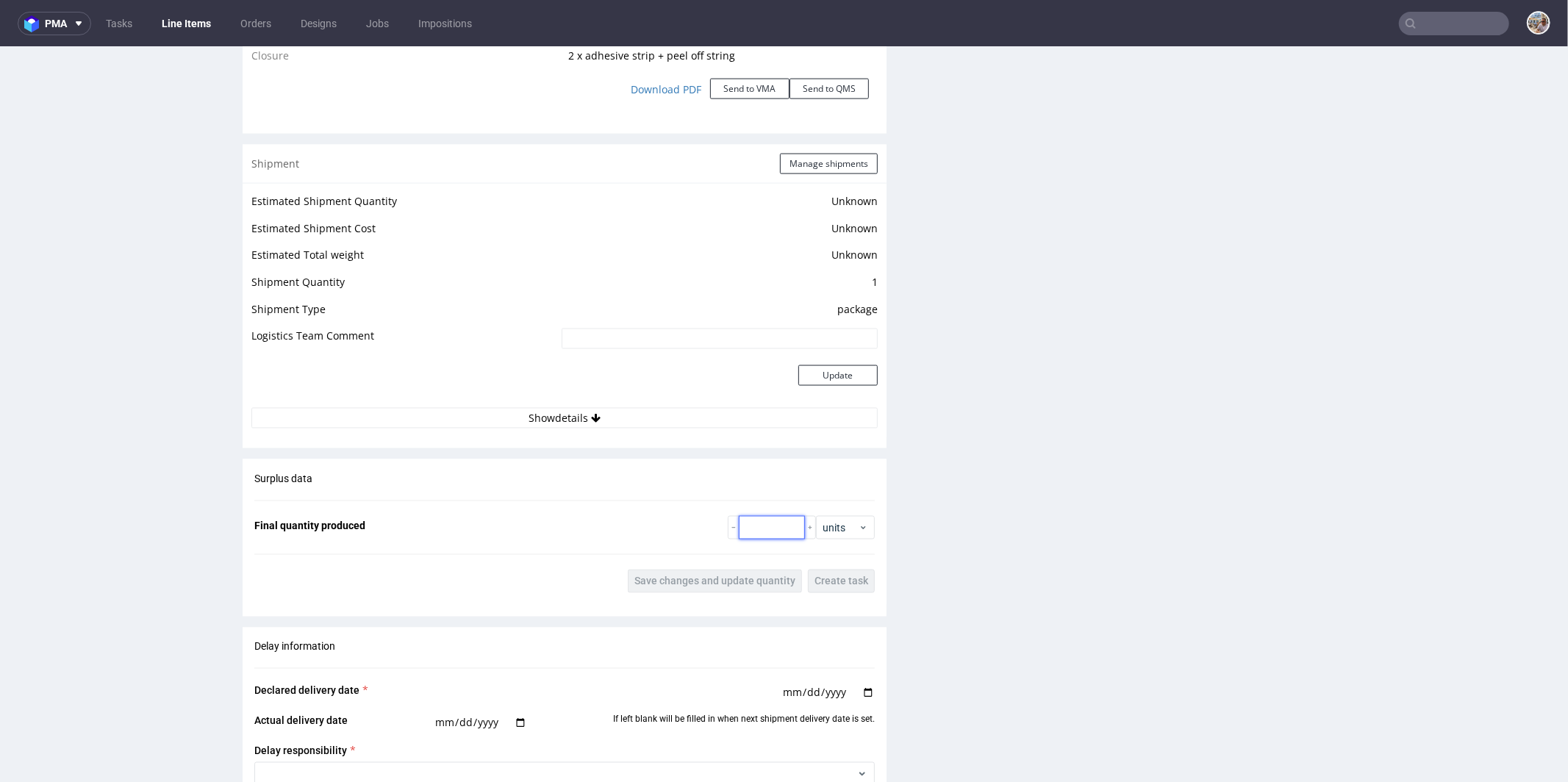
click at [748, 522] on input "number" at bounding box center [772, 527] width 66 height 23
type input "525"
click at [732, 569] on button "Save changes and update quantity" at bounding box center [715, 580] width 174 height 23
click at [827, 164] on button "Manage shipments" at bounding box center [829, 163] width 98 height 21
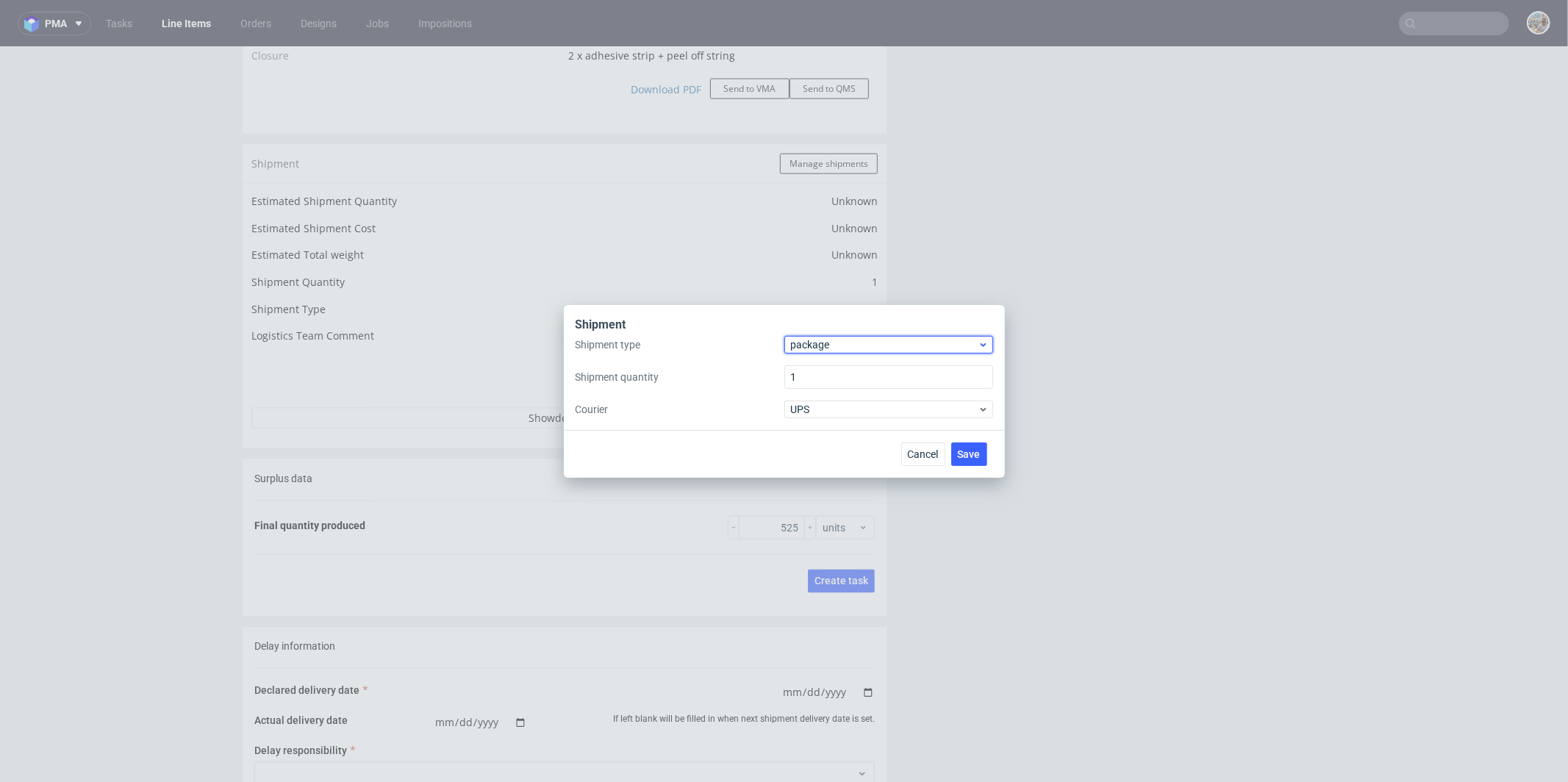
click at [827, 345] on span "package" at bounding box center [884, 345] width 188 height 15
click at [801, 376] on div "pallet" at bounding box center [889, 375] width 197 height 26
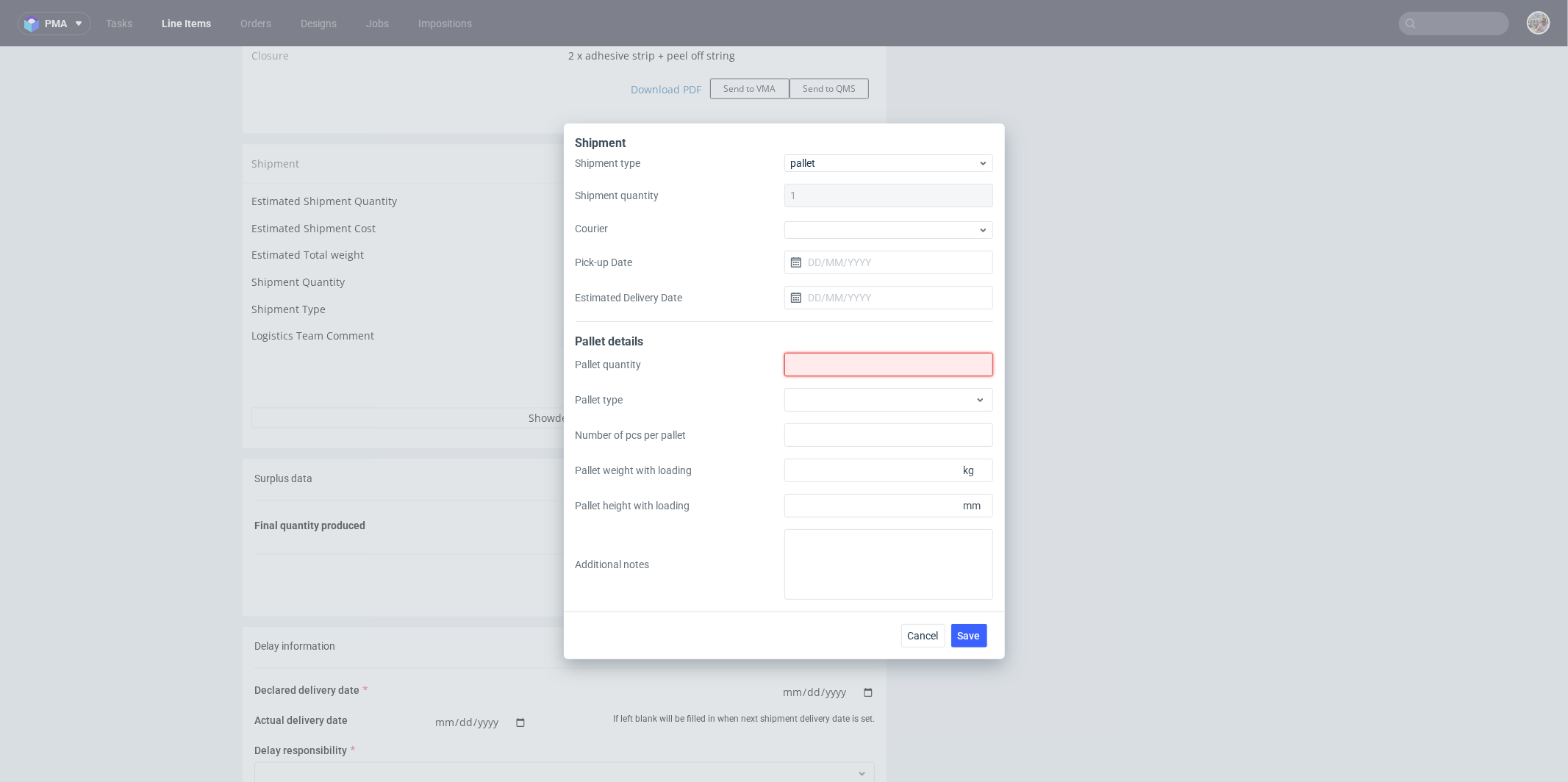
click at [812, 362] on input "Shipment type" at bounding box center [889, 365] width 209 height 23
type input "1"
click at [903, 385] on div "Pallet quantity 1 Pallet type Number of pcs per pallet Pallet weight with loadi…" at bounding box center [784, 476] width 417 height 247
click at [895, 402] on div at bounding box center [889, 400] width 209 height 23
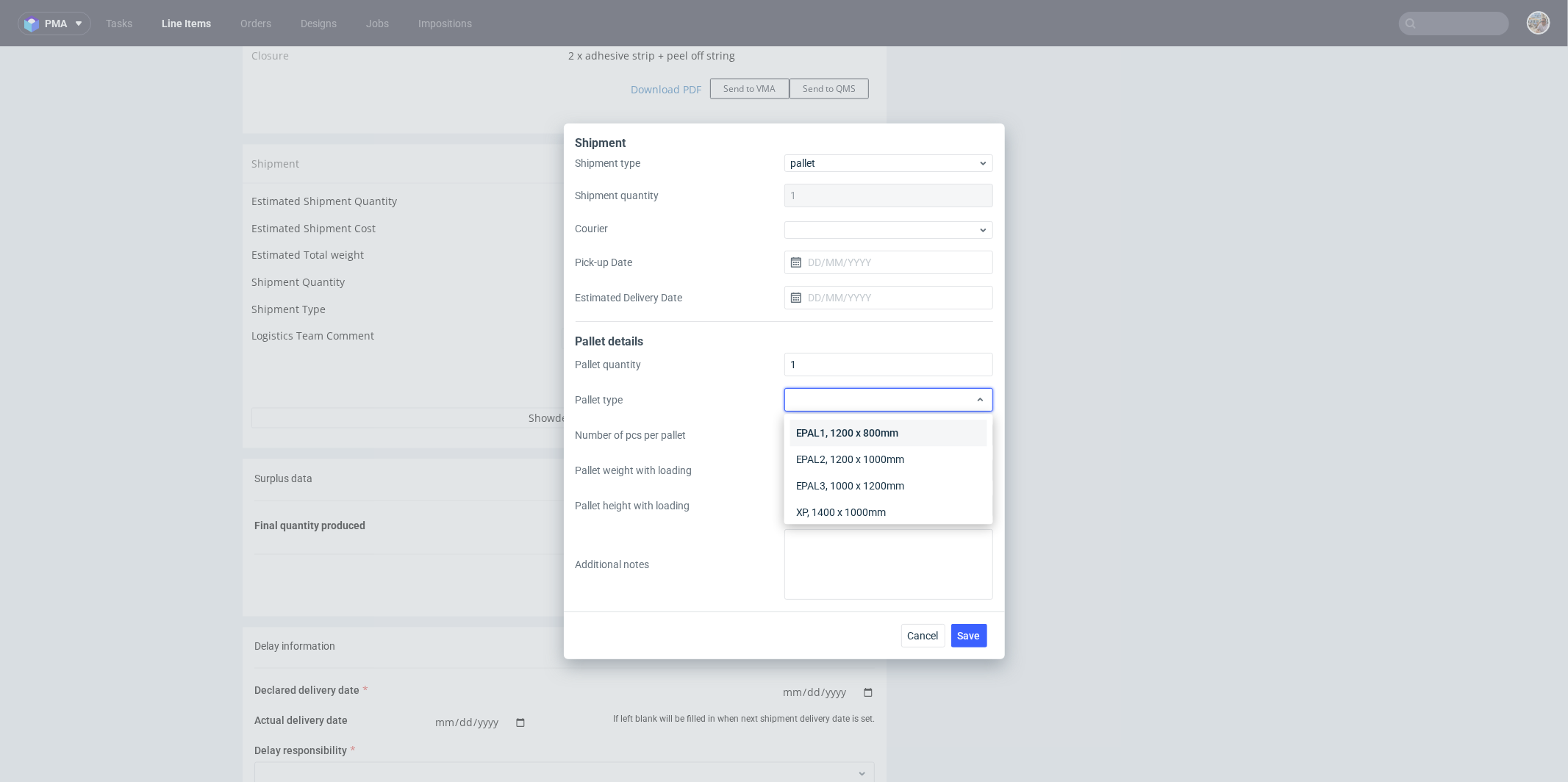
click at [872, 432] on div "EPAL1, 1200 x 800mm" at bounding box center [889, 433] width 197 height 26
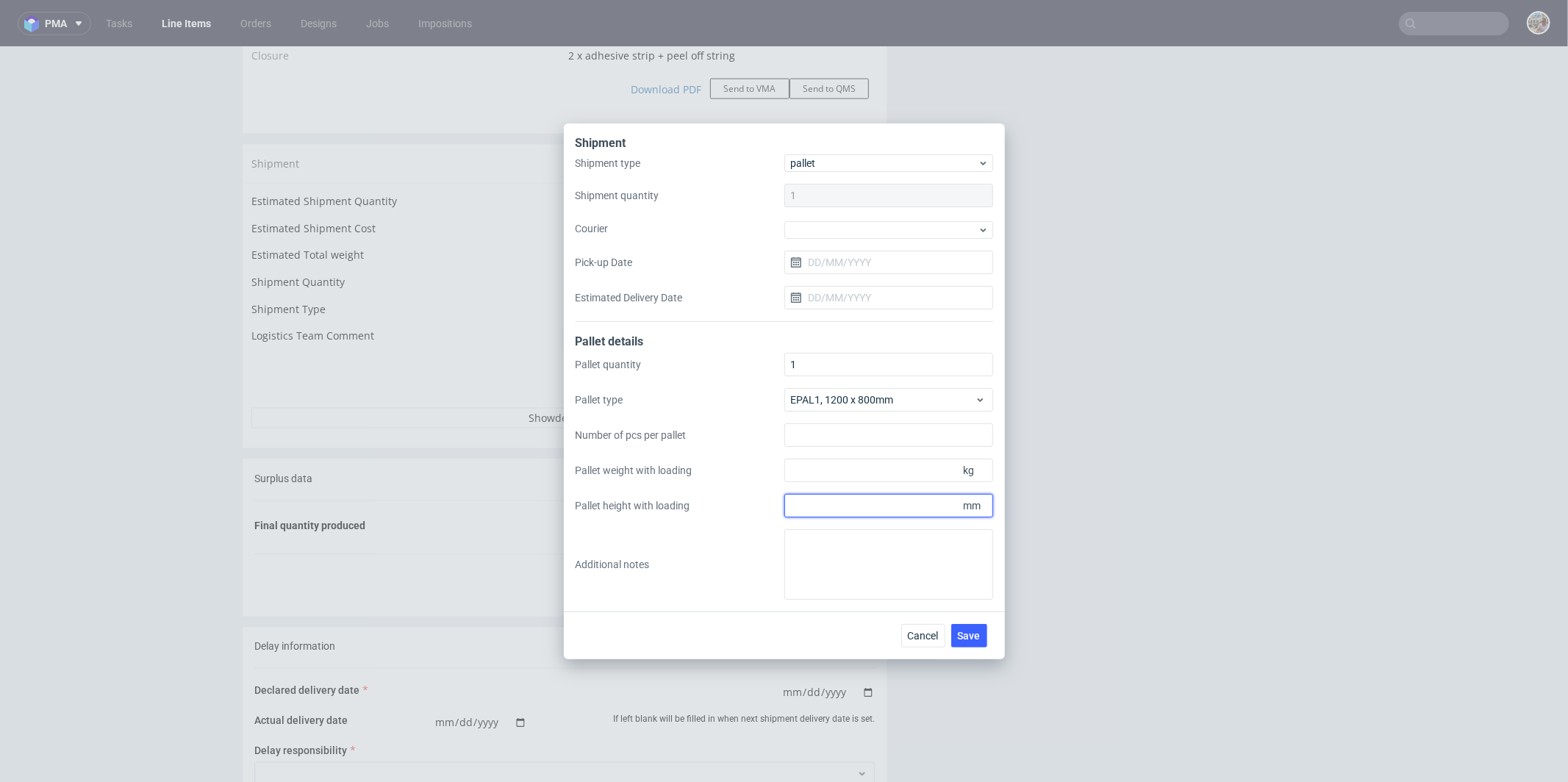
click at [850, 505] on input "Pallet height with loading" at bounding box center [889, 506] width 209 height 23
type input "900"
click at [865, 475] on input "Pallet weight with loading" at bounding box center [889, 470] width 209 height 23
type input "135"
click at [985, 643] on button "Save" at bounding box center [970, 636] width 36 height 23
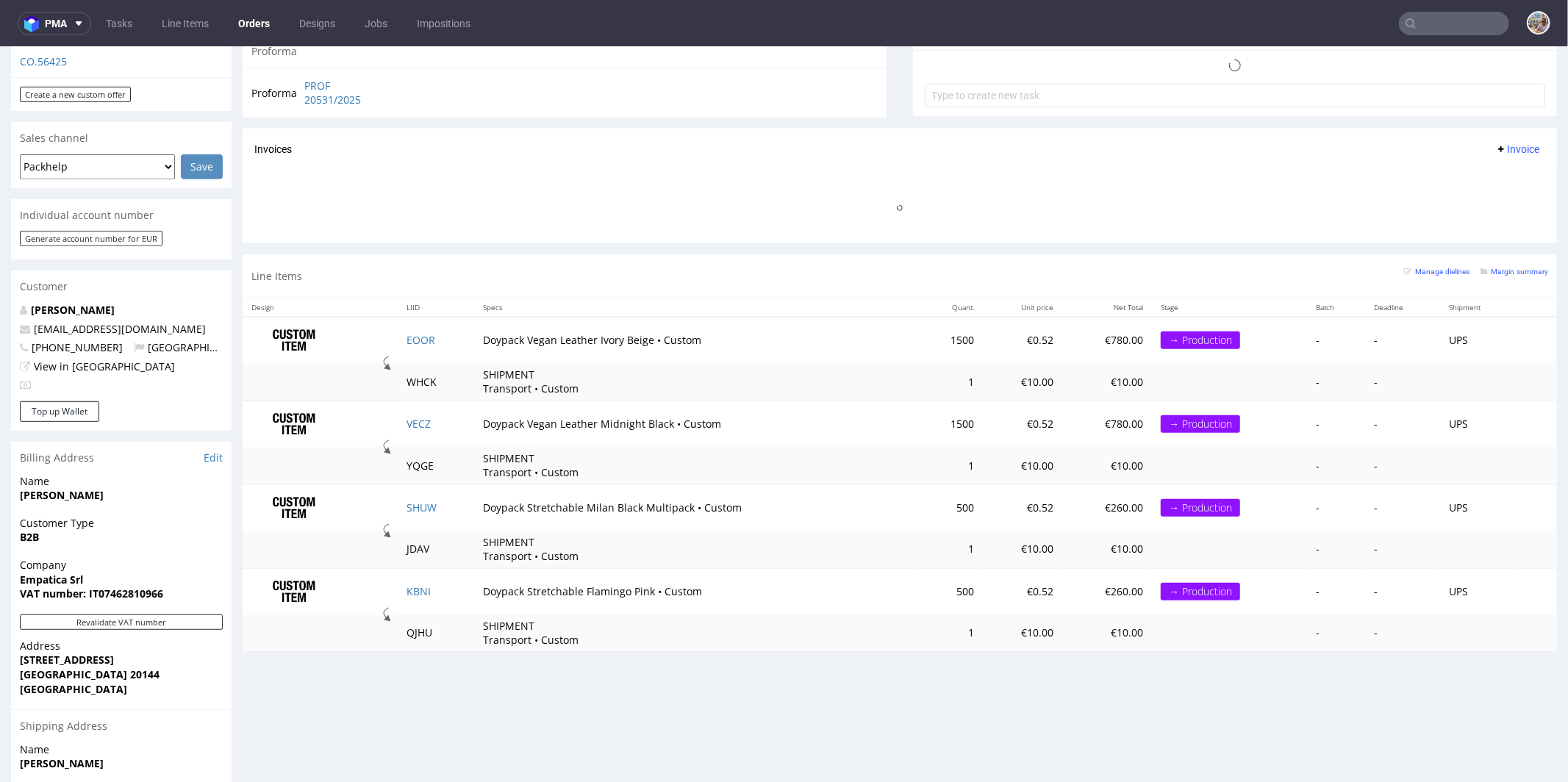
scroll to position [581, 0]
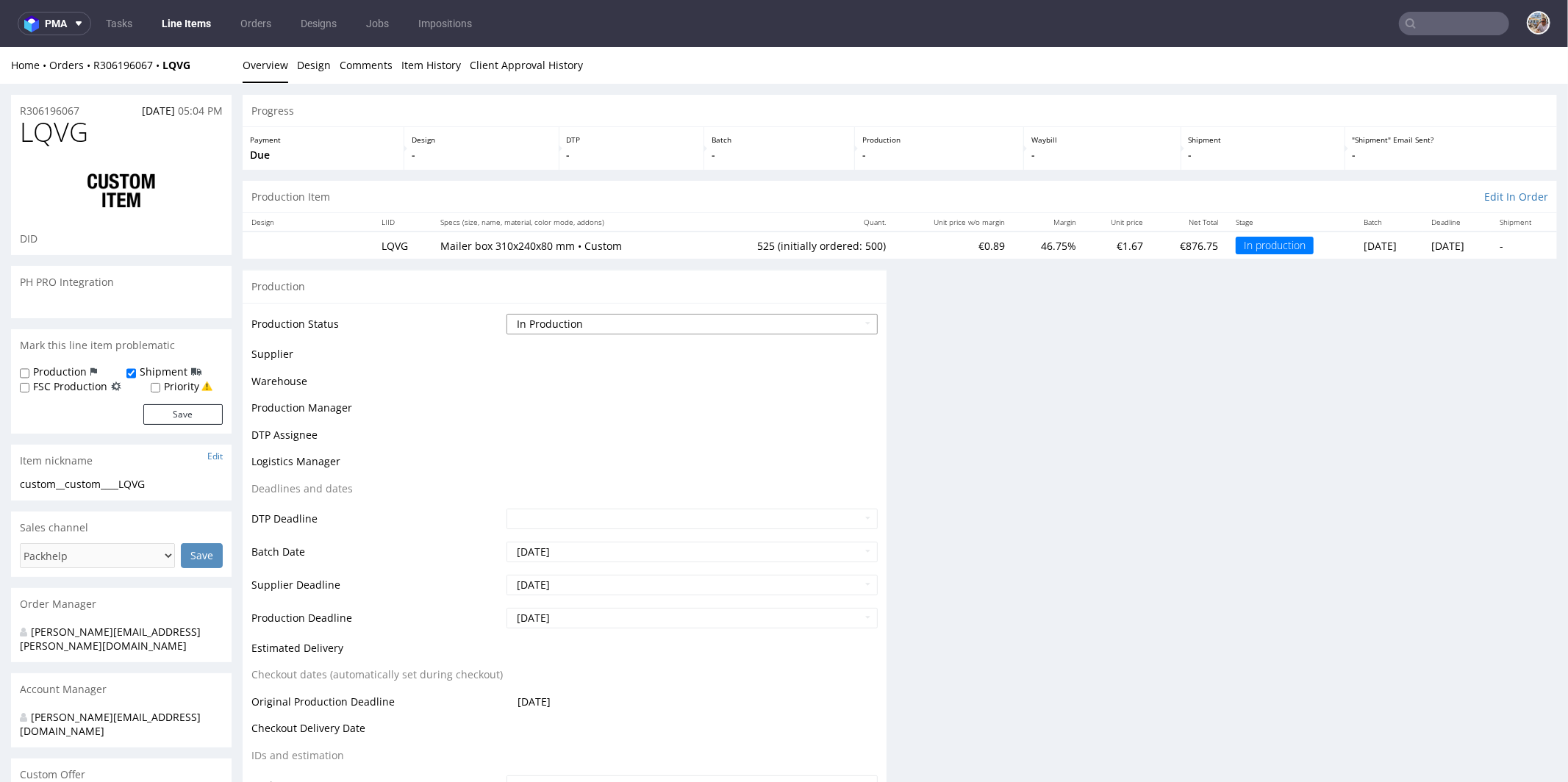
click at [601, 319] on select "Waiting for Artwork Waiting for Diecut Waiting for Mockup Waiting for DTP Waiti…" at bounding box center [692, 323] width 371 height 21
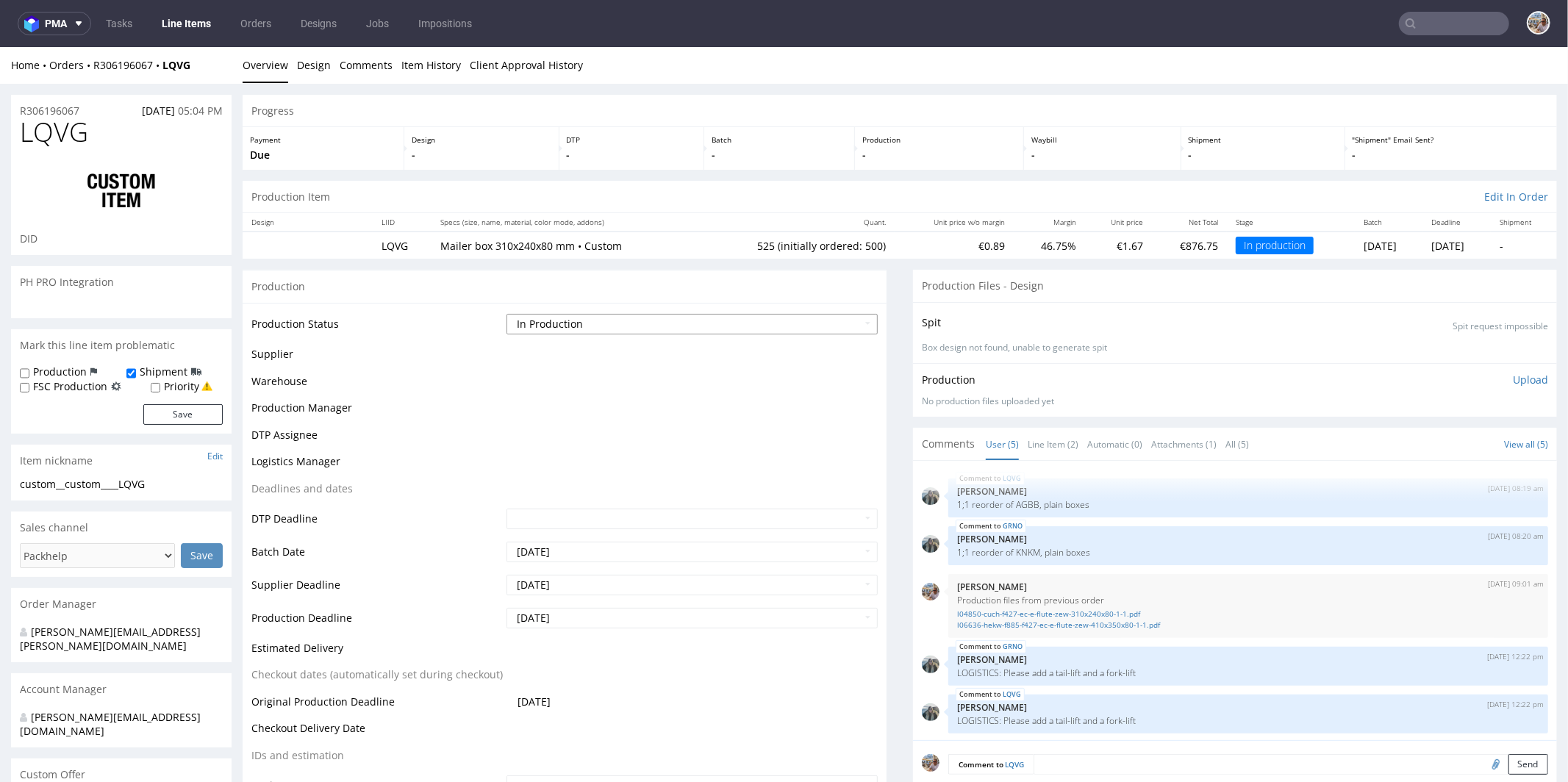
scroll to position [2, 0]
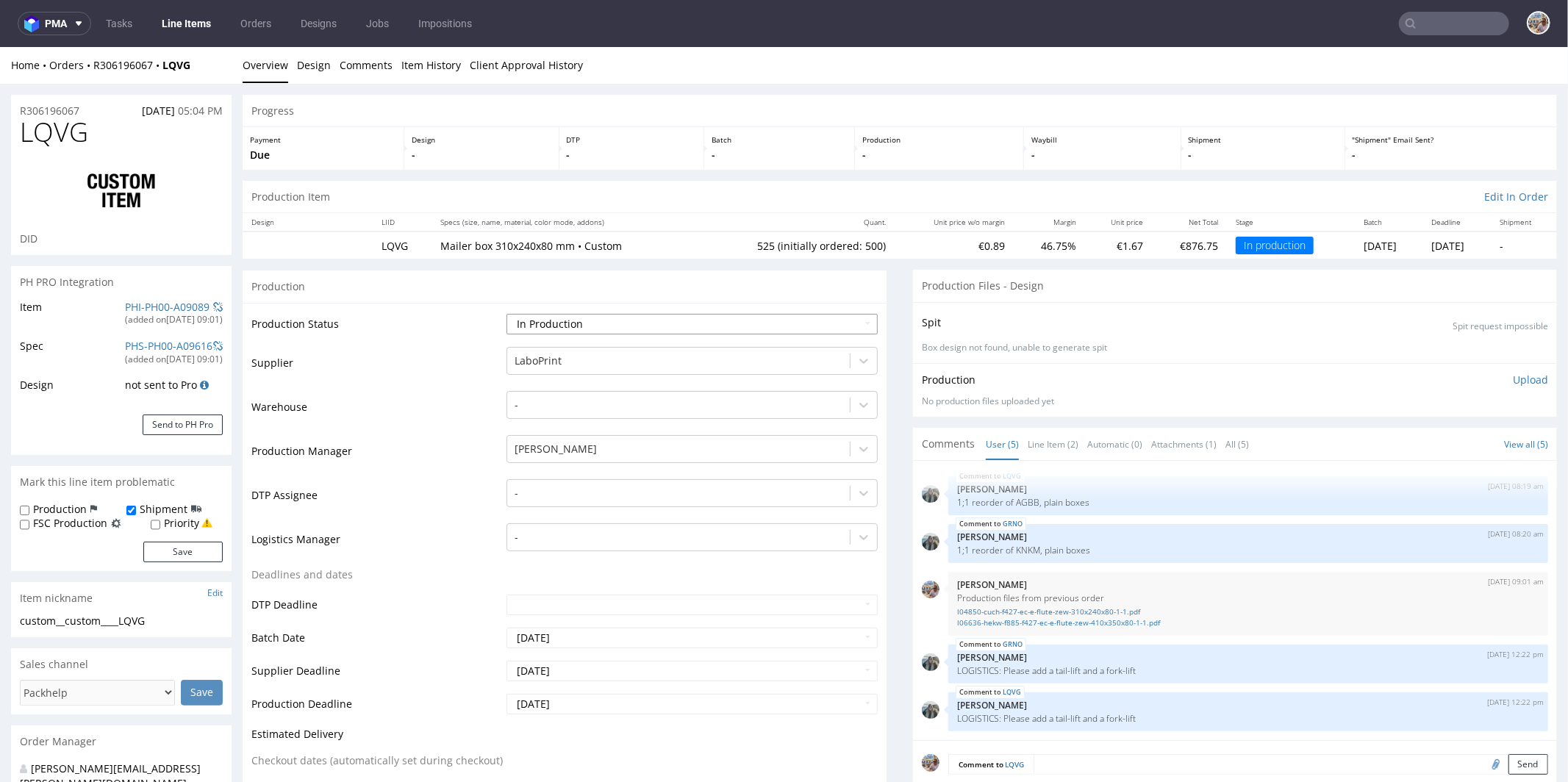
select select "production_complete"
click at [507, 313] on select "Waiting for Artwork Waiting for Diecut Waiting for Mockup Waiting for DTP Waiti…" at bounding box center [692, 323] width 371 height 21
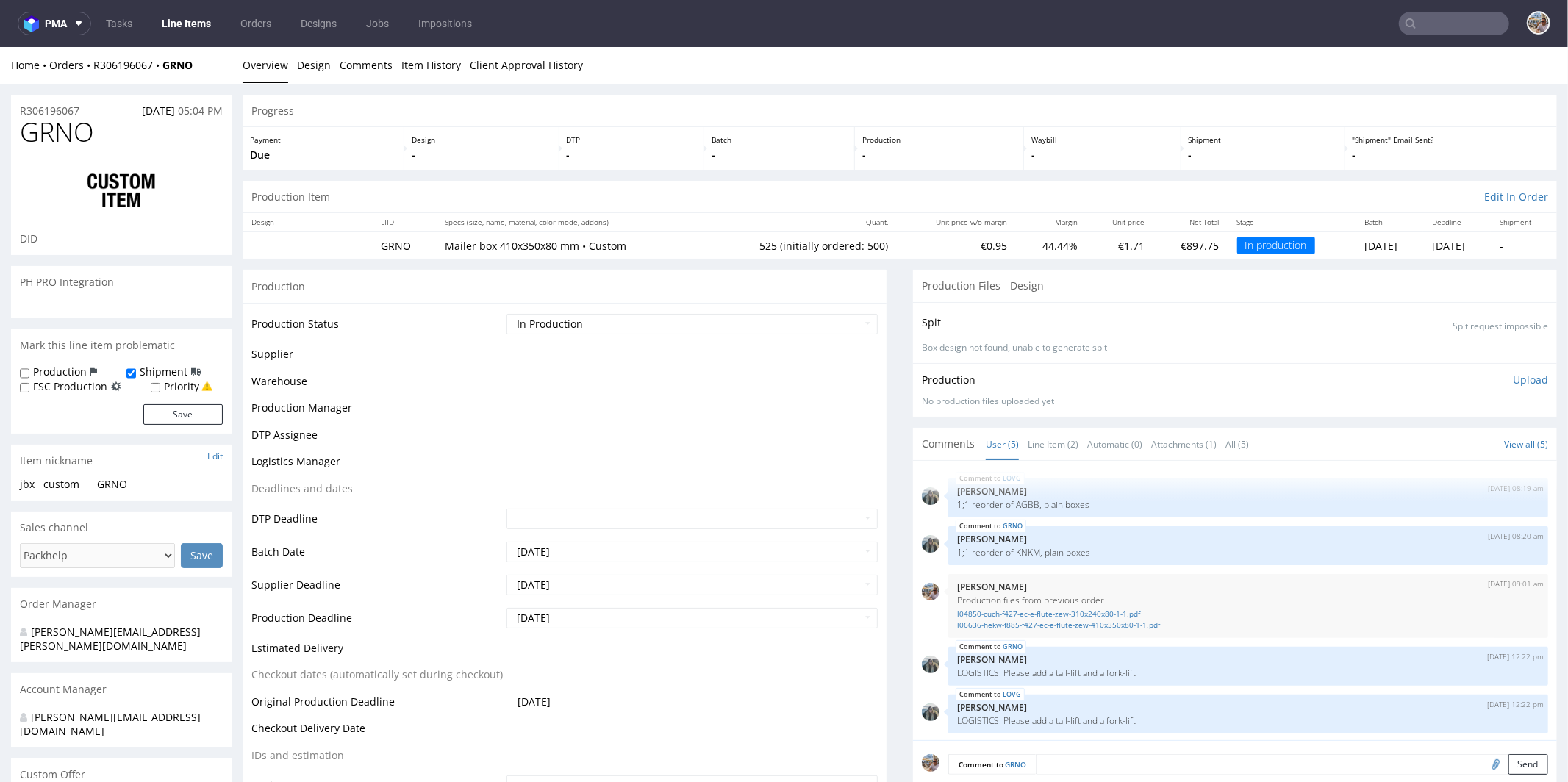
scroll to position [2, 0]
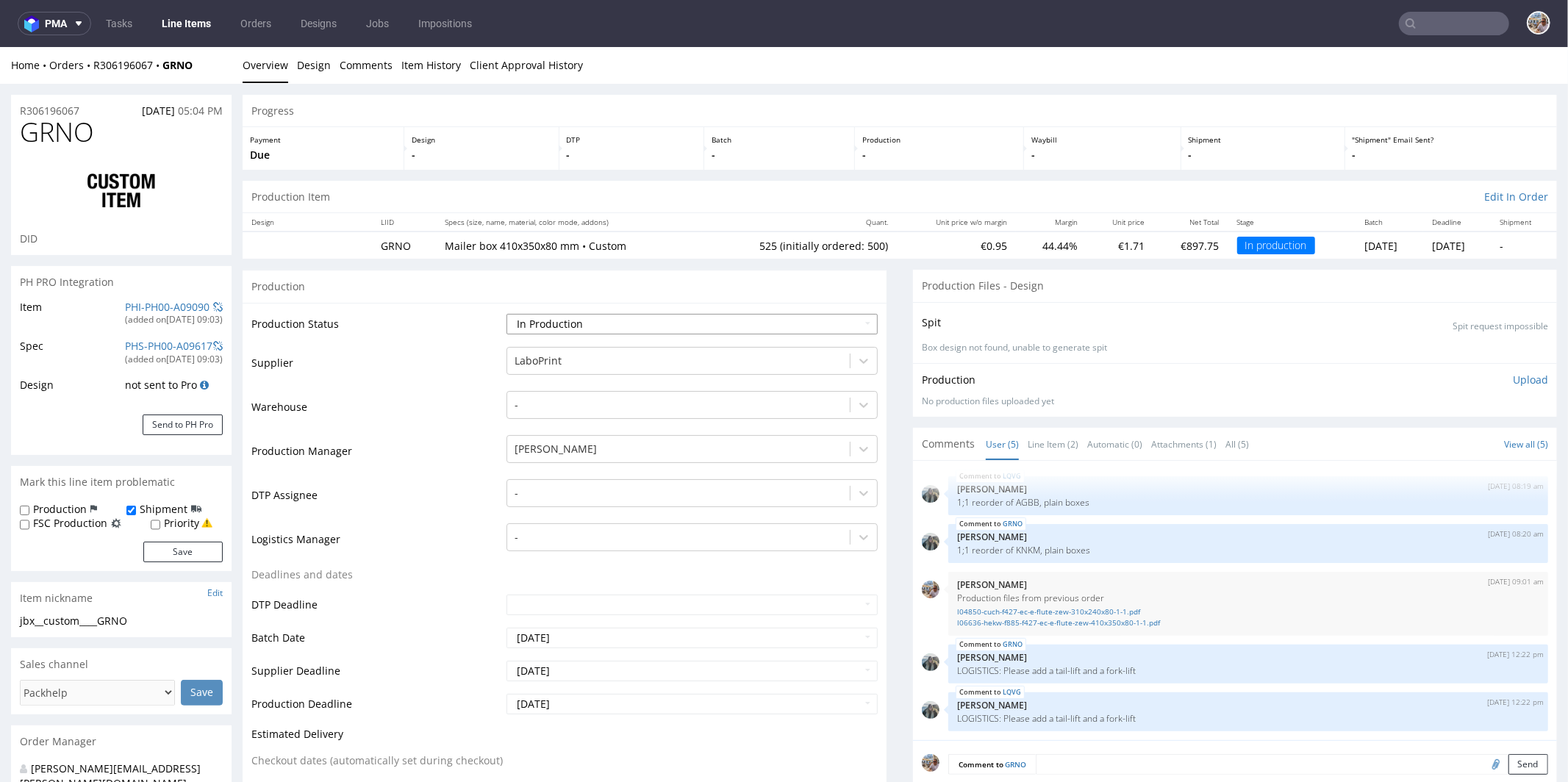
click at [575, 317] on select "Waiting for Artwork Waiting for Diecut Waiting for Mockup Waiting for DTP Waiti…" at bounding box center [692, 323] width 371 height 21
select select "production_complete"
click at [507, 313] on select "Waiting for Artwork Waiting for Diecut Waiting for Mockup Waiting for DTP Waiti…" at bounding box center [692, 323] width 371 height 21
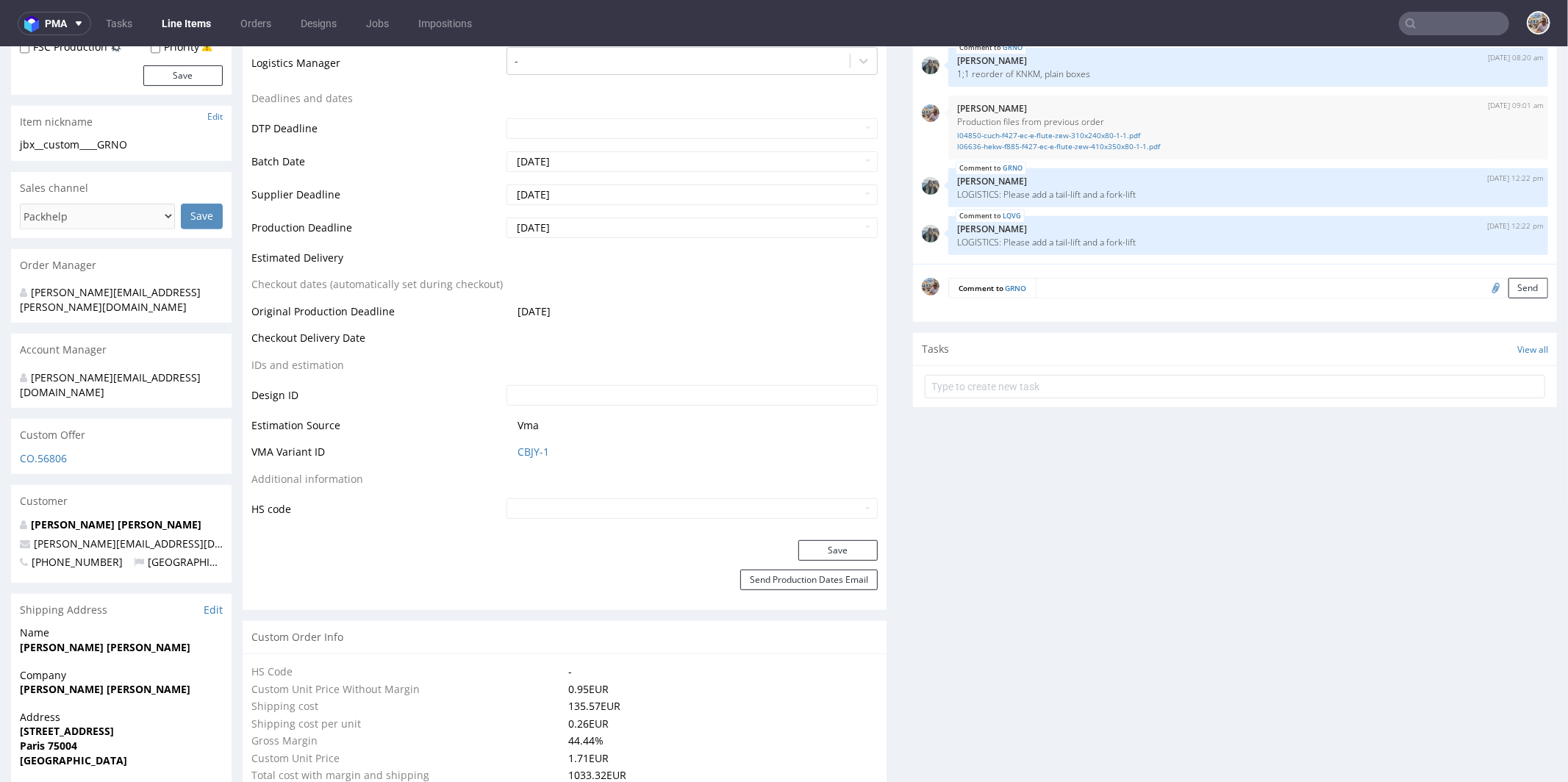
scroll to position [476, 0]
click at [821, 536] on div "Production Status Waiting for Artwork Waiting for Diecut Waiting for Mockup Wai…" at bounding box center [565, 183] width 644 height 714
click at [814, 549] on button "Save" at bounding box center [838, 550] width 79 height 21
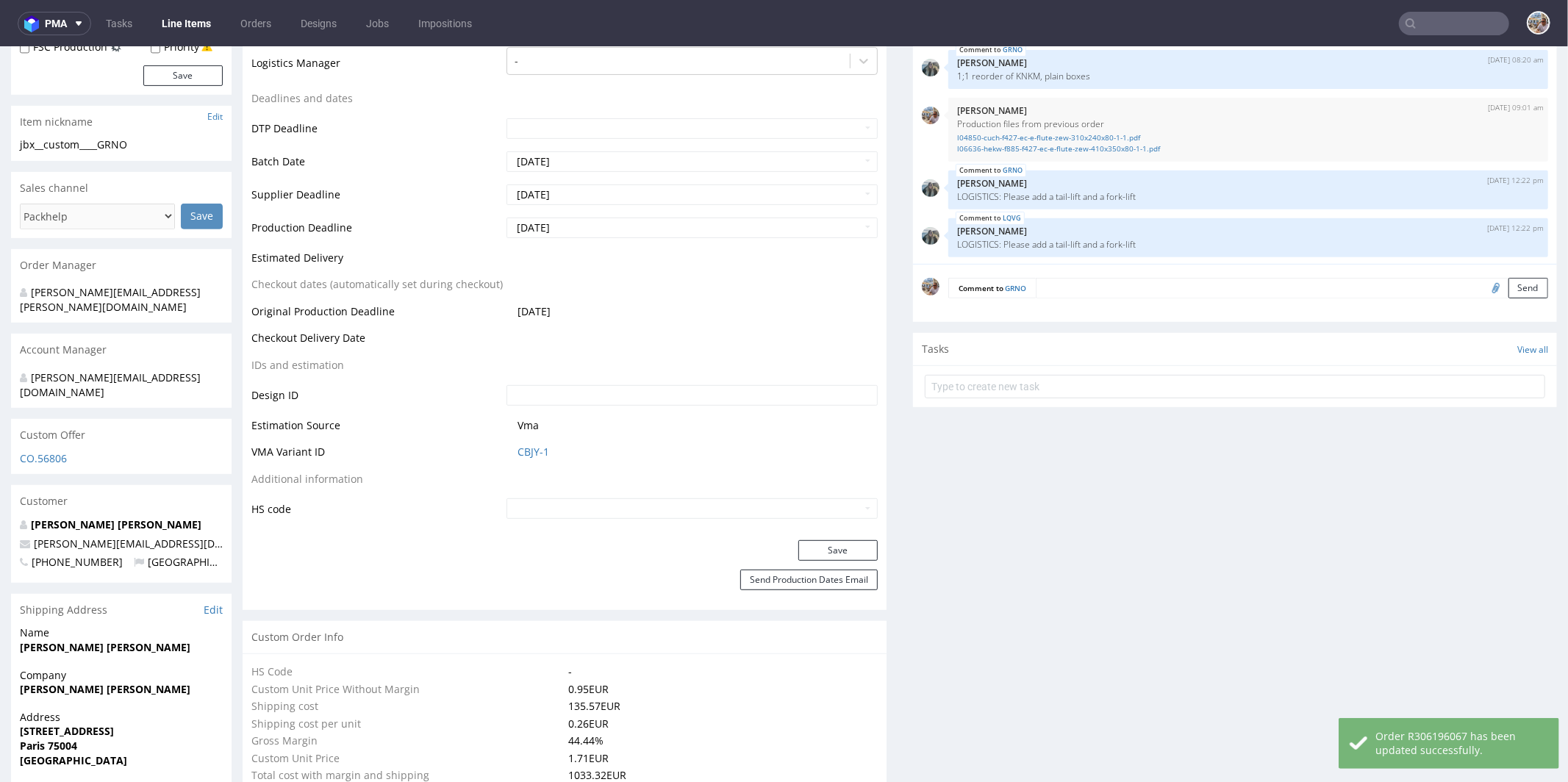
scroll to position [2, 0]
type input "525"
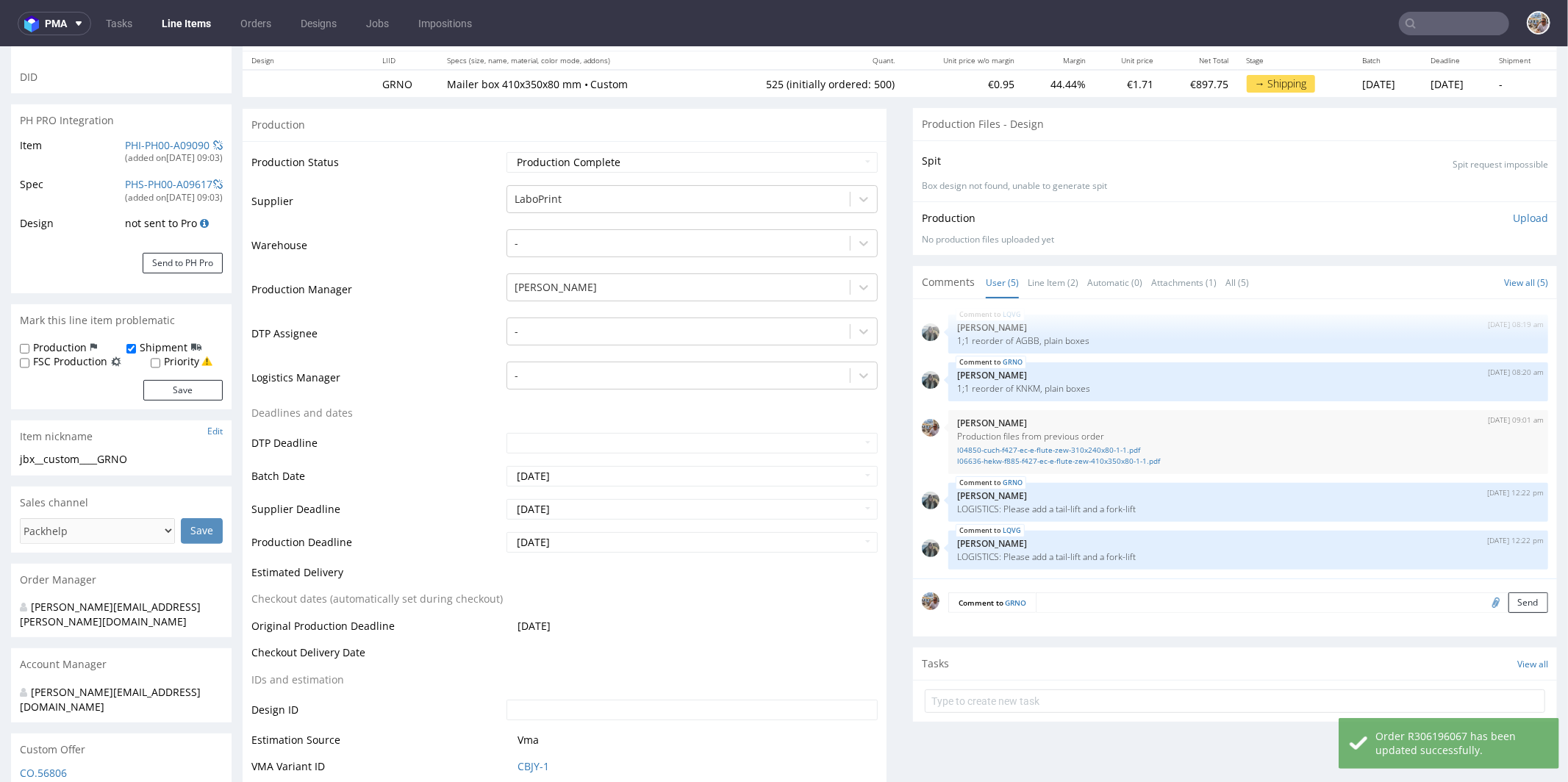
scroll to position [0, 0]
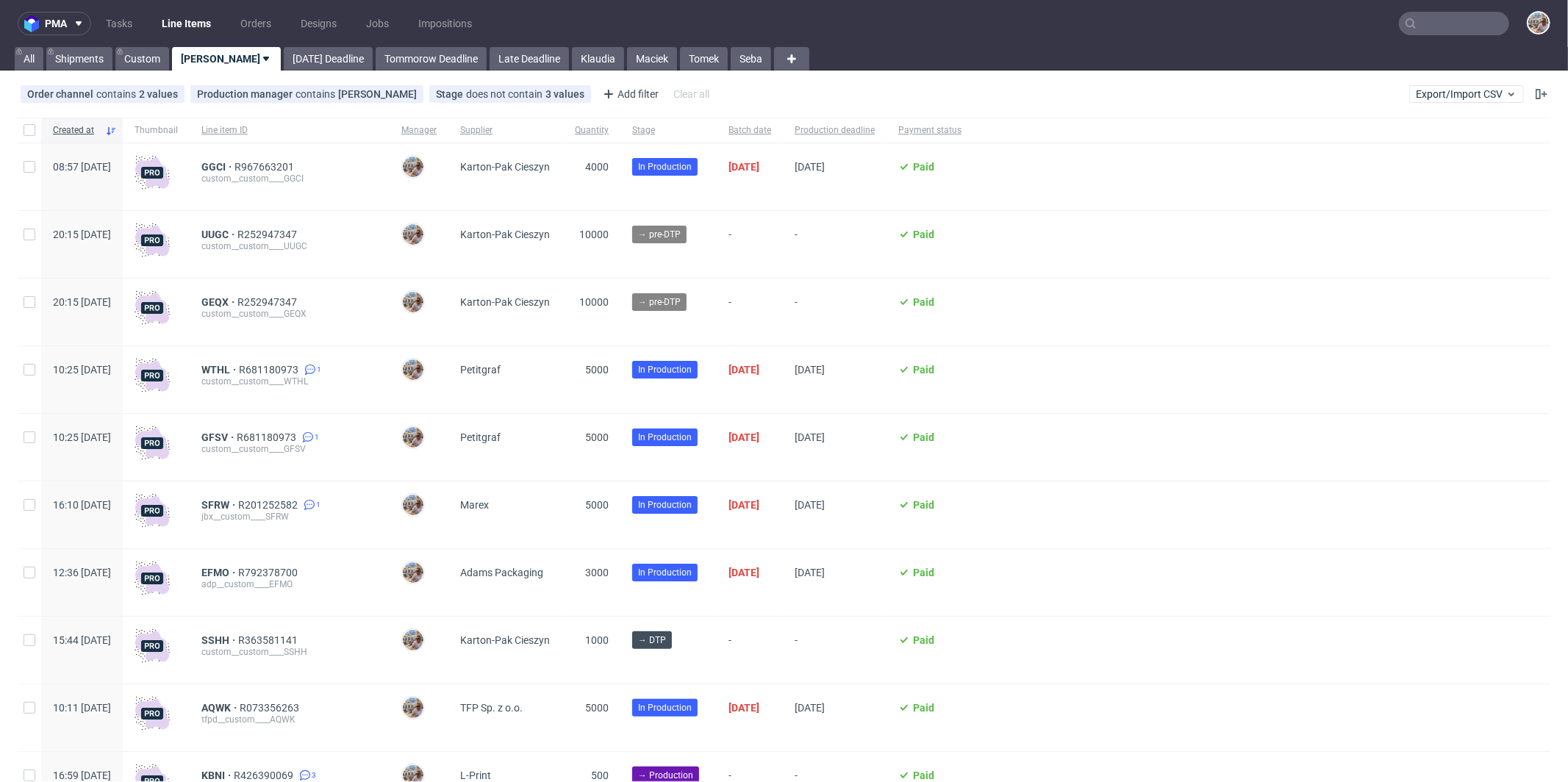
click at [1475, 16] on input "text" at bounding box center [1454, 23] width 110 height 23
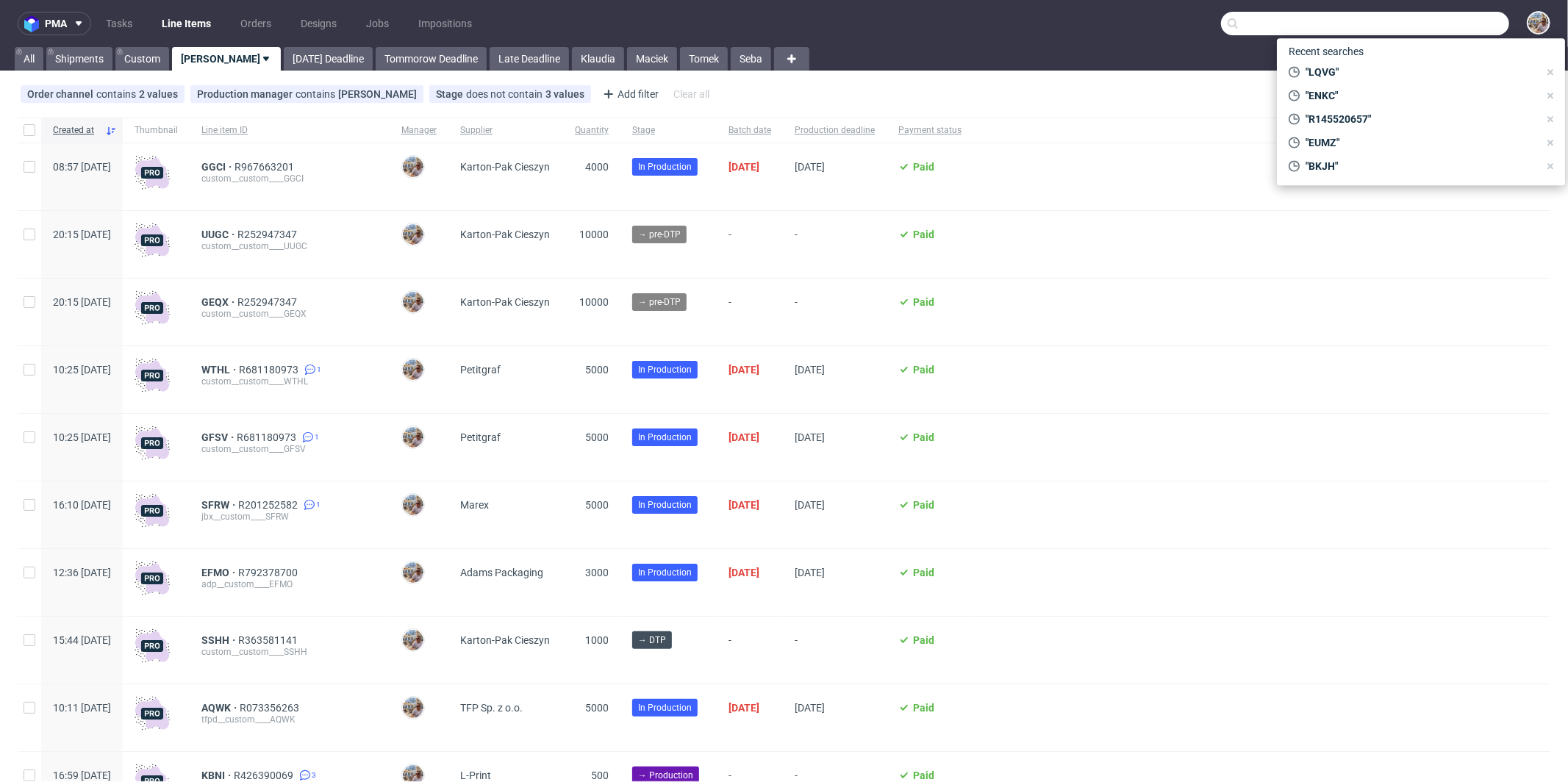
paste input "R446793271"
type input "R446793271"
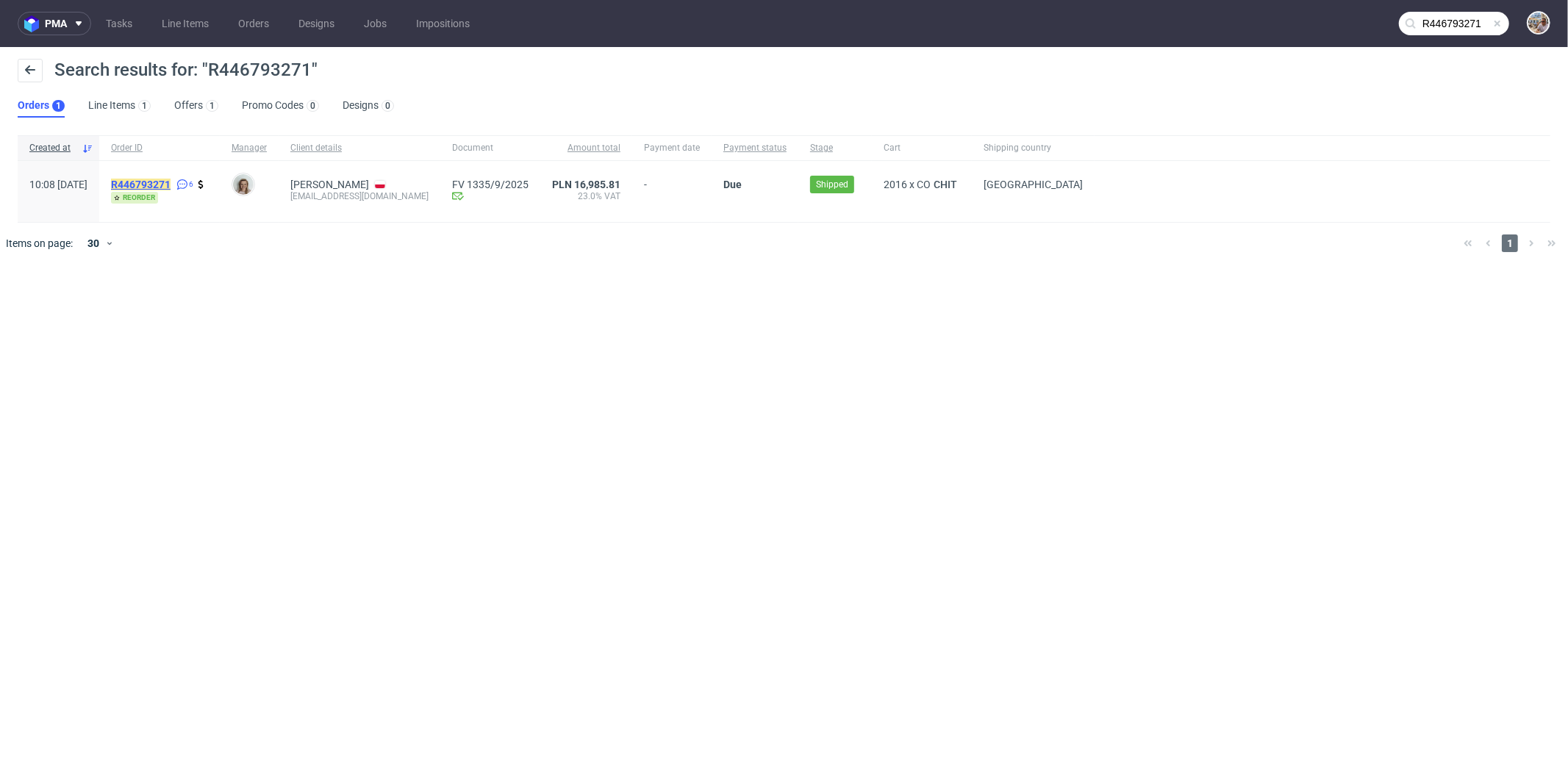
click at [170, 179] on mark "R446793271" at bounding box center [141, 184] width 60 height 12
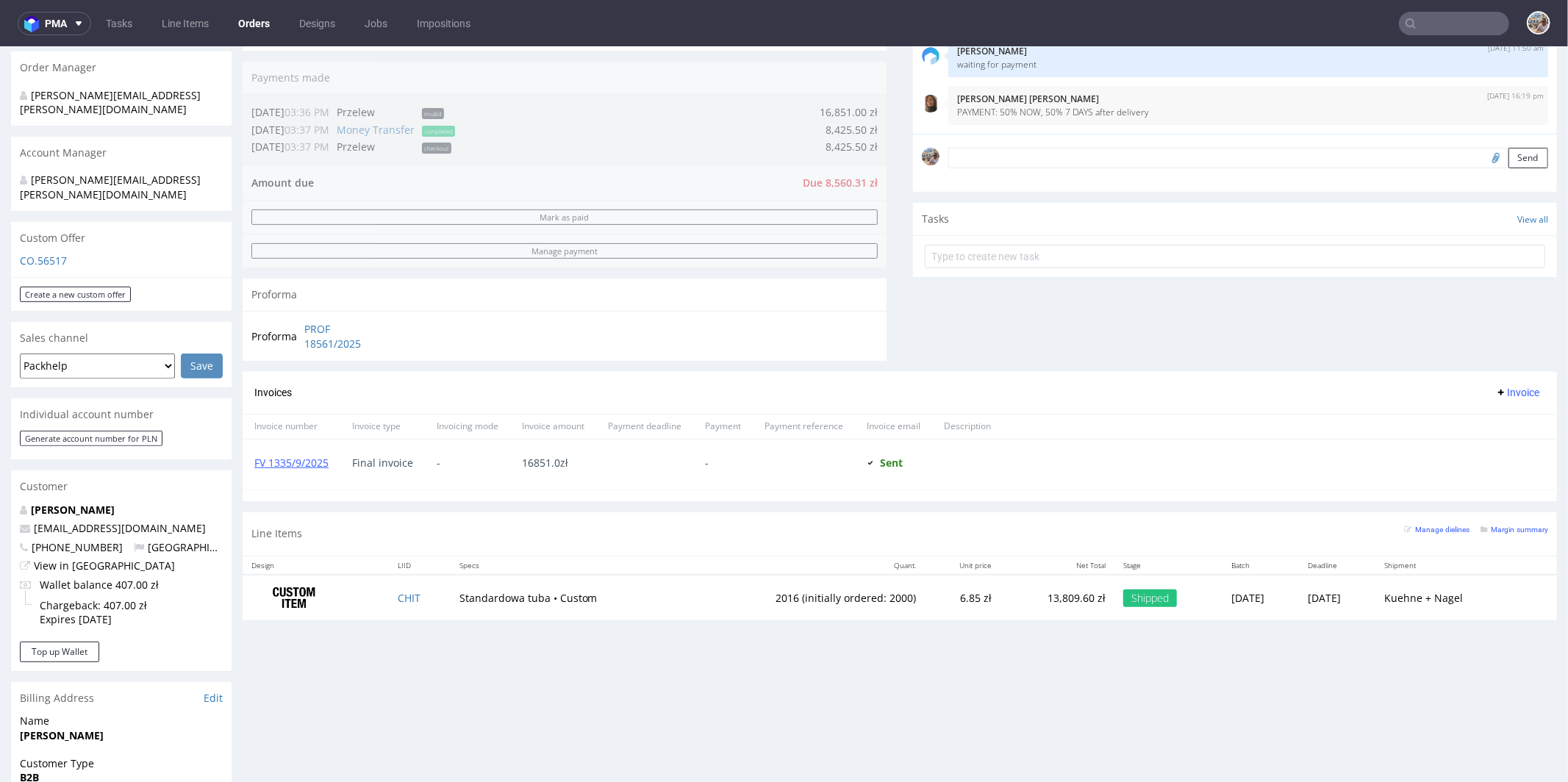
scroll to position [527, 0]
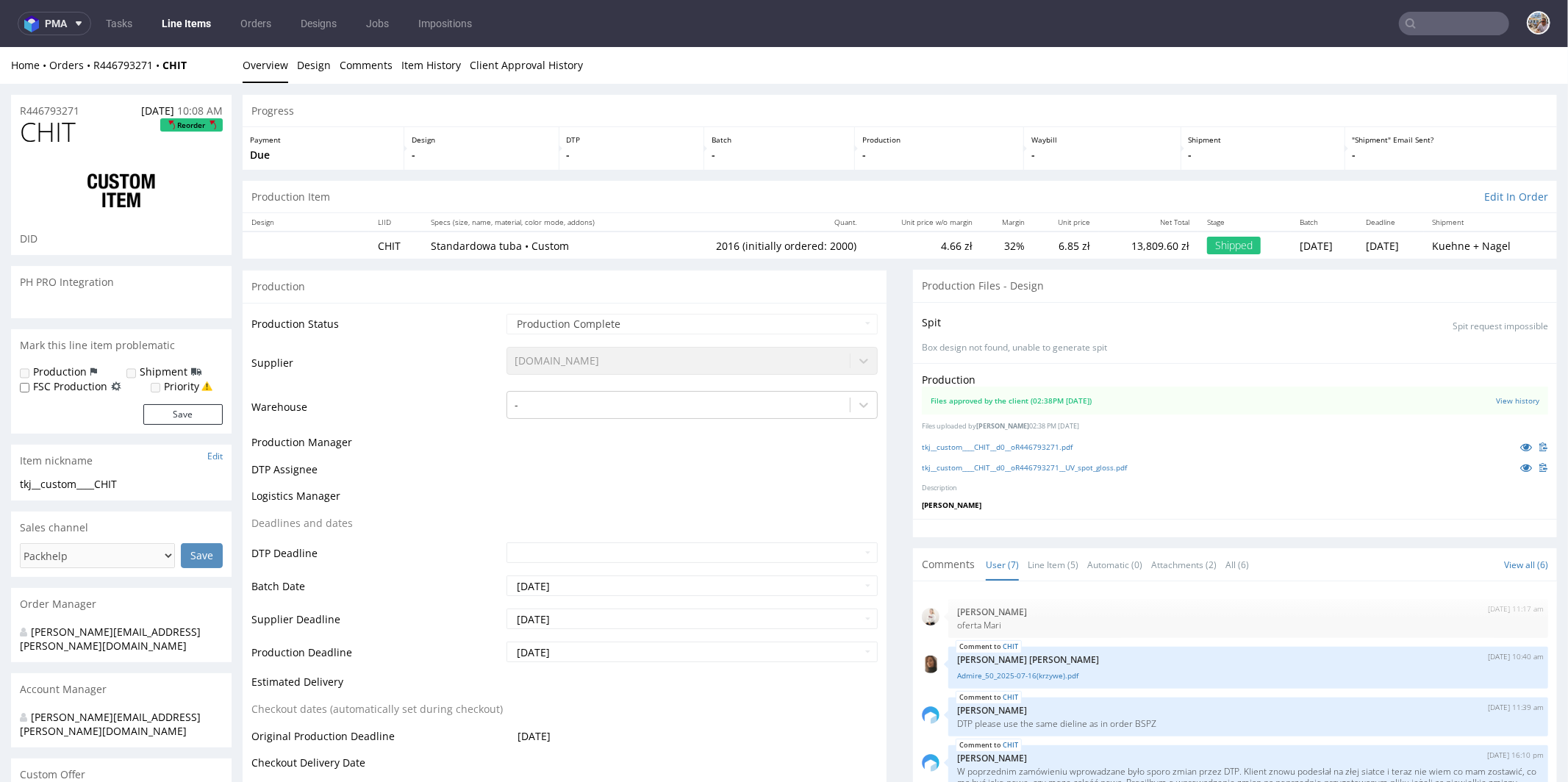
scroll to position [123, 0]
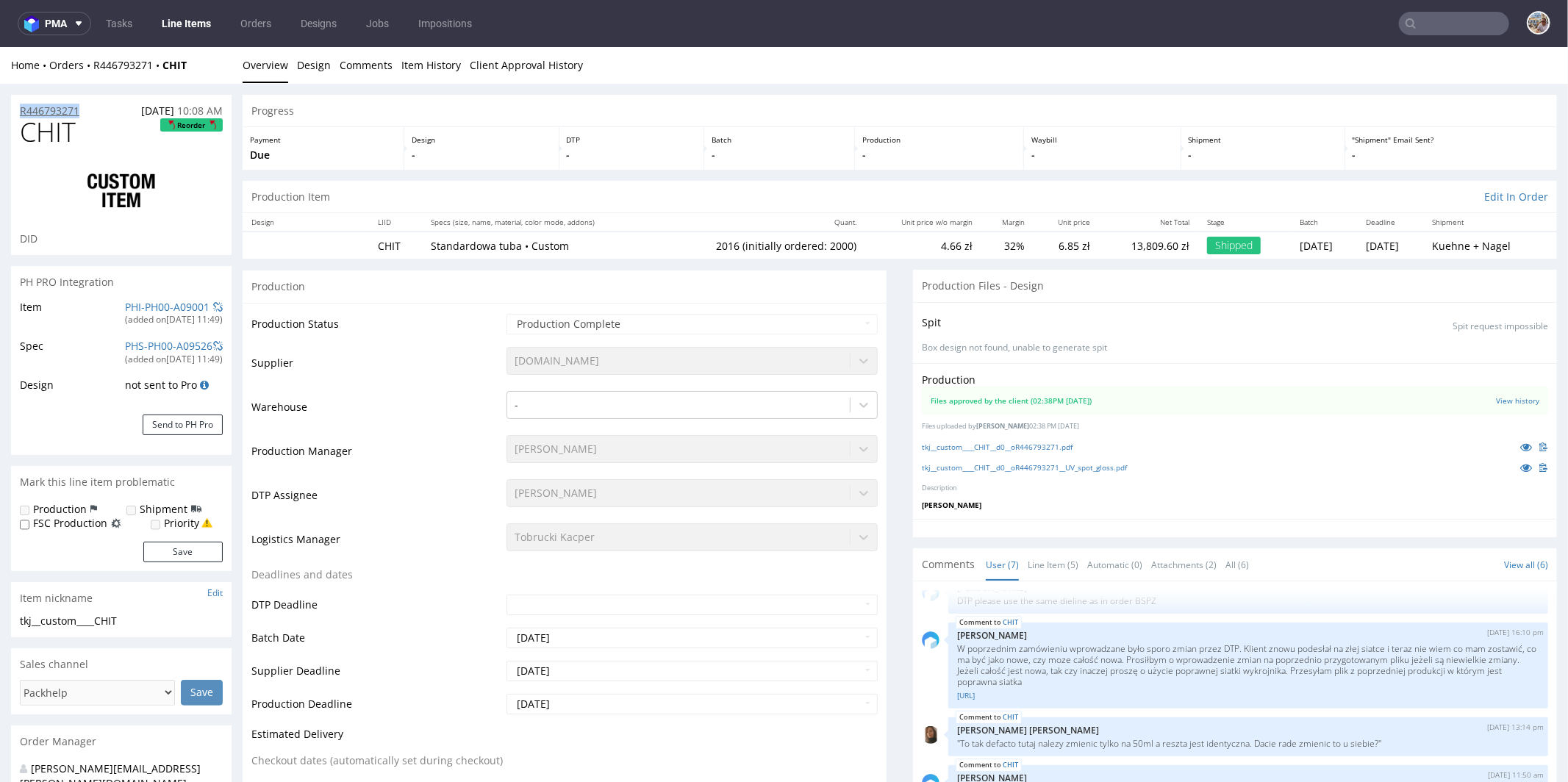
drag, startPoint x: 84, startPoint y: 107, endPoint x: 21, endPoint y: 111, distance: 63.1
click at [21, 111] on div "R446793271 19.08.2025 10:08 AM" at bounding box center [121, 106] width 221 height 23
copy p "R446793271"
drag, startPoint x: 93, startPoint y: 135, endPoint x: 23, endPoint y: 136, distance: 70.0
click at [23, 136] on h1 "CHIT Reorder" at bounding box center [121, 131] width 203 height 30
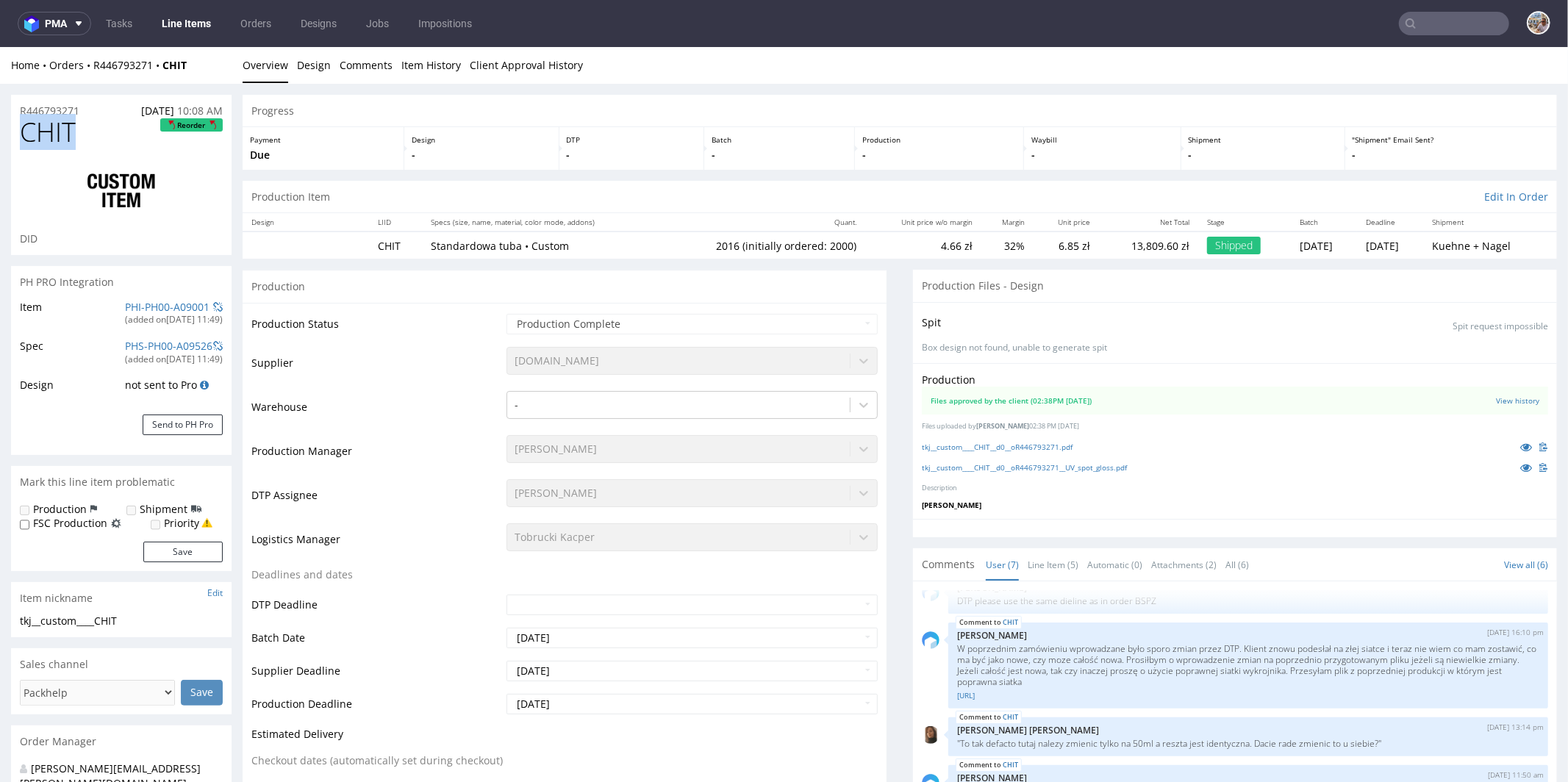
copy span "CHIT"
click at [1449, 35] on input "text" at bounding box center [1454, 23] width 110 height 23
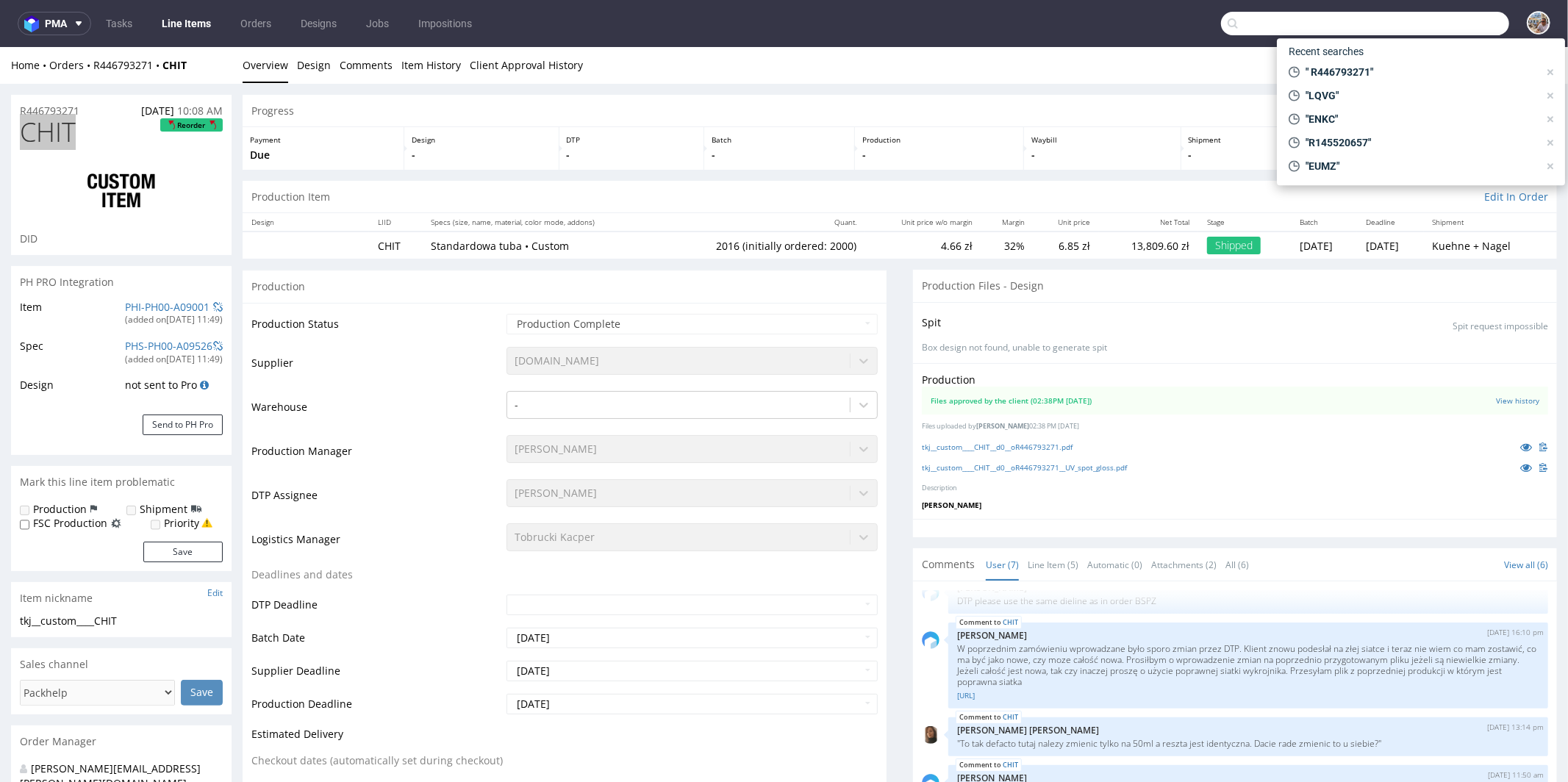
paste input "R966331997"
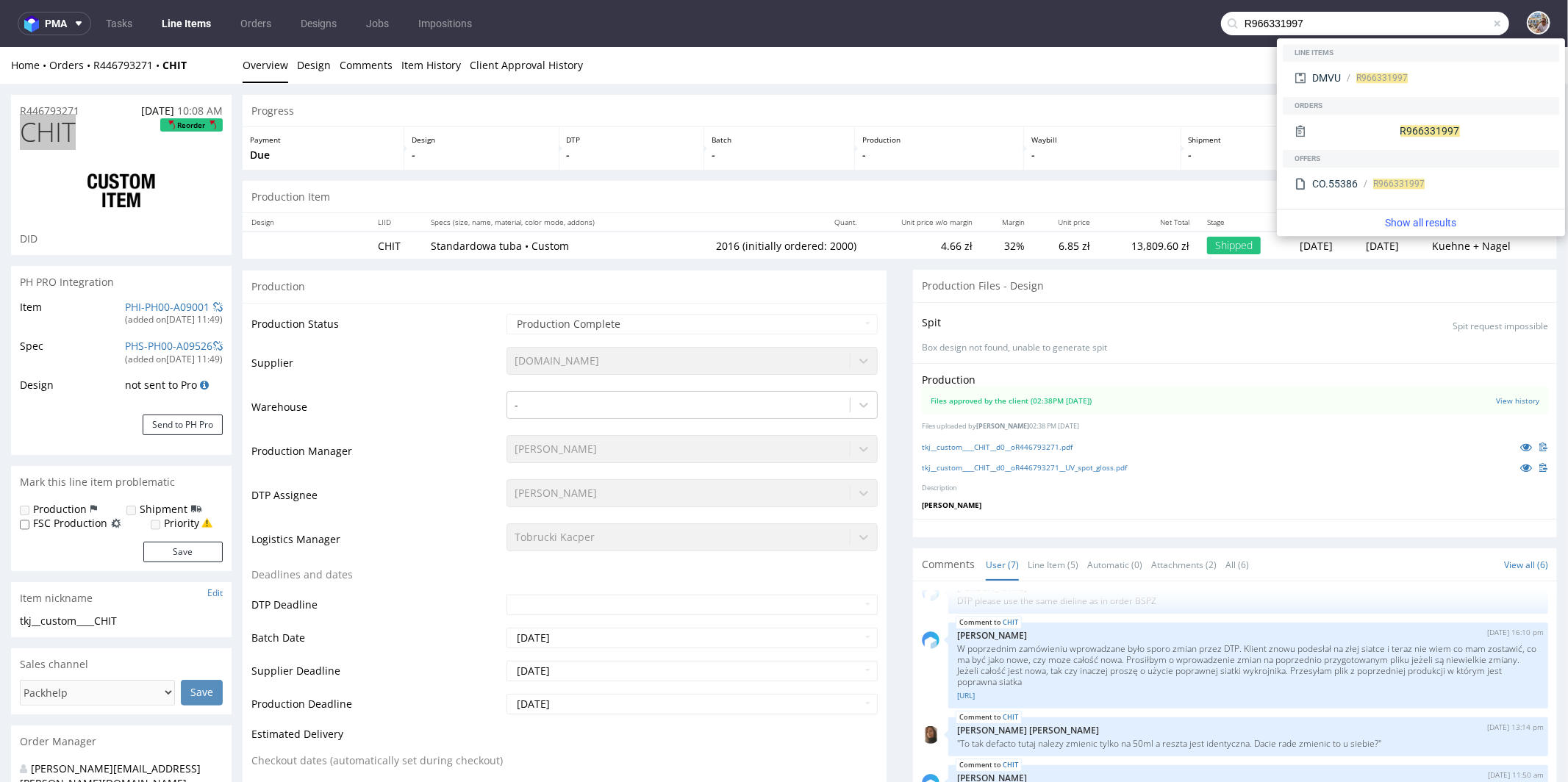
type input "R966331997"
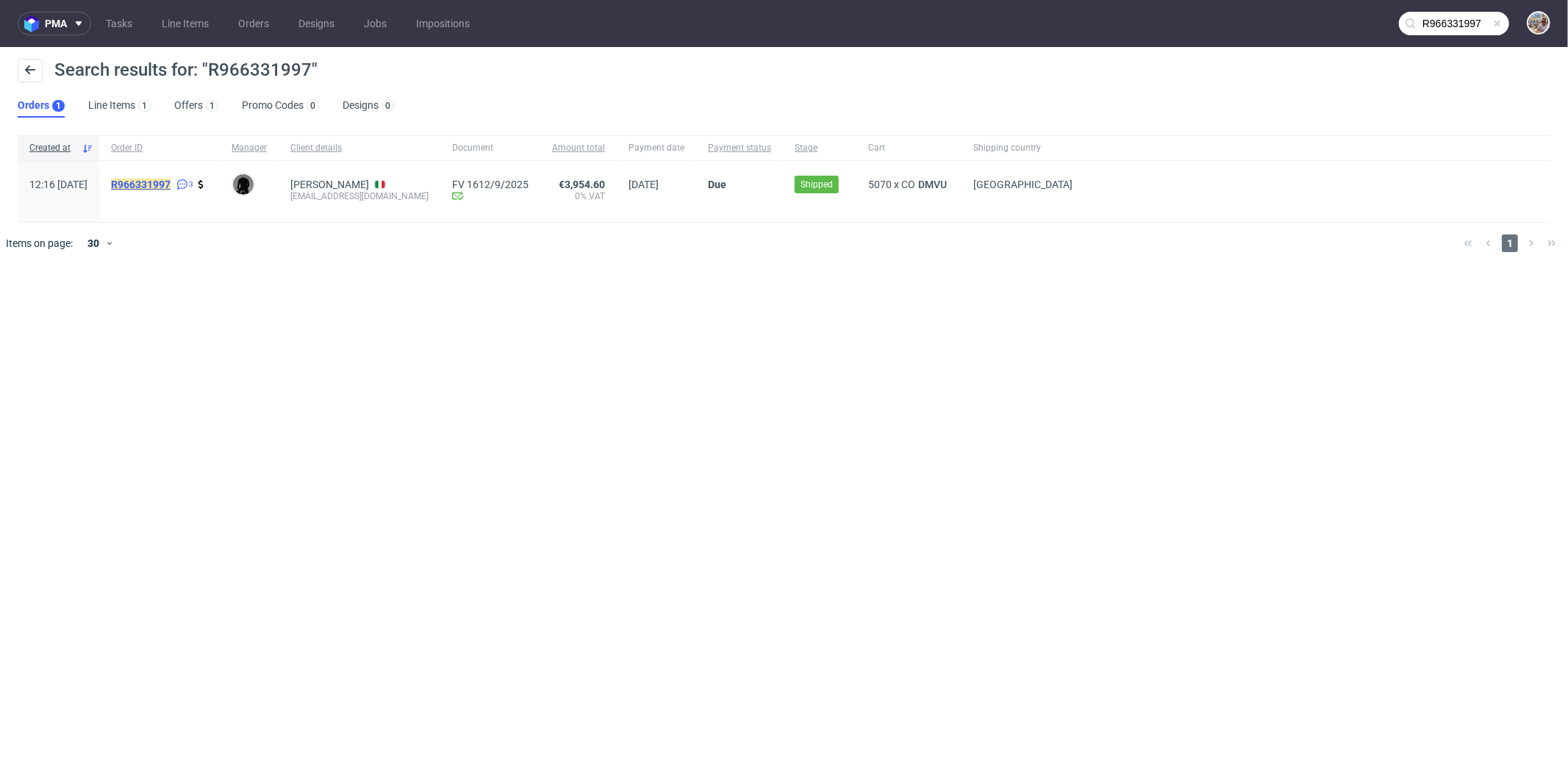
click at [170, 182] on mark "R966331997" at bounding box center [141, 184] width 60 height 12
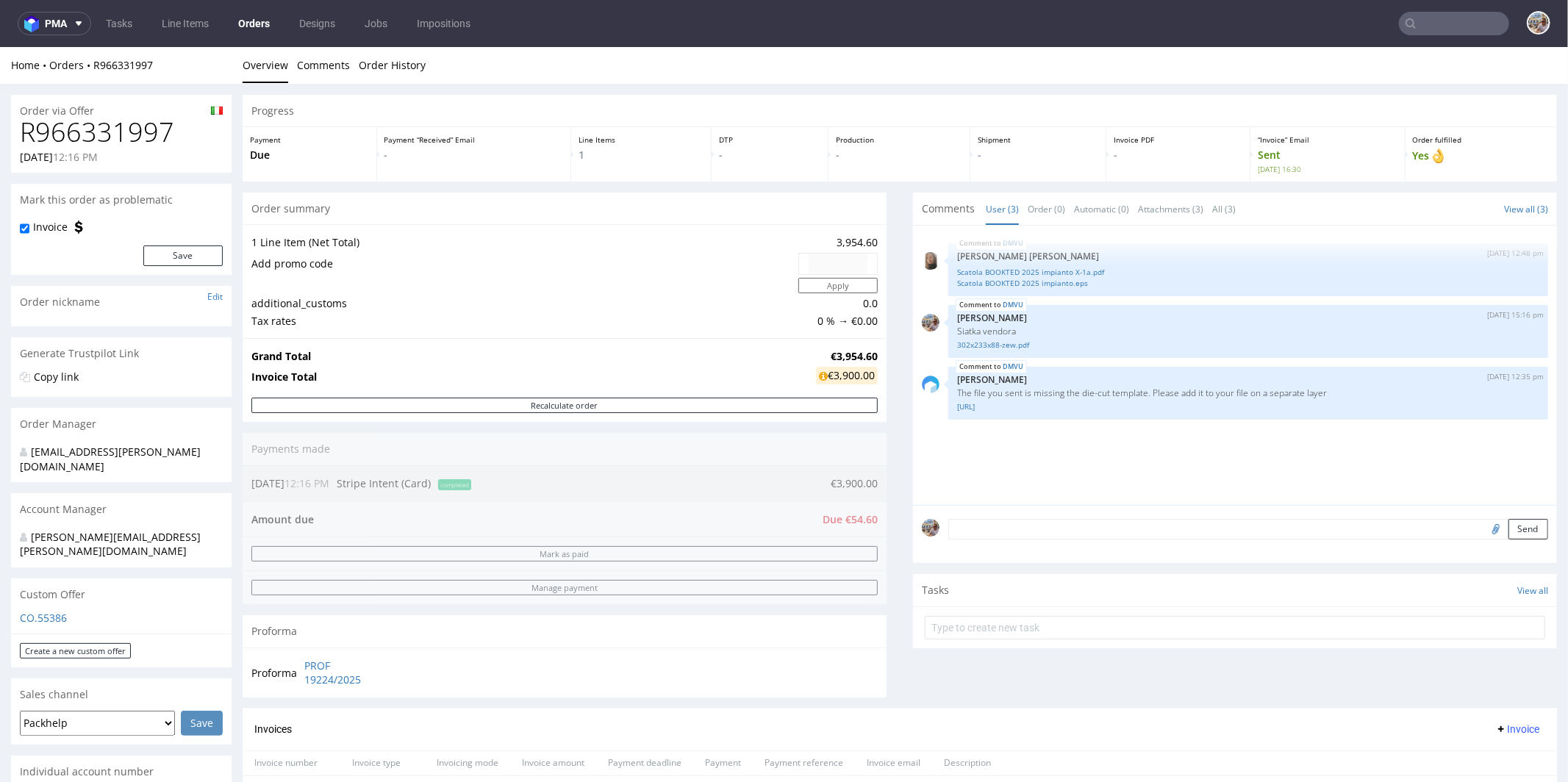
scroll to position [511, 0]
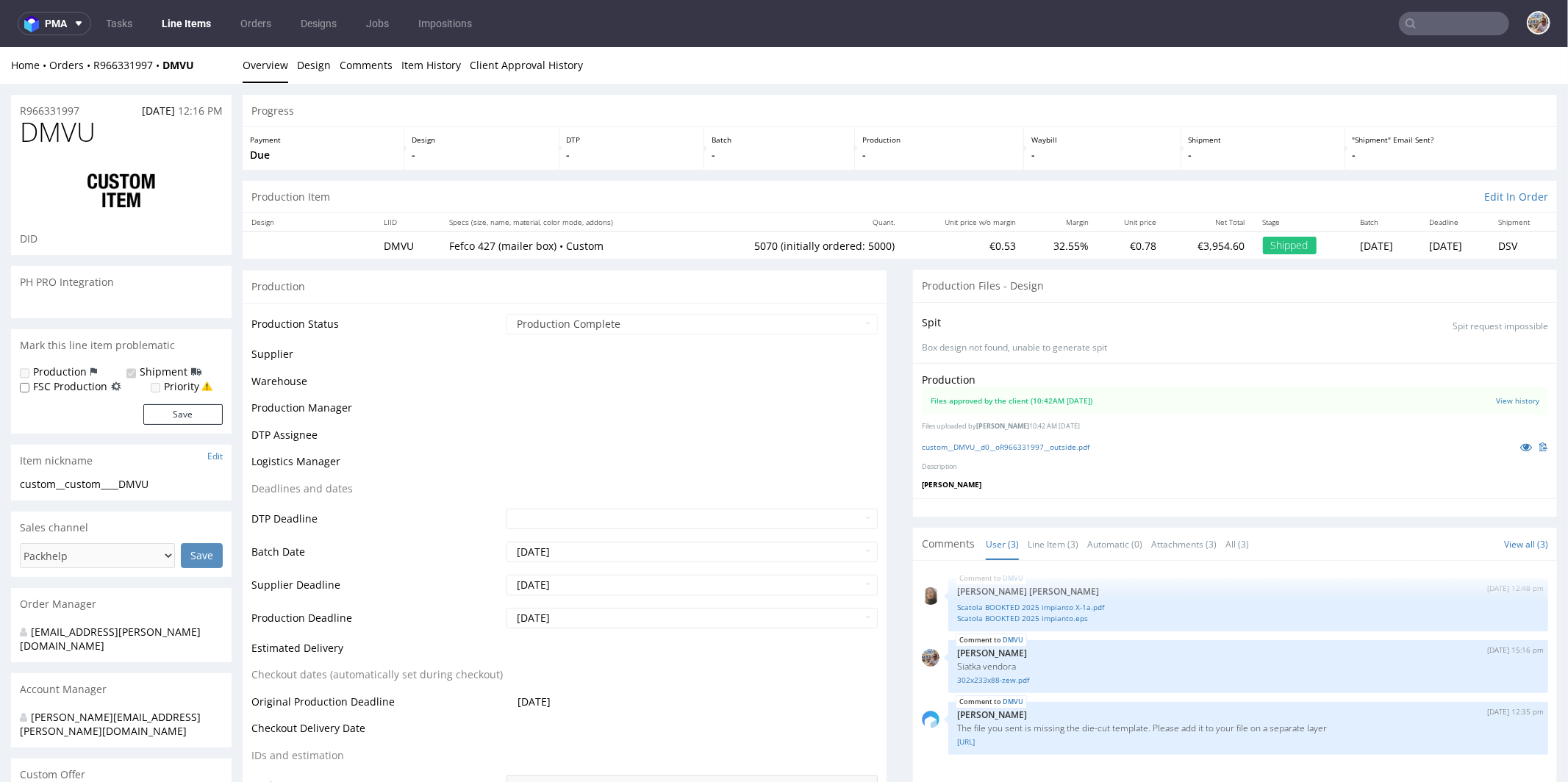
select select "in_progress"
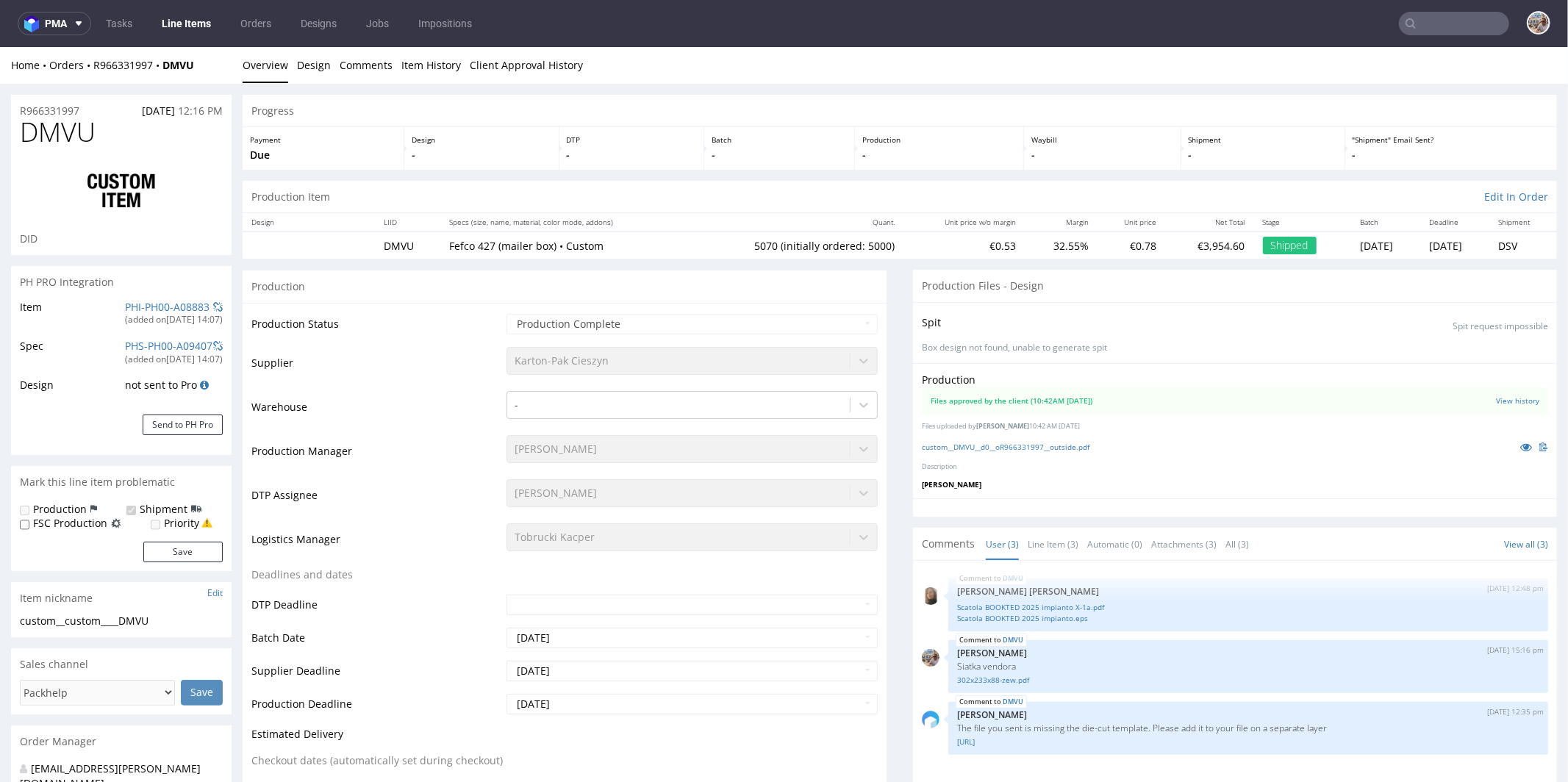
type input "5070"
drag, startPoint x: 89, startPoint y: 110, endPoint x: 10, endPoint y: 109, distance: 79.0
copy p "R966331997"
drag, startPoint x: 105, startPoint y: 132, endPoint x: 25, endPoint y: 133, distance: 80.0
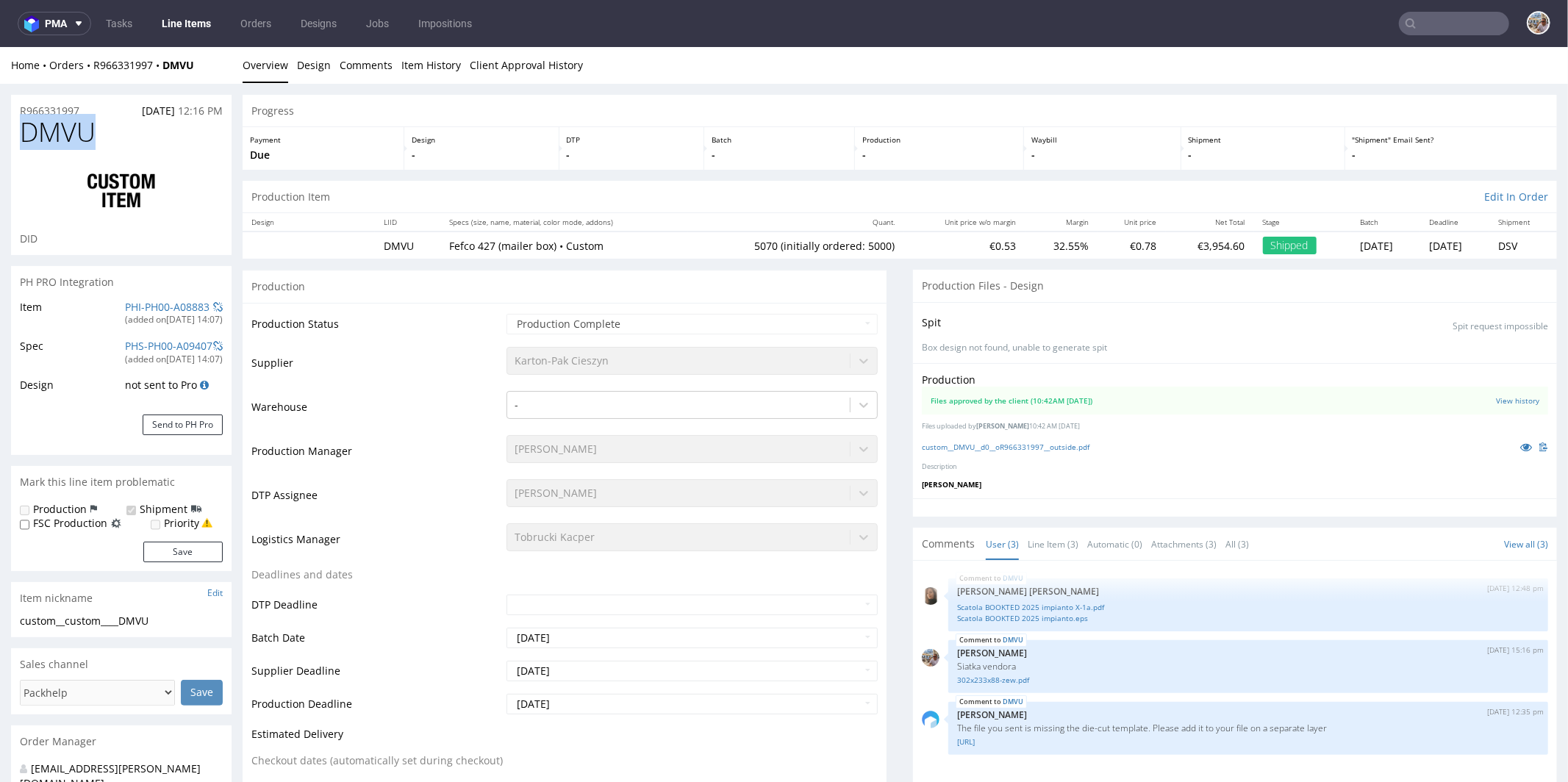
click at [25, 133] on h1 "DMVU" at bounding box center [121, 131] width 203 height 30
copy span "DMVU"
click at [110, 134] on h1 "DMVU" at bounding box center [121, 131] width 203 height 30
drag, startPoint x: 86, startPoint y: 132, endPoint x: 24, endPoint y: 136, distance: 62.1
click at [24, 136] on span "DMVU" at bounding box center [58, 131] width 76 height 30
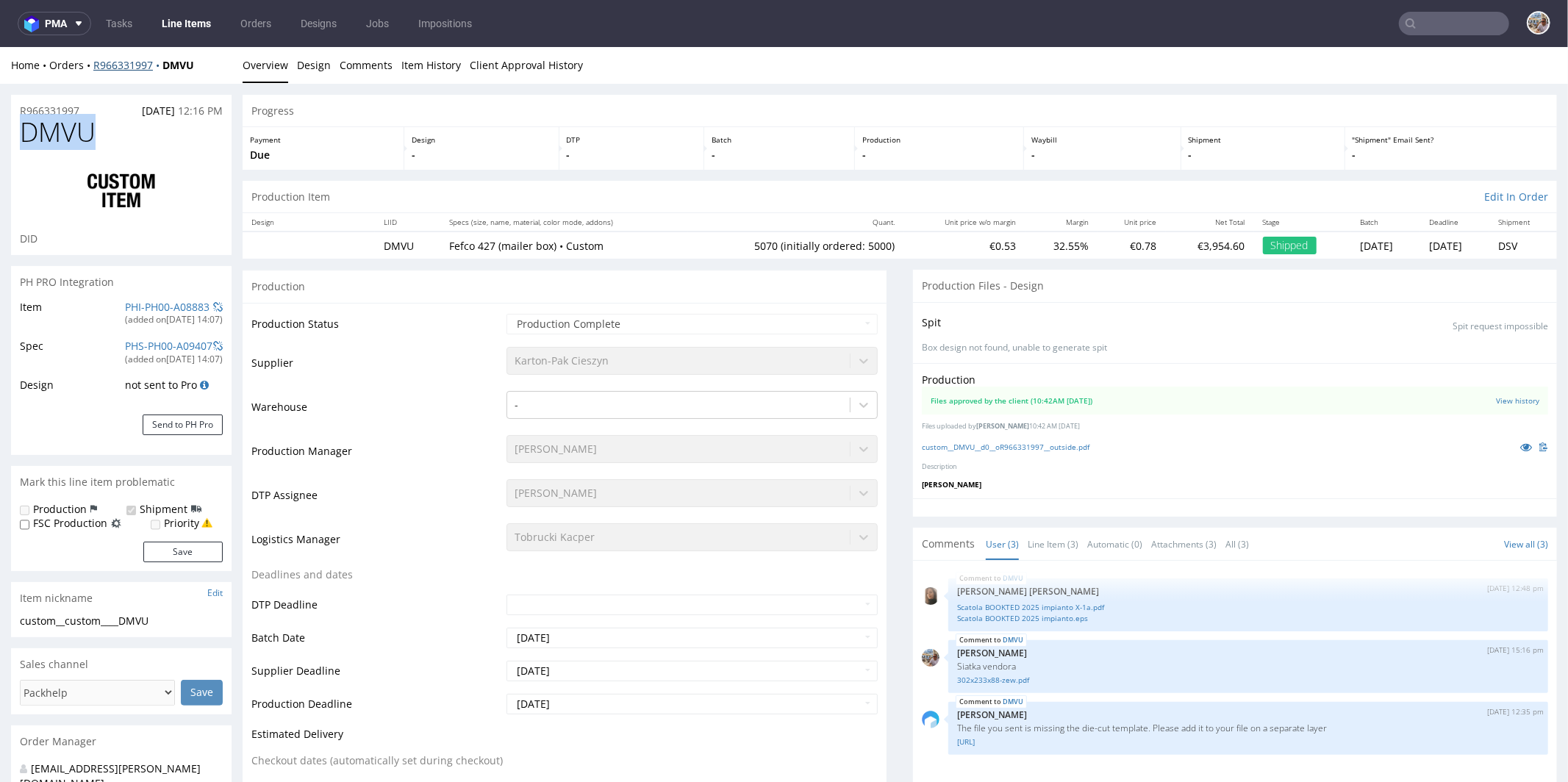
copy span "DMVU"
click at [1429, 33] on input "text" at bounding box center [1454, 23] width 110 height 23
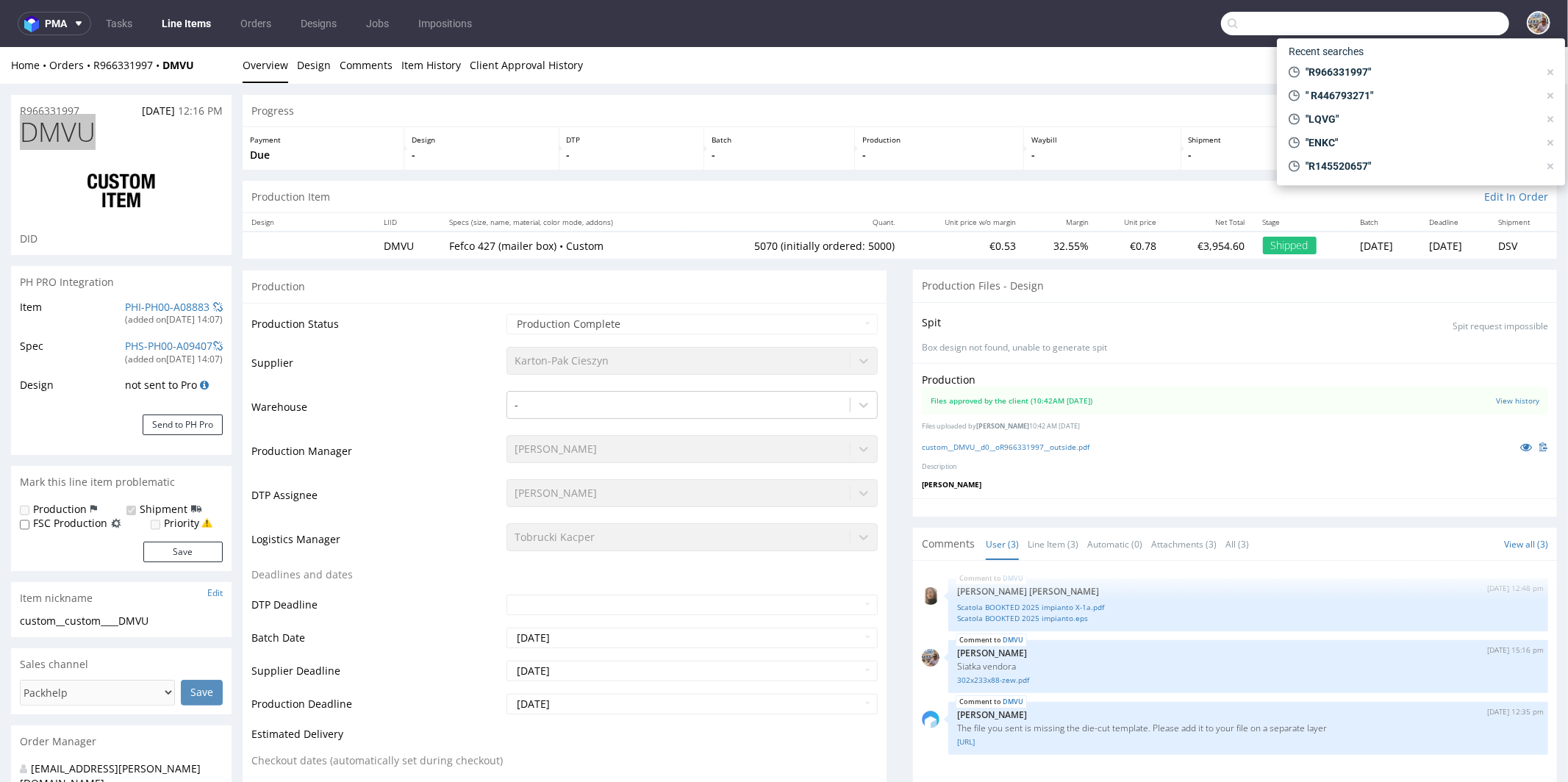
paste input "NHNS"
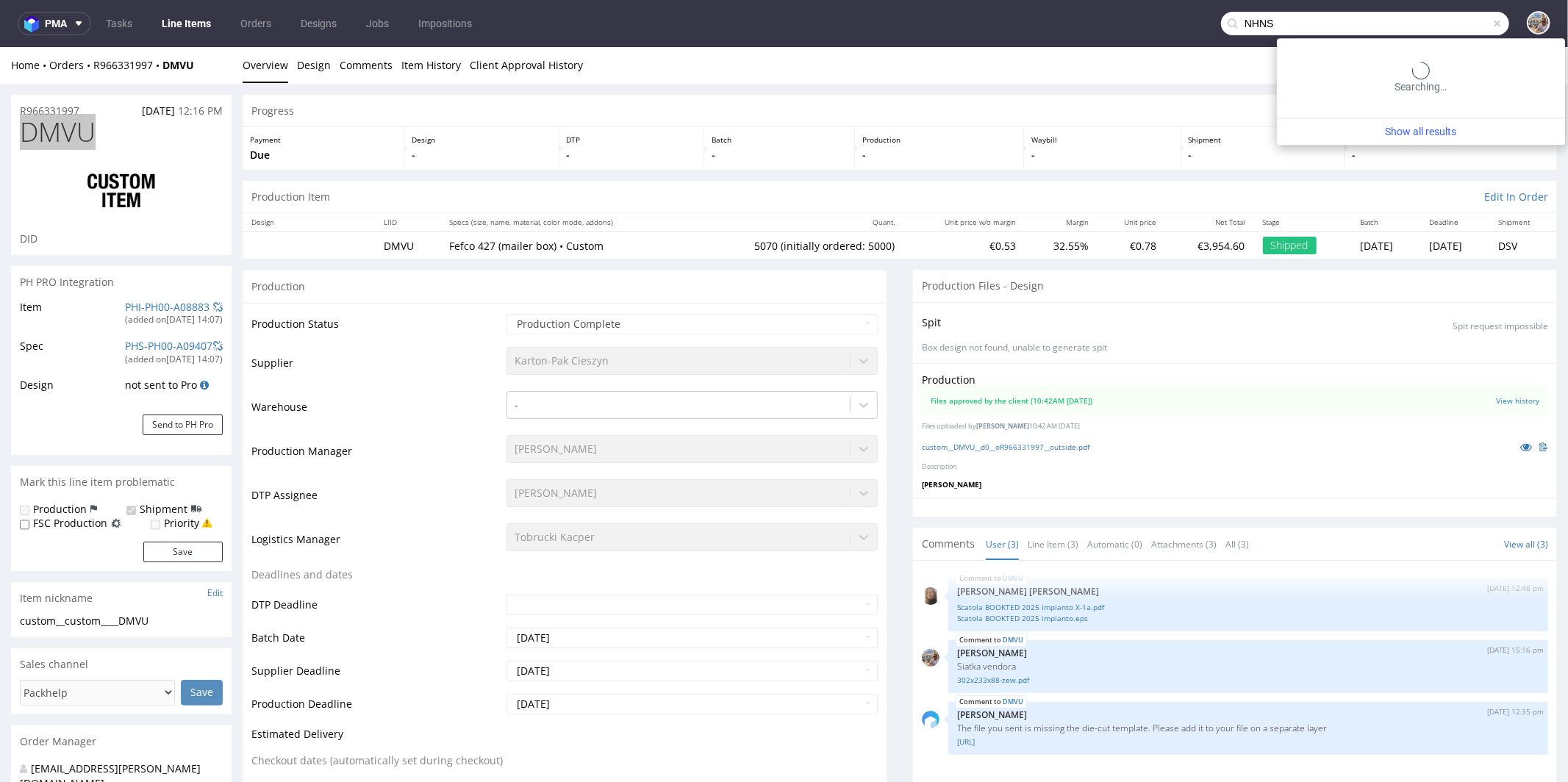
type input "NHNS"
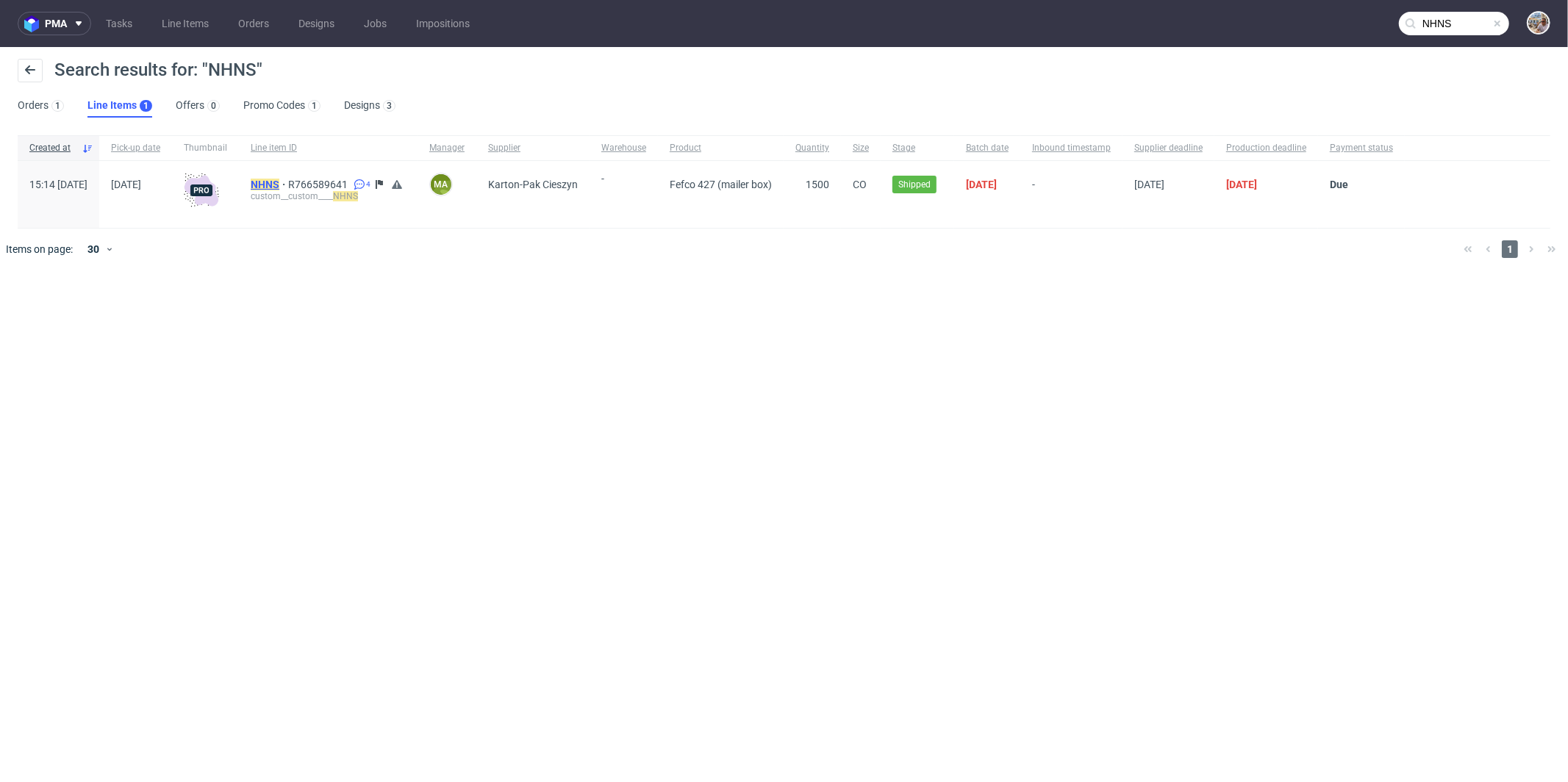
click at [279, 183] on mark "NHNS" at bounding box center [265, 184] width 29 height 12
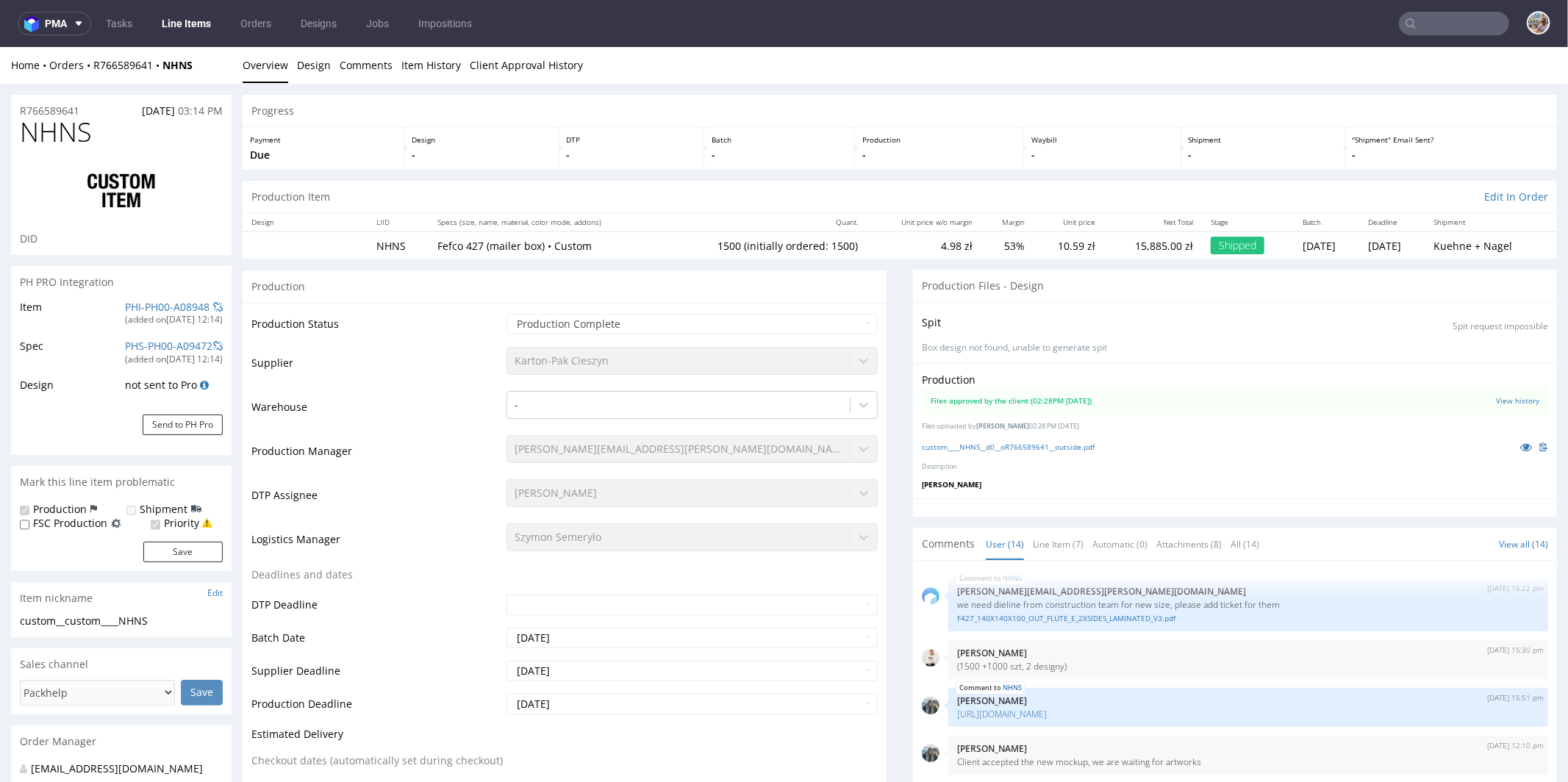
scroll to position [675, 0]
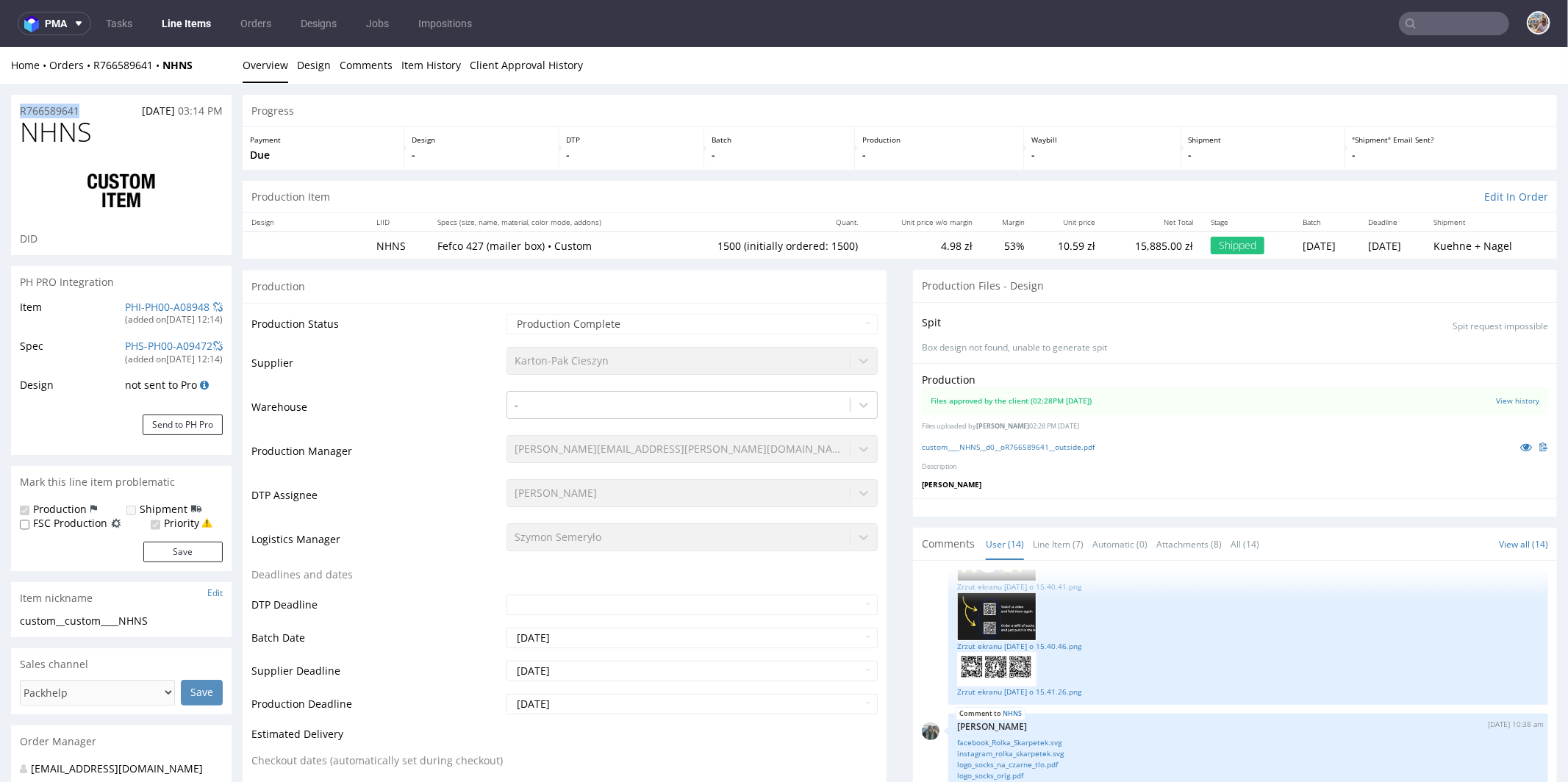
drag, startPoint x: 88, startPoint y: 113, endPoint x: 0, endPoint y: 110, distance: 88.1
copy p "R766589641"
drag, startPoint x: 99, startPoint y: 135, endPoint x: 26, endPoint y: 143, distance: 73.4
click at [26, 143] on h1 "NHNS" at bounding box center [121, 131] width 203 height 30
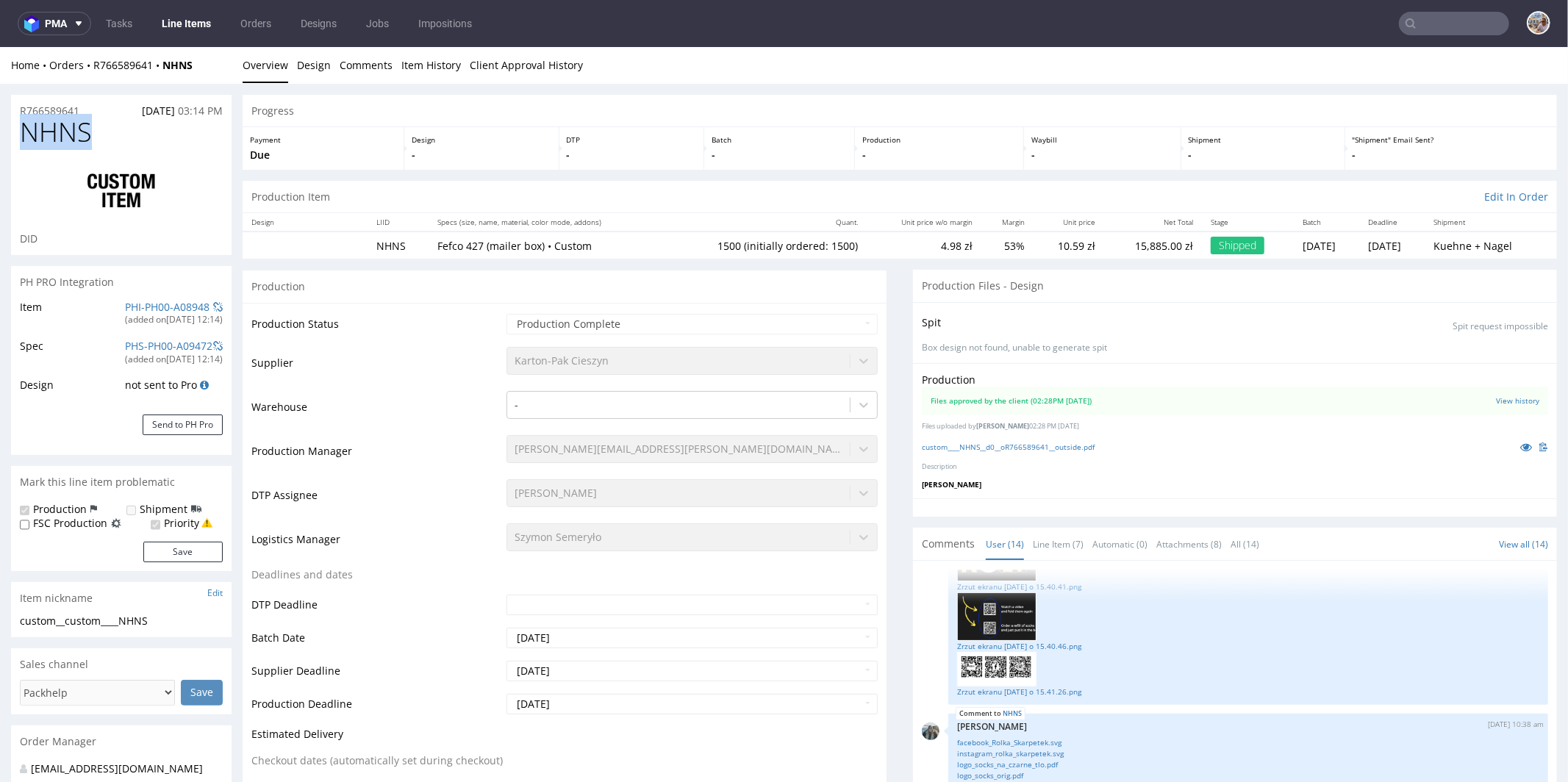
copy span "NHNS"
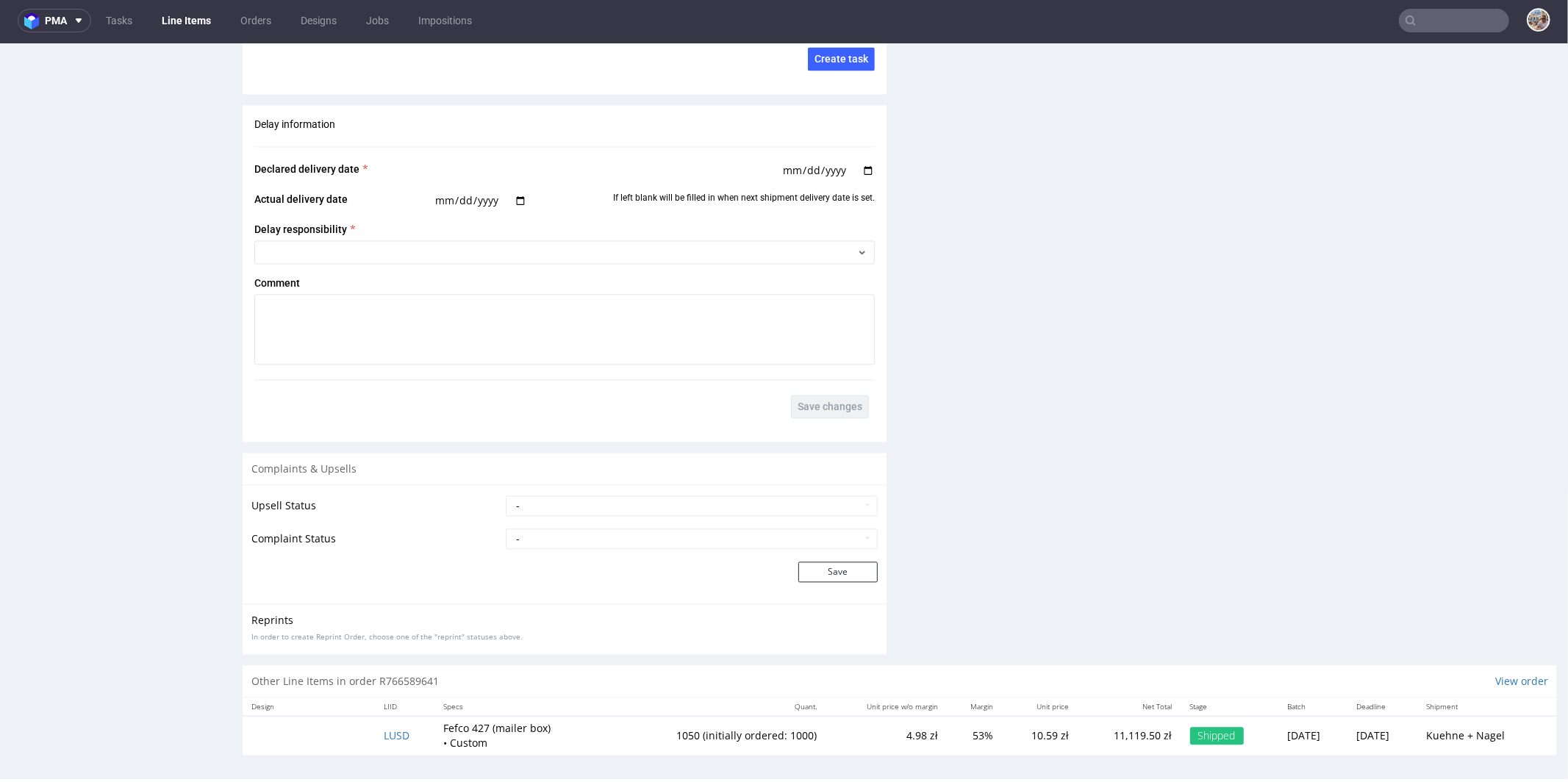
scroll to position [3, 0]
click at [416, 717] on td "LUSD" at bounding box center [405, 733] width 60 height 38
drag, startPoint x: 416, startPoint y: 720, endPoint x: 411, endPoint y: 727, distance: 8.6
click at [416, 721] on td "LUSD" at bounding box center [405, 733] width 60 height 38
drag, startPoint x: 411, startPoint y: 727, endPoint x: 356, endPoint y: 728, distance: 55.0
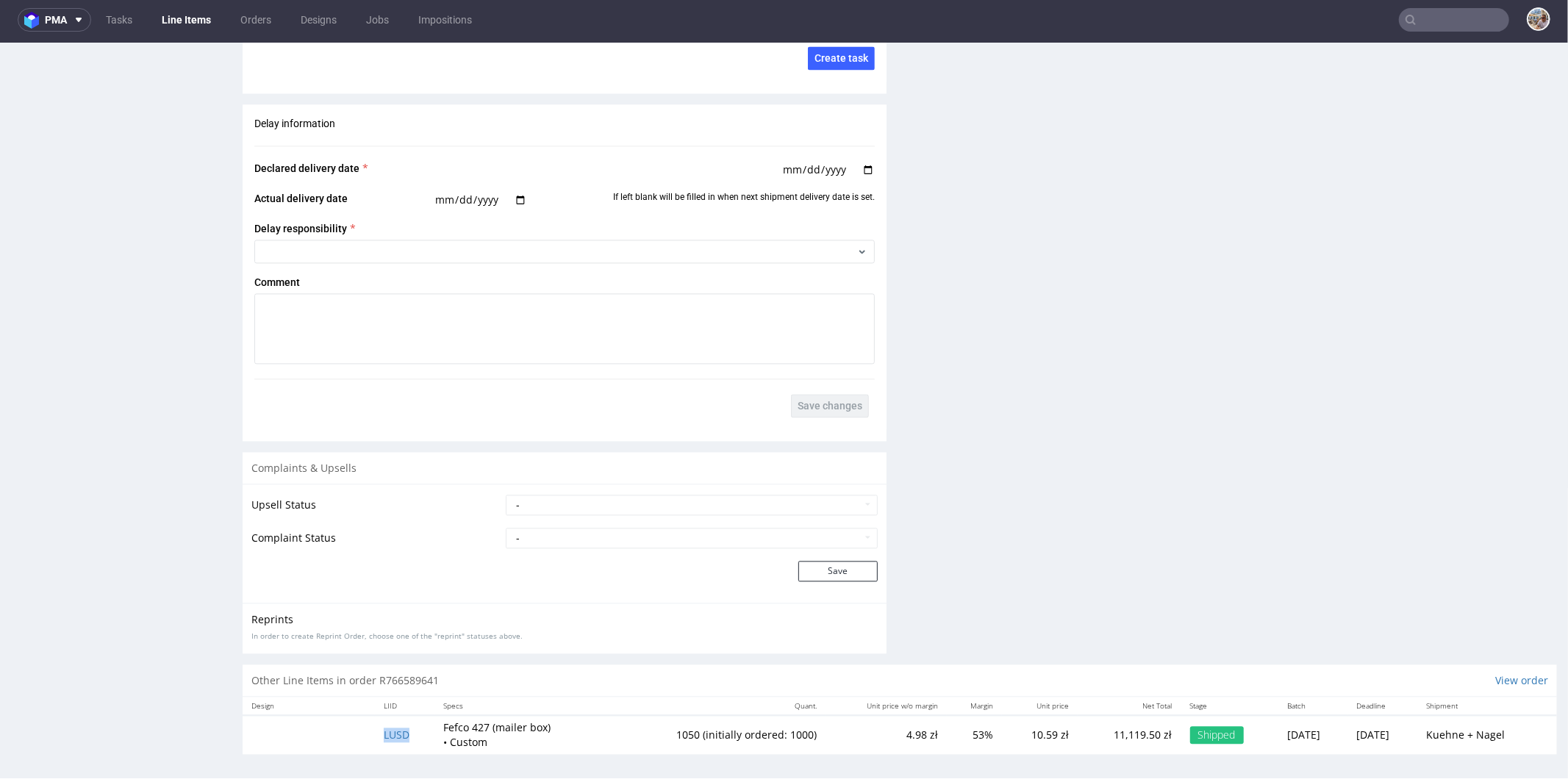
click at [356, 728] on tr "LUSD Fefco 427 (mailer box) • Custom 1050 (initially ordered: 1000) 4.98 zł 53%…" at bounding box center [900, 733] width 1314 height 38
copy span "LUSD"
click at [1458, 20] on input "text" at bounding box center [1454, 20] width 110 height 23
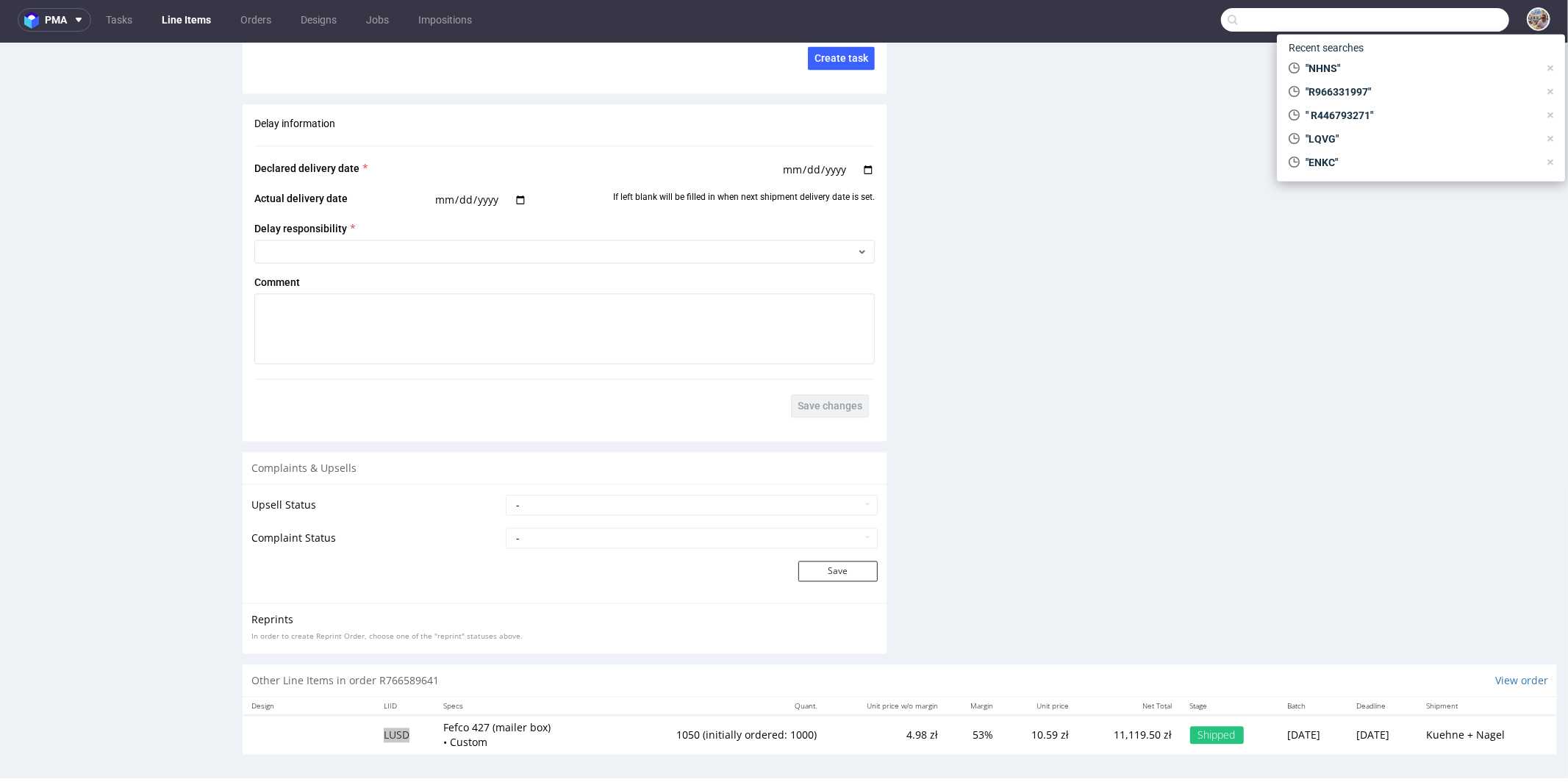
paste input "R446793271"
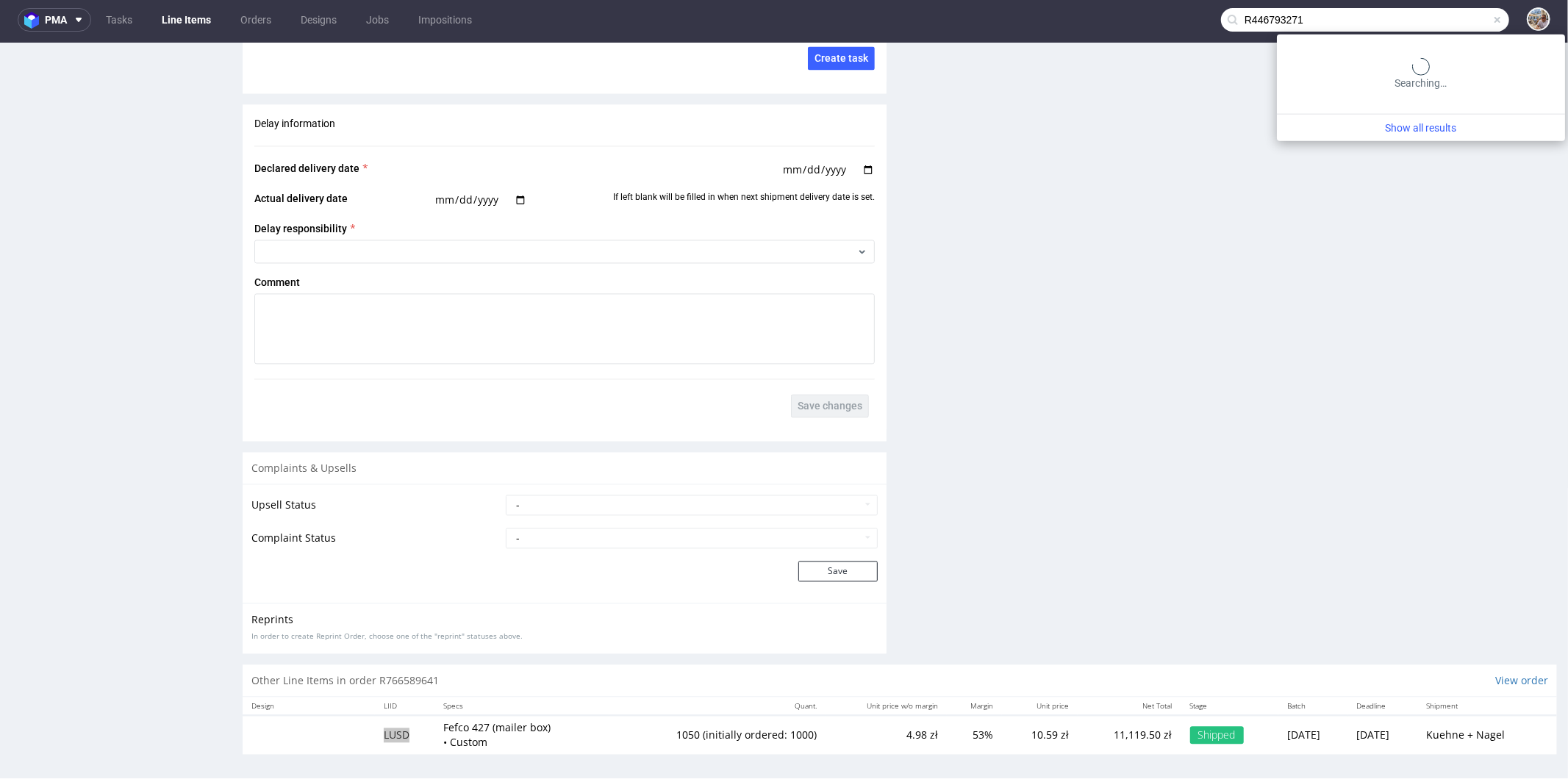
type input "R446793271"
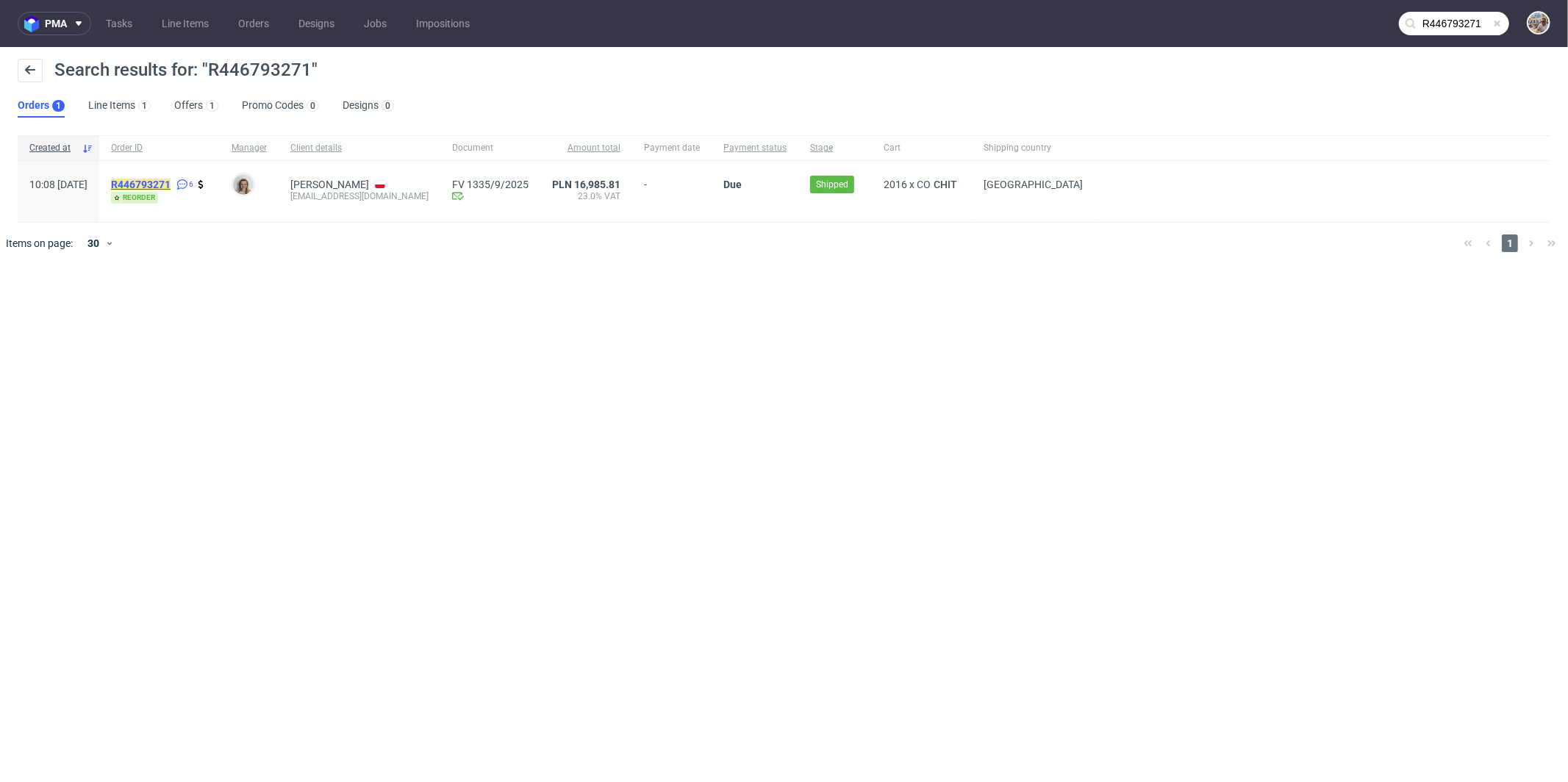
click at [170, 183] on mark "R446793271" at bounding box center [141, 184] width 60 height 12
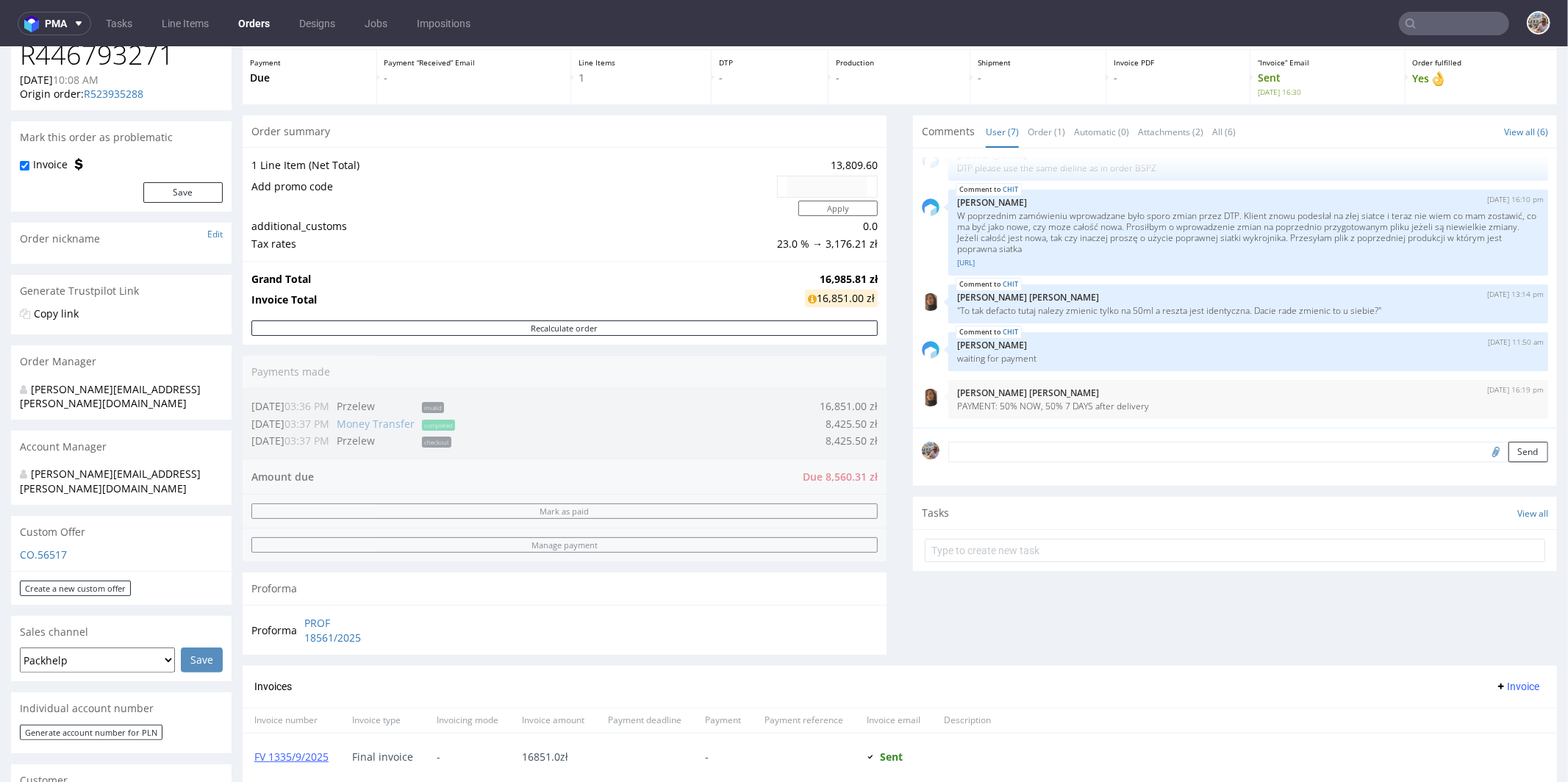
scroll to position [546, 0]
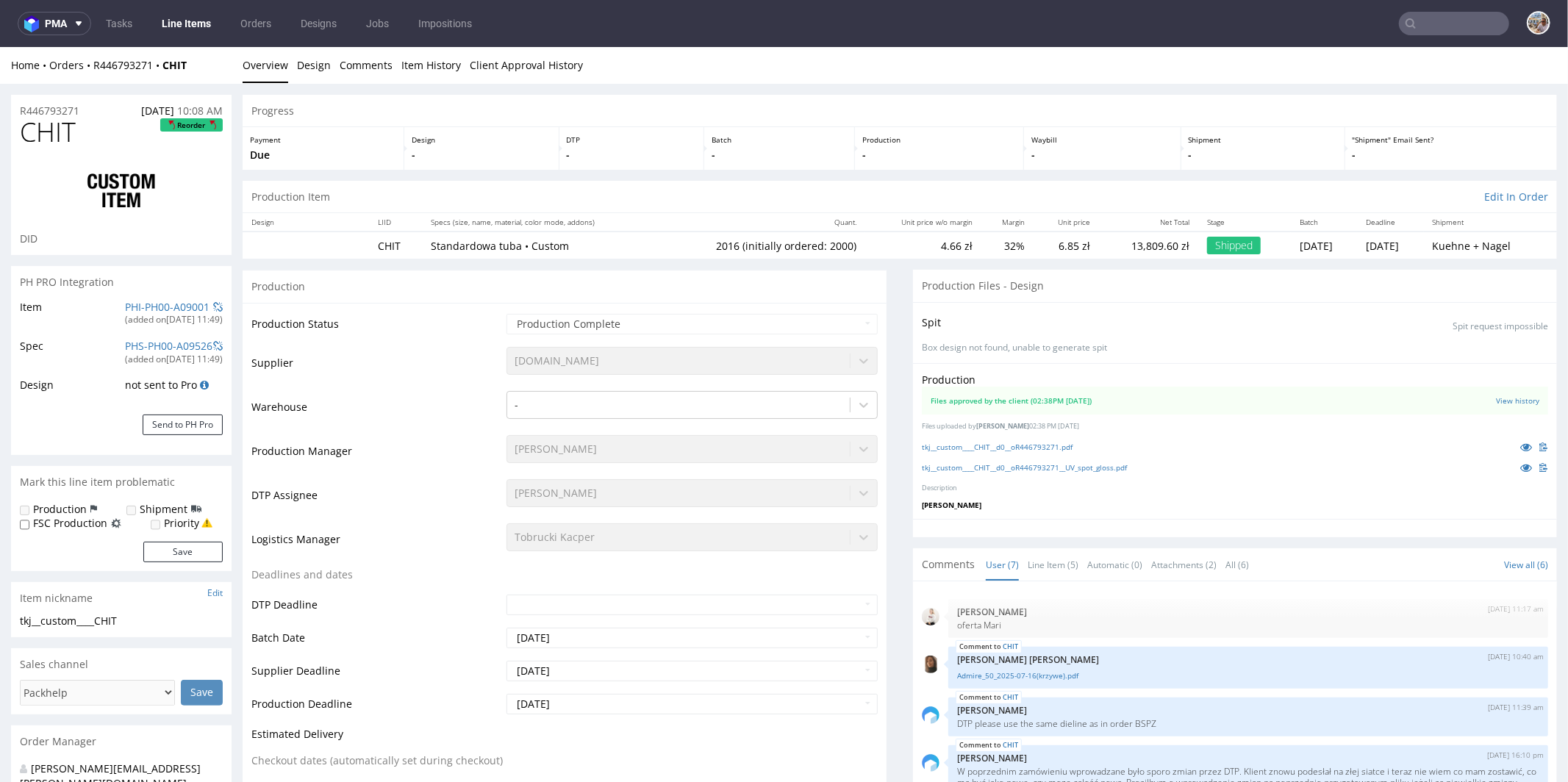
scroll to position [123, 0]
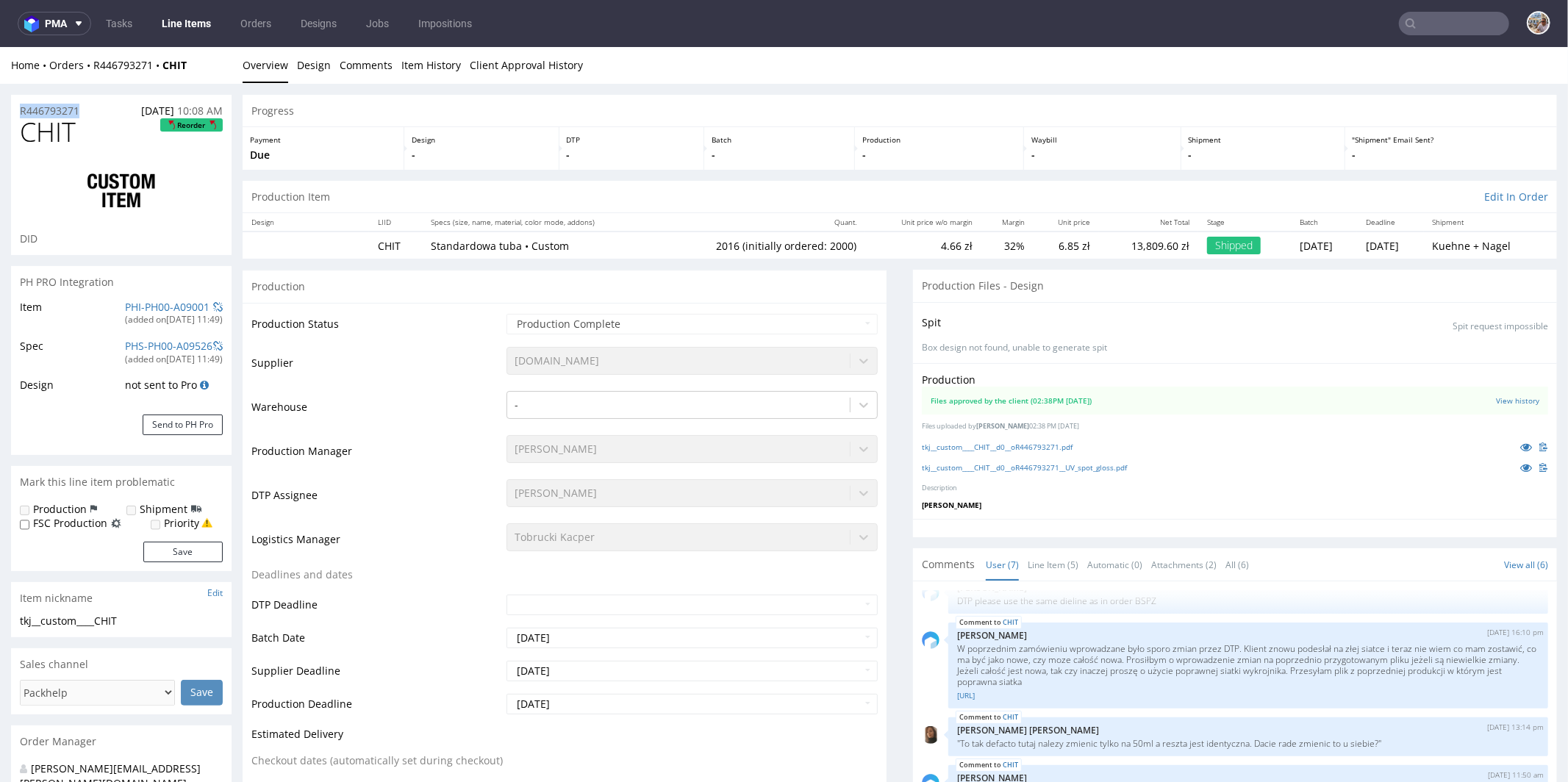
drag, startPoint x: 89, startPoint y: 112, endPoint x: 25, endPoint y: 101, distance: 64.9
click at [25, 101] on div "R446793271 19.08.2025 10:08 AM" at bounding box center [121, 106] width 221 height 23
copy p "R446793271"
drag, startPoint x: 98, startPoint y: 134, endPoint x: 13, endPoint y: 129, distance: 85.1
click at [13, 129] on div "CHIT Reorder DID" at bounding box center [121, 185] width 221 height 137
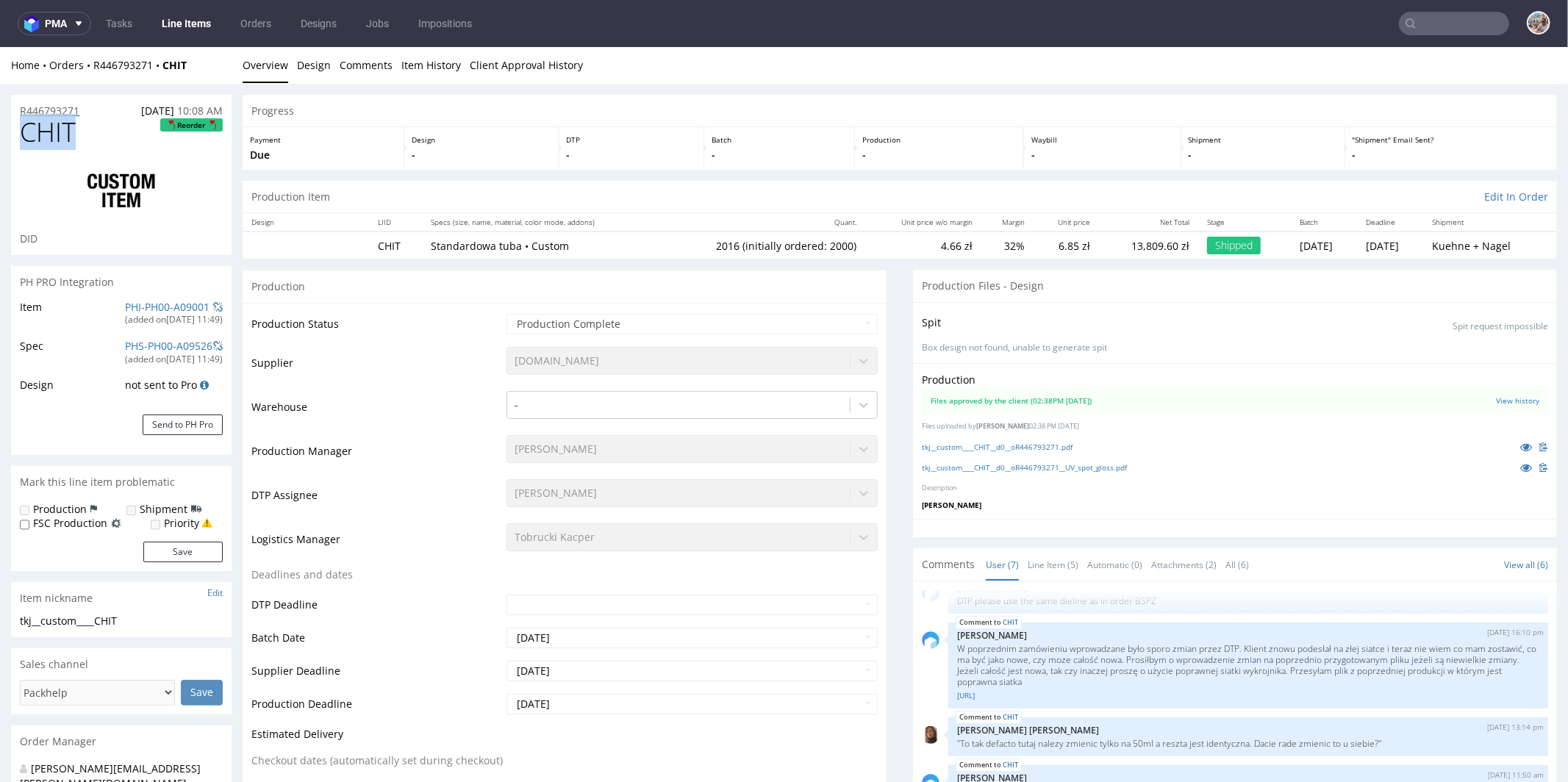
copy span "CHIT"
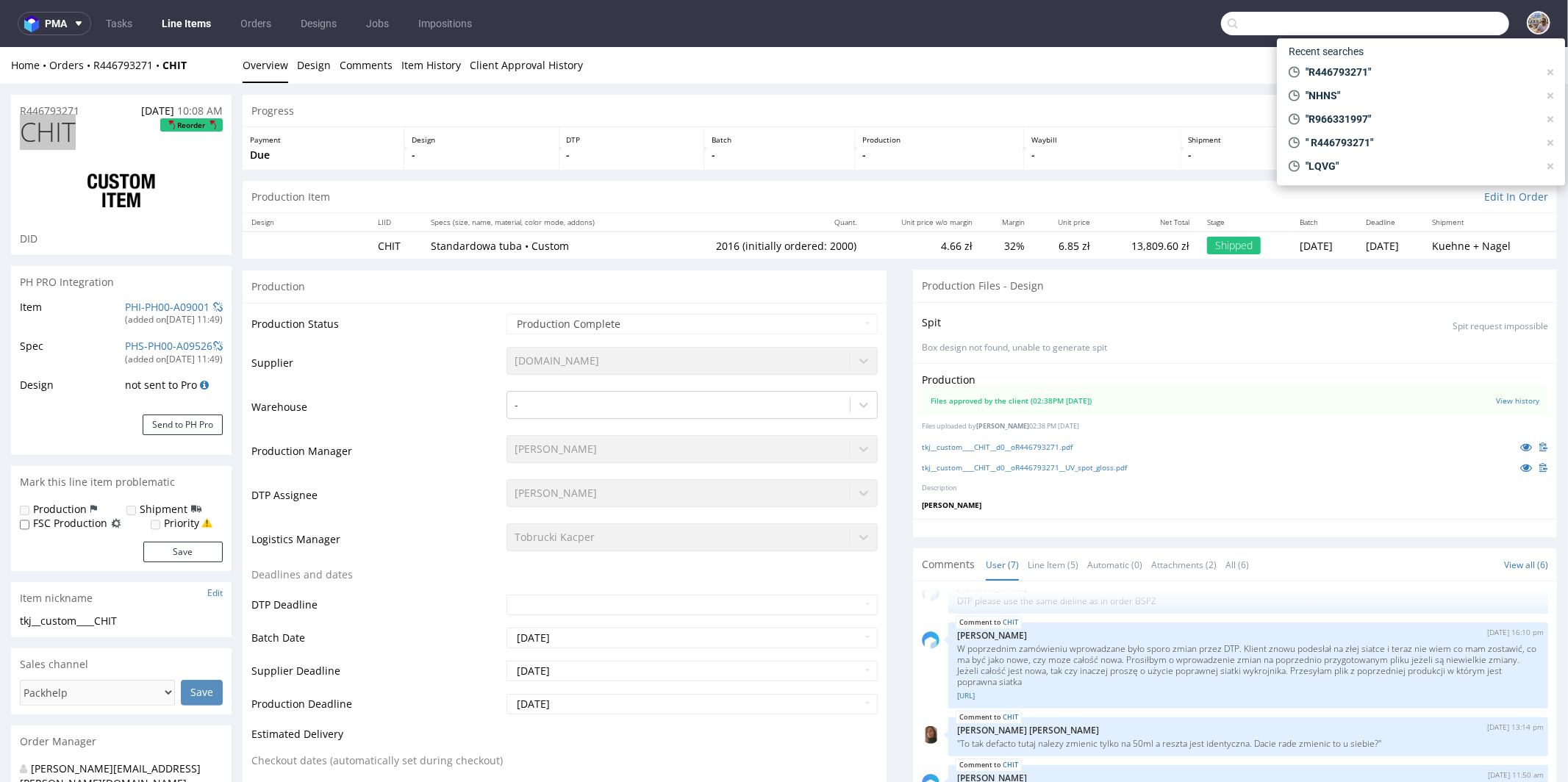
click at [1437, 27] on input "text" at bounding box center [1365, 23] width 288 height 23
paste input "WPCY"
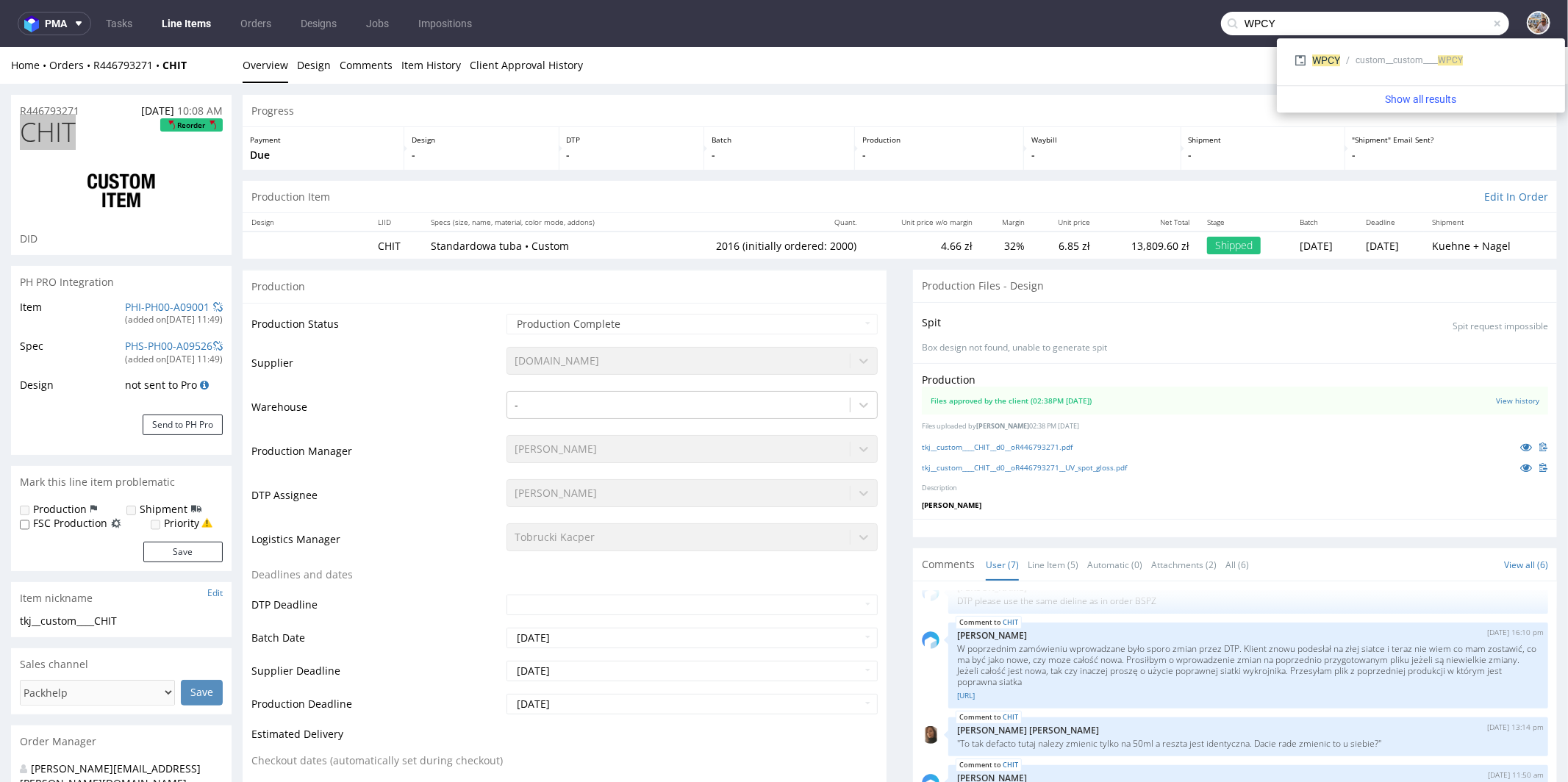
type input "WPCY"
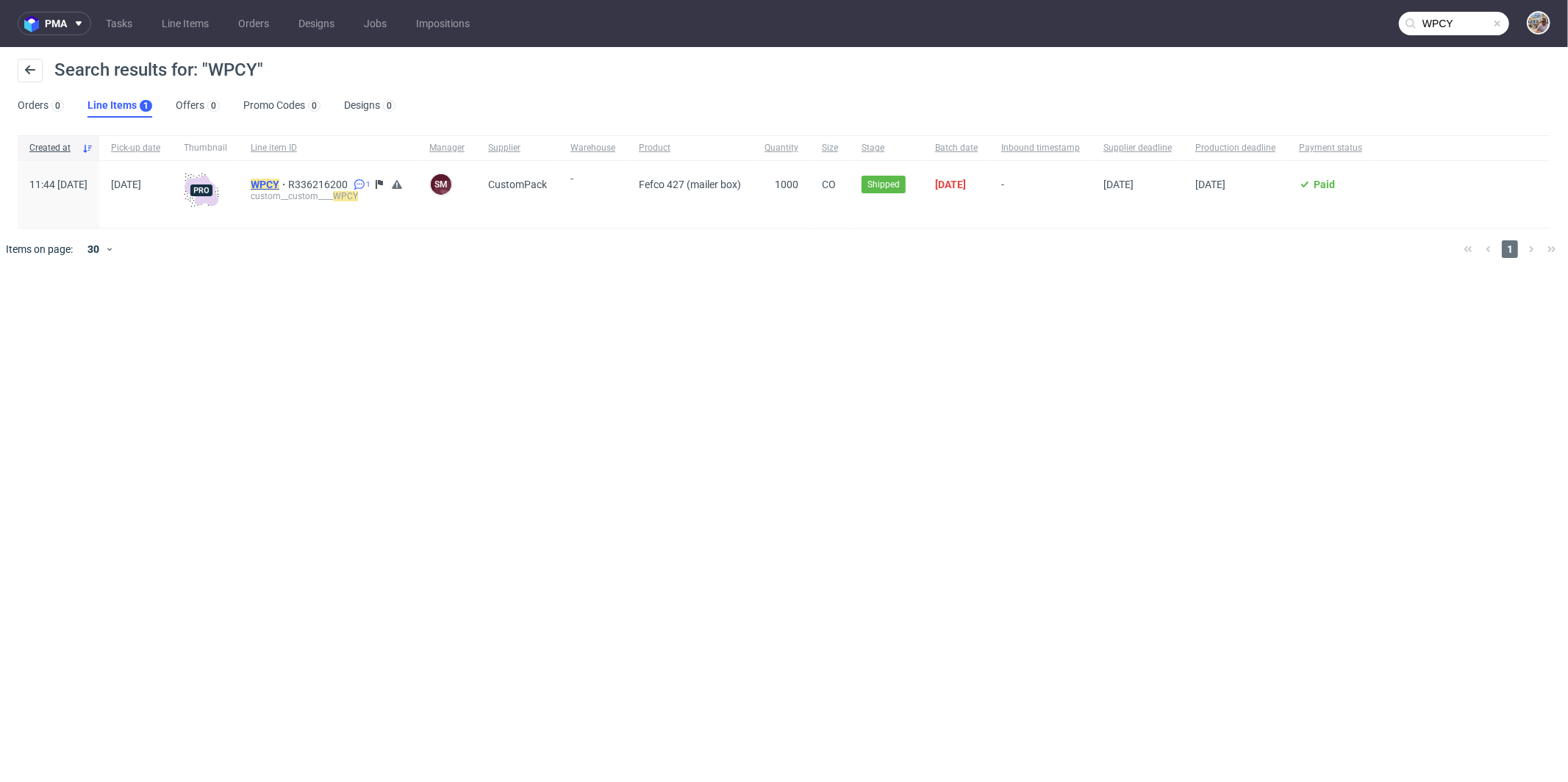
click at [279, 181] on mark "WPCY" at bounding box center [265, 184] width 29 height 12
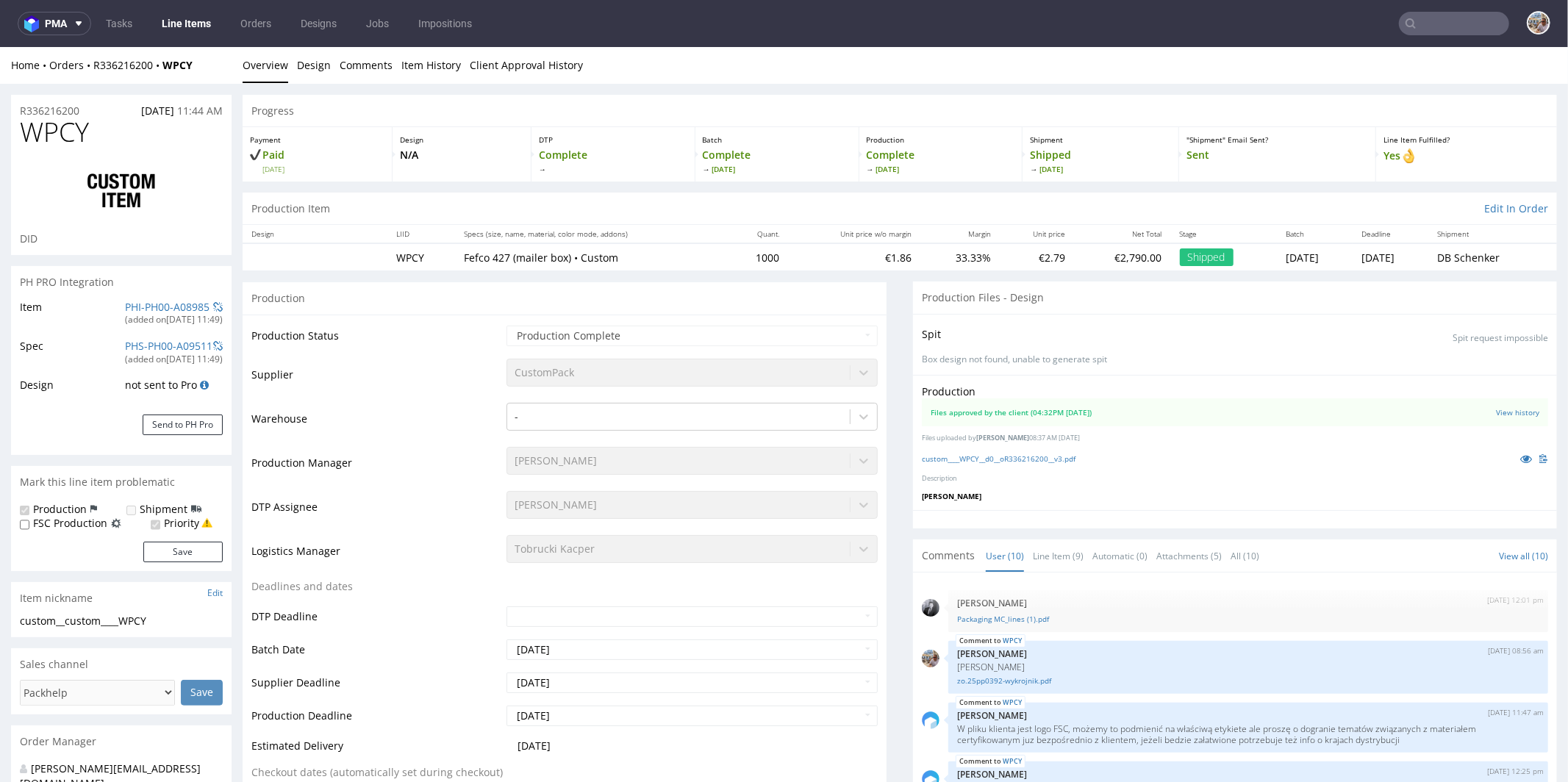
scroll to position [346, 0]
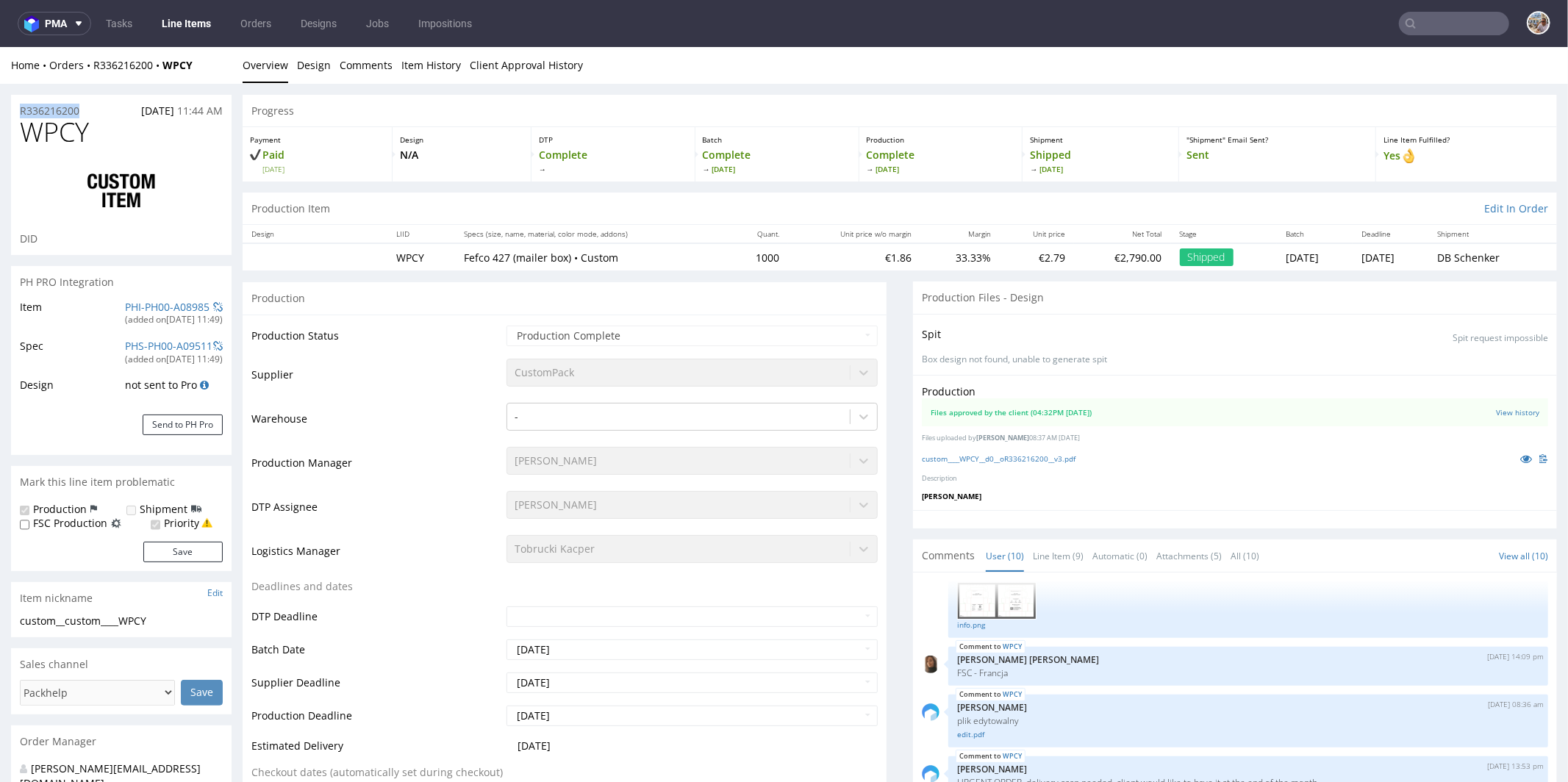
drag, startPoint x: 97, startPoint y: 107, endPoint x: 12, endPoint y: 111, distance: 85.1
click at [12, 111] on div "R336216200 28.08.2025 11:44 AM" at bounding box center [121, 106] width 221 height 23
drag, startPoint x: 102, startPoint y: 131, endPoint x: 25, endPoint y: 138, distance: 77.3
click at [25, 138] on h1 "WPCY" at bounding box center [121, 131] width 203 height 30
click at [1447, 31] on input "text" at bounding box center [1454, 23] width 110 height 23
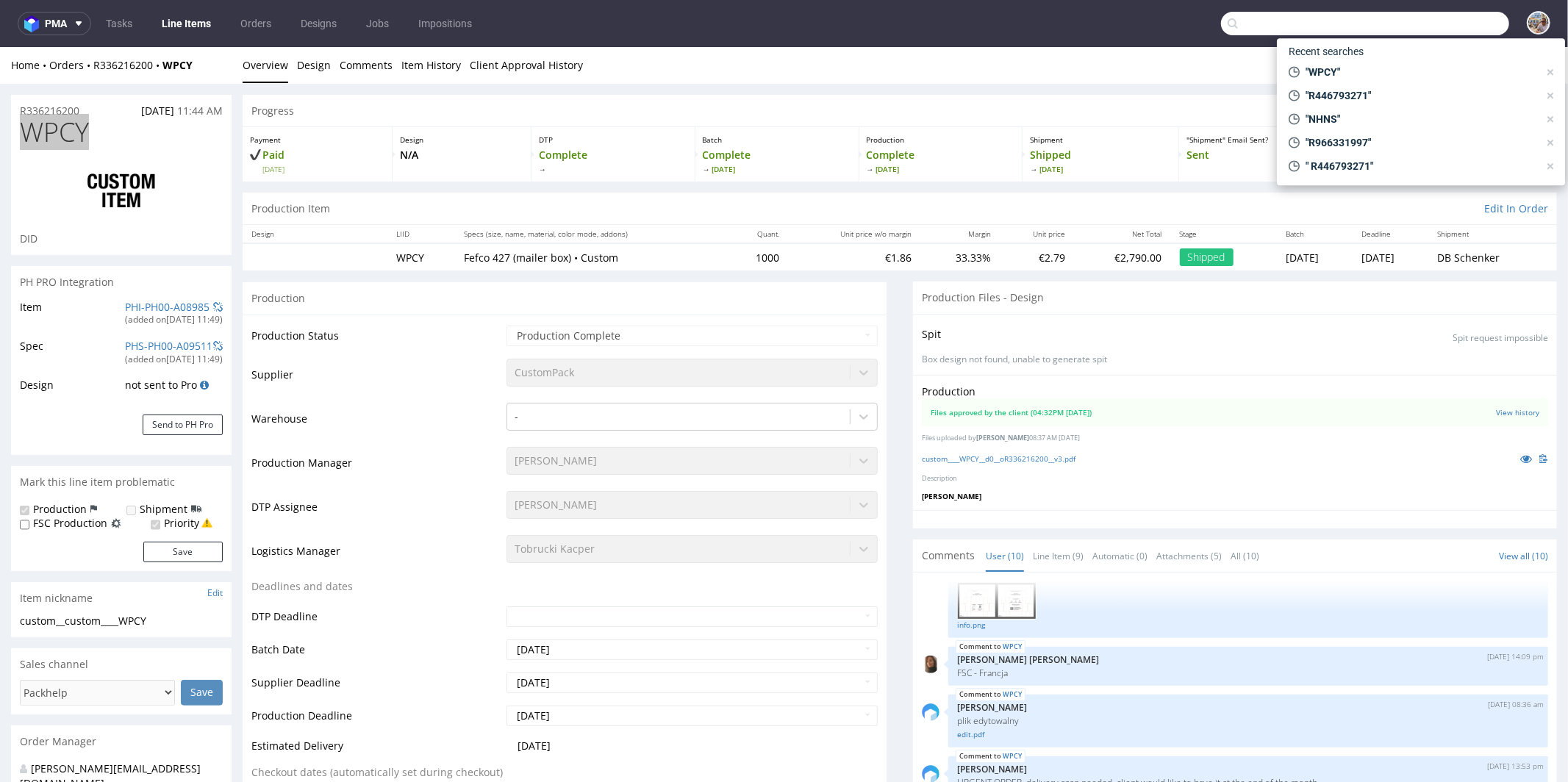
paste input "UZWB"
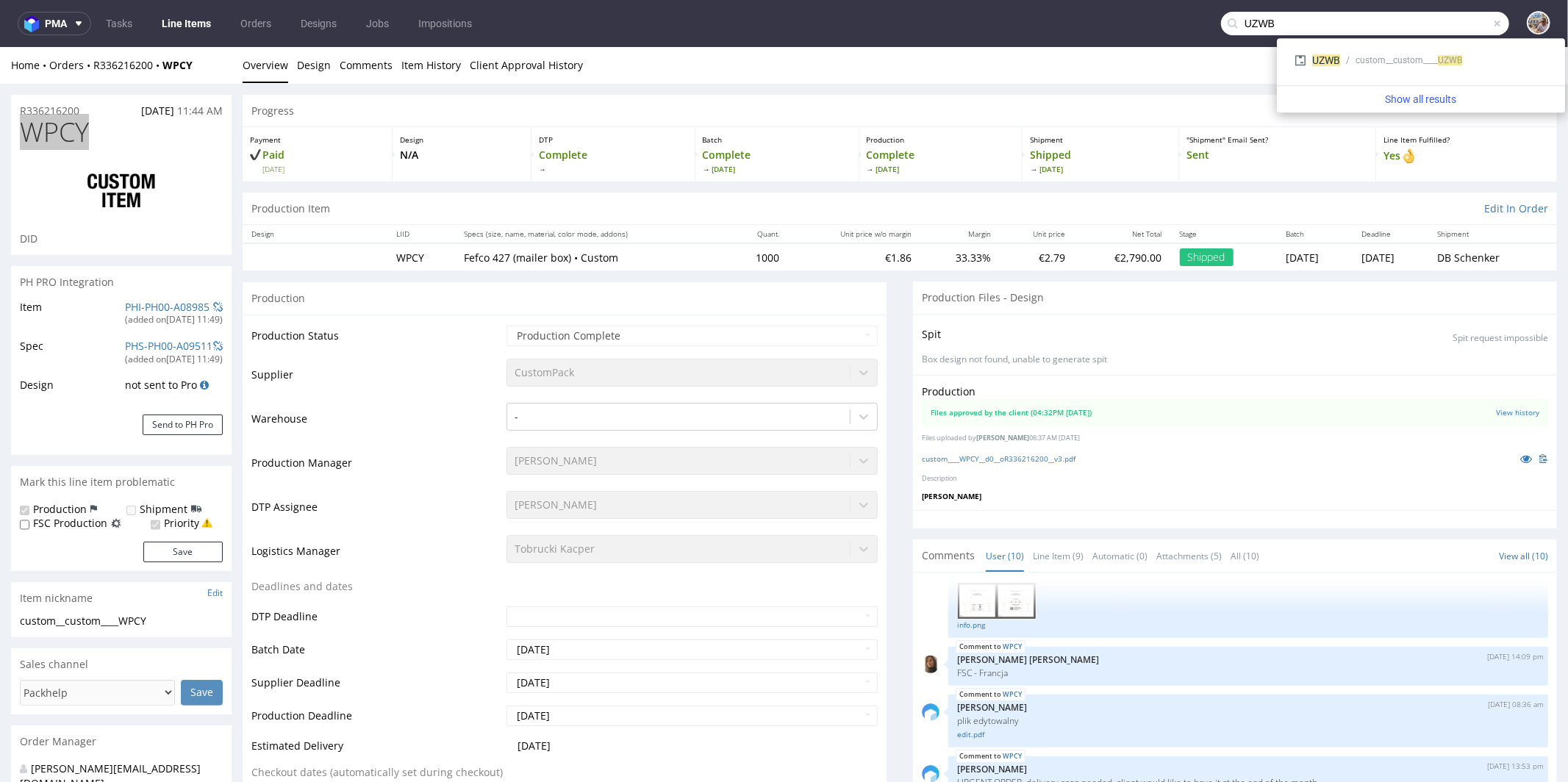
type input "UZWB"
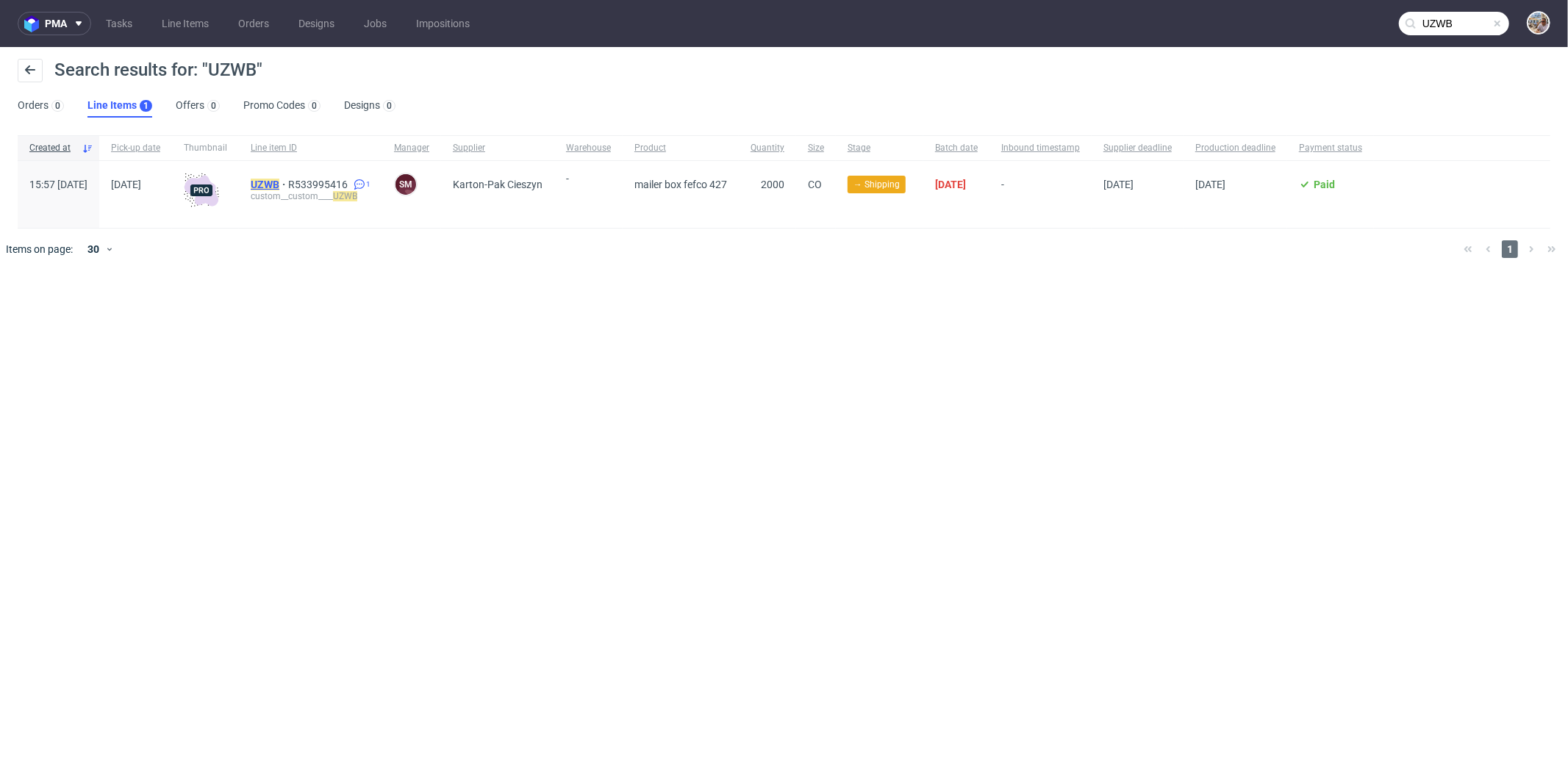
click at [279, 183] on mark "UZWB" at bounding box center [265, 184] width 29 height 12
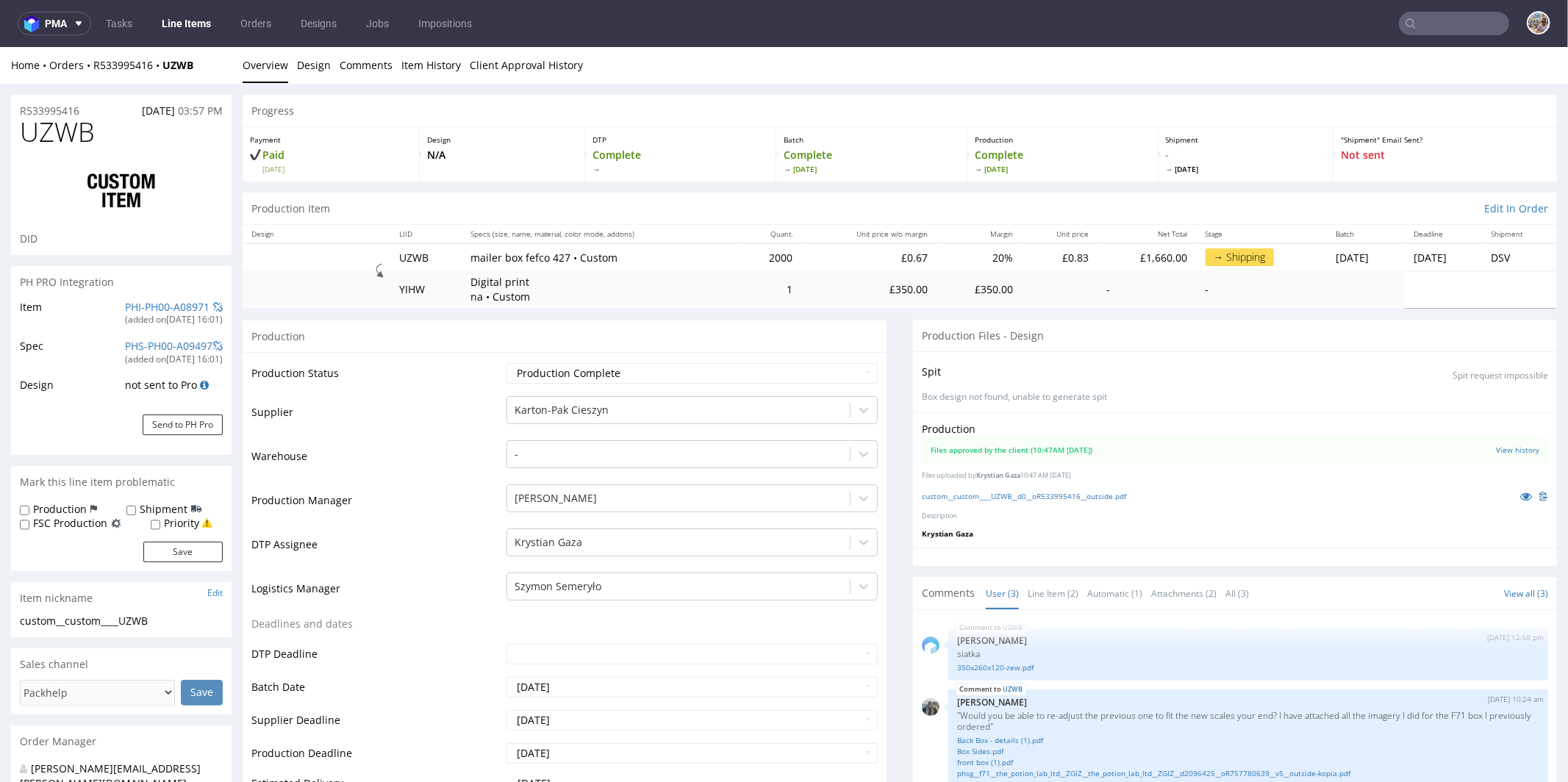
click at [97, 106] on div "R533995416 25.08.2025 03:57 PM" at bounding box center [121, 106] width 221 height 23
drag, startPoint x: 94, startPoint y: 108, endPoint x: 21, endPoint y: 109, distance: 73.0
click at [21, 109] on div "R533995416 25.08.2025 03:57 PM" at bounding box center [121, 106] width 221 height 23
drag, startPoint x: 112, startPoint y: 131, endPoint x: 17, endPoint y: 136, distance: 95.1
click at [17, 136] on div "UZWB DID" at bounding box center [121, 185] width 221 height 137
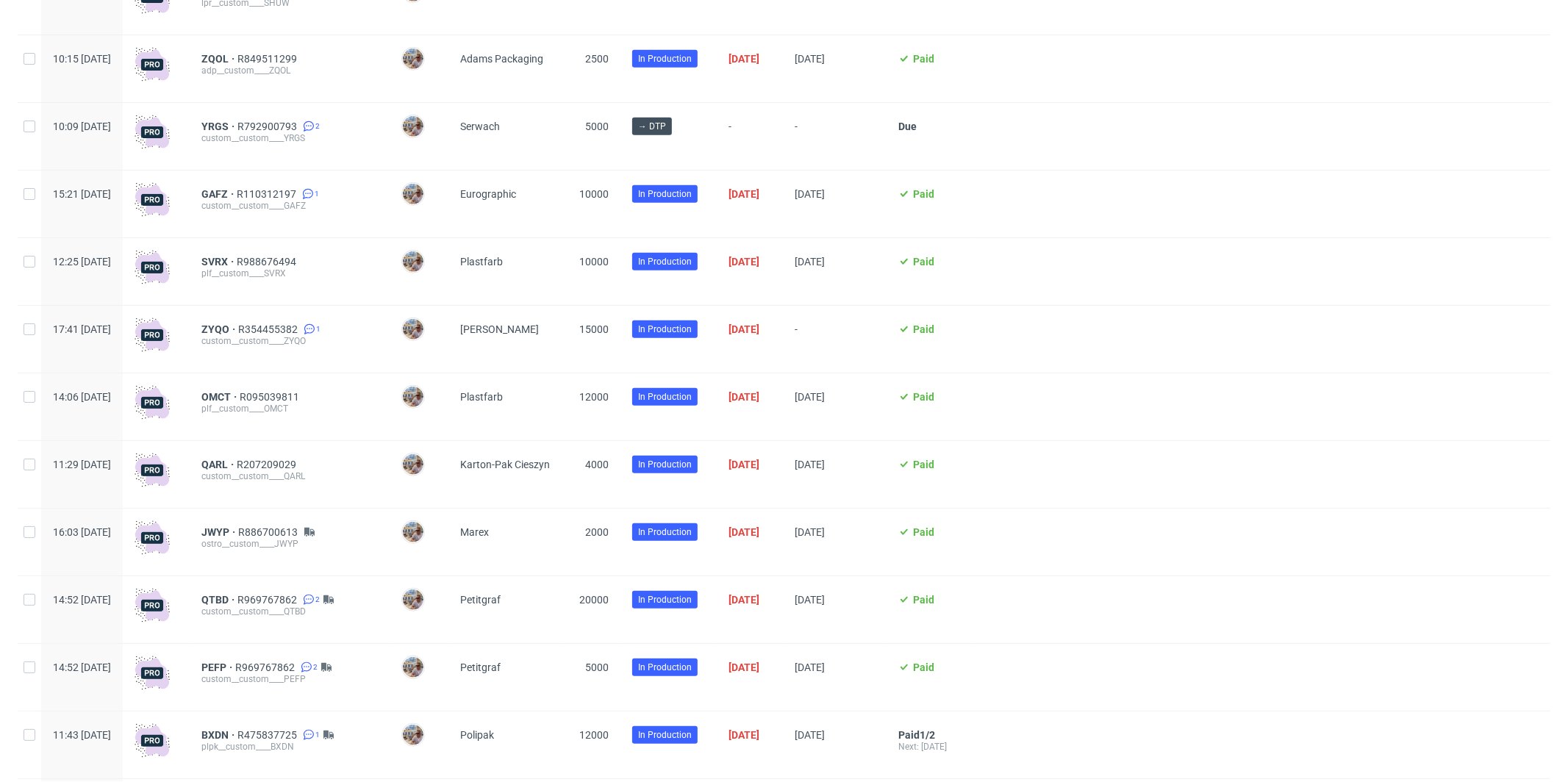
scroll to position [1033, 0]
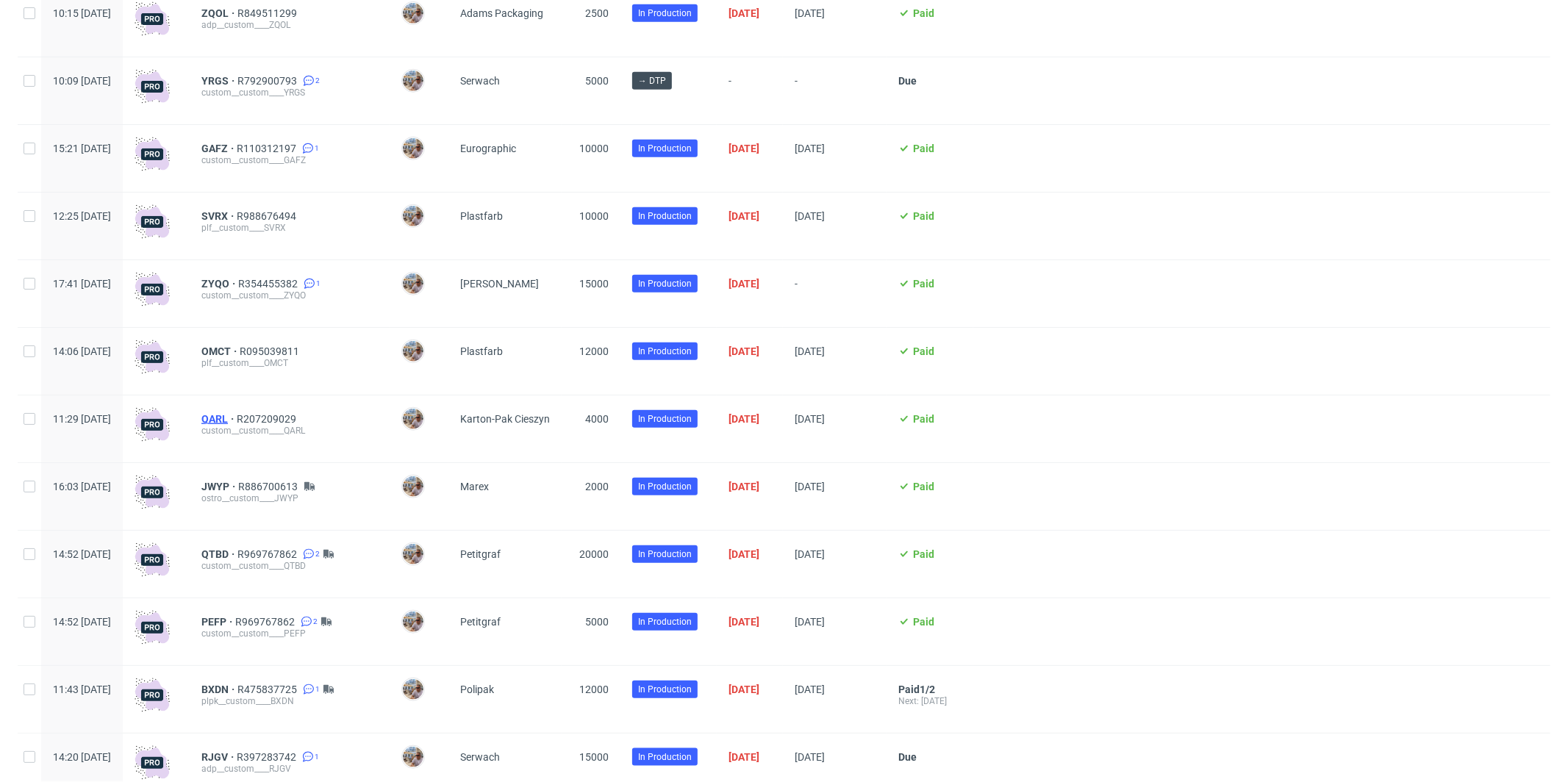
click at [236, 422] on span "QARL" at bounding box center [219, 419] width 36 height 12
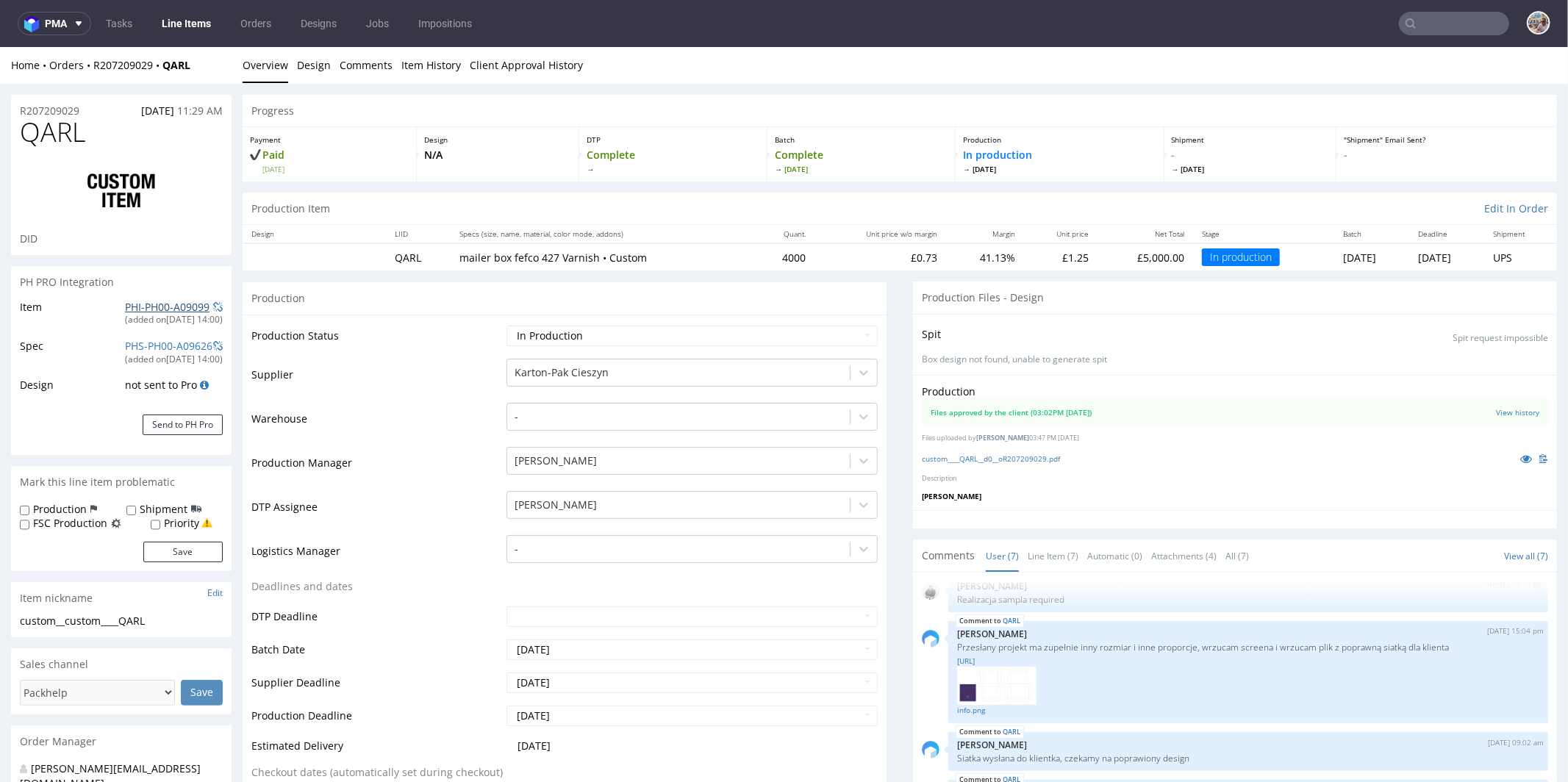
click at [157, 308] on link "PHI-PH00-A09099" at bounding box center [167, 306] width 84 height 14
drag, startPoint x: 86, startPoint y: 110, endPoint x: 21, endPoint y: 110, distance: 65.0
click at [21, 110] on div "R207209029 18.09.2025 11:29 AM" at bounding box center [121, 106] width 221 height 23
copy p "R207209029"
drag, startPoint x: 80, startPoint y: 131, endPoint x: 26, endPoint y: 136, distance: 54.2
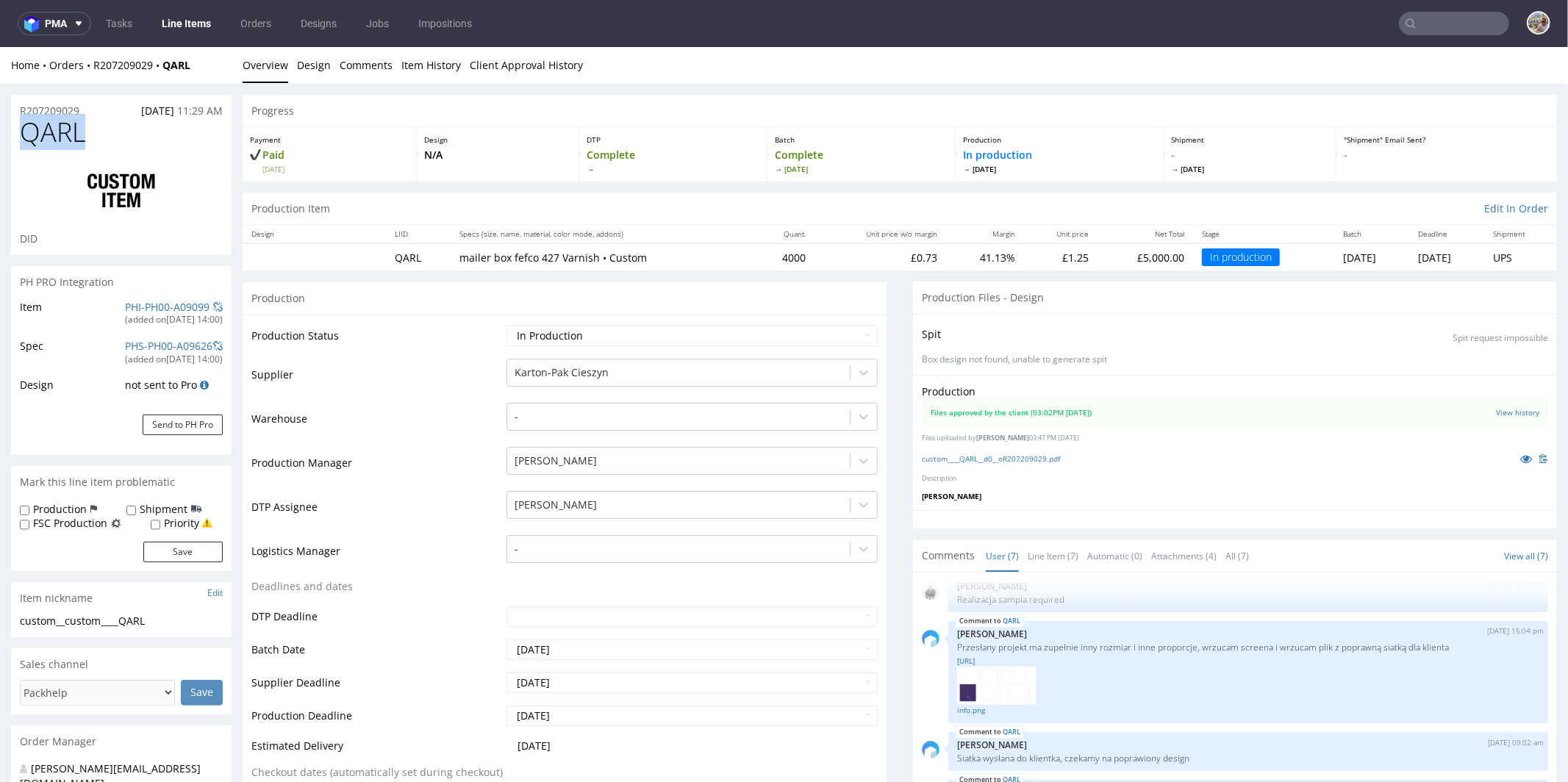
click at [26, 136] on h1 "QARL" at bounding box center [121, 131] width 203 height 30
copy span "QARL"
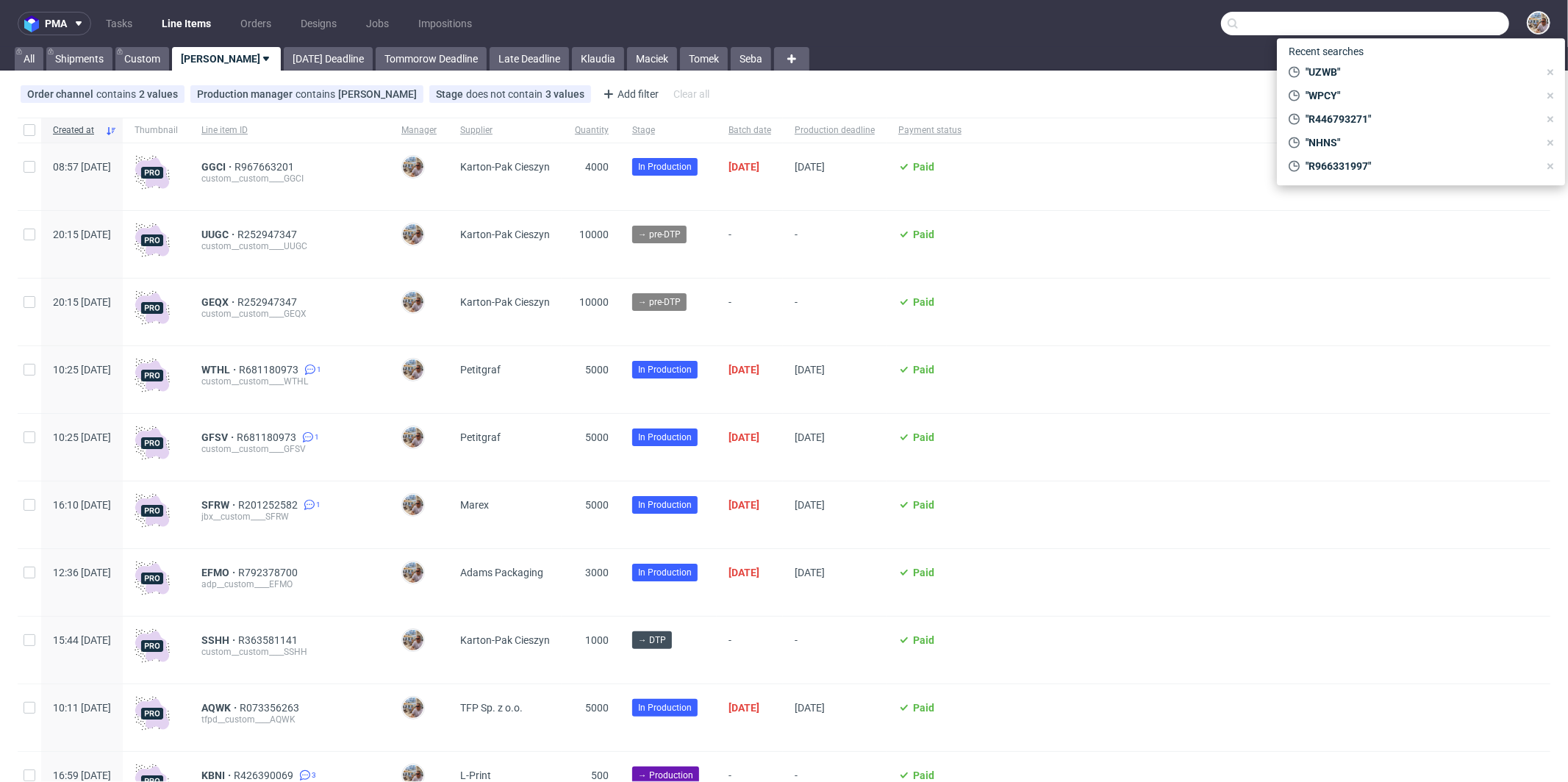
click at [1445, 17] on input "text" at bounding box center [1365, 23] width 288 height 23
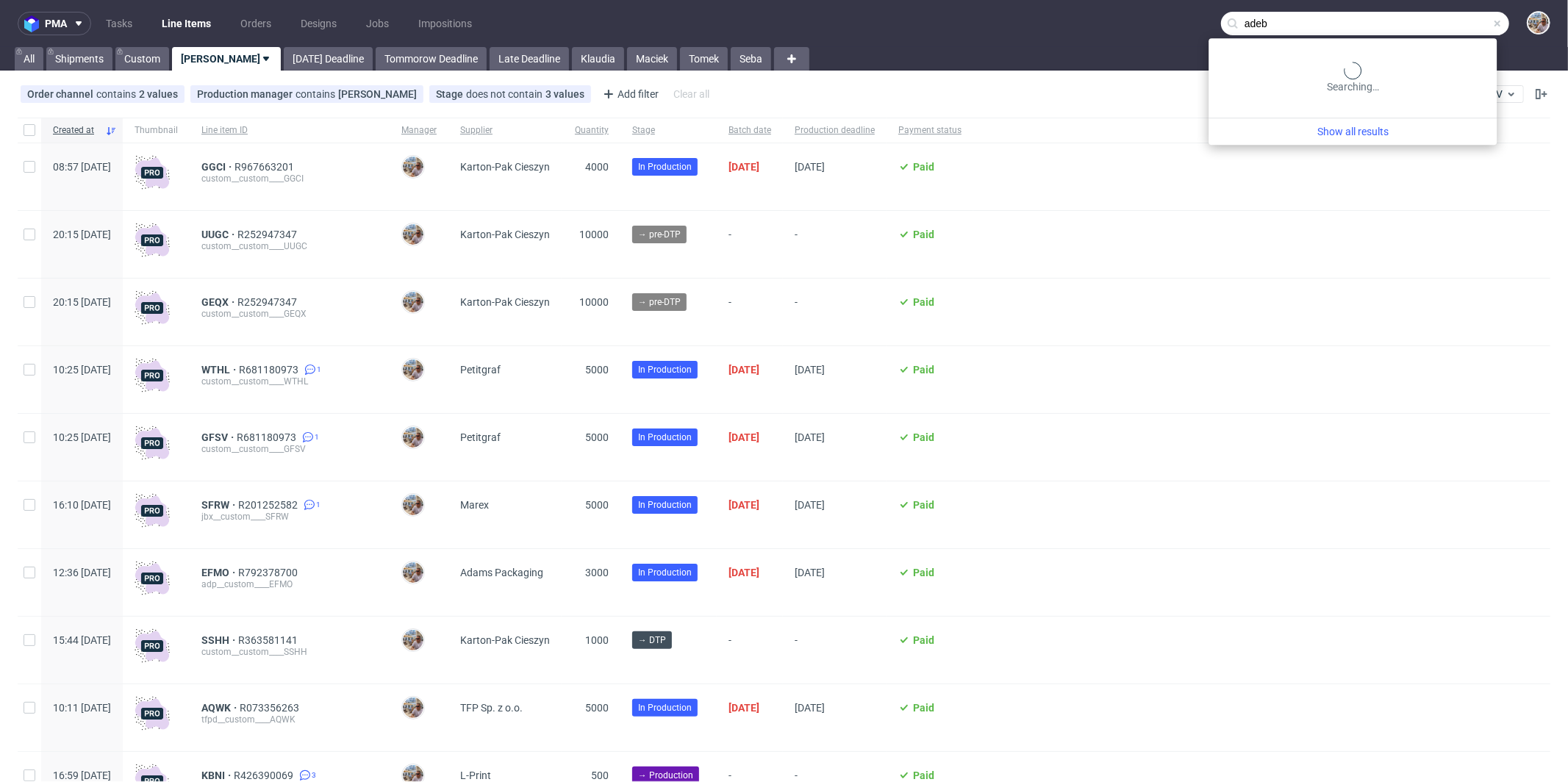
type input "adeb"
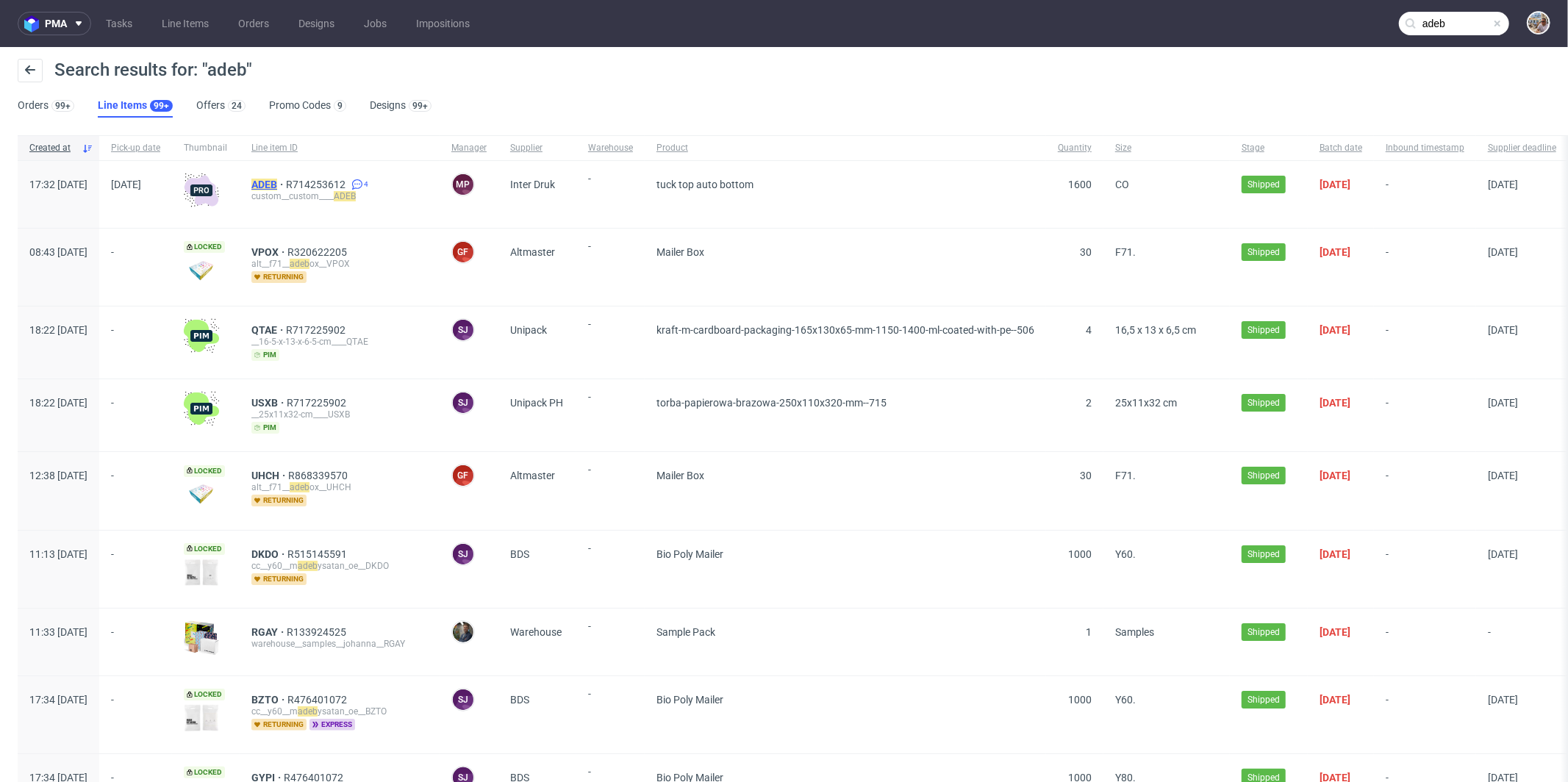
click at [277, 187] on mark "ADEB" at bounding box center [264, 184] width 26 height 12
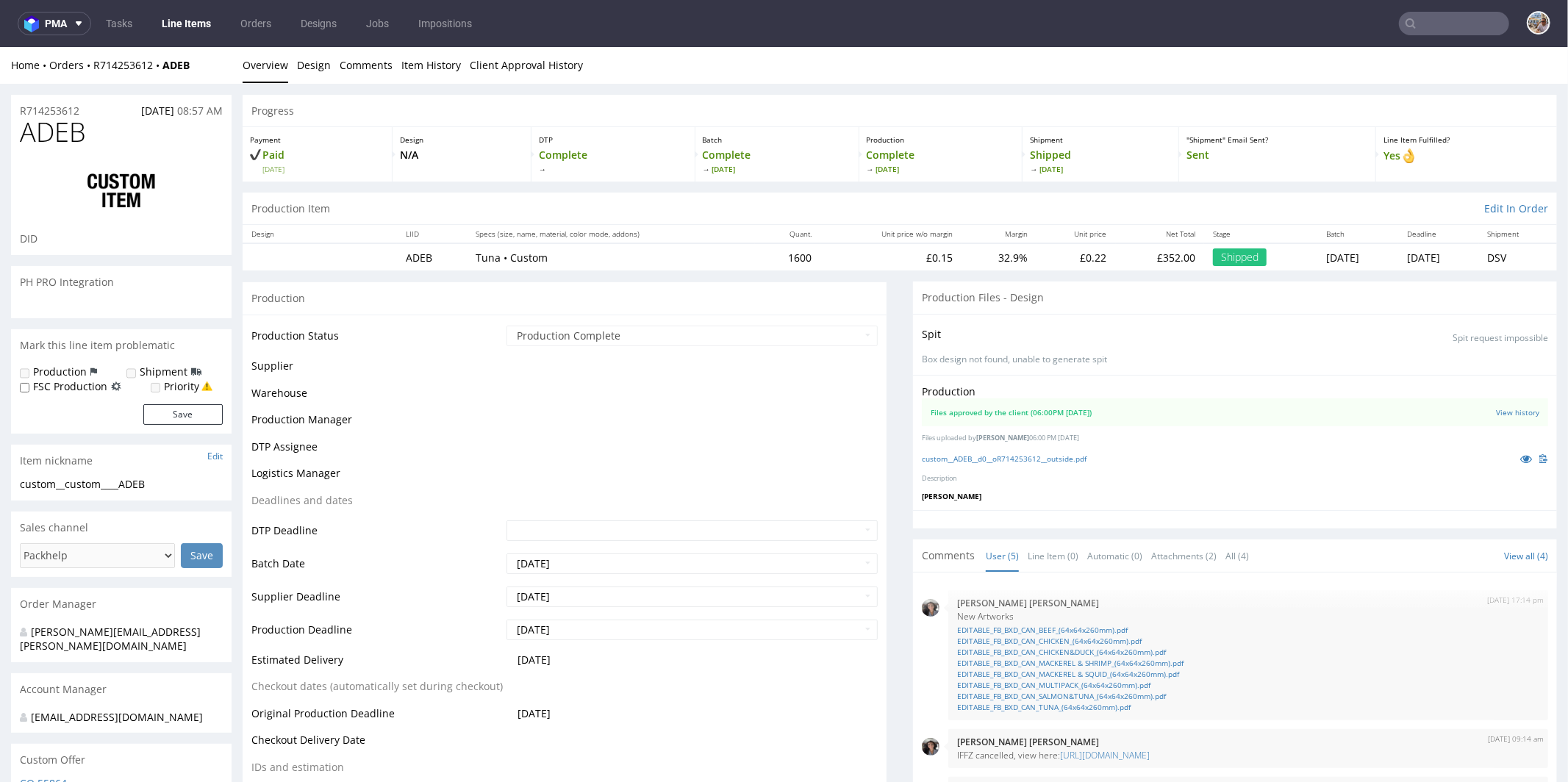
scroll to position [93, 0]
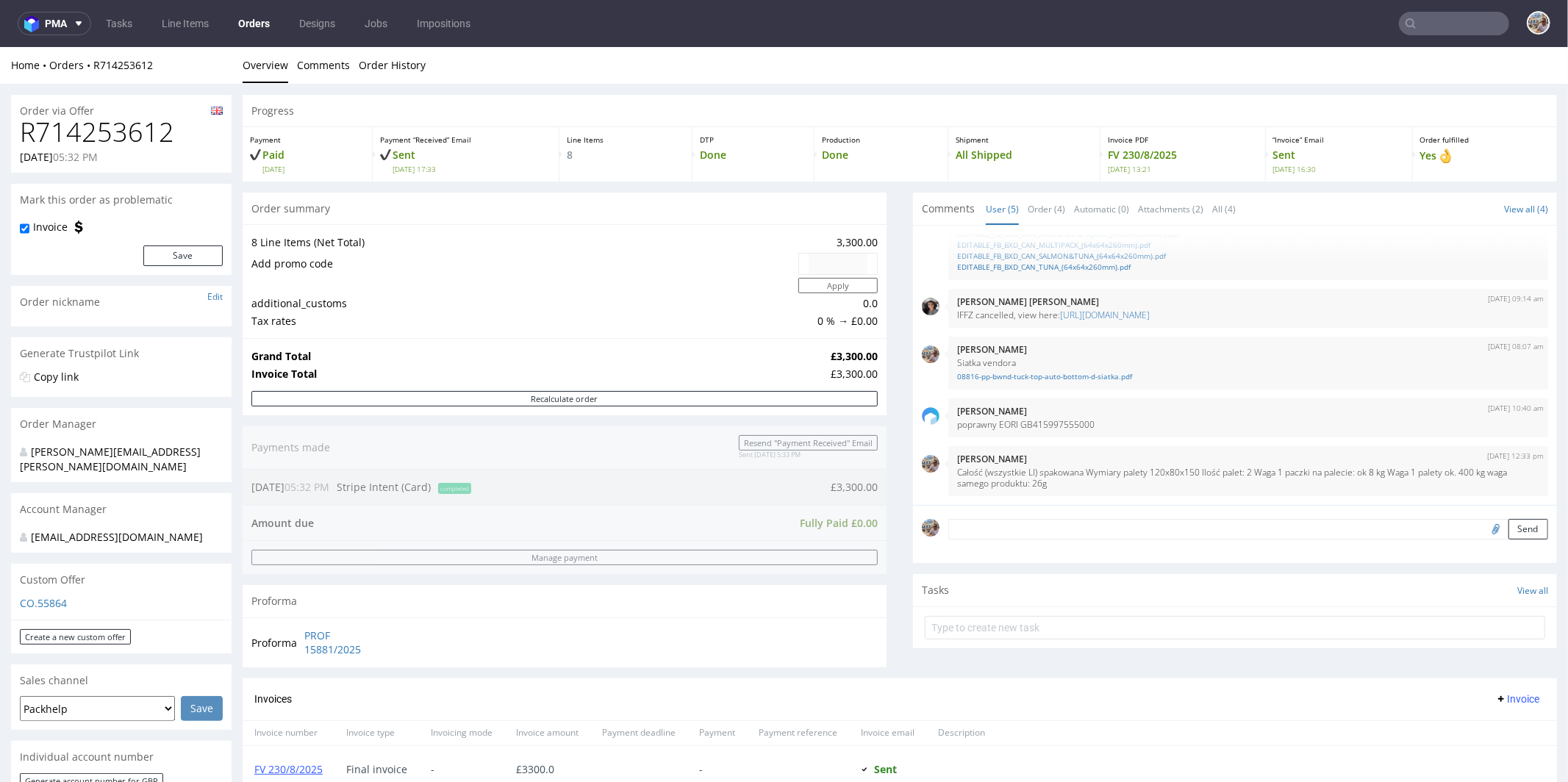
scroll to position [596, 0]
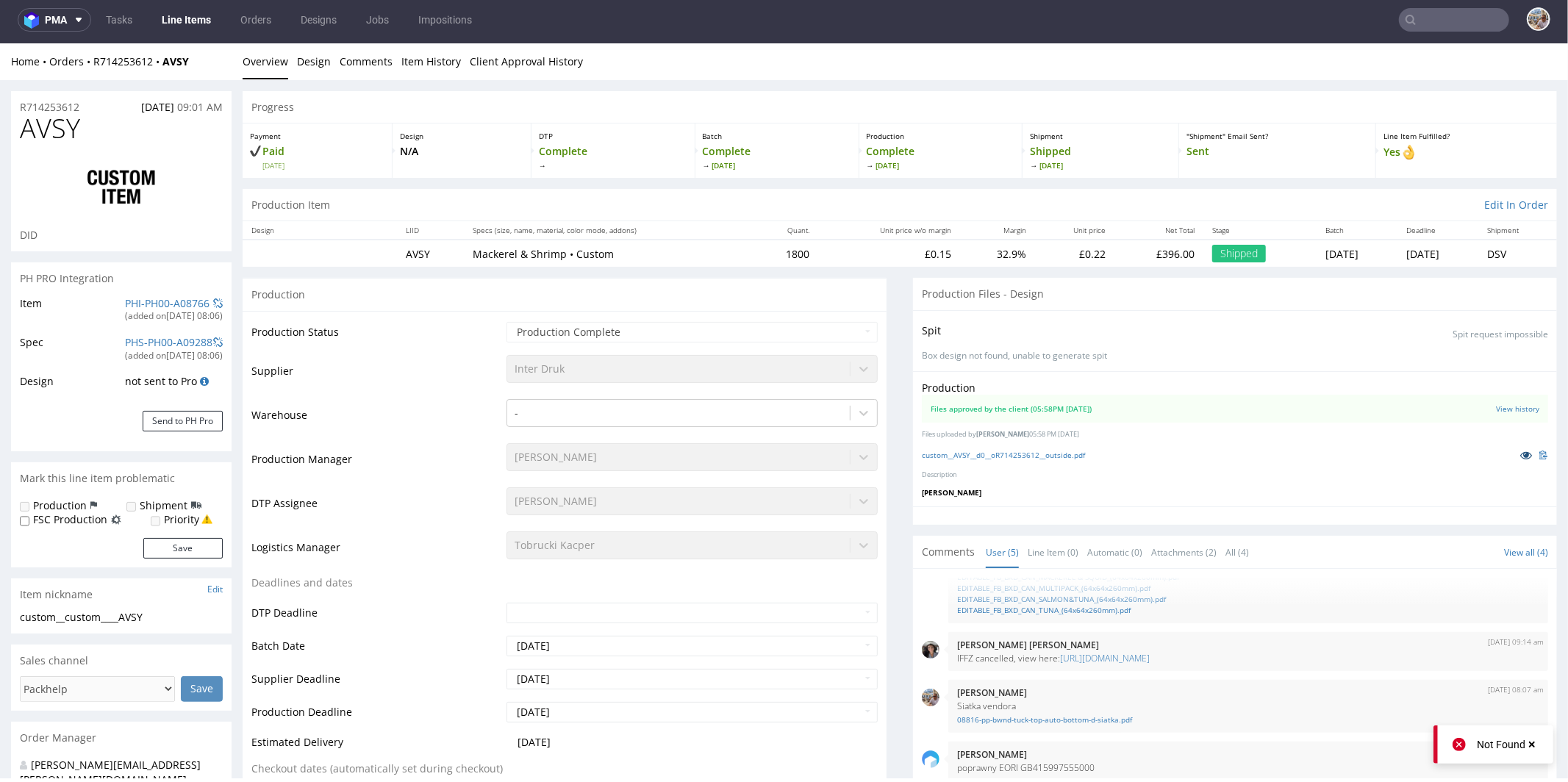
click at [1513, 448] on link at bounding box center [1526, 455] width 26 height 17
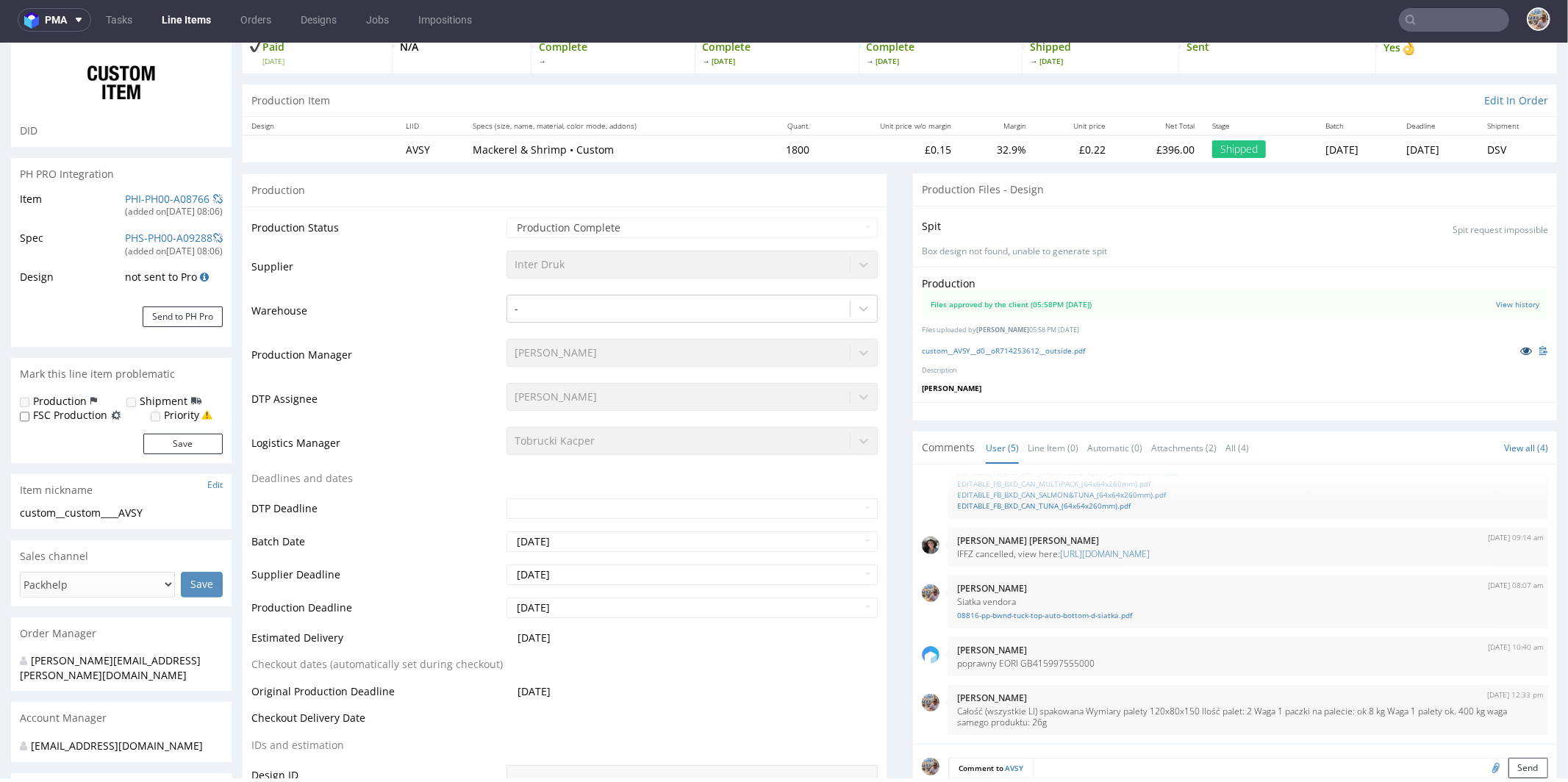
scroll to position [276, 0]
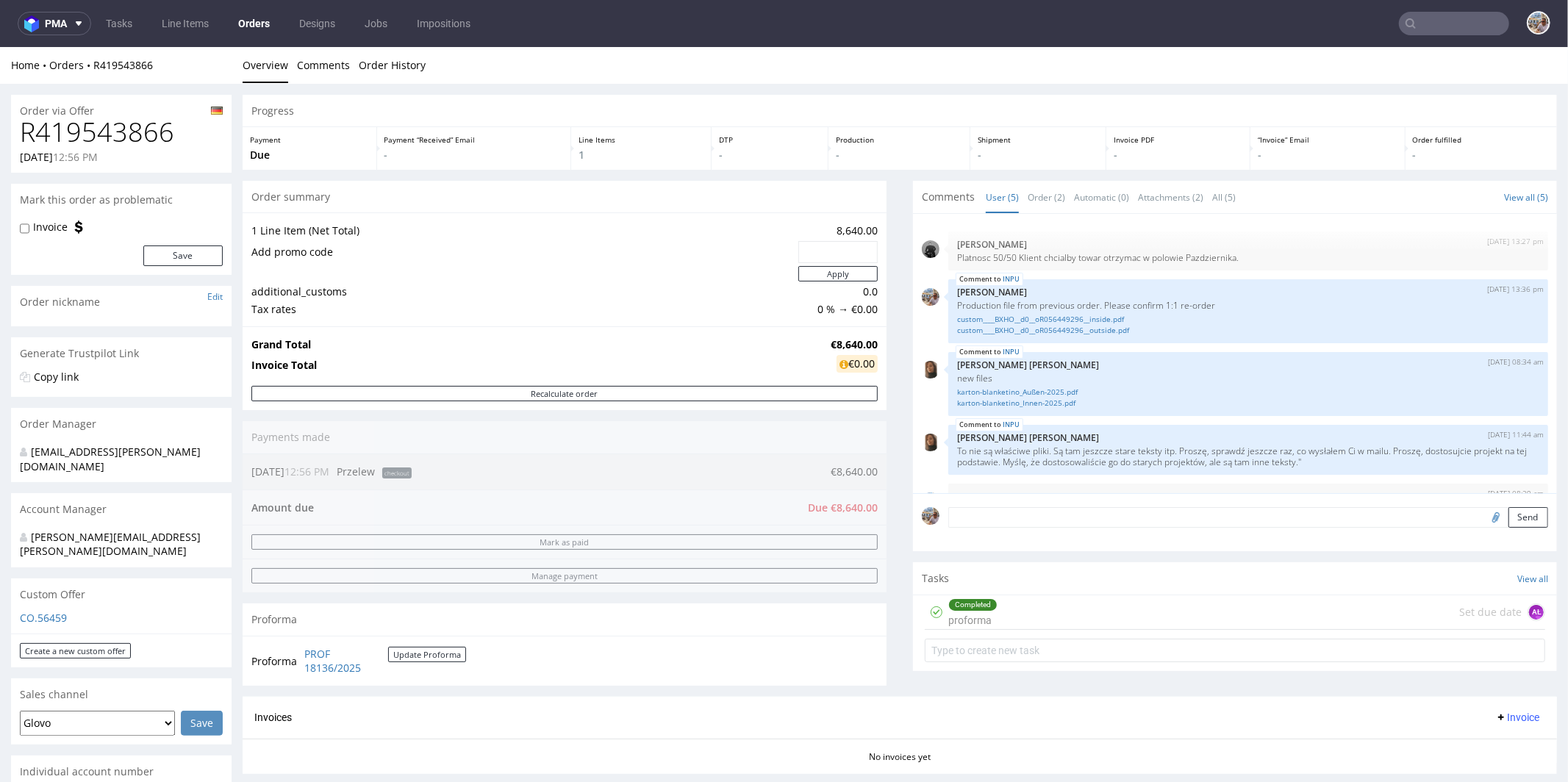
scroll to position [38, 0]
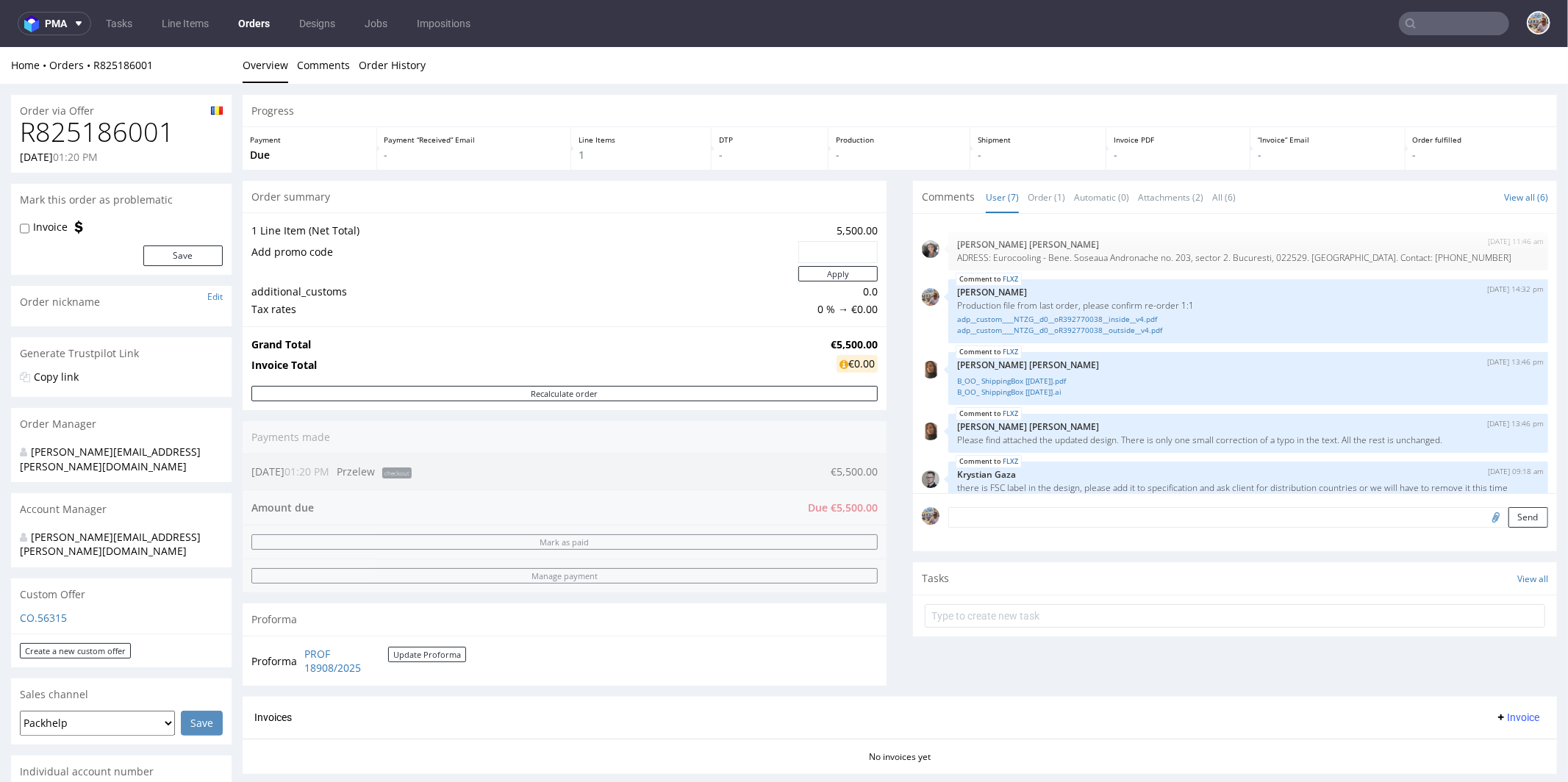
scroll to position [123, 0]
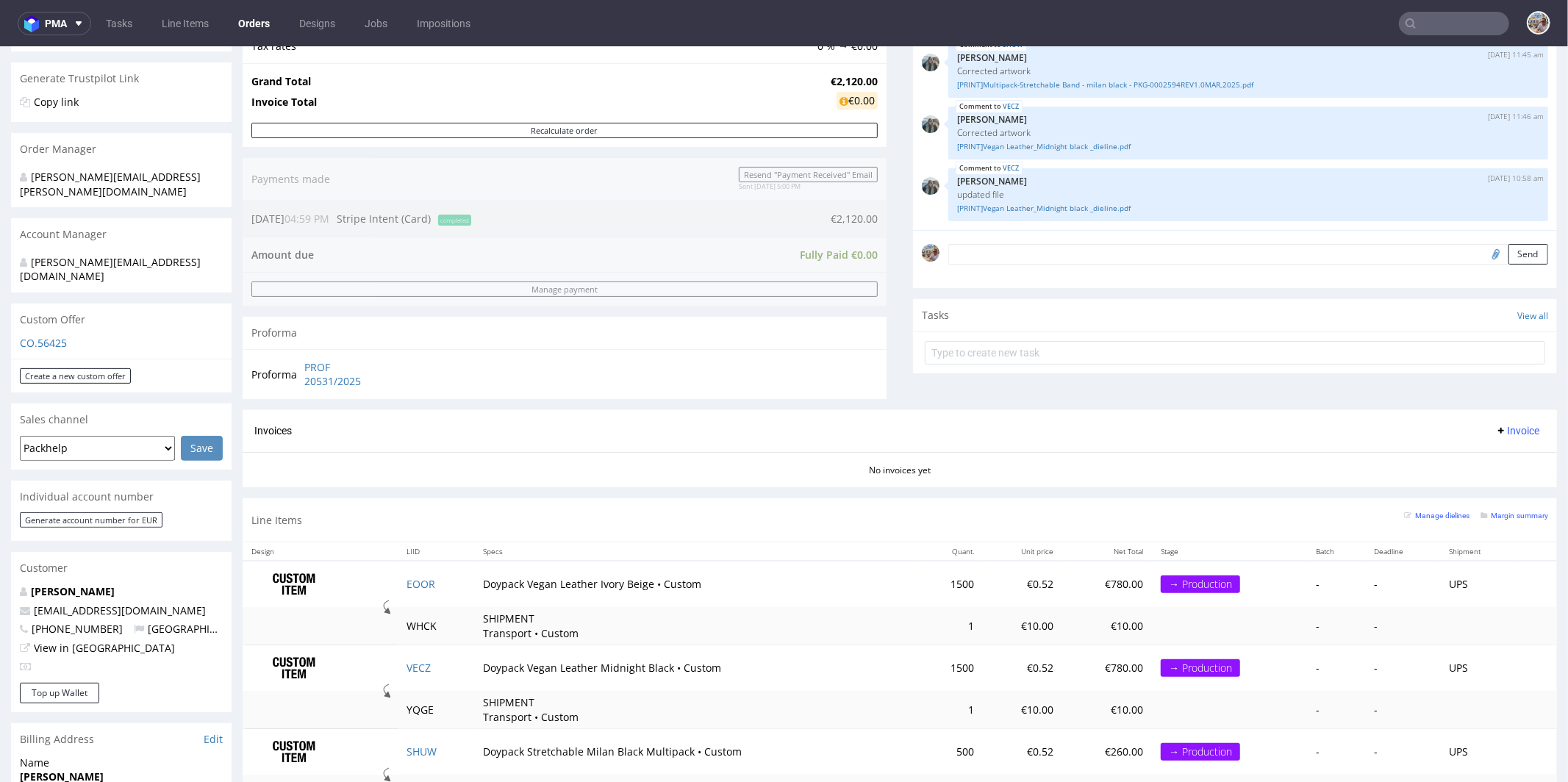
scroll to position [210, 0]
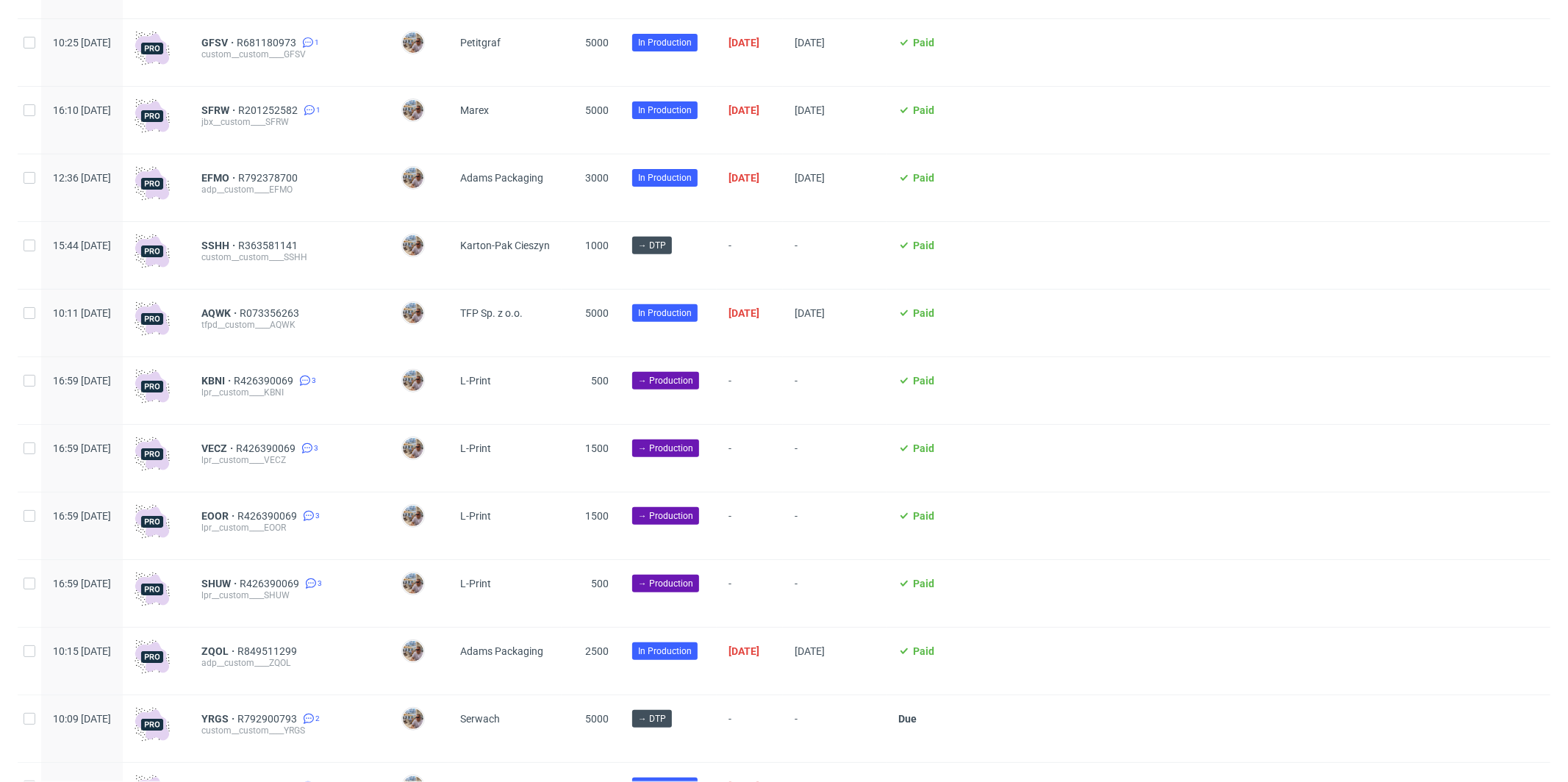
scroll to position [478, 0]
